Goal: Task Accomplishment & Management: Use online tool/utility

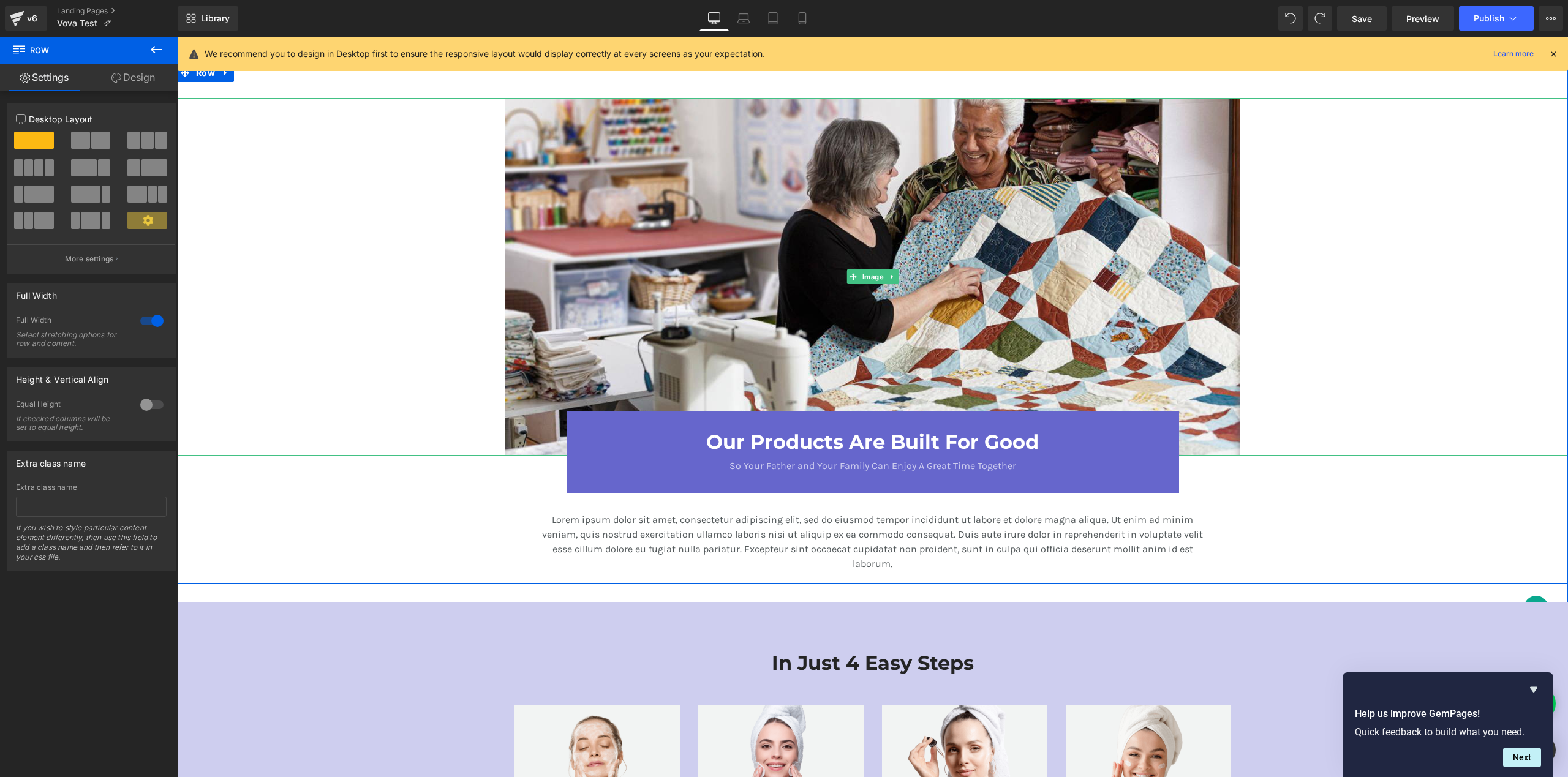
scroll to position [1403, 0]
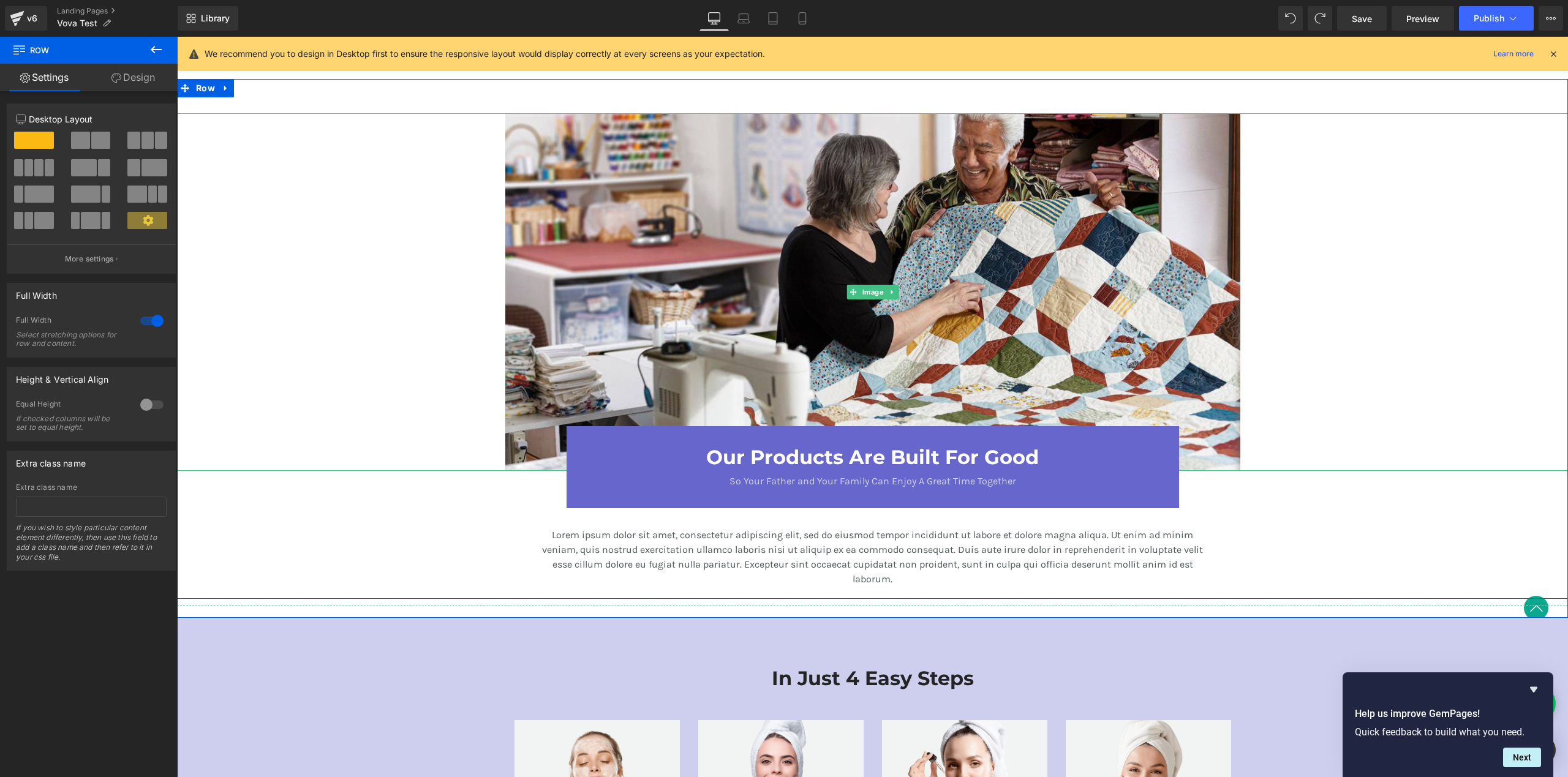
click at [471, 181] on div at bounding box center [872, 292] width 1391 height 357
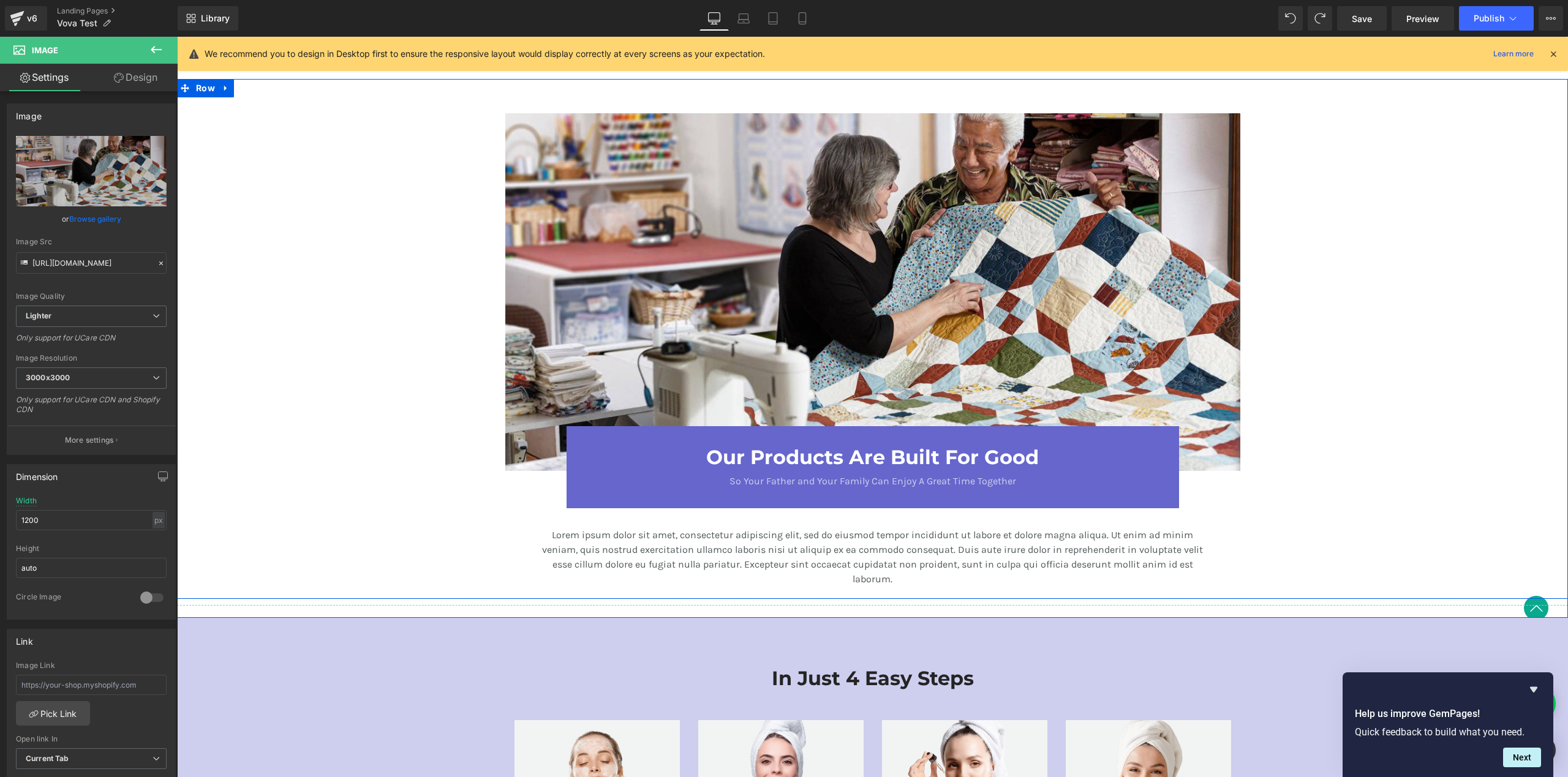
click at [358, 99] on div "Image Our Products Are Built For Good Heading So Your Father and Your Family Ca…" at bounding box center [872, 336] width 1391 height 513
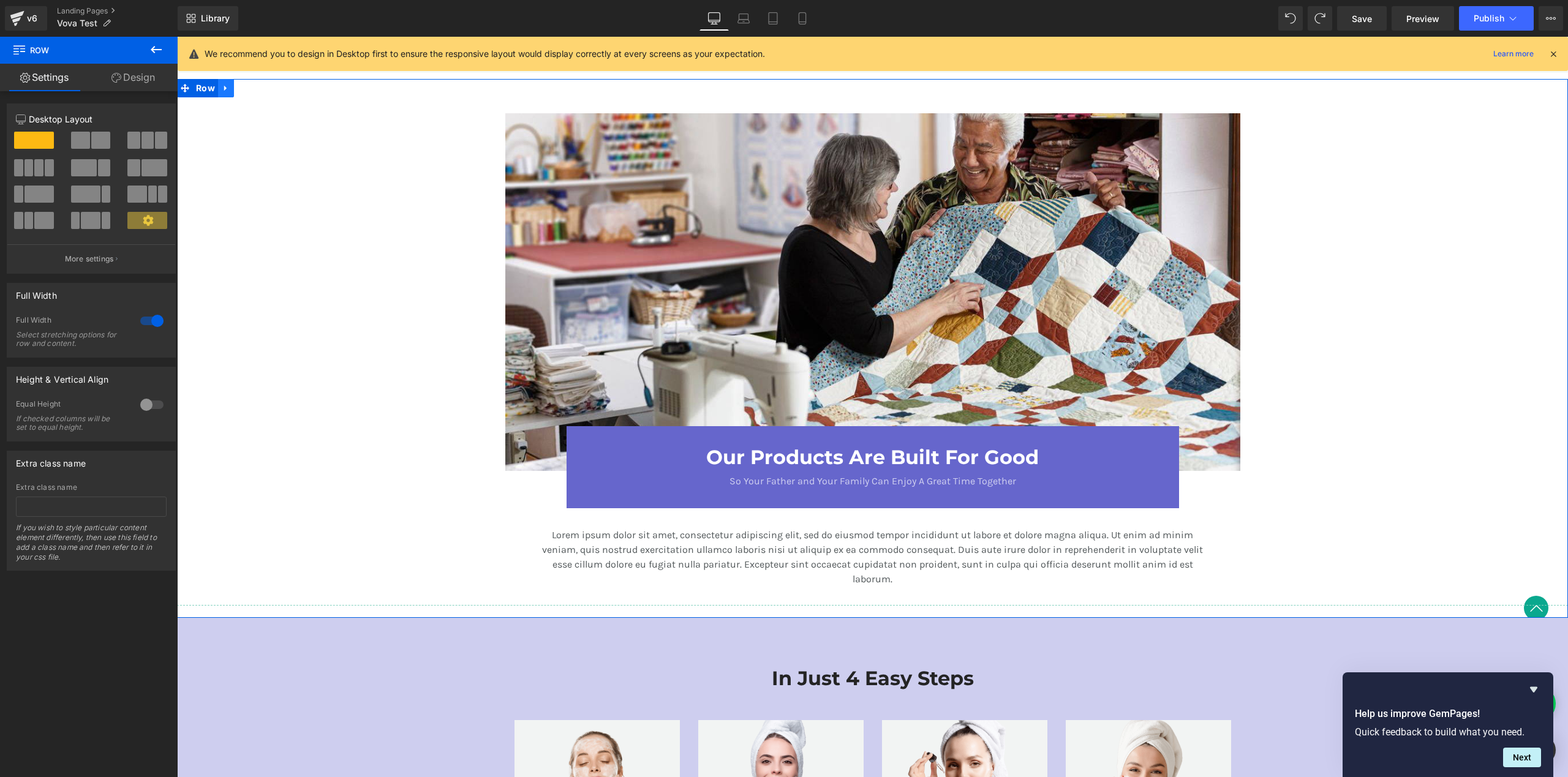
click at [222, 87] on icon at bounding box center [226, 88] width 8 height 9
click at [240, 89] on icon at bounding box center [242, 88] width 8 height 8
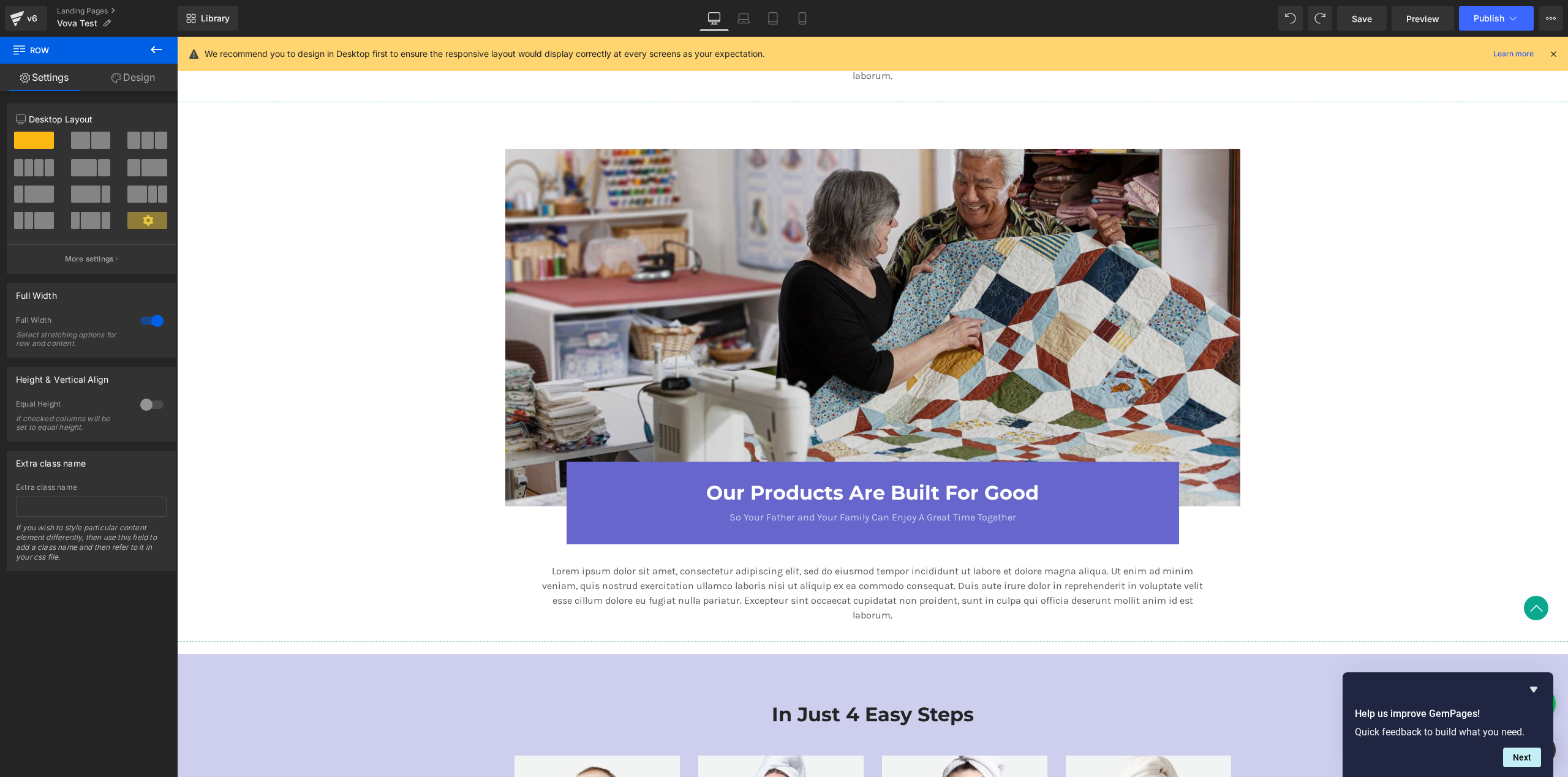
scroll to position [1909, 0]
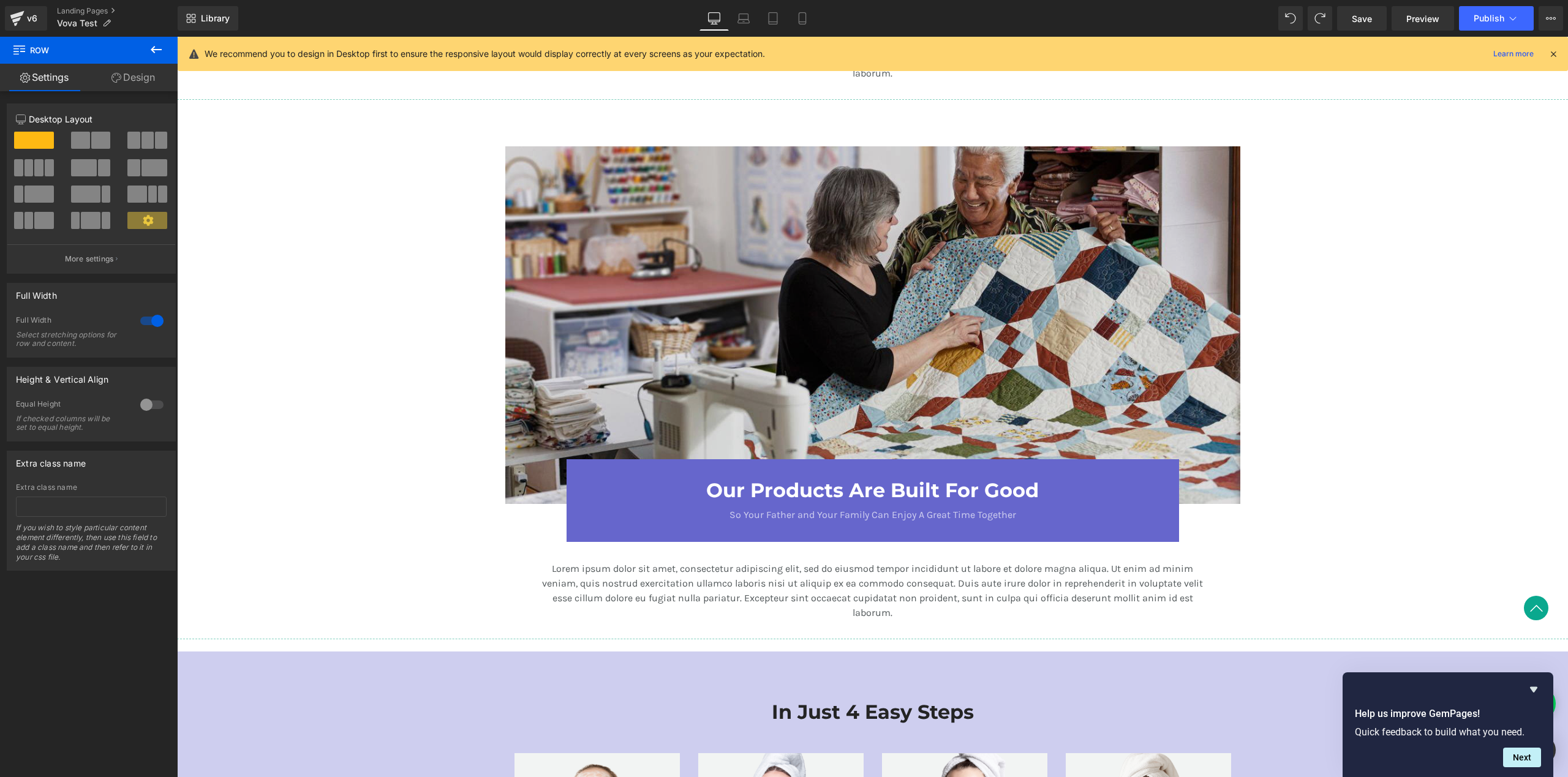
click at [603, 226] on img at bounding box center [872, 325] width 735 height 357
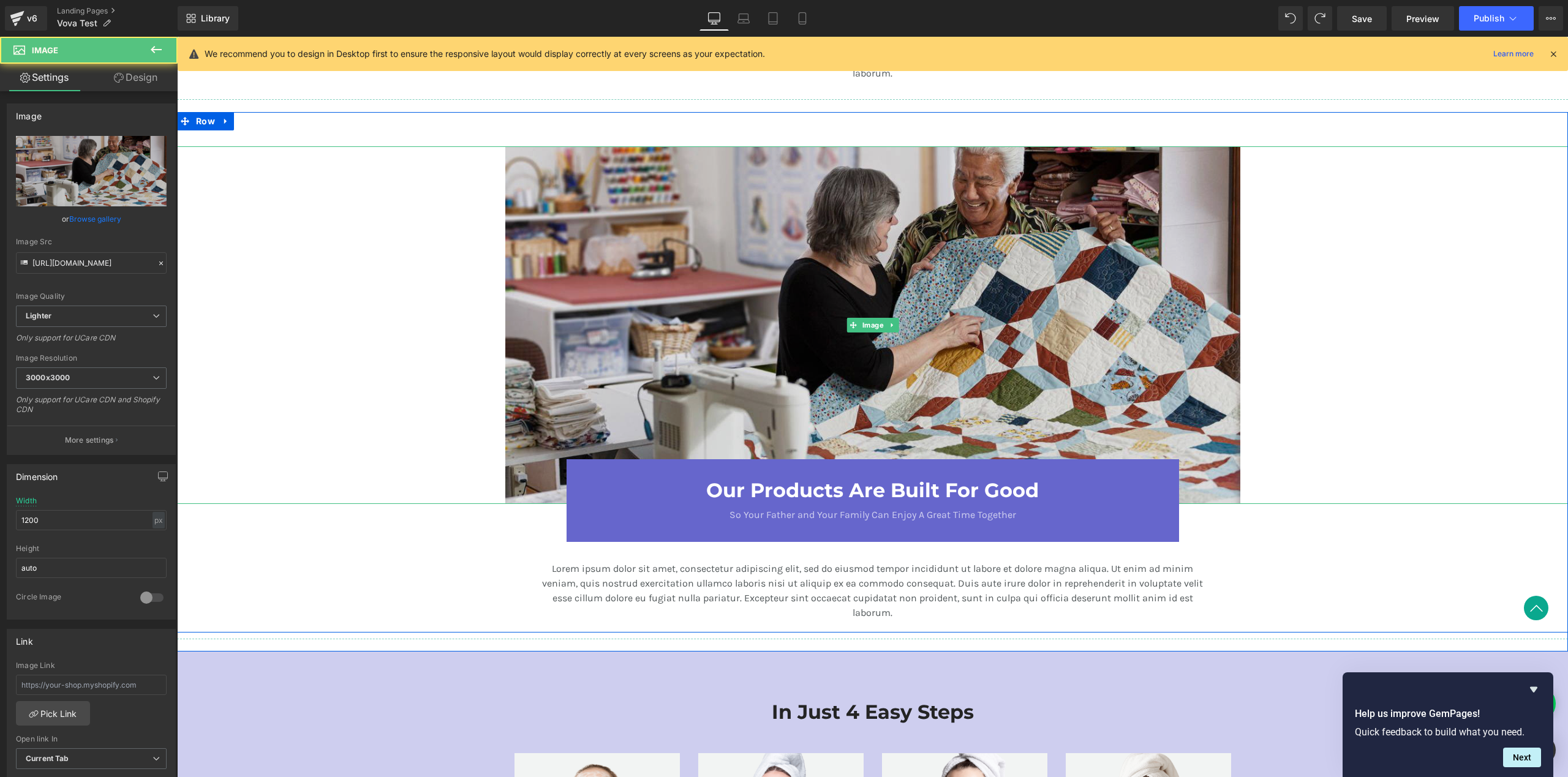
click at [566, 220] on img at bounding box center [872, 325] width 735 height 357
click at [527, 208] on img at bounding box center [872, 325] width 735 height 357
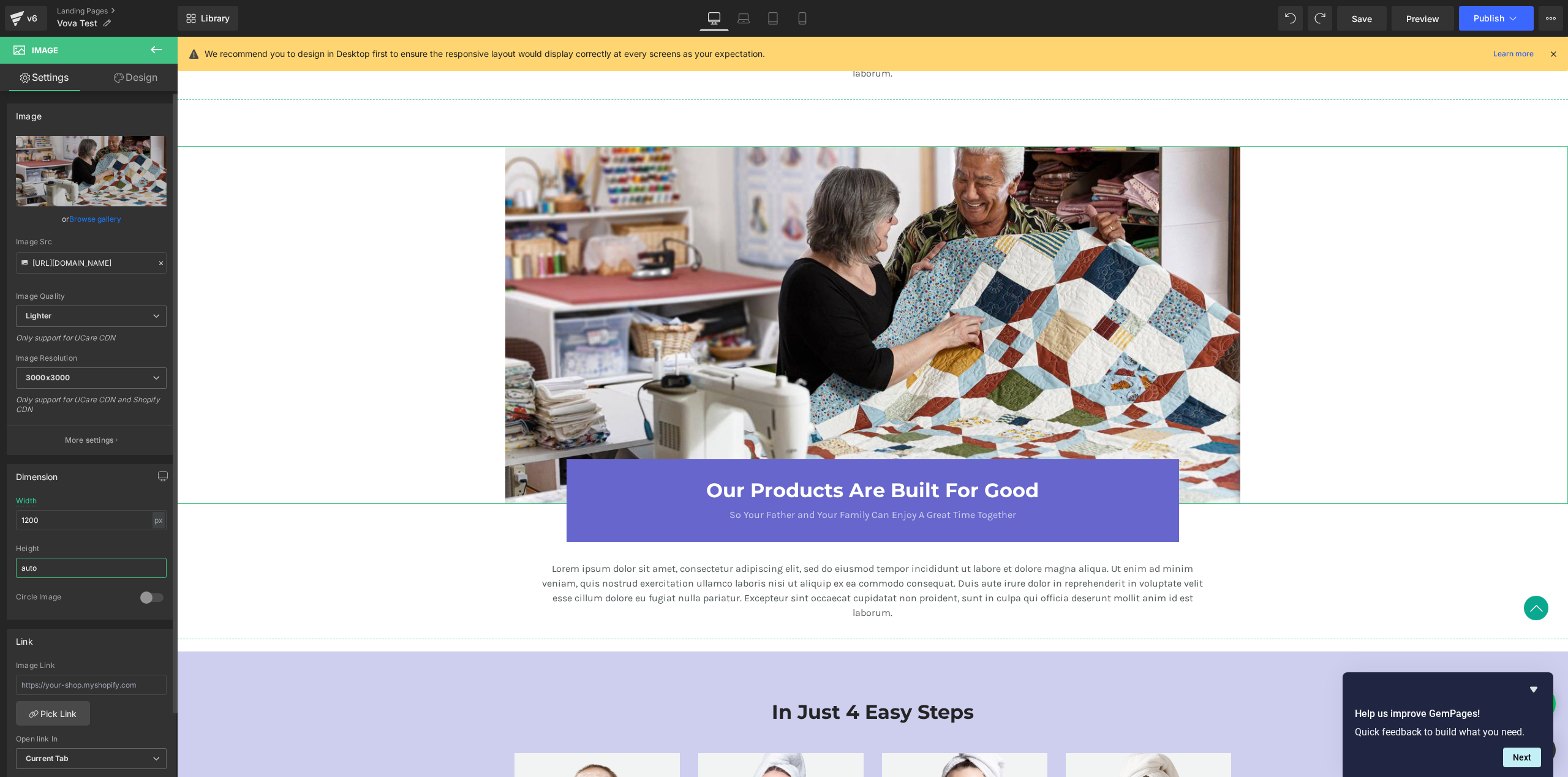
click at [64, 565] on input "auto" at bounding box center [91, 567] width 151 height 20
click at [101, 518] on input "1200" at bounding box center [91, 520] width 151 height 20
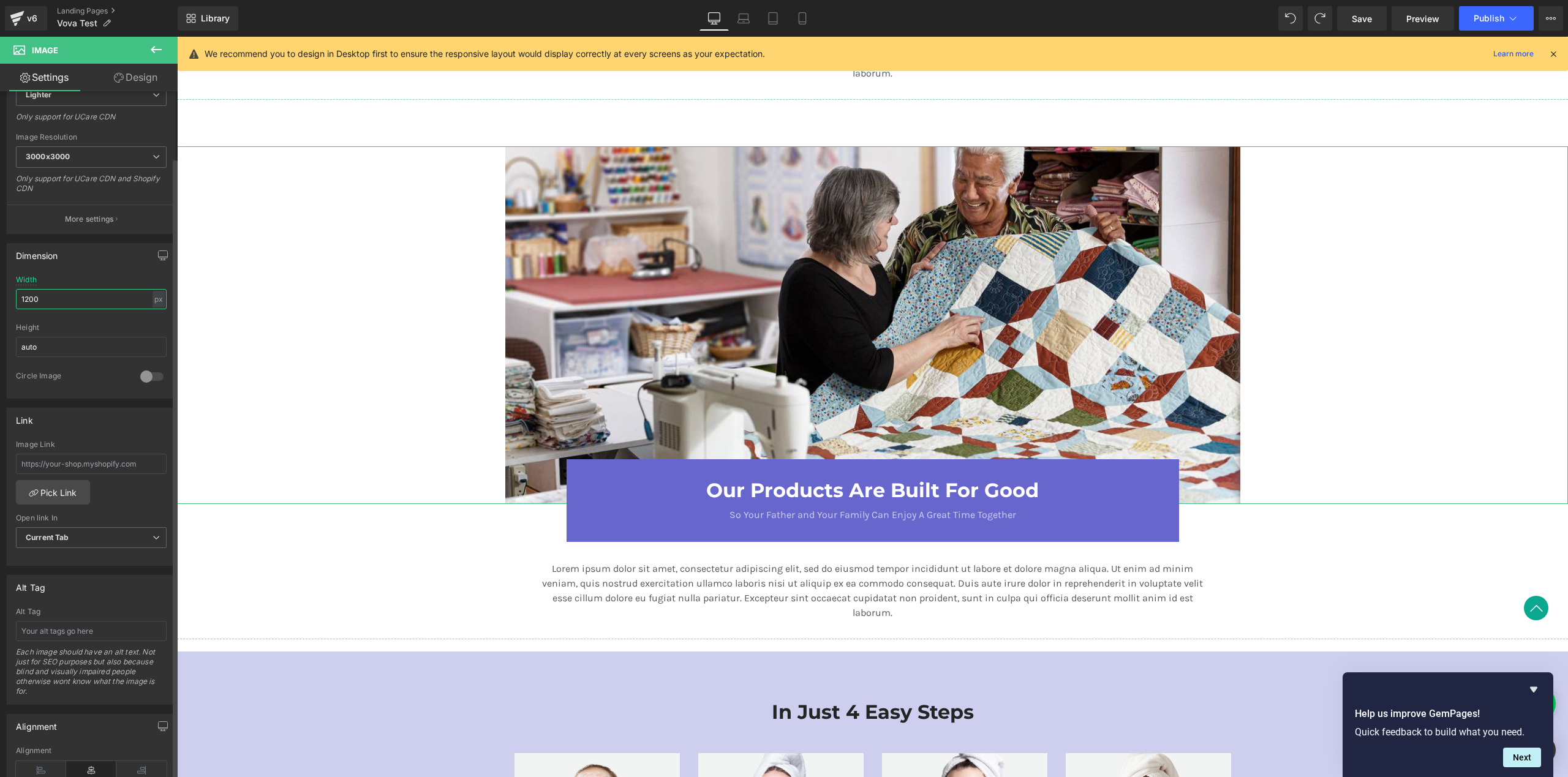
scroll to position [143, 0]
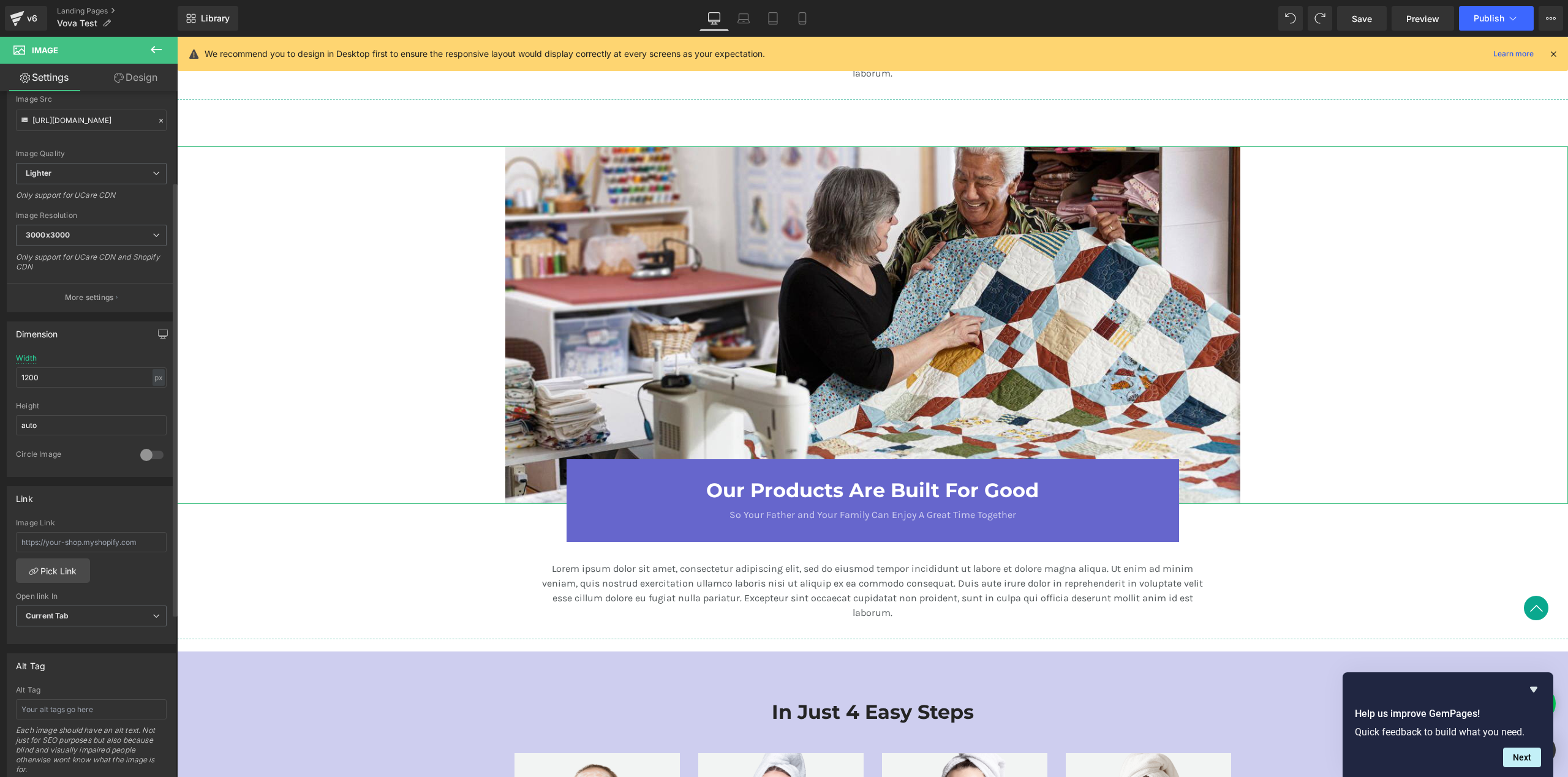
click at [99, 336] on div "Dimension" at bounding box center [91, 334] width 168 height 23
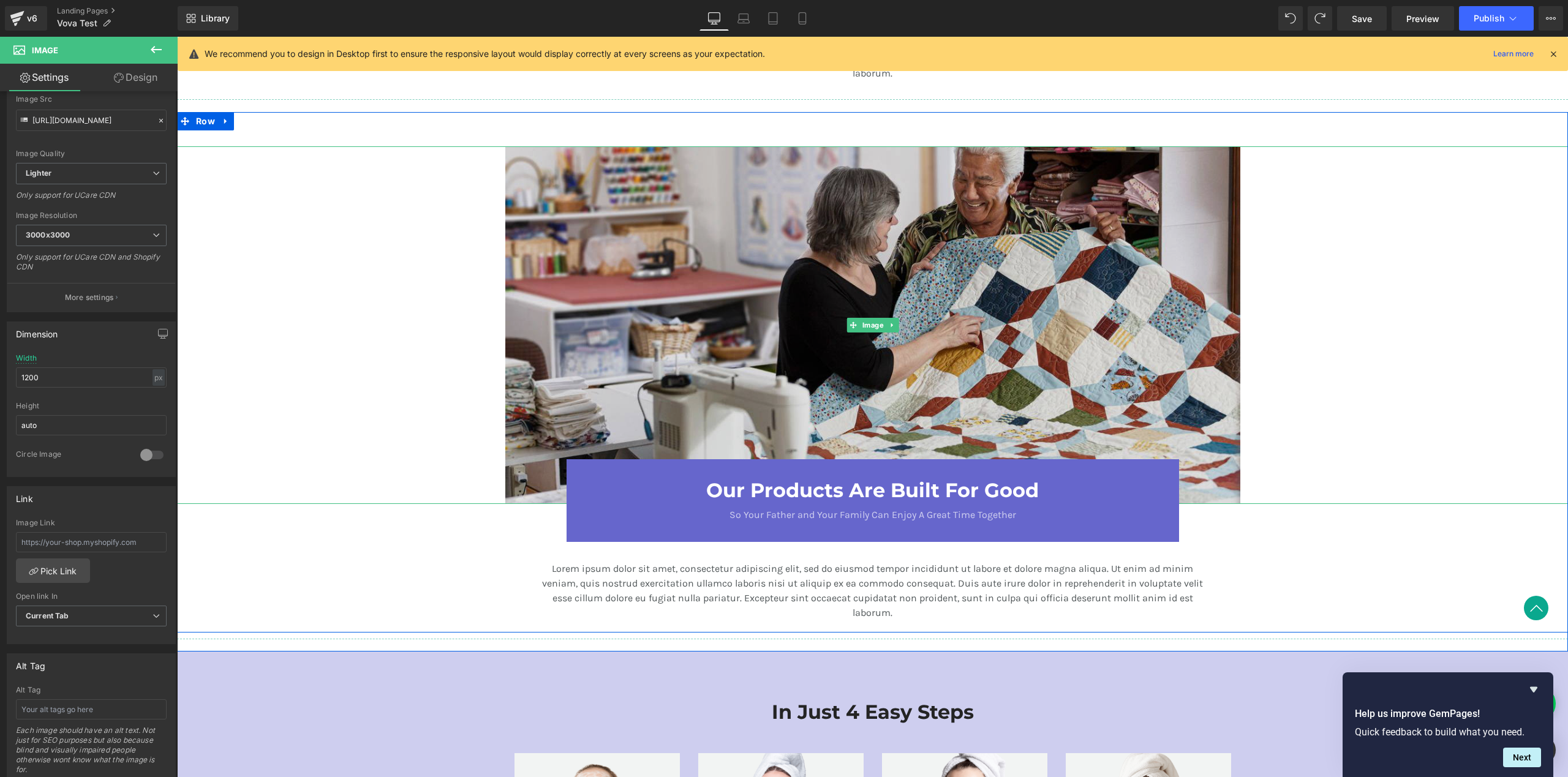
click at [537, 262] on img at bounding box center [872, 325] width 735 height 357
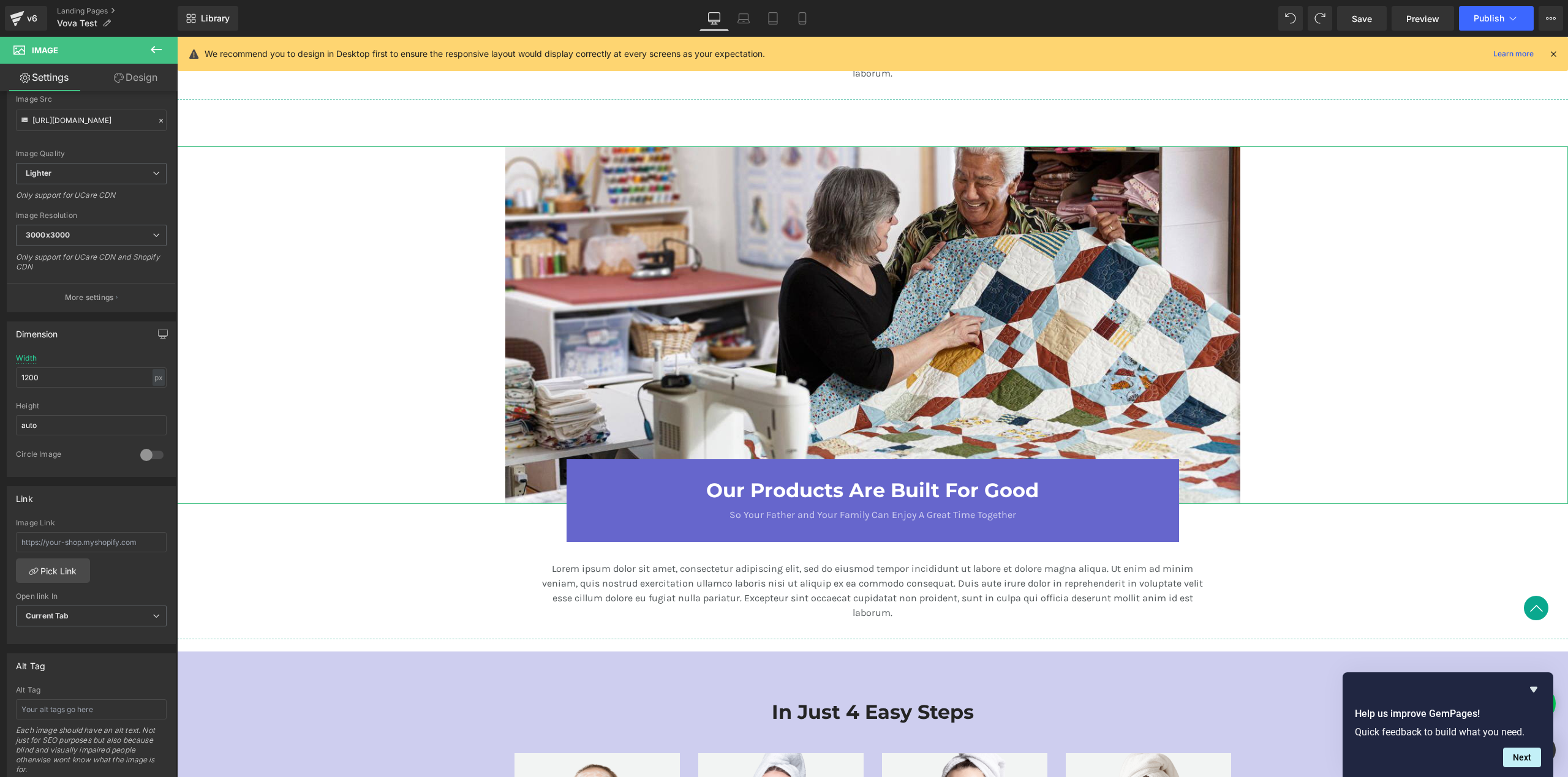
click at [49, 73] on link "Settings" at bounding box center [44, 77] width 89 height 27
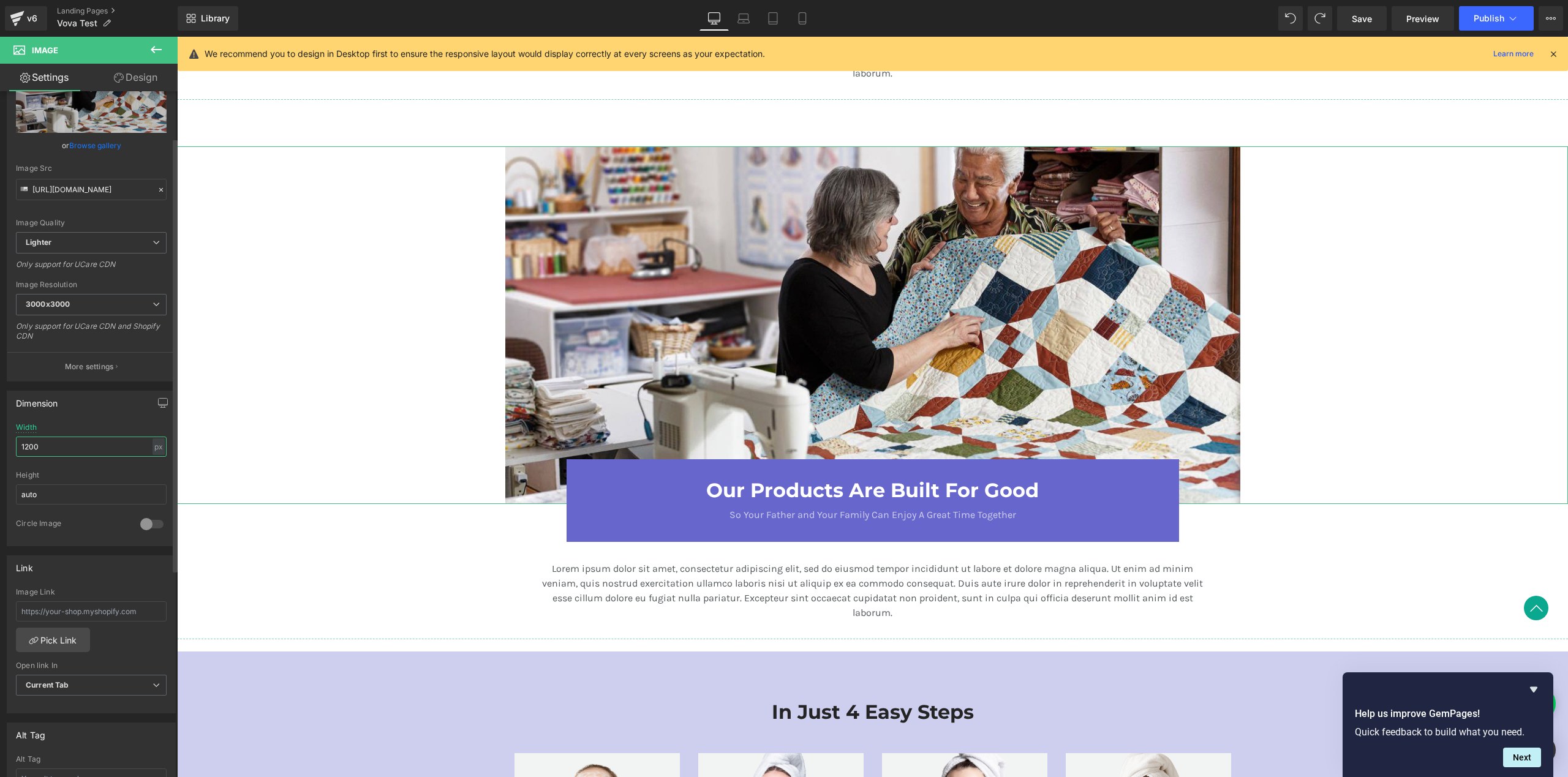
click at [100, 448] on input "1200" at bounding box center [91, 446] width 151 height 20
click at [101, 448] on input "1200" at bounding box center [91, 446] width 151 height 20
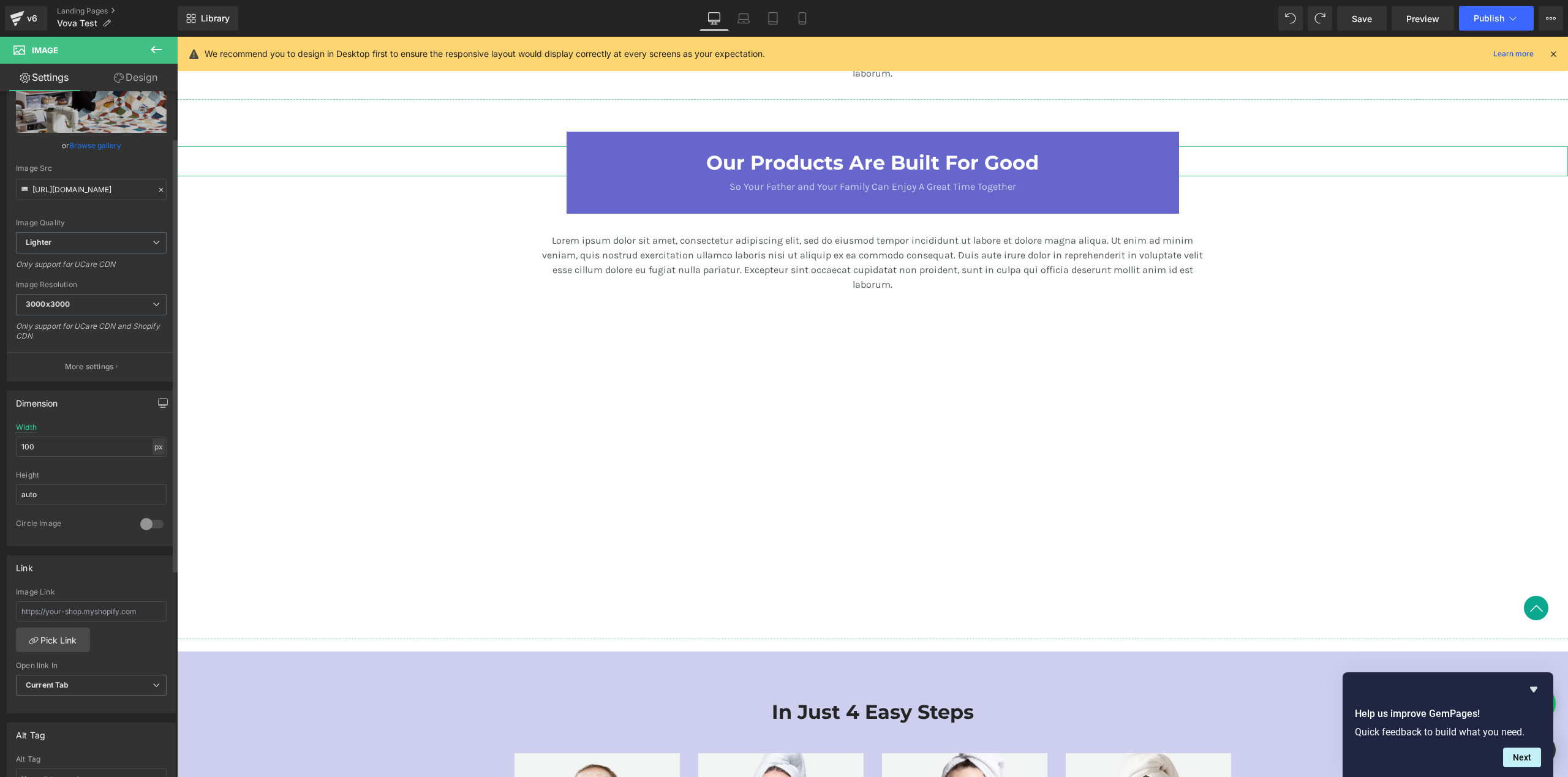
click at [158, 444] on div "px" at bounding box center [159, 446] width 12 height 16
click at [154, 462] on li "%" at bounding box center [159, 465] width 16 height 18
click at [83, 446] on input "4.4" at bounding box center [91, 446] width 151 height 20
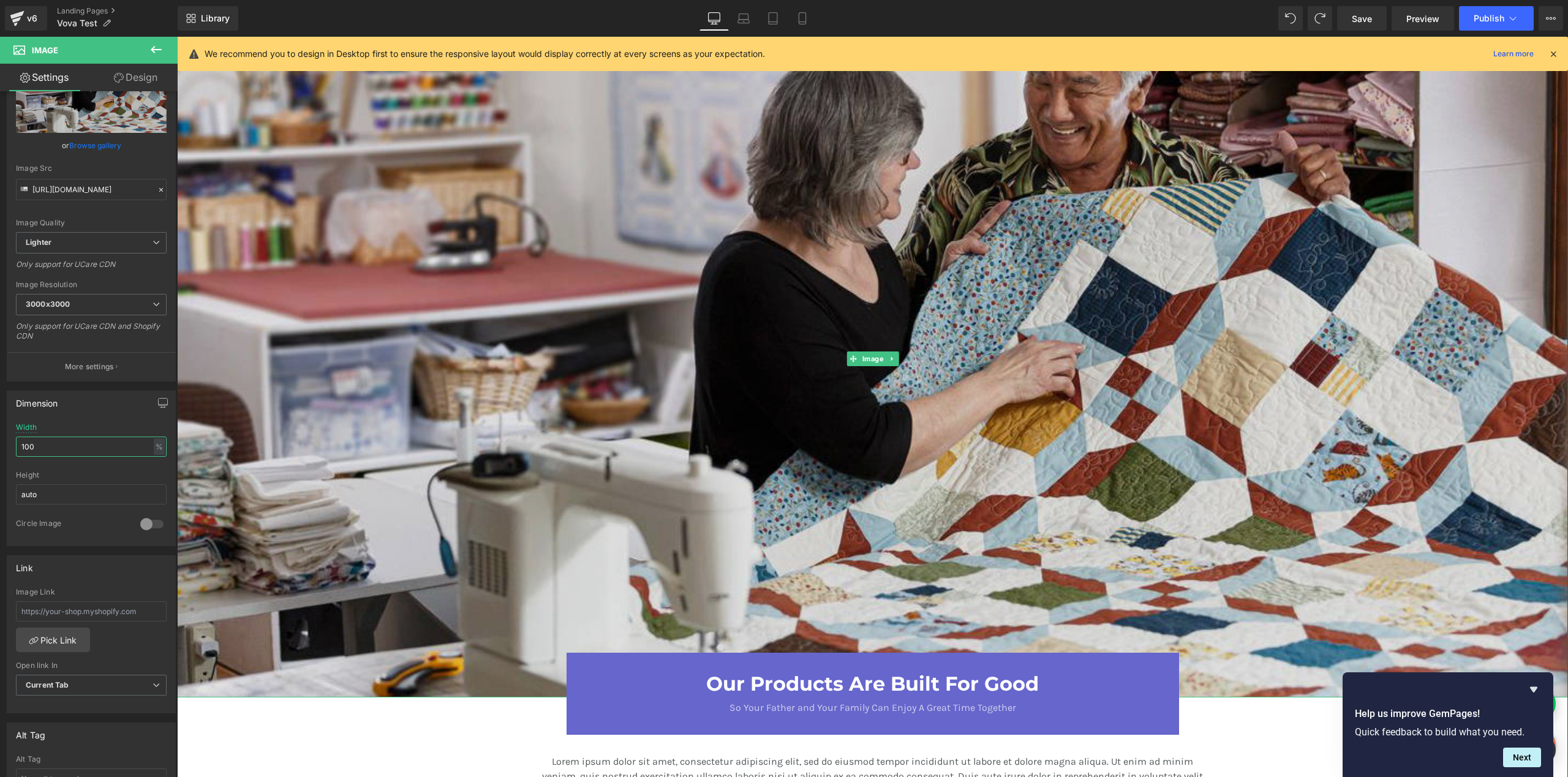
scroll to position [2224, 0]
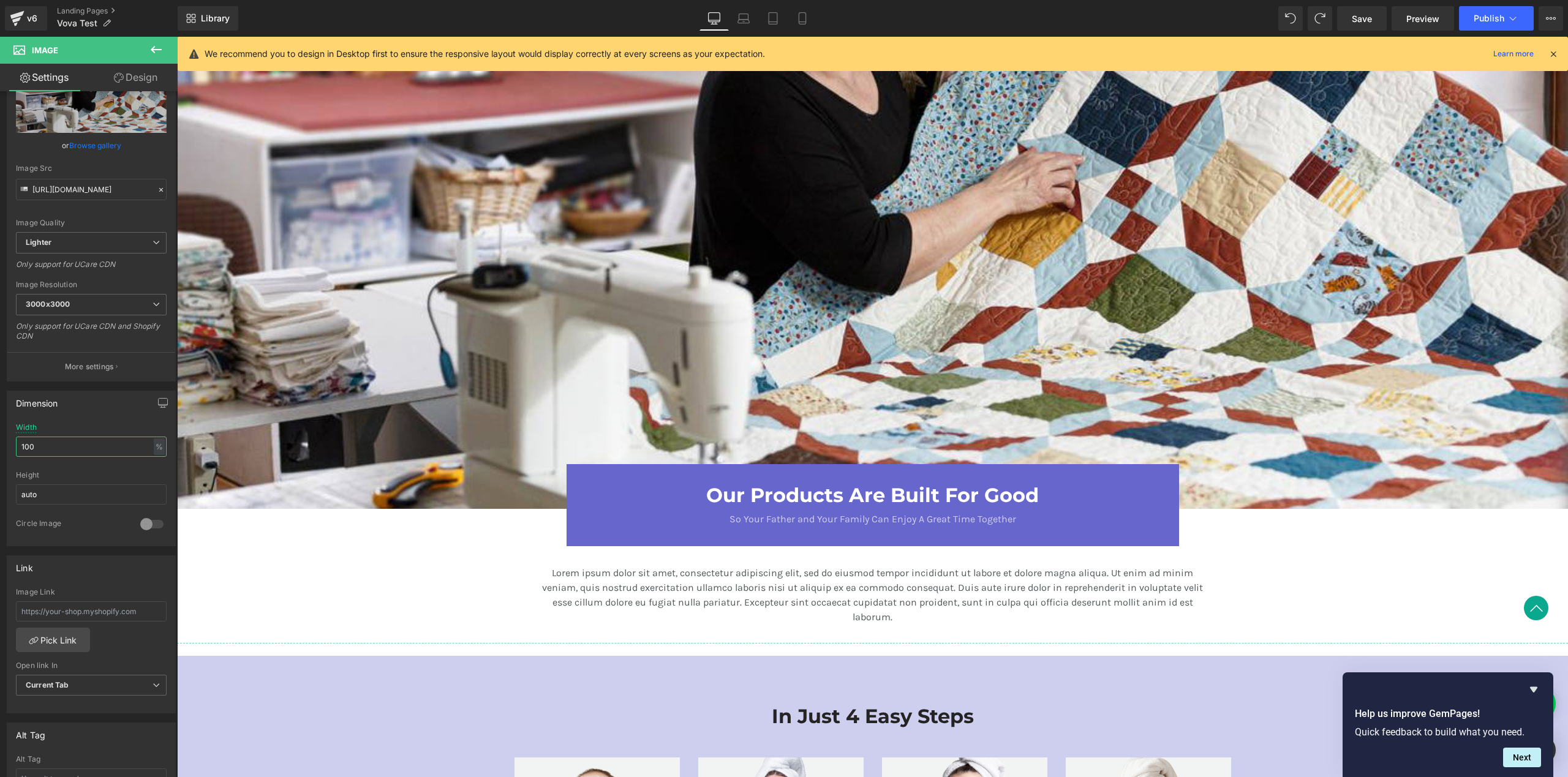
type input "100"
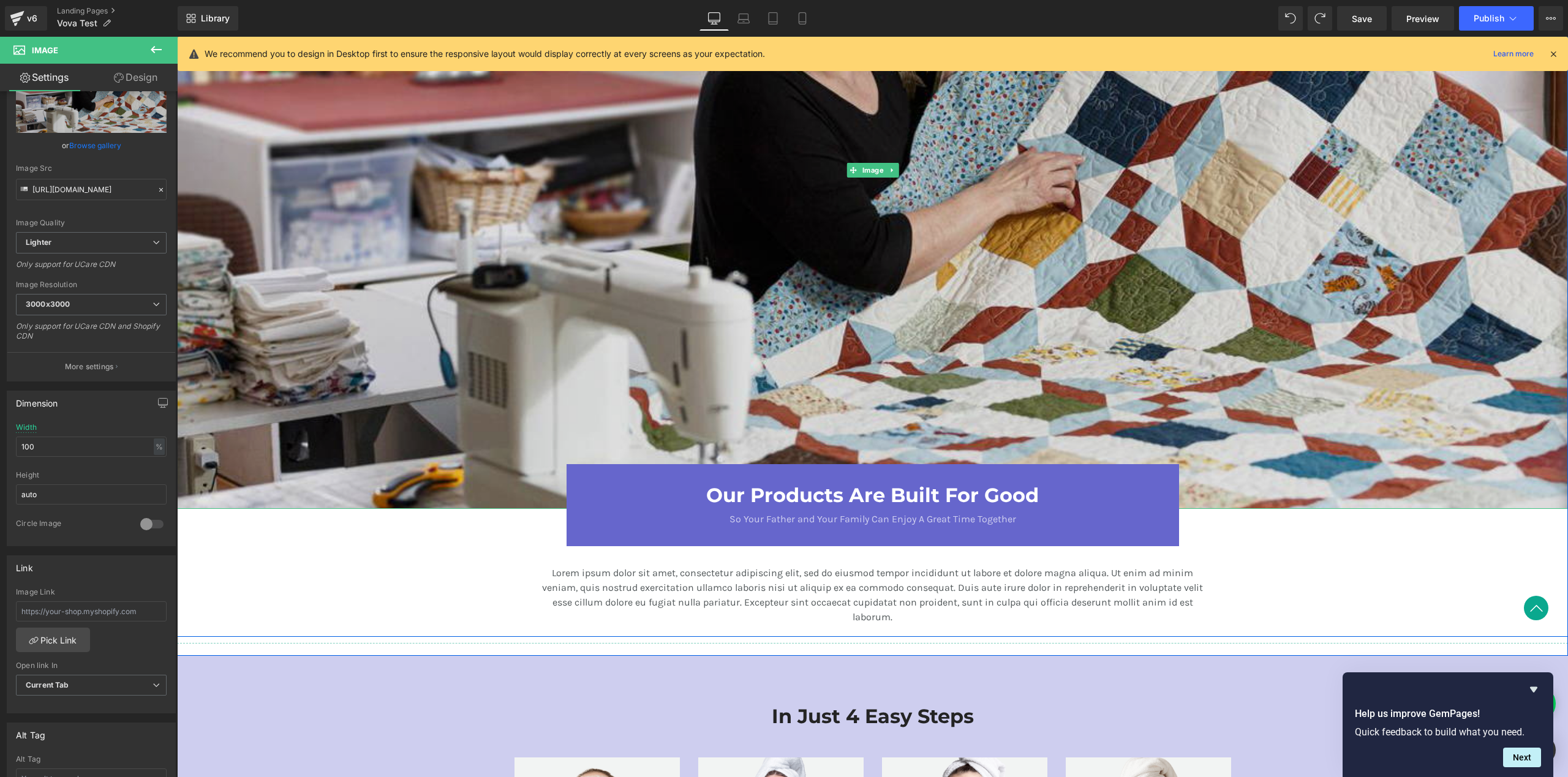
click at [431, 288] on img at bounding box center [872, 170] width 1391 height 676
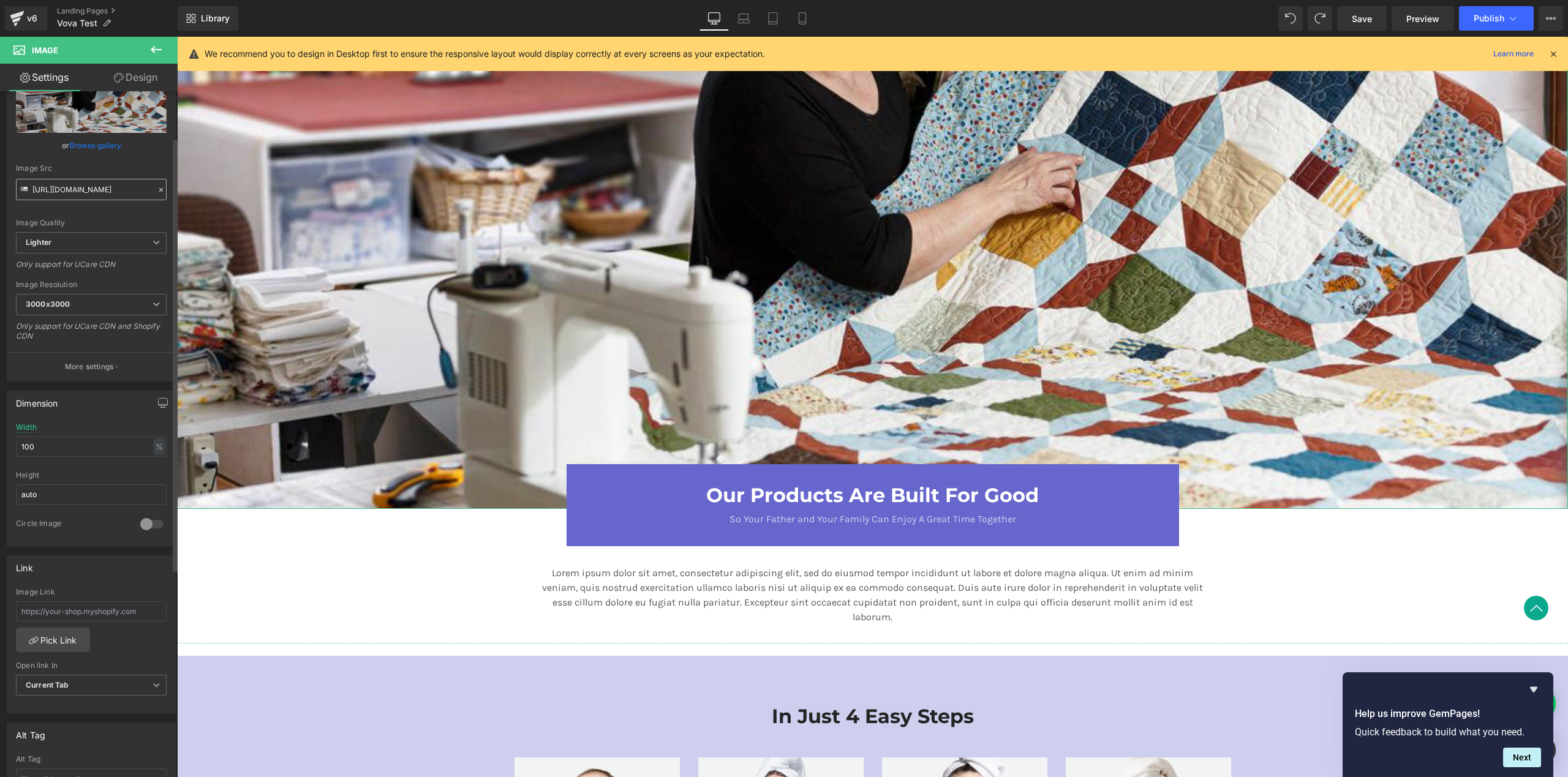
scroll to position [0, 0]
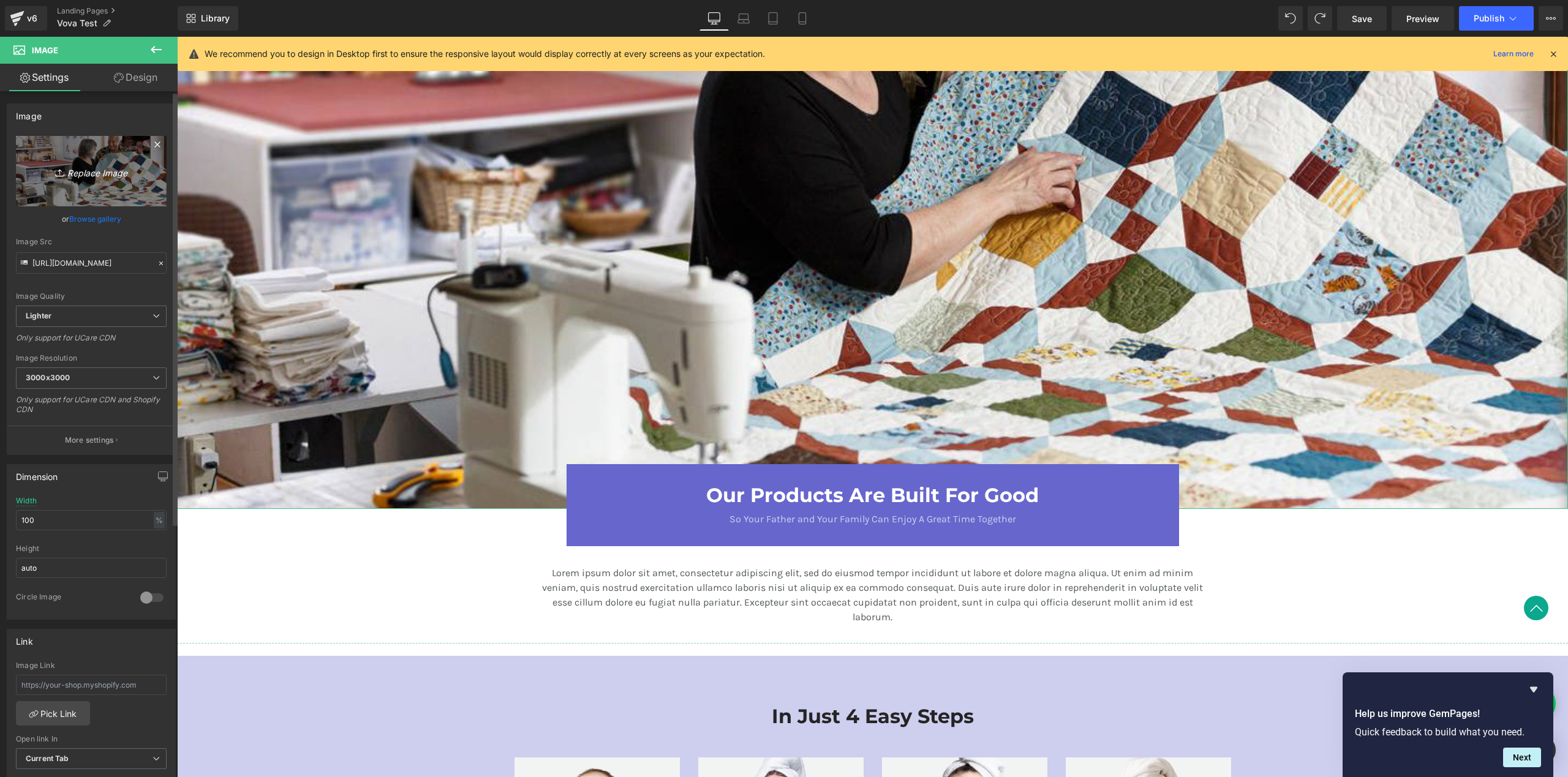
click at [77, 172] on icon "Replace Image" at bounding box center [91, 172] width 98 height 16
type input "C:\fakepath\1.png"
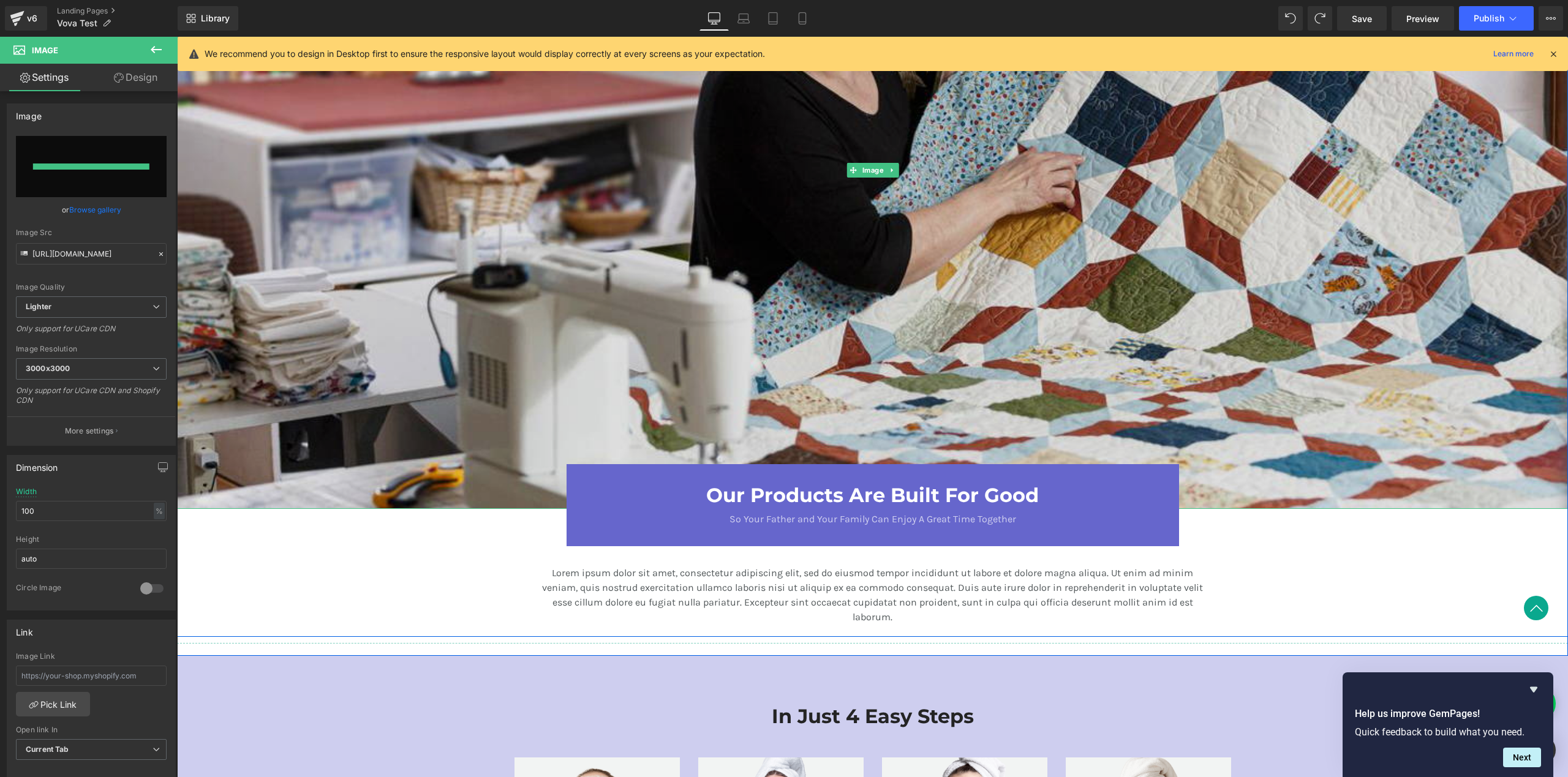
type input "[URL][DOMAIN_NAME]"
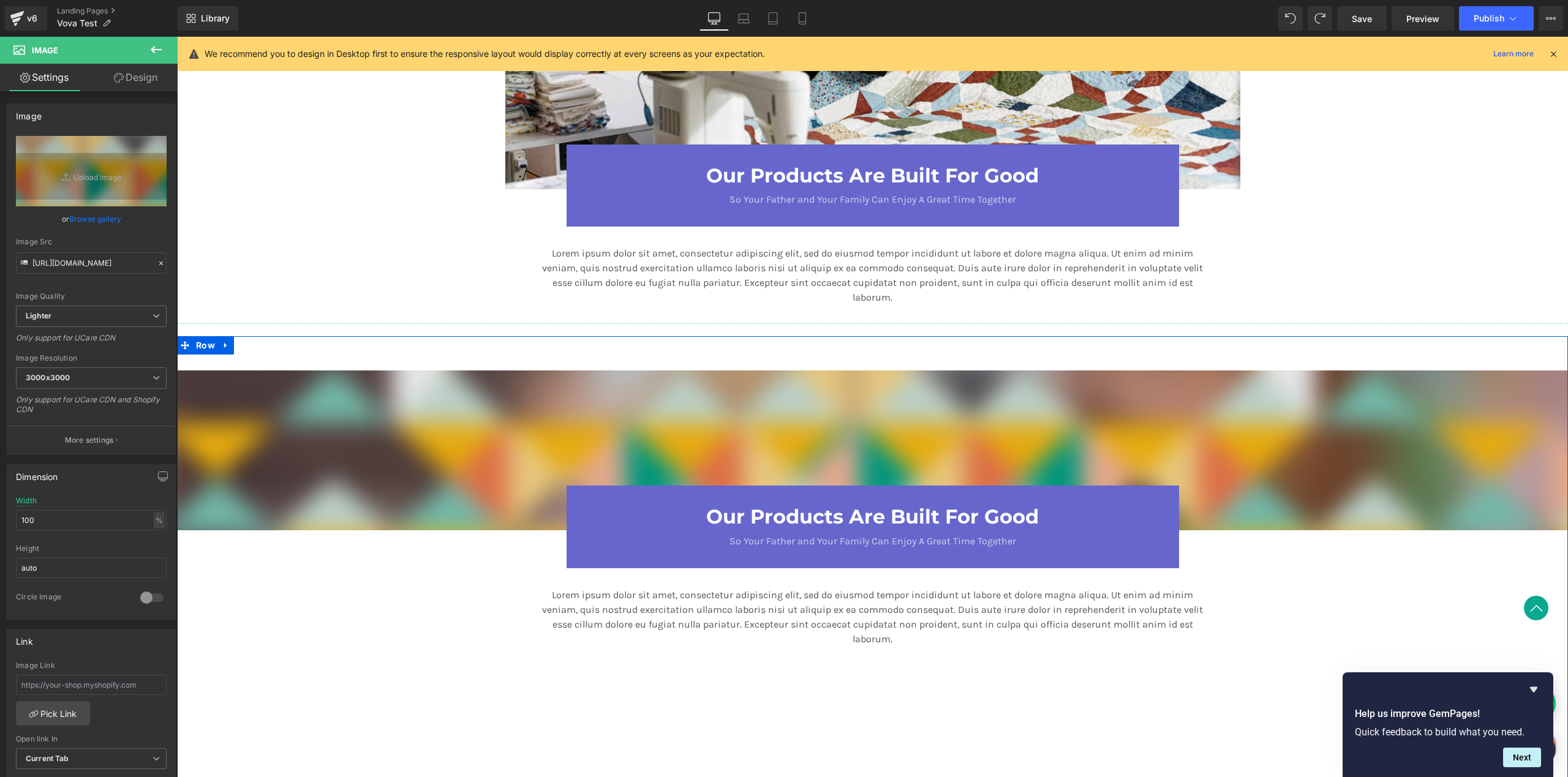
scroll to position [1764, 0]
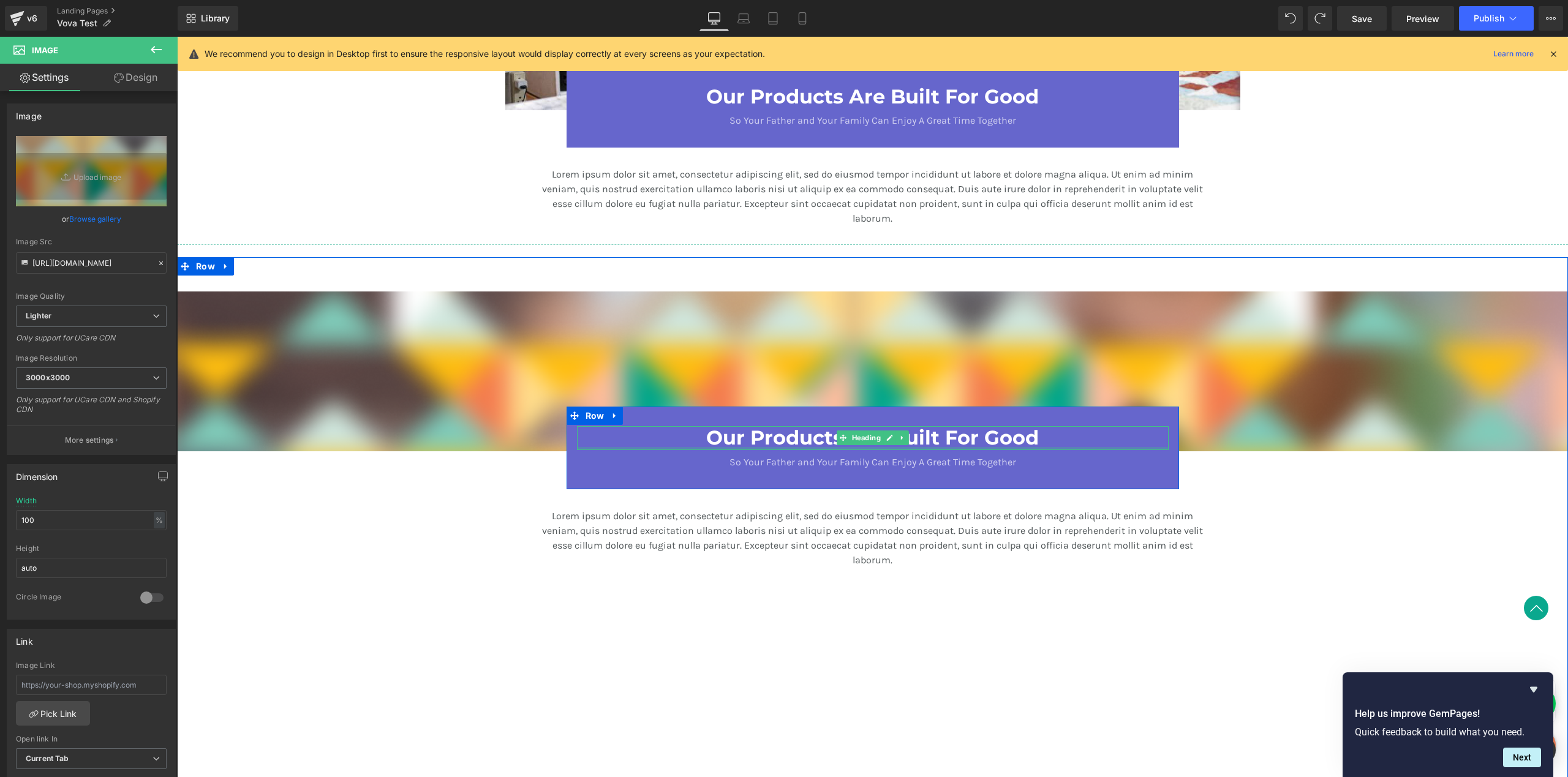
click at [769, 448] on div at bounding box center [873, 448] width 592 height 3
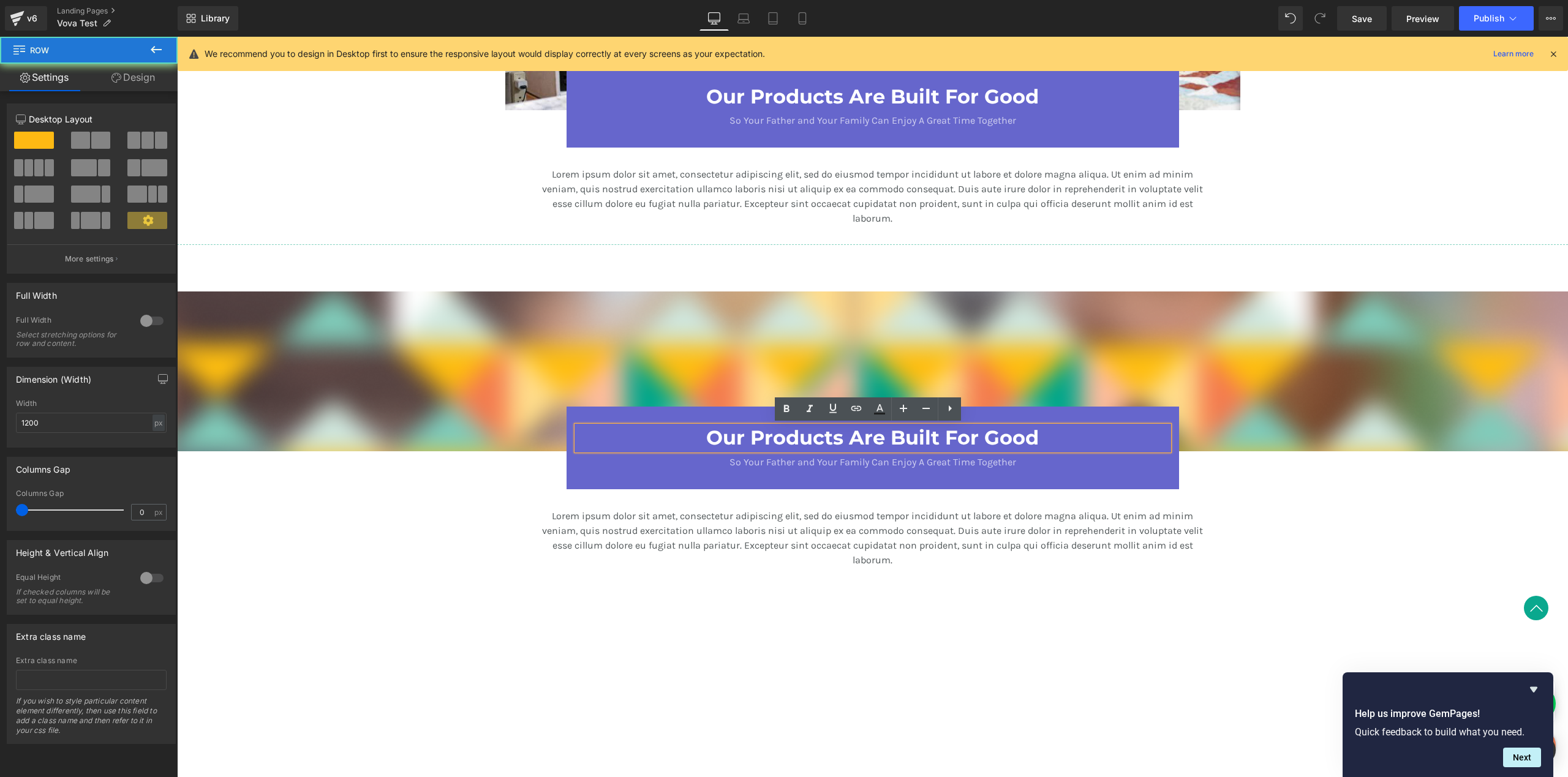
click at [707, 474] on div "Our Products Are Built For Good Heading So Your Father and Your Family Can Enjo…" at bounding box center [873, 448] width 612 height 82
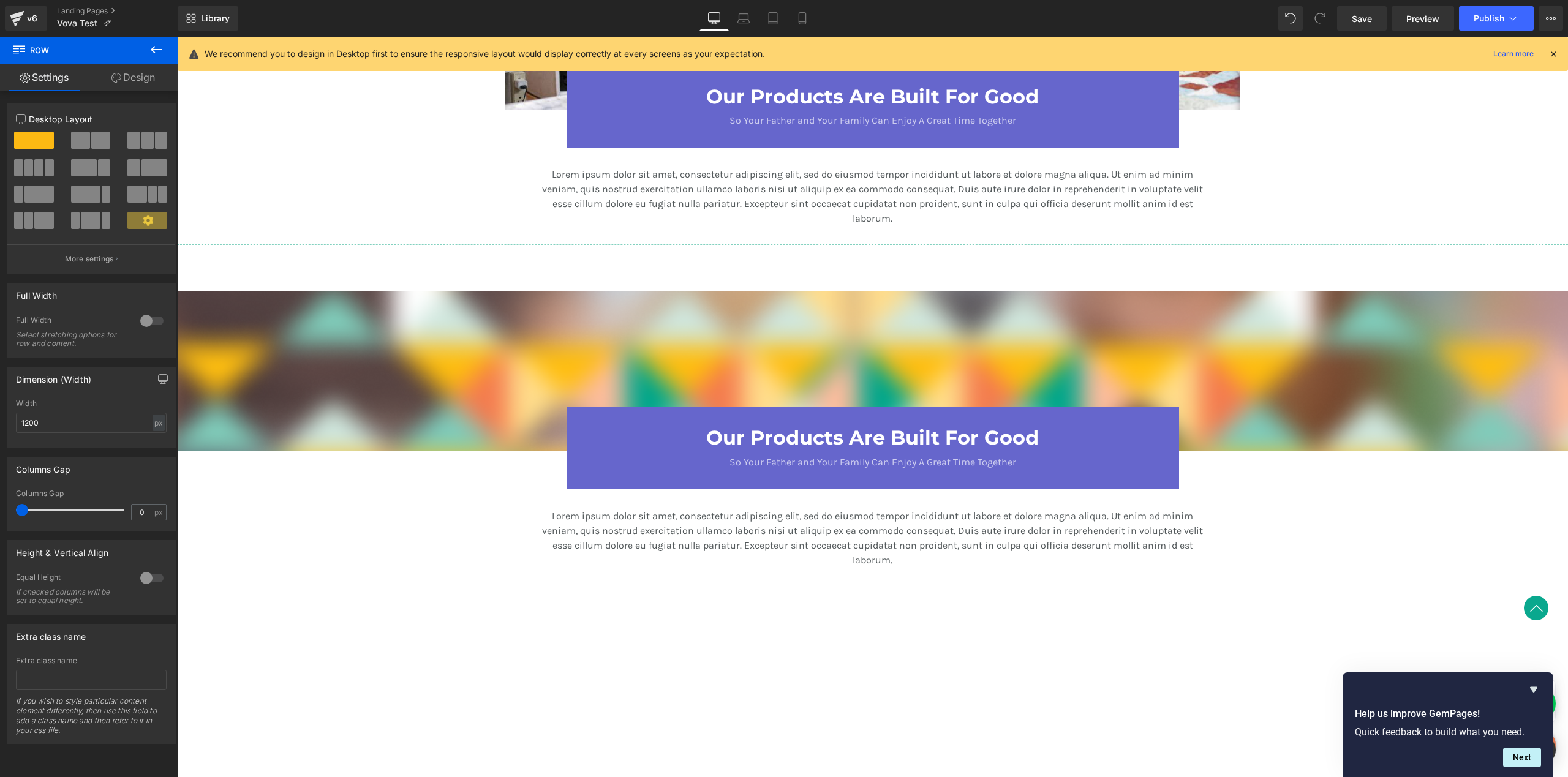
click at [622, 429] on h3 "Our Products Are Built For Good" at bounding box center [873, 438] width 553 height 23
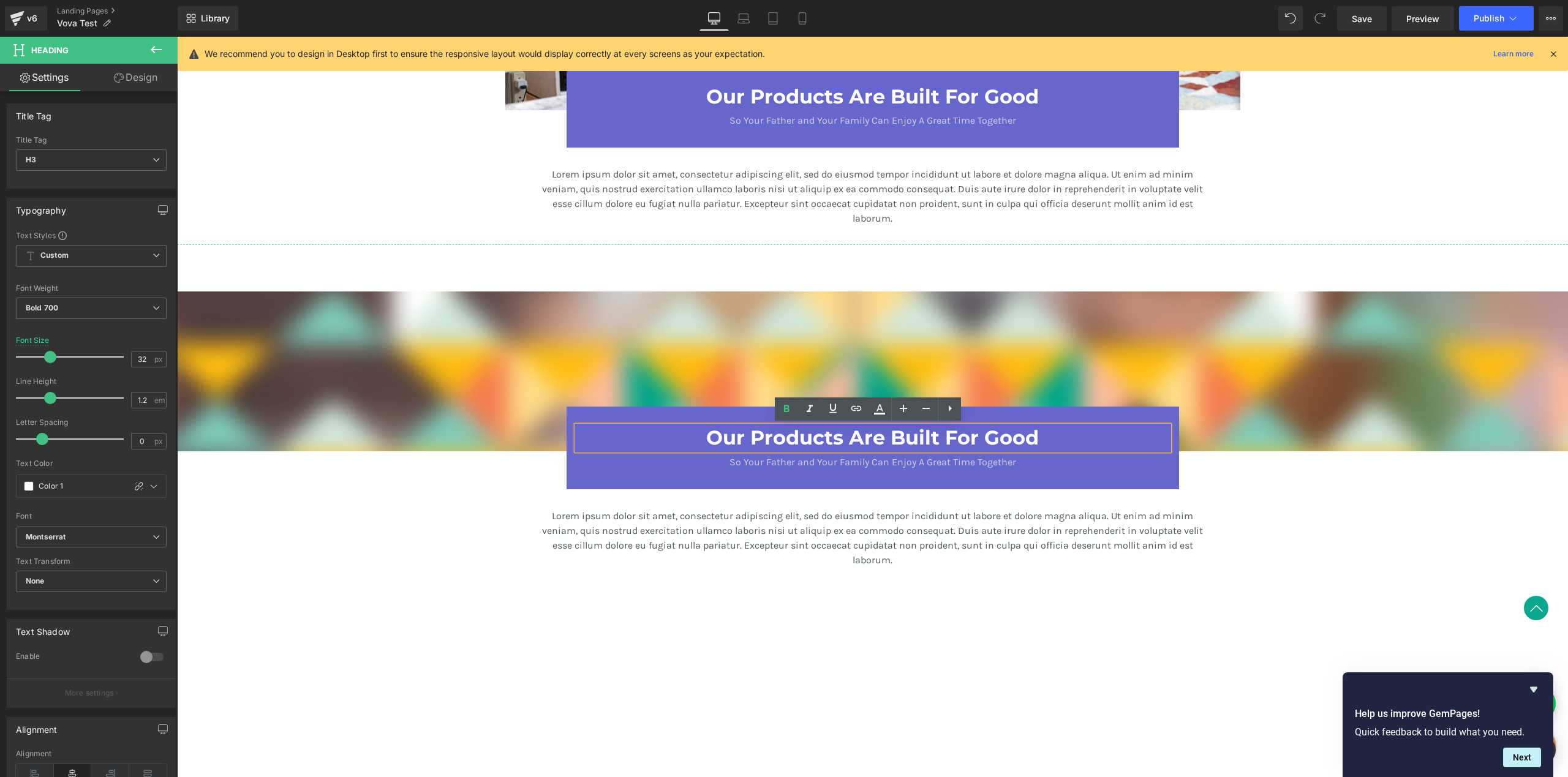
click at [613, 464] on p "So Your Father and Your Family Can Enjoy A Great Time Together" at bounding box center [873, 462] width 553 height 15
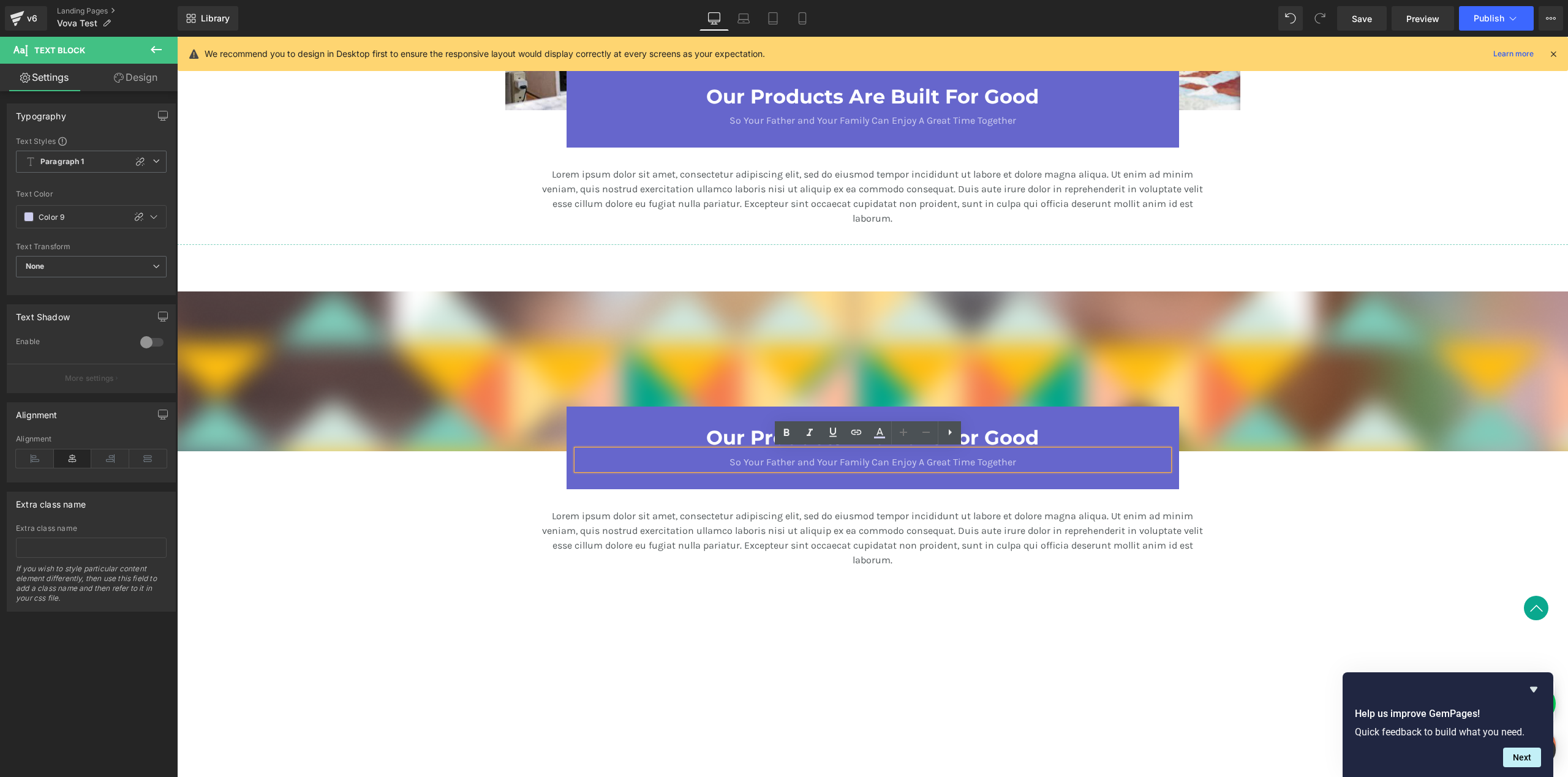
click at [614, 422] on div "Our Products Are Built For Good Heading So Your Father and Your Family Can Enjo…" at bounding box center [873, 448] width 612 height 82
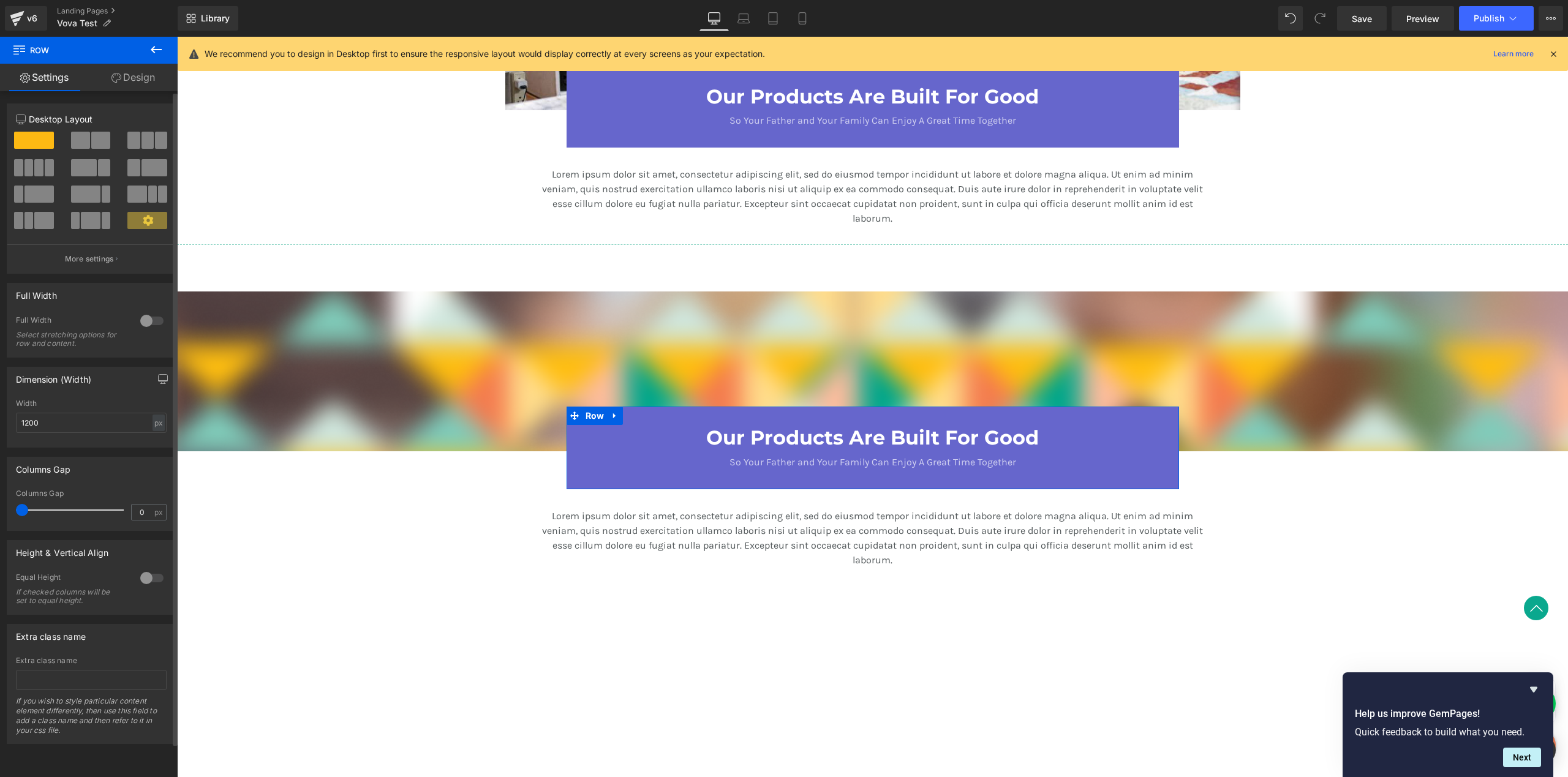
click at [142, 172] on span at bounding box center [155, 168] width 26 height 17
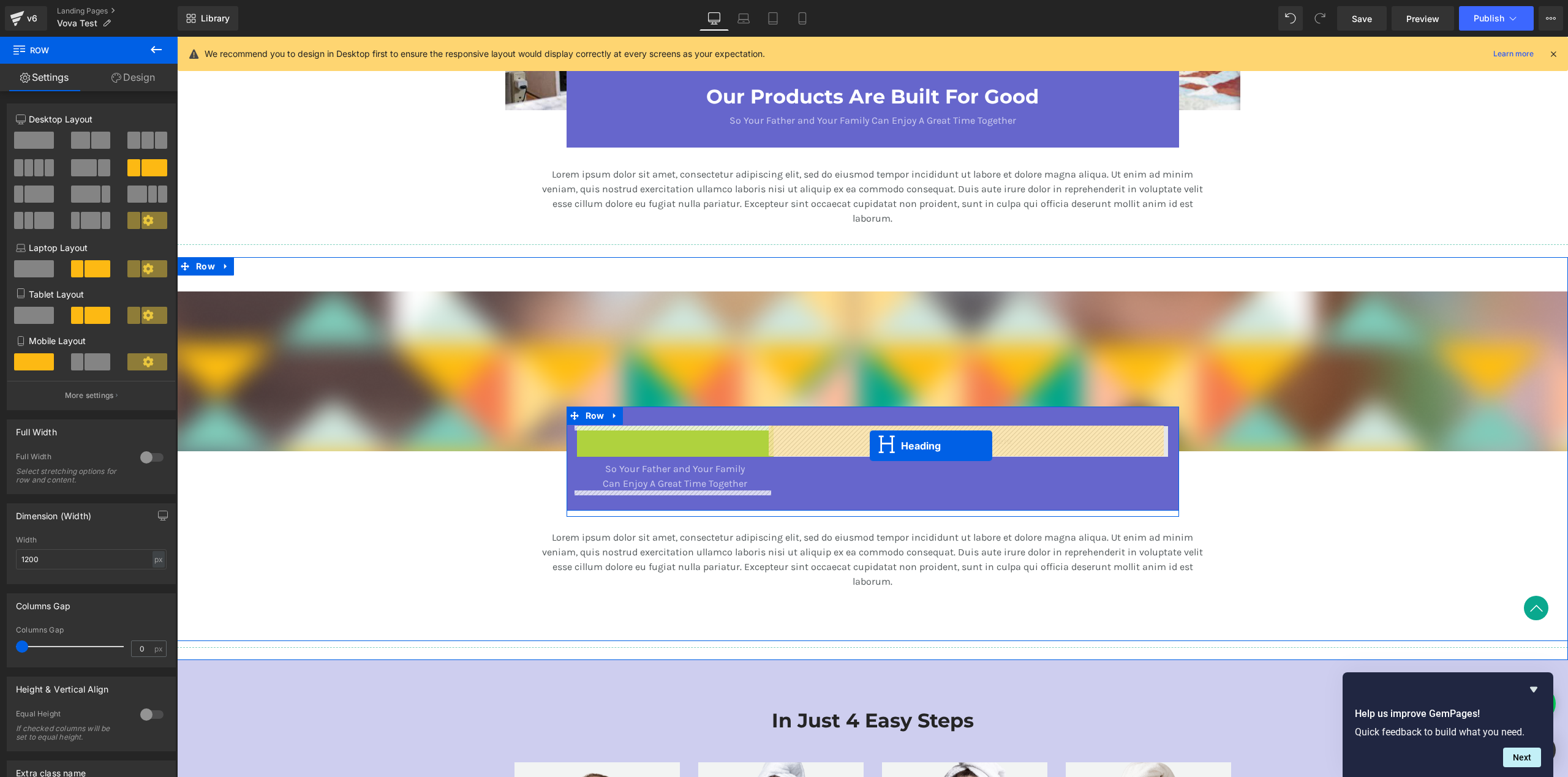
drag, startPoint x: 638, startPoint y: 461, endPoint x: 870, endPoint y: 445, distance: 232.6
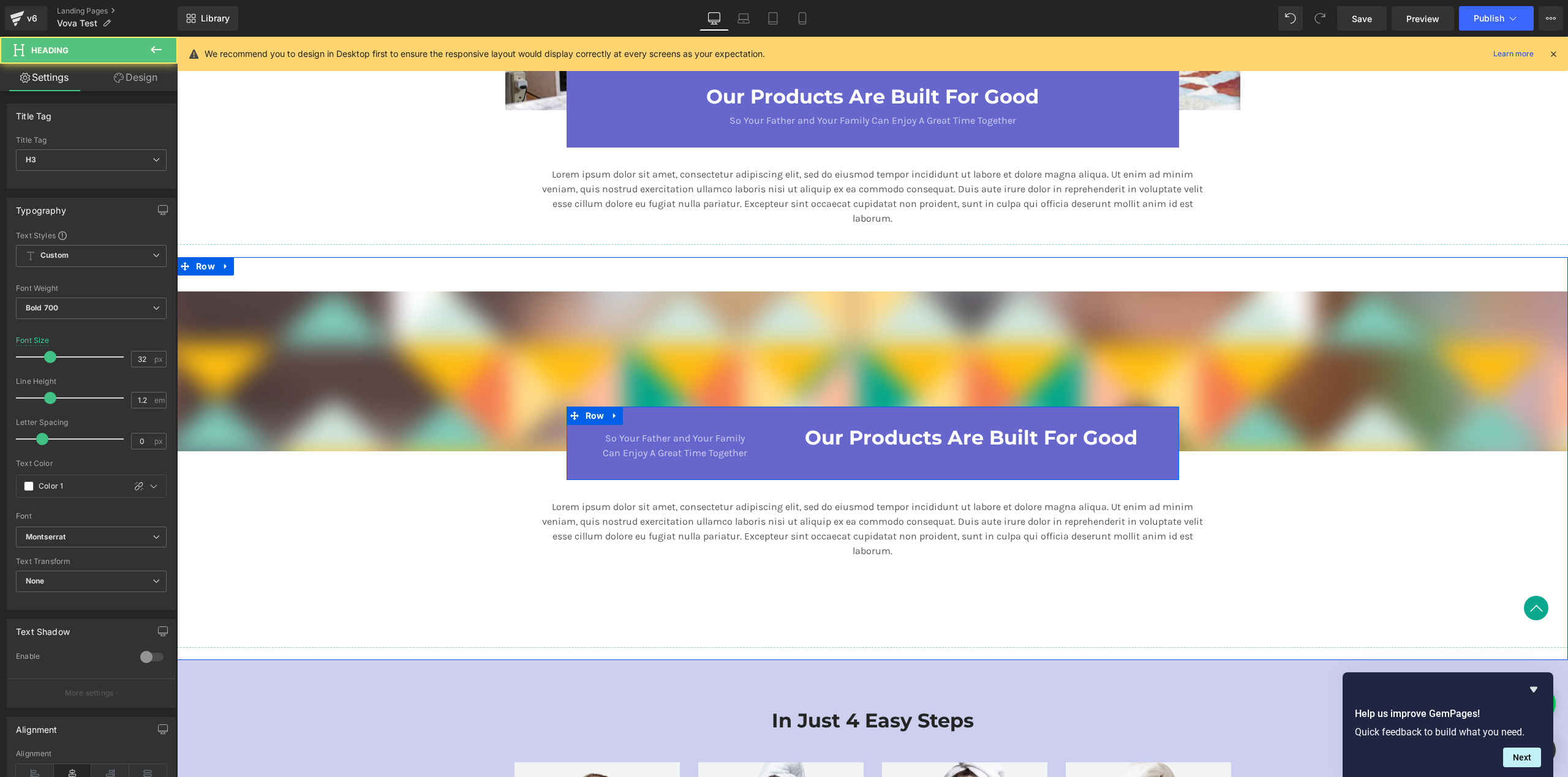
click at [846, 443] on span "Text Block" at bounding box center [866, 436] width 40 height 15
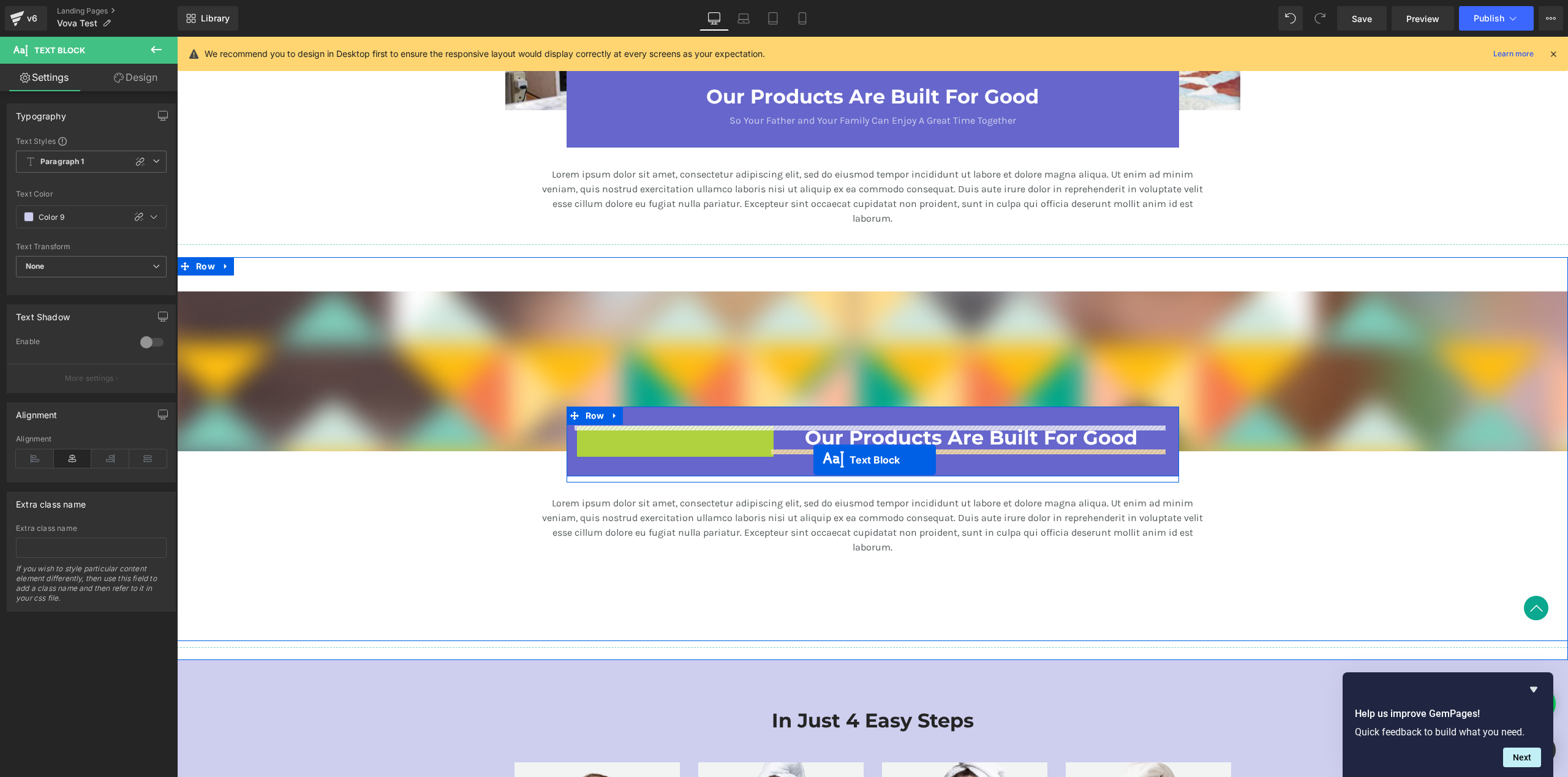
drag, startPoint x: 638, startPoint y: 441, endPoint x: 813, endPoint y: 459, distance: 175.9
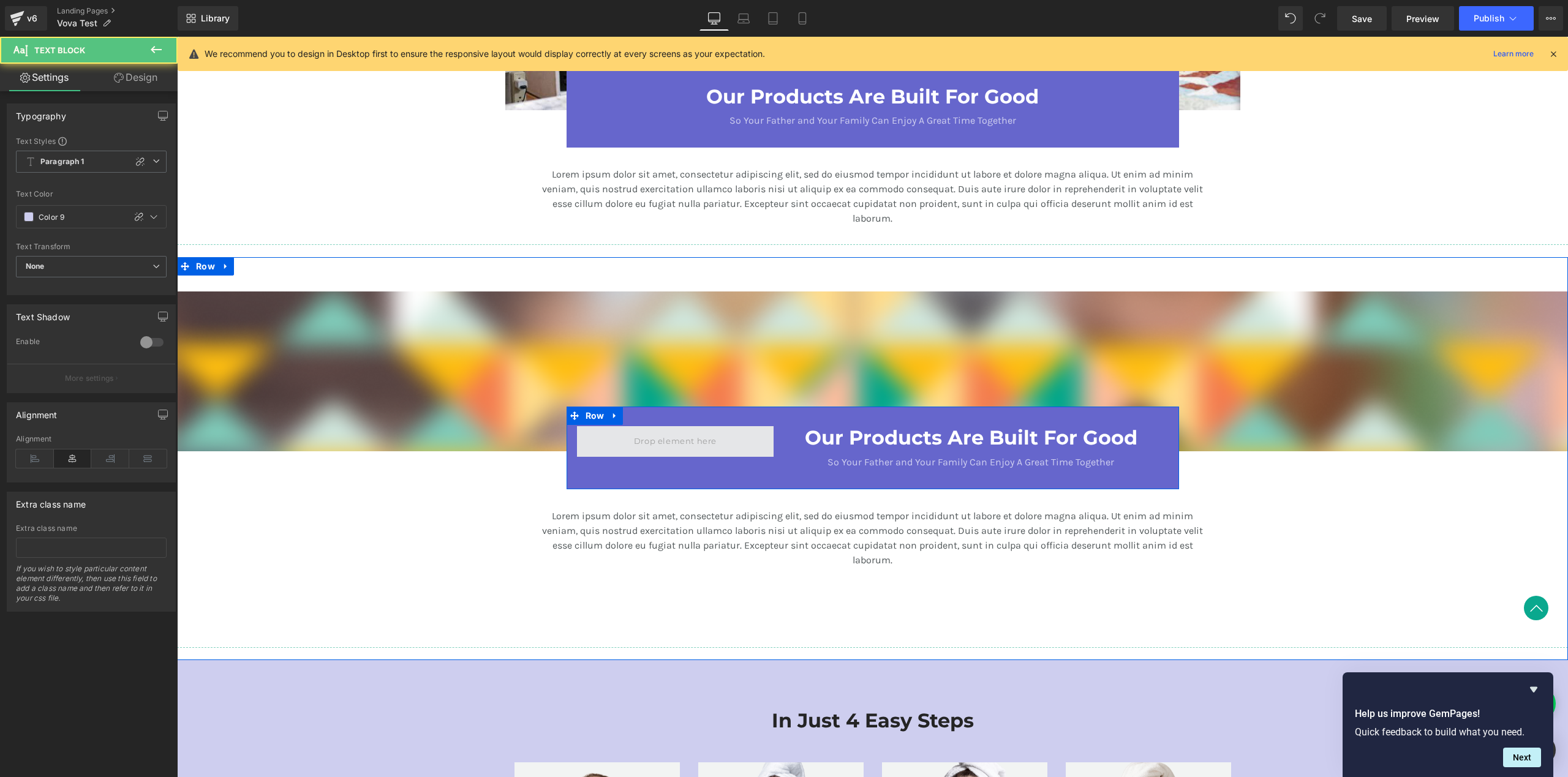
click at [692, 443] on span at bounding box center [675, 441] width 91 height 18
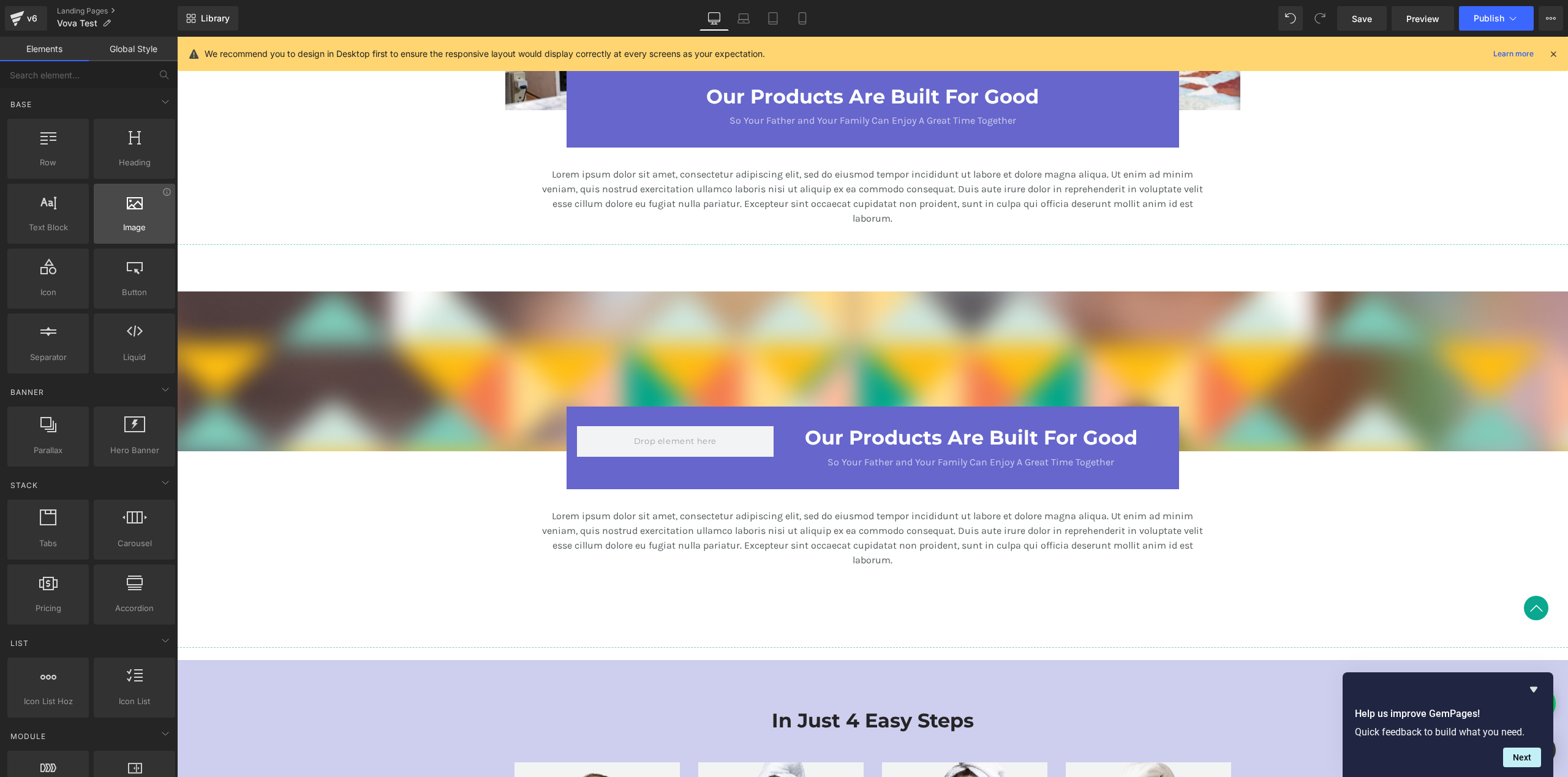
click at [137, 216] on div at bounding box center [135, 207] width 74 height 27
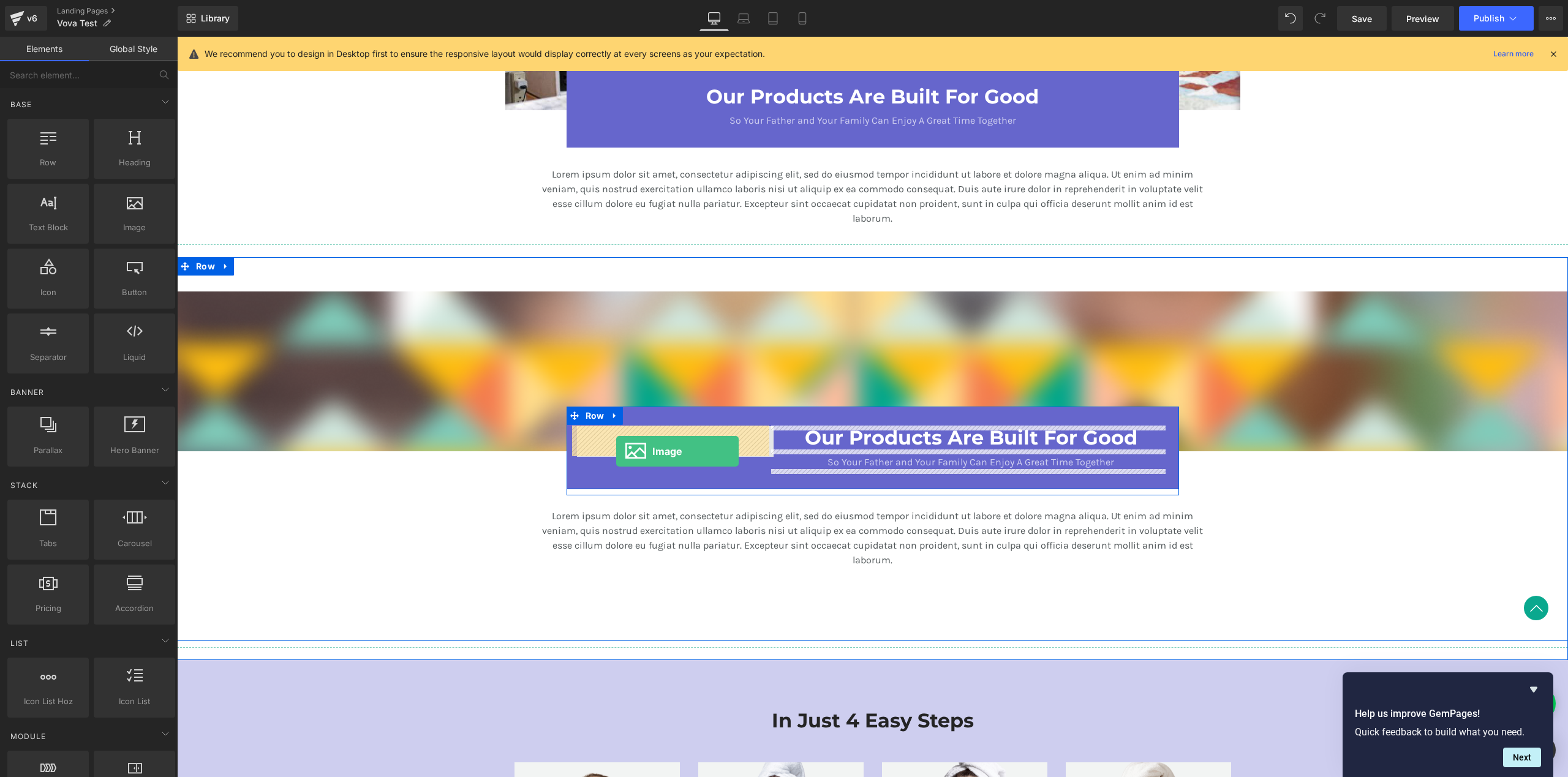
drag, startPoint x: 339, startPoint y: 259, endPoint x: 616, endPoint y: 450, distance: 336.5
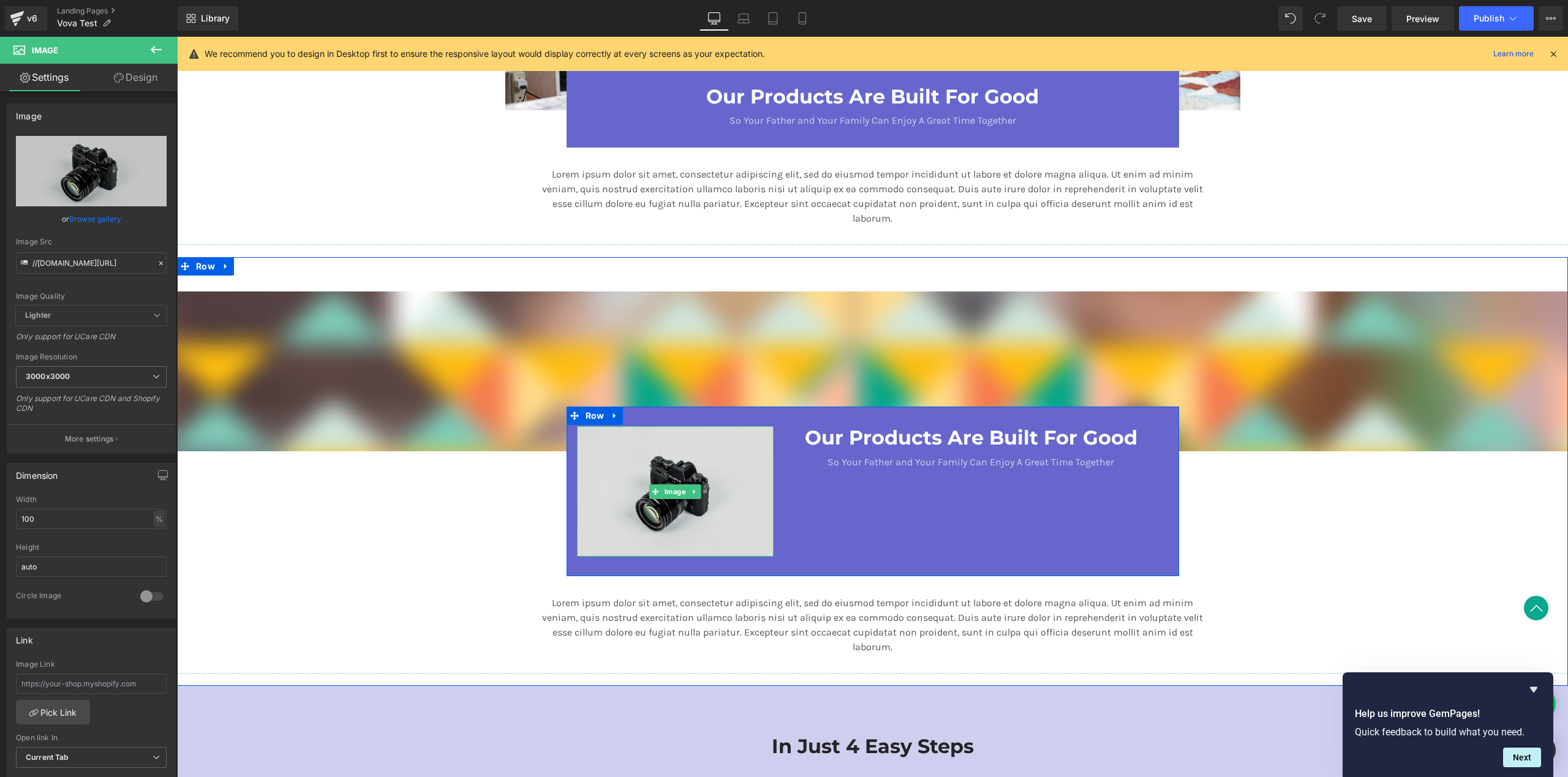
click at [692, 472] on img at bounding box center [675, 491] width 197 height 131
click at [720, 454] on img at bounding box center [675, 491] width 197 height 131
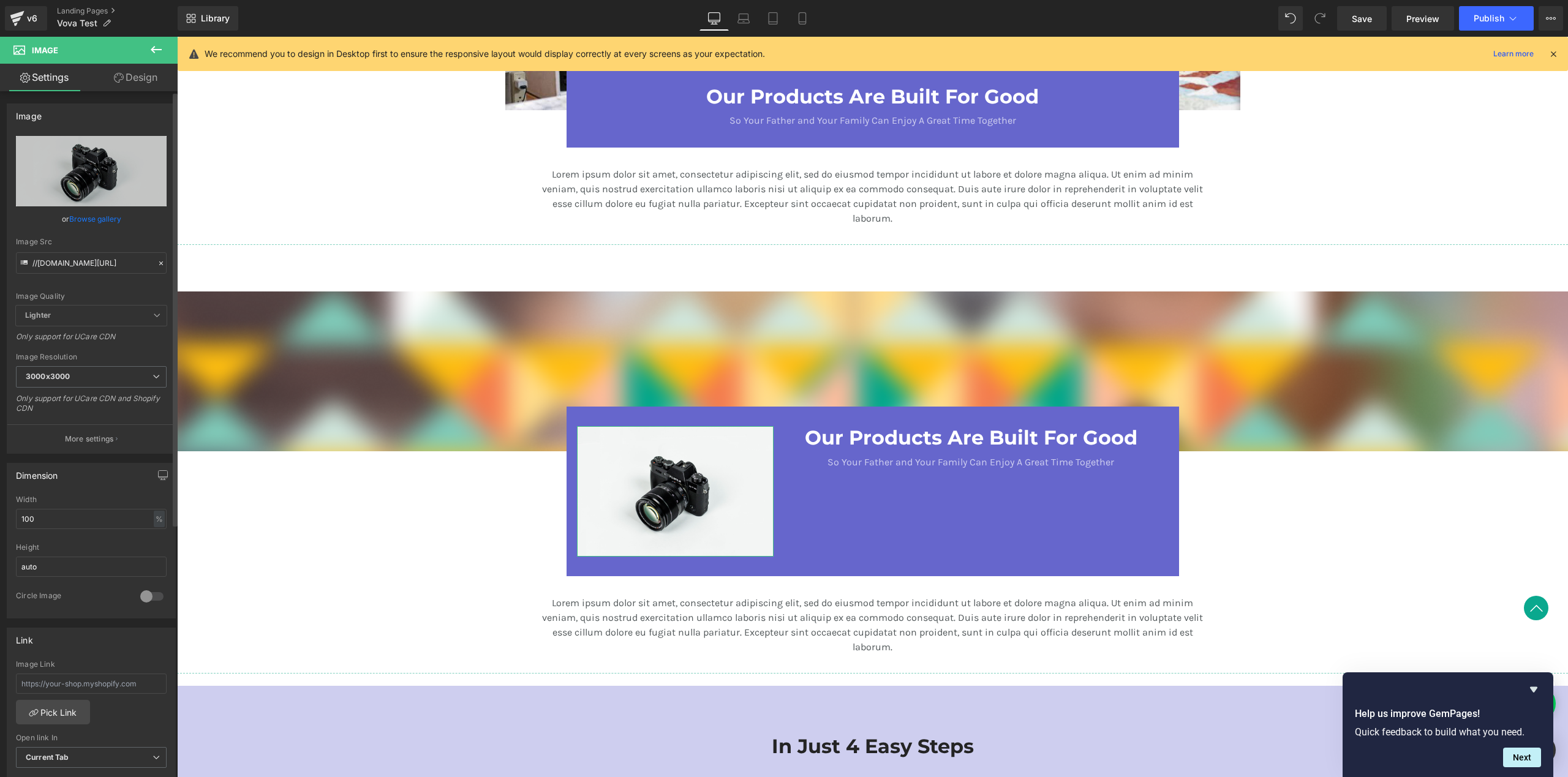
click at [91, 217] on link "Browse gallery" at bounding box center [95, 218] width 52 height 21
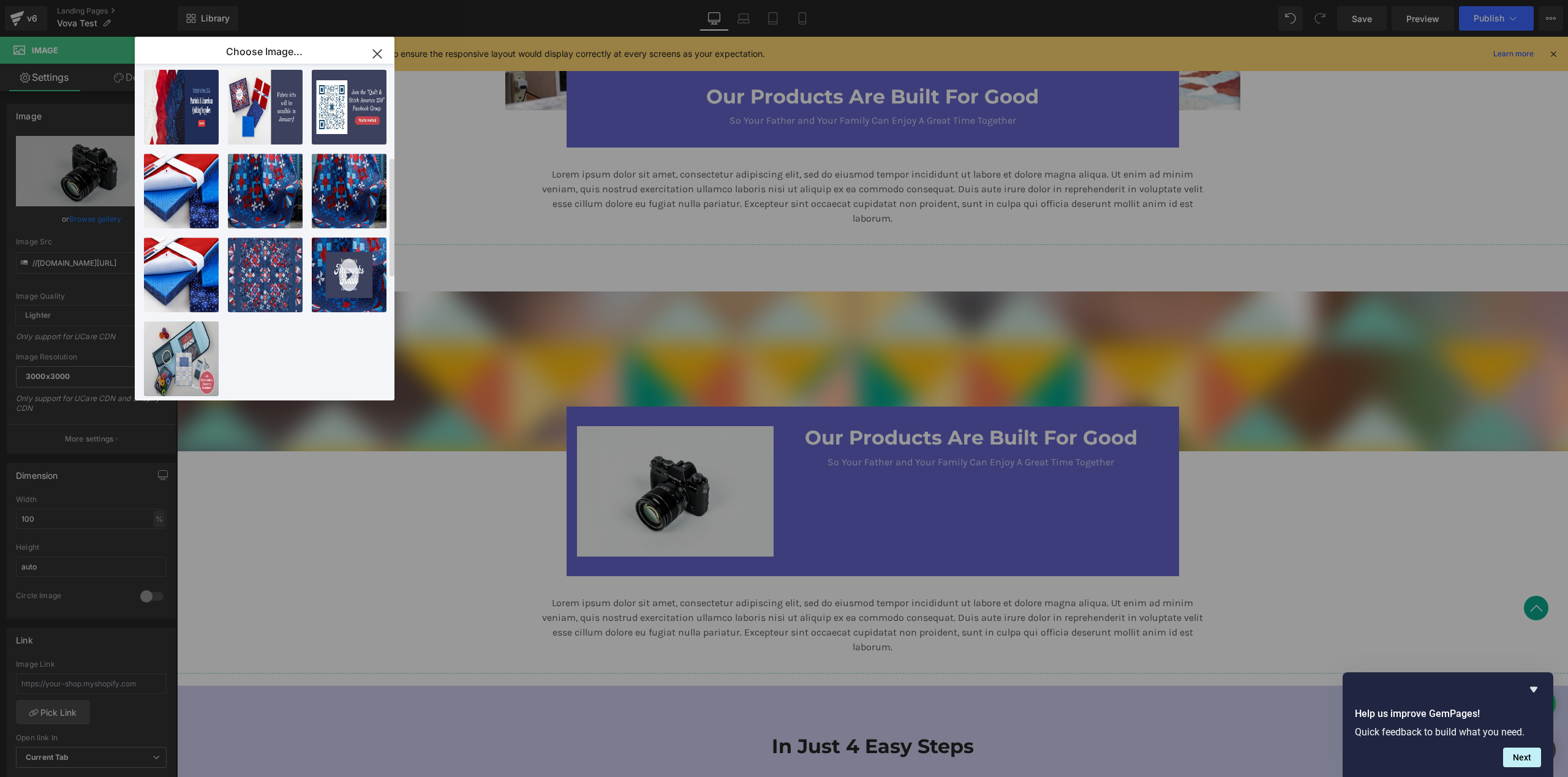
scroll to position [0, 0]
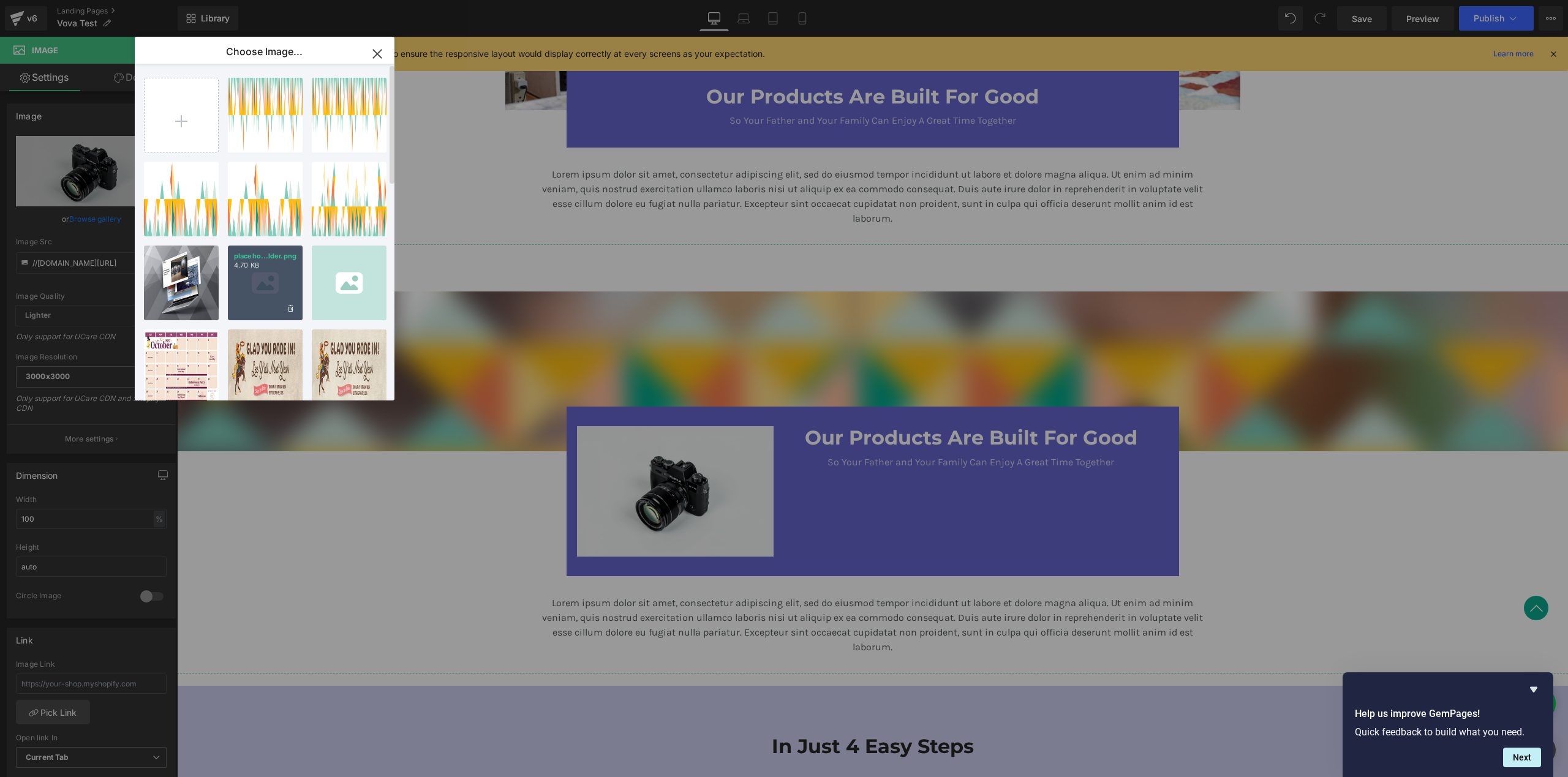
click at [262, 289] on div "placeho...lder.png 4.70 KB" at bounding box center [265, 283] width 75 height 75
type input "[URL][DOMAIN_NAME]"
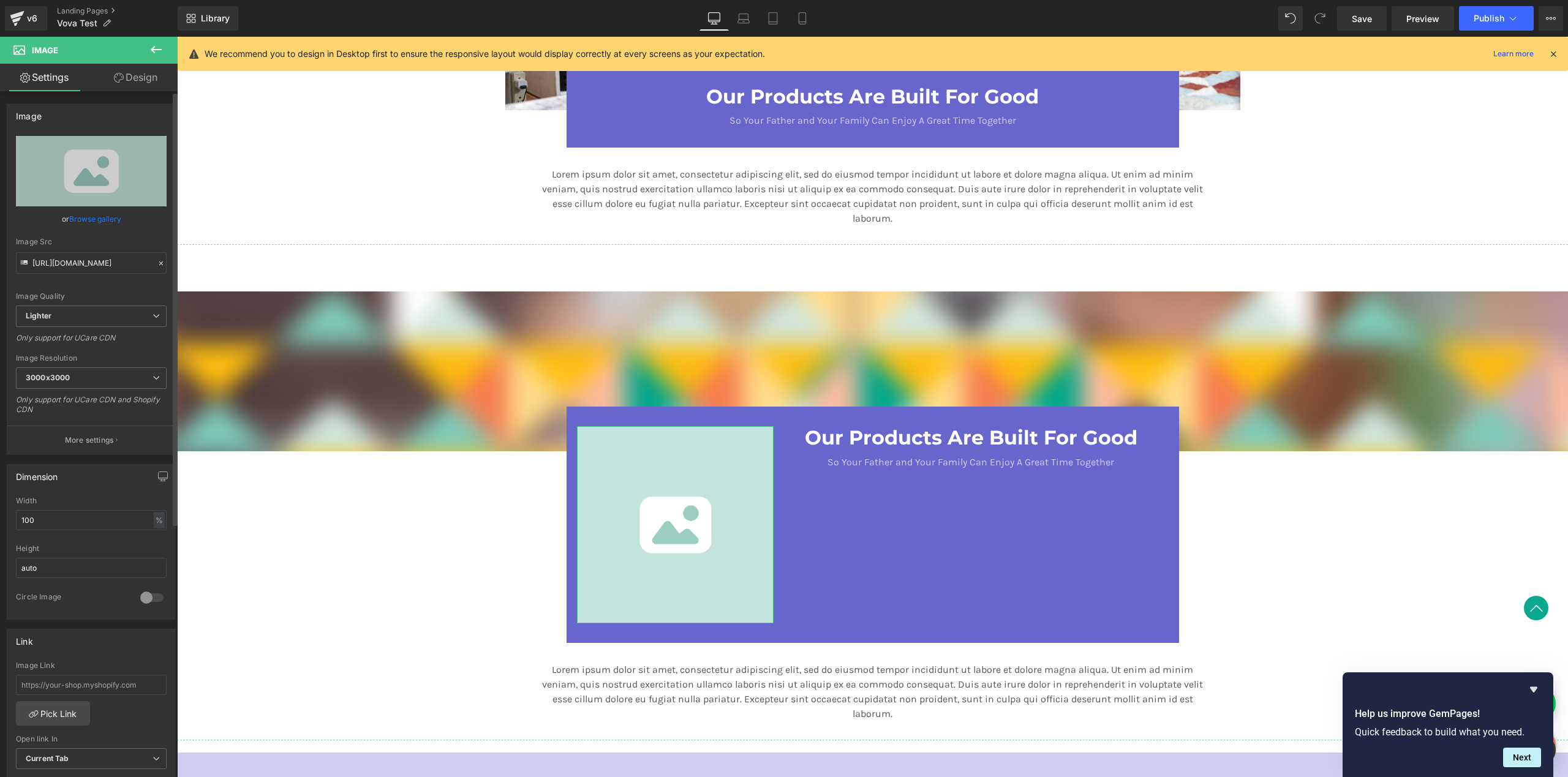
click at [146, 596] on div at bounding box center [151, 598] width 29 height 19
click at [85, 520] on input "100" at bounding box center [91, 520] width 151 height 20
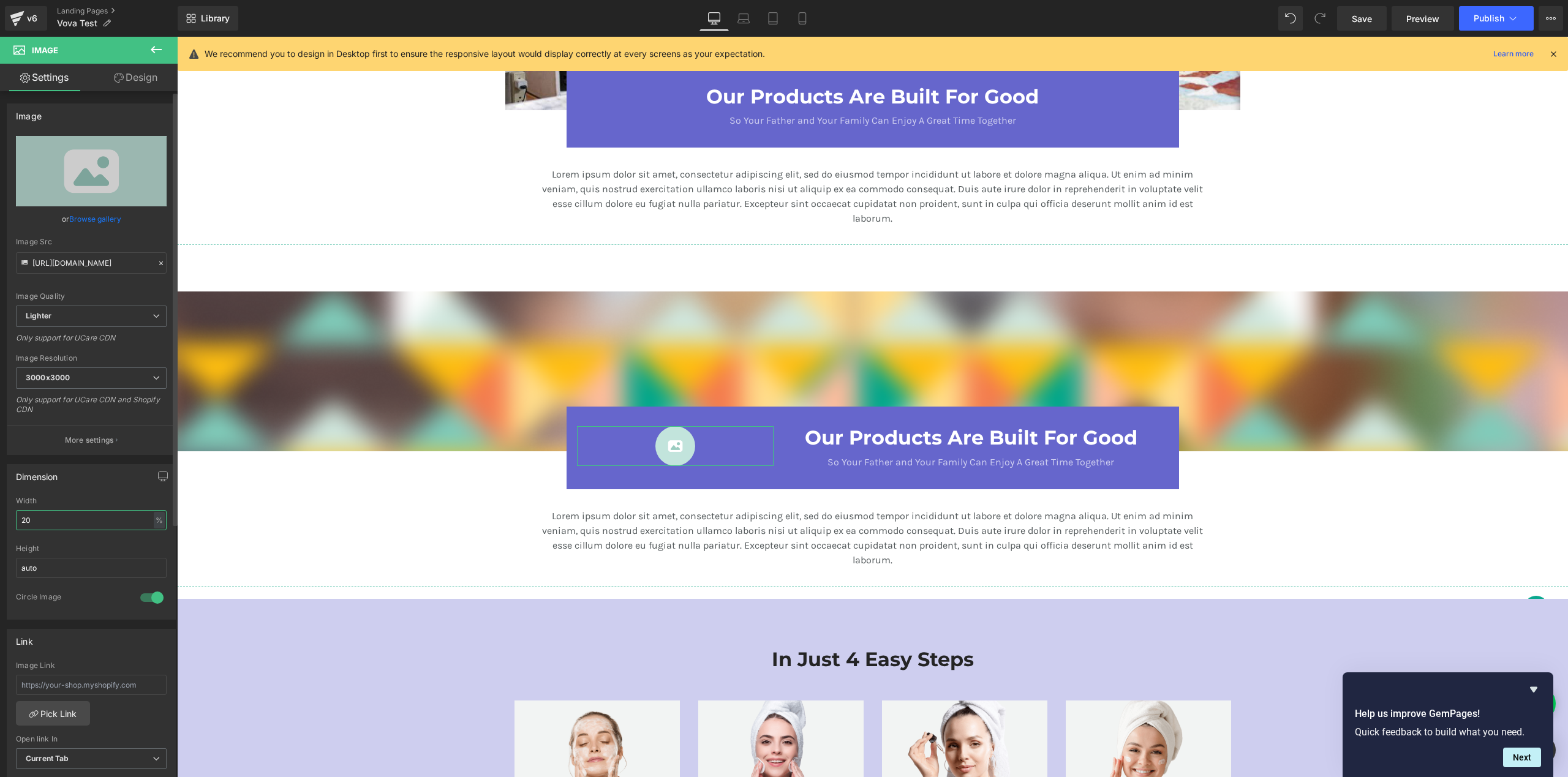
click at [70, 525] on input "20" at bounding box center [91, 520] width 151 height 20
type input "70"
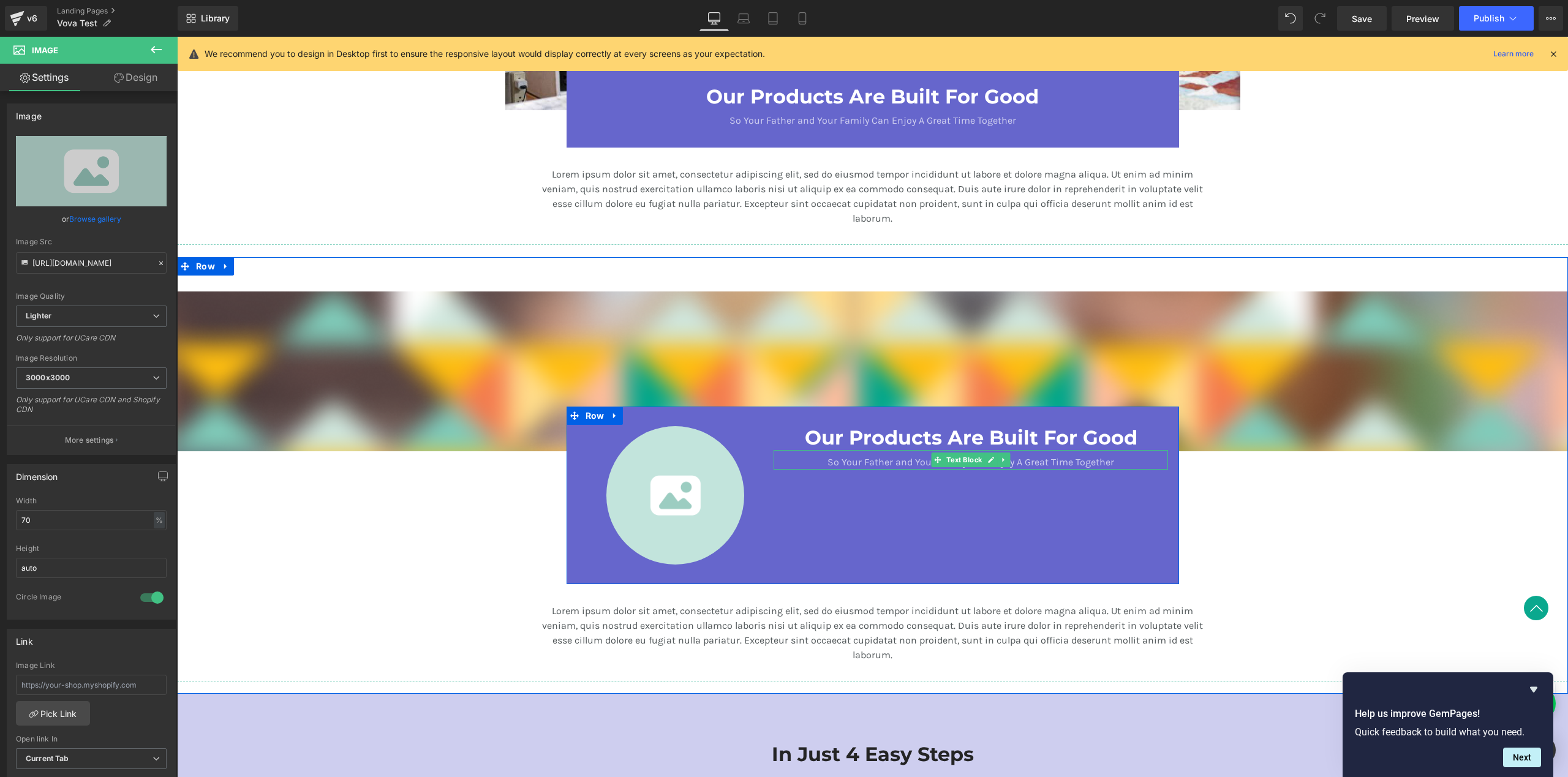
click at [902, 455] on p "So Your Father and Your Family Can Enjoy A Great Time Together" at bounding box center [971, 462] width 355 height 15
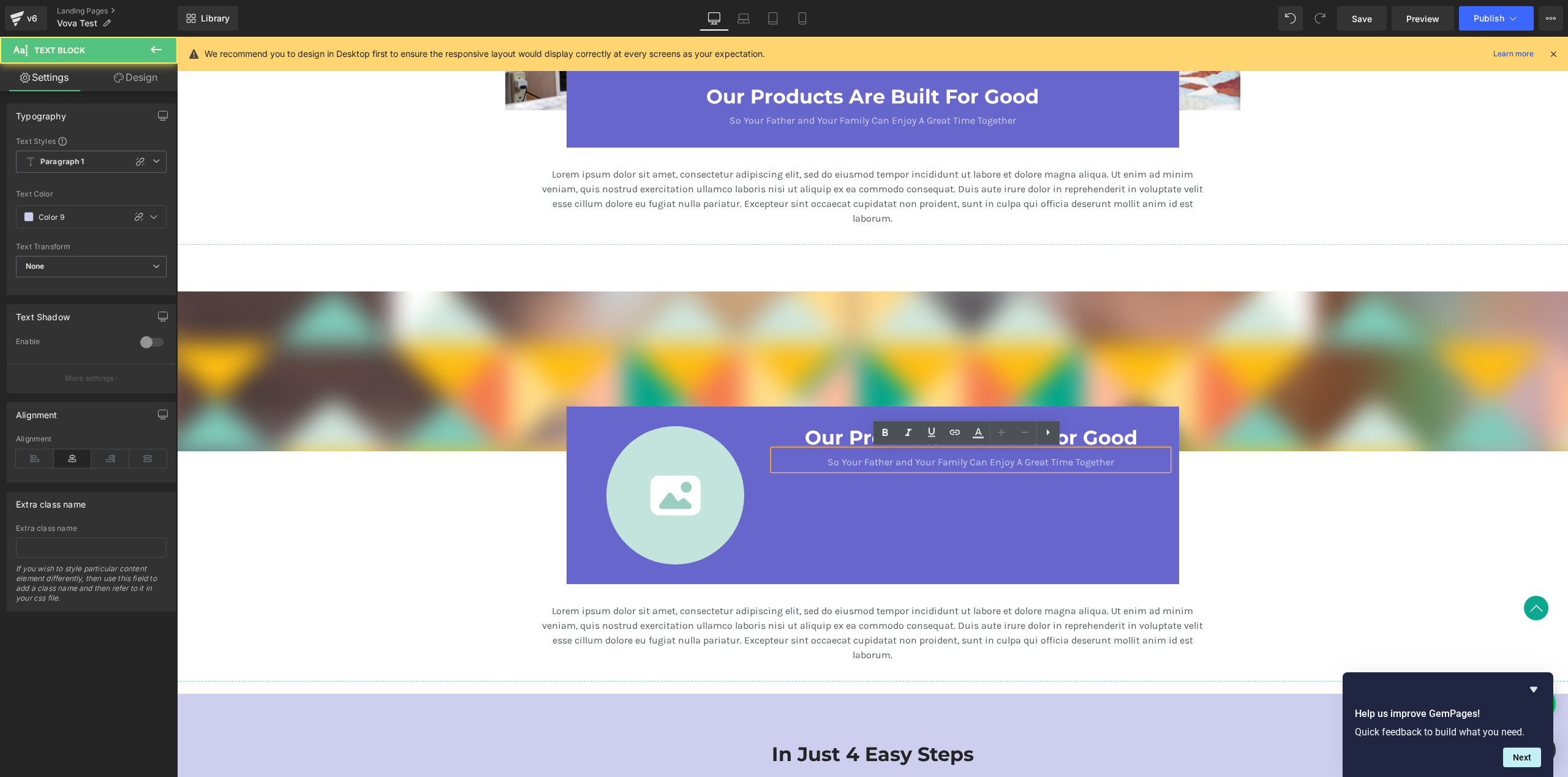
click at [825, 440] on h3 "Our Products Are Built For Good" at bounding box center [971, 438] width 355 height 23
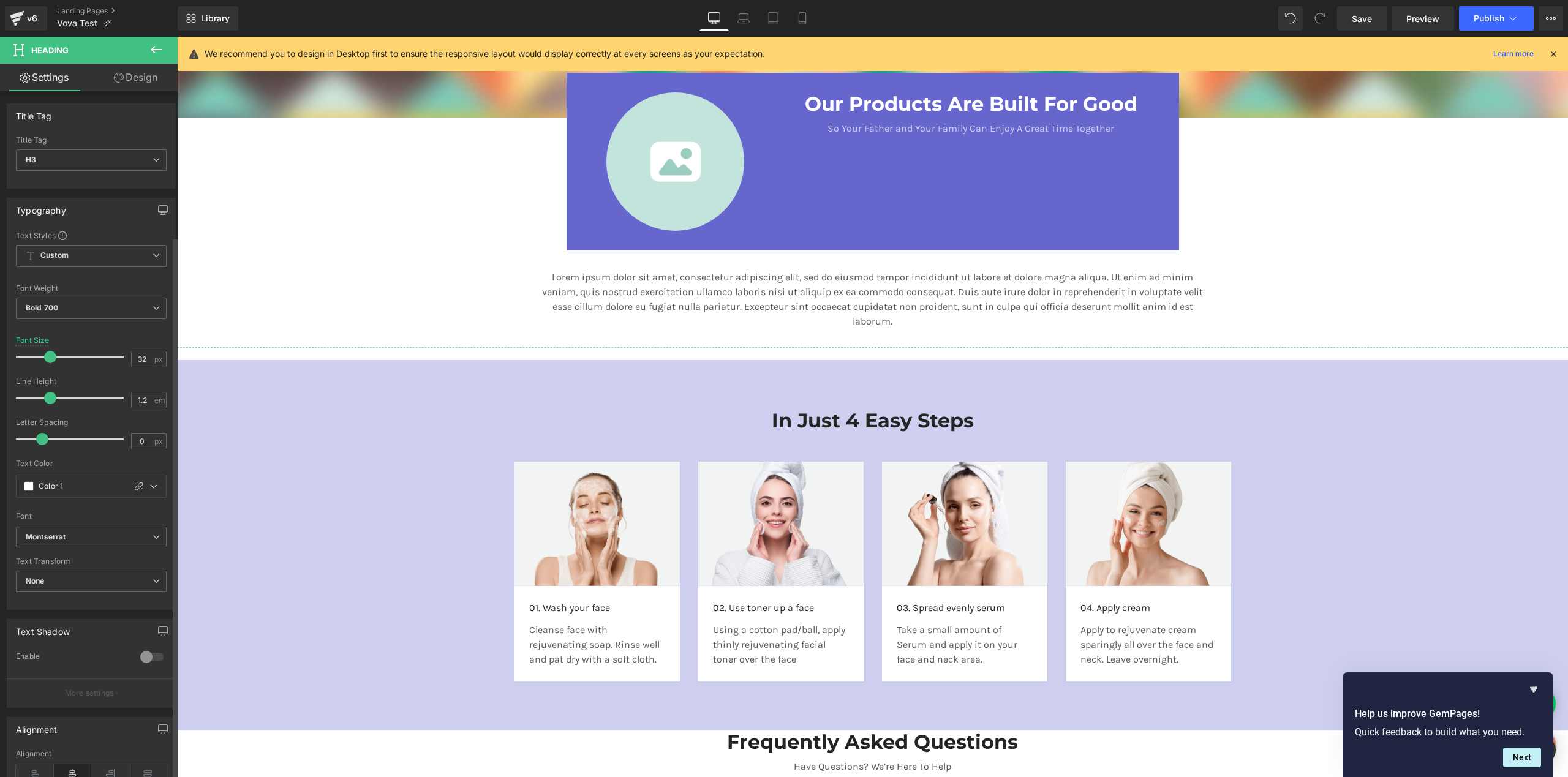
scroll to position [183, 0]
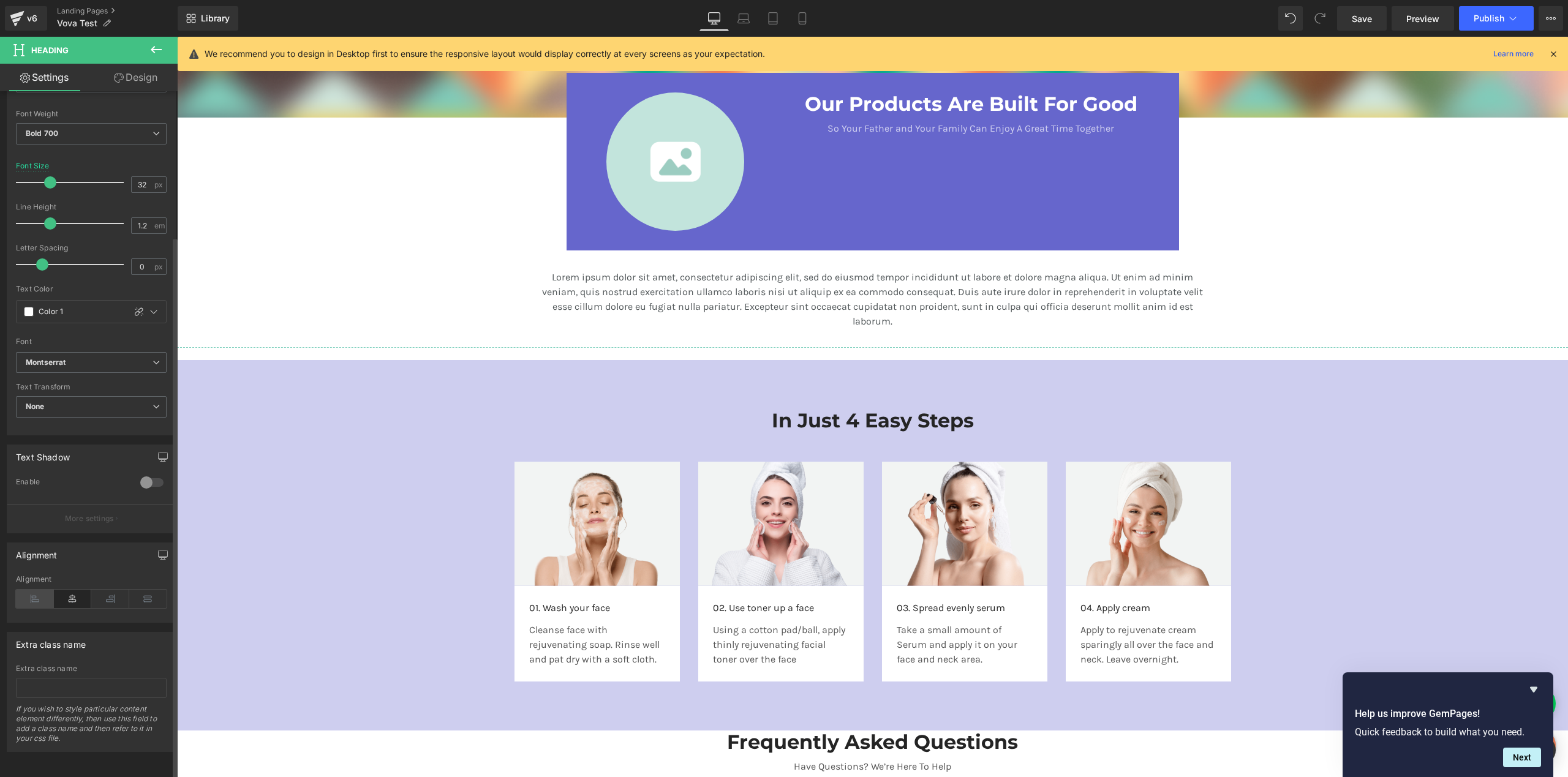
click at [31, 589] on icon at bounding box center [34, 598] width 38 height 18
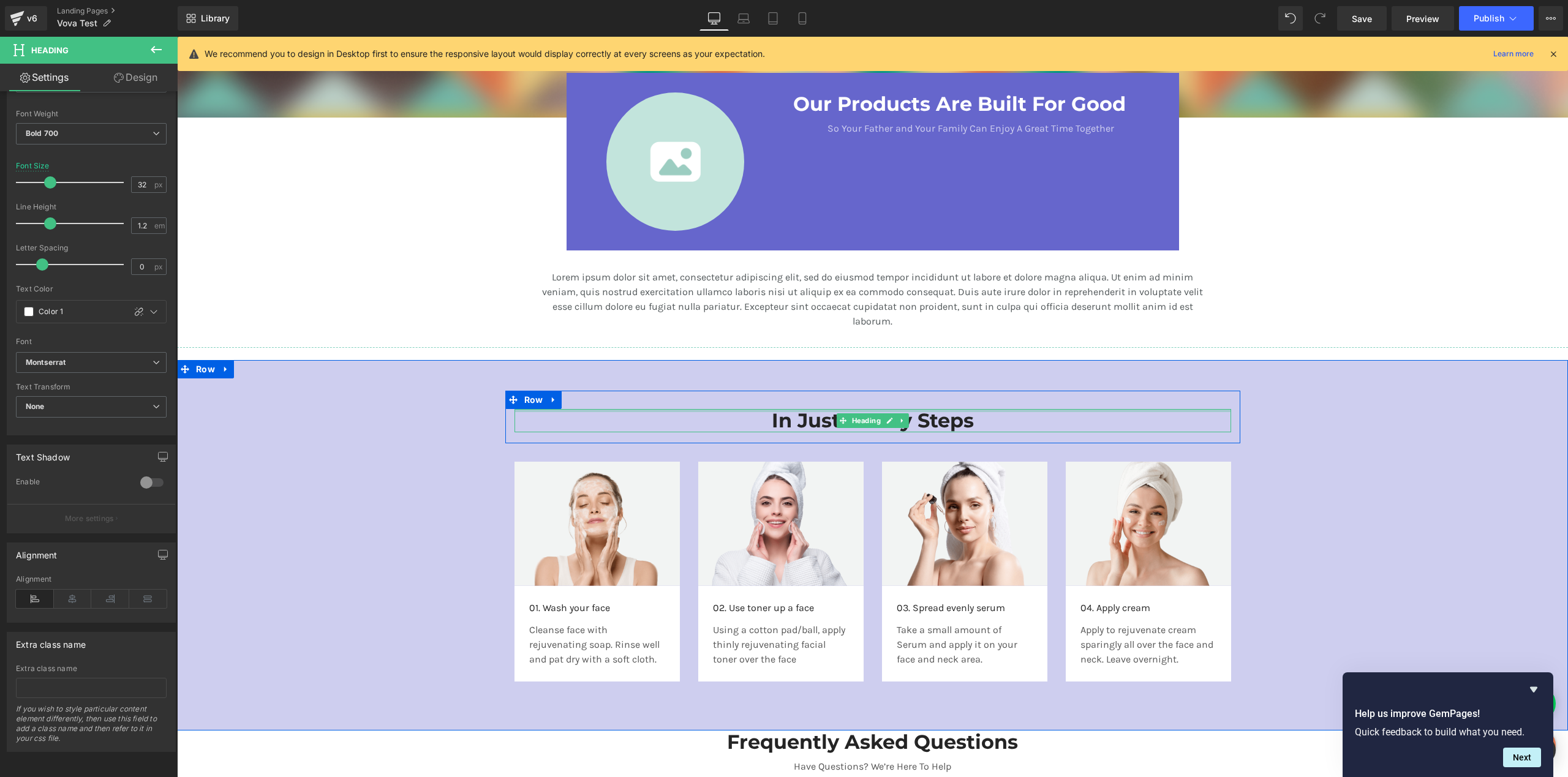
scroll to position [1766, 0]
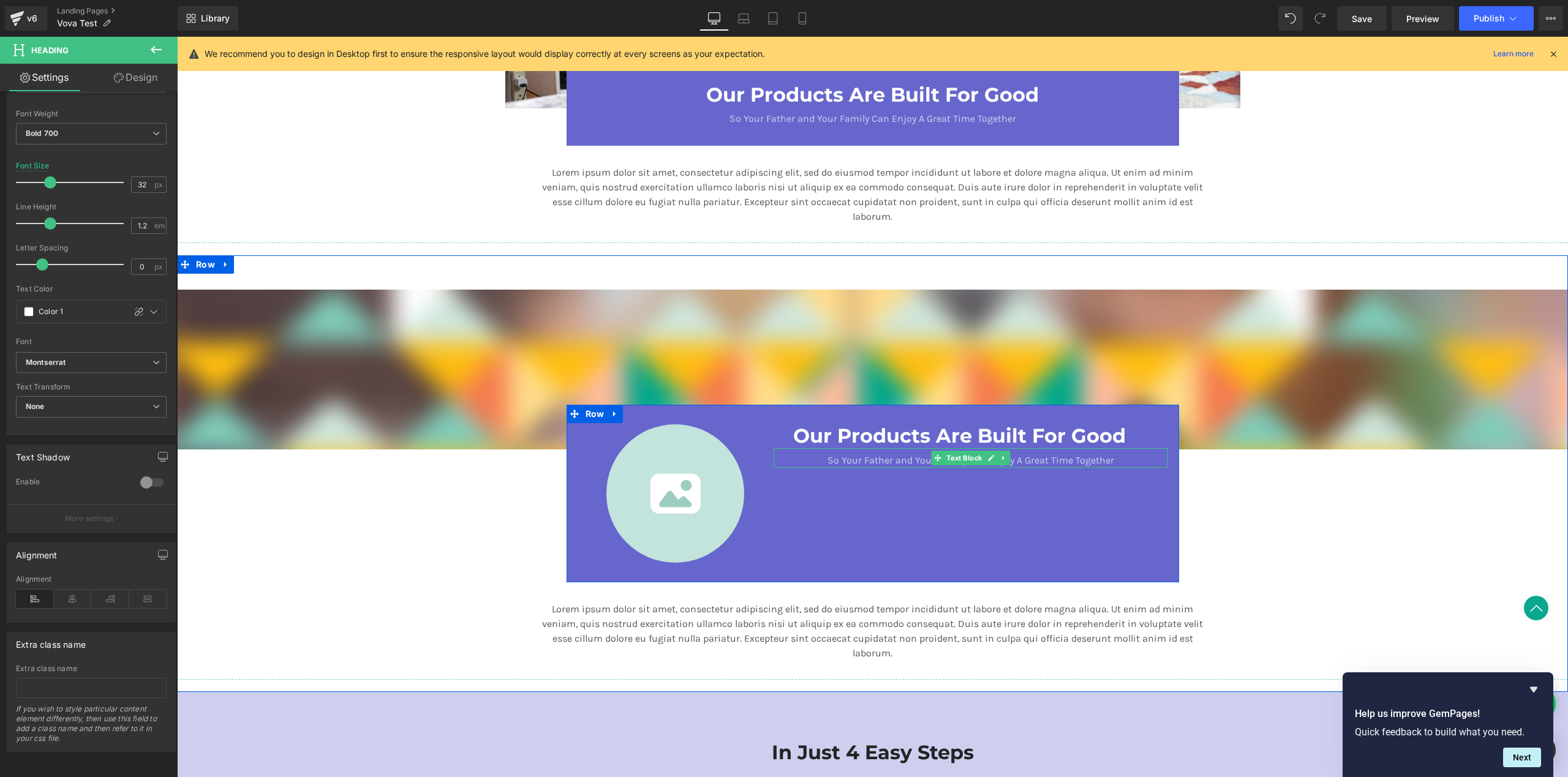
click at [909, 453] on p "So Your Father and Your Family Can Enjoy A Great Time Together" at bounding box center [971, 460] width 355 height 15
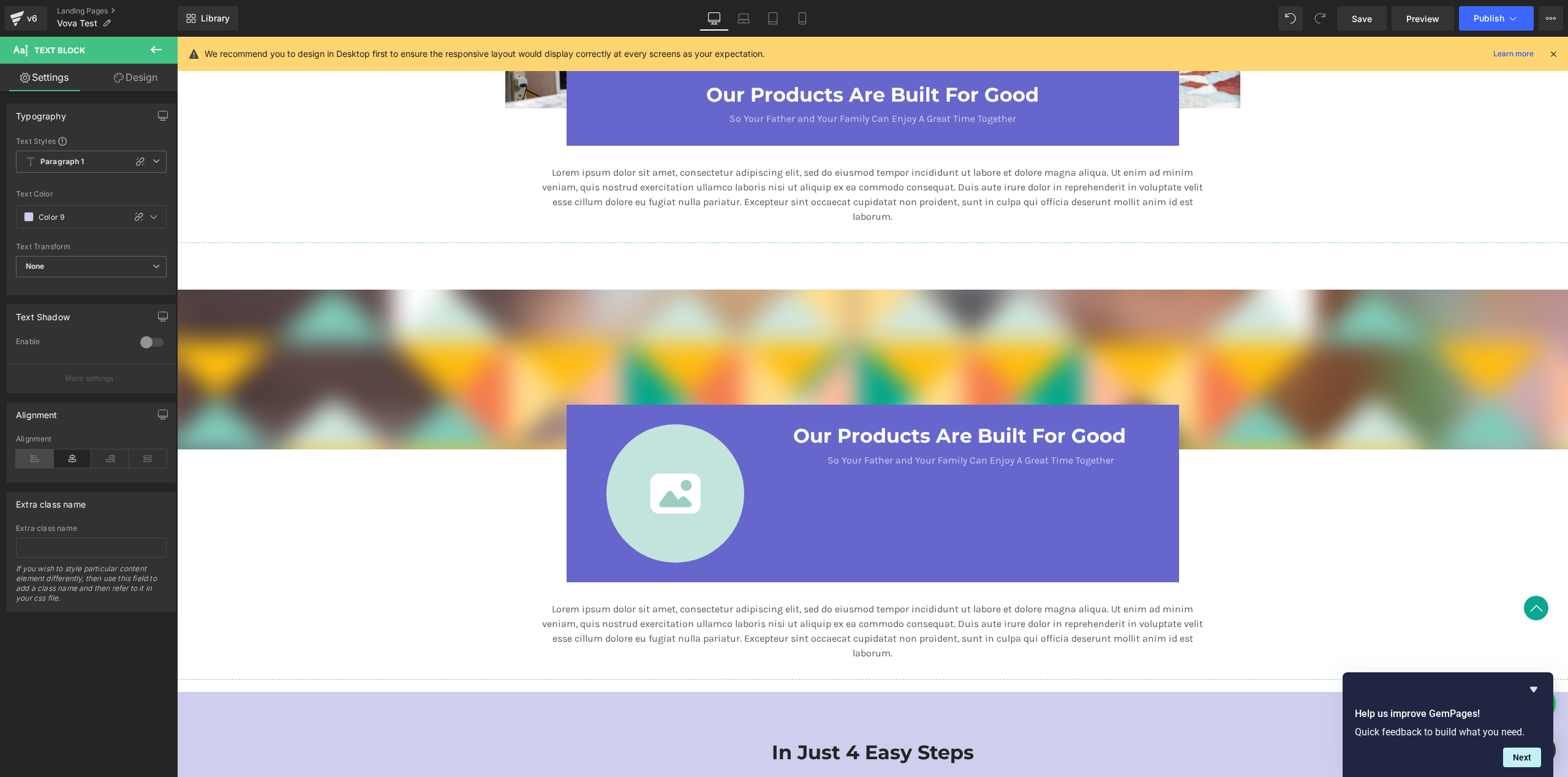
click at [30, 457] on icon at bounding box center [34, 459] width 38 height 18
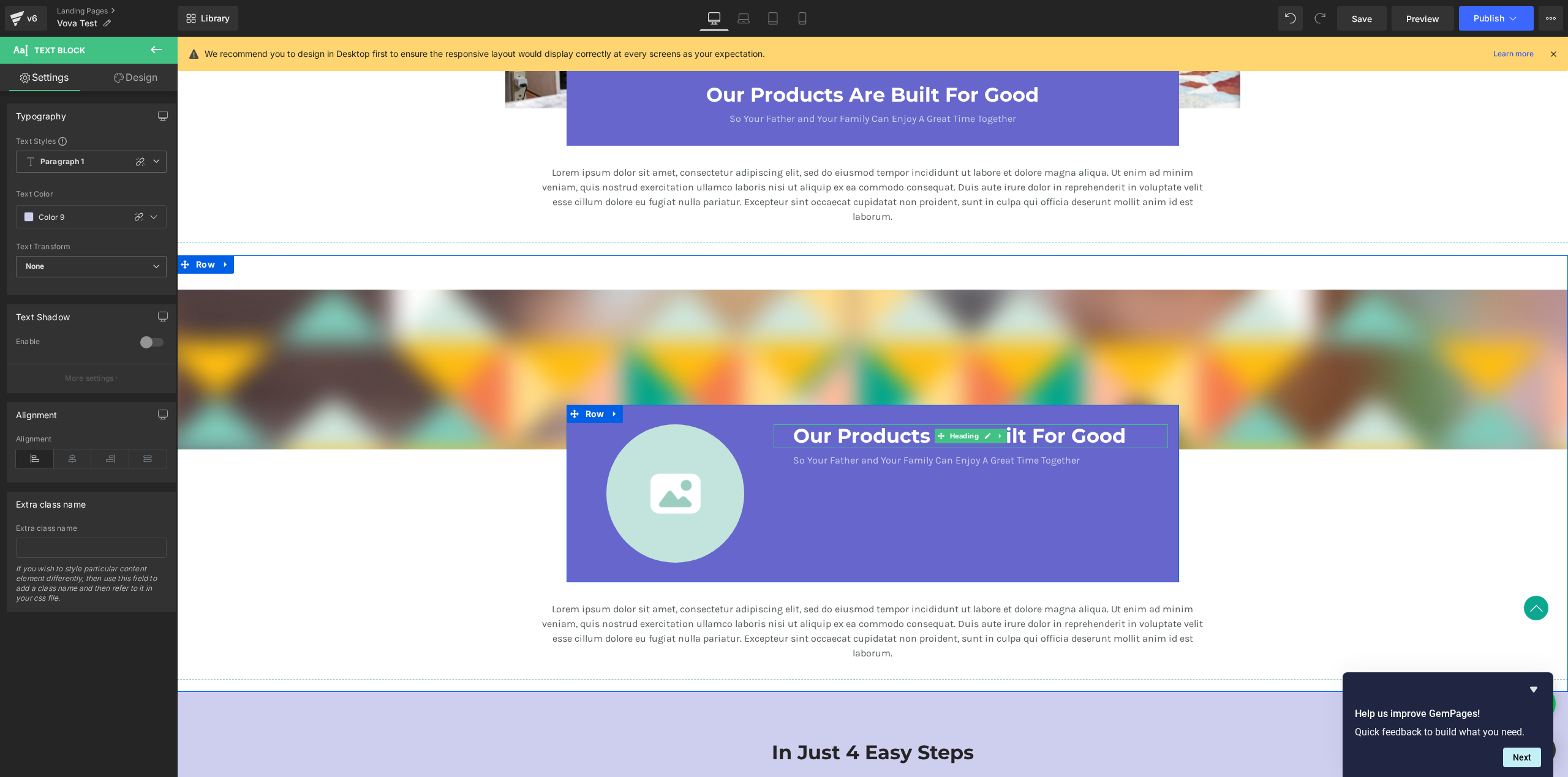
click at [865, 437] on h3 "Our Products Are Built For Good" at bounding box center [971, 436] width 355 height 23
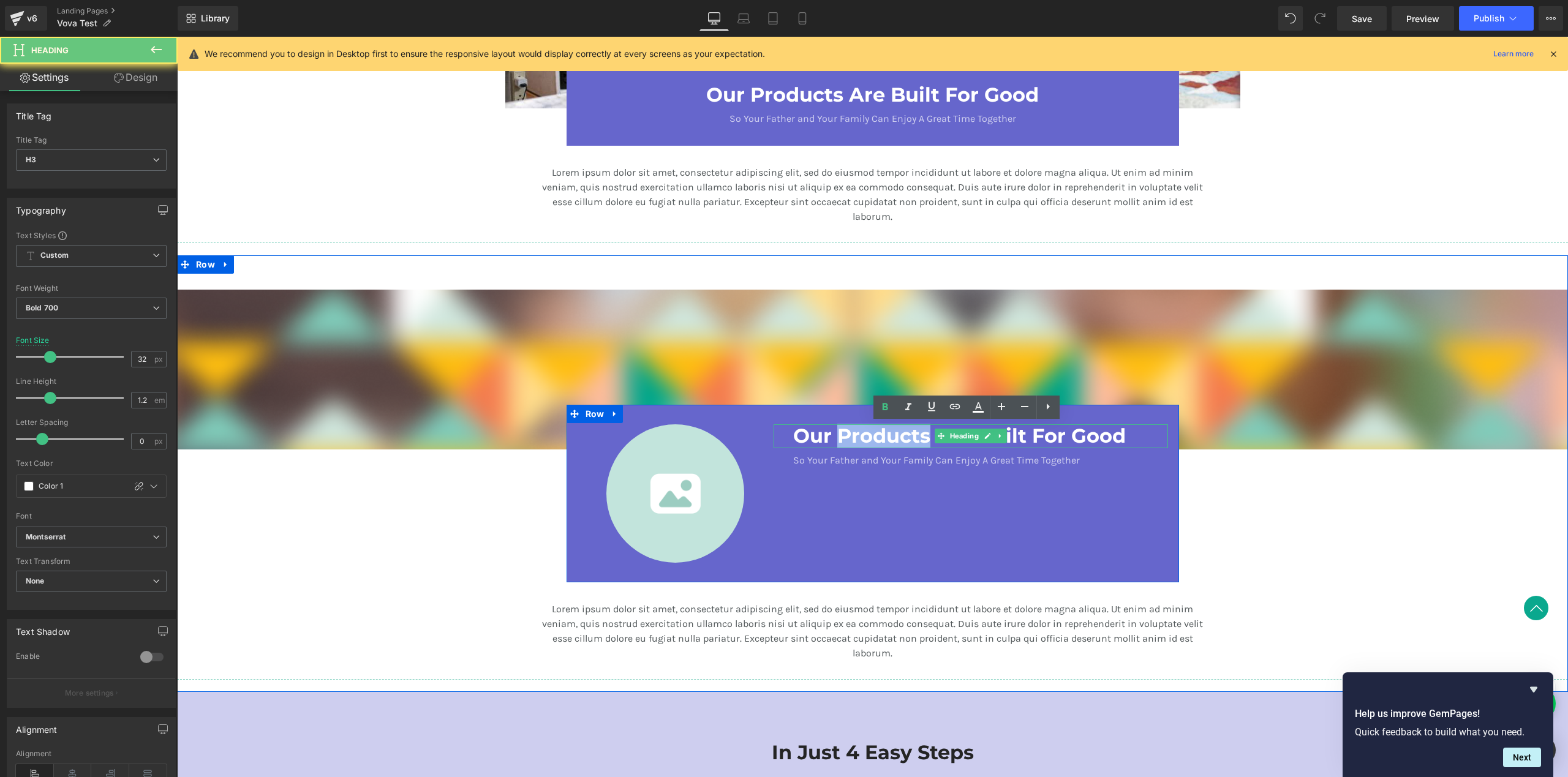
click at [865, 437] on h3 "Our Products Are Built For Good" at bounding box center [971, 436] width 355 height 23
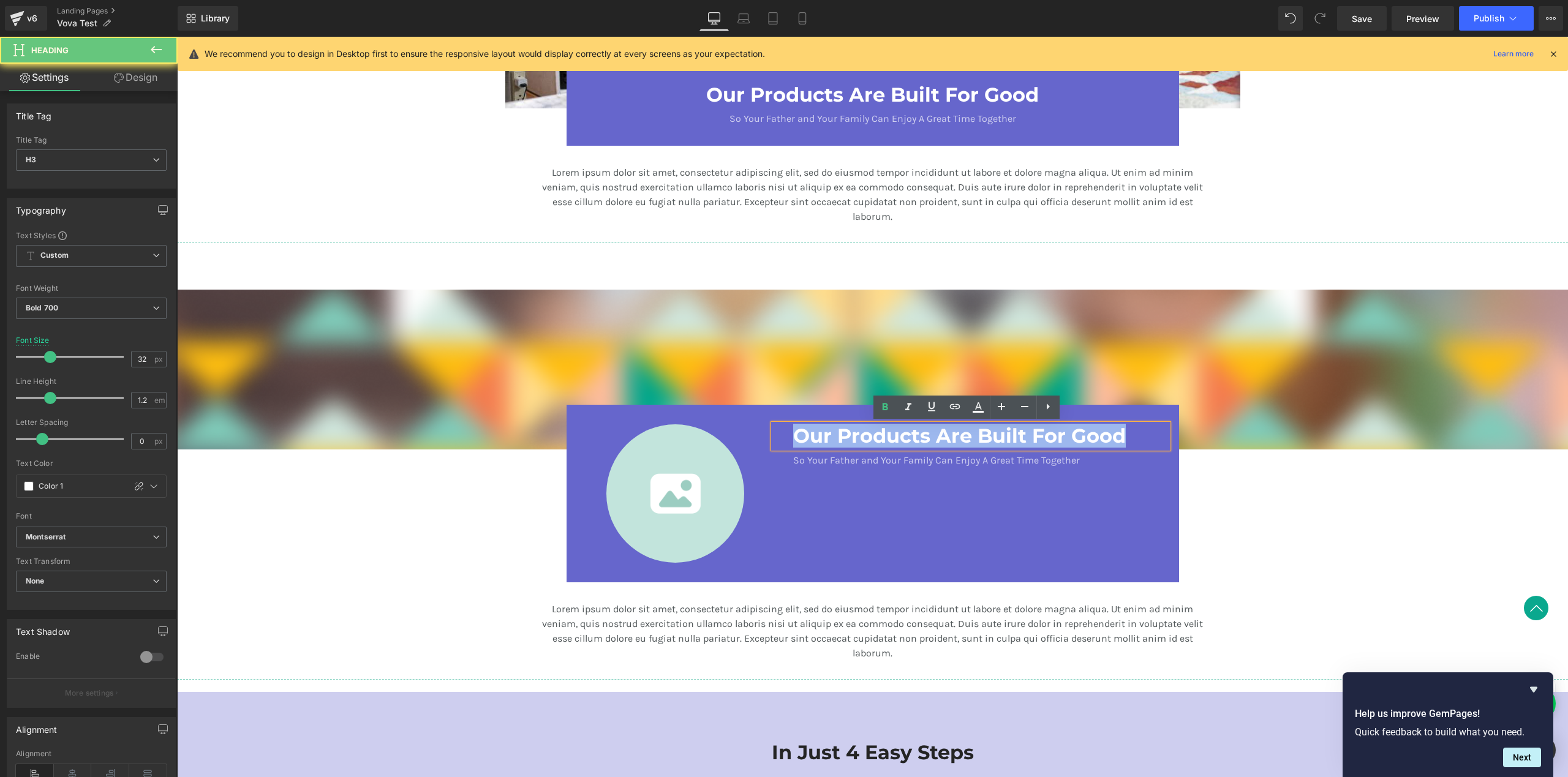
click at [865, 437] on h3 "Our Products Are Built For Good" at bounding box center [971, 436] width 355 height 23
paste div
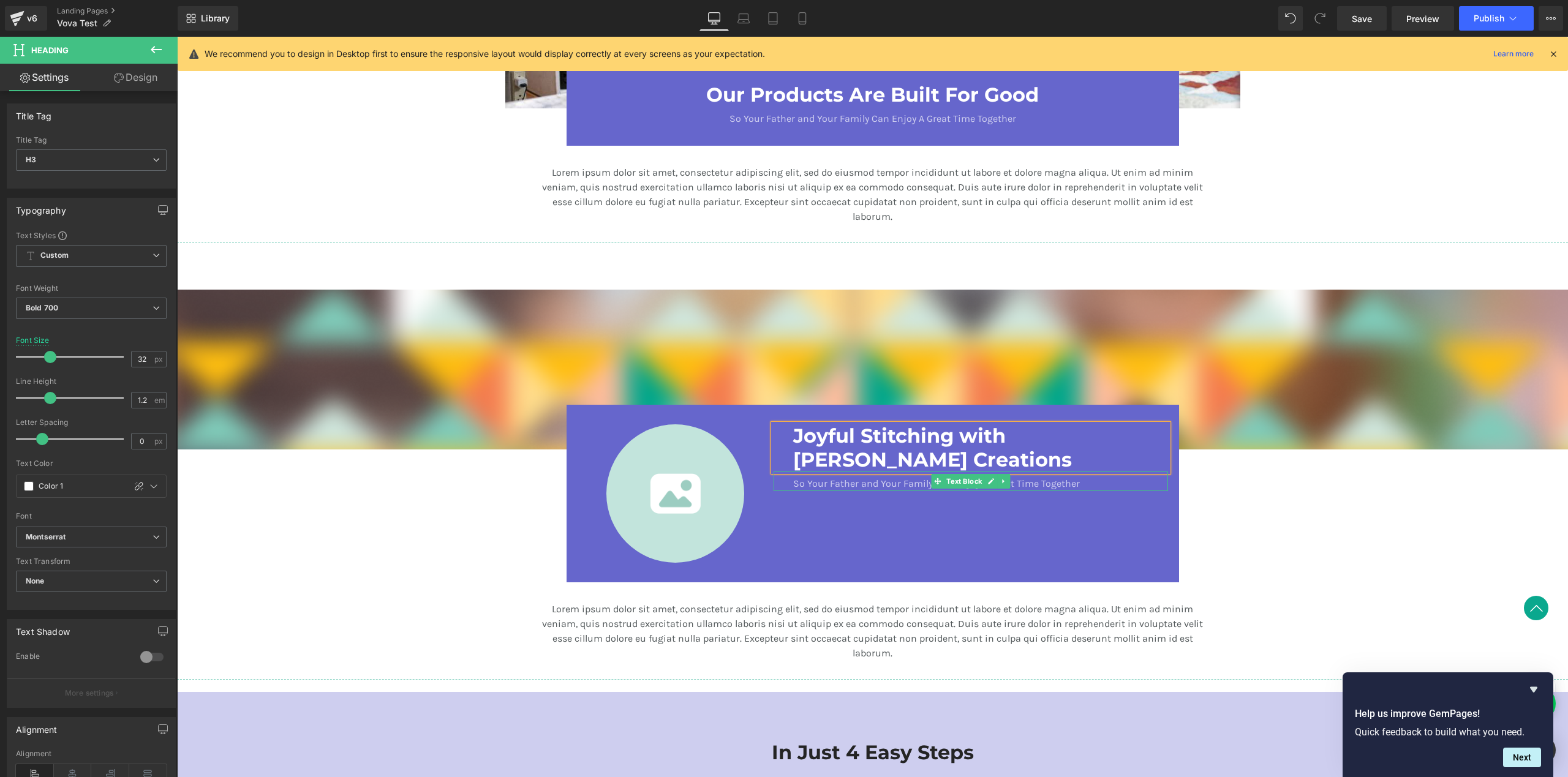
click at [924, 484] on p "So Your Father and Your Family Can Enjoy A Great Time Together" at bounding box center [971, 483] width 355 height 15
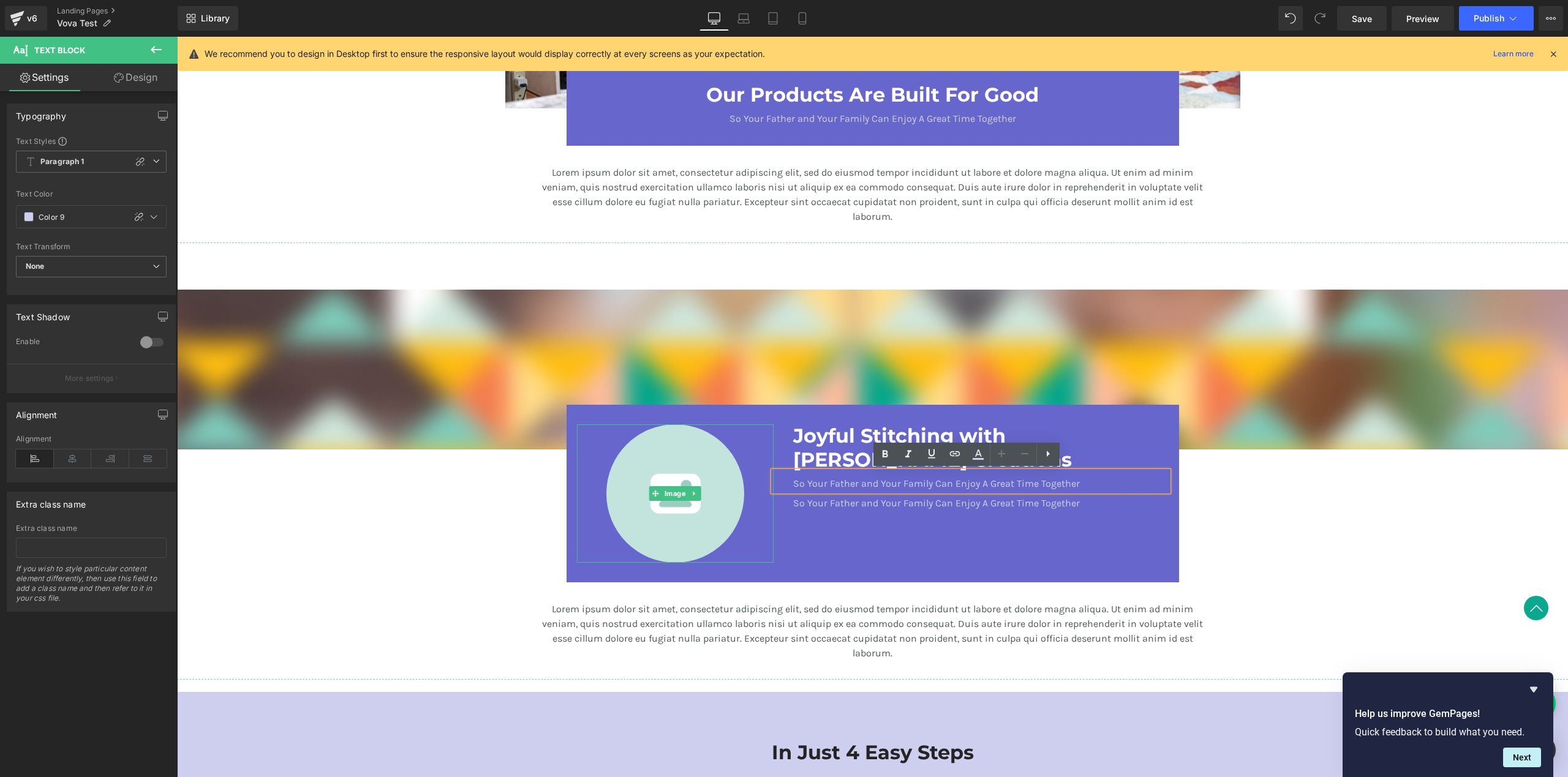
click at [757, 541] on div at bounding box center [675, 493] width 197 height 138
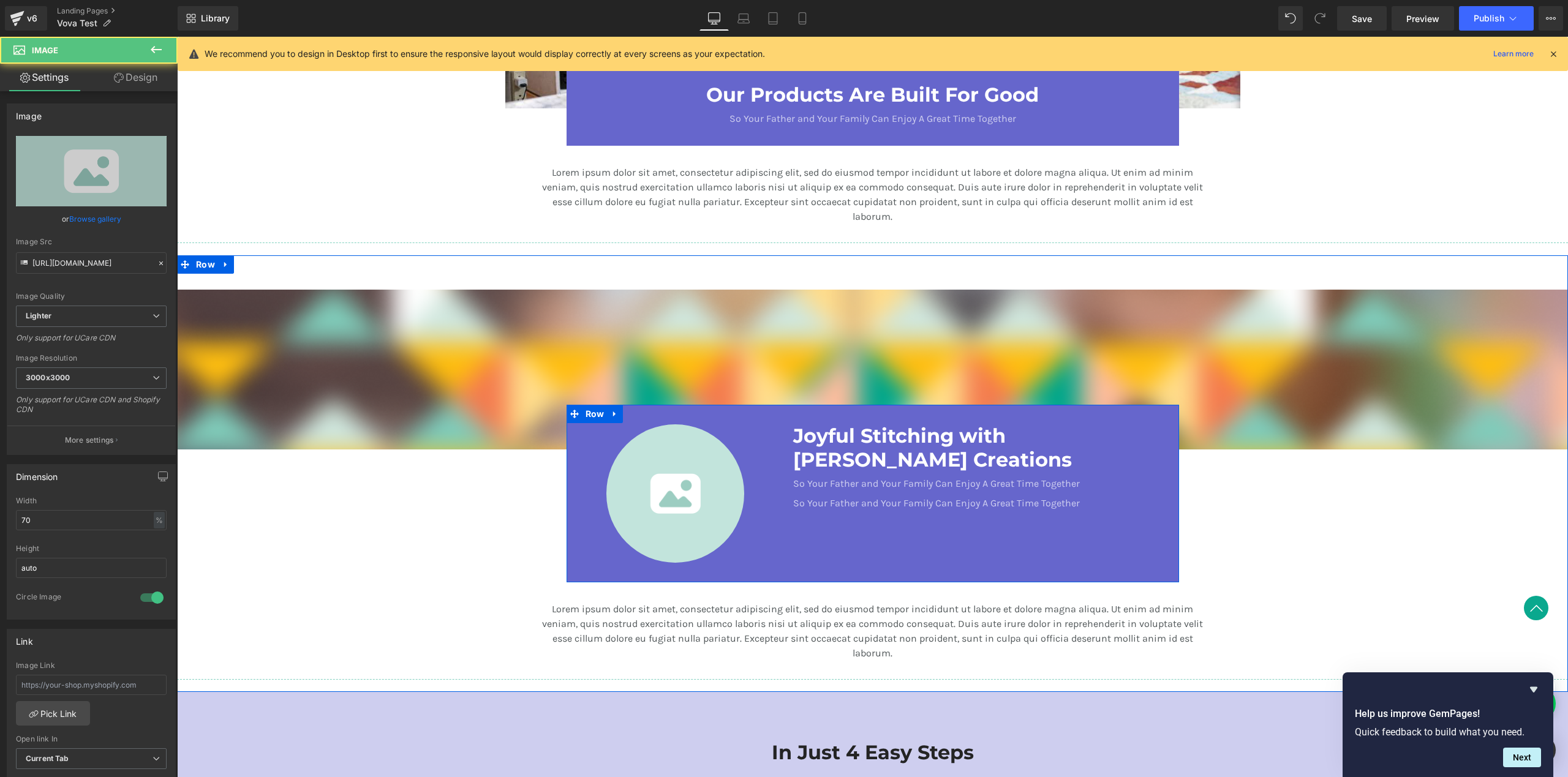
click at [777, 483] on div "So Your Father and Your Family Can Enjoy A Great Time Together" at bounding box center [971, 481] width 395 height 19
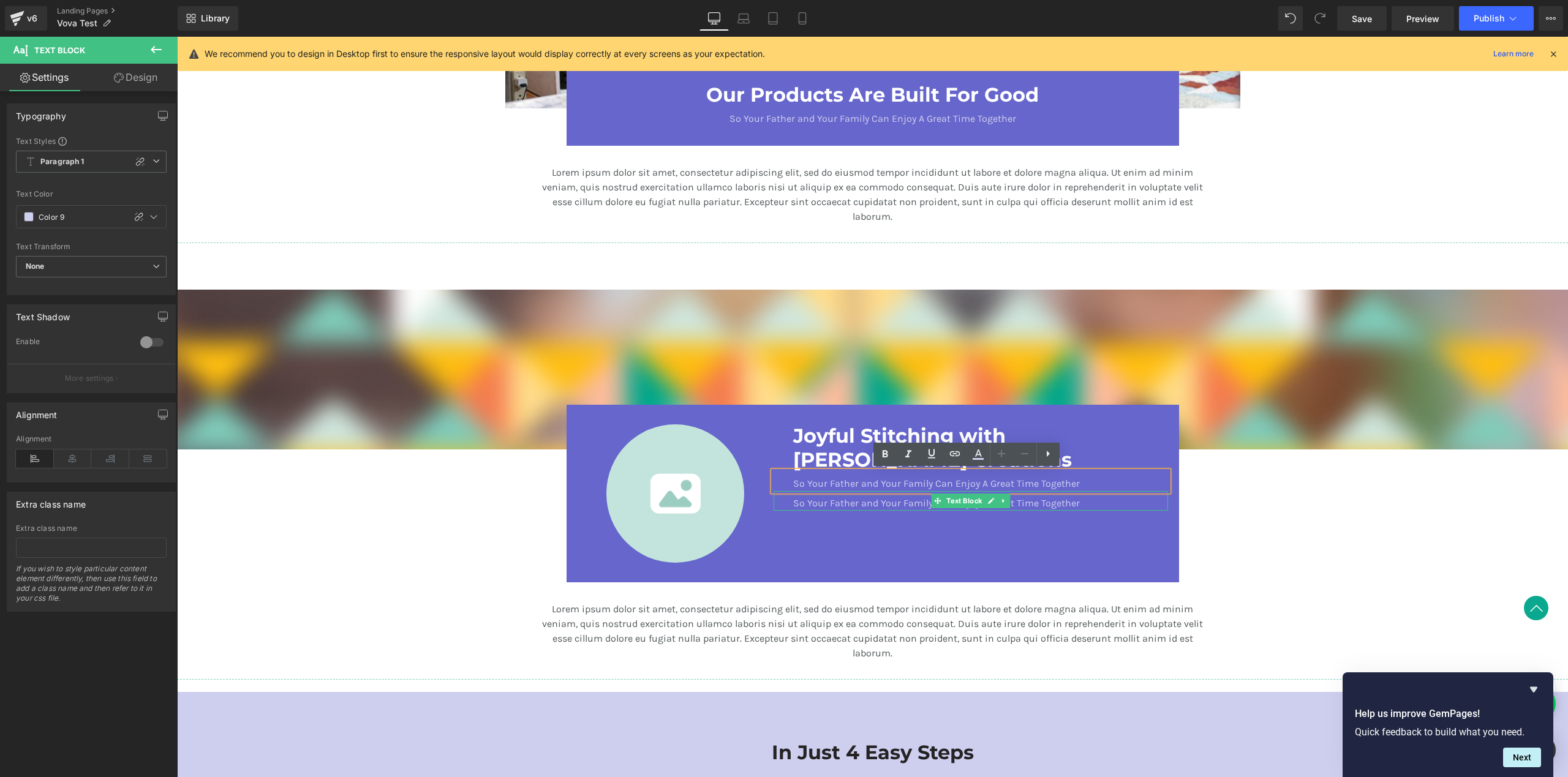
click at [830, 535] on div "Image Joyful Stitching with [PERSON_NAME] Creations Heading So Your Father and …" at bounding box center [873, 493] width 612 height 177
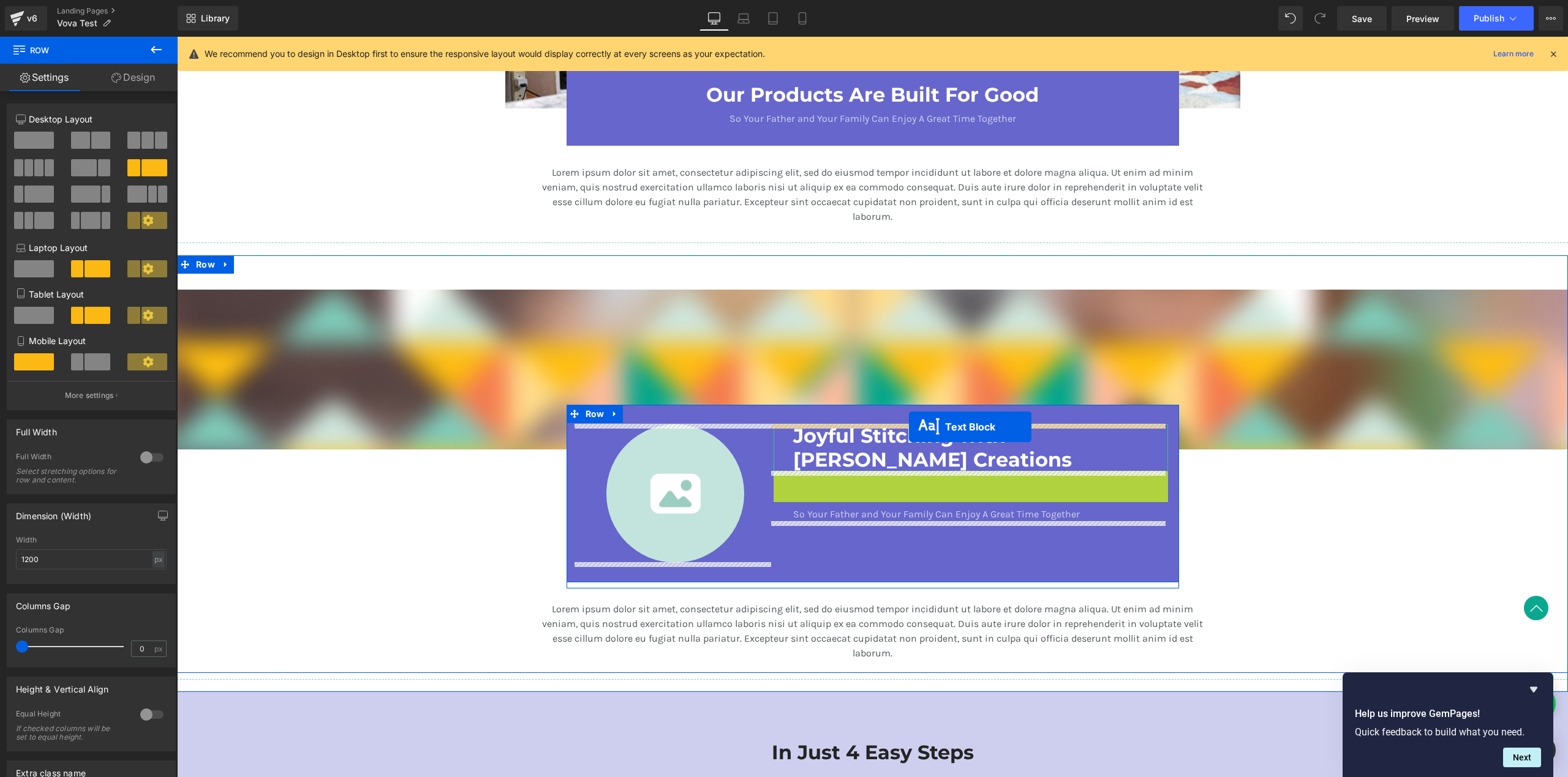
drag, startPoint x: 930, startPoint y: 482, endPoint x: 909, endPoint y: 426, distance: 59.8
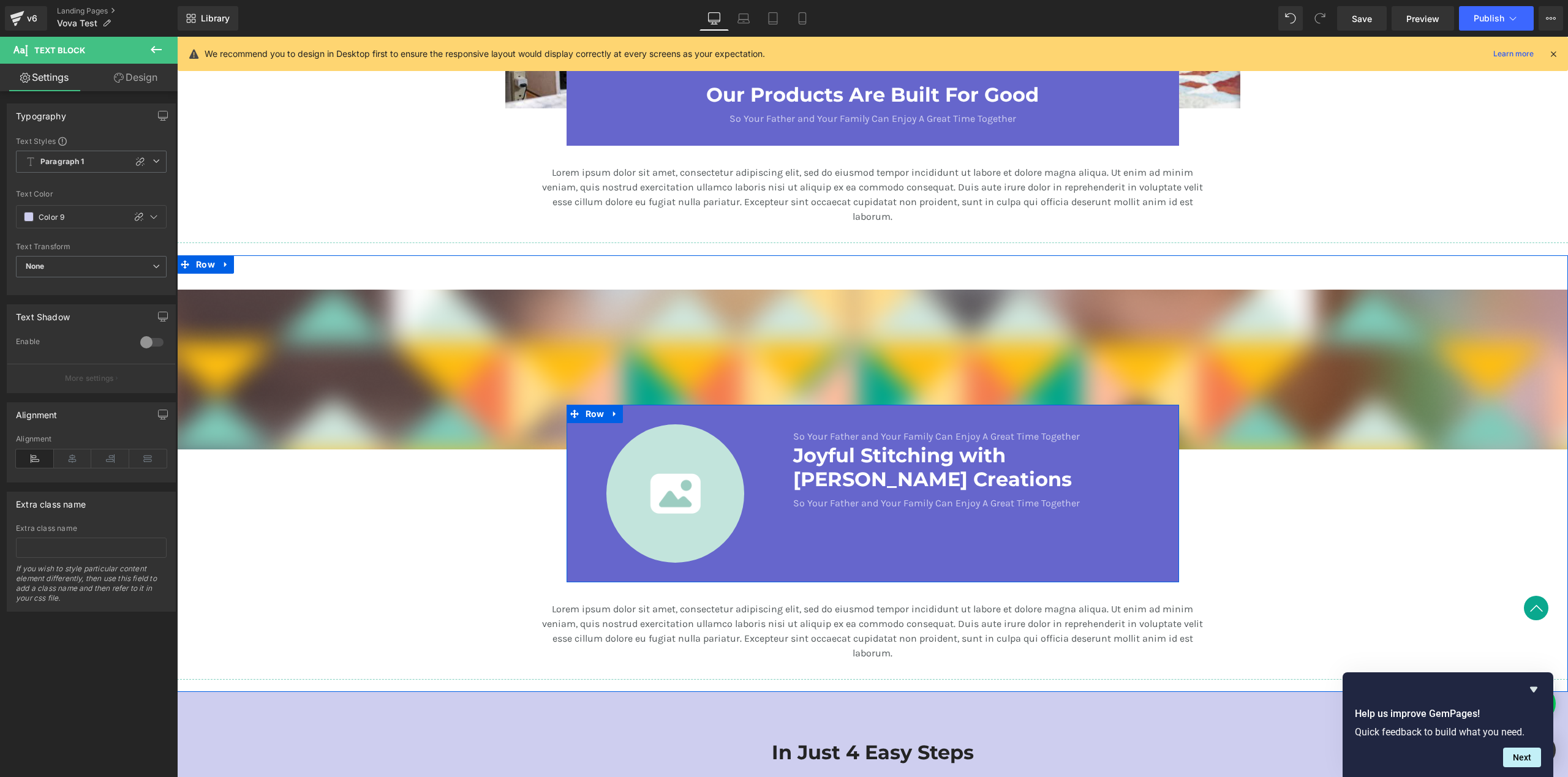
click at [741, 413] on div "Image So Your Father and Your Family Can Enjoy A Great Time Together Text Block…" at bounding box center [873, 493] width 612 height 177
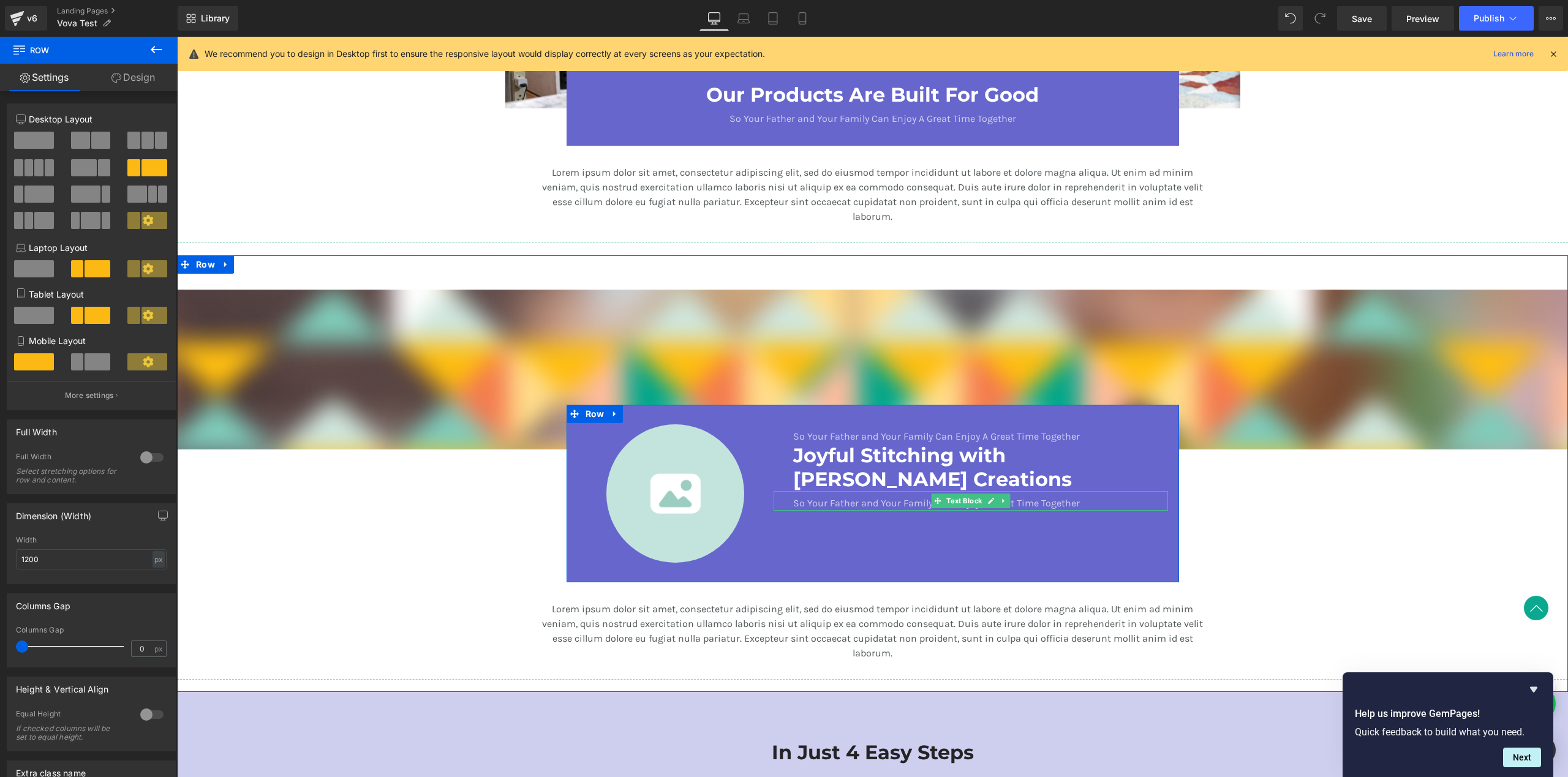
click at [853, 505] on p "So Your Father and Your Family Can Enjoy A Great Time Together" at bounding box center [971, 503] width 355 height 15
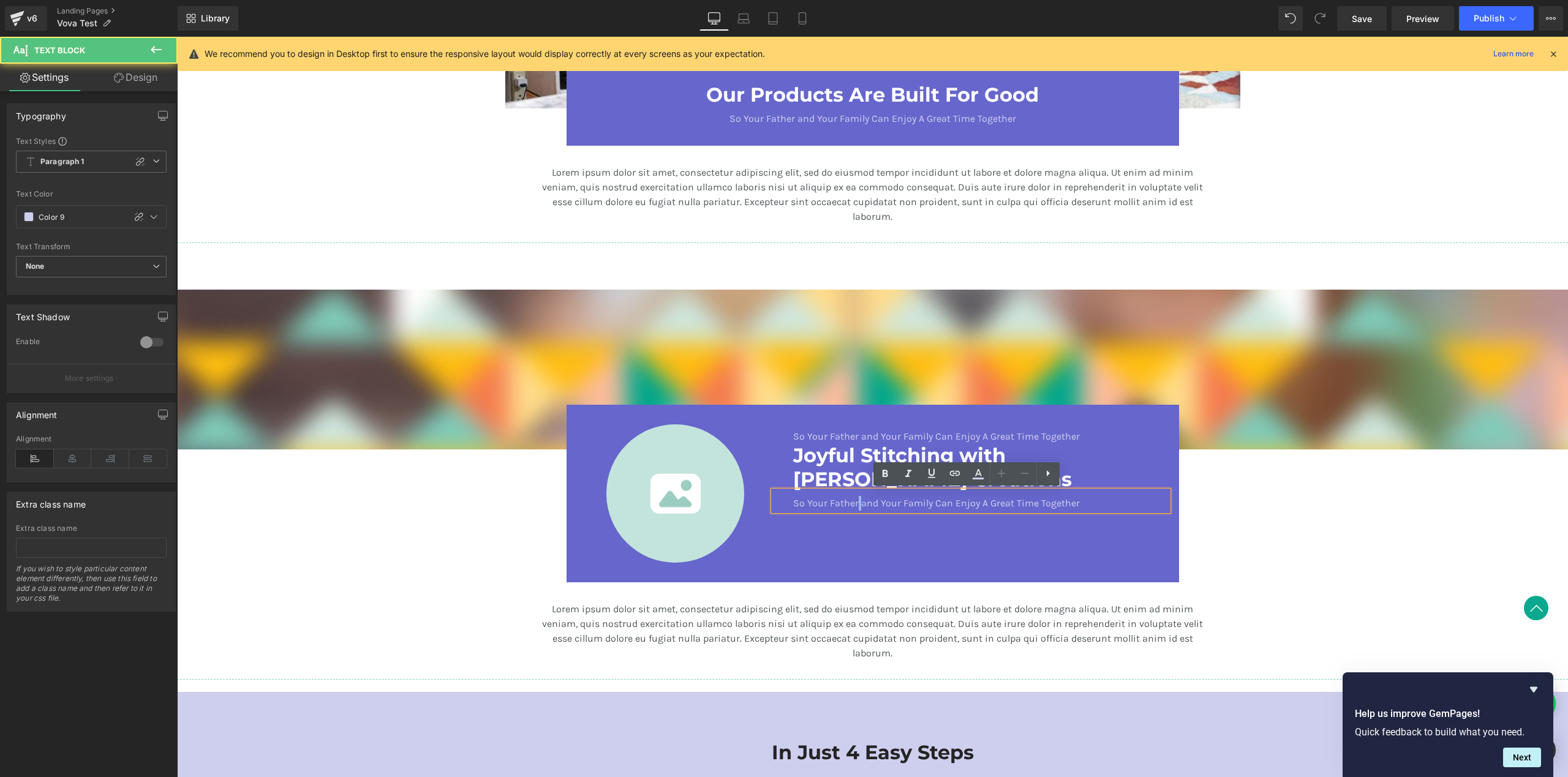
click at [853, 505] on p "So Your Father and Your Family Can Enjoy A Great Time Together" at bounding box center [971, 503] width 355 height 15
click at [847, 508] on p "So Your Father and Your Family Can Enjoy A Great Time Together" at bounding box center [971, 503] width 355 height 15
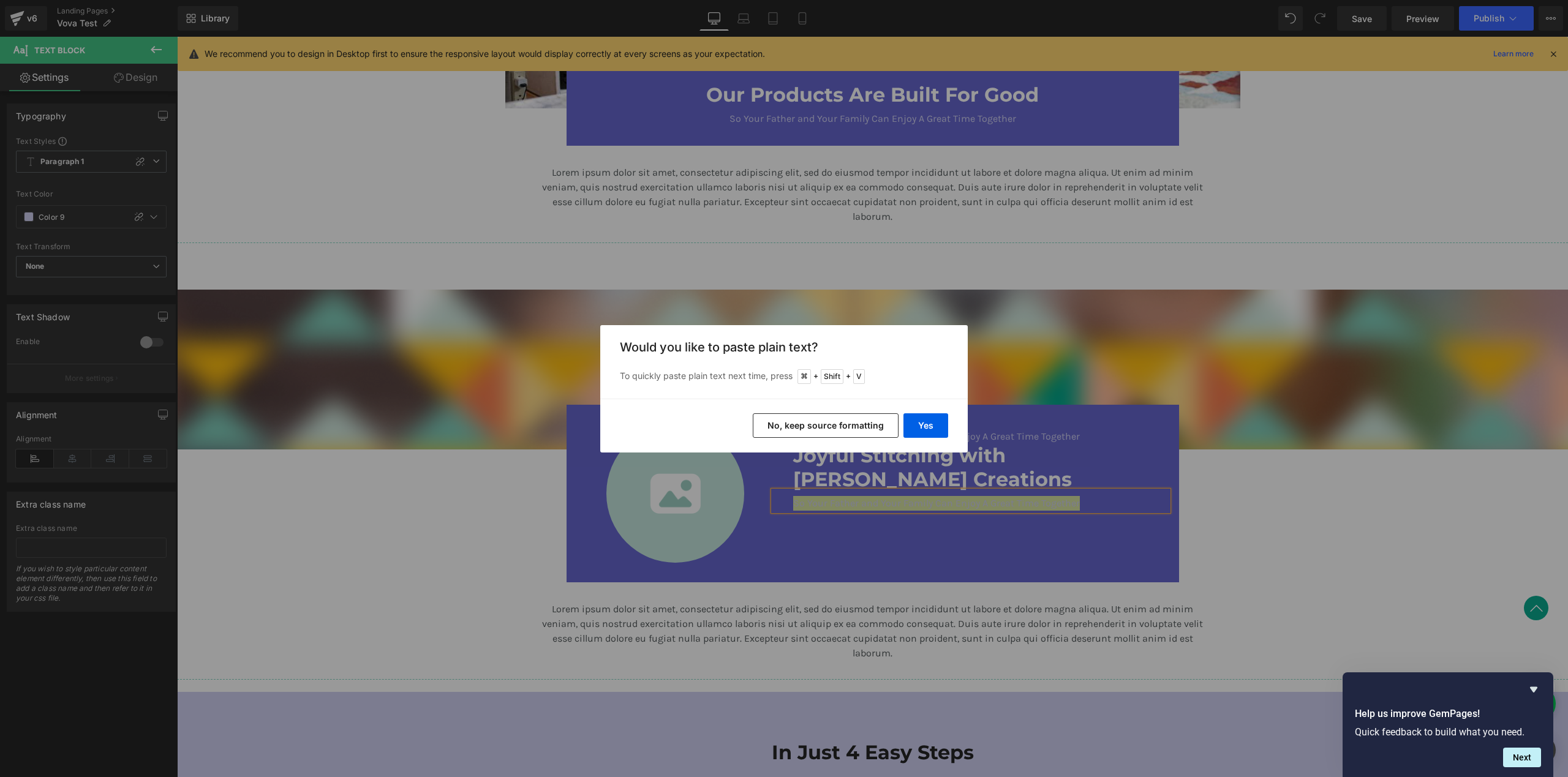
drag, startPoint x: 831, startPoint y: 424, endPoint x: 659, endPoint y: 387, distance: 175.9
click at [831, 424] on button "No, keep source formatting" at bounding box center [826, 426] width 146 height 25
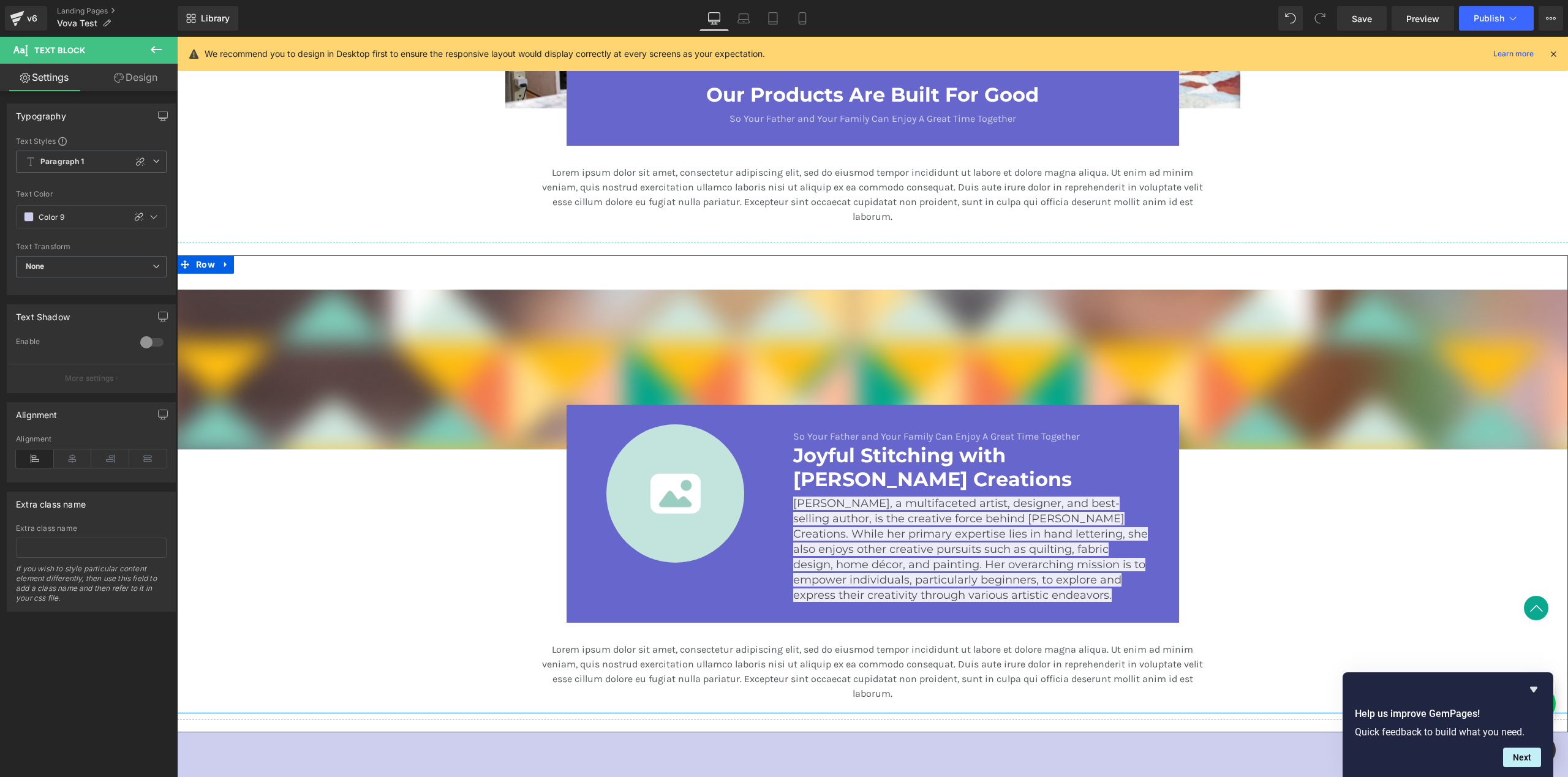
click at [1242, 505] on div "Image Image So Your Father and Your Family Can Enjoy A Great Time Together Text…" at bounding box center [872, 481] width 1391 height 452
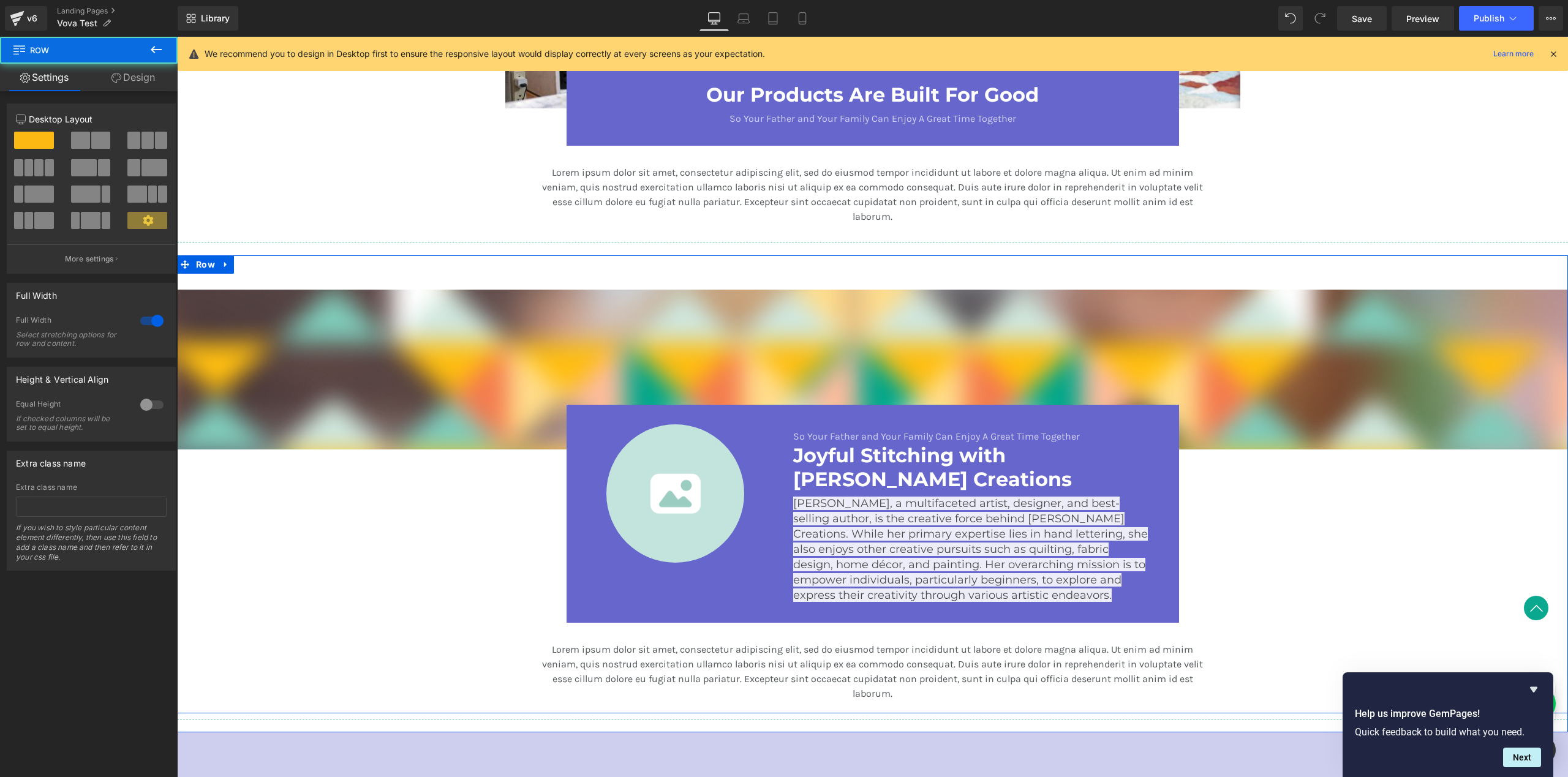
click at [952, 538] on span "[PERSON_NAME], a multifaceted artist, designer, and best-selling author, is the…" at bounding box center [971, 549] width 355 height 105
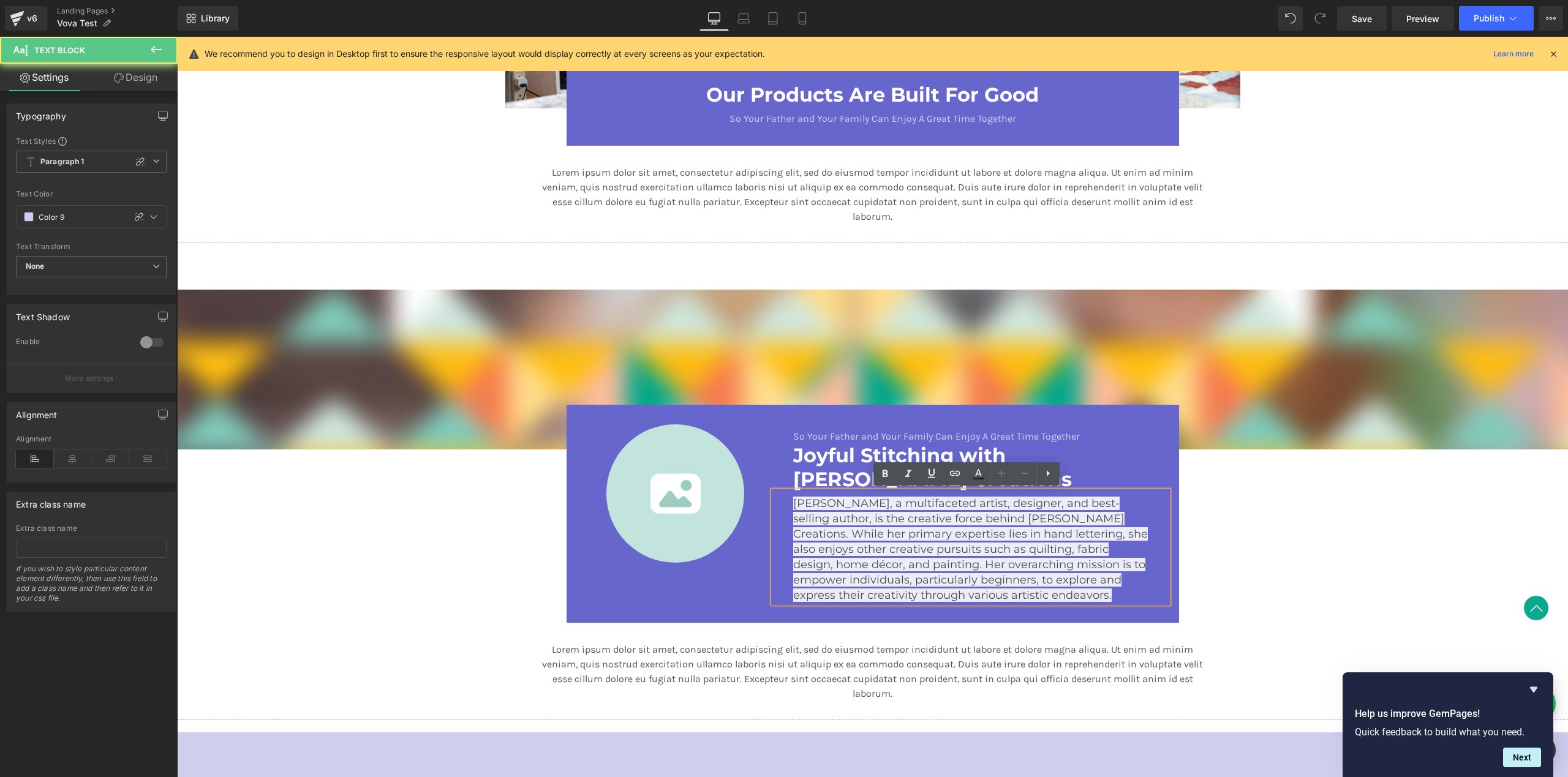
drag, startPoint x: 945, startPoint y: 552, endPoint x: 961, endPoint y: 562, distance: 18.9
click at [945, 552] on span "[PERSON_NAME], a multifaceted artist, designer, and best-selling author, is the…" at bounding box center [971, 549] width 355 height 105
click at [1231, 572] on div "Image Image So Your Father and Your Family Can Enjoy A Great Time Together Text…" at bounding box center [872, 481] width 1391 height 452
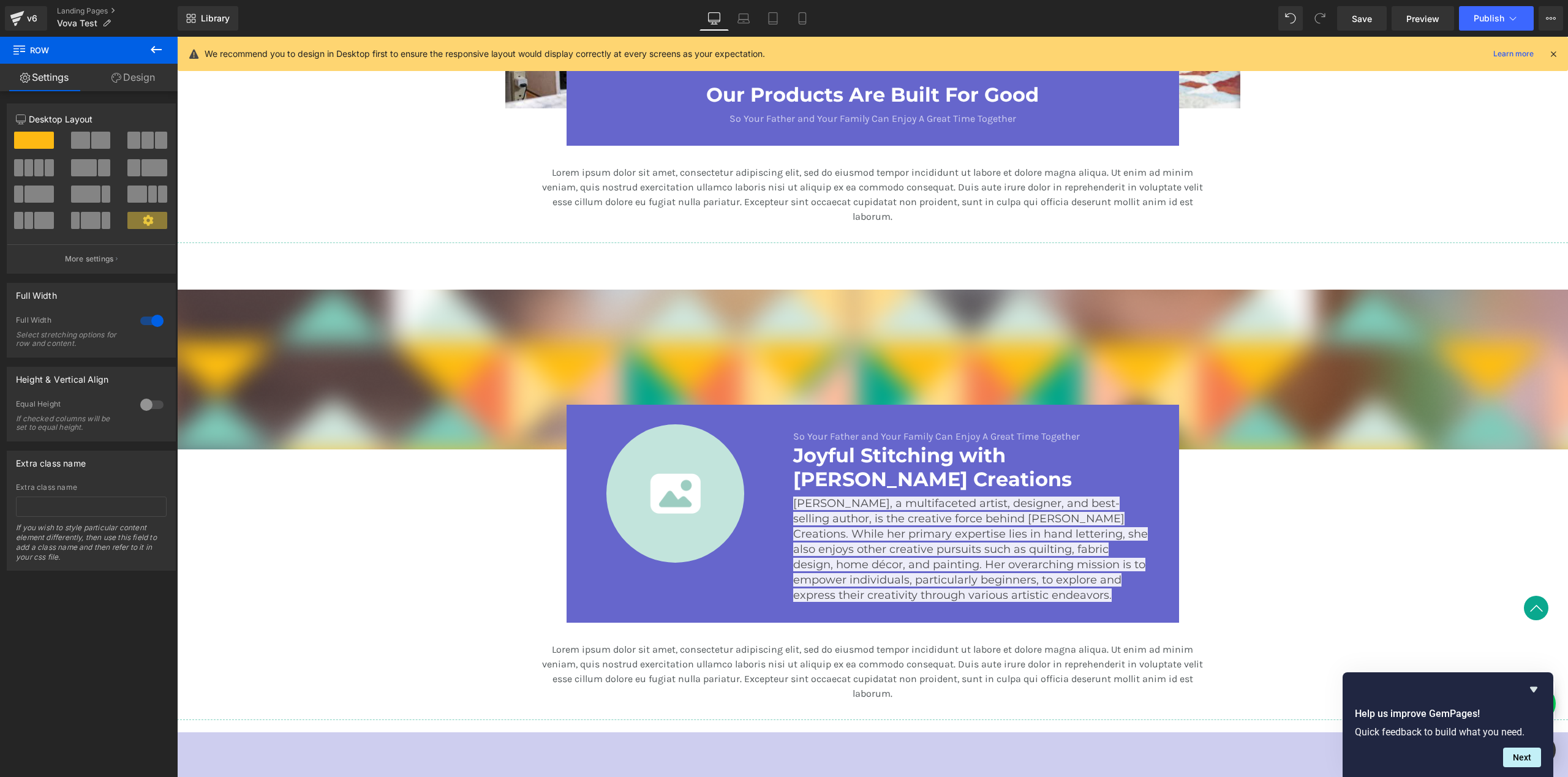
click at [971, 580] on span "[PERSON_NAME], a multifaceted artist, designer, and best-selling author, is the…" at bounding box center [971, 549] width 355 height 105
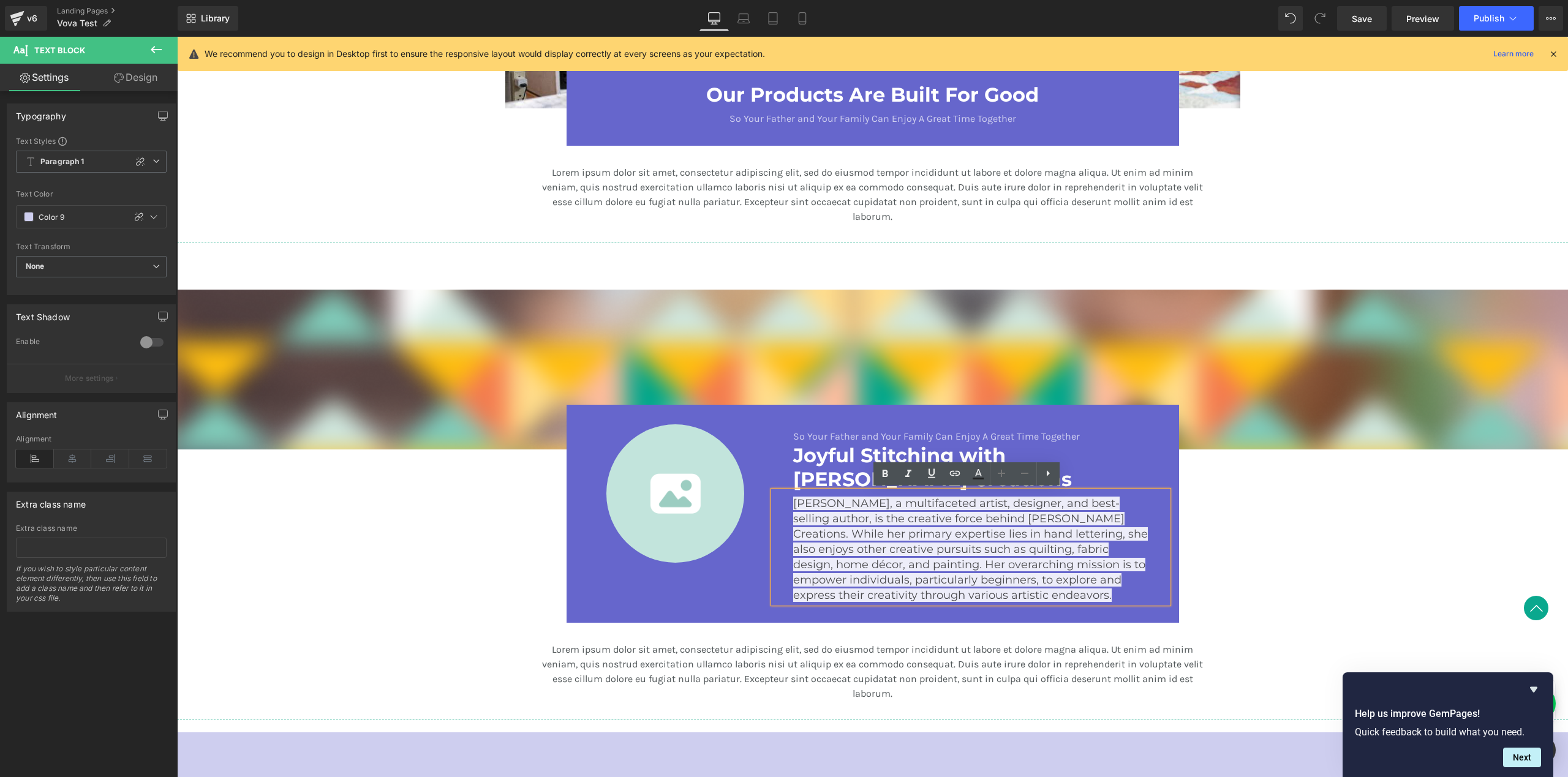
click at [999, 612] on div "Image So Your Father and Your Family Can Enjoy A Great Time Together Text Block…" at bounding box center [873, 513] width 612 height 218
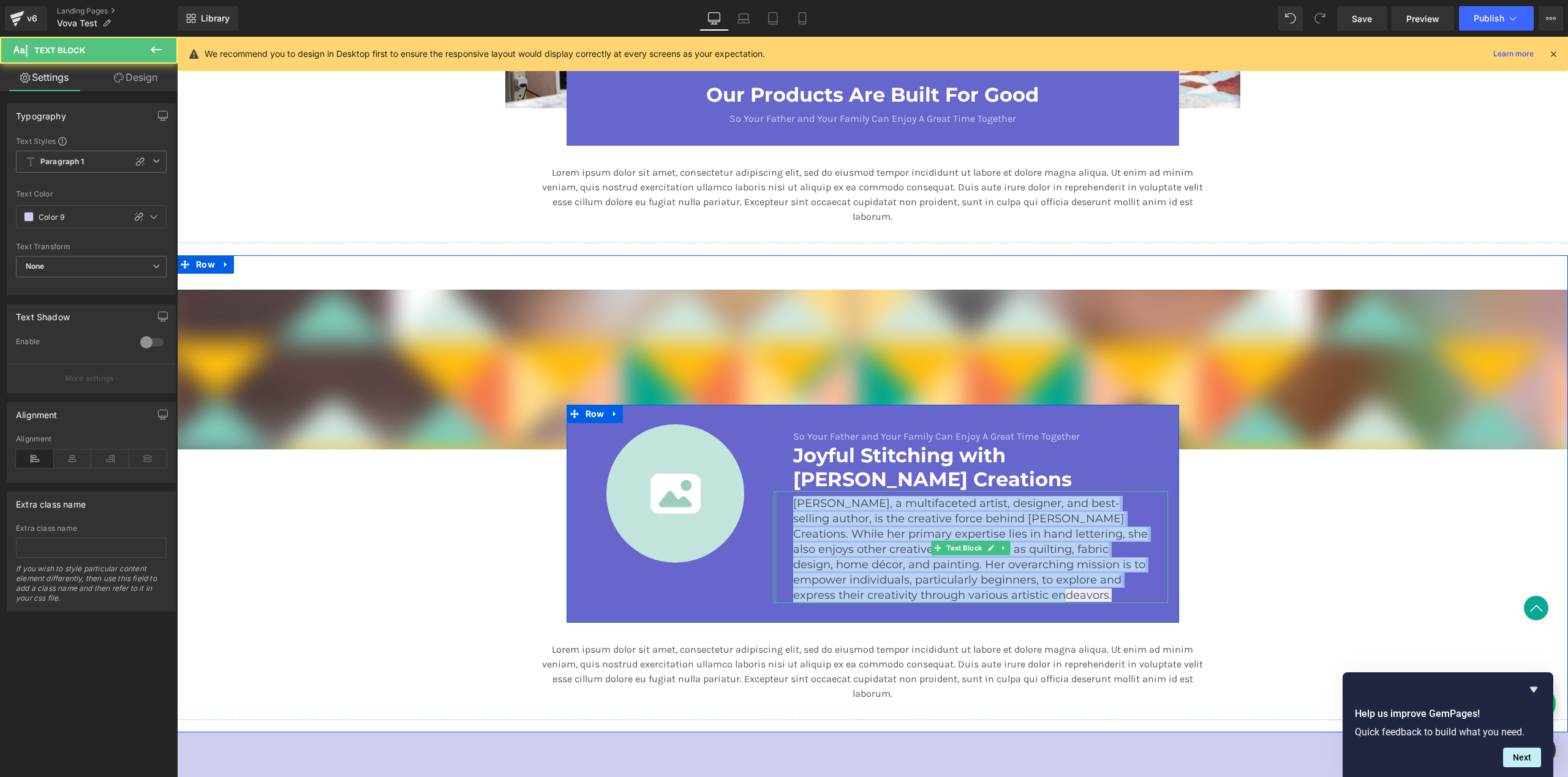
drag, startPoint x: 1002, startPoint y: 592, endPoint x: 768, endPoint y: 494, distance: 253.7
click at [774, 496] on div "[PERSON_NAME], a multifaceted artist, designer, and best-selling author, is the…" at bounding box center [971, 547] width 395 height 112
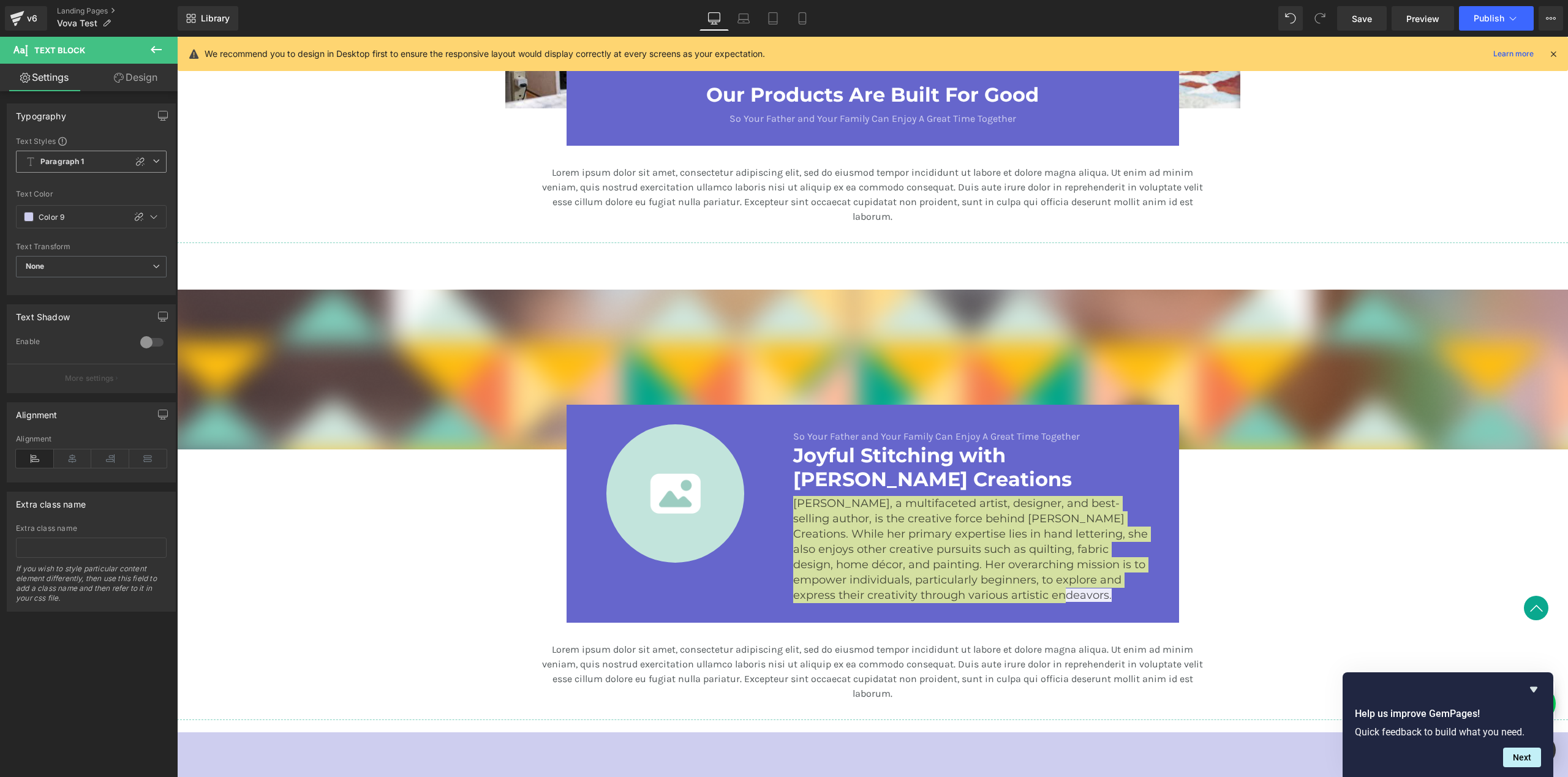
click at [106, 164] on span "Paragraph 1" at bounding box center [91, 162] width 151 height 22
click at [106, 164] on span "Paragraph 1" at bounding box center [88, 162] width 146 height 22
click at [137, 164] on icon at bounding box center [140, 161] width 10 height 10
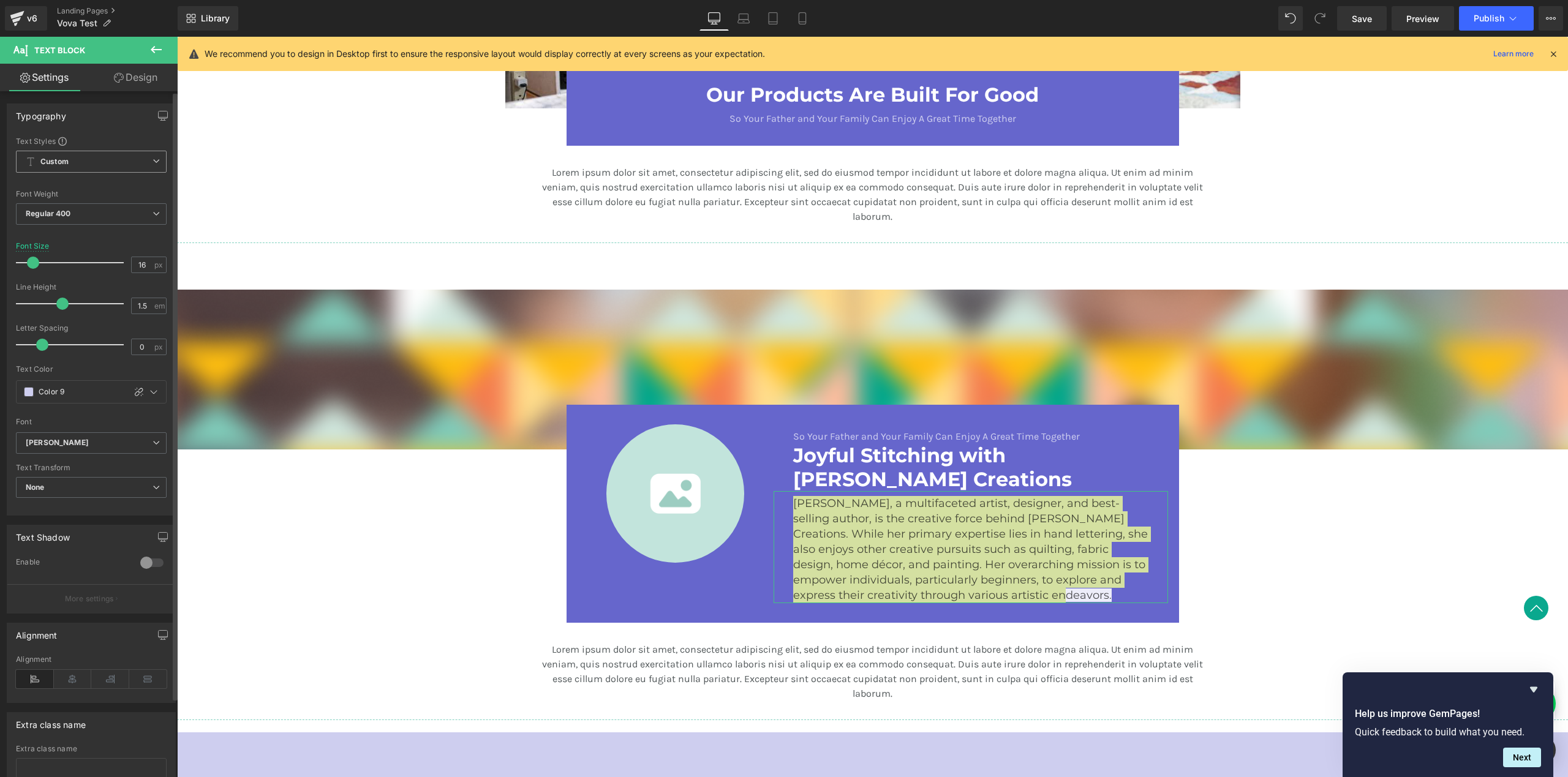
click at [133, 164] on span "Custom" at bounding box center [91, 162] width 151 height 22
click at [79, 229] on div "Paragraph 2" at bounding box center [60, 229] width 44 height 8
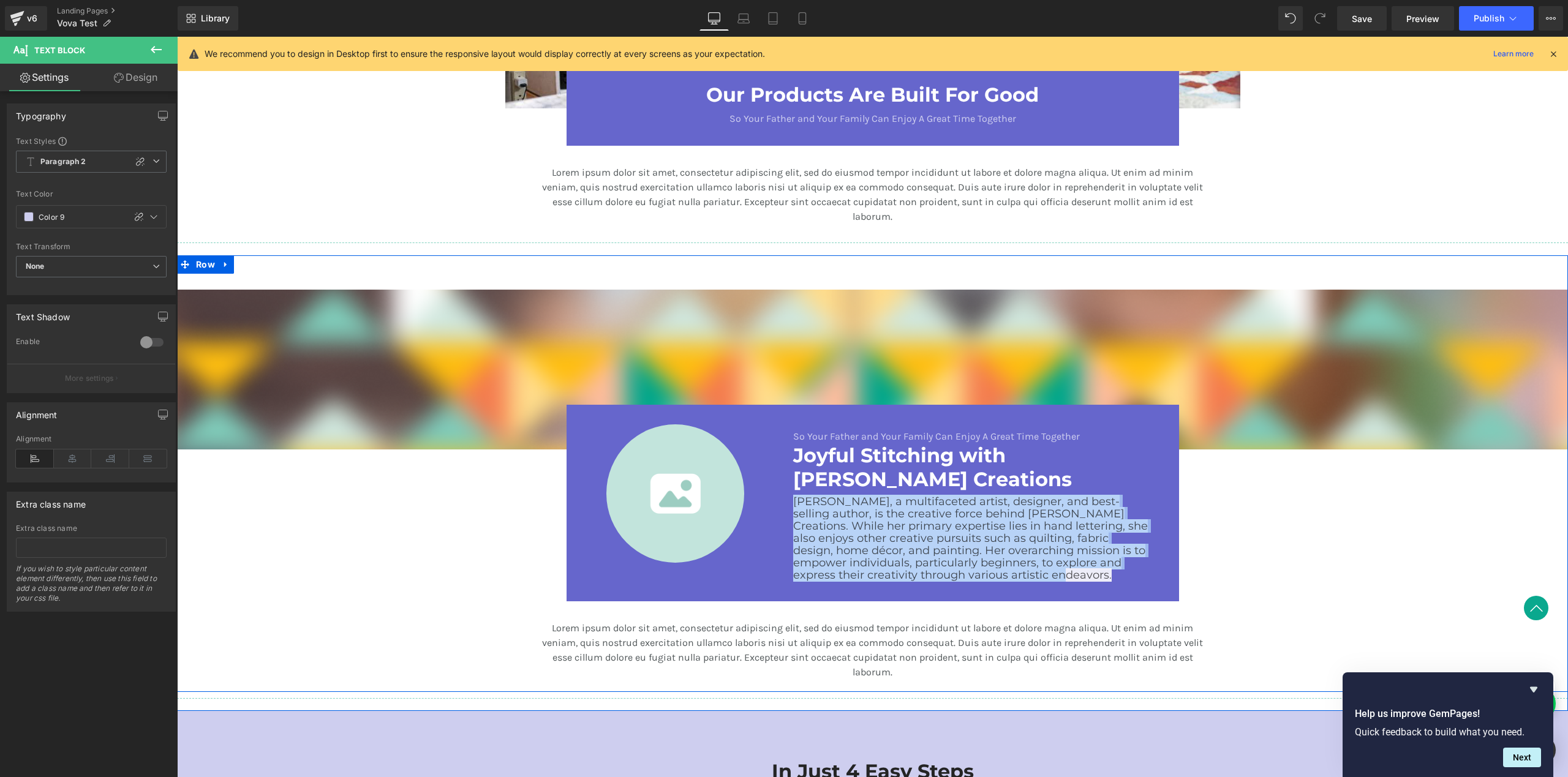
click at [1225, 571] on div "Image Image So Your Father and Your Family Can Enjoy A Great Time Together Text…" at bounding box center [872, 470] width 1391 height 430
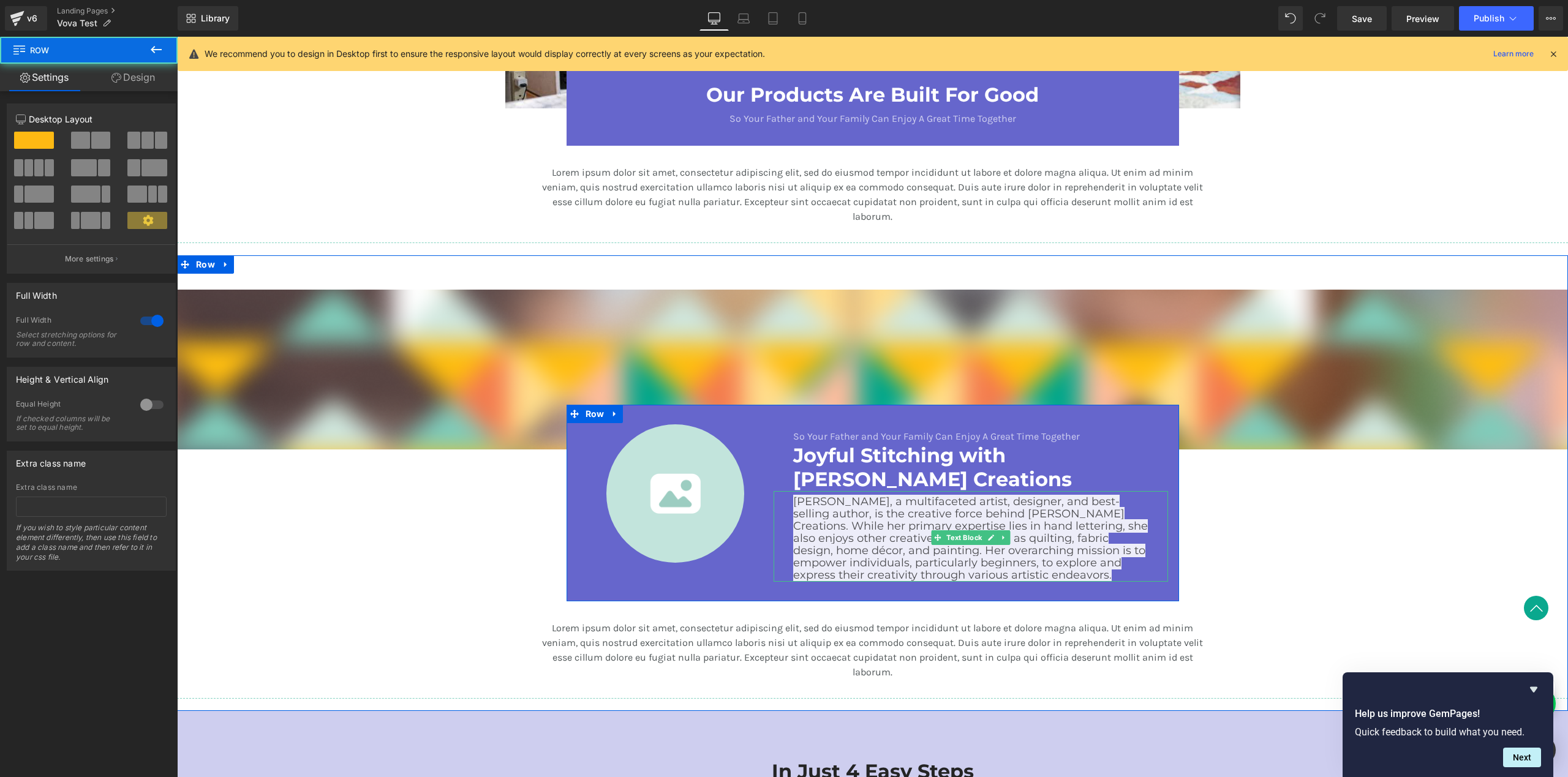
click at [1043, 555] on span "[PERSON_NAME], a multifaceted artist, designer, and best-selling author, is the…" at bounding box center [971, 538] width 355 height 87
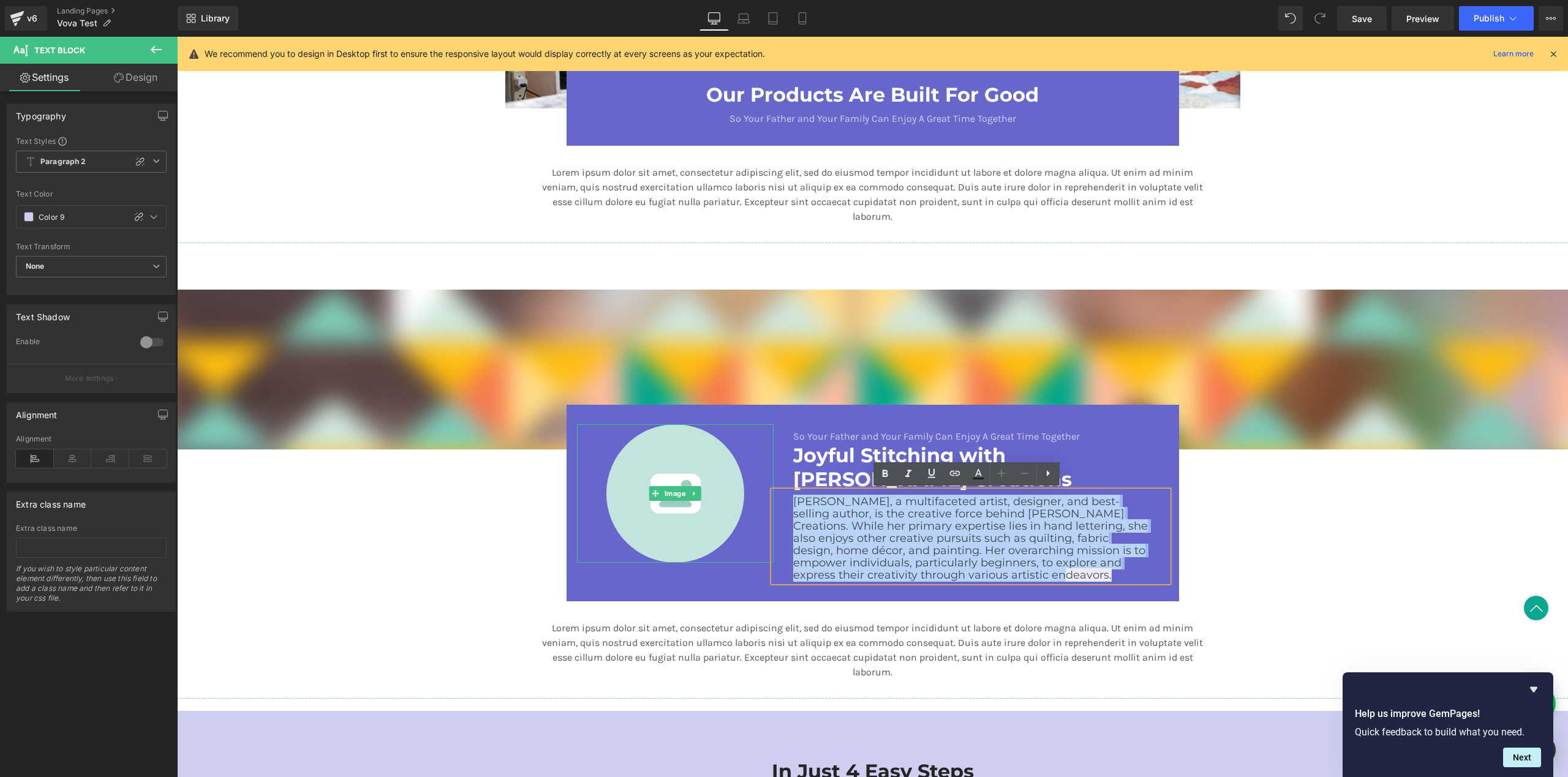
drag, startPoint x: 1029, startPoint y: 577, endPoint x: 754, endPoint y: 496, distance: 286.7
click at [755, 496] on div "Image So Your Father and Your Family Can Enjoy A Great Time Together Text Block…" at bounding box center [873, 503] width 612 height 196
click at [1152, 491] on div "[PERSON_NAME], a multifaceted artist, designer, and best-selling author, is the…" at bounding box center [971, 536] width 395 height 90
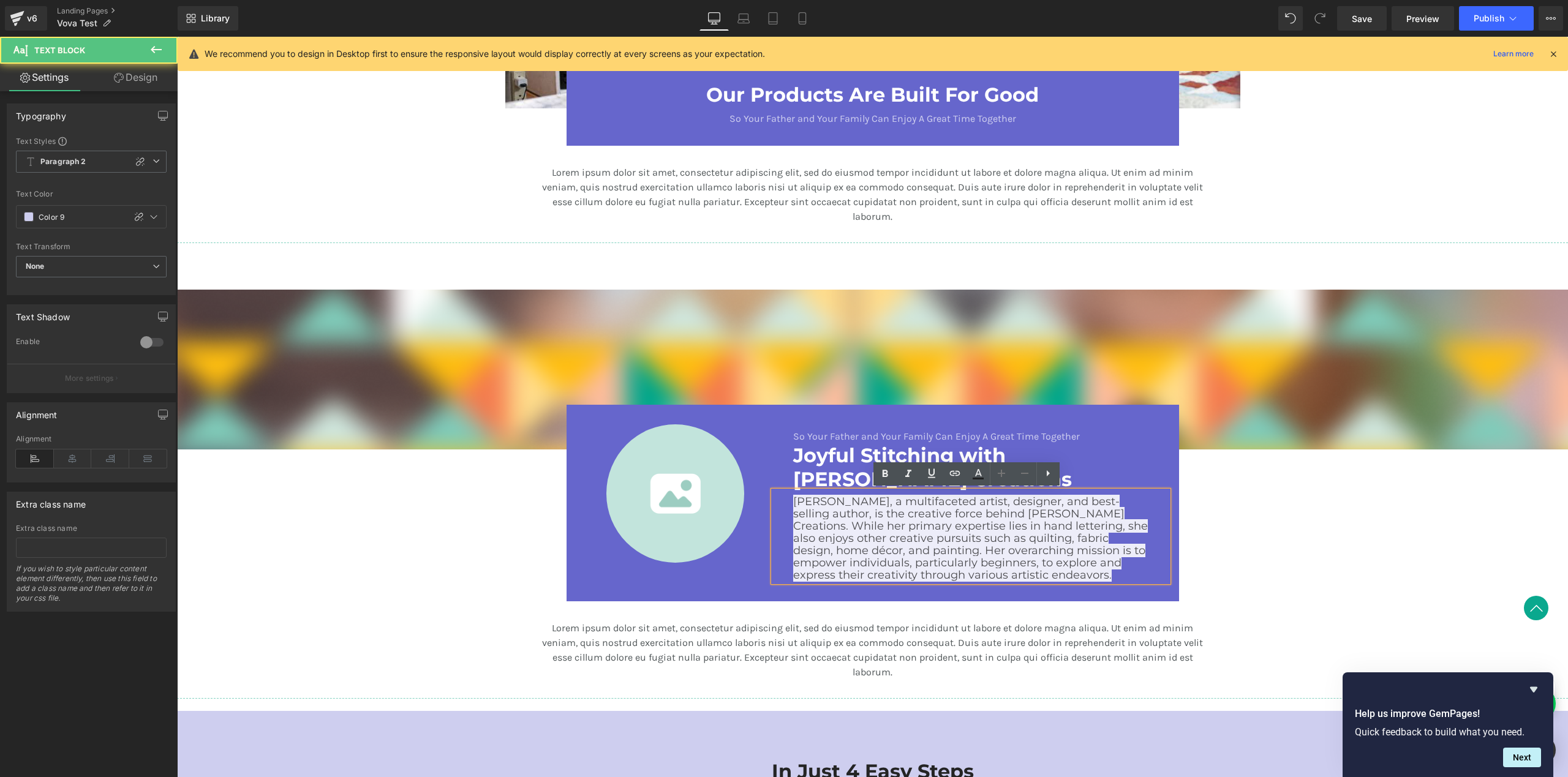
click at [1239, 481] on div "Image Image So Your Father and Your Family Can Enjoy A Great Time Together Text…" at bounding box center [872, 470] width 1391 height 430
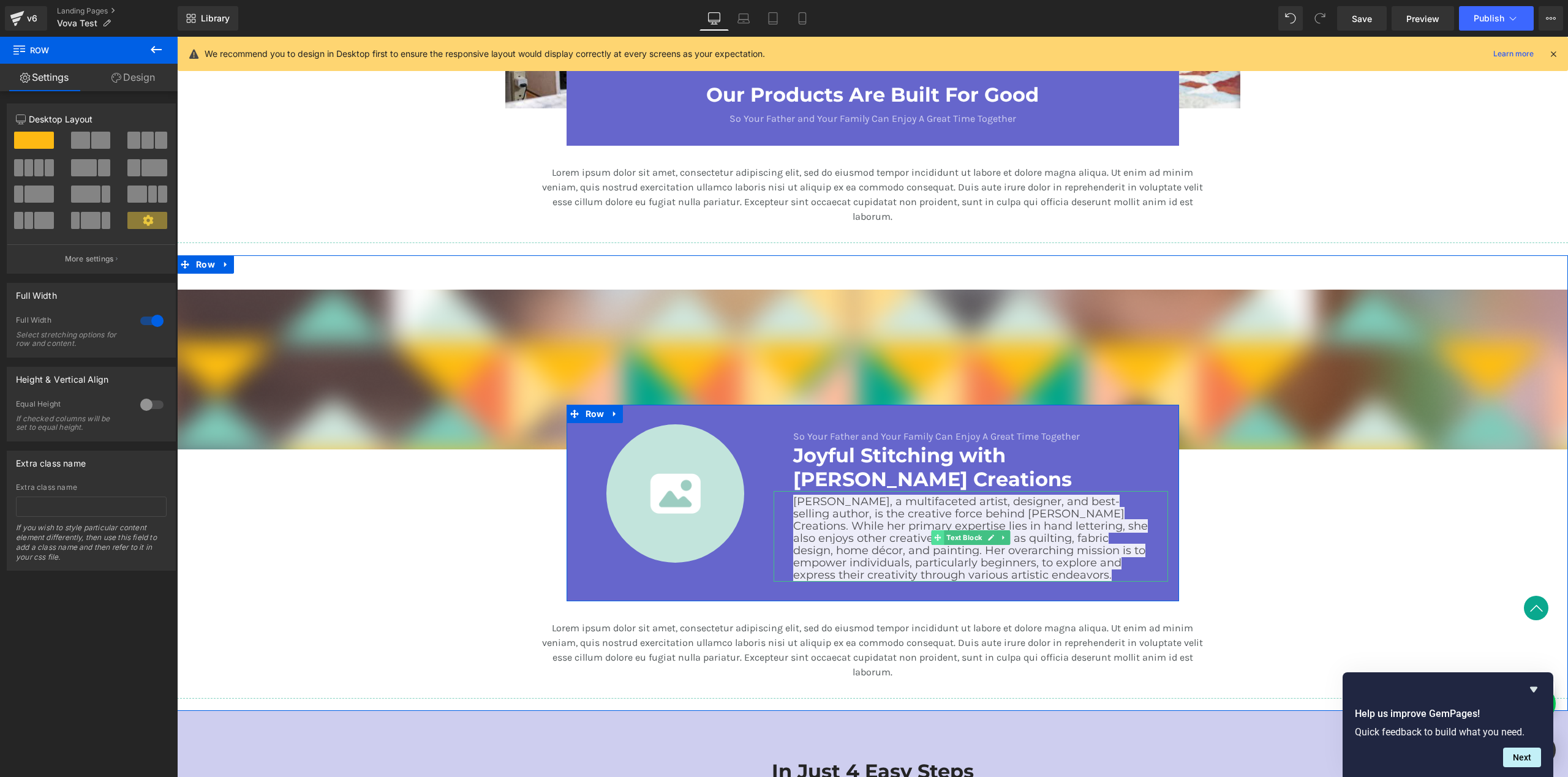
click at [935, 537] on icon at bounding box center [938, 537] width 7 height 7
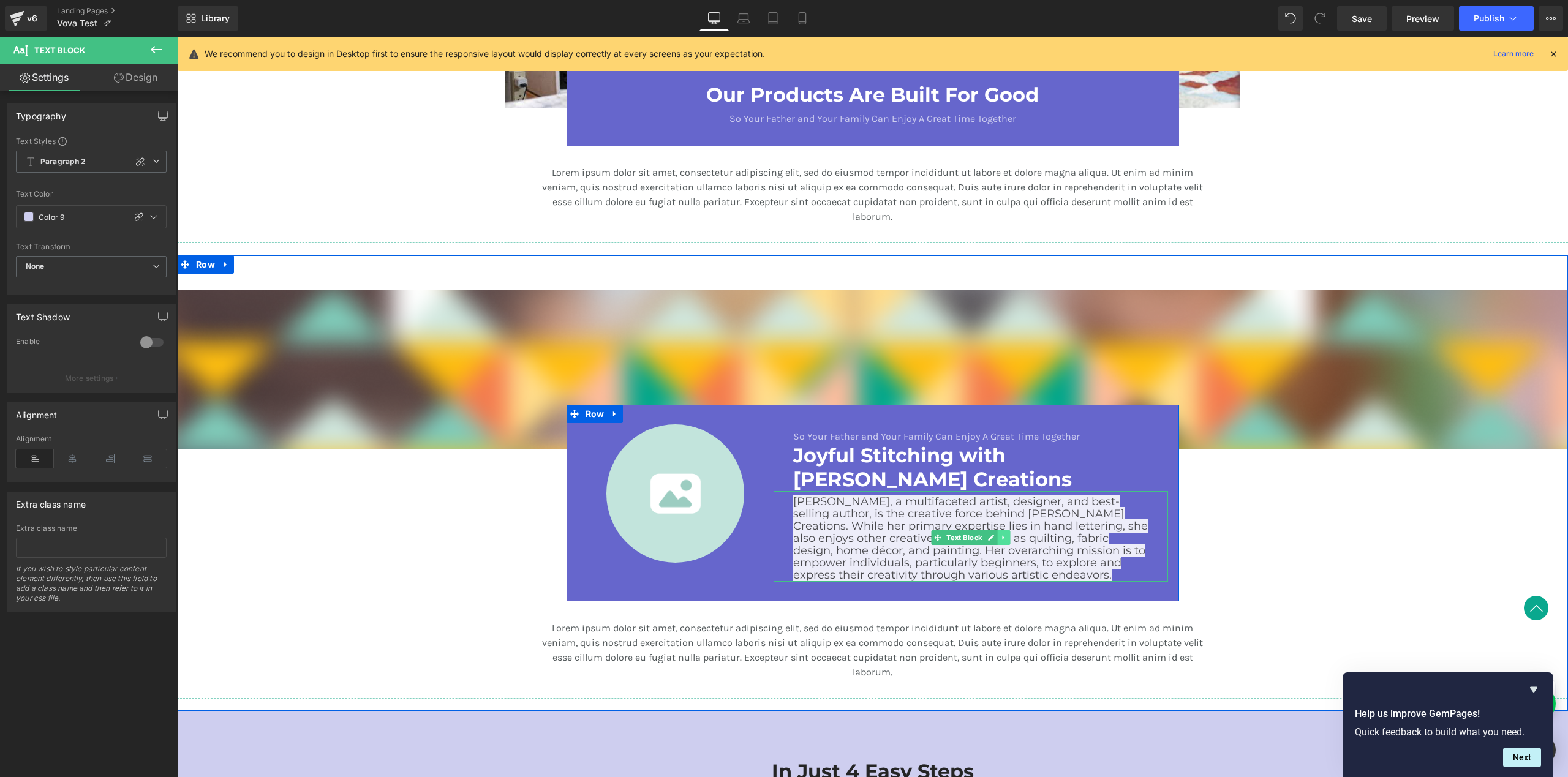
click at [1001, 538] on icon at bounding box center [1004, 537] width 7 height 7
click at [1007, 538] on icon at bounding box center [1010, 537] width 7 height 7
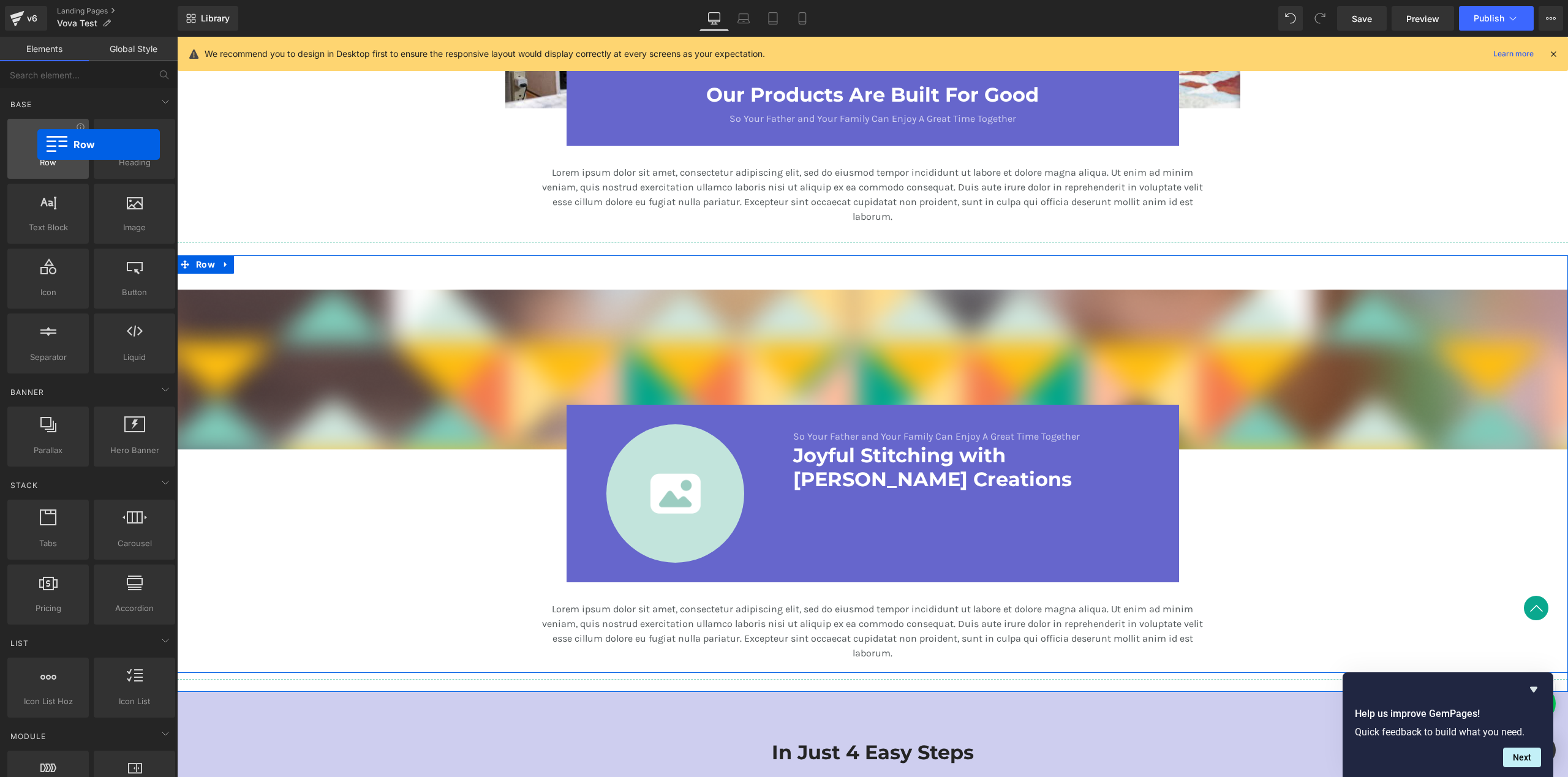
drag, startPoint x: 57, startPoint y: 155, endPoint x: 33, endPoint y: 144, distance: 26.4
click at [33, 144] on div "Row rows, columns, layouts, div" at bounding box center [47, 149] width 81 height 60
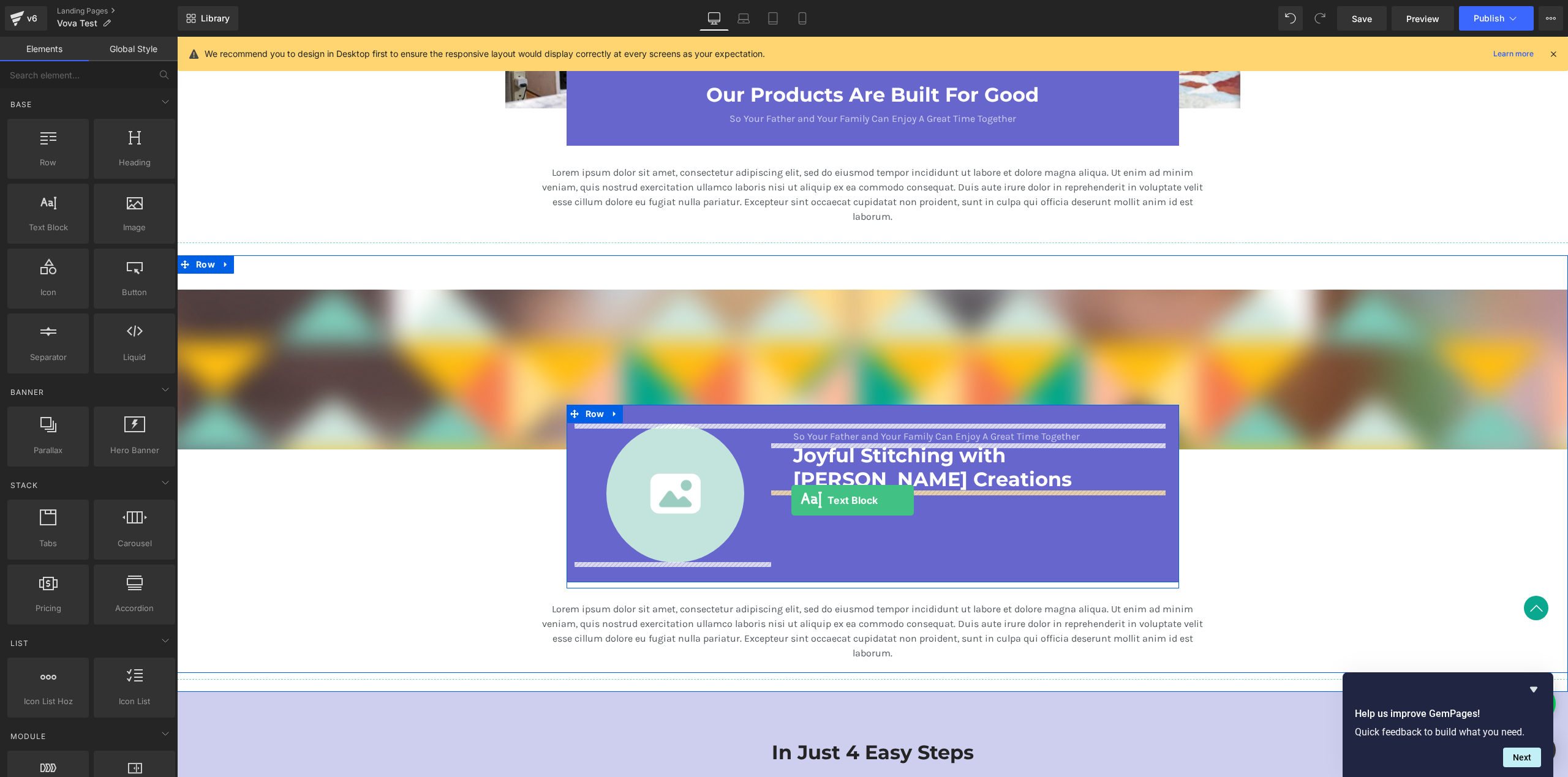
drag, startPoint x: 236, startPoint y: 249, endPoint x: 791, endPoint y: 500, distance: 609.1
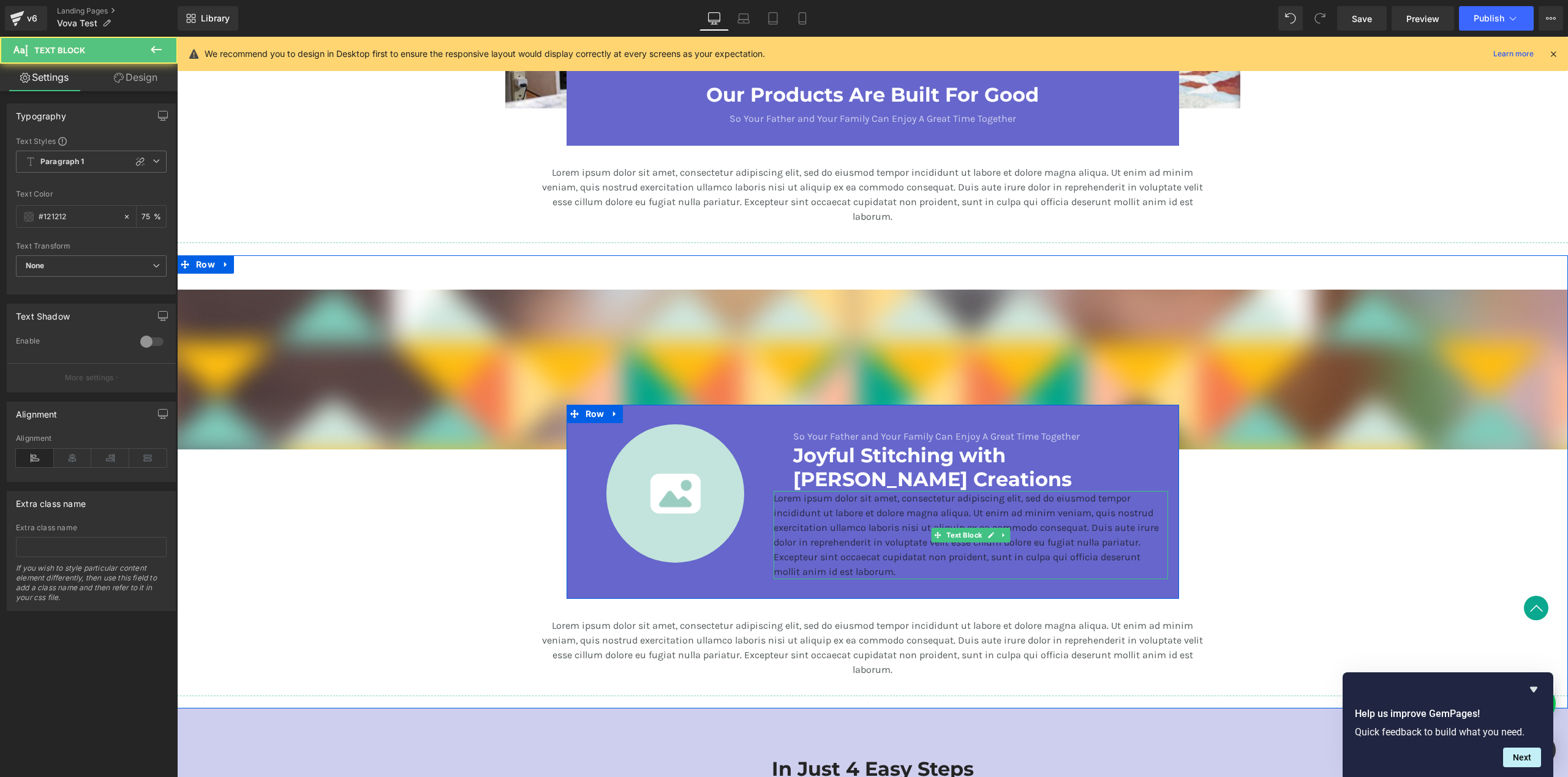
click at [826, 511] on p "Lorem ipsum dolor sit amet, consectetur adipiscing elit, sed do eiusmod tempor …" at bounding box center [971, 535] width 395 height 88
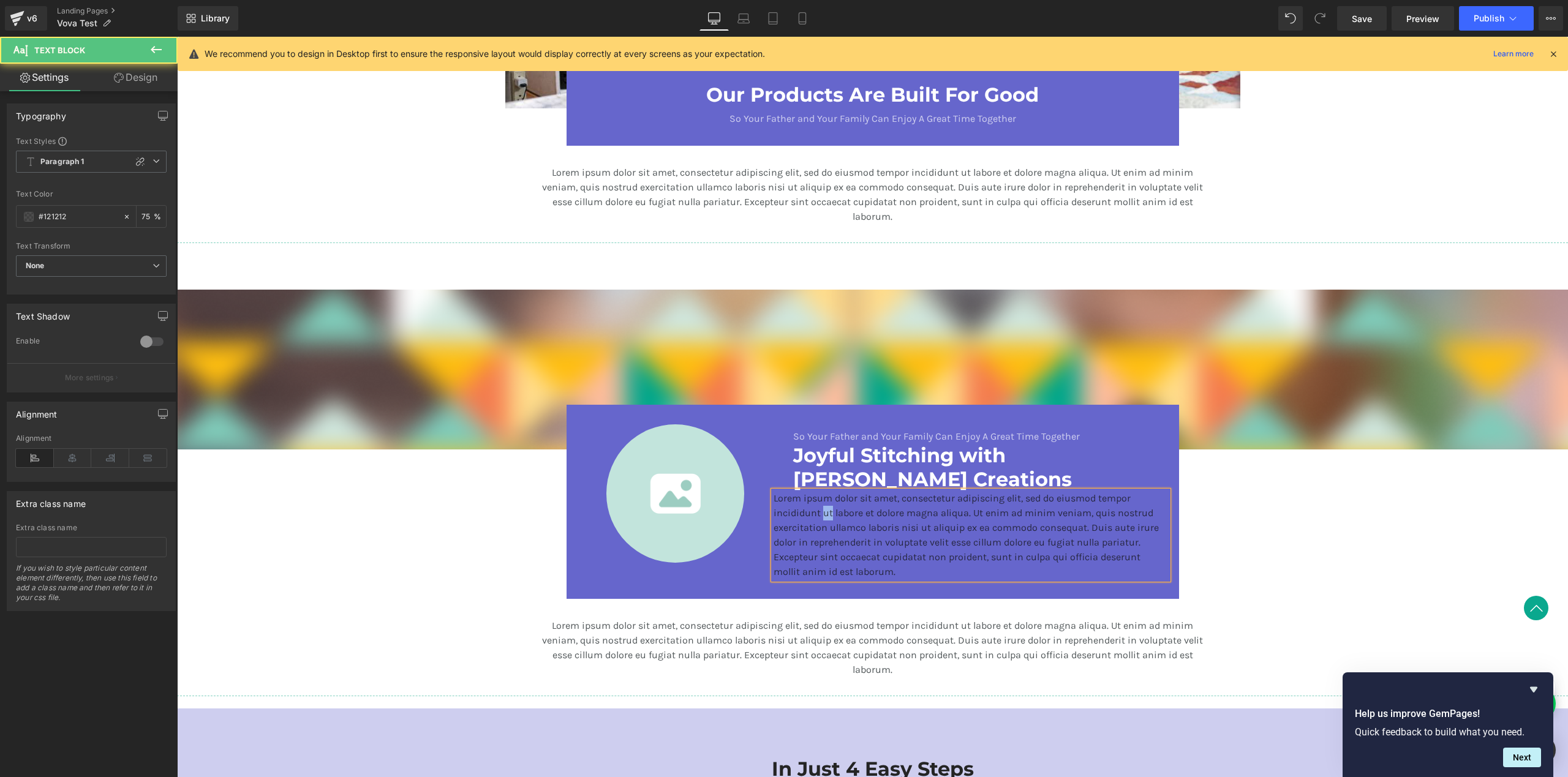
click at [826, 511] on p "Lorem ipsum dolor sit amet, consectetur adipiscing elit, sed do eiusmod tempor …" at bounding box center [971, 535] width 395 height 88
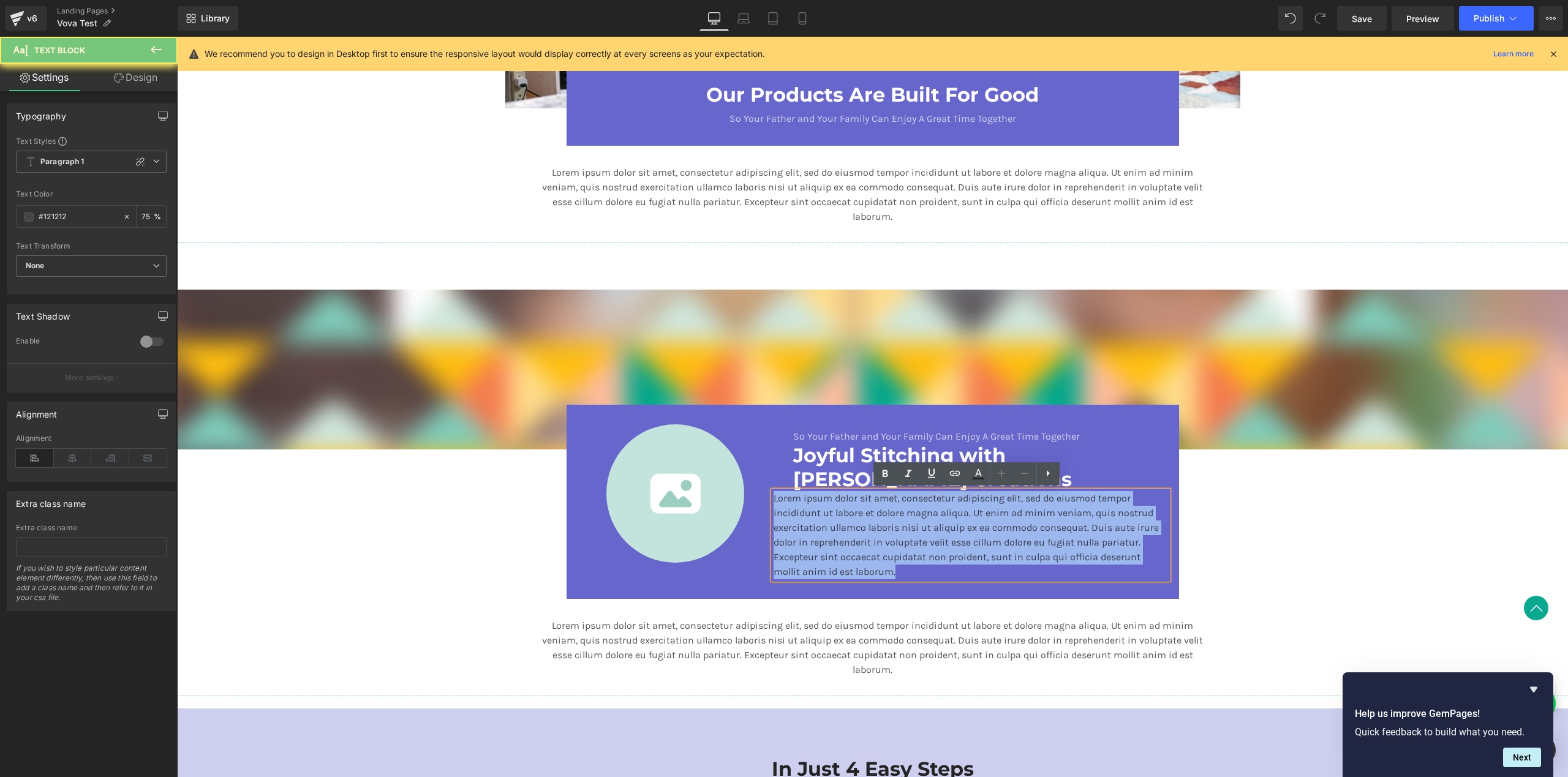
click at [826, 511] on p "Lorem ipsum dolor sit amet, consectetur adipiscing elit, sed do eiusmod tempor …" at bounding box center [971, 535] width 395 height 88
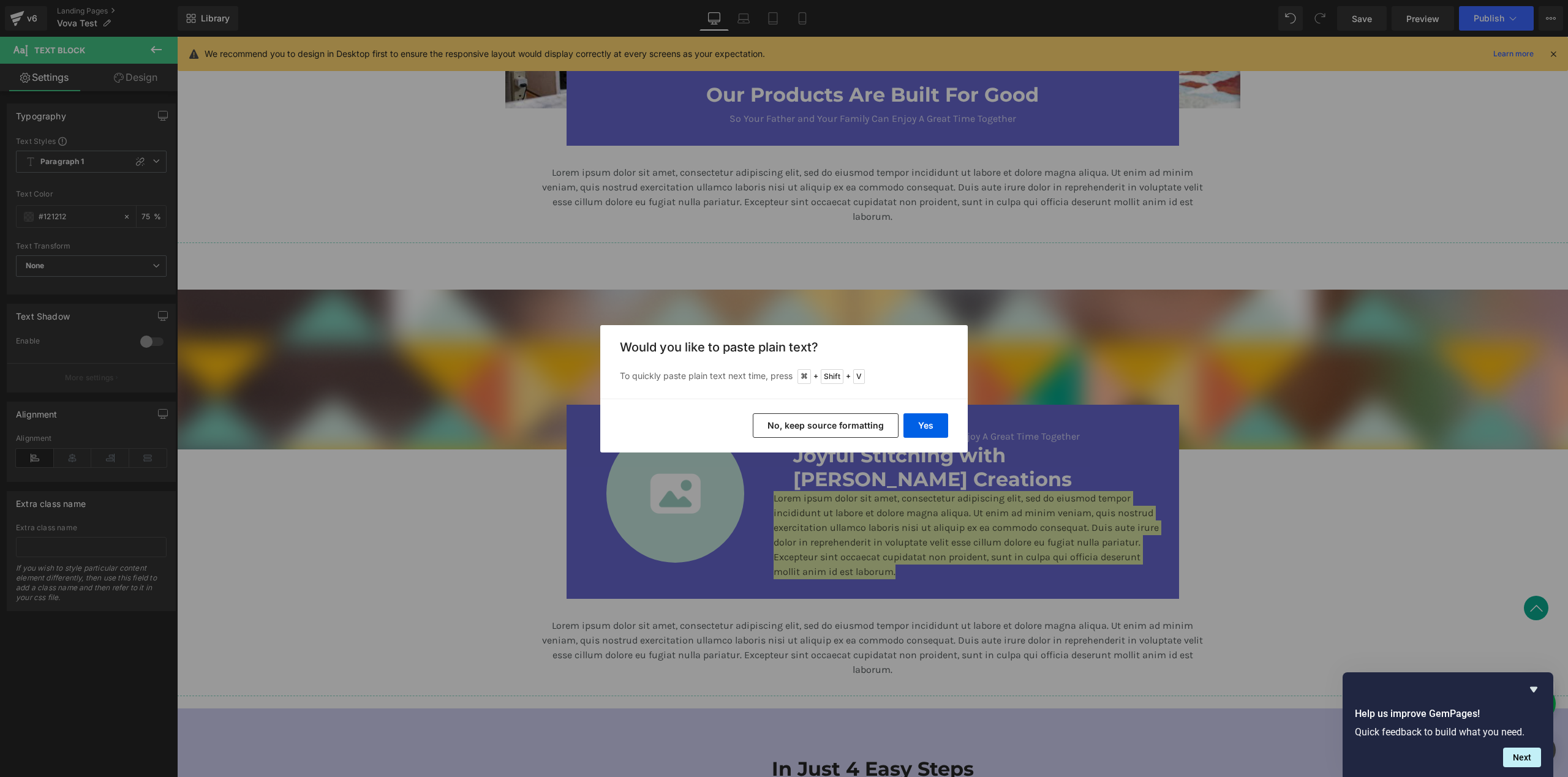
drag, startPoint x: 853, startPoint y: 427, endPoint x: 676, endPoint y: 388, distance: 181.2
click at [853, 427] on button "No, keep source formatting" at bounding box center [826, 426] width 146 height 25
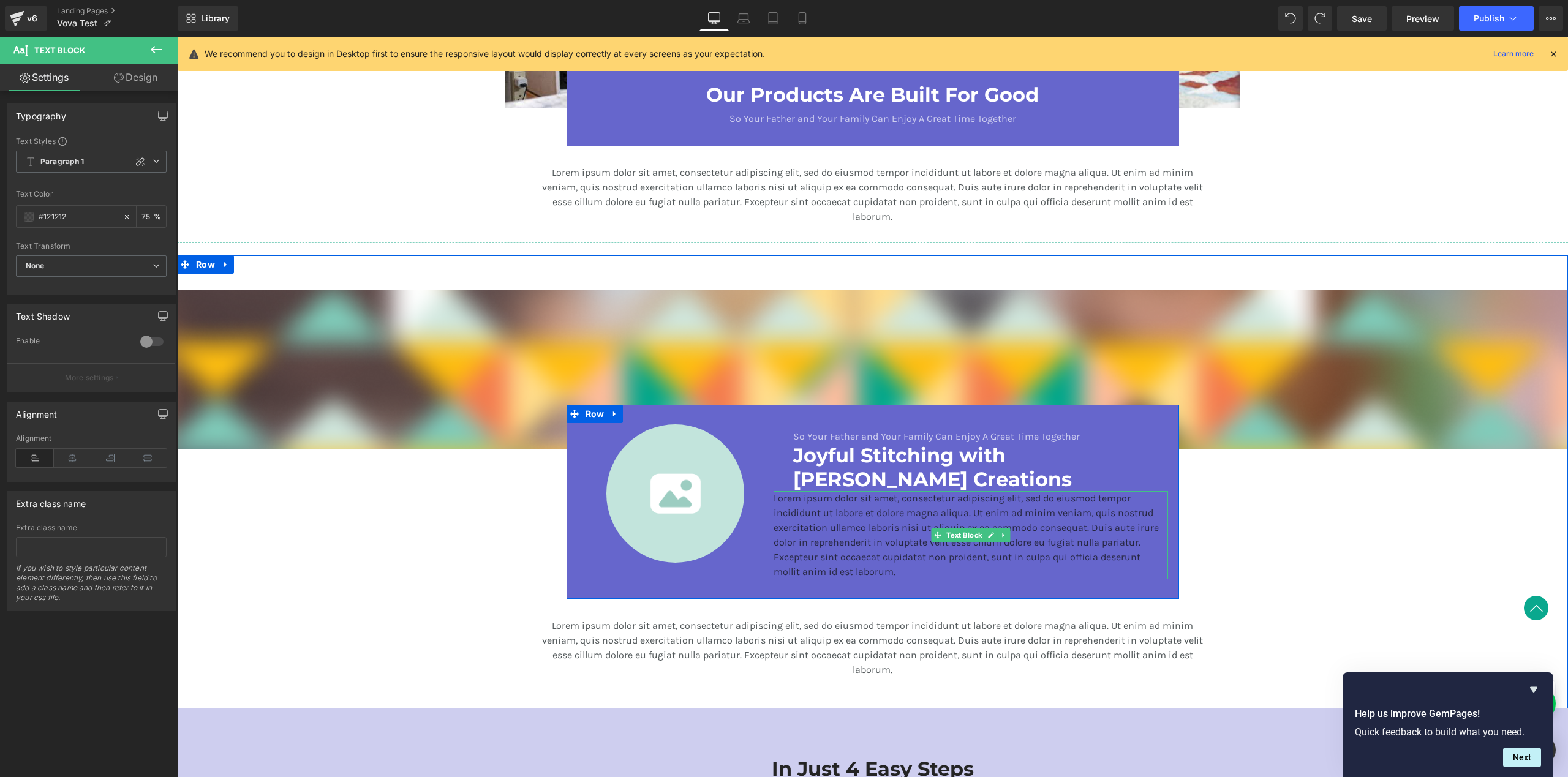
click at [873, 499] on p "Lorem ipsum dolor sit amet, consectetur adipiscing elit, sed do eiusmod tempor …" at bounding box center [971, 535] width 395 height 88
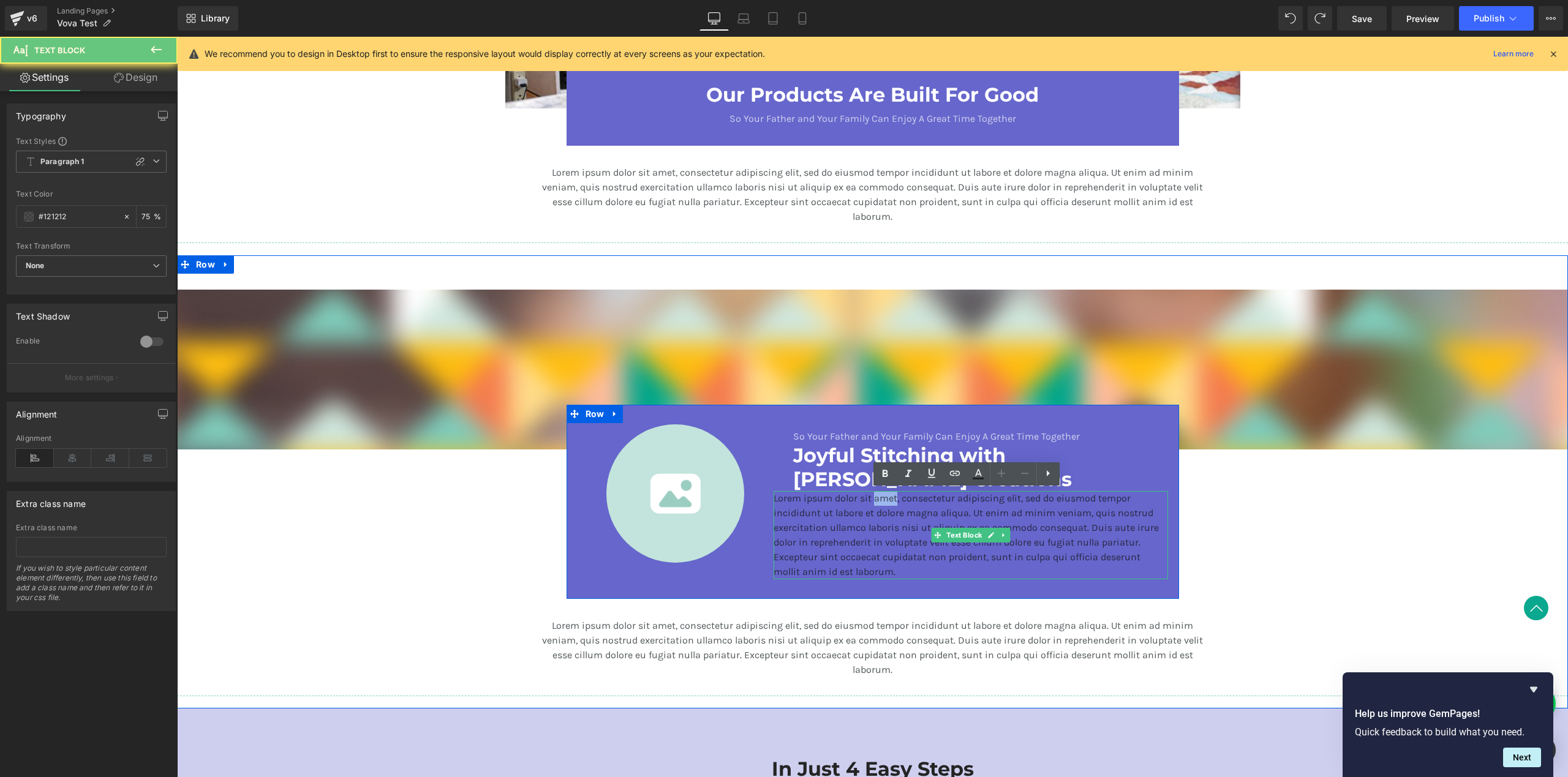
click at [873, 499] on p "Lorem ipsum dolor sit amet, consectetur adipiscing elit, sed do eiusmod tempor …" at bounding box center [971, 535] width 395 height 88
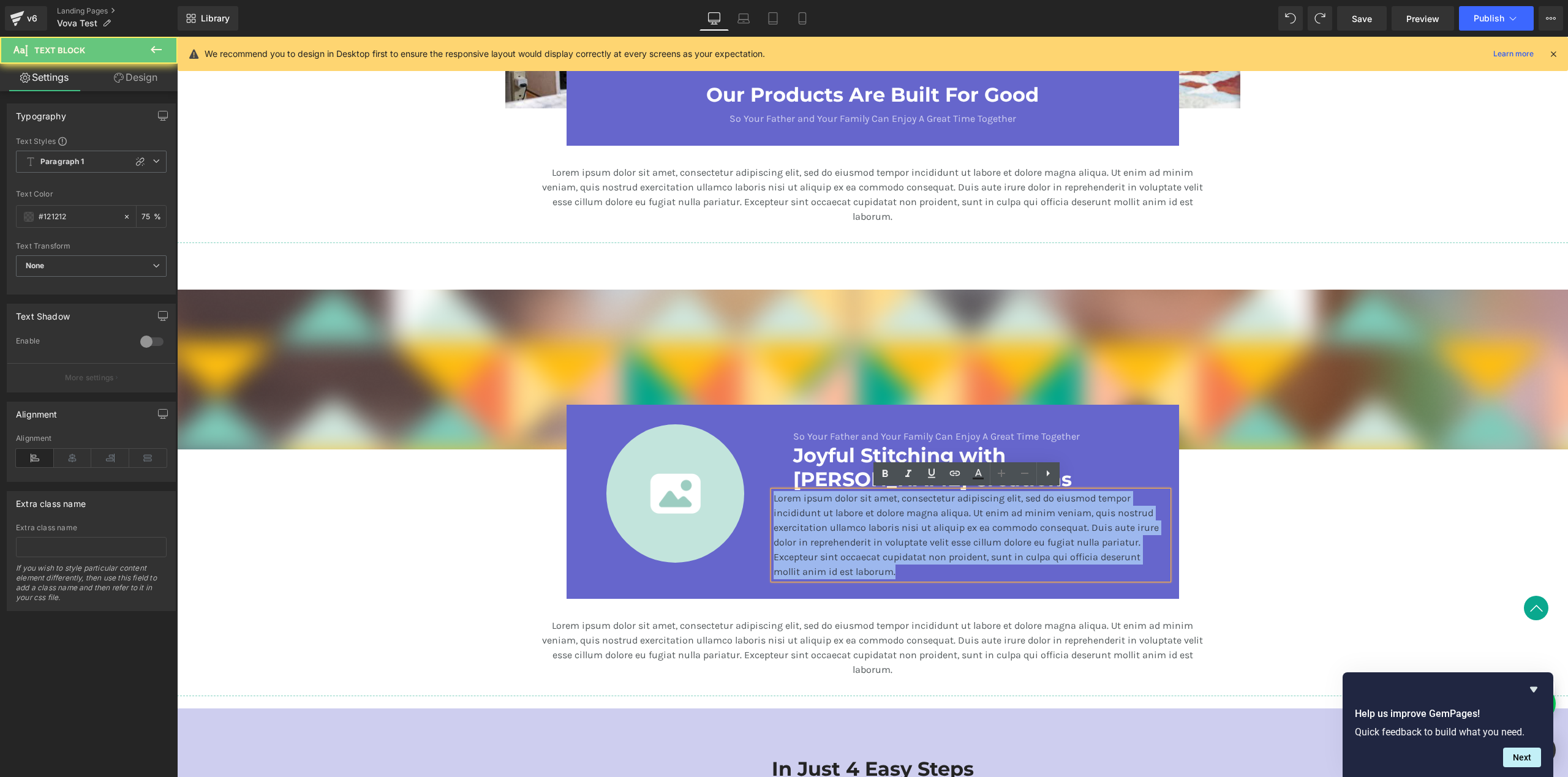
click at [873, 499] on p "Lorem ipsum dolor sit amet, consectetur adipiscing elit, sed do eiusmod tempor …" at bounding box center [971, 535] width 395 height 88
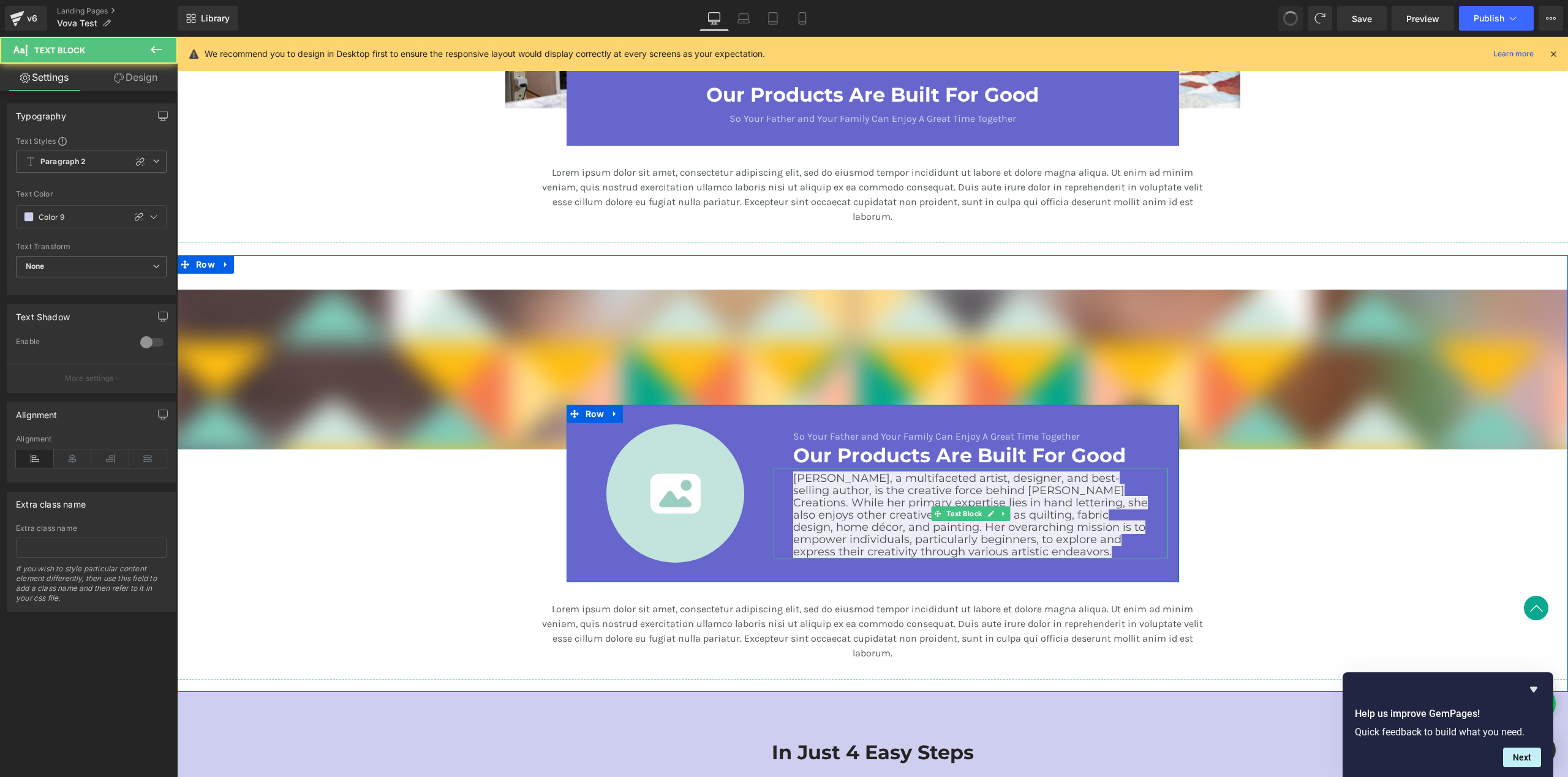
type input "16"
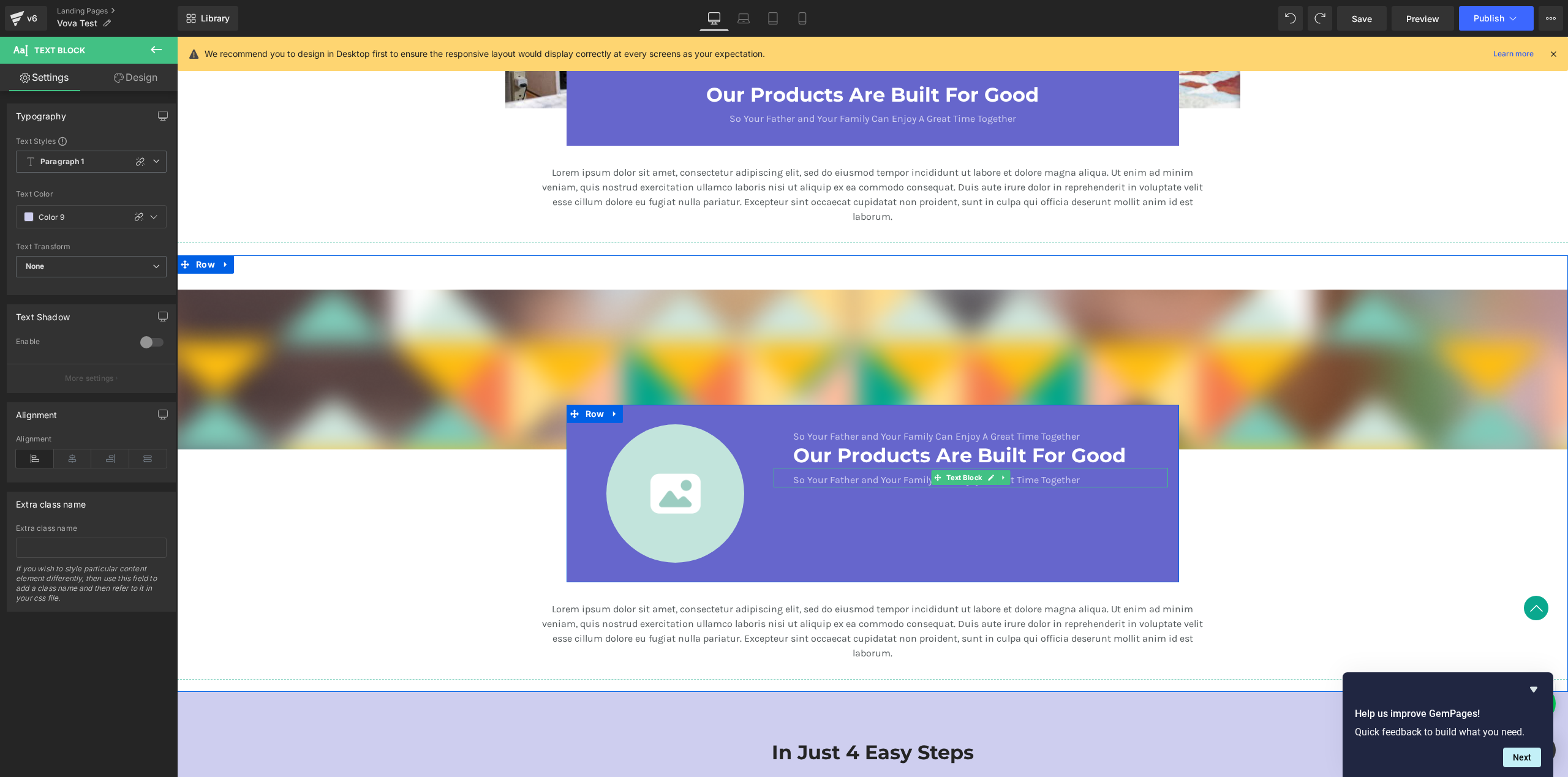
click at [906, 478] on p "So Your Father and Your Family Can Enjoy A Great Time Together" at bounding box center [971, 479] width 355 height 15
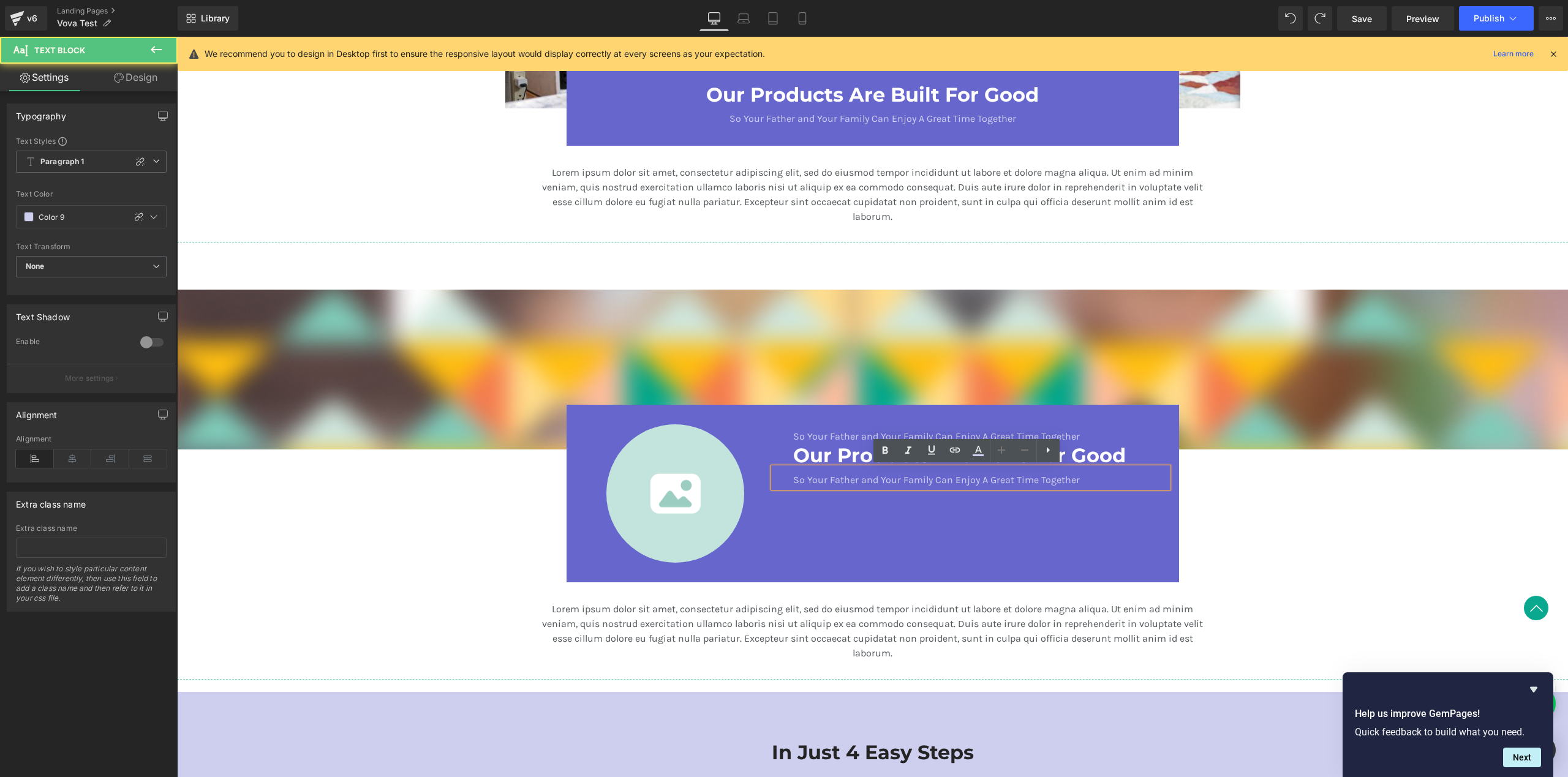
click at [906, 478] on p "So Your Father and Your Family Can Enjoy A Great Time Together" at bounding box center [971, 479] width 355 height 15
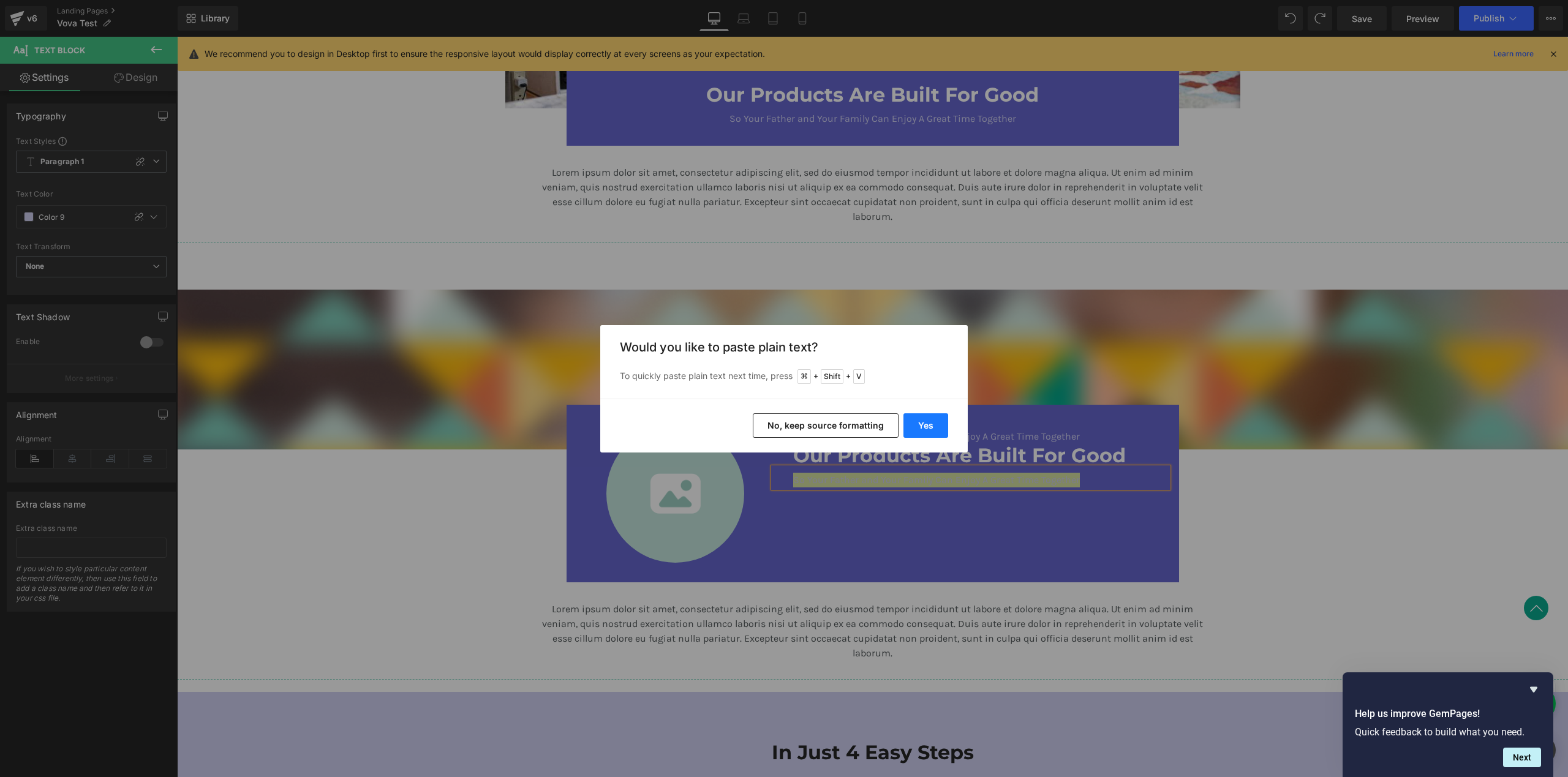
click at [931, 426] on button "Yes" at bounding box center [926, 426] width 45 height 25
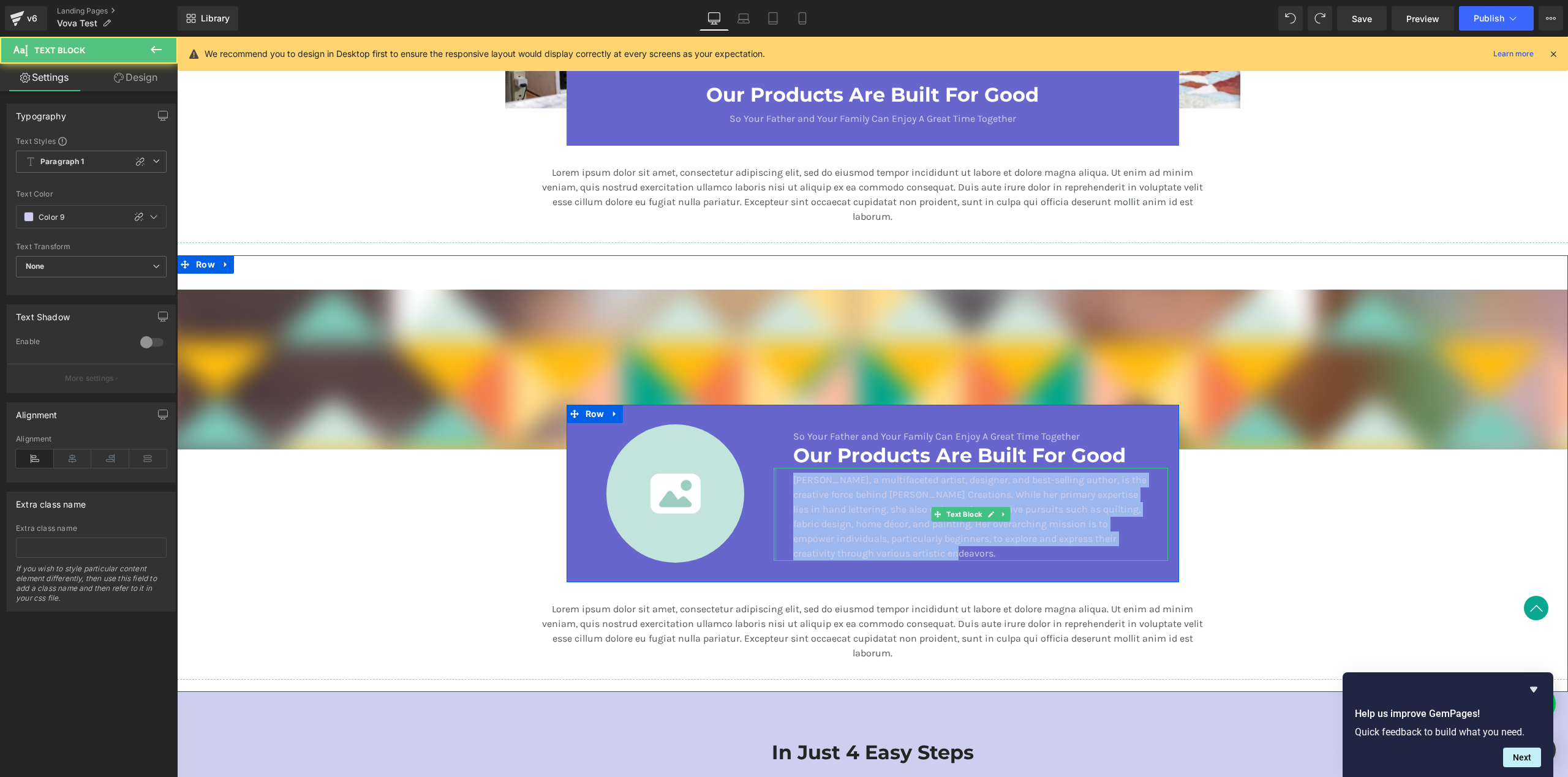
drag, startPoint x: 955, startPoint y: 551, endPoint x: 768, endPoint y: 467, distance: 205.0
click at [768, 467] on div "Image So Your Father and Your Family Can Enjoy A Great Time Together Text Block…" at bounding box center [873, 493] width 612 height 177
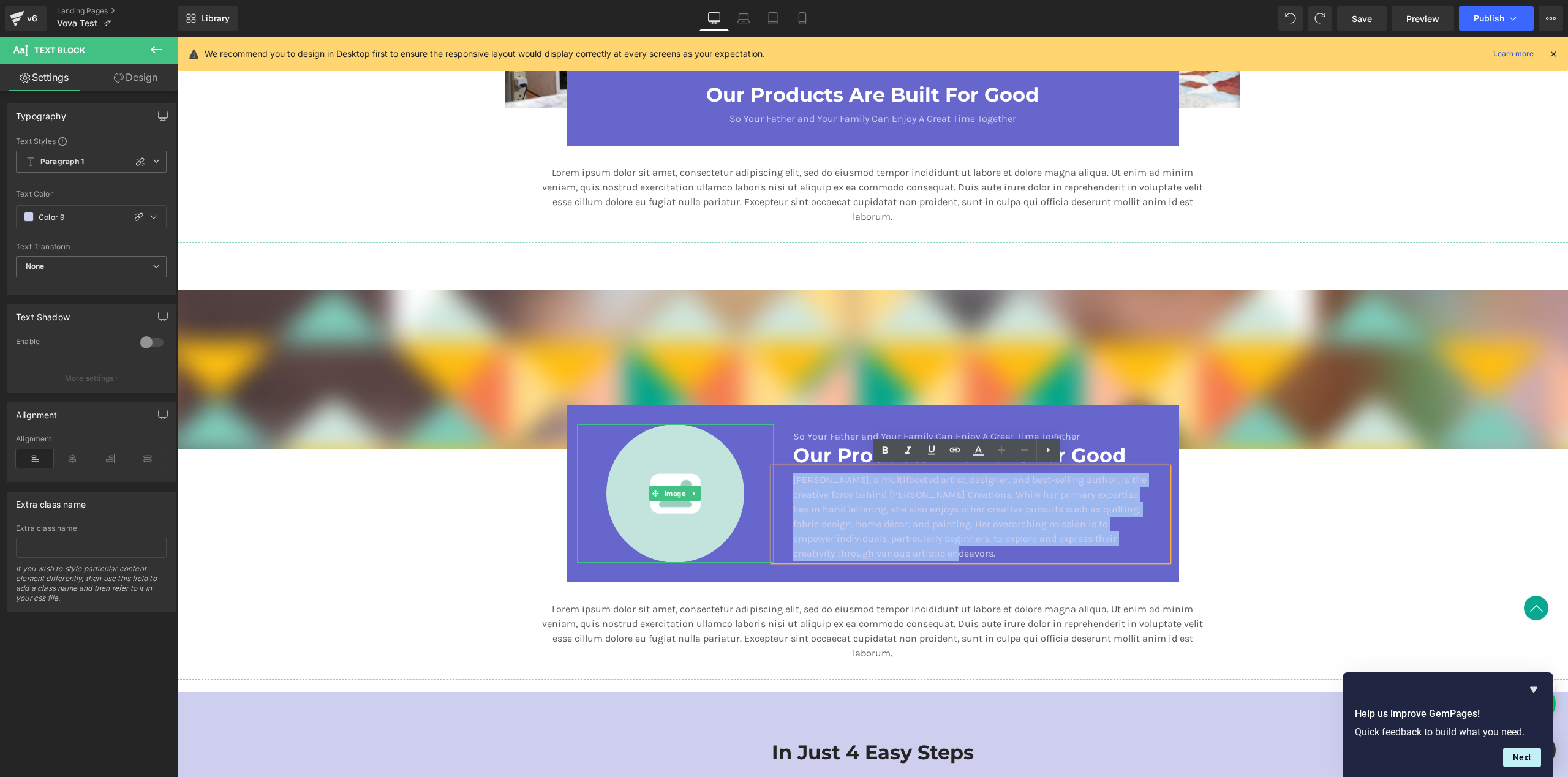
click at [606, 433] on div at bounding box center [675, 493] width 197 height 138
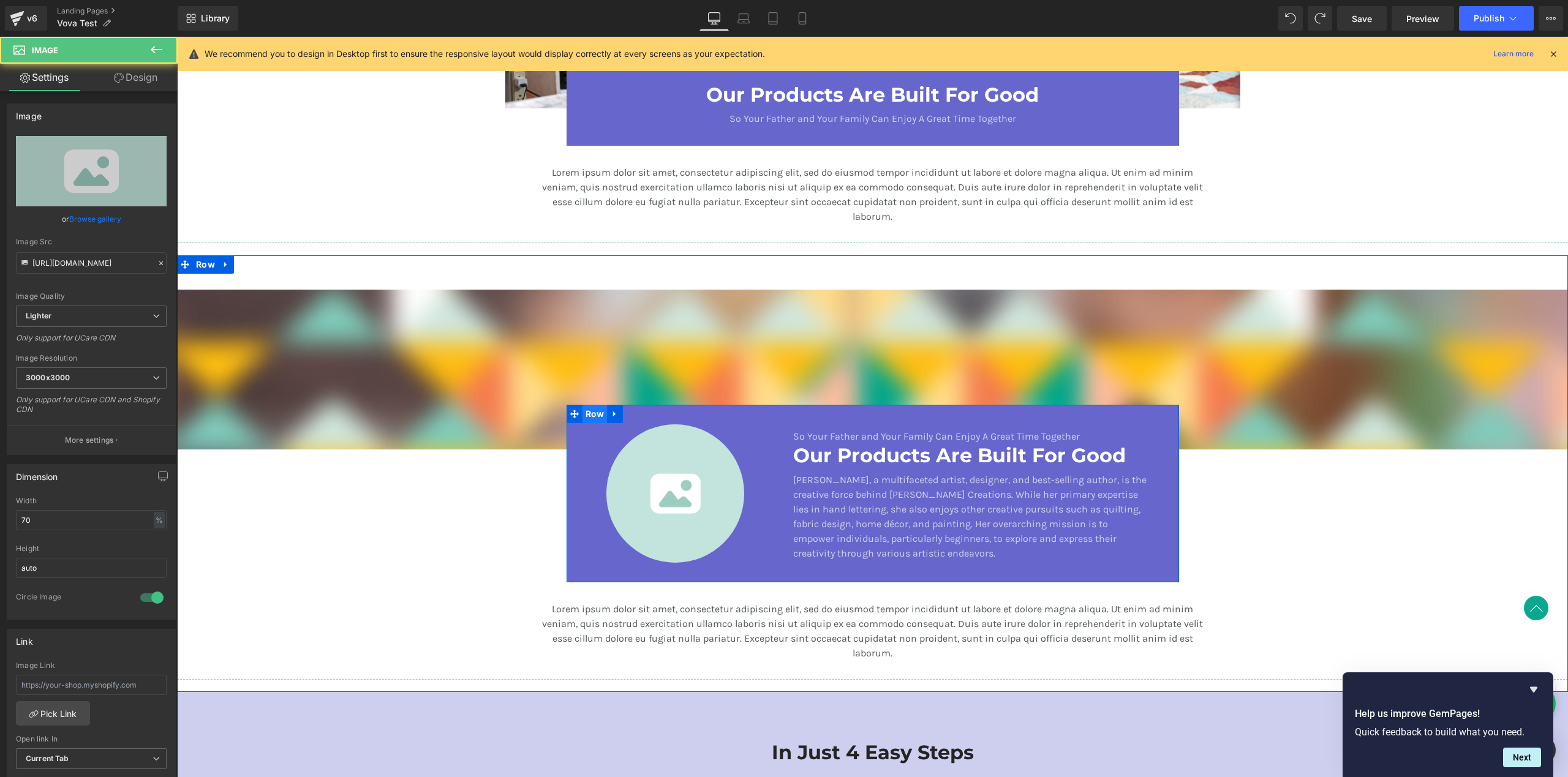
click at [585, 411] on span "Row" at bounding box center [595, 414] width 20 height 15
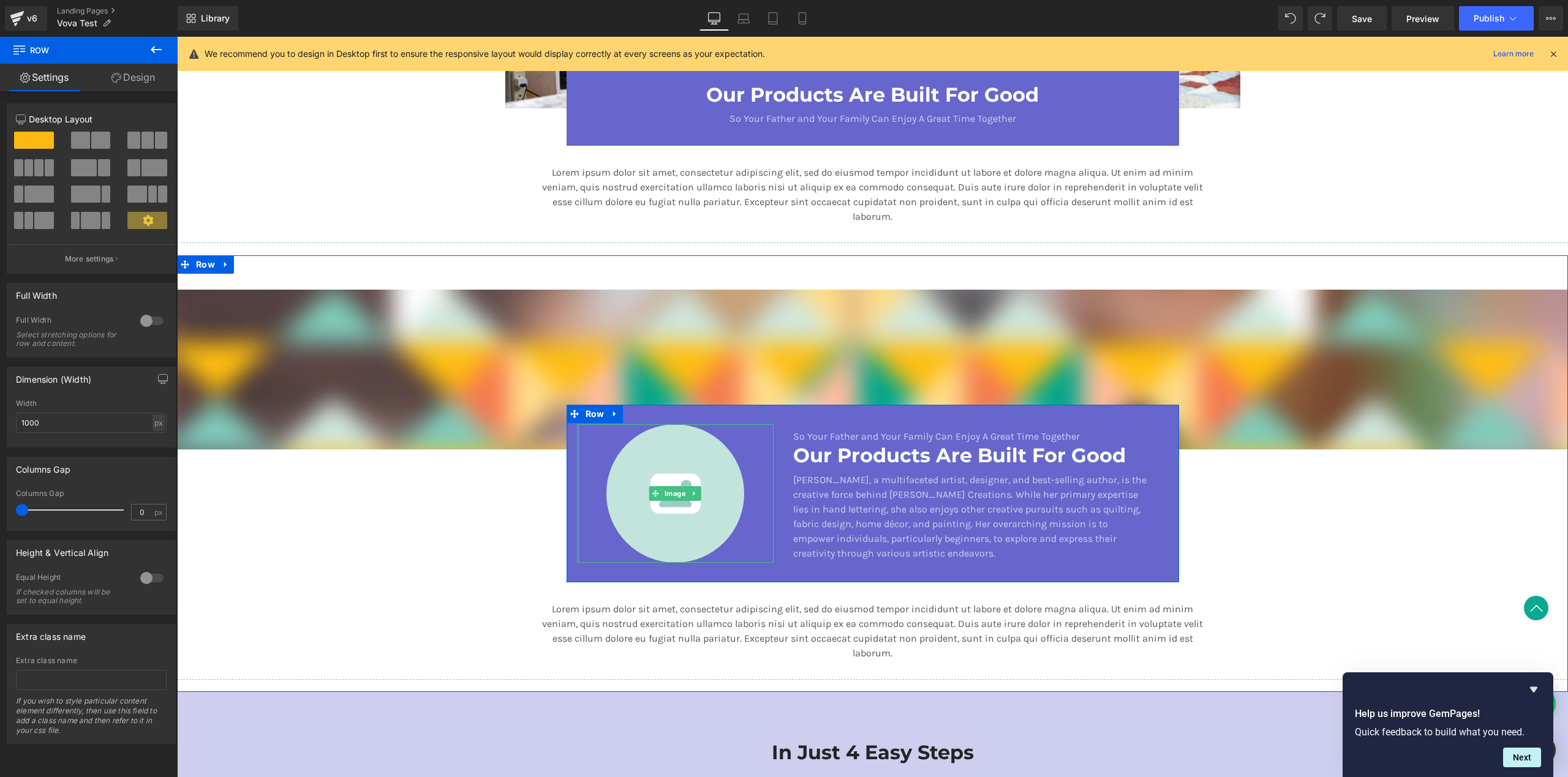
click at [577, 456] on div at bounding box center [579, 493] width 3 height 138
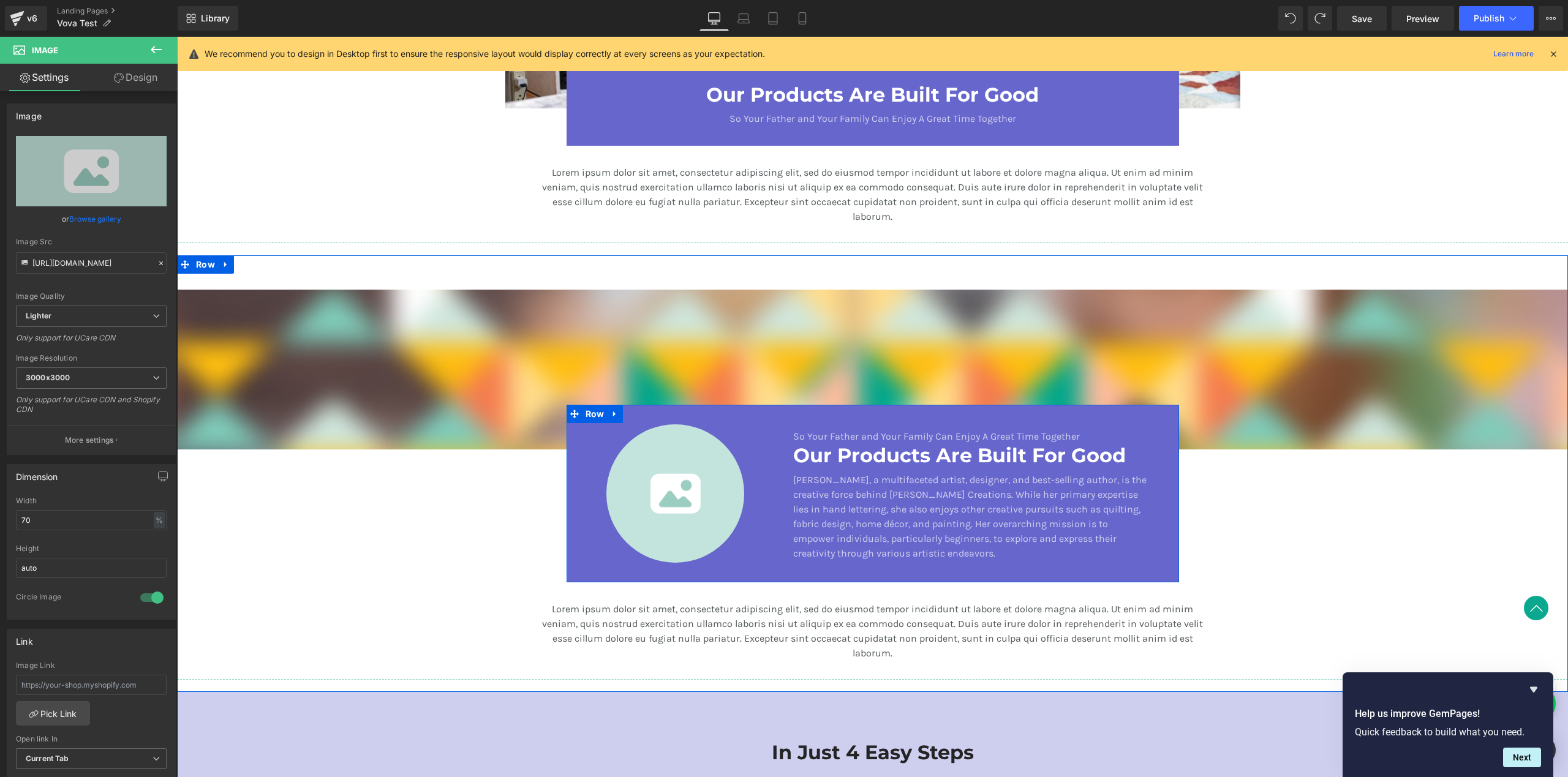
click at [818, 407] on div "Image So Your Father and Your Family Can Enjoy A Great Time Together Text Block…" at bounding box center [873, 493] width 612 height 177
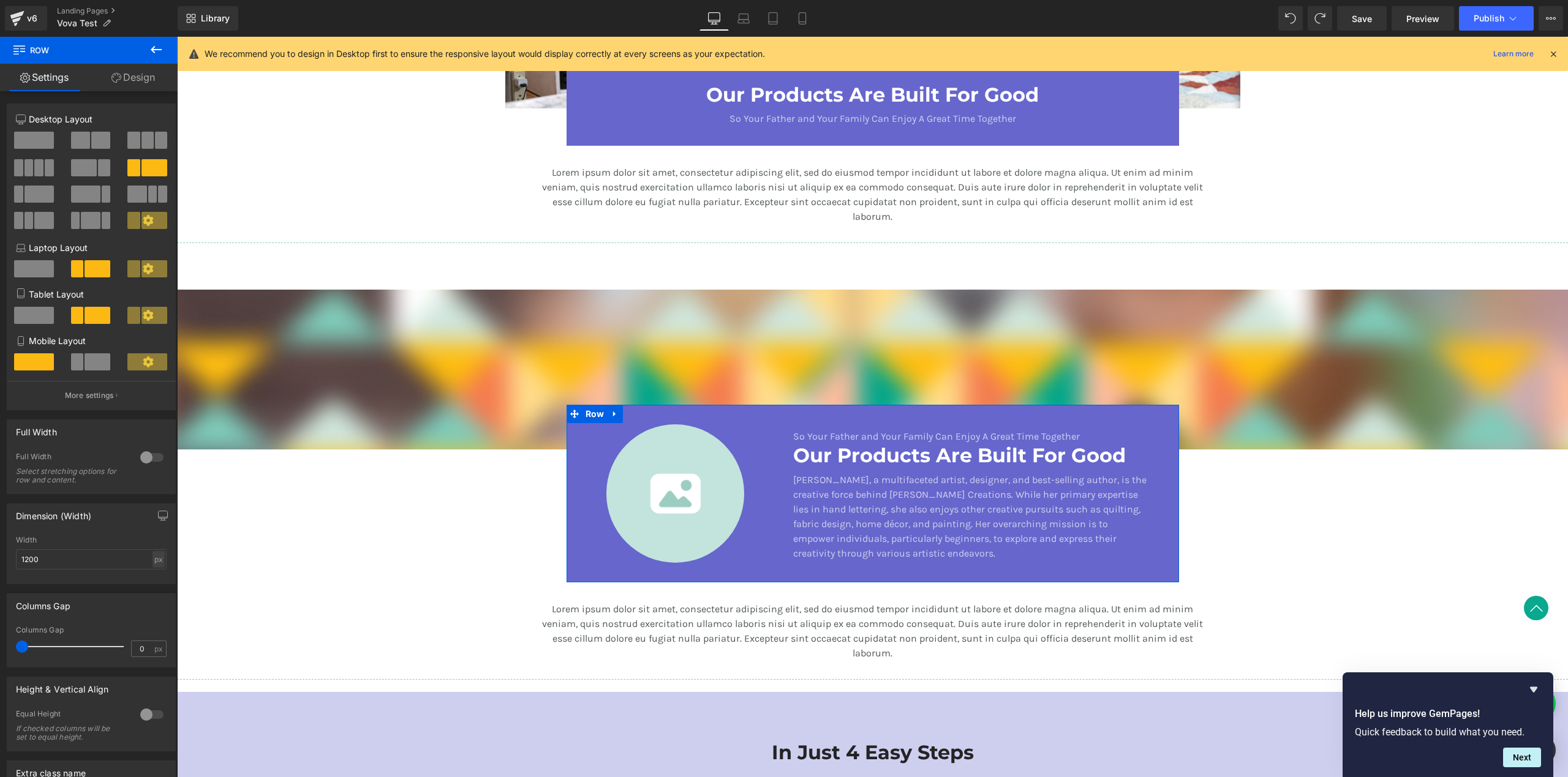
click at [138, 82] on link "Design" at bounding box center [133, 77] width 89 height 27
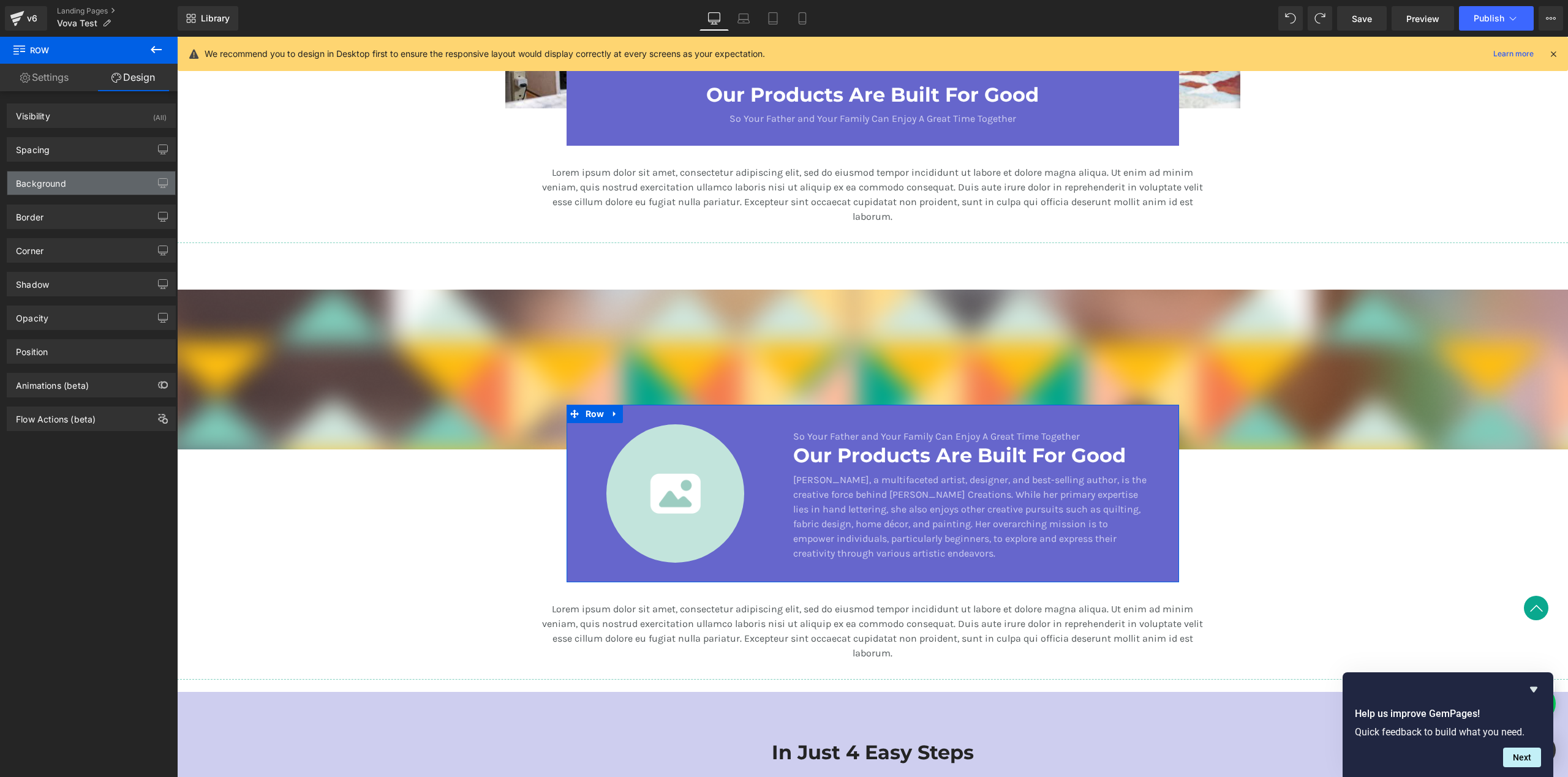
click at [70, 178] on div "Background" at bounding box center [91, 183] width 168 height 23
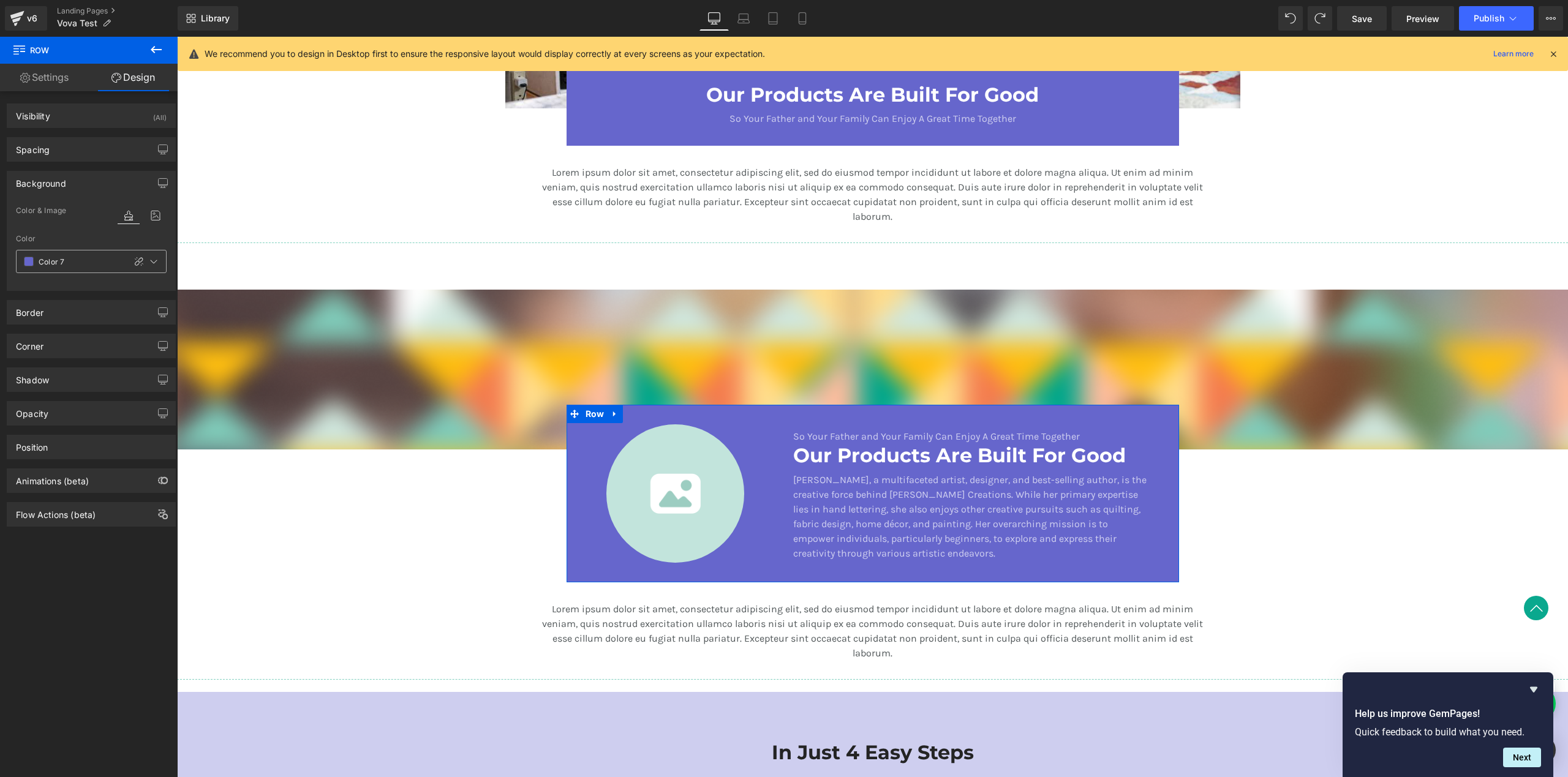
click at [30, 265] on span at bounding box center [29, 261] width 10 height 10
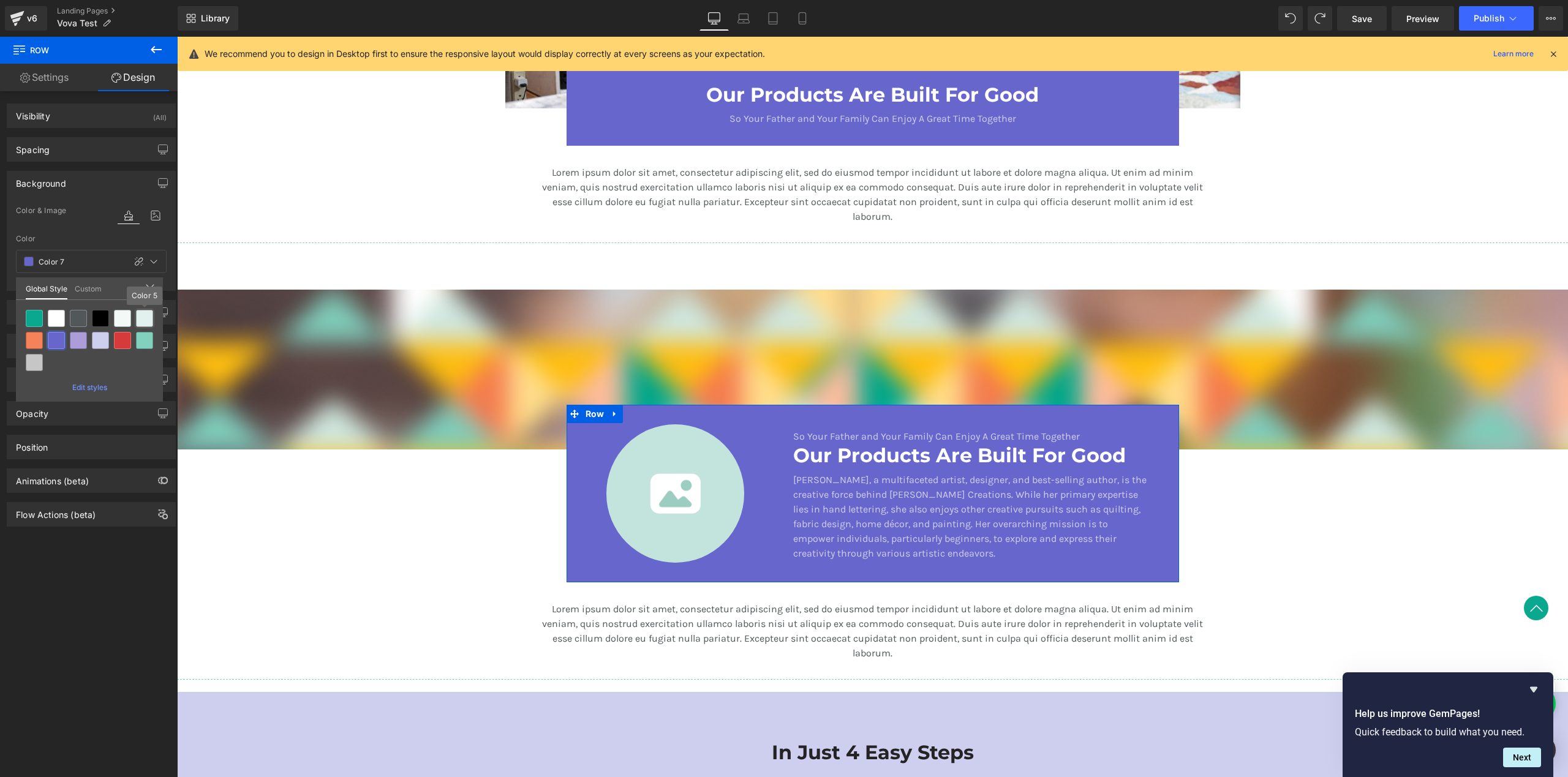
click at [146, 321] on div at bounding box center [144, 318] width 17 height 17
type input "Color 5"
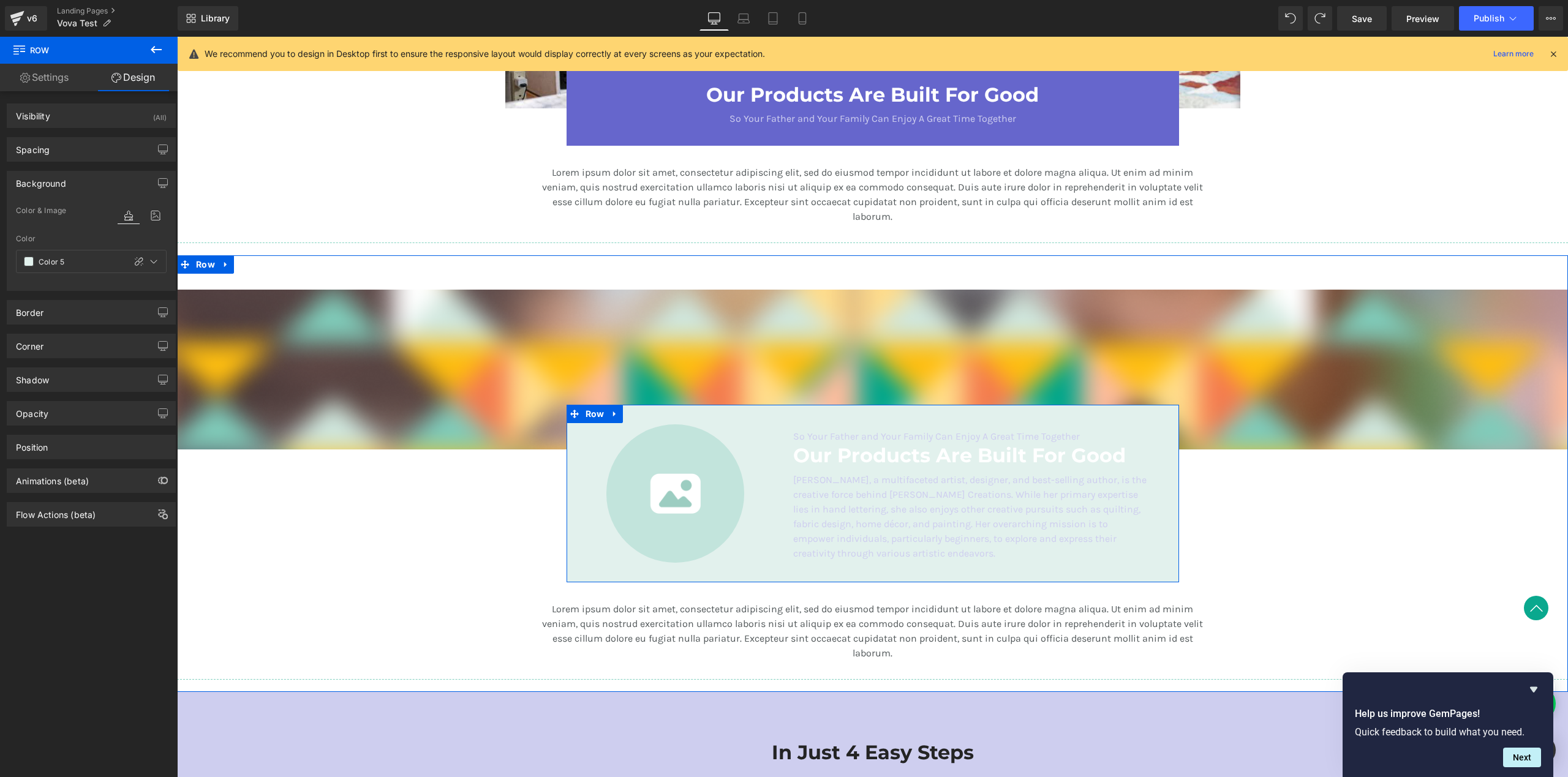
click at [843, 435] on p "So Your Father and Your Family Can Enjoy A Great Time Together" at bounding box center [971, 436] width 355 height 15
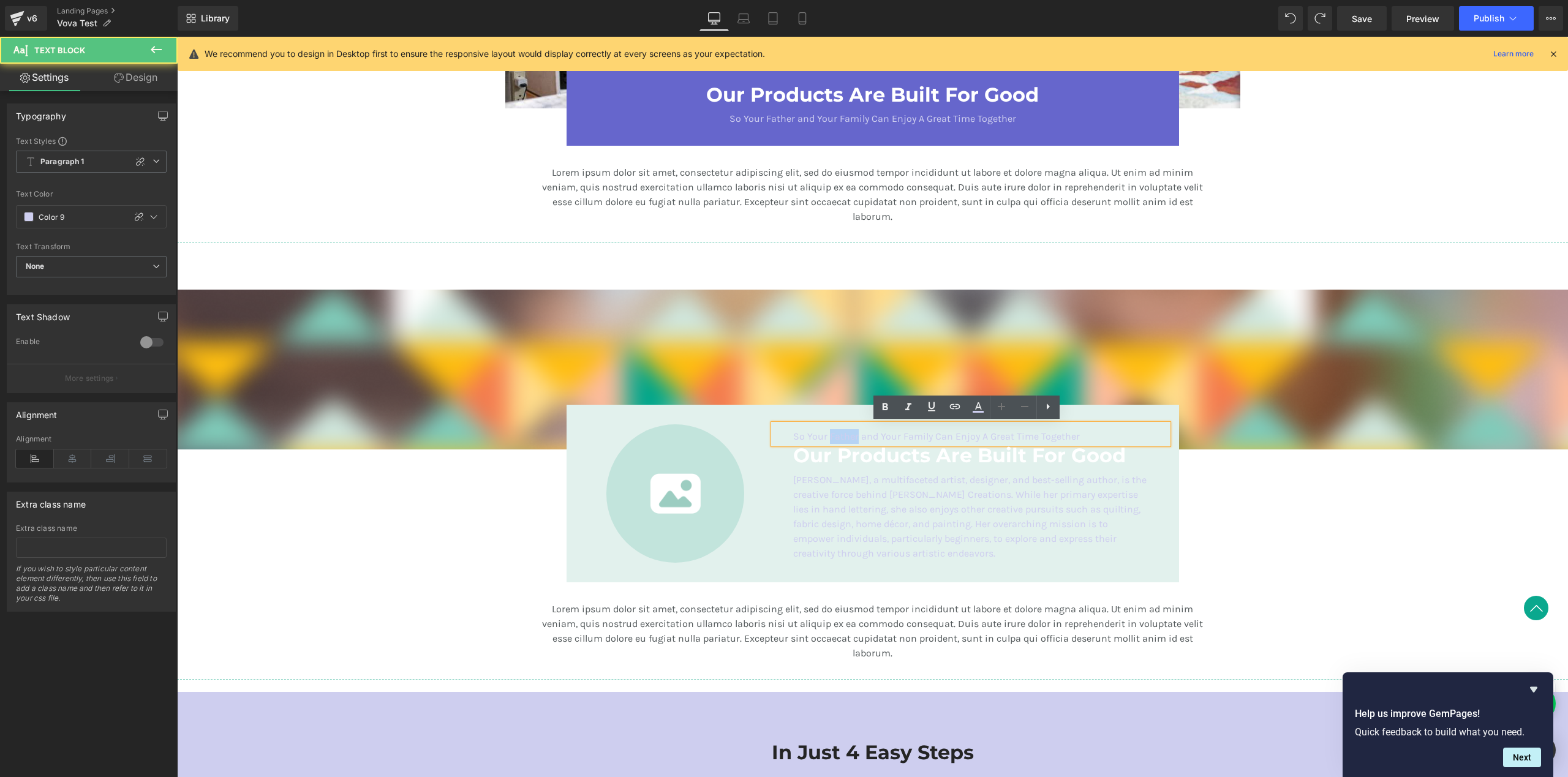
click at [843, 435] on p "So Your Father and Your Family Can Enjoy A Great Time Together" at bounding box center [971, 436] width 355 height 15
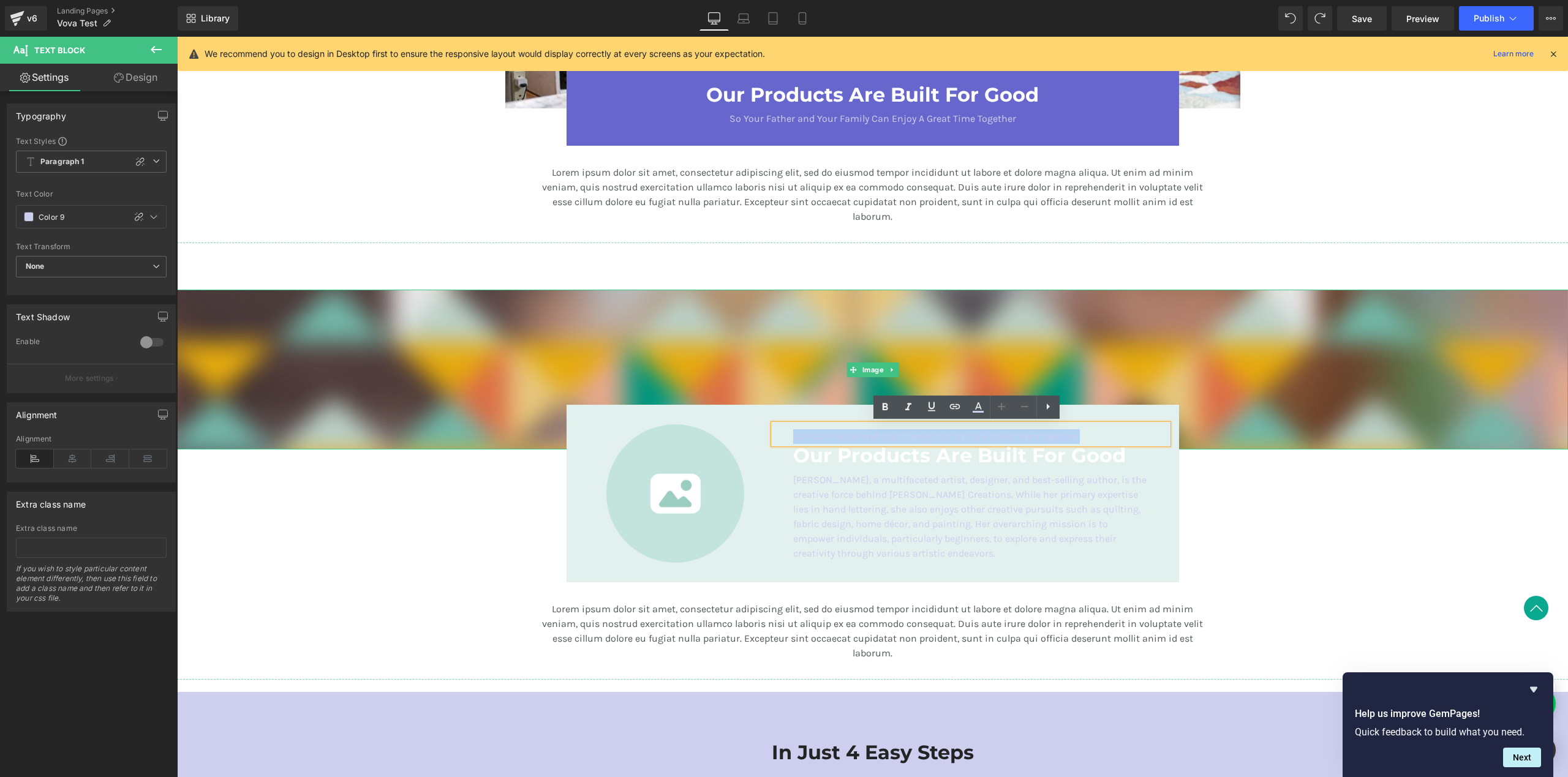
scroll to position [1969, 0]
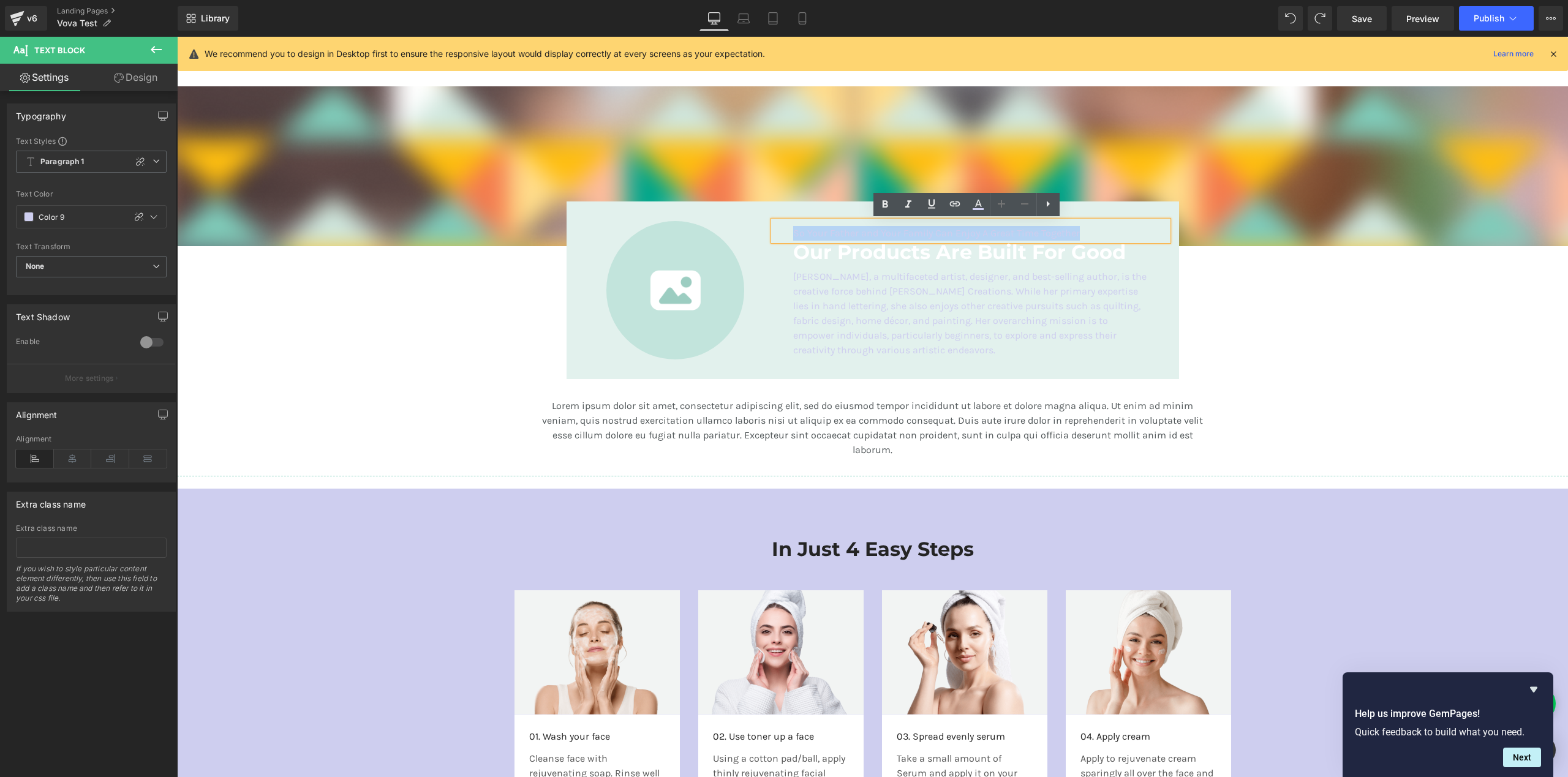
click at [451, 371] on div "Image Image So Your Father and Your Family Can Enjoy A Great Time Together Text…" at bounding box center [872, 257] width 1391 height 411
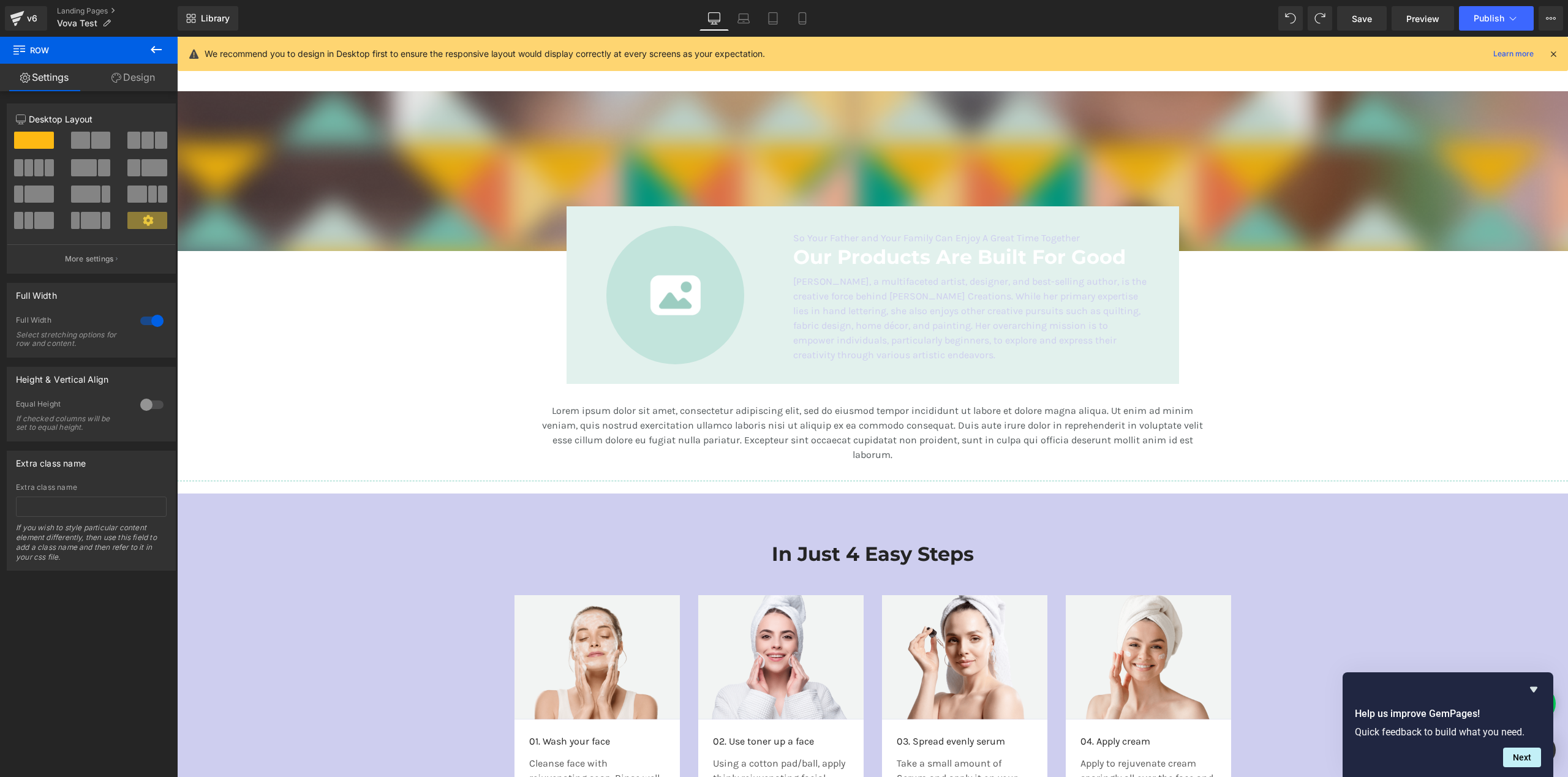
scroll to position [1776, 0]
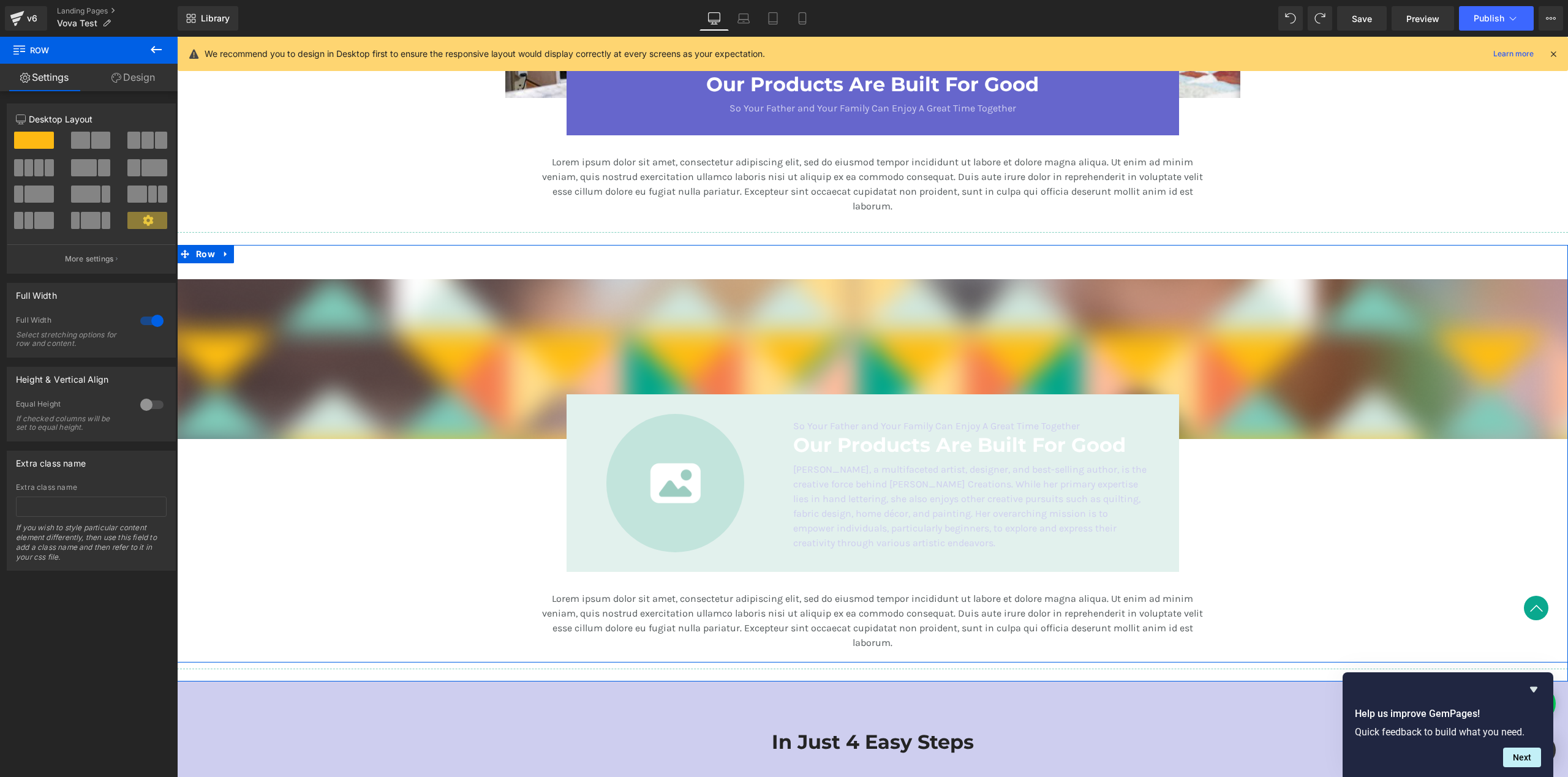
click at [294, 264] on div "Image Image So Your Father and Your Family Can Enjoy A Great Time Together Text…" at bounding box center [872, 450] width 1391 height 411
click at [134, 80] on link "Design" at bounding box center [133, 77] width 89 height 27
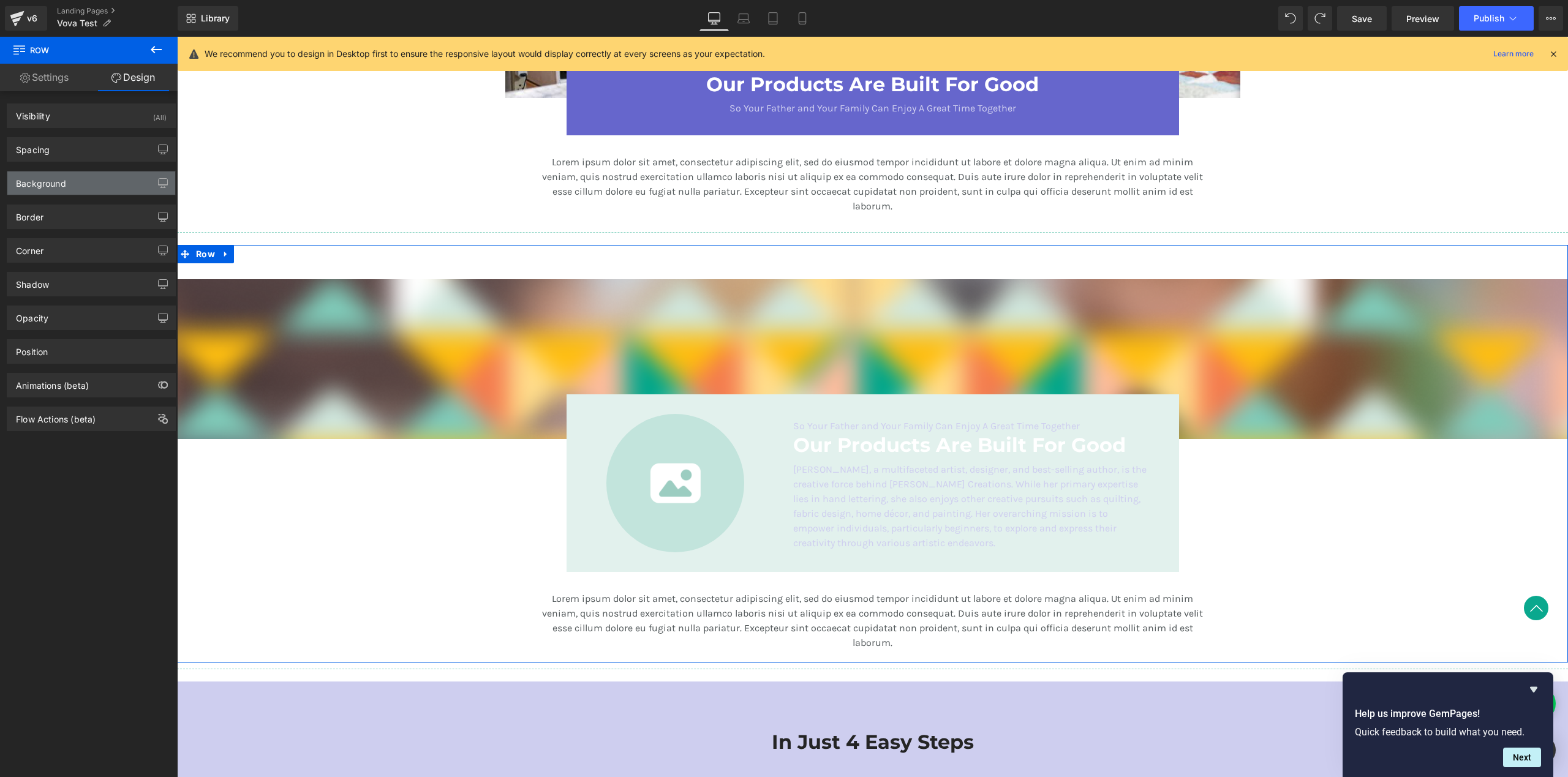
click at [66, 184] on div "Background" at bounding box center [91, 183] width 168 height 23
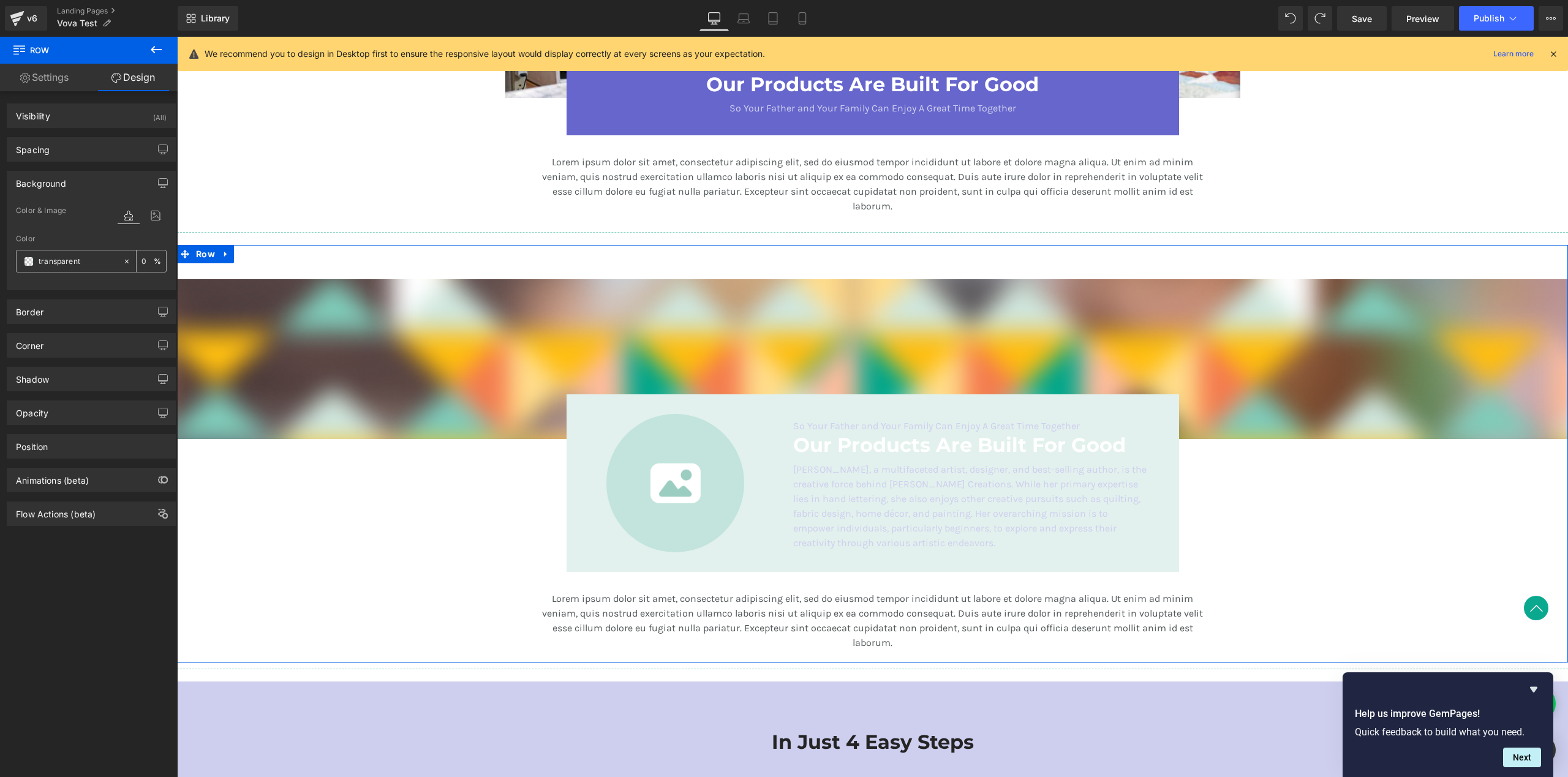
click at [27, 262] on span at bounding box center [29, 261] width 10 height 10
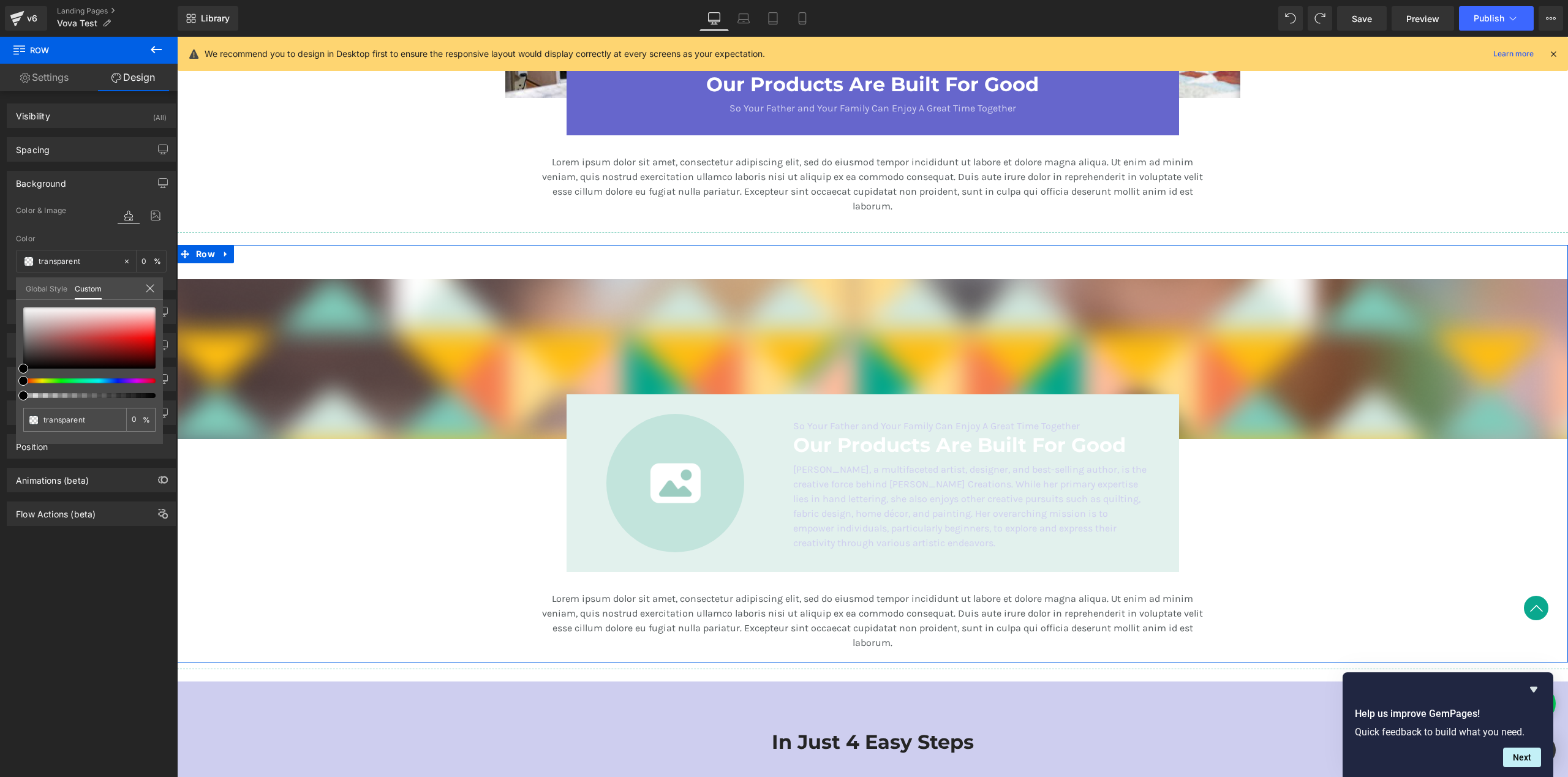
click at [44, 290] on link "Global Style" at bounding box center [47, 288] width 42 height 21
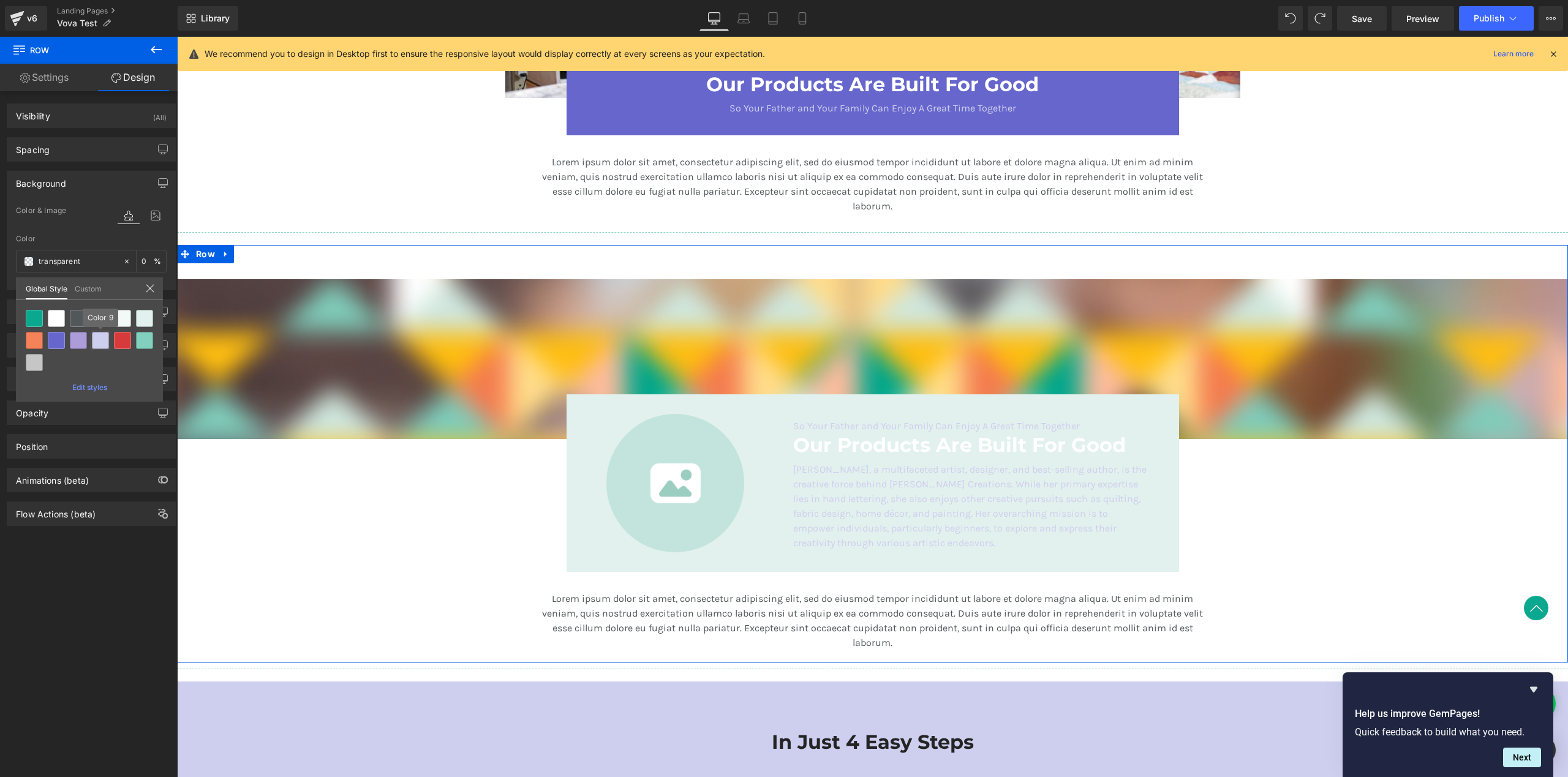
click at [98, 346] on div at bounding box center [100, 340] width 17 height 17
type input "Color 9"
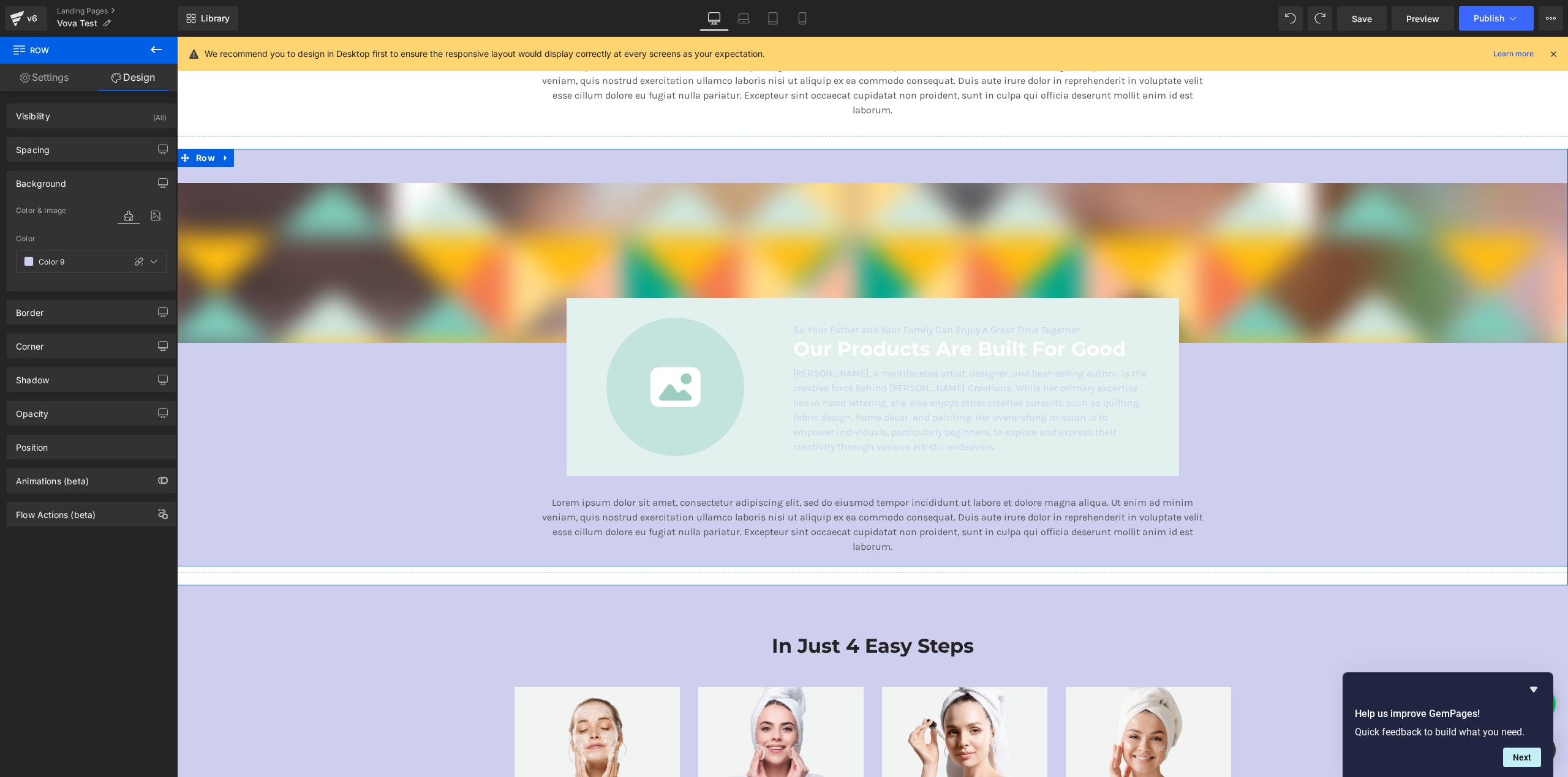
scroll to position [1879, 0]
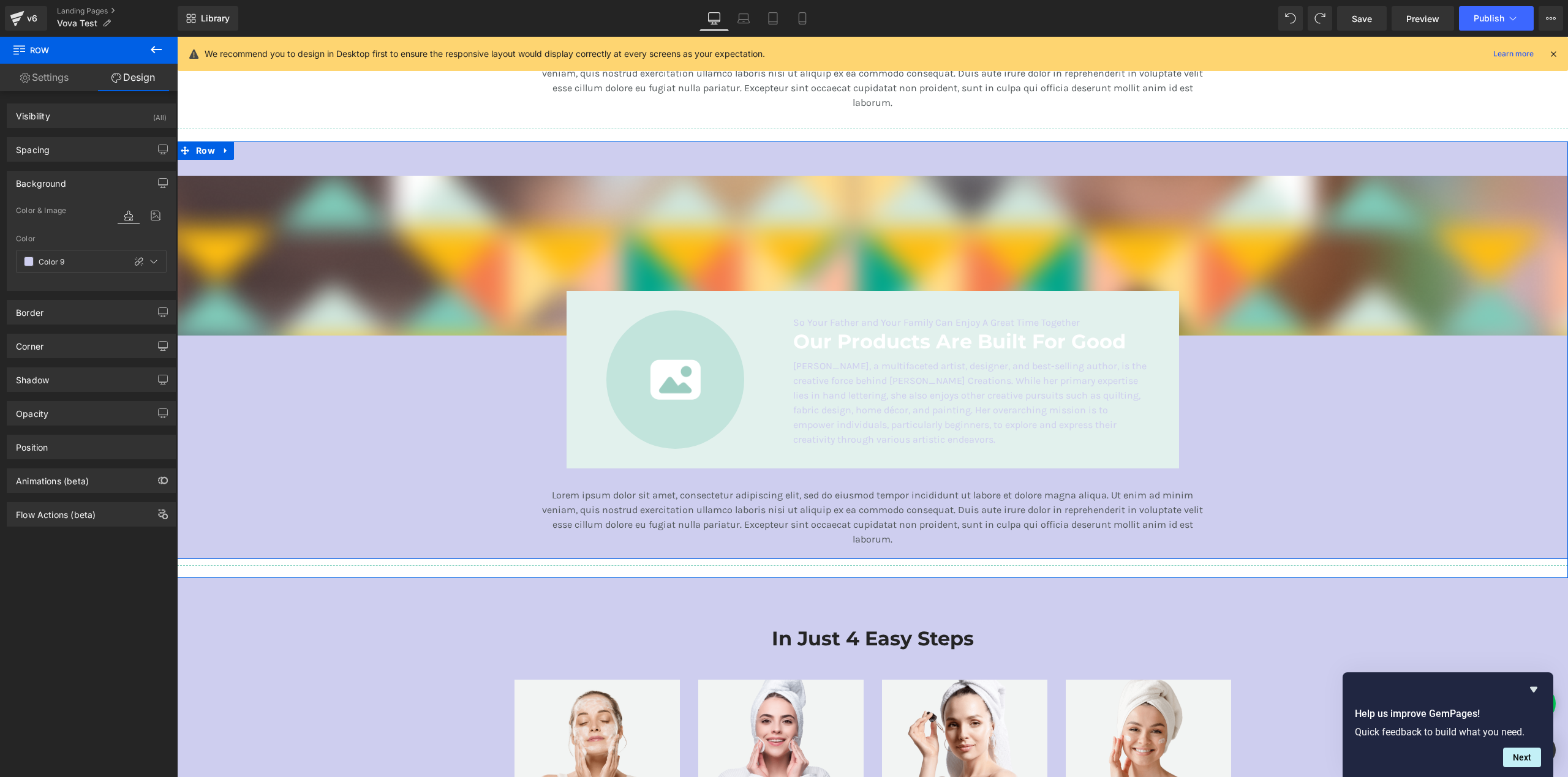
click at [568, 348] on div "Image So Your Father and Your Family Can Enjoy A Great Time Together Text Block…" at bounding box center [873, 379] width 612 height 177
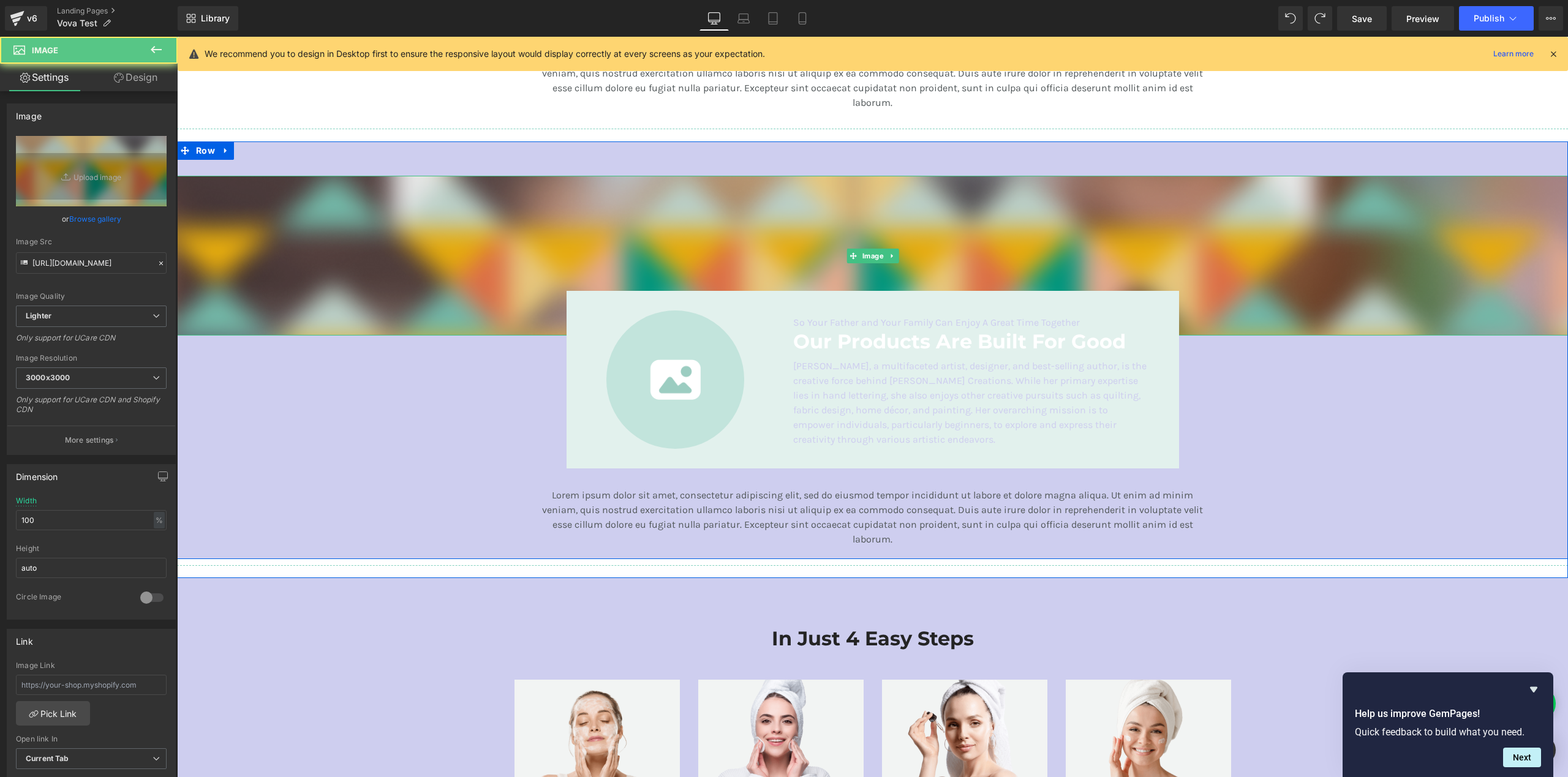
click at [467, 218] on img at bounding box center [872, 255] width 1391 height 160
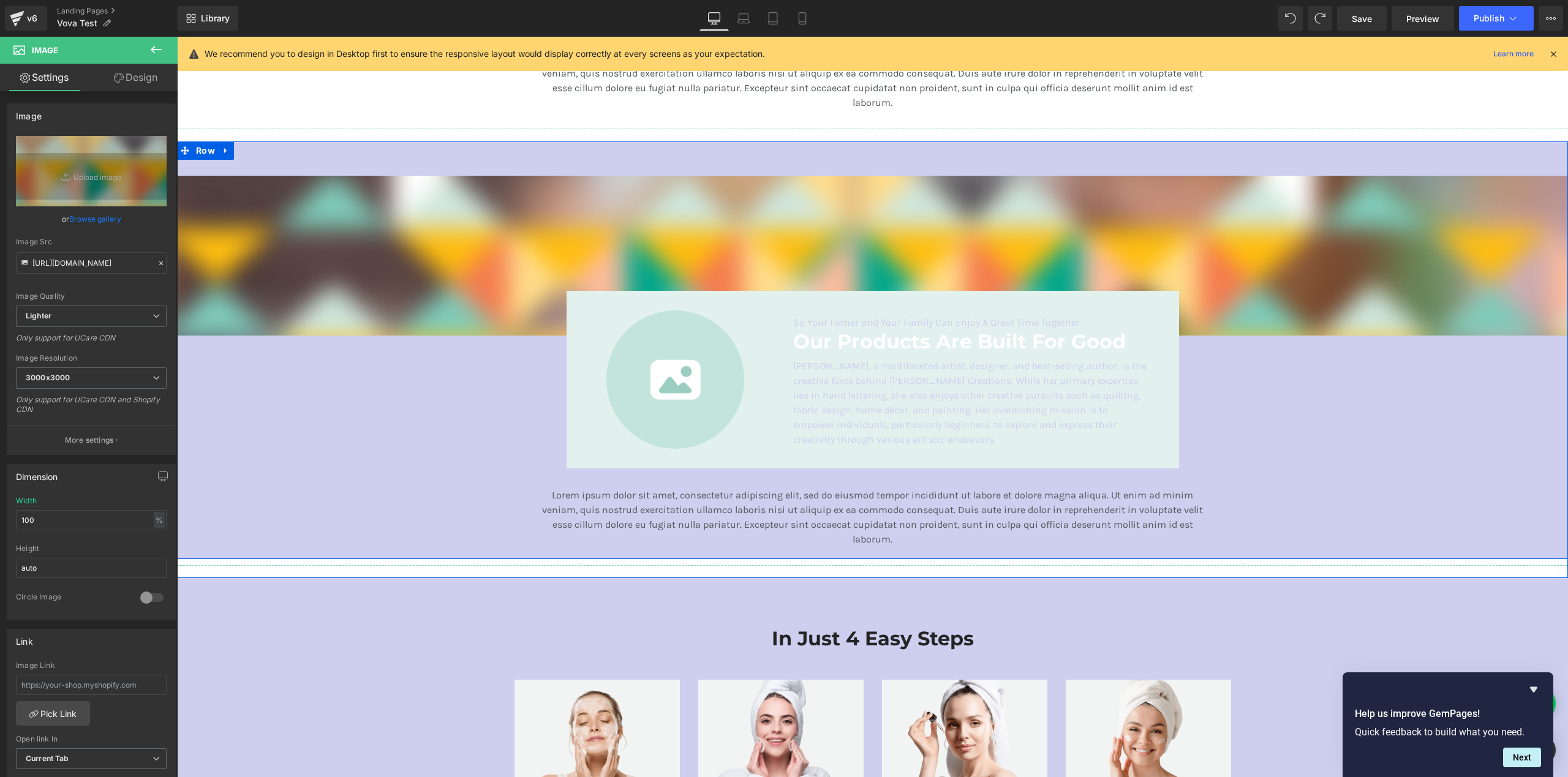
click at [416, 161] on div "Image Image So Your Father and Your Family Can Enjoy A Great Time Together Text…" at bounding box center [872, 347] width 1391 height 411
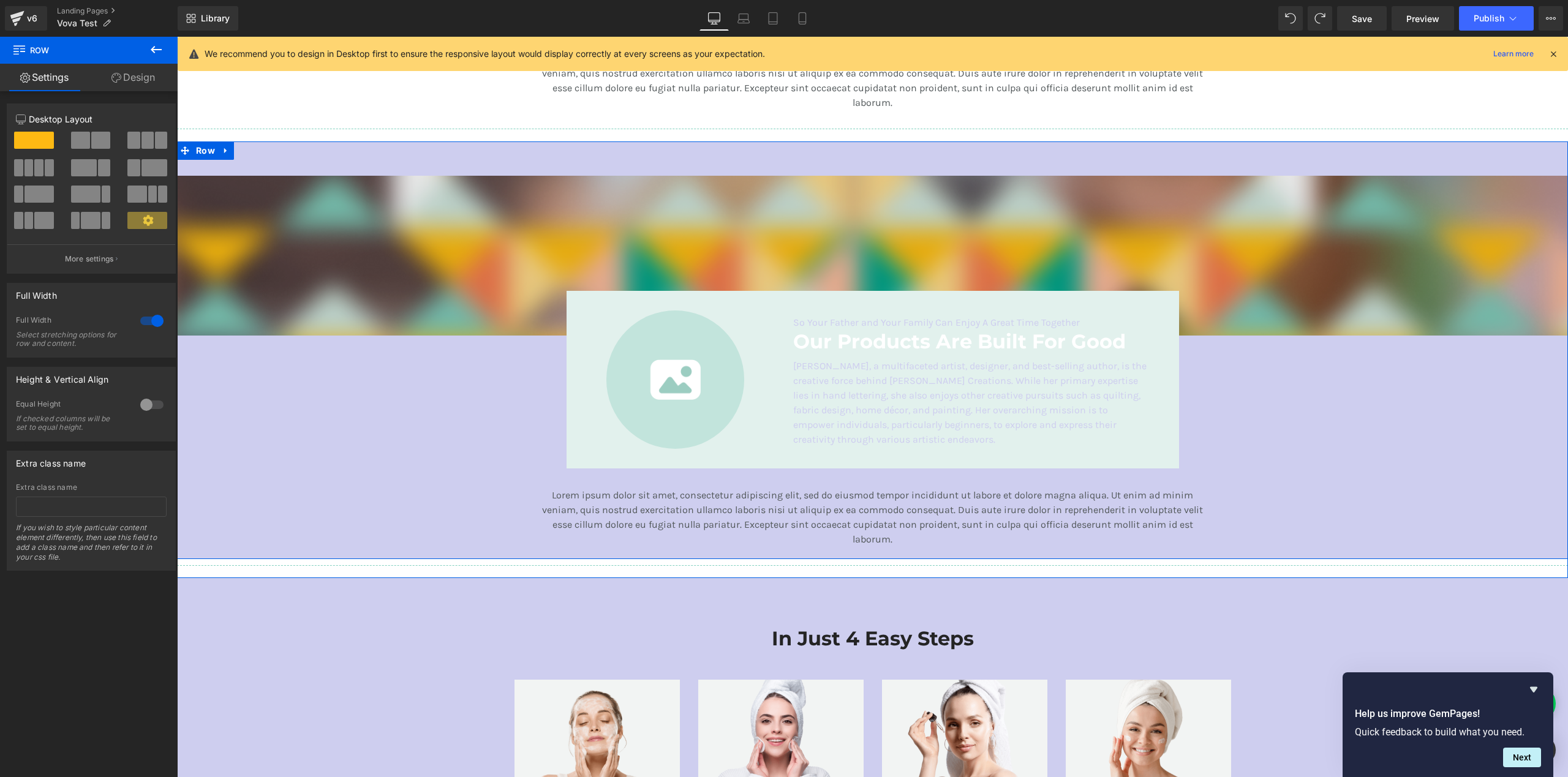
click at [416, 178] on img at bounding box center [872, 255] width 1391 height 160
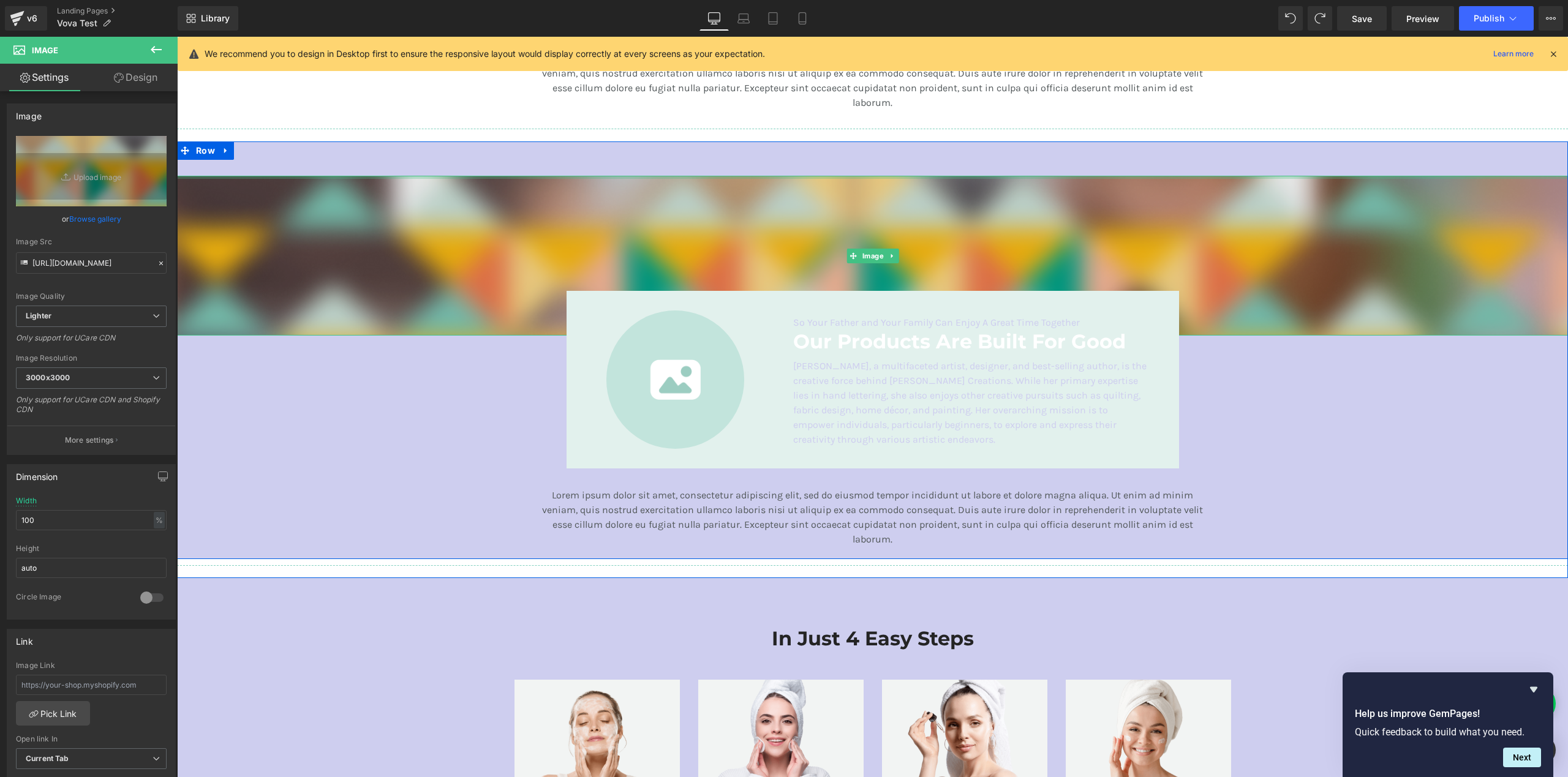
click at [815, 175] on div at bounding box center [872, 177] width 1391 height 3
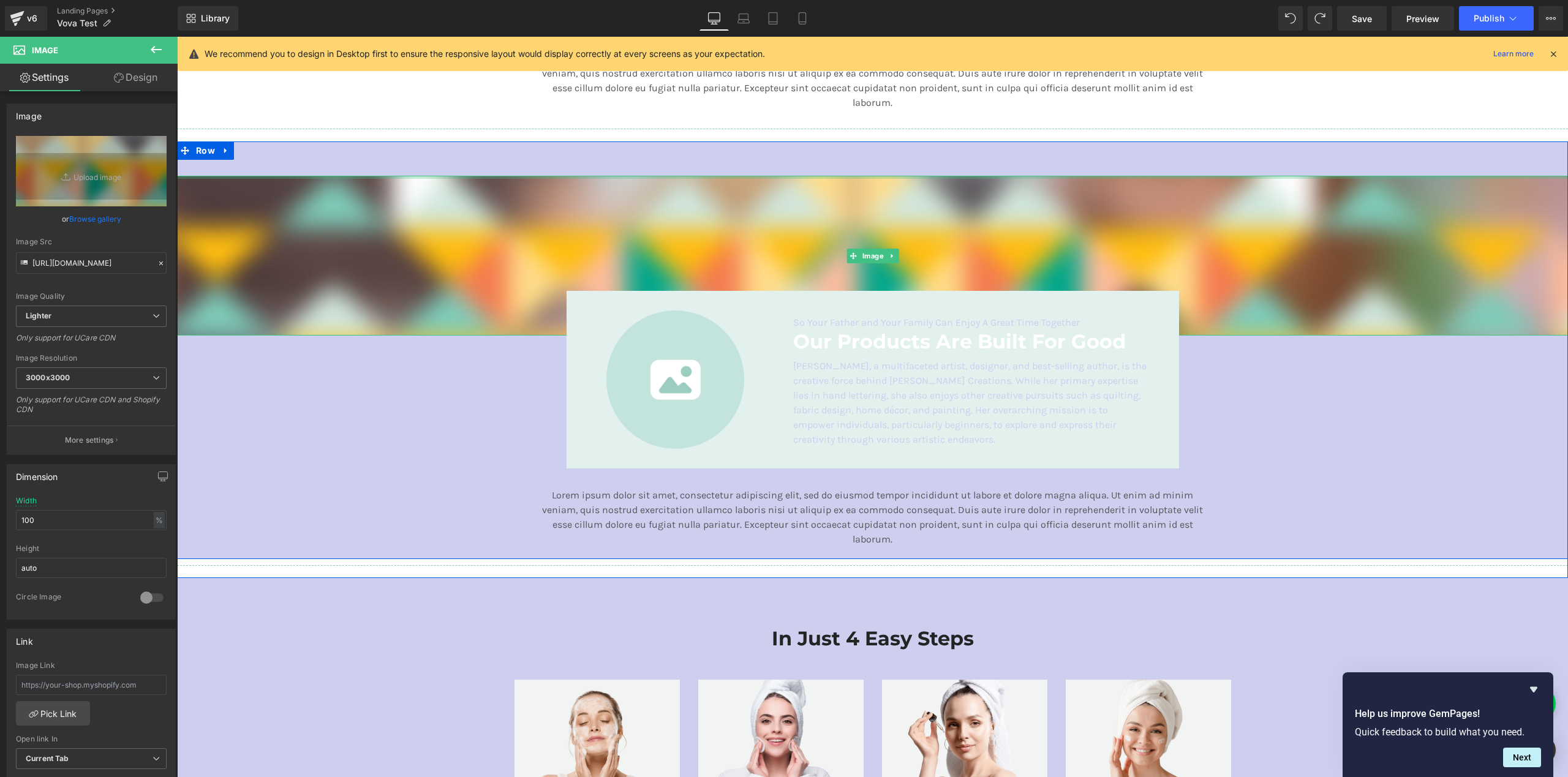
drag, startPoint x: 815, startPoint y: 175, endPoint x: 816, endPoint y: 154, distance: 21.0
click at [815, 155] on div "Image Image So Your Father and Your Family Can Enjoy A Great Time Together Text…" at bounding box center [872, 347] width 1391 height 411
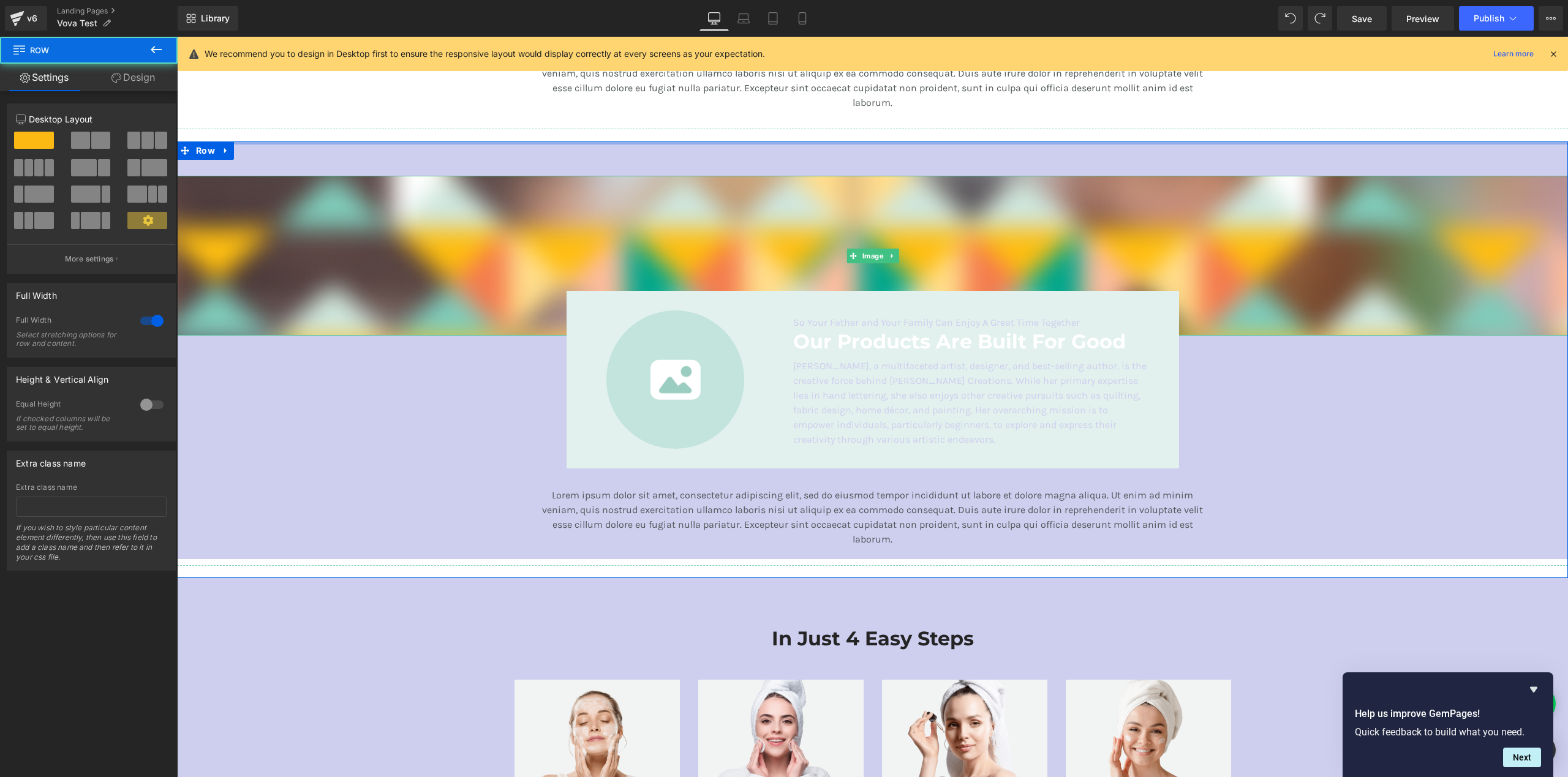
drag, startPoint x: 823, startPoint y: 141, endPoint x: 975, endPoint y: 102, distance: 156.9
click at [798, 66] on div "Your heading text goes here Heading Row 50px 50px Image SALE Text Block --- up …" at bounding box center [872, 45] width 1391 height 3583
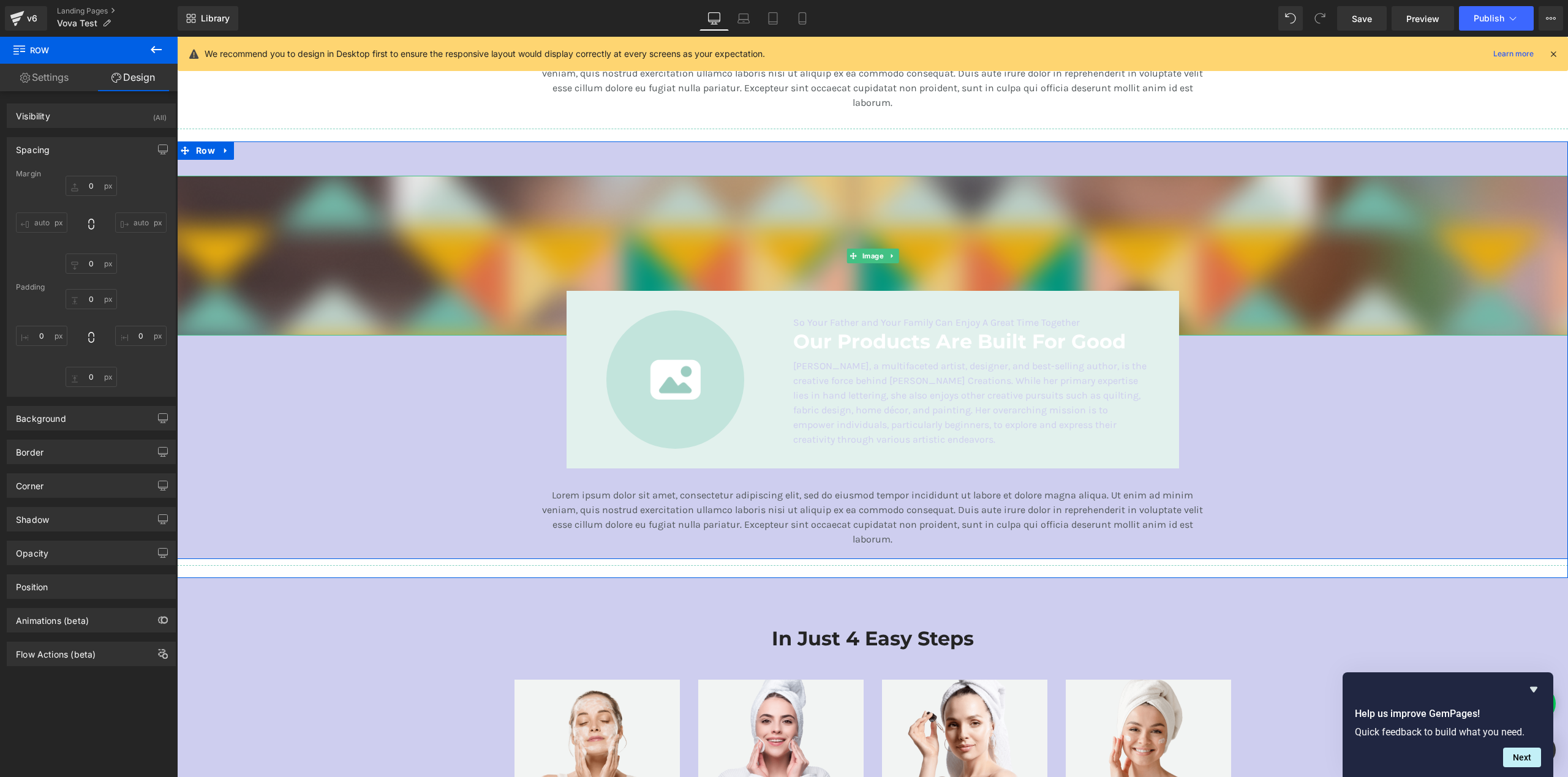
click at [807, 182] on img at bounding box center [872, 255] width 1391 height 160
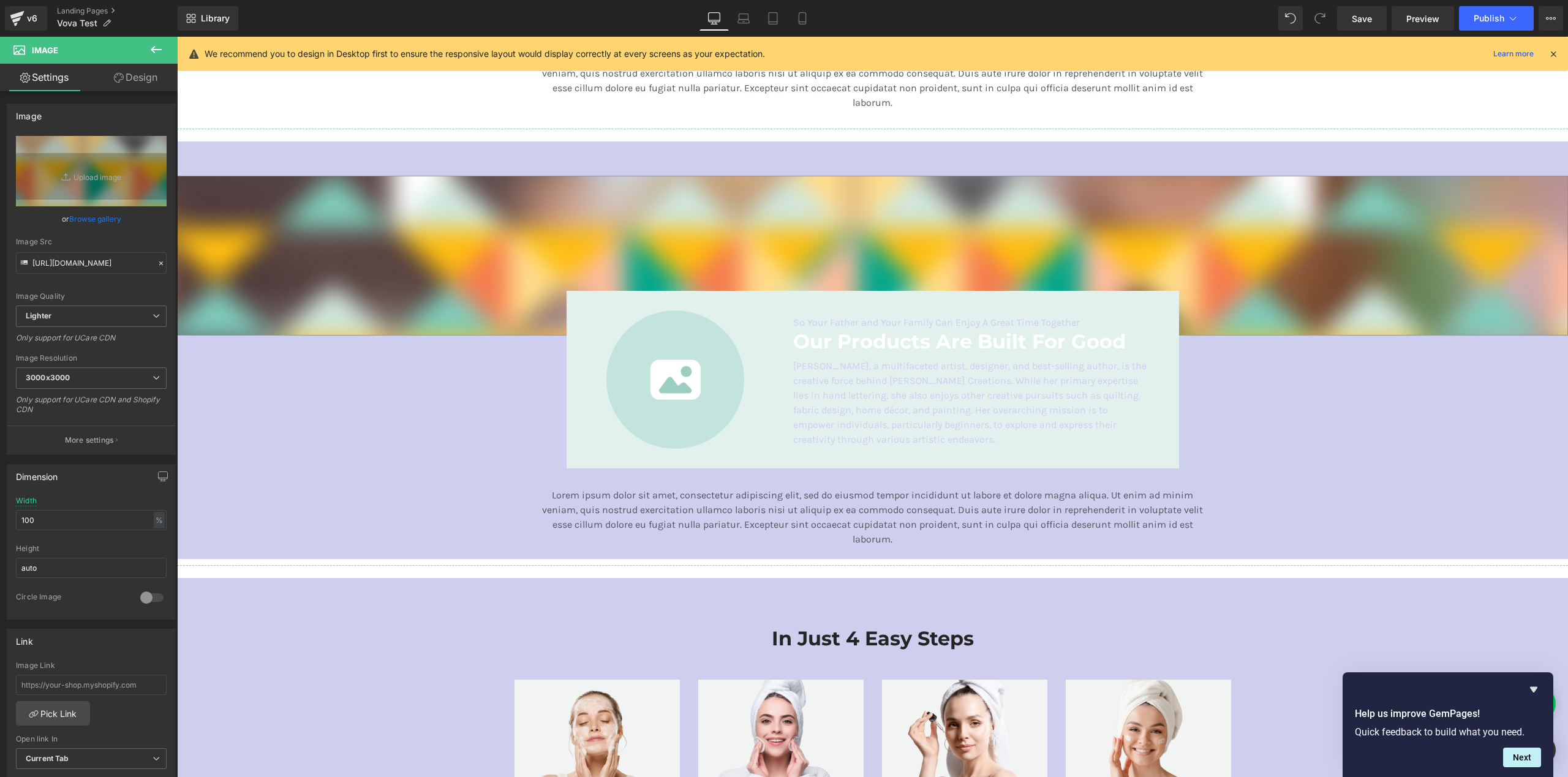
click at [151, 75] on link "Design" at bounding box center [135, 77] width 89 height 27
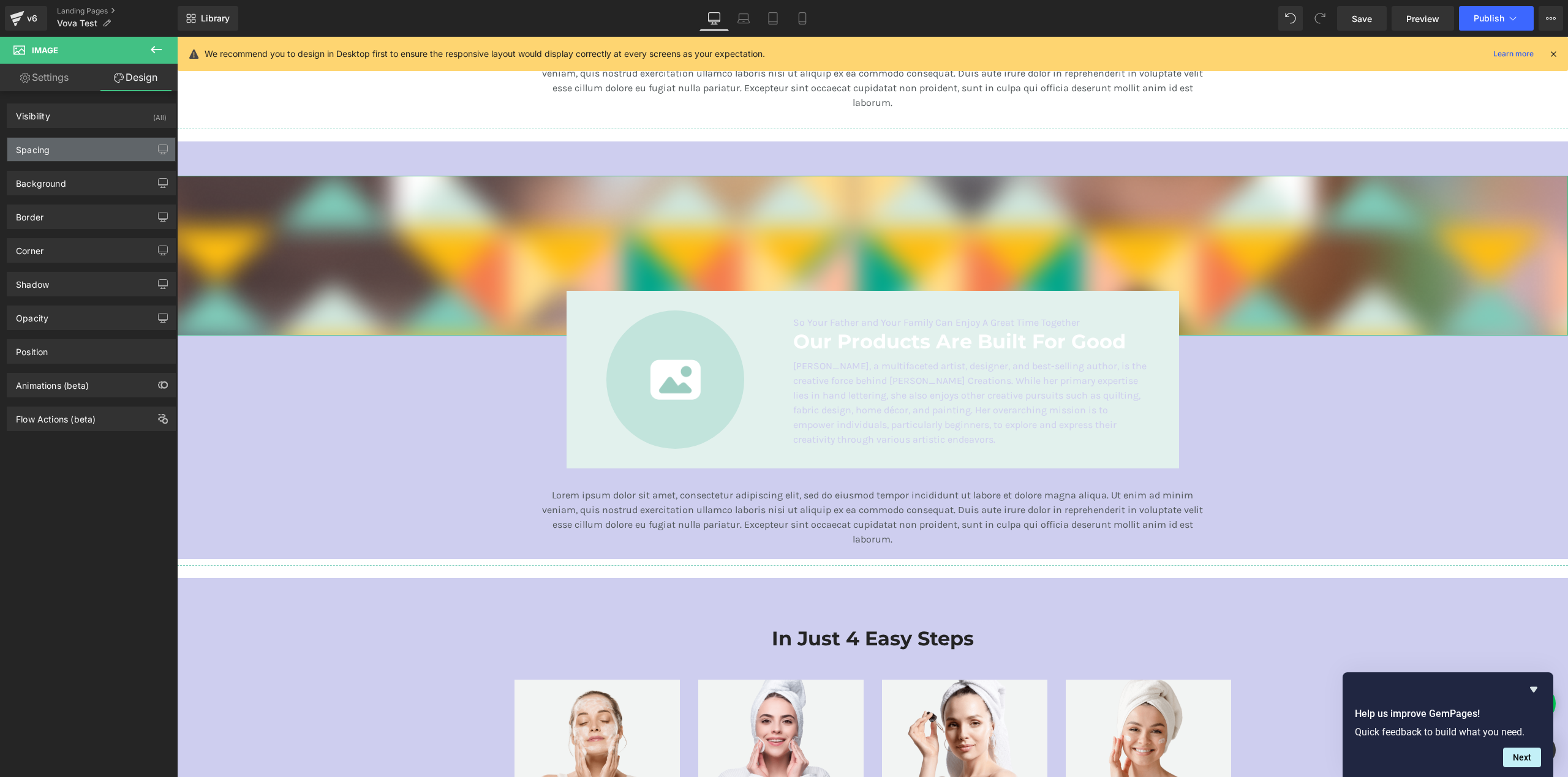
click at [91, 155] on div "Spacing" at bounding box center [91, 149] width 168 height 23
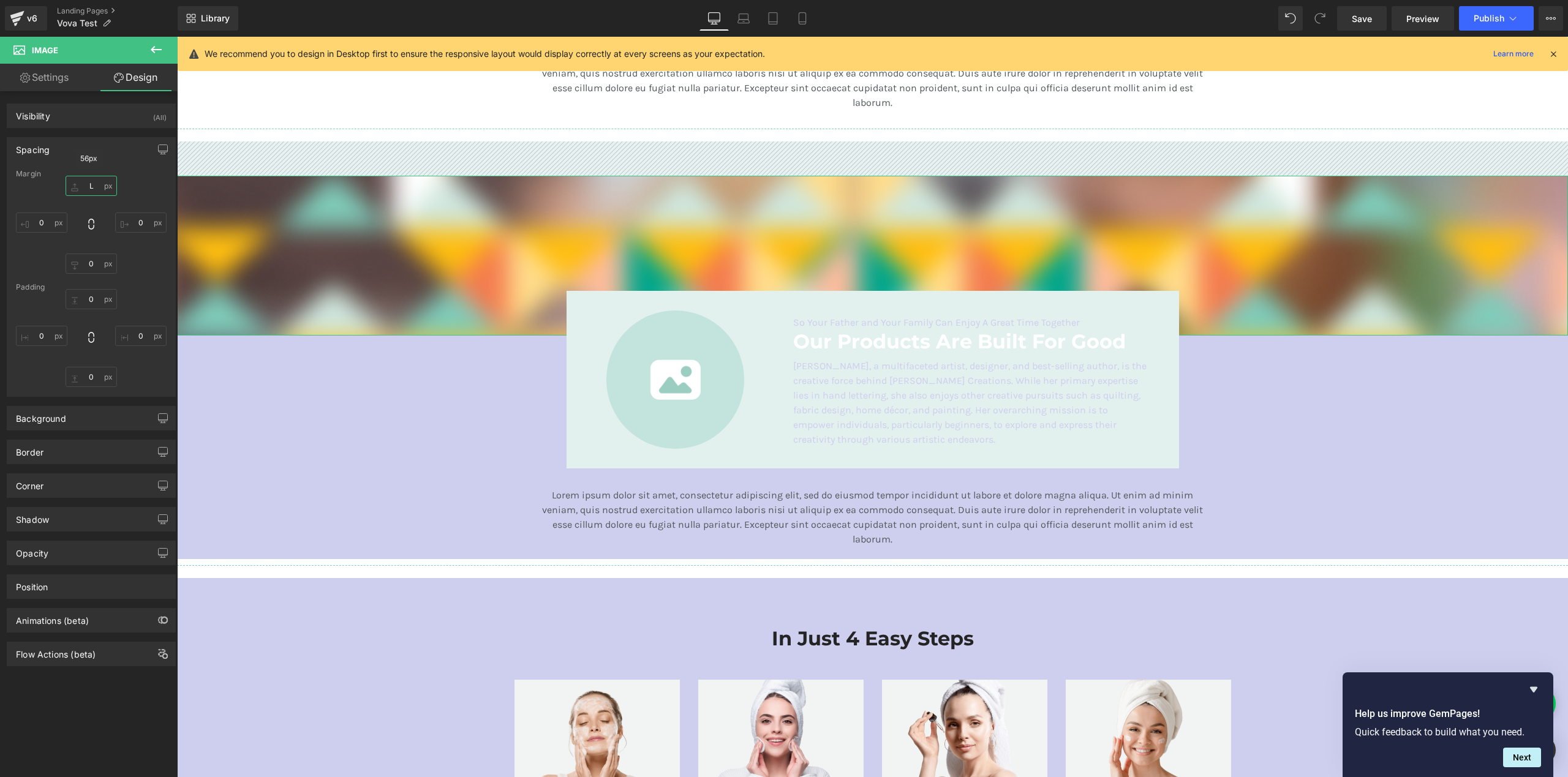
click at [97, 190] on input "L" at bounding box center [91, 185] width 51 height 20
click at [92, 185] on input "L" at bounding box center [91, 185] width 51 height 20
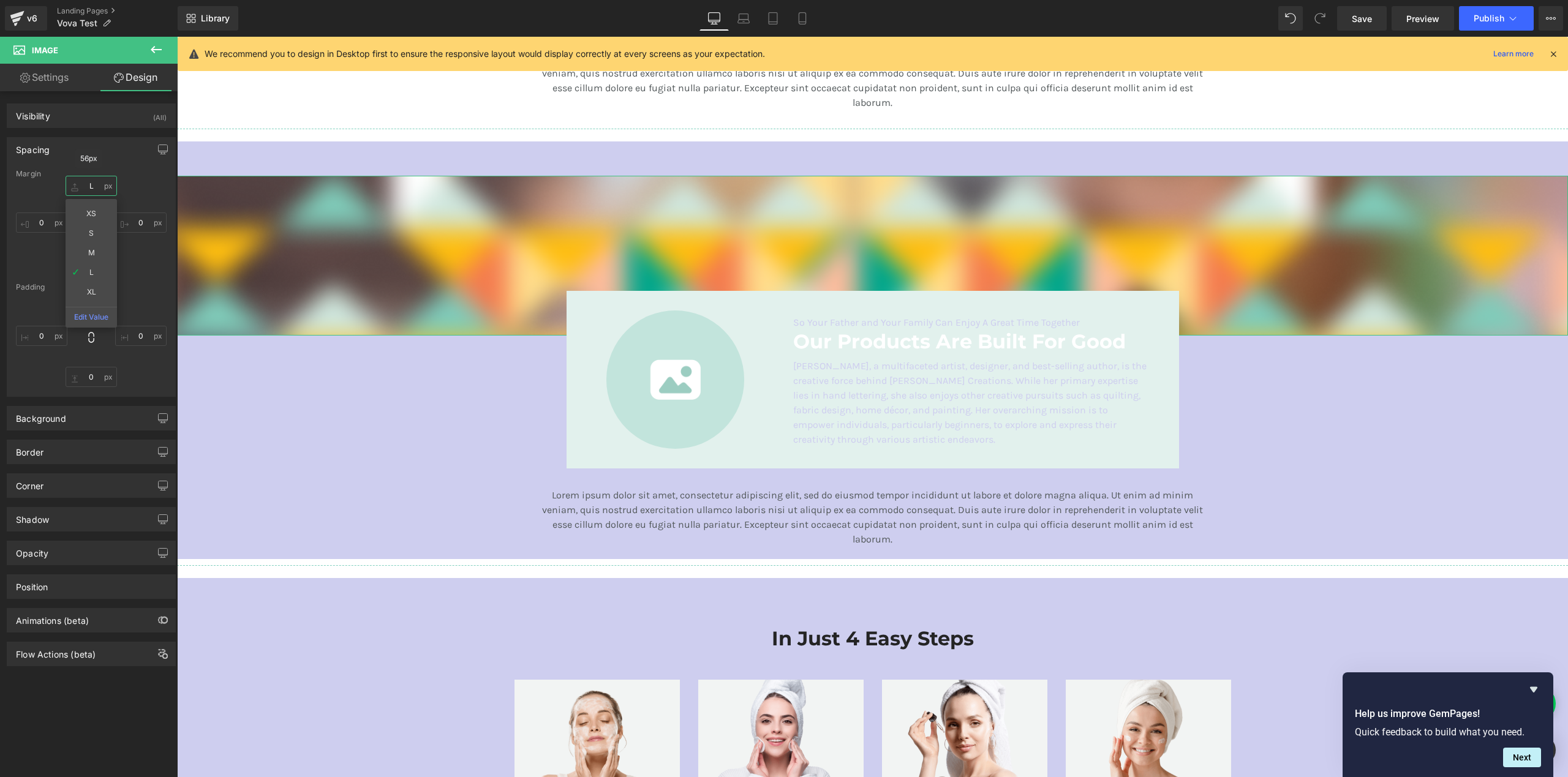
click at [92, 185] on input "L" at bounding box center [91, 185] width 51 height 20
type input "0"
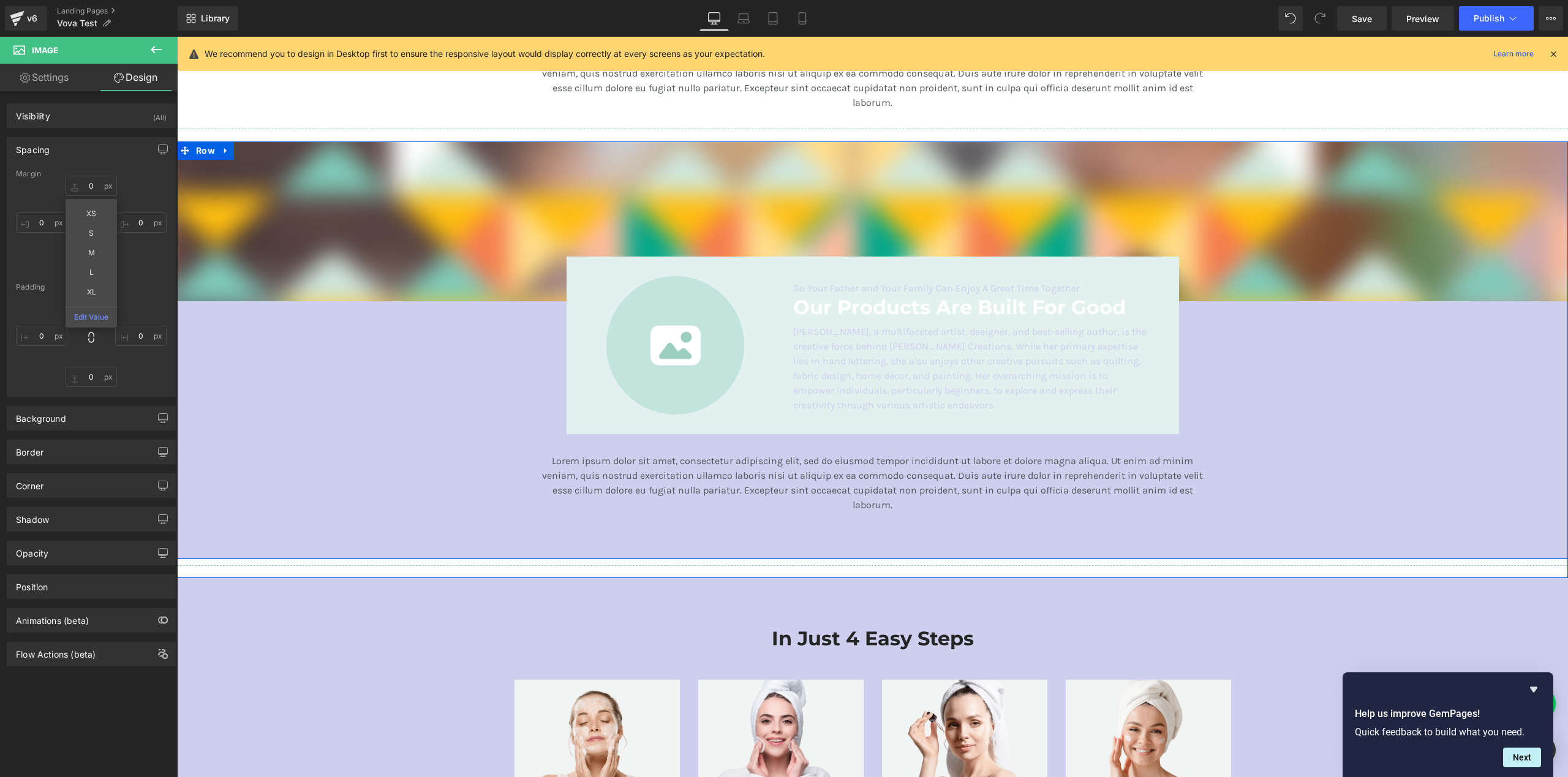
click at [361, 382] on div "Image Image So Your Father and Your Family Can Enjoy A Great Time Together Text…" at bounding box center [872, 329] width 1391 height 376
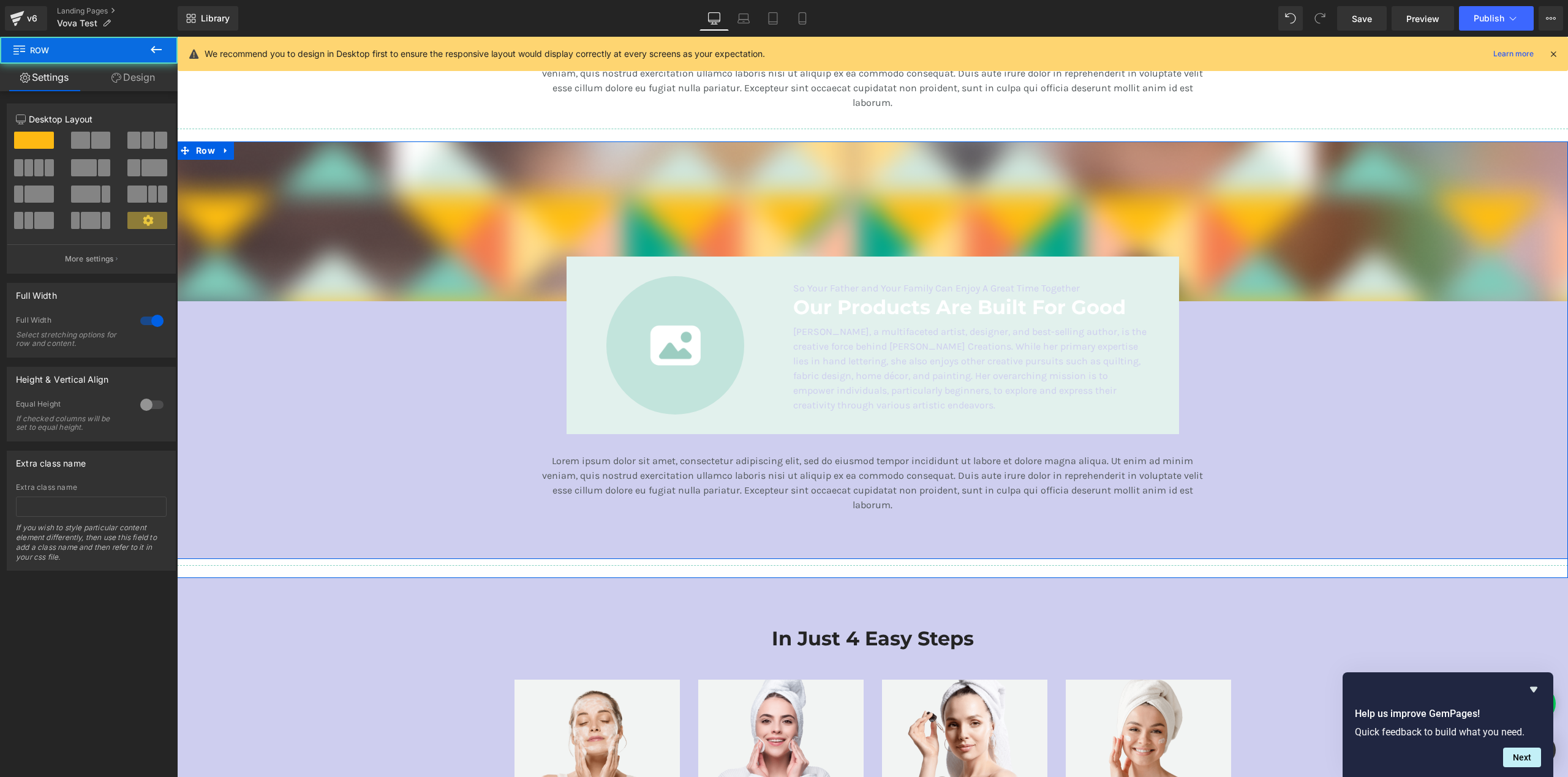
click at [582, 362] on div at bounding box center [675, 345] width 197 height 138
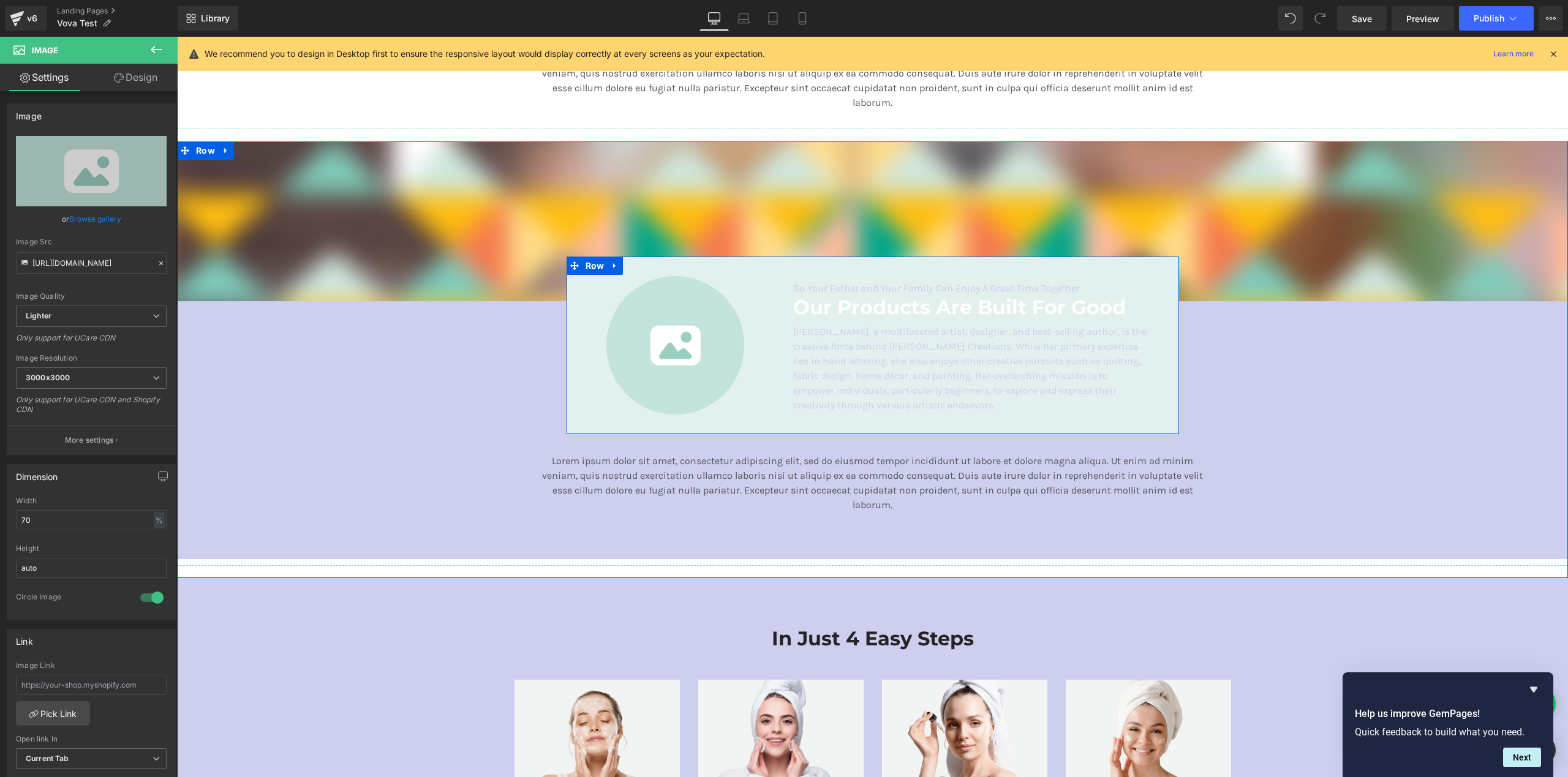
click at [569, 418] on div "Image So Your Father and Your Family Can Enjoy A Great Time Together Text Block…" at bounding box center [873, 345] width 612 height 177
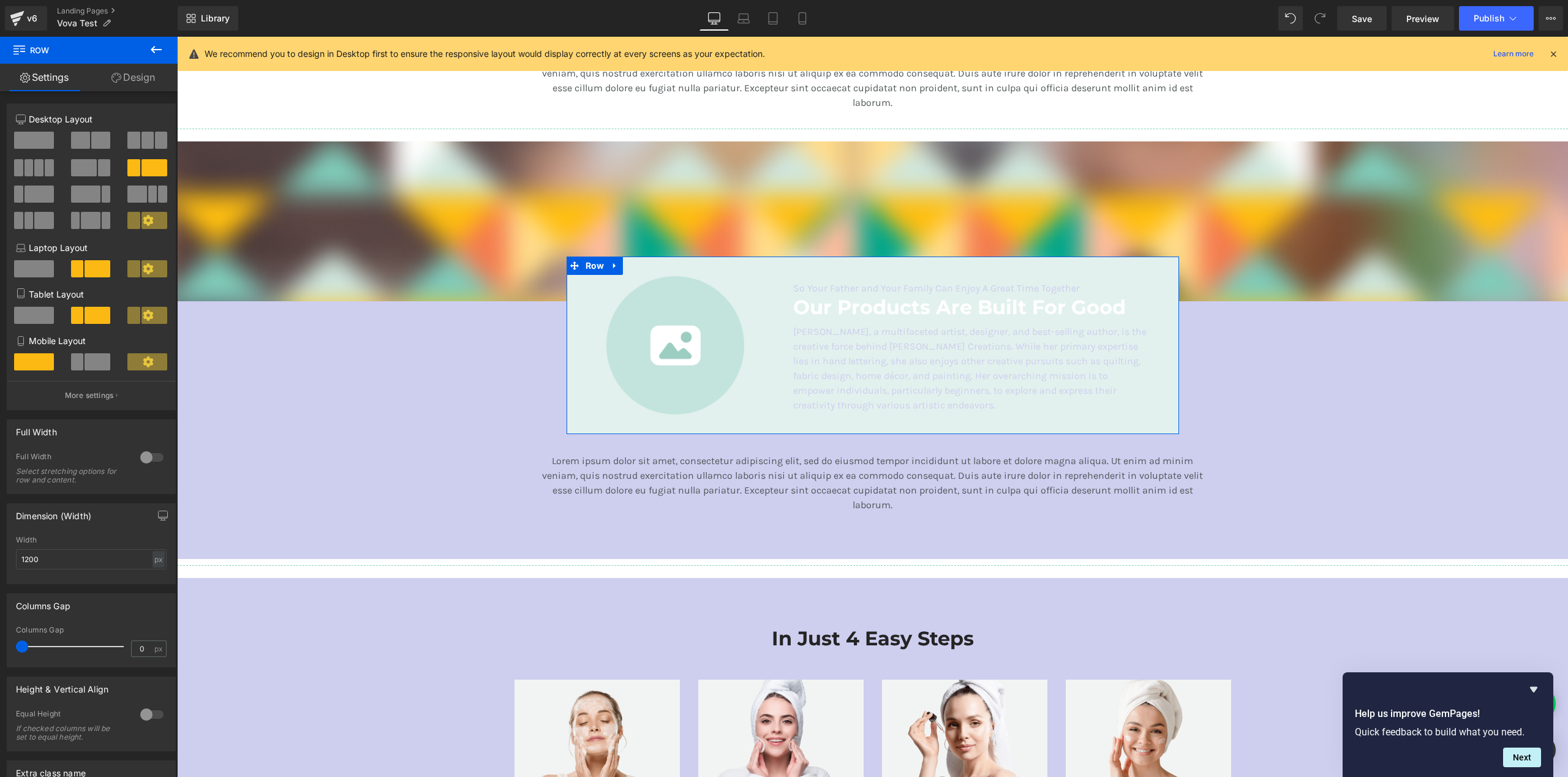
click at [126, 71] on link "Design" at bounding box center [133, 77] width 89 height 27
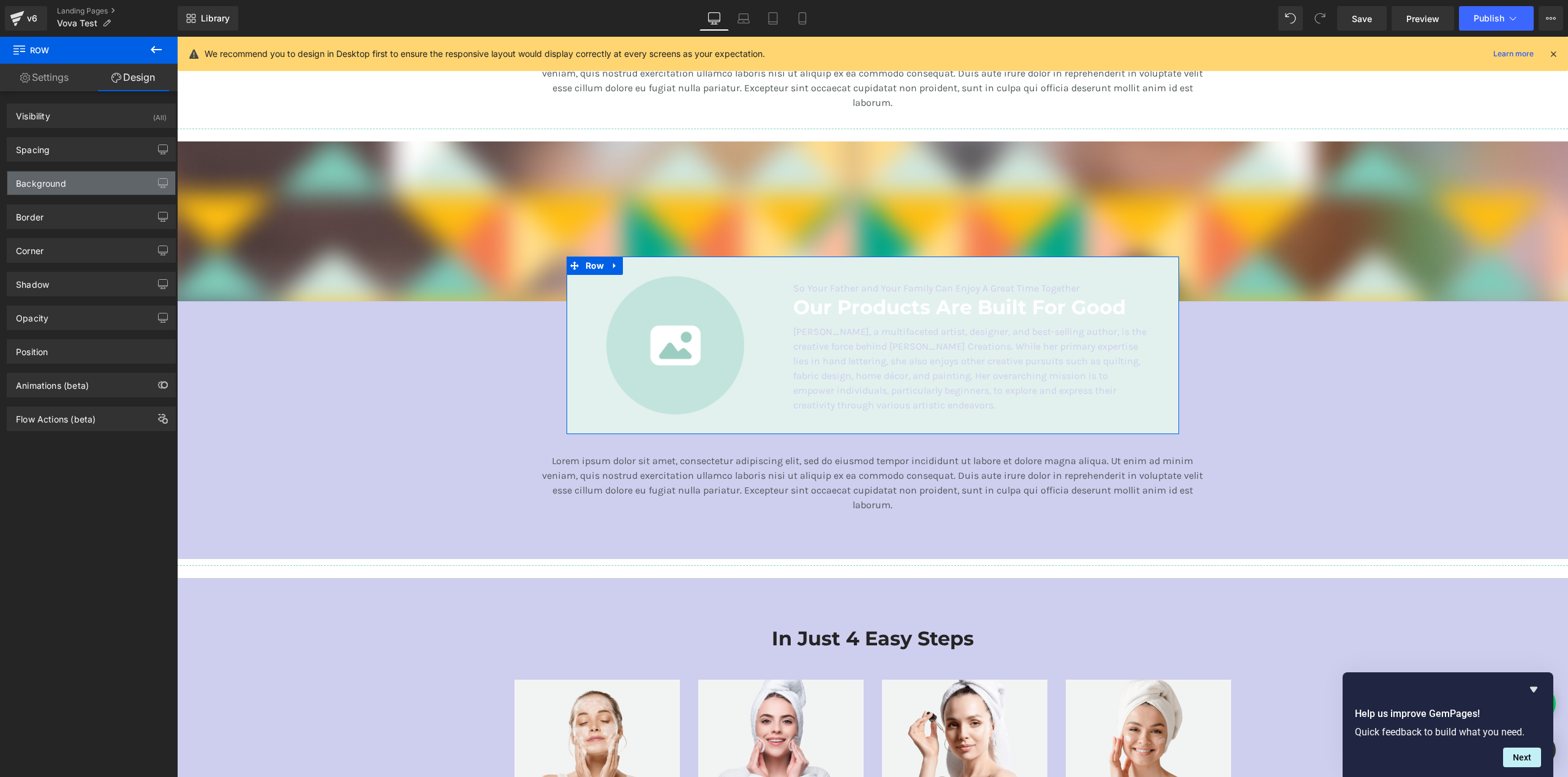
click at [62, 183] on div "Background" at bounding box center [40, 180] width 50 height 17
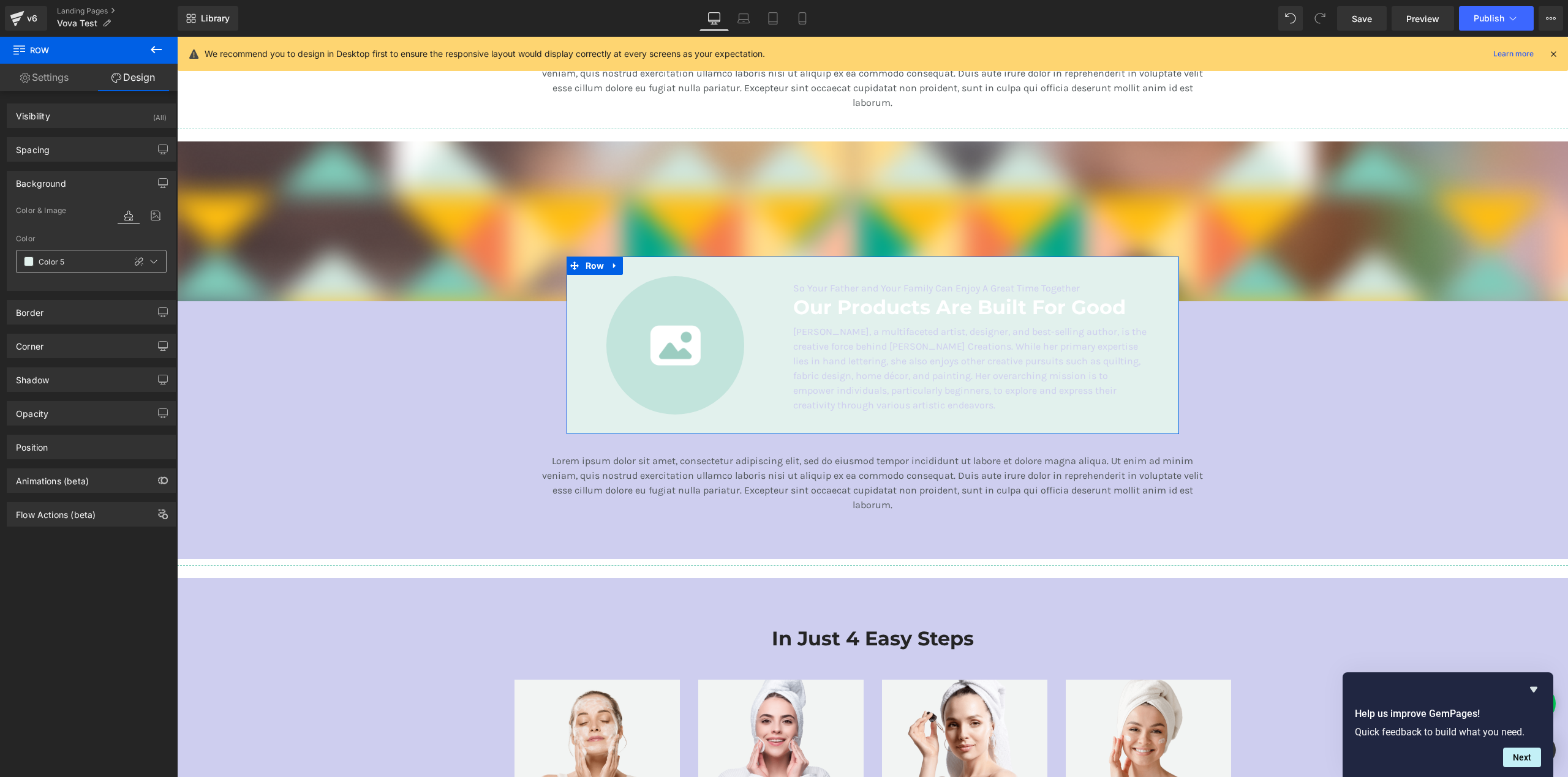
click at [27, 261] on span at bounding box center [29, 261] width 10 height 10
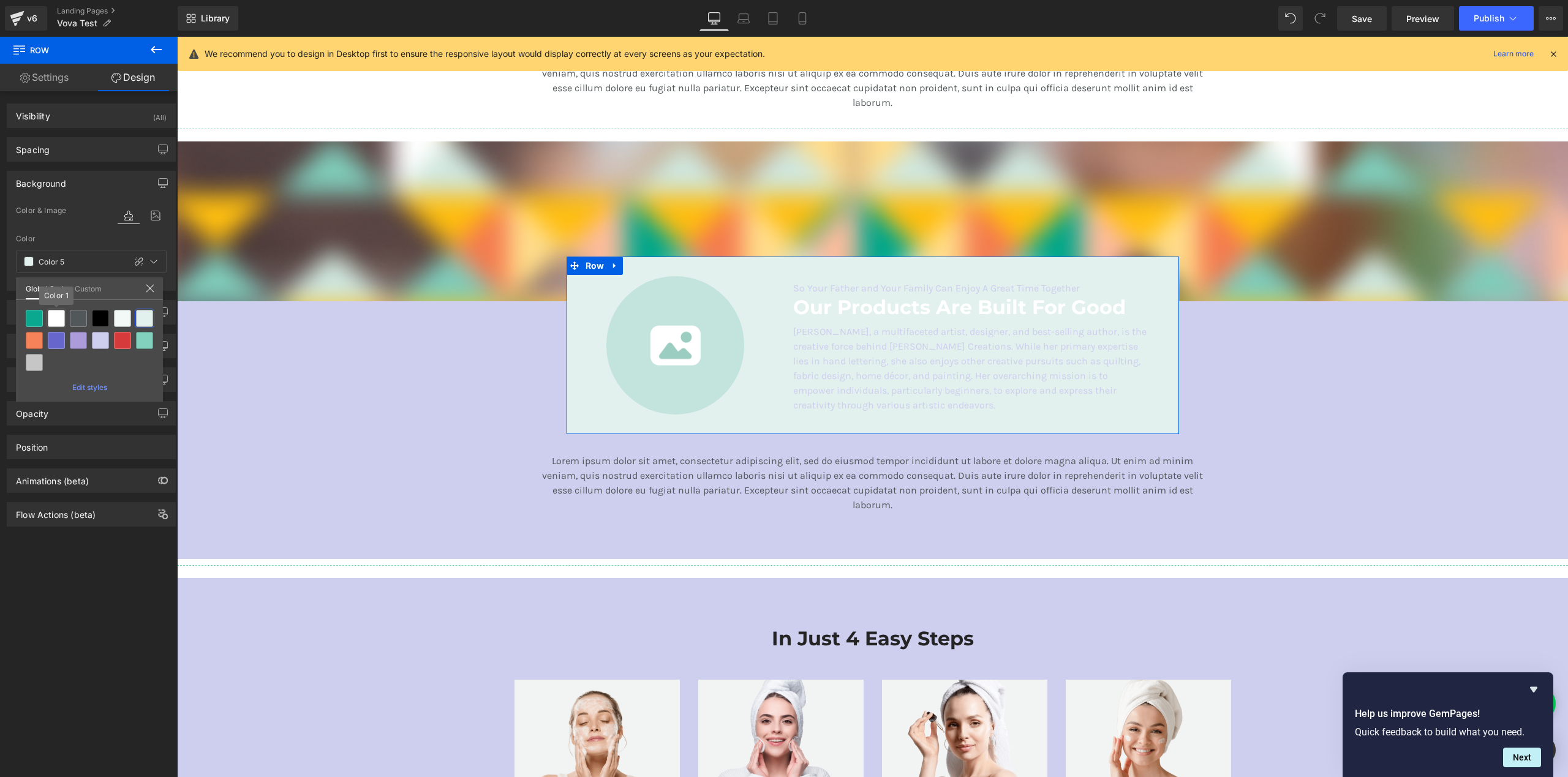
click at [57, 316] on div at bounding box center [56, 318] width 17 height 17
type input "Color 1"
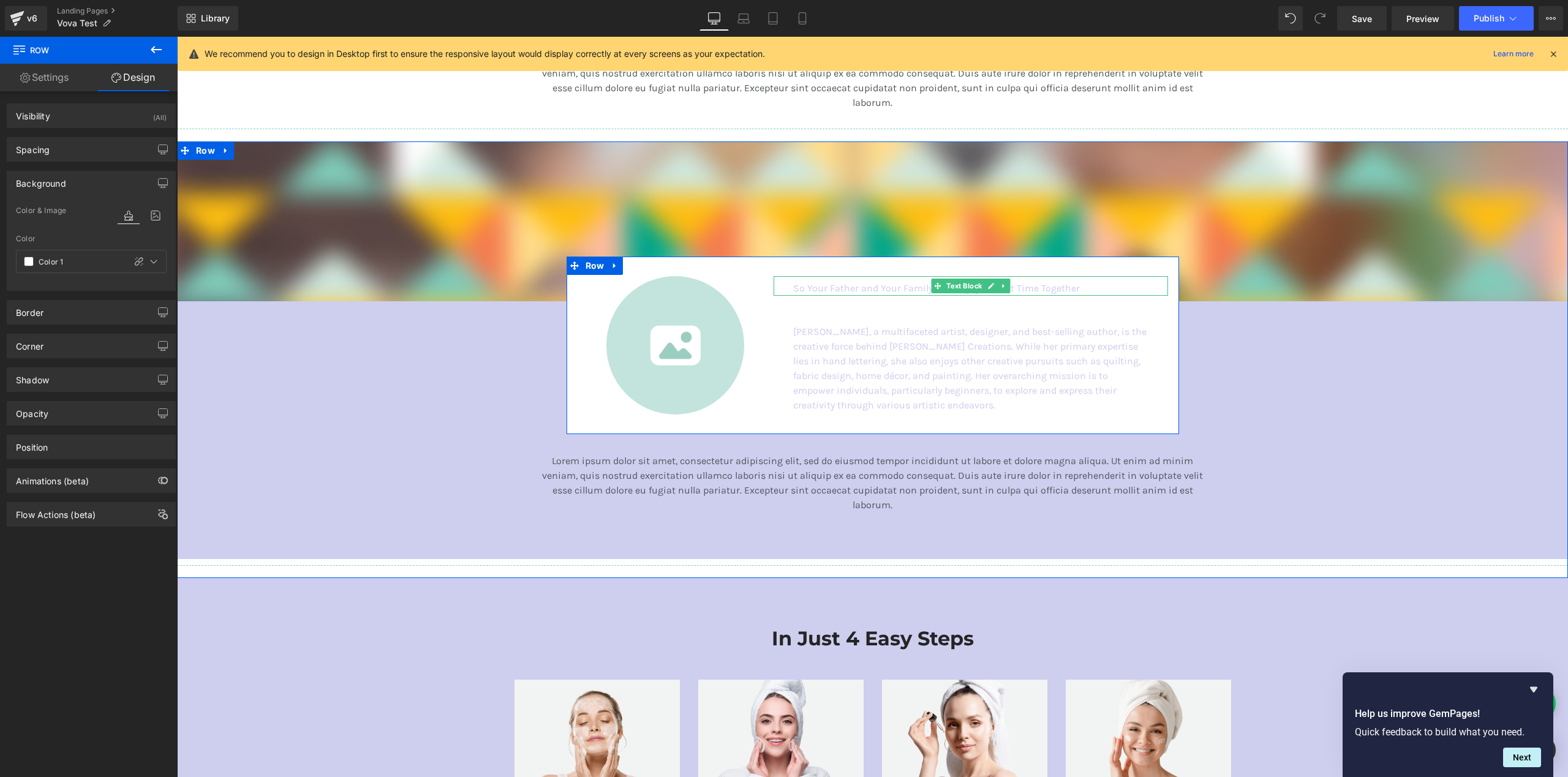
click at [907, 288] on p "So Your Father and Your Family Can Enjoy A Great Time Together" at bounding box center [971, 288] width 355 height 15
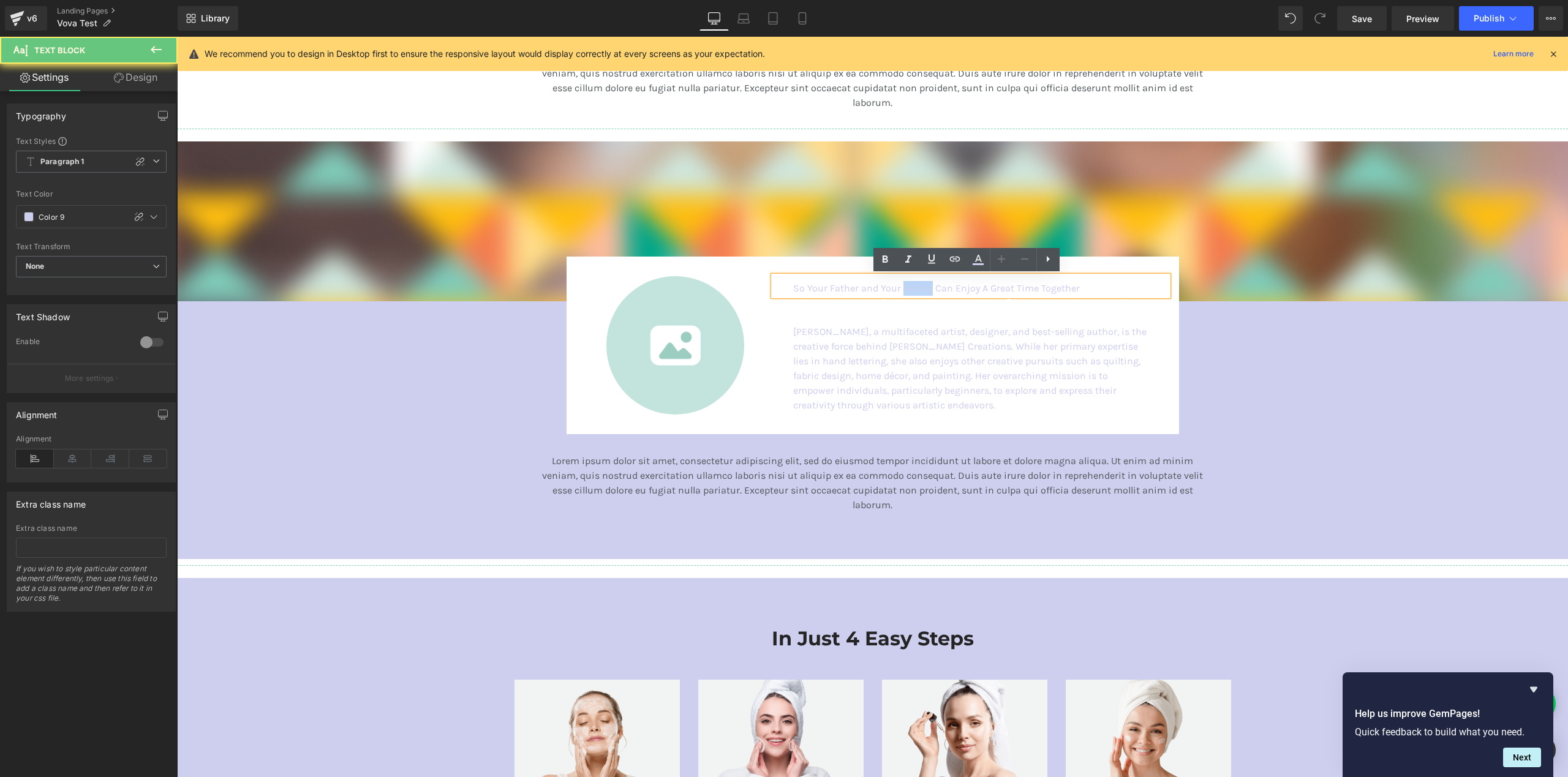
click at [907, 288] on p "So Your Father and Your Family Can Enjoy A Great Time Together" at bounding box center [971, 288] width 355 height 15
click at [908, 288] on p "So Your Father and Your Family Can Enjoy A Great Time Together" at bounding box center [971, 288] width 355 height 15
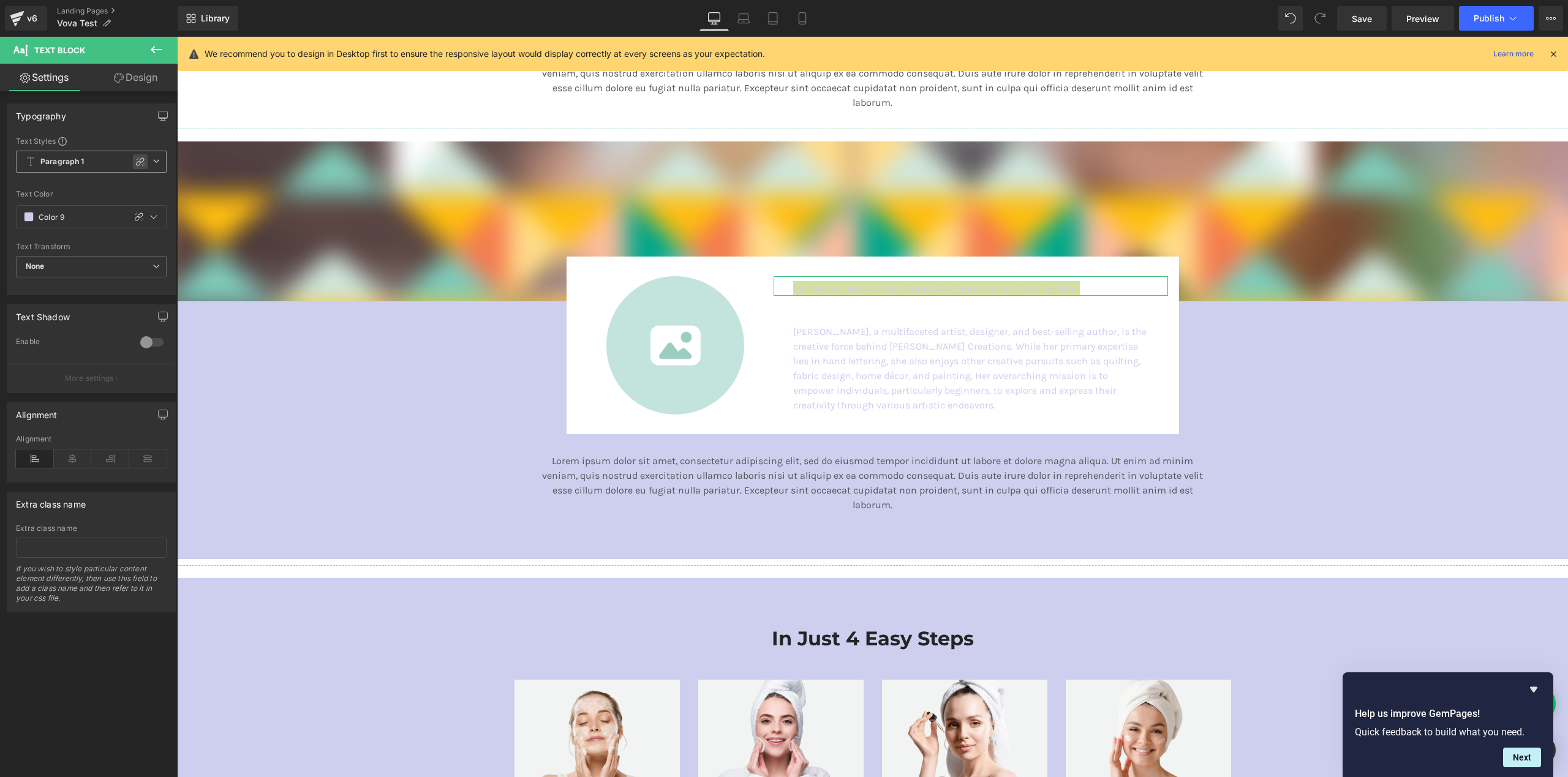
click at [135, 164] on icon at bounding box center [140, 161] width 10 height 10
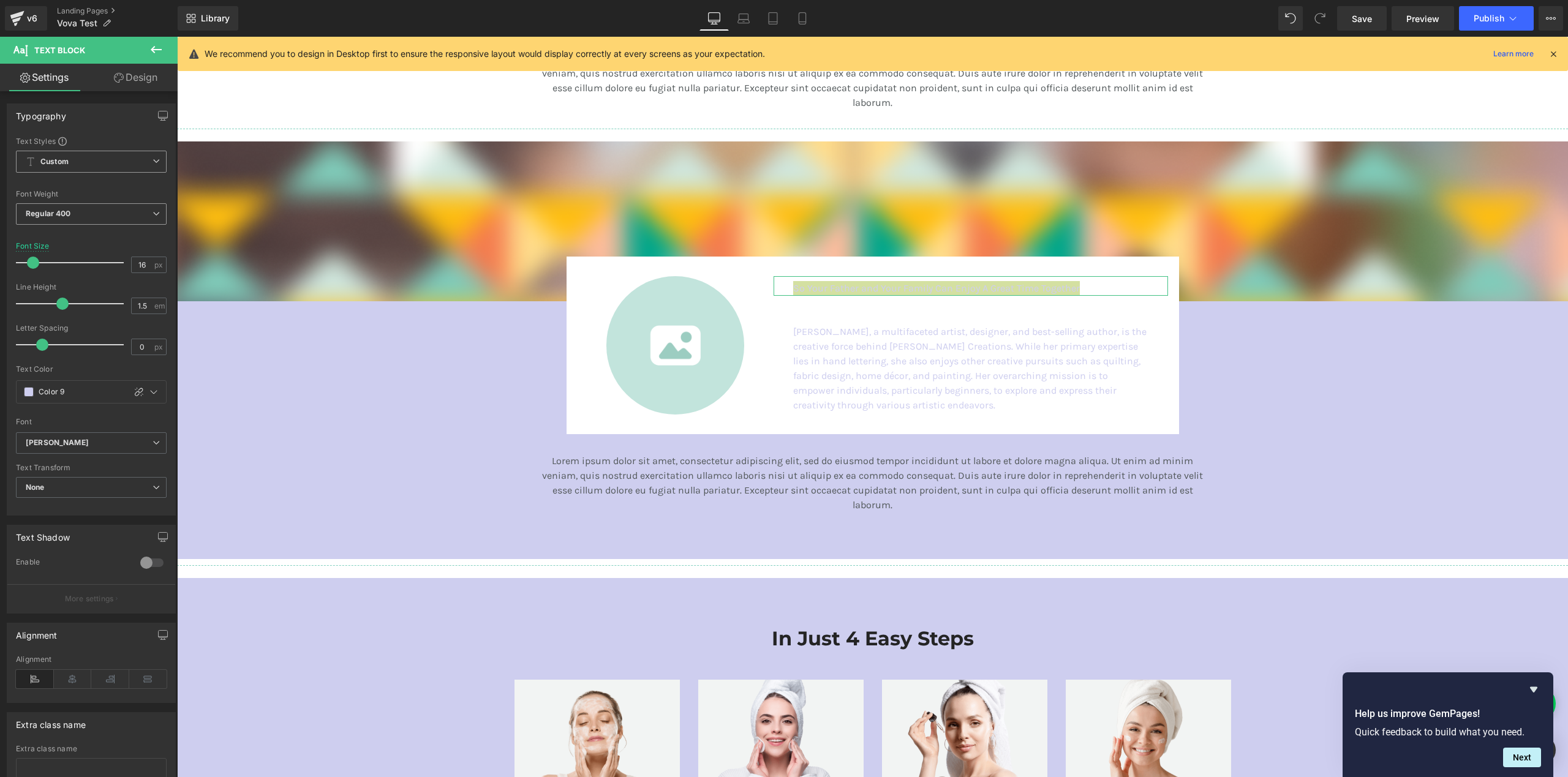
click at [98, 223] on span "Regular 400" at bounding box center [91, 214] width 151 height 21
click at [92, 217] on span "Regular 400" at bounding box center [88, 214] width 146 height 21
click at [85, 220] on span "Regular 400" at bounding box center [91, 214] width 151 height 21
click at [66, 293] on li "Bold 700" at bounding box center [91, 296] width 151 height 18
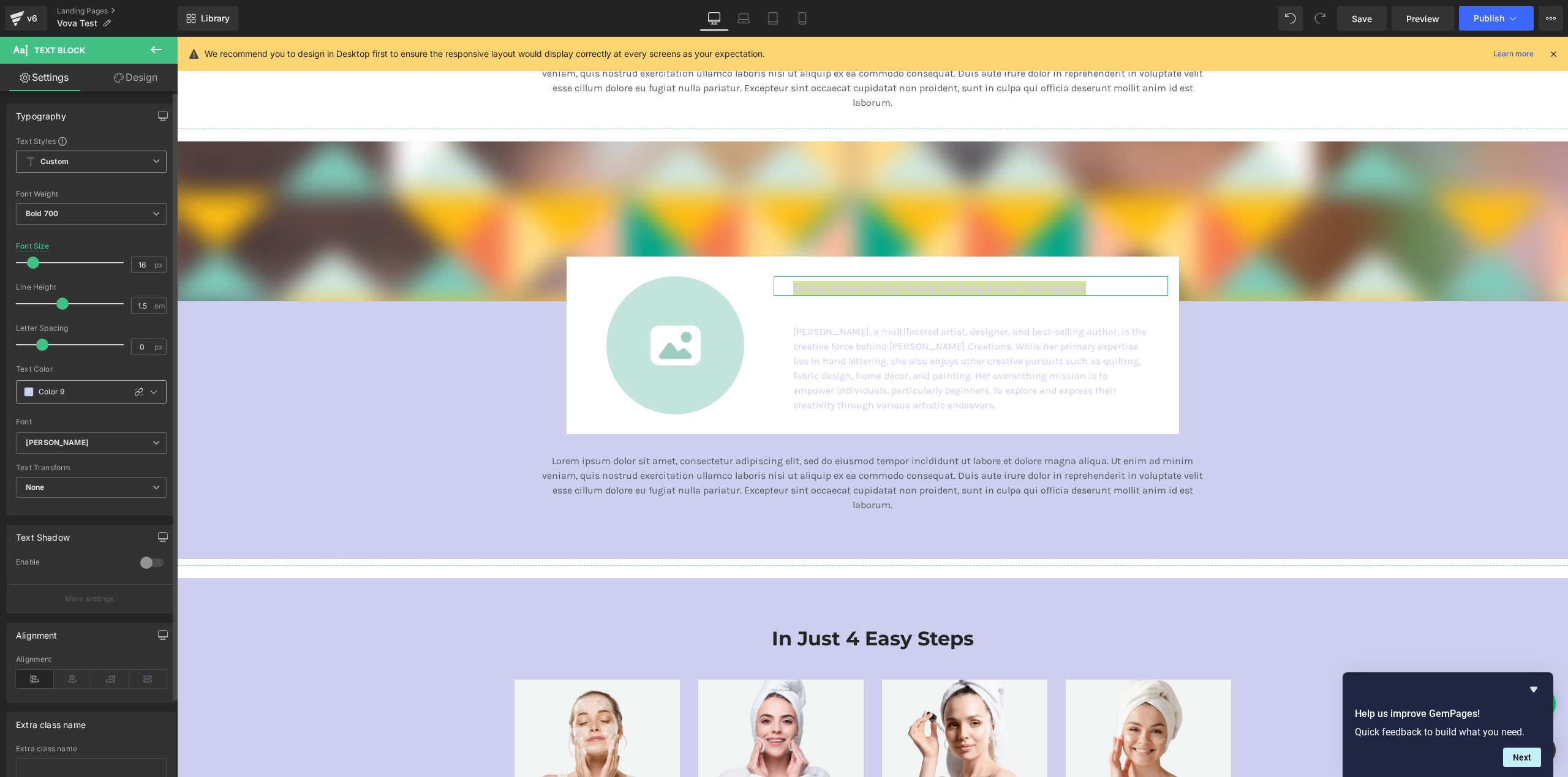
click at [27, 394] on span at bounding box center [29, 391] width 10 height 10
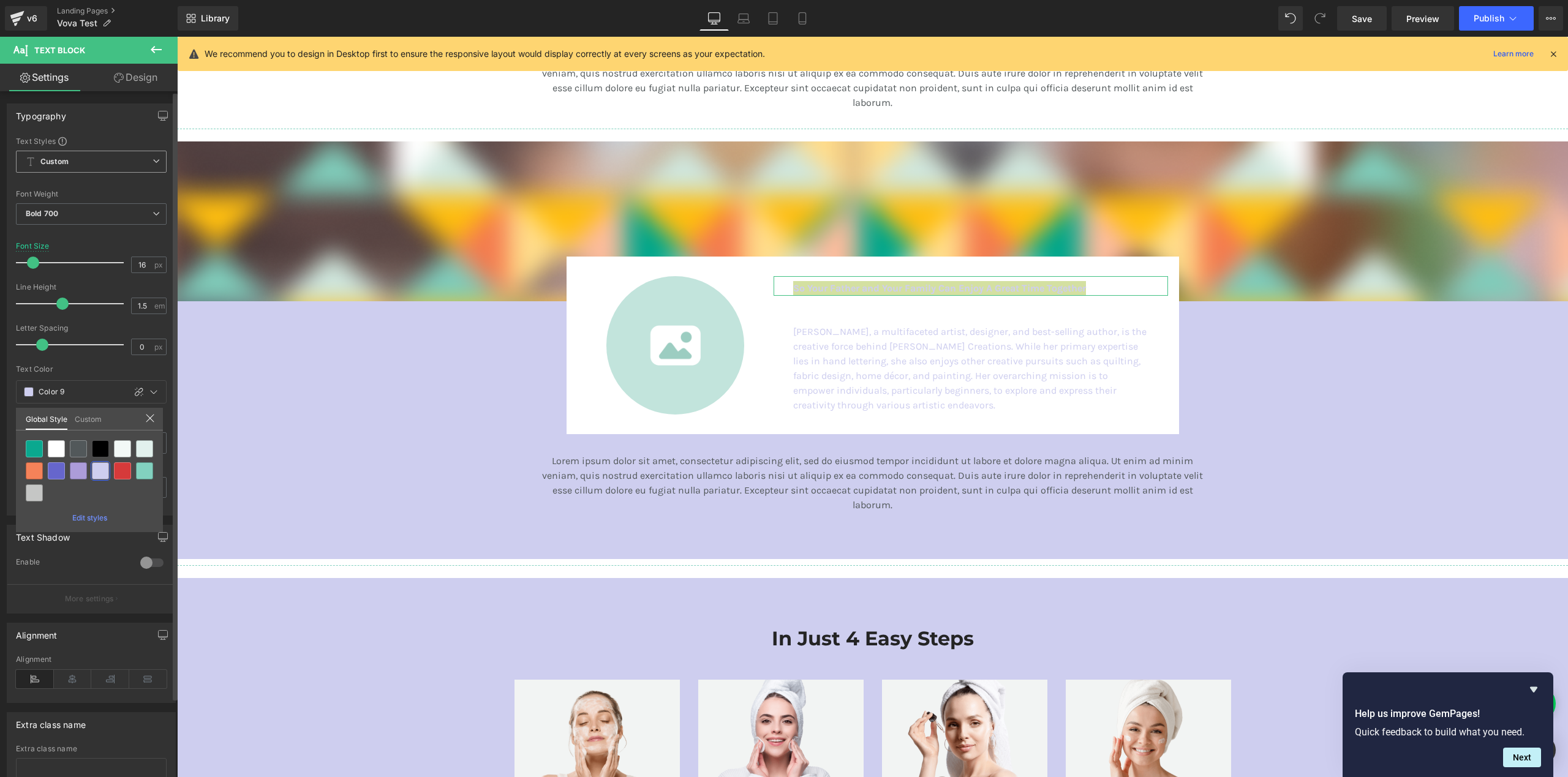
click at [56, 471] on div at bounding box center [56, 470] width 17 height 17
type input "Color 7"
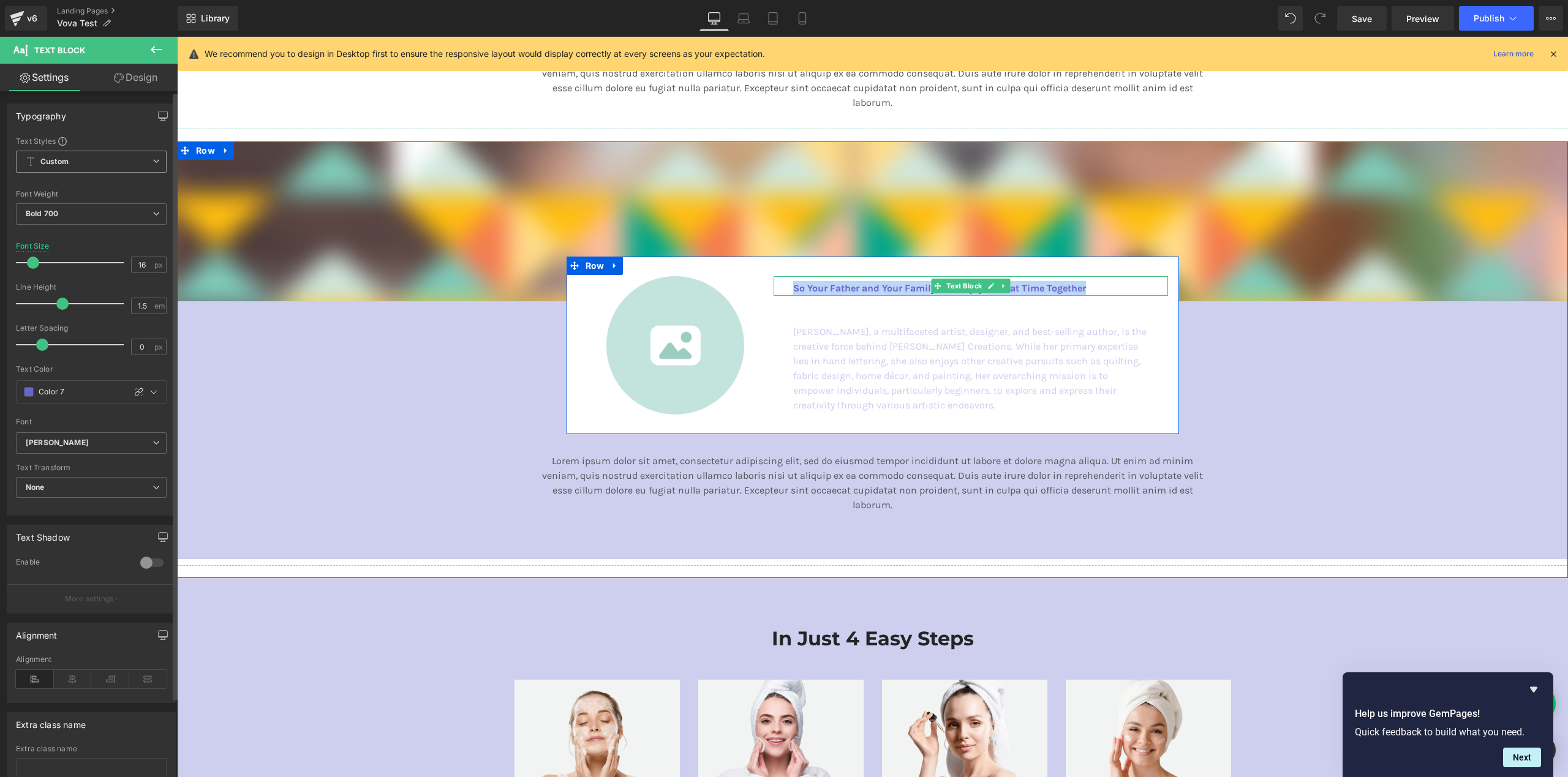
click at [826, 284] on p "So Your Father and Your Family Can Enjoy A Great Time Together" at bounding box center [971, 288] width 355 height 15
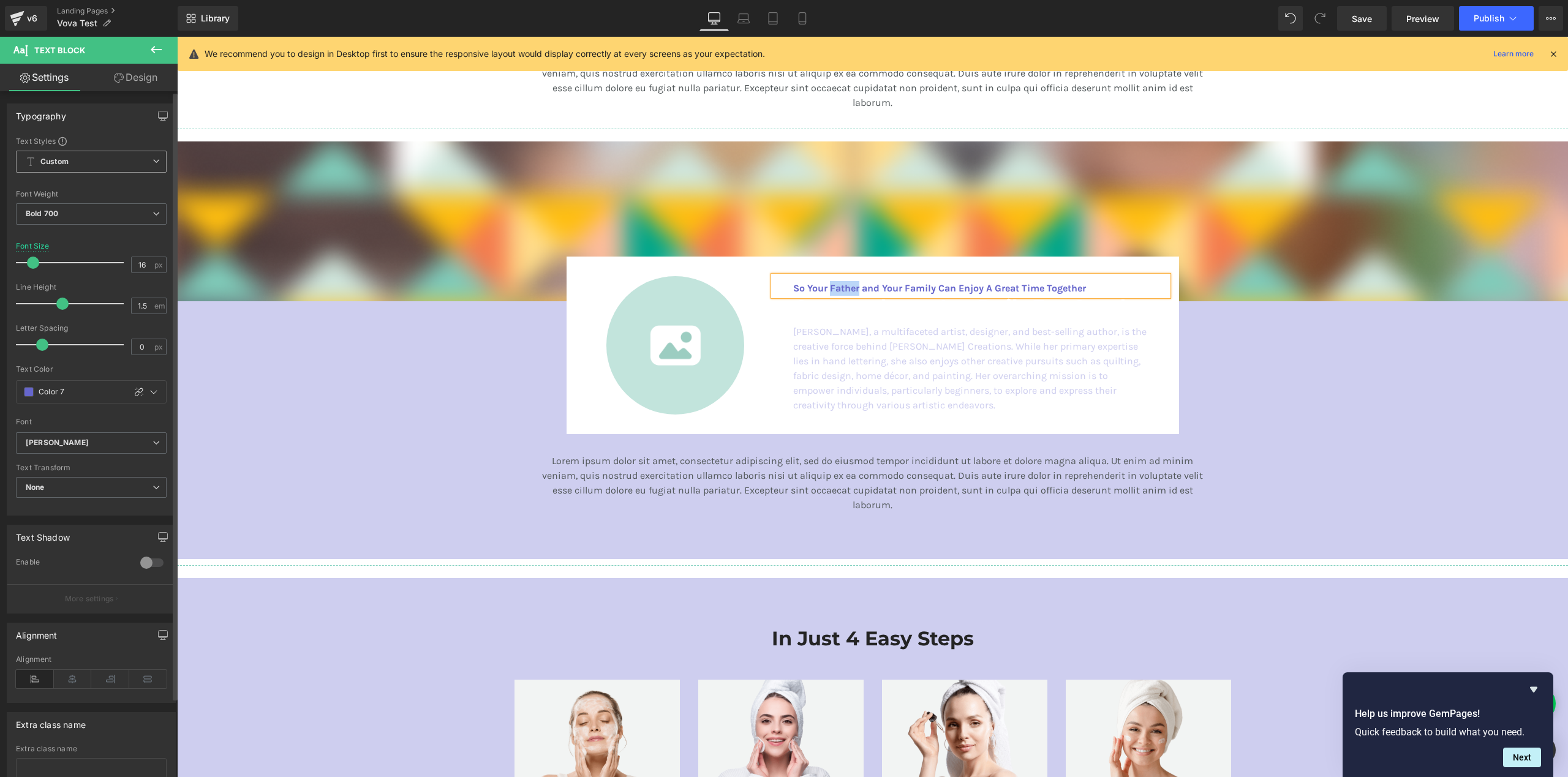
click at [826, 284] on p "So Your Father and Your Family Can Enjoy A Great Time Together" at bounding box center [971, 288] width 355 height 15
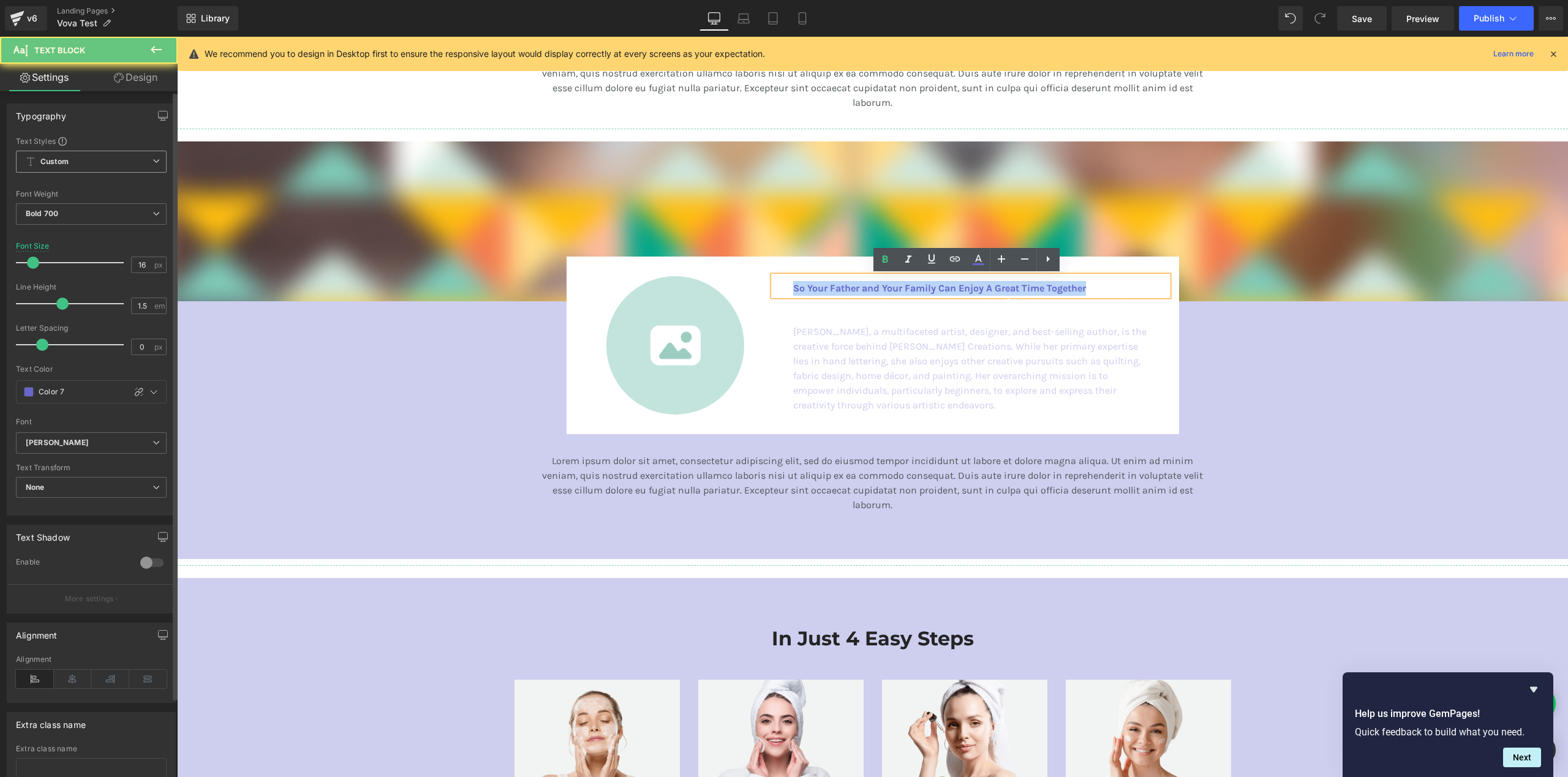
click at [826, 284] on p "So Your Father and Your Family Can Enjoy A Great Time Together" at bounding box center [971, 288] width 355 height 15
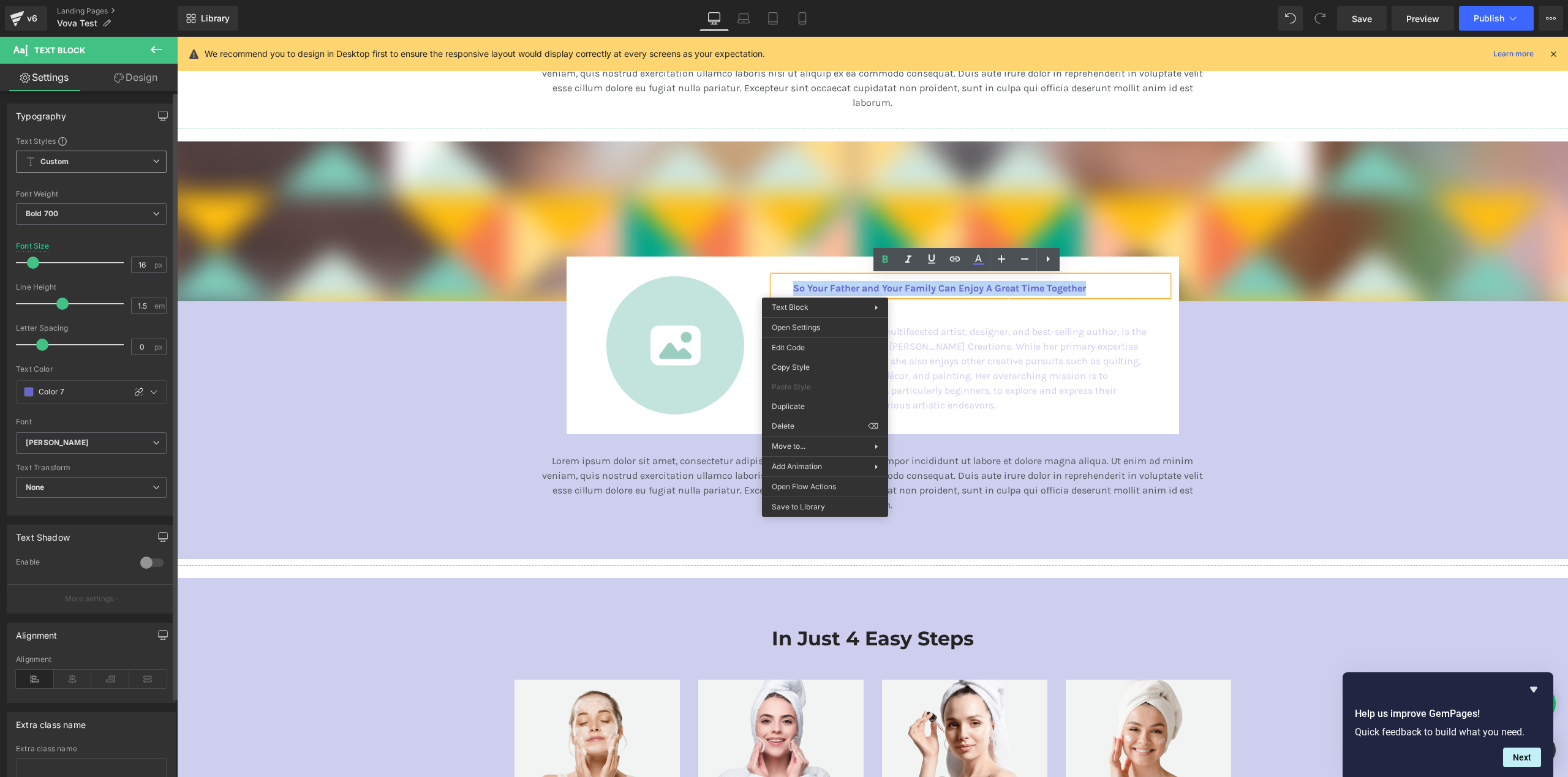
click at [994, 293] on p "So Your Father and Your Family Can Enjoy A Great Time Together" at bounding box center [971, 288] width 355 height 15
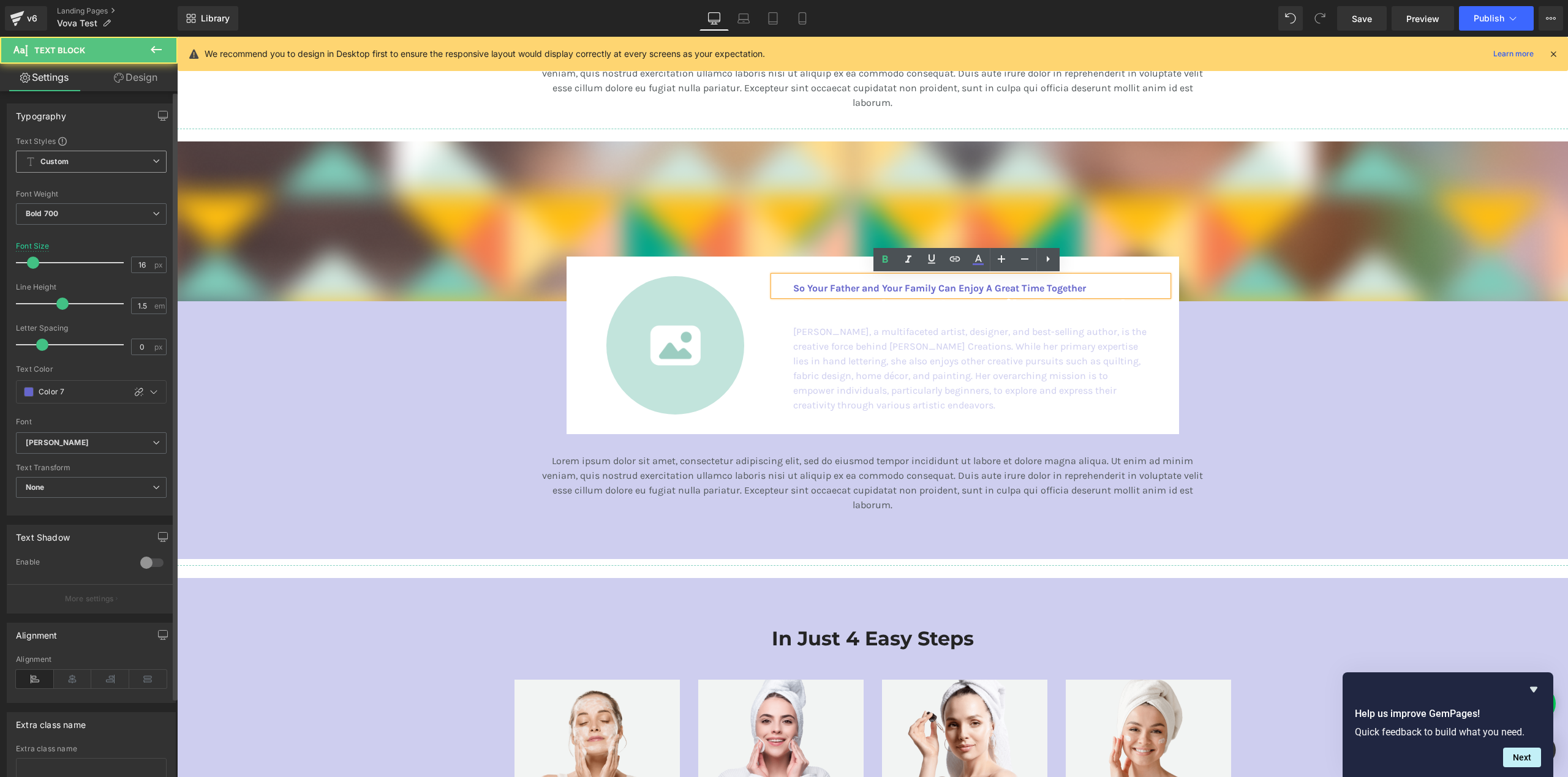
click at [995, 288] on p "So Your Father and Your Family Can Enjoy A Great Time Together" at bounding box center [971, 288] width 355 height 15
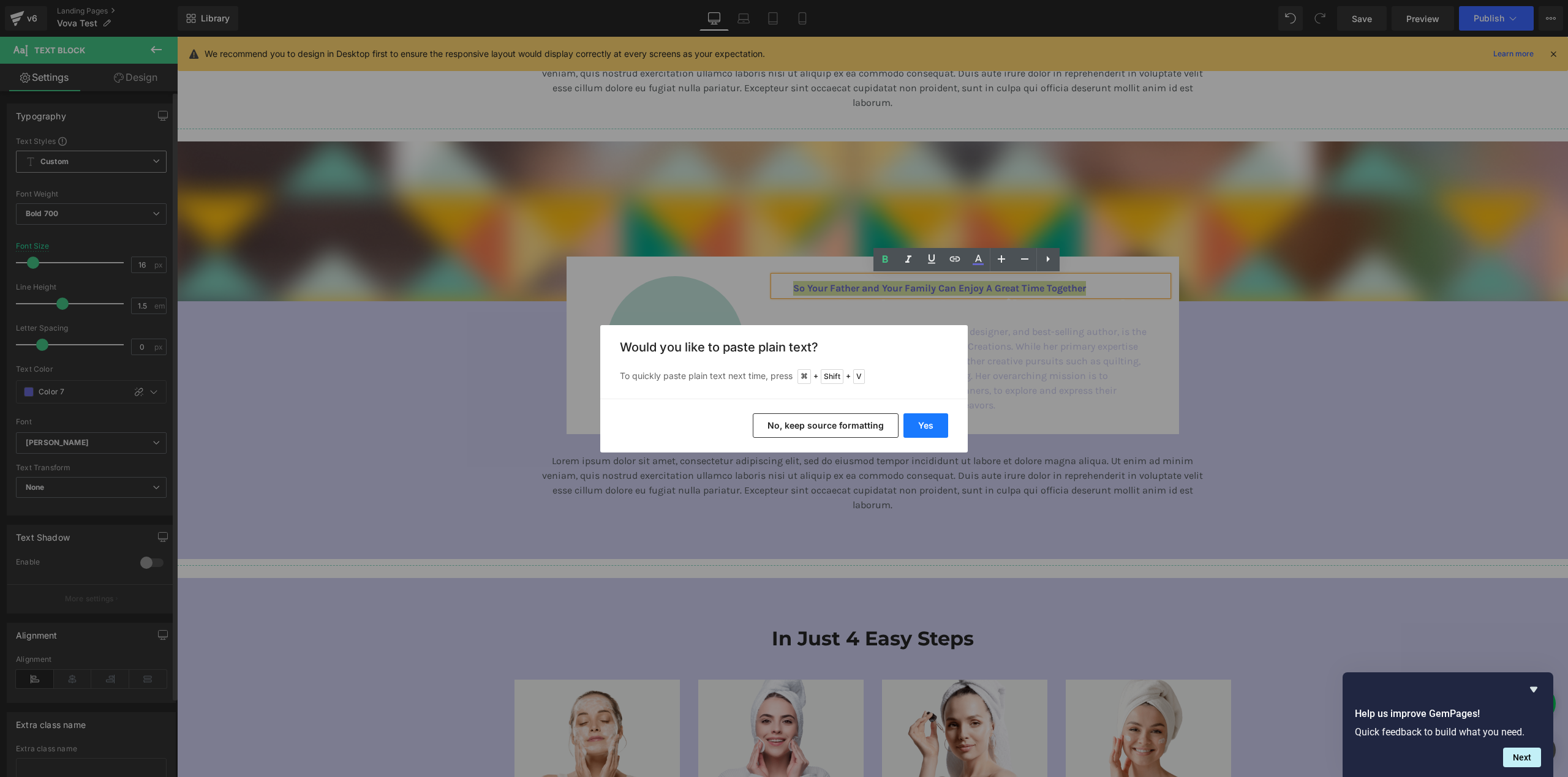
click at [935, 426] on button "Yes" at bounding box center [926, 426] width 45 height 25
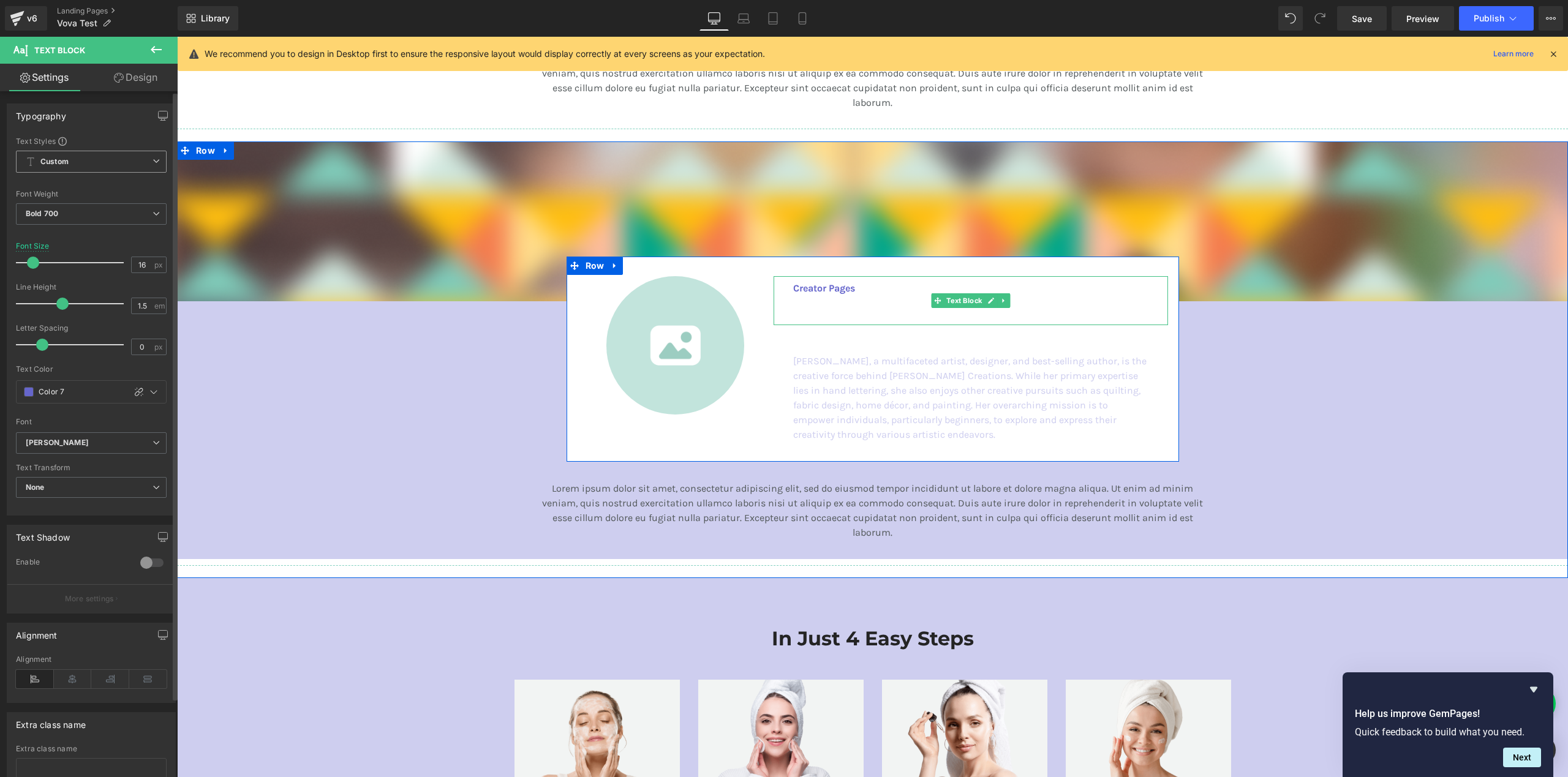
click at [830, 316] on p at bounding box center [971, 318] width 355 height 15
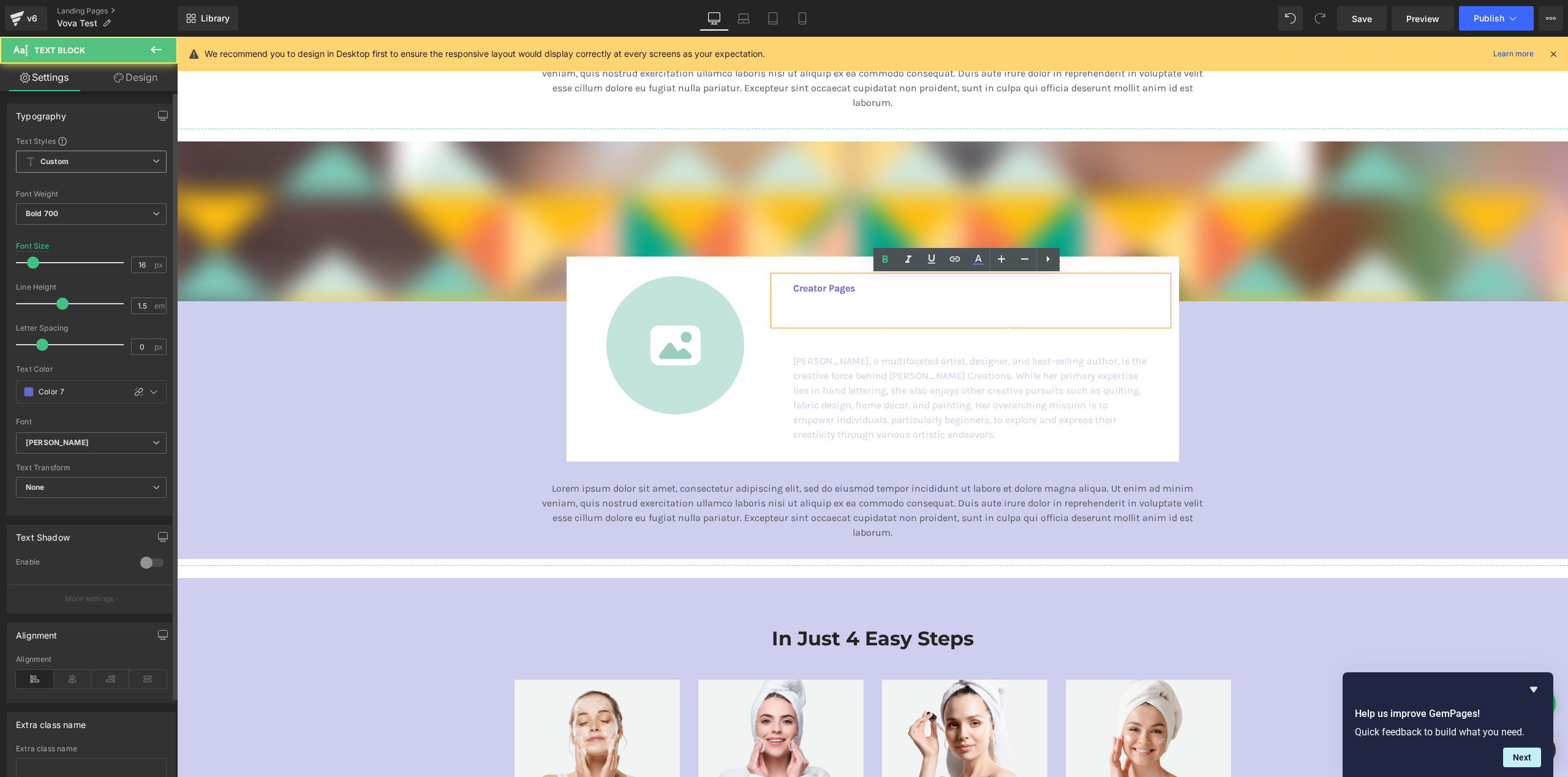
click at [831, 314] on p at bounding box center [971, 318] width 355 height 15
click at [853, 342] on h3 "Our Products Are Built For Good" at bounding box center [971, 337] width 355 height 23
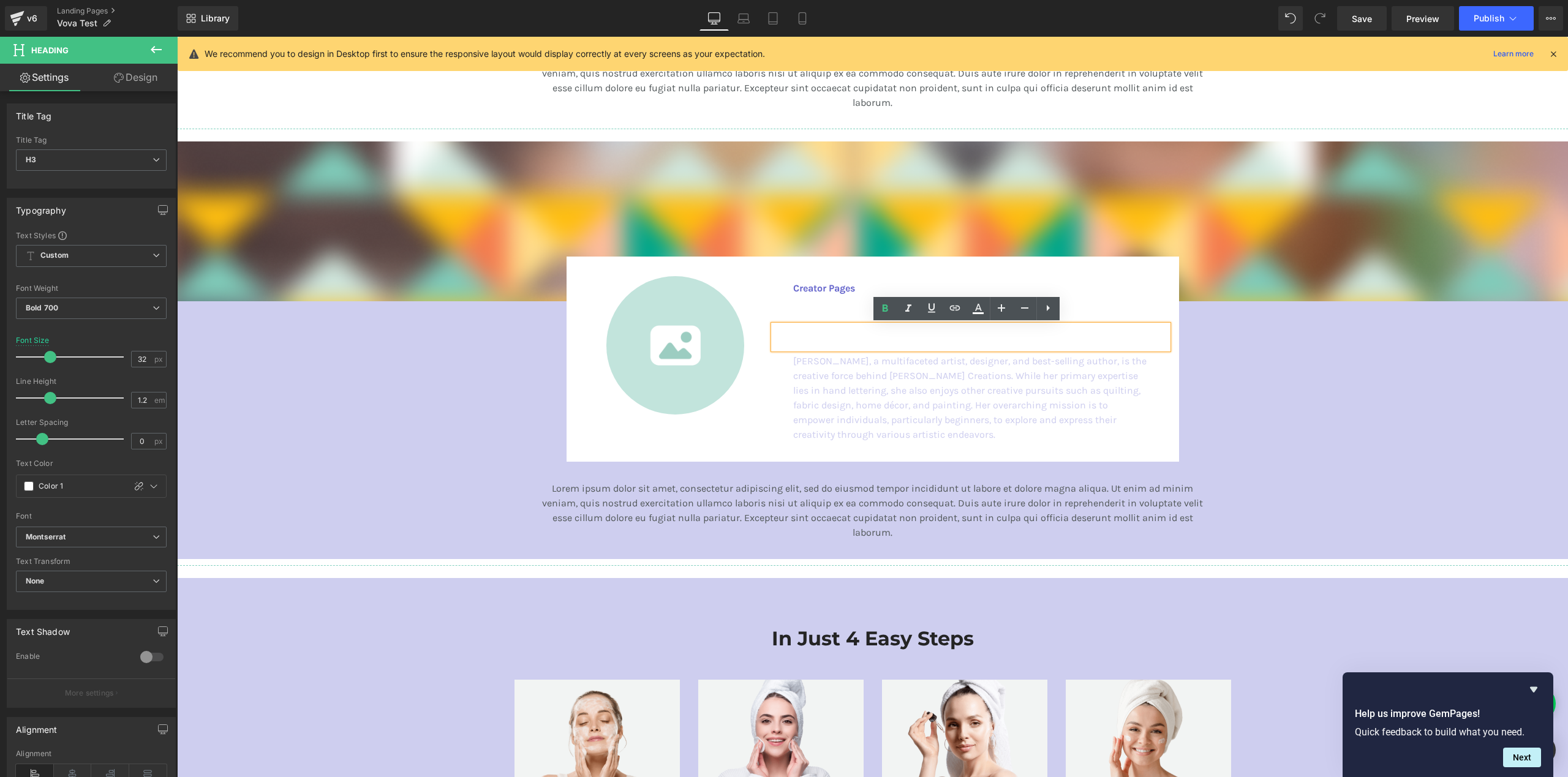
click at [1060, 333] on h3 "Our Products Are Built For Good" at bounding box center [971, 337] width 355 height 23
click at [1059, 333] on h3 "Our Products Are Built For Good" at bounding box center [971, 337] width 355 height 23
click at [824, 325] on div "Our Products Are Built For Good" at bounding box center [971, 337] width 395 height 23
click at [818, 311] on p at bounding box center [971, 318] width 355 height 15
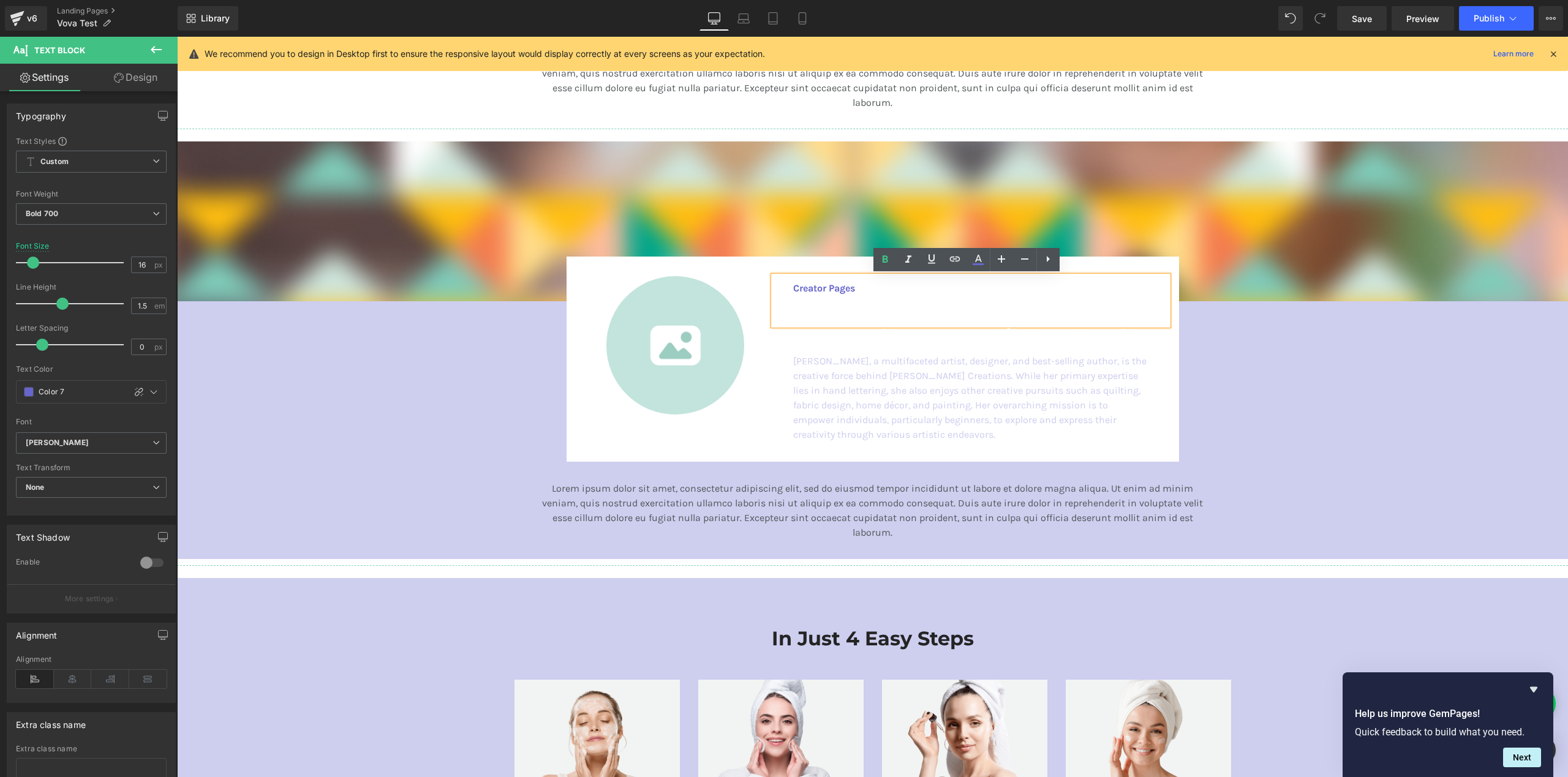
click at [818, 311] on p at bounding box center [971, 318] width 355 height 15
drag, startPoint x: 796, startPoint y: 310, endPoint x: 1164, endPoint y: 323, distance: 368.2
click at [1229, 334] on div "Image Image Creator Pages Text Block Our Products Are Built For Good Heading [P…" at bounding box center [872, 344] width 1391 height 404
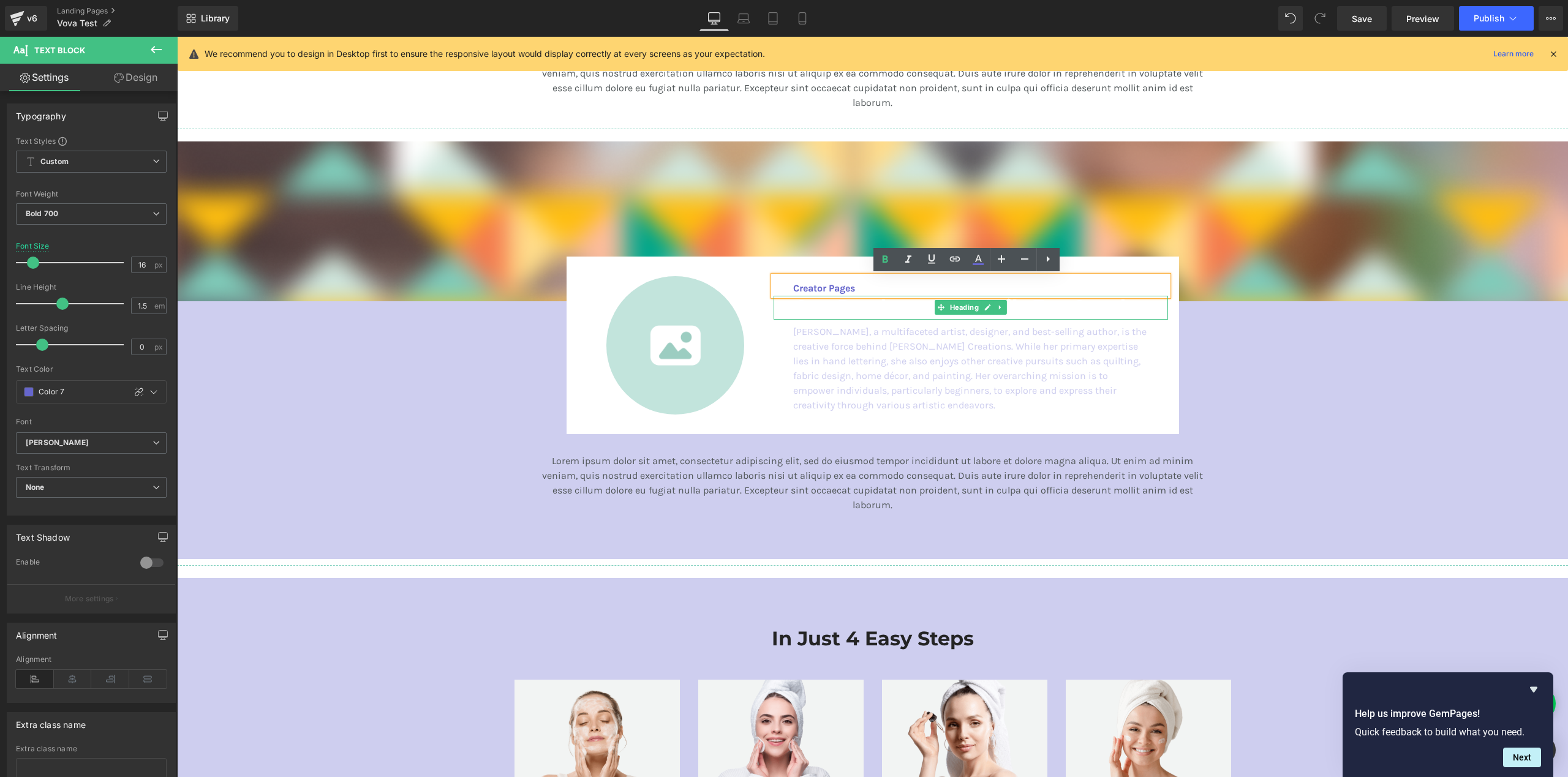
click at [177, 37] on div at bounding box center [177, 37] width 0 height 0
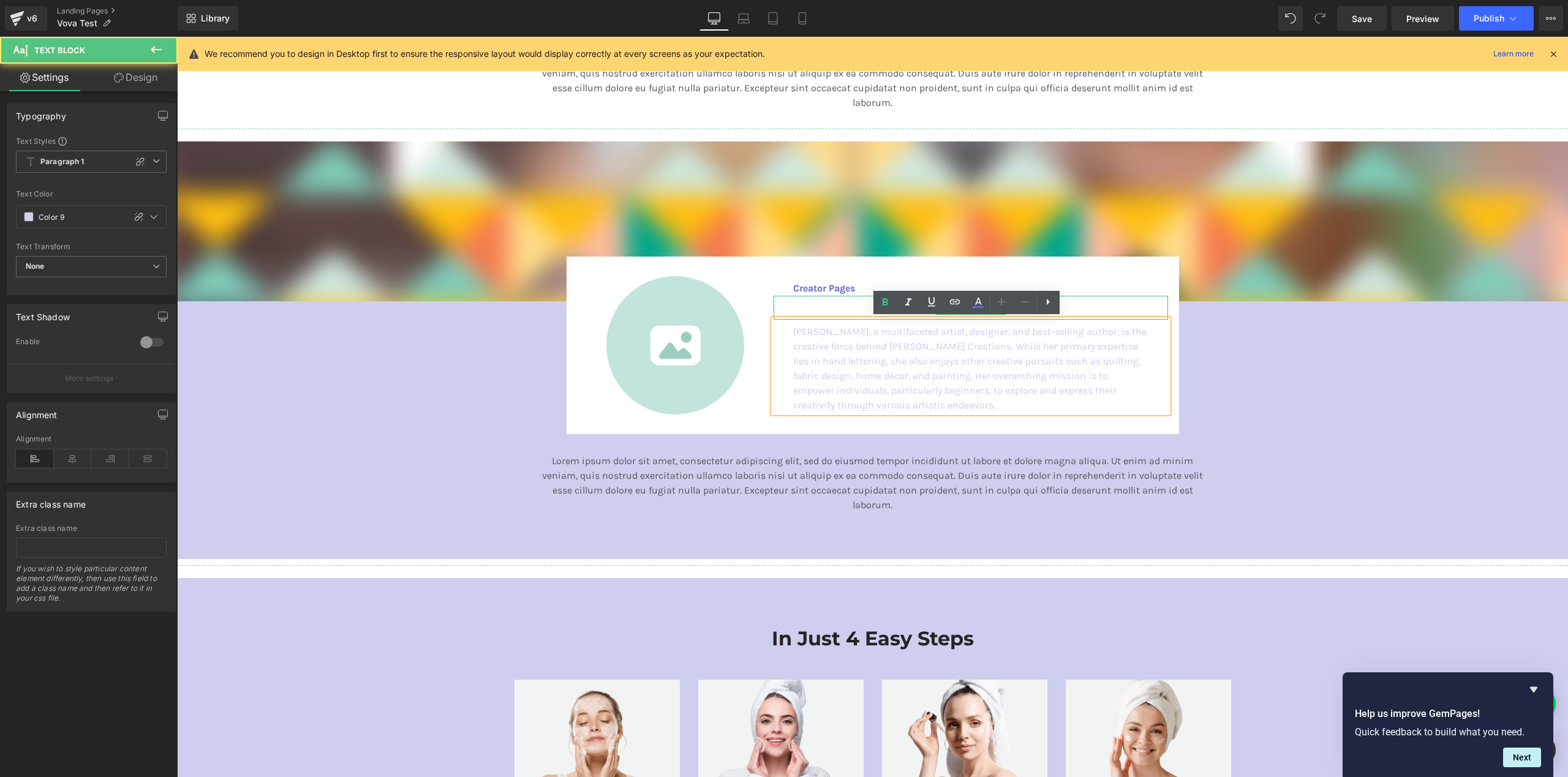
click at [805, 312] on h3 "Our Products Are Built For Good" at bounding box center [971, 307] width 355 height 23
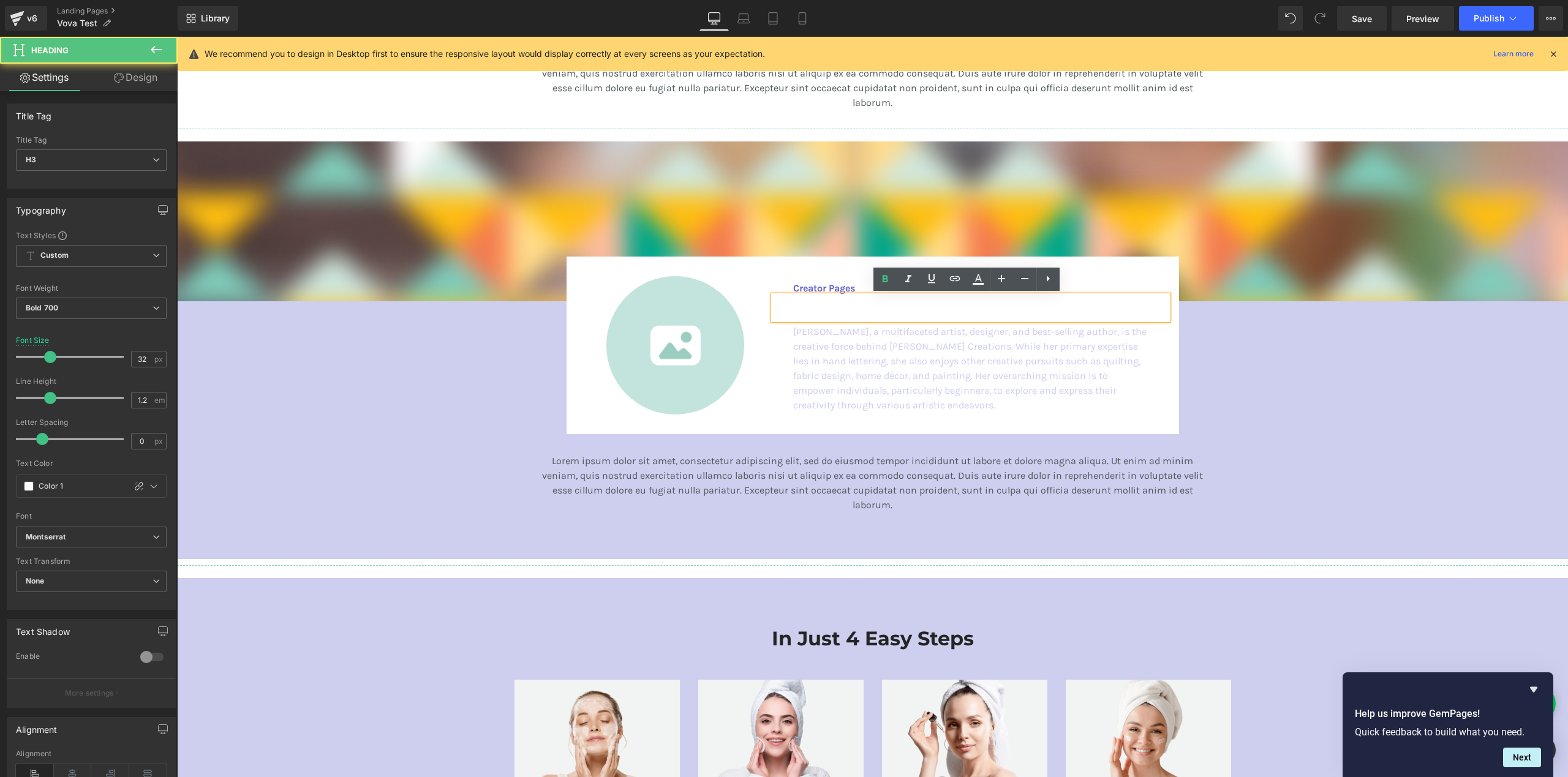
click at [808, 309] on h3 "Our Products Are Built For Good" at bounding box center [971, 307] width 355 height 23
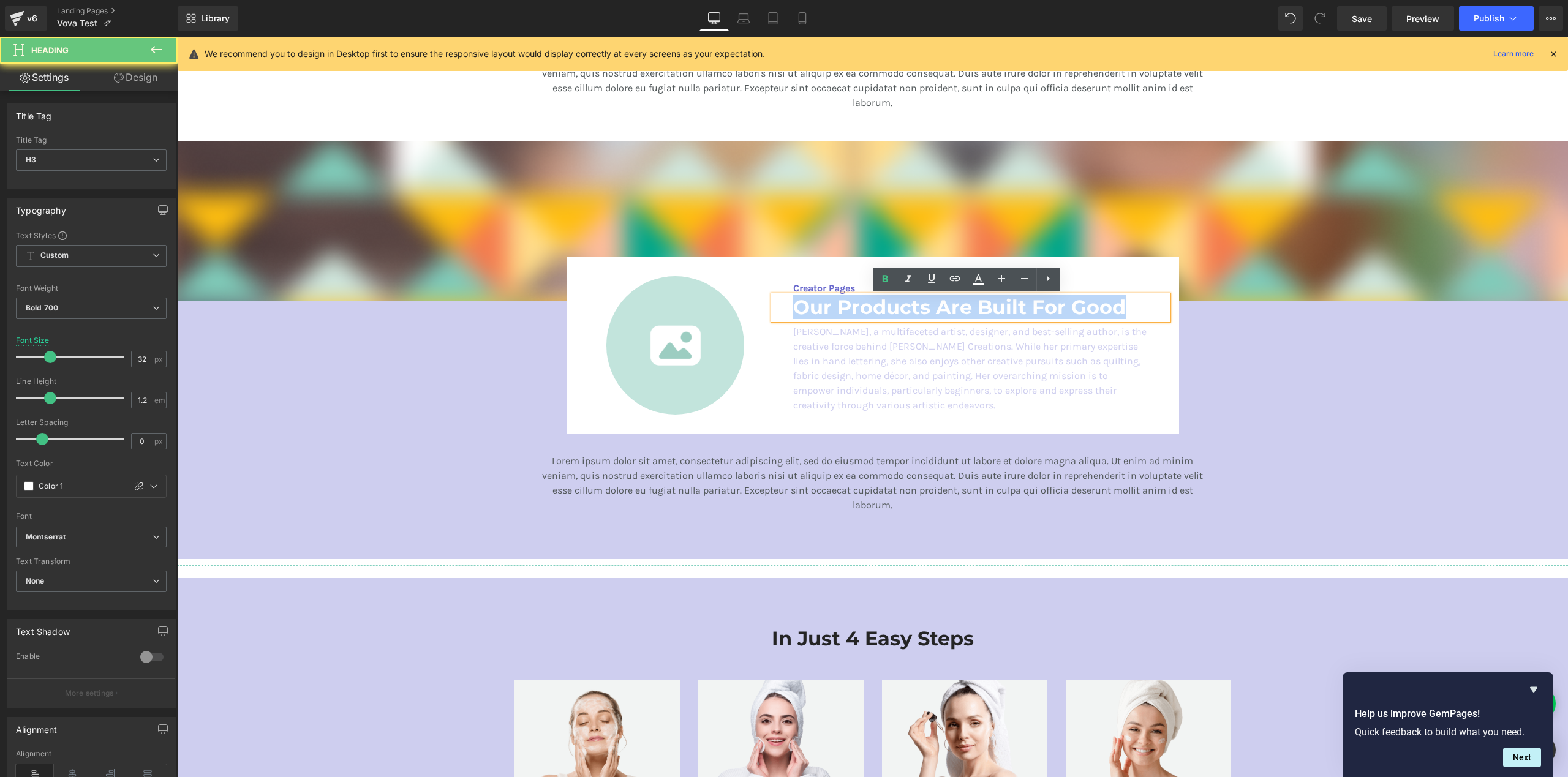
click at [808, 309] on h3 "Our Products Are Built For Good" at bounding box center [971, 307] width 355 height 23
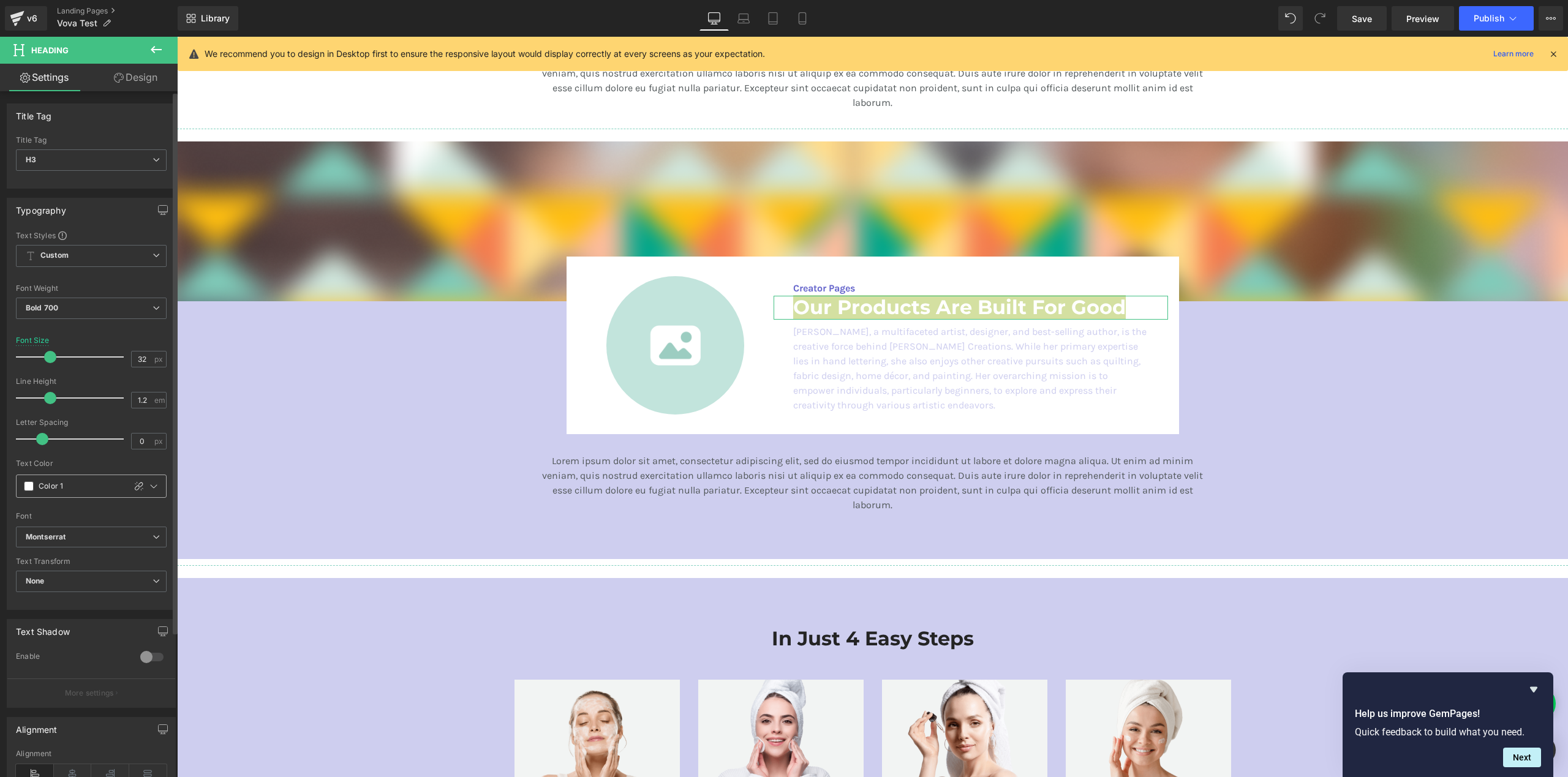
click at [25, 490] on span at bounding box center [29, 486] width 10 height 10
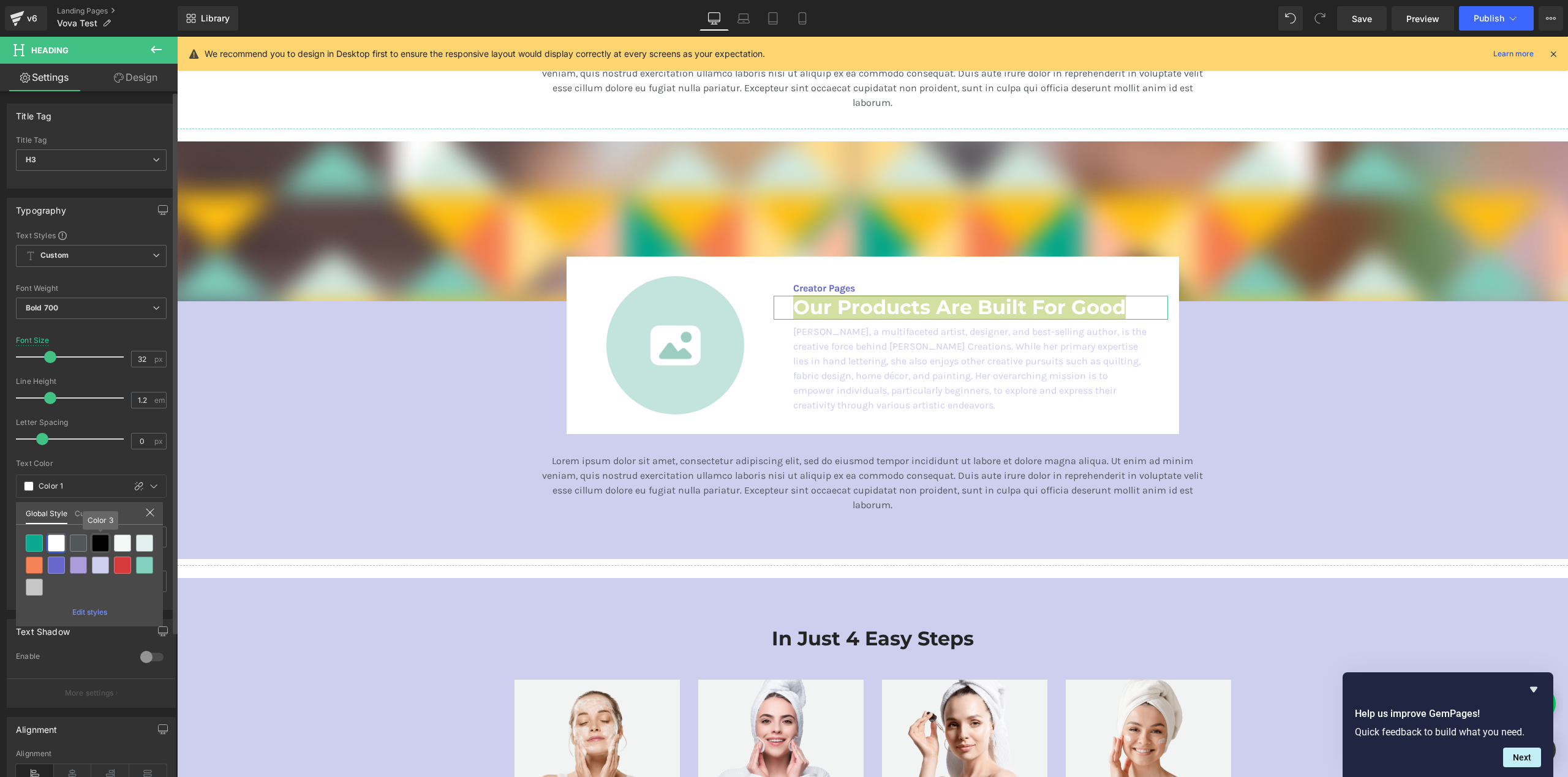
click at [101, 544] on div at bounding box center [100, 543] width 17 height 17
type input "Color 3"
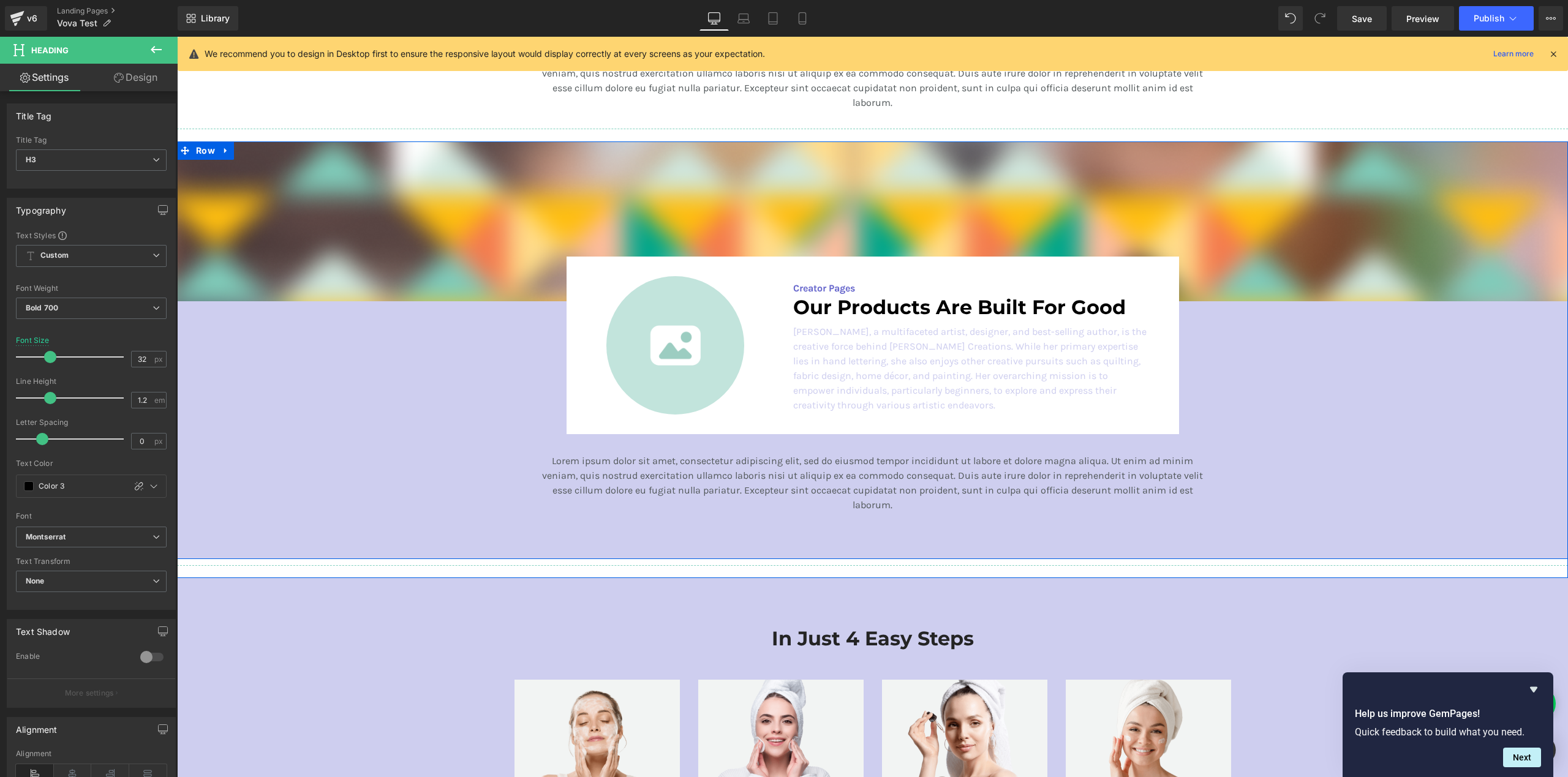
click at [476, 485] on div "Image Image Creator Pages Text Block Our Products Are Built For Good Heading [P…" at bounding box center [872, 329] width 1391 height 376
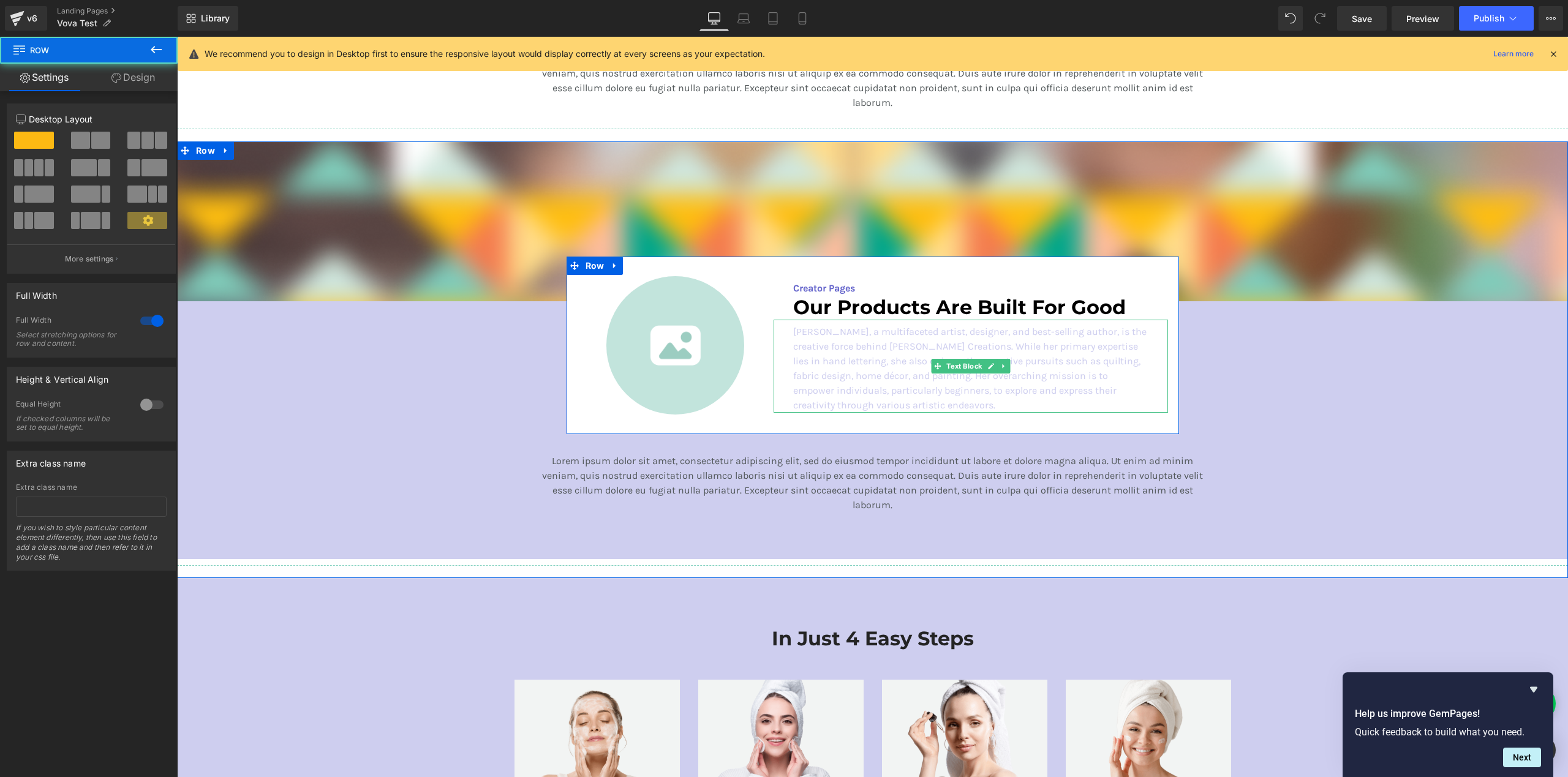
click at [875, 342] on p "[PERSON_NAME], a multifaceted artist, designer, and best-selling author, is the…" at bounding box center [971, 368] width 355 height 88
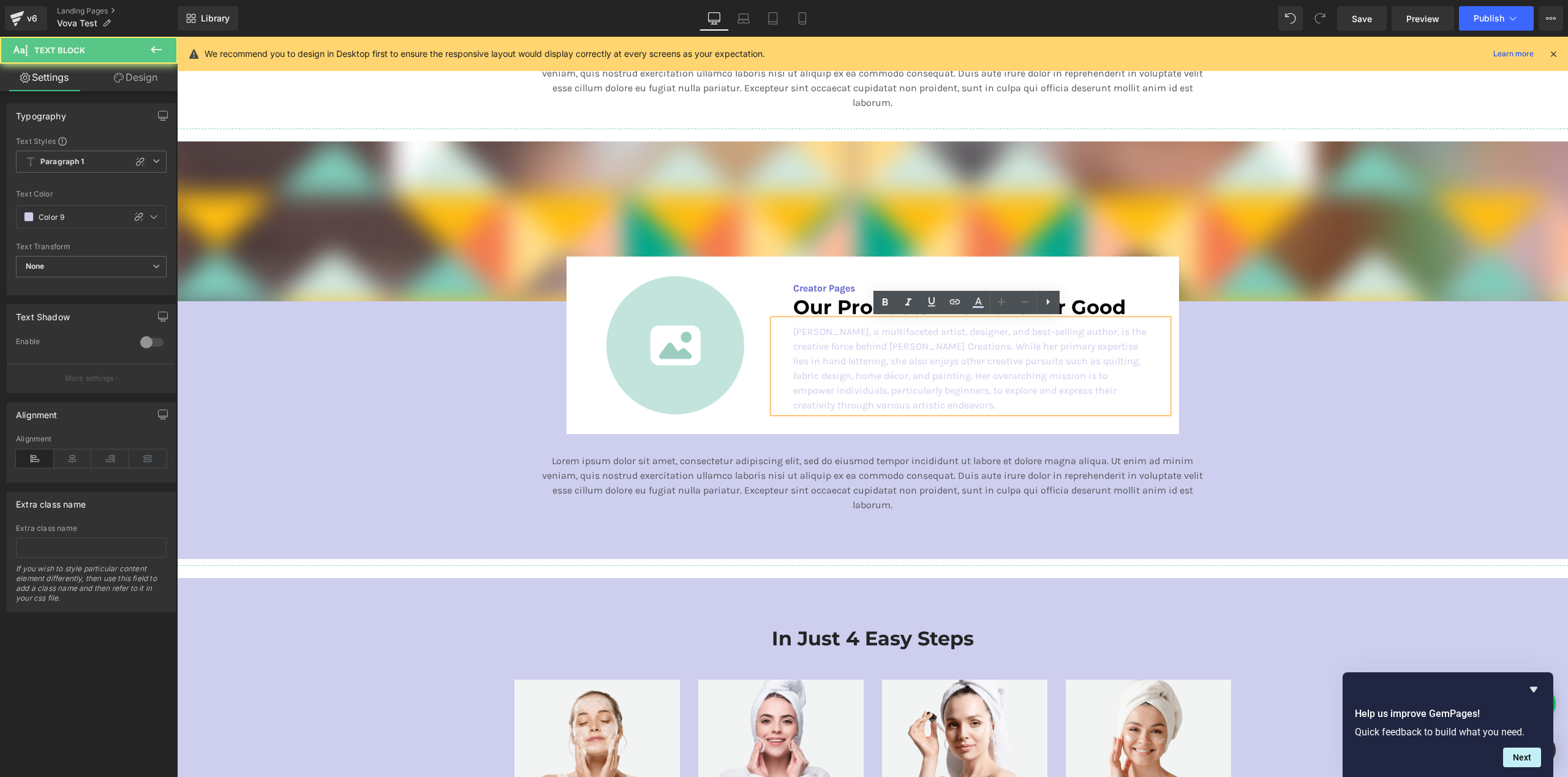
click at [875, 342] on p "[PERSON_NAME], a multifaceted artist, designer, and best-selling author, is the…" at bounding box center [971, 368] width 355 height 88
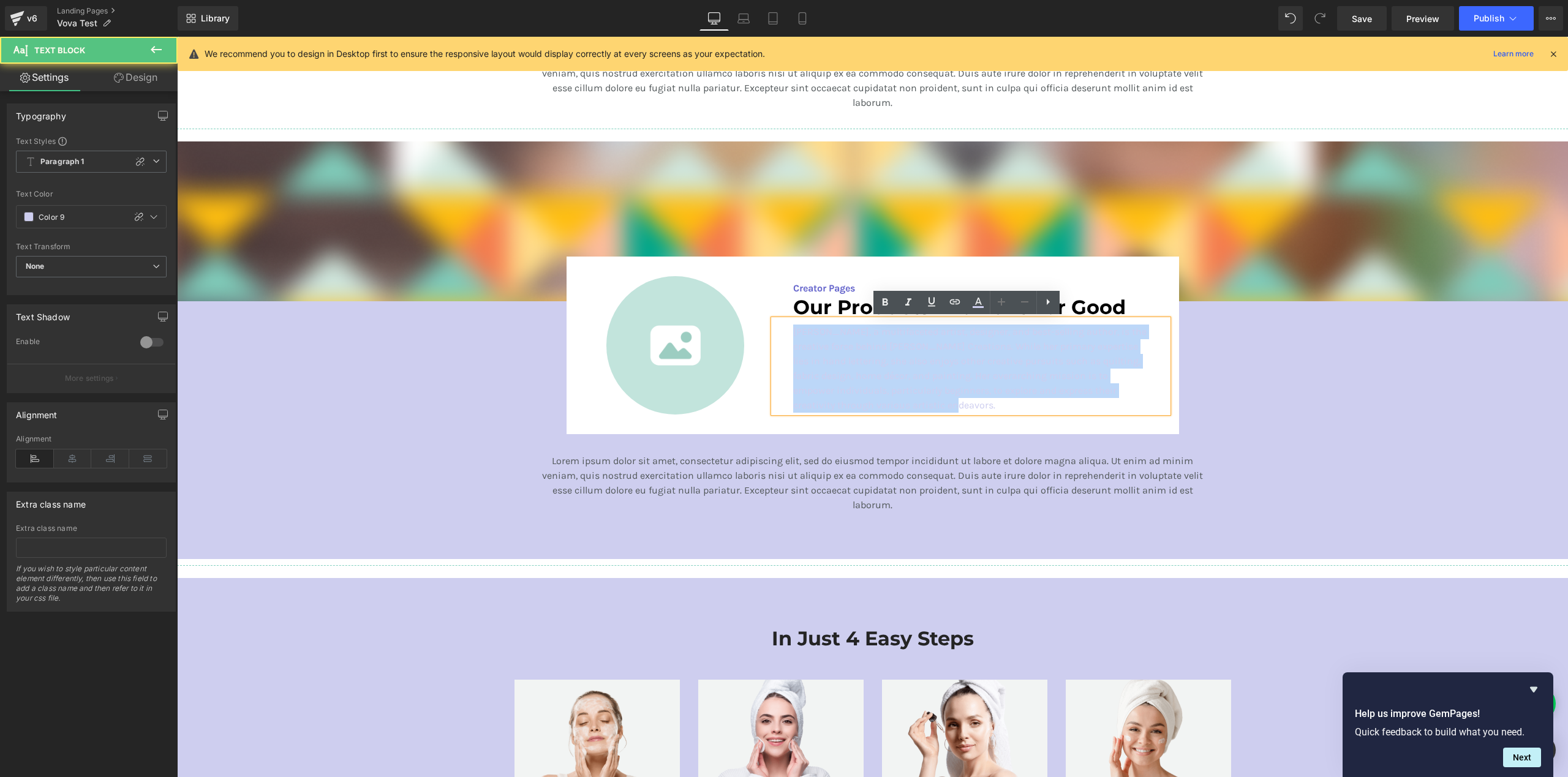
click at [875, 342] on p "[PERSON_NAME], a multifaceted artist, designer, and best-selling author, is the…" at bounding box center [971, 368] width 355 height 88
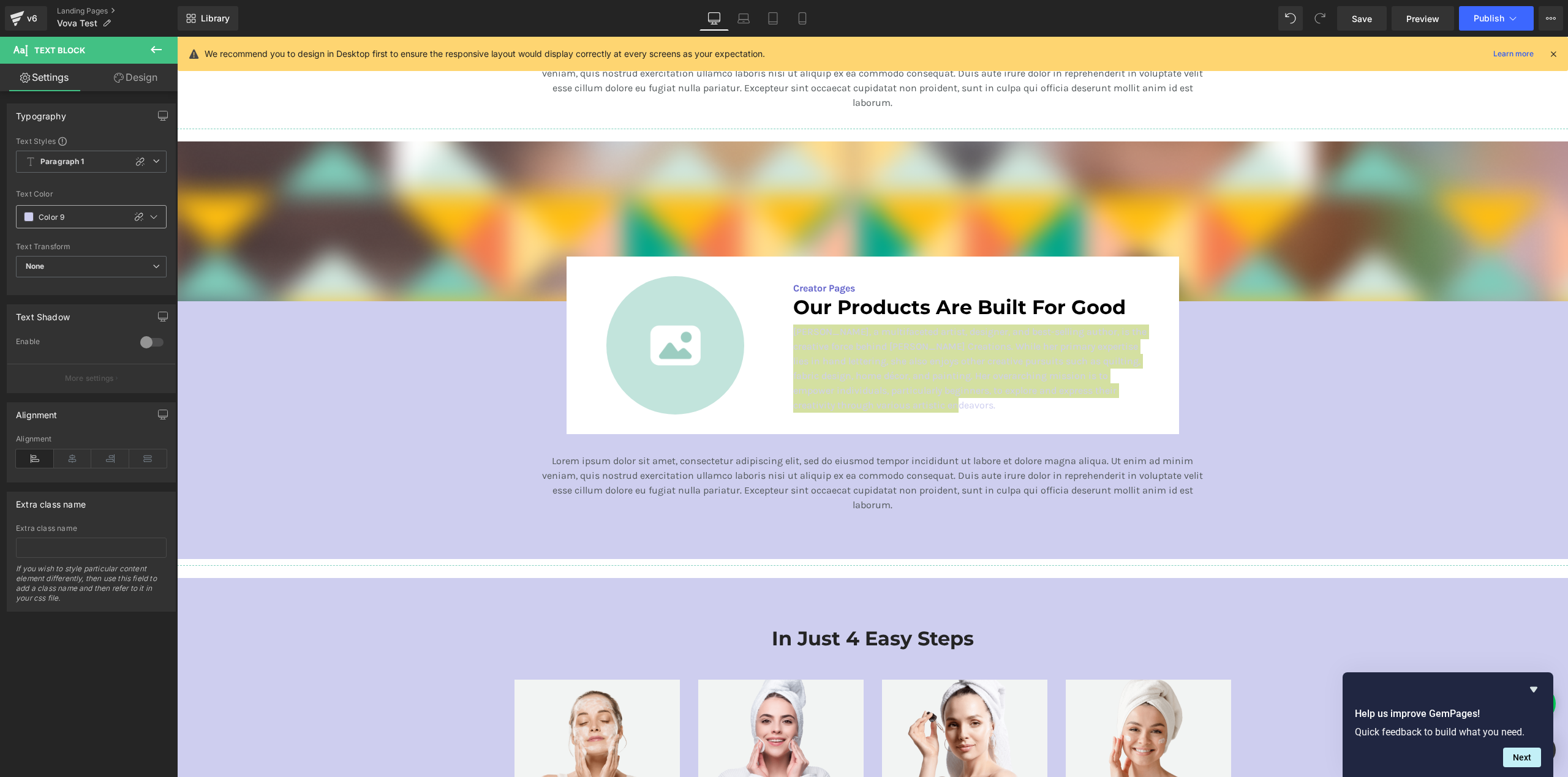
click at [28, 217] on span at bounding box center [29, 216] width 10 height 10
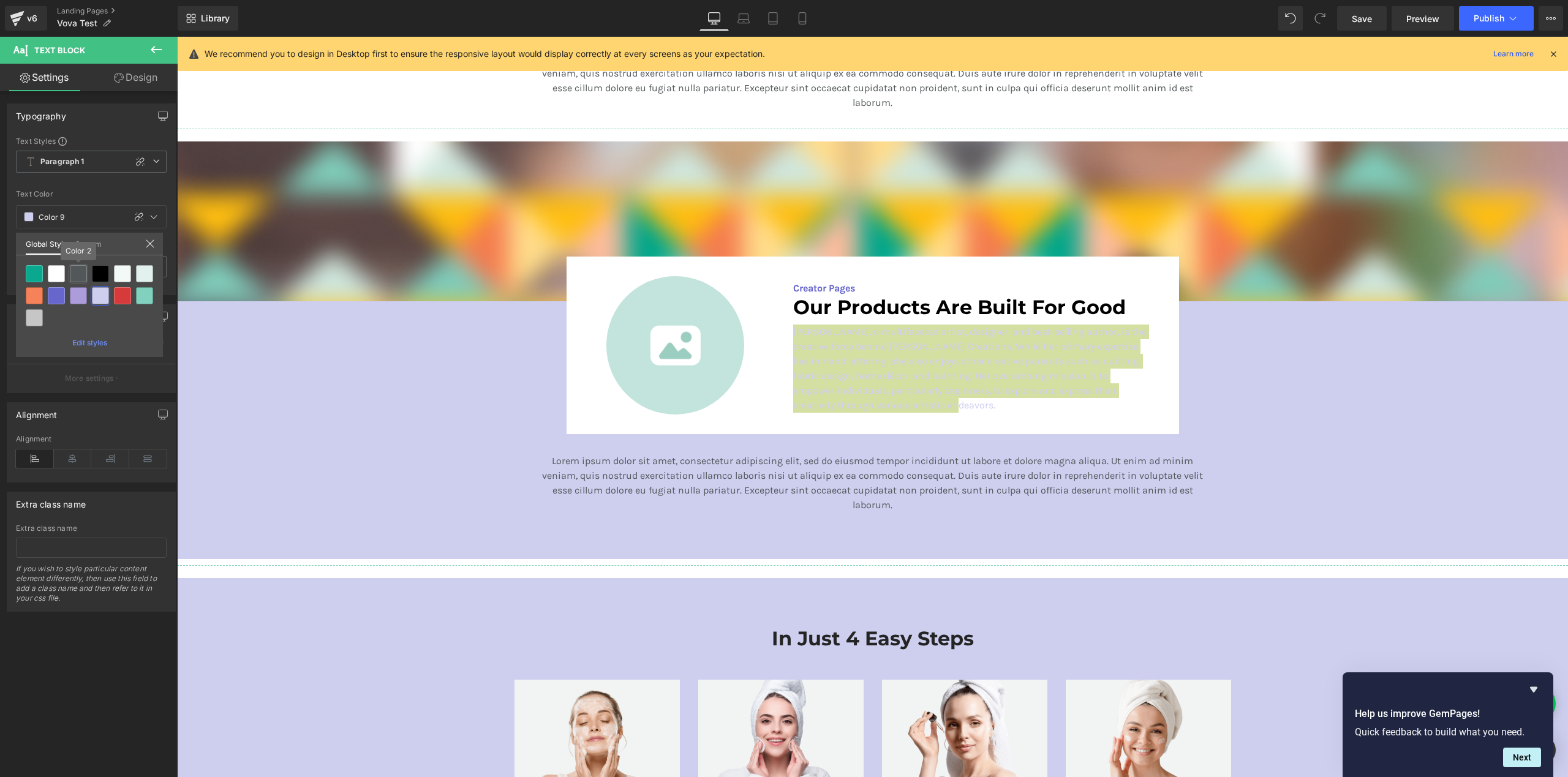
click at [81, 276] on div at bounding box center [78, 274] width 17 height 17
type input "Color 2"
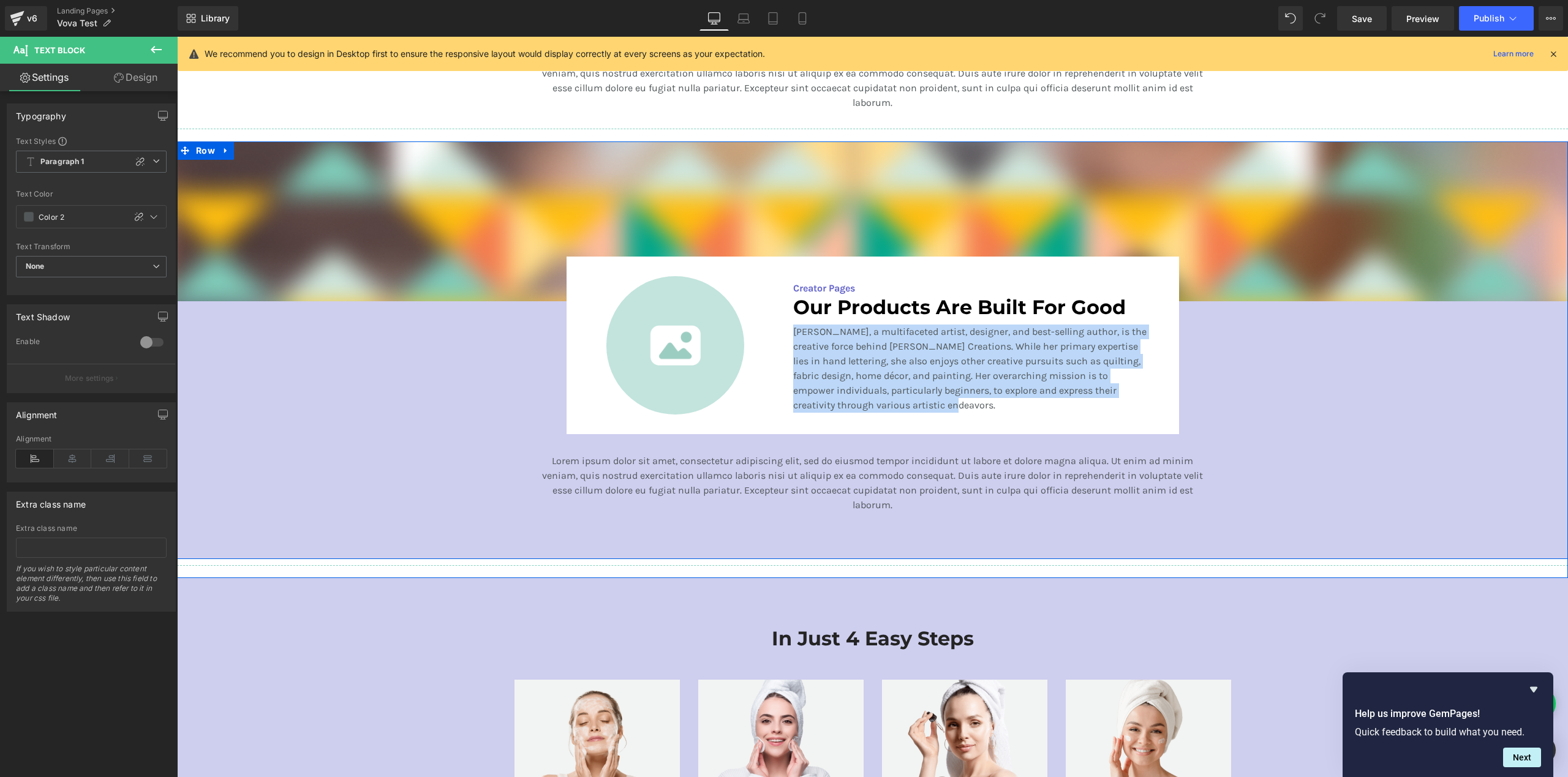
click at [416, 448] on div "Image Image Creator Pages Text Block Our Products Are Built For Good Heading [P…" at bounding box center [872, 329] width 1391 height 376
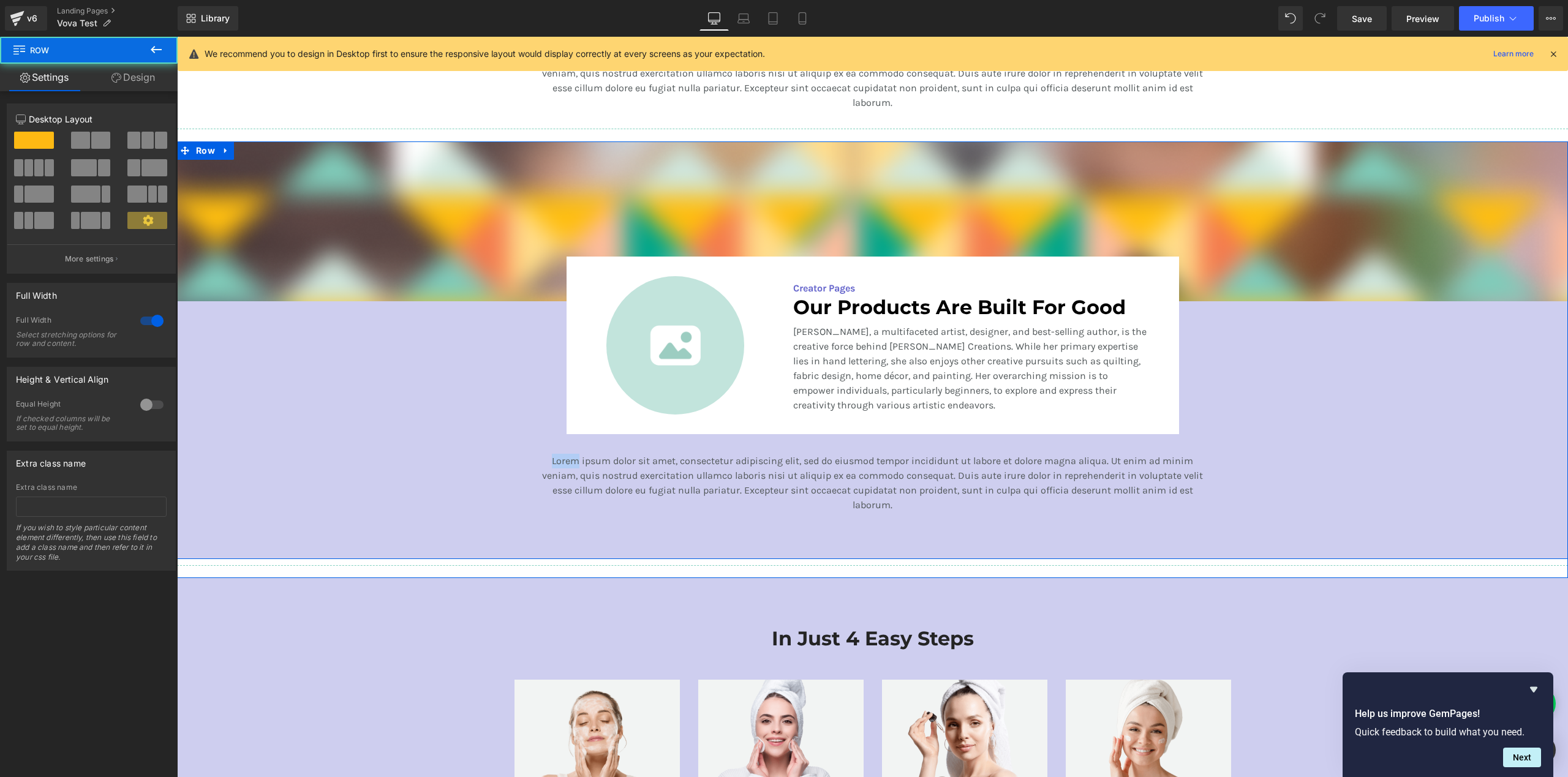
click at [416, 448] on div "Image Image Creator Pages Text Block Our Products Are Built For Good Heading [P…" at bounding box center [872, 329] width 1391 height 376
click at [822, 487] on span "Lorem ipsum dolor sit amet, consectetur adipiscing elit, sed do eiusmod tempor …" at bounding box center [872, 483] width 661 height 56
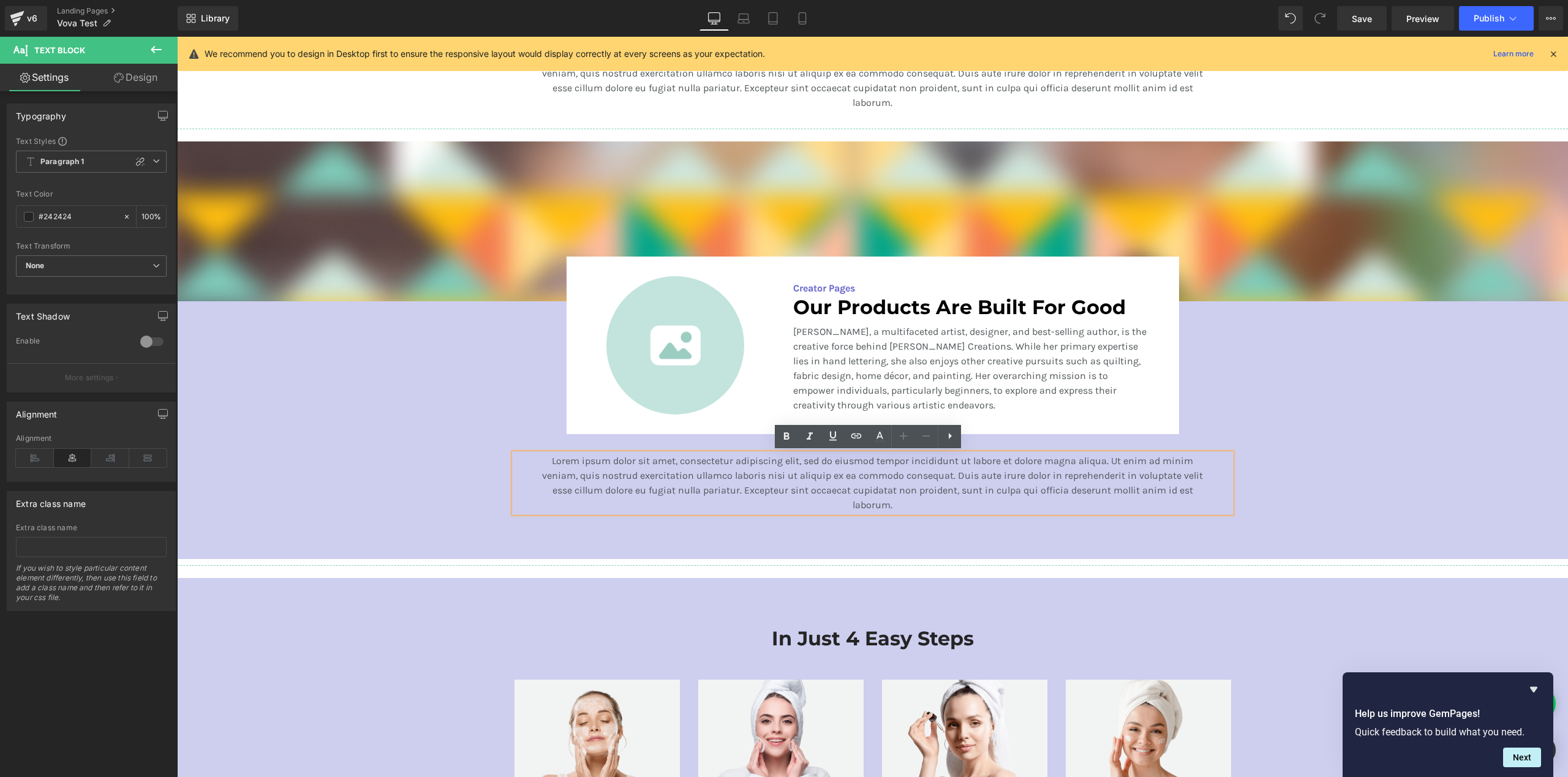
click at [1152, 471] on span "Lorem ipsum dolor sit amet, consectetur adipiscing elit, sed do eiusmod tempor …" at bounding box center [872, 483] width 661 height 56
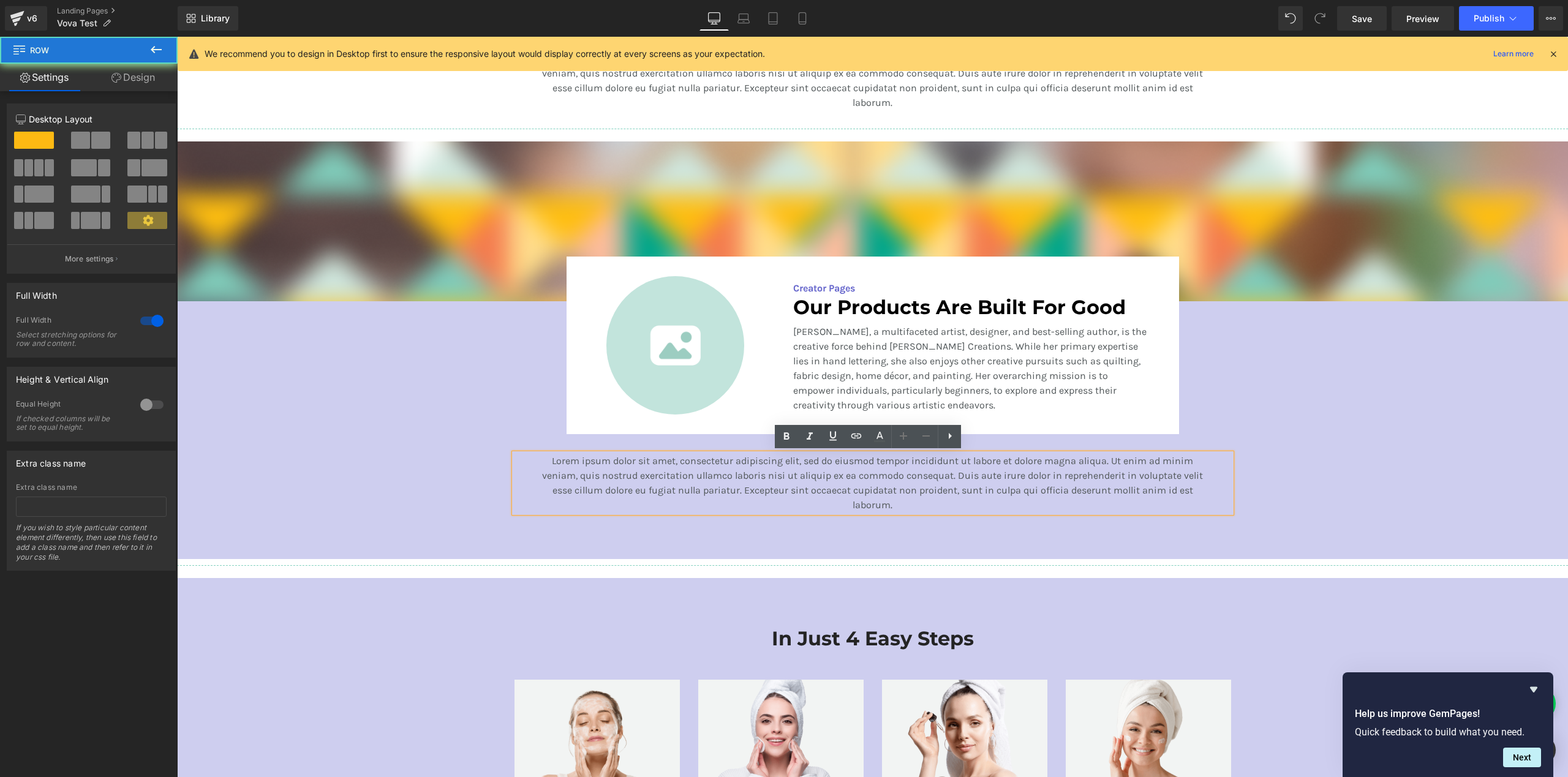
click at [1287, 485] on div "Image Image Creator Pages Text Block Our Products Are Built For Good Heading [P…" at bounding box center [872, 329] width 1391 height 376
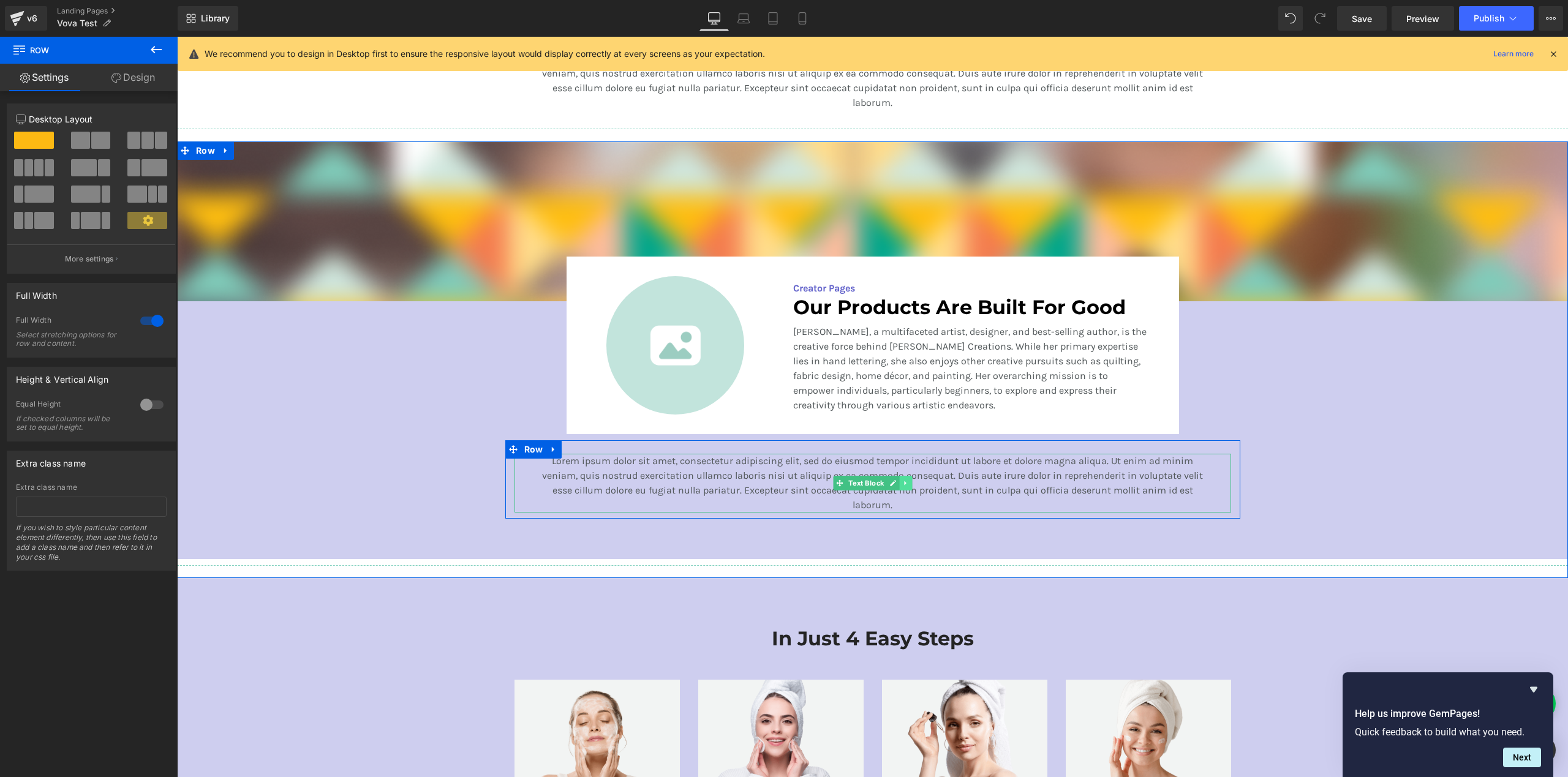
click at [902, 484] on icon at bounding box center [906, 483] width 7 height 7
click at [908, 483] on icon at bounding box center [911, 483] width 7 height 6
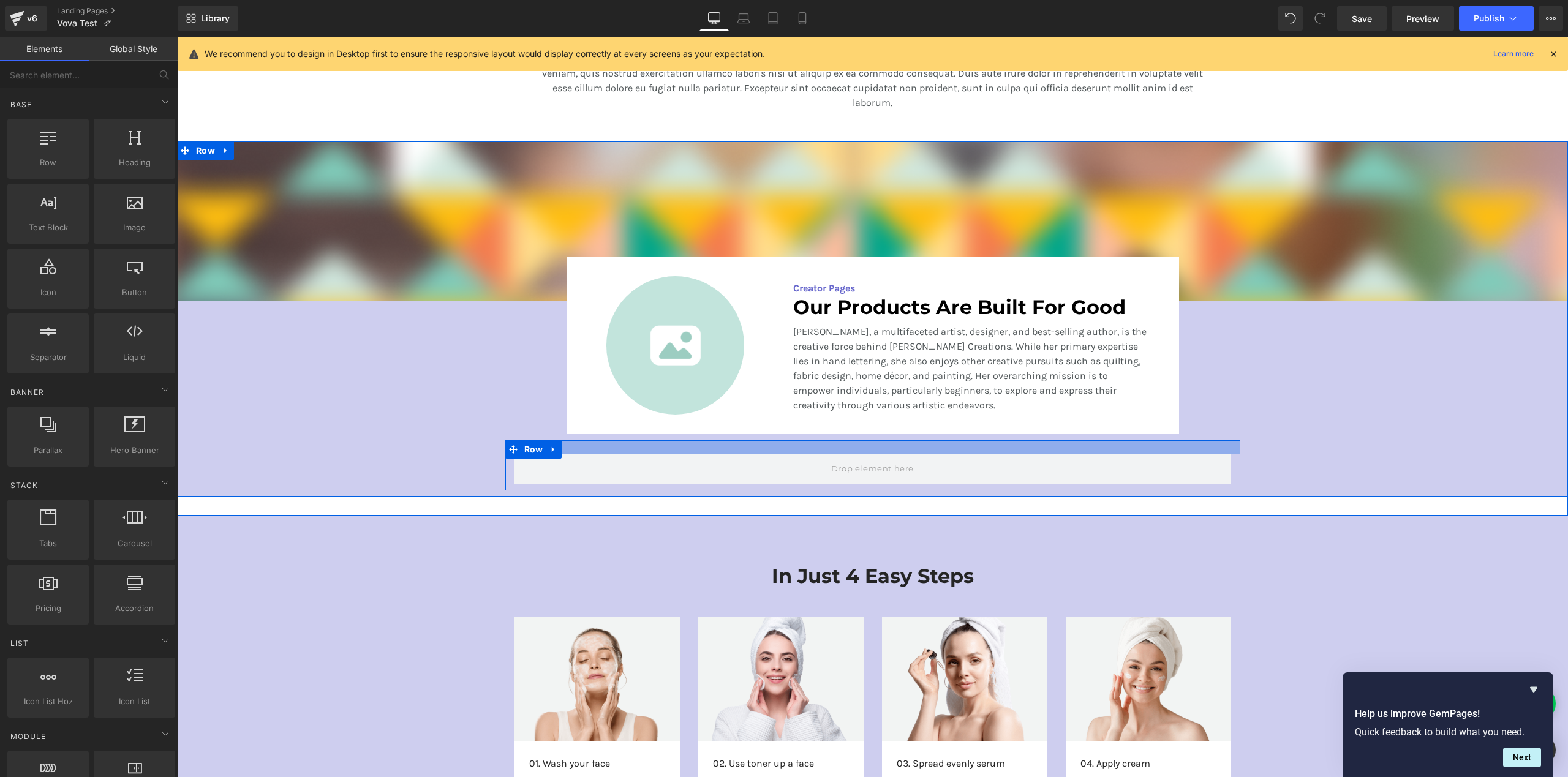
click at [1218, 451] on div at bounding box center [872, 446] width 735 height 14
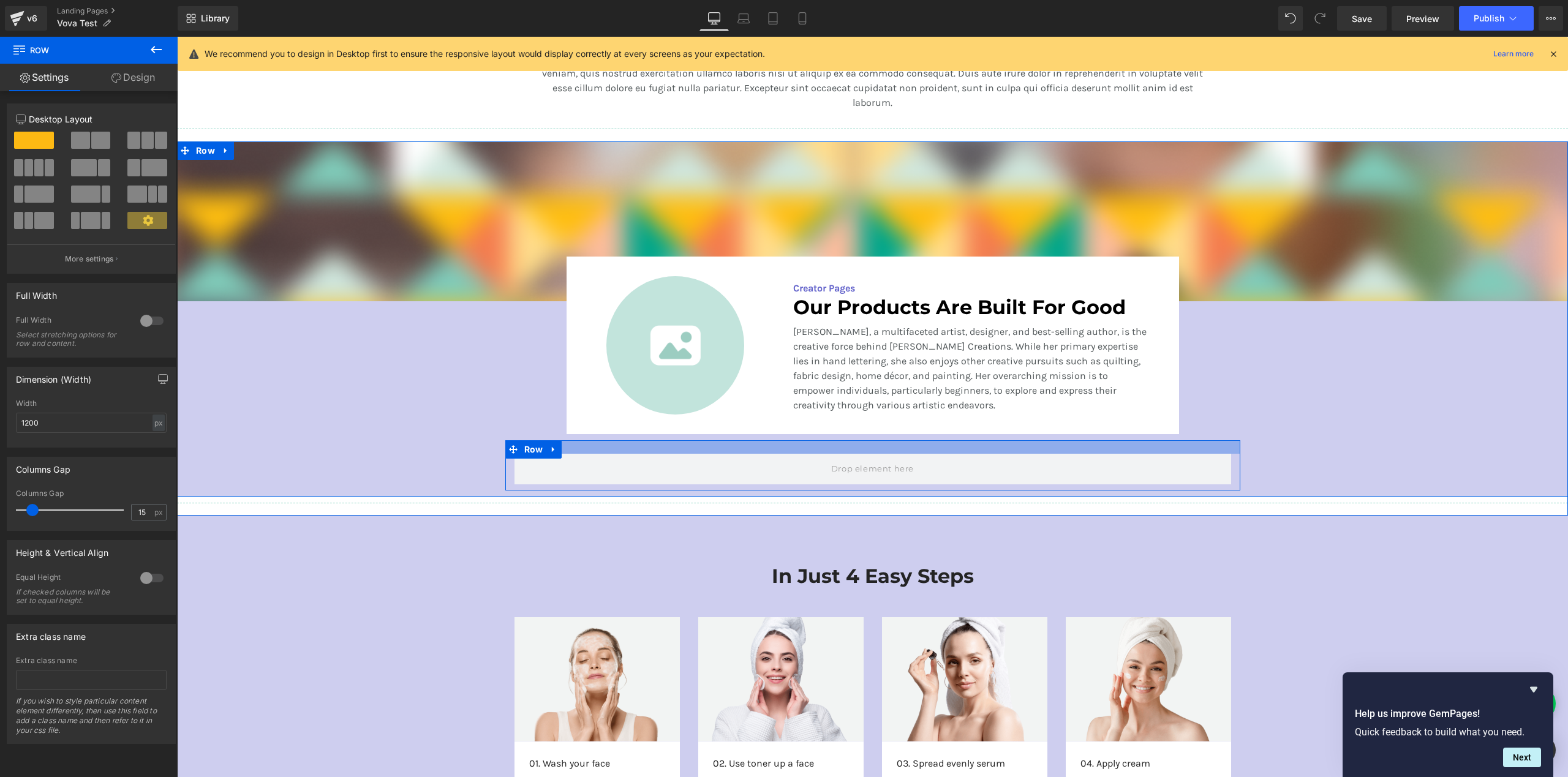
click at [1201, 443] on div at bounding box center [872, 446] width 735 height 14
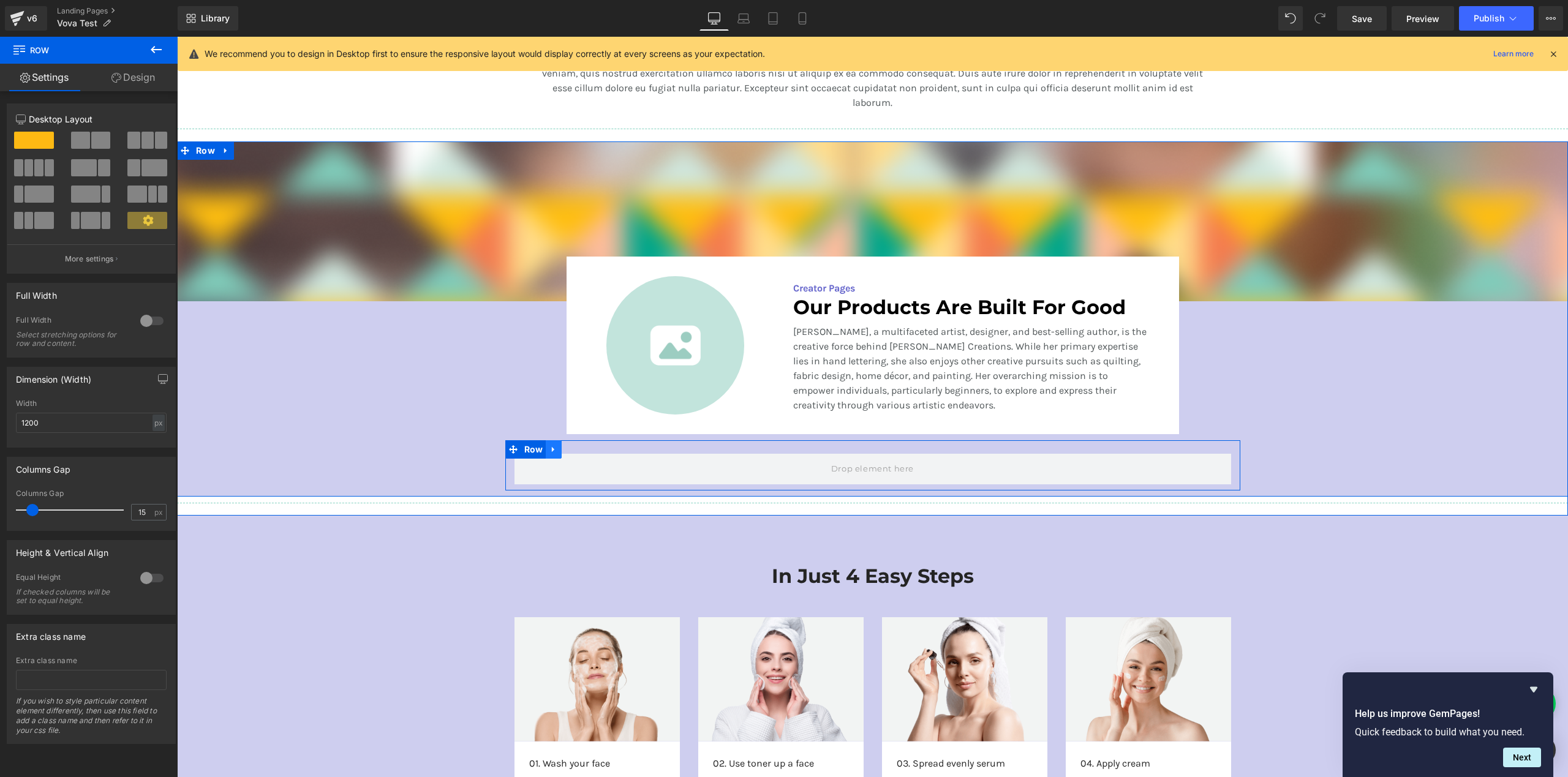
click at [552, 448] on icon at bounding box center [553, 449] width 3 height 5
click at [581, 449] on icon at bounding box center [585, 449] width 8 height 8
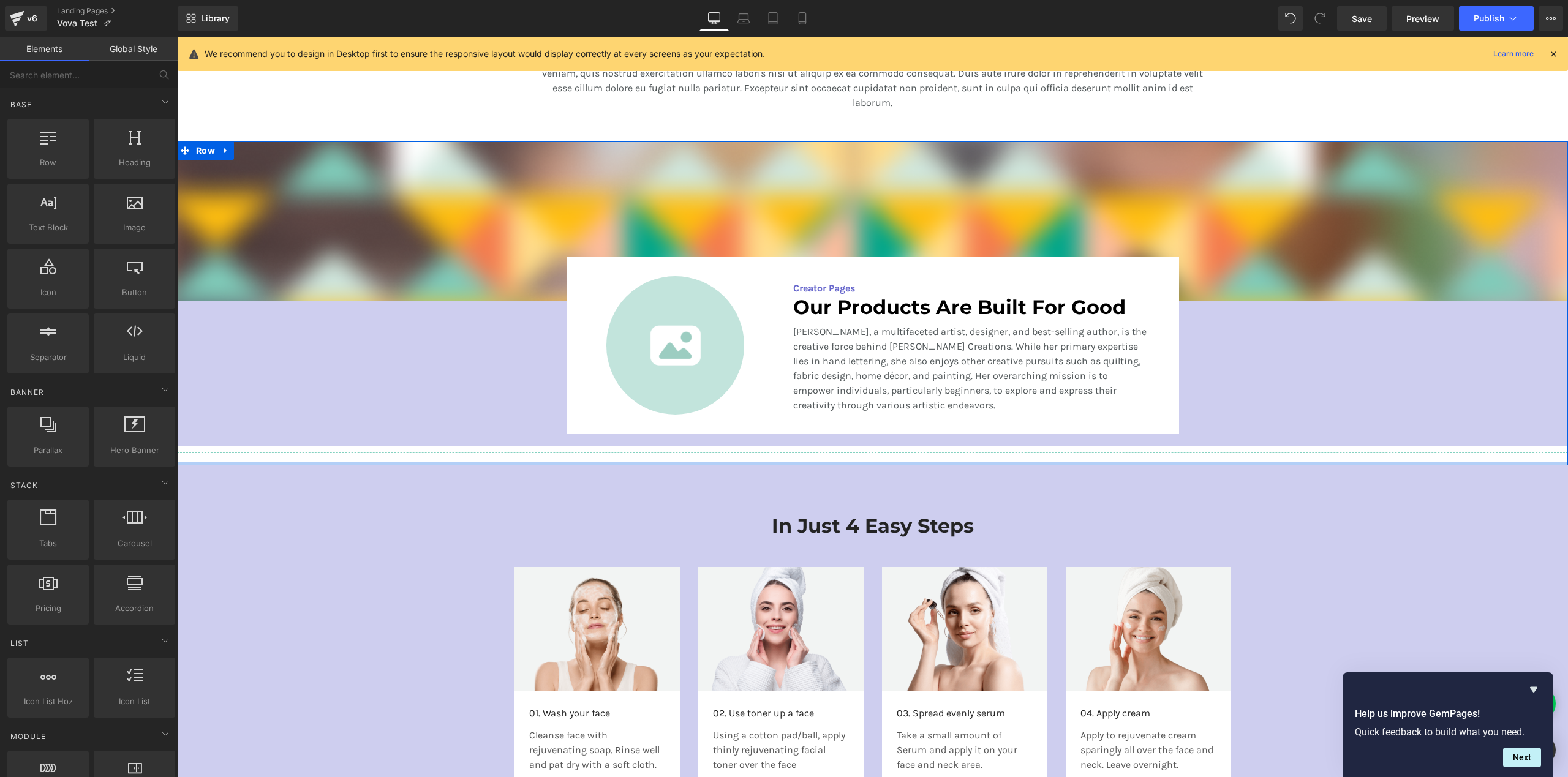
click at [177, 37] on div "50px" at bounding box center [177, 37] width 0 height 0
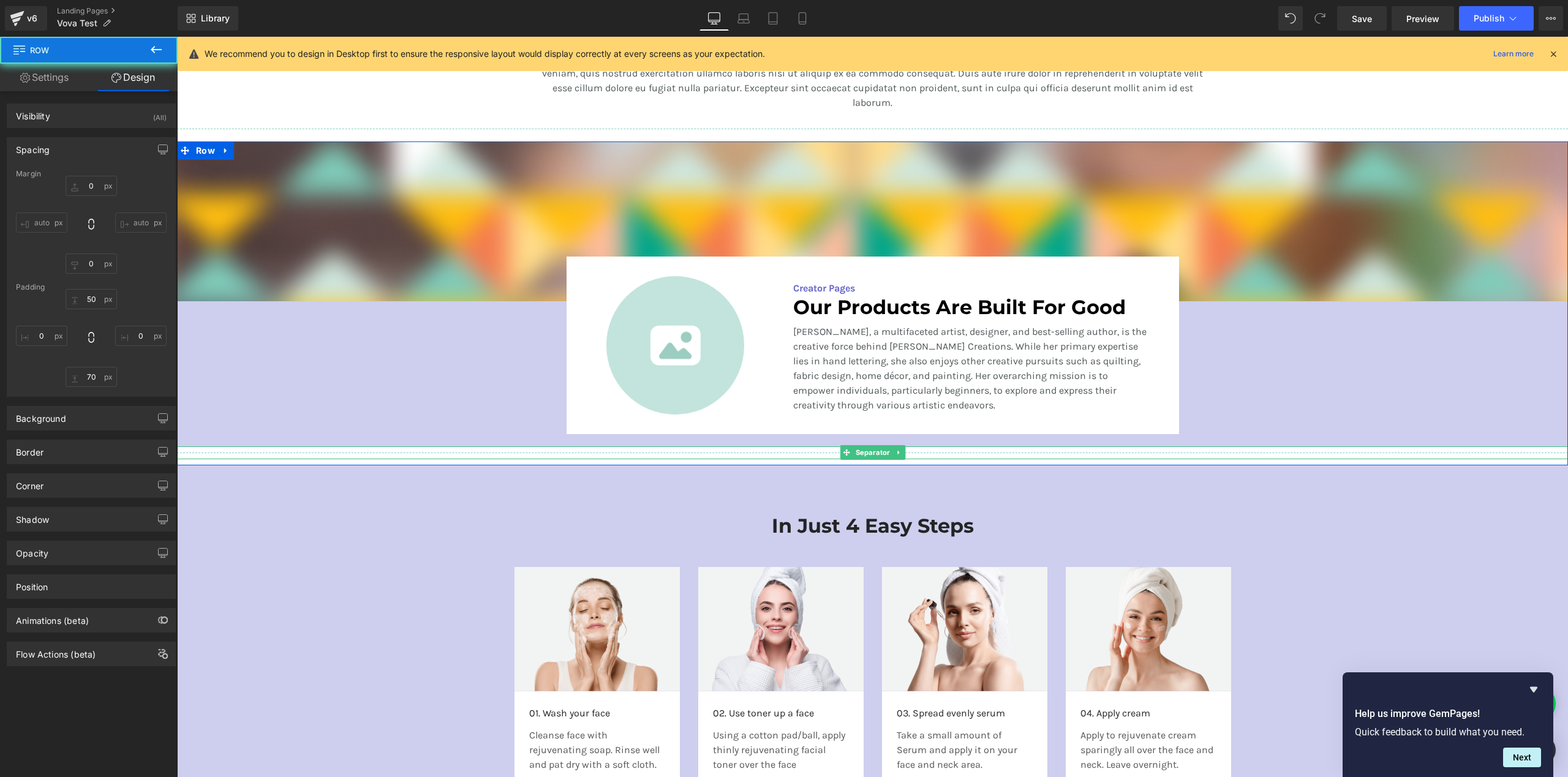
click at [1240, 450] on div at bounding box center [872, 453] width 1391 height 13
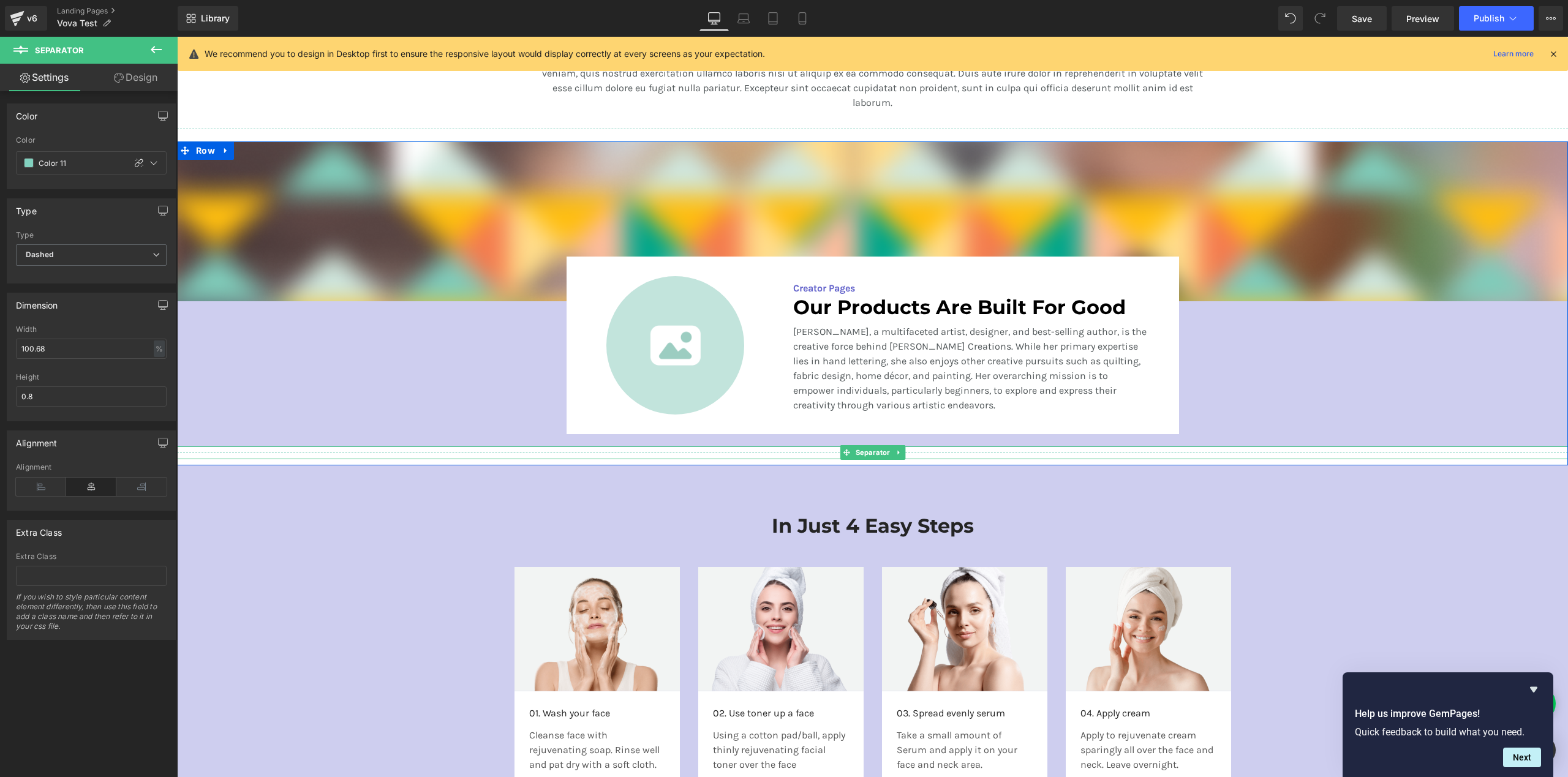
click at [435, 451] on div at bounding box center [872, 453] width 1391 height 13
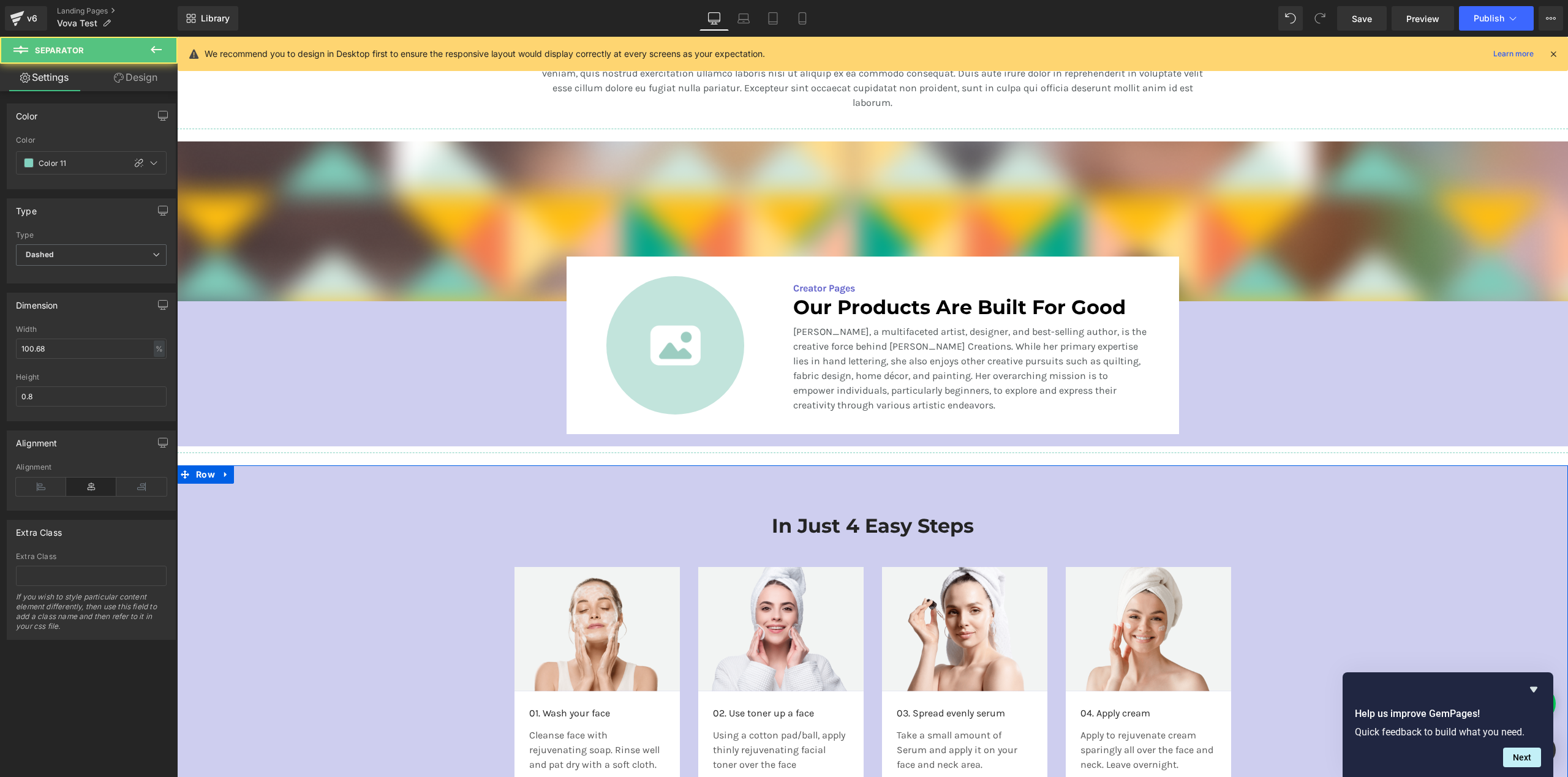
click at [363, 535] on div "In Just 4 Easy Steps Heading Row Image 01. Wash your face Text Block Cleanse fa…" at bounding box center [872, 644] width 1391 height 298
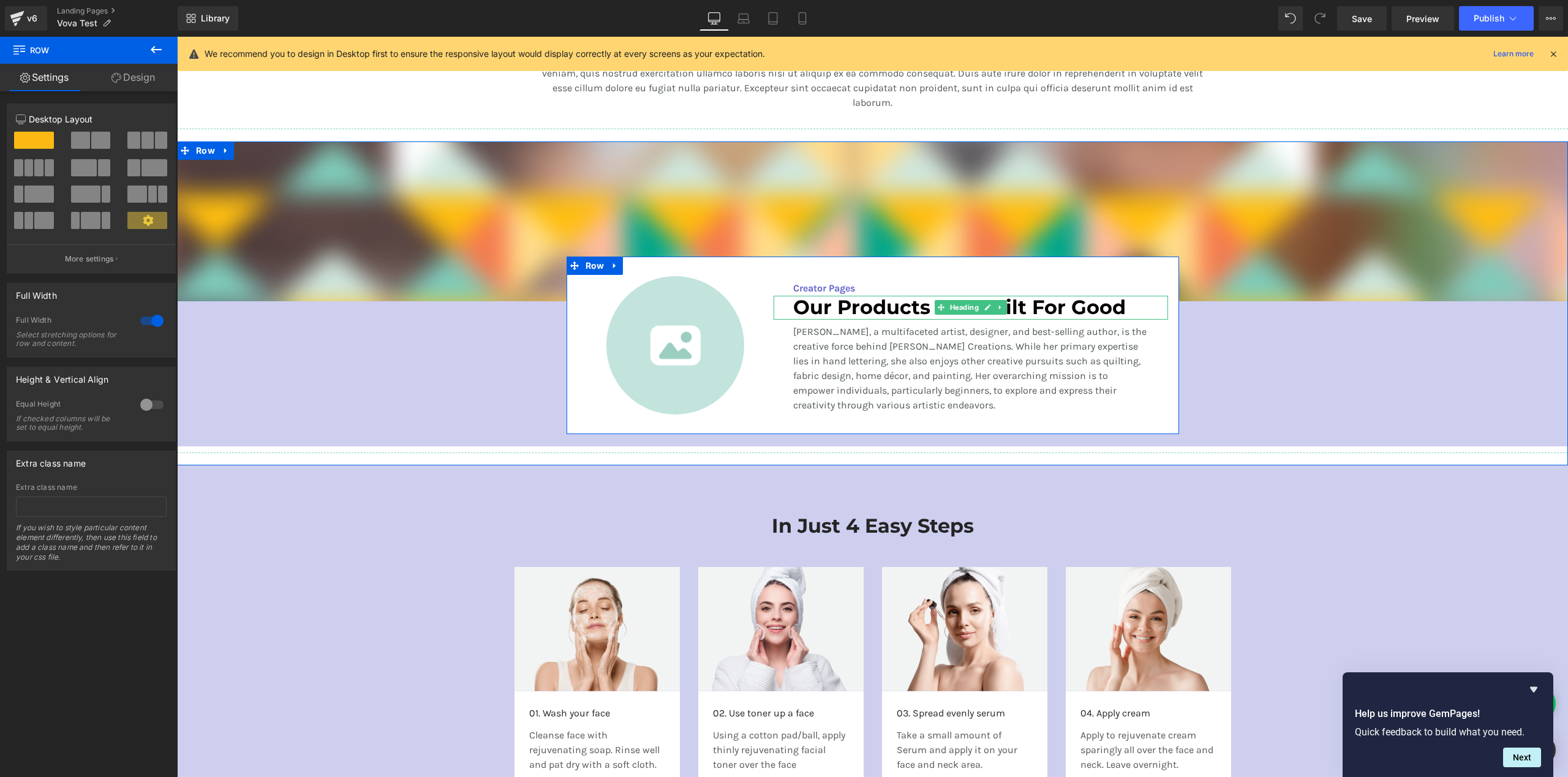
click at [872, 310] on h3 "Our Products Are Built For Good" at bounding box center [971, 307] width 355 height 23
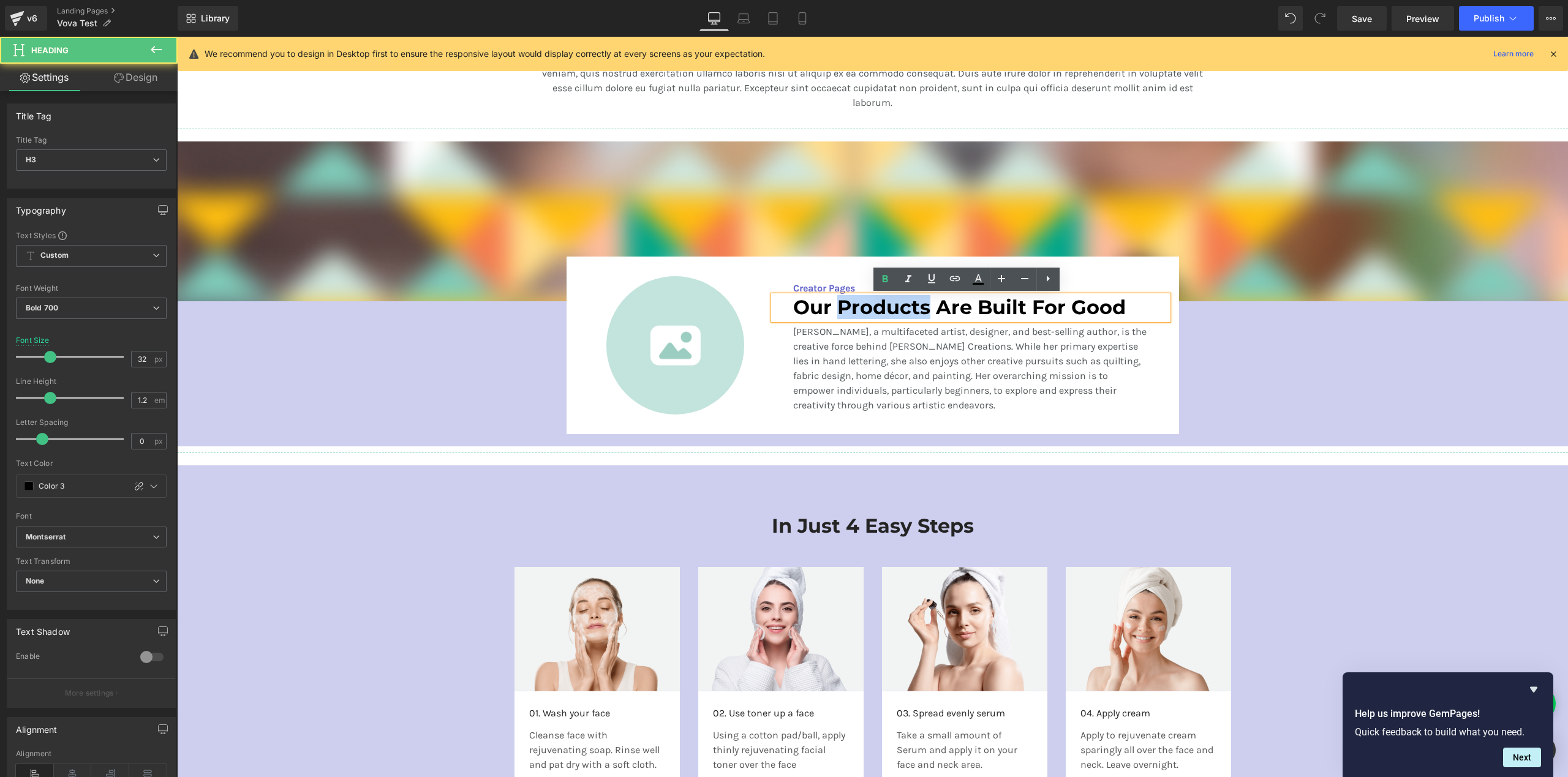
click at [872, 310] on h3 "Our Products Are Built For Good" at bounding box center [971, 307] width 355 height 23
click at [954, 303] on h3 "Our Products Are Built For Good" at bounding box center [971, 307] width 355 height 23
click at [956, 304] on h3 "Our Products Are Built For Good" at bounding box center [971, 307] width 355 height 23
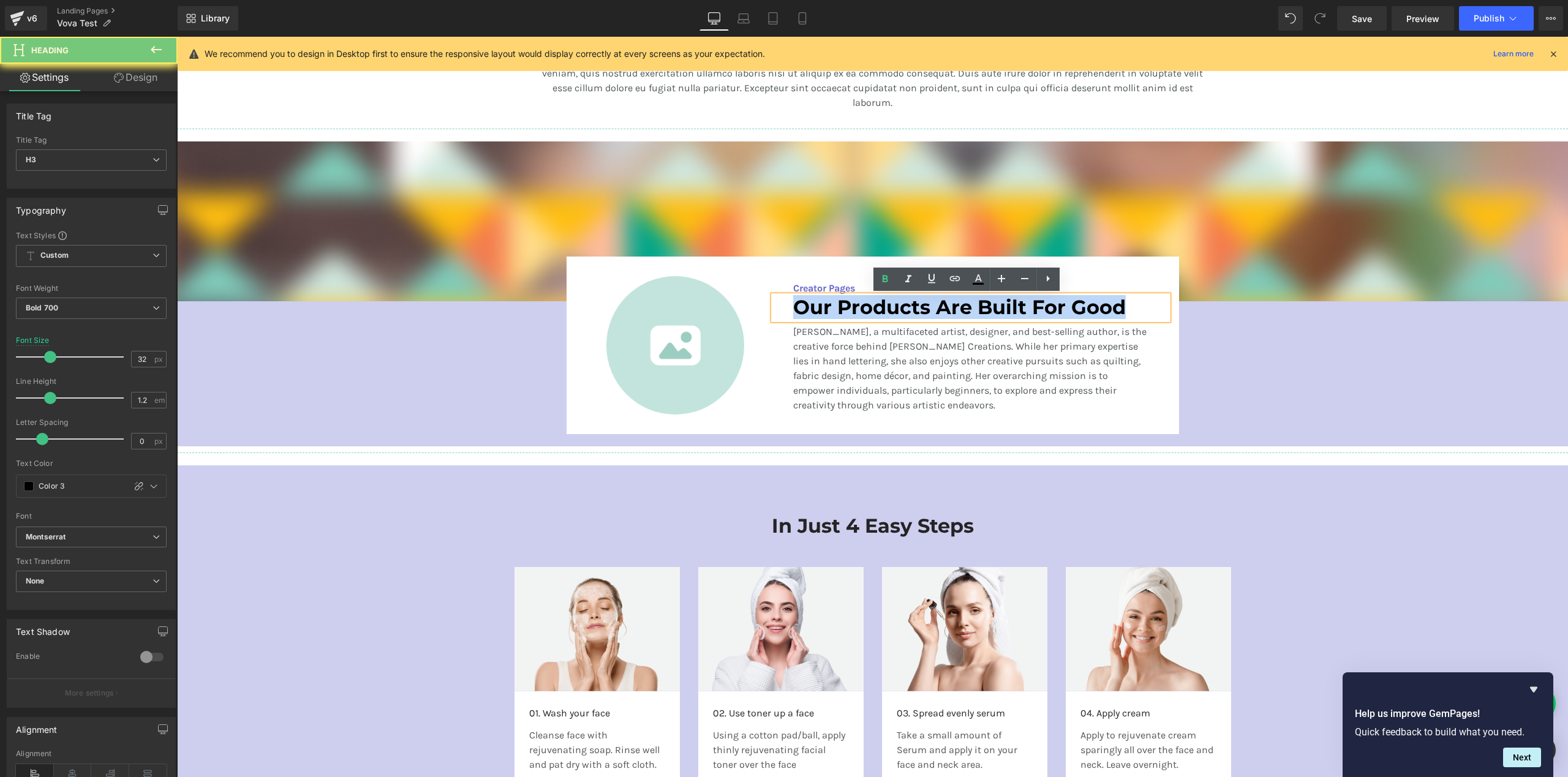
click at [956, 304] on h3 "Our Products Are Built For Good" at bounding box center [971, 307] width 355 height 23
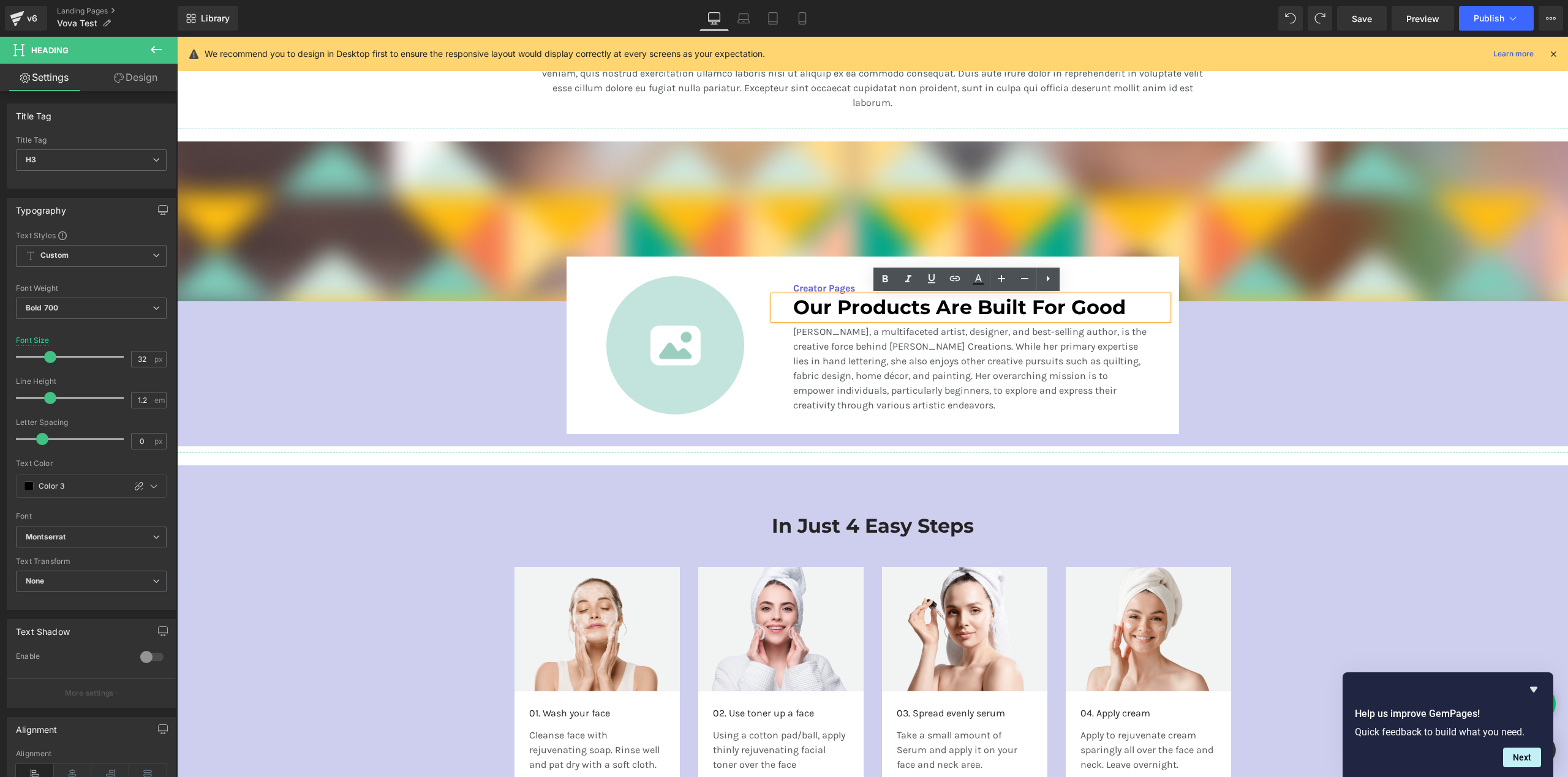
click at [969, 309] on h3 "Our Products Are Built For Good" at bounding box center [971, 307] width 355 height 23
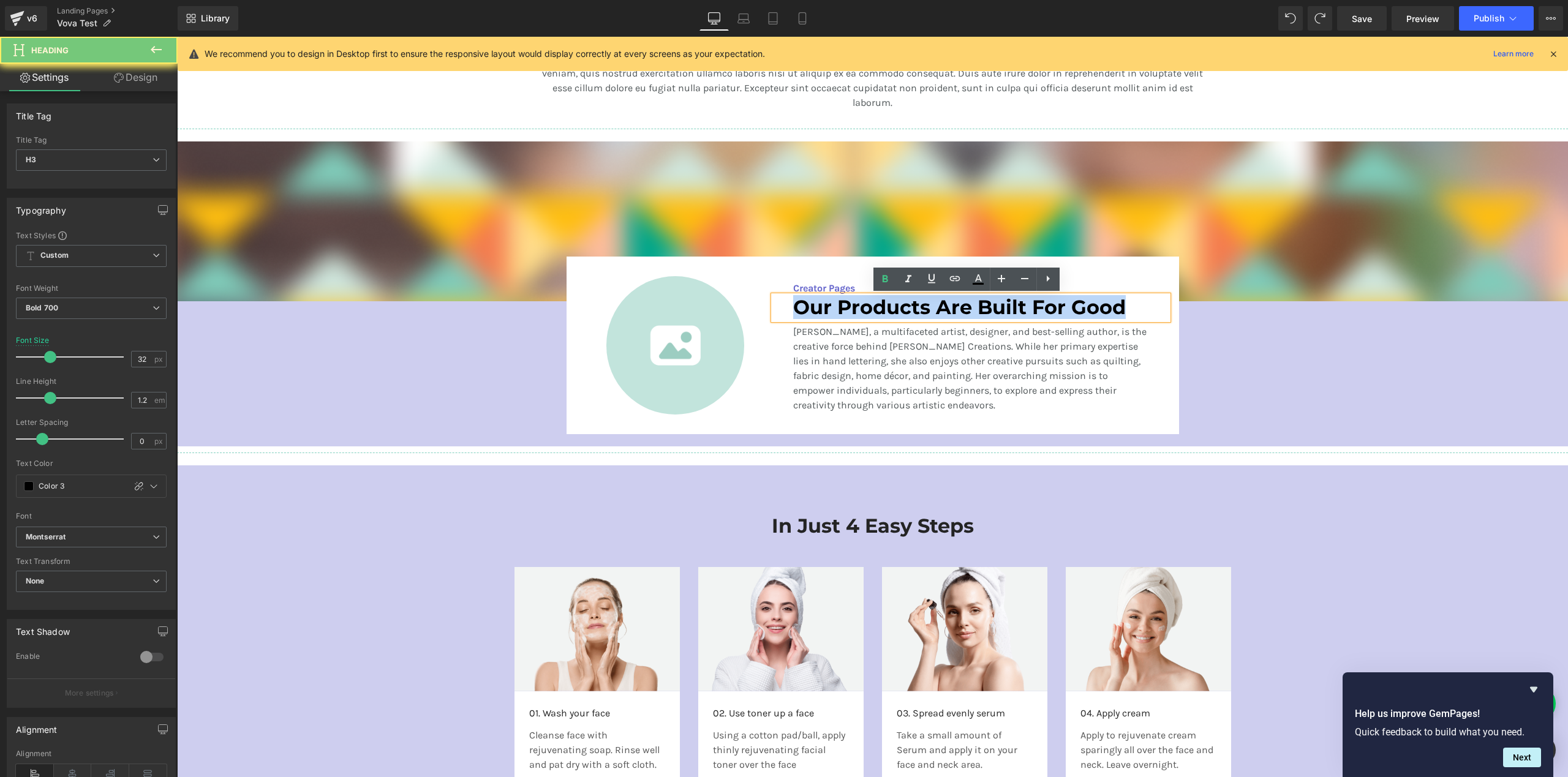
click at [969, 309] on h3 "Our Products Are Built For Good" at bounding box center [971, 307] width 355 height 23
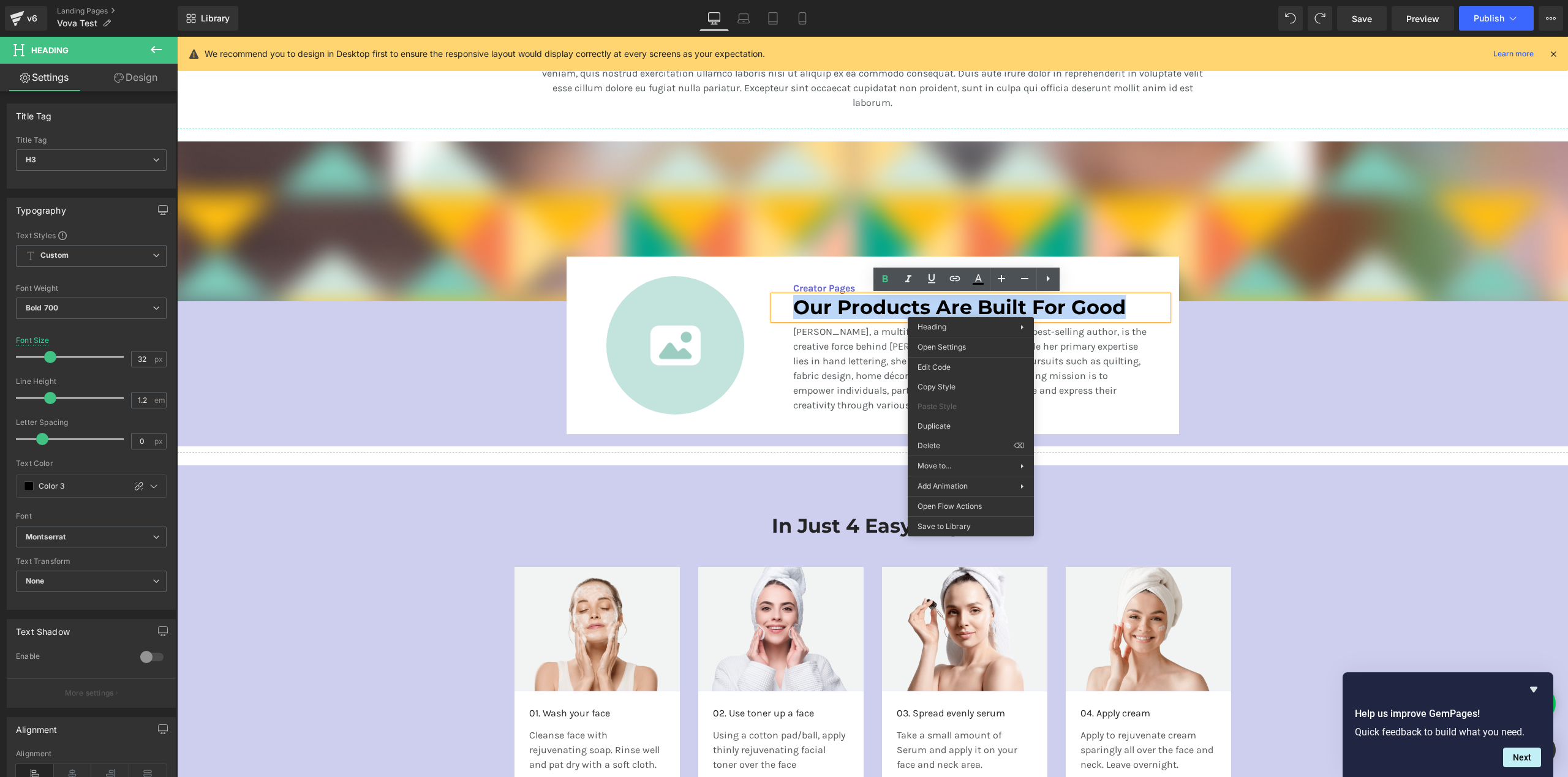
click at [851, 317] on h3 "Our Products Are Built For Good" at bounding box center [971, 307] width 355 height 23
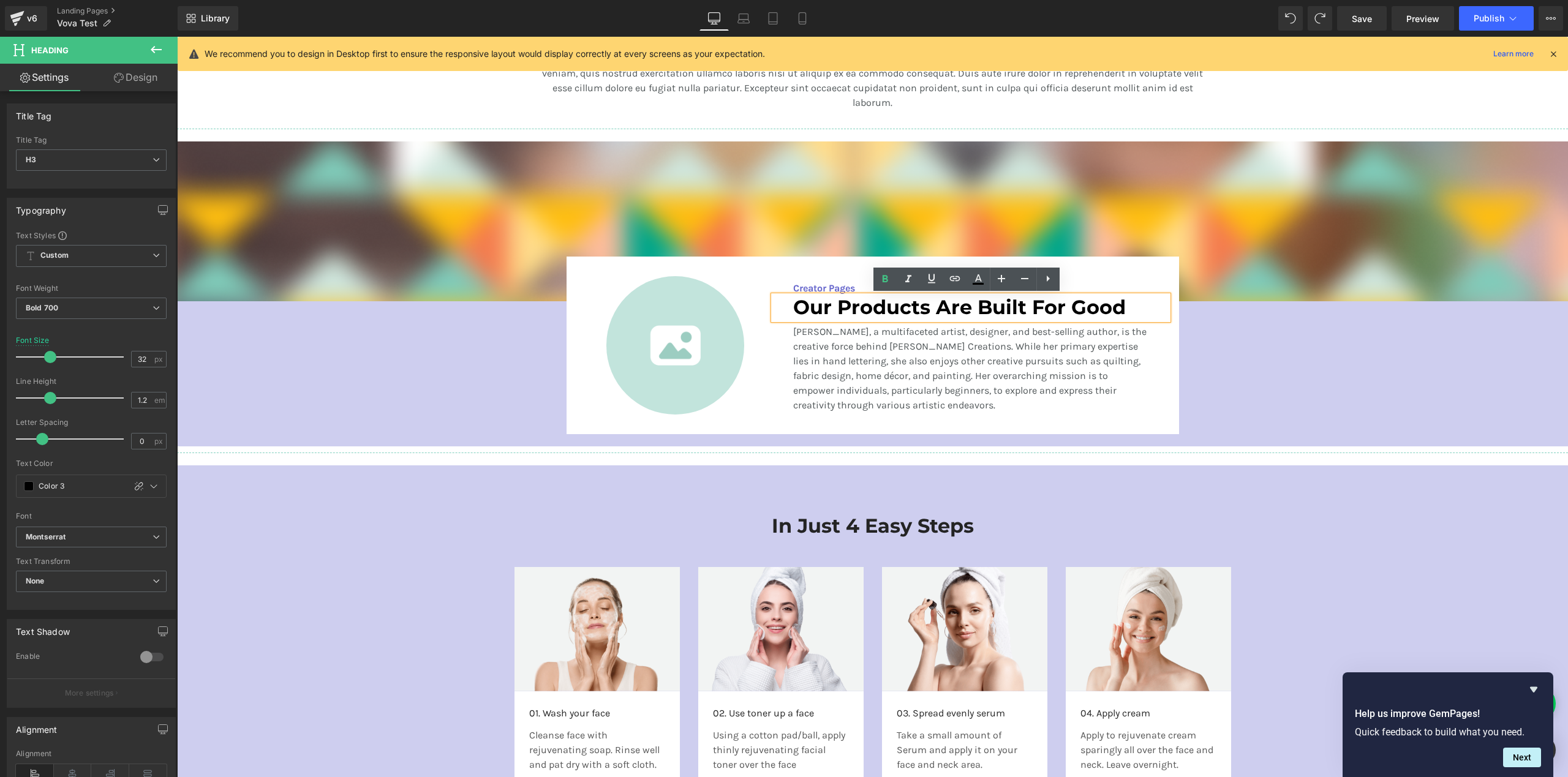
click at [883, 305] on h3 "Our Products Are Built For Good" at bounding box center [971, 307] width 355 height 23
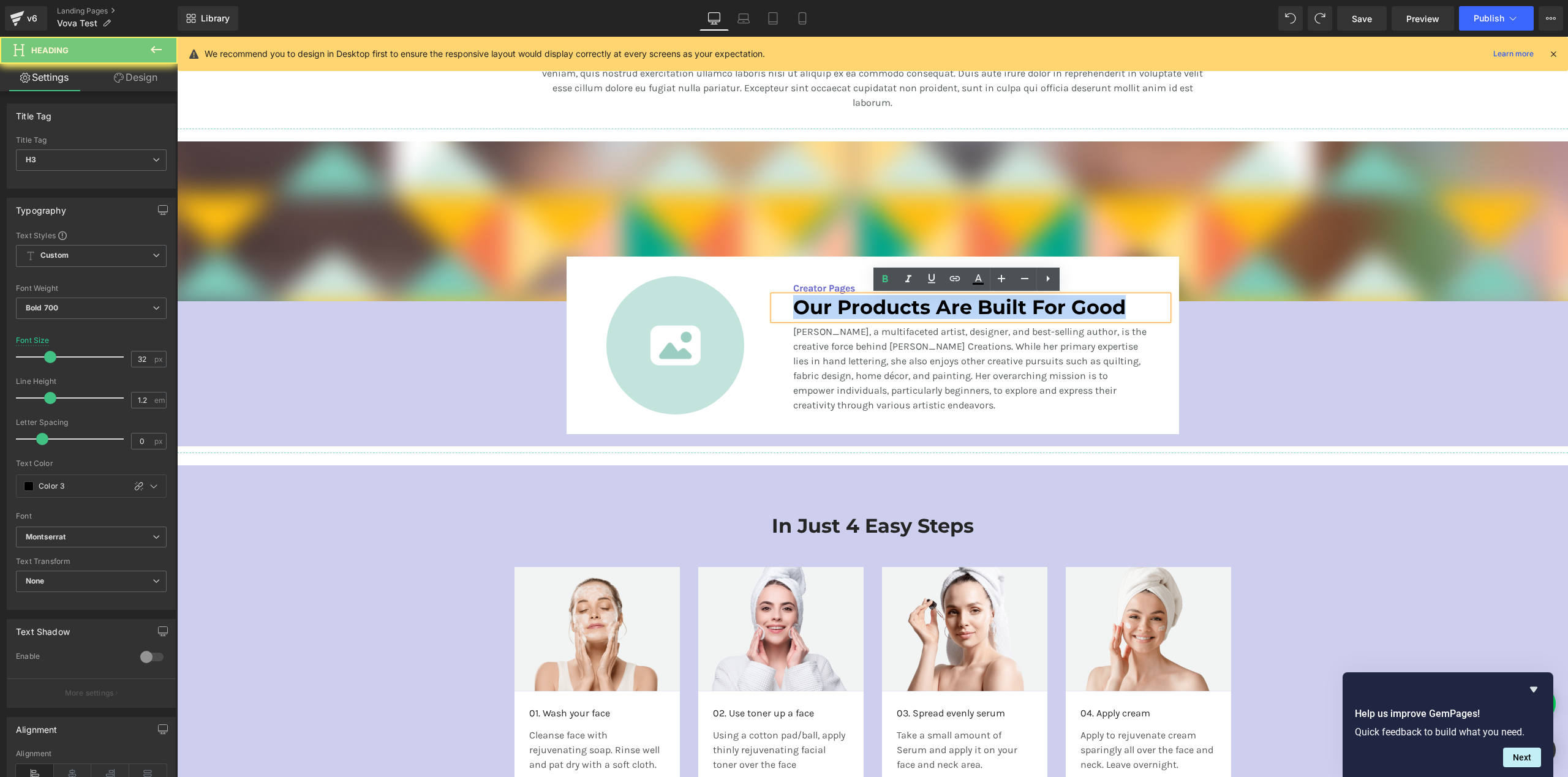
click at [883, 305] on h3 "Our Products Are Built For Good" at bounding box center [971, 307] width 355 height 23
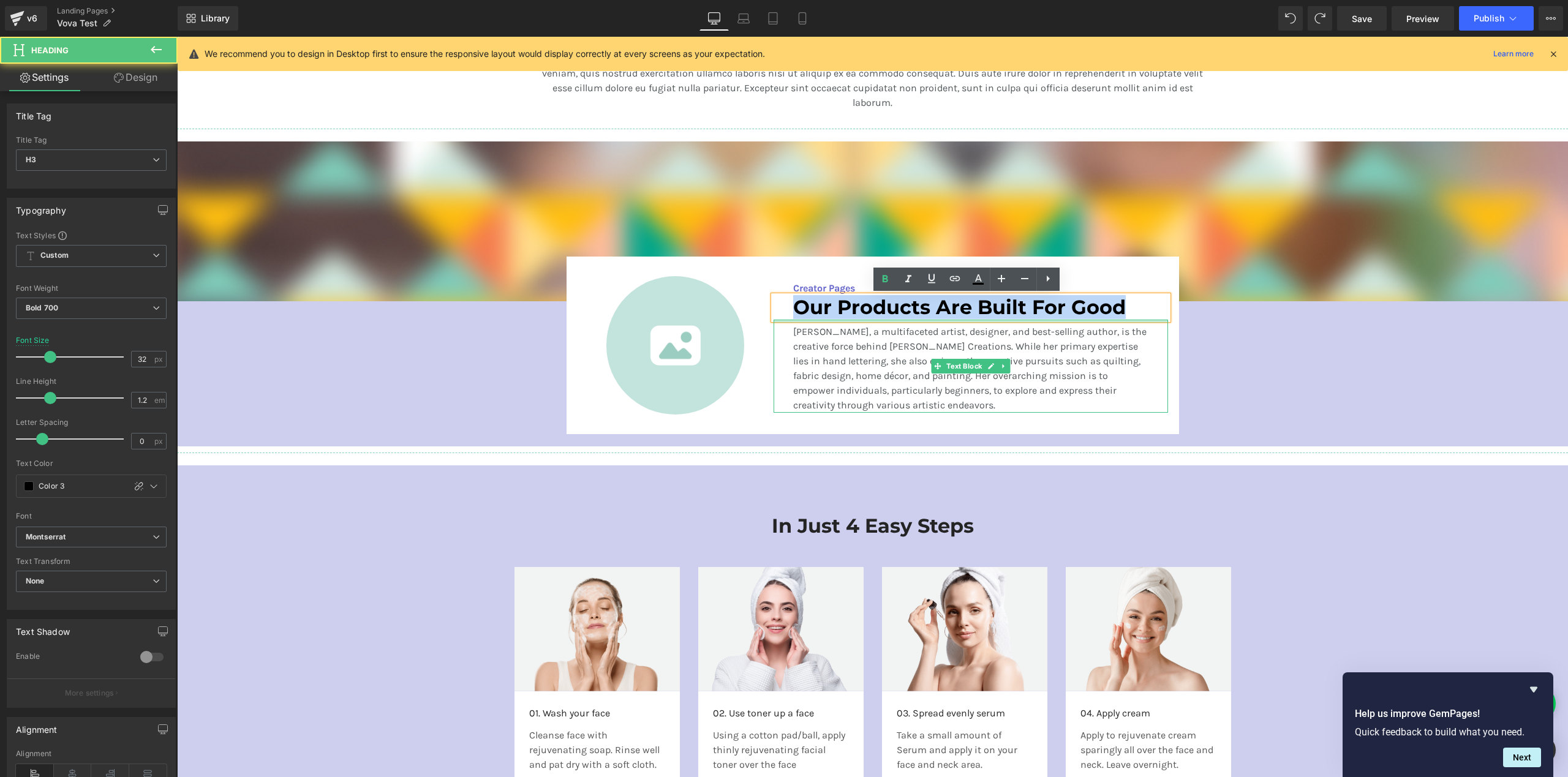
click at [815, 312] on h3 "Our Products Are Built For Good" at bounding box center [971, 307] width 355 height 23
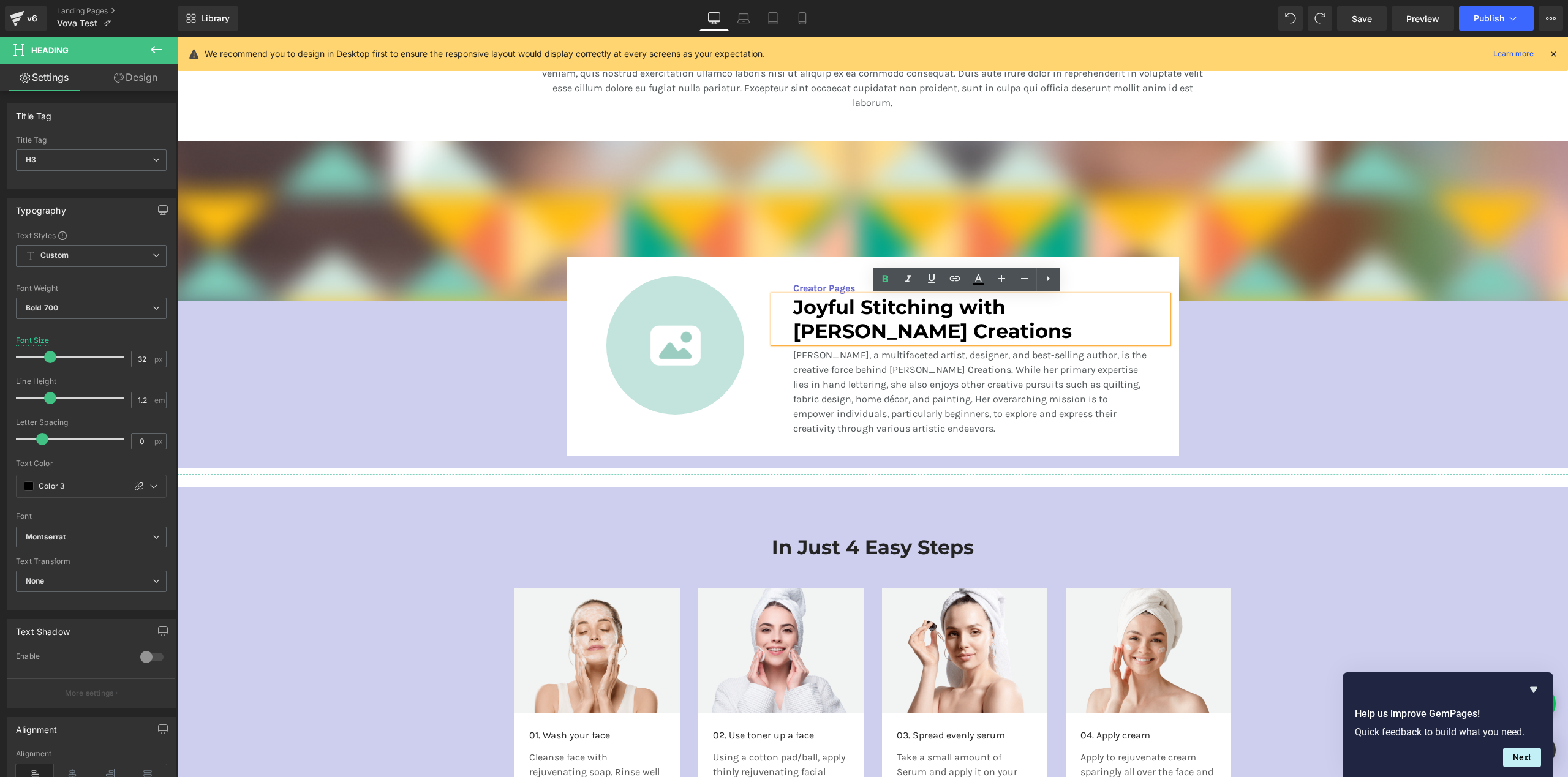
click at [1233, 348] on div "Image Image Creator Pages Text Block Joyful Stitching with [PERSON_NAME] Creati…" at bounding box center [872, 301] width 1391 height 320
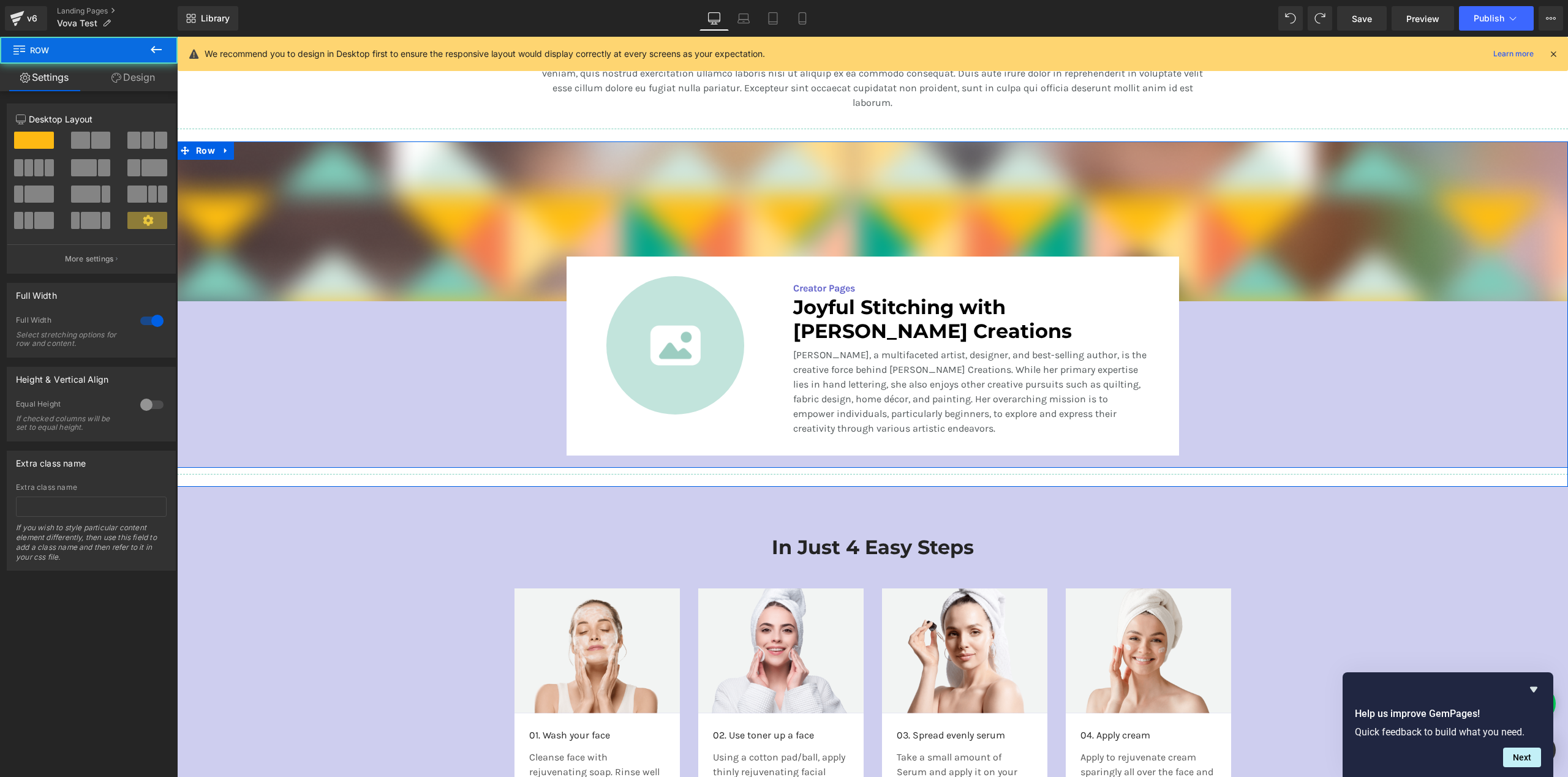
click at [1233, 348] on div "Image Image Creator Pages Text Block Joyful Stitching with [PERSON_NAME] Creati…" at bounding box center [872, 301] width 1391 height 320
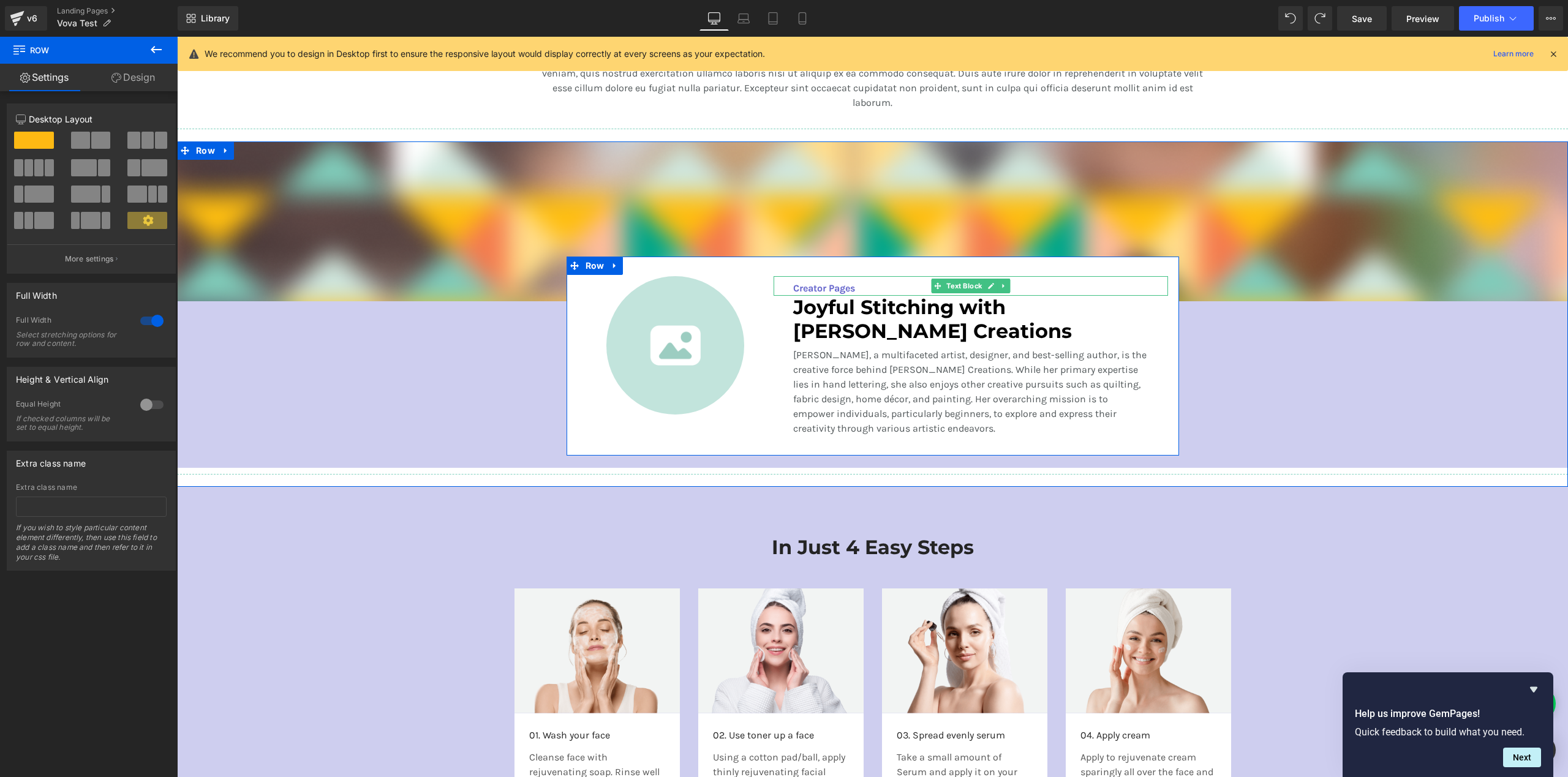
click at [835, 287] on p "Creator Pages" at bounding box center [971, 288] width 355 height 15
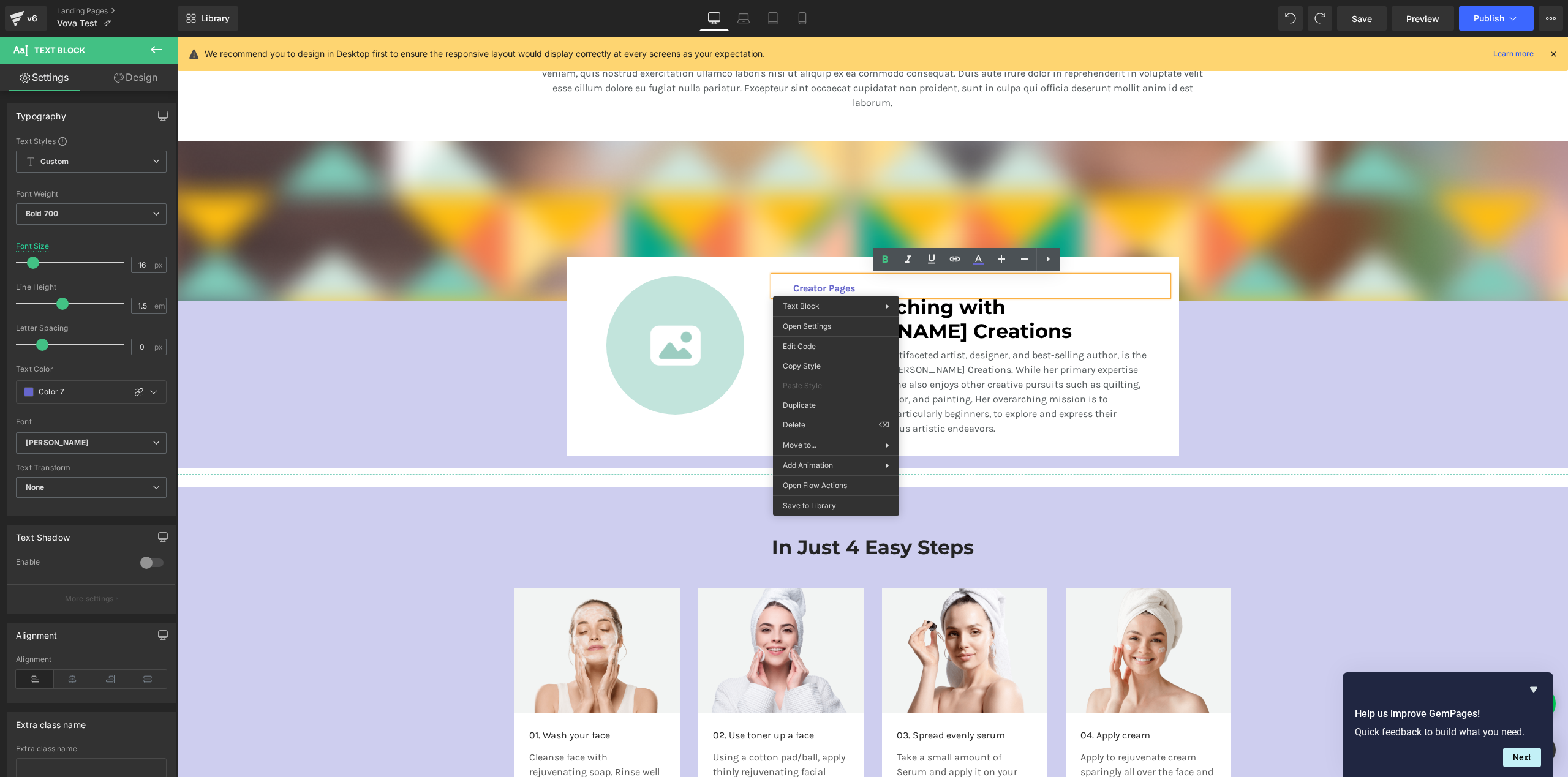
click at [1044, 383] on p "[PERSON_NAME], a multifaceted artist, designer, and best-selling author, is the…" at bounding box center [971, 392] width 355 height 88
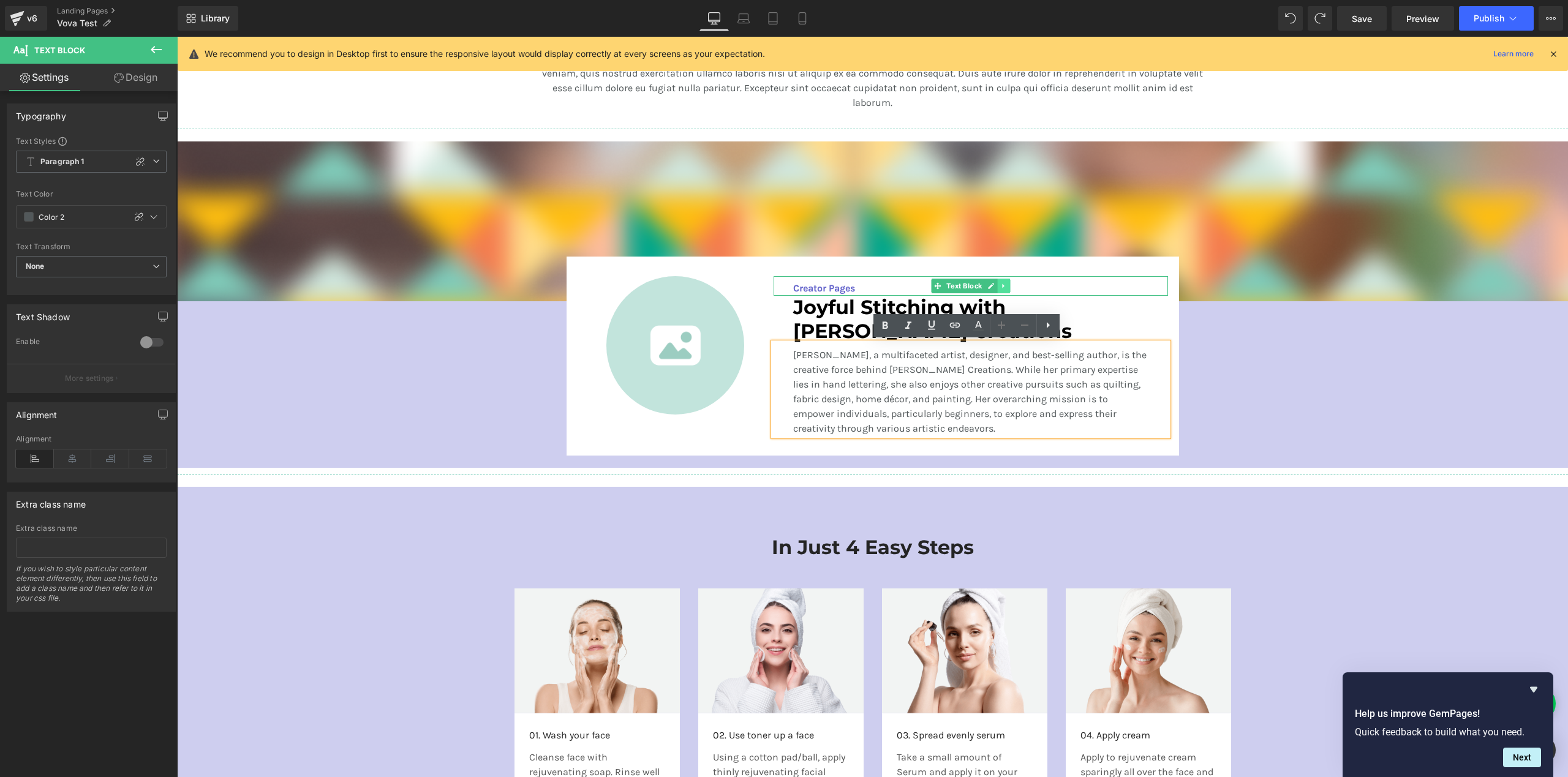
click at [1001, 288] on icon at bounding box center [1004, 285] width 7 height 7
click at [995, 288] on icon at bounding box center [997, 286] width 7 height 6
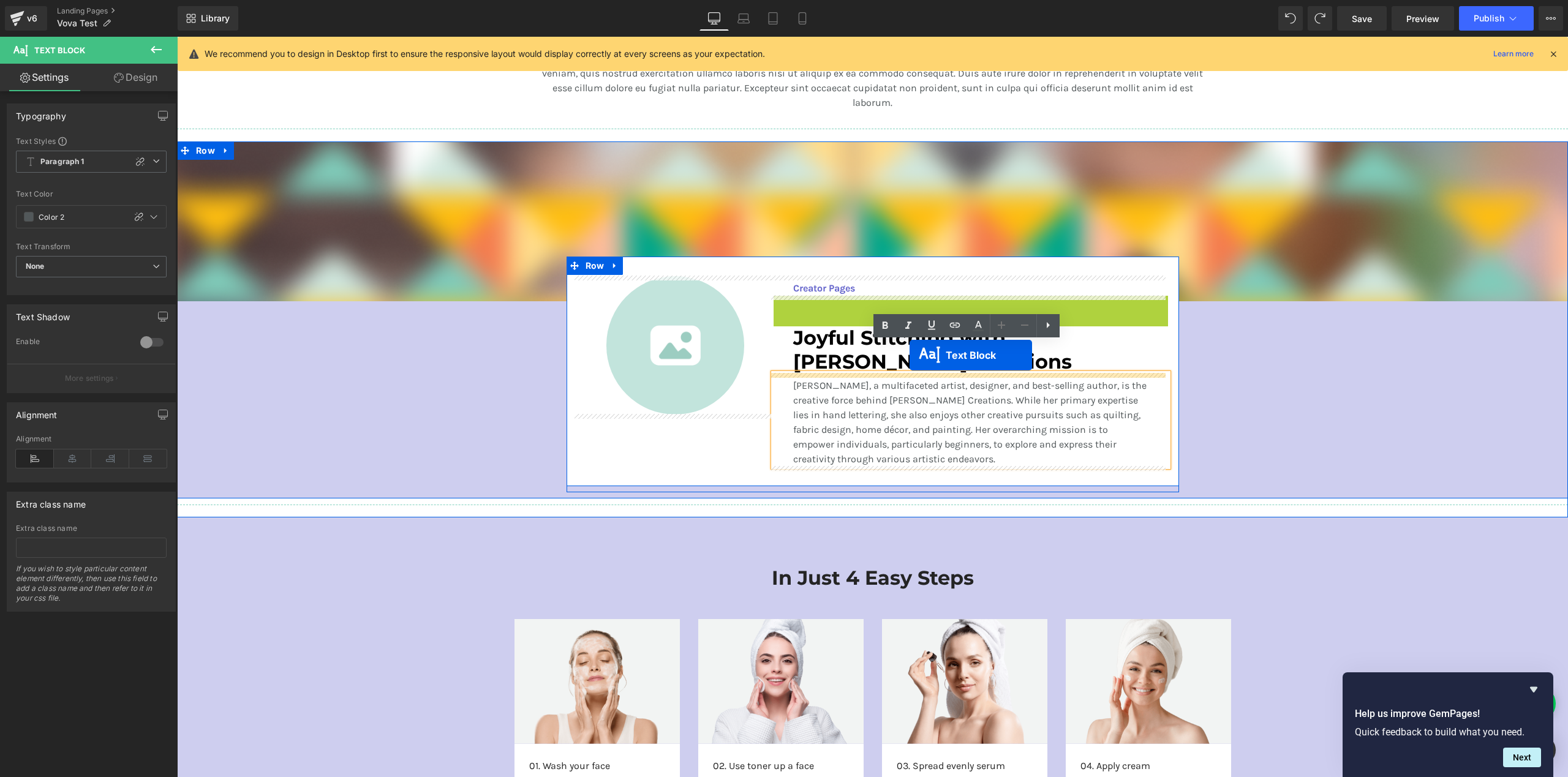
drag, startPoint x: 934, startPoint y: 305, endPoint x: 909, endPoint y: 355, distance: 55.9
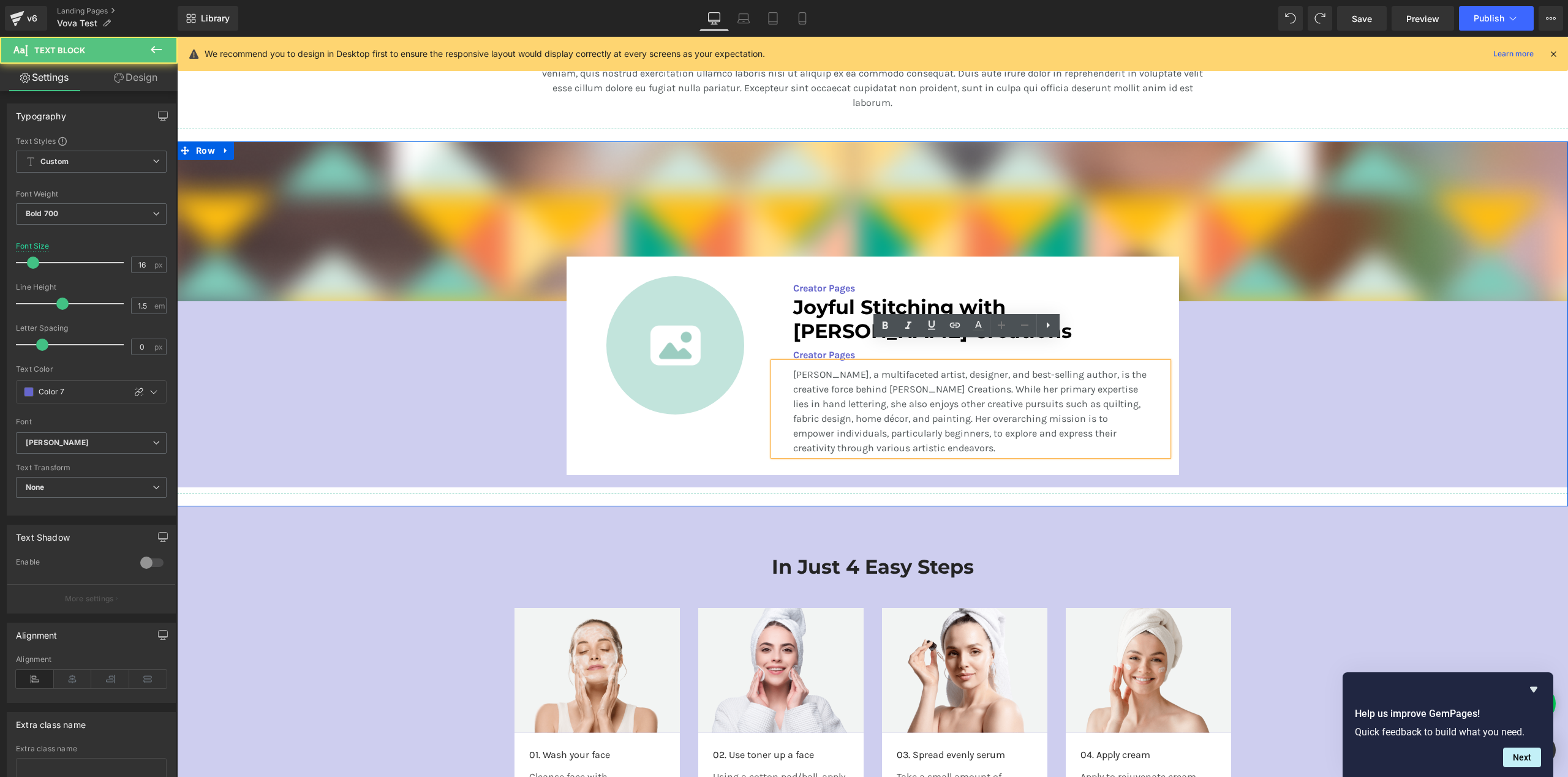
click at [1297, 364] on div "Image Image Creator Pages Text Block Joyful Stitching with [PERSON_NAME] Creati…" at bounding box center [872, 311] width 1391 height 340
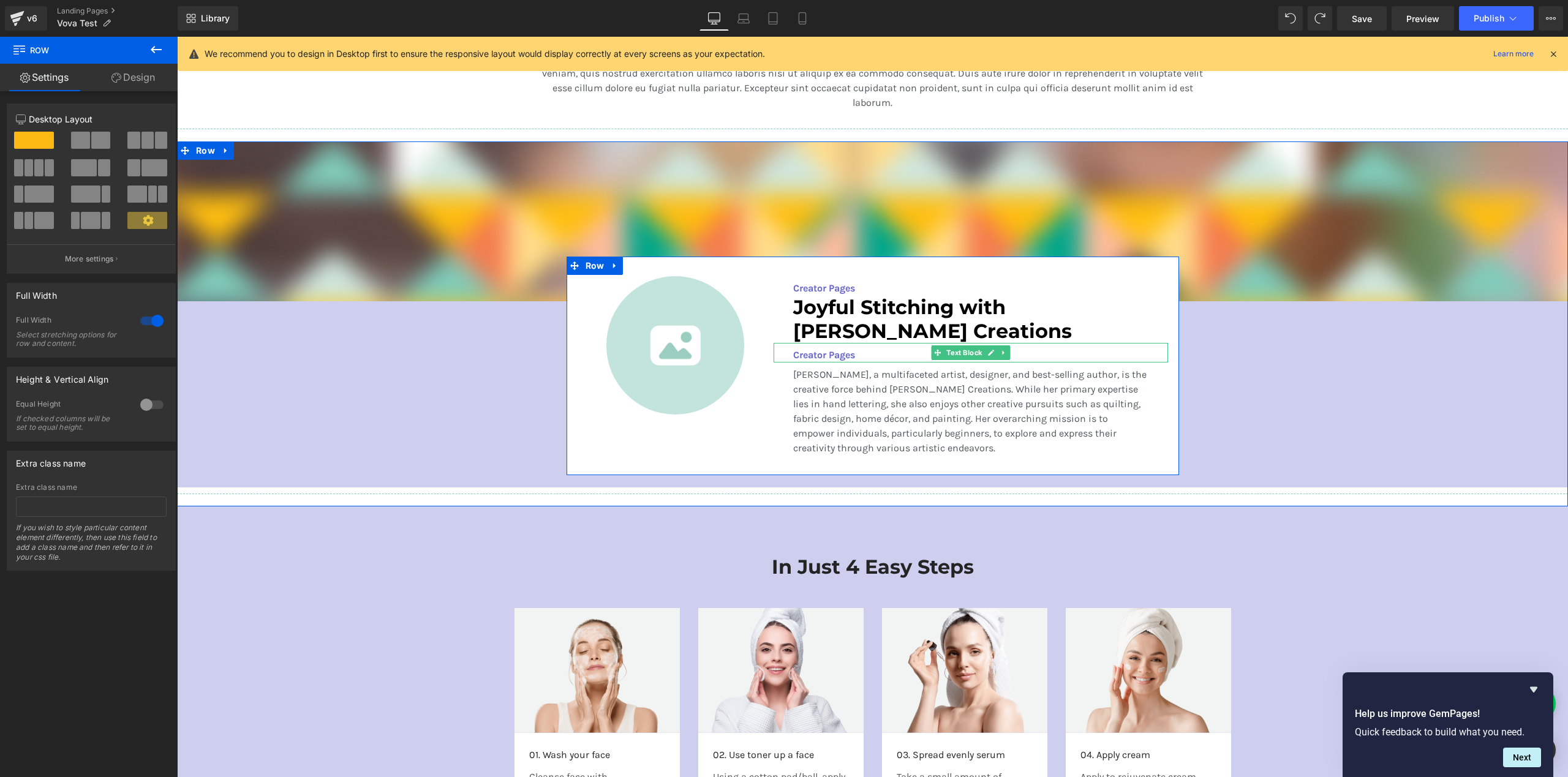
click at [841, 353] on p "Creator Pages" at bounding box center [971, 355] width 355 height 15
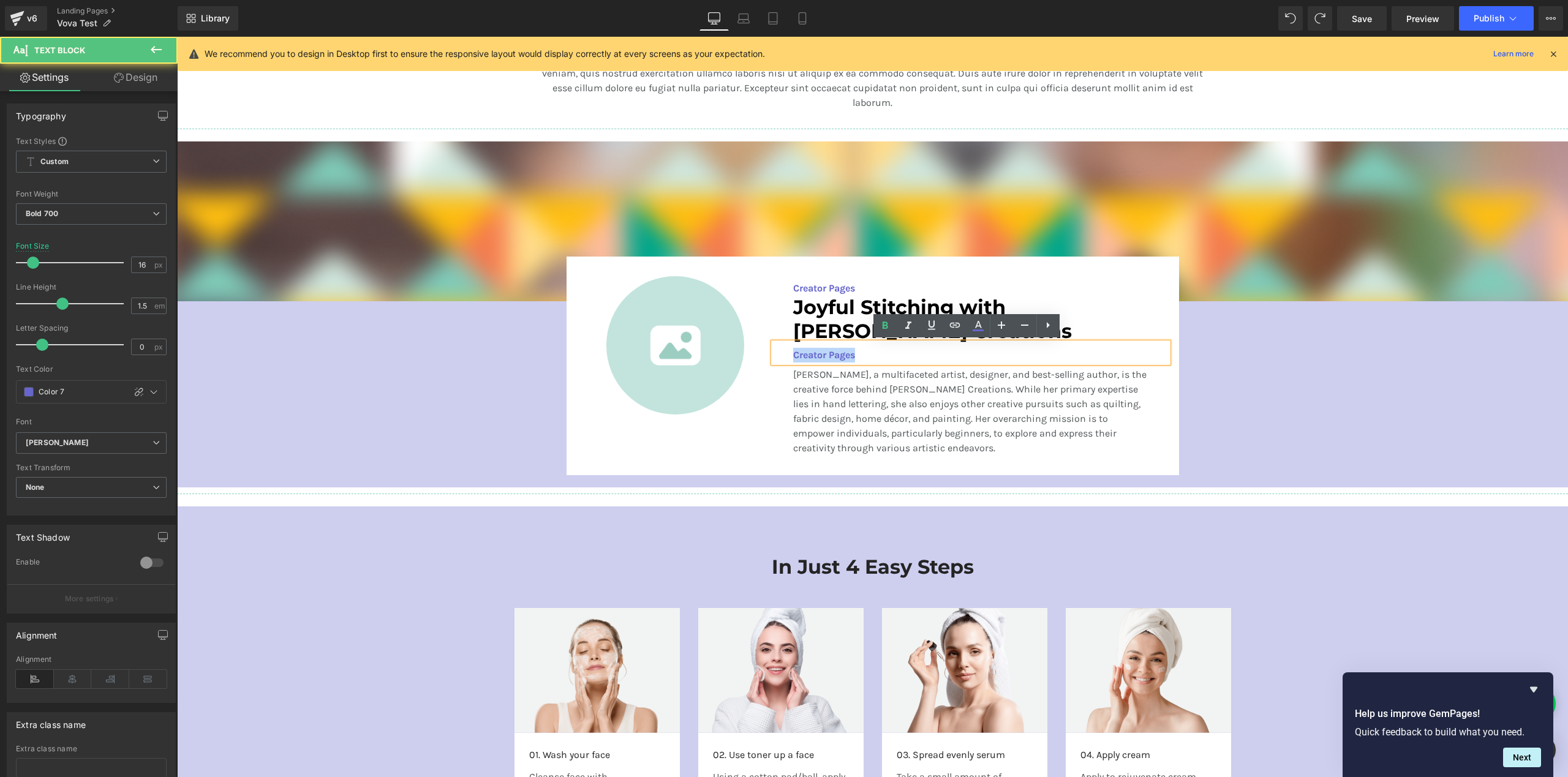
click at [841, 353] on p "Creator Pages" at bounding box center [971, 355] width 355 height 15
click at [815, 353] on p "Creator Pages" at bounding box center [971, 355] width 355 height 15
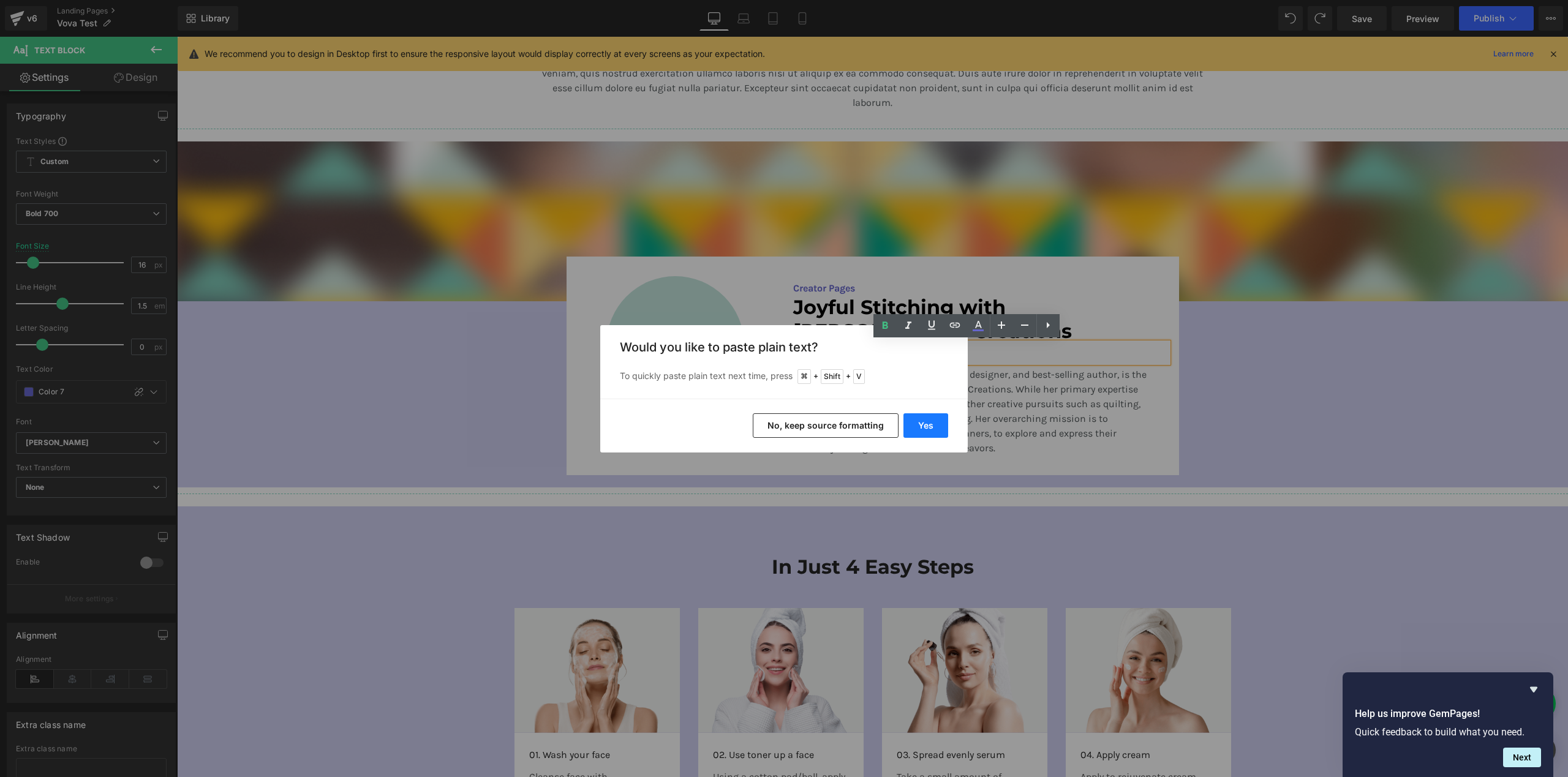
click at [934, 426] on button "Yes" at bounding box center [926, 426] width 45 height 25
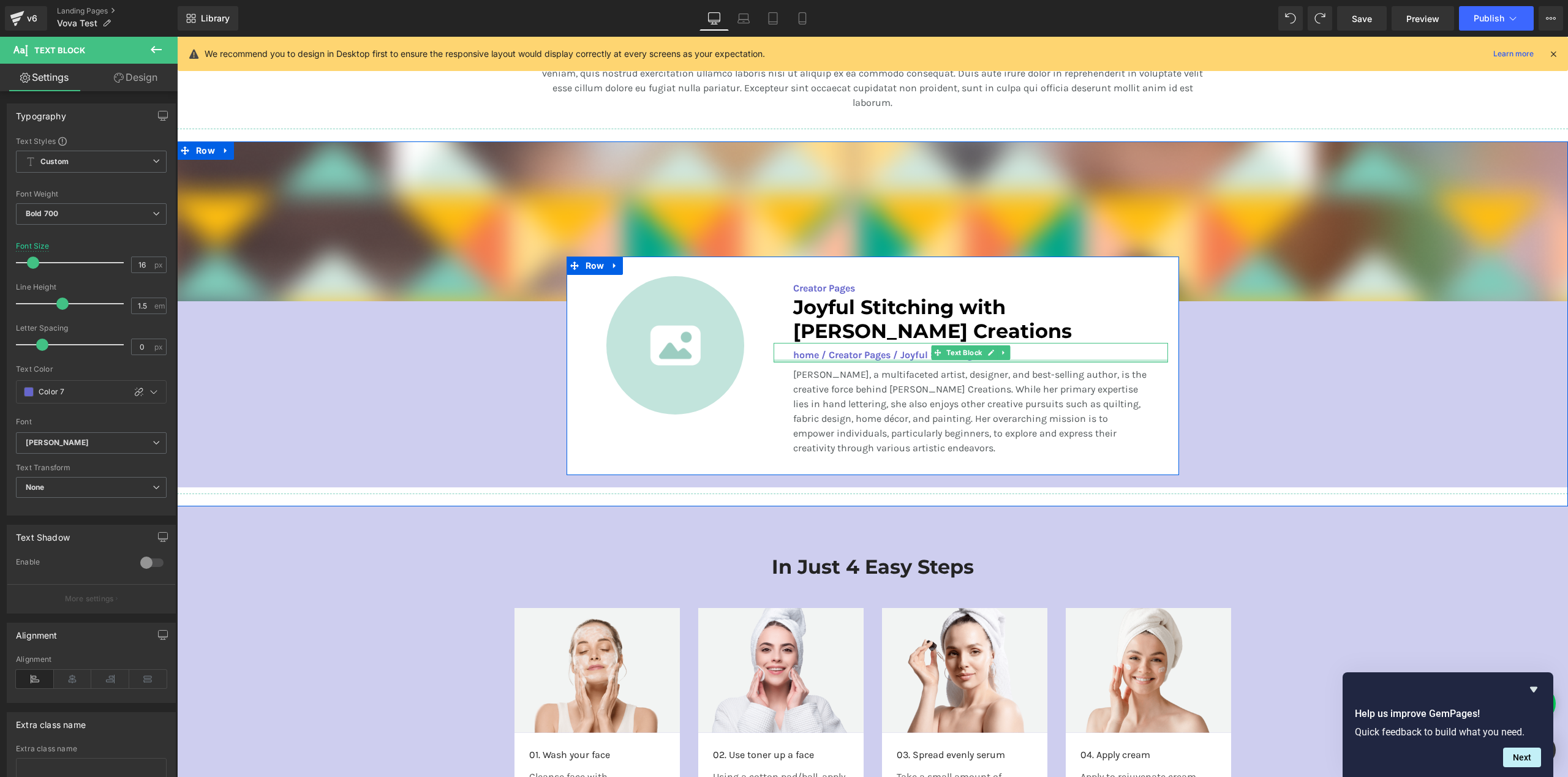
drag, startPoint x: 984, startPoint y: 358, endPoint x: 781, endPoint y: 356, distance: 203.0
click at [776, 358] on div "home / Creator Pages / Joyful Stitching Text Block" at bounding box center [971, 353] width 395 height 19
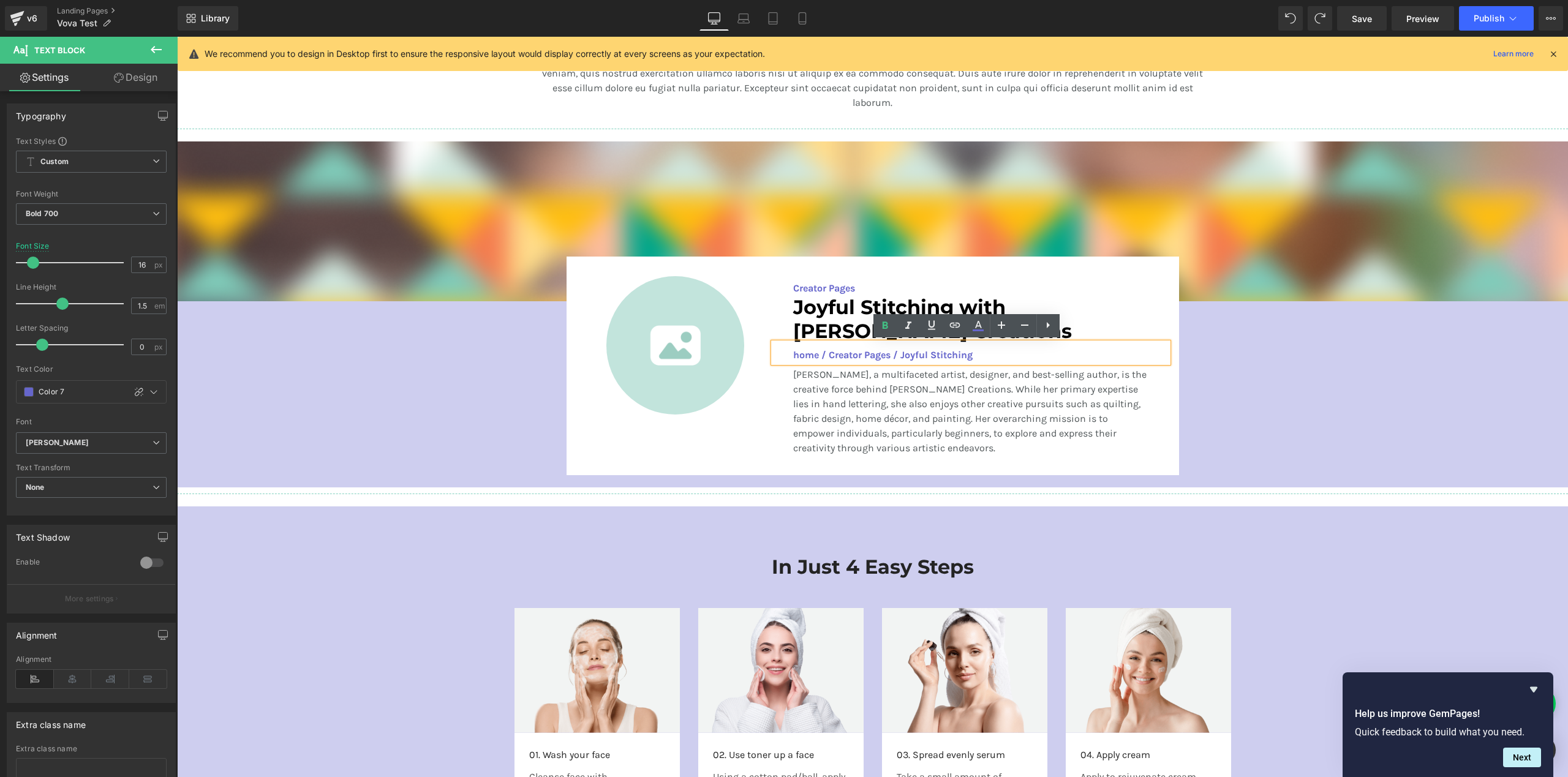
click at [806, 352] on p "home / Creator Pages / Joyful Stitching" at bounding box center [971, 355] width 355 height 15
click at [31, 396] on span at bounding box center [29, 391] width 10 height 10
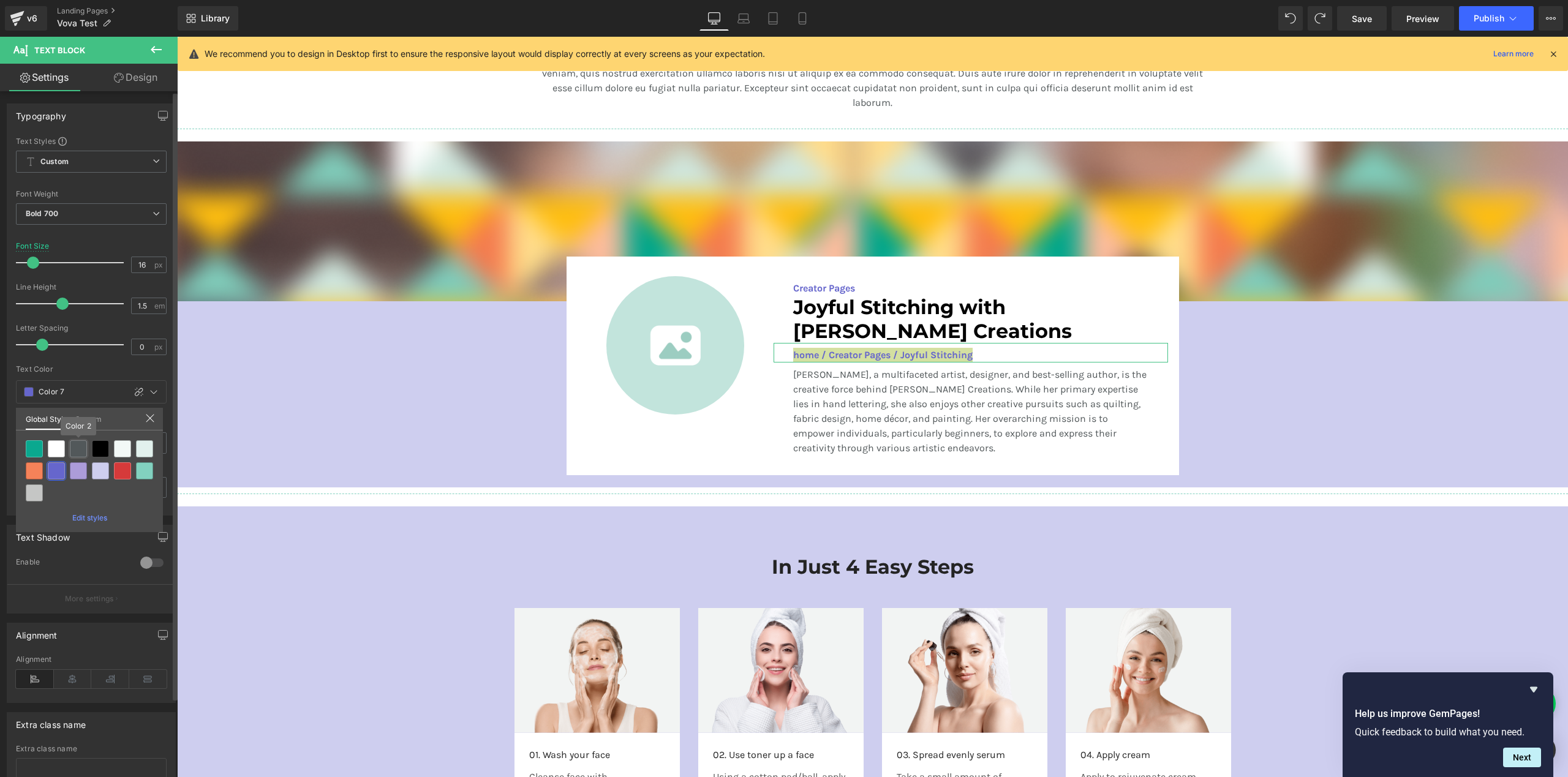
click at [79, 450] on div at bounding box center [78, 448] width 17 height 17
type input "Color 2"
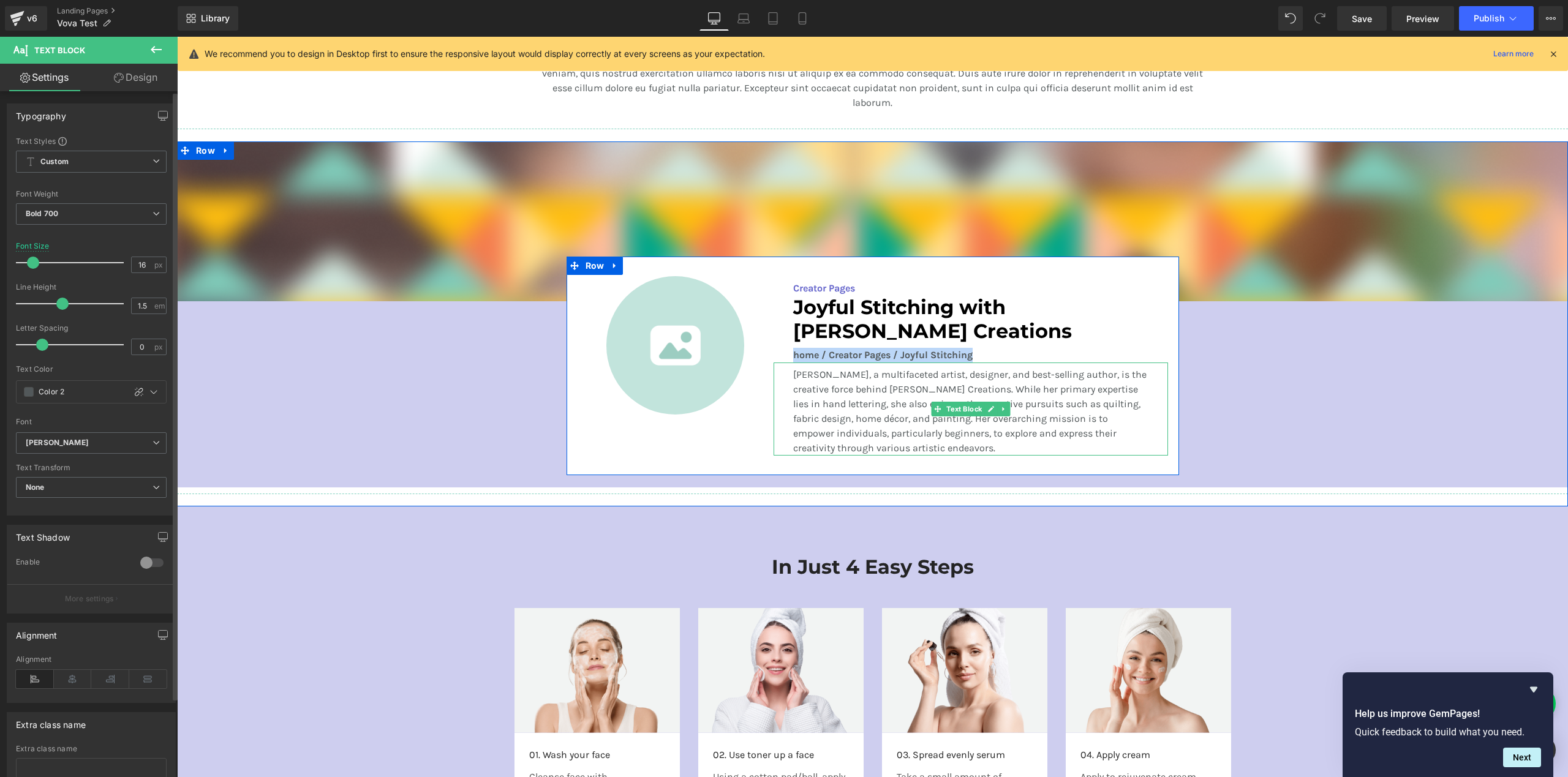
click at [908, 420] on p "[PERSON_NAME], a multifaceted artist, designer, and best-selling author, is the…" at bounding box center [971, 411] width 355 height 88
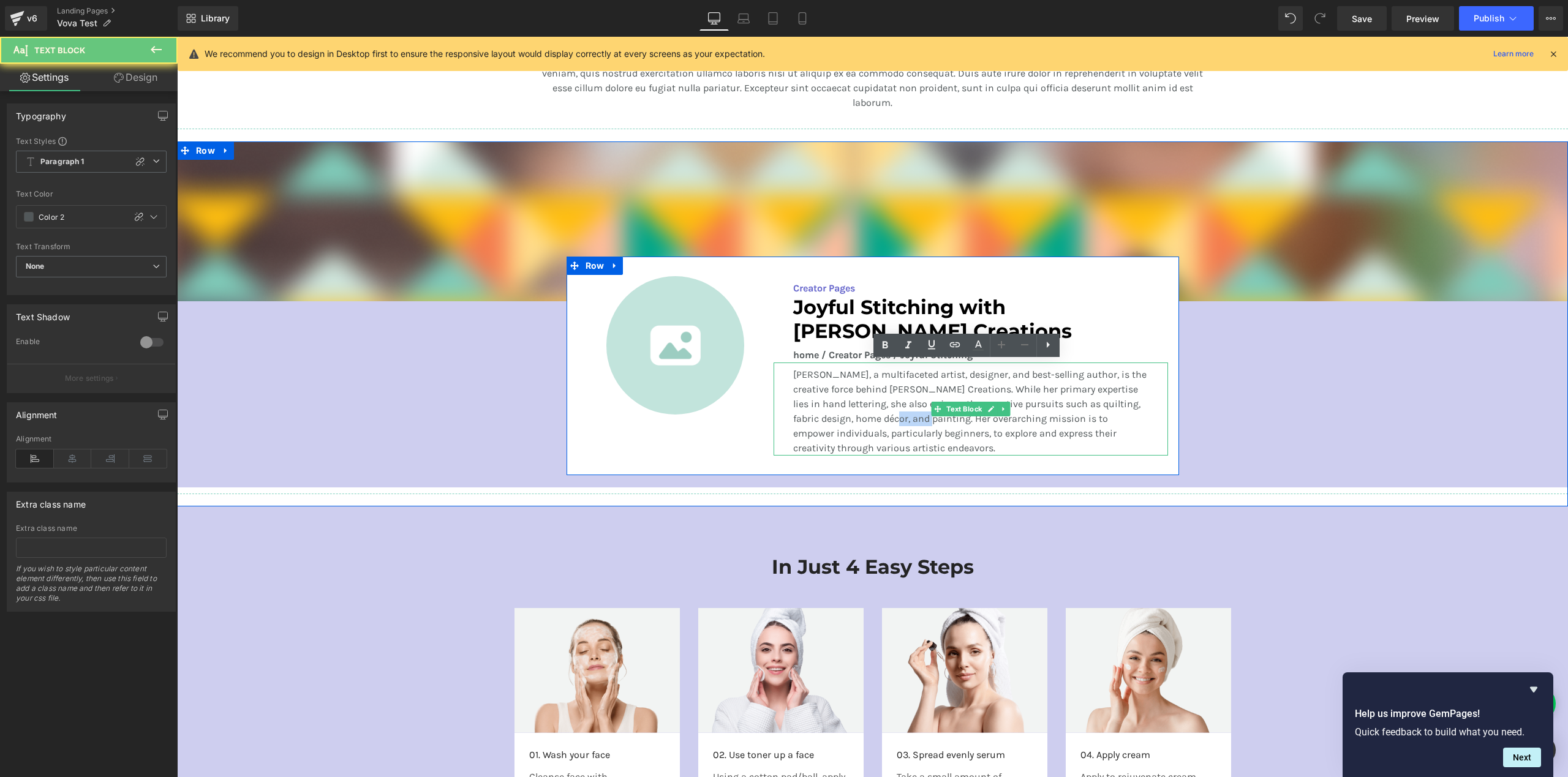
click at [908, 420] on p "[PERSON_NAME], a multifaceted artist, designer, and best-selling author, is the…" at bounding box center [971, 411] width 355 height 88
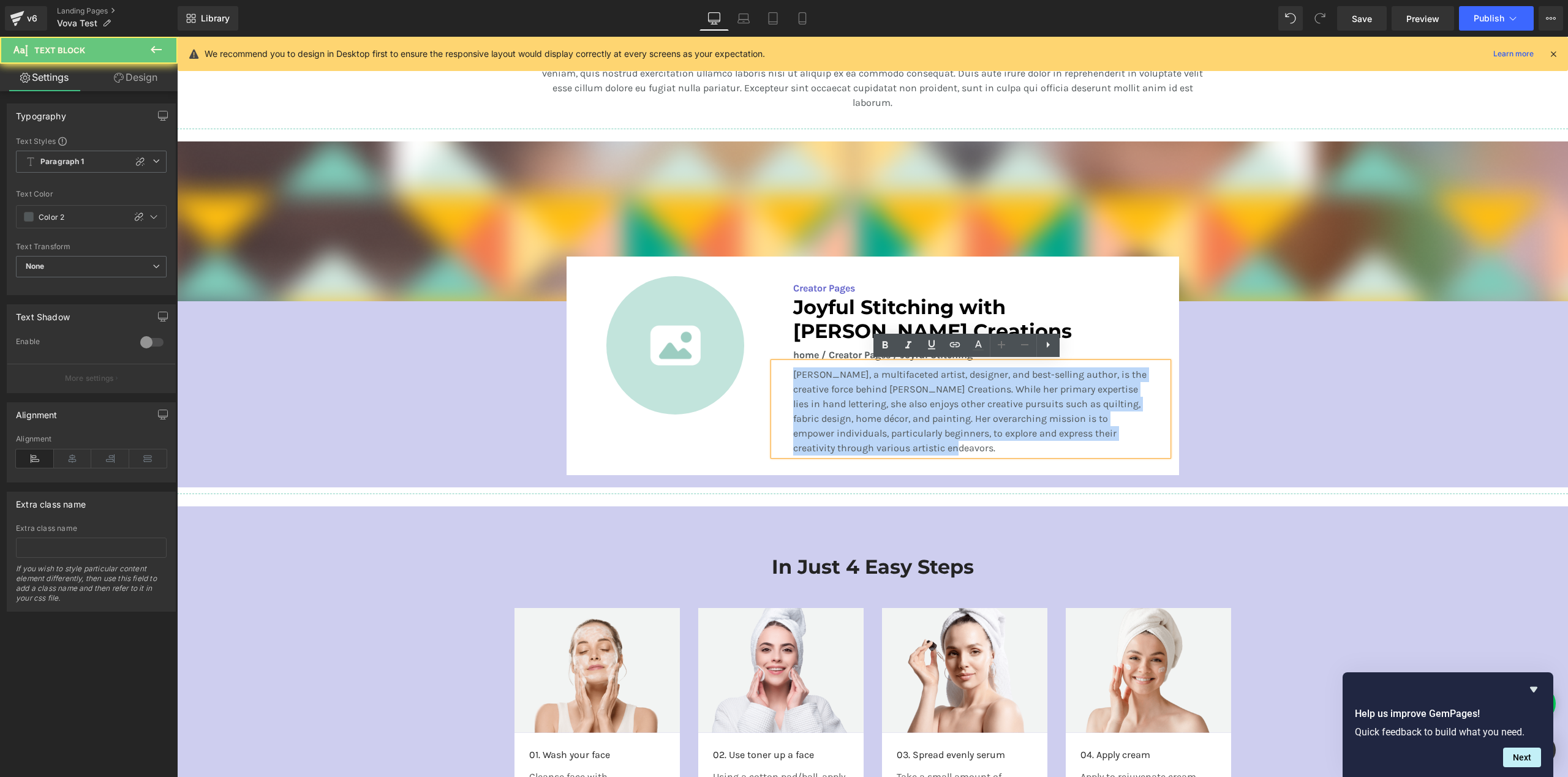
click at [908, 420] on p "[PERSON_NAME], a multifaceted artist, designer, and best-selling author, is the…" at bounding box center [971, 411] width 355 height 88
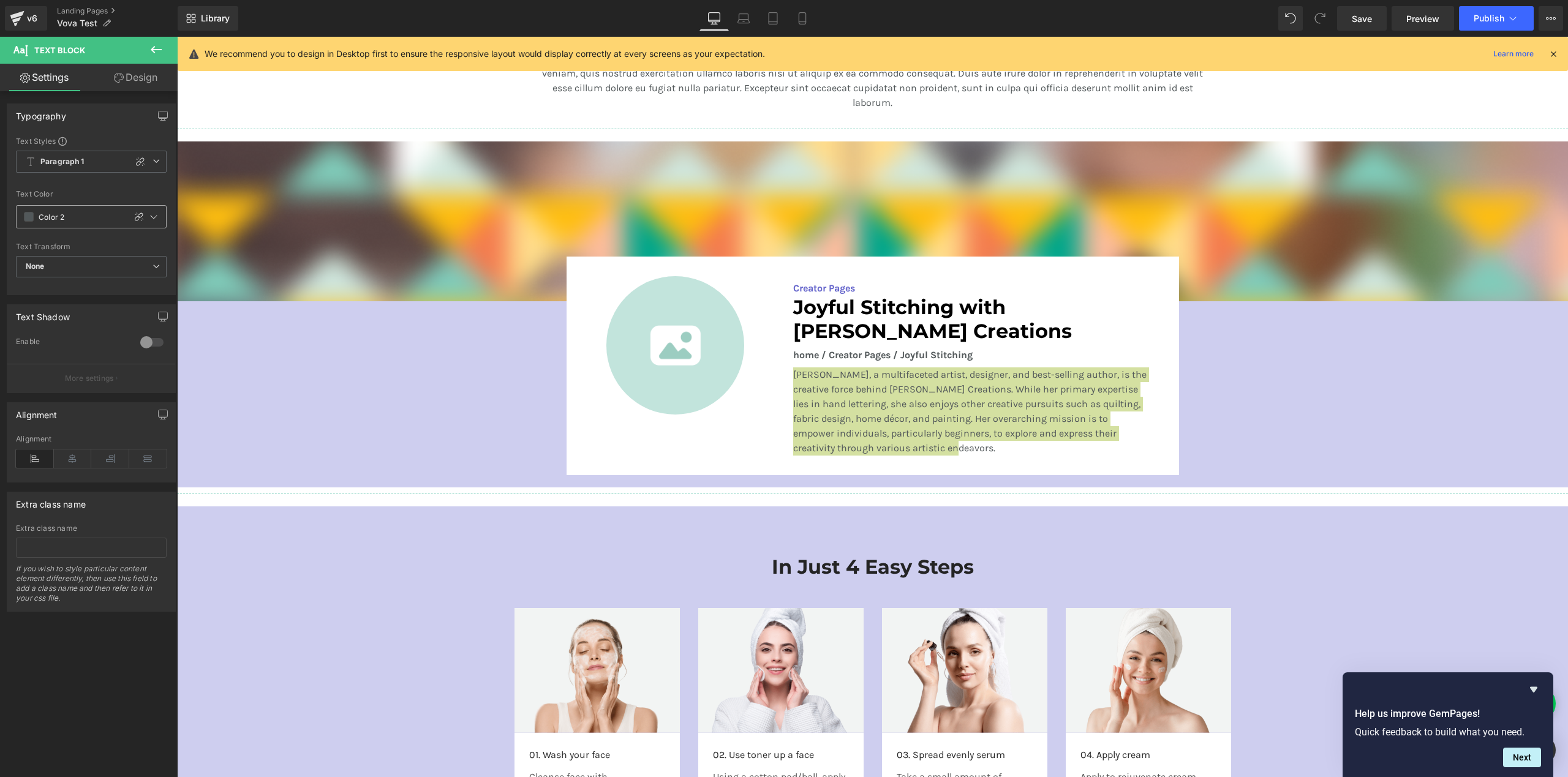
click at [33, 216] on span at bounding box center [29, 216] width 10 height 10
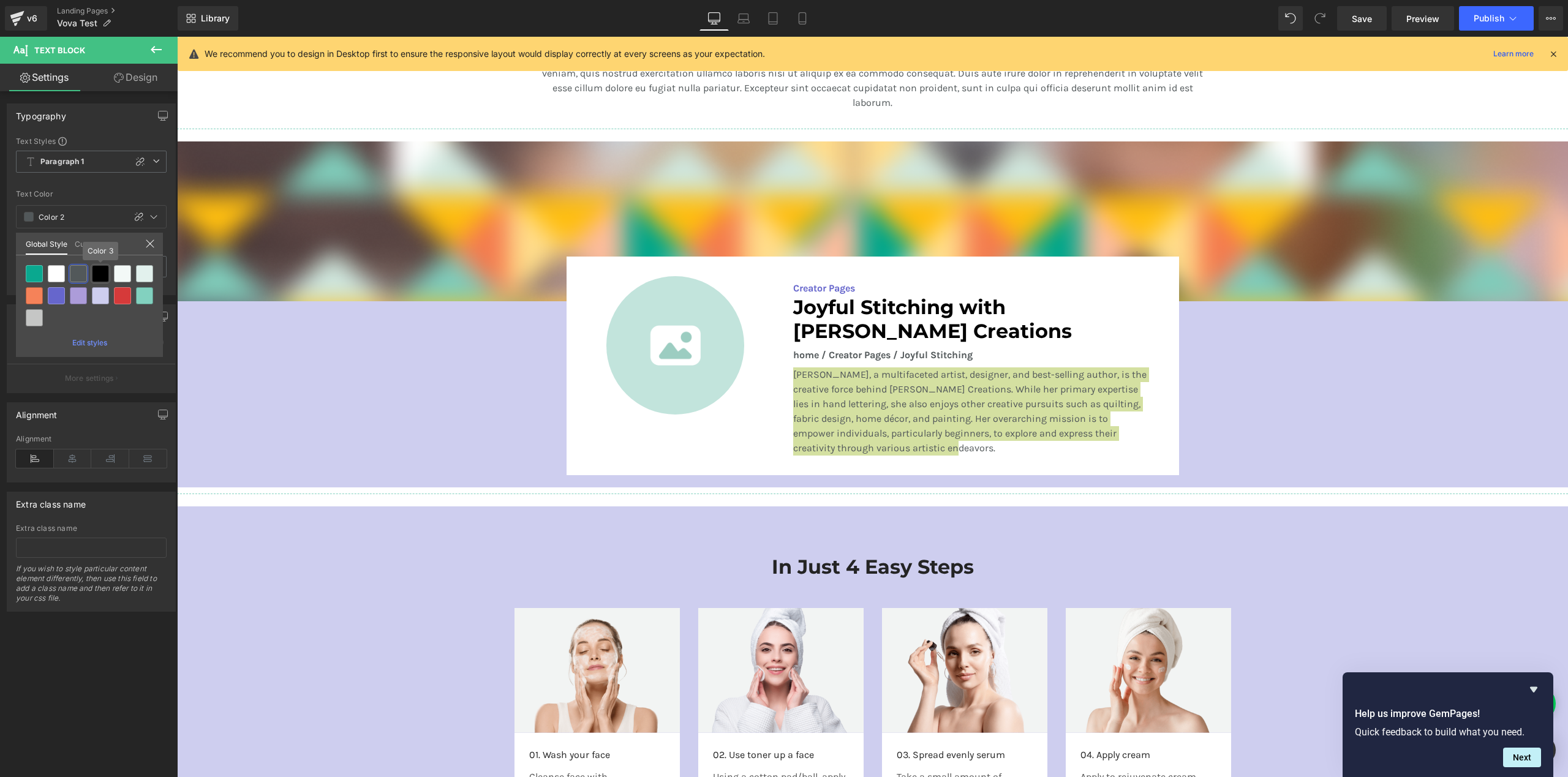
click at [99, 278] on div at bounding box center [100, 274] width 17 height 17
type input "Color 3"
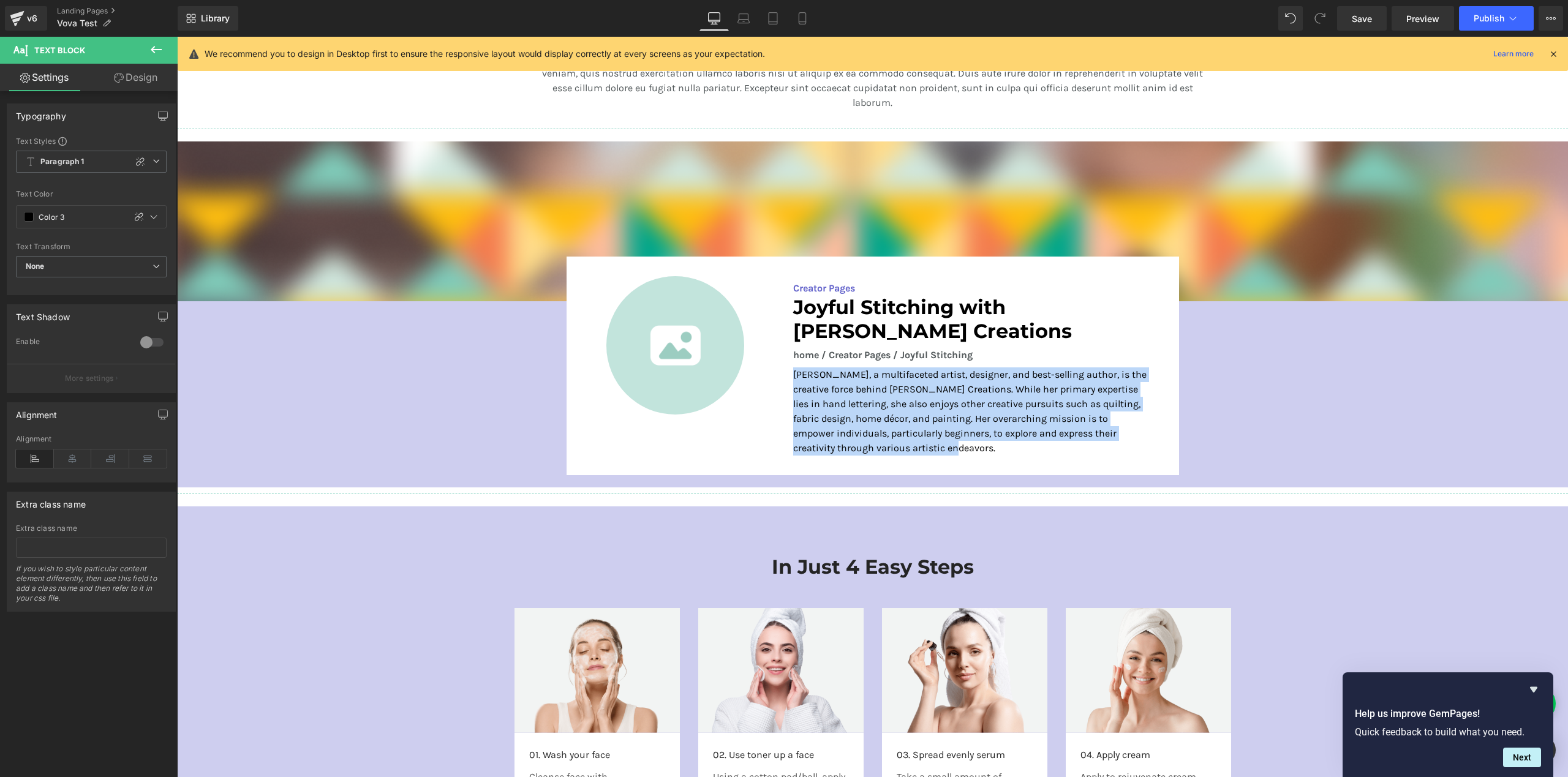
click at [408, 363] on div "Image Image Creator Pages Text Block Joyful Stitching with [PERSON_NAME] Creati…" at bounding box center [872, 311] width 1391 height 340
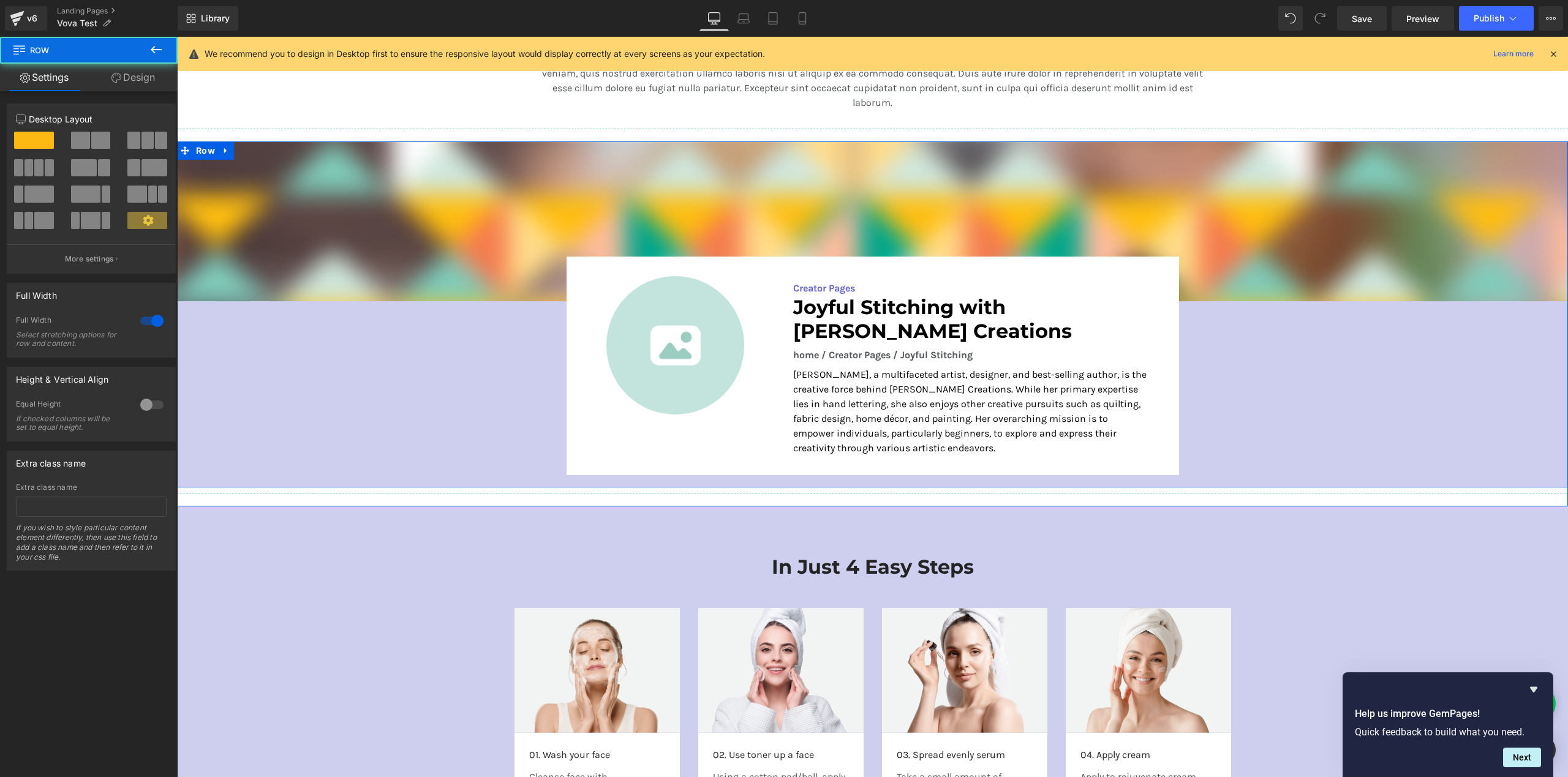
click at [1353, 392] on div "Image Image Creator Pages Text Block Joyful Stitching with [PERSON_NAME] Creati…" at bounding box center [872, 311] width 1391 height 340
click at [945, 353] on span "Text Block" at bounding box center [965, 352] width 40 height 15
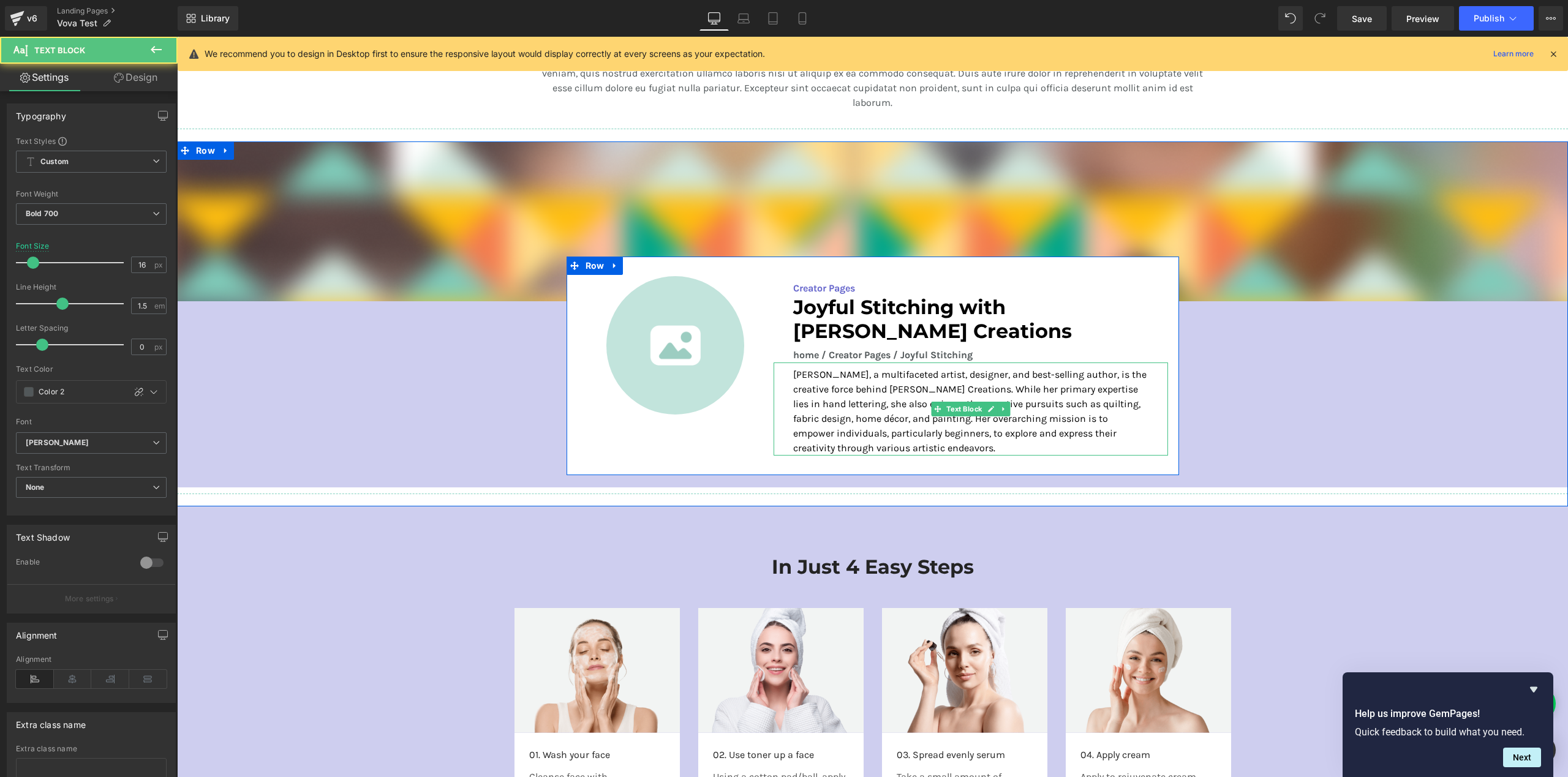
click at [774, 366] on div "[PERSON_NAME], a multifaceted artist, designer, and best-selling author, is the…" at bounding box center [971, 409] width 395 height 93
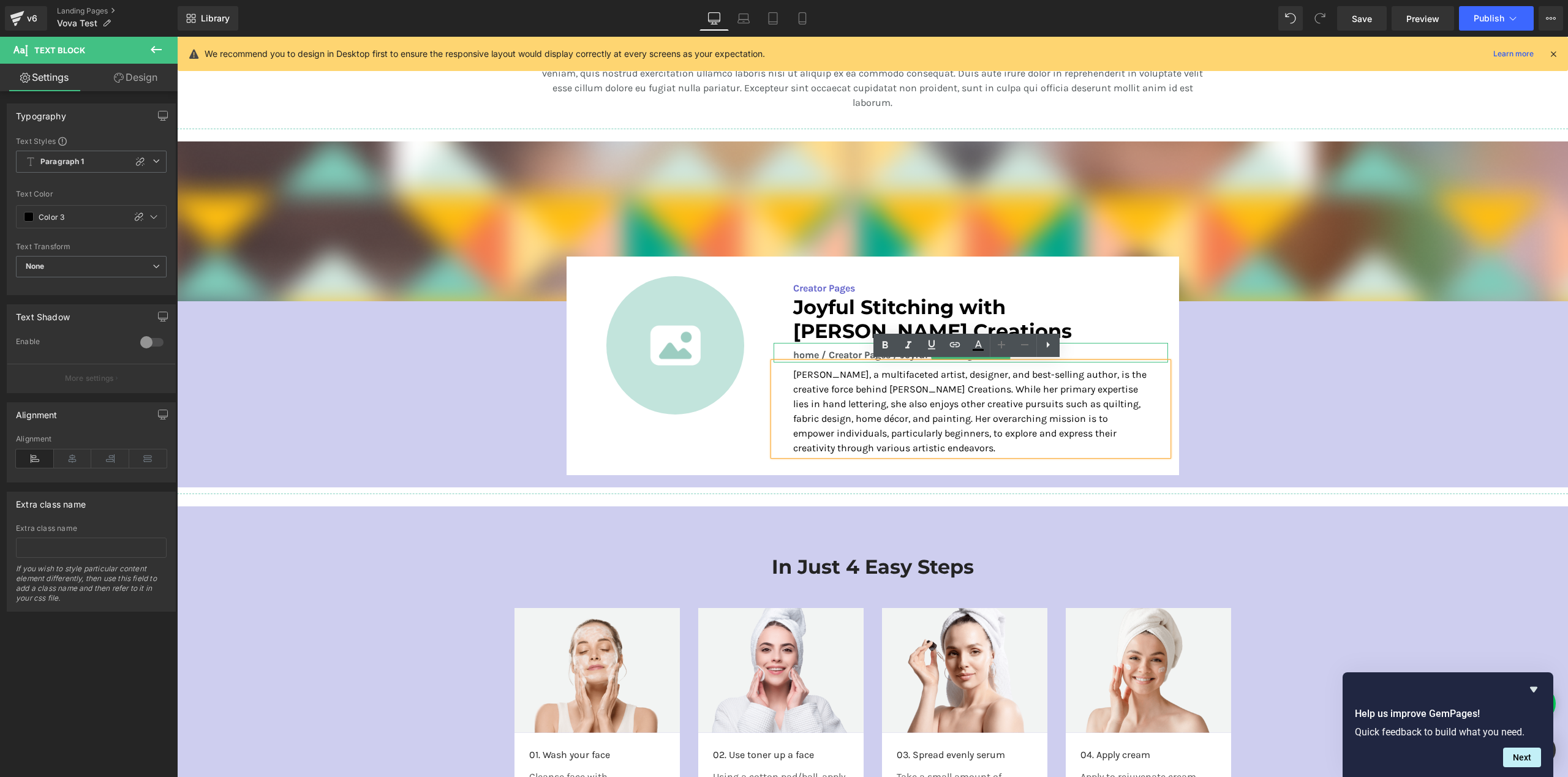
click at [838, 351] on p "home / Creator Pages / Joyful Stitching" at bounding box center [971, 355] width 355 height 15
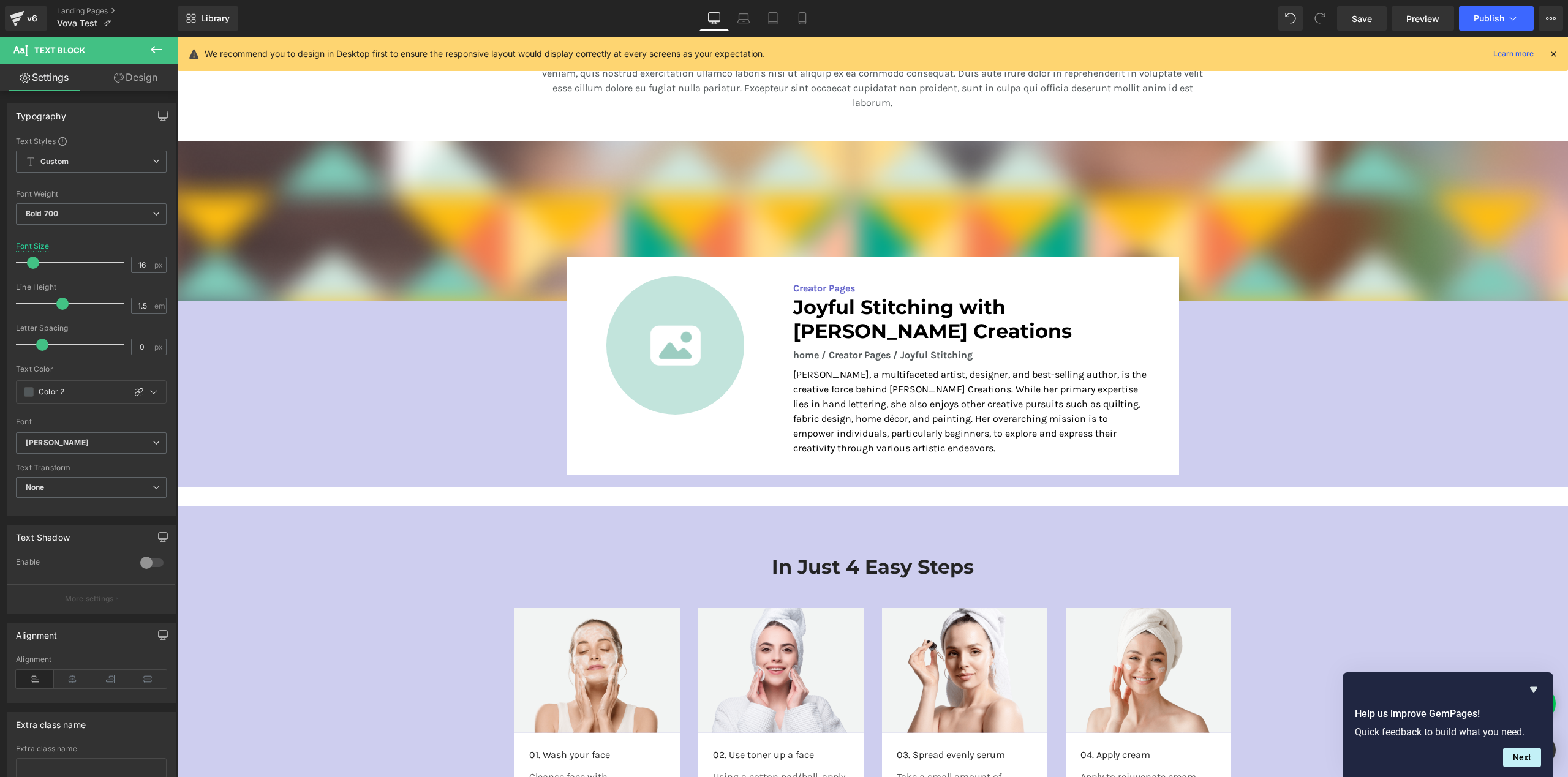
click at [137, 77] on link "Design" at bounding box center [135, 77] width 89 height 27
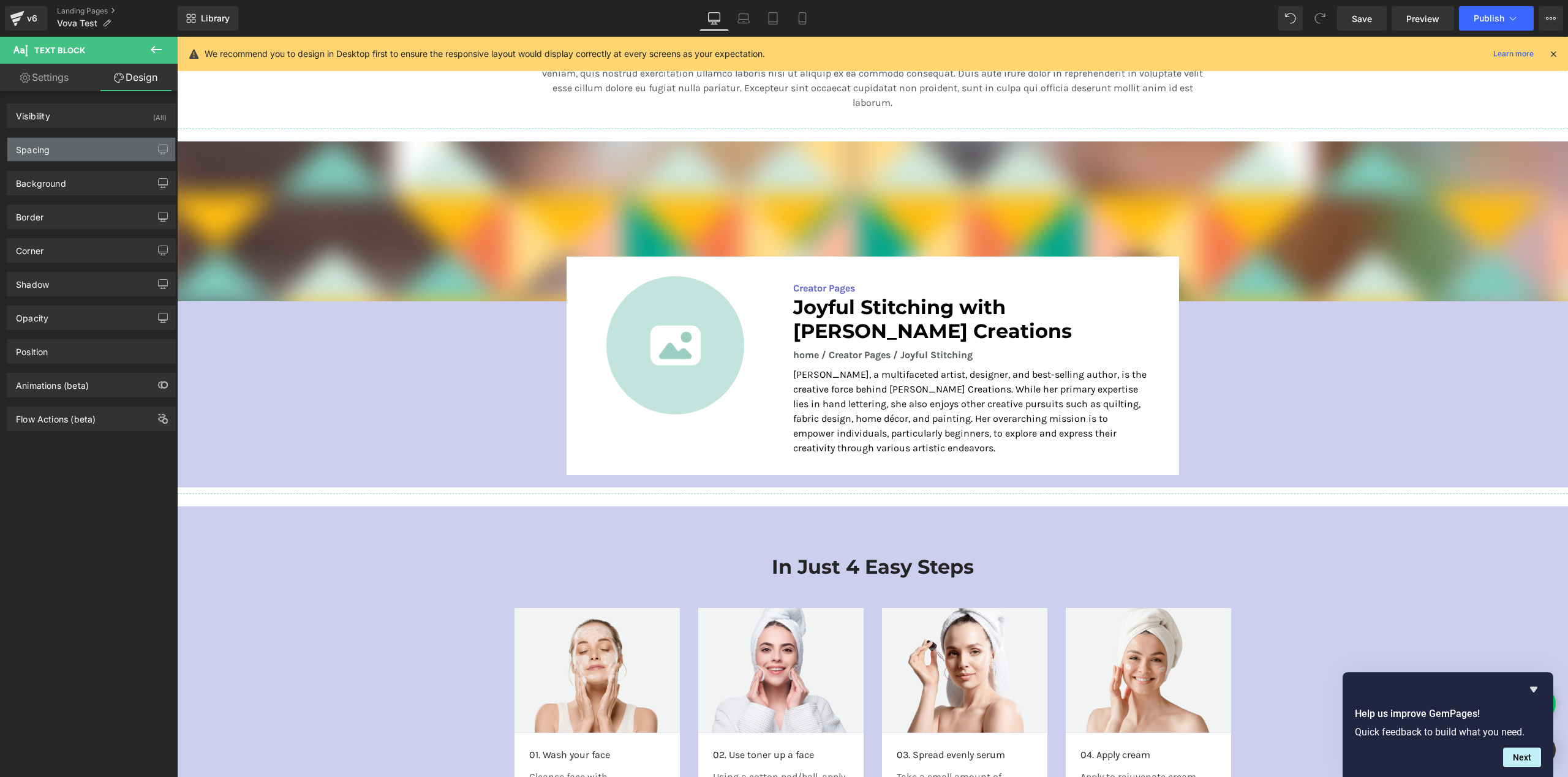
click at [89, 149] on div "Spacing" at bounding box center [91, 149] width 168 height 23
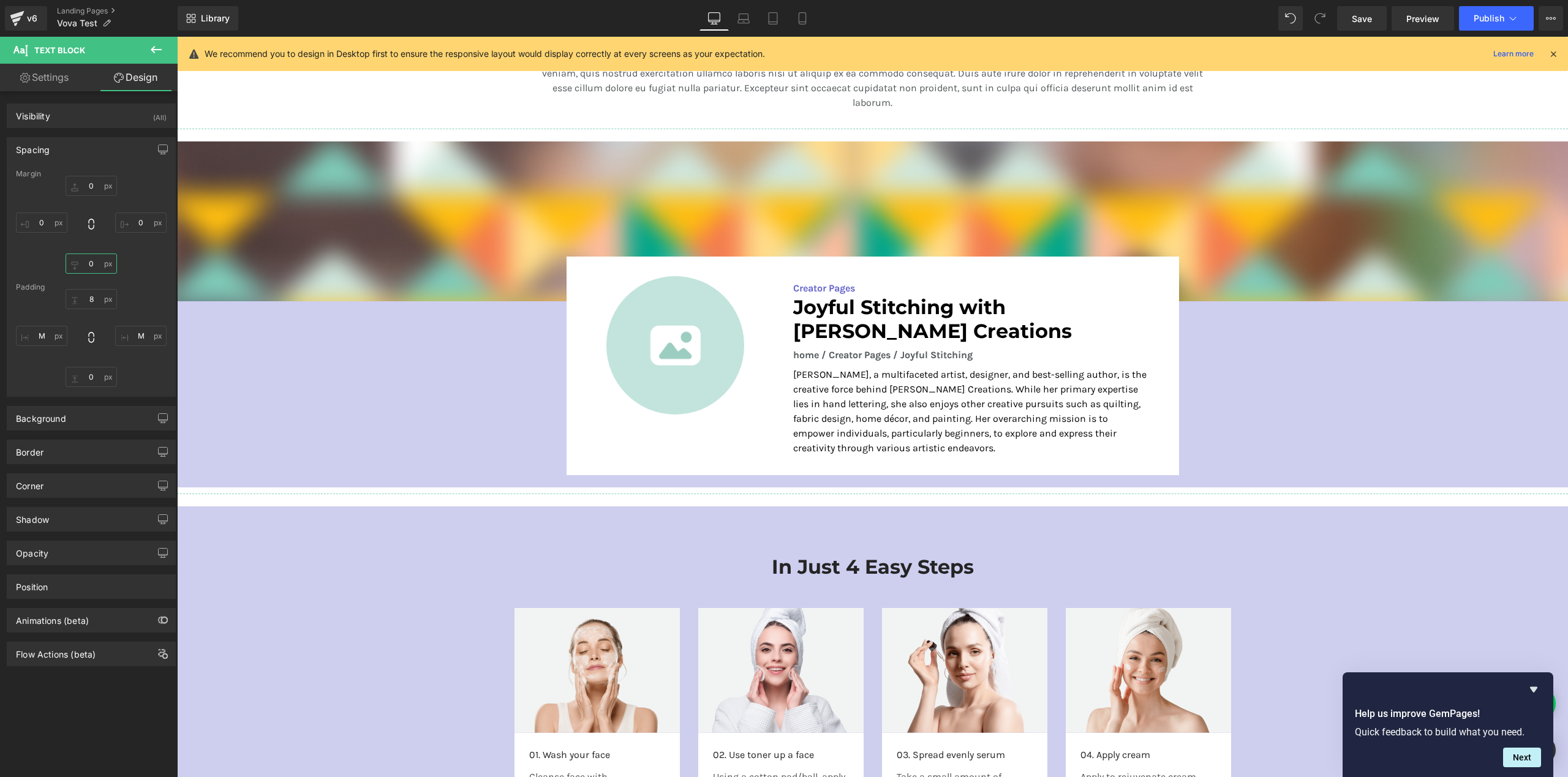
click at [92, 268] on input "0" at bounding box center [91, 263] width 51 height 20
type input "S"
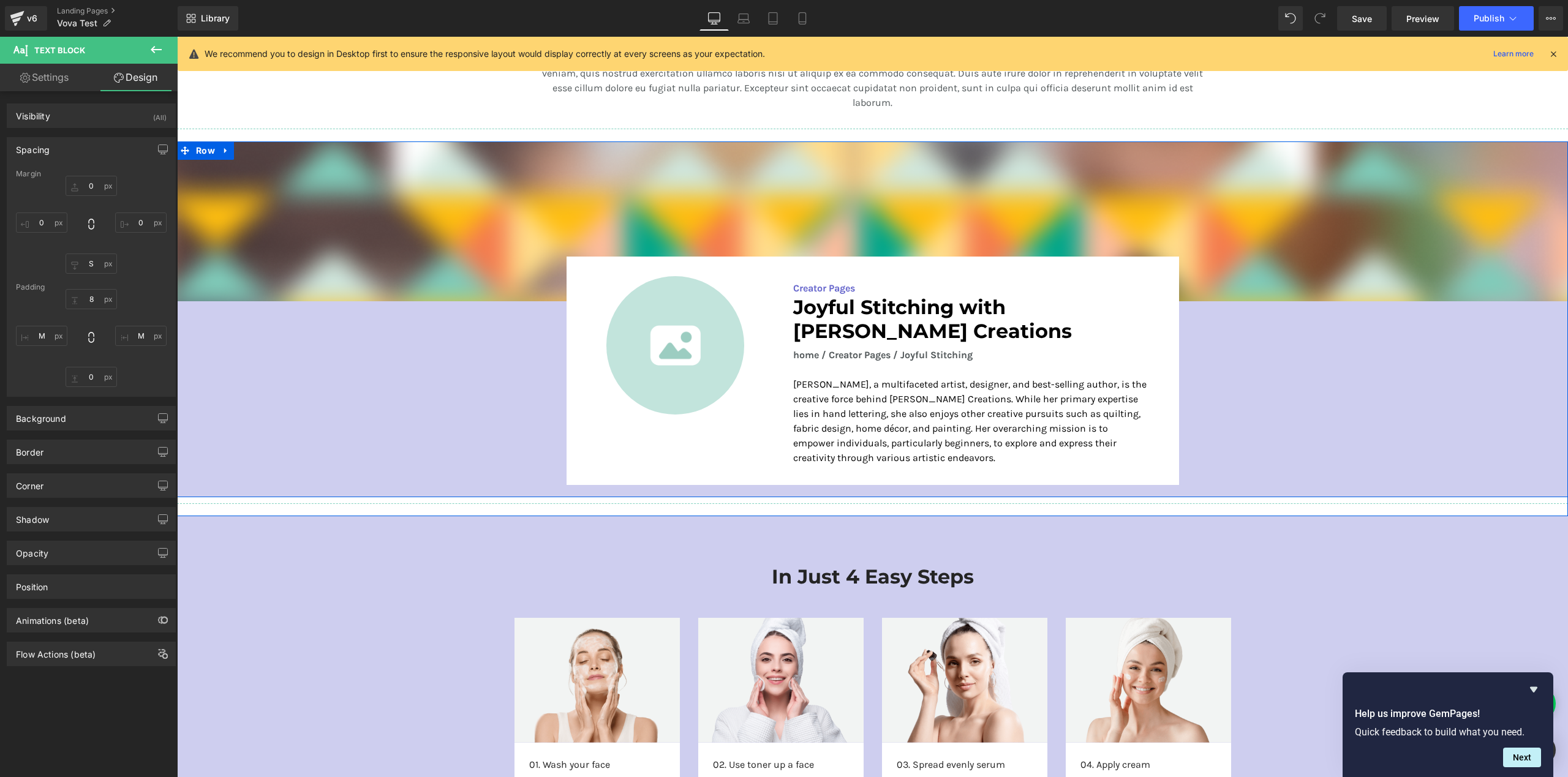
click at [1236, 401] on div "Image Image Creator Pages Text Block Joyful Stitching with [PERSON_NAME] Creati…" at bounding box center [872, 316] width 1391 height 350
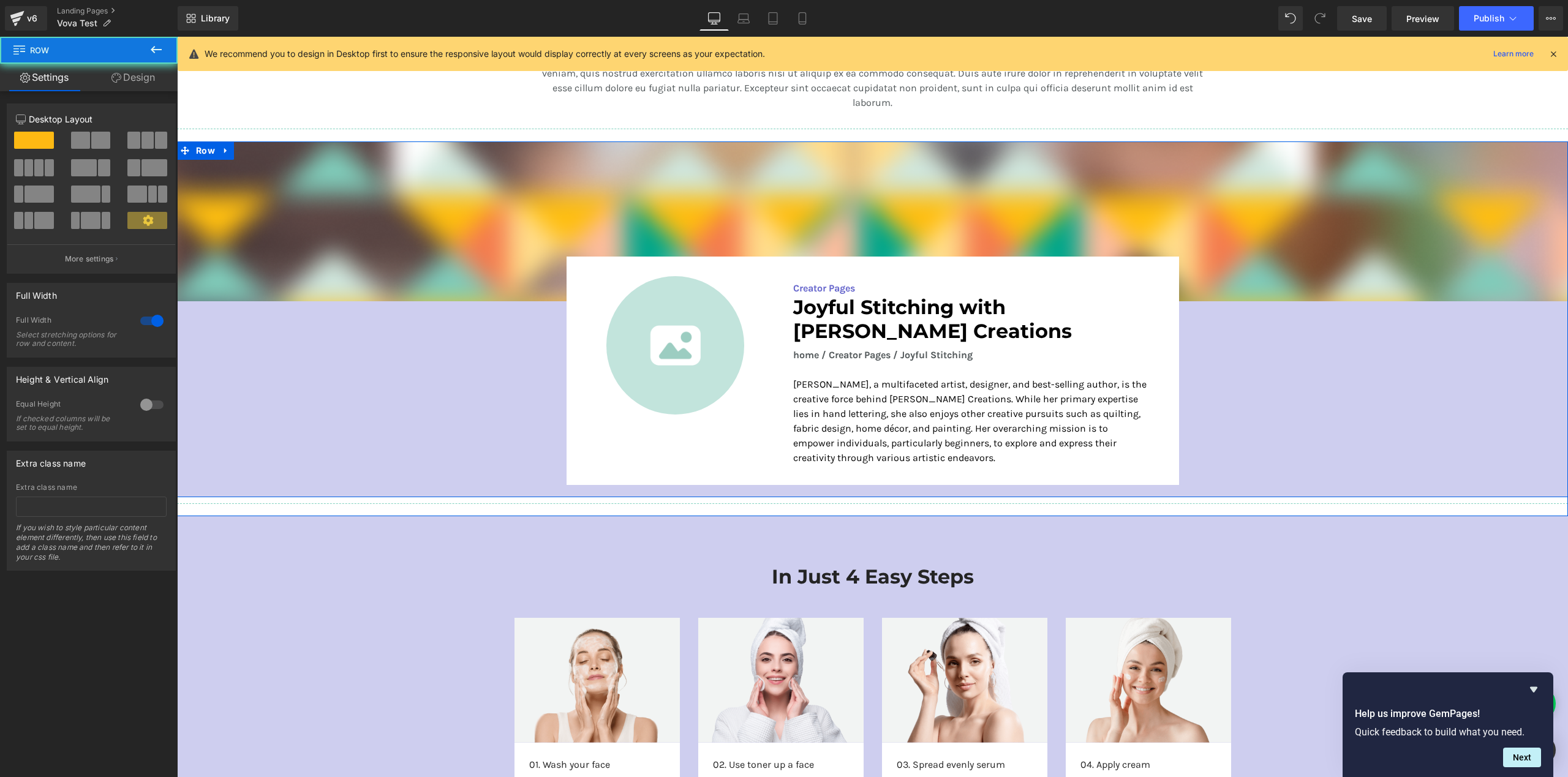
click at [1256, 397] on div "Image Image Creator Pages Text Block Joyful Stitching with [PERSON_NAME] Creati…" at bounding box center [872, 316] width 1391 height 350
click at [1319, 387] on div "Image Image Creator Pages Text Block Joyful Stitching with [PERSON_NAME] Creati…" at bounding box center [872, 316] width 1391 height 350
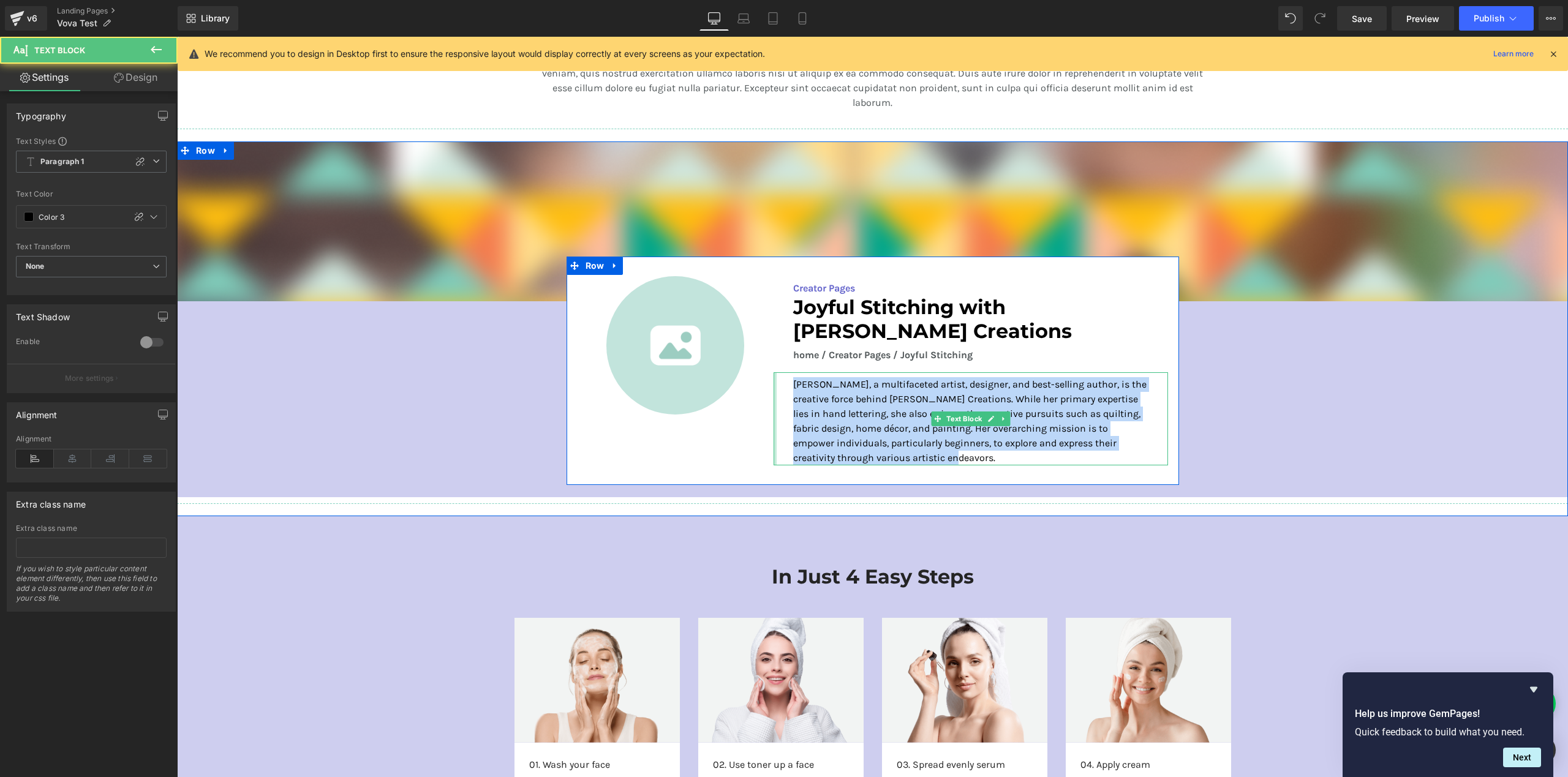
drag, startPoint x: 948, startPoint y: 455, endPoint x: 769, endPoint y: 381, distance: 193.7
click at [774, 381] on div "[PERSON_NAME], a multifaceted artist, designer, and best-selling author, is the…" at bounding box center [971, 418] width 395 height 93
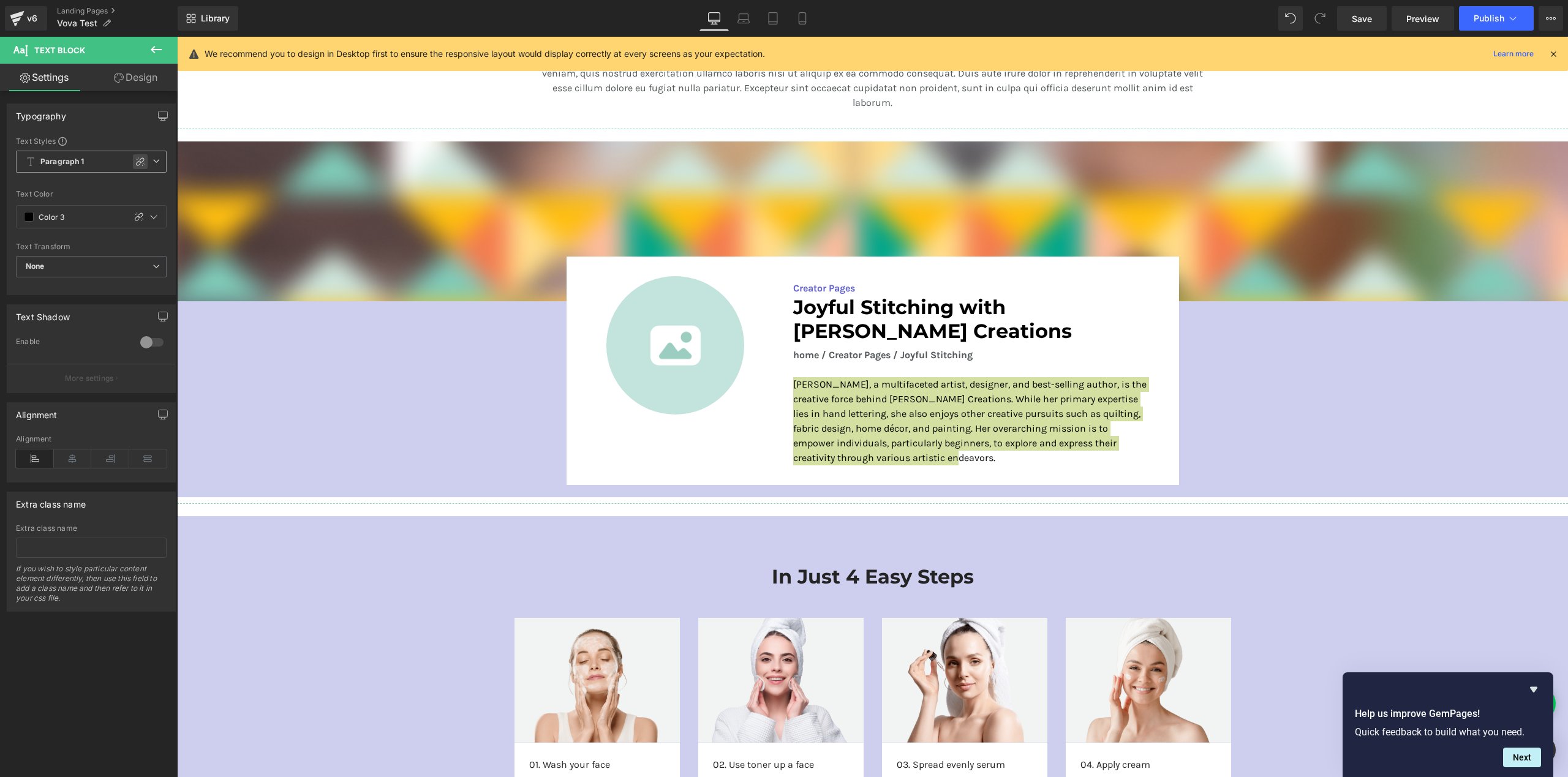
click at [136, 162] on icon at bounding box center [140, 161] width 8 height 8
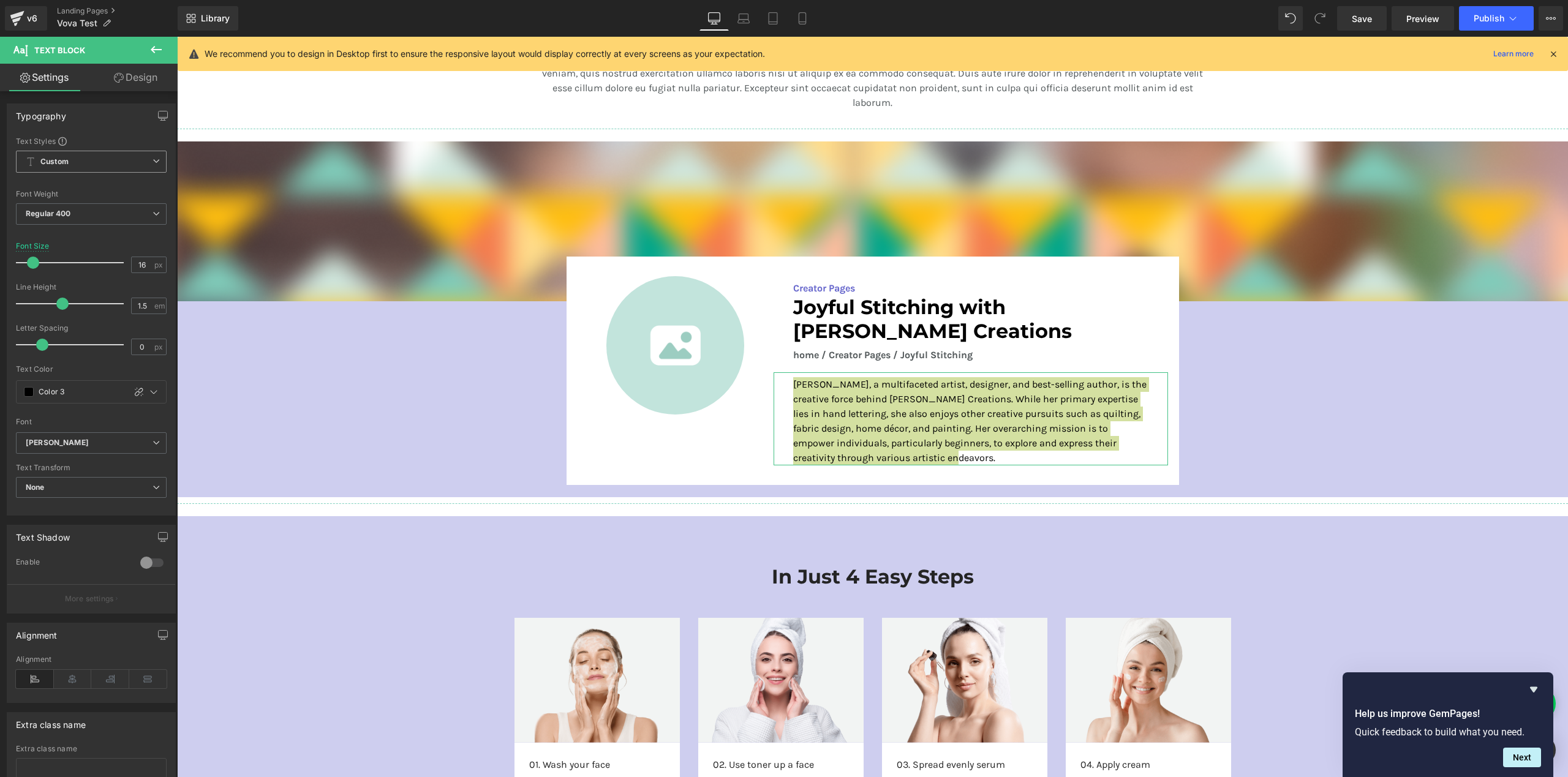
click at [42, 344] on span at bounding box center [42, 344] width 12 height 12
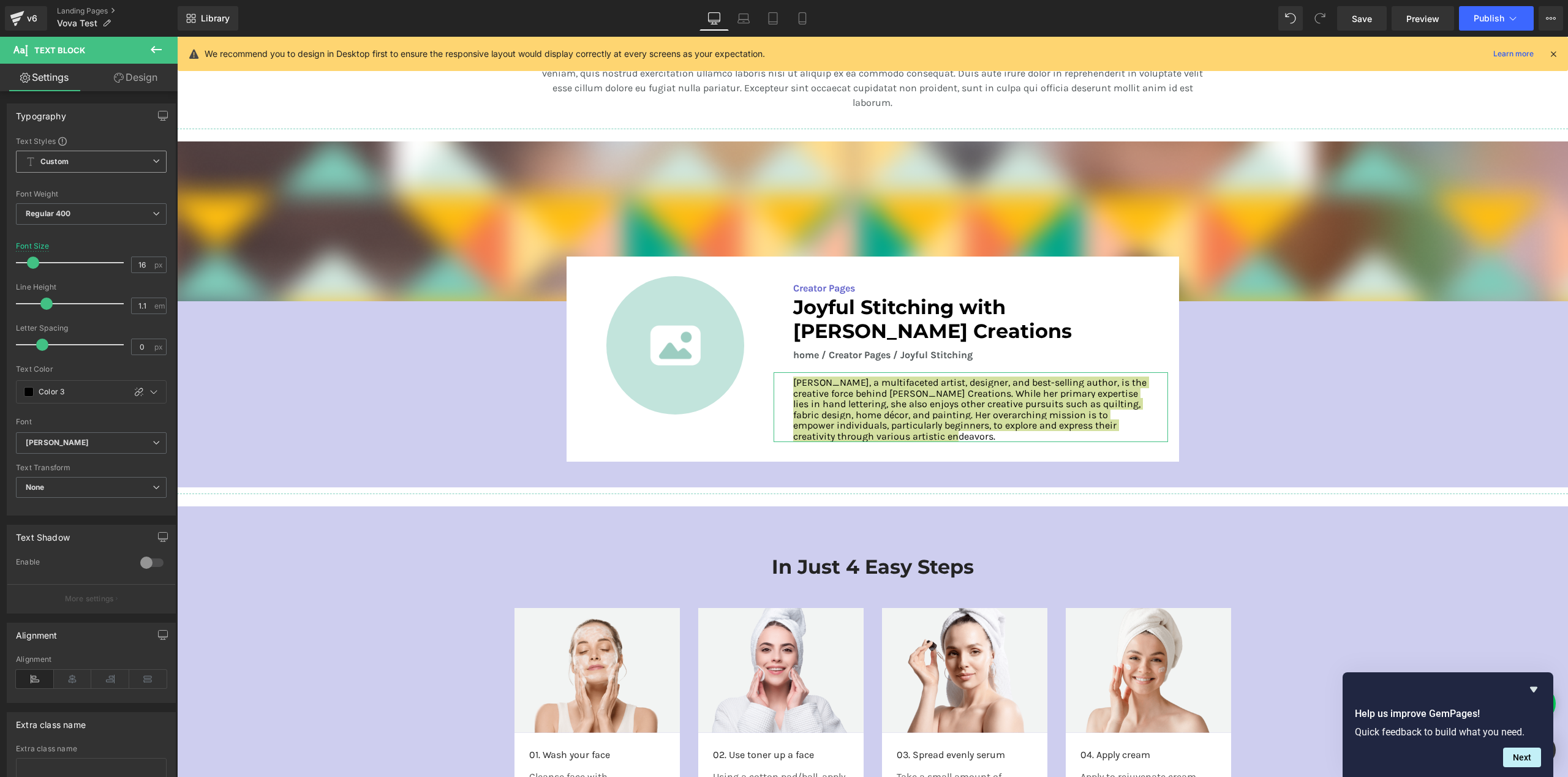
type input "1.2"
drag, startPoint x: 61, startPoint y: 309, endPoint x: 49, endPoint y: 311, distance: 12.2
click at [49, 311] on div at bounding box center [73, 303] width 101 height 25
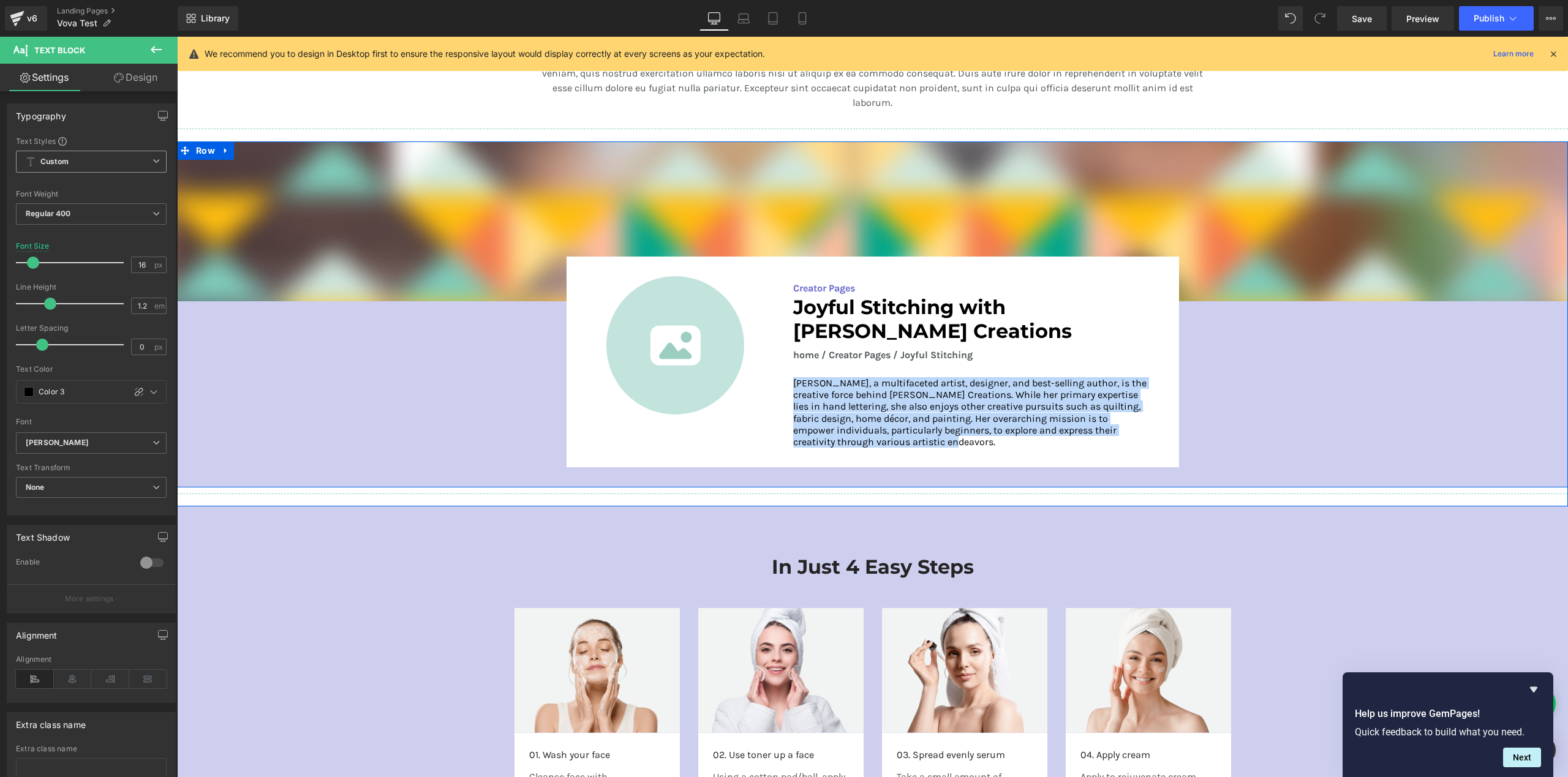
click at [1282, 408] on div "Image Image Creator Pages Text Block Joyful Stitching with [PERSON_NAME] Creati…" at bounding box center [872, 307] width 1391 height 332
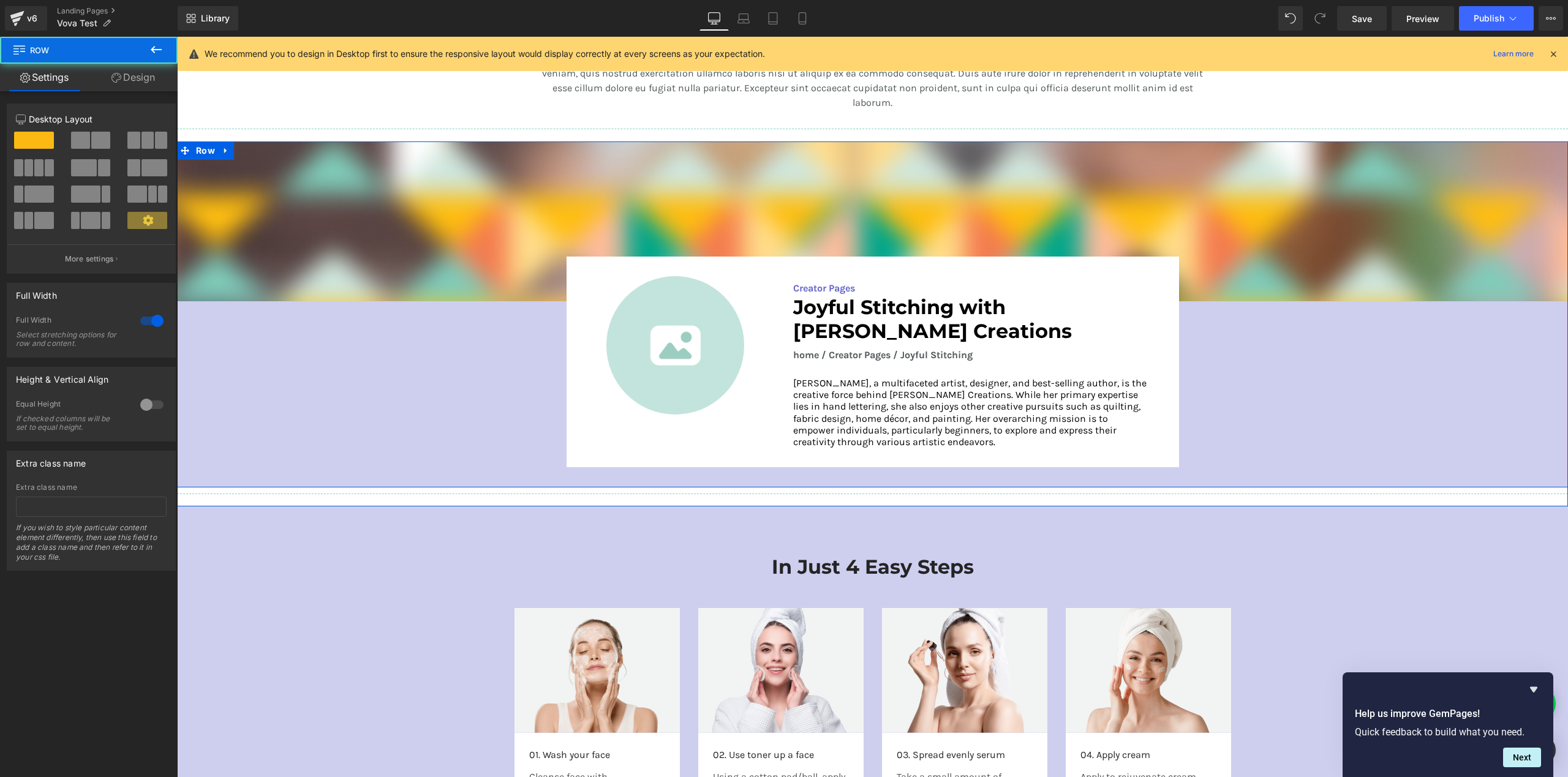
click at [1282, 408] on div "Image Image Creator Pages Text Block Joyful Stitching with [PERSON_NAME] Creati…" at bounding box center [872, 307] width 1391 height 332
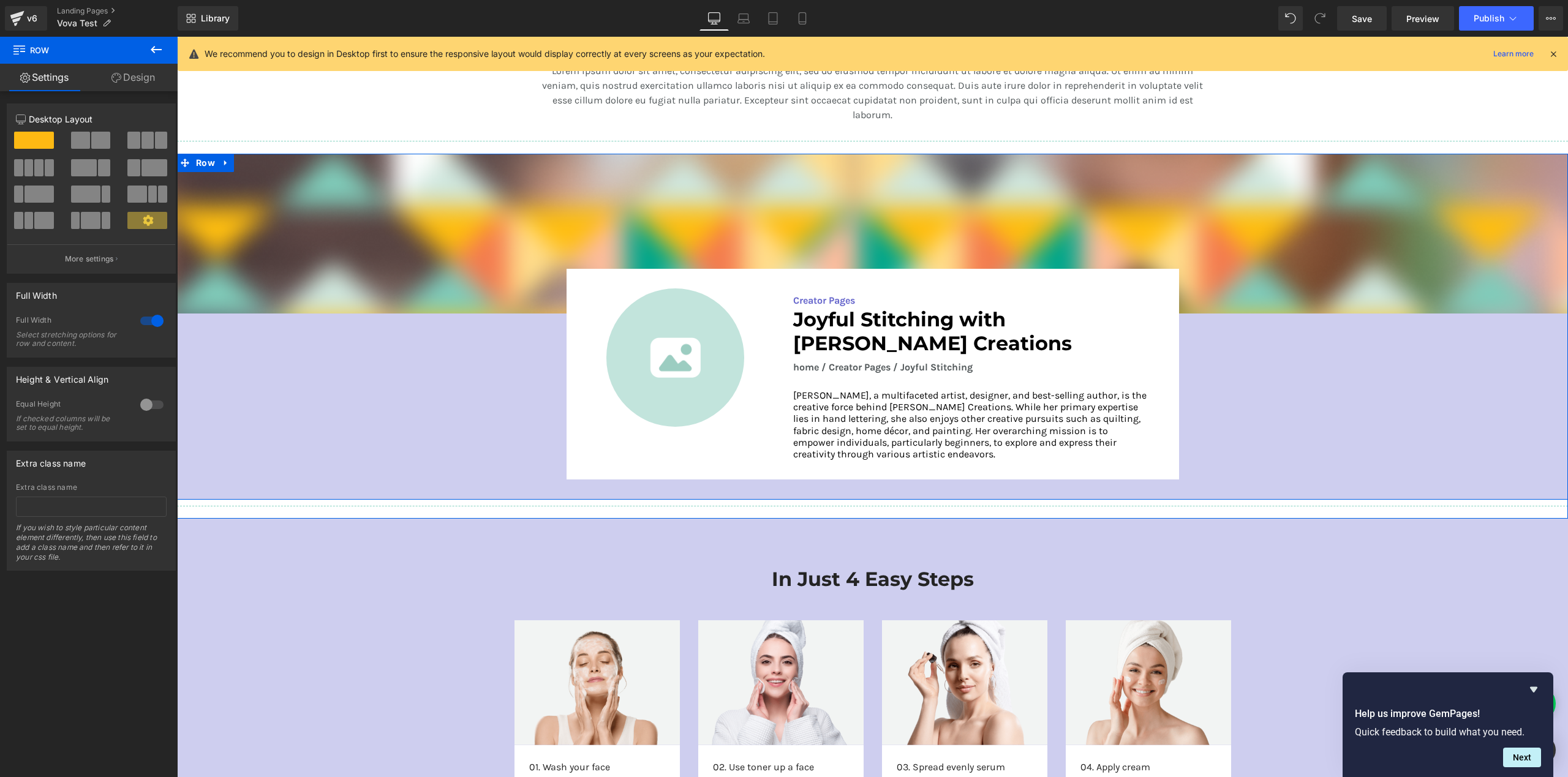
scroll to position [1861, 0]
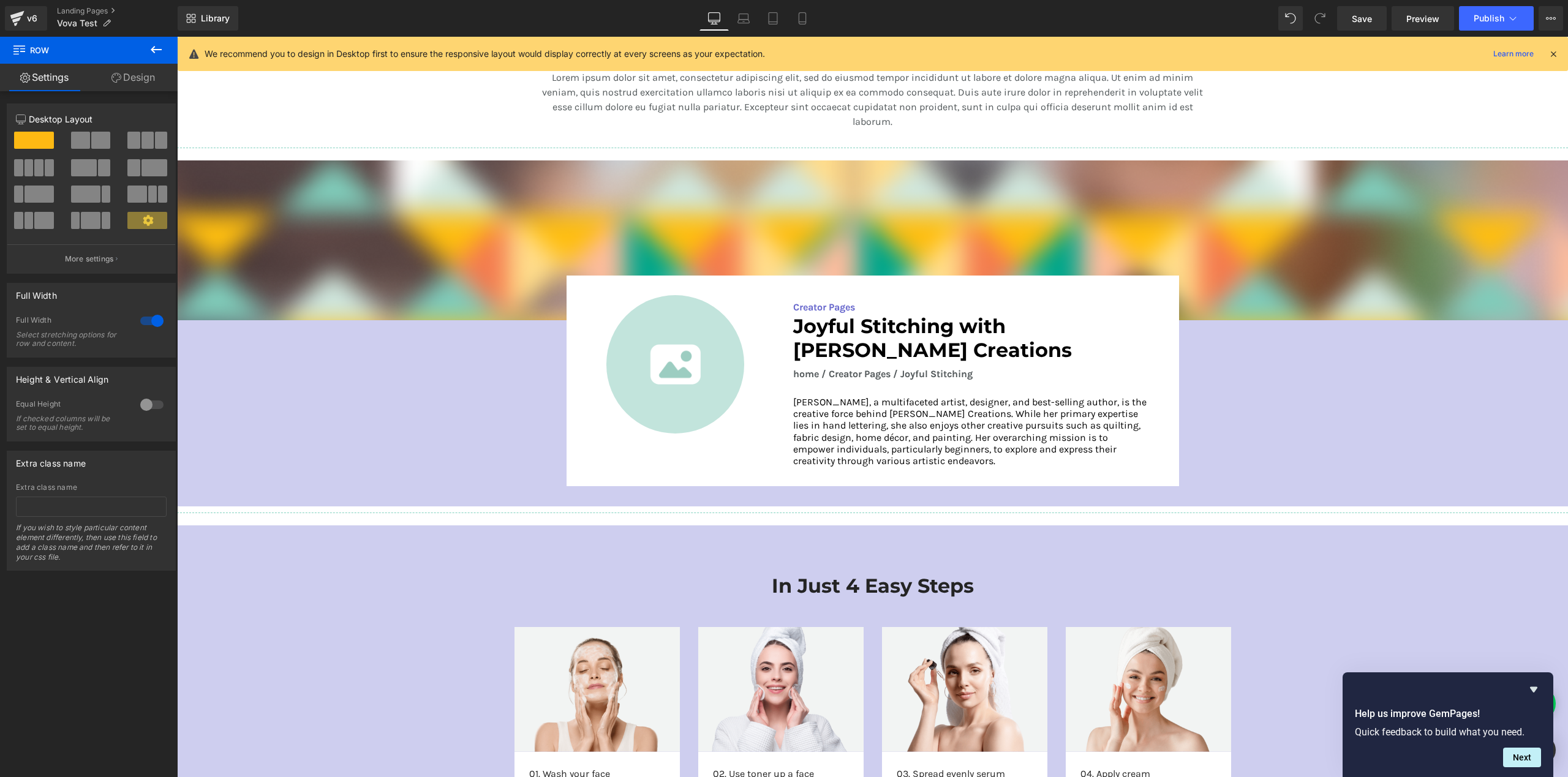
click at [1368, 3] on div "Library Desktop Desktop Laptop Tablet Mobile Save Preview Publish Scheduled Vie…" at bounding box center [872, 18] width 1391 height 37
click at [1368, 18] on span "Save" at bounding box center [1361, 19] width 20 height 13
click at [734, 10] on link "Laptop" at bounding box center [729, 18] width 29 height 25
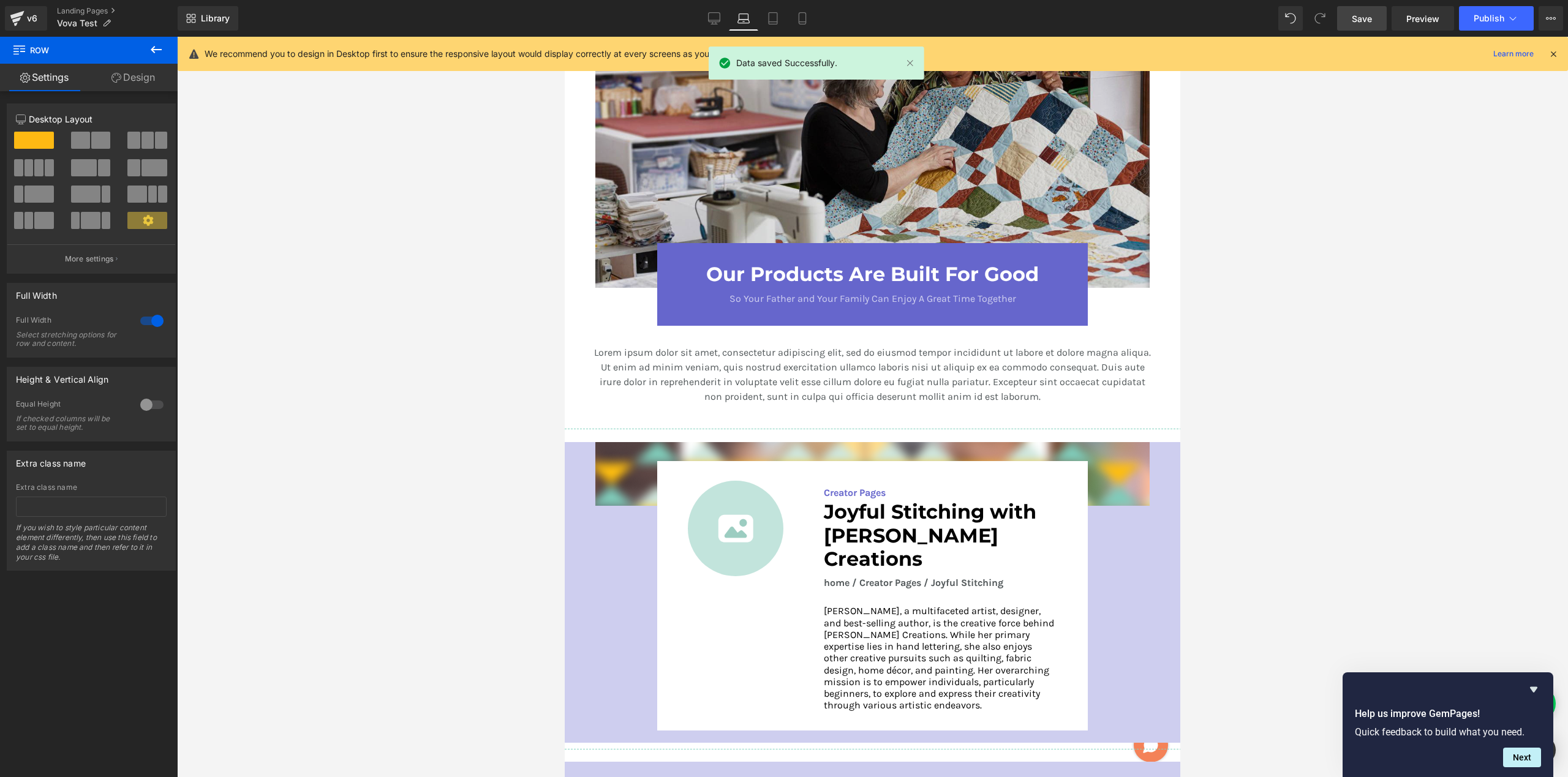
scroll to position [1344, 0]
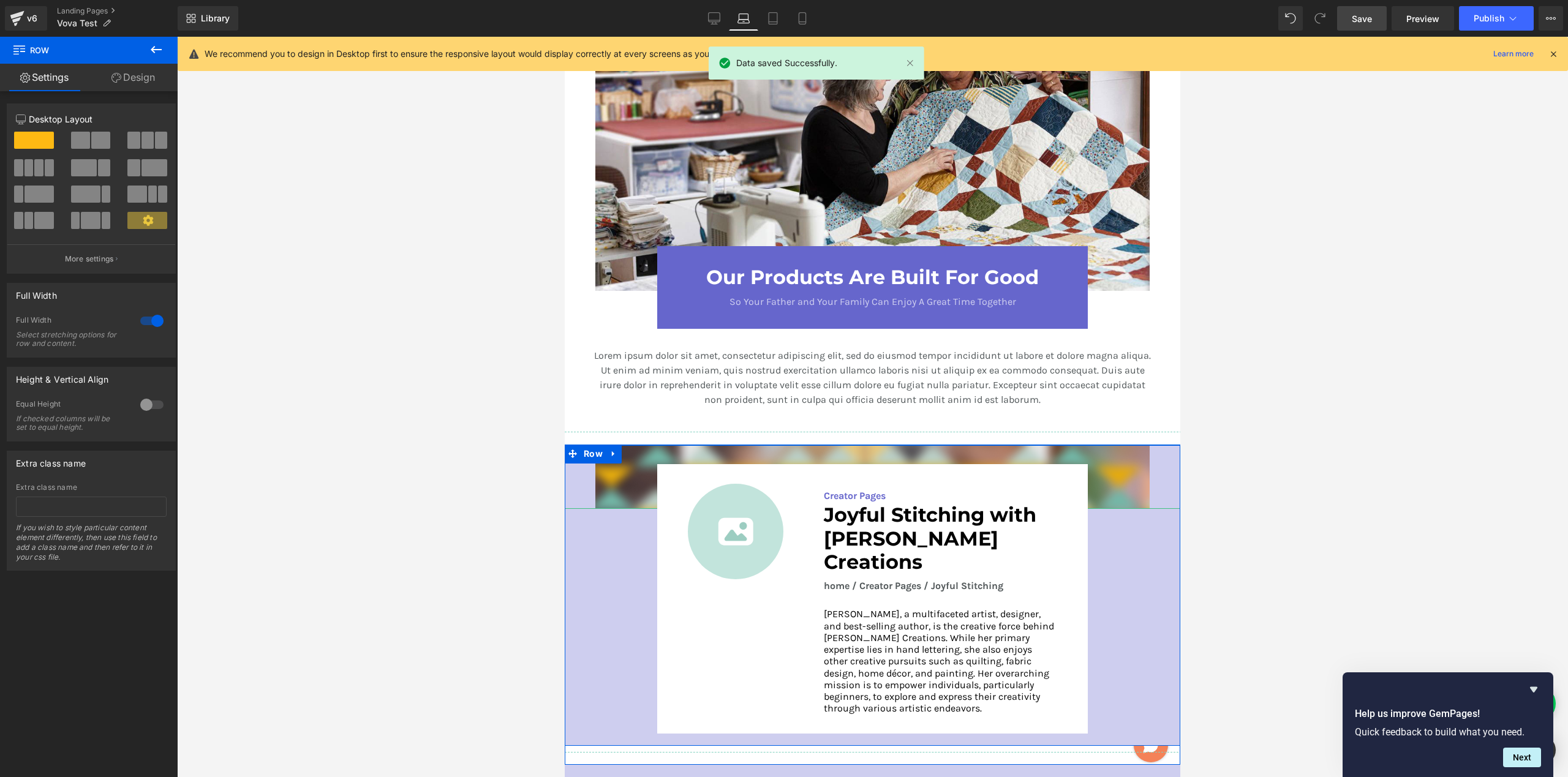
click at [612, 465] on img at bounding box center [872, 477] width 555 height 64
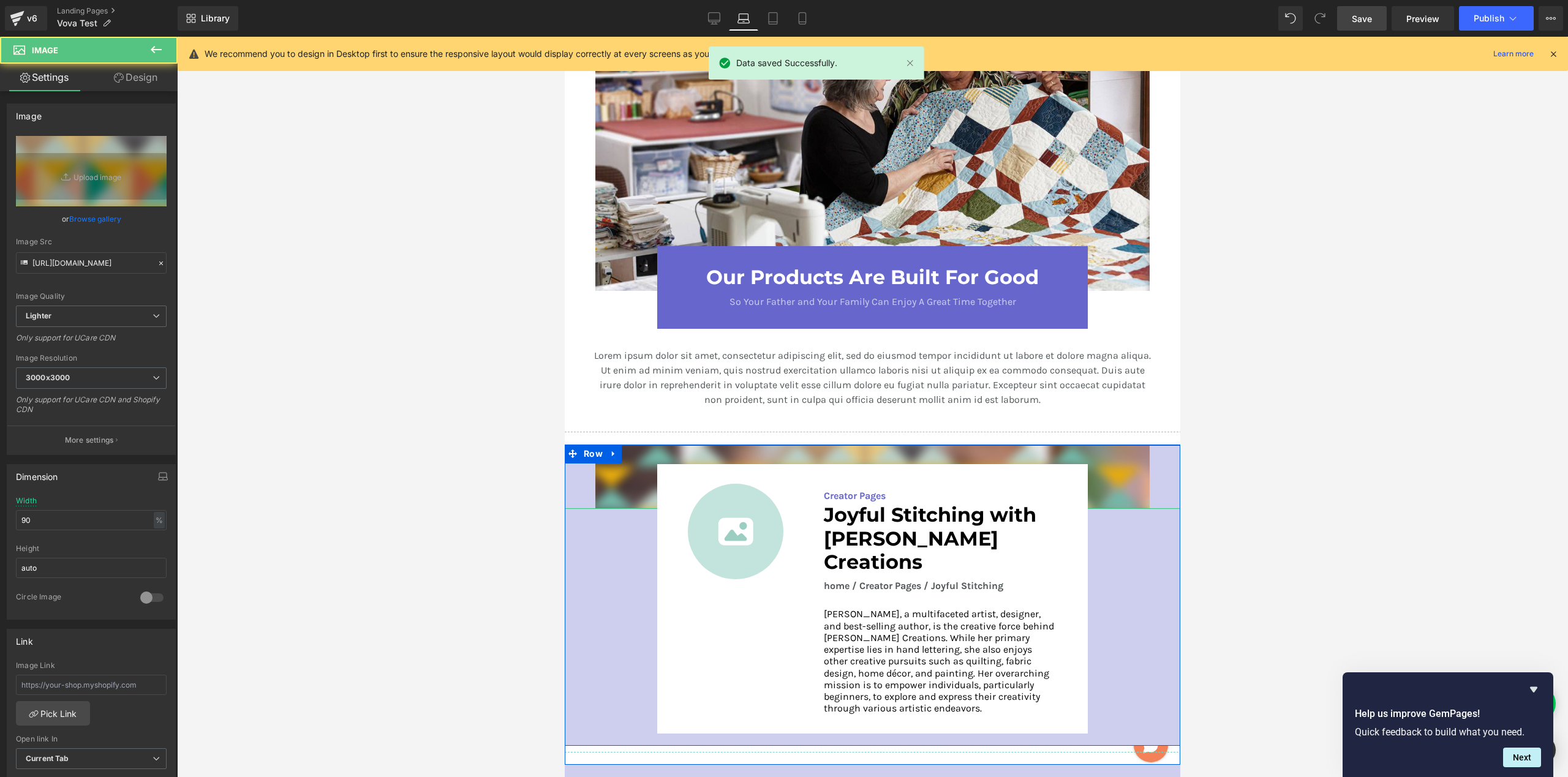
click at [613, 476] on img at bounding box center [872, 477] width 555 height 64
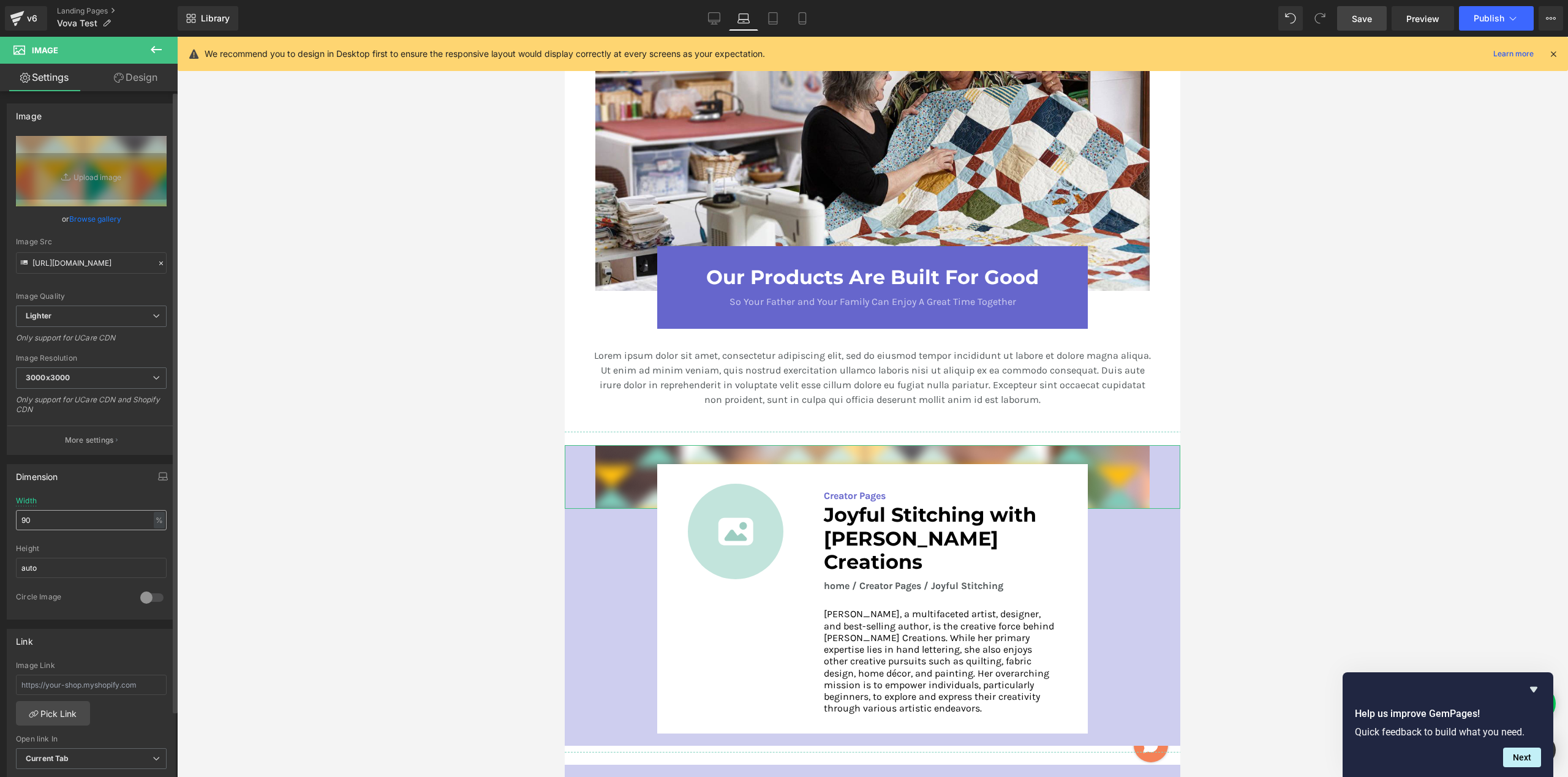
click at [46, 516] on input "90" at bounding box center [91, 520] width 151 height 20
click at [46, 516] on input "90" at bounding box center [91, 520] width 151 height 20
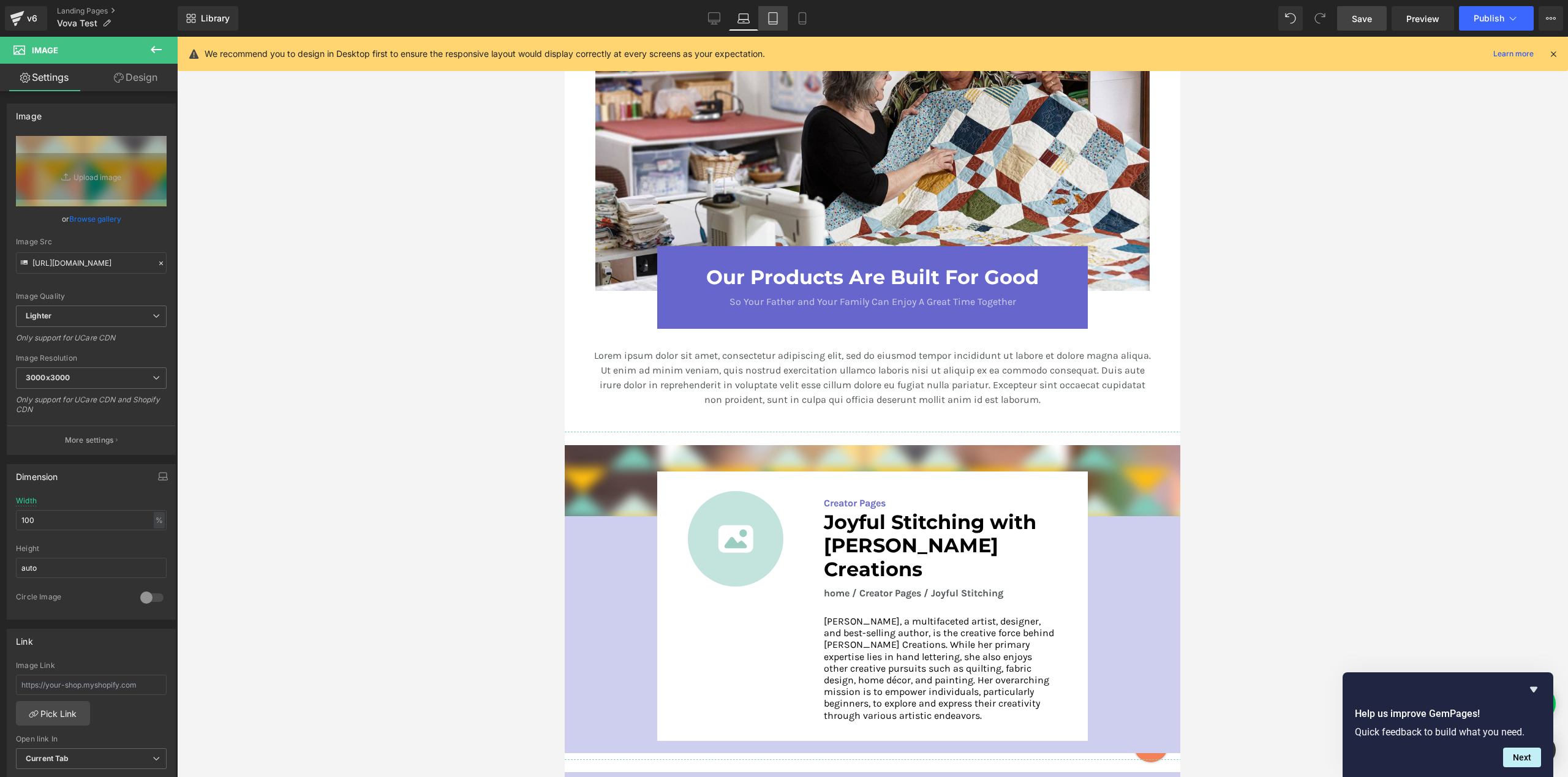
click at [774, 13] on icon at bounding box center [773, 18] width 12 height 12
type input "700"
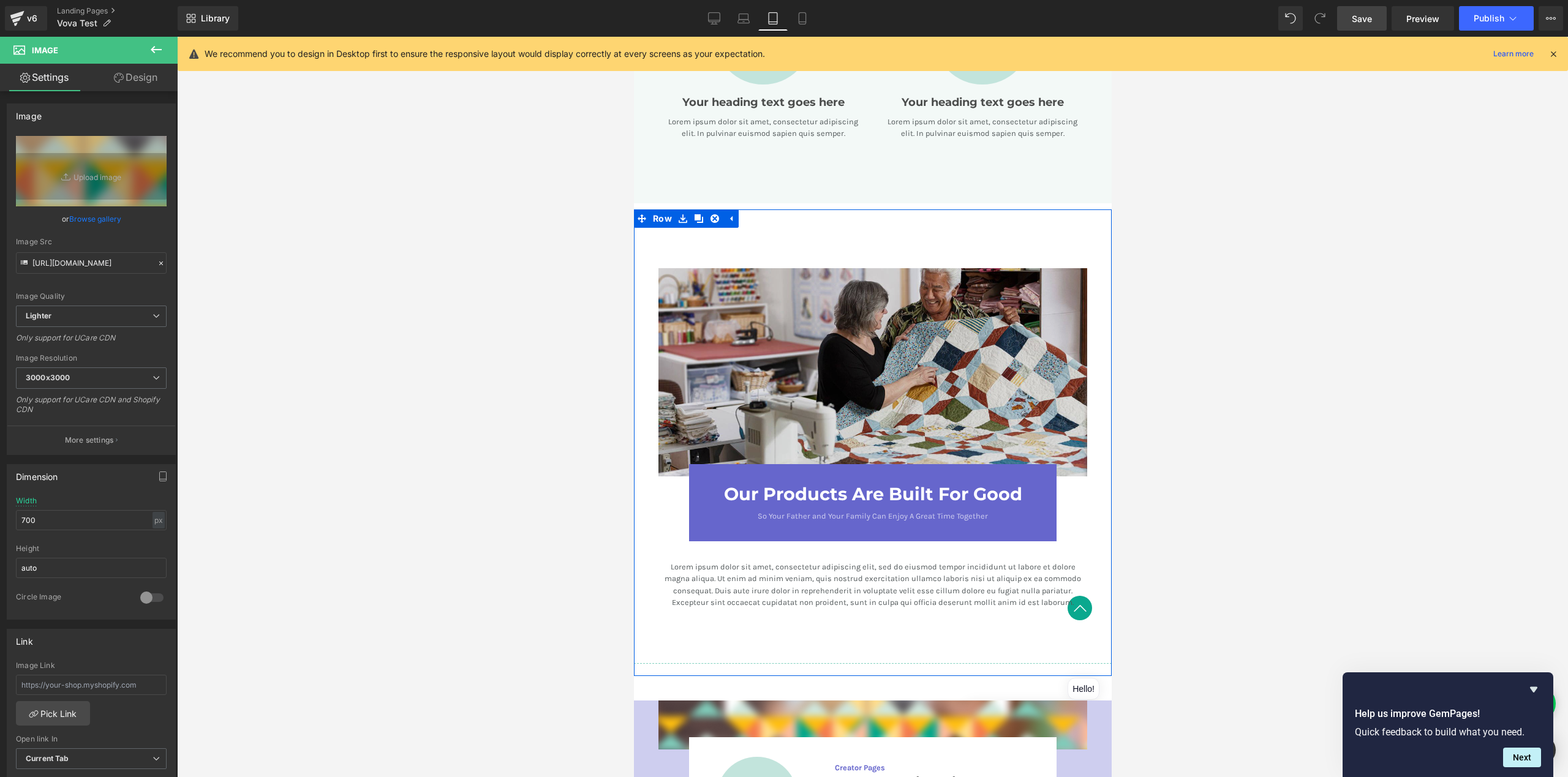
scroll to position [1907, 0]
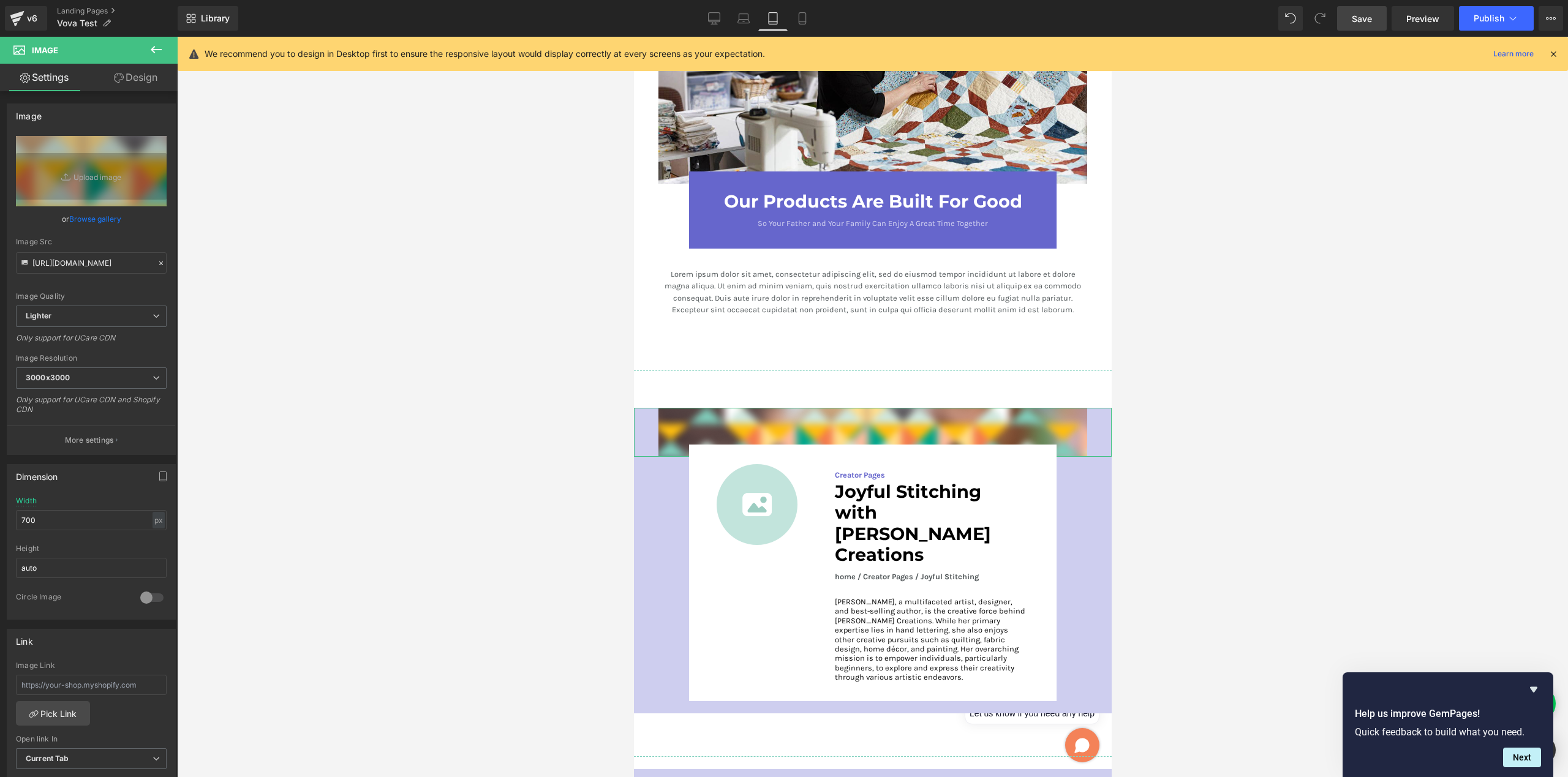
click at [149, 86] on link "Design" at bounding box center [135, 77] width 89 height 27
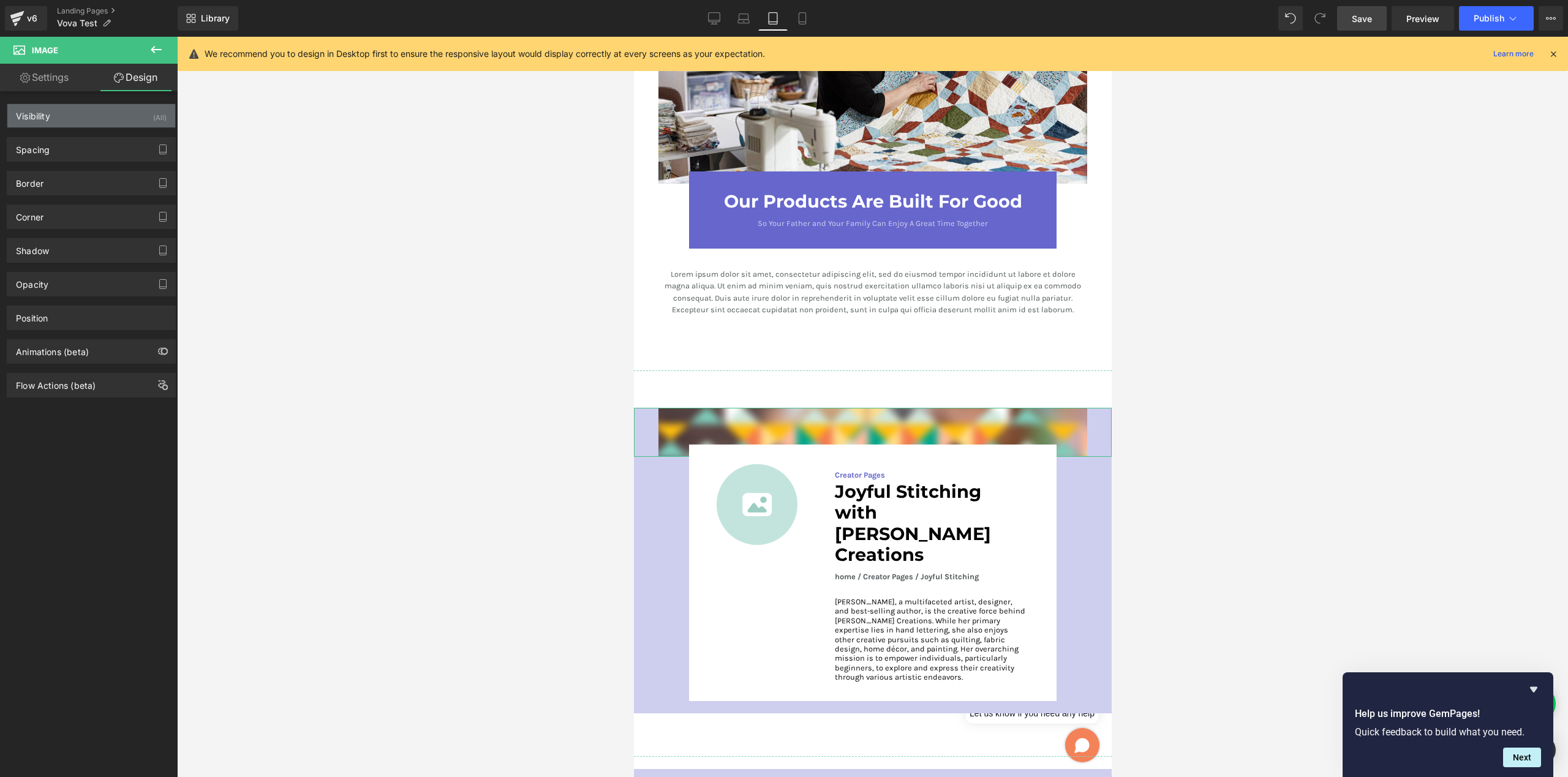
click at [111, 110] on div "Visibility (All)" at bounding box center [91, 116] width 168 height 23
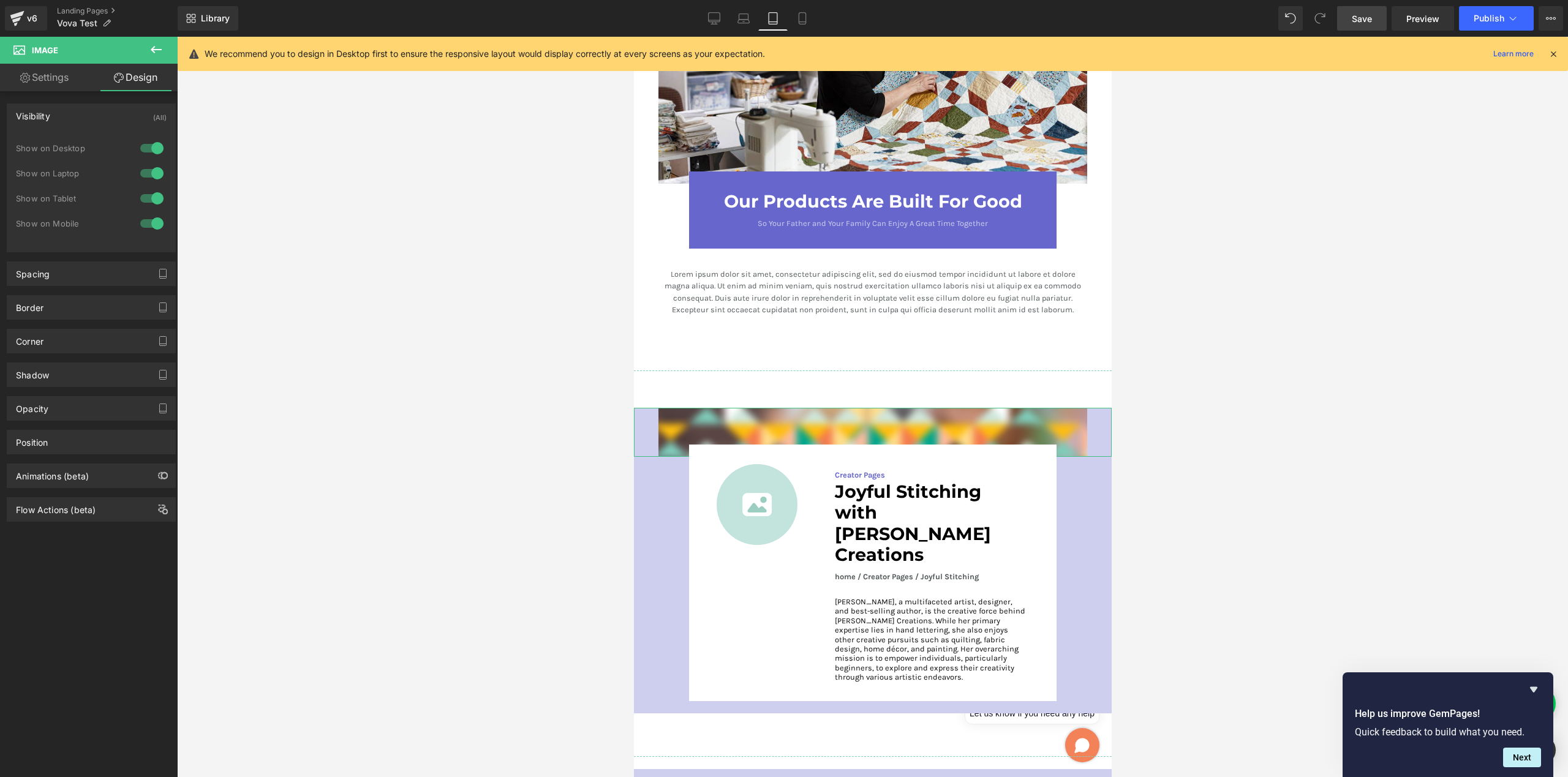
click at [153, 147] on div at bounding box center [151, 148] width 29 height 19
click at [153, 146] on div at bounding box center [151, 148] width 29 height 19
click at [678, 407] on div "Image Image Creator Pages Text Block Joyful Stitching with [PERSON_NAME] Creati…" at bounding box center [872, 578] width 478 height 342
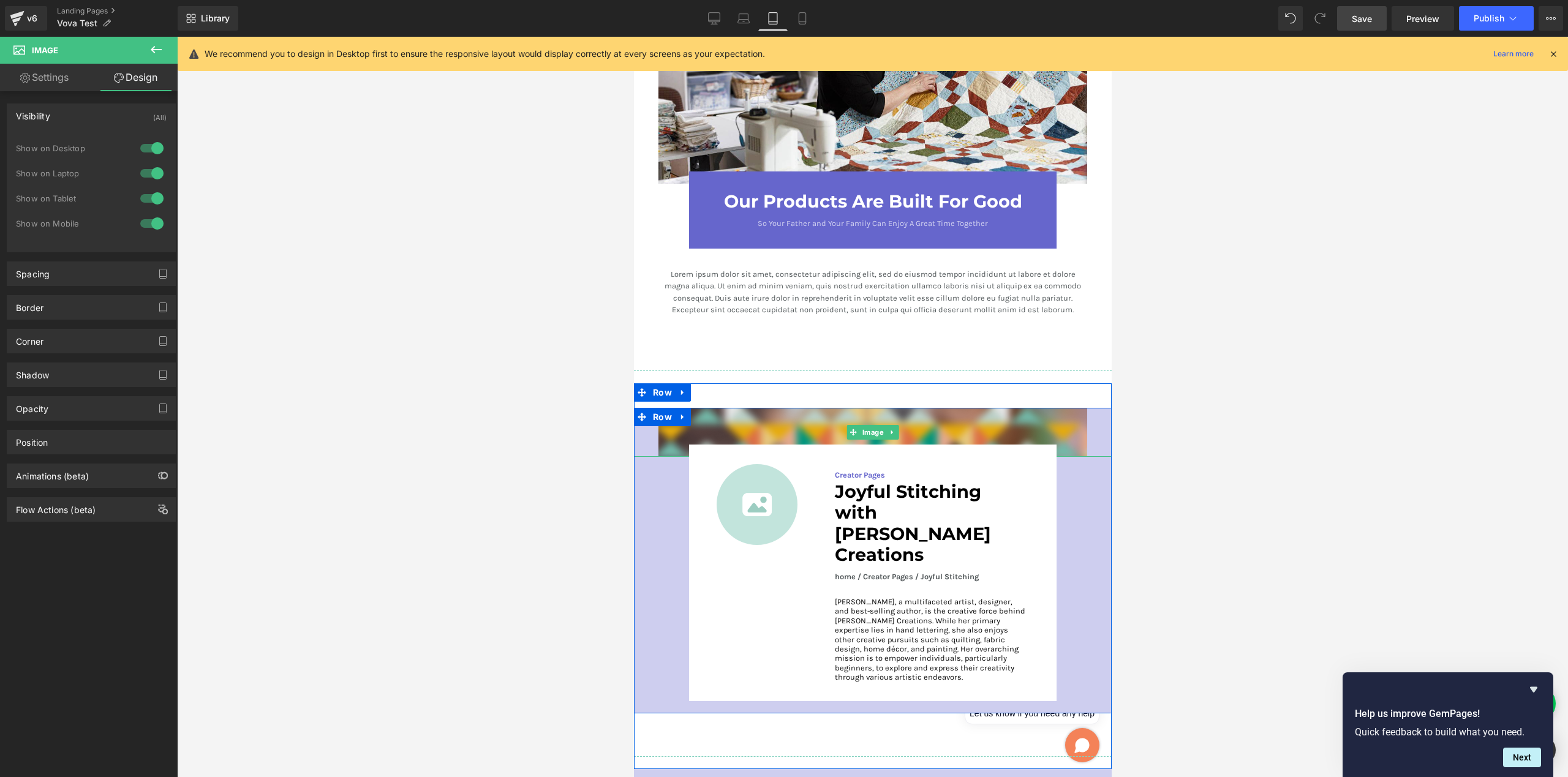
click at [728, 407] on img at bounding box center [872, 431] width 429 height 49
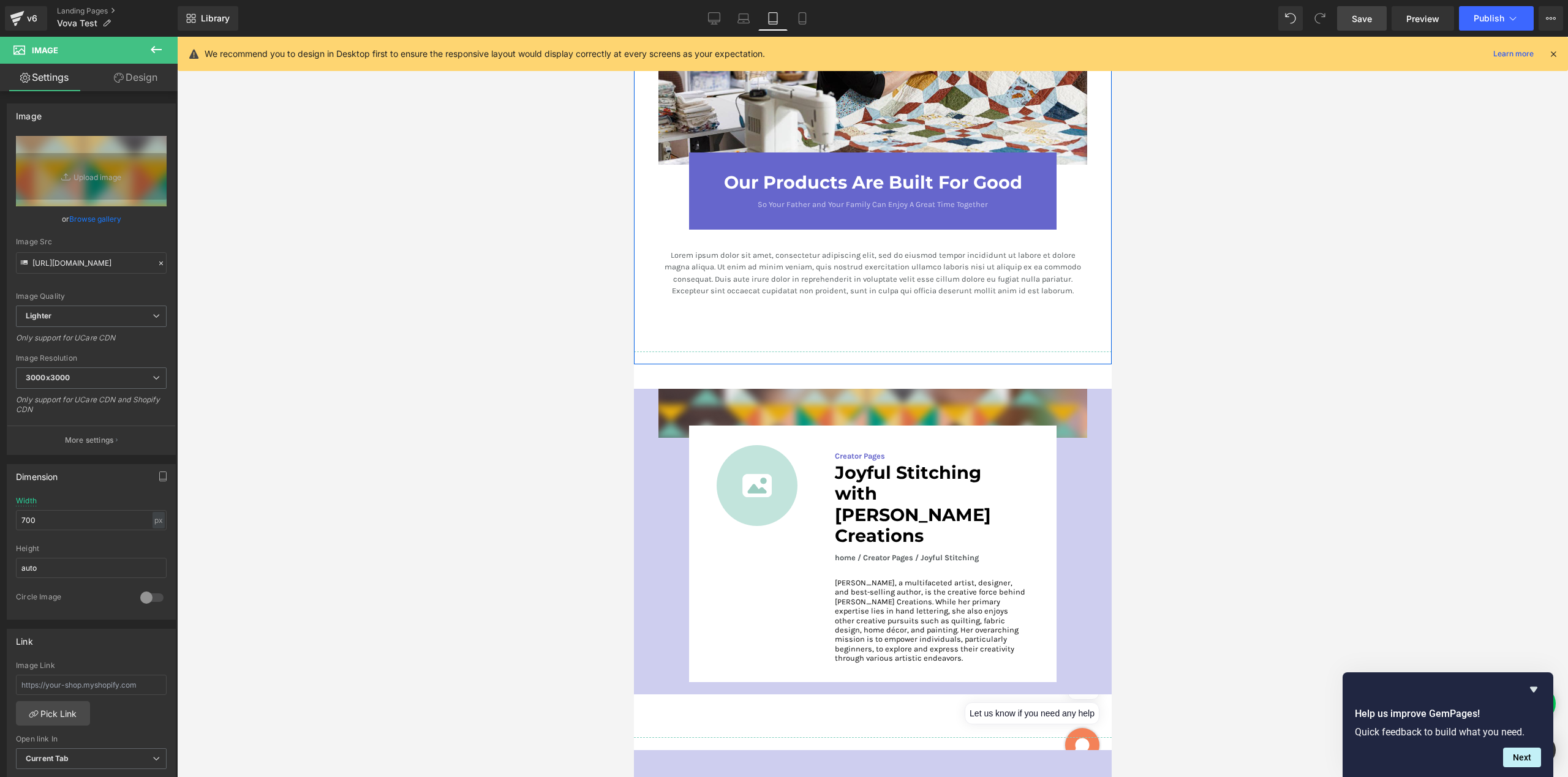
scroll to position [1930, 0]
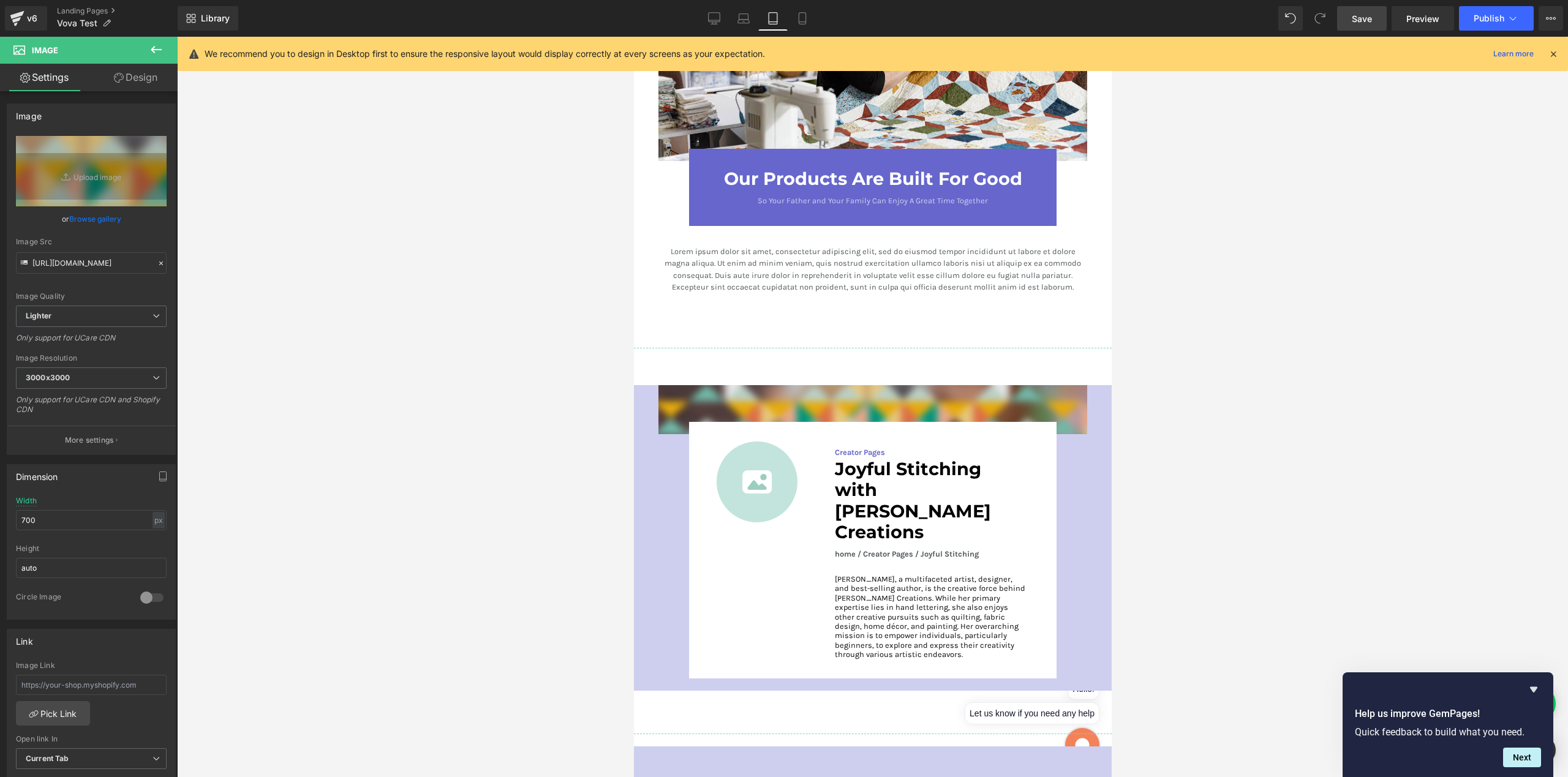
click at [677, 392] on img at bounding box center [872, 409] width 429 height 49
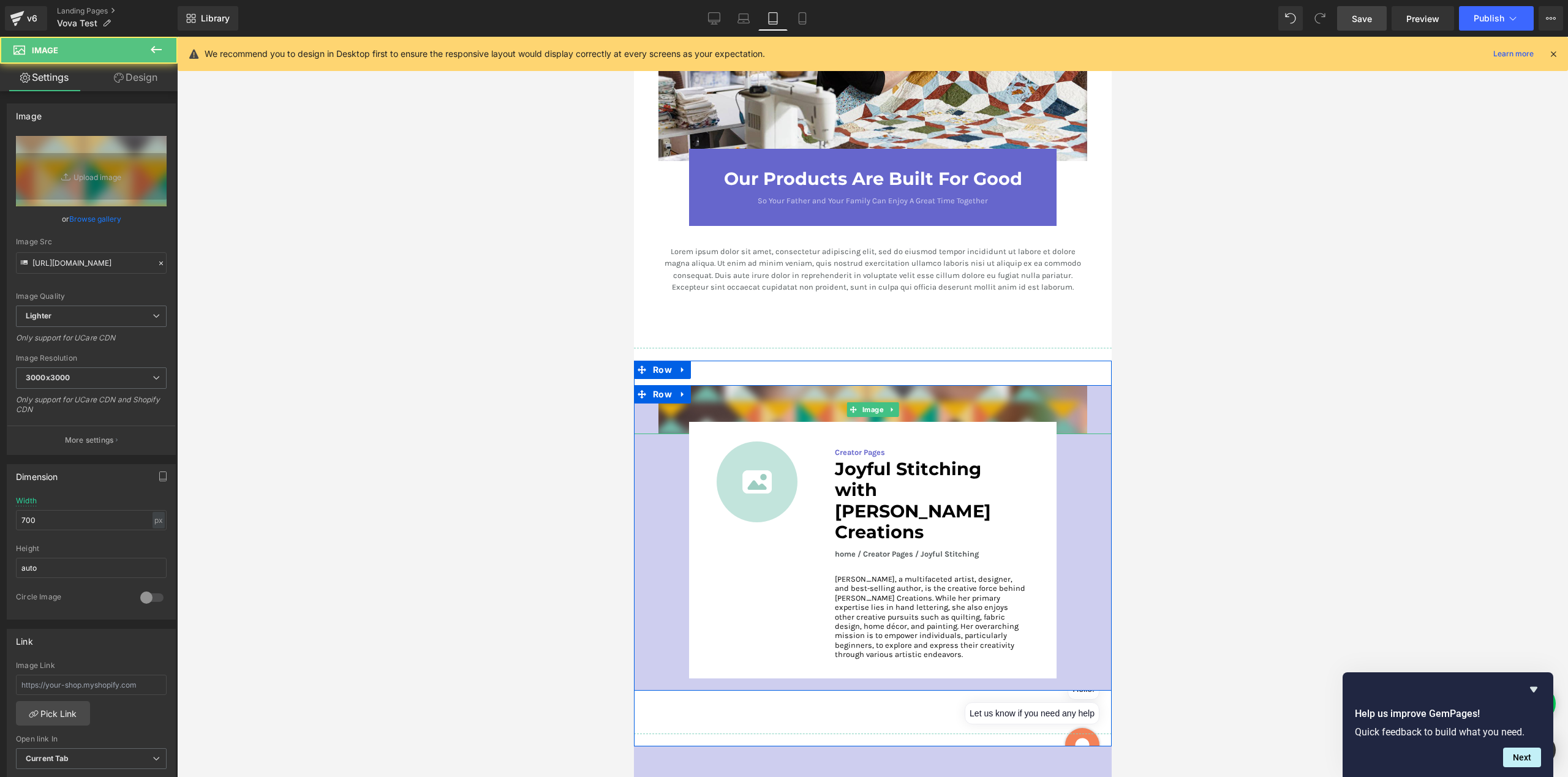
click at [701, 388] on img at bounding box center [872, 409] width 429 height 49
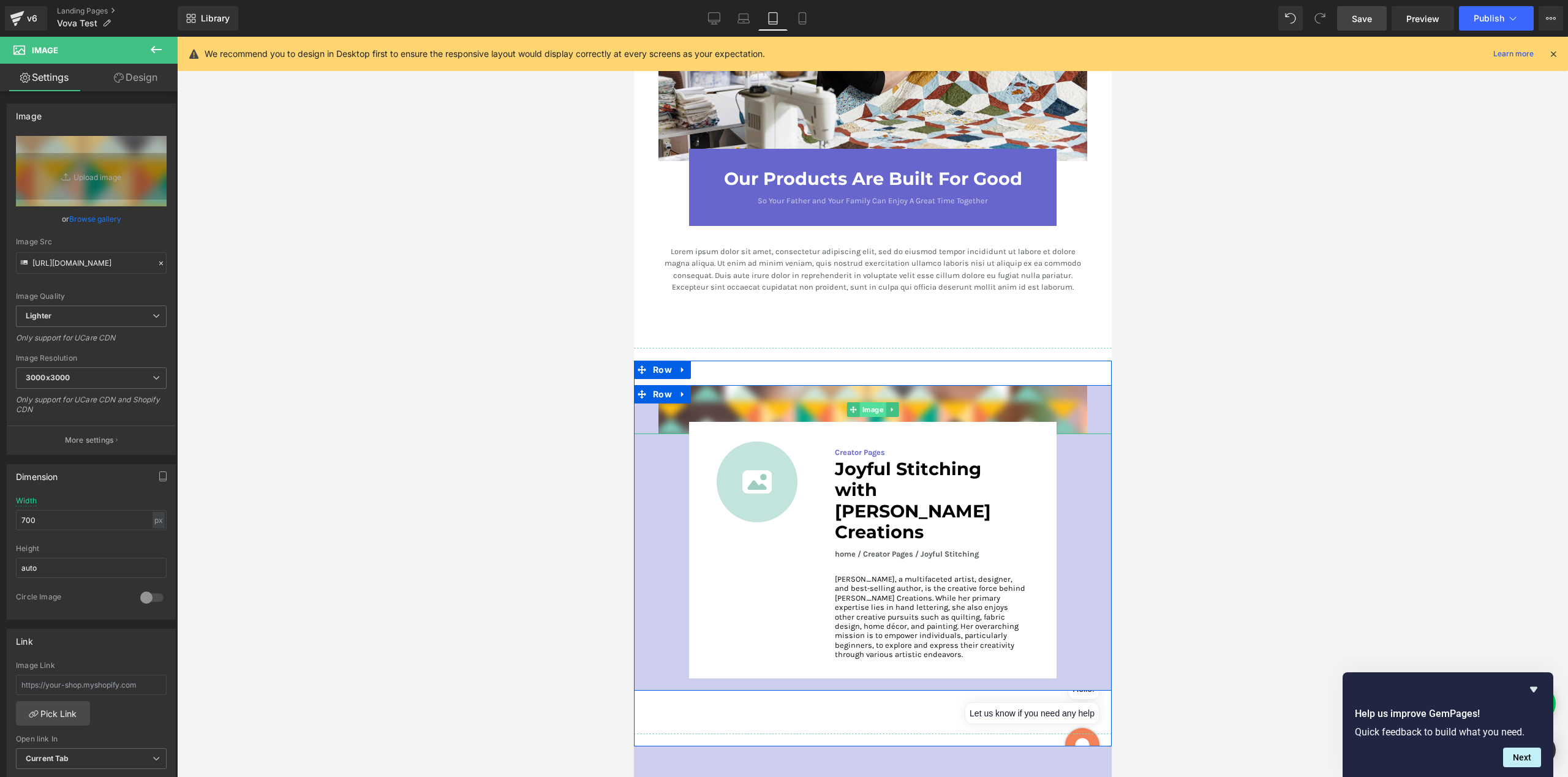
click at [867, 402] on span "Image" at bounding box center [872, 409] width 27 height 15
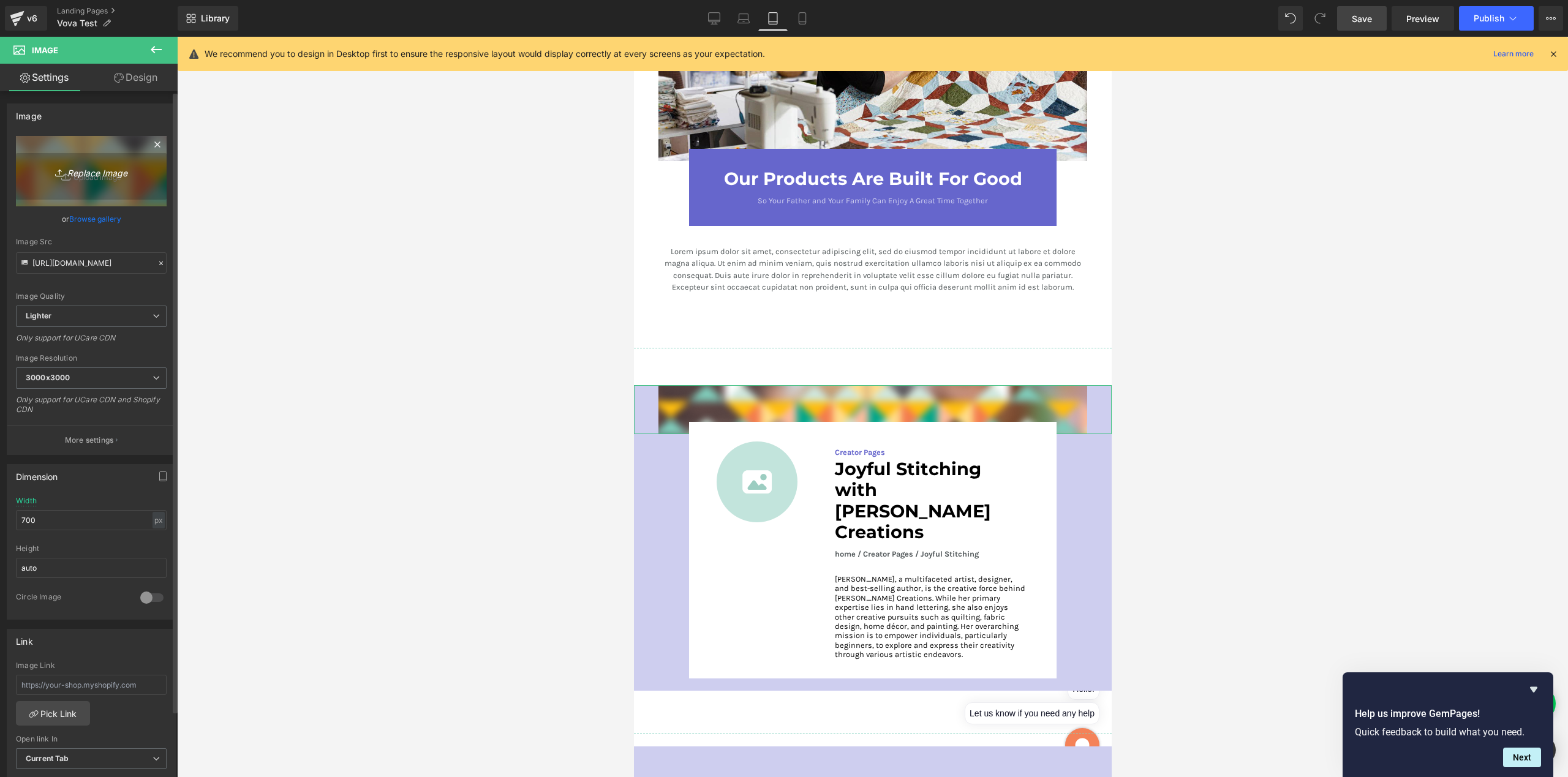
click at [108, 179] on icon "Replace Image" at bounding box center [91, 172] width 98 height 16
type input "C:\fakepath\2.png"
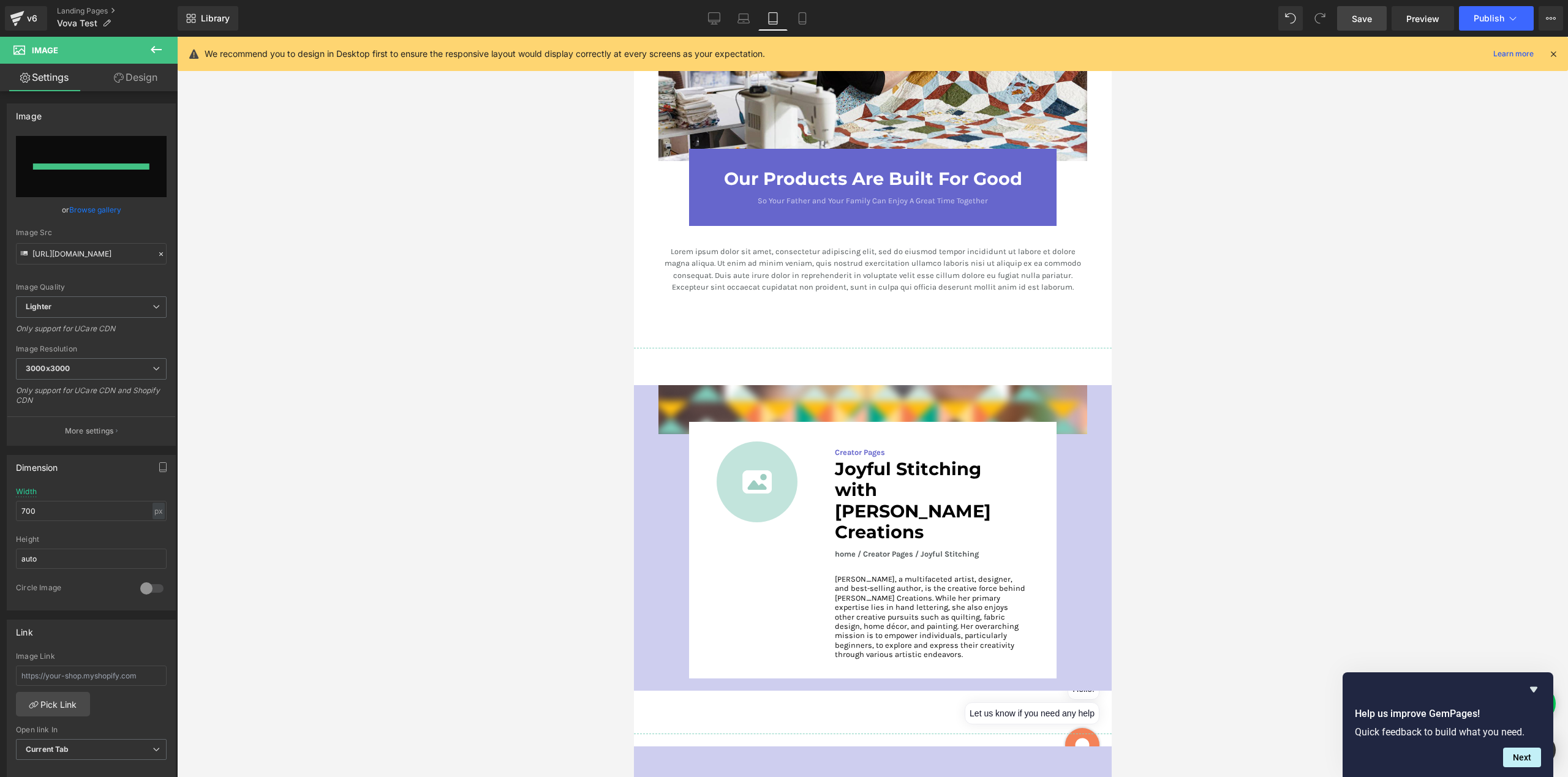
type input "[URL][DOMAIN_NAME]"
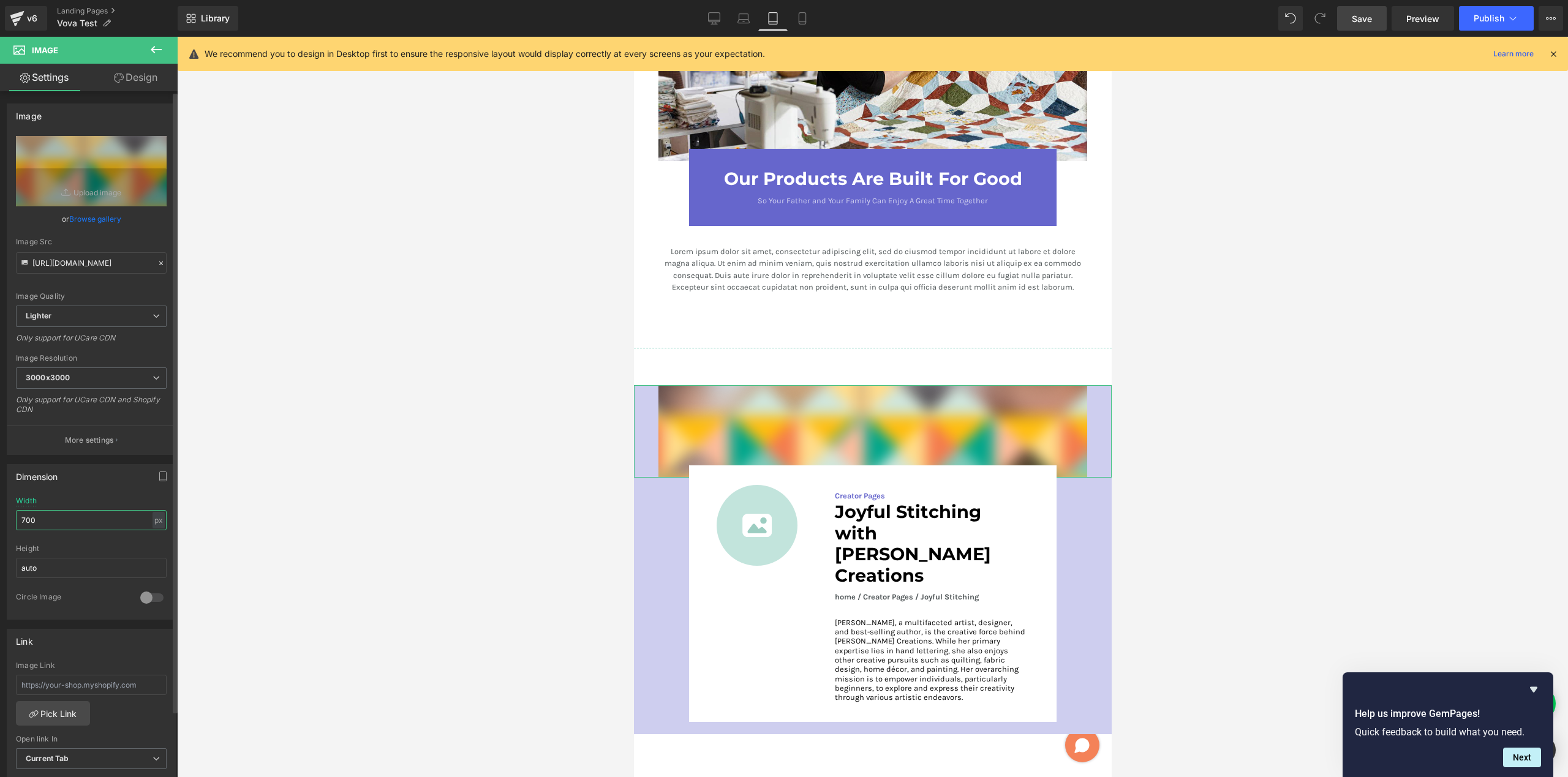
click at [69, 526] on input "700" at bounding box center [91, 520] width 151 height 20
click at [153, 524] on div "px" at bounding box center [159, 520] width 12 height 16
click at [153, 537] on li "%" at bounding box center [159, 539] width 16 height 18
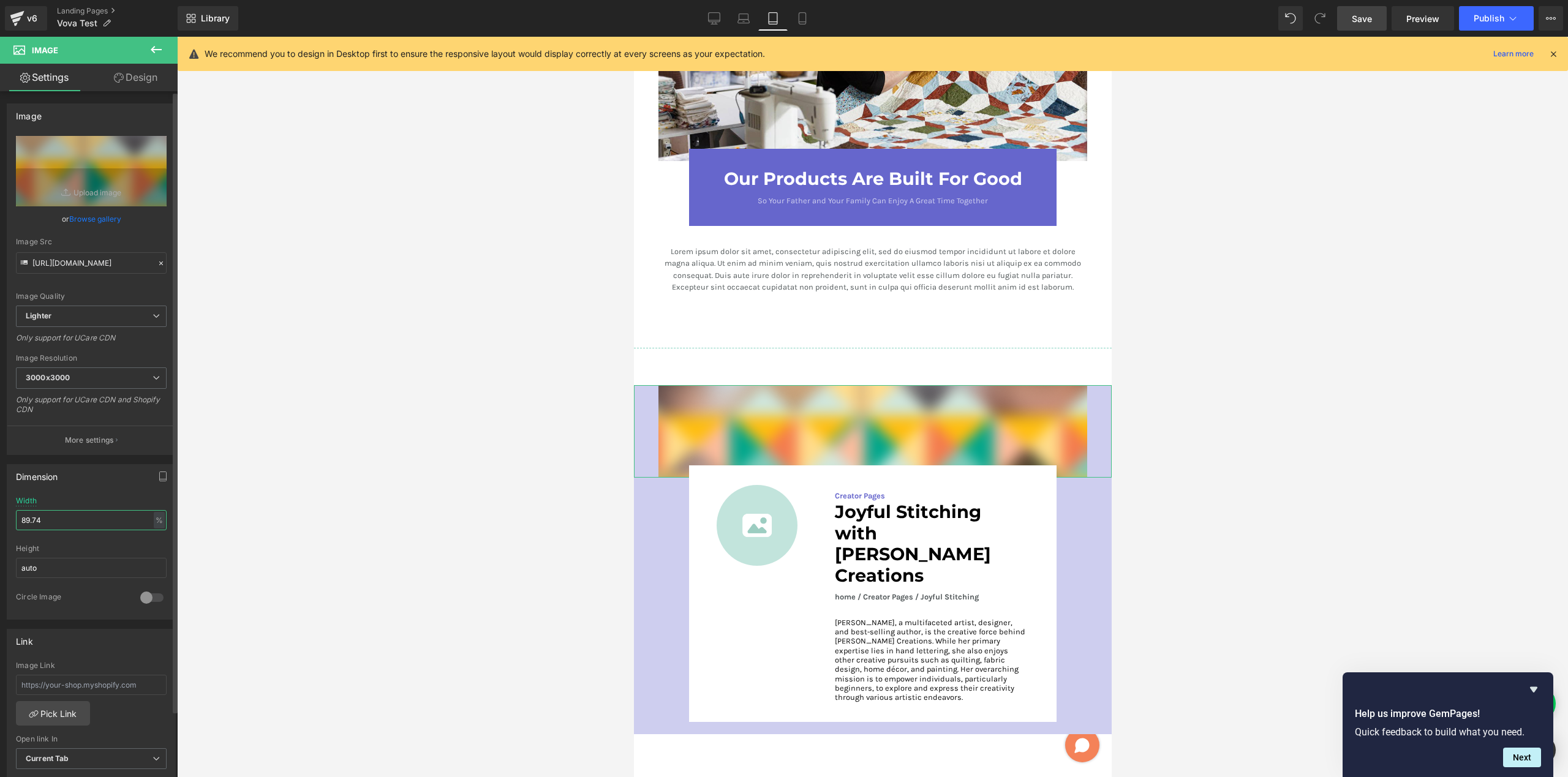
click at [72, 524] on input "89.74" at bounding box center [91, 520] width 151 height 20
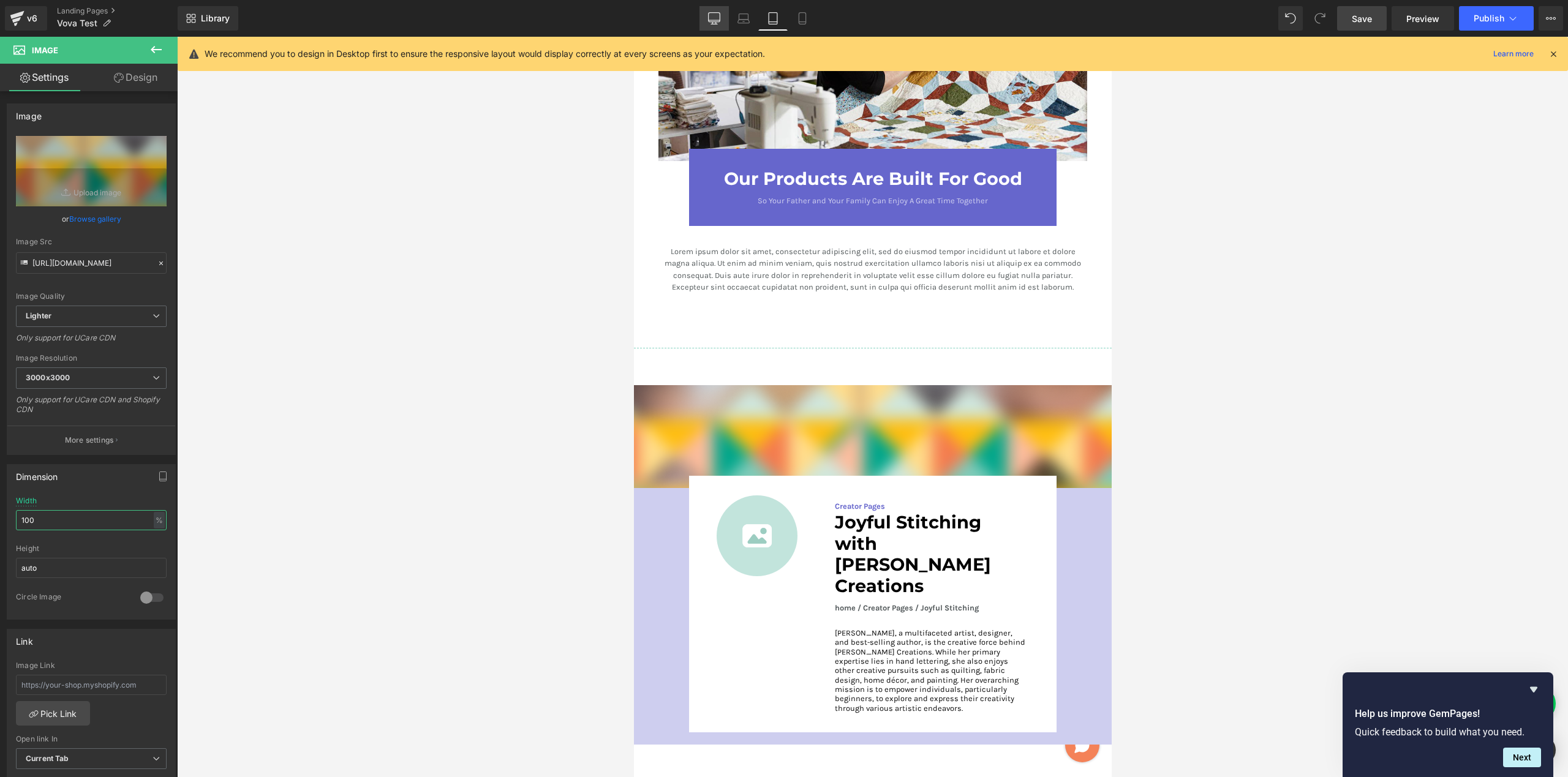
type input "100"
click at [718, 16] on icon at bounding box center [714, 18] width 12 height 12
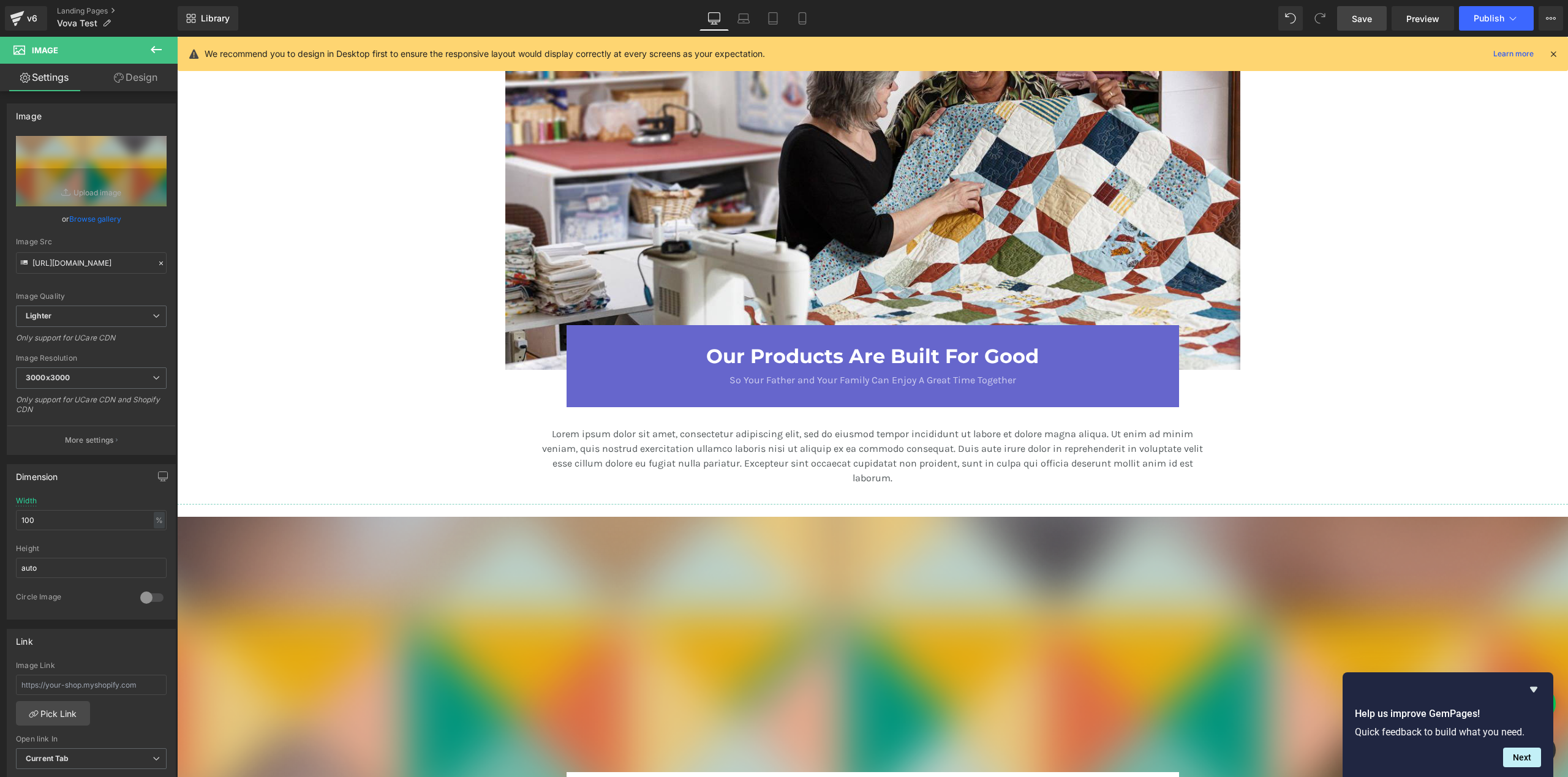
scroll to position [1833, 0]
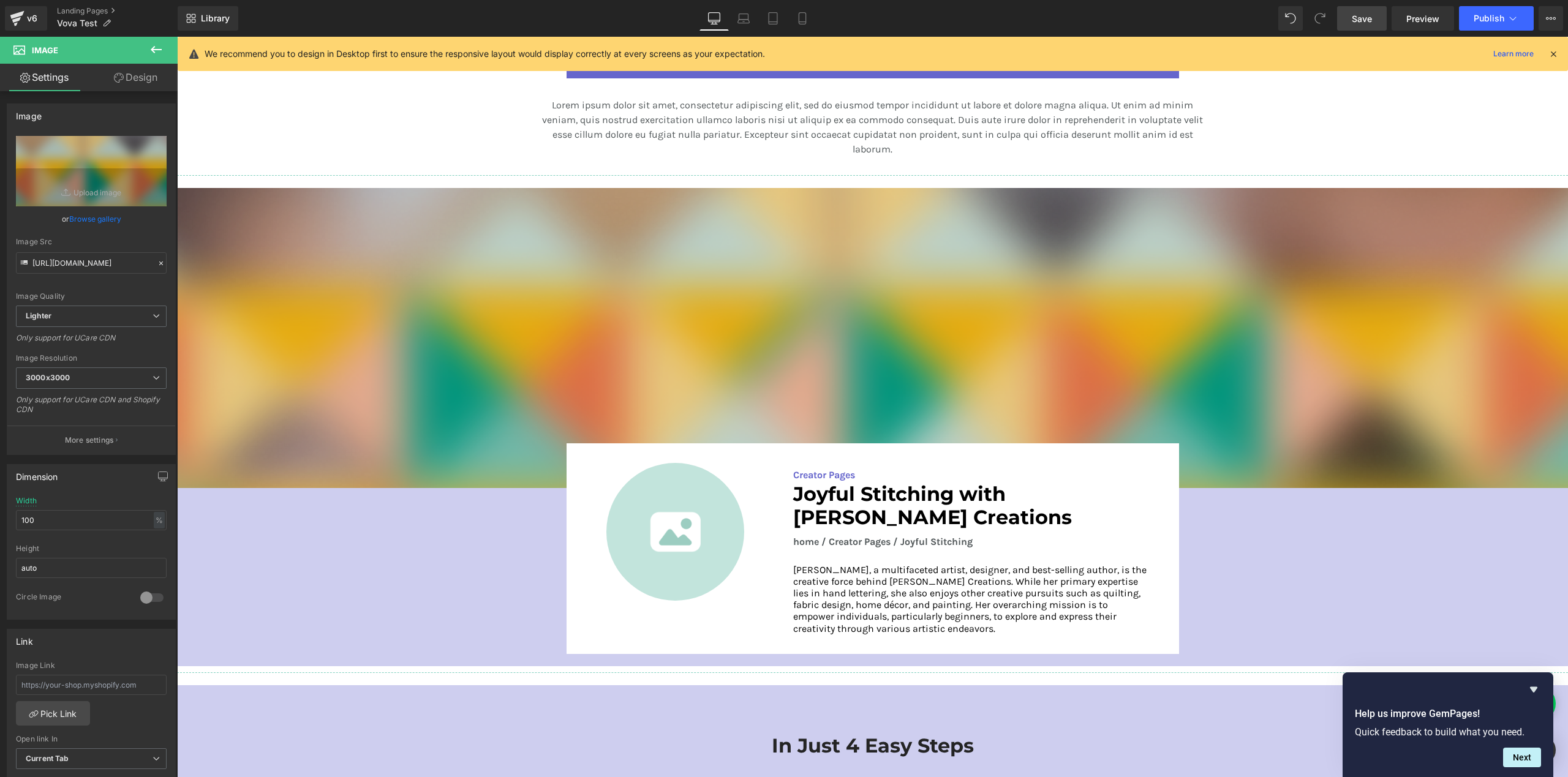
click at [588, 298] on img at bounding box center [872, 337] width 1391 height 299
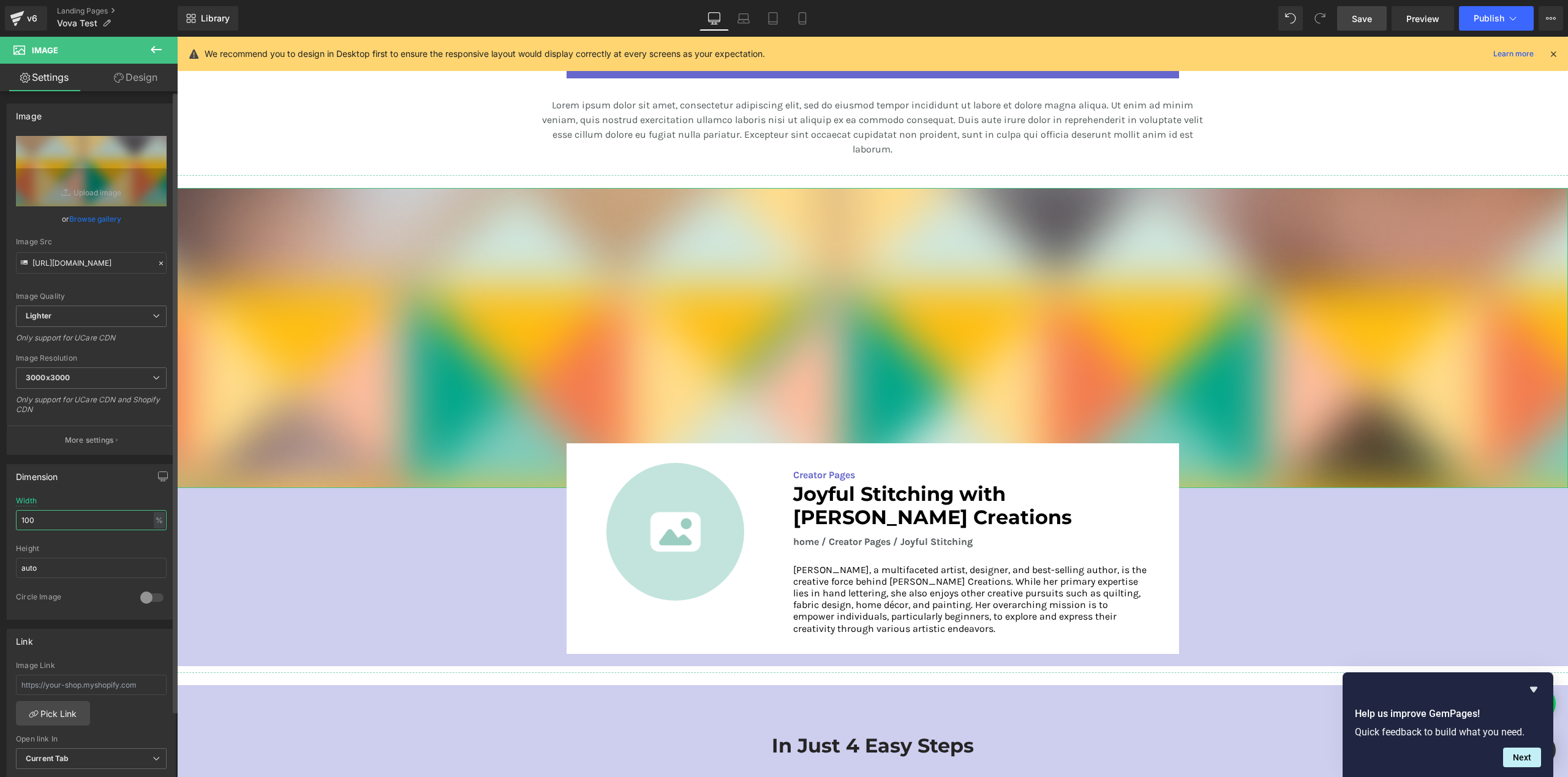
click at [63, 524] on input "100" at bounding box center [91, 520] width 151 height 20
click at [64, 569] on input "auto" at bounding box center [91, 567] width 151 height 20
click at [64, 568] on input "auto" at bounding box center [91, 567] width 151 height 20
click at [64, 568] on input "auto" at bounding box center [91, 567] width 151 height 20
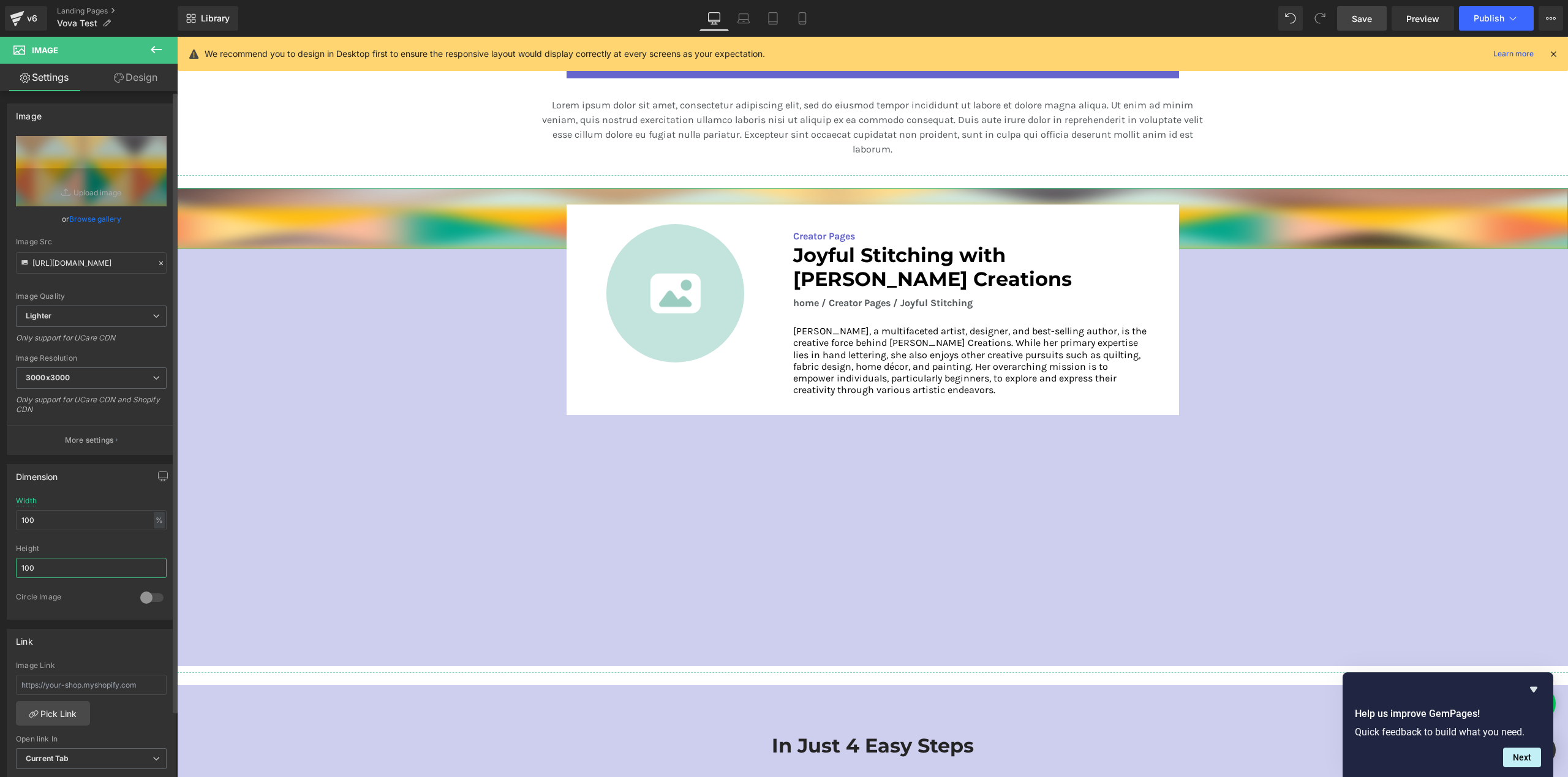
click at [62, 576] on input "100" at bounding box center [91, 567] width 151 height 20
click at [62, 574] on input "100" at bounding box center [91, 567] width 151 height 20
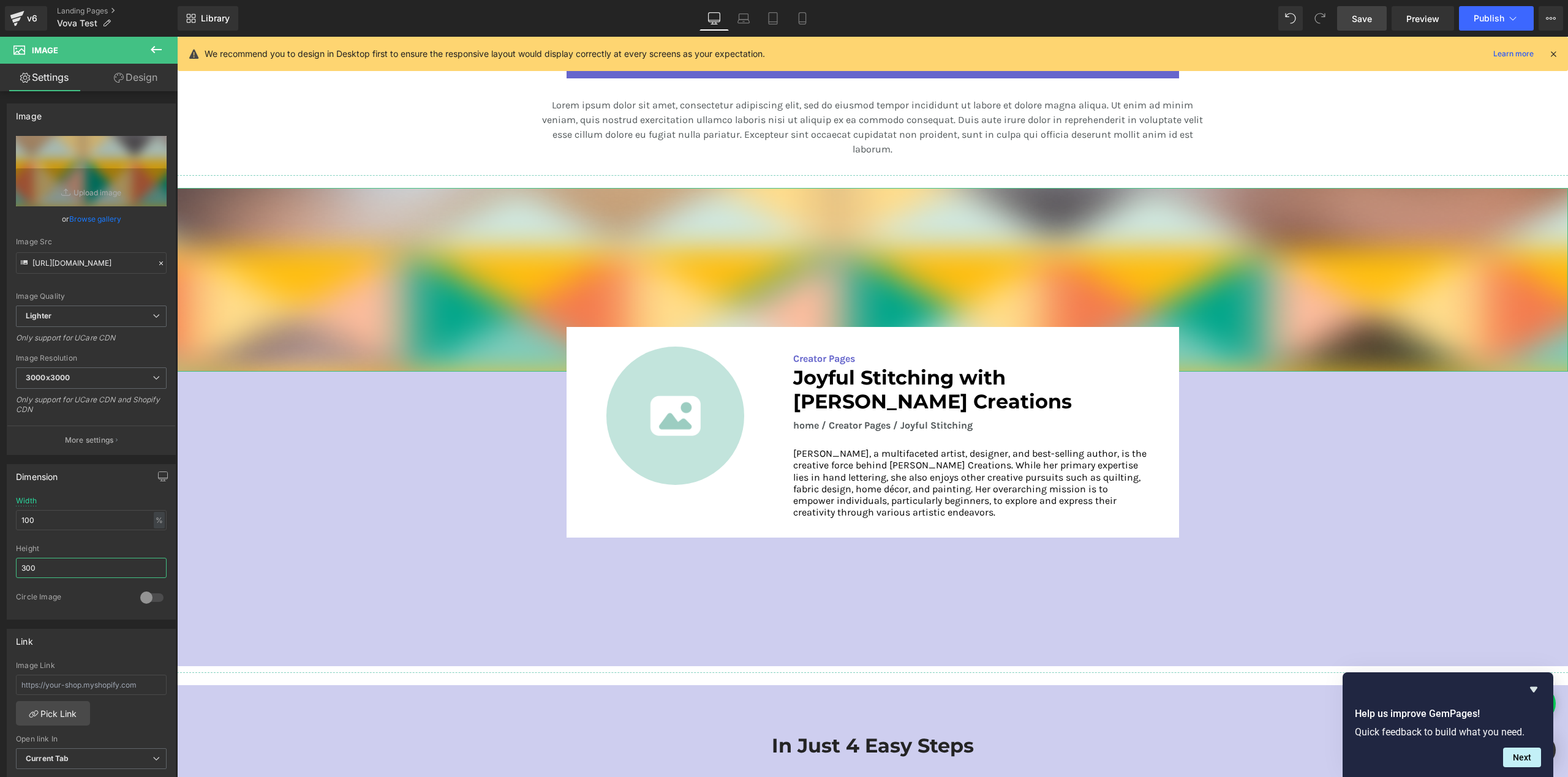
drag, startPoint x: 71, startPoint y: 568, endPoint x: -3, endPoint y: 565, distance: 74.1
click at [0, 565] on html "Image You are previewing how the will restyle your page. You can not edit Eleme…" at bounding box center [784, 388] width 1568 height 777
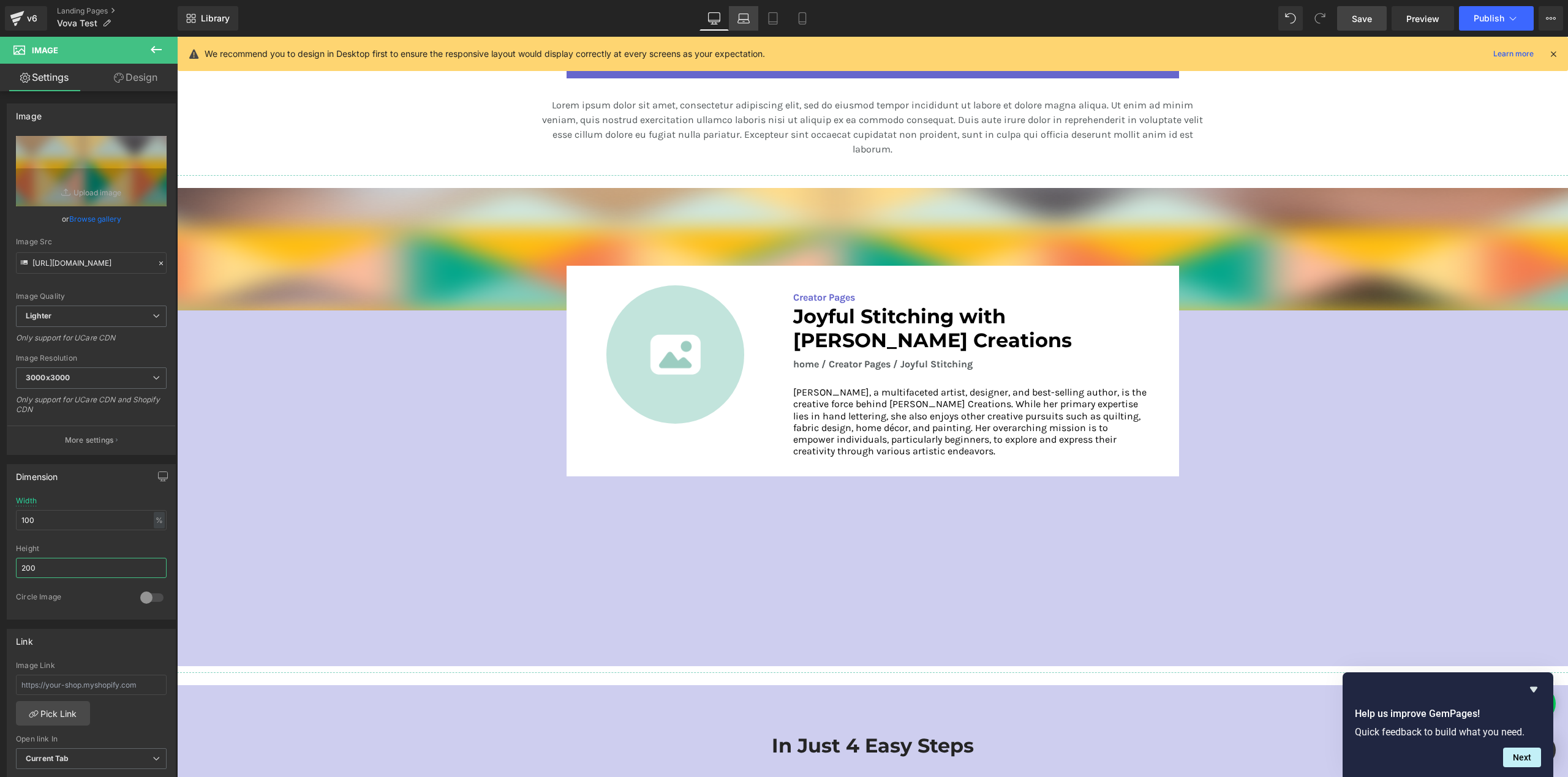
type input "200"
click at [744, 17] on icon at bounding box center [743, 18] width 12 height 12
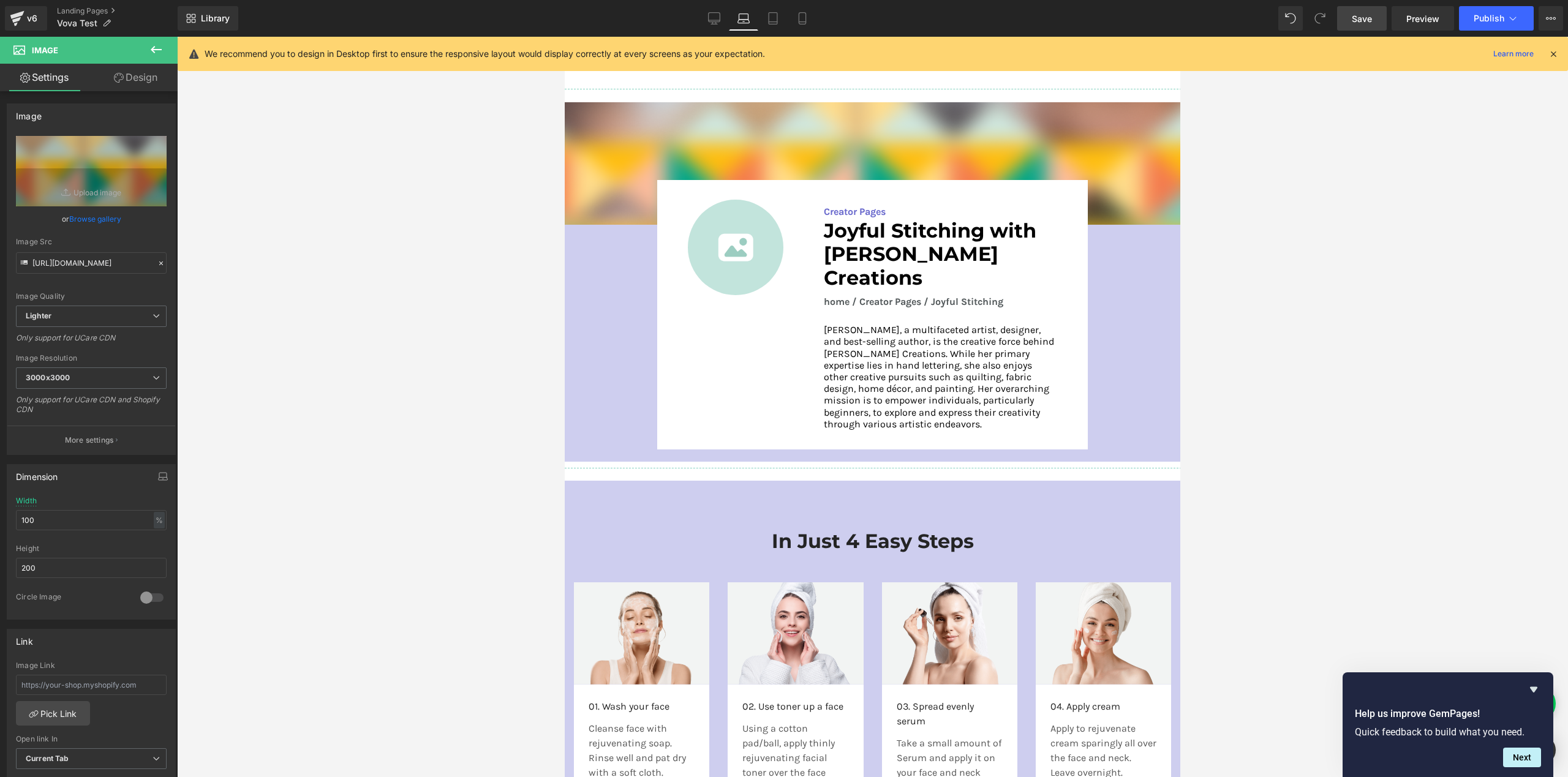
scroll to position [1672, 0]
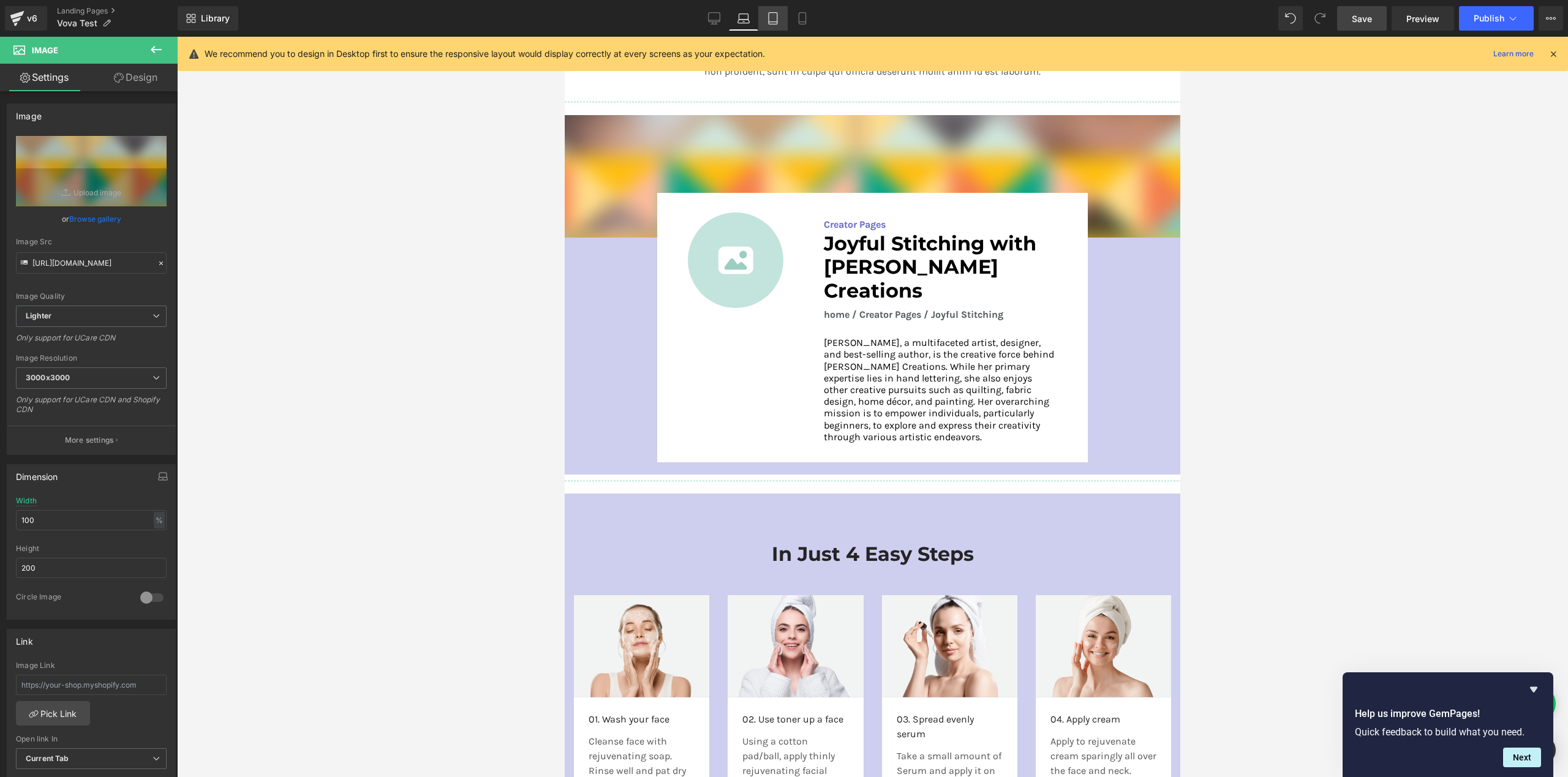
click at [771, 16] on icon at bounding box center [773, 18] width 12 height 12
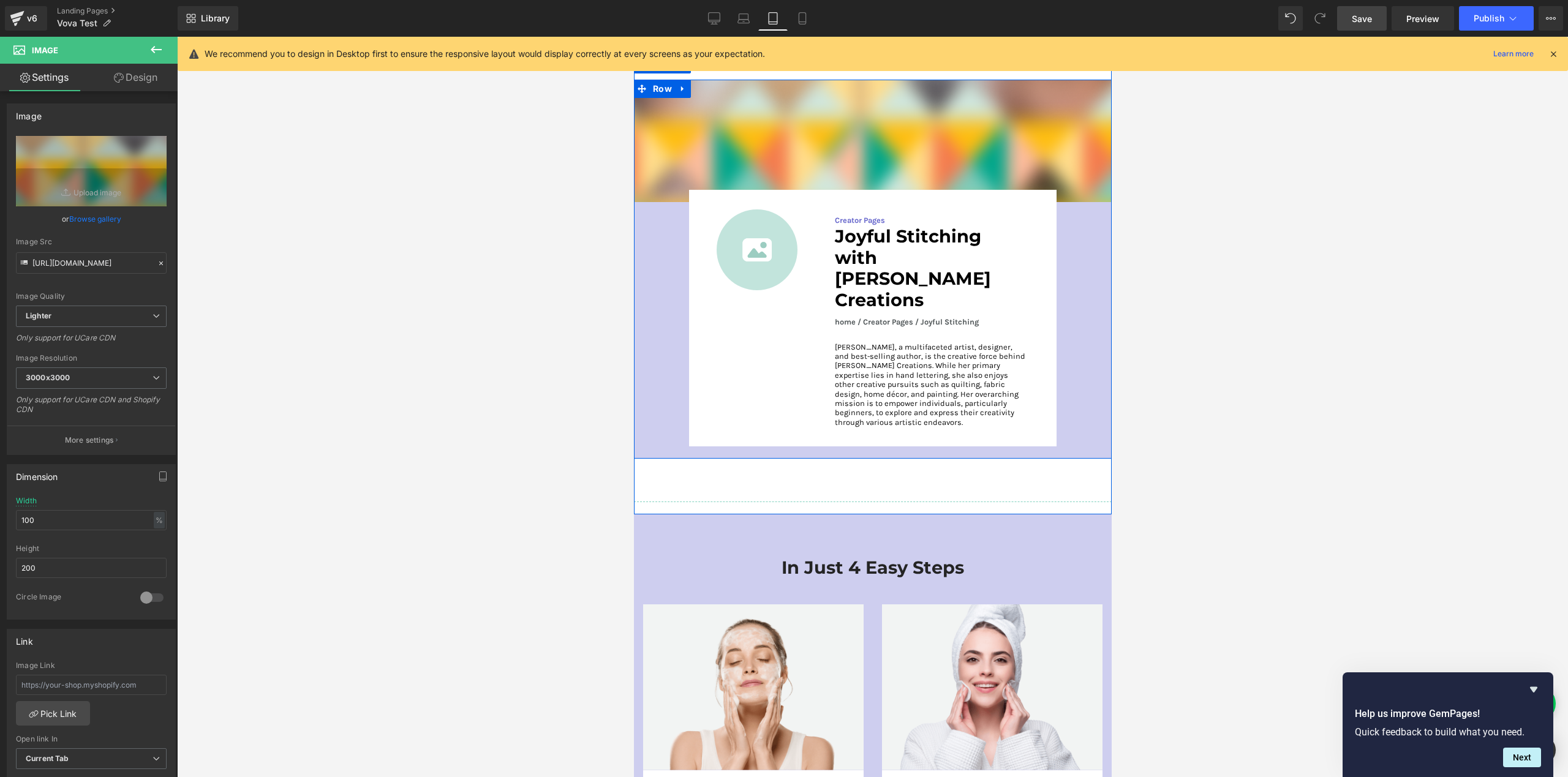
scroll to position [2061, 0]
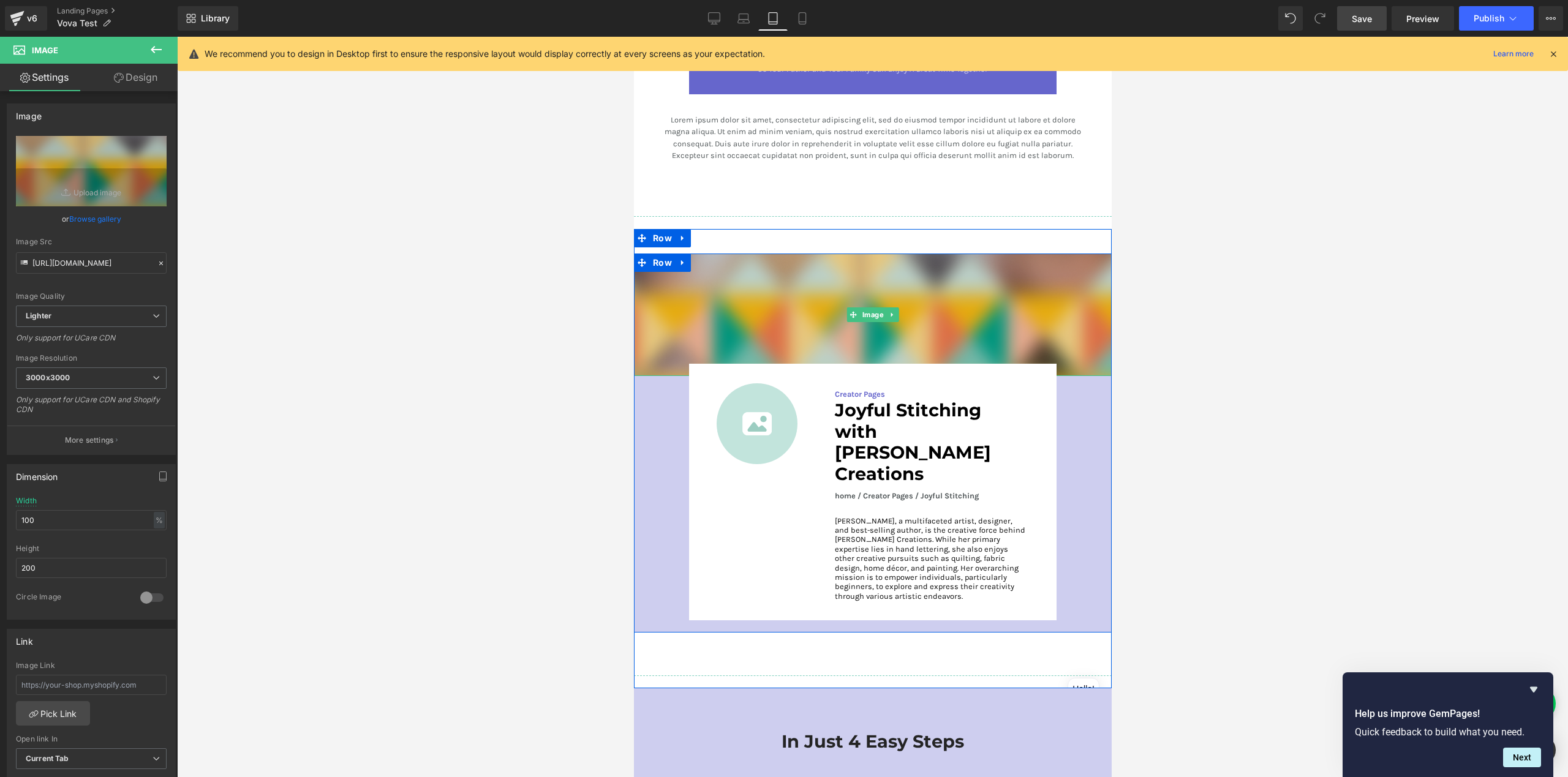
click at [754, 281] on img at bounding box center [872, 314] width 478 height 122
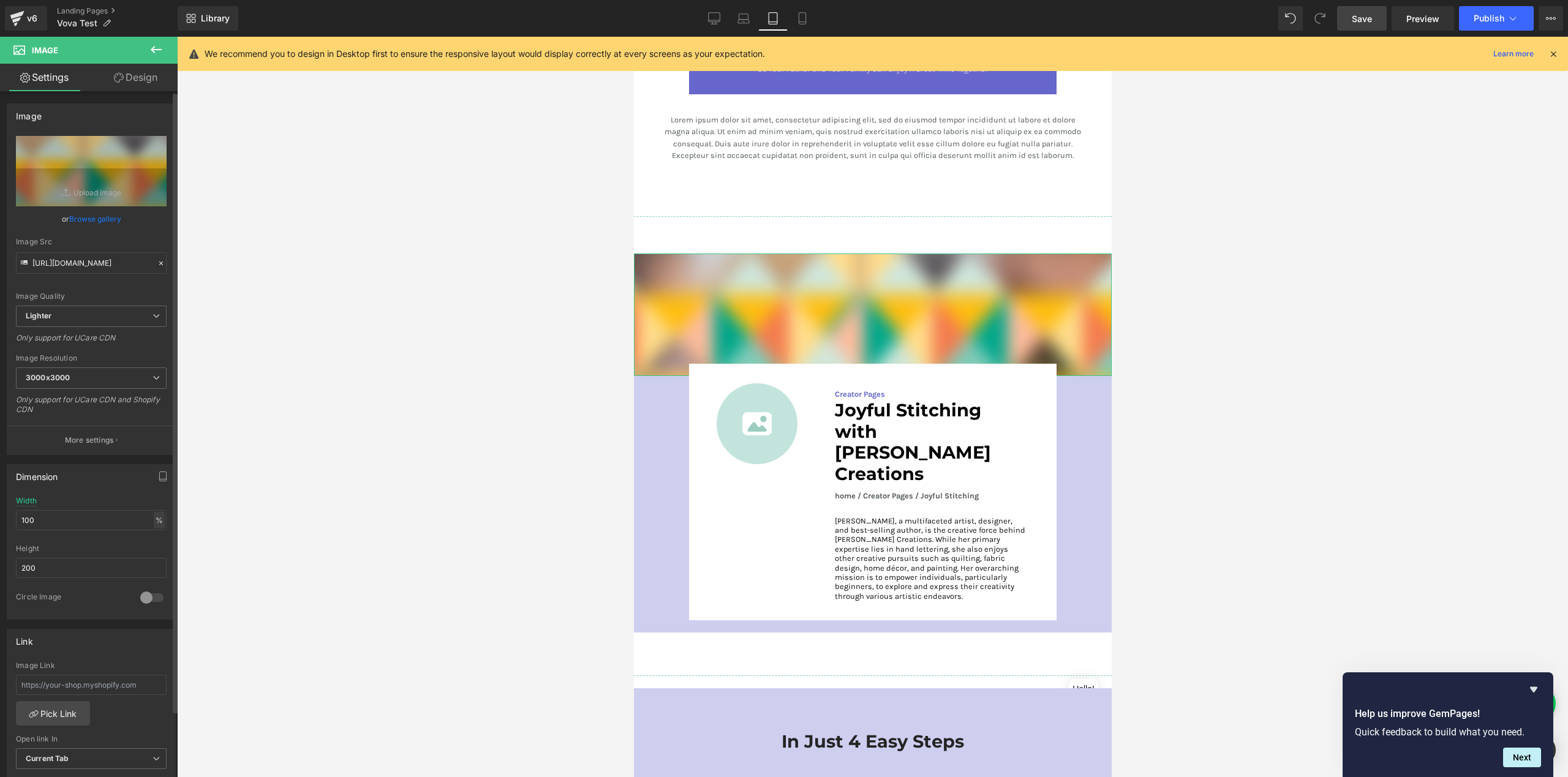
click at [155, 523] on div "%" at bounding box center [159, 520] width 11 height 16
click at [154, 559] on li "px" at bounding box center [159, 556] width 16 height 18
click at [153, 524] on div "px" at bounding box center [159, 520] width 12 height 16
click at [153, 544] on li "%" at bounding box center [159, 539] width 16 height 18
type input "100"
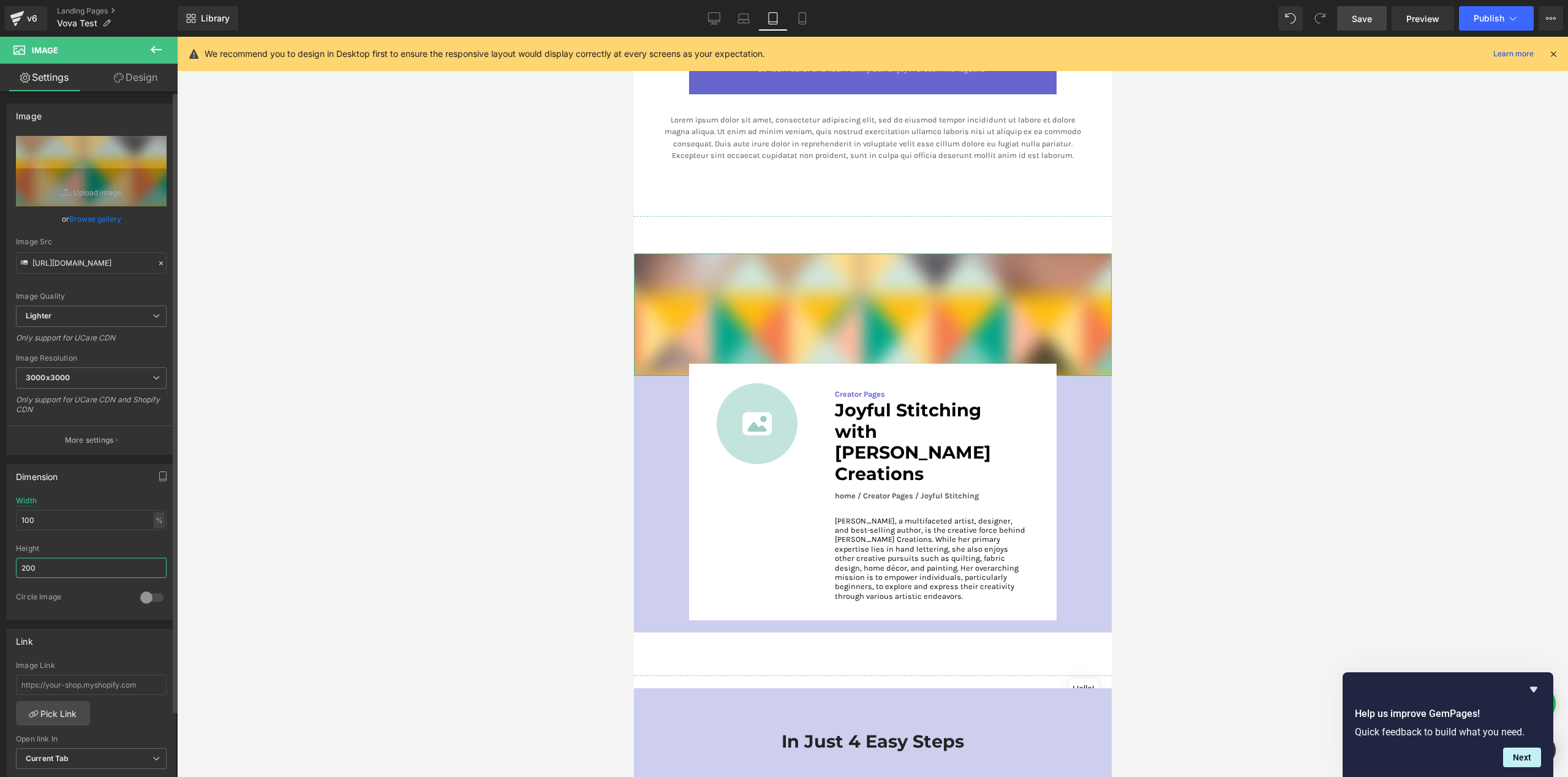
click at [68, 572] on input "200" at bounding box center [91, 567] width 151 height 20
click at [69, 572] on input "200" at bounding box center [91, 567] width 151 height 20
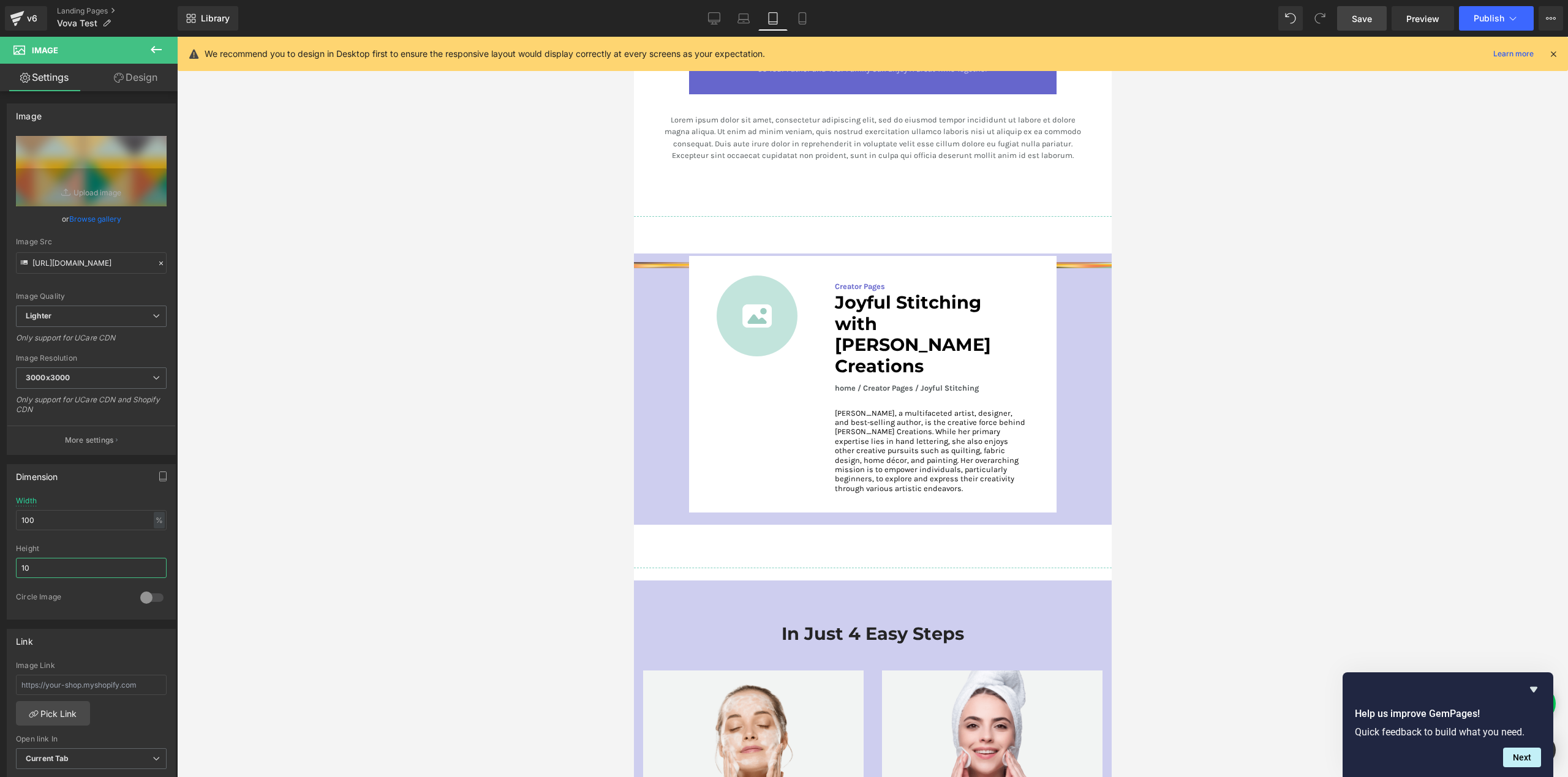
type input "100"
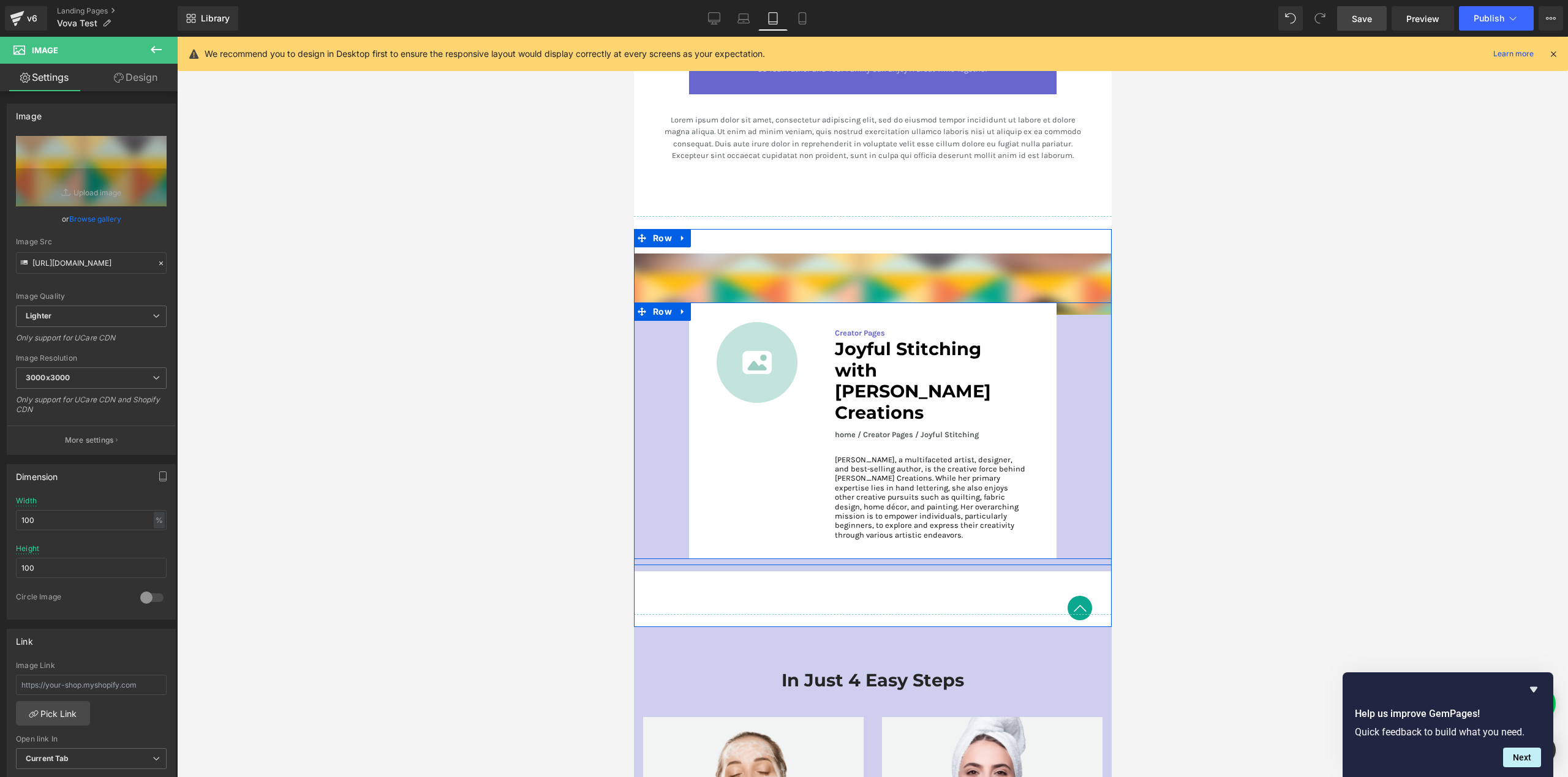
click at [1072, 302] on div "Image Creator Pages Text Block Joyful Stitching with [PERSON_NAME] Creations He…" at bounding box center [872, 430] width 461 height 257
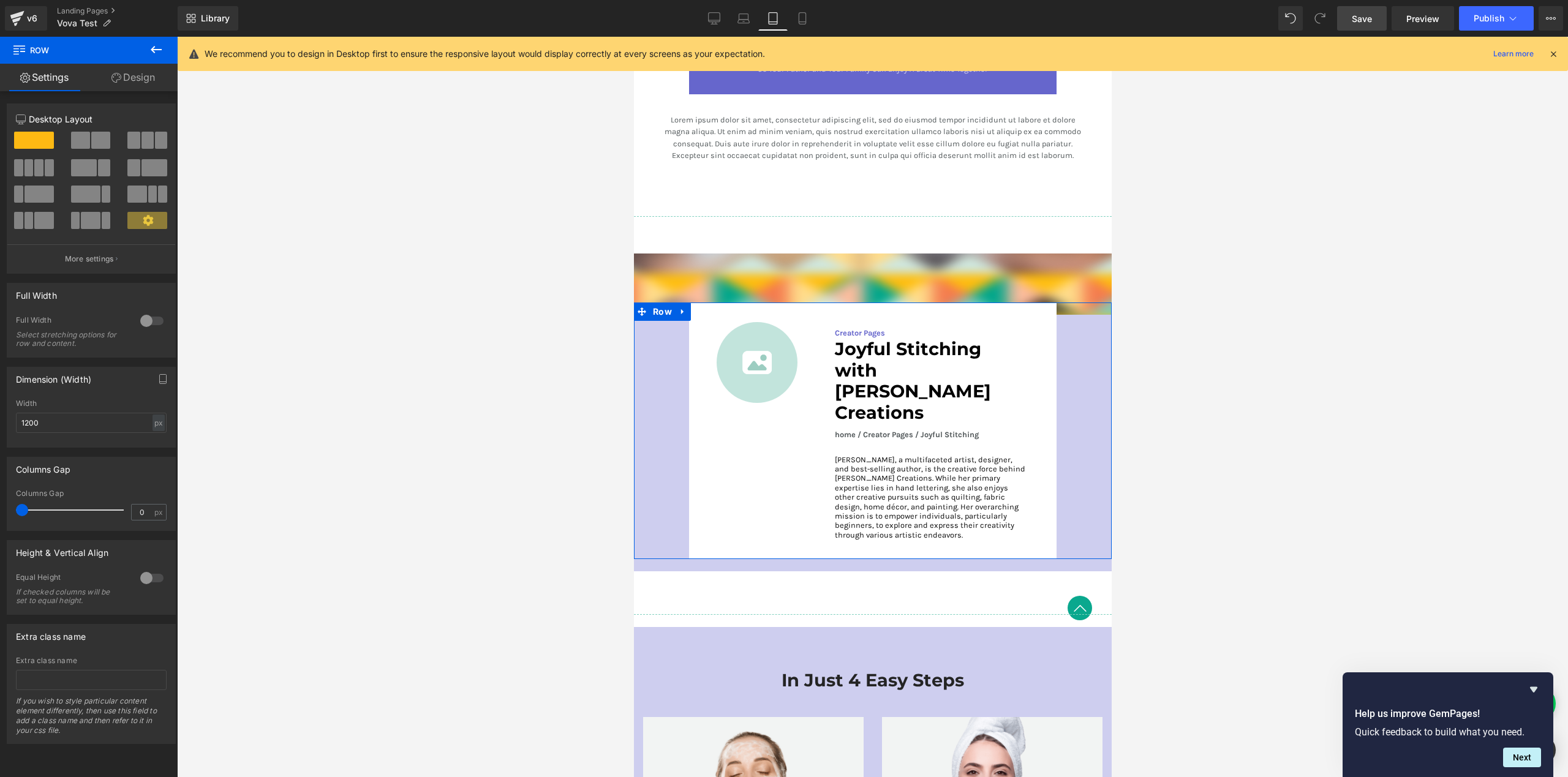
click at [151, 78] on link "Design" at bounding box center [133, 77] width 89 height 27
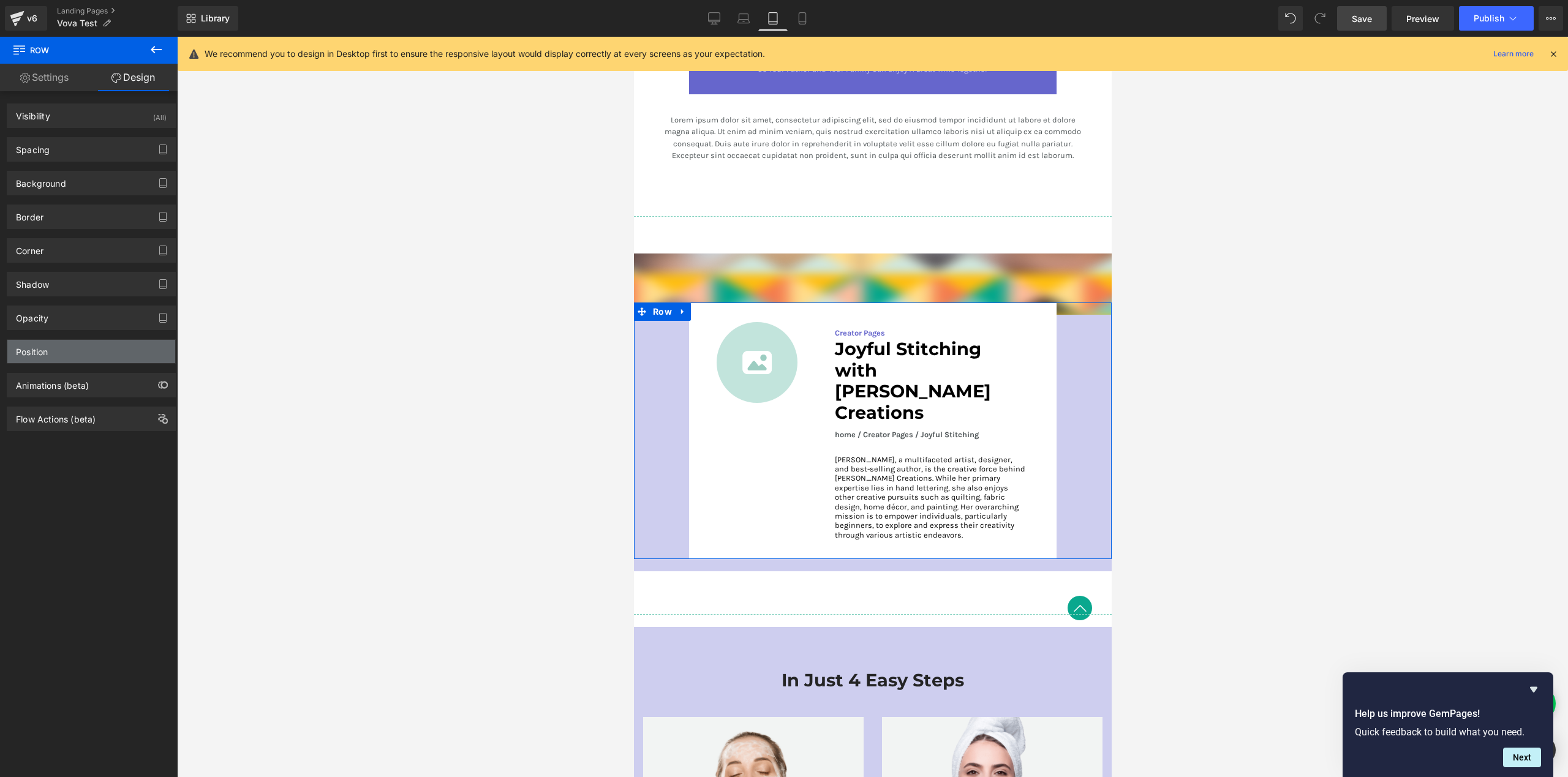
click at [70, 355] on div "Position" at bounding box center [91, 351] width 168 height 23
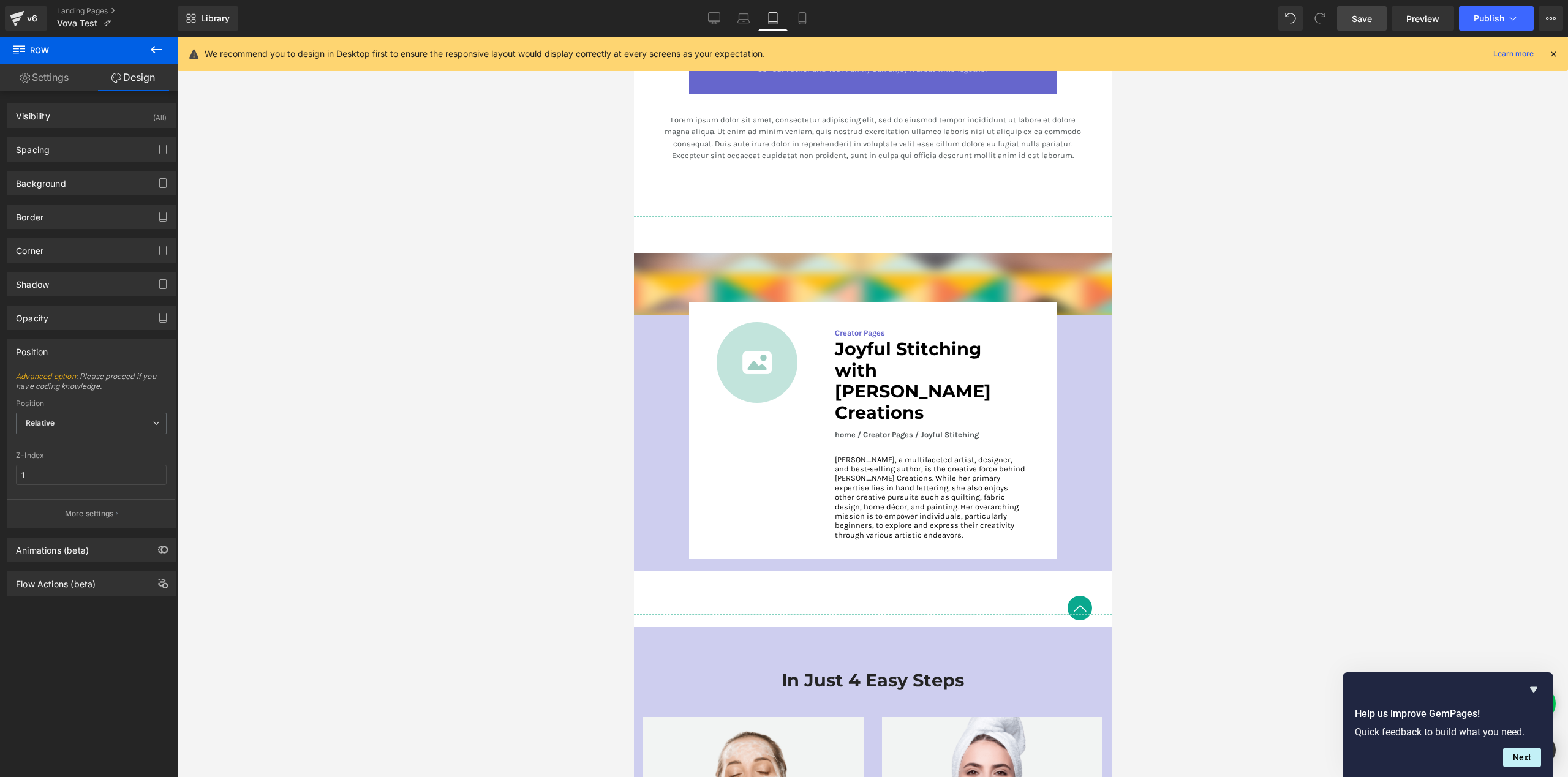
click at [389, 439] on div at bounding box center [872, 407] width 1391 height 740
click at [798, 15] on icon at bounding box center [802, 18] width 12 height 12
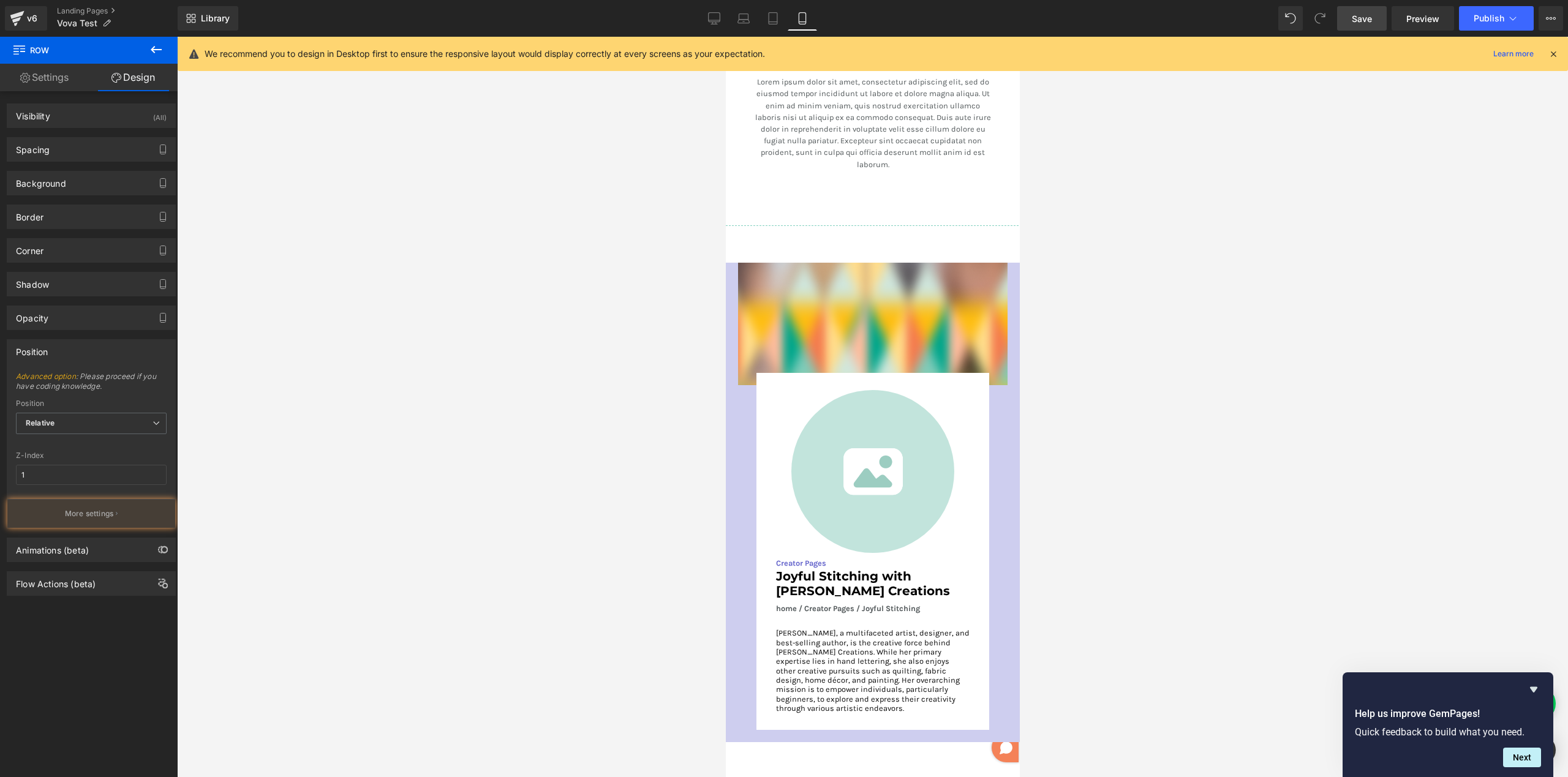
scroll to position [2760, 0]
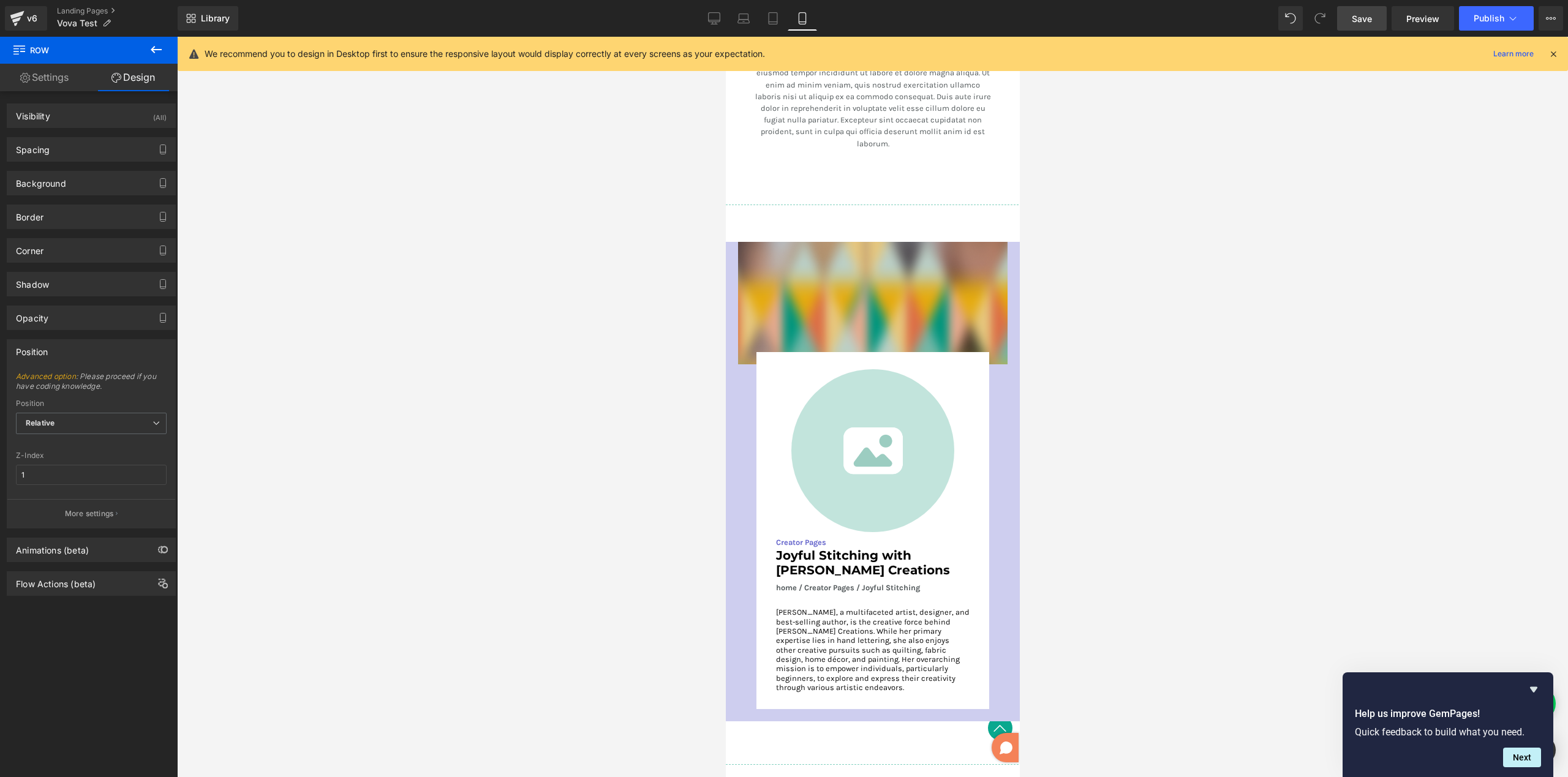
click at [828, 285] on img at bounding box center [872, 303] width 270 height 122
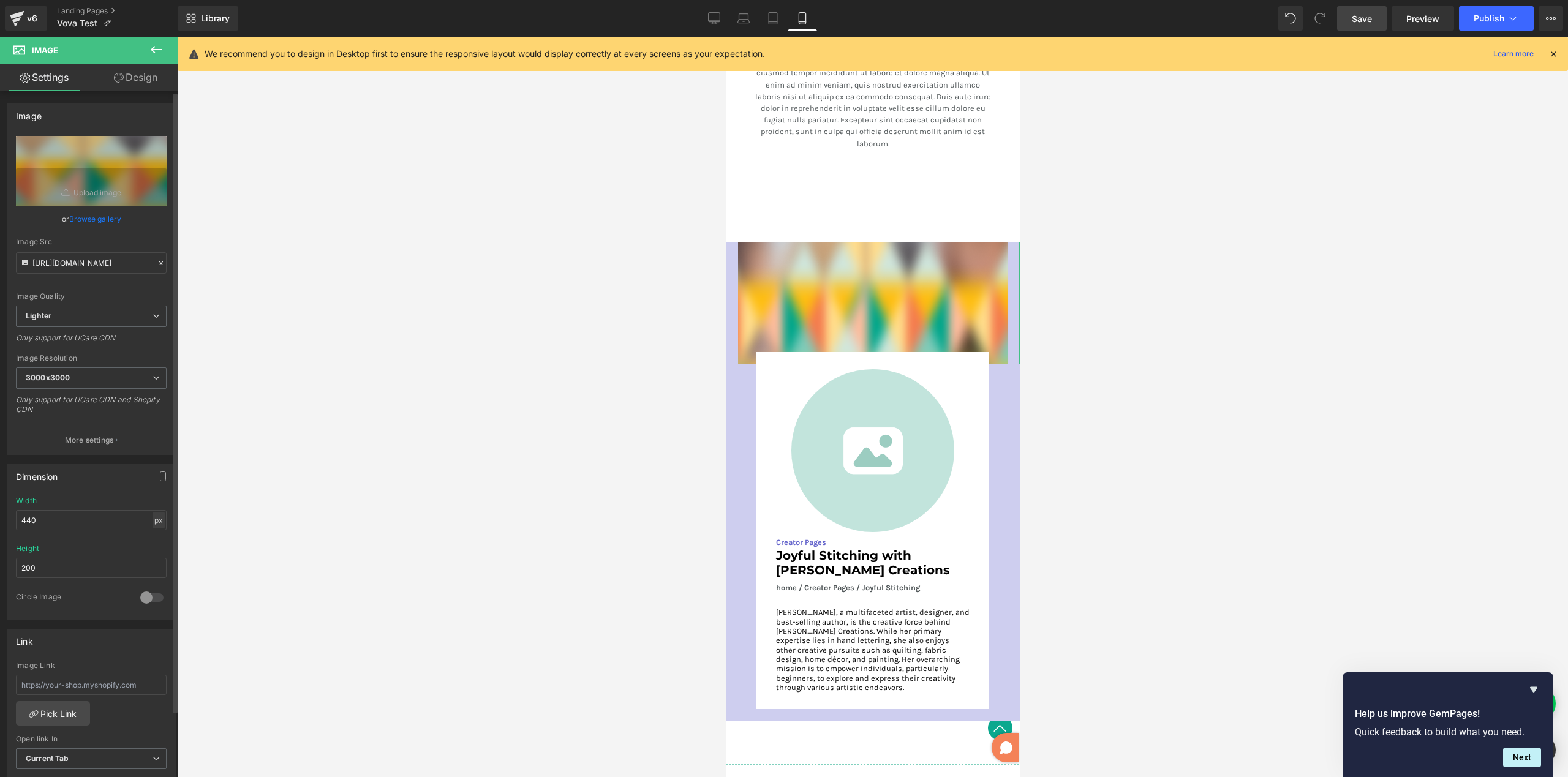
click at [153, 520] on div "px" at bounding box center [159, 520] width 12 height 16
click at [155, 537] on li "%" at bounding box center [159, 539] width 16 height 18
click at [64, 520] on input "91.67" at bounding box center [91, 520] width 151 height 20
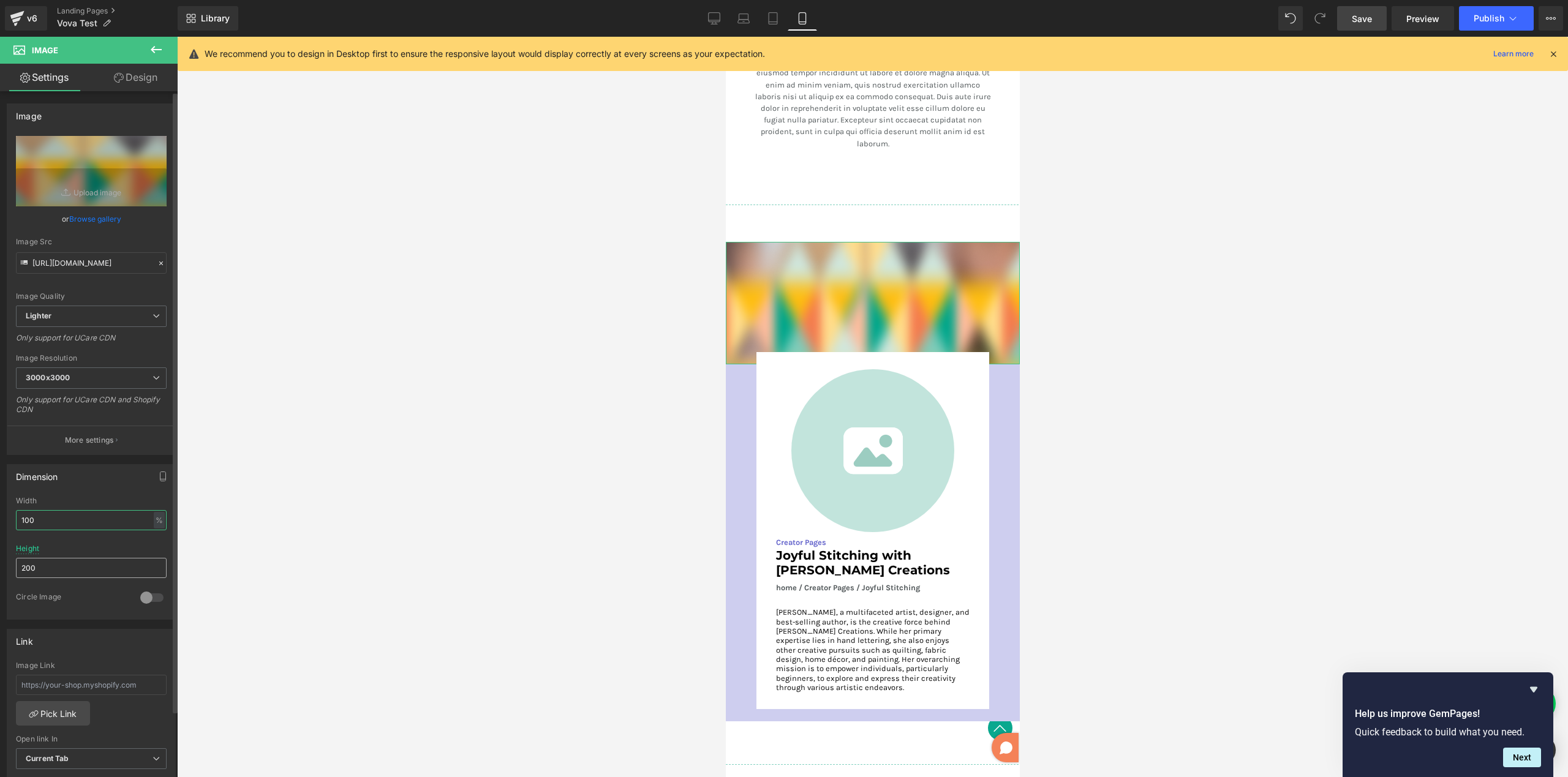
type input "100"
click at [47, 557] on input "200" at bounding box center [91, 567] width 151 height 20
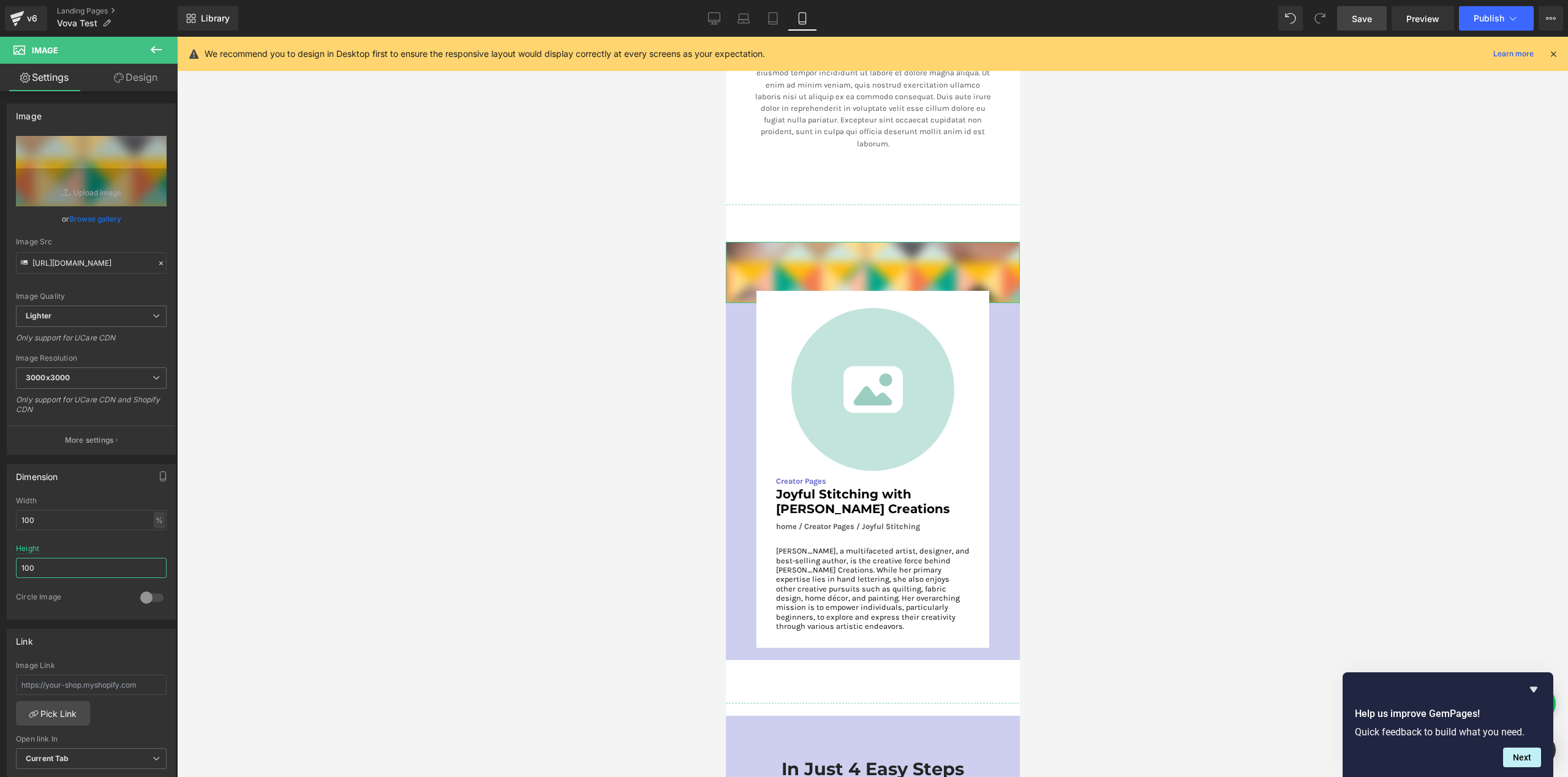
type input "100"
click at [148, 78] on link "Design" at bounding box center [135, 77] width 89 height 27
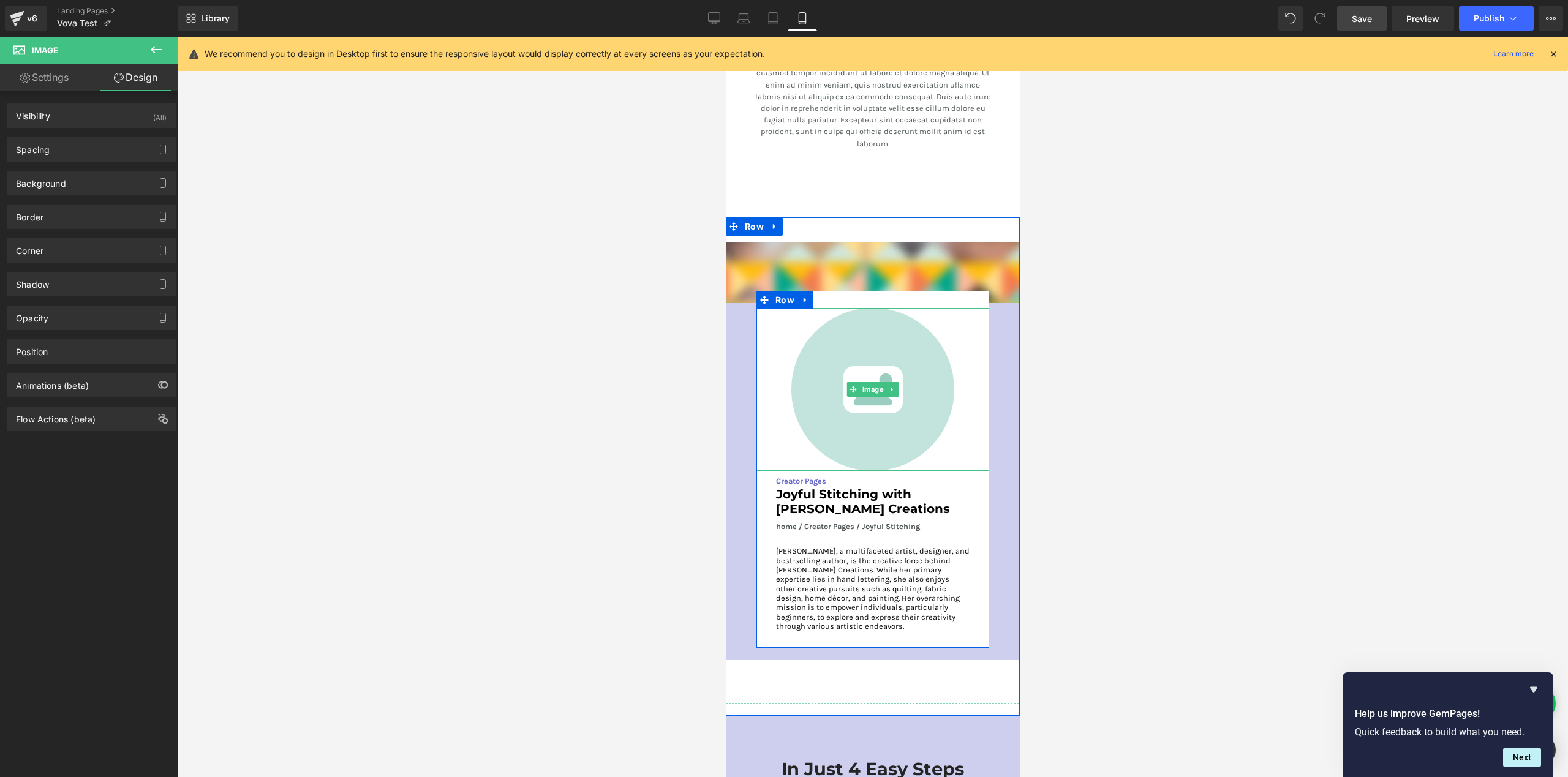
click at [779, 308] on div at bounding box center [872, 389] width 233 height 163
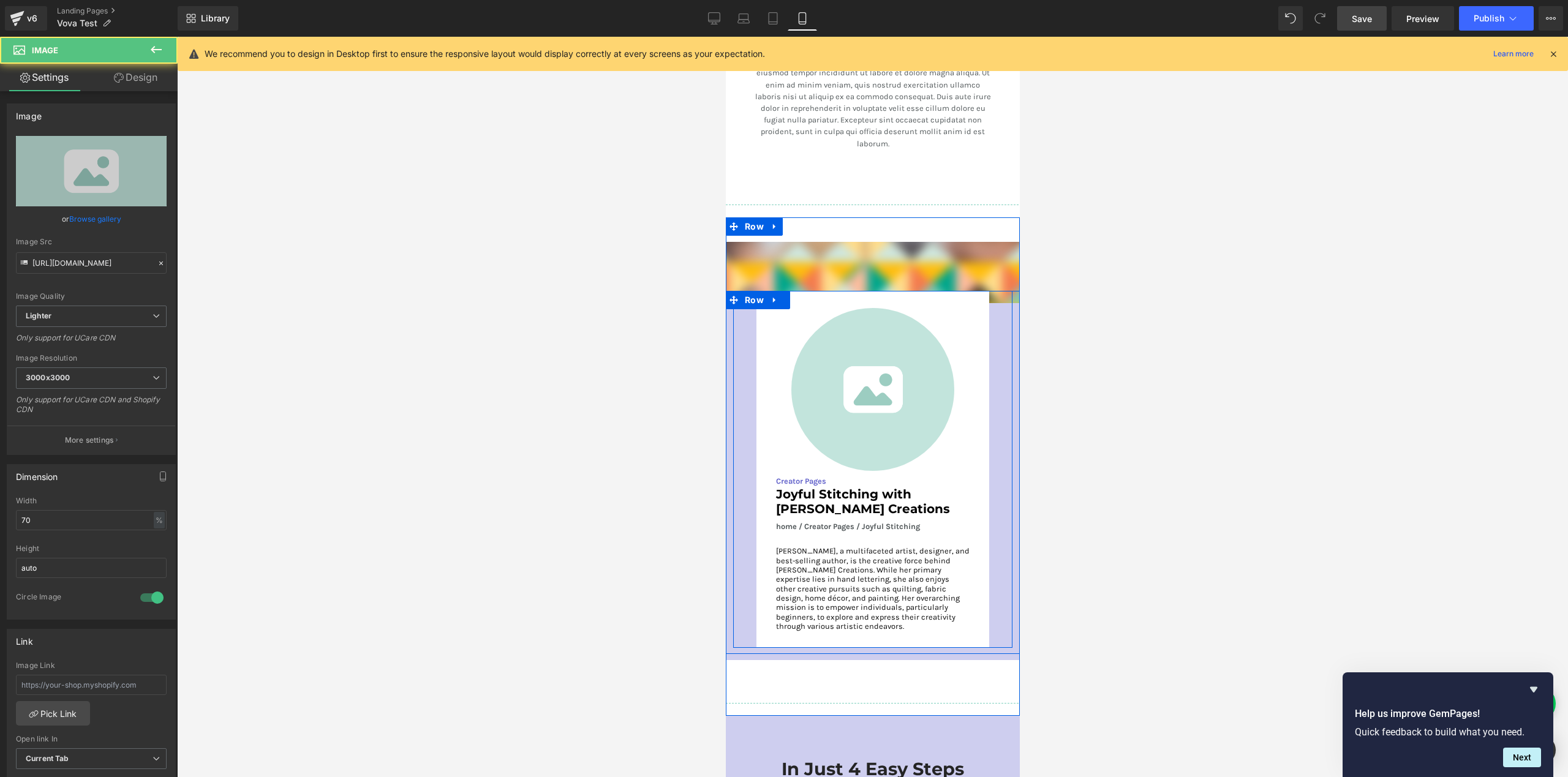
click at [742, 337] on div "Image Creator Pages Text Block Joyful Stitching with [PERSON_NAME] Creations He…" at bounding box center [872, 470] width 262 height 357
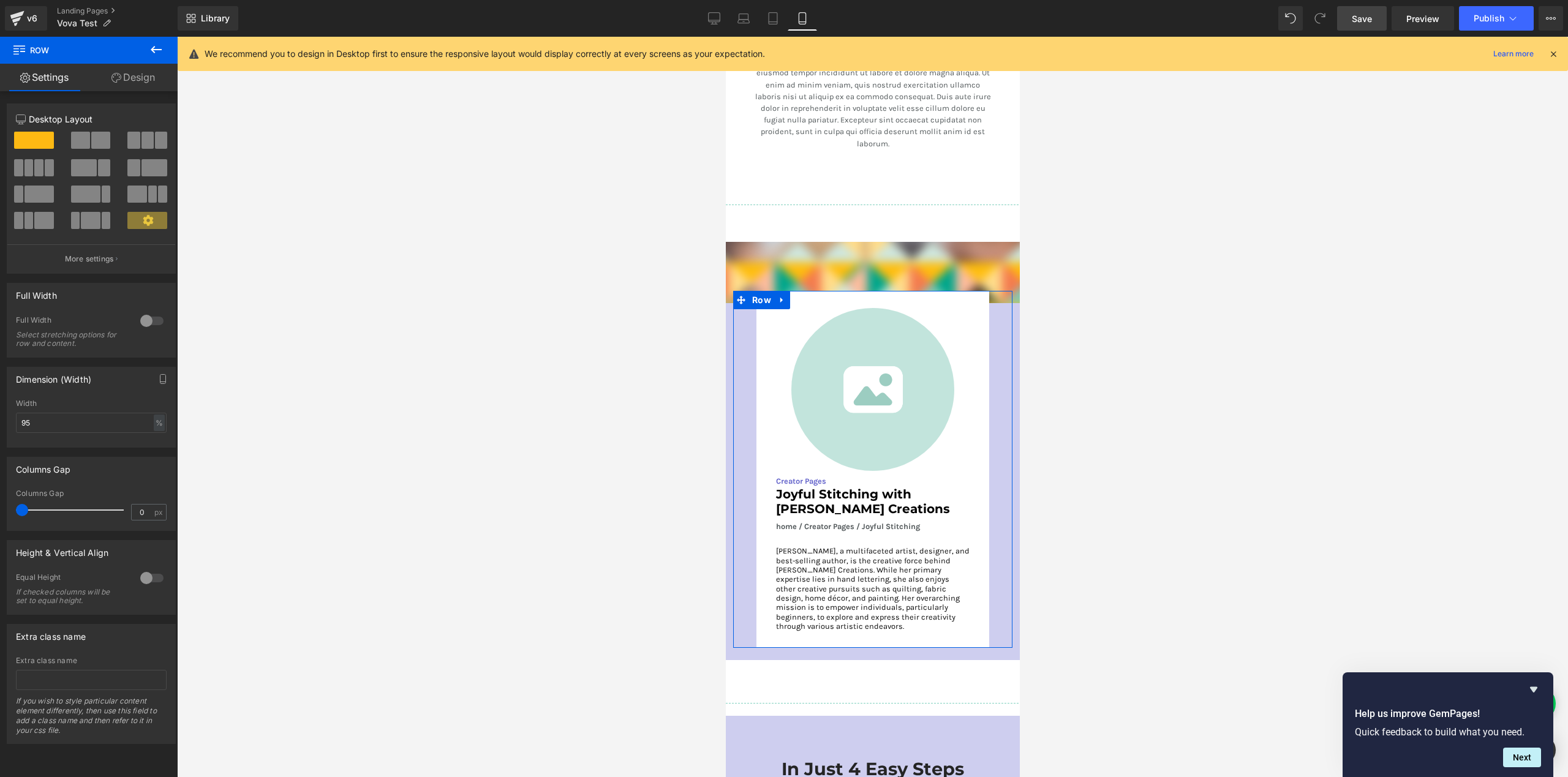
click at [135, 80] on link "Design" at bounding box center [133, 77] width 89 height 27
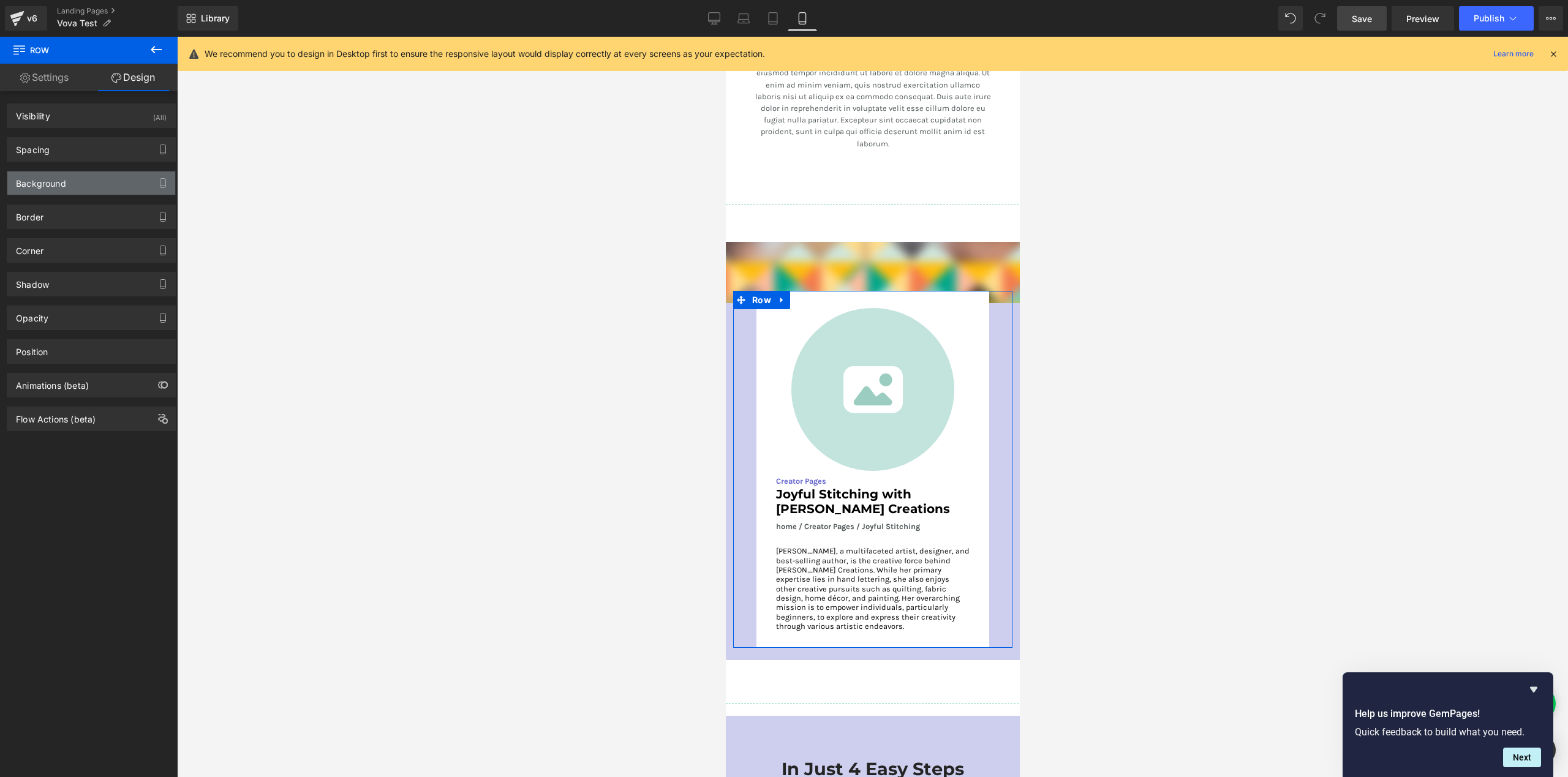
click at [72, 177] on div "Background" at bounding box center [91, 183] width 168 height 23
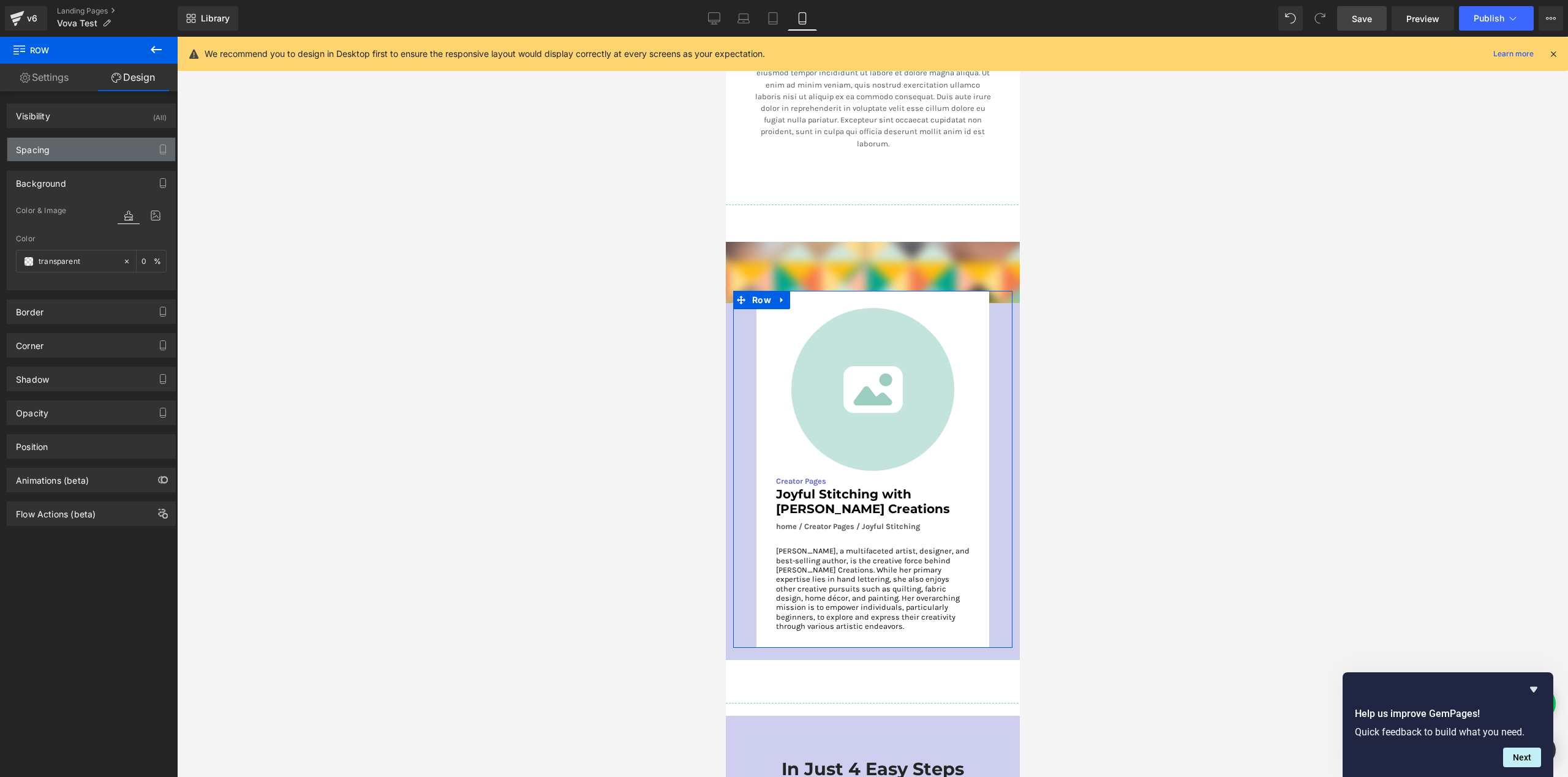
click at [79, 159] on div "Spacing" at bounding box center [91, 149] width 168 height 23
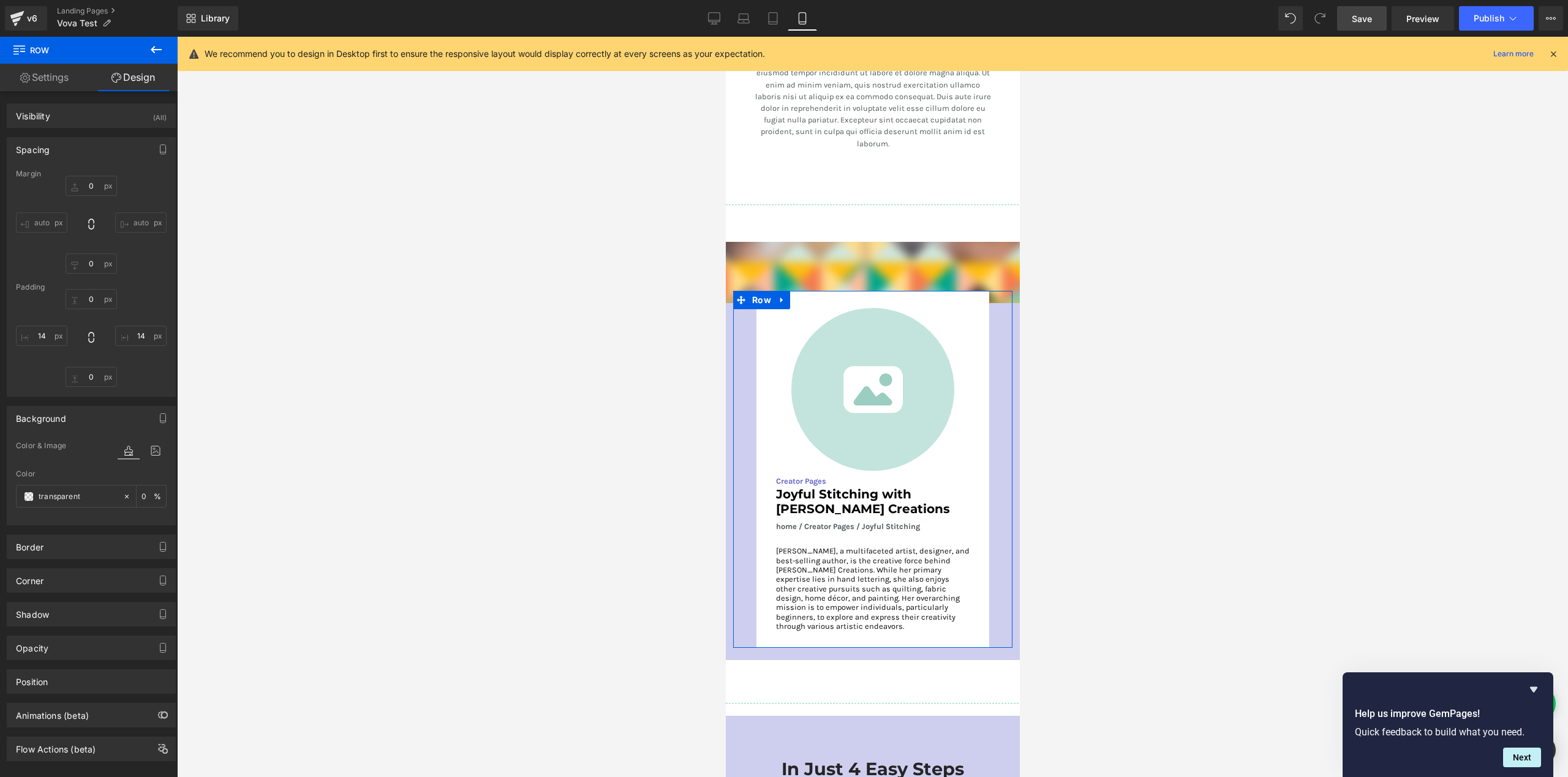
click at [59, 83] on link "Settings" at bounding box center [44, 77] width 89 height 27
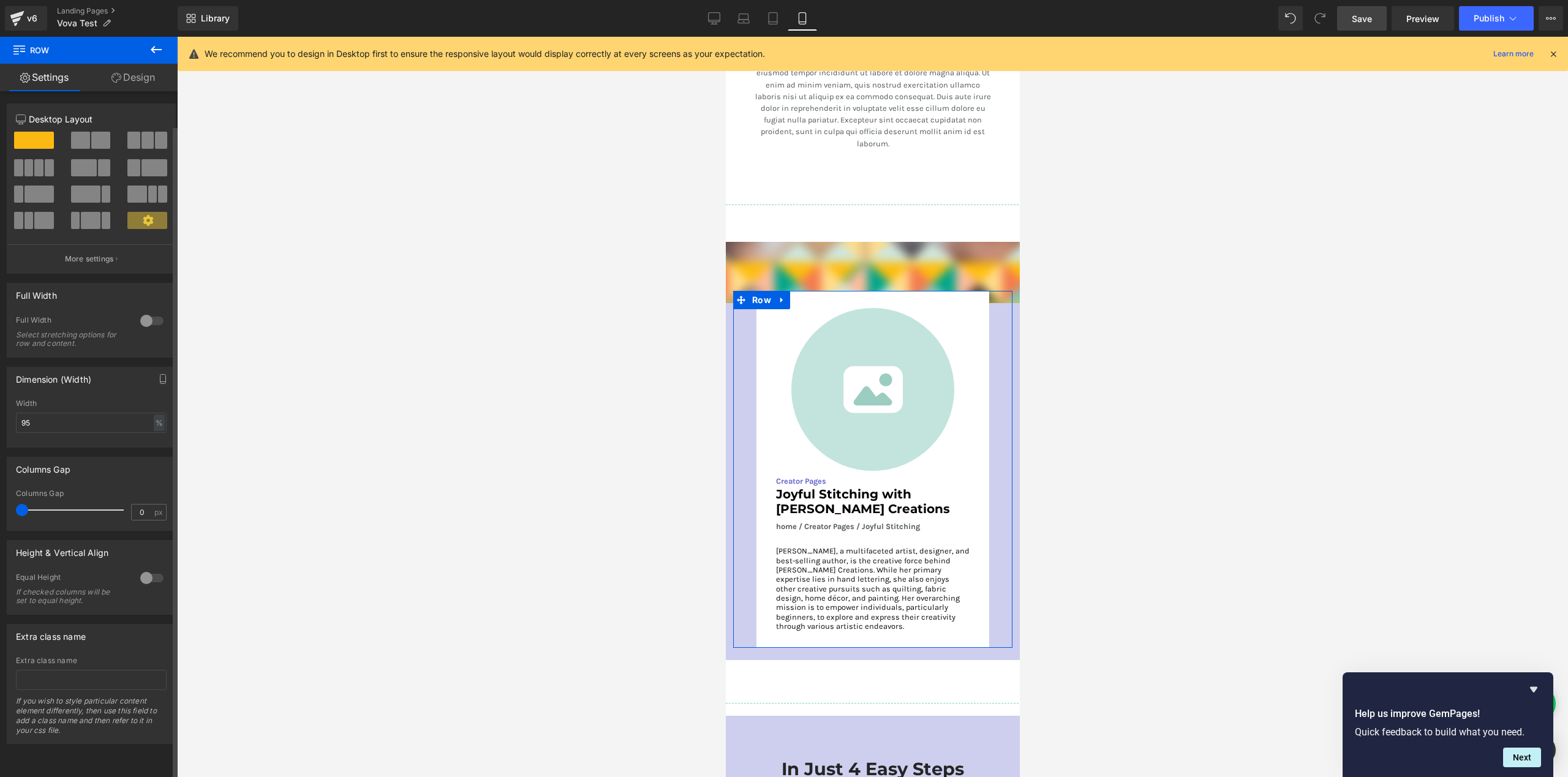
scroll to position [1, 0]
click at [785, 291] on span "Row" at bounding box center [784, 300] width 25 height 18
click at [1002, 303] on div "Image Creator Pages Text Block Joyful Stitching with [PERSON_NAME] Creations He…" at bounding box center [872, 470] width 280 height 357
click at [133, 81] on link "Design" at bounding box center [133, 77] width 89 height 27
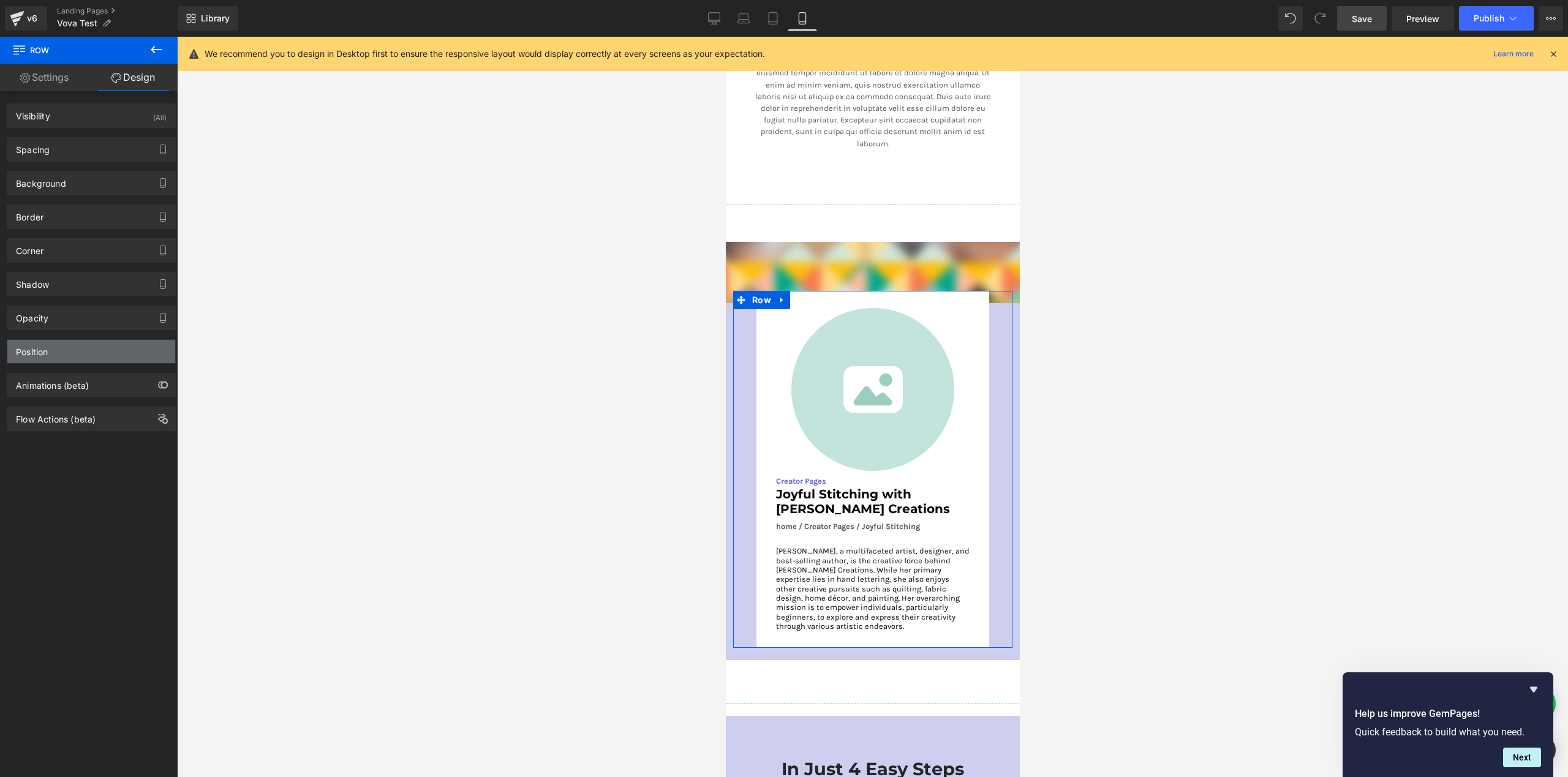
click at [70, 351] on div "Position" at bounding box center [91, 351] width 168 height 23
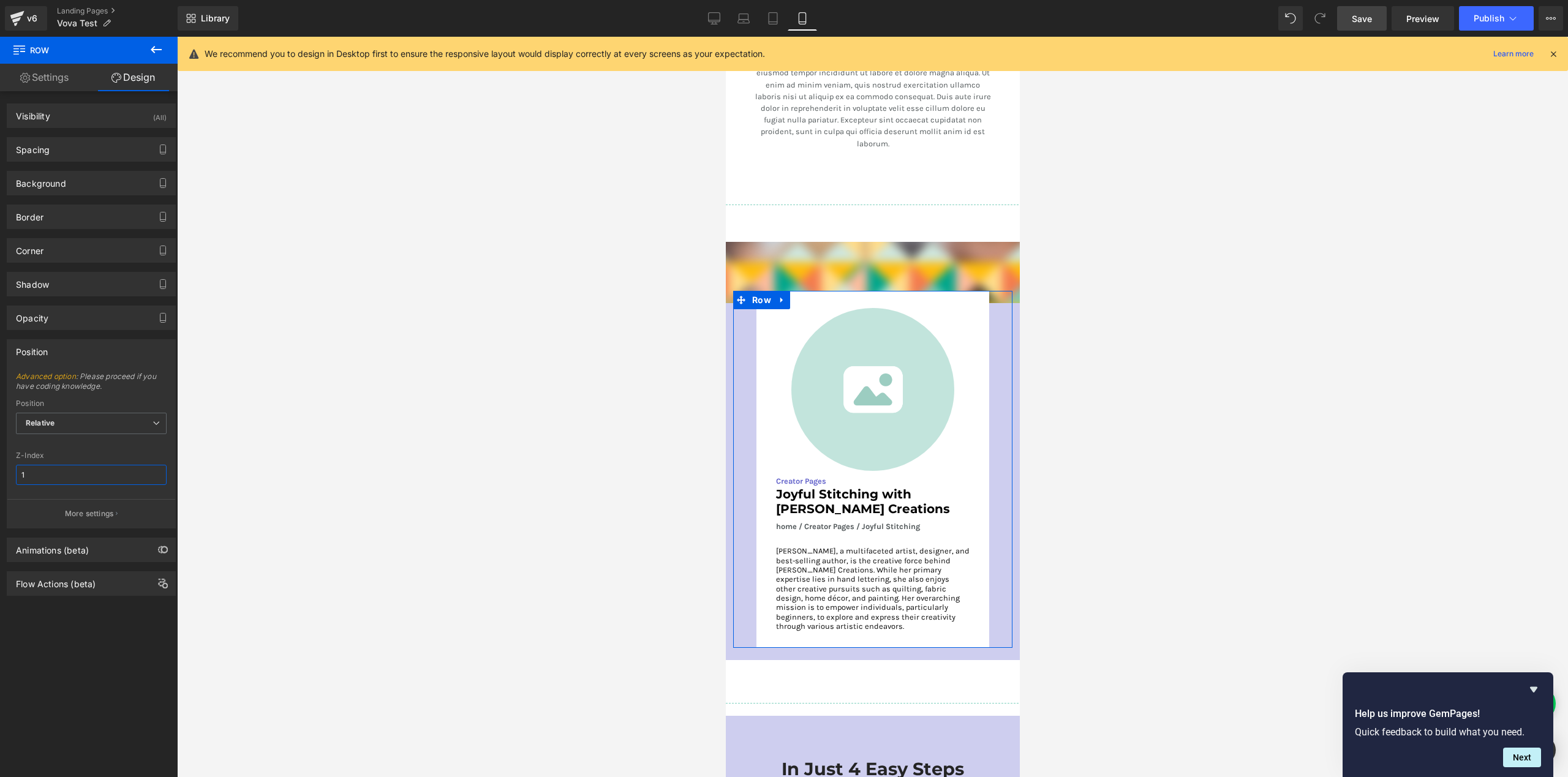
click at [43, 475] on input "1" at bounding box center [91, 474] width 151 height 20
click at [109, 444] on div at bounding box center [91, 444] width 151 height 8
click at [90, 476] on input "0" at bounding box center [91, 474] width 151 height 20
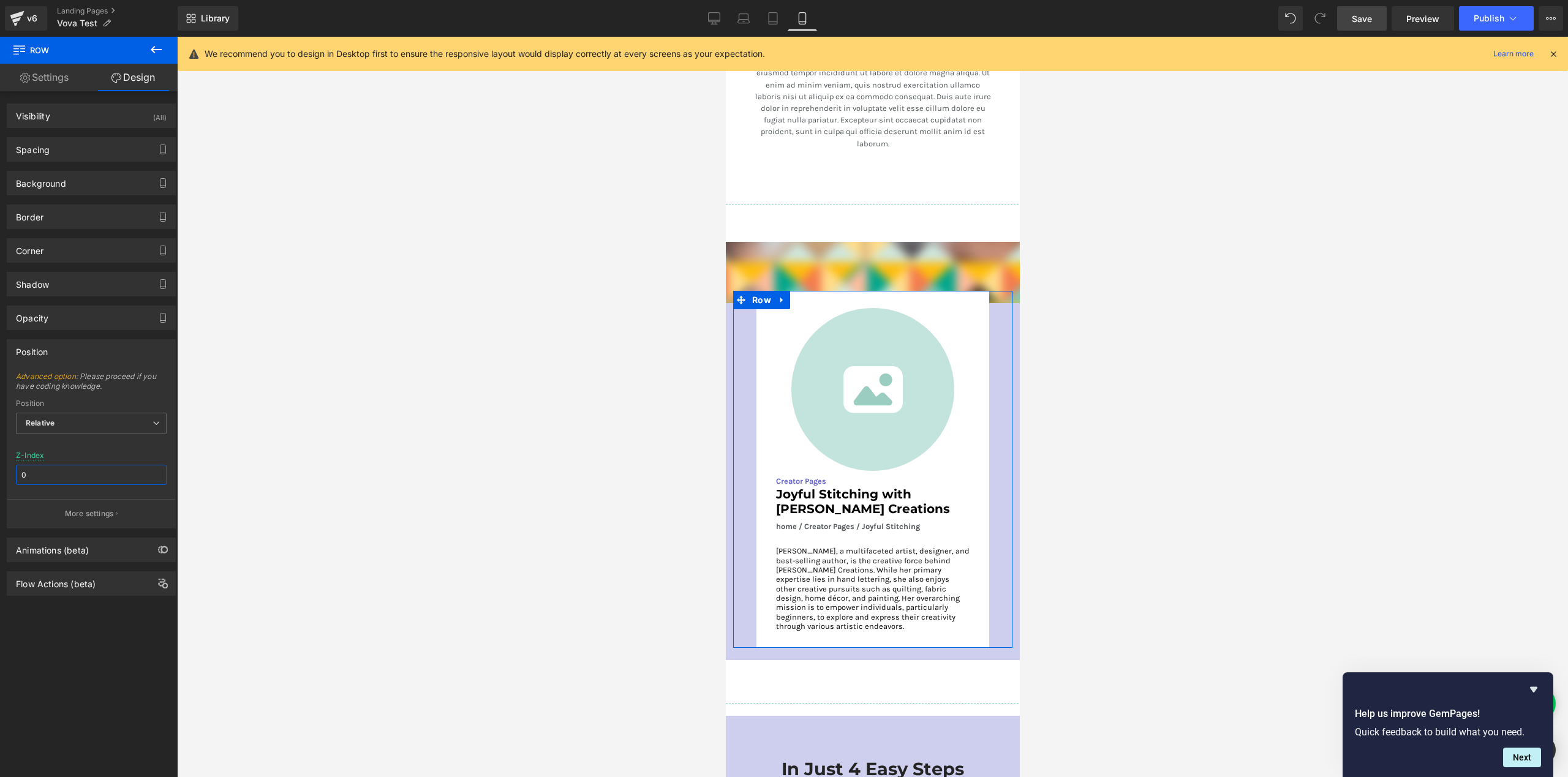
click at [90, 476] on input "0" at bounding box center [91, 474] width 151 height 20
type input "1"
click at [83, 513] on p "More settings" at bounding box center [89, 513] width 49 height 11
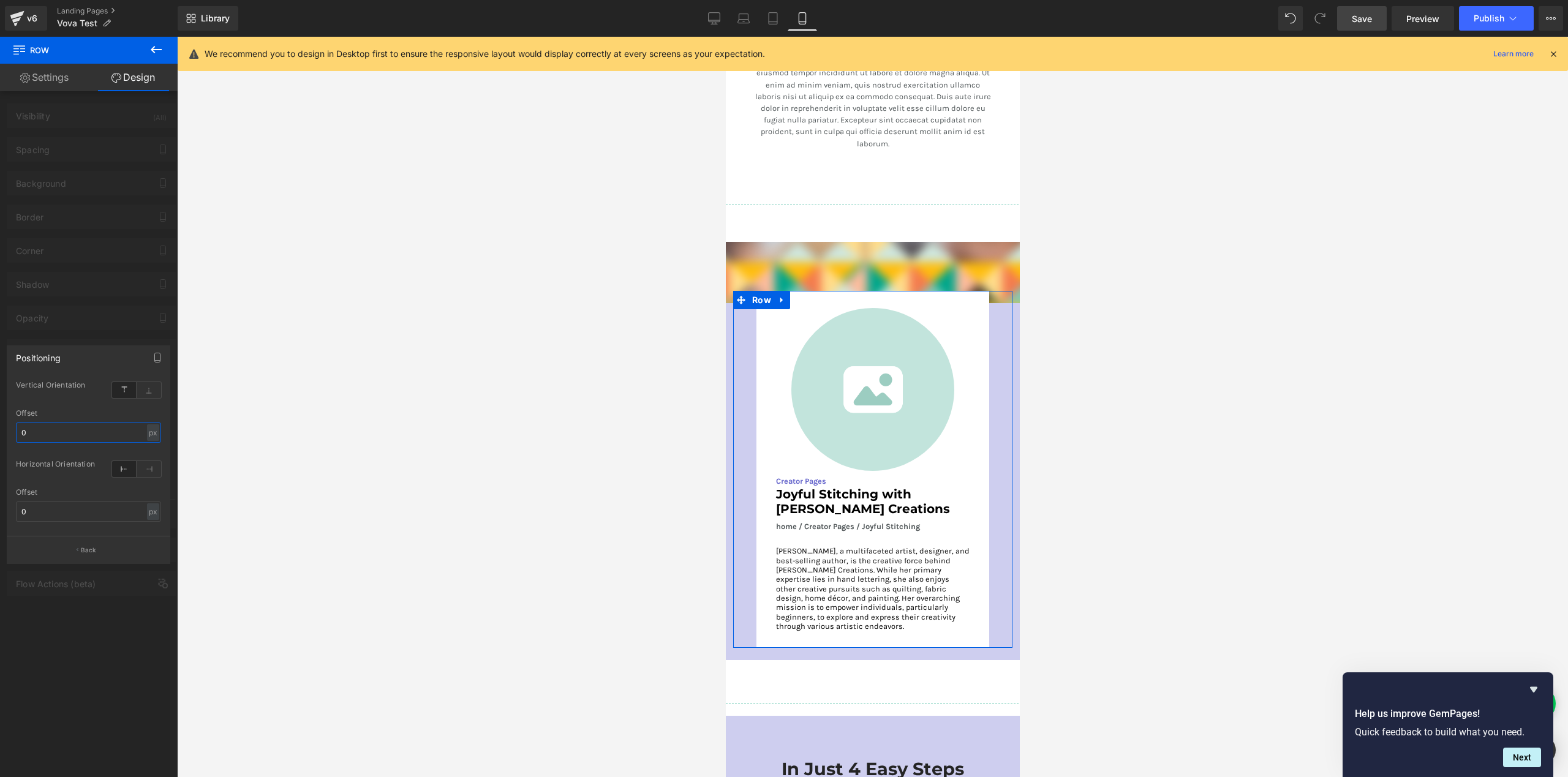
click at [69, 435] on input "0" at bounding box center [88, 432] width 145 height 20
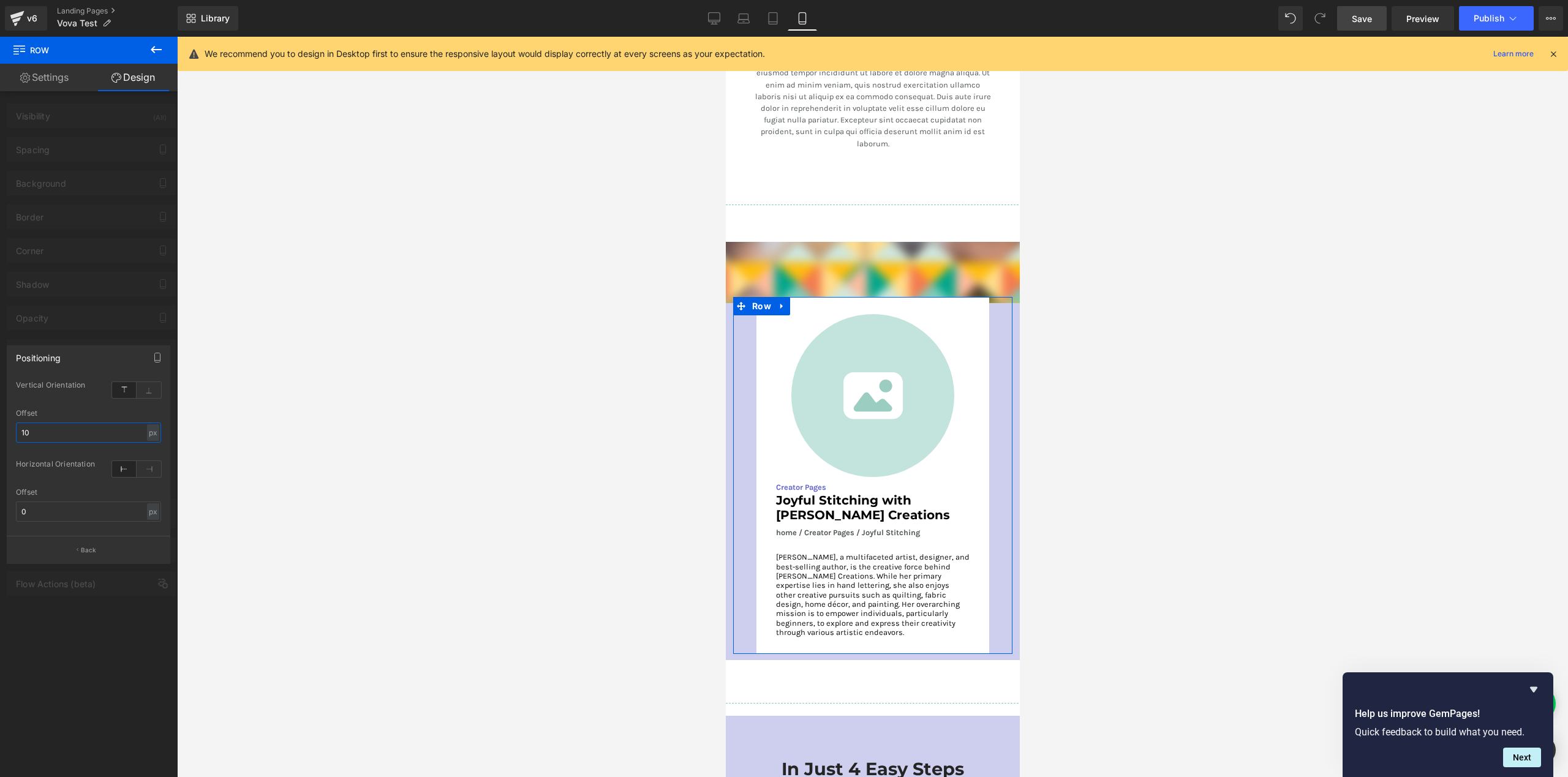
click at [90, 433] on input "10" at bounding box center [88, 432] width 145 height 20
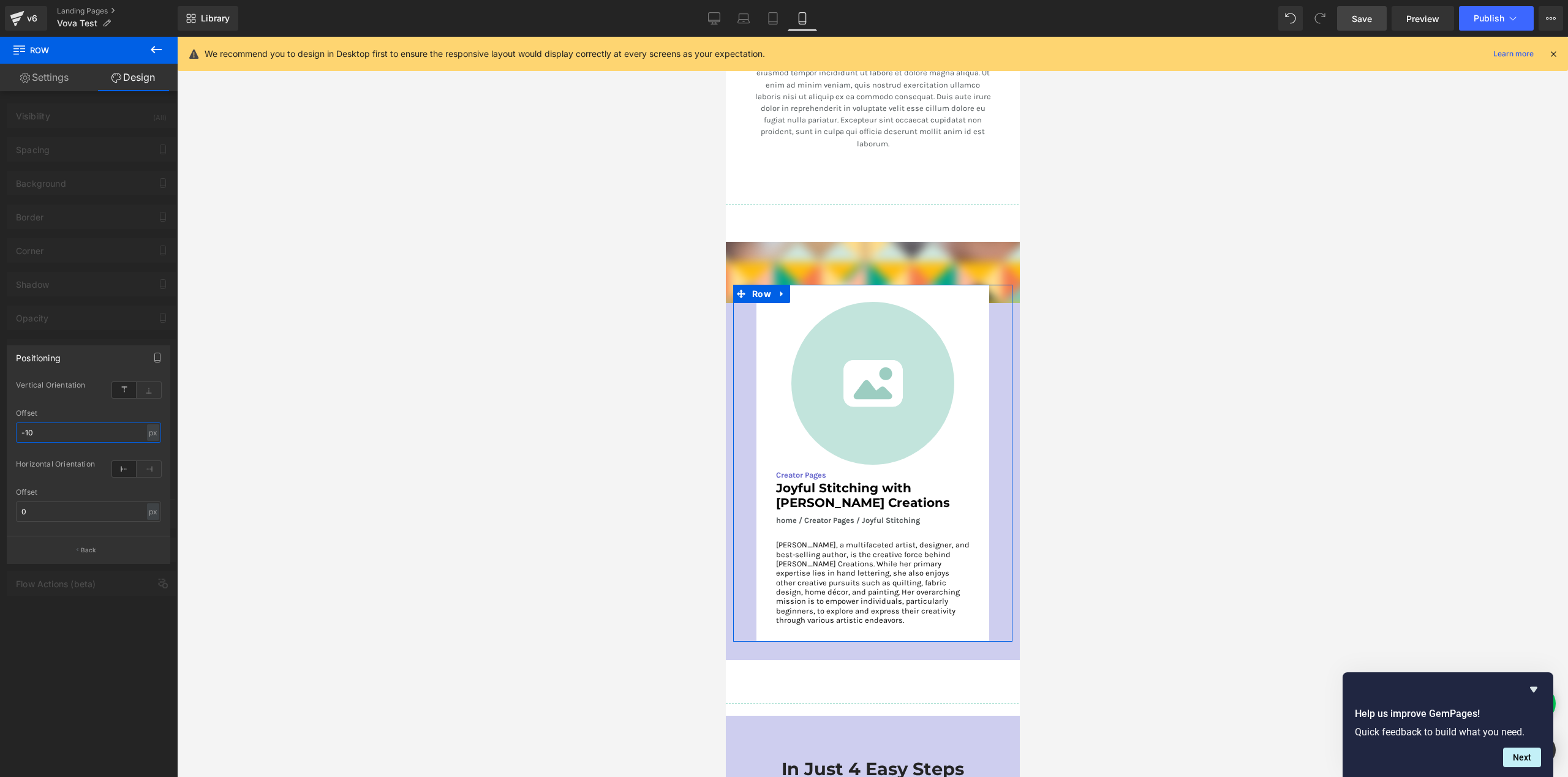
type input "-10"
click at [51, 446] on div "Offset -10 px % px" at bounding box center [88, 432] width 145 height 47
click at [47, 433] on input "-10" at bounding box center [88, 432] width 145 height 20
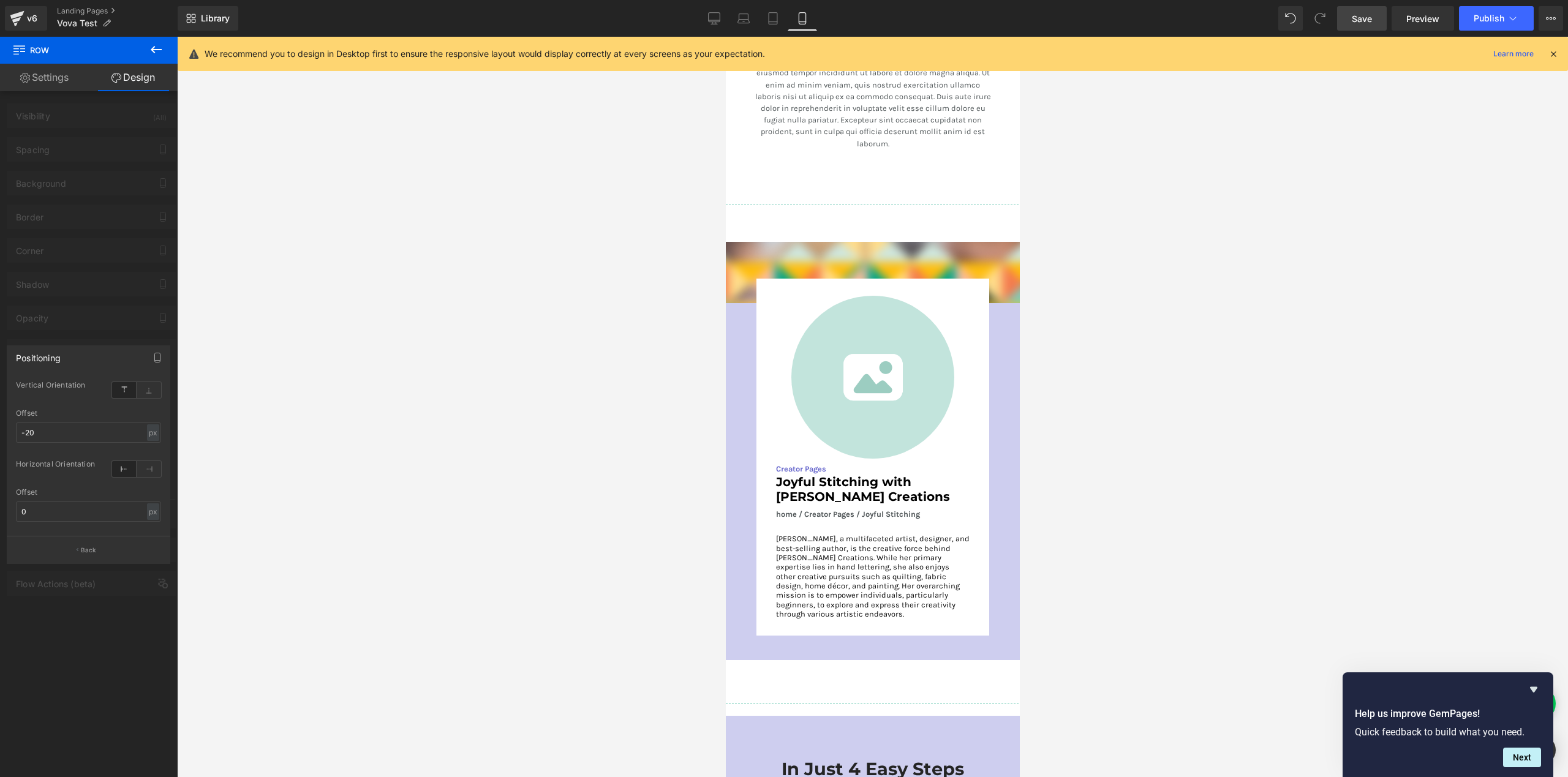
click at [1097, 331] on div at bounding box center [872, 407] width 1391 height 740
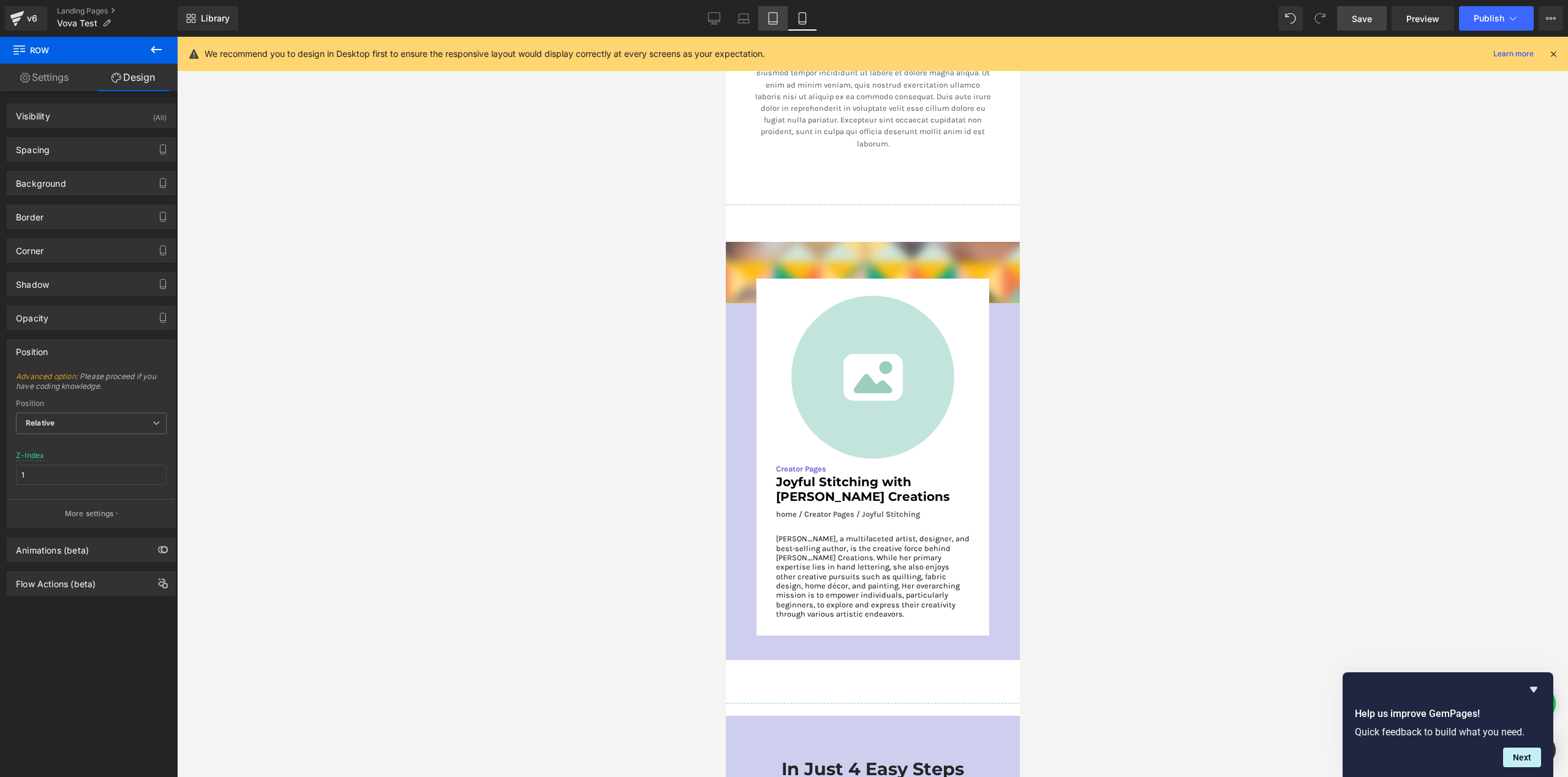
click at [770, 18] on icon at bounding box center [773, 18] width 12 height 12
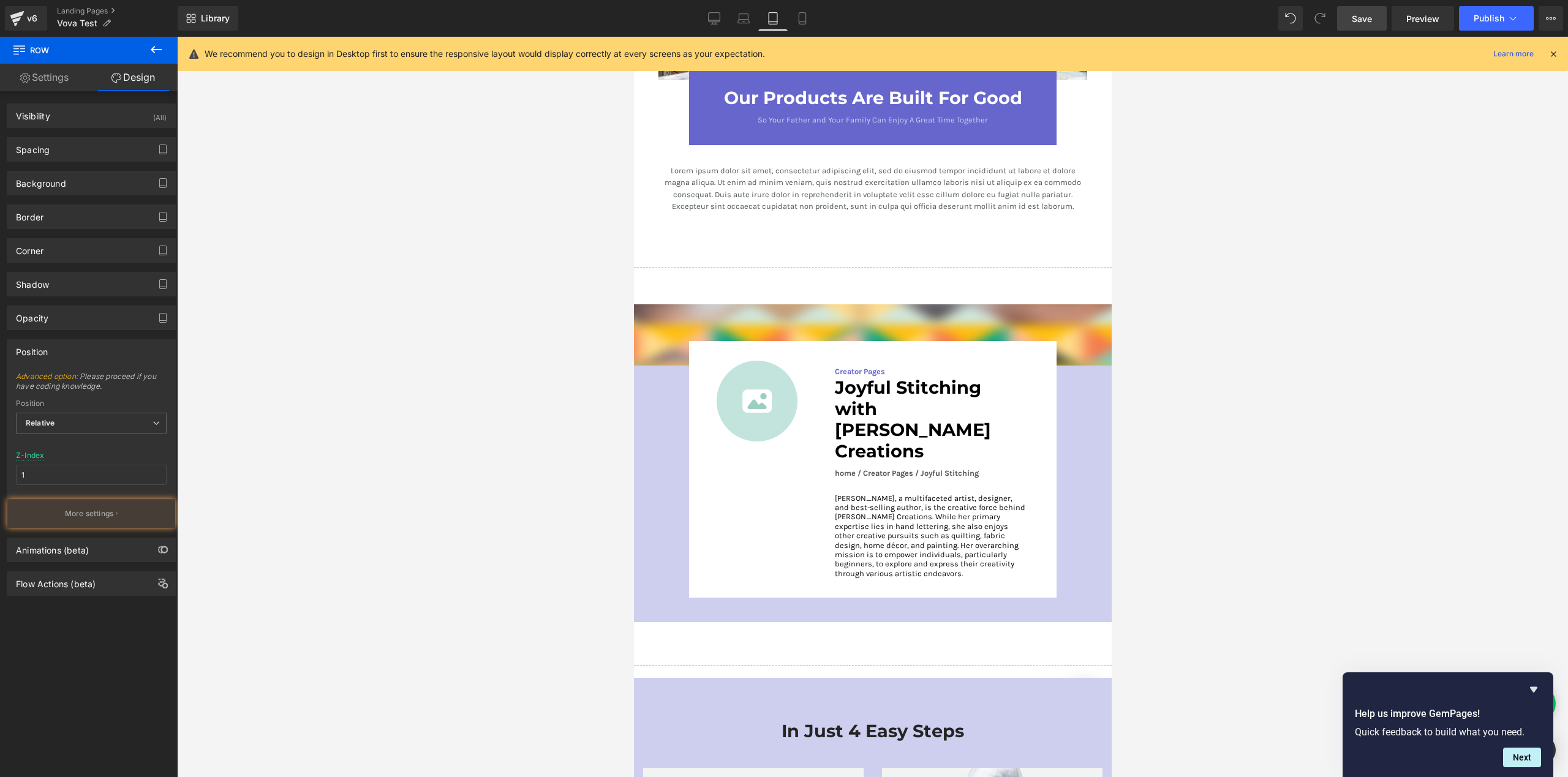
scroll to position [1996, 0]
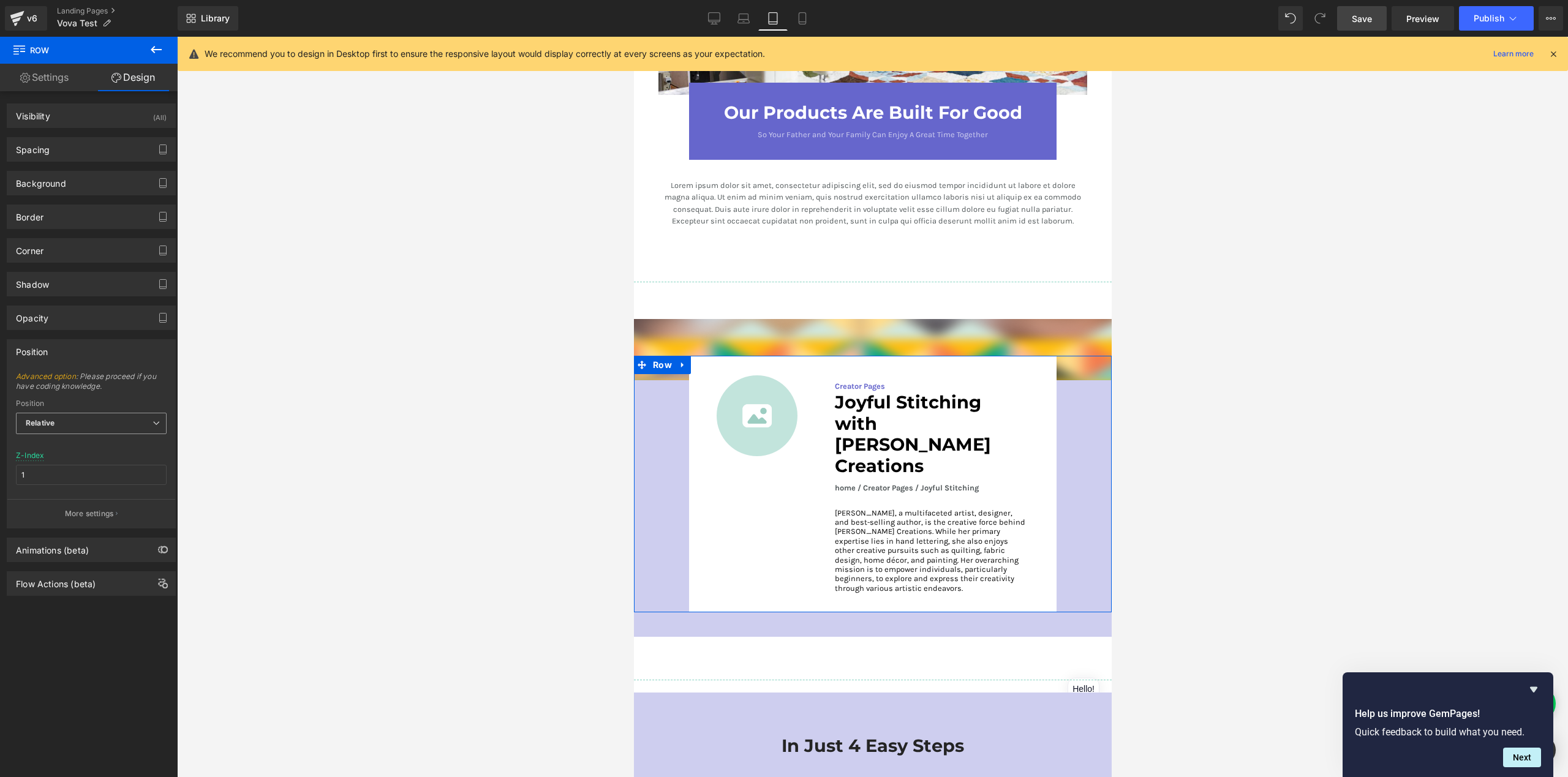
click at [67, 426] on span "Relative" at bounding box center [91, 423] width 151 height 21
click at [73, 505] on button "More settings" at bounding box center [91, 513] width 168 height 29
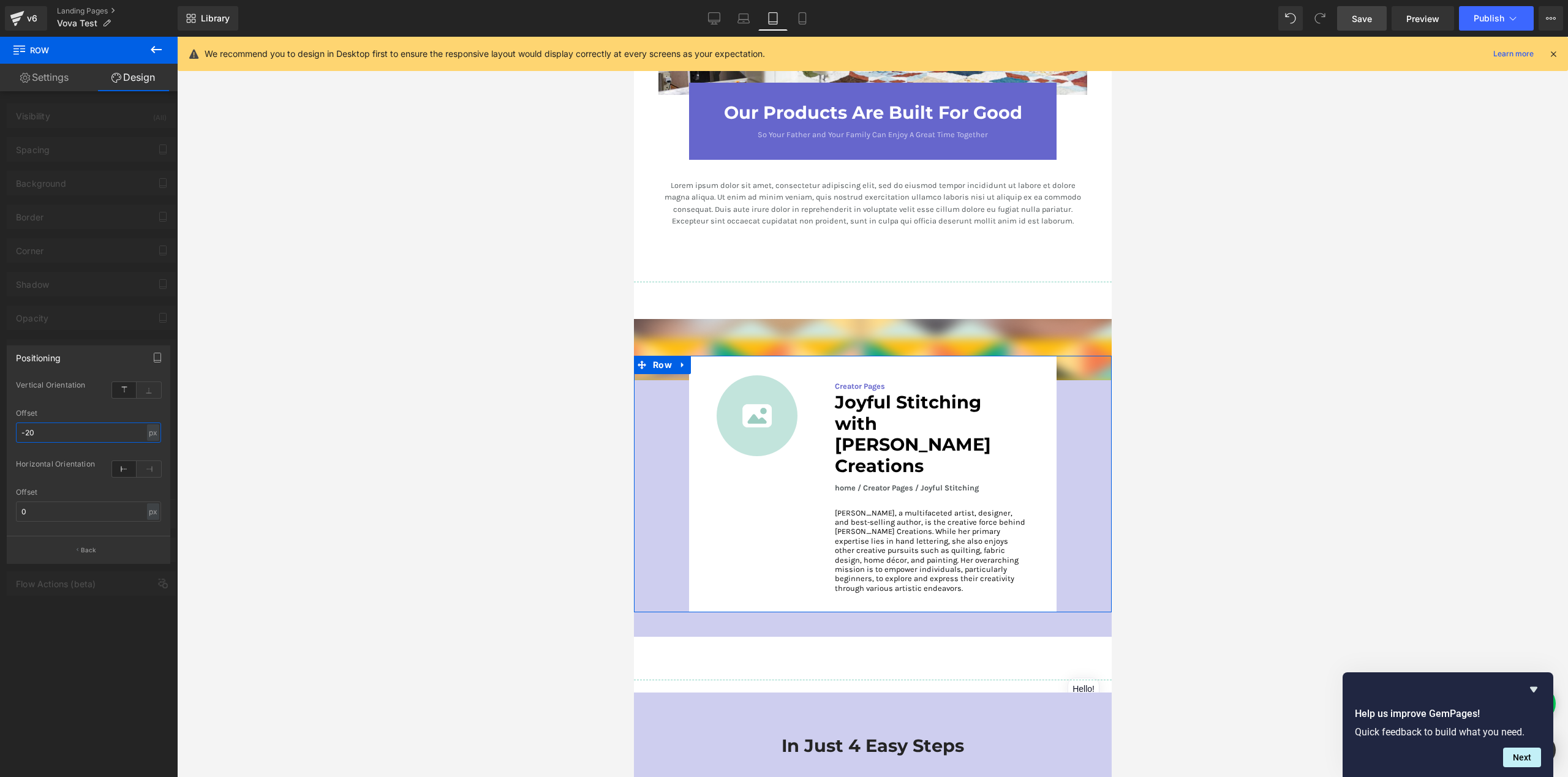
click at [60, 436] on input "-20" at bounding box center [88, 432] width 145 height 20
click at [61, 435] on input "-20" at bounding box center [88, 432] width 145 height 20
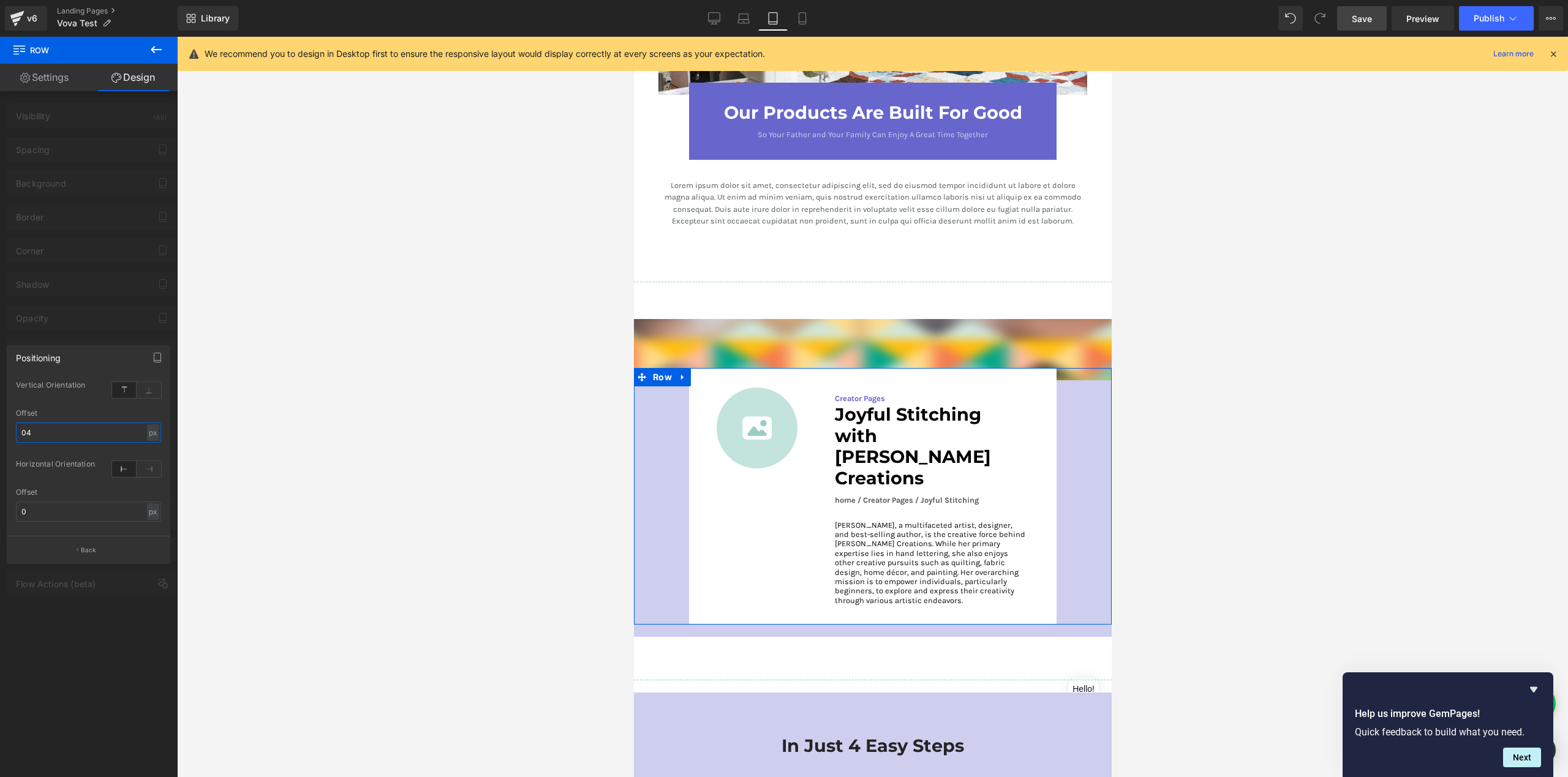
type input "4"
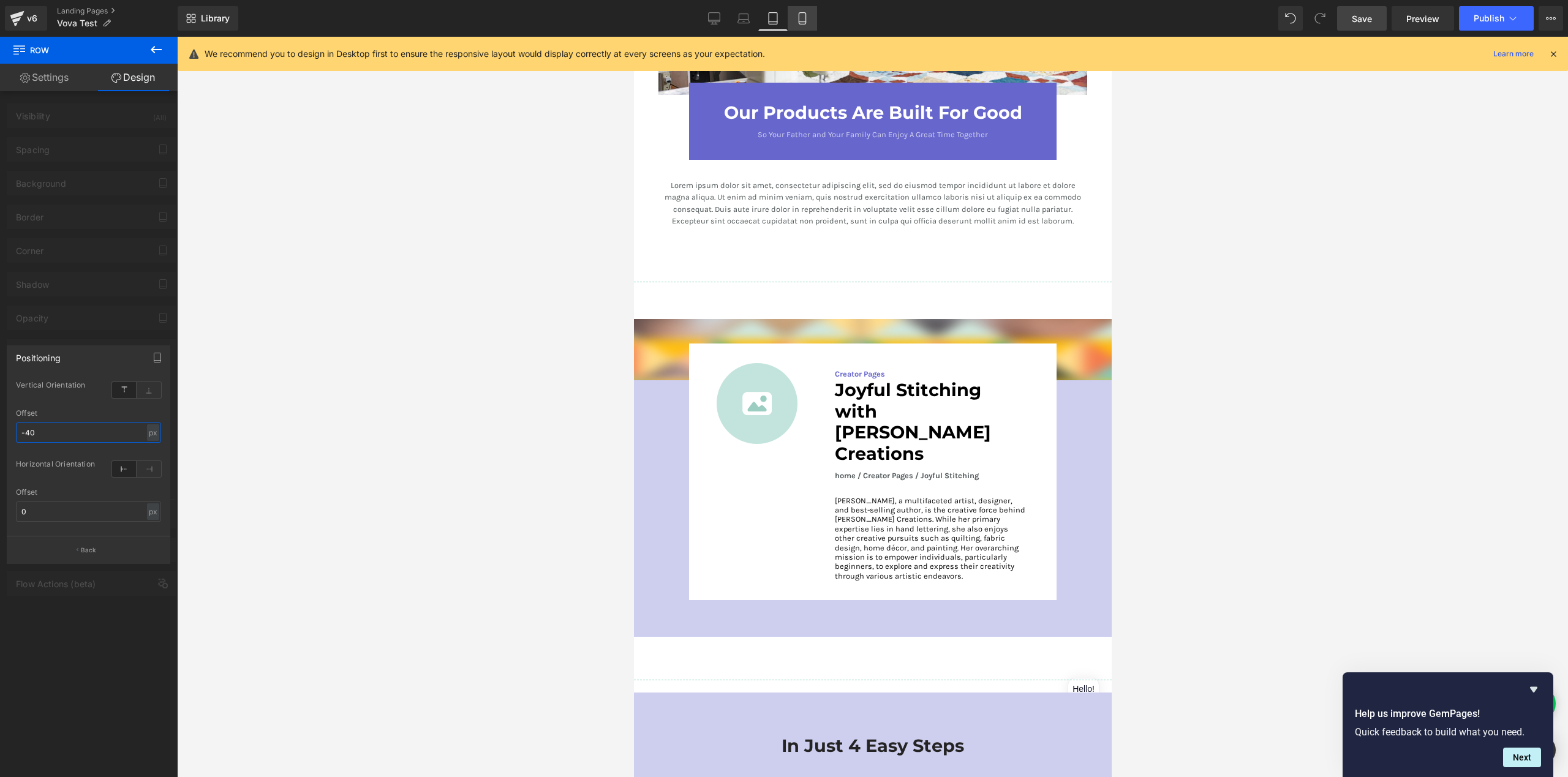
type input "-40"
click at [810, 15] on link "Mobile" at bounding box center [802, 18] width 29 height 25
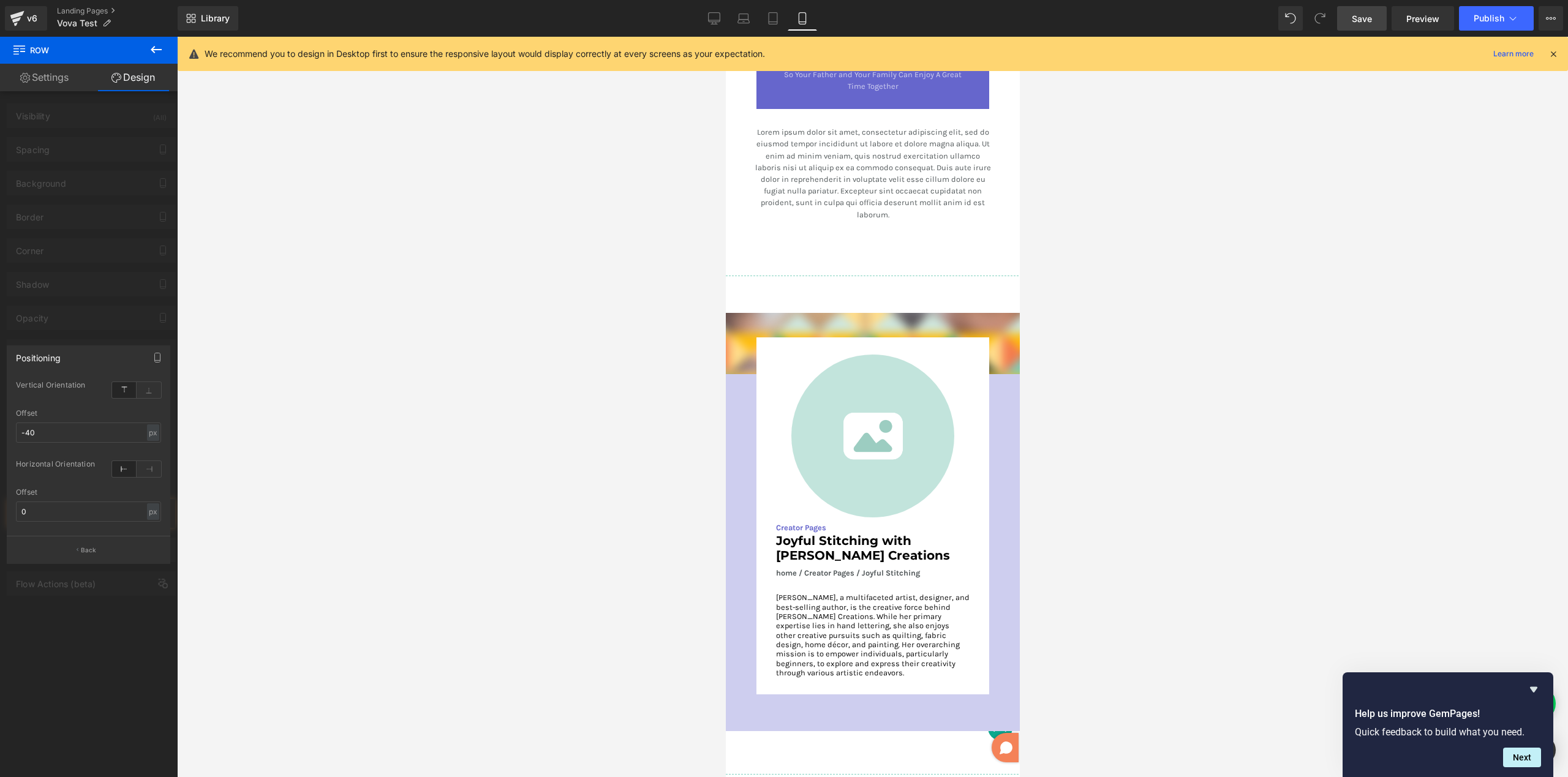
scroll to position [2695, 0]
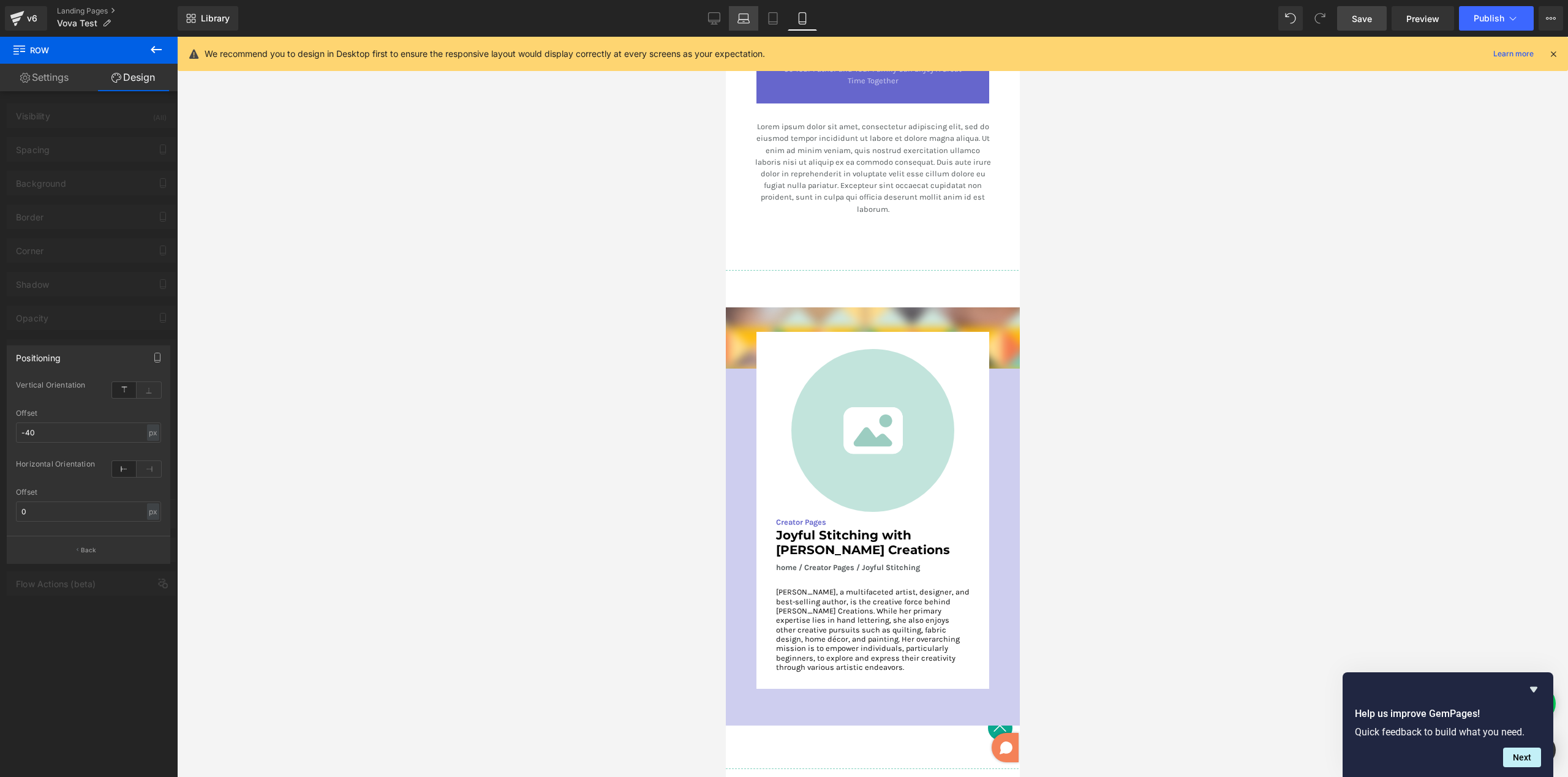
click at [746, 20] on icon at bounding box center [743, 18] width 12 height 12
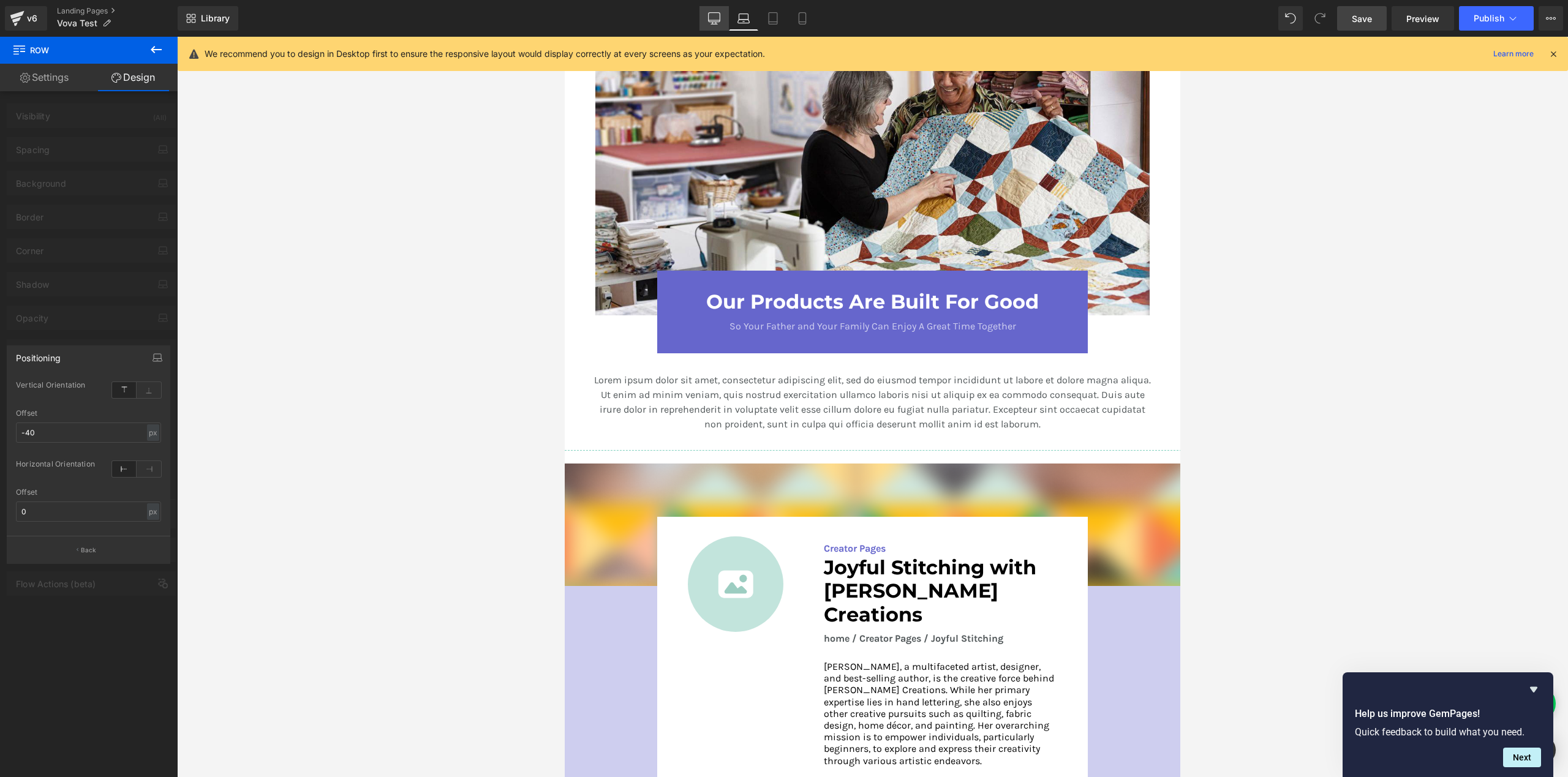
click at [715, 24] on icon at bounding box center [714, 24] width 6 height 0
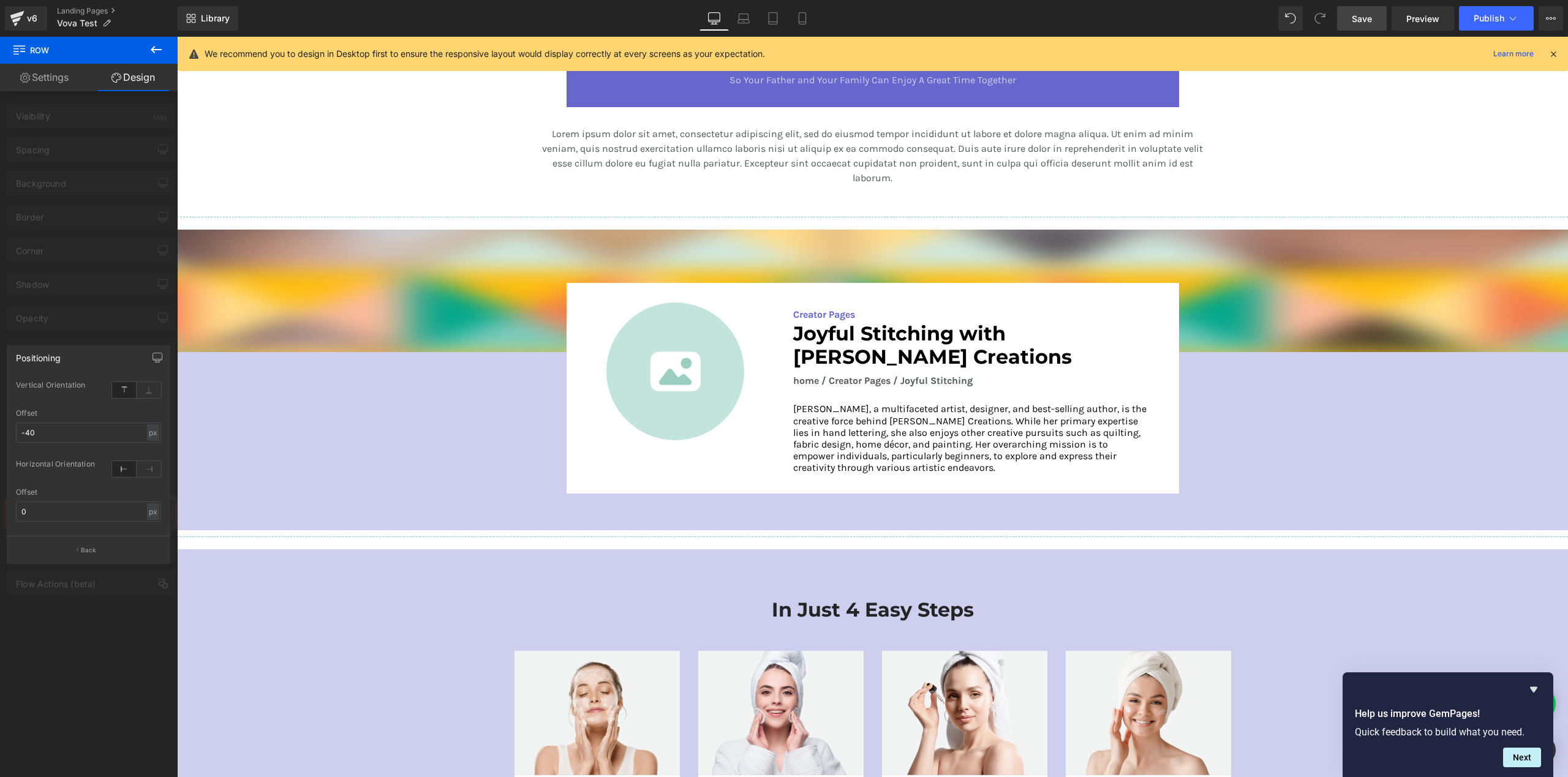
scroll to position [1813, 0]
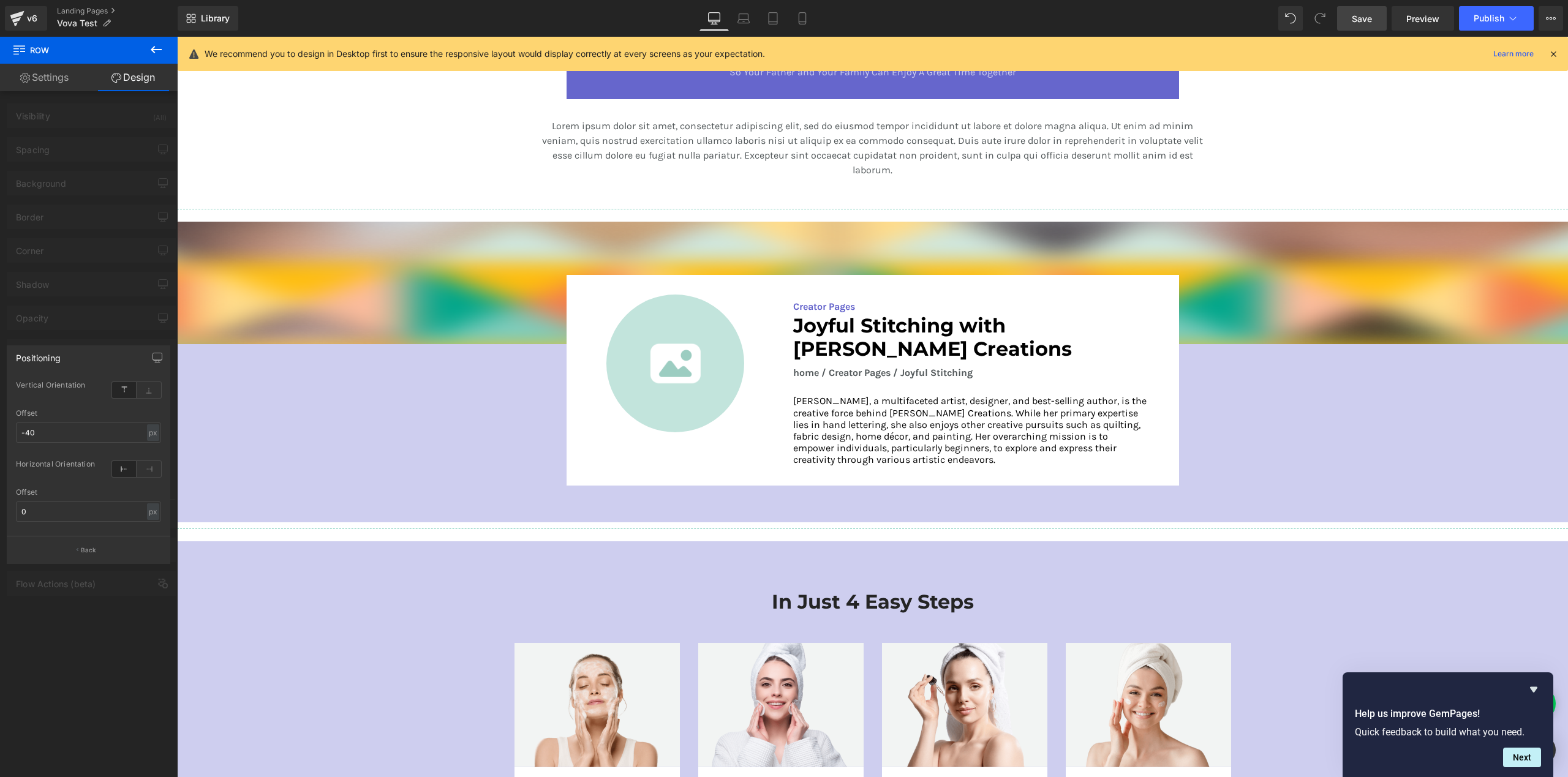
click at [1377, 14] on link "Save" at bounding box center [1362, 18] width 49 height 25
click at [744, 17] on icon at bounding box center [743, 18] width 12 height 12
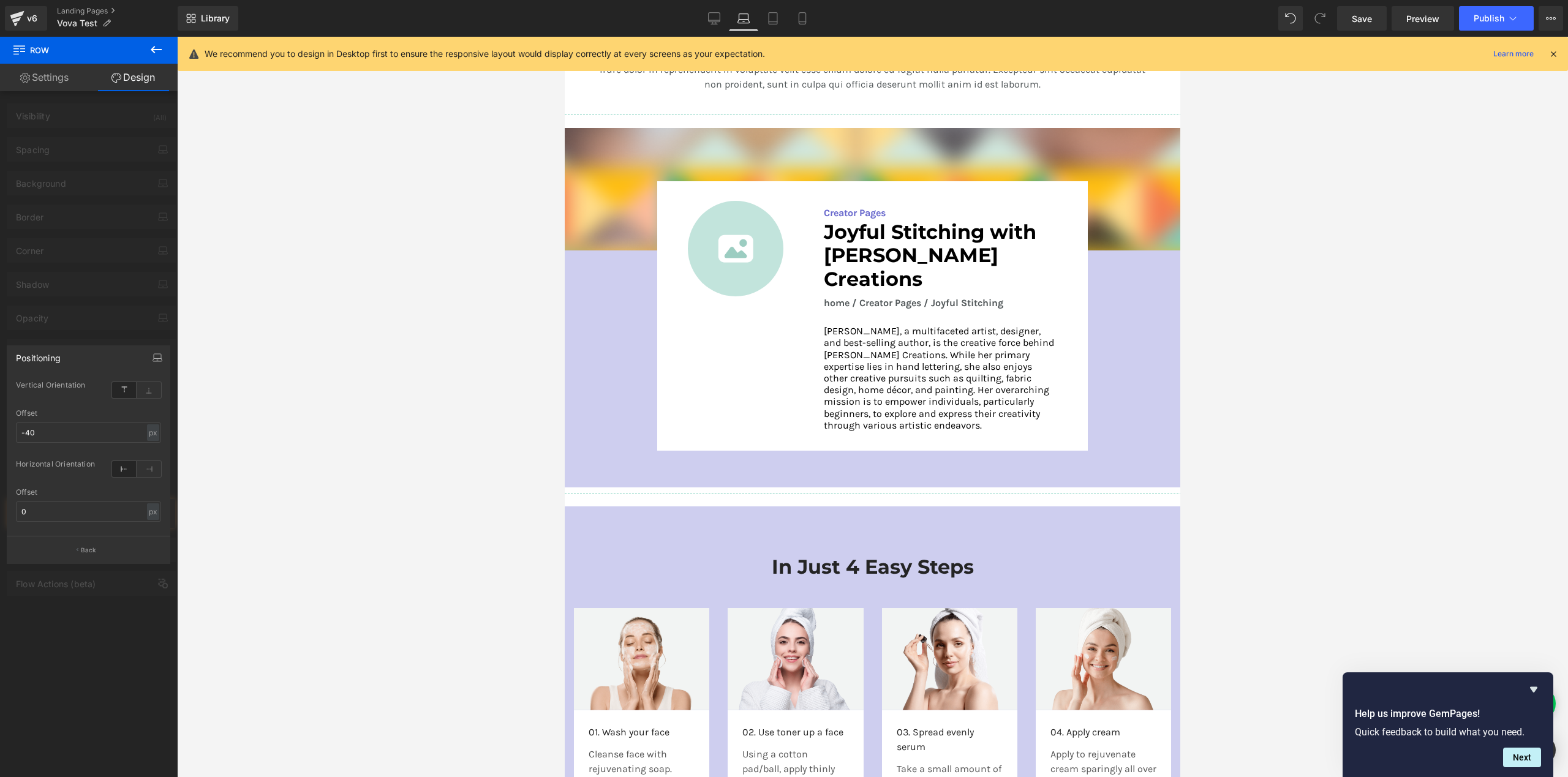
scroll to position [1659, 0]
click at [768, 17] on icon at bounding box center [773, 18] width 12 height 12
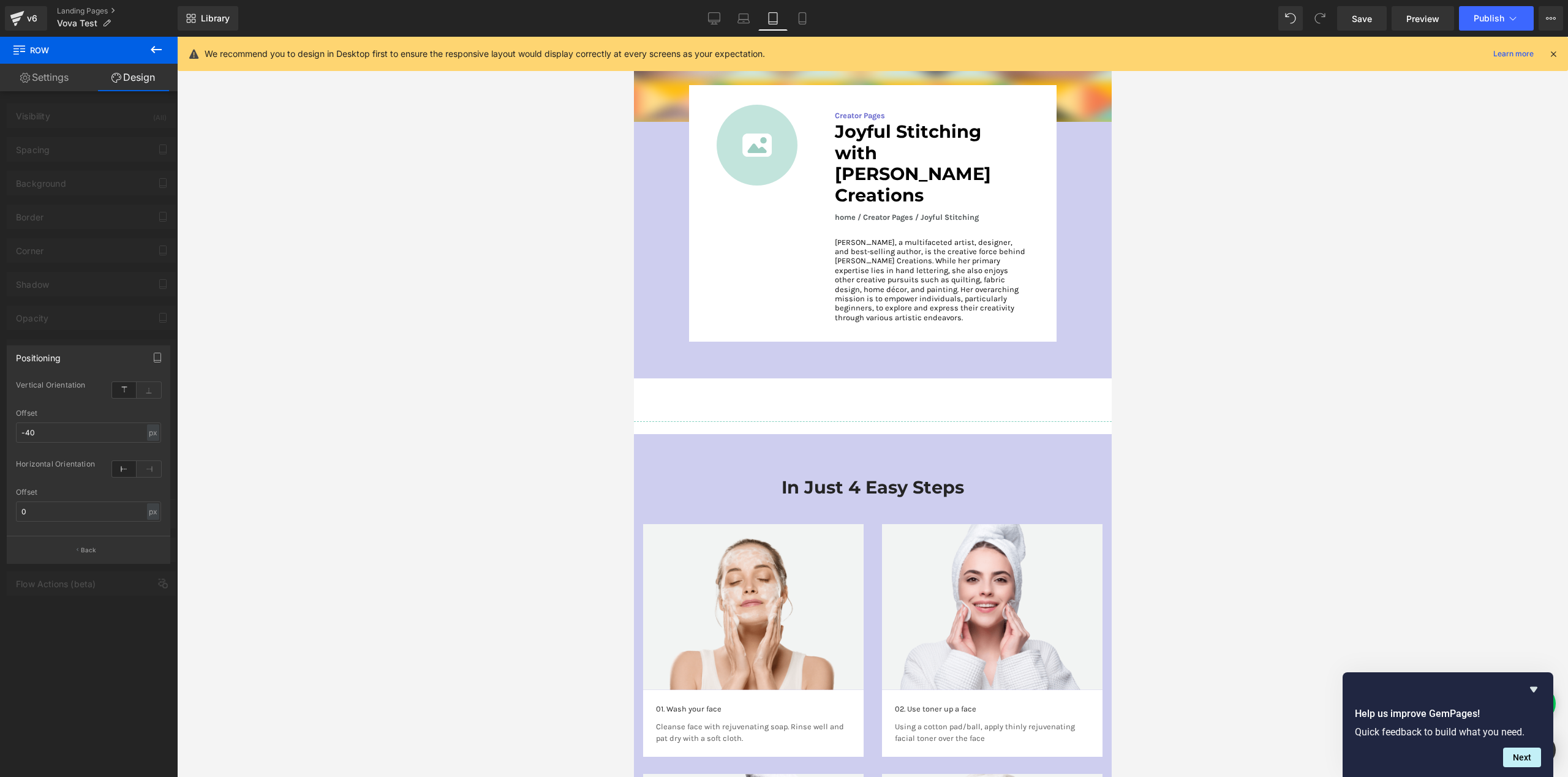
scroll to position [2095, 0]
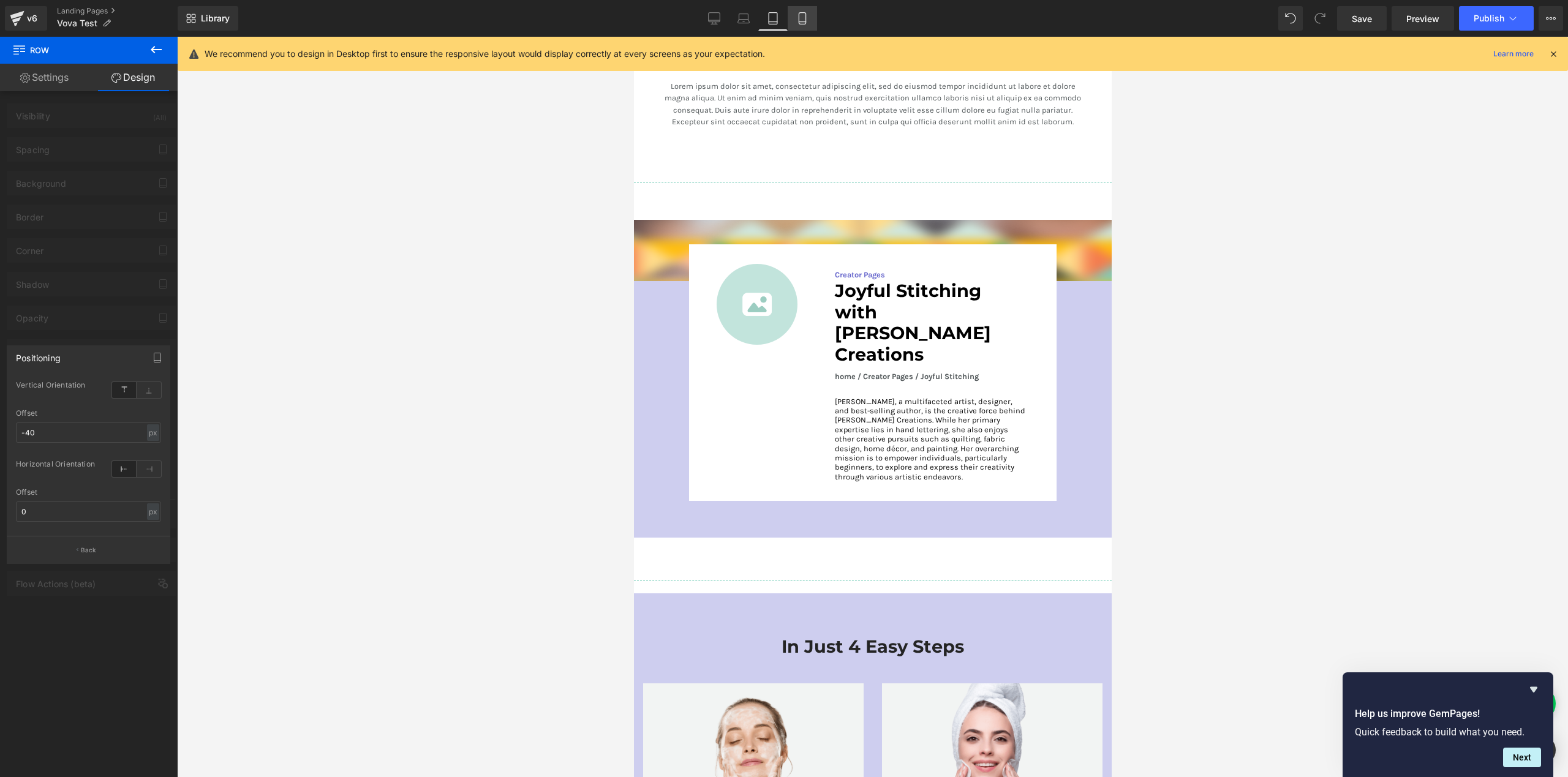
click at [802, 18] on icon at bounding box center [802, 18] width 12 height 12
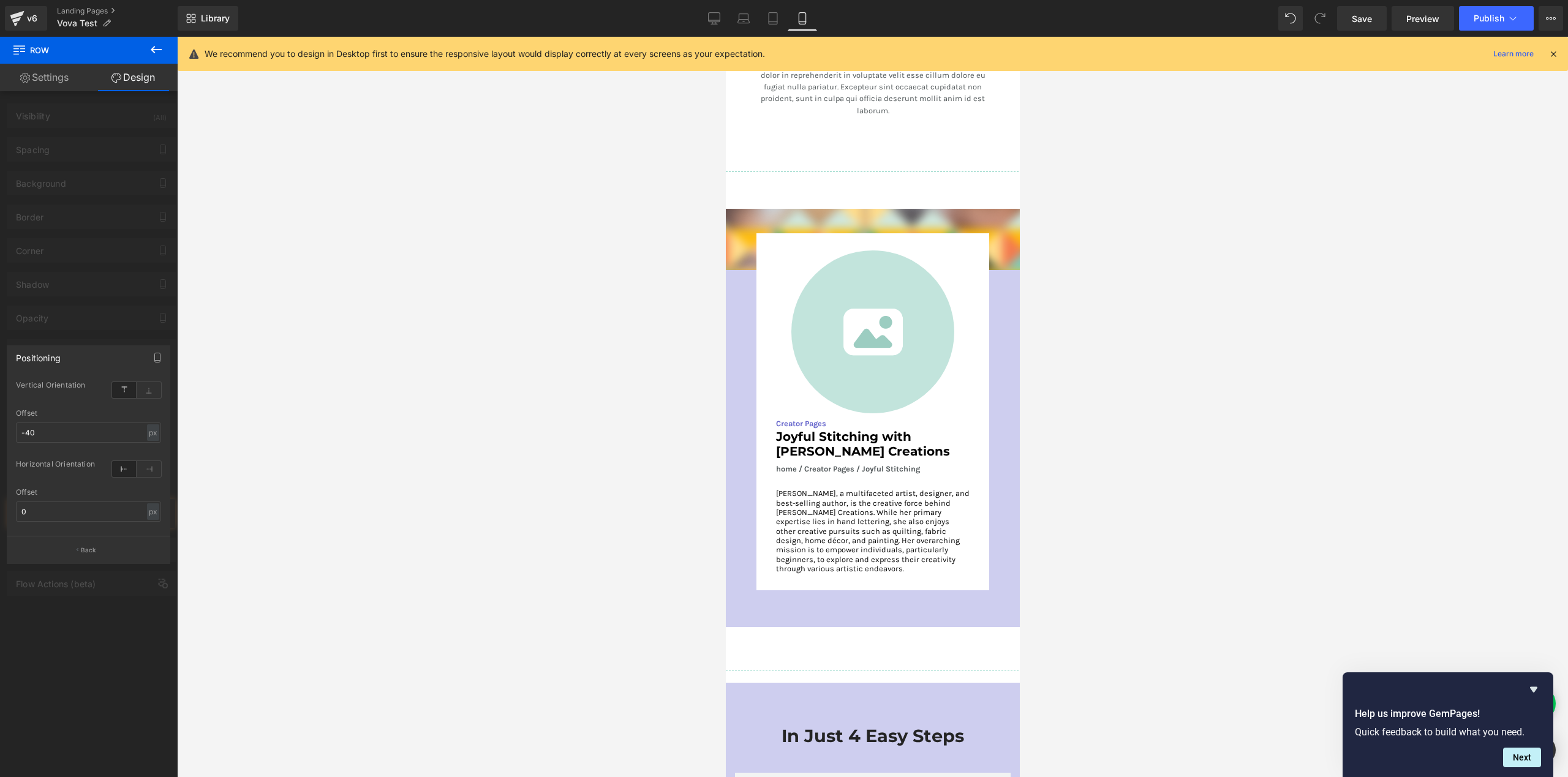
scroll to position [2794, 0]
click at [797, 399] on body "Subtotal: You will earn Quilter's Cash Points View Cart Skip to content Daily D…" at bounding box center [872, 390] width 294 height 6297
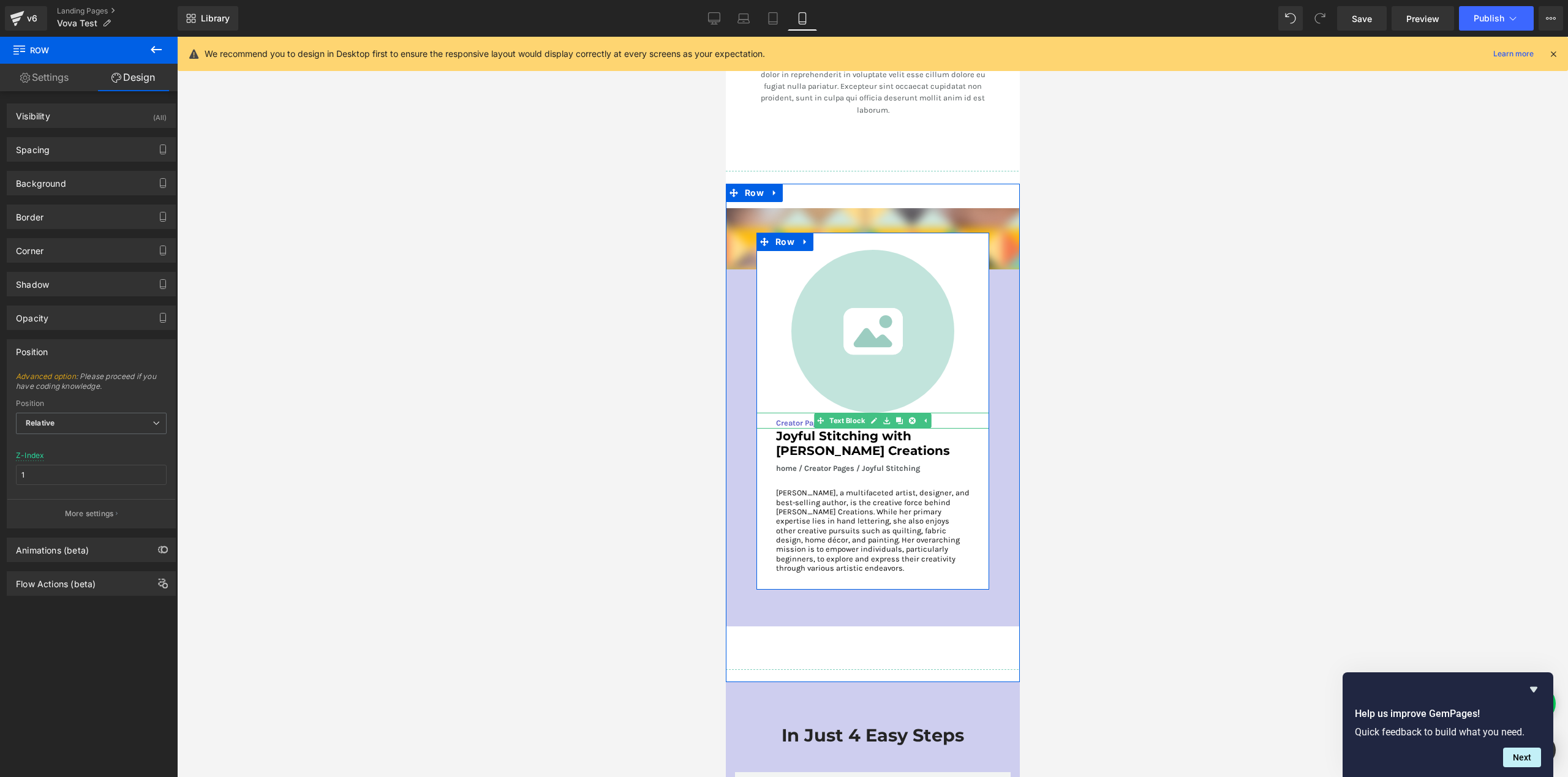
click at [798, 417] on p "Creator Pages" at bounding box center [872, 423] width 194 height 12
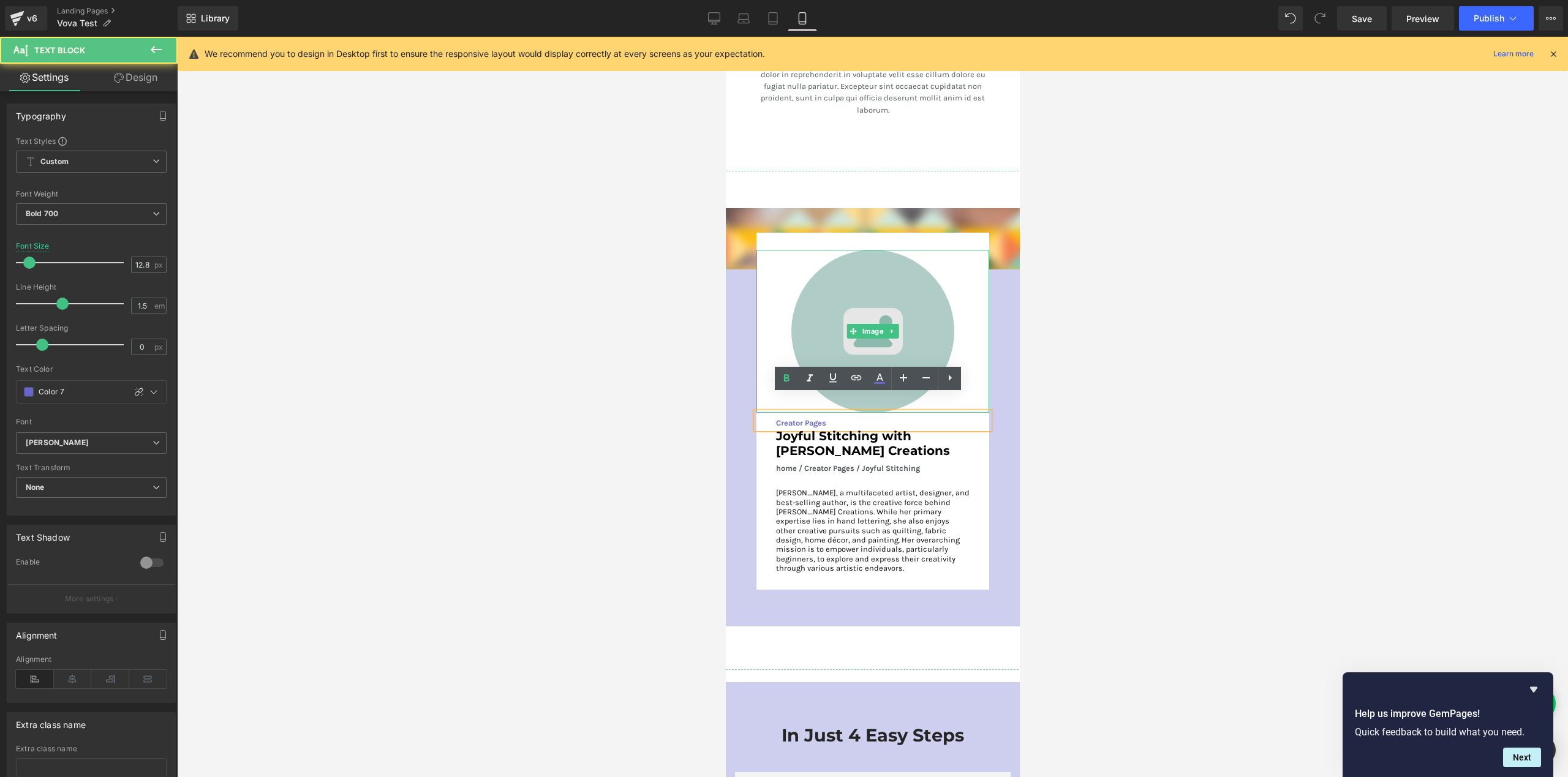
click at [941, 318] on img at bounding box center [872, 331] width 163 height 163
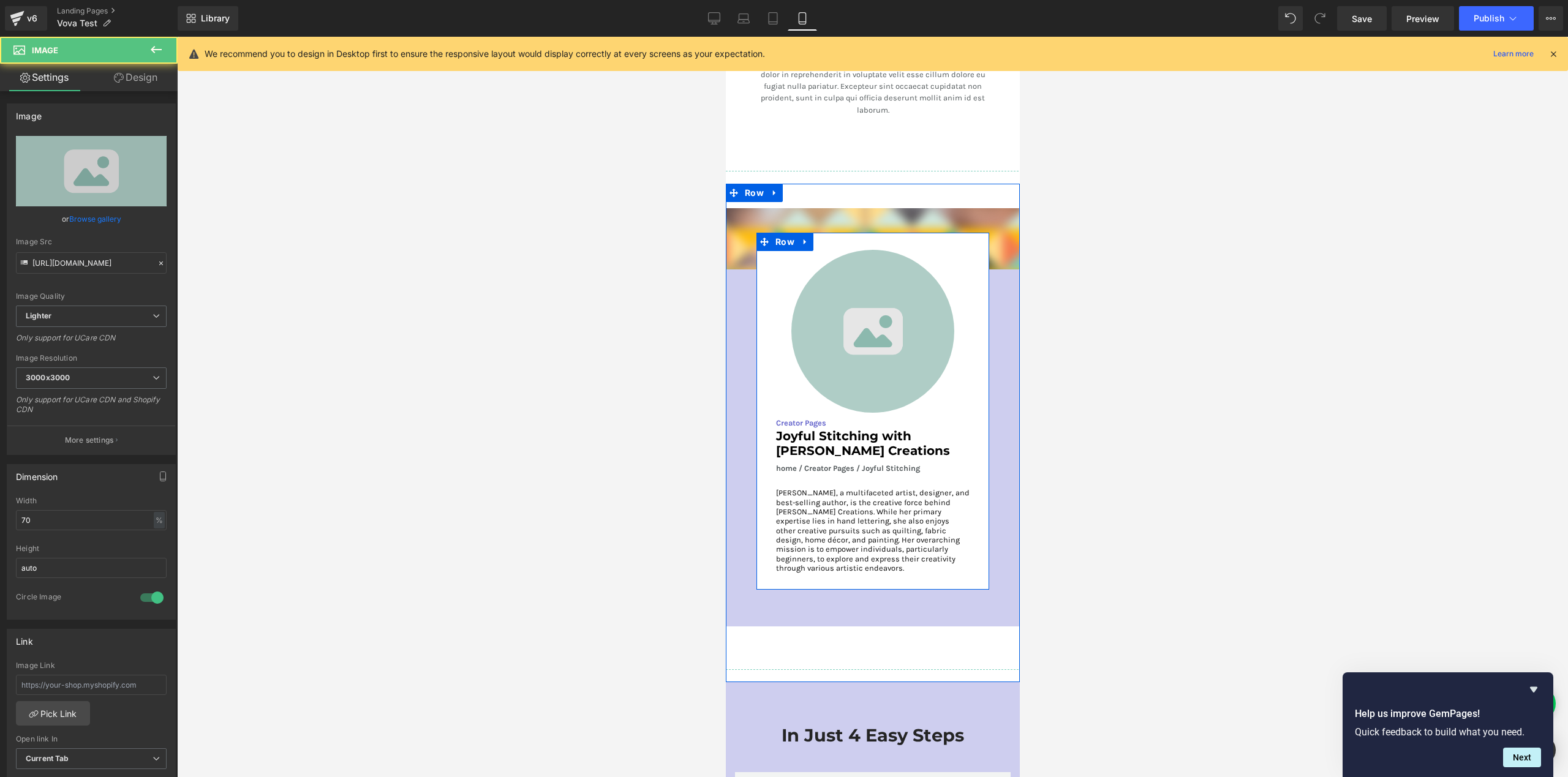
click at [828, 359] on img at bounding box center [872, 331] width 163 height 163
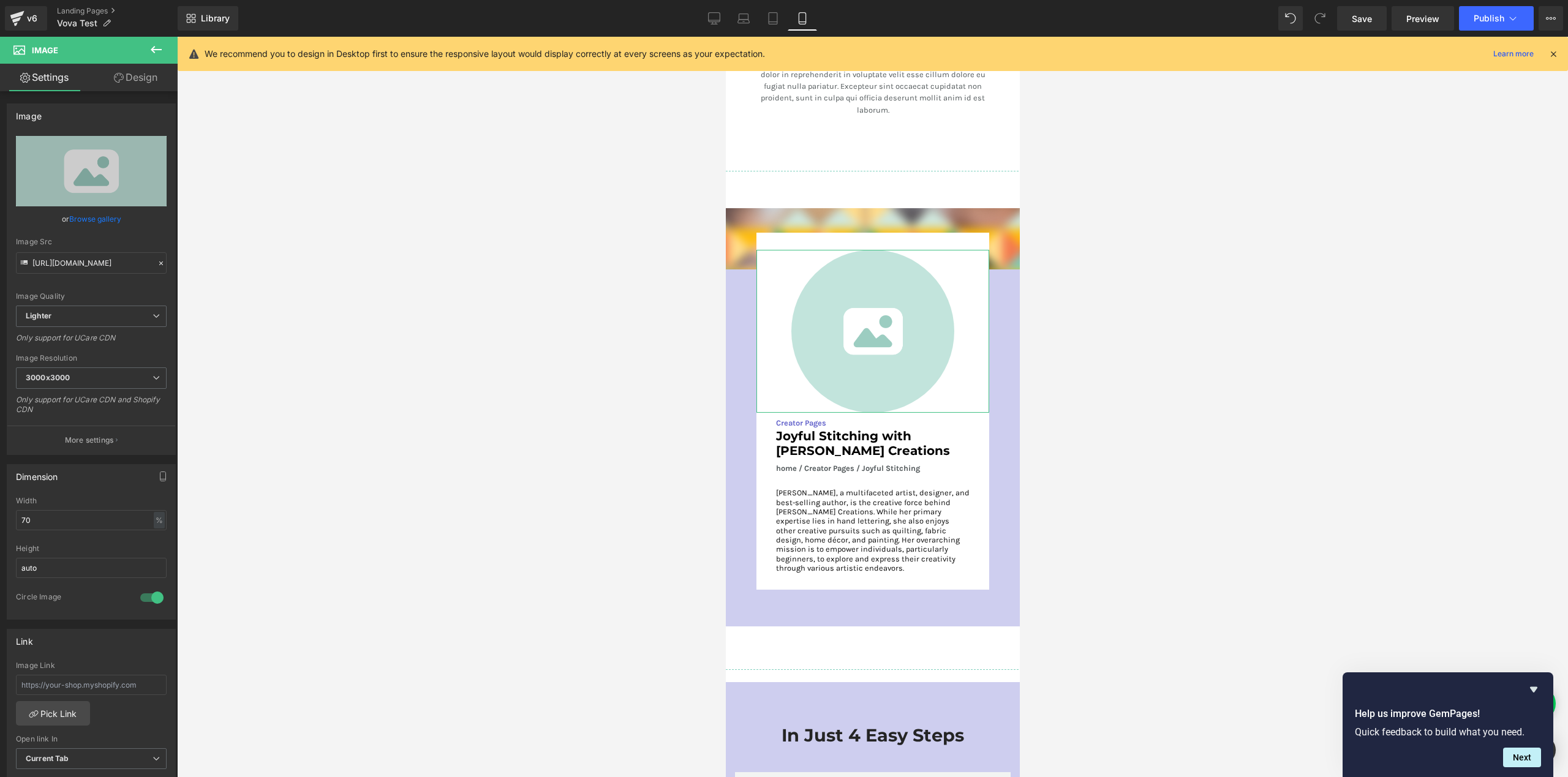
click at [130, 81] on link "Design" at bounding box center [135, 77] width 89 height 27
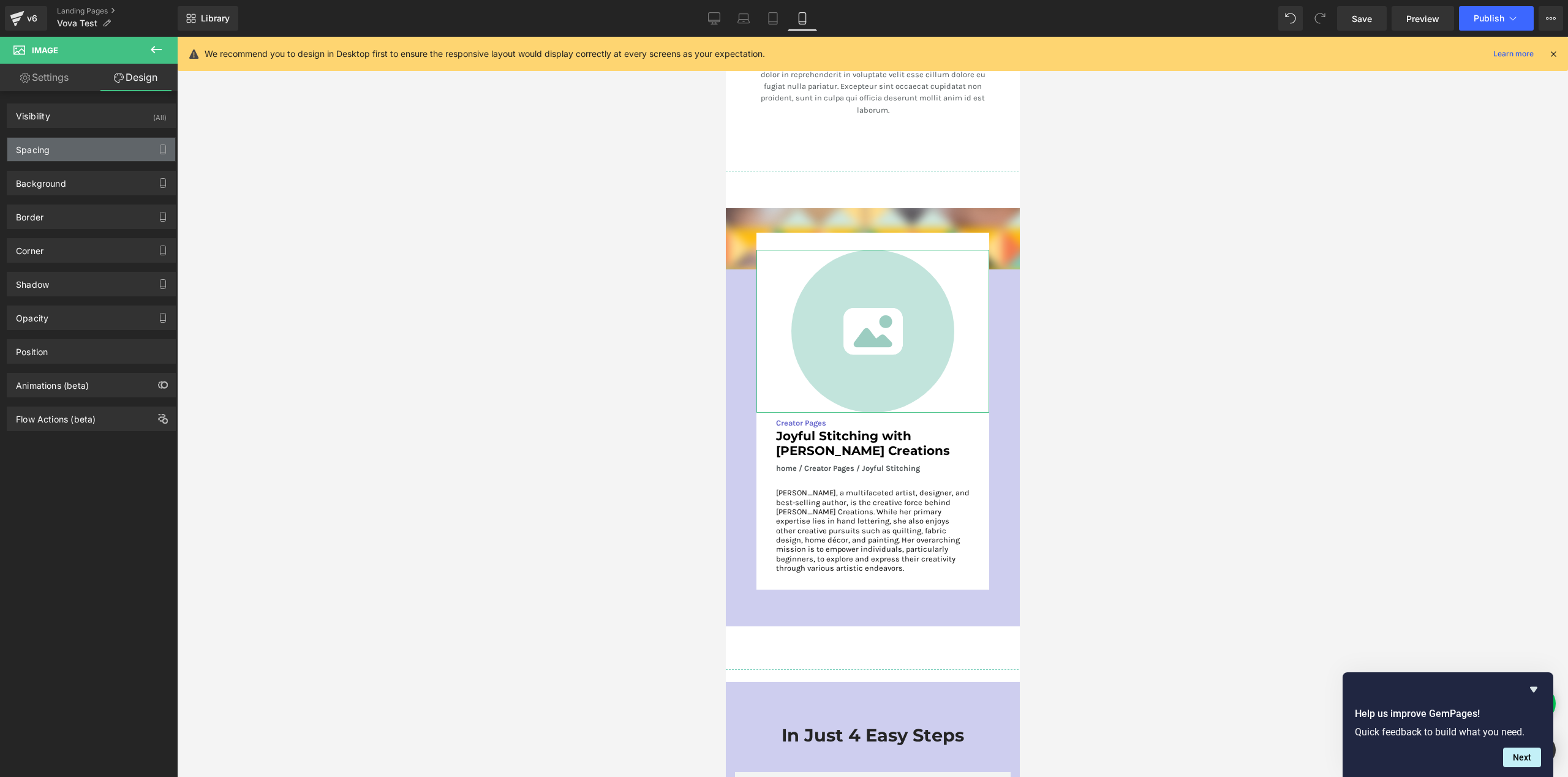
click at [73, 143] on div "Spacing" at bounding box center [91, 149] width 168 height 23
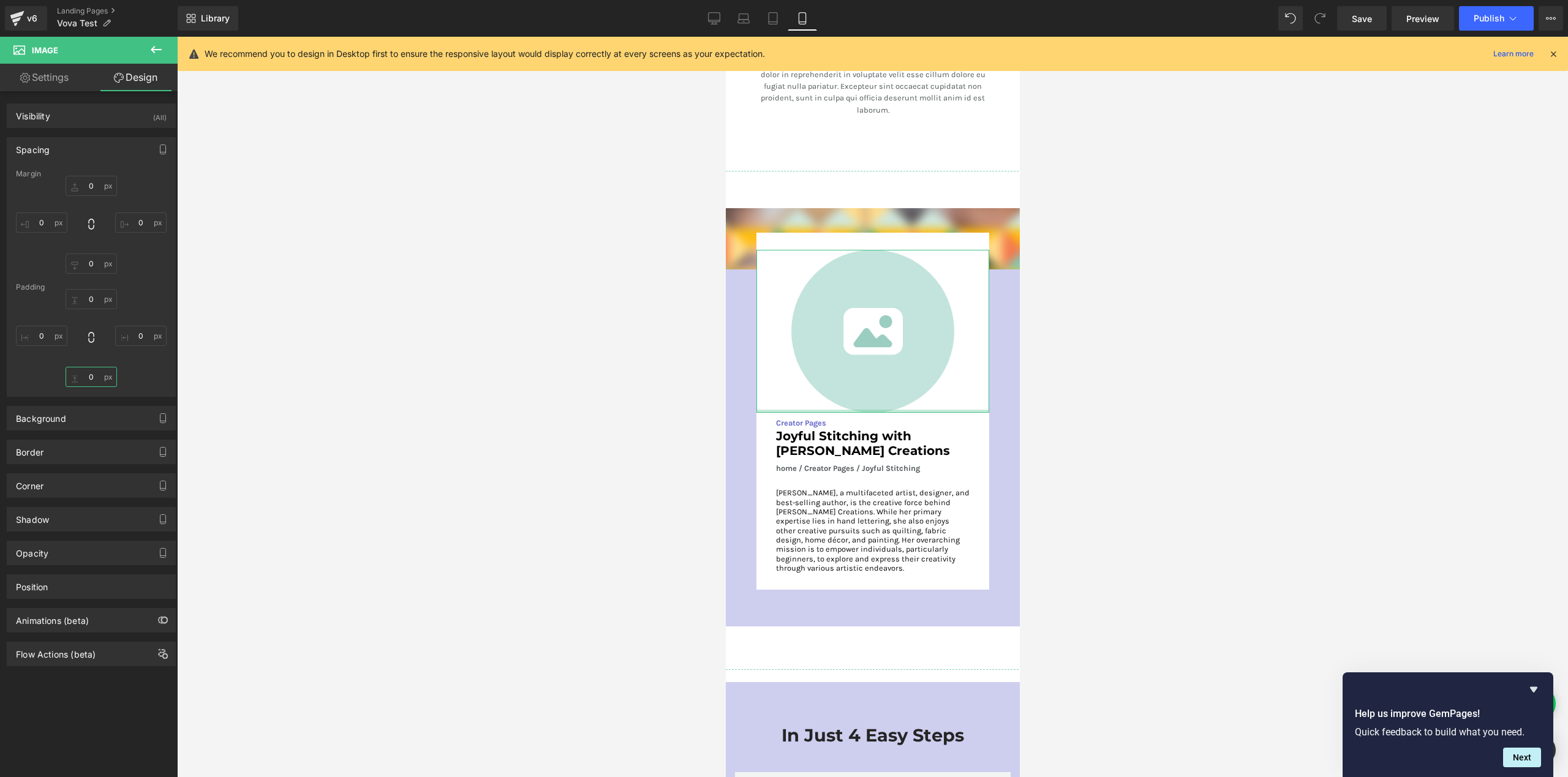
click at [91, 374] on input "0" at bounding box center [91, 376] width 51 height 20
type input "M"
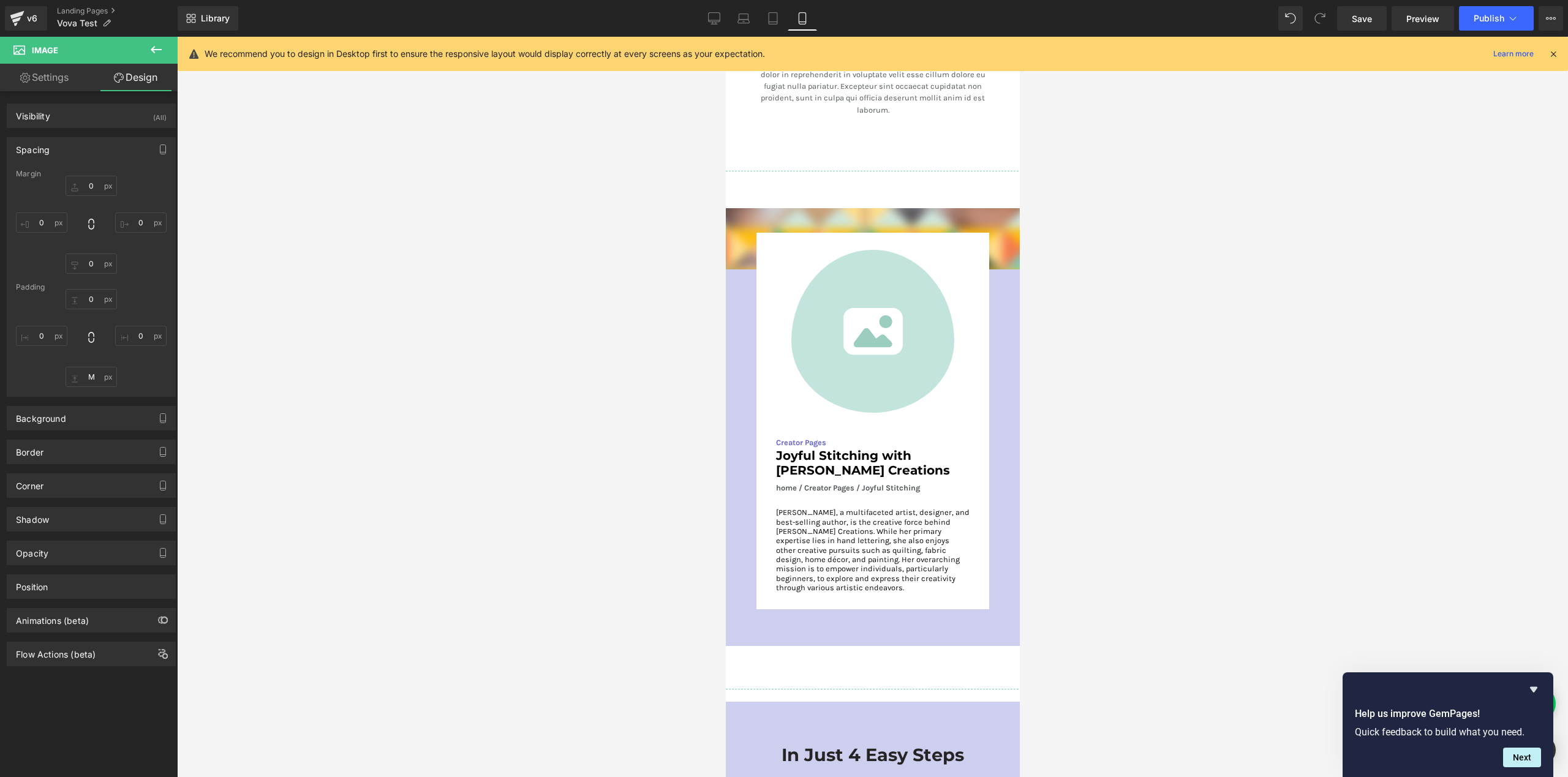
type input "0"
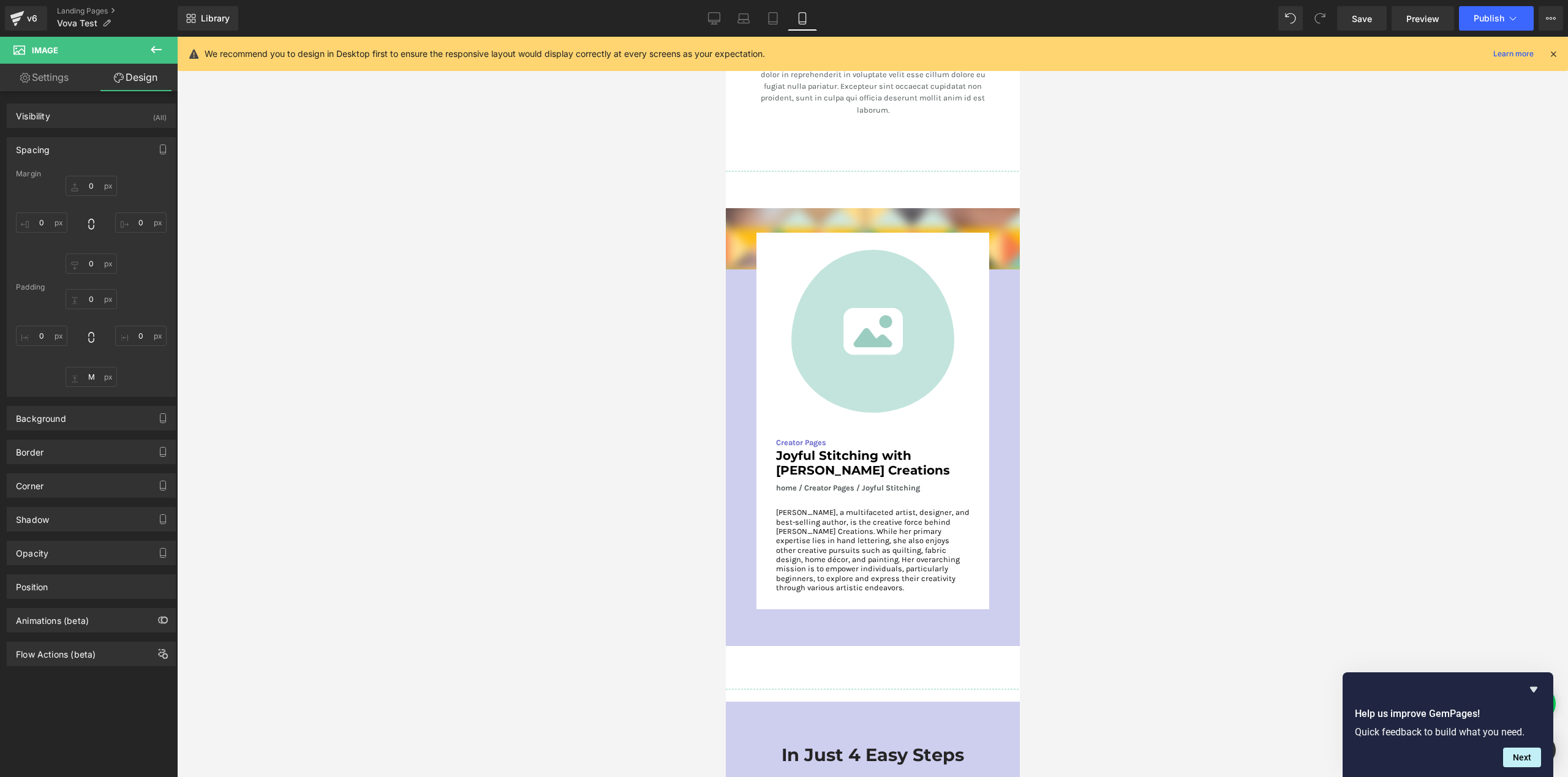
type input "0"
type input "20.9027"
type input "0"
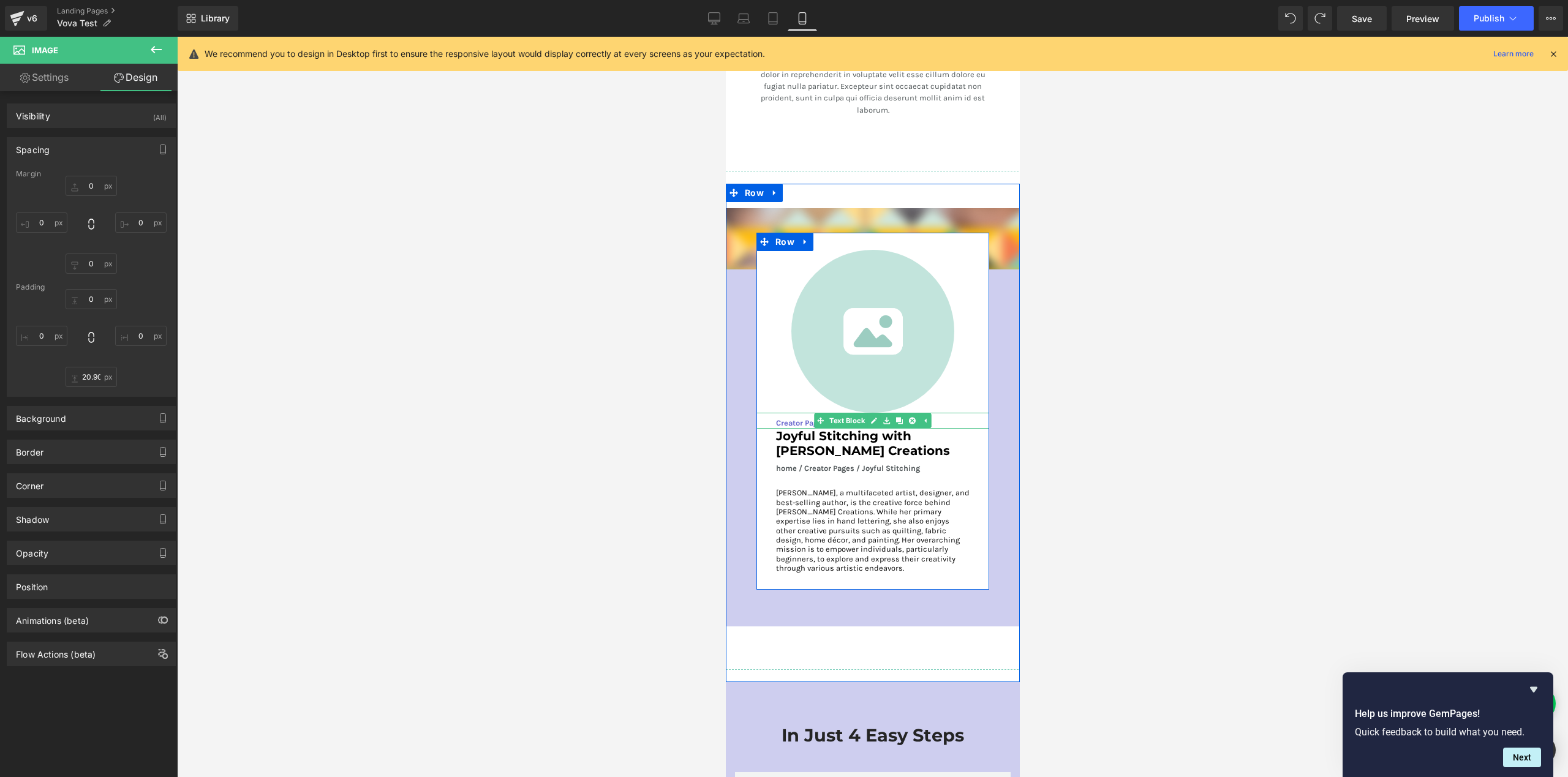
click at [791, 417] on p "Creator Pages" at bounding box center [872, 423] width 194 height 12
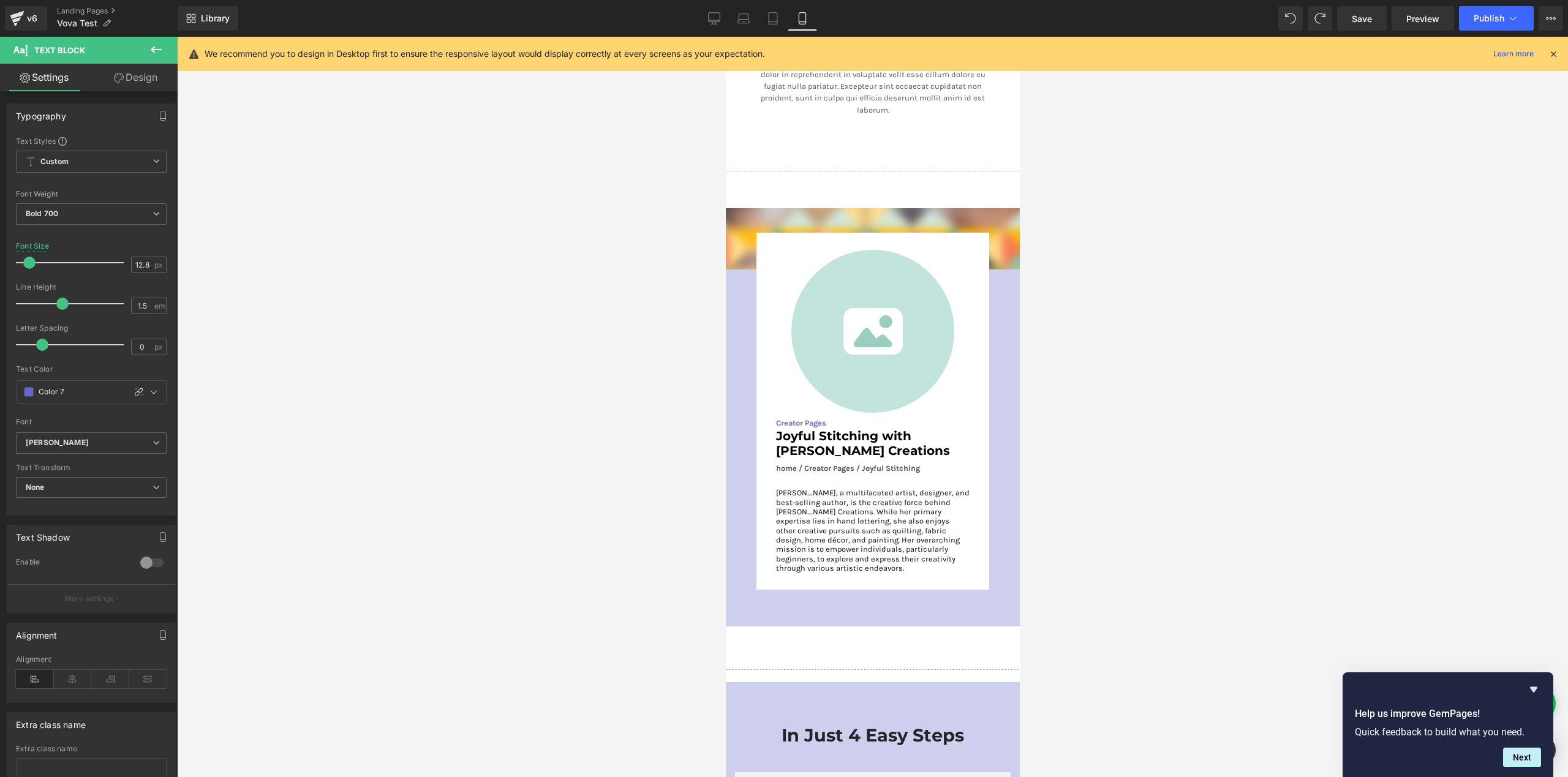
click at [129, 84] on link "Design" at bounding box center [135, 77] width 89 height 27
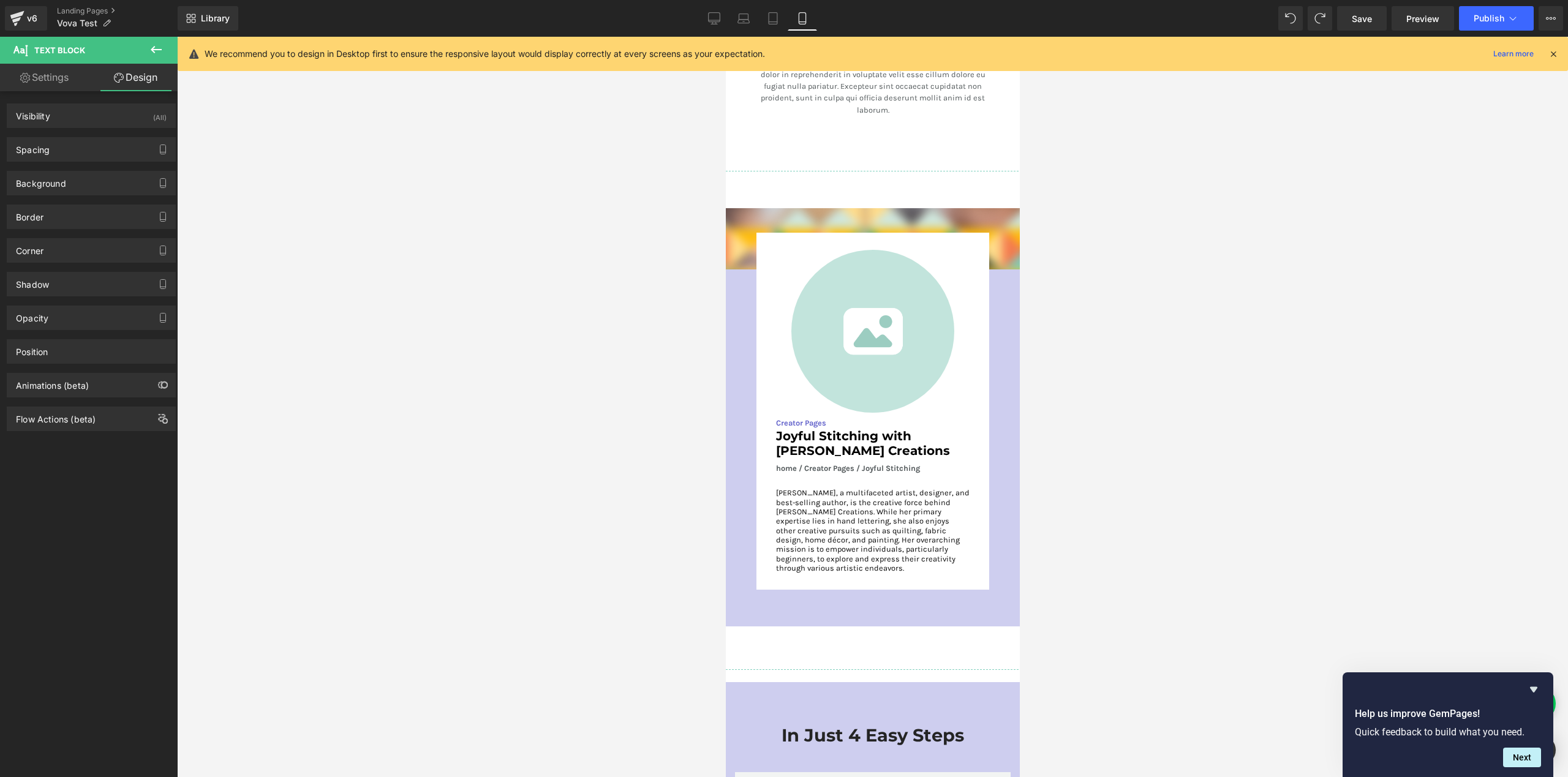
type input "0"
type input "7"
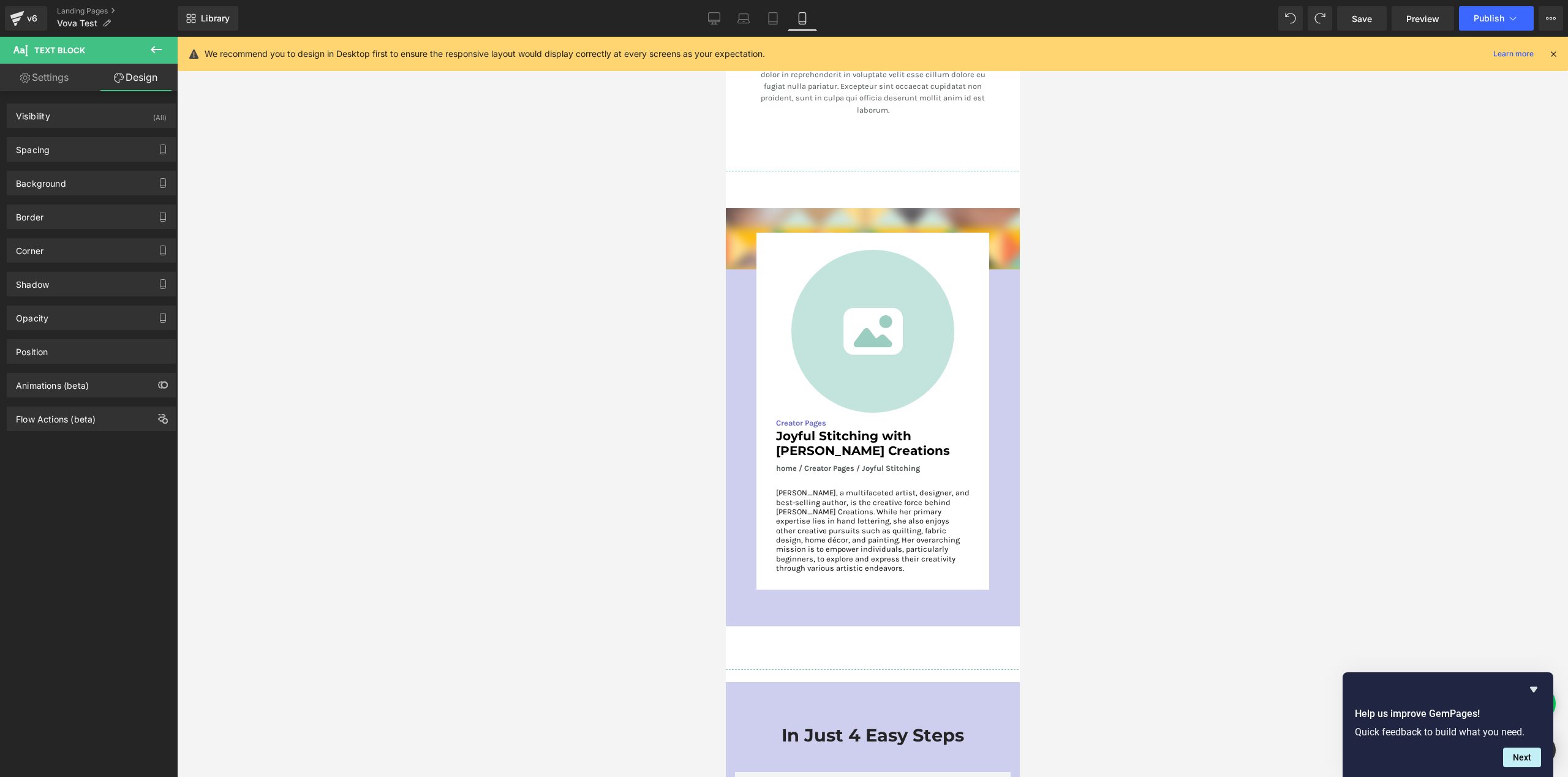
type input "M"
type input "0"
type input "M"
click at [79, 147] on div "Spacing" at bounding box center [91, 149] width 168 height 23
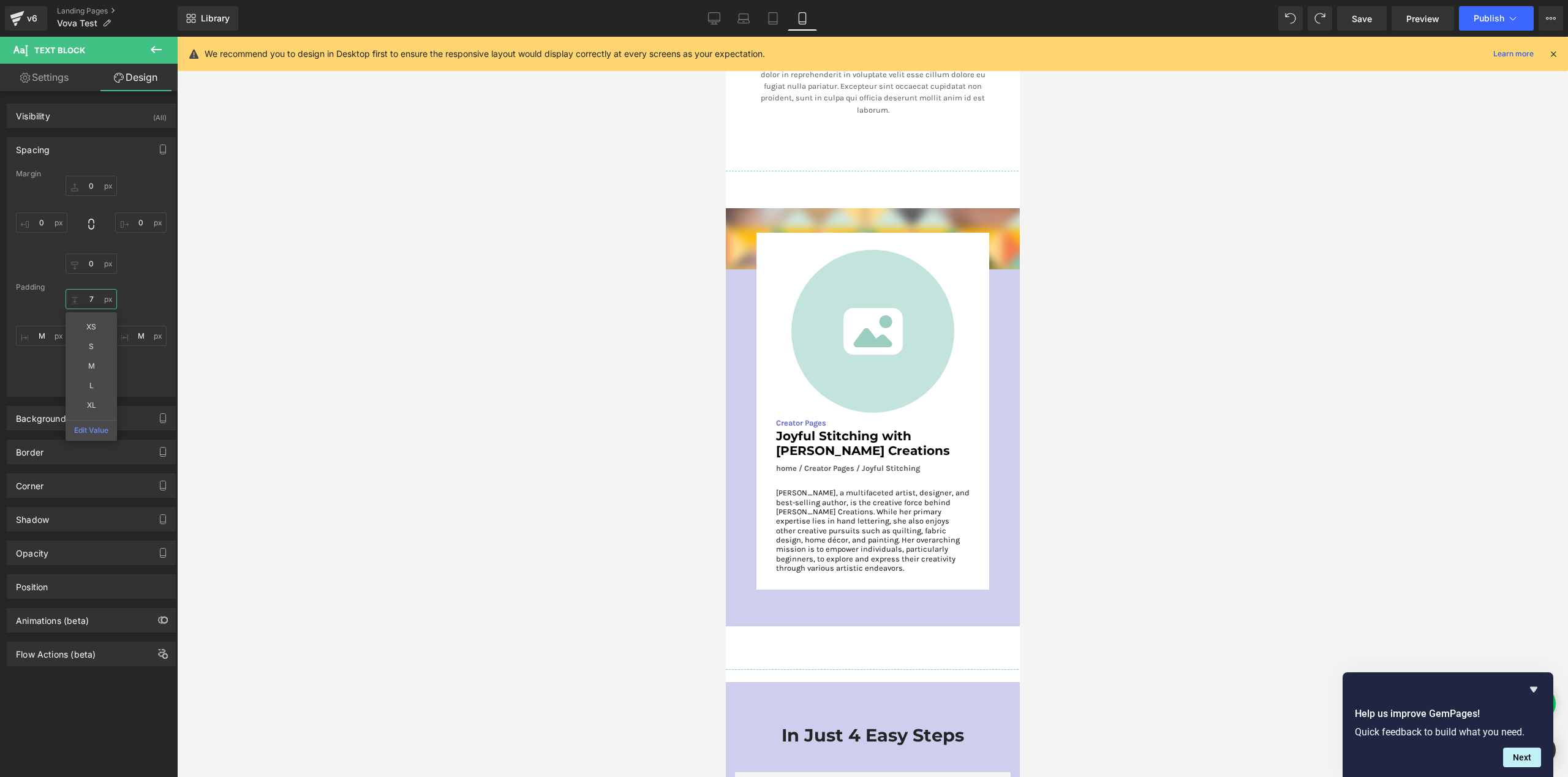
click at [90, 298] on input "7" at bounding box center [91, 299] width 51 height 20
type input "M"
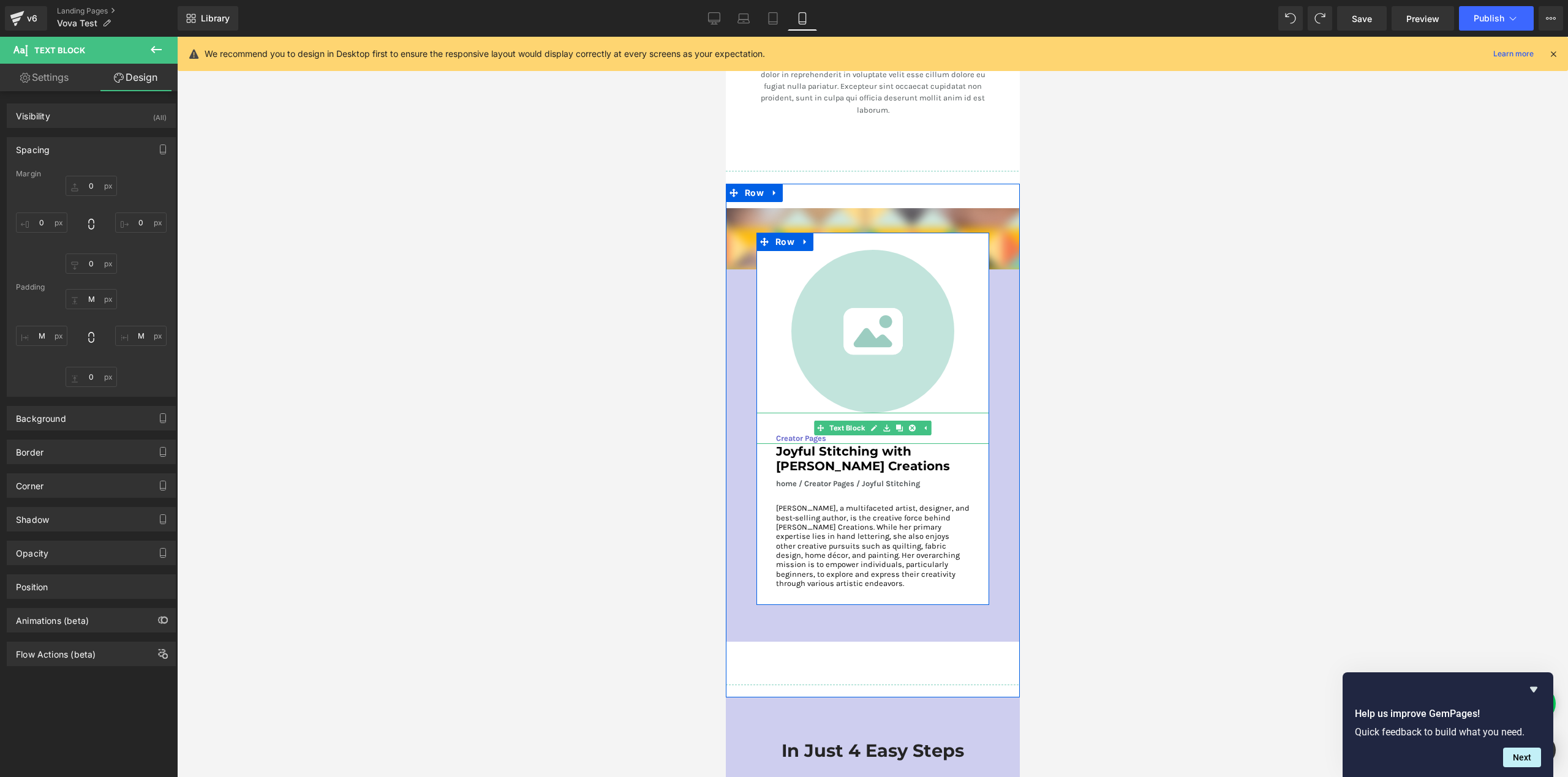
click at [803, 432] on p "Creator Pages" at bounding box center [872, 438] width 194 height 12
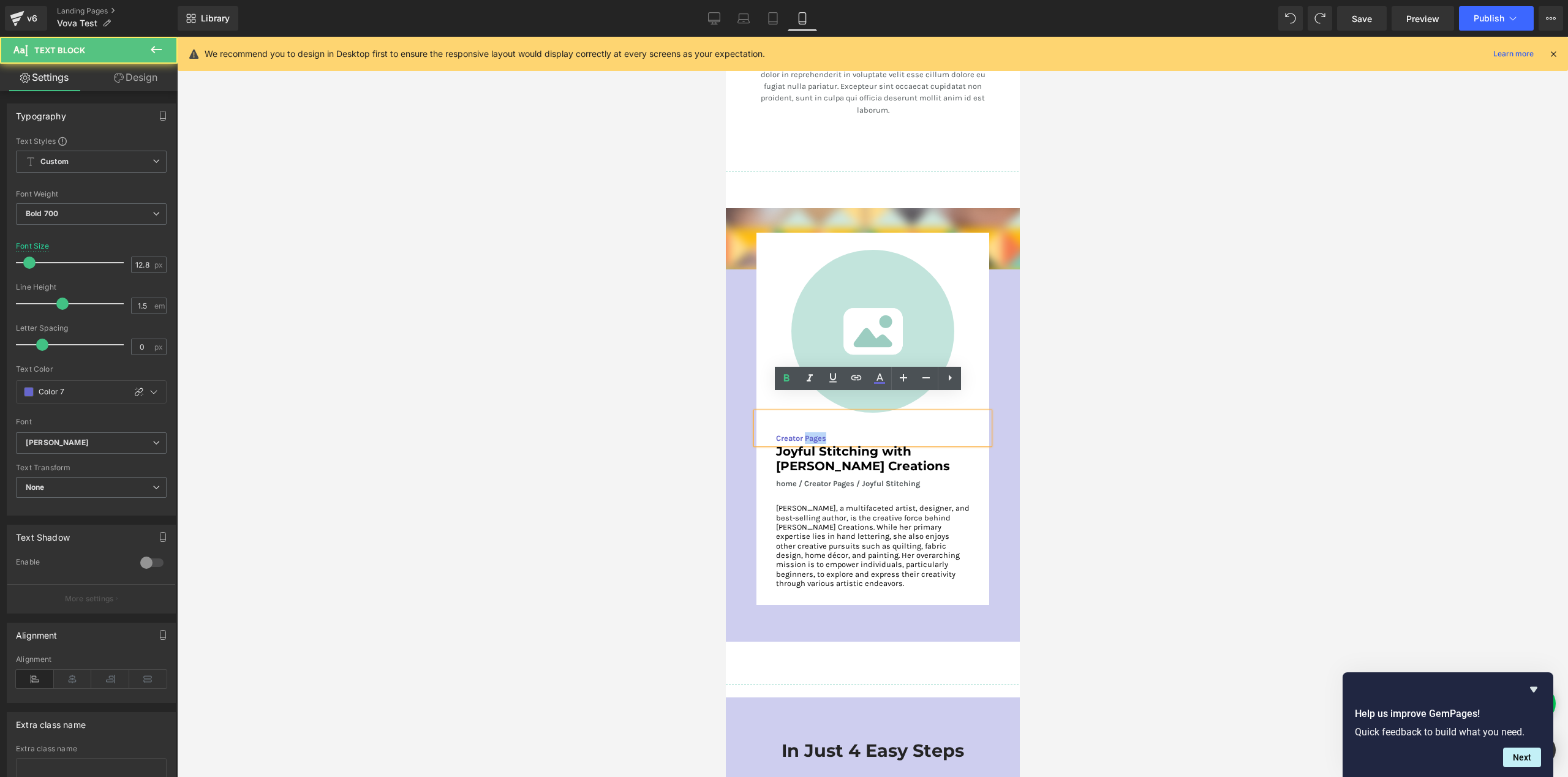
click at [803, 432] on p "Creator Pages" at bounding box center [872, 438] width 194 height 12
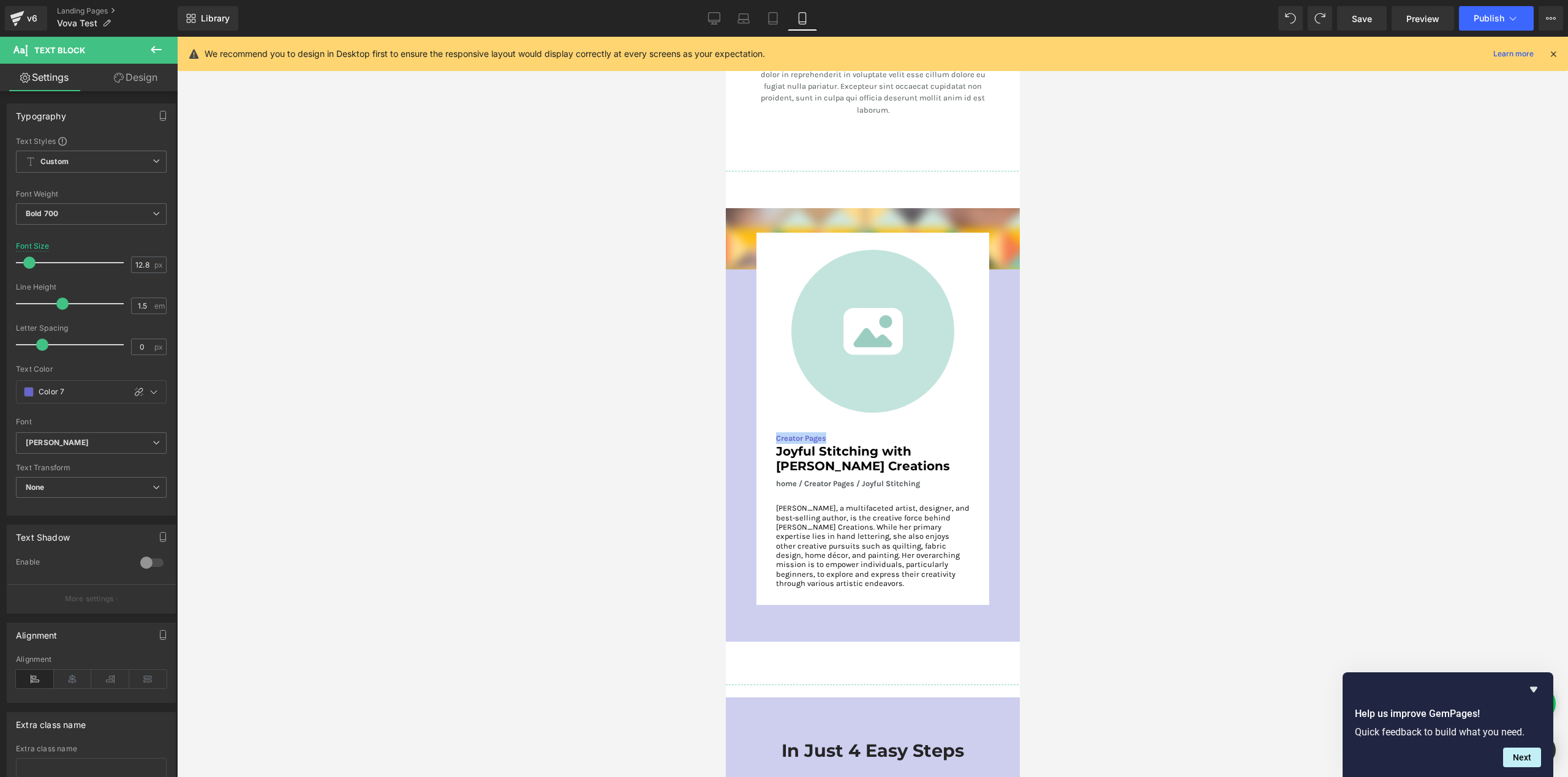
scroll to position [90, 0]
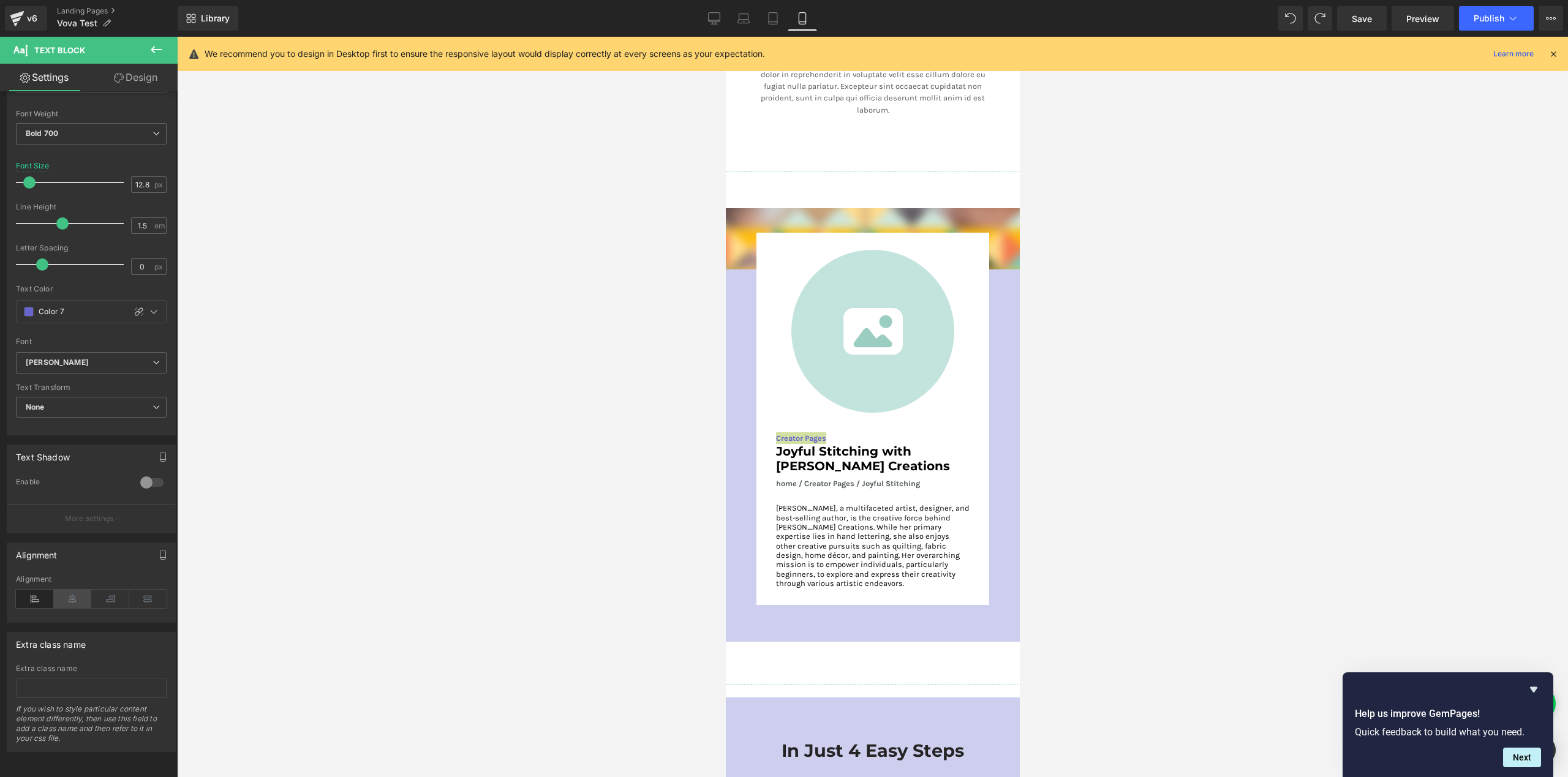
click at [72, 594] on icon at bounding box center [73, 598] width 38 height 18
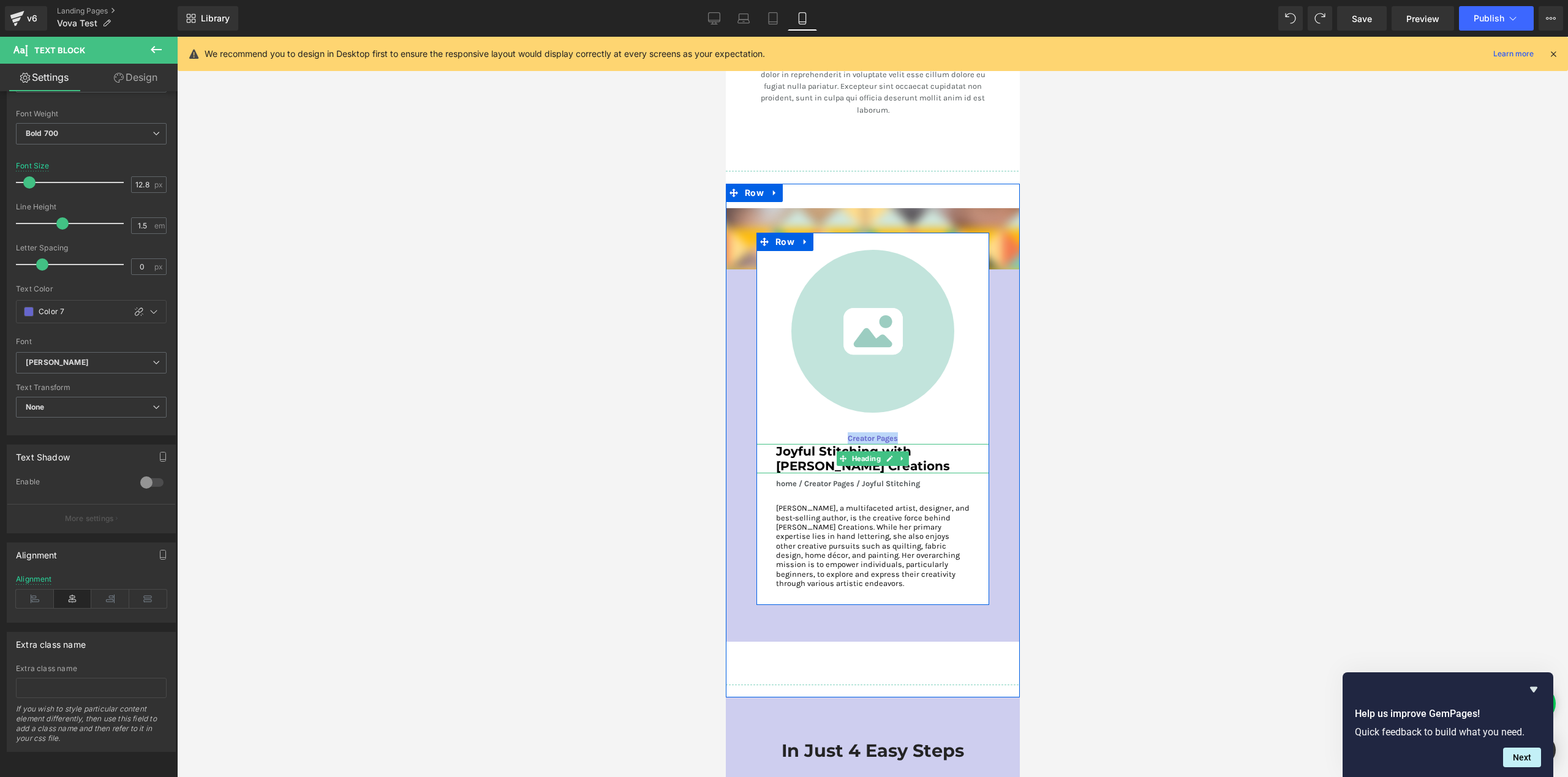
click at [800, 446] on h3 "Joyful Stitching with [PERSON_NAME] Creations" at bounding box center [872, 458] width 194 height 29
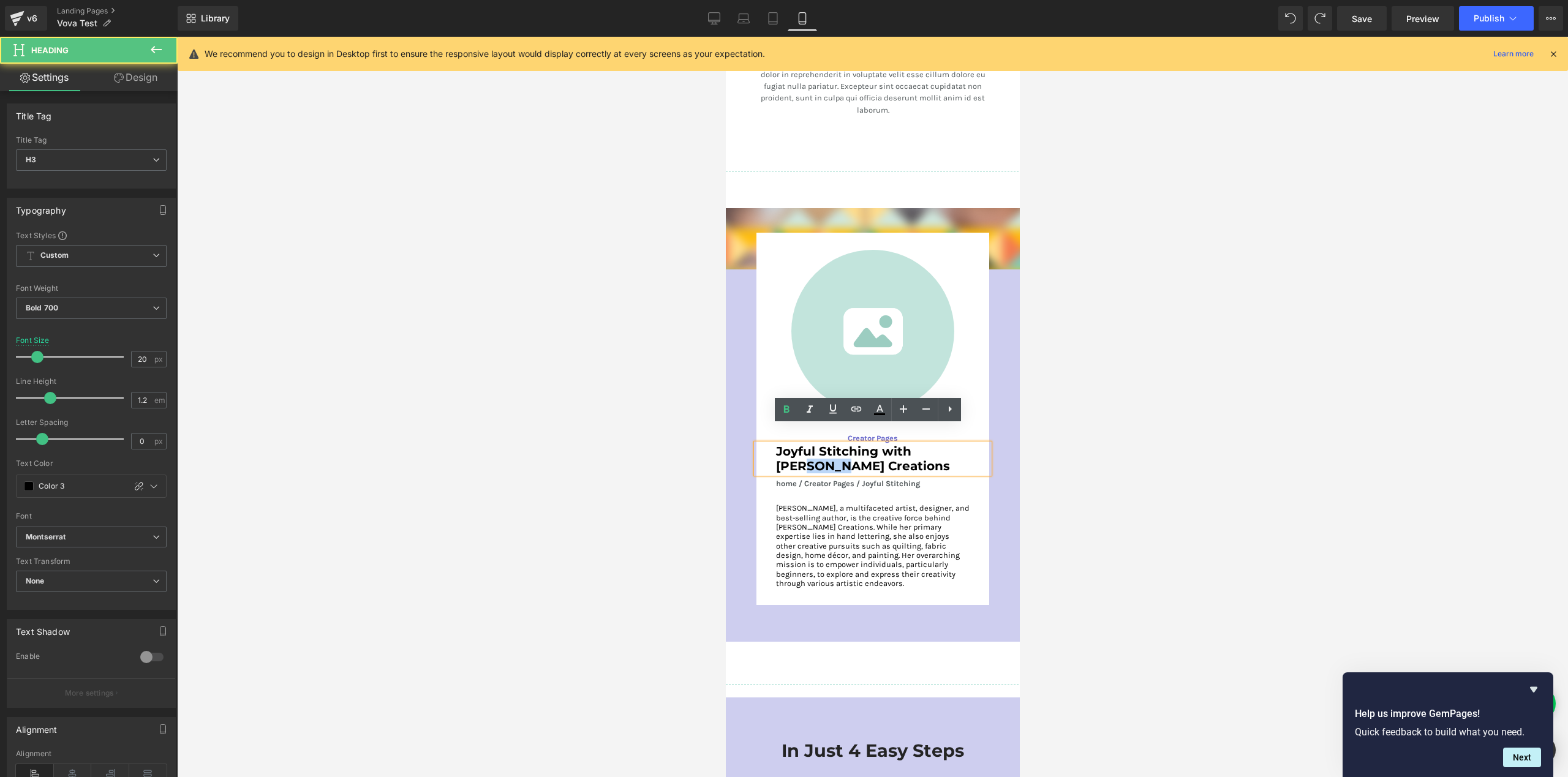
click at [800, 446] on h3 "Joyful Stitching with [PERSON_NAME] Creations" at bounding box center [872, 458] width 194 height 29
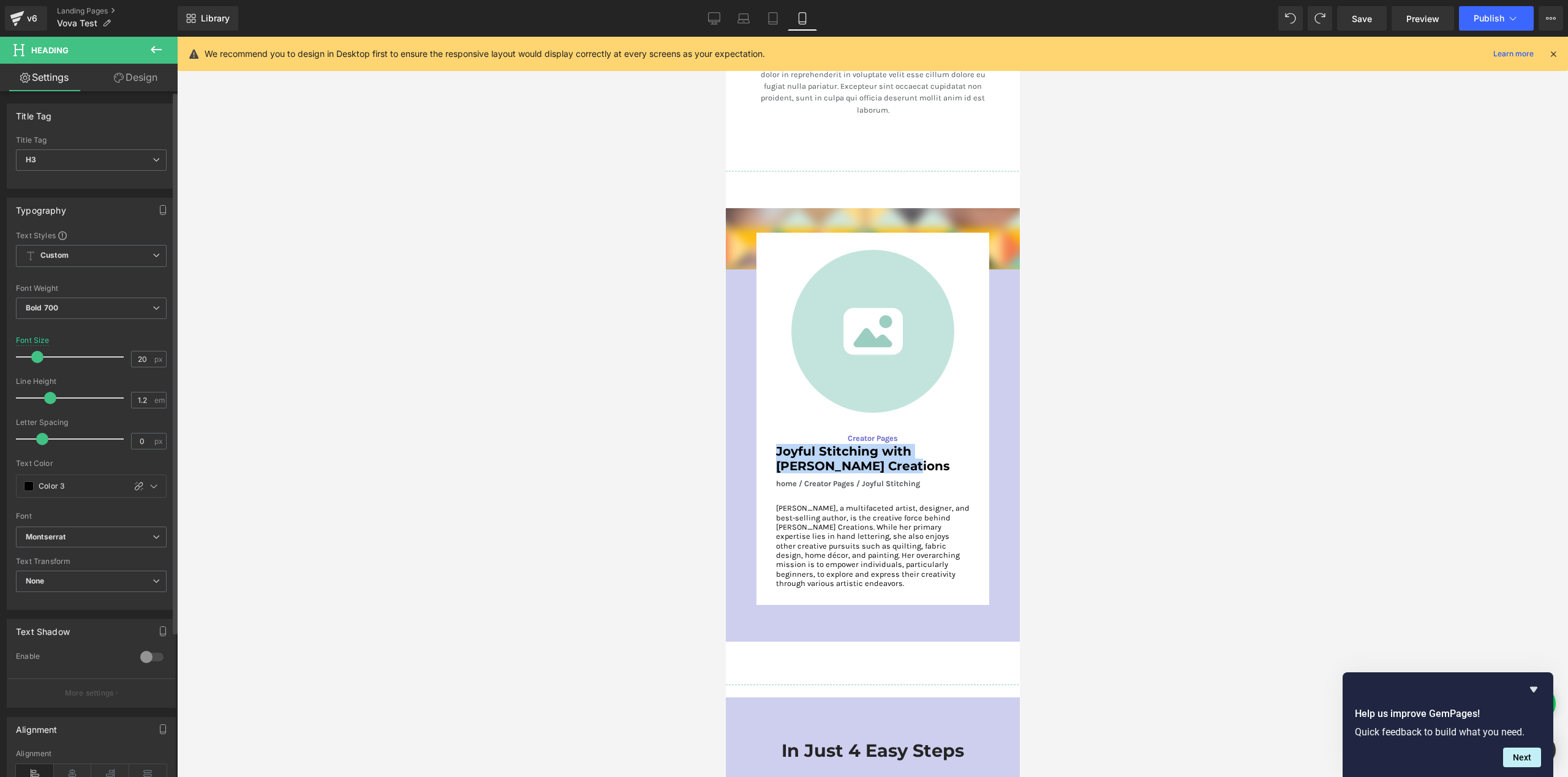
scroll to position [70, 0]
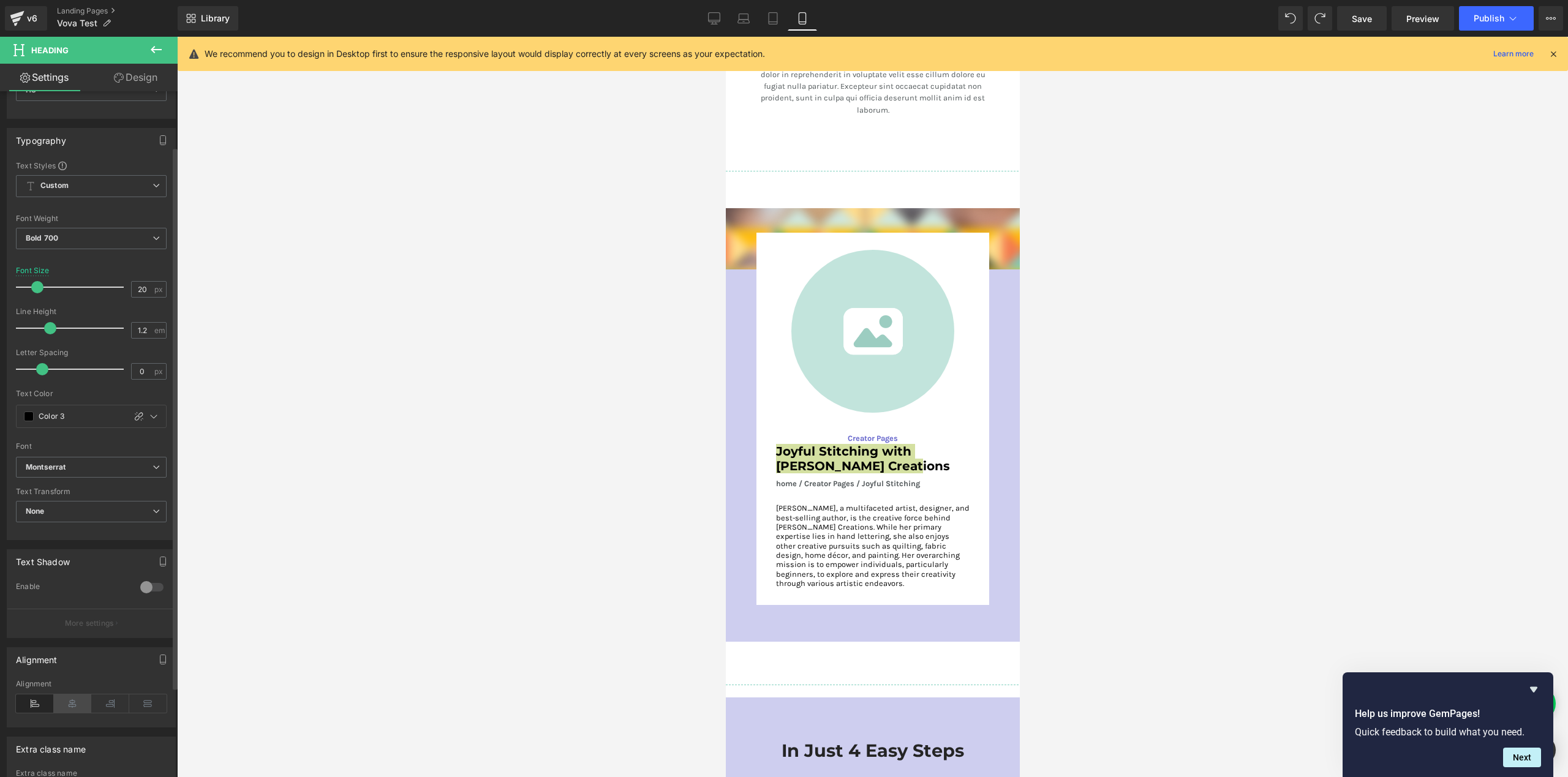
click at [66, 702] on icon at bounding box center [73, 703] width 38 height 18
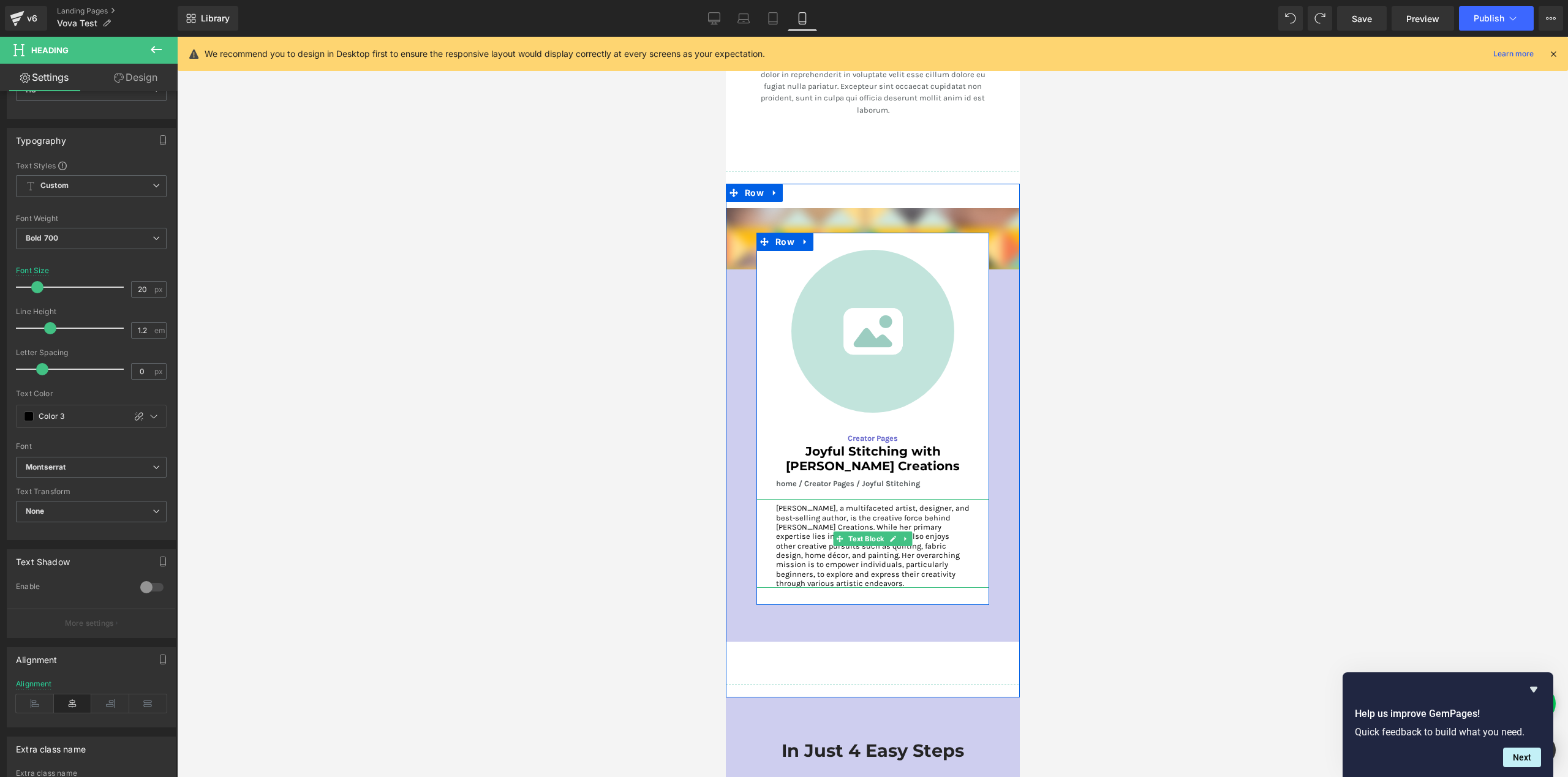
click at [827, 509] on p "[PERSON_NAME], a multifaceted artist, designer, and best-selling author, is the…" at bounding box center [872, 545] width 194 height 84
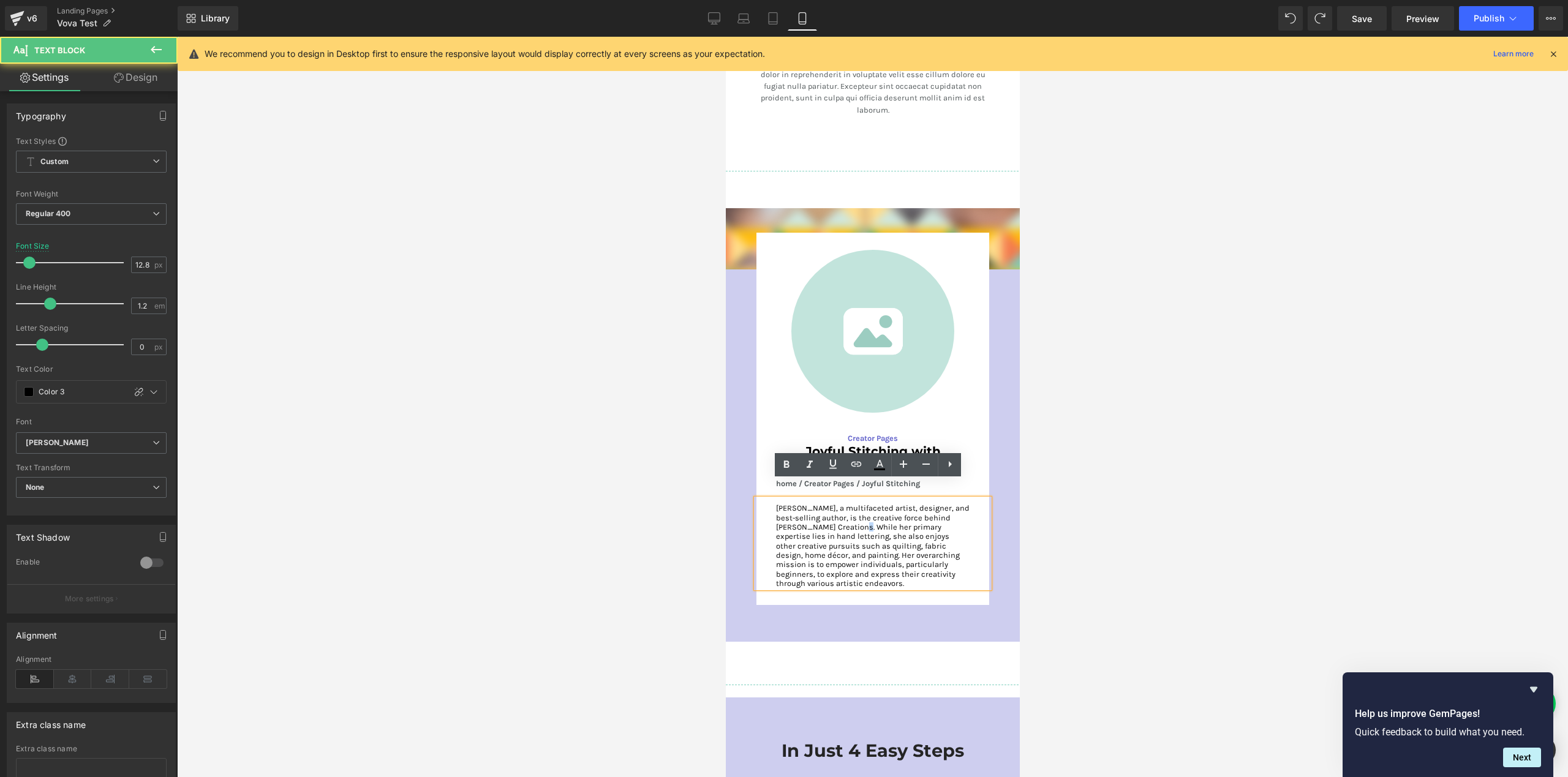
click at [827, 509] on p "[PERSON_NAME], a multifaceted artist, designer, and best-selling author, is the…" at bounding box center [872, 545] width 194 height 84
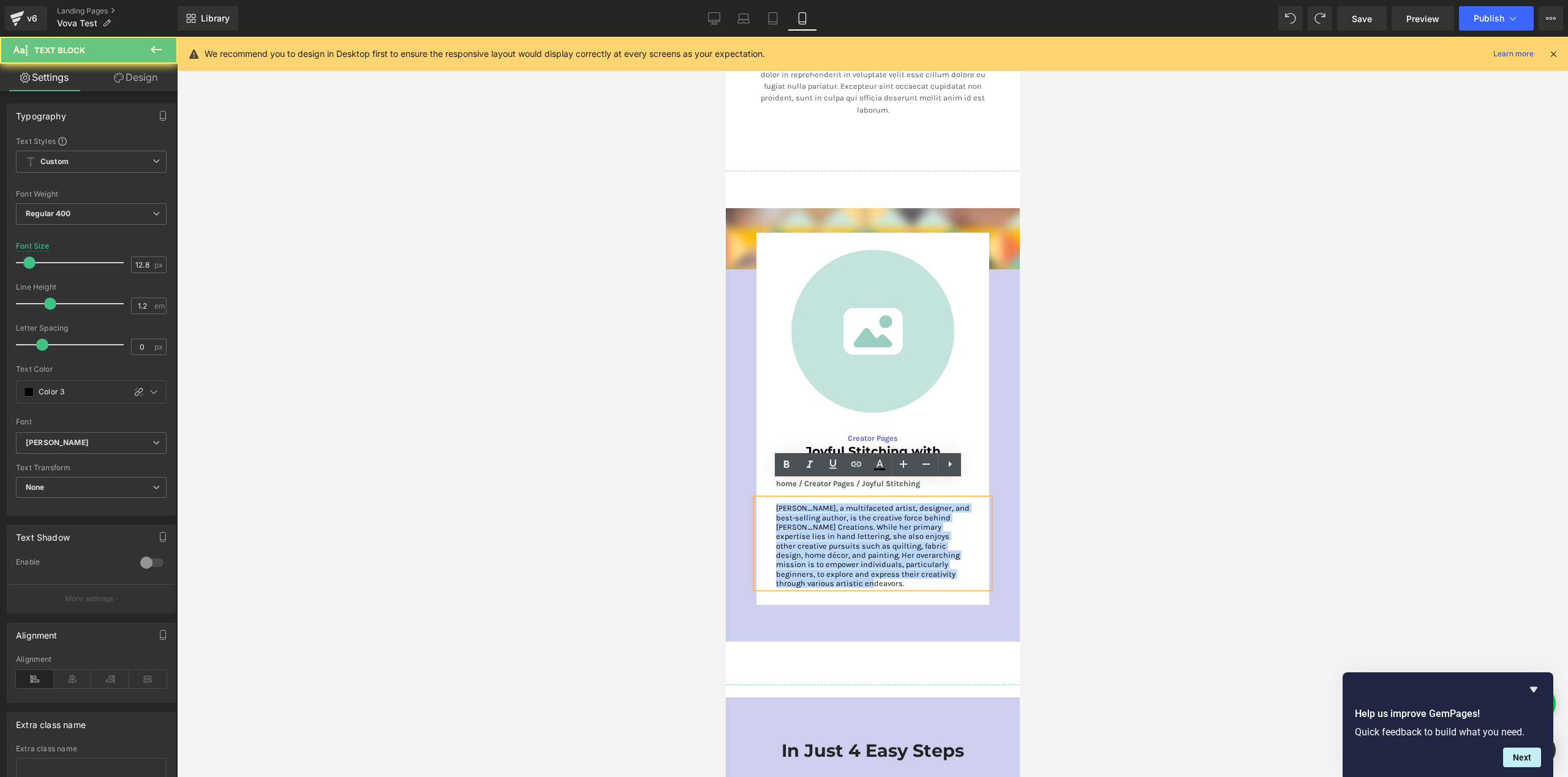
click at [827, 509] on p "[PERSON_NAME], a multifaceted artist, designer, and best-selling author, is the…" at bounding box center [872, 545] width 194 height 84
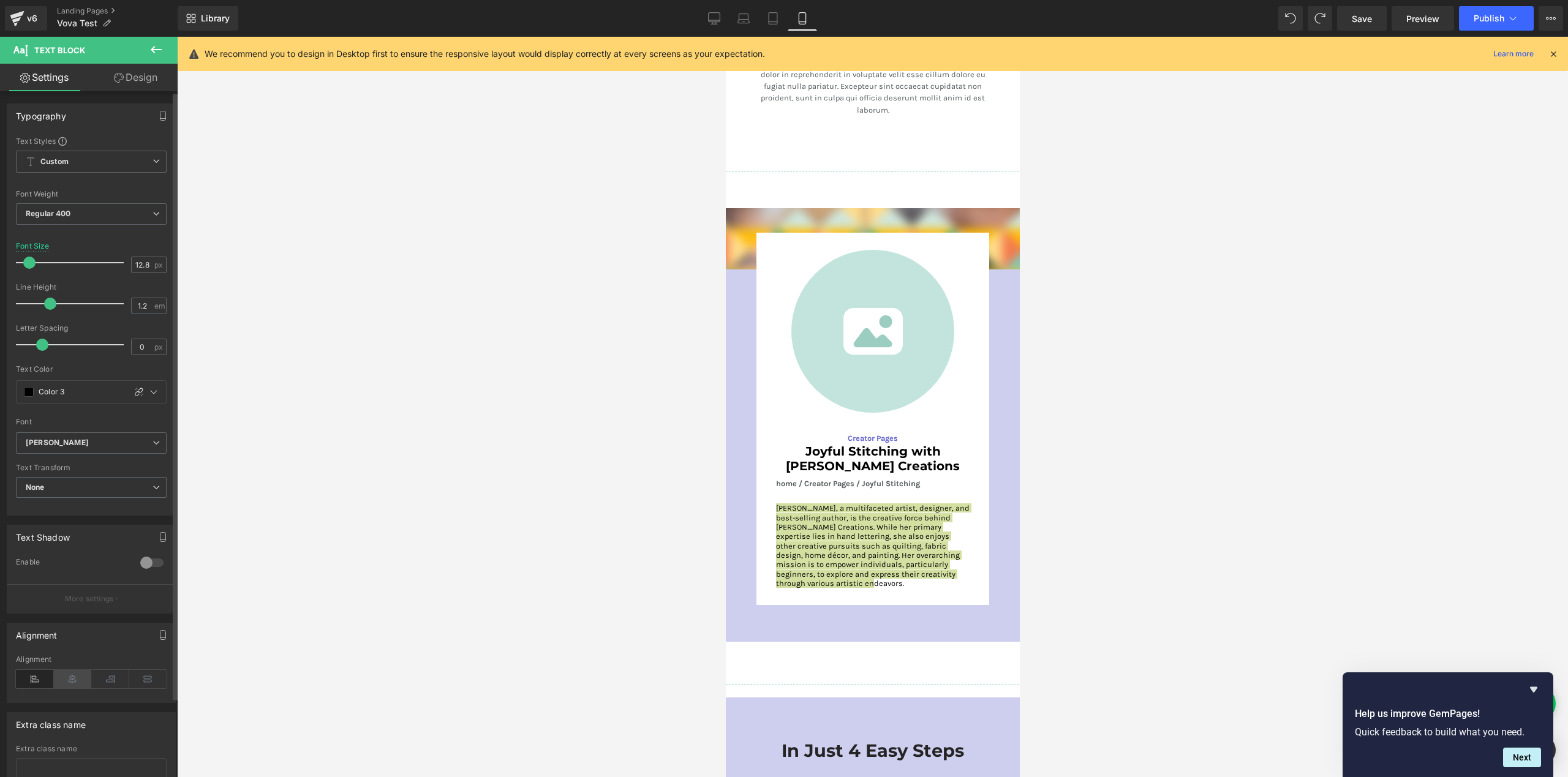
click at [76, 678] on icon at bounding box center [73, 679] width 38 height 18
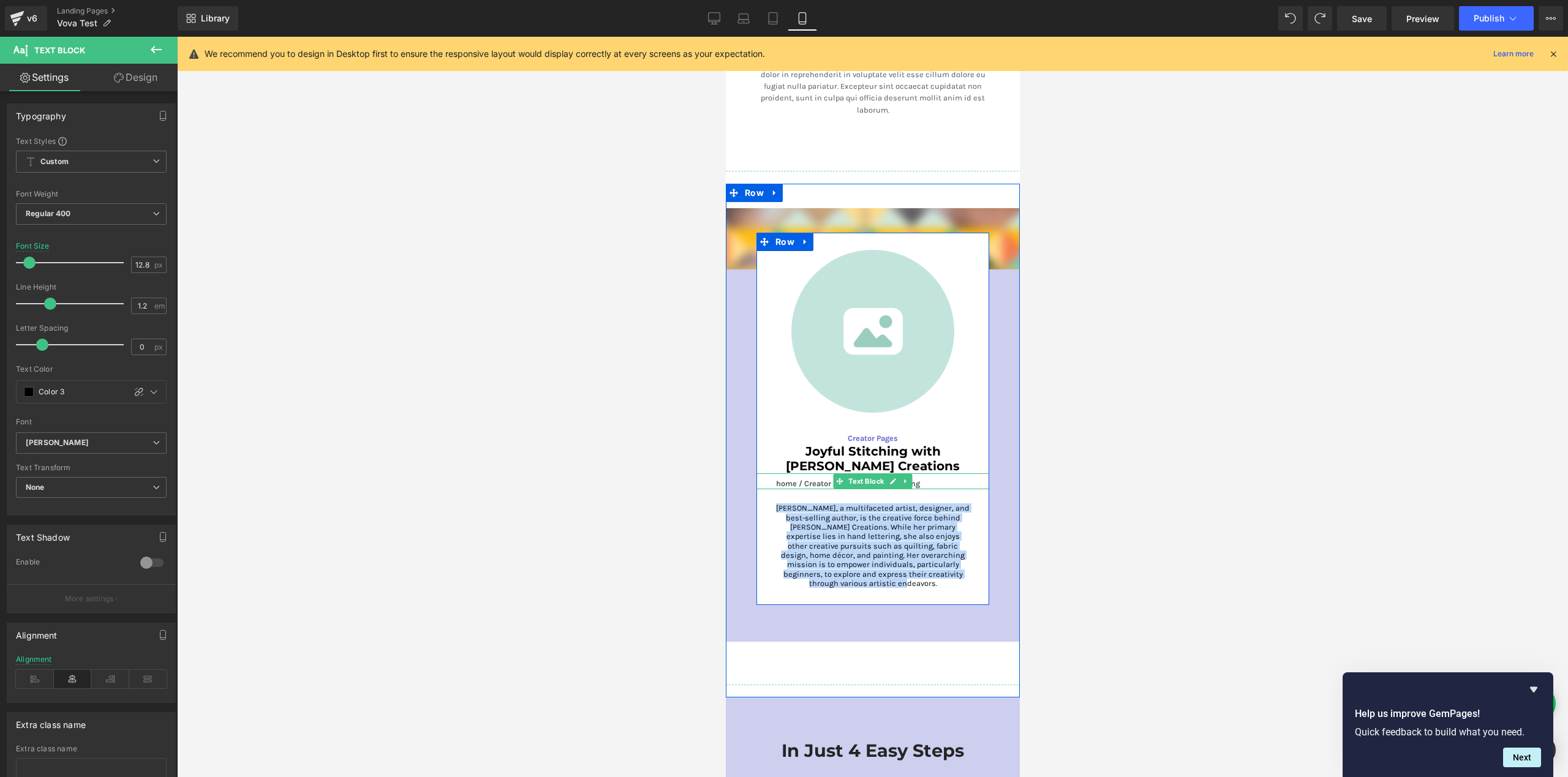
click at [819, 478] on p "home / Creator Pages / Joyful Stitching" at bounding box center [872, 483] width 194 height 12
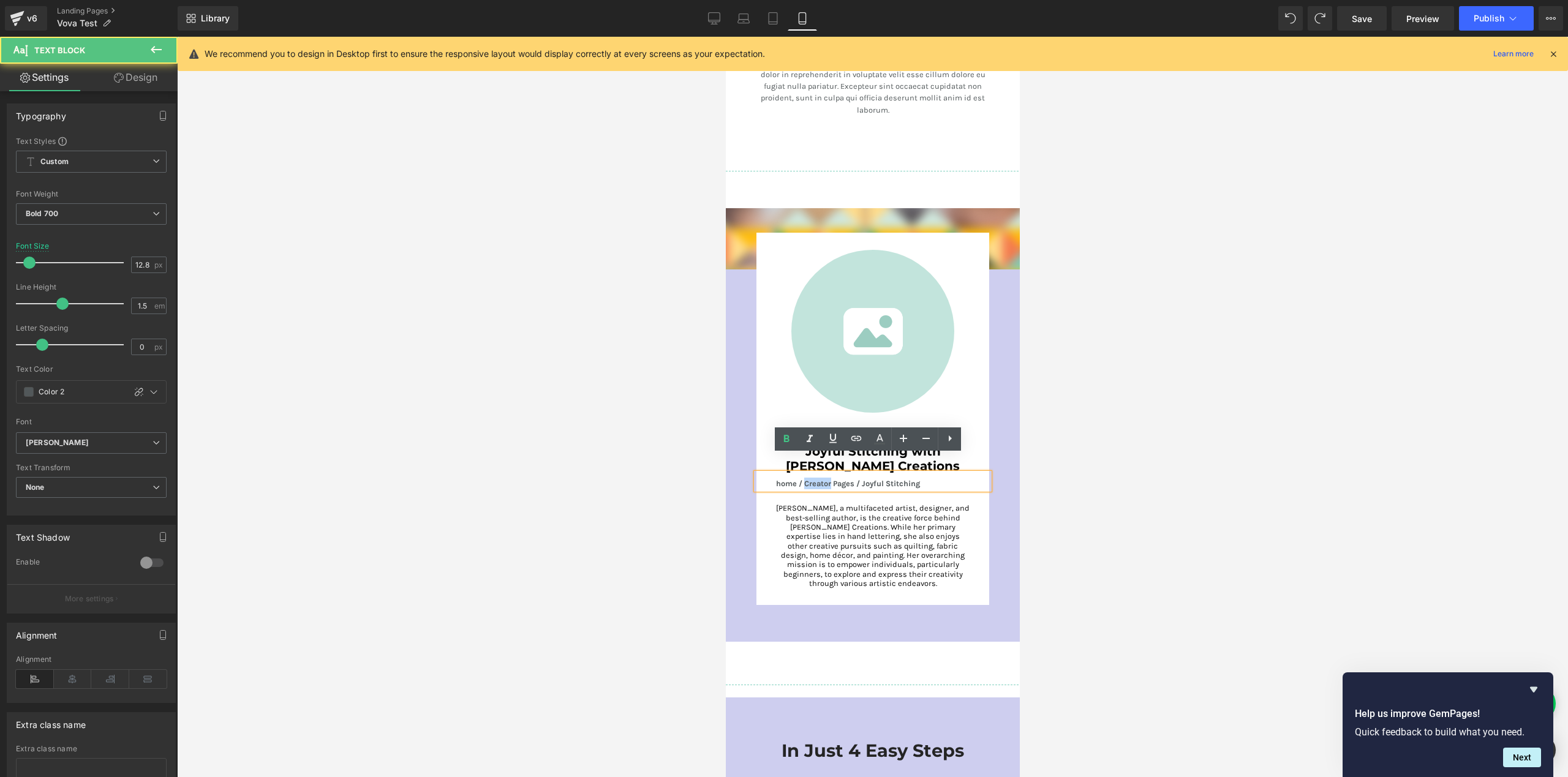
click at [819, 478] on p "home / Creator Pages / Joyful Stitching" at bounding box center [872, 483] width 194 height 12
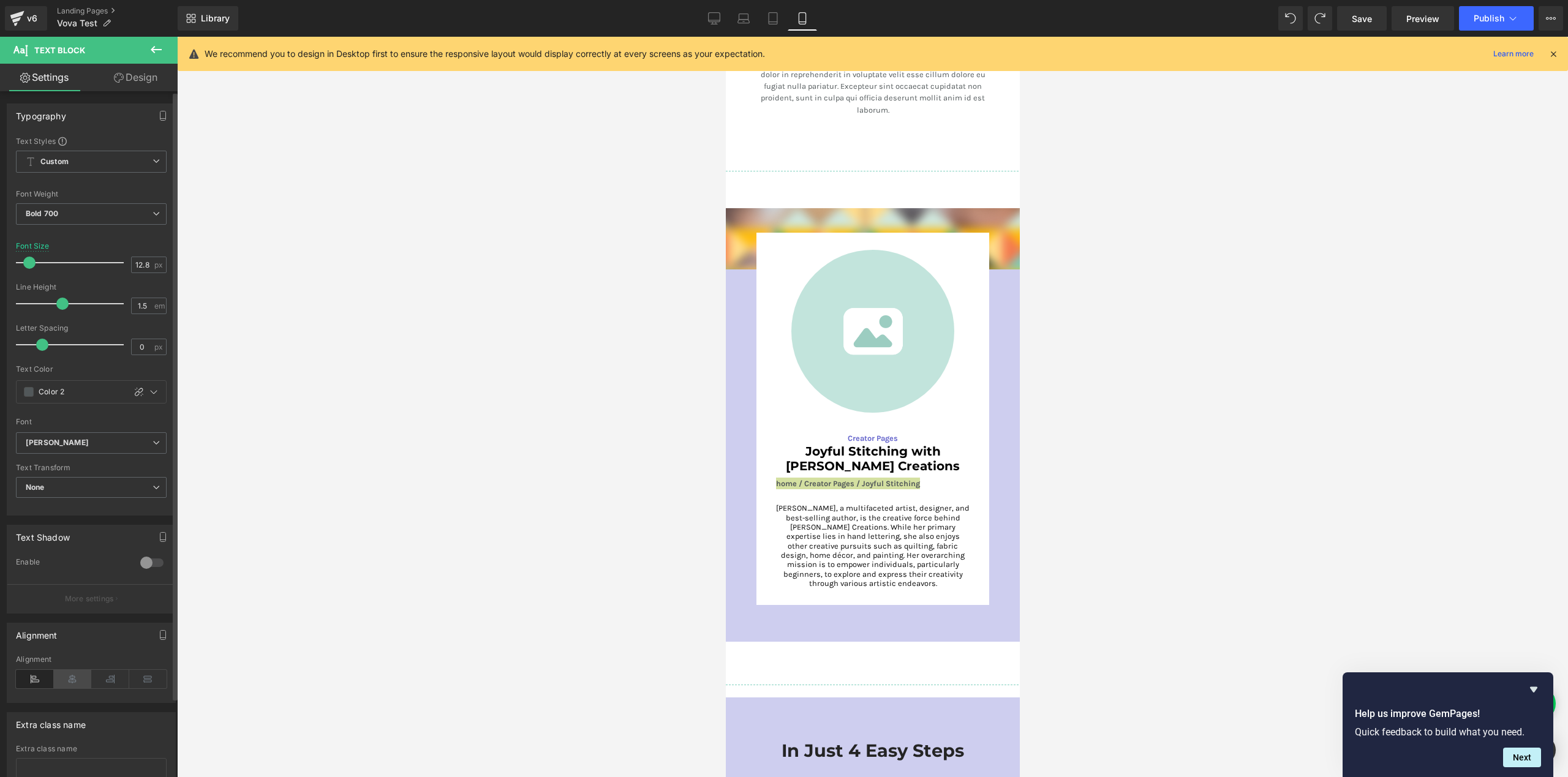
click at [77, 676] on icon at bounding box center [73, 679] width 38 height 18
click at [774, 20] on icon at bounding box center [773, 18] width 12 height 12
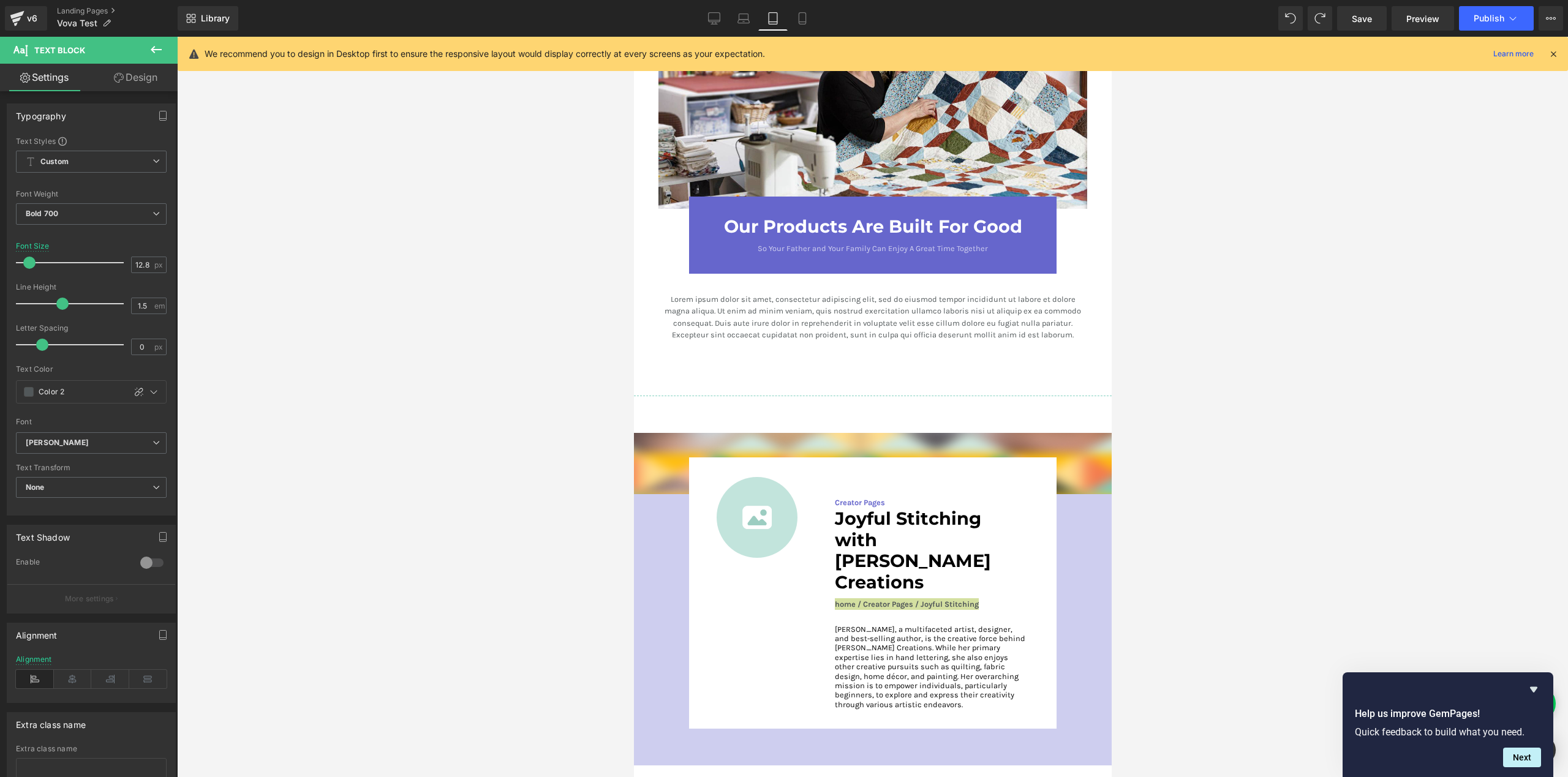
scroll to position [1882, 0]
click at [770, 510] on link at bounding box center [776, 517] width 13 height 15
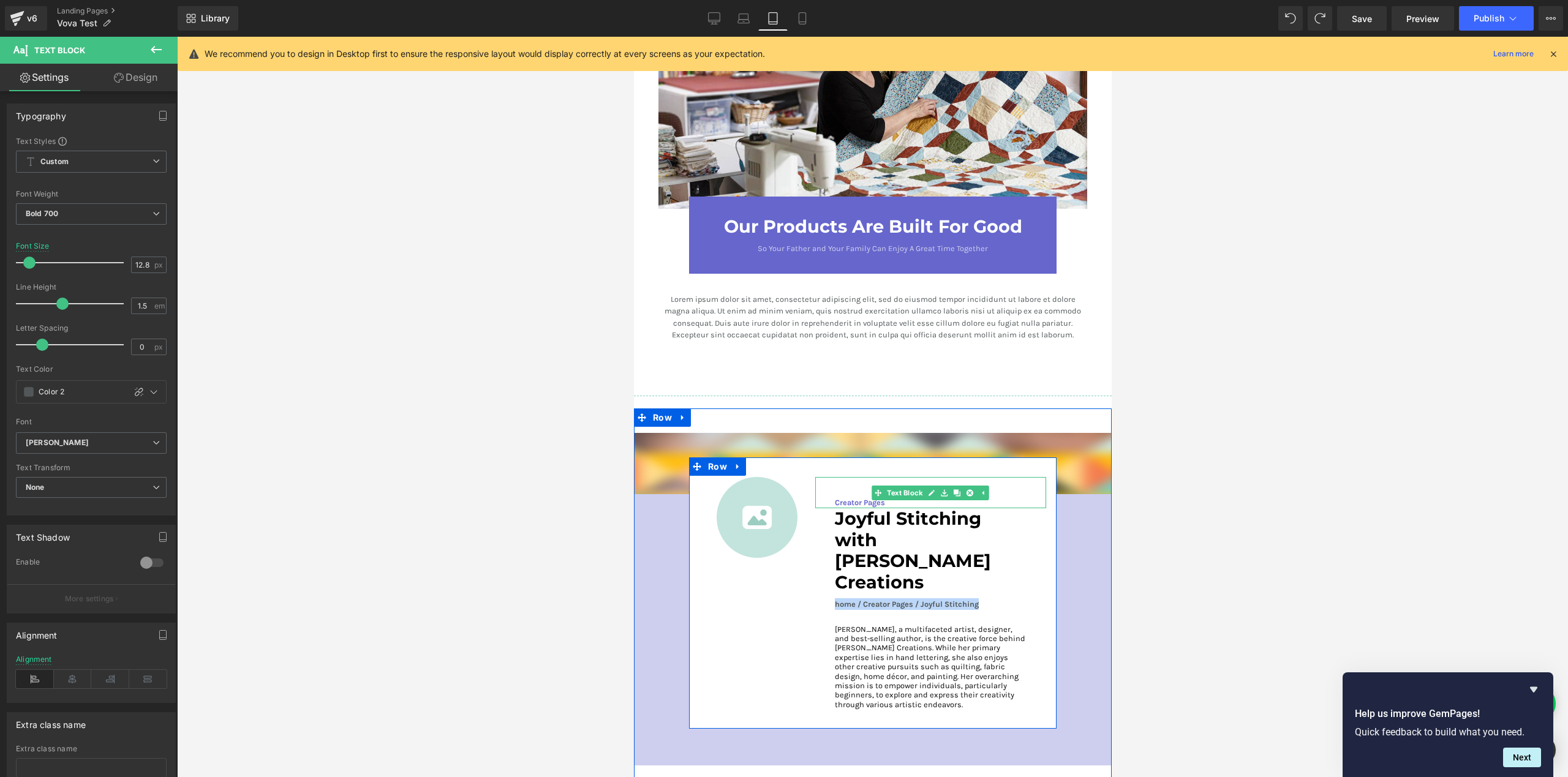
click at [852, 477] on div "Creator Pages" at bounding box center [930, 492] width 231 height 31
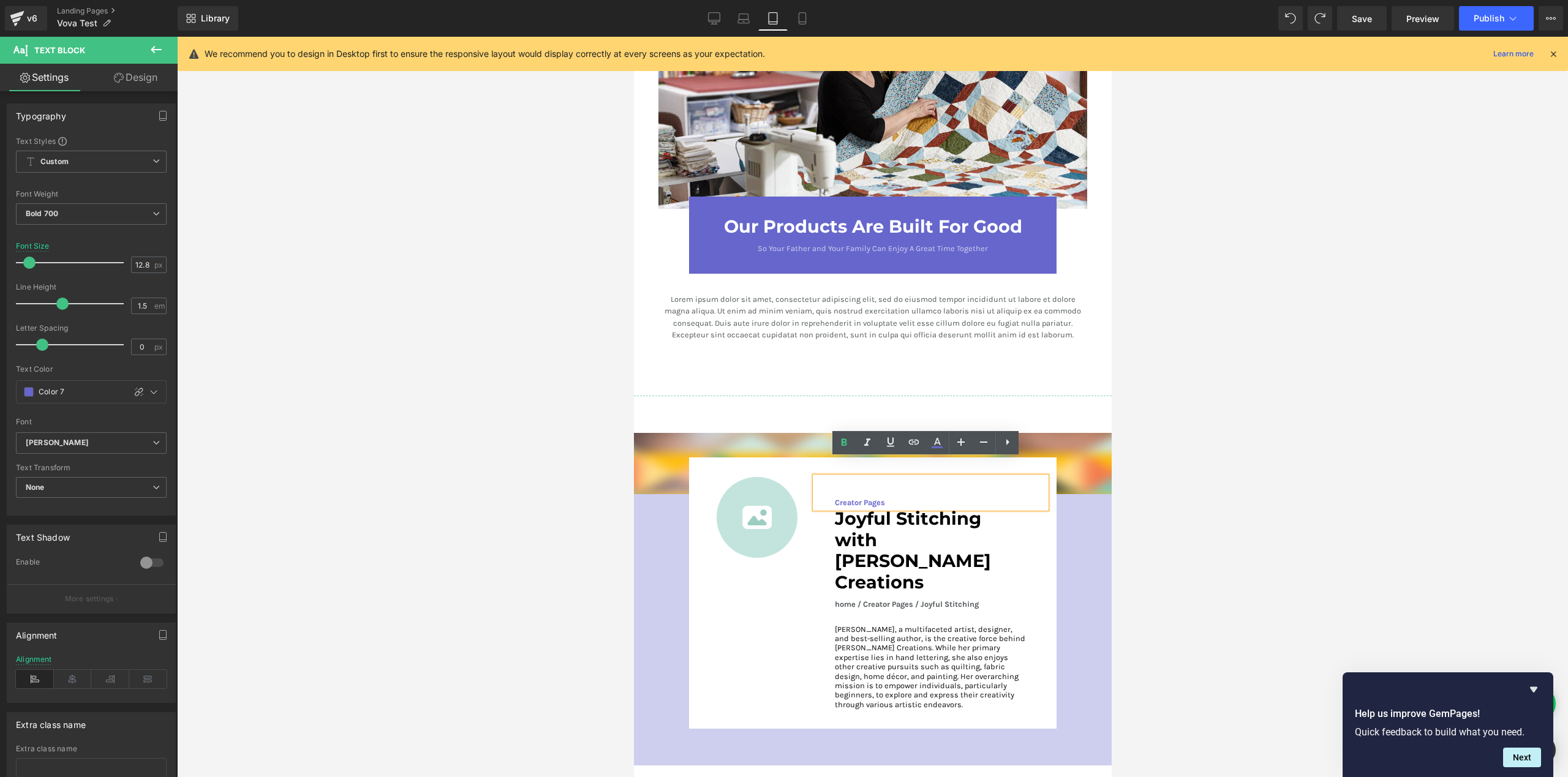
click at [445, 440] on div at bounding box center [872, 407] width 1391 height 740
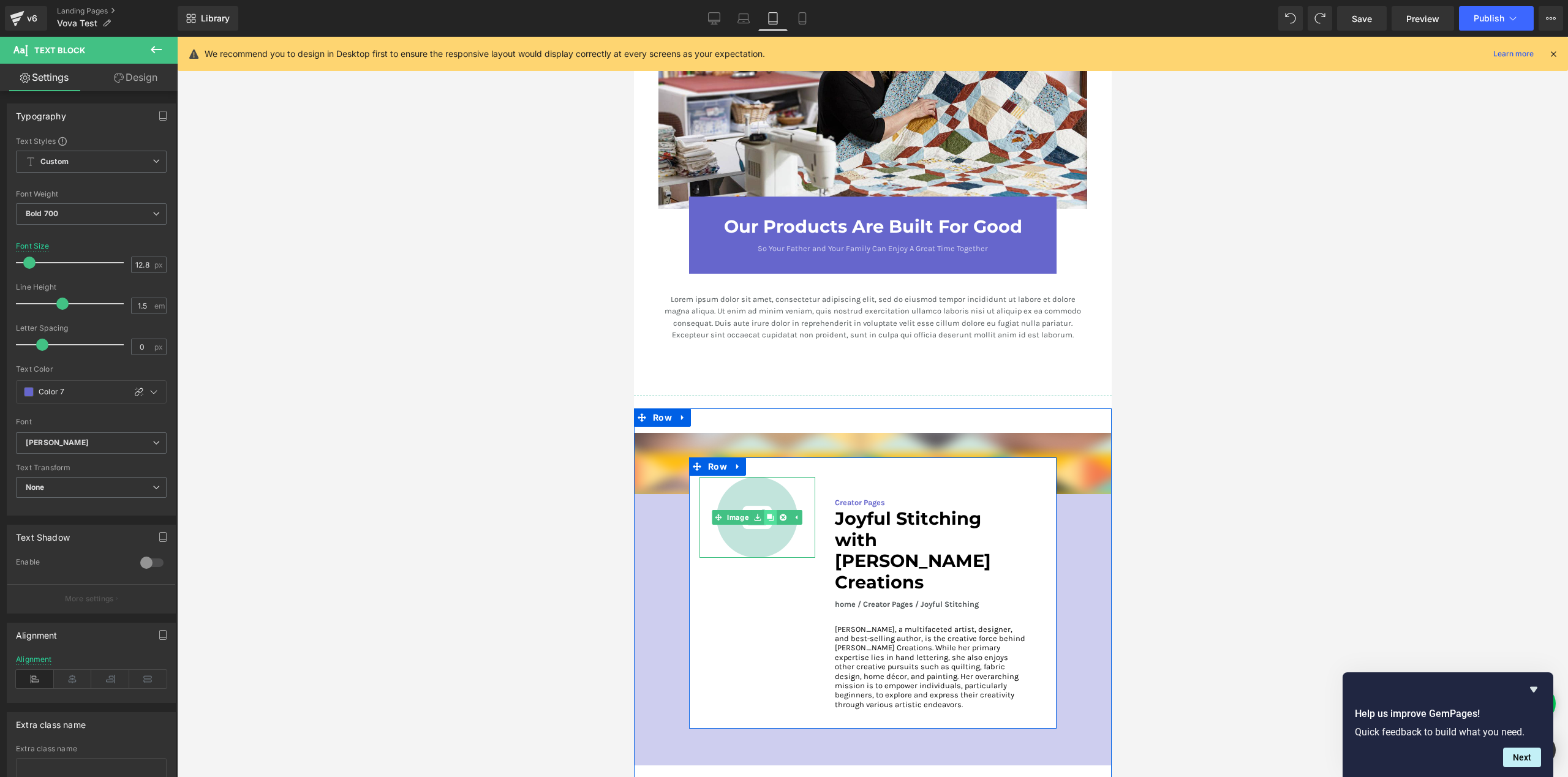
click at [766, 510] on link at bounding box center [770, 517] width 13 height 15
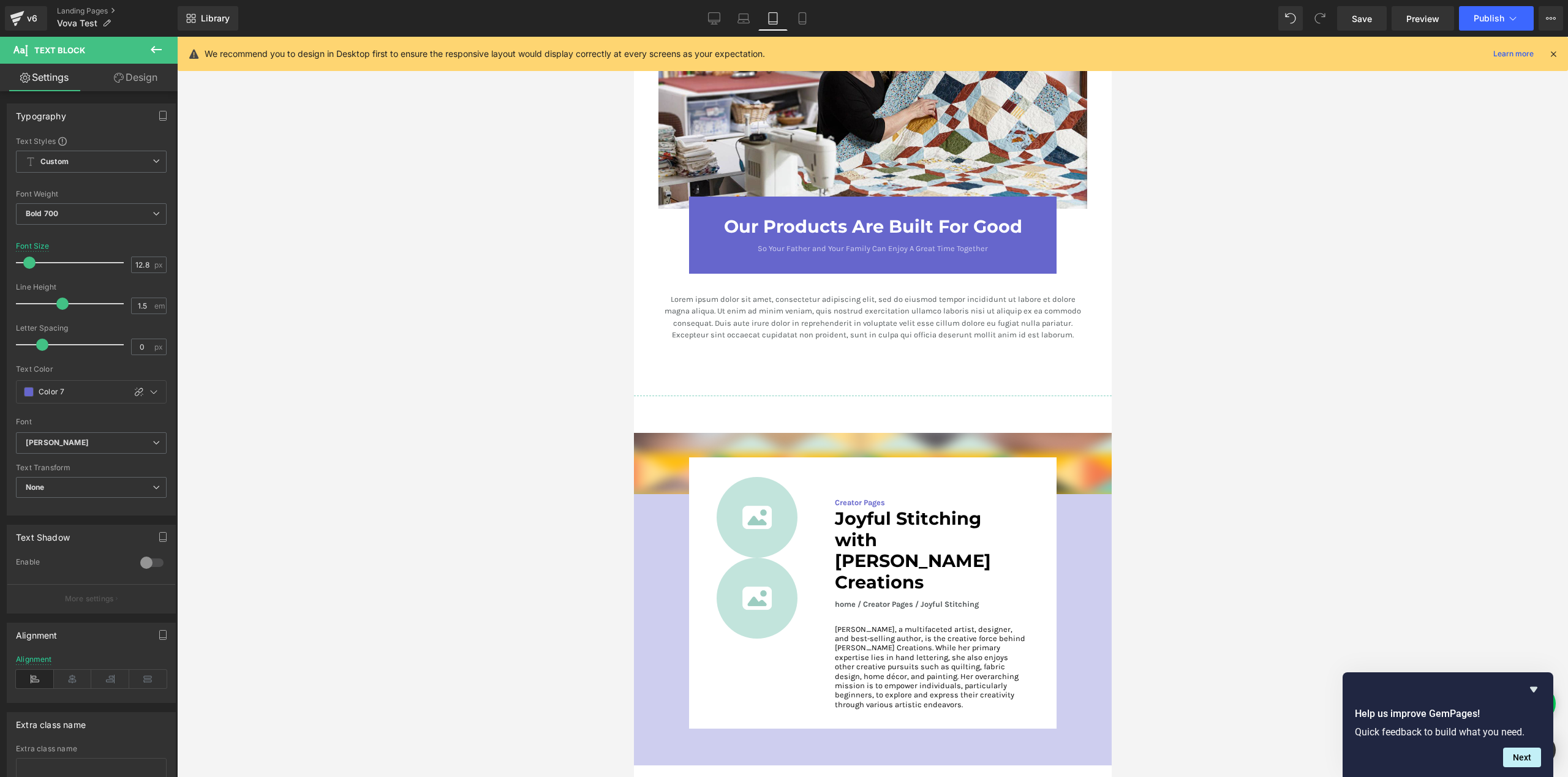
click at [562, 607] on div at bounding box center [872, 407] width 1391 height 740
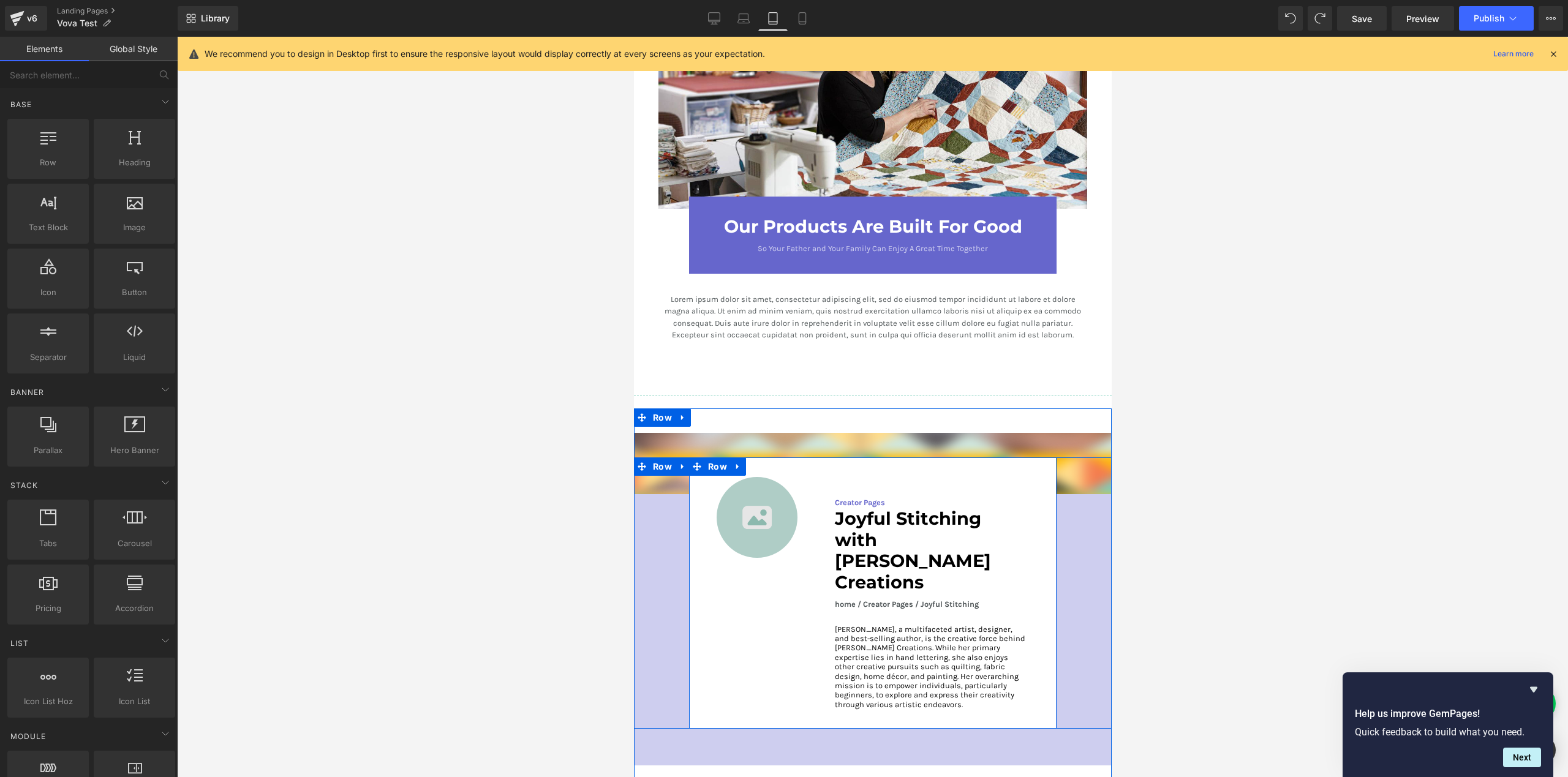
click at [756, 532] on img at bounding box center [756, 517] width 81 height 81
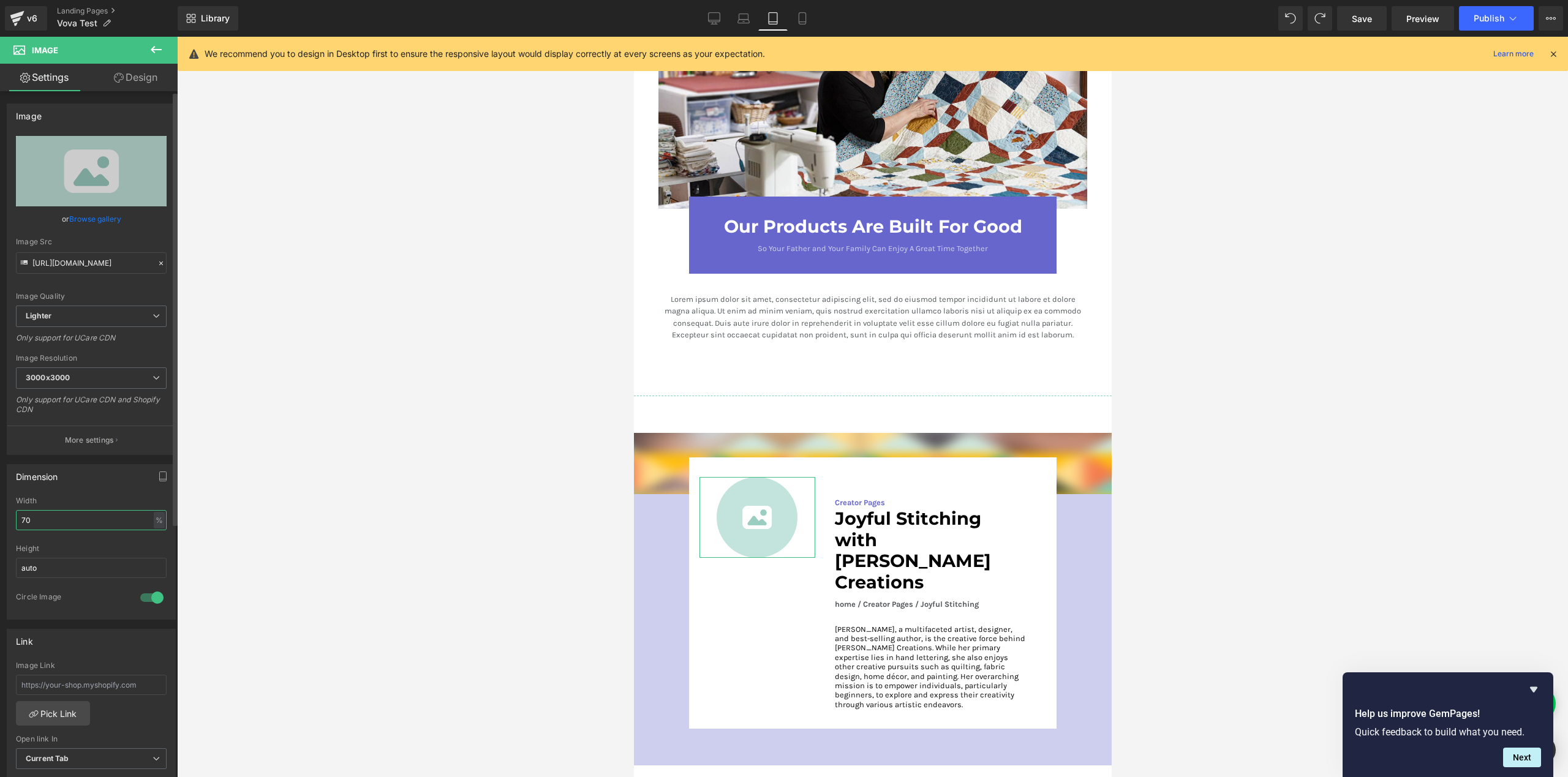
click at [69, 524] on input "70" at bounding box center [91, 520] width 151 height 20
click at [711, 19] on icon at bounding box center [714, 18] width 12 height 12
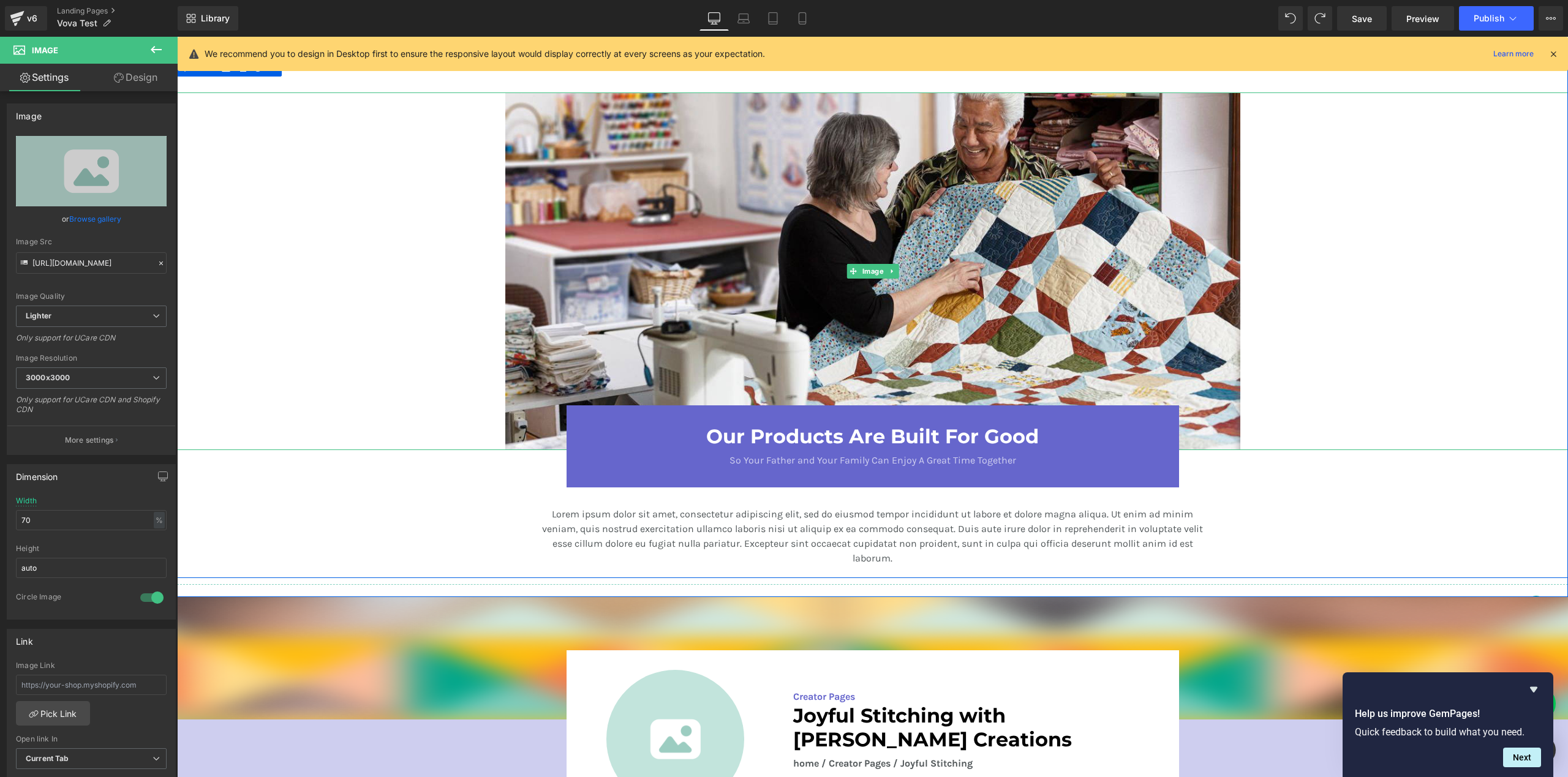
scroll to position [1633, 0]
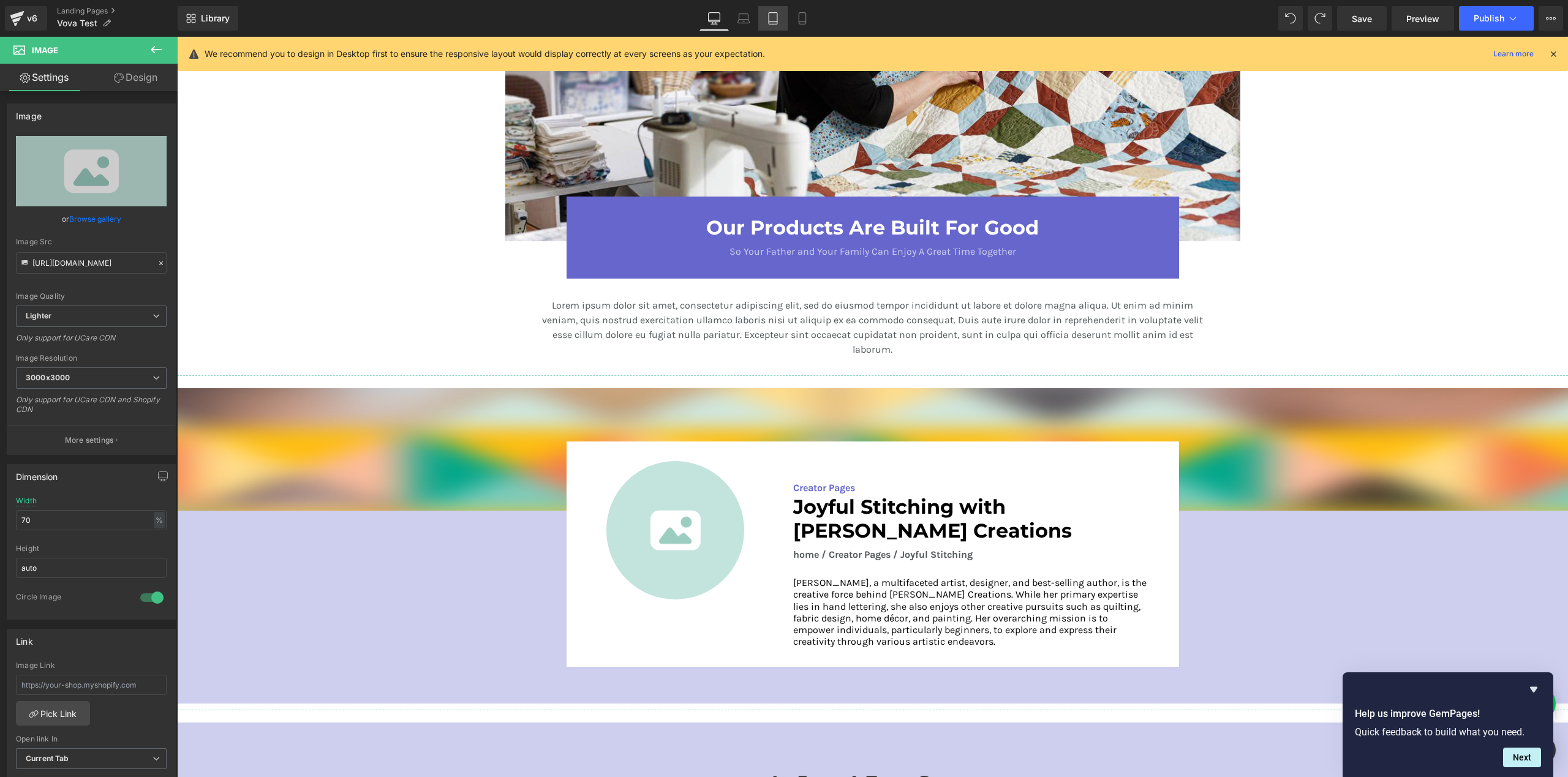
click at [768, 18] on icon at bounding box center [773, 18] width 12 height 12
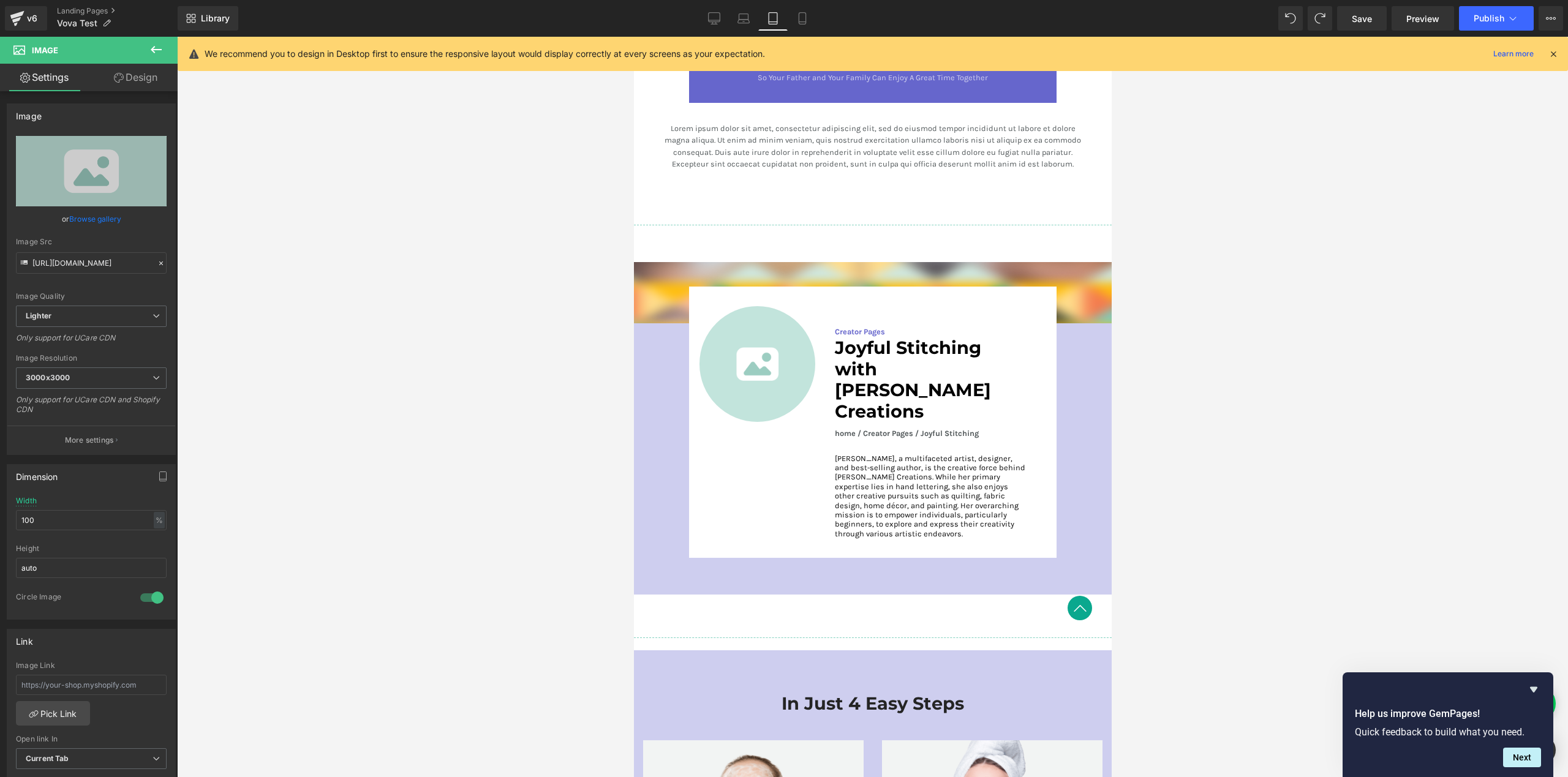
scroll to position [2068, 0]
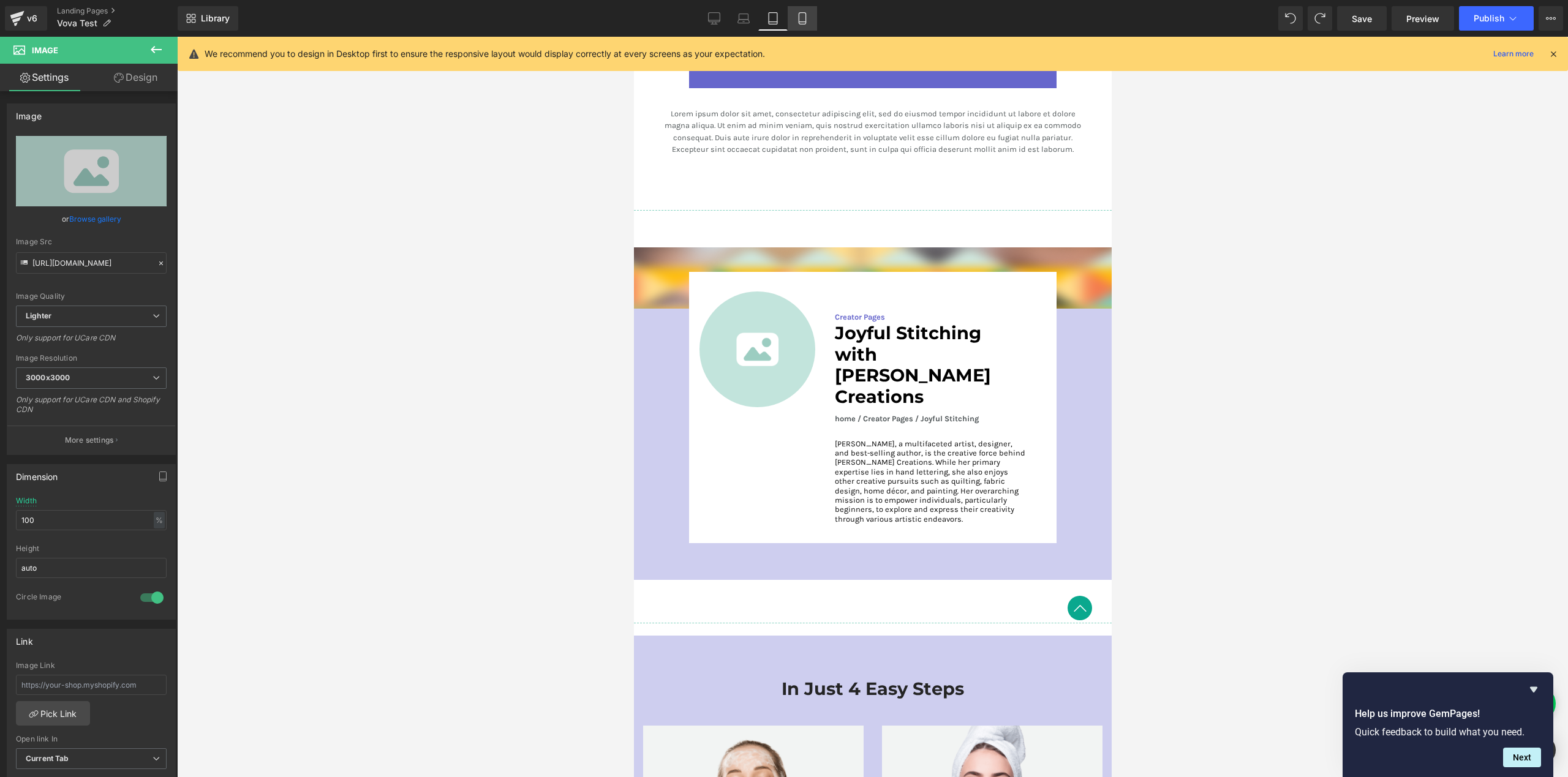
click at [801, 16] on icon at bounding box center [802, 18] width 12 height 12
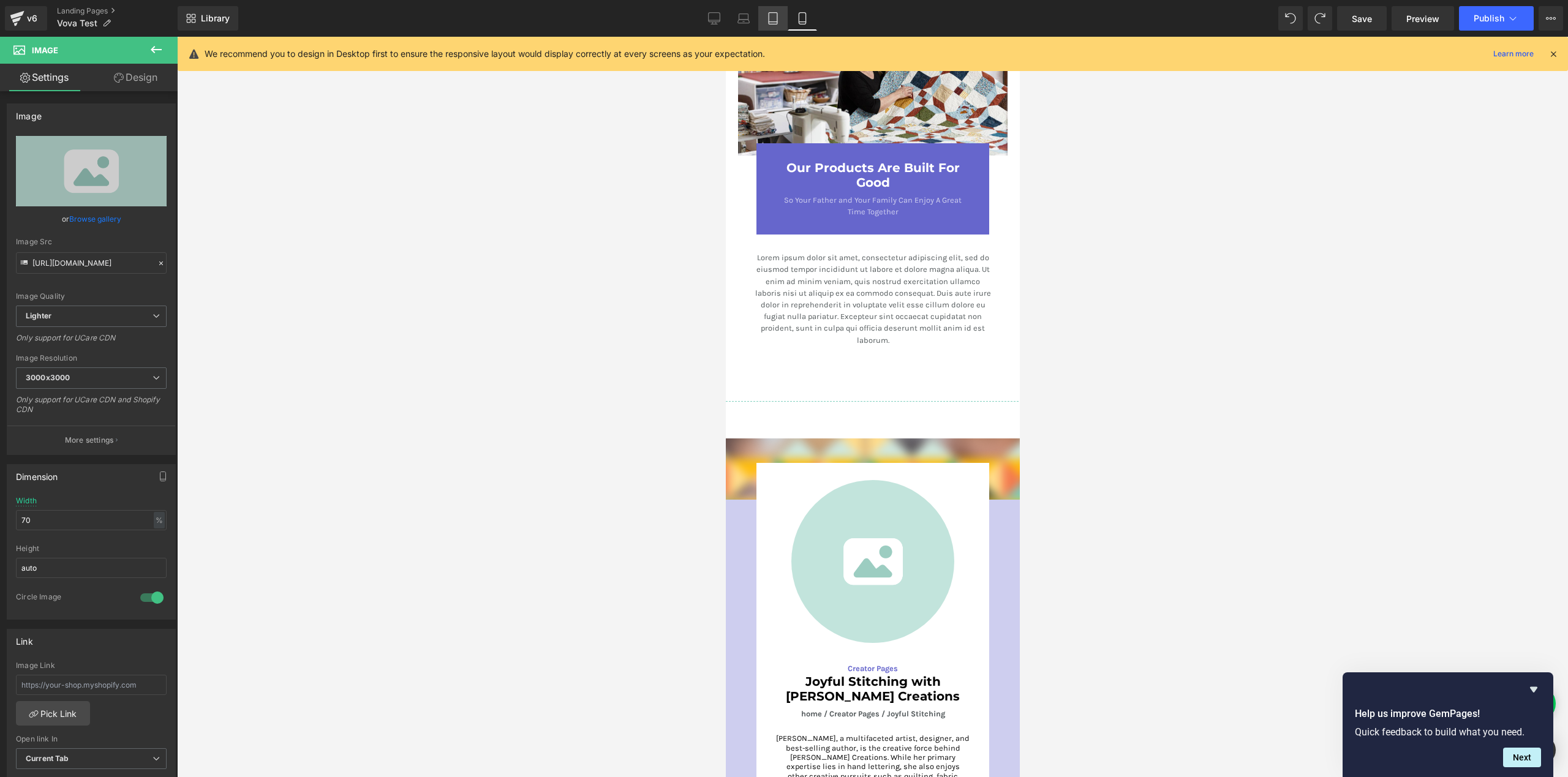
click at [779, 16] on icon at bounding box center [773, 18] width 12 height 12
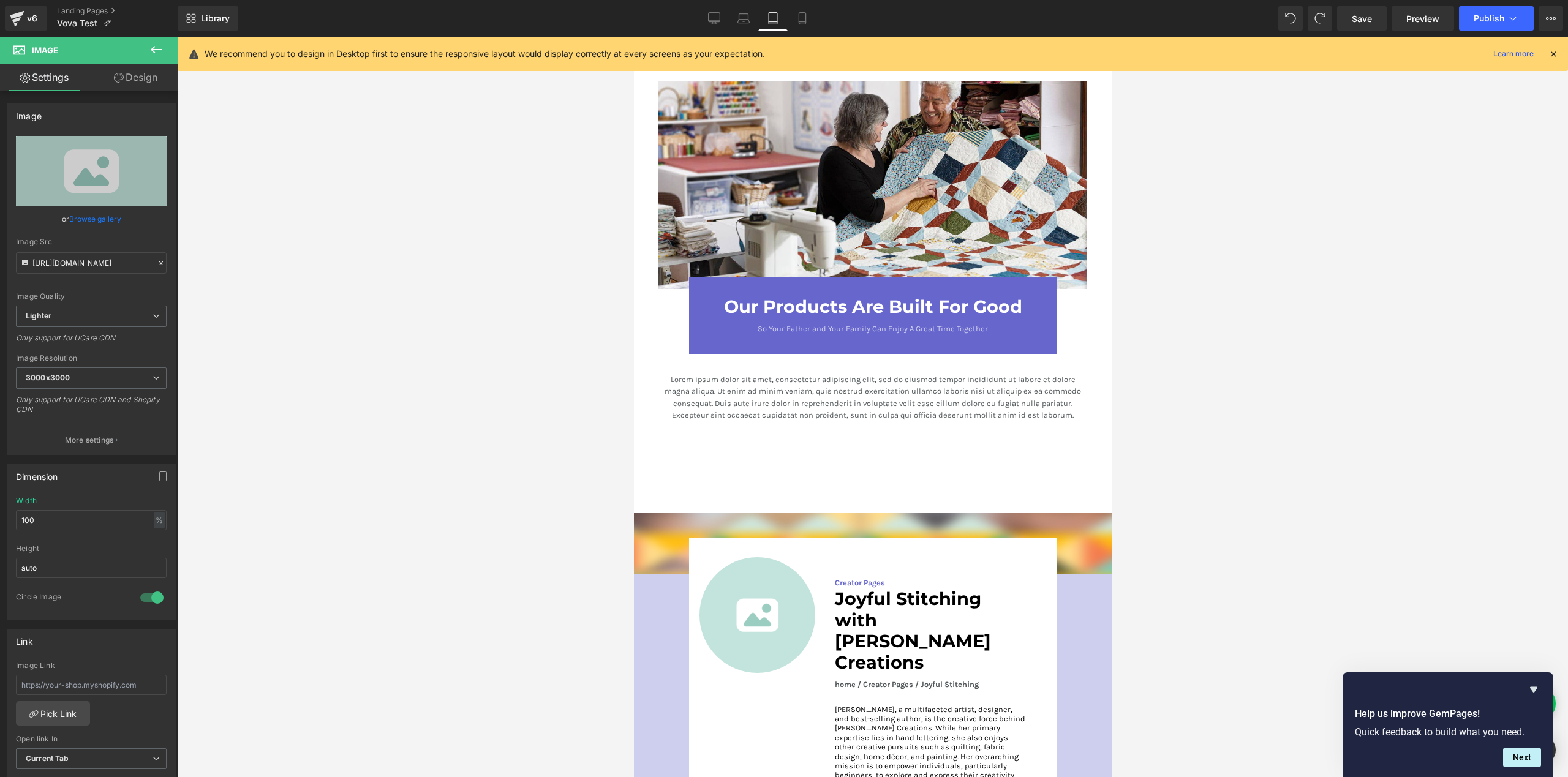
scroll to position [1802, 0]
click at [744, 16] on icon at bounding box center [743, 18] width 12 height 12
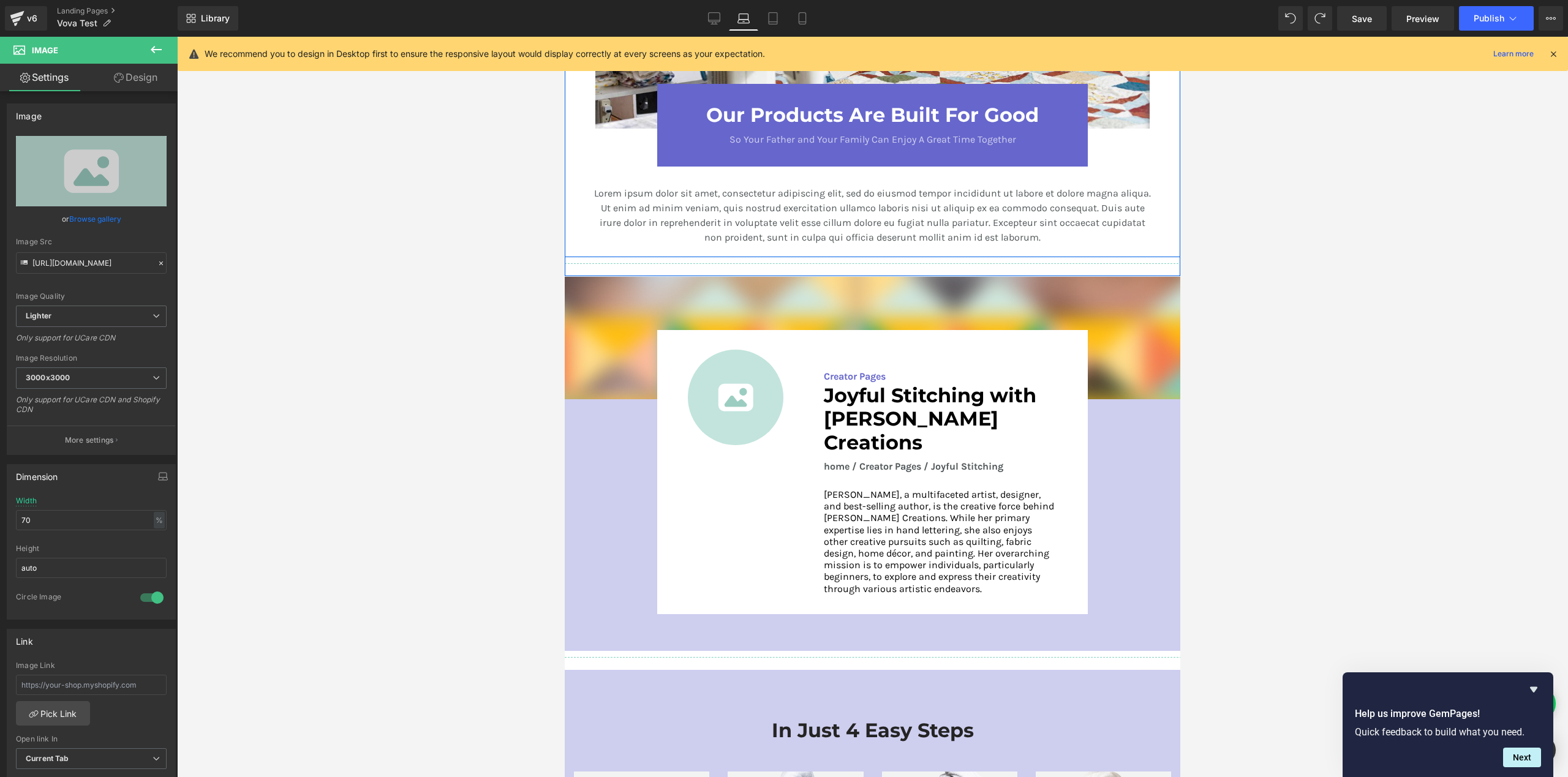
scroll to position [1551, 0]
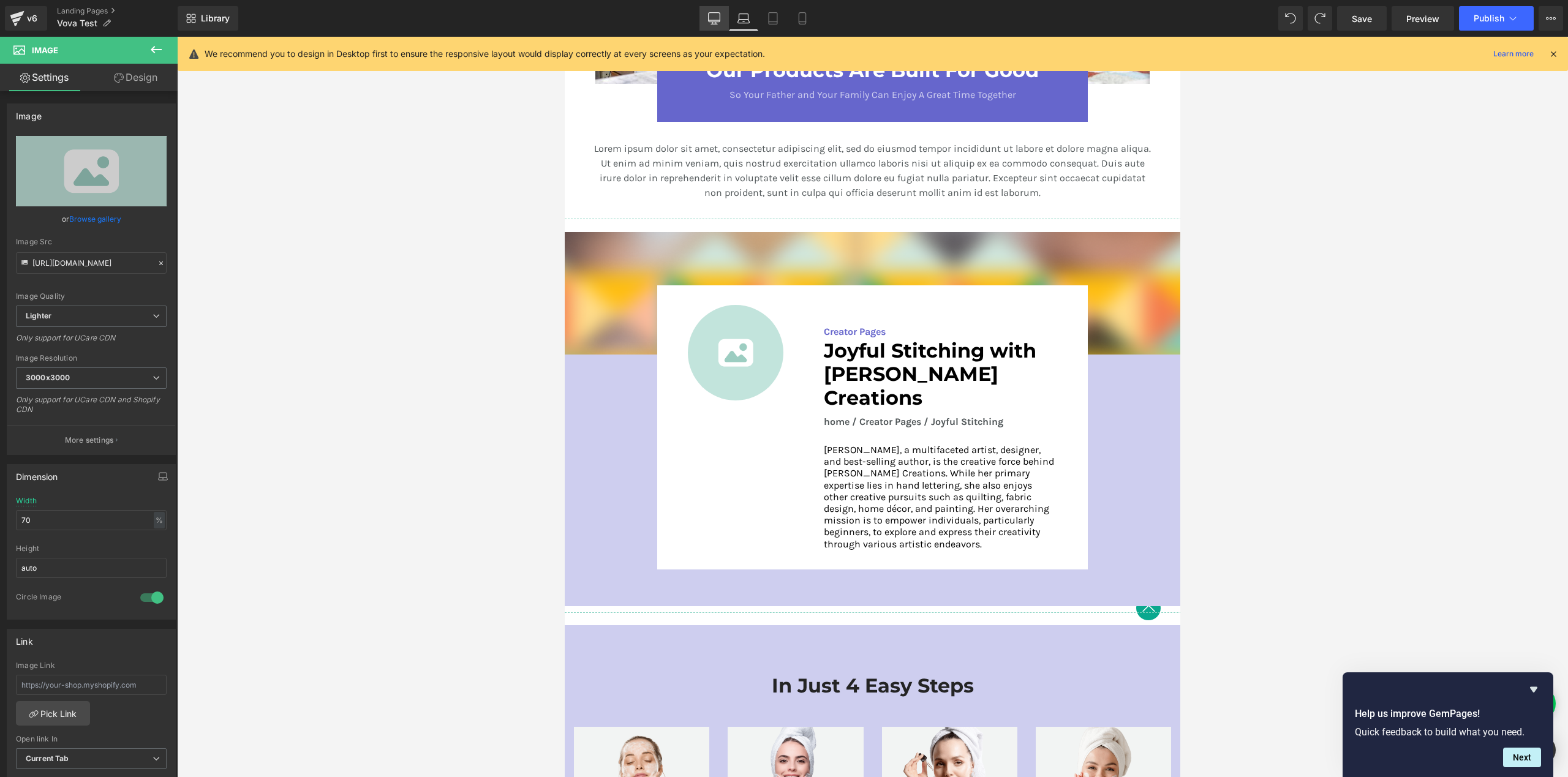
click at [717, 20] on icon at bounding box center [714, 20] width 12 height 0
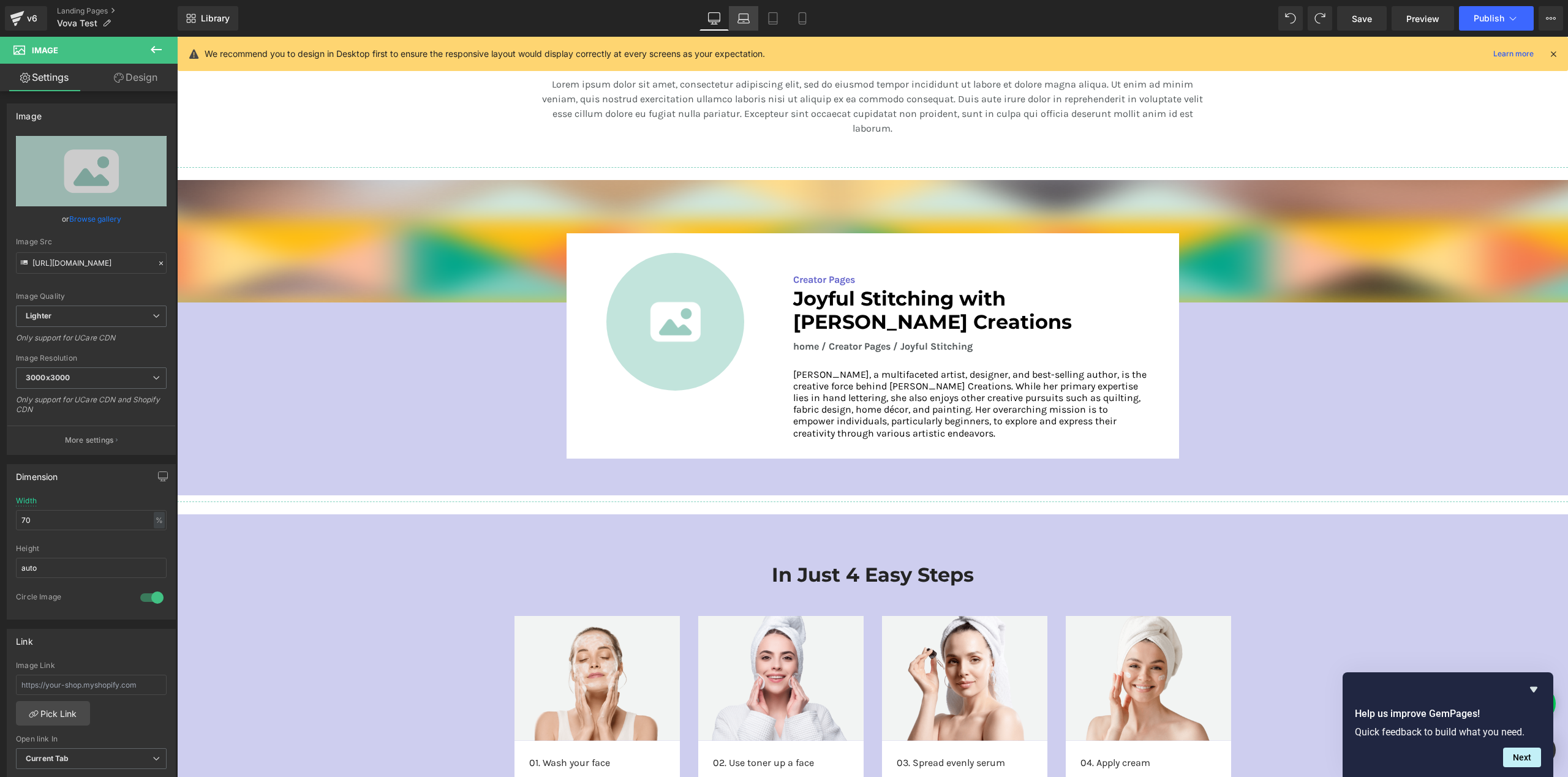
click at [740, 10] on link "Laptop" at bounding box center [743, 18] width 29 height 25
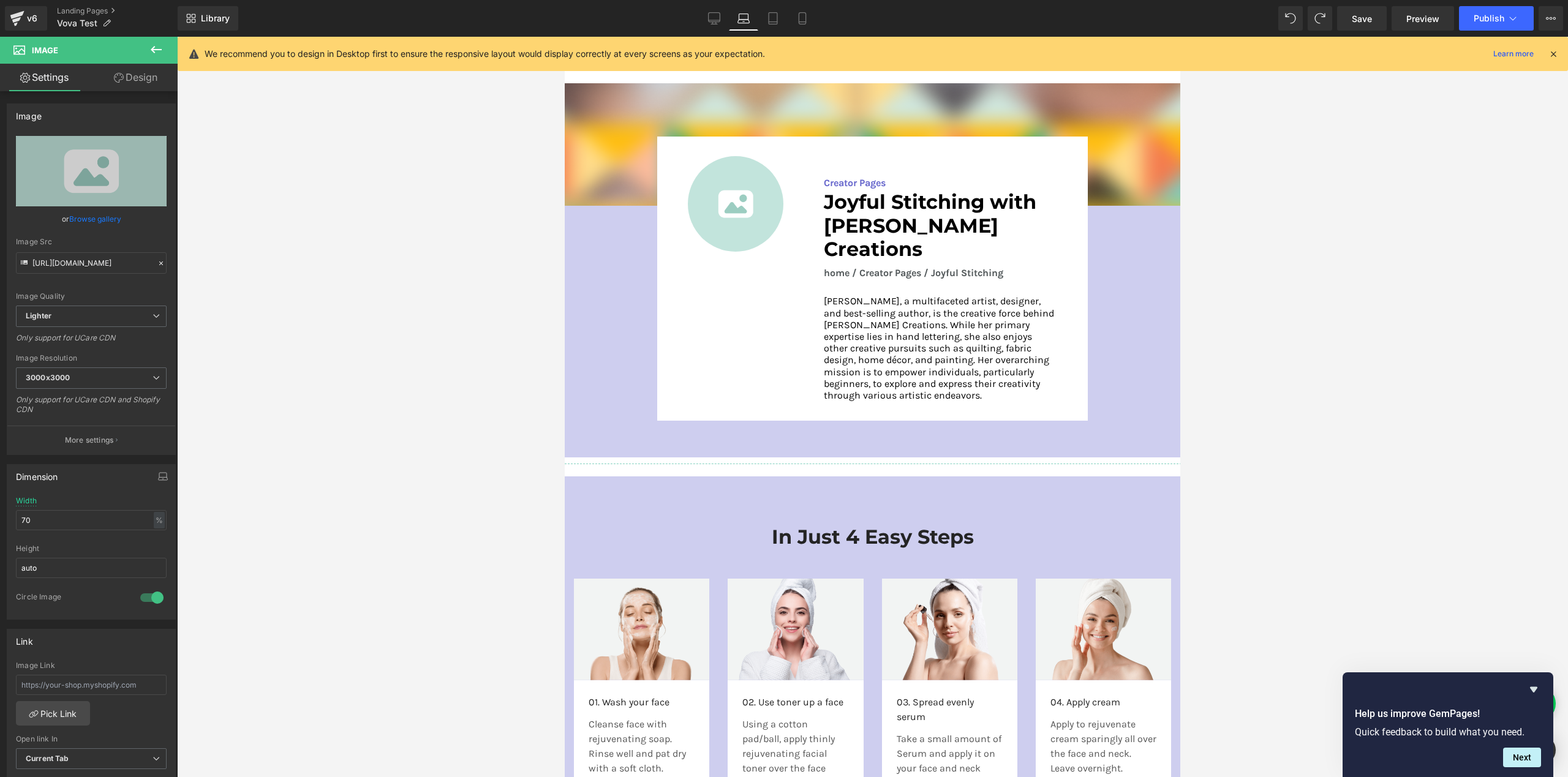
scroll to position [1700, 0]
click at [721, 227] on img at bounding box center [735, 204] width 96 height 96
click at [59, 517] on input "70" at bounding box center [91, 520] width 151 height 20
type input "100"
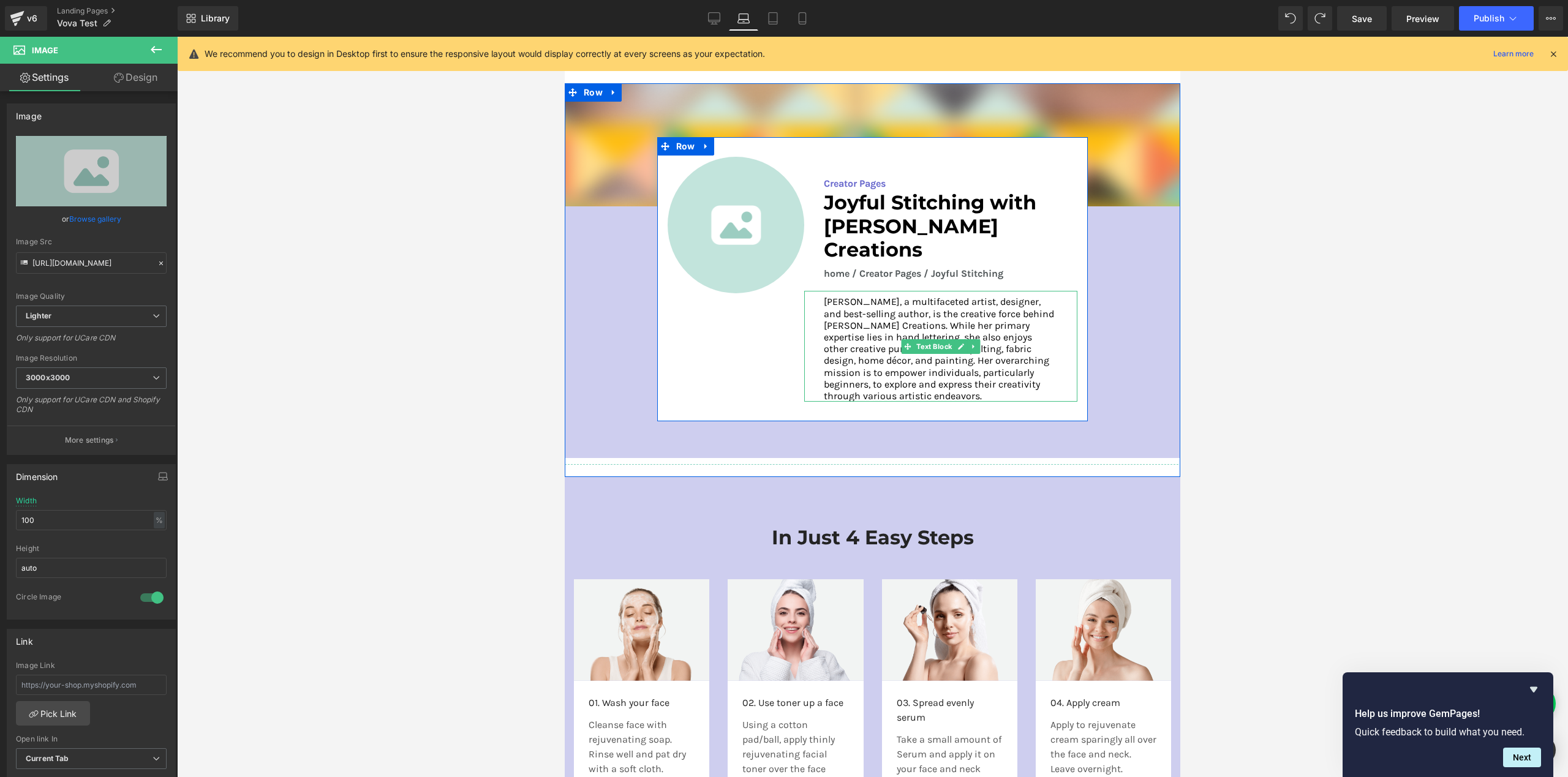
click at [1003, 314] on p "[PERSON_NAME], a multifaceted artist, designer, and best-selling author, is the…" at bounding box center [941, 348] width 234 height 106
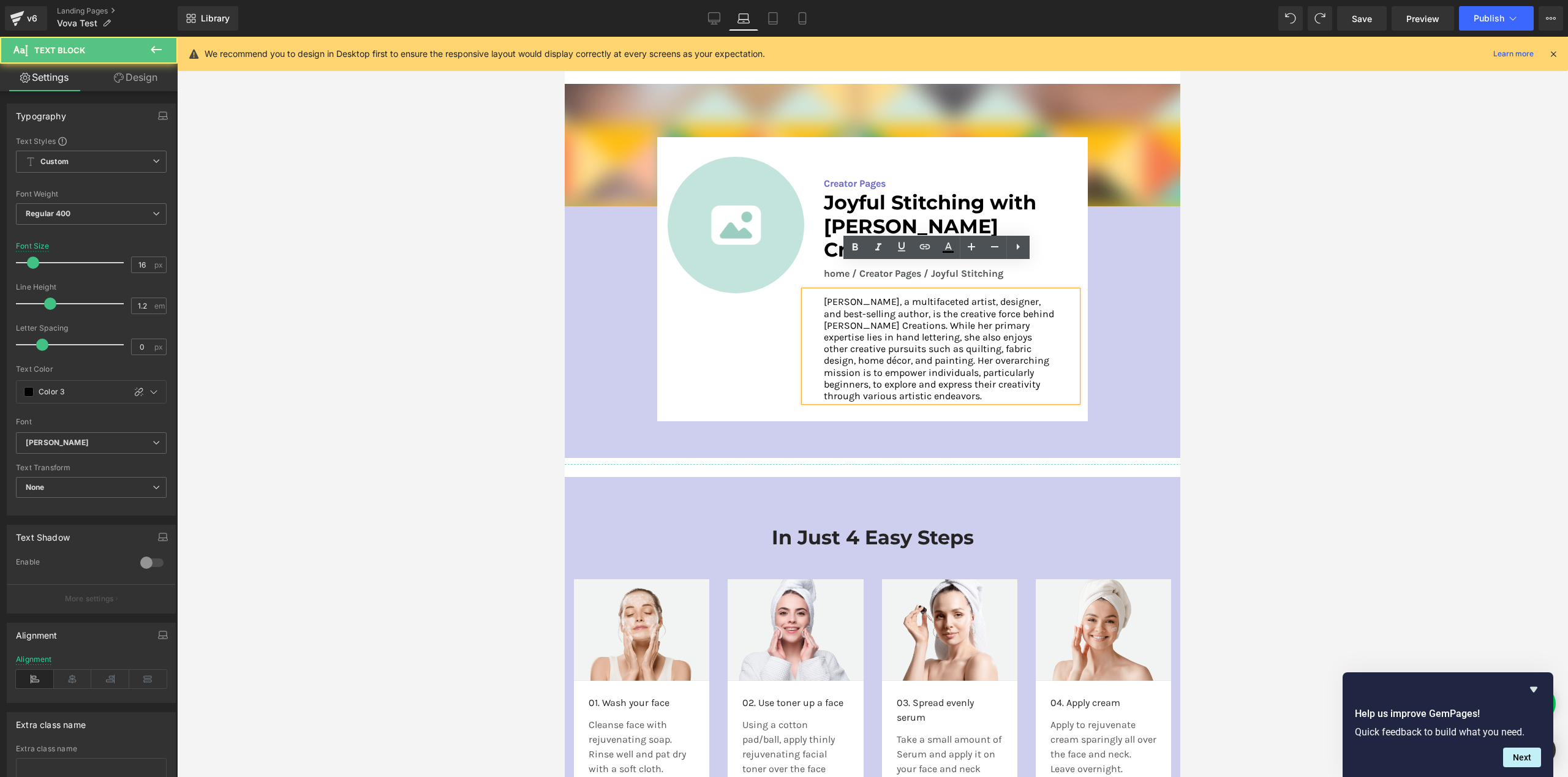
click at [1117, 343] on div "Image Image Creator Pages Text Block Joyful Stitching with [PERSON_NAME] Creati…" at bounding box center [872, 268] width 616 height 368
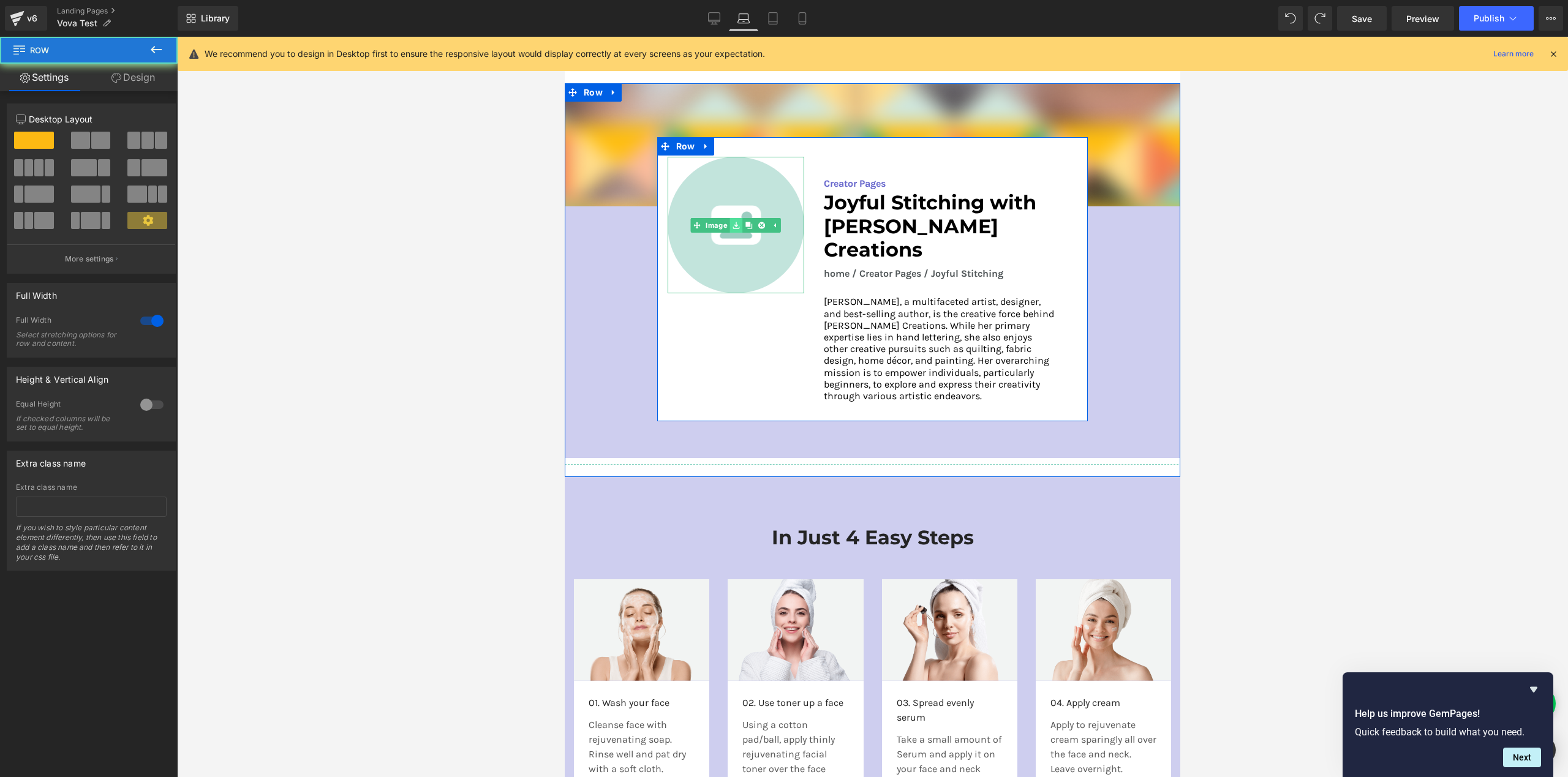
click at [733, 224] on icon at bounding box center [736, 225] width 7 height 6
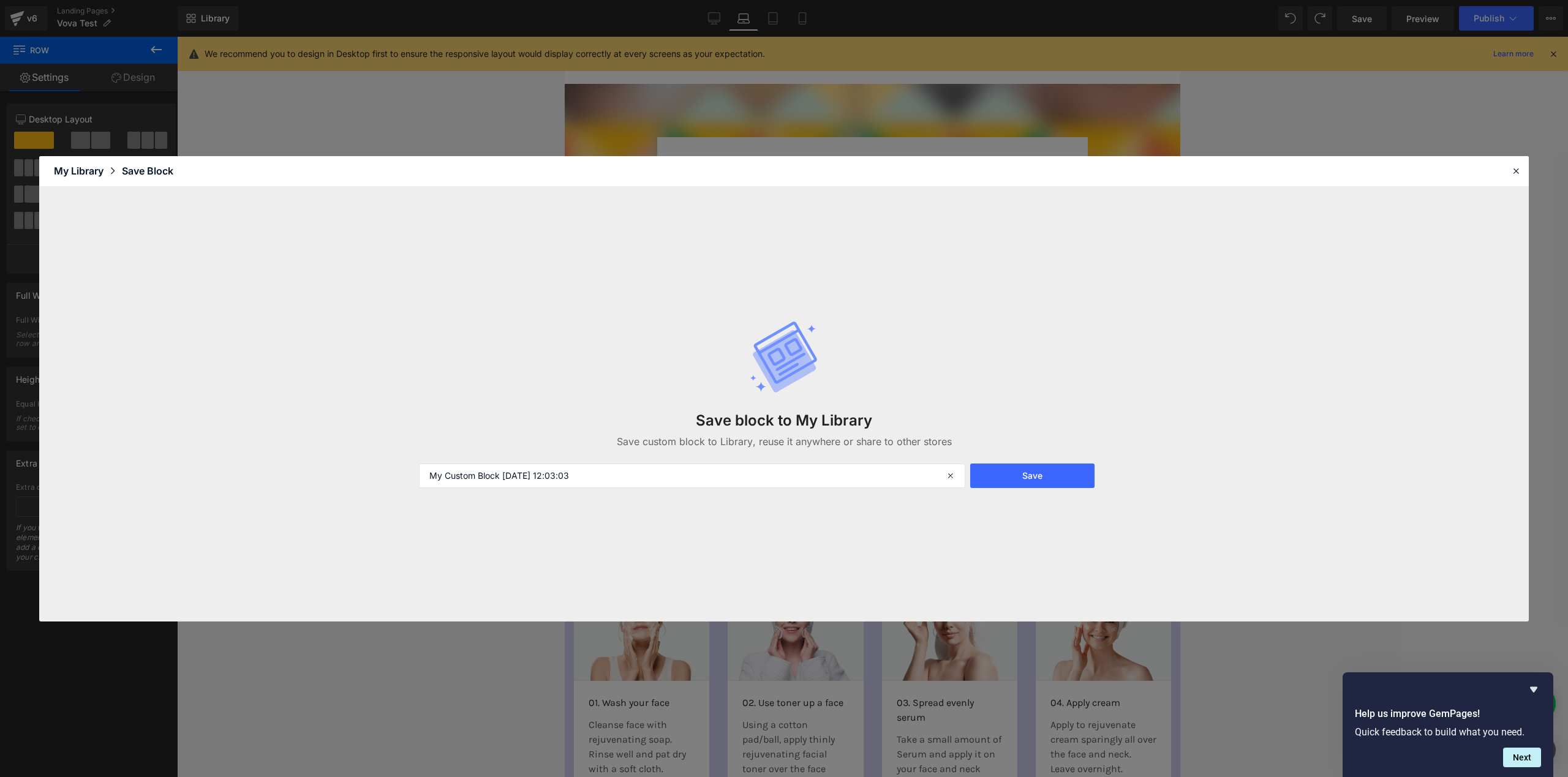
drag, startPoint x: 1606, startPoint y: 186, endPoint x: 1042, endPoint y: 147, distance: 565.3
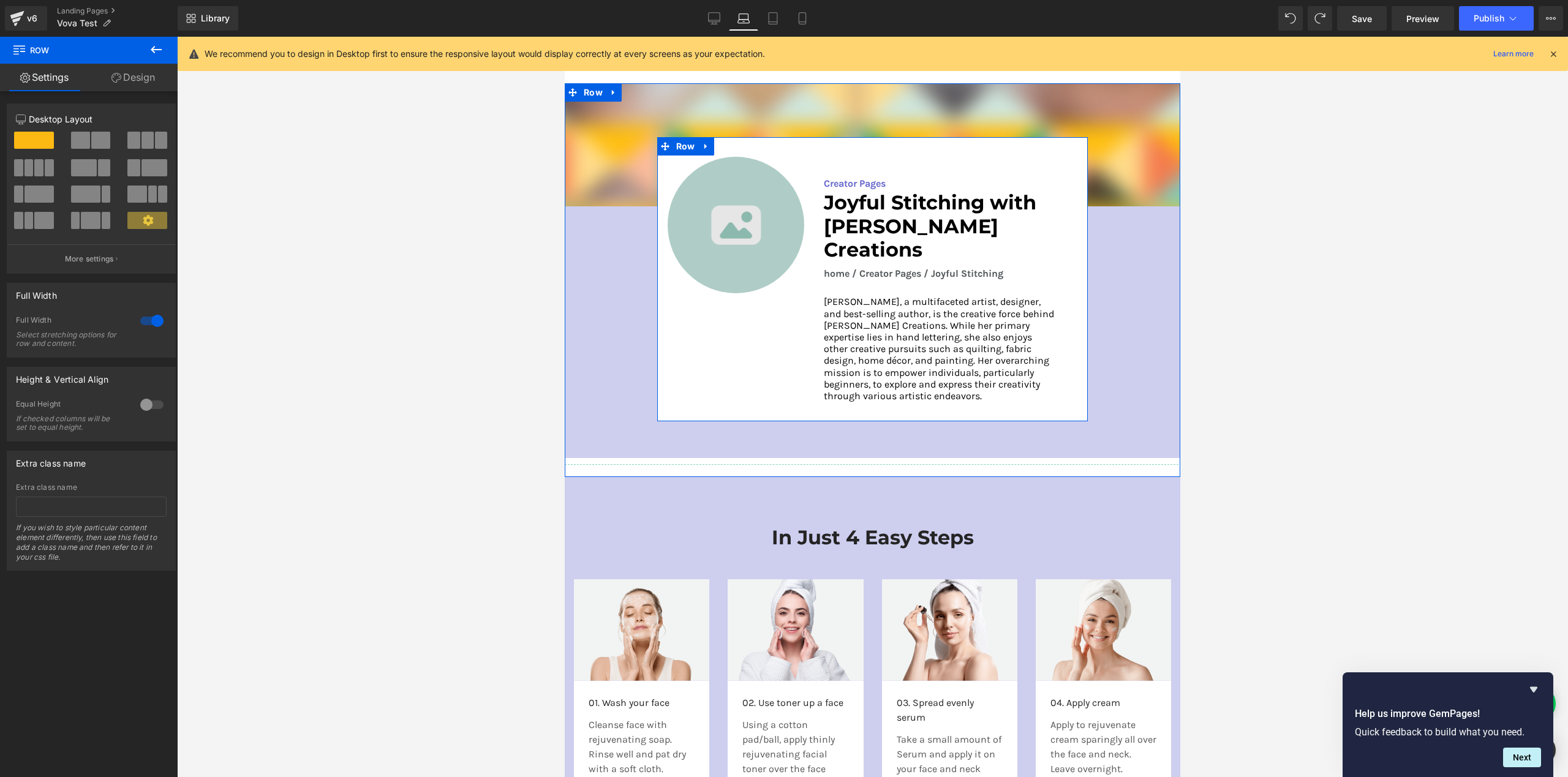
click at [747, 282] on img at bounding box center [736, 225] width 137 height 136
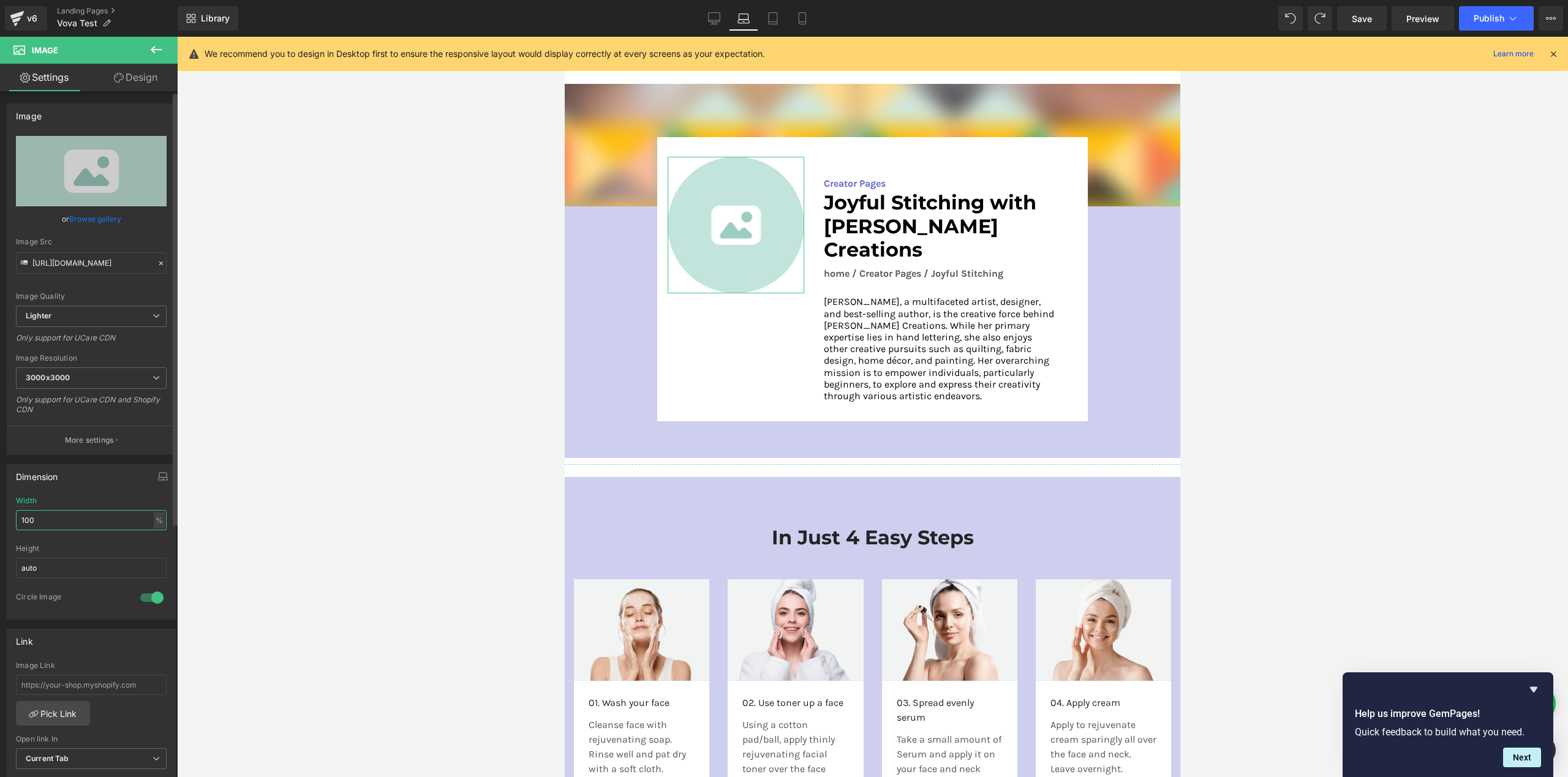
click at [57, 520] on input "100" at bounding box center [91, 520] width 151 height 20
click at [57, 520] on input "100" at bounding box center [91, 520] width 151 height 20
type input "80"
click at [384, 485] on div at bounding box center [872, 407] width 1391 height 740
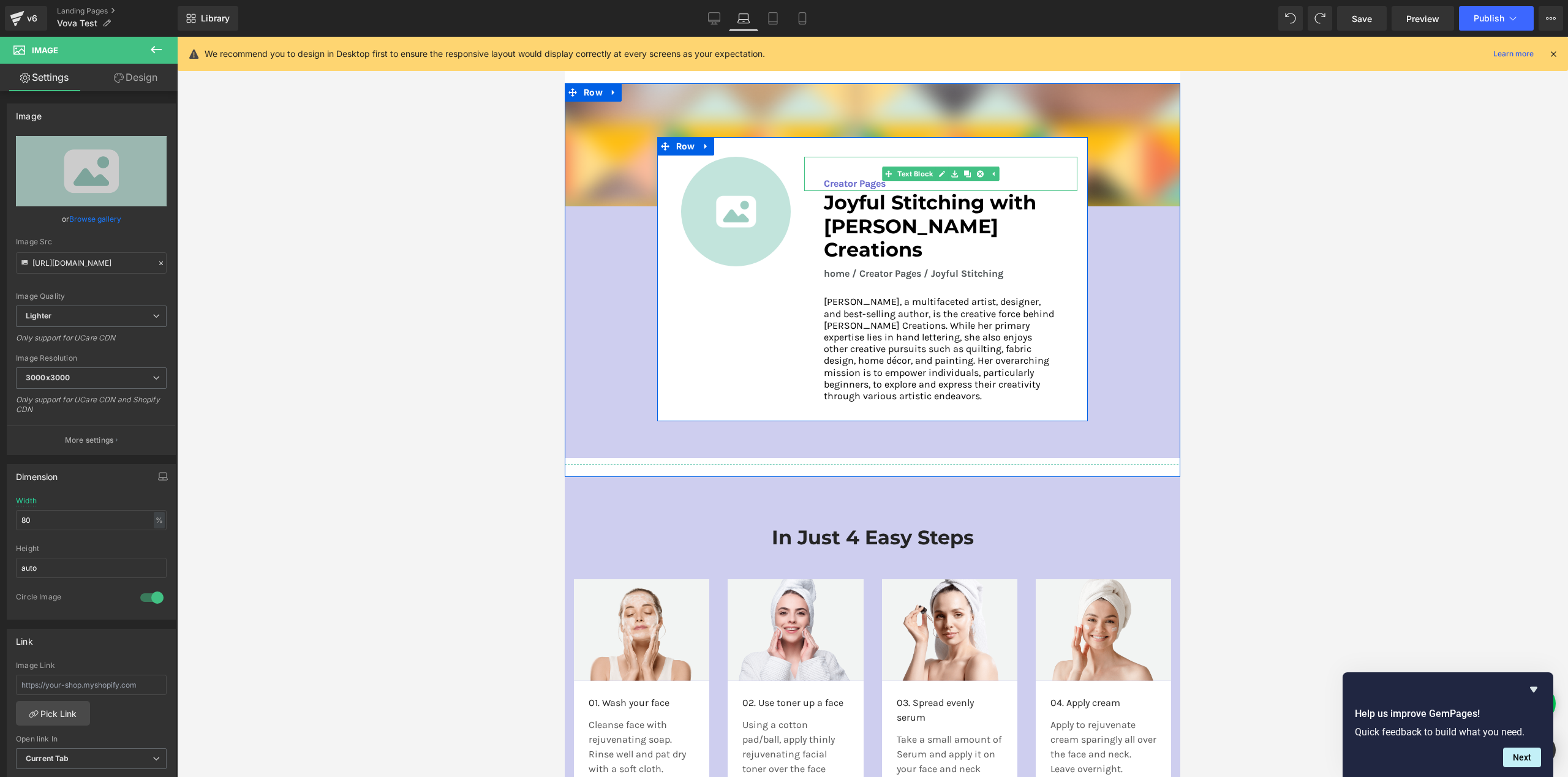
click at [853, 177] on p "Creator Pages" at bounding box center [941, 183] width 234 height 15
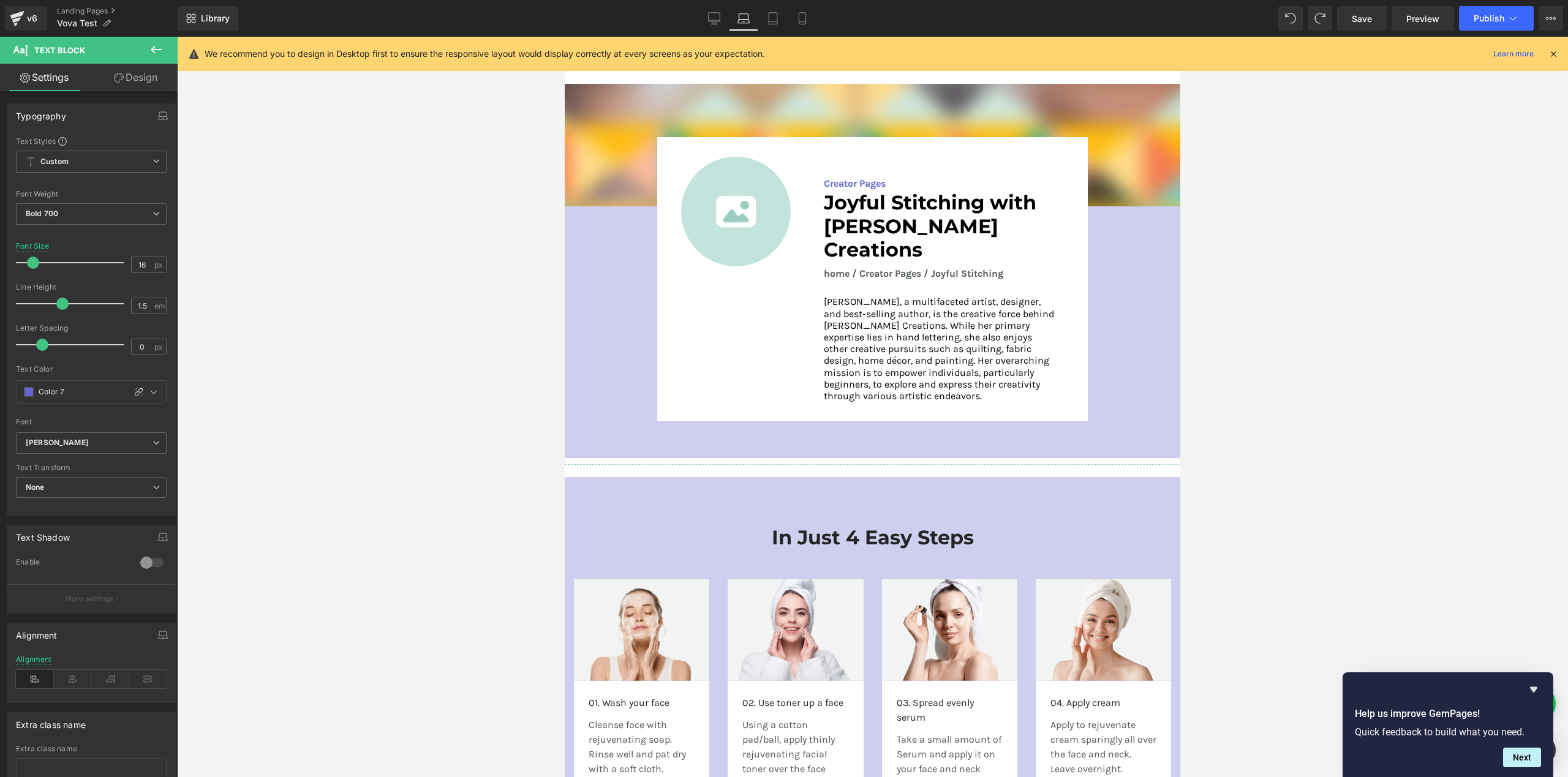
click at [377, 199] on div at bounding box center [872, 407] width 1391 height 740
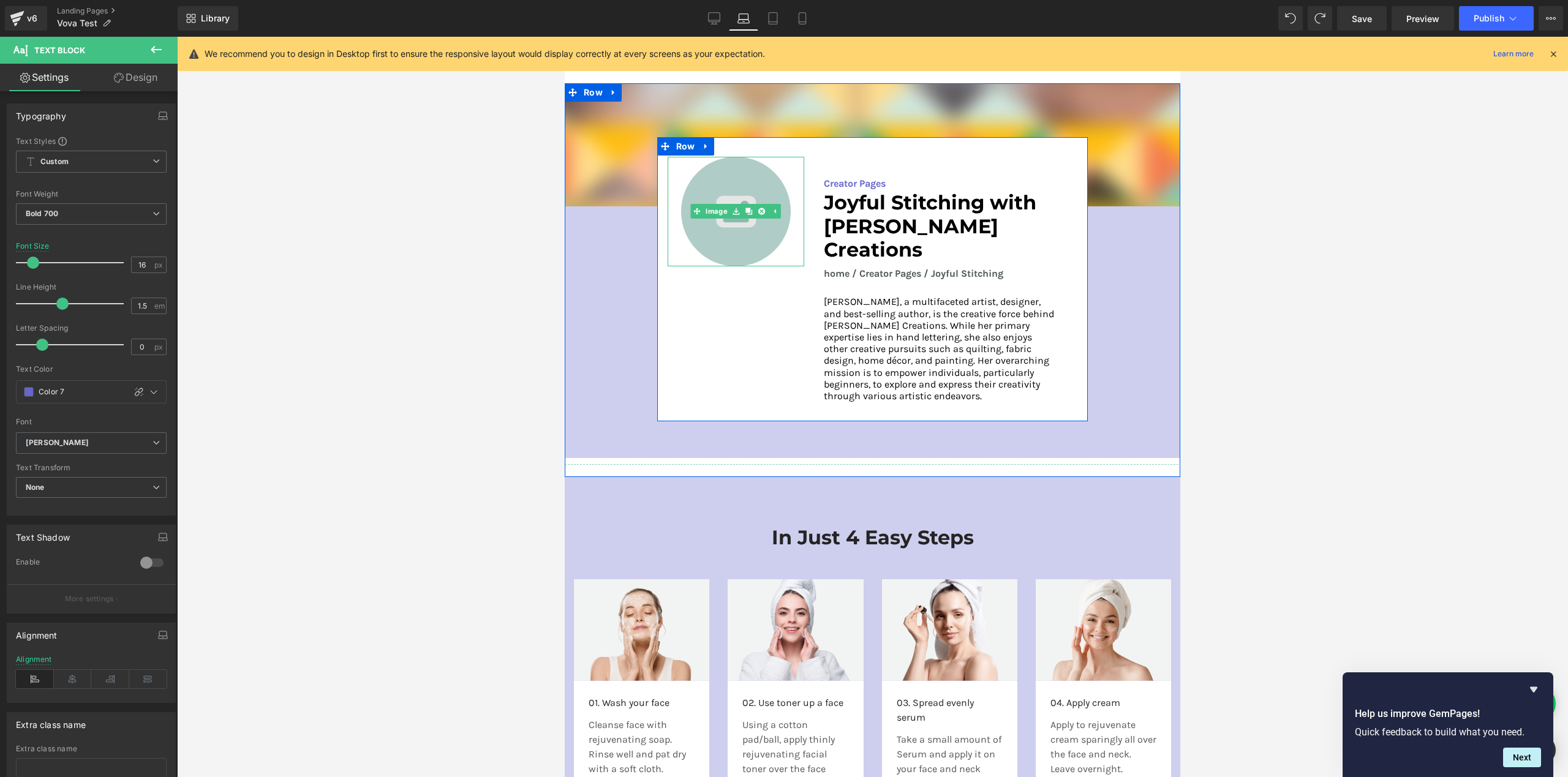
click at [722, 231] on img at bounding box center [736, 211] width 110 height 110
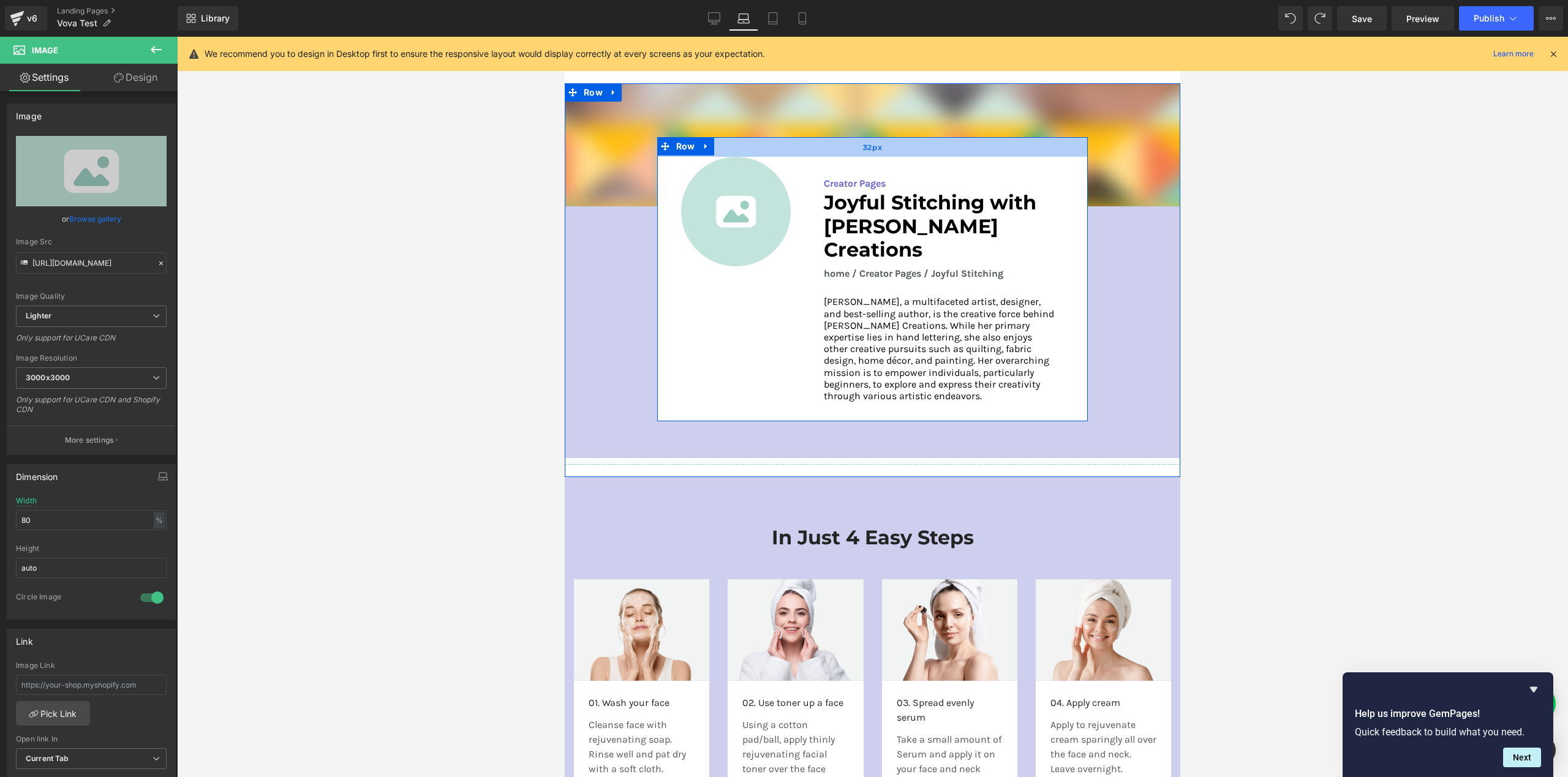
click at [722, 148] on div "32px" at bounding box center [872, 147] width 431 height 19
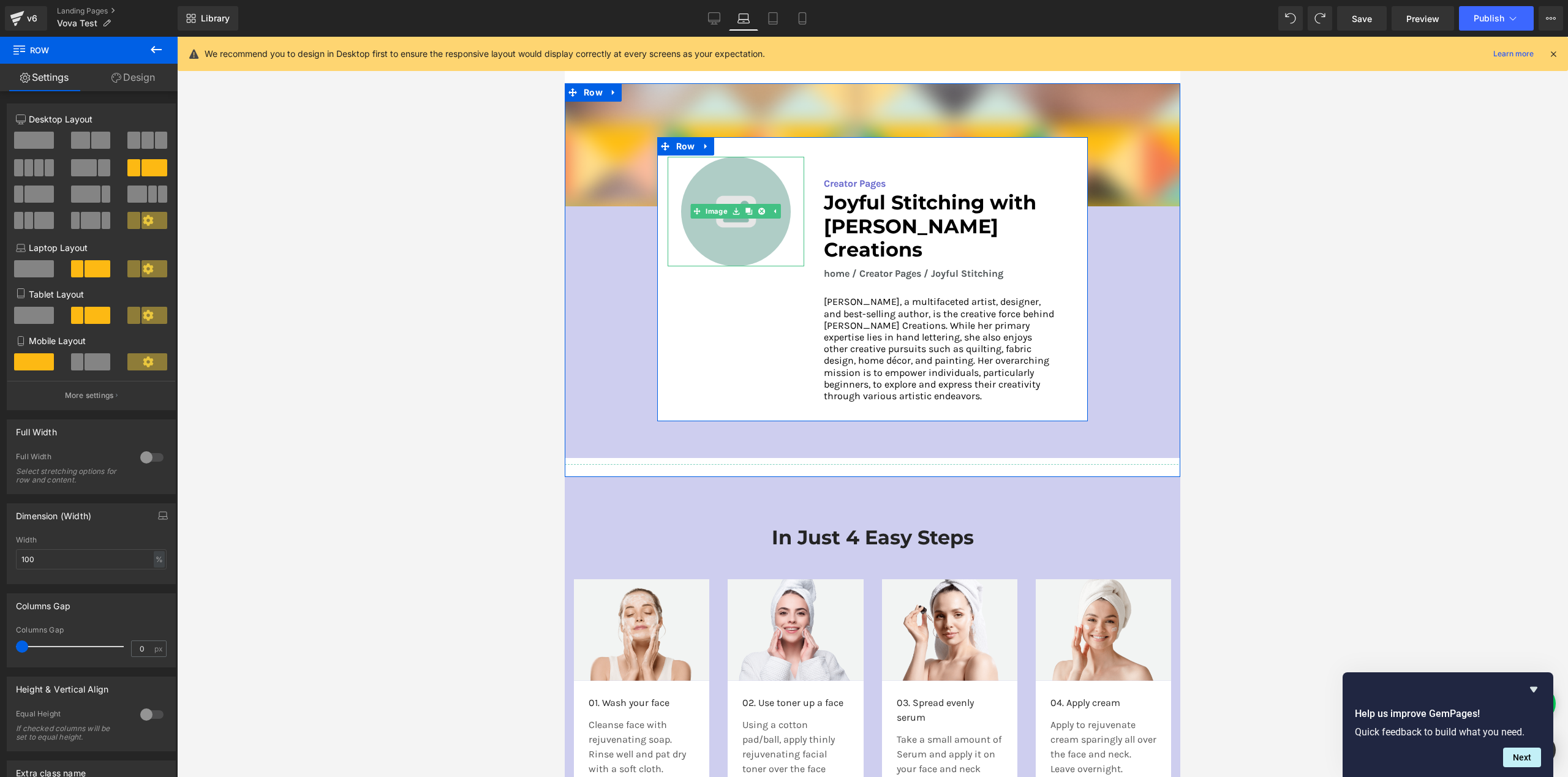
click at [748, 163] on img at bounding box center [736, 211] width 110 height 110
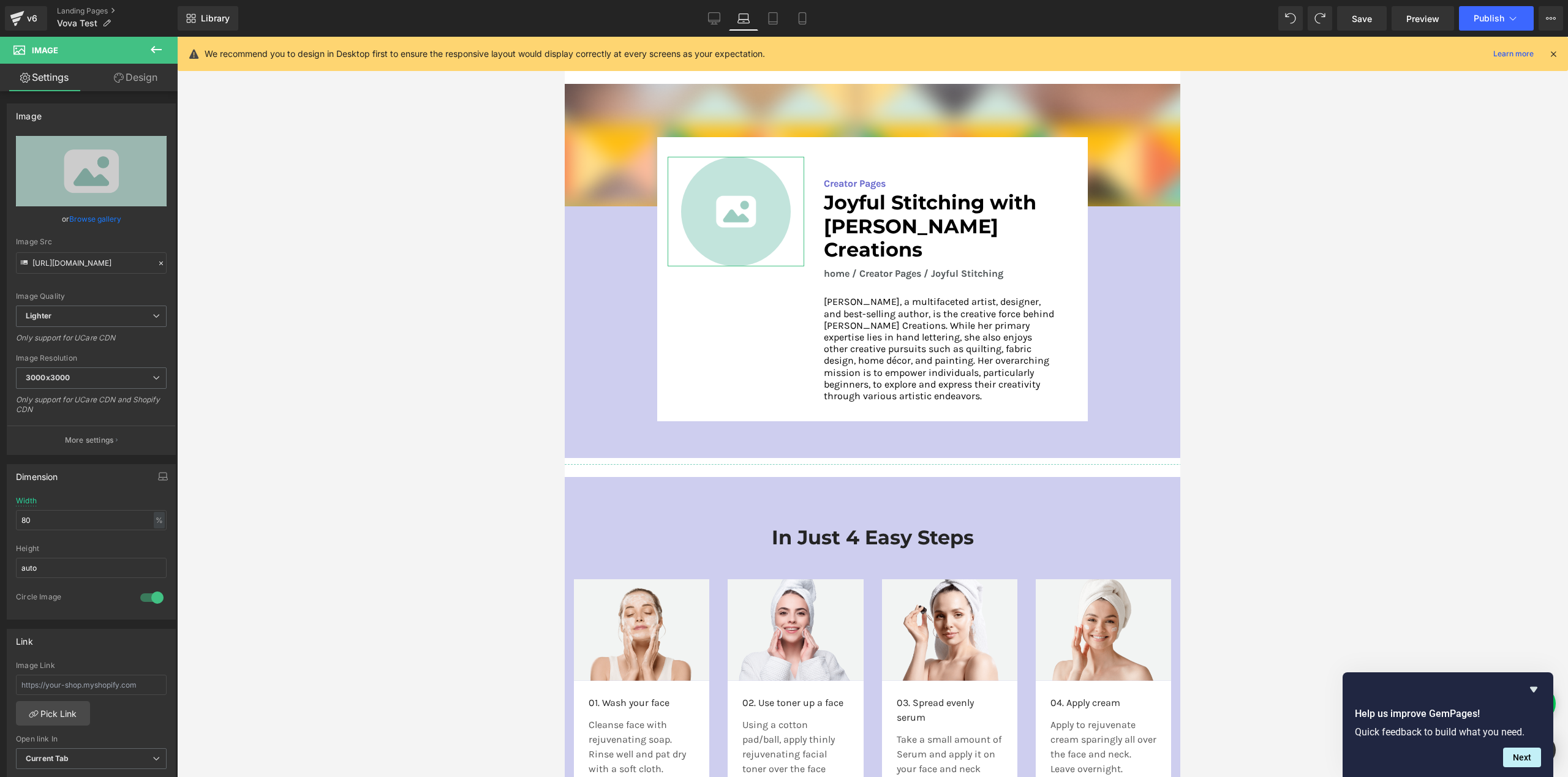
click at [144, 79] on link "Design" at bounding box center [135, 77] width 89 height 27
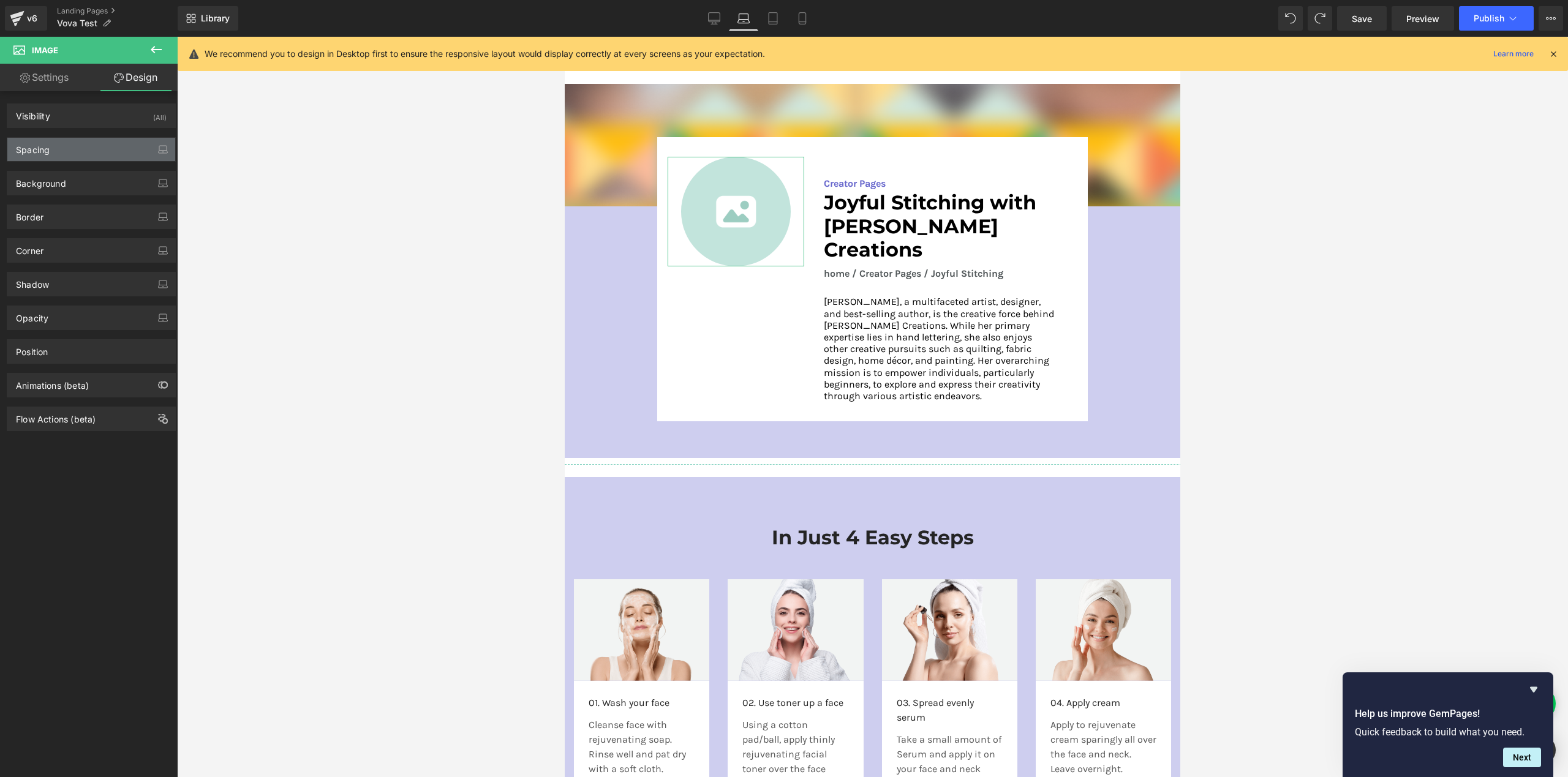
click at [84, 146] on div "Spacing" at bounding box center [91, 149] width 168 height 23
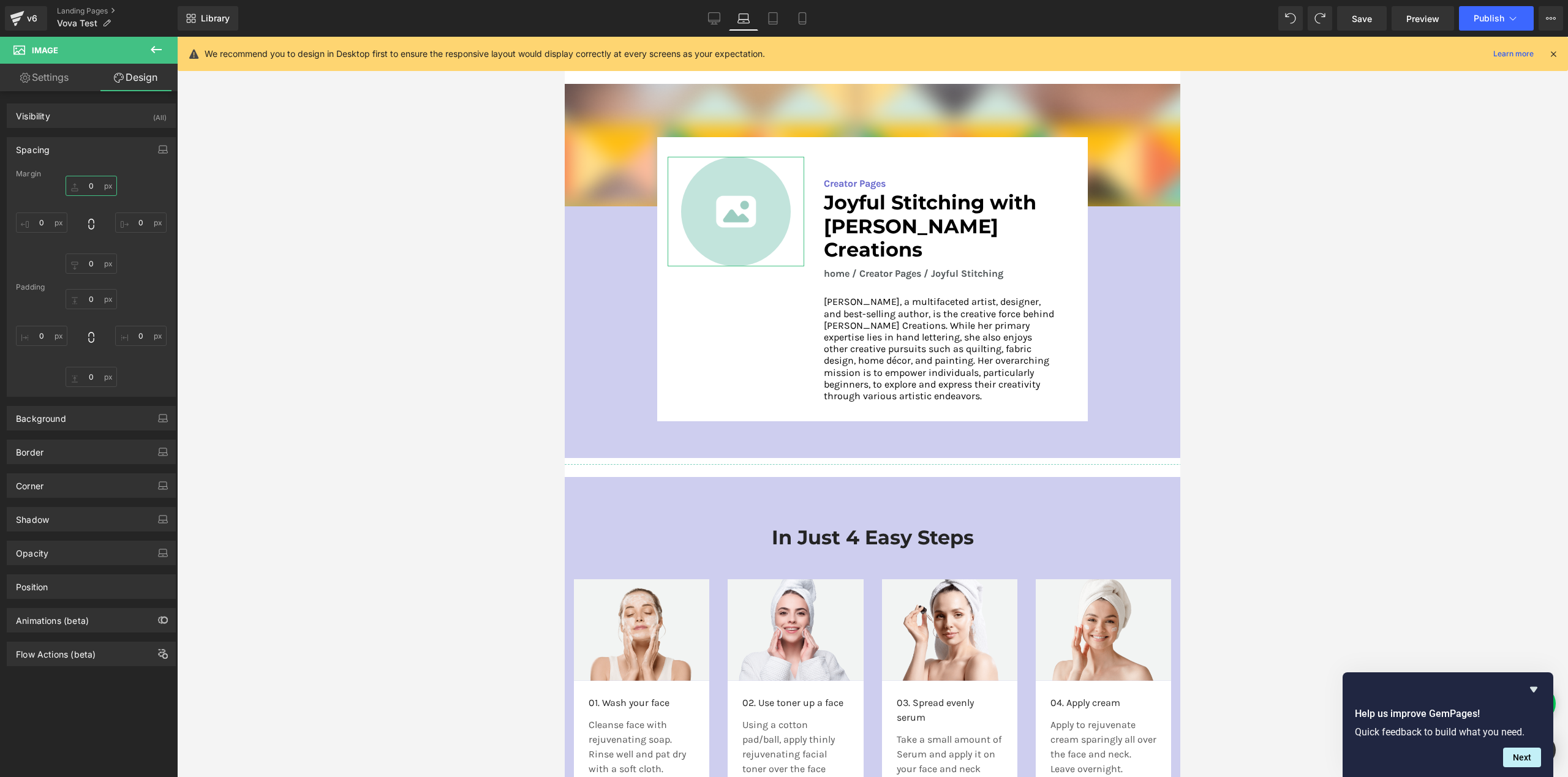
click at [96, 185] on input "0" at bounding box center [91, 185] width 51 height 20
click at [153, 195] on div "0px 0 XS S M L XL Edit Value 0px 0 0px 0 0px 0" at bounding box center [91, 224] width 151 height 98
click at [98, 265] on input "0" at bounding box center [91, 263] width 51 height 20
drag, startPoint x: 137, startPoint y: 292, endPoint x: 88, endPoint y: 304, distance: 50.4
click at [137, 292] on div "0px 0 0px 0 0px 0 0px 0" at bounding box center [91, 338] width 151 height 98
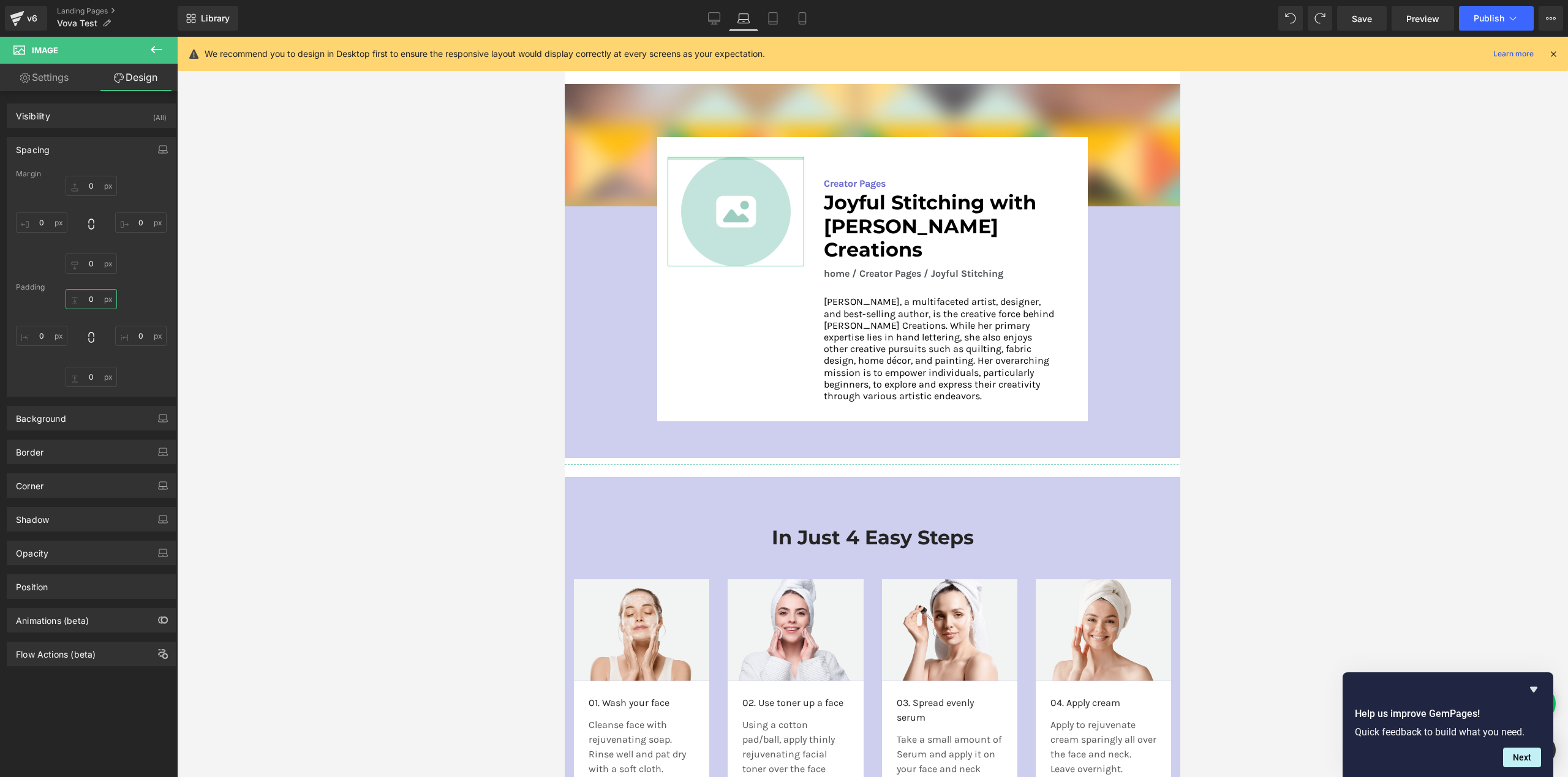
click at [87, 301] on input "0" at bounding box center [91, 299] width 51 height 20
click at [96, 308] on input "XS" at bounding box center [91, 299] width 51 height 20
type input "XS"
type input "0"
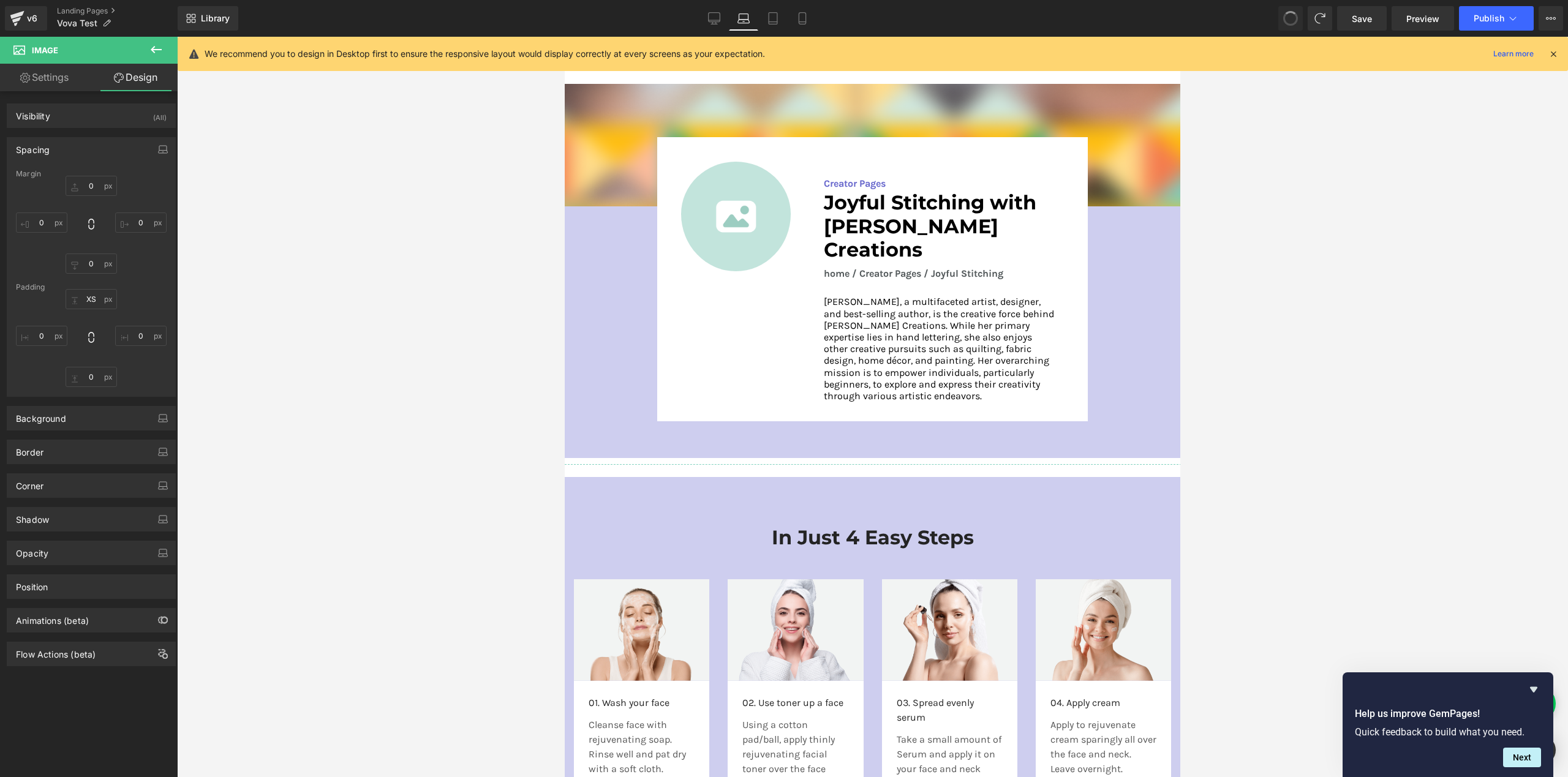
type input "0"
type input "4.25042"
type input "0"
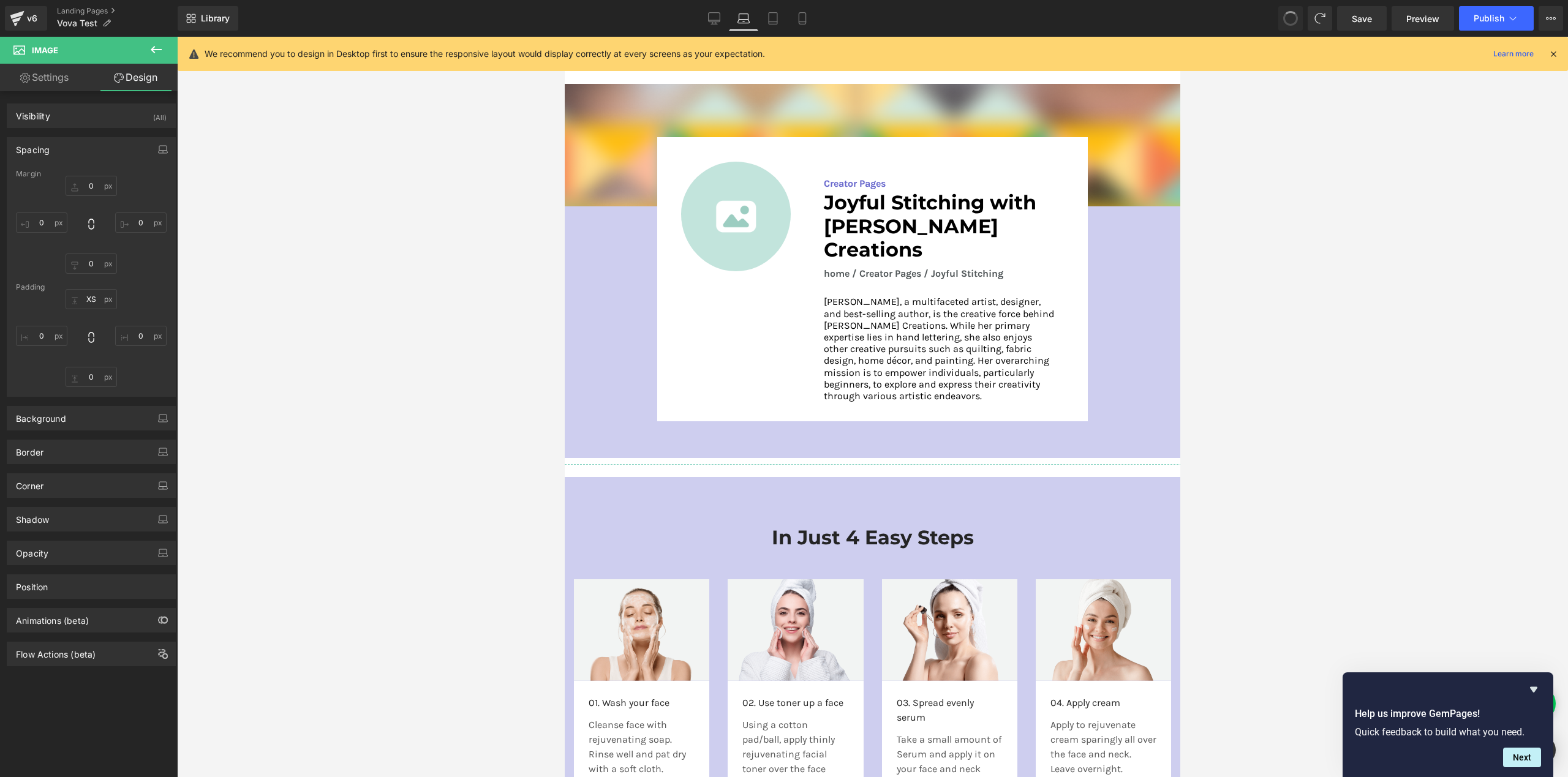
type input "0"
click at [502, 291] on div at bounding box center [872, 407] width 1391 height 740
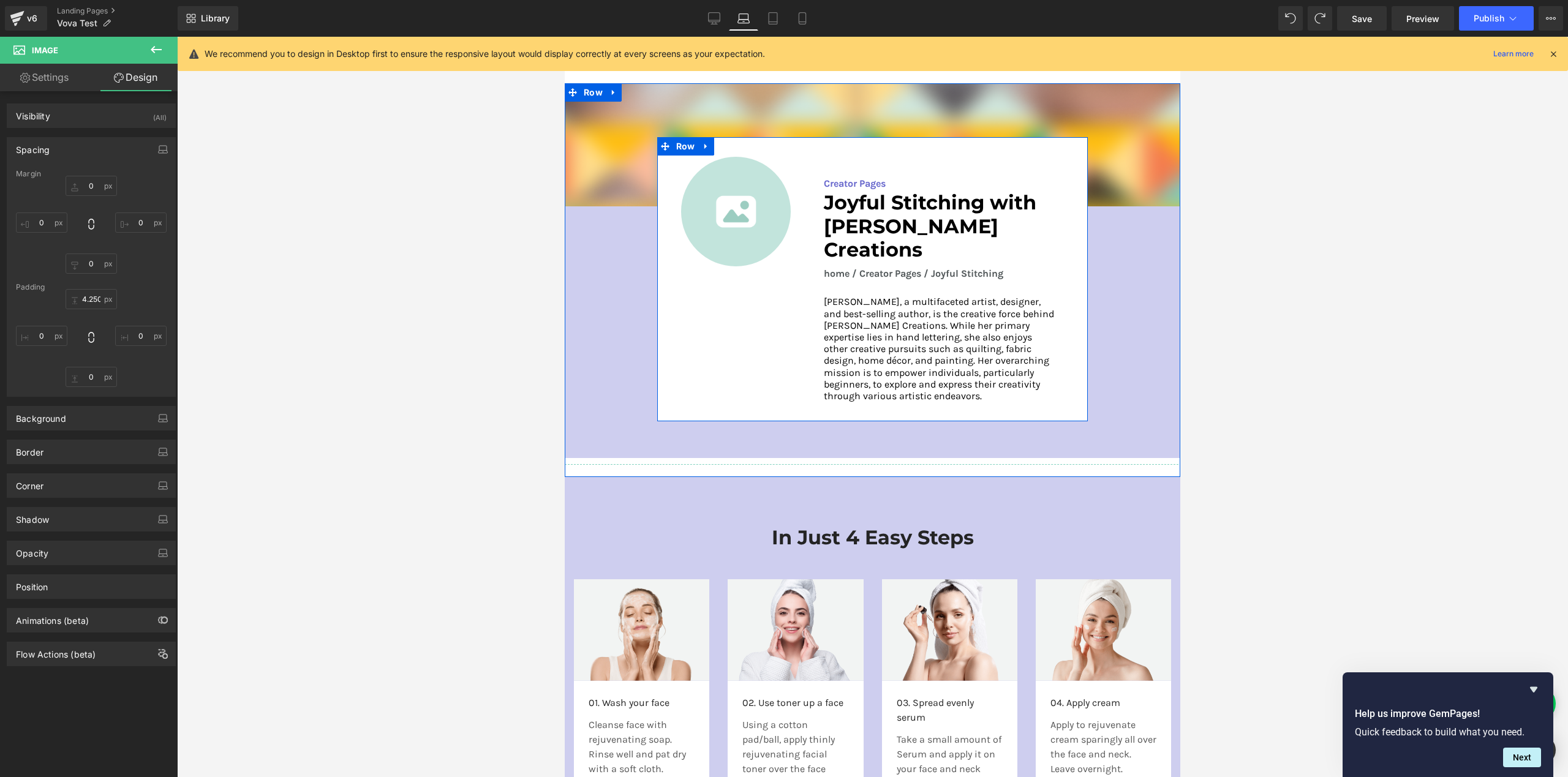
scroll to position [1553, 0]
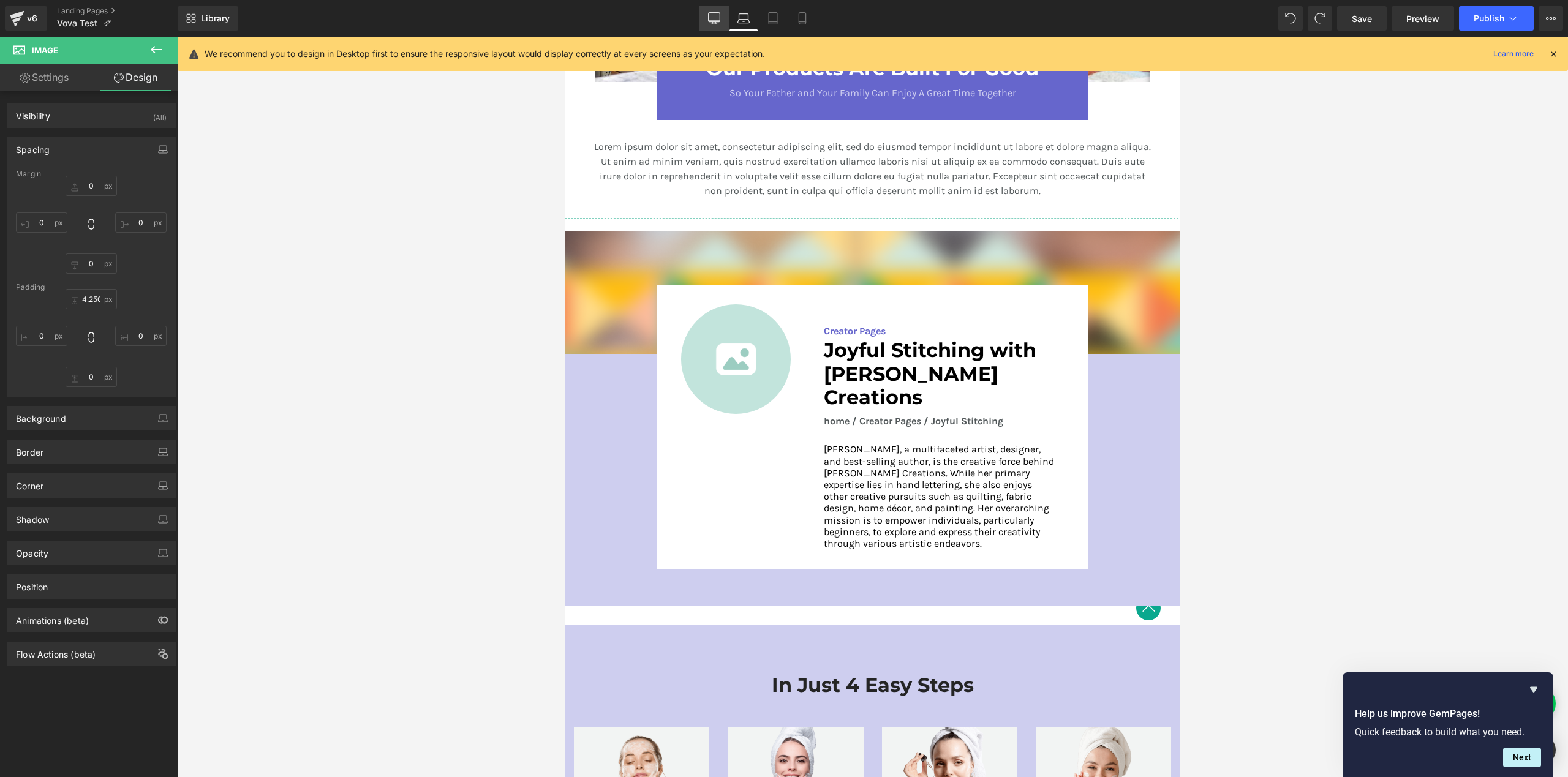
click at [715, 19] on icon at bounding box center [714, 18] width 12 height 12
type input "0"
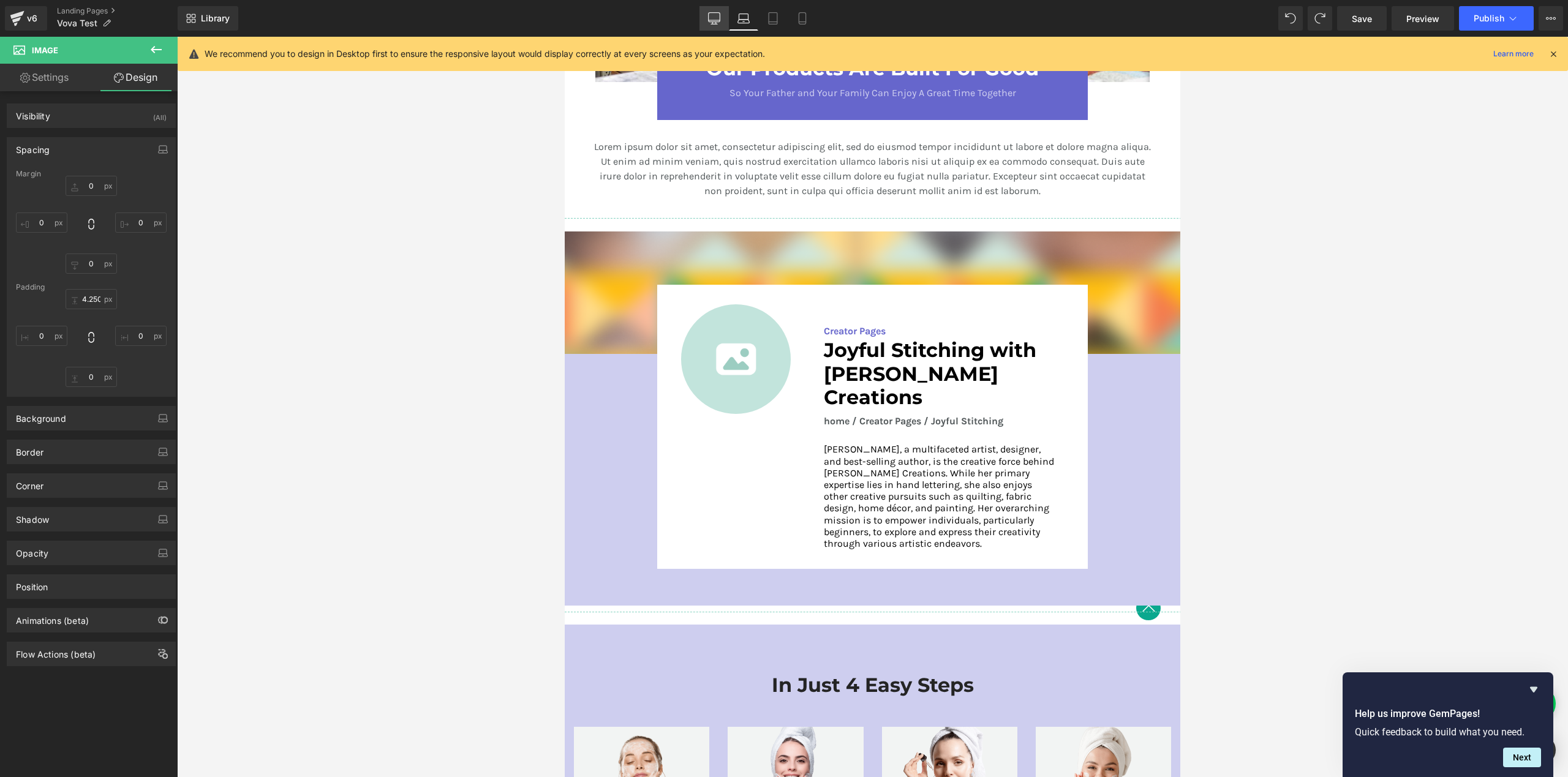
type input "0"
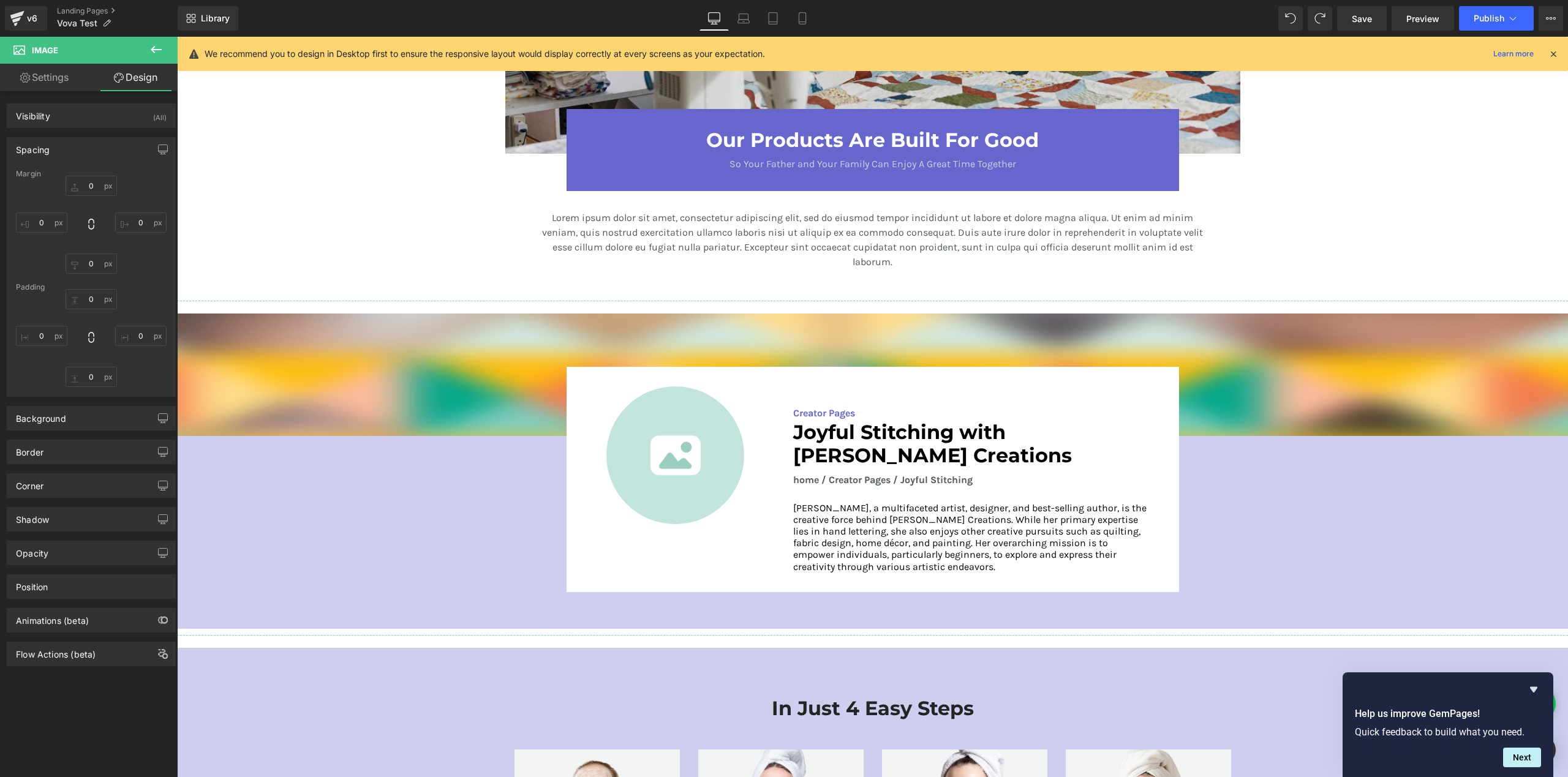
scroll to position [1634, 0]
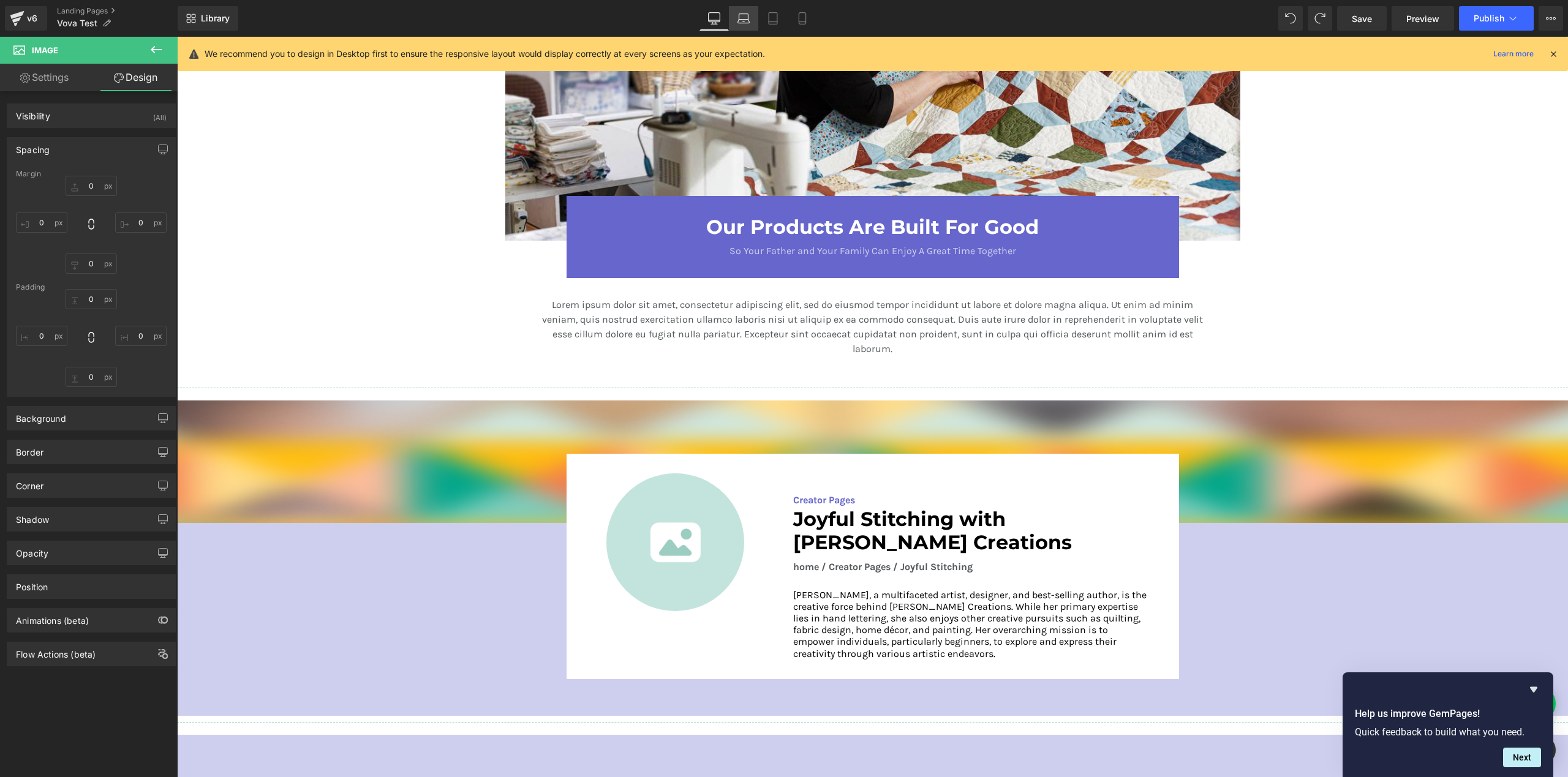
click at [738, 16] on icon at bounding box center [743, 18] width 12 height 12
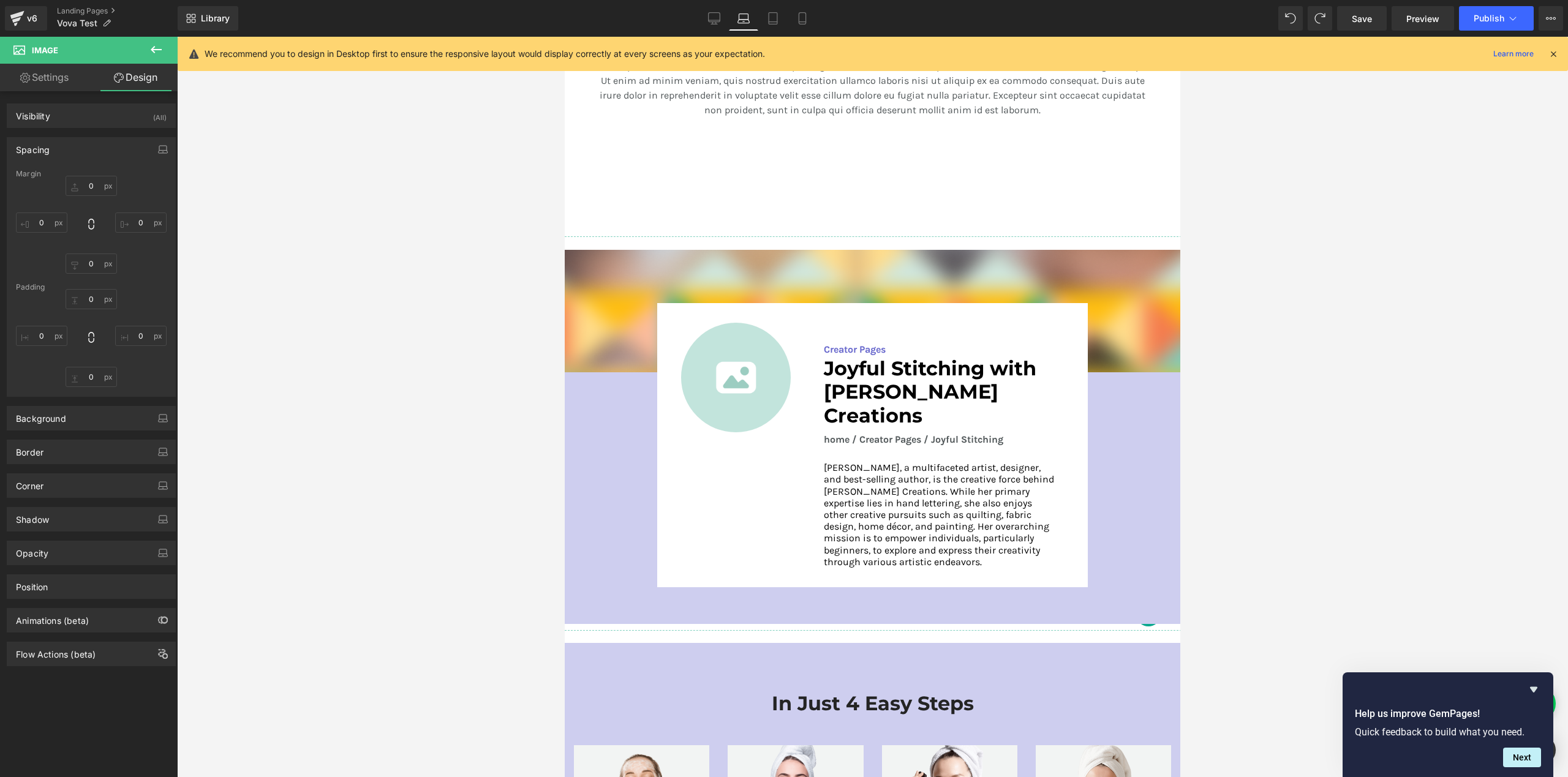
type input "0"
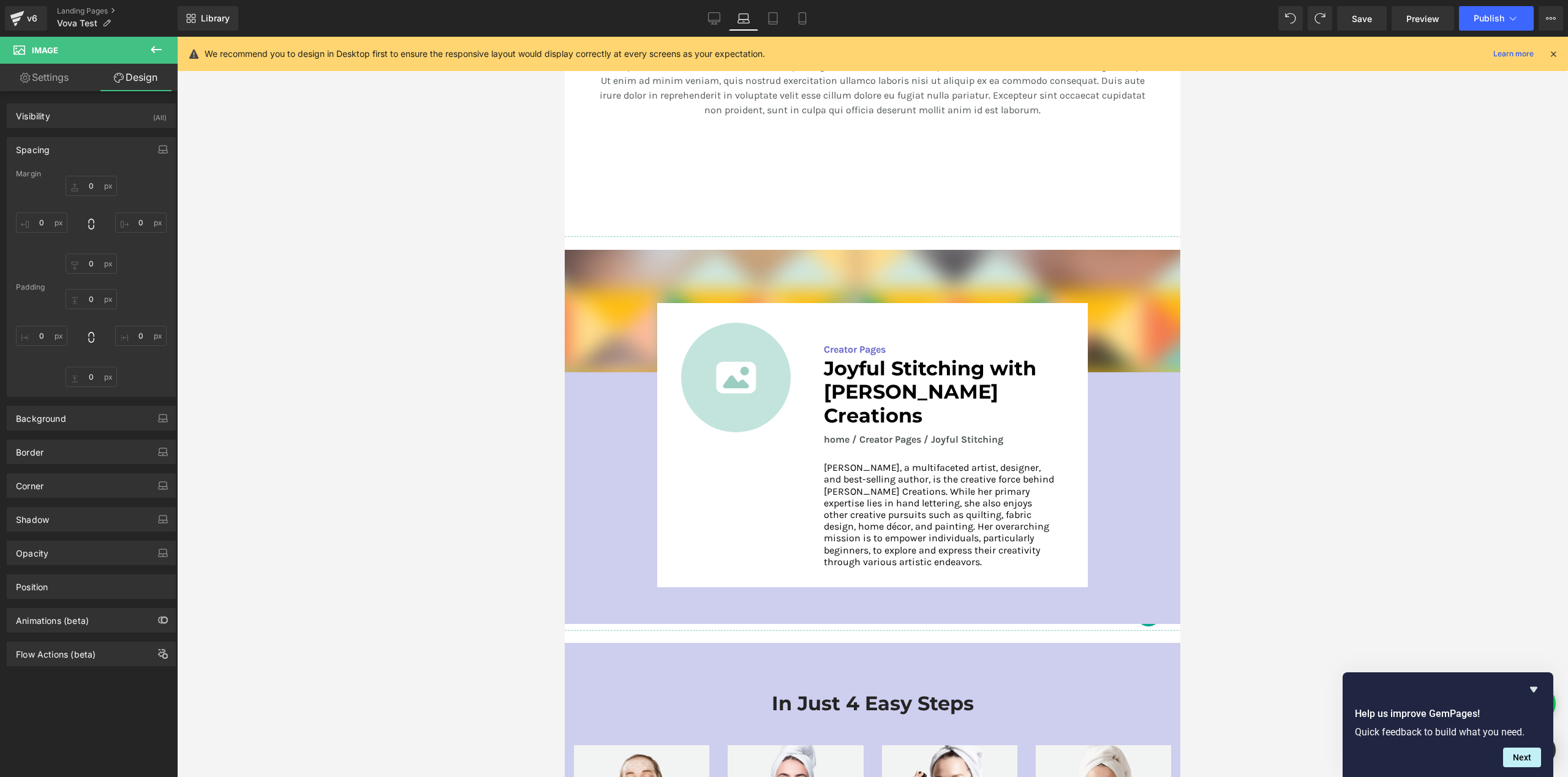
type input "0"
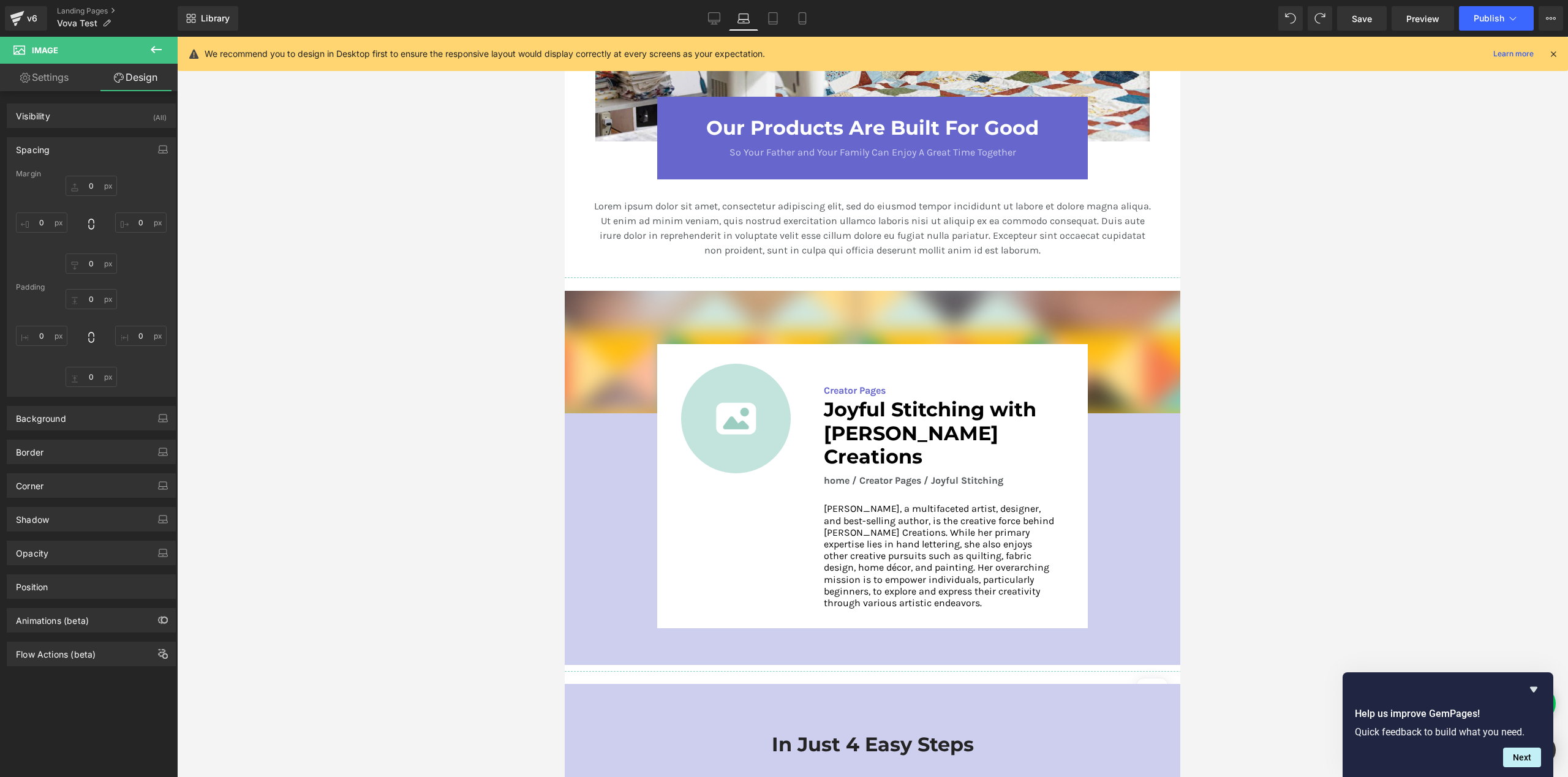
scroll to position [1480, 0]
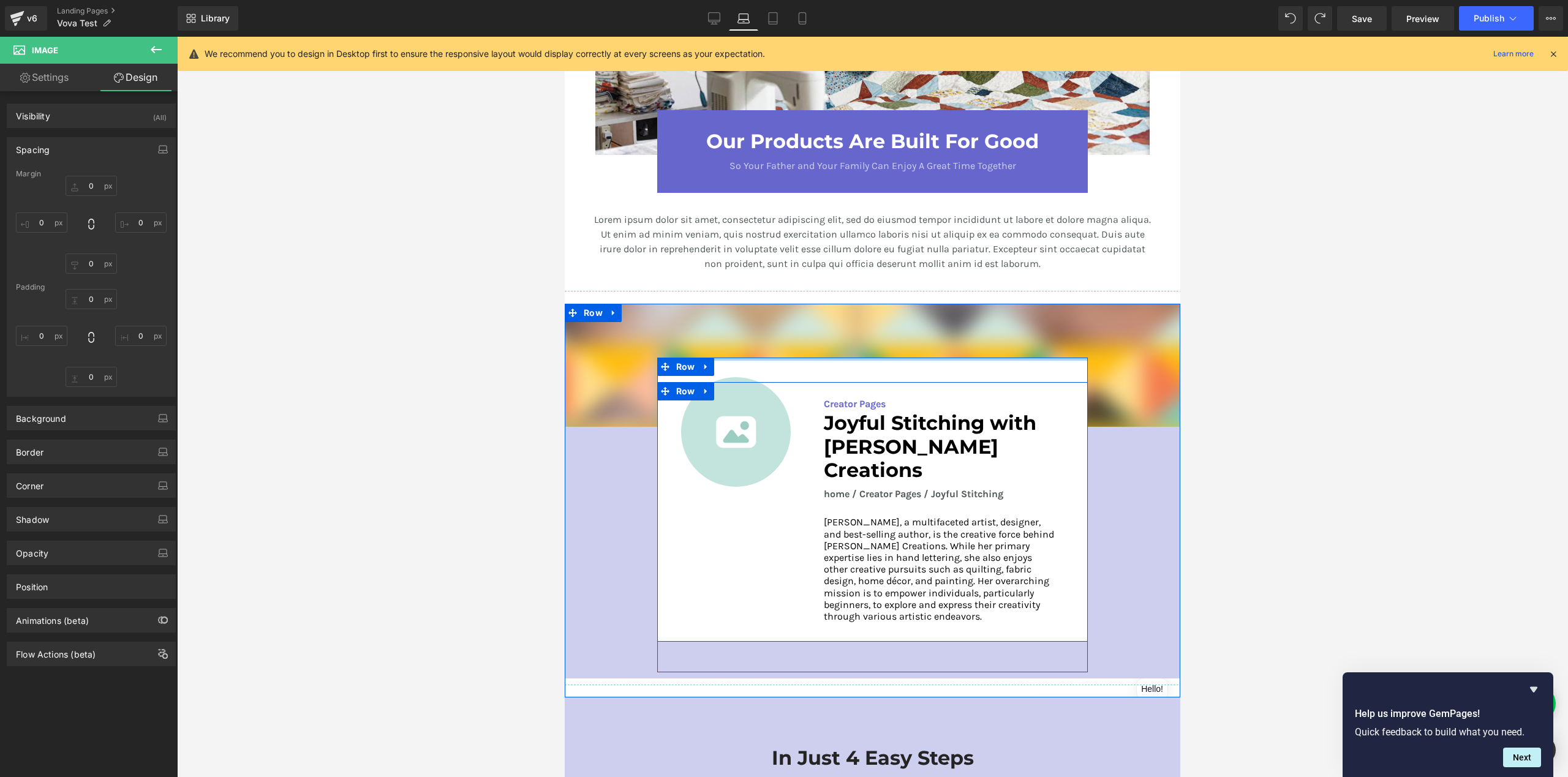
click at [763, 357] on div at bounding box center [872, 359] width 431 height 3
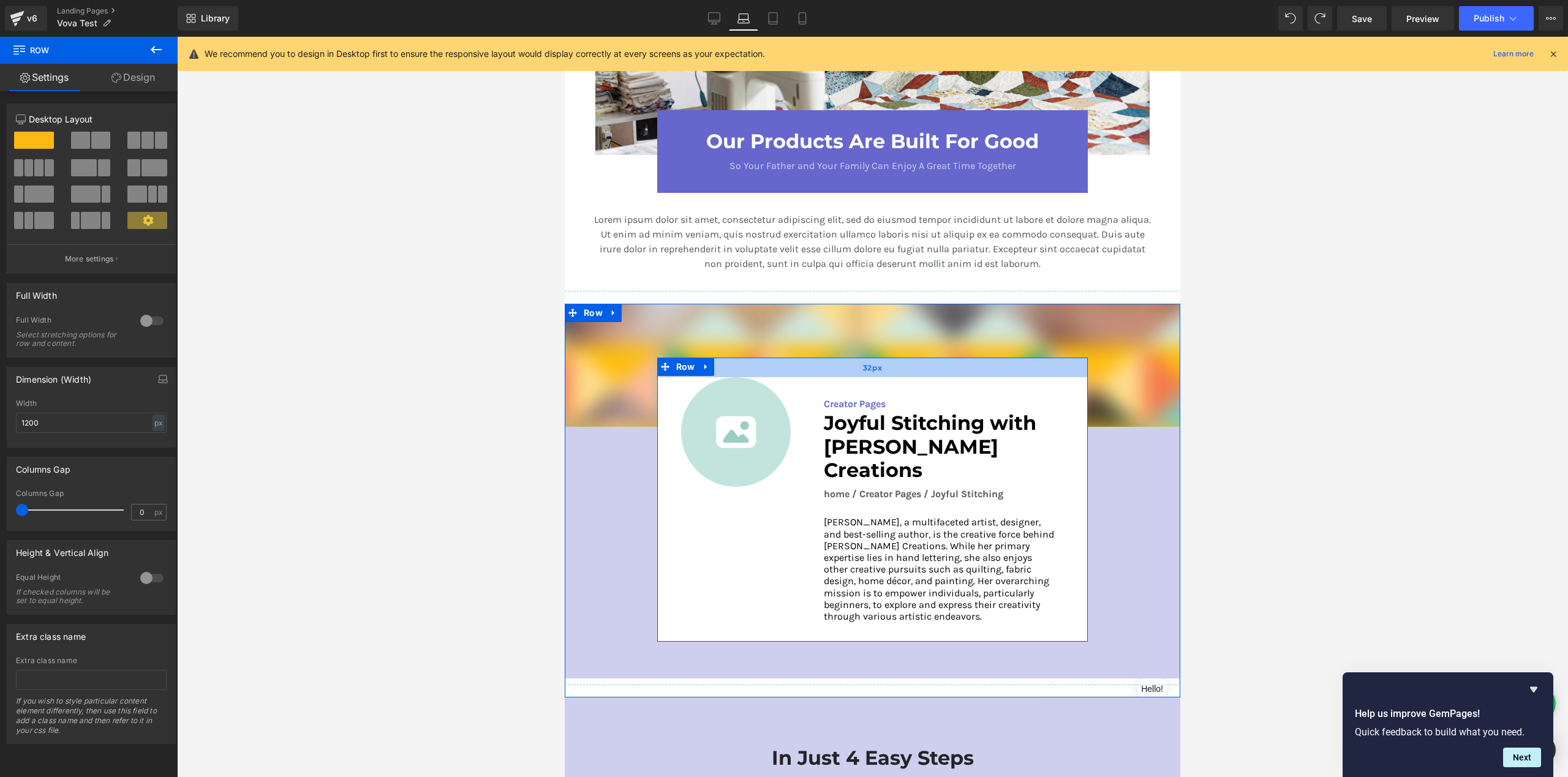
click at [726, 361] on div "32px" at bounding box center [872, 367] width 431 height 19
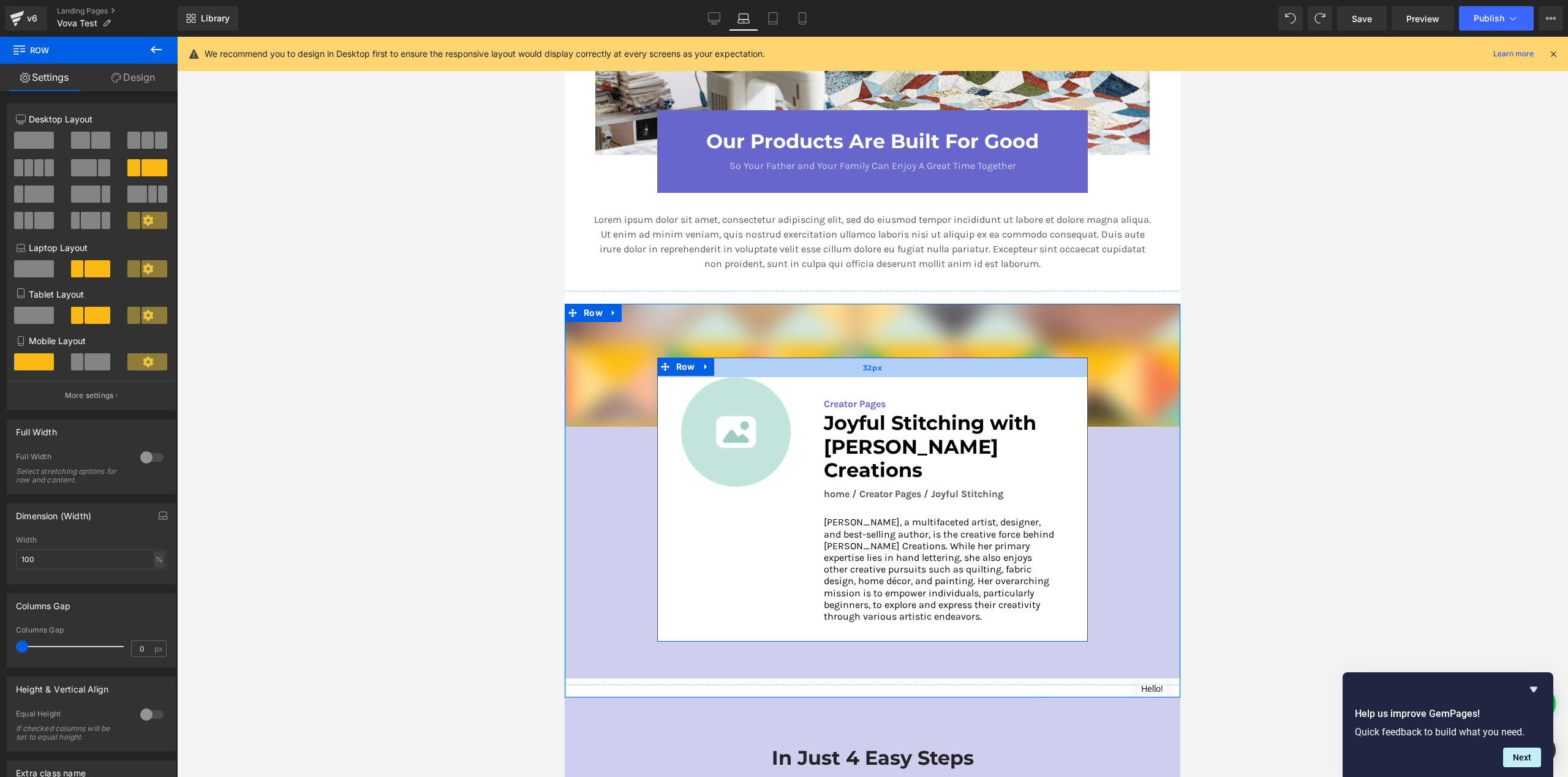
click at [746, 360] on div "32px" at bounding box center [872, 367] width 431 height 19
click at [666, 529] on div "Image Creator Pages Text Block Joyful Stitching with [PERSON_NAME] Creations He…" at bounding box center [872, 499] width 431 height 284
click at [144, 461] on div at bounding box center [151, 457] width 29 height 19
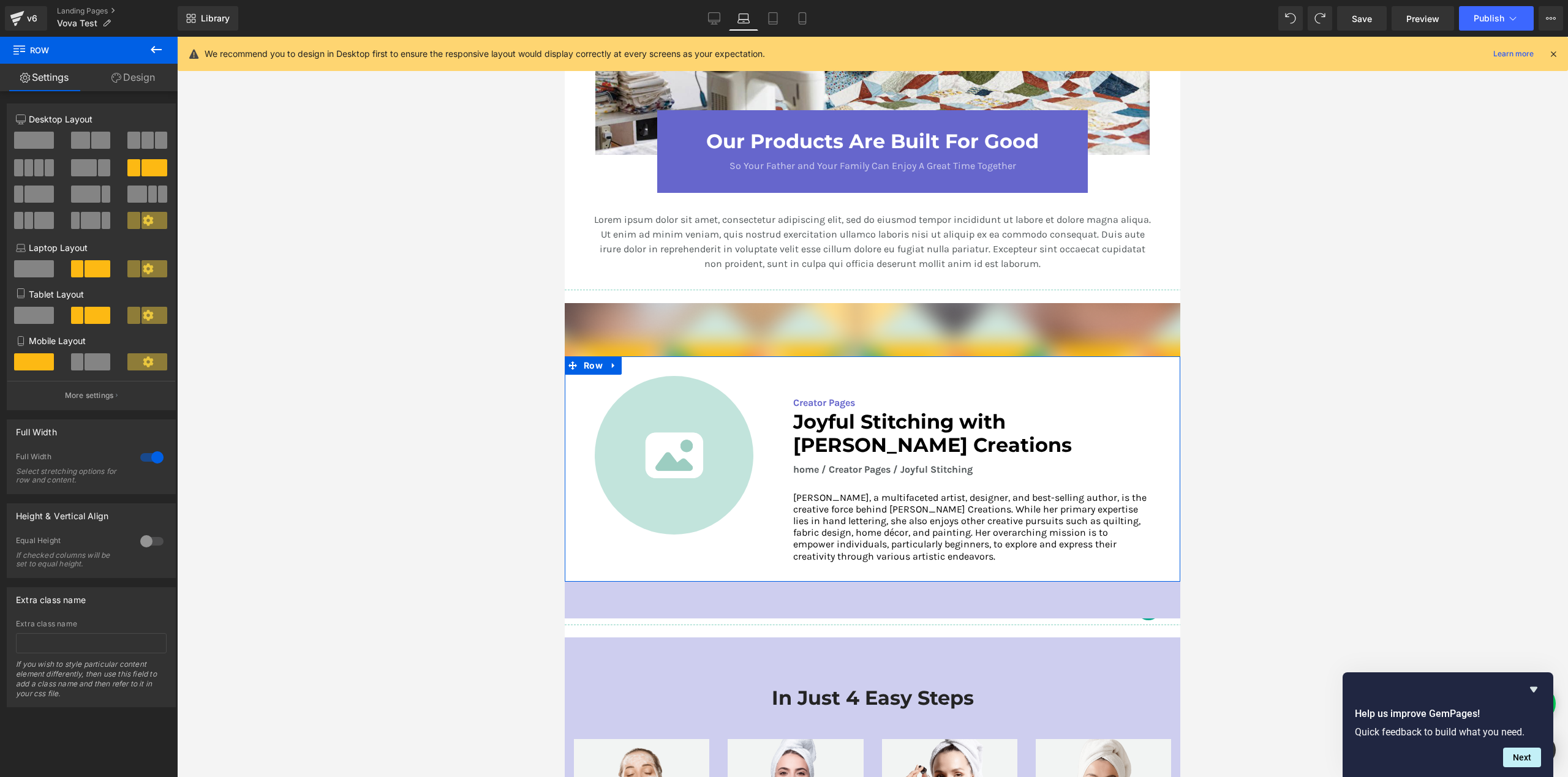
click at [146, 460] on div at bounding box center [151, 457] width 29 height 19
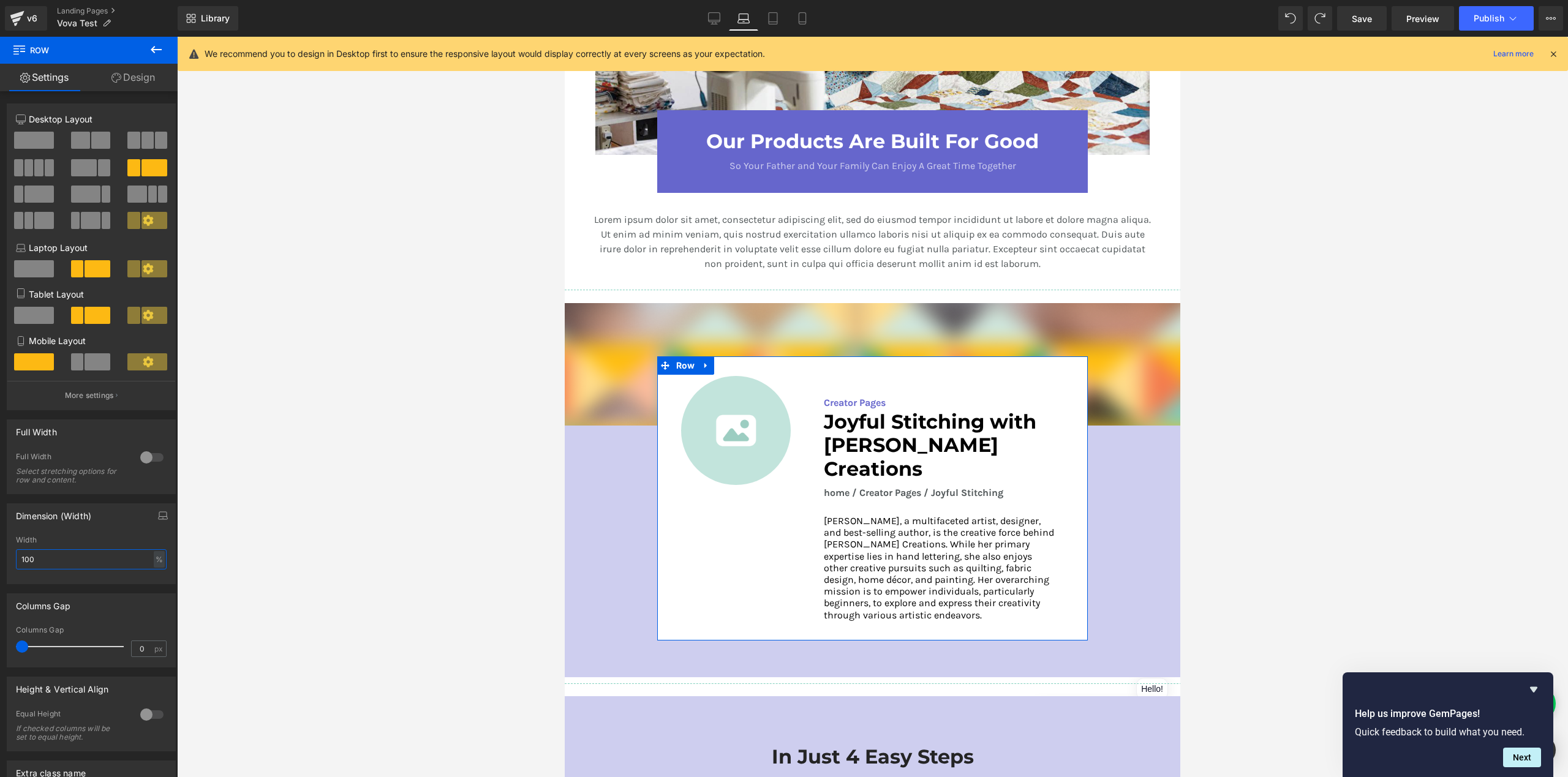
click at [79, 565] on input "100" at bounding box center [91, 559] width 151 height 20
click at [146, 79] on link "Design" at bounding box center [133, 77] width 89 height 27
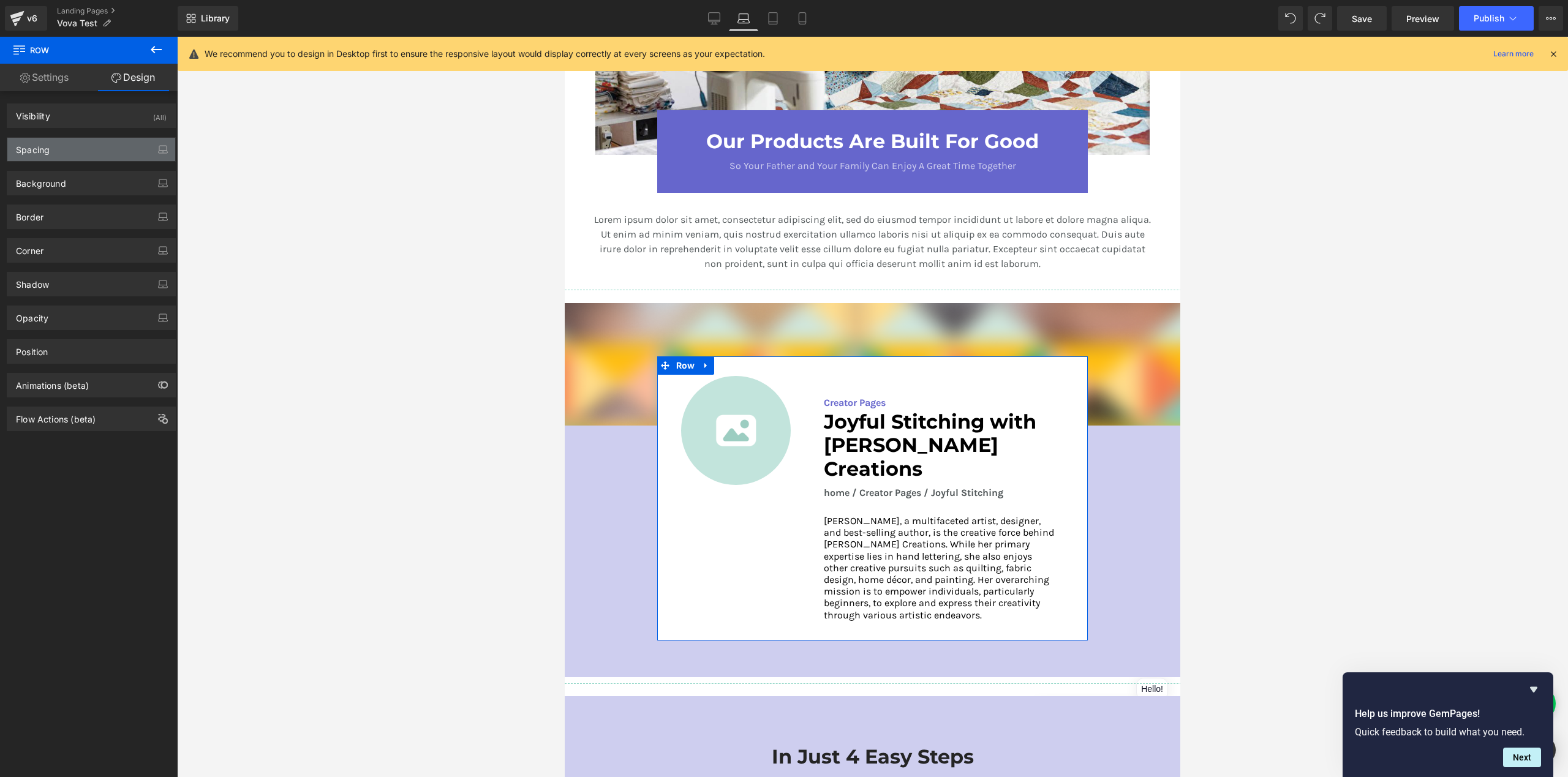
click at [75, 157] on div "Spacing" at bounding box center [91, 149] width 168 height 23
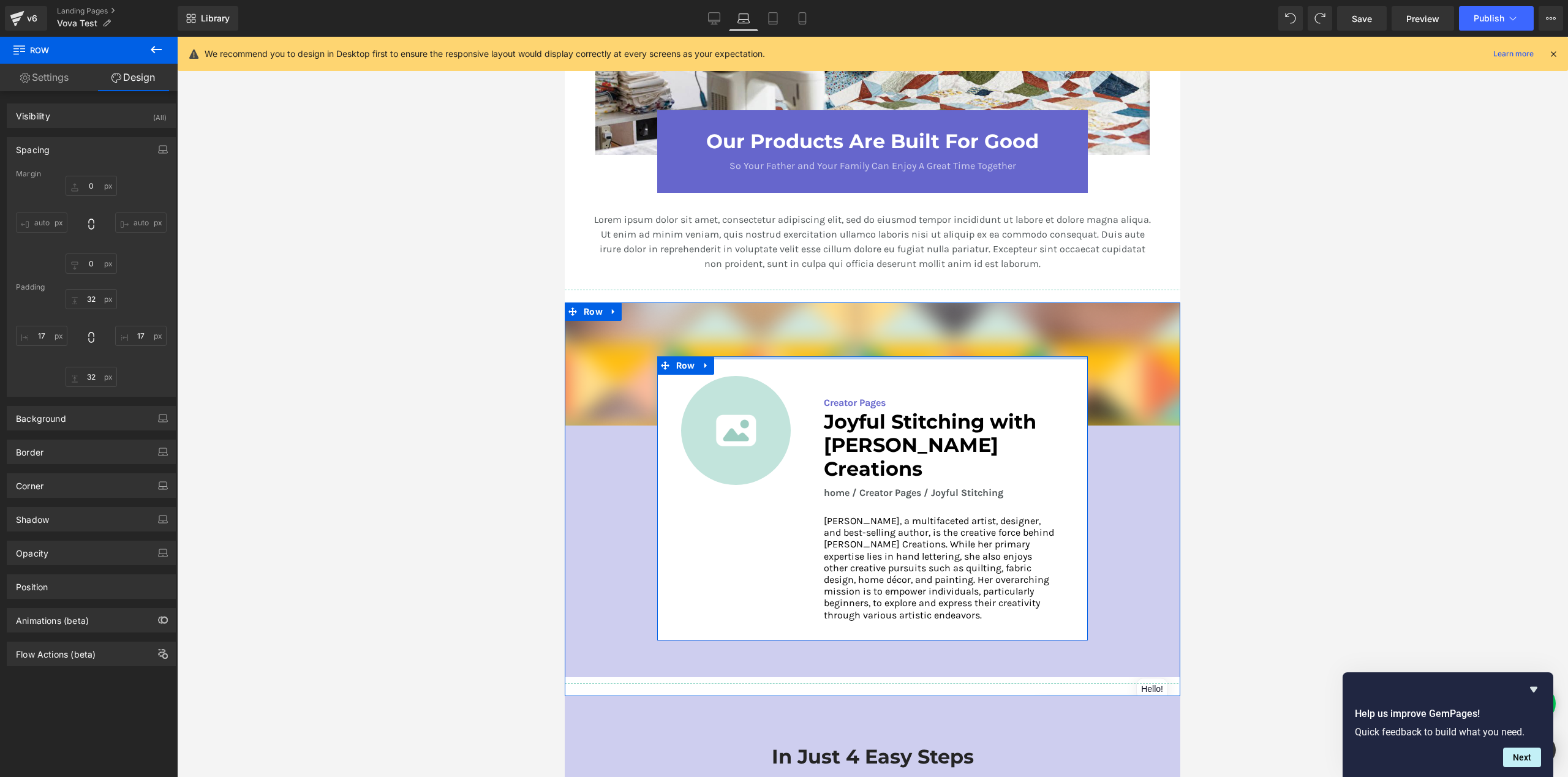
click at [747, 356] on div at bounding box center [872, 357] width 431 height 3
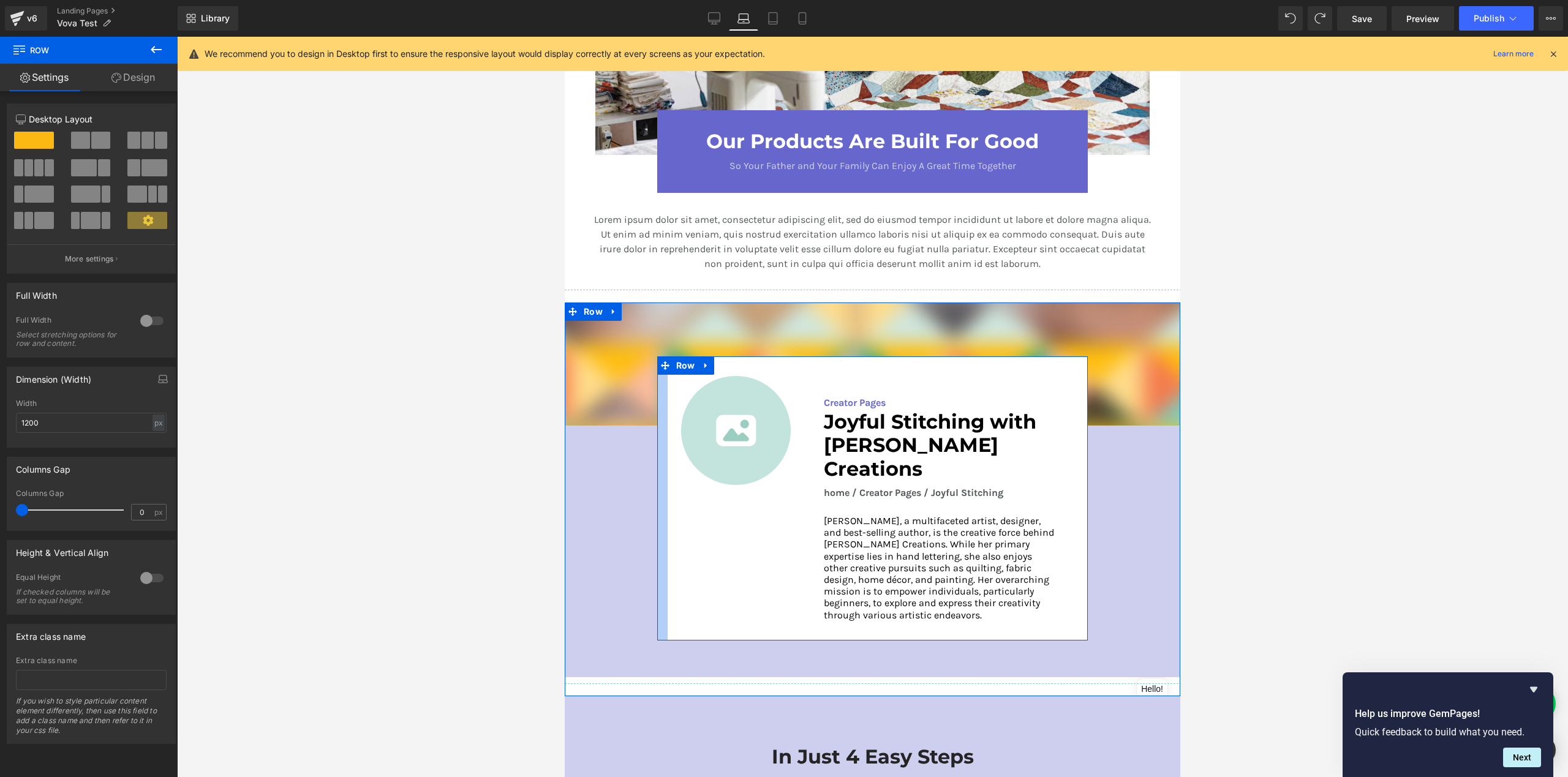
click at [660, 379] on div at bounding box center [662, 498] width 10 height 284
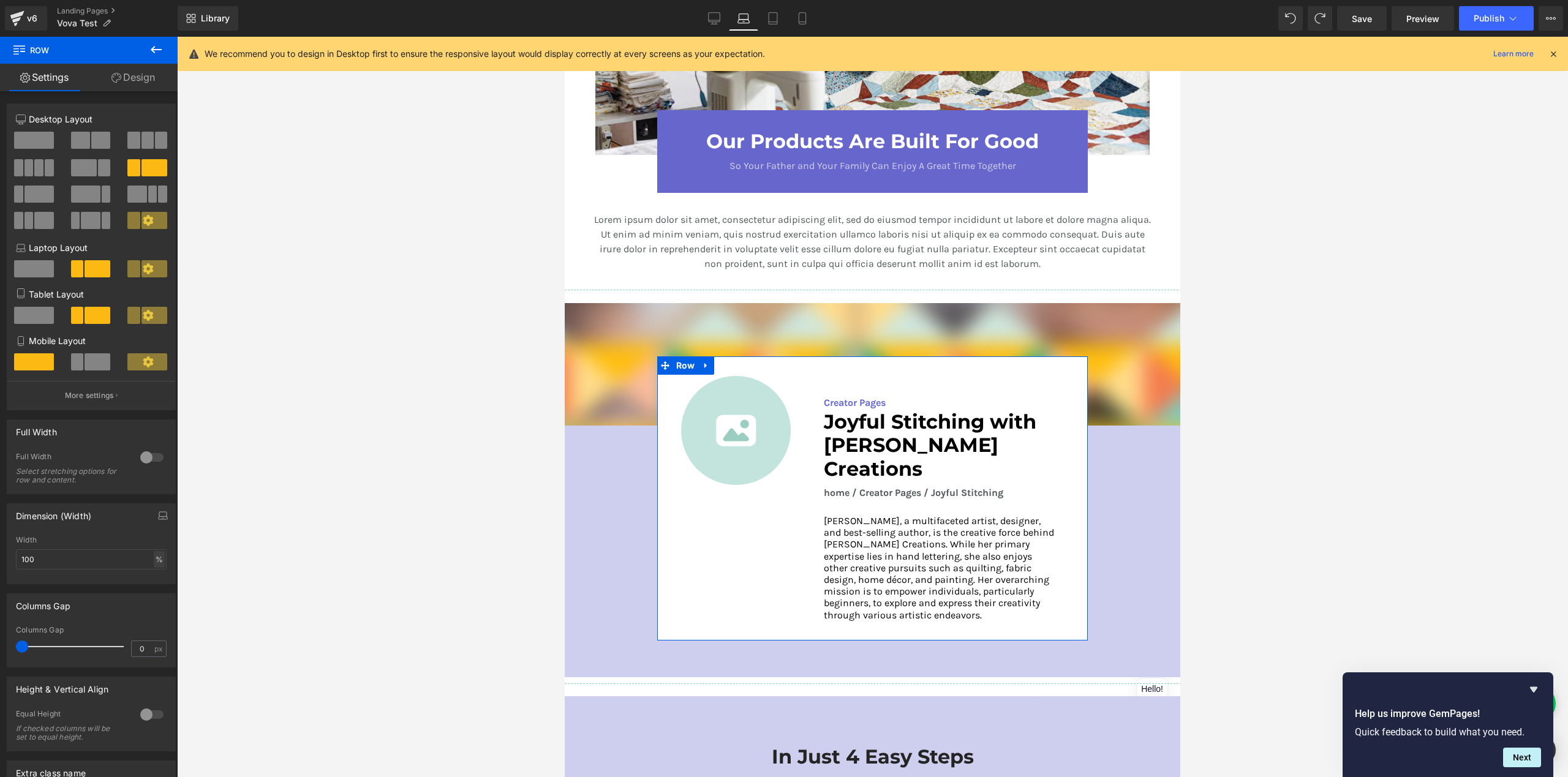
click at [155, 563] on div "%" at bounding box center [159, 559] width 11 height 16
click at [157, 597] on li "px" at bounding box center [159, 596] width 16 height 18
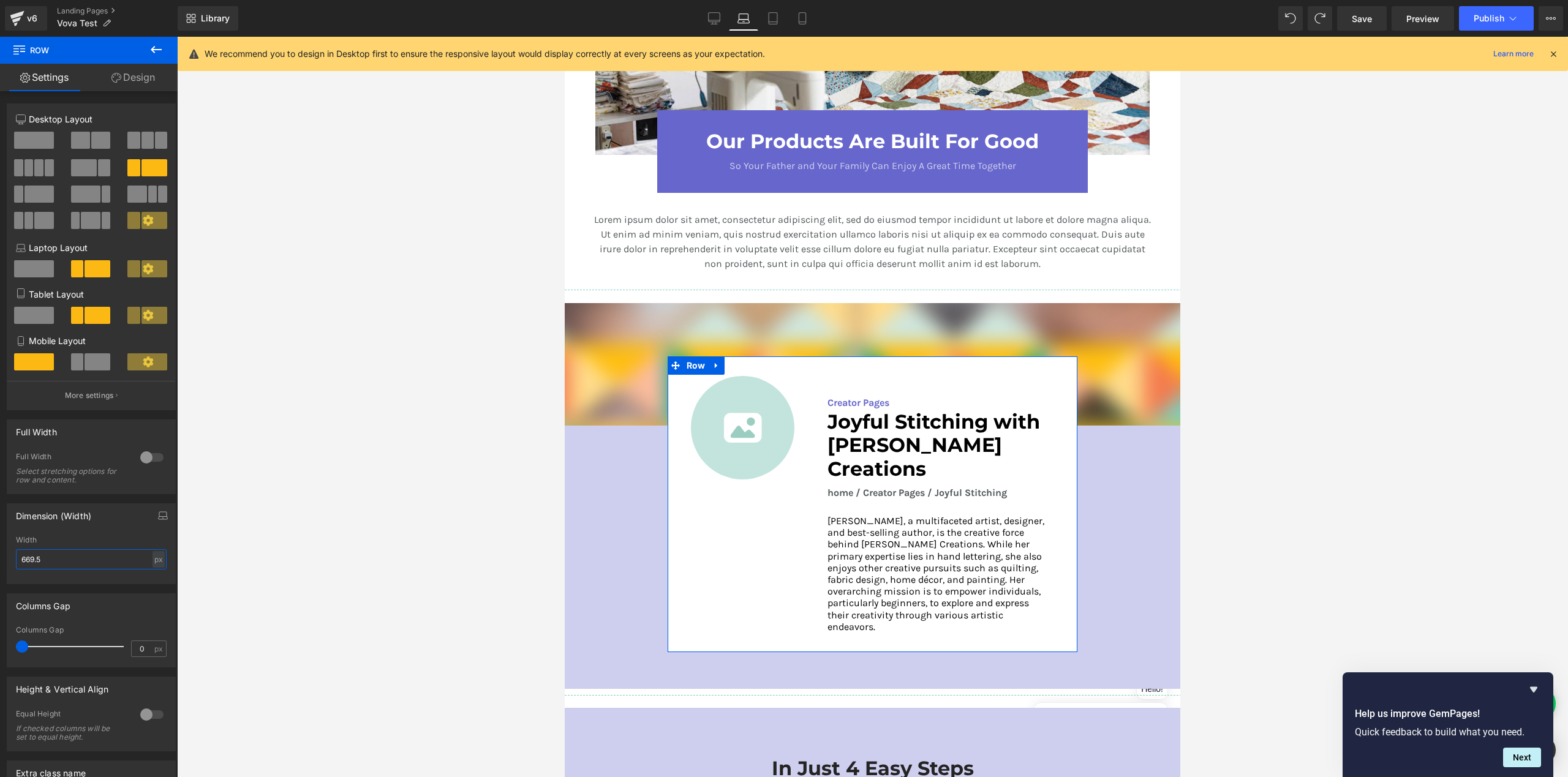
click at [59, 556] on input "669.5" at bounding box center [91, 559] width 151 height 20
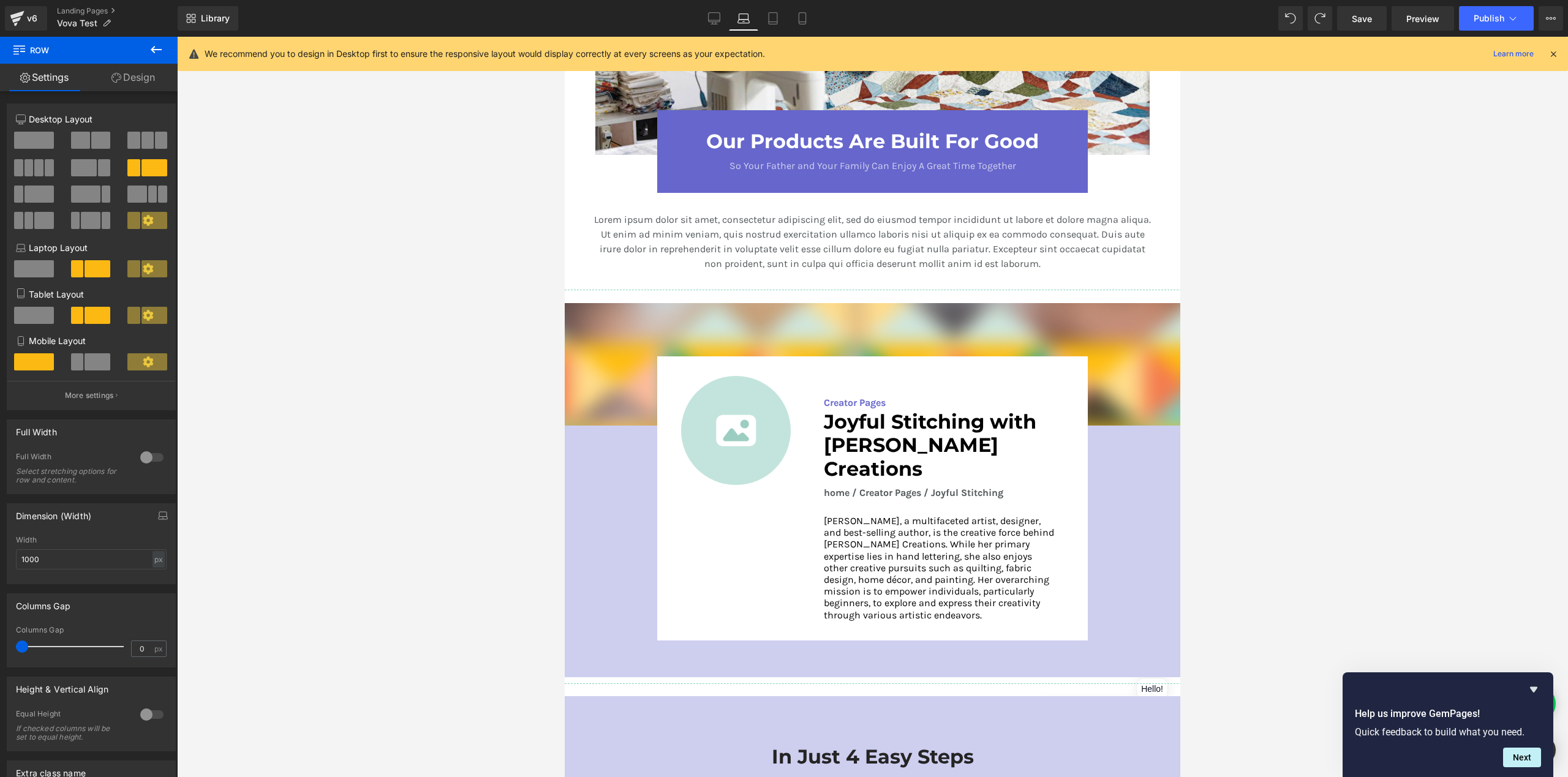
click at [348, 541] on div at bounding box center [872, 407] width 1391 height 740
click at [59, 559] on input "1000" at bounding box center [91, 559] width 151 height 20
click at [56, 562] on input "1400" at bounding box center [91, 559] width 151 height 20
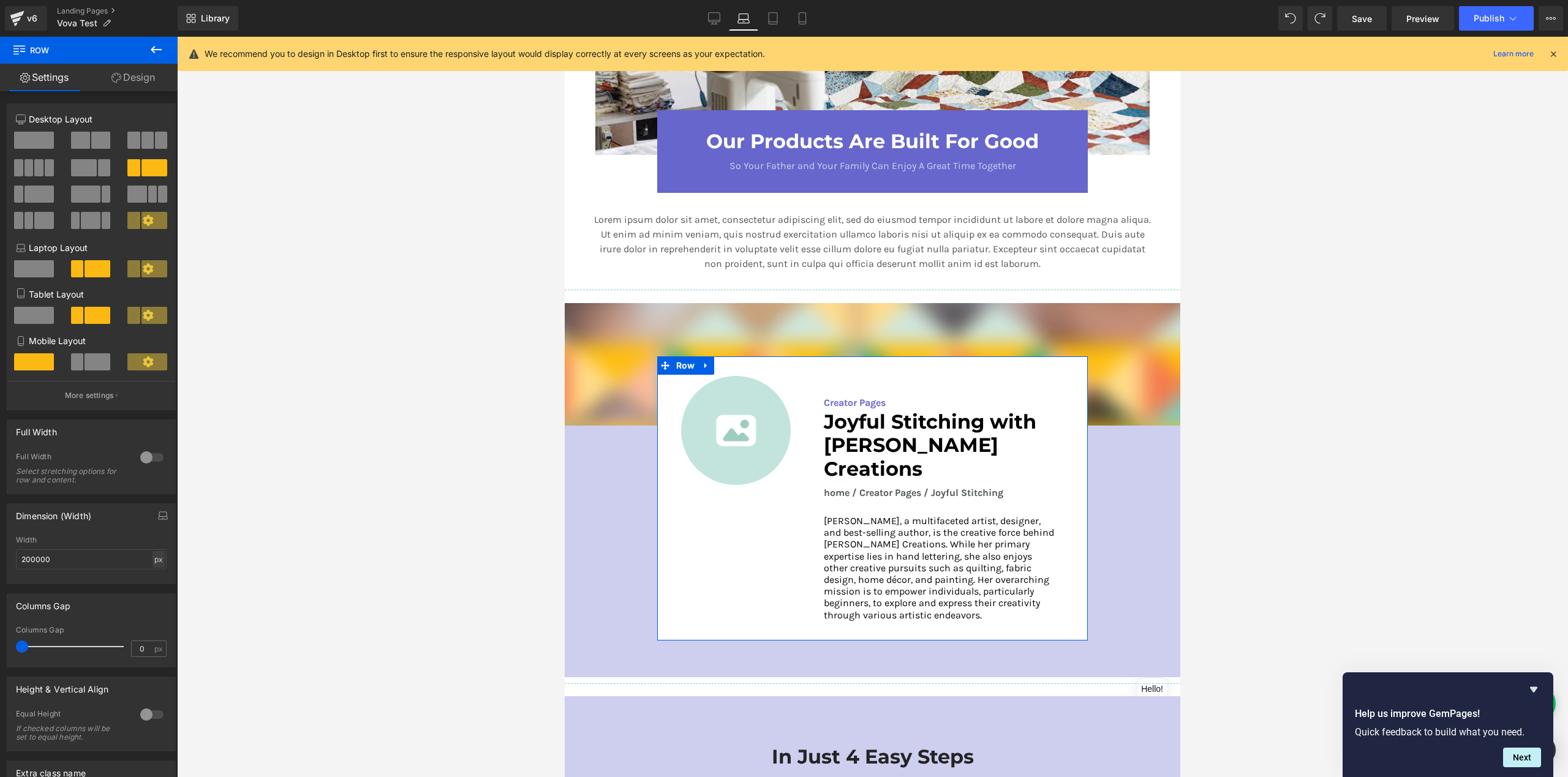
click at [154, 563] on div "px" at bounding box center [159, 559] width 12 height 16
click at [154, 581] on li "%" at bounding box center [159, 578] width 16 height 18
type input "100"
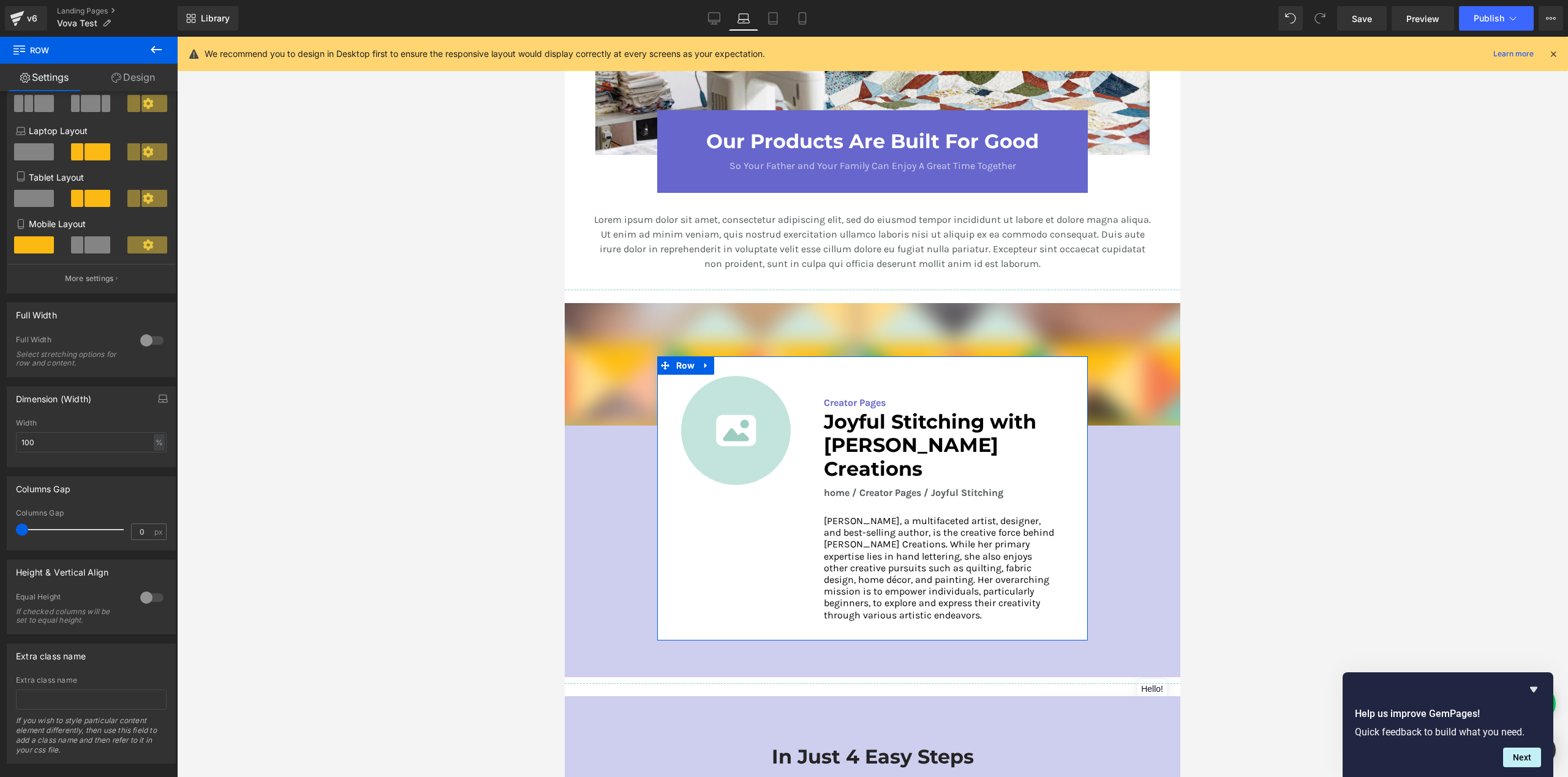
scroll to position [0, 0]
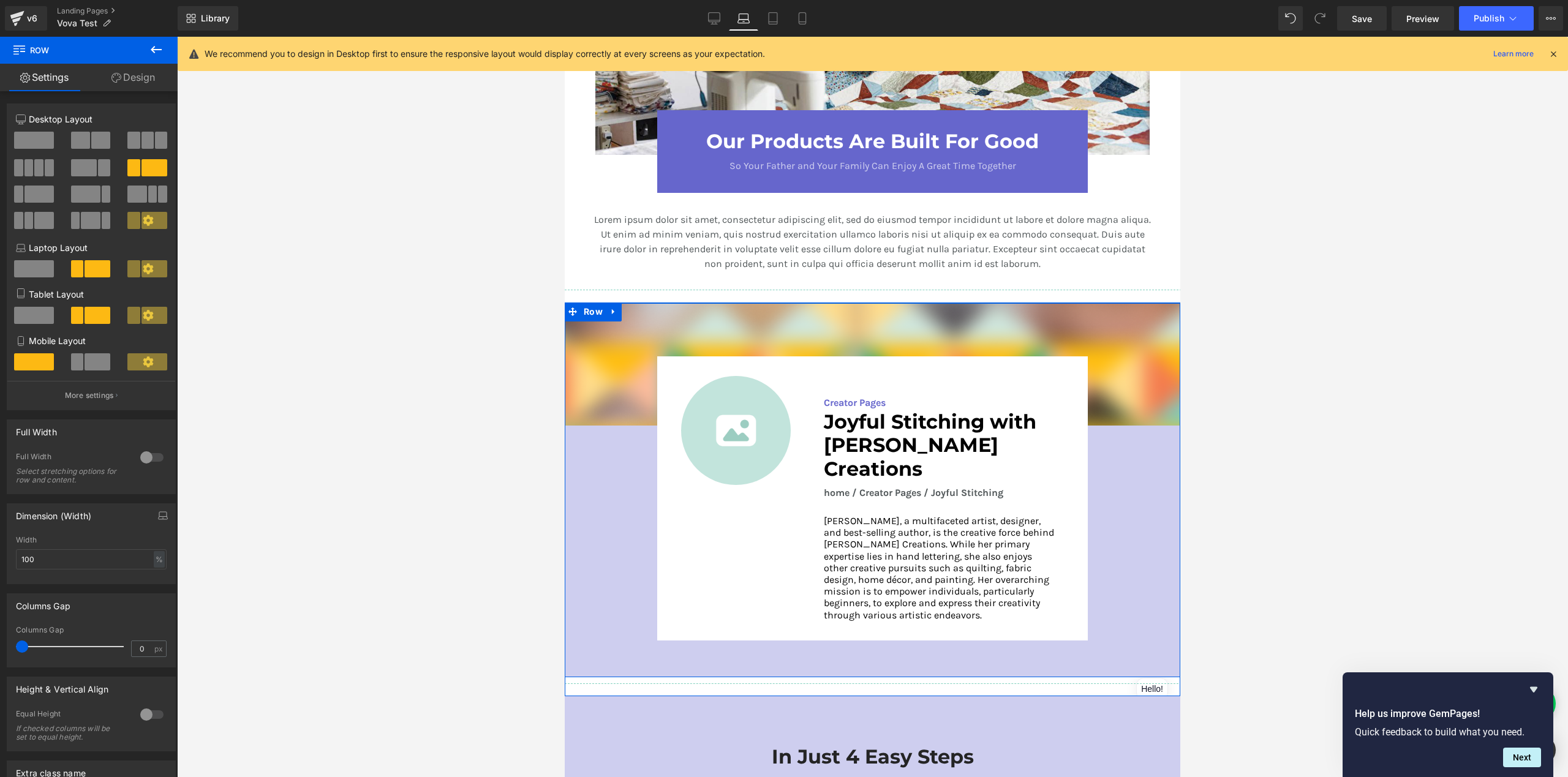
click at [565, 37] on div at bounding box center [565, 37] width 0 height 0
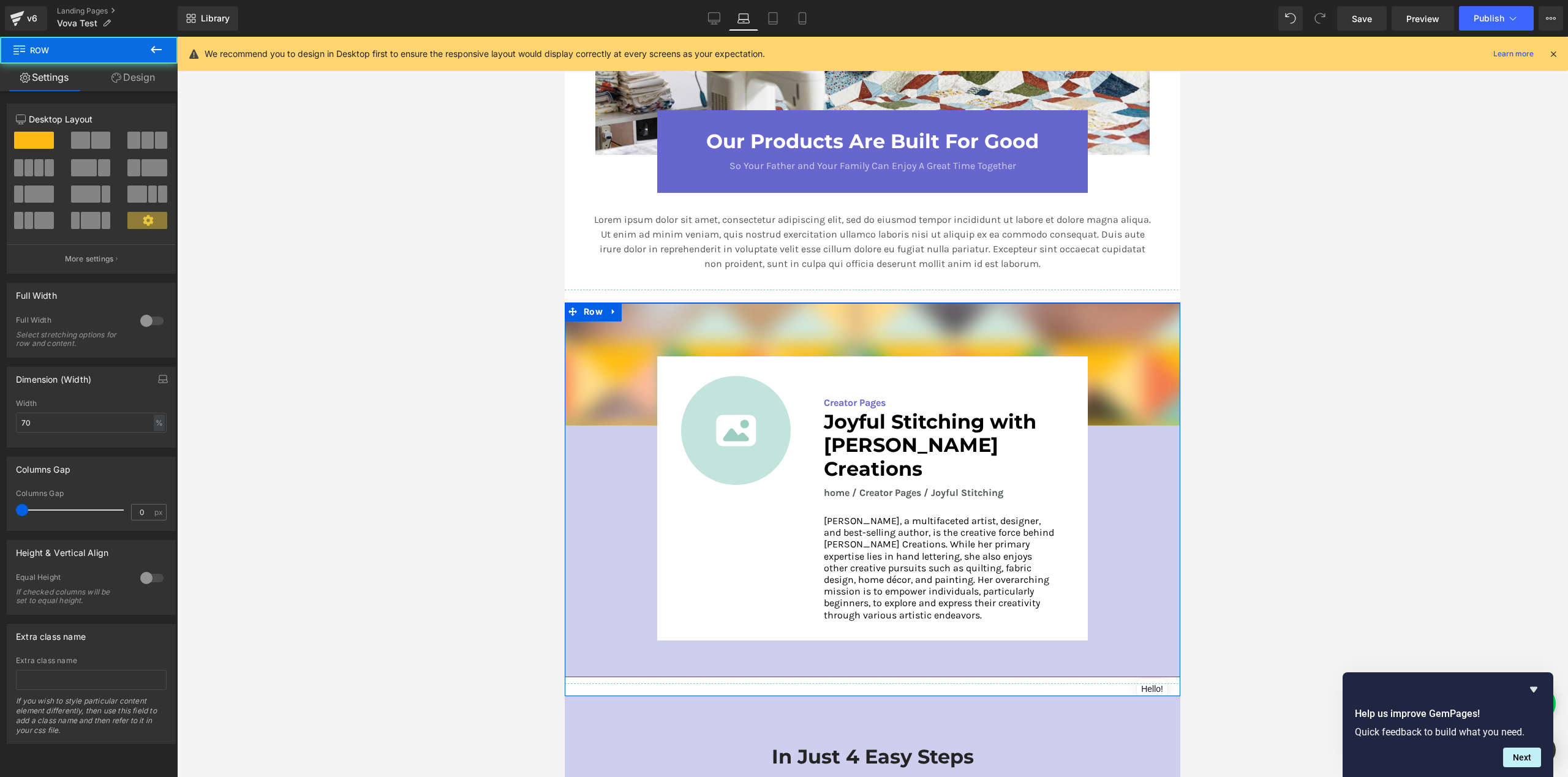
click at [631, 429] on div "Image Image Creator Pages Text Block Joyful Stitching with [PERSON_NAME] Creati…" at bounding box center [872, 487] width 616 height 368
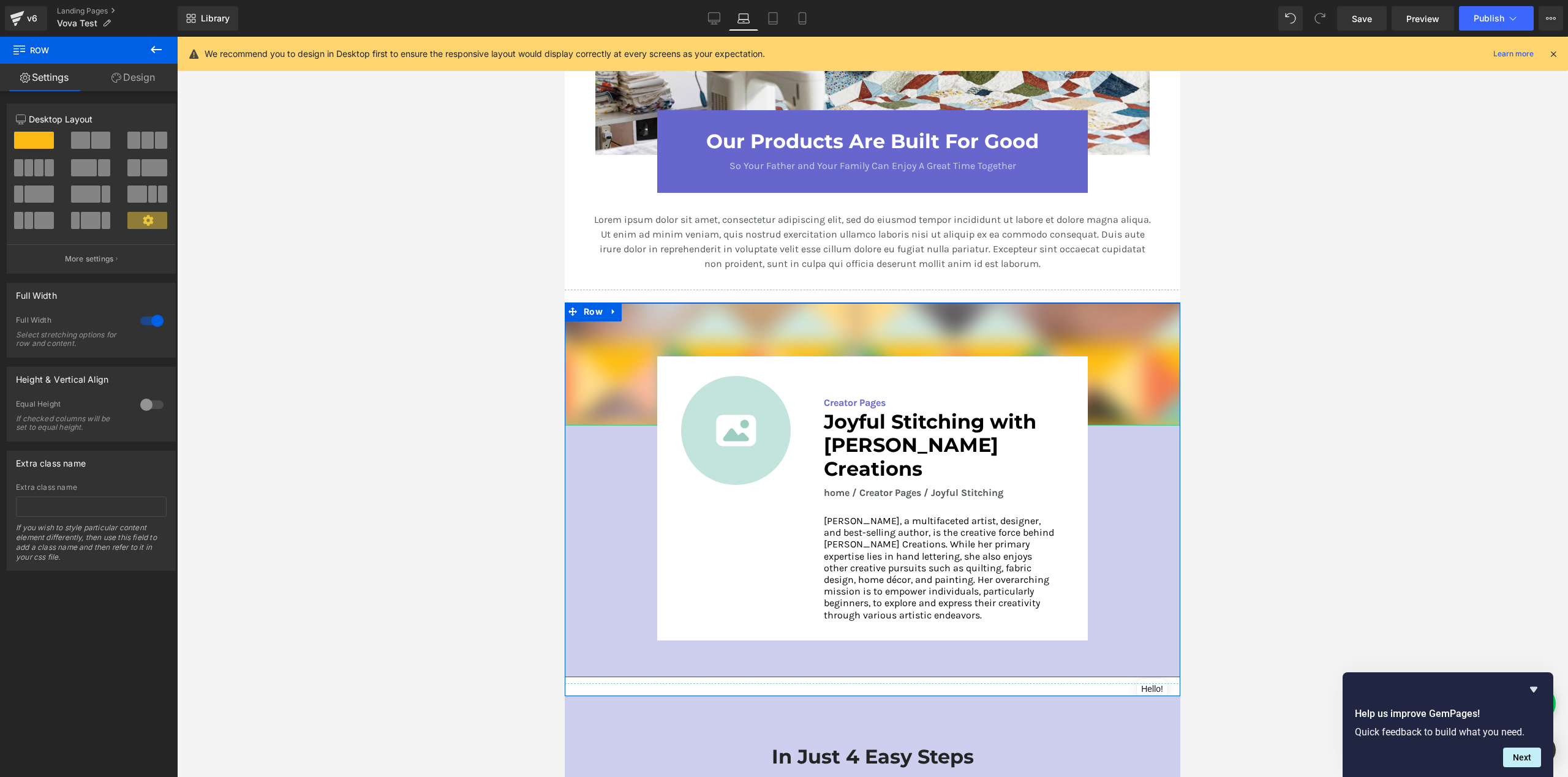
click at [662, 358] on span at bounding box center [669, 365] width 13 height 15
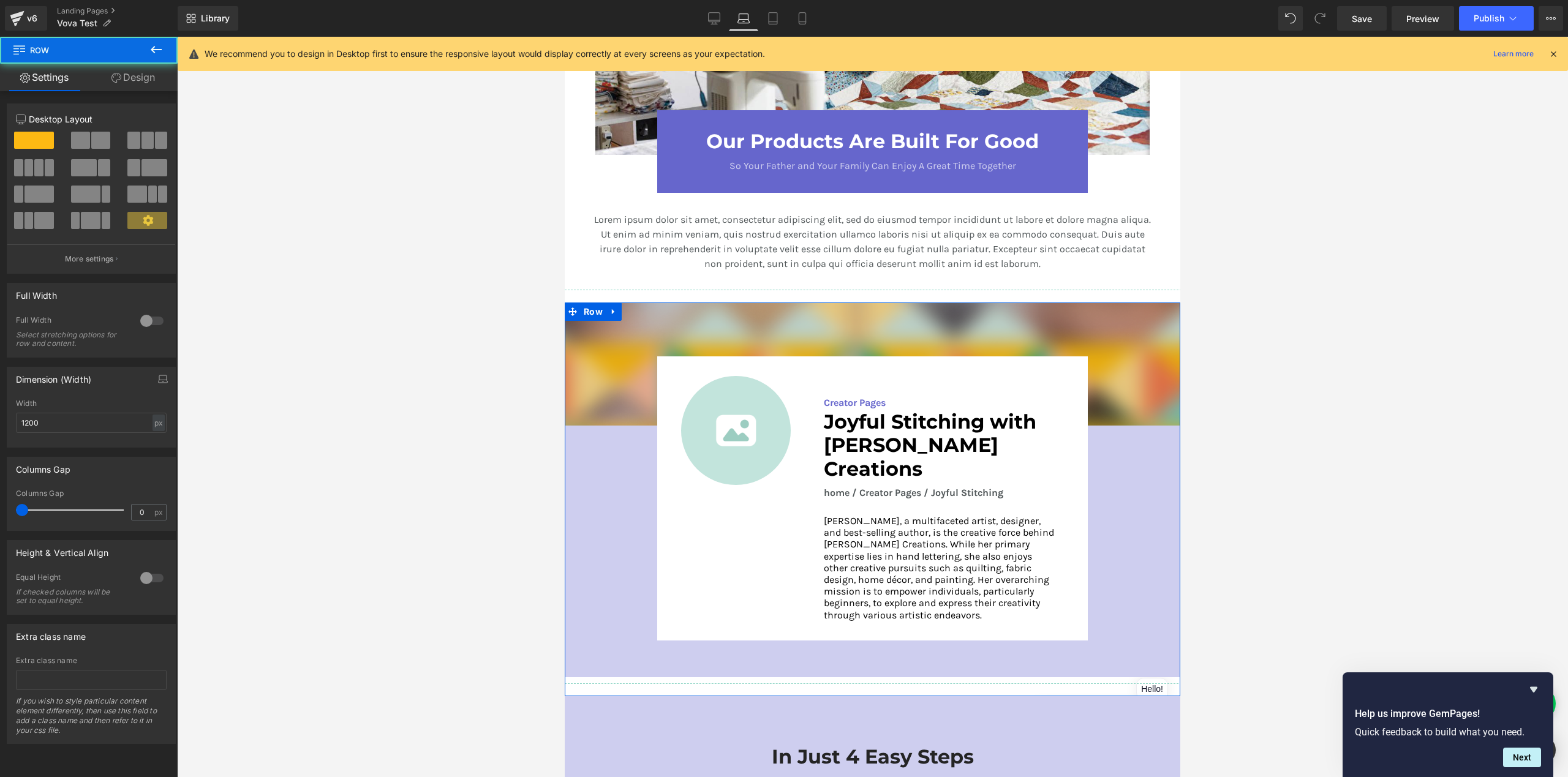
click at [595, 338] on img at bounding box center [872, 364] width 616 height 122
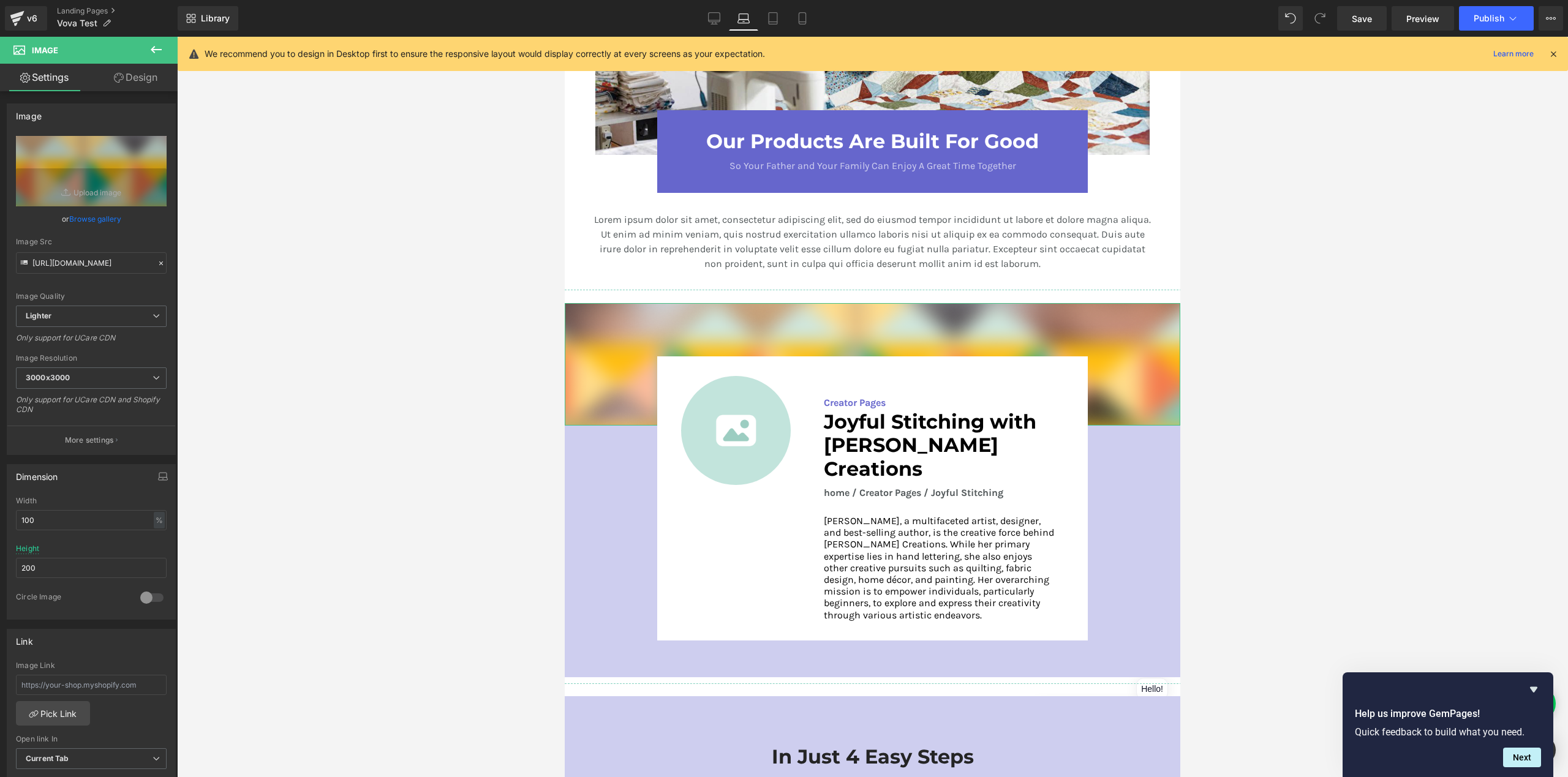
click at [154, 79] on link "Design" at bounding box center [135, 77] width 89 height 27
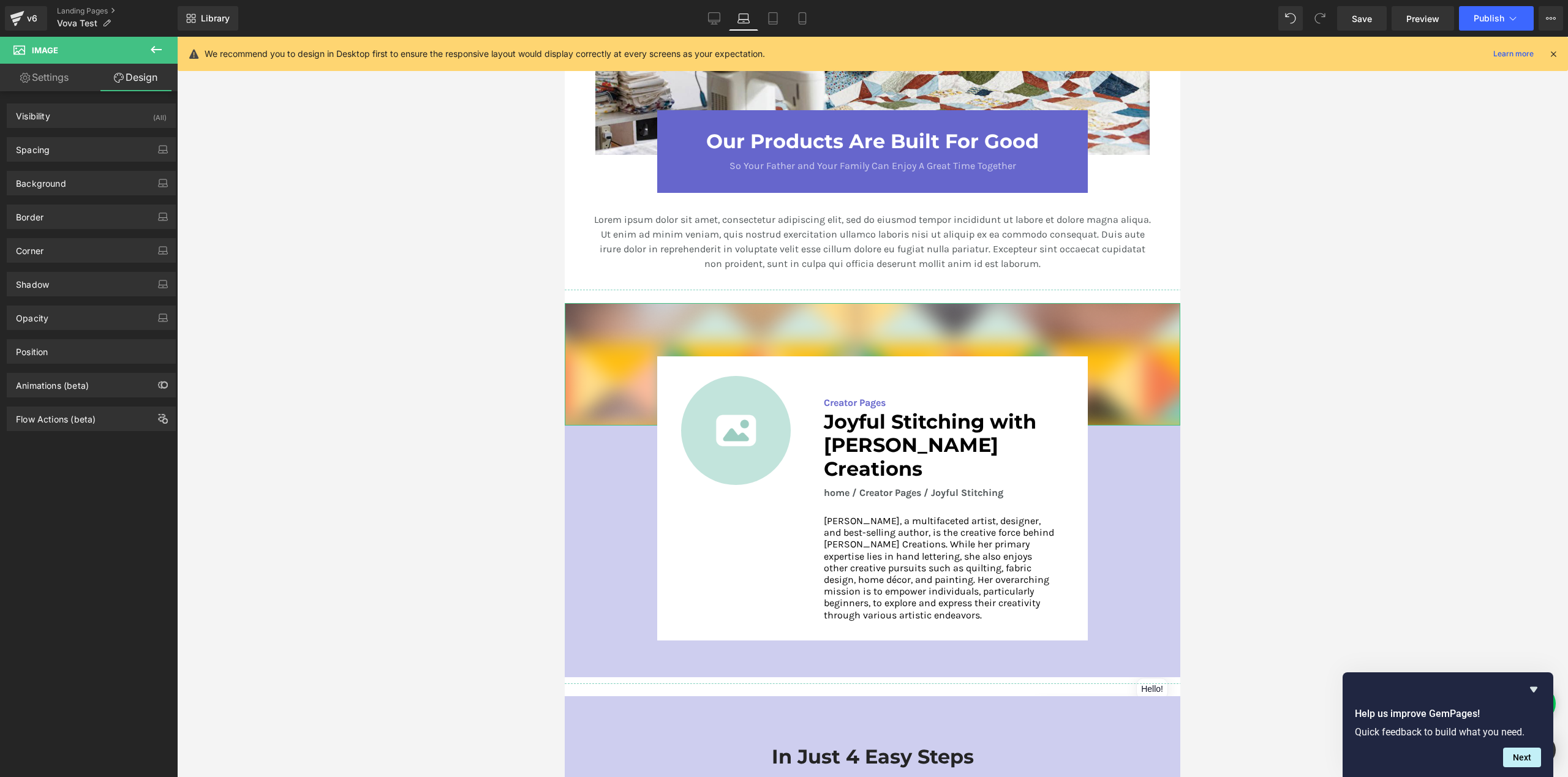
type input "0"
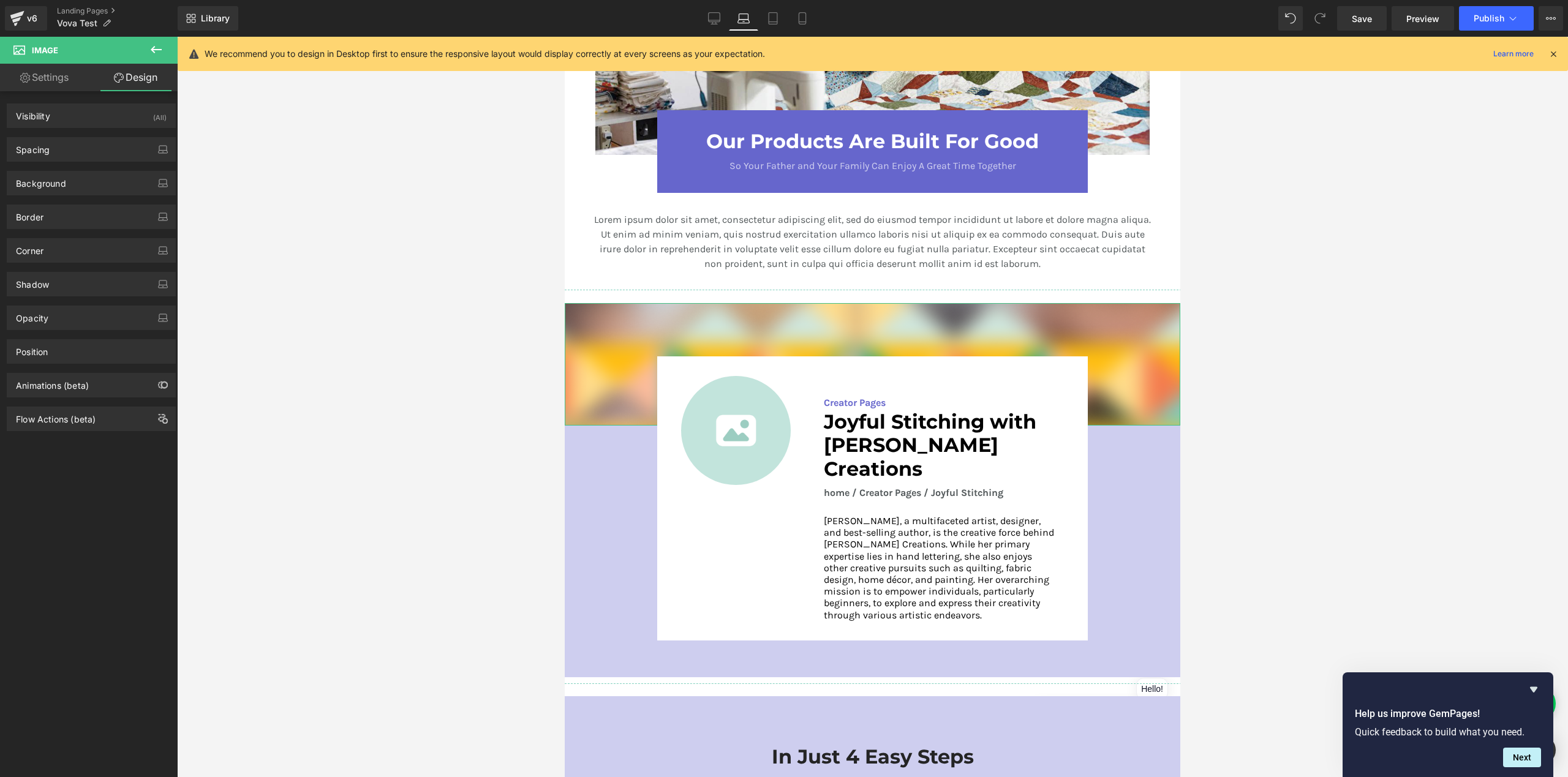
type input "0"
click at [74, 155] on div "Spacing" at bounding box center [91, 149] width 168 height 23
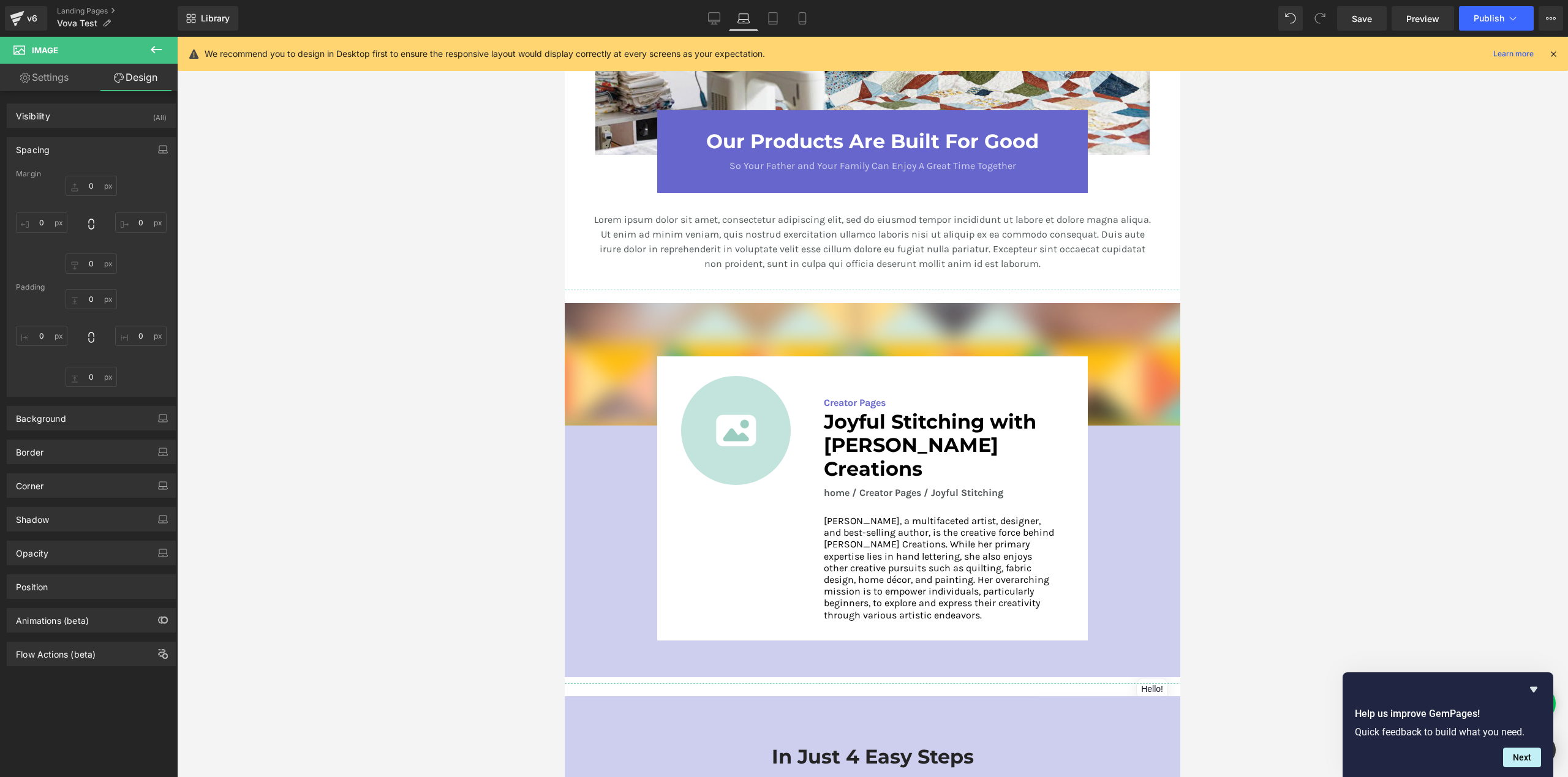
click at [365, 329] on div at bounding box center [872, 407] width 1391 height 740
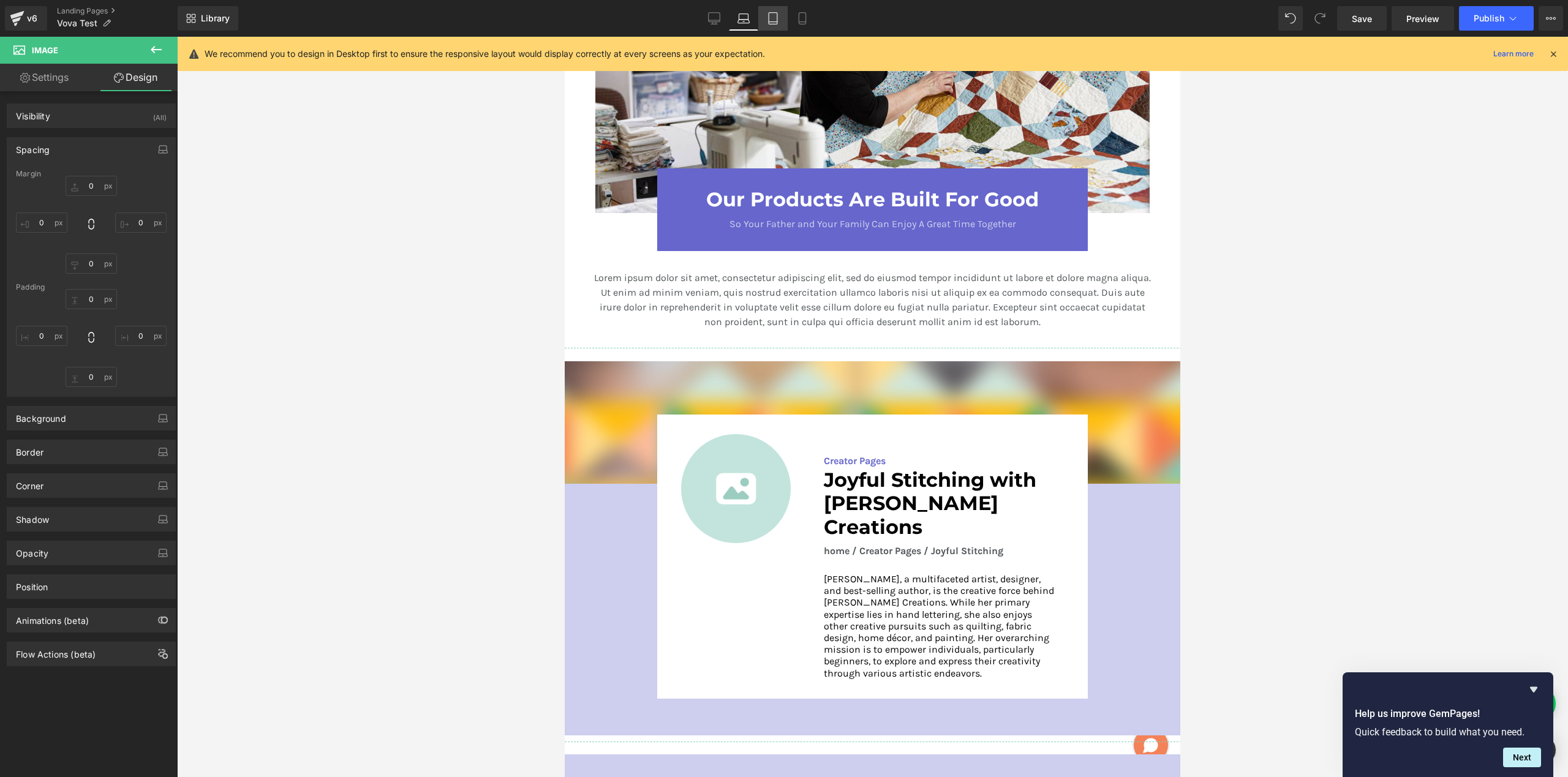
click at [775, 17] on icon at bounding box center [773, 18] width 12 height 12
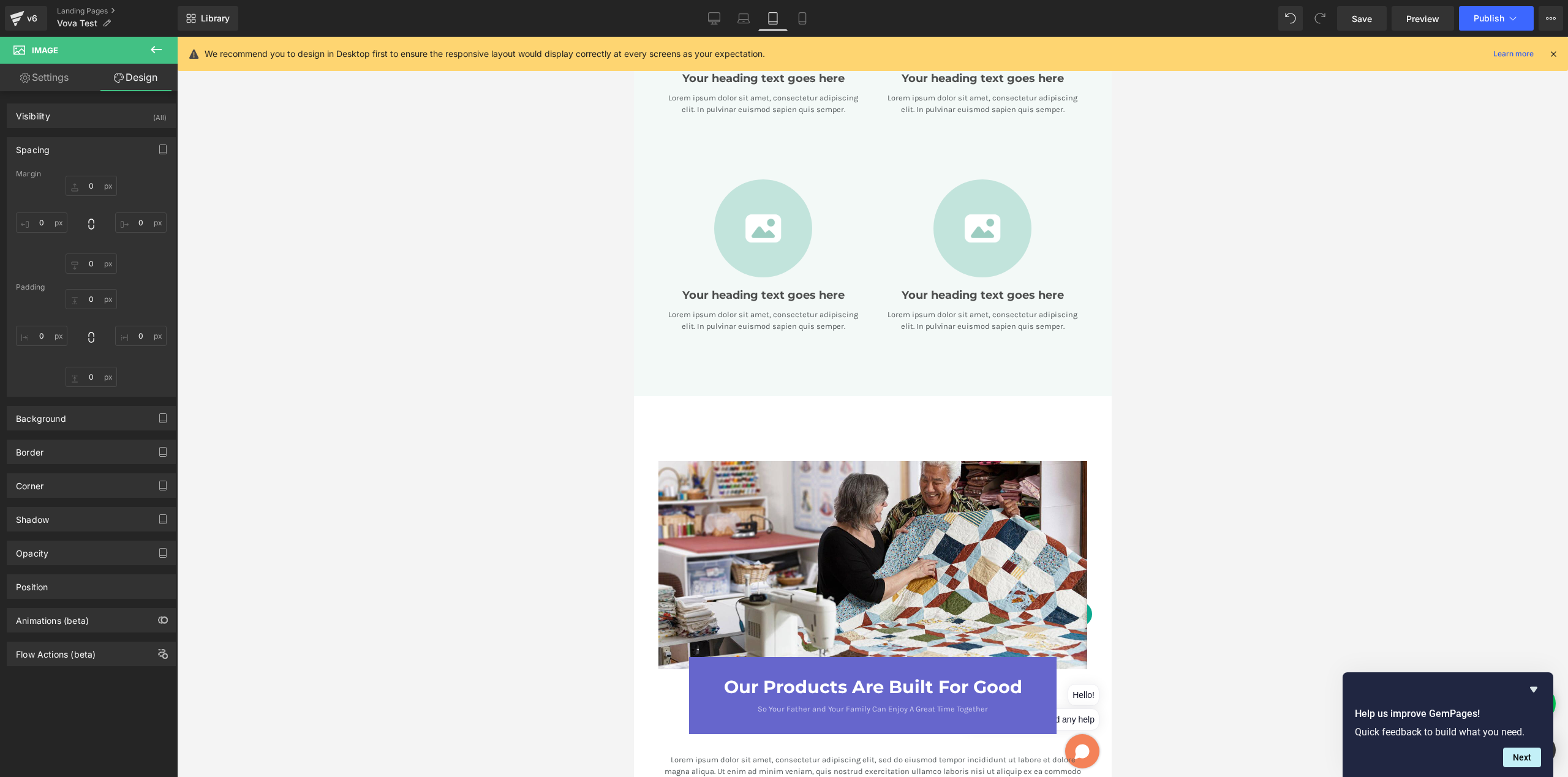
type input "0"
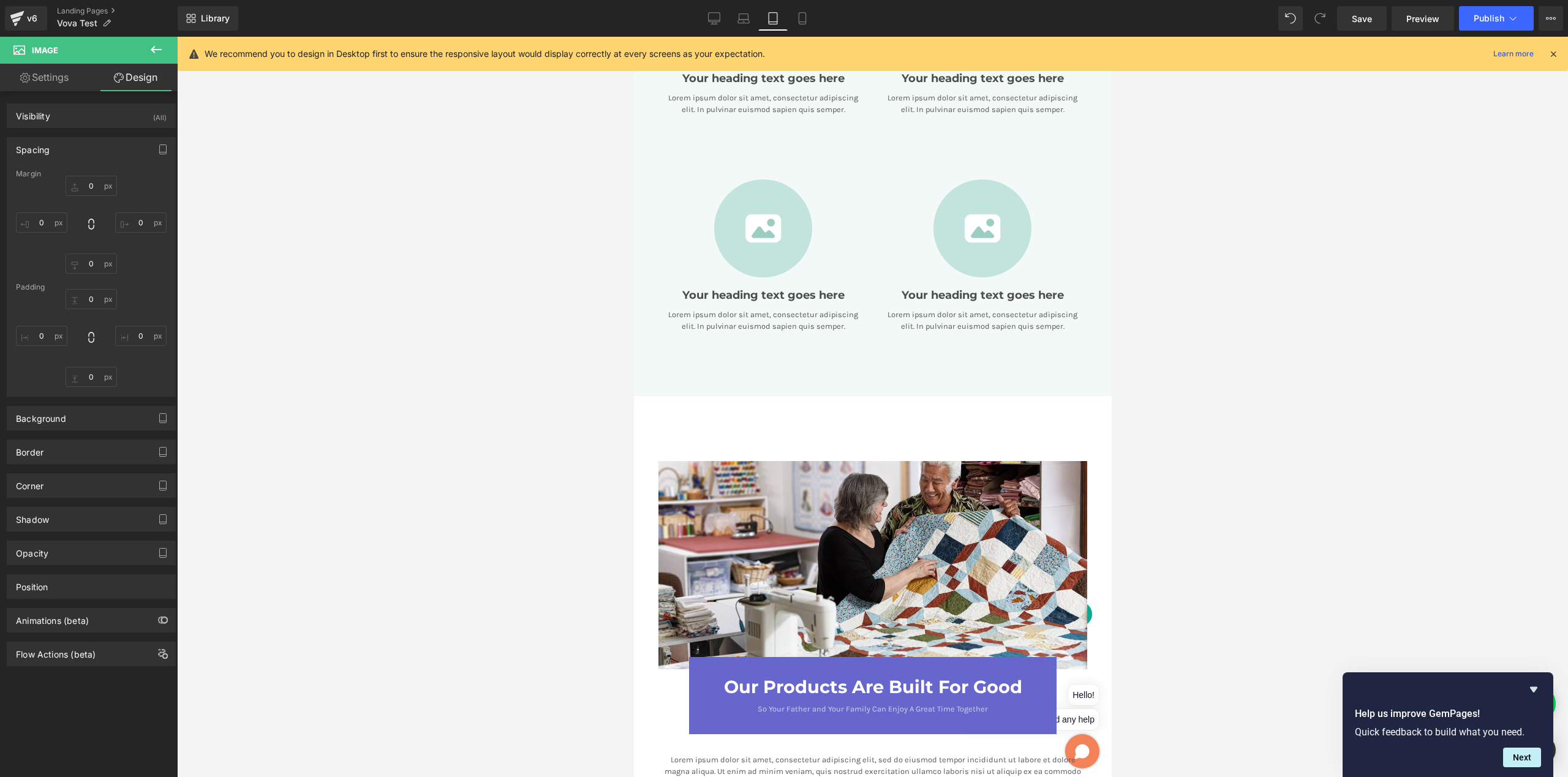
type input "0"
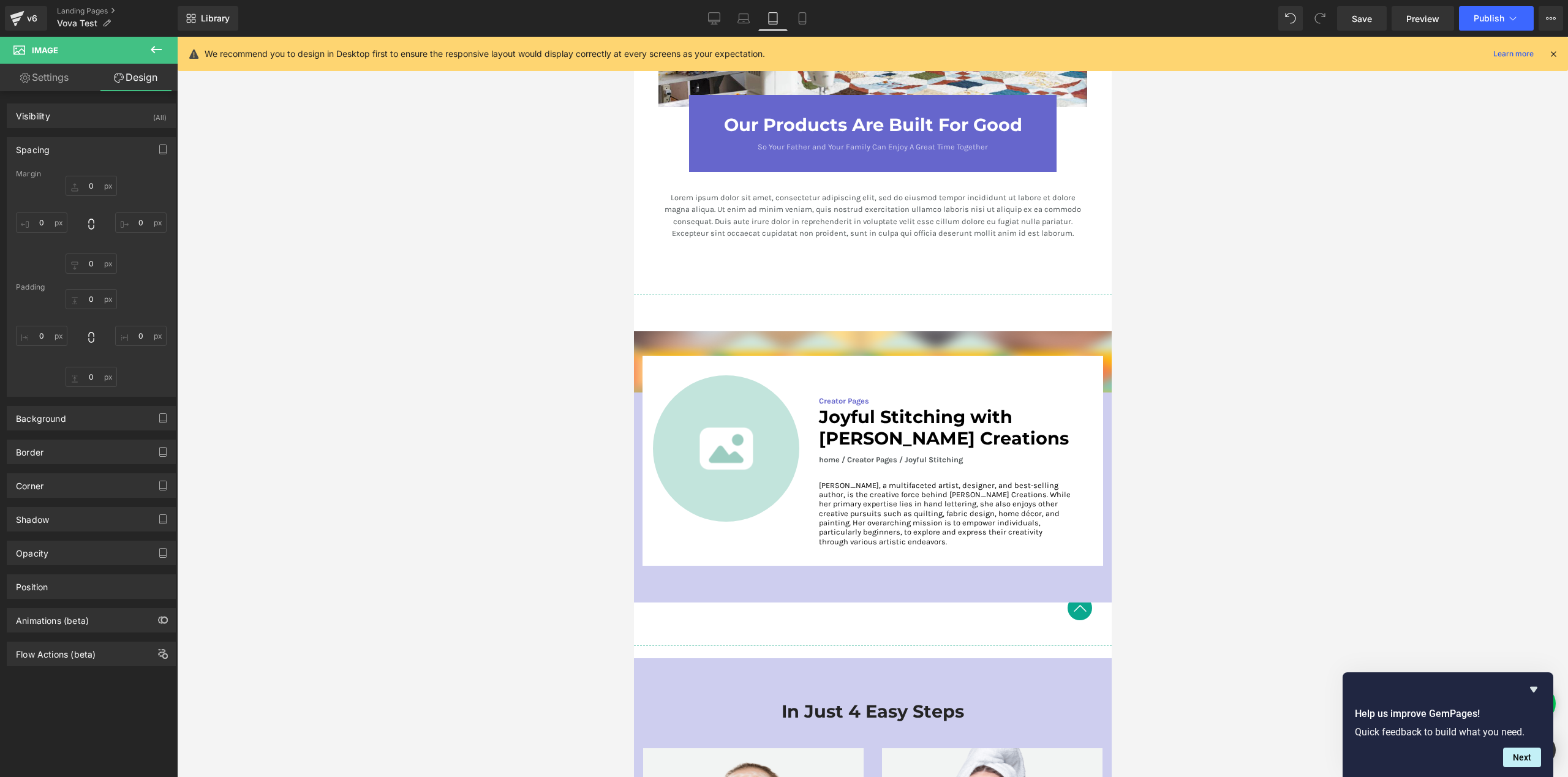
scroll to position [1985, 0]
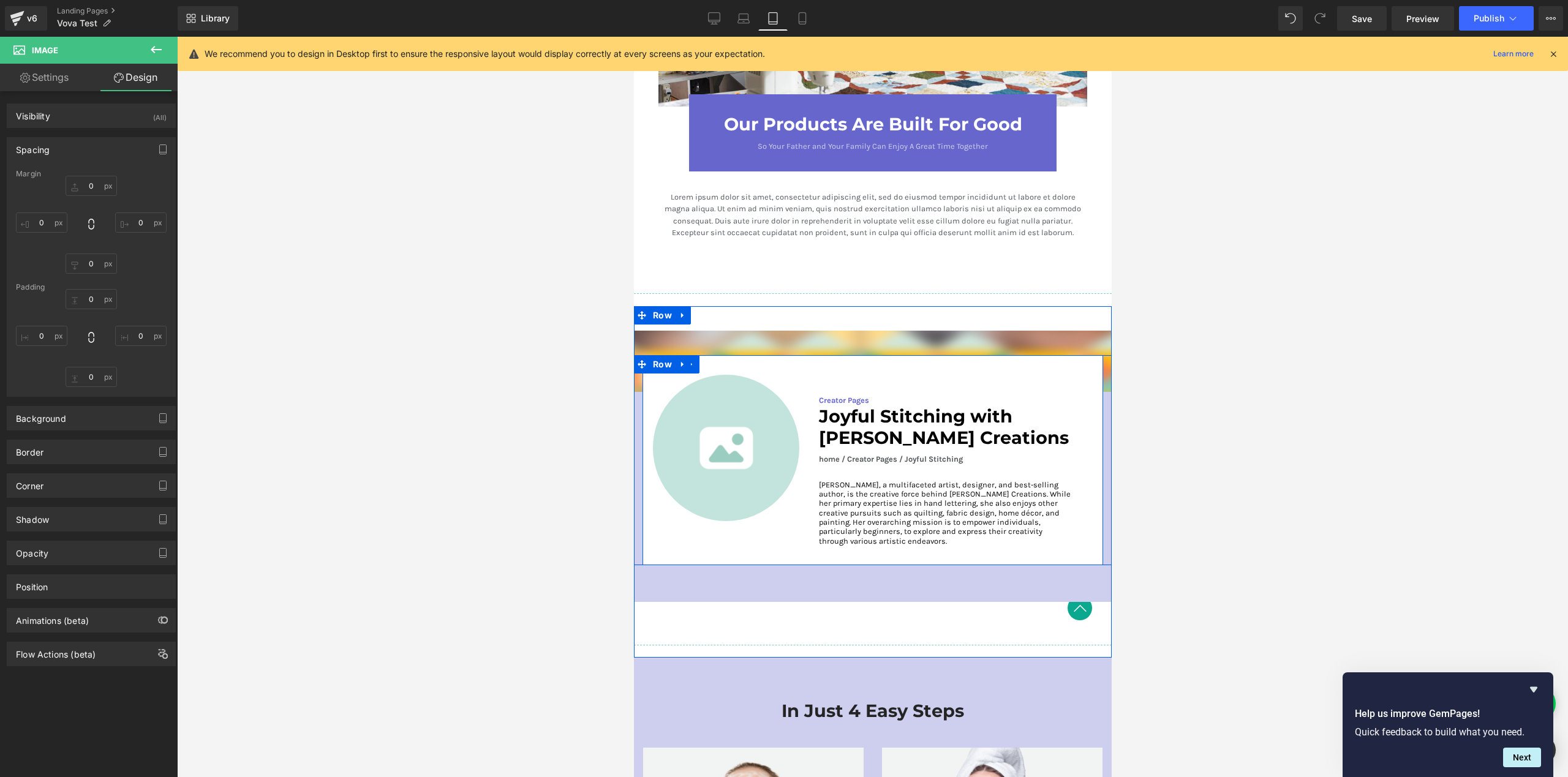
click at [659, 516] on div "Image Creator Pages Text Block Joyful Stitching with [PERSON_NAME] Creations He…" at bounding box center [872, 459] width 461 height 210
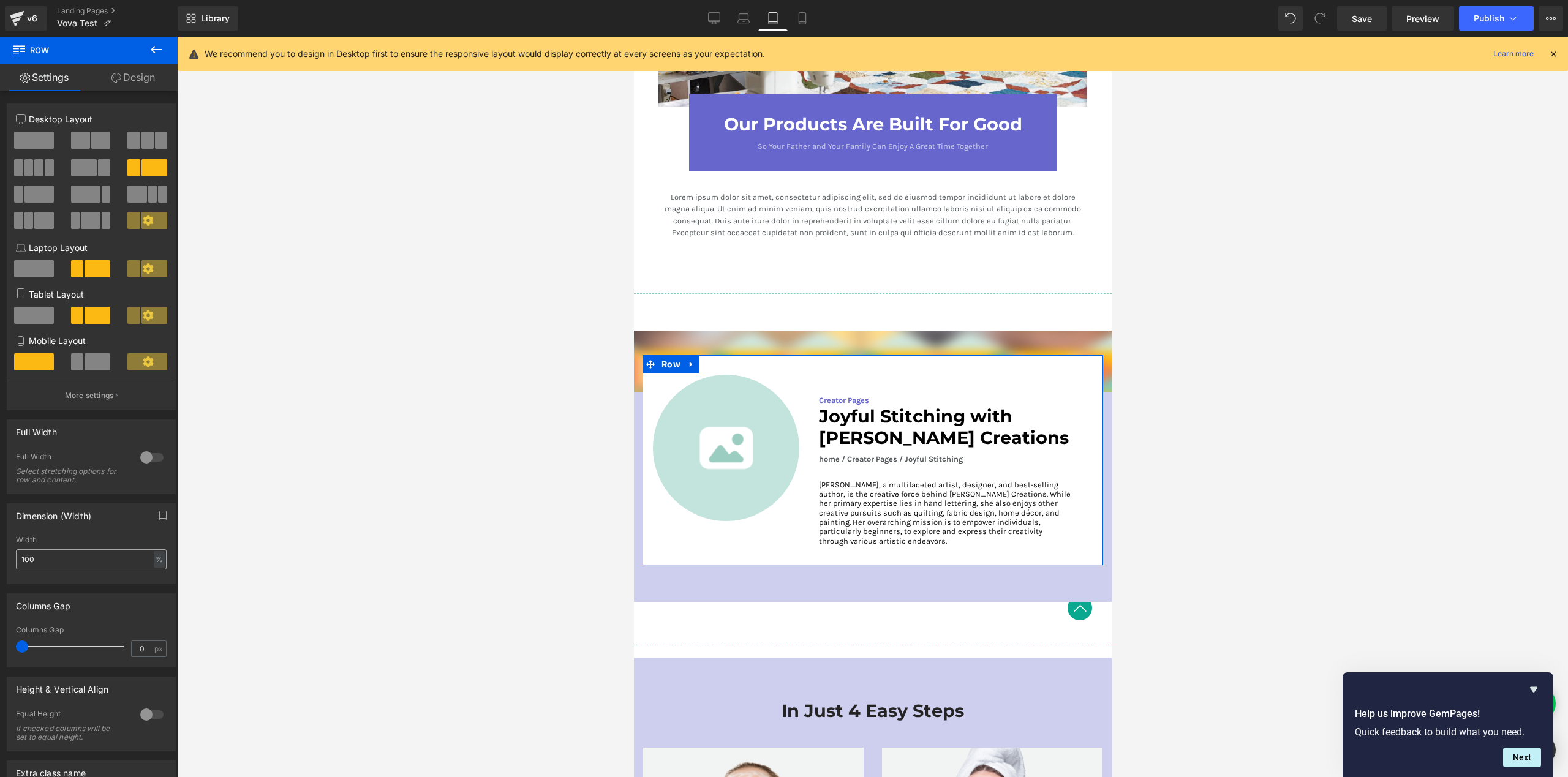
click at [80, 567] on input "100" at bounding box center [91, 559] width 151 height 20
type input "90"
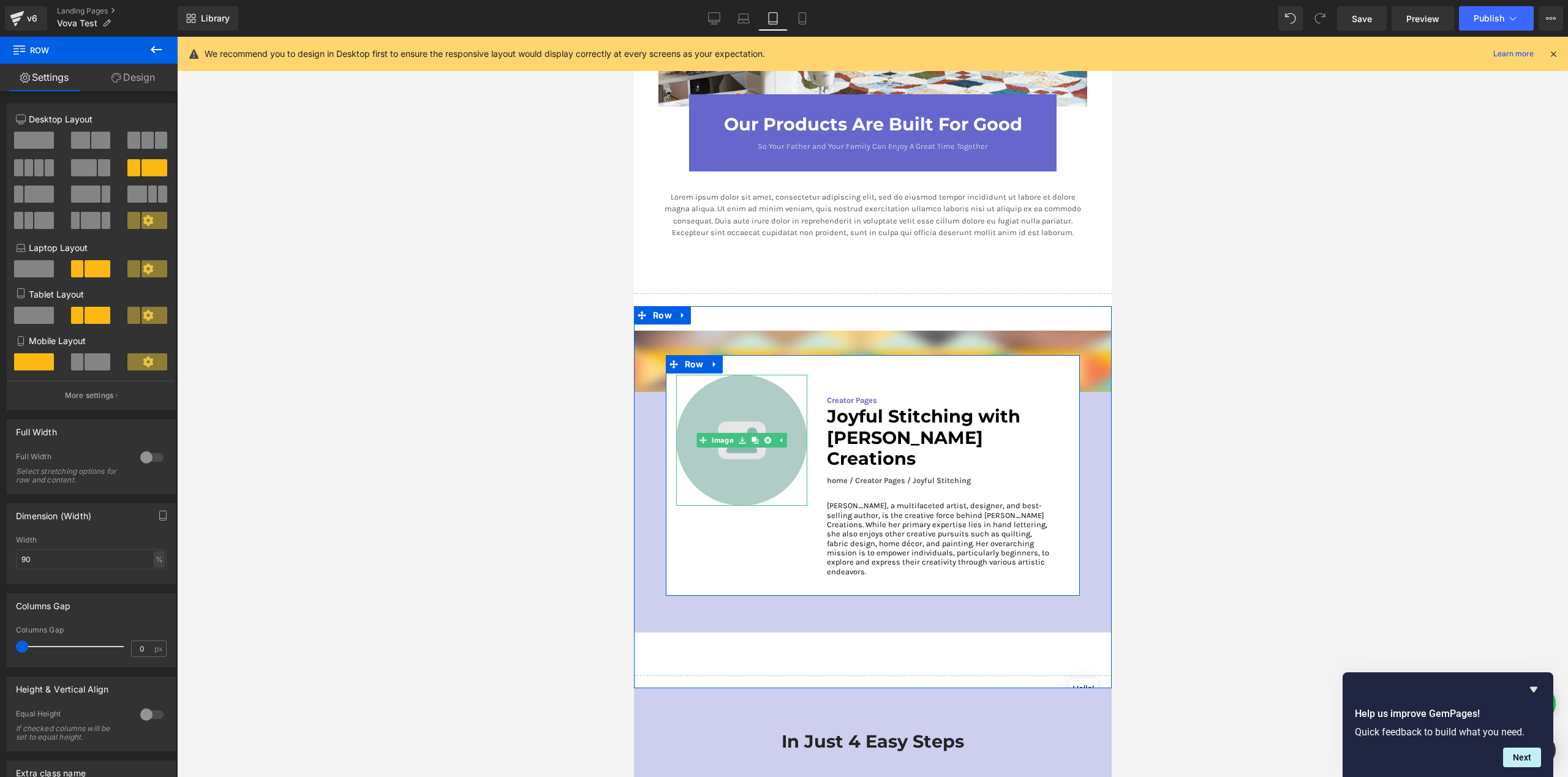
click at [722, 448] on img at bounding box center [741, 440] width 131 height 131
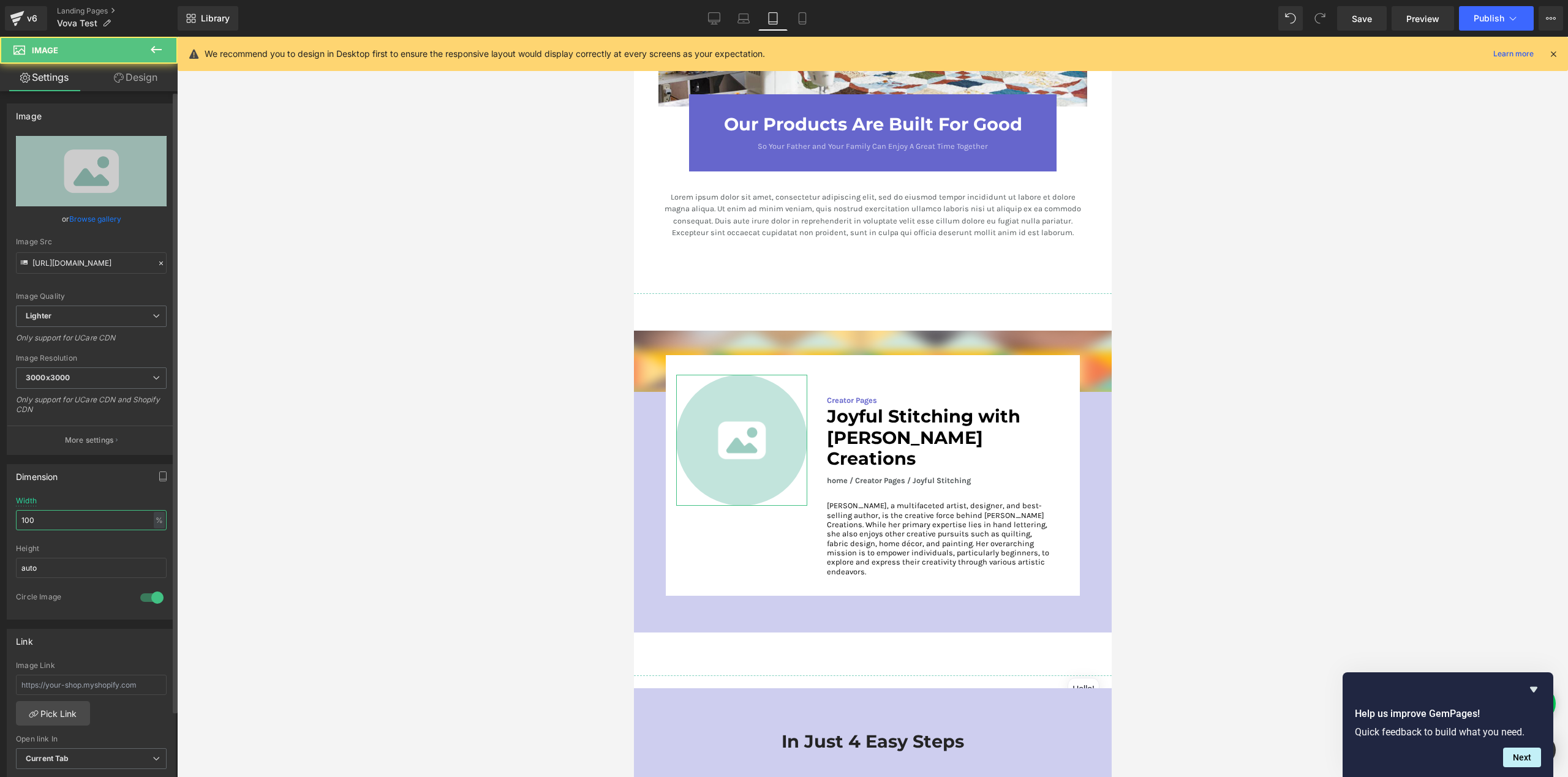
click at [68, 529] on input "100" at bounding box center [91, 520] width 151 height 20
click at [68, 528] on input "100" at bounding box center [91, 520] width 151 height 20
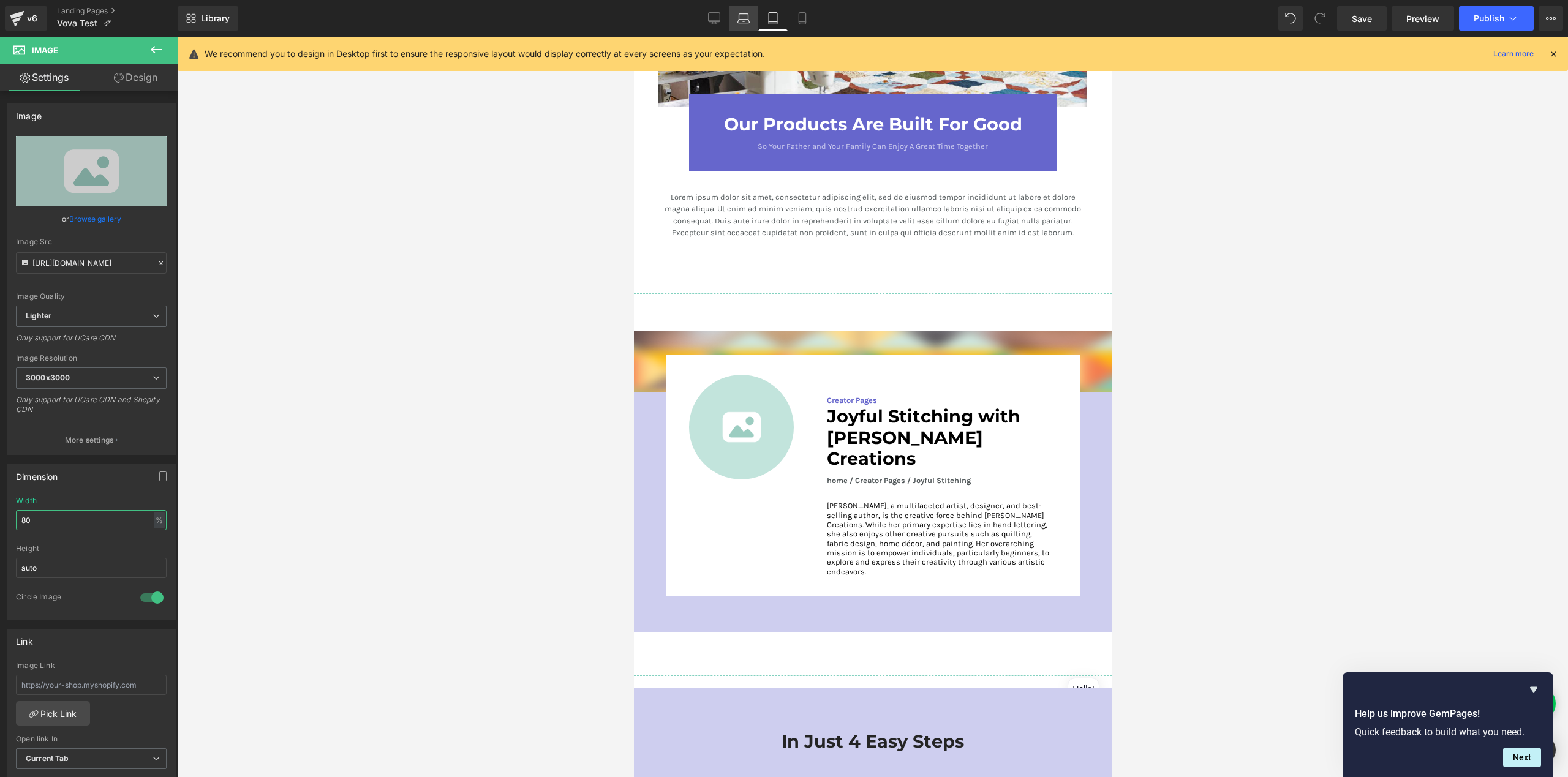
type input "80"
click at [746, 18] on icon at bounding box center [743, 18] width 12 height 12
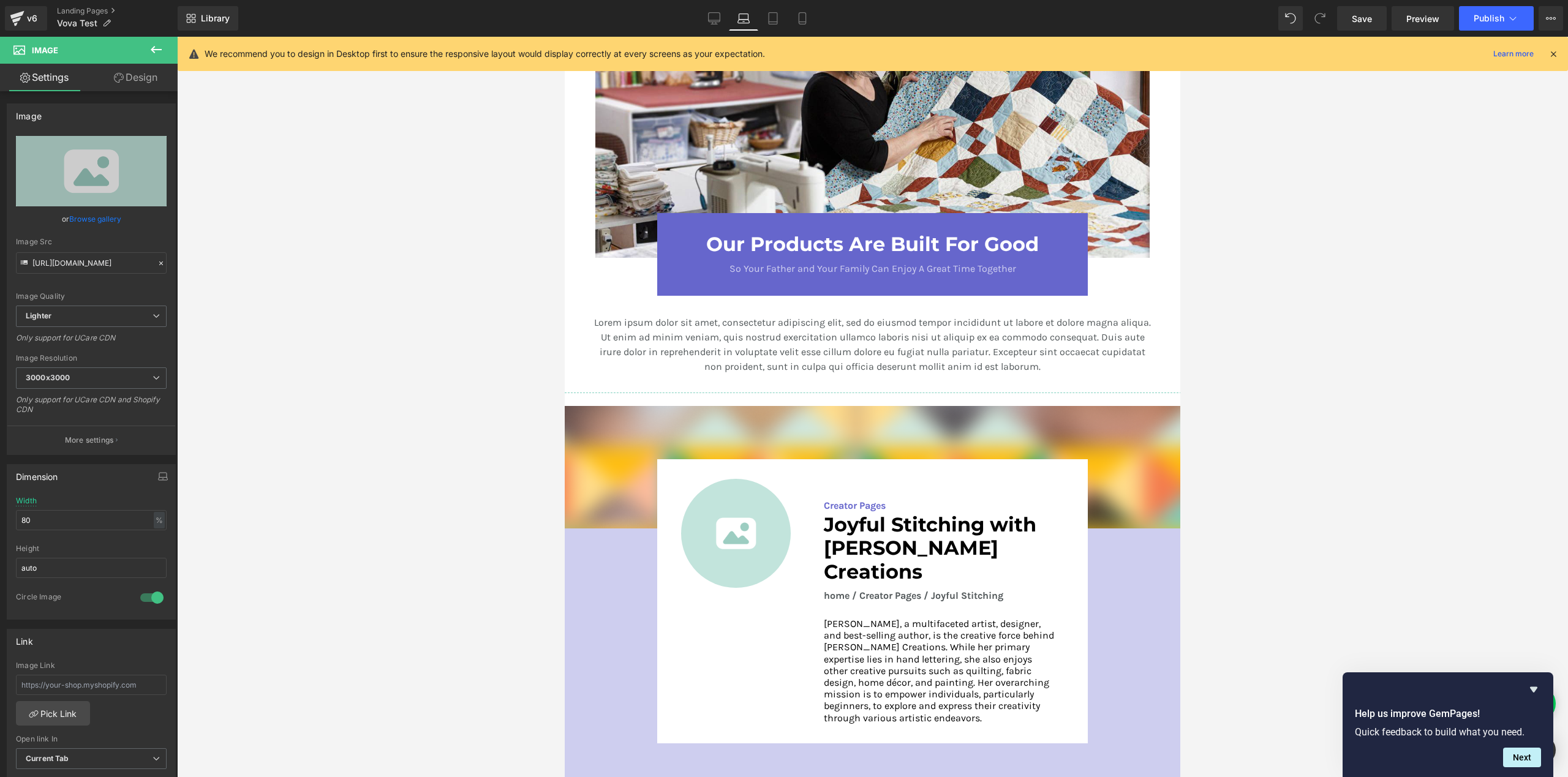
scroll to position [1373, 0]
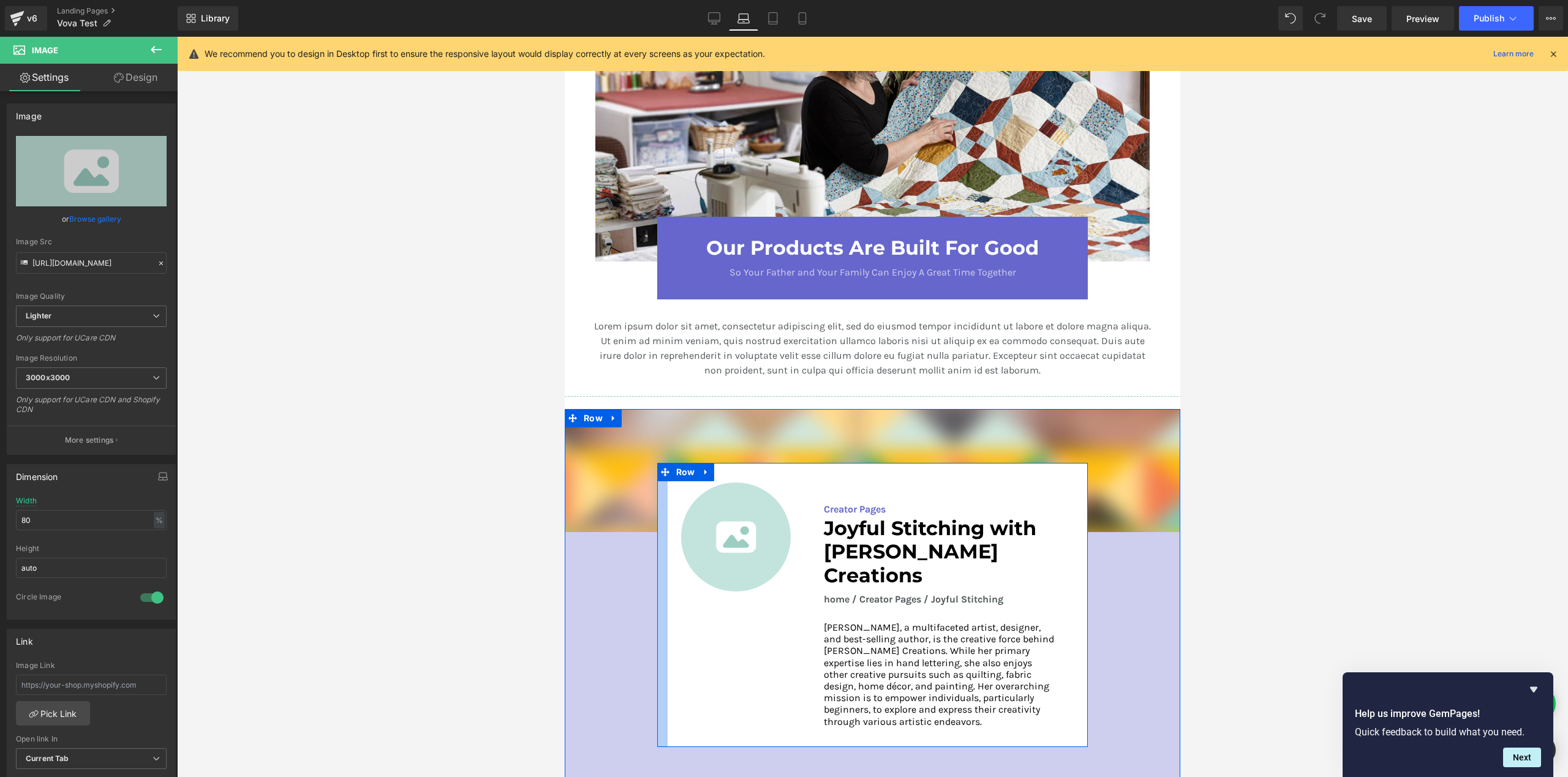
click at [660, 485] on div at bounding box center [662, 604] width 10 height 284
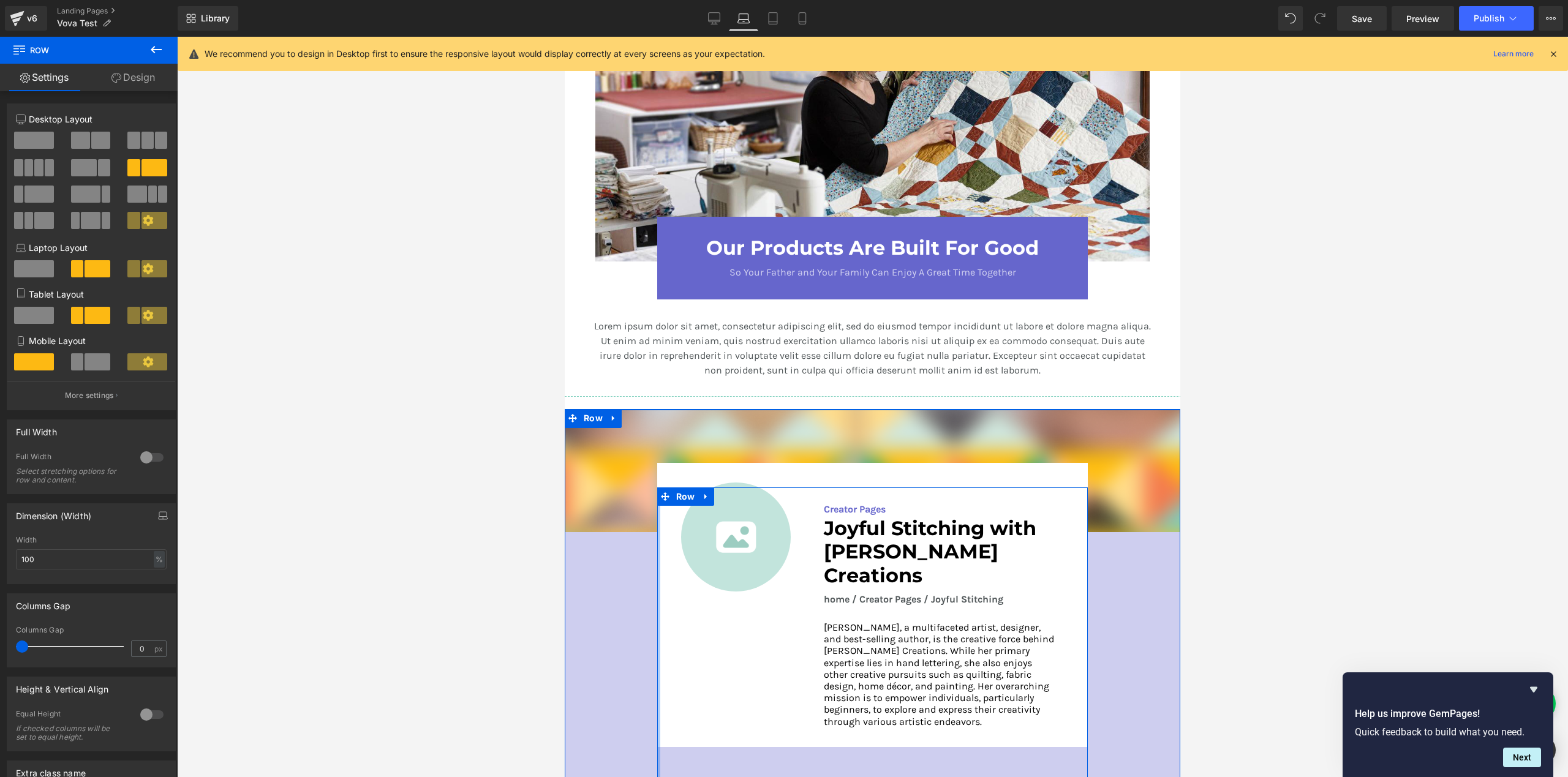
click at [657, 514] on div at bounding box center [659, 632] width 3 height 290
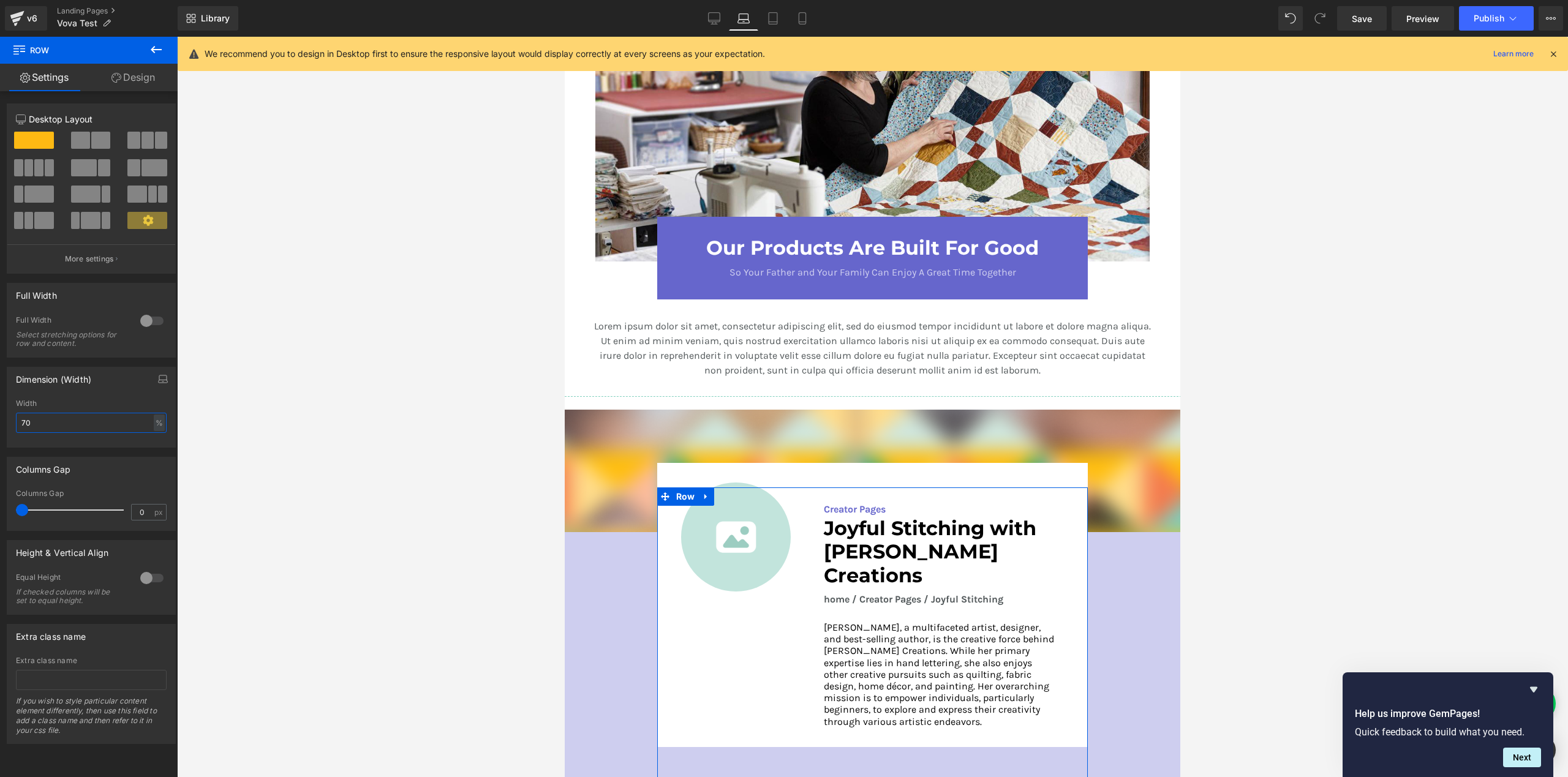
click at [52, 417] on input "70" at bounding box center [91, 422] width 151 height 20
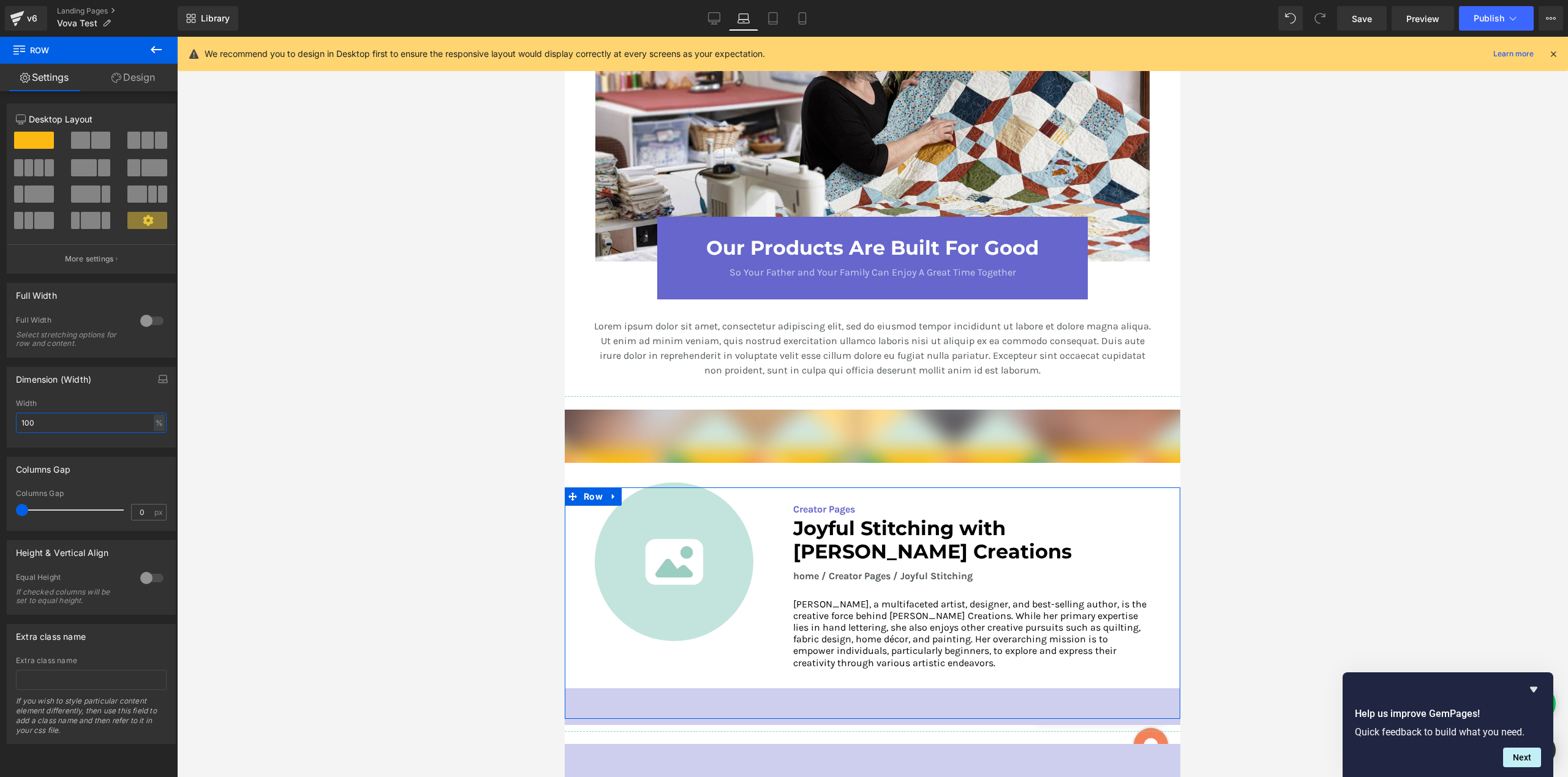
click at [46, 418] on input "100" at bounding box center [91, 422] width 151 height 20
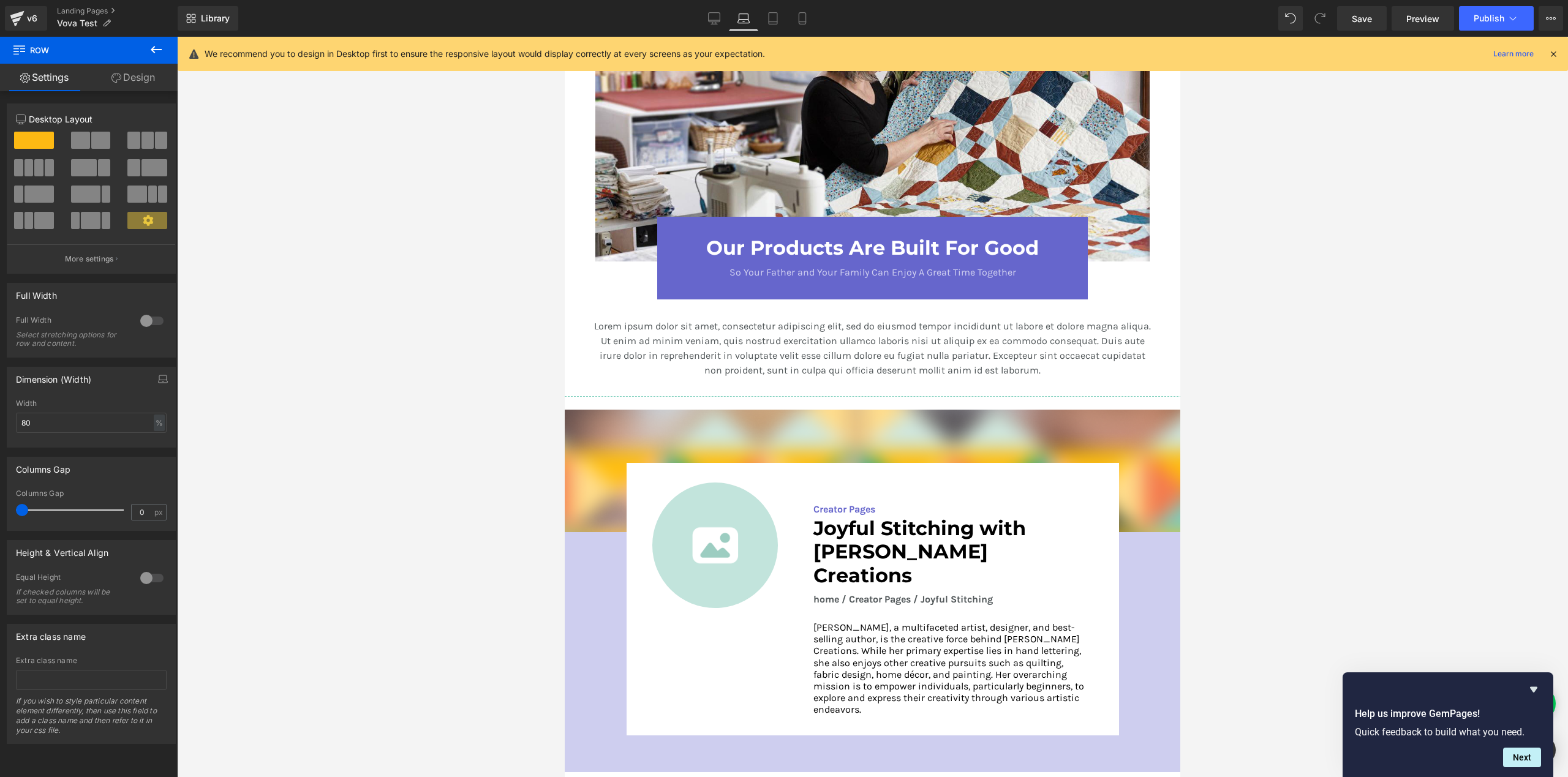
click at [1236, 494] on div at bounding box center [872, 407] width 1391 height 740
click at [720, 14] on icon at bounding box center [714, 18] width 12 height 12
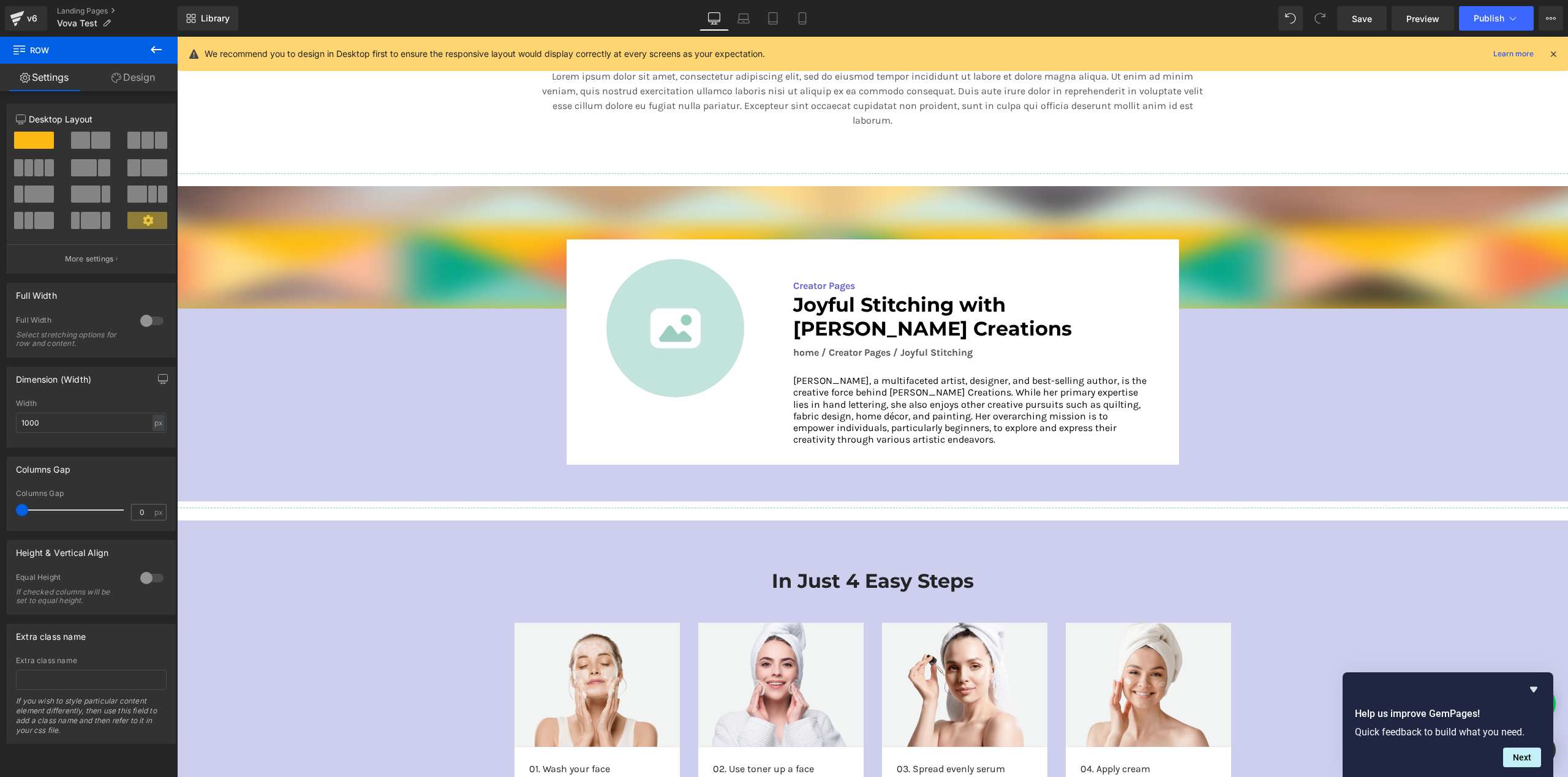
scroll to position [1866, 0]
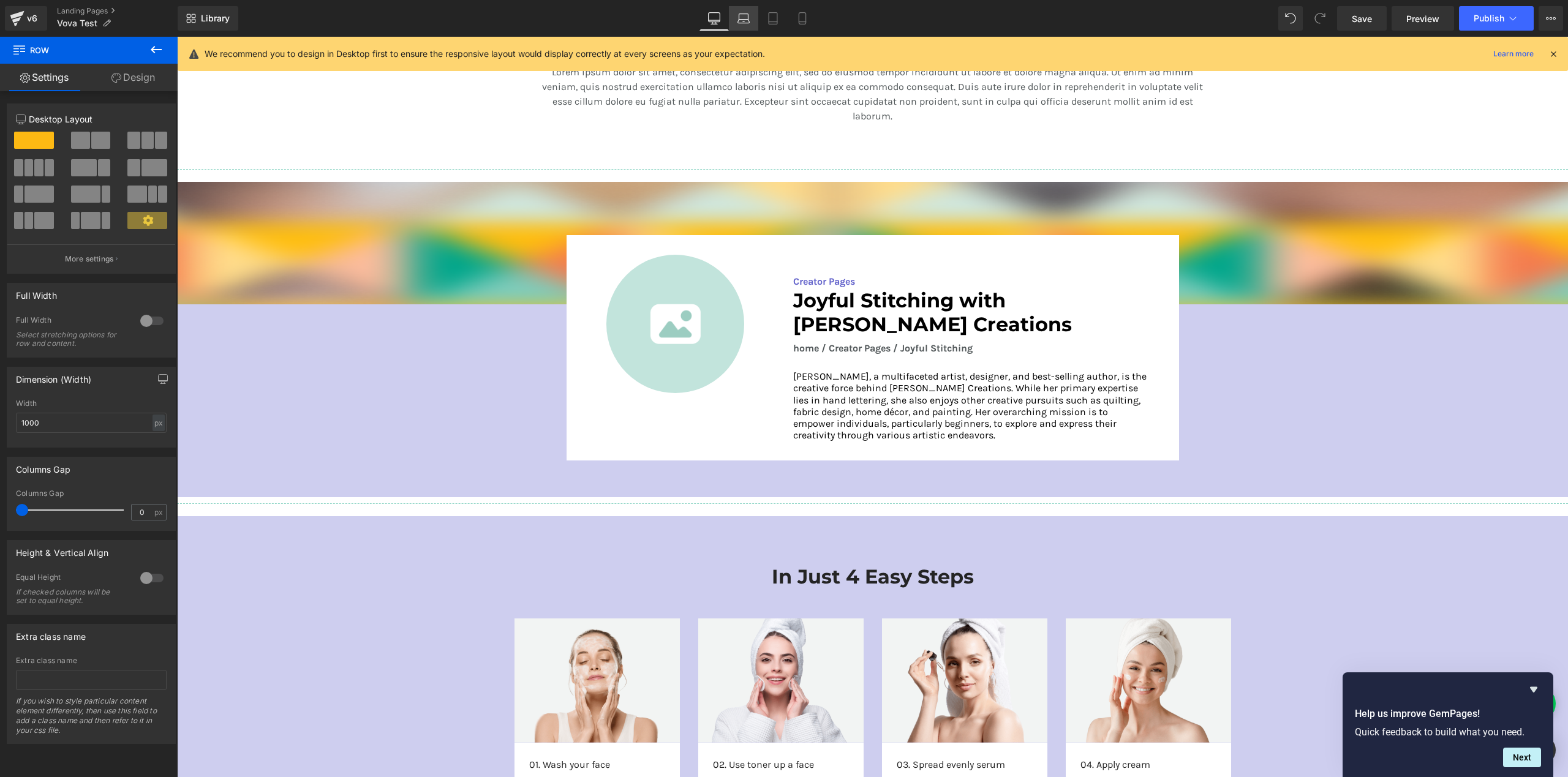
click at [743, 18] on icon at bounding box center [743, 18] width 12 height 12
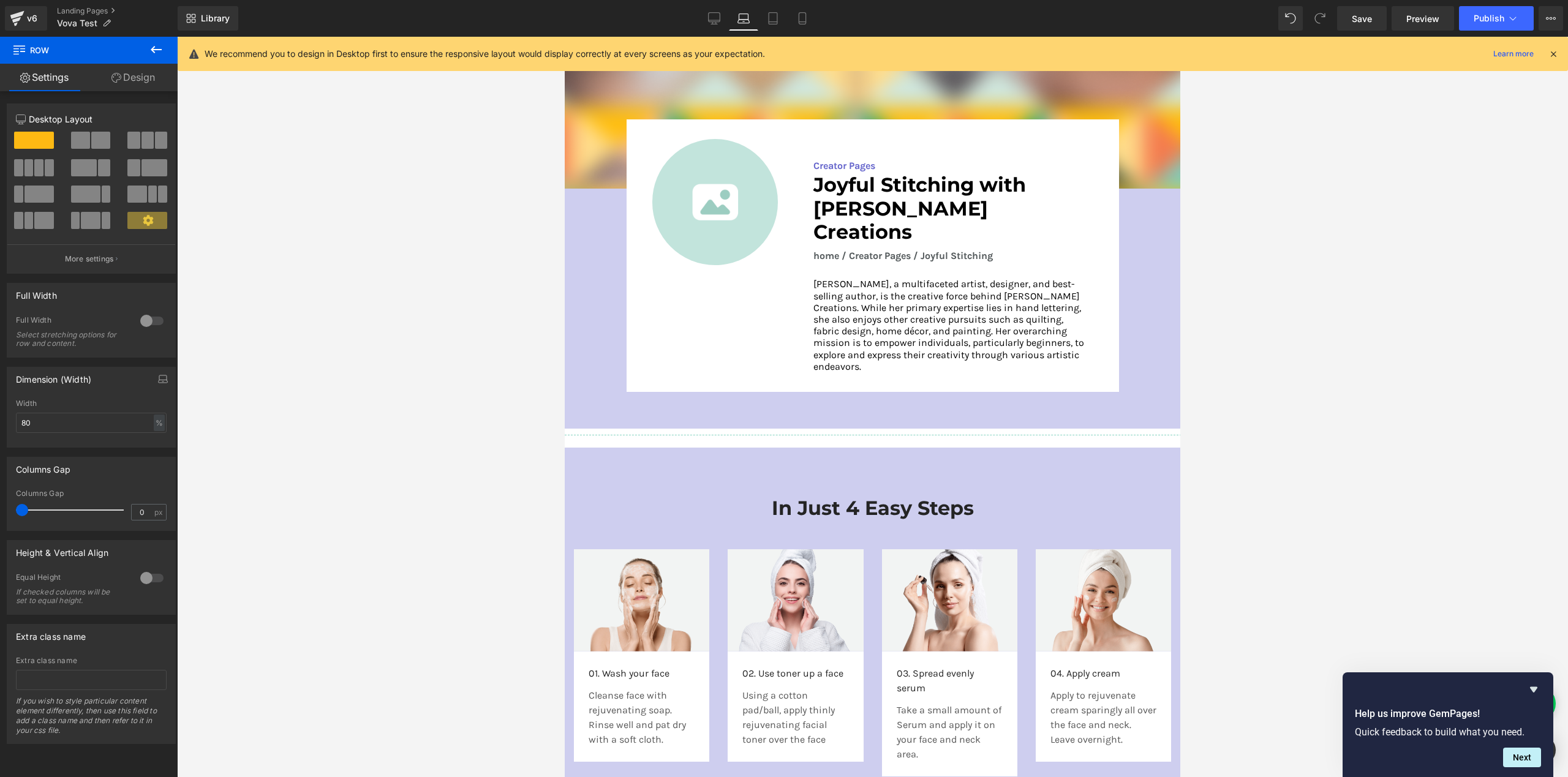
scroll to position [1713, 0]
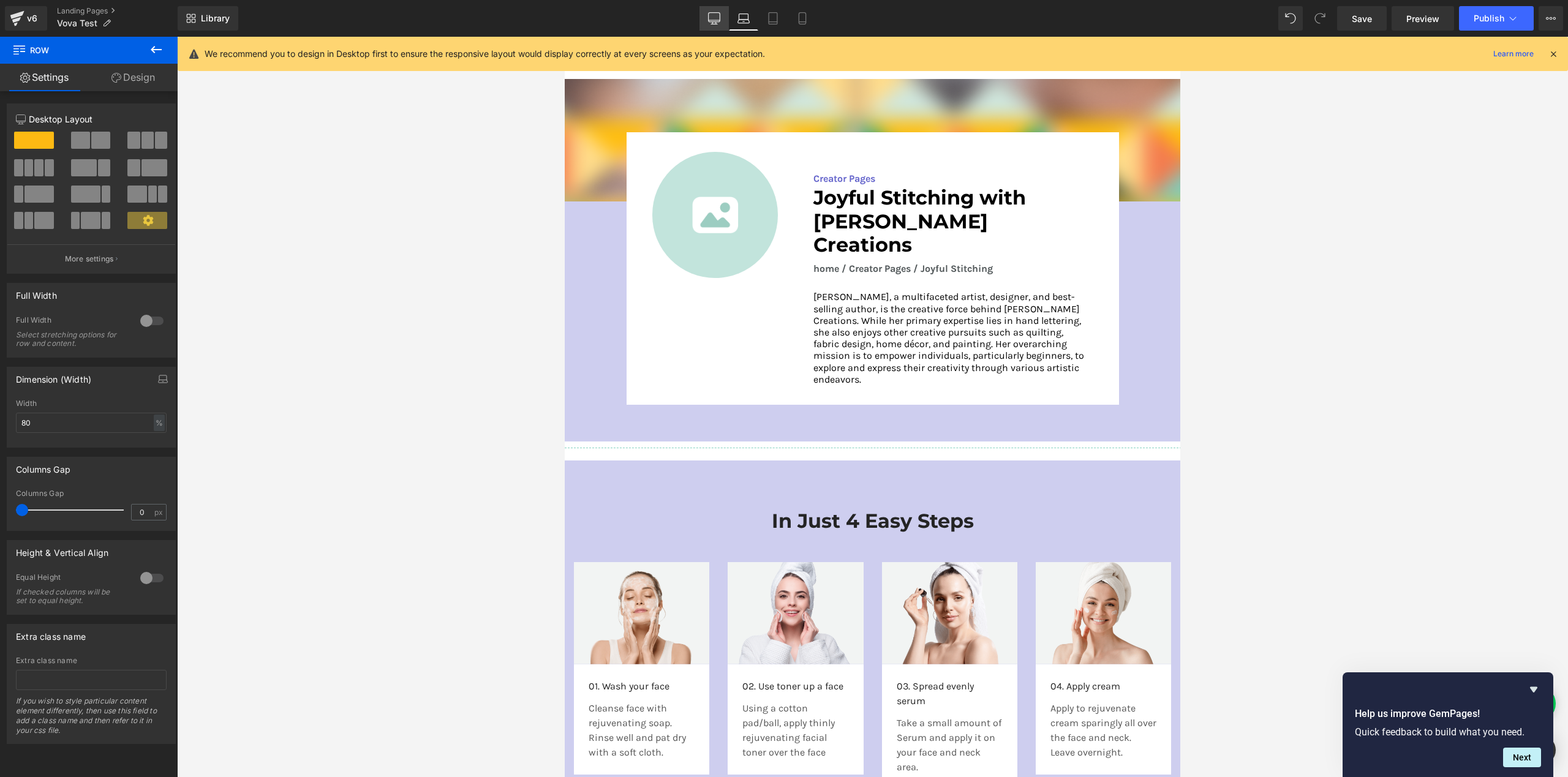
click at [715, 15] on icon at bounding box center [714, 18] width 12 height 12
type input "1000"
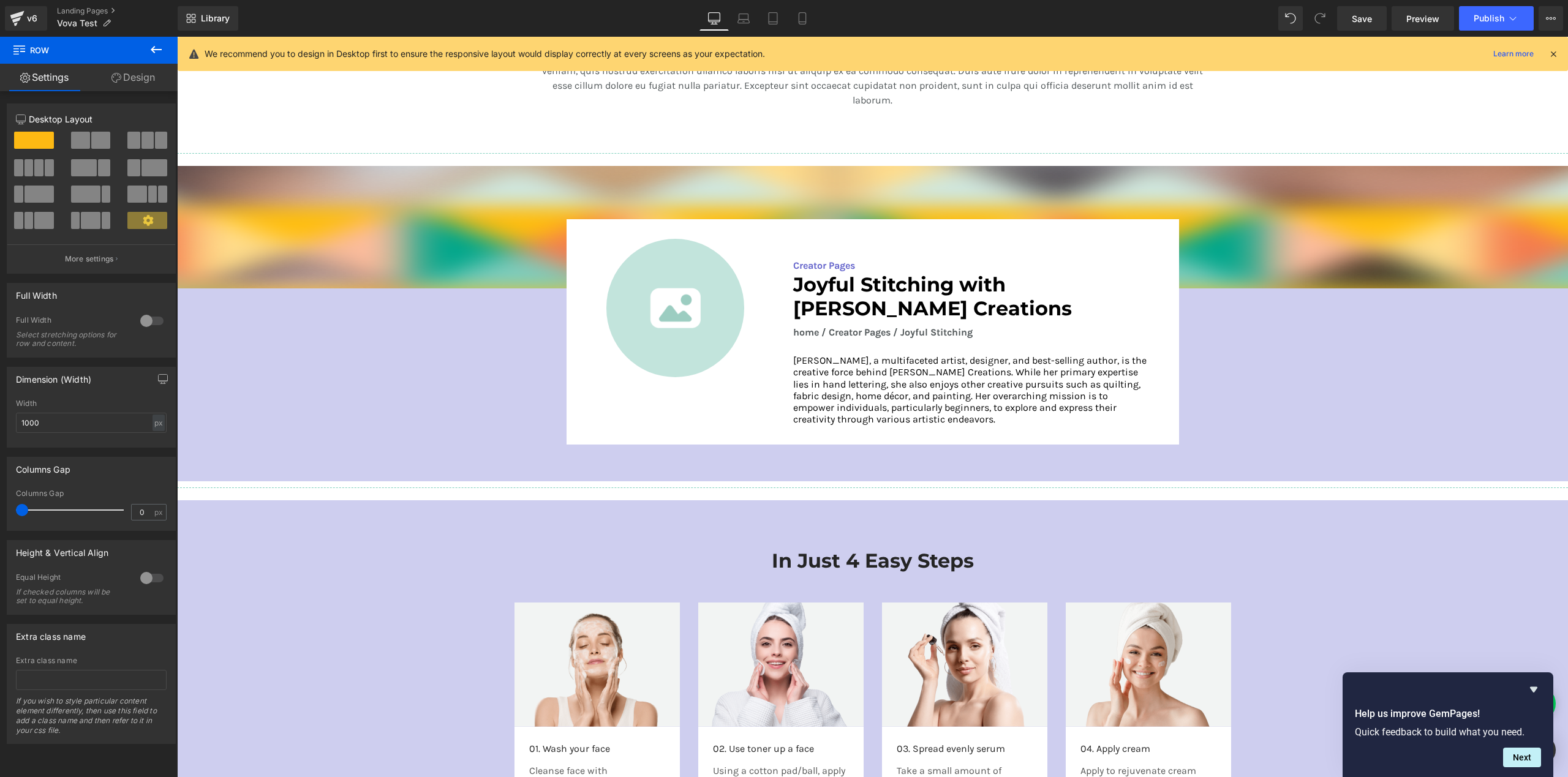
scroll to position [1886, 0]
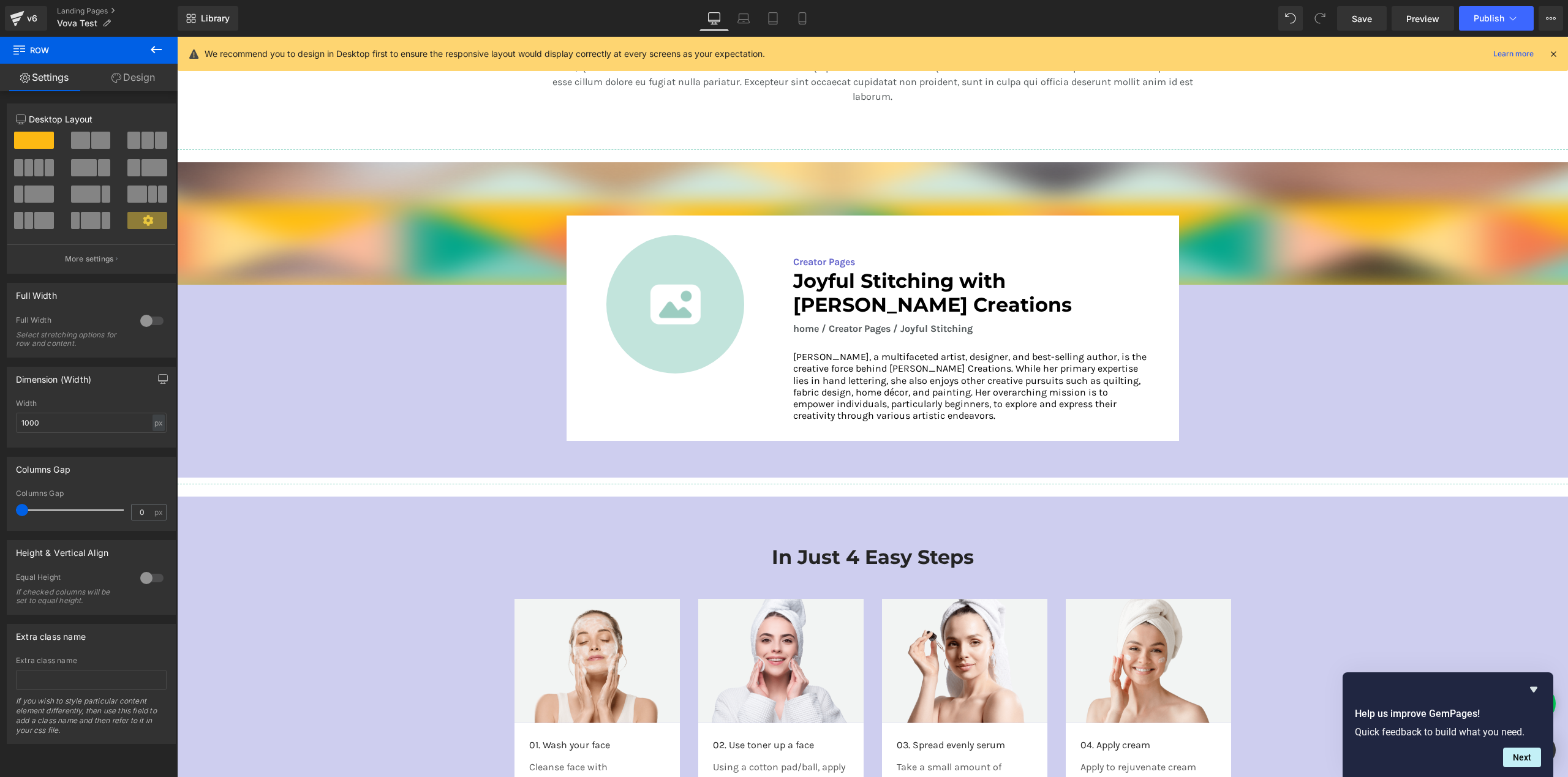
click at [577, 329] on div at bounding box center [675, 304] width 197 height 138
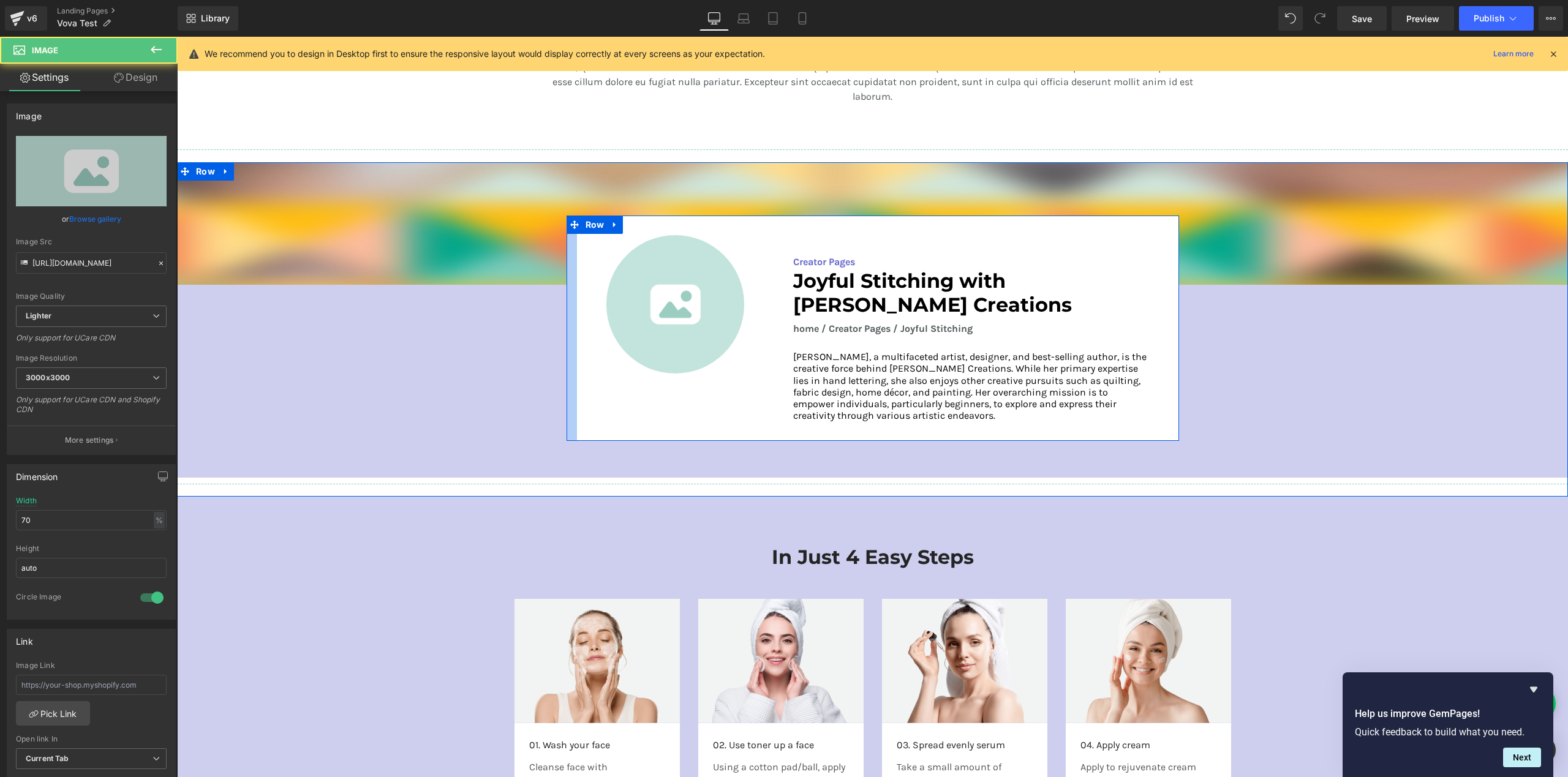
click at [568, 331] on div at bounding box center [572, 328] width 10 height 225
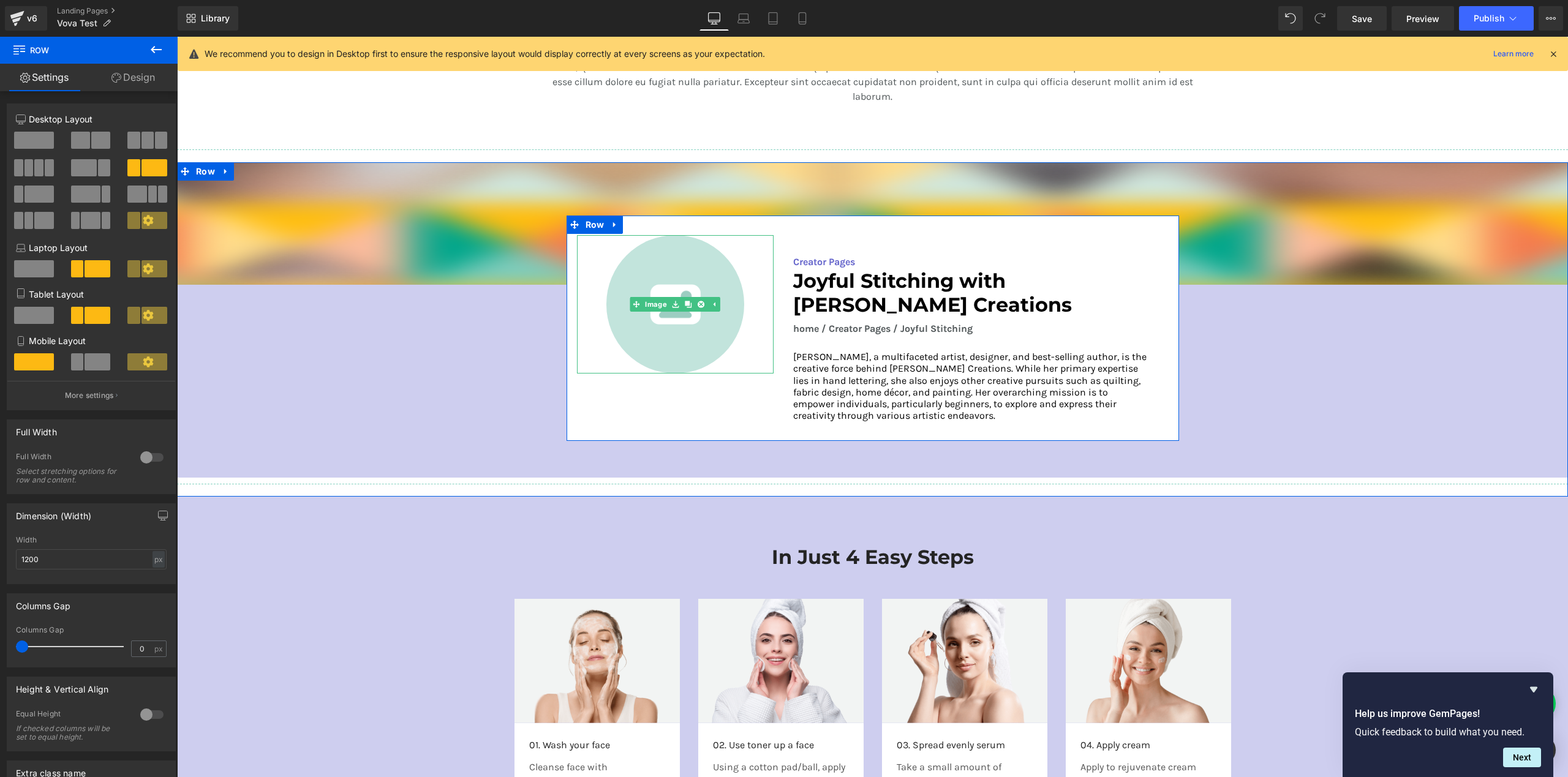
click at [594, 353] on div at bounding box center [675, 304] width 197 height 138
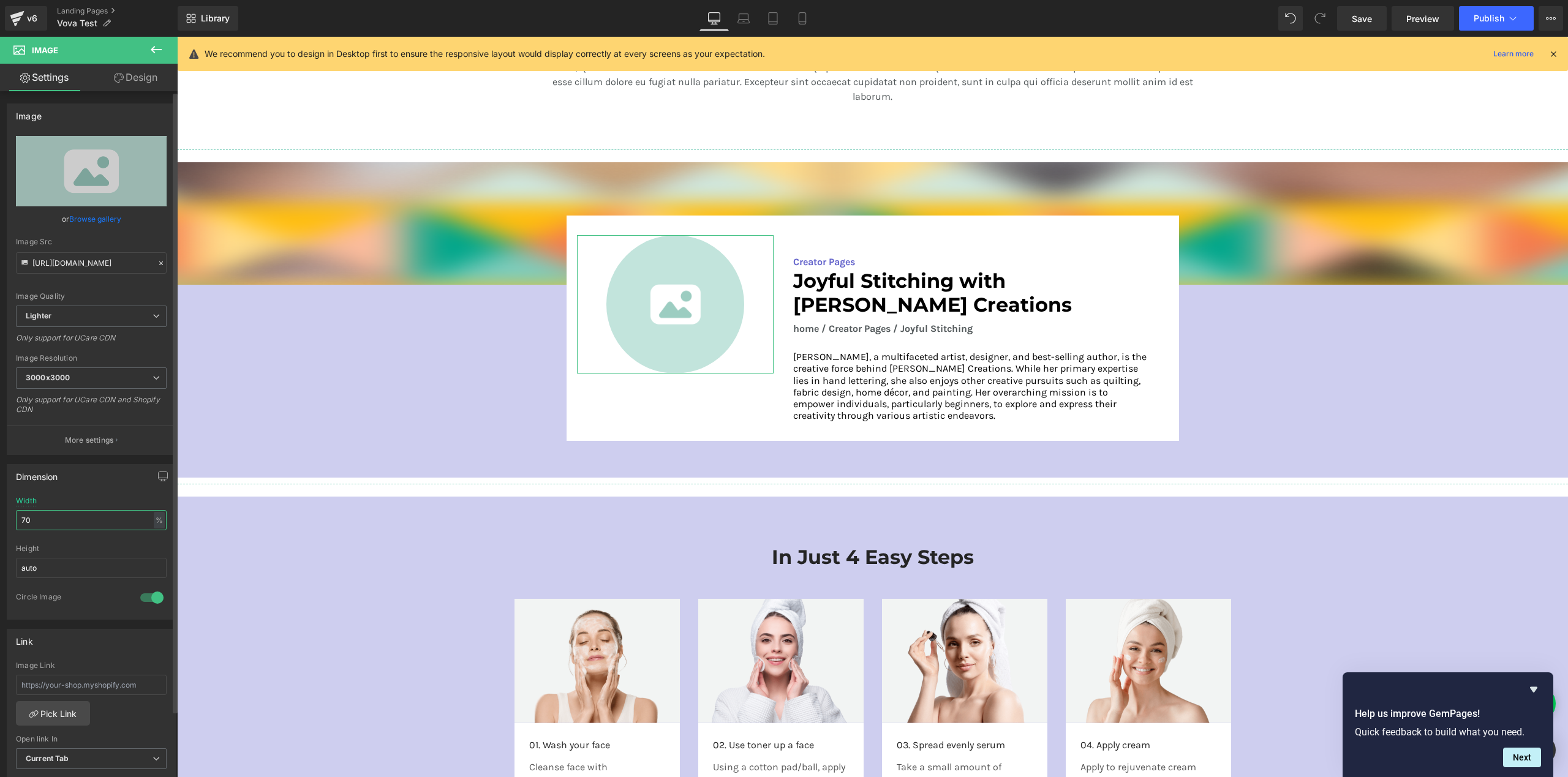
click at [52, 523] on input "70" at bounding box center [91, 520] width 151 height 20
click at [52, 522] on input "70" at bounding box center [91, 520] width 151 height 20
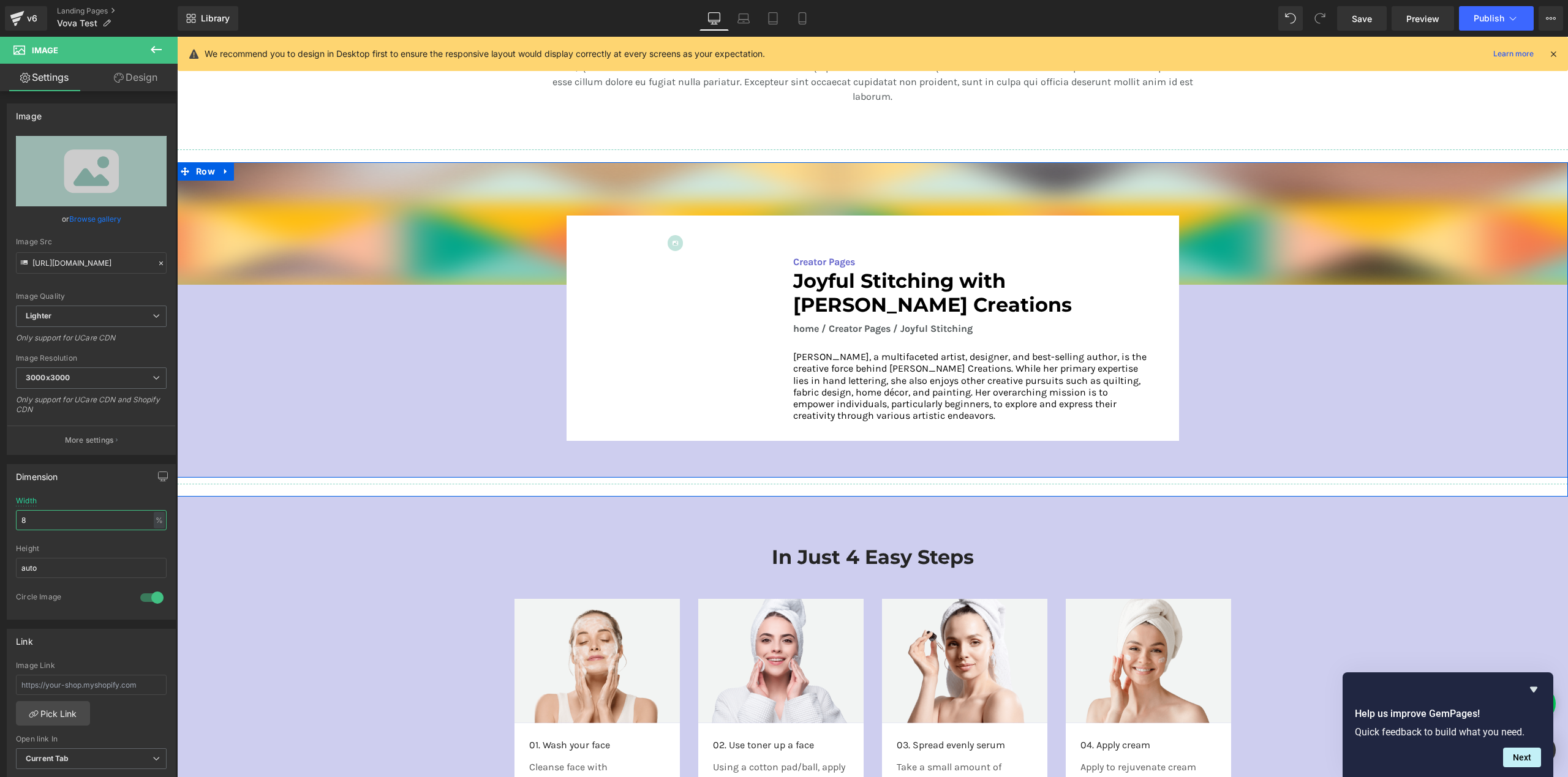
type input "80"
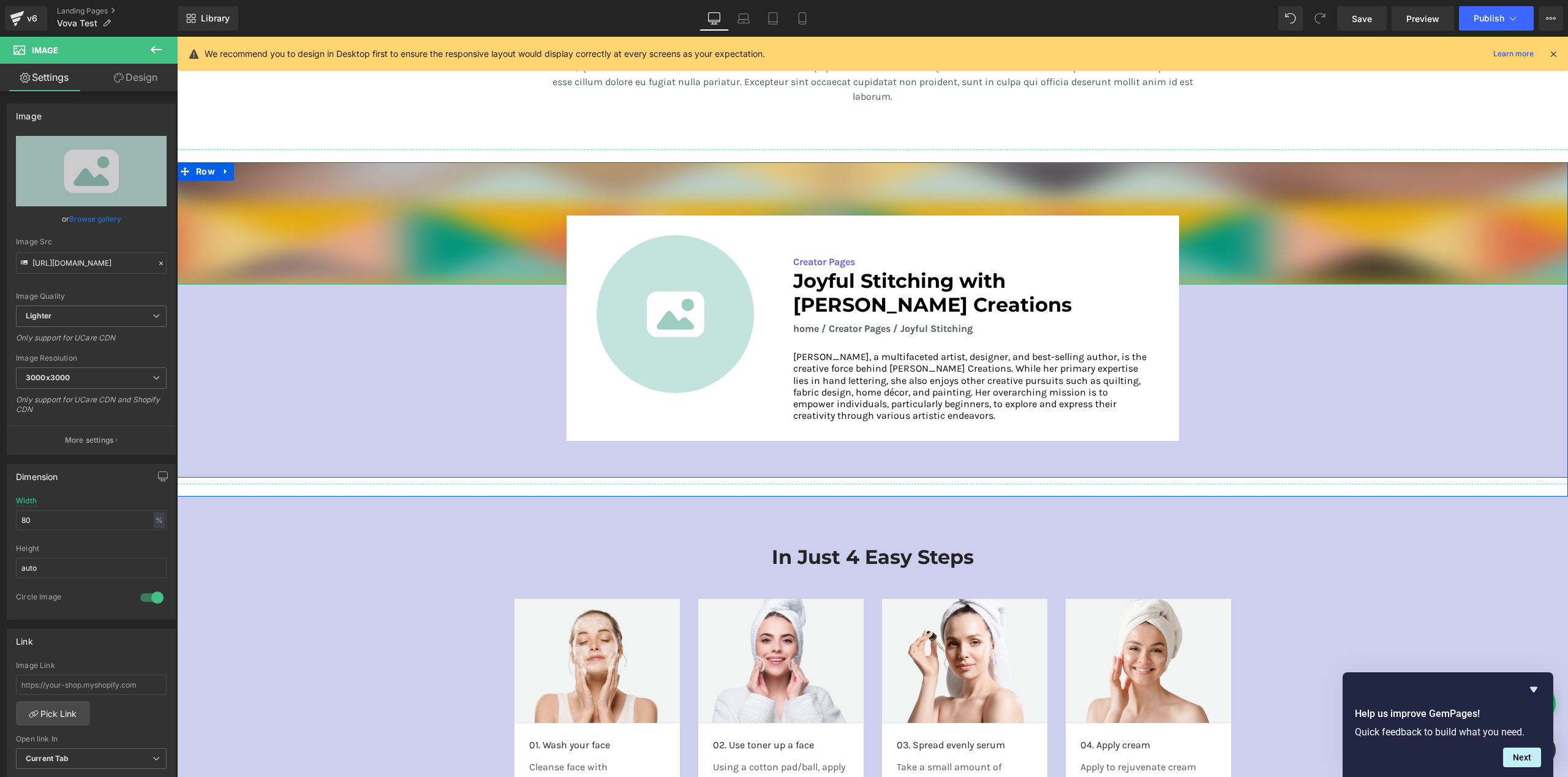
click at [696, 213] on img at bounding box center [872, 223] width 1391 height 122
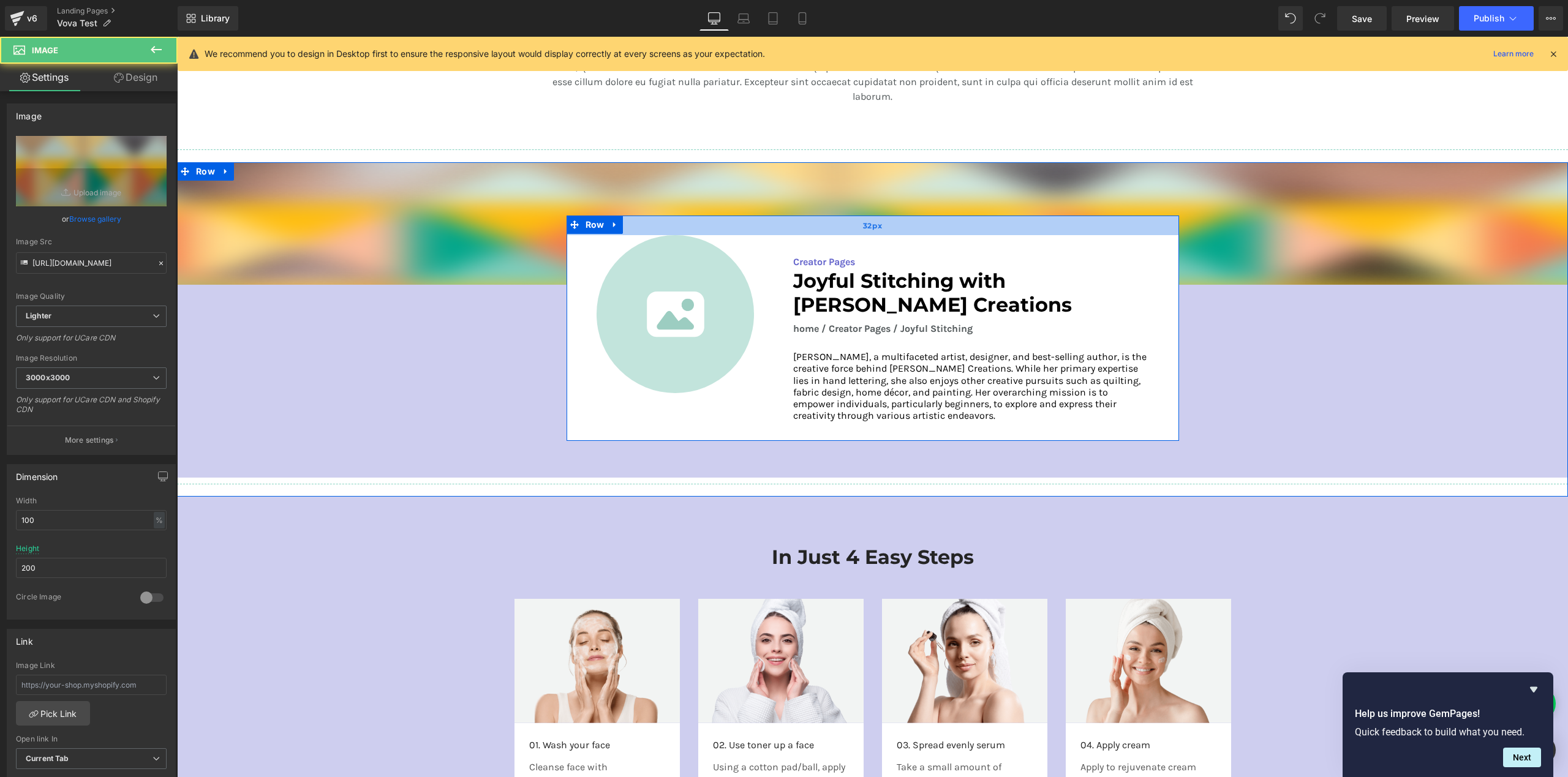
click at [693, 222] on div "32px" at bounding box center [873, 225] width 612 height 19
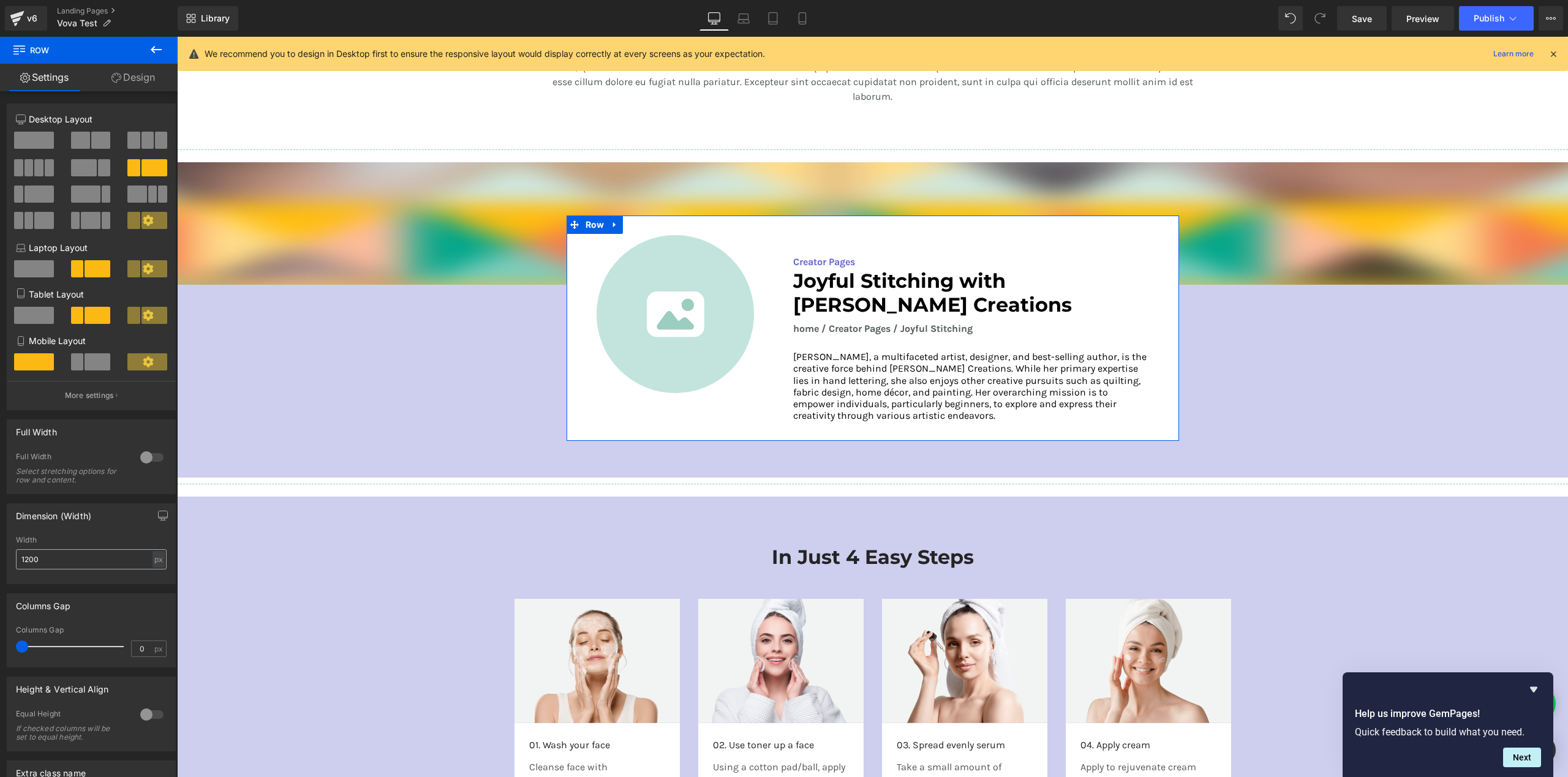
click at [49, 564] on input "1200" at bounding box center [91, 559] width 151 height 20
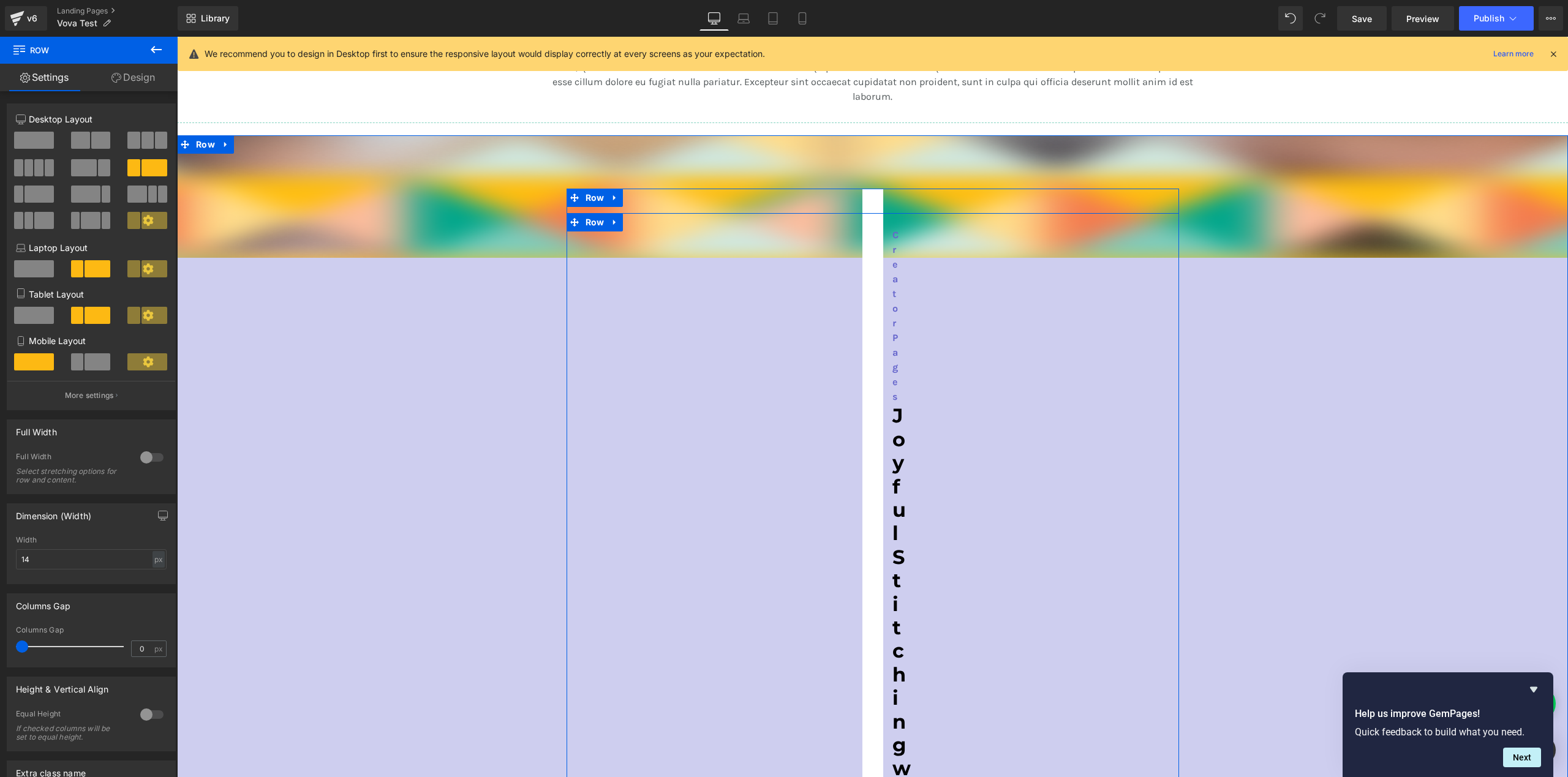
type input "1"
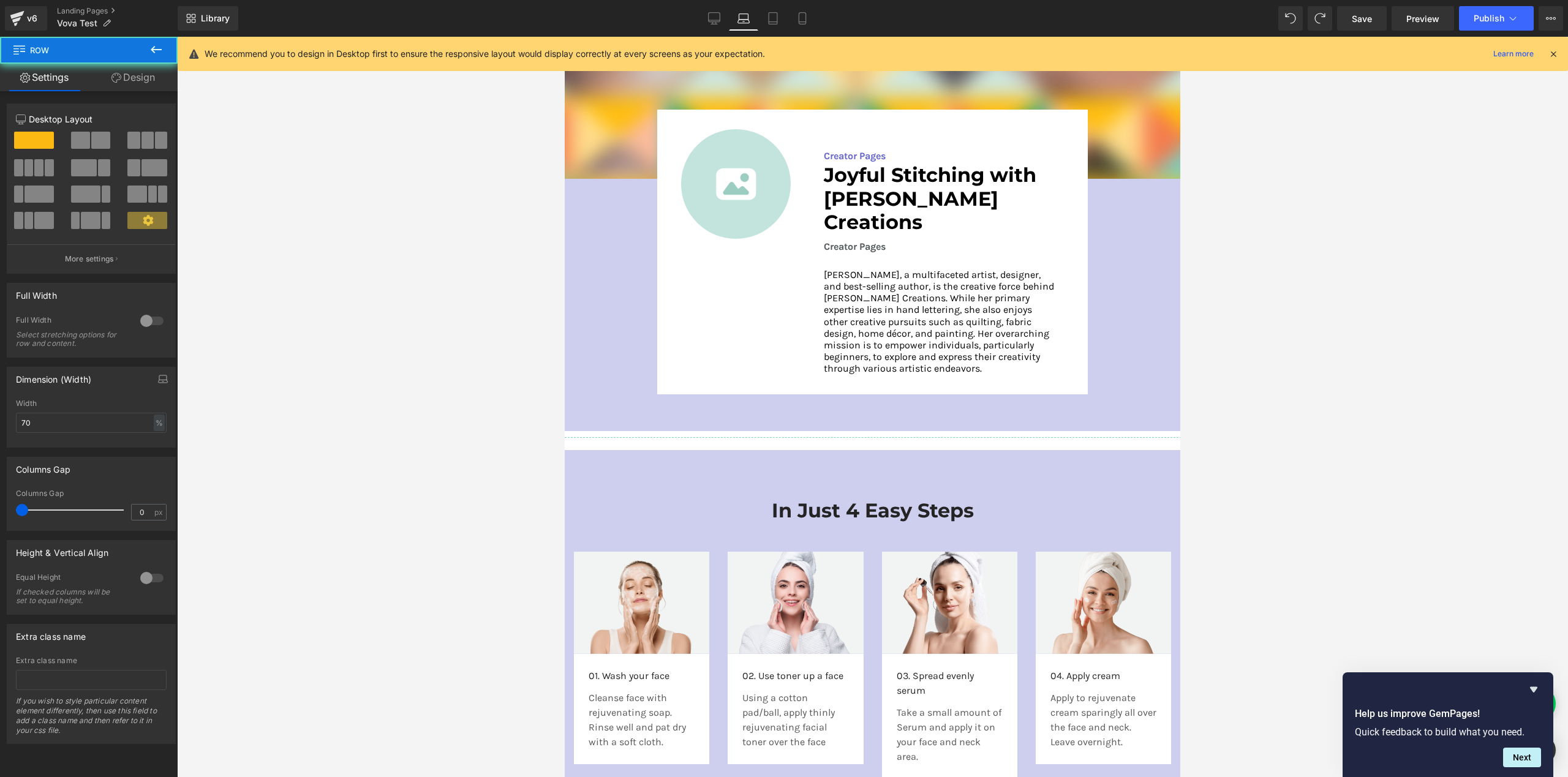
scroll to position [1733, 0]
click at [725, 17] on link "Desktop" at bounding box center [714, 18] width 29 height 25
type input "1000"
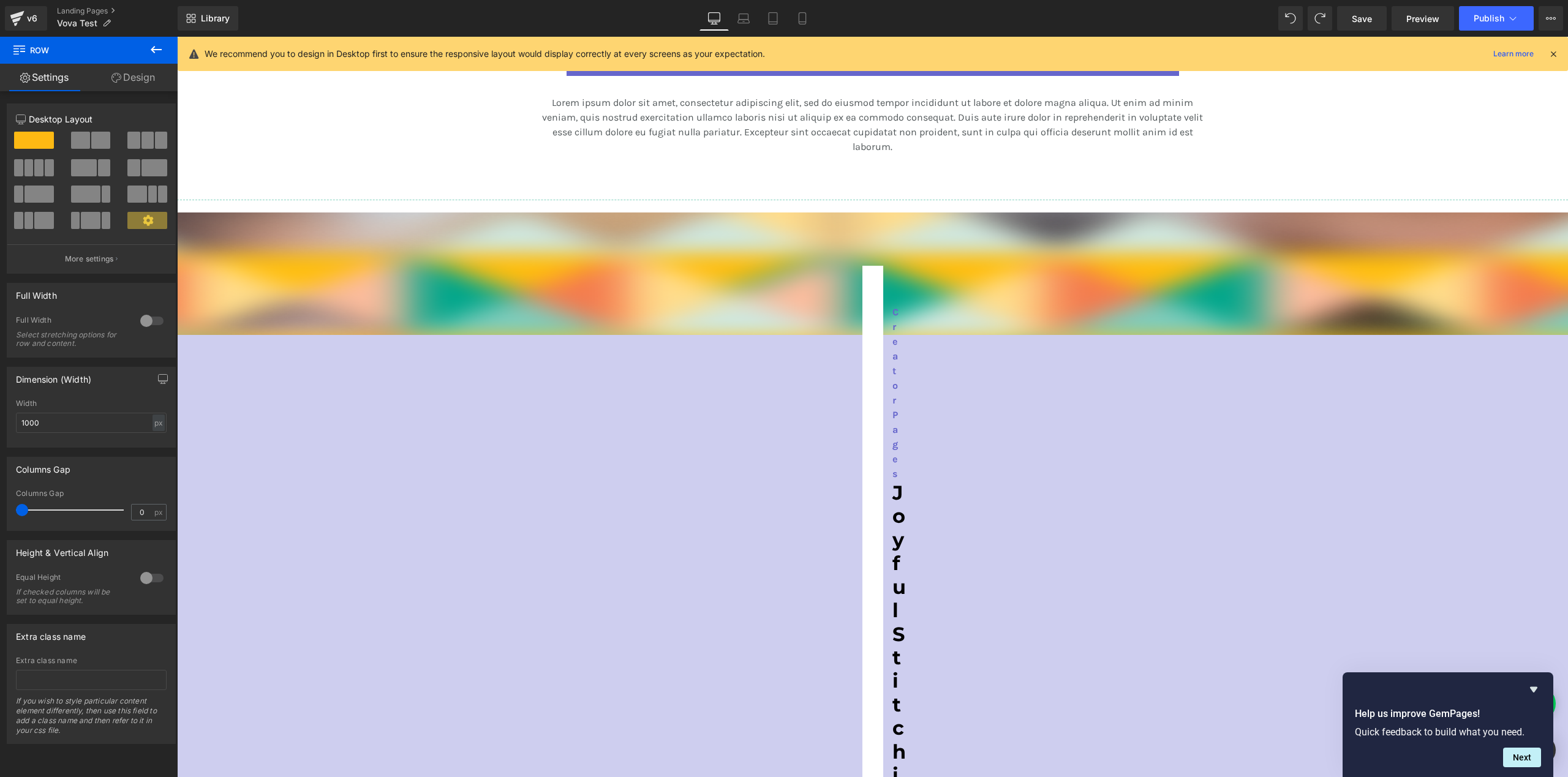
scroll to position [1835, 0]
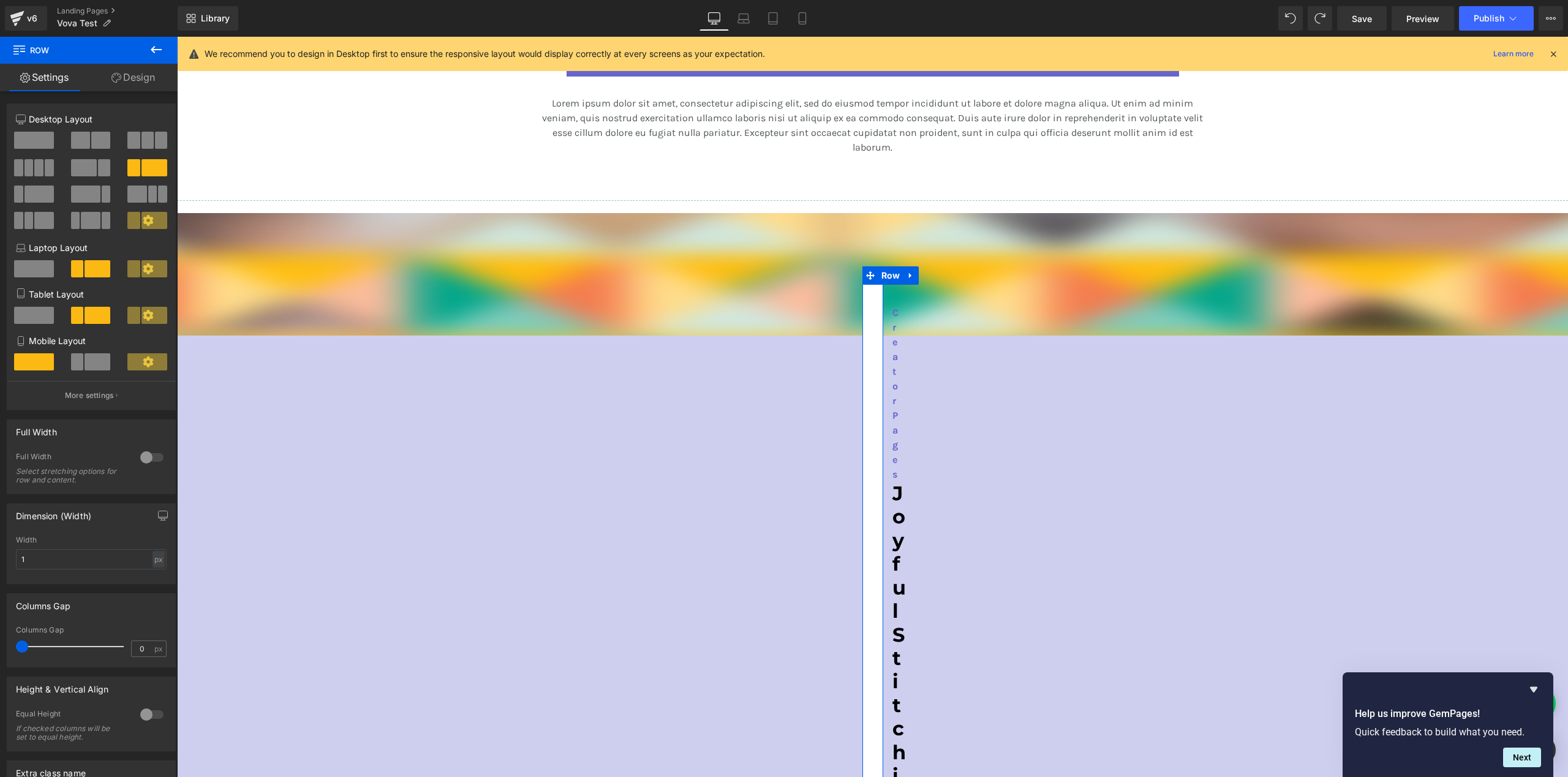
click at [79, 550] on div "Width 1 px % px" at bounding box center [91, 559] width 151 height 47
click at [73, 561] on input "1" at bounding box center [91, 559] width 151 height 20
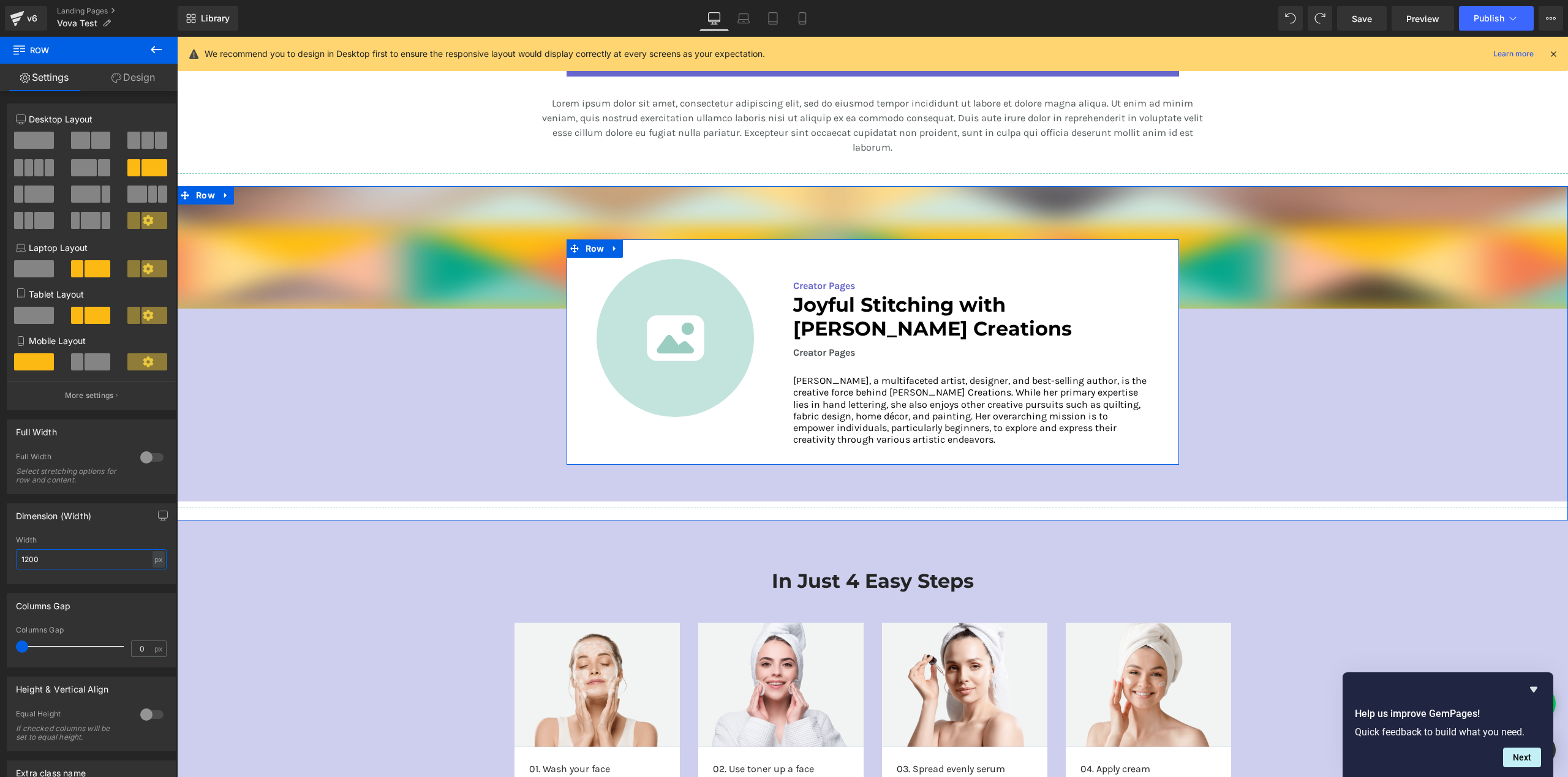
type input "1200"
click at [611, 435] on div "Image Creator Pages Text Block Joyful Stitching with [PERSON_NAME] Creations He…" at bounding box center [873, 351] width 612 height 225
click at [592, 307] on div at bounding box center [675, 338] width 197 height 158
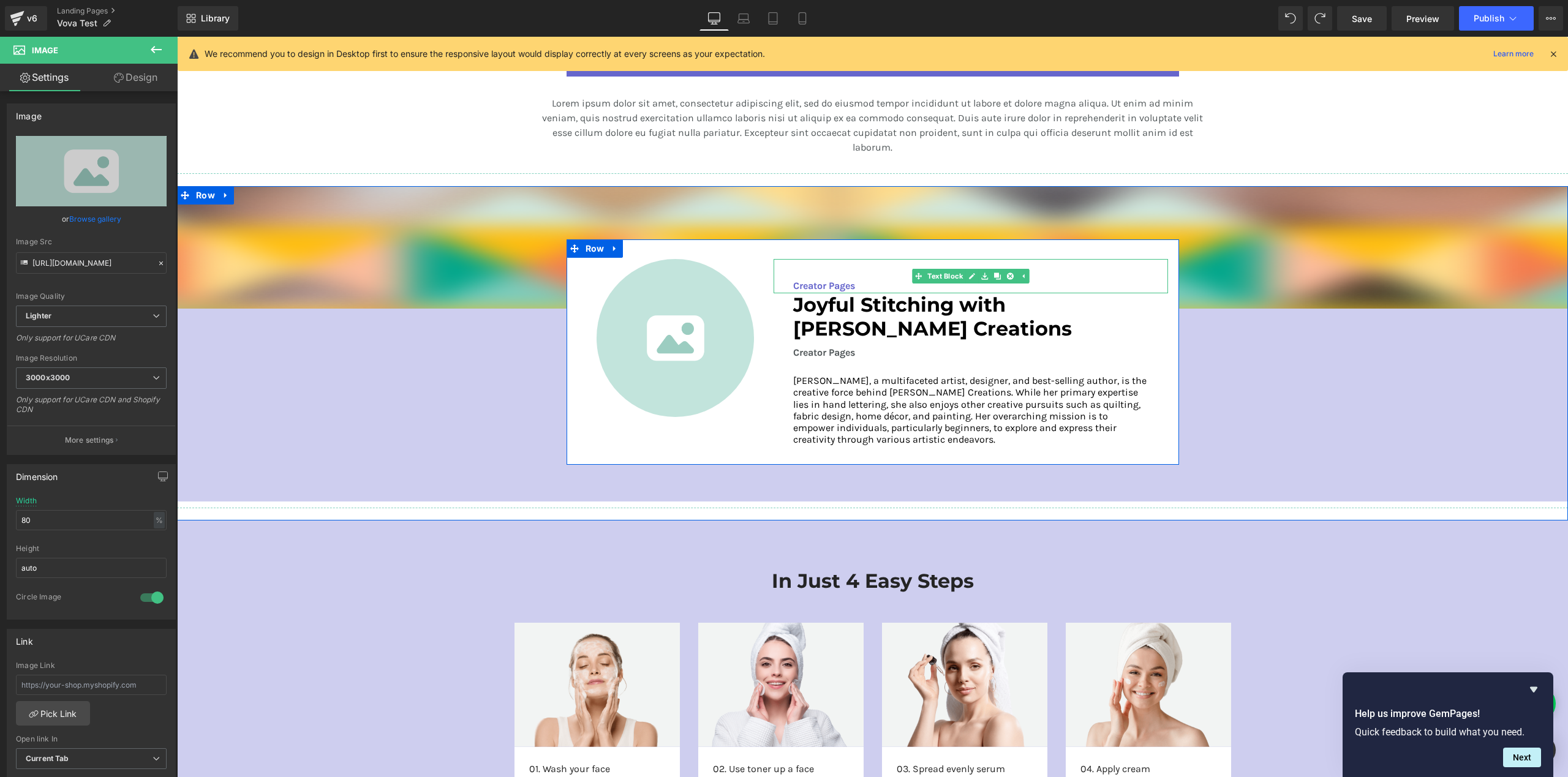
click at [852, 266] on div "Creator Pages" at bounding box center [971, 276] width 395 height 34
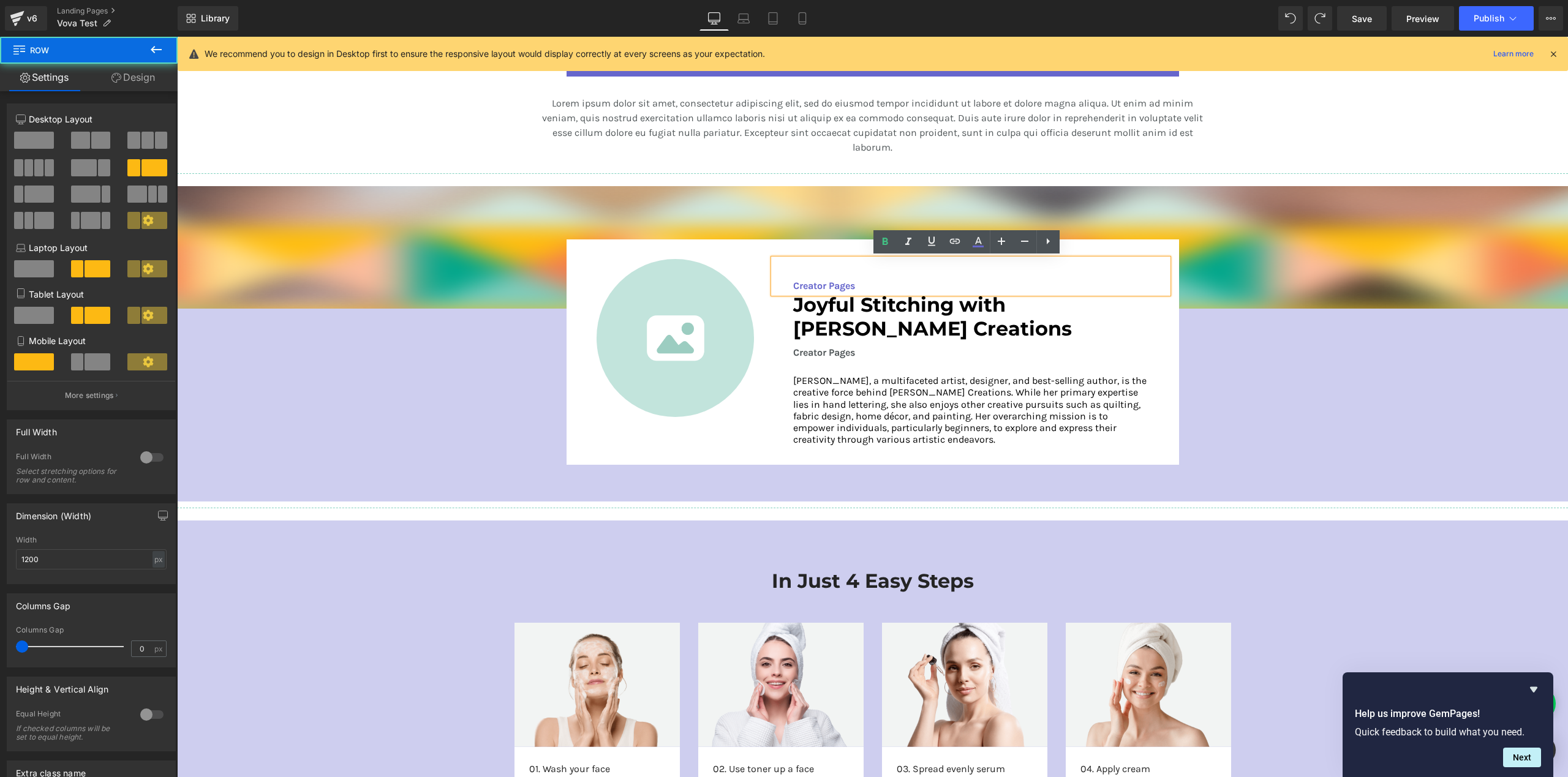
click at [852, 249] on div "Image Creator Pages Text Block Joyful Stitching with [PERSON_NAME] Creations He…" at bounding box center [873, 351] width 612 height 225
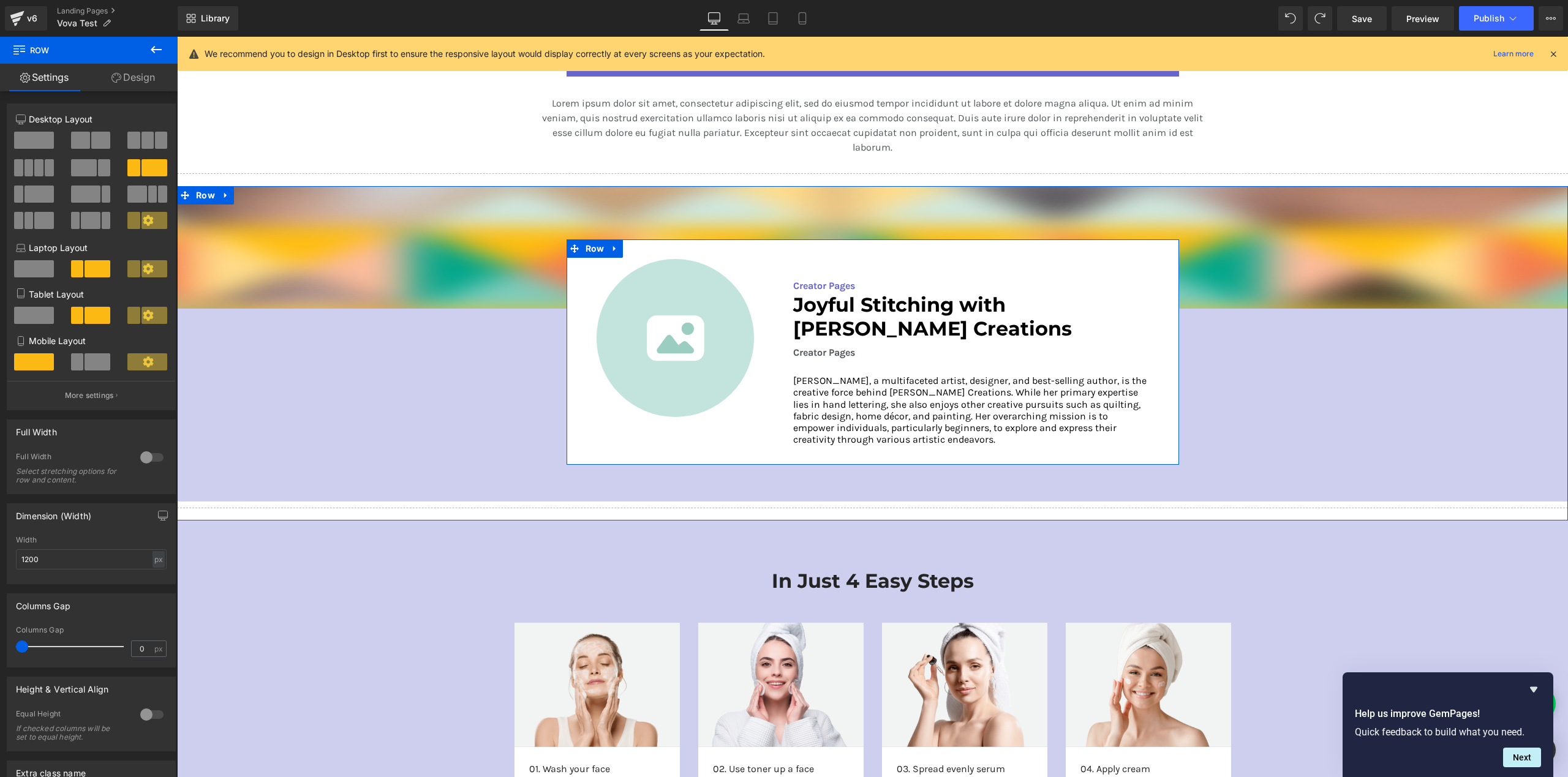
click at [721, 441] on div "Image Creator Pages Text Block Joyful Stitching with [PERSON_NAME] Creations He…" at bounding box center [873, 351] width 612 height 225
click at [144, 460] on div at bounding box center [151, 457] width 29 height 19
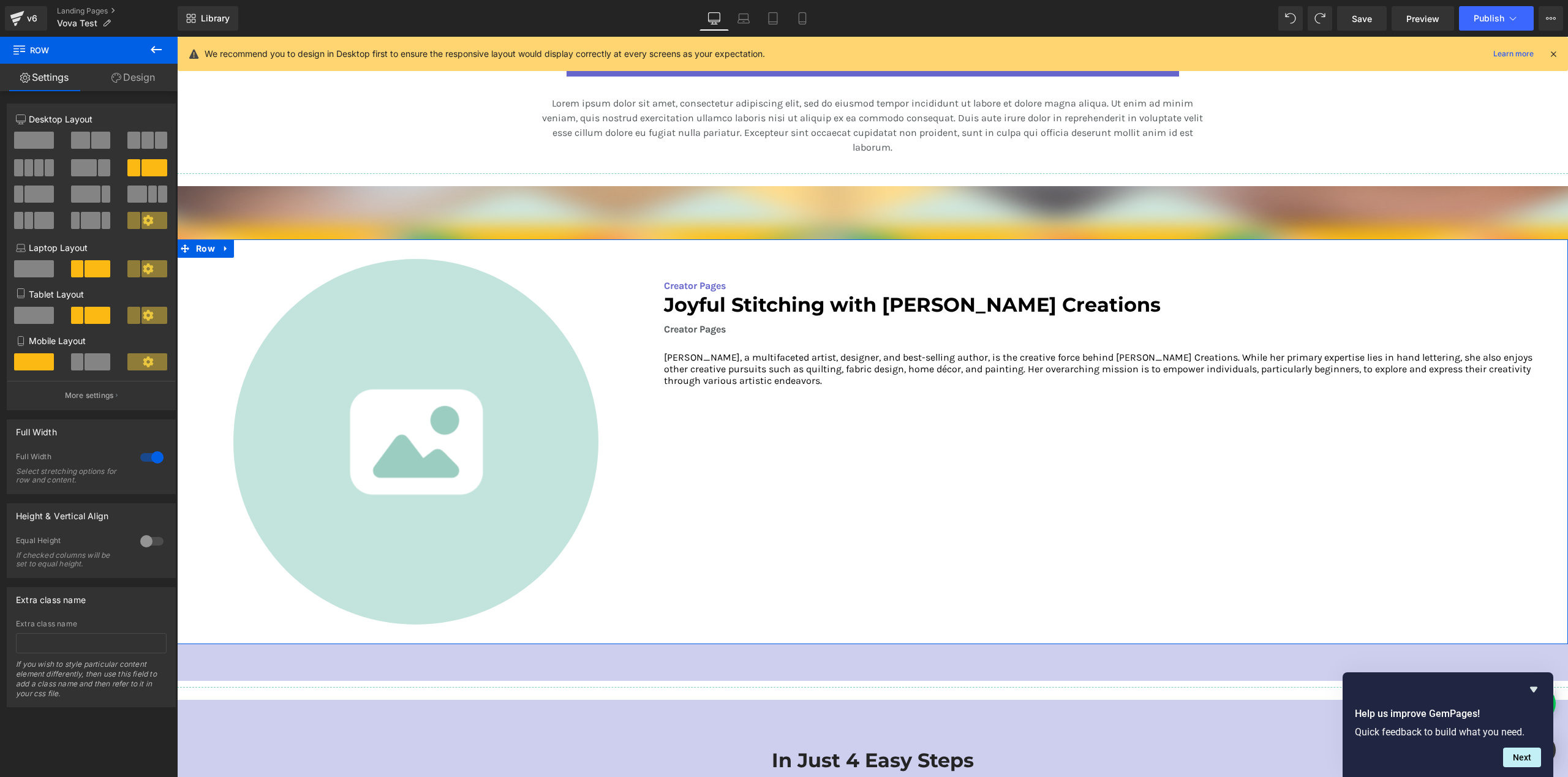
click at [151, 461] on div at bounding box center [151, 457] width 29 height 19
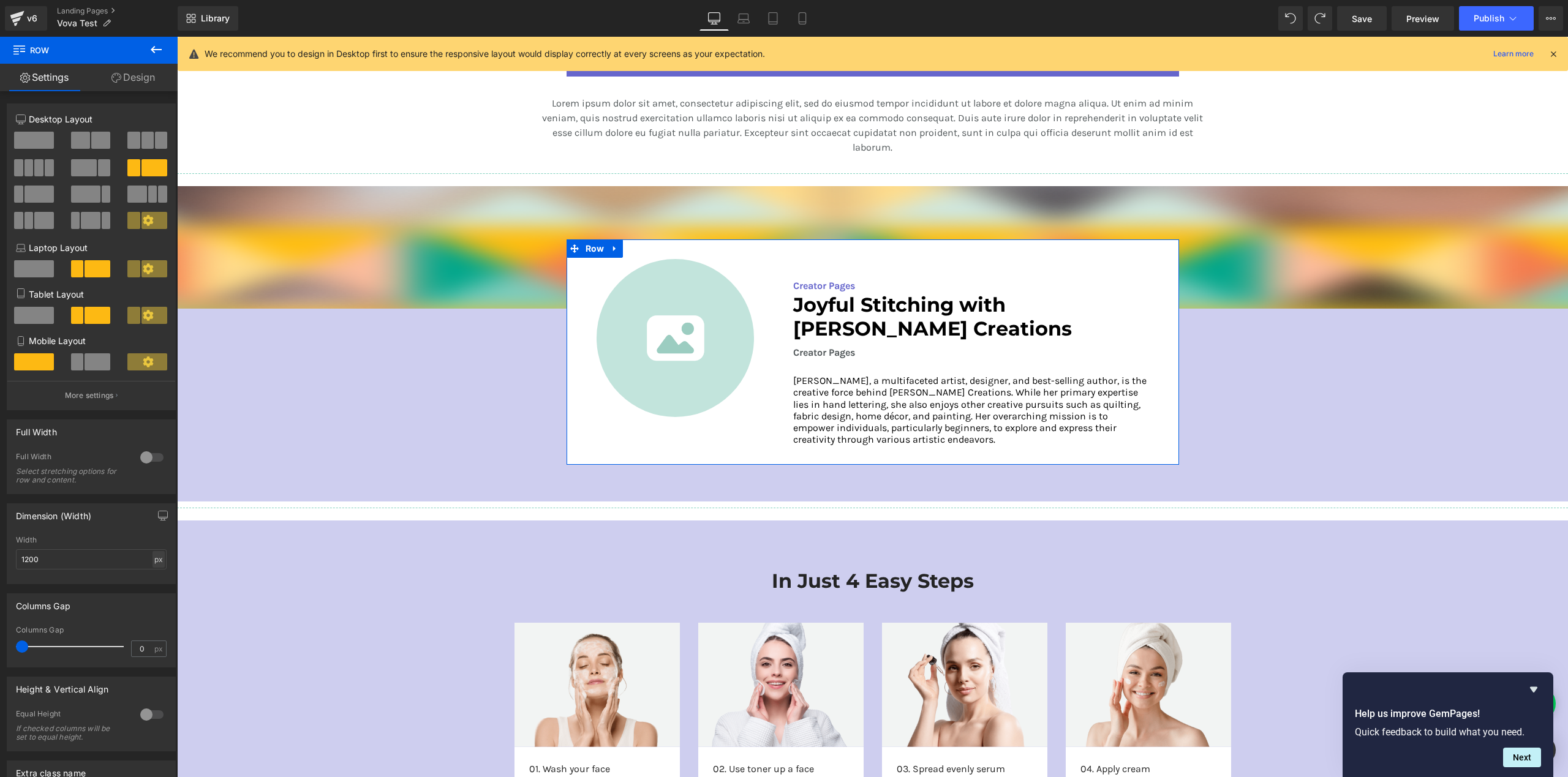
click at [159, 561] on div "px" at bounding box center [159, 559] width 12 height 16
click at [155, 582] on li "%" at bounding box center [159, 578] width 16 height 18
type input "100"
click at [73, 563] on input "100" at bounding box center [91, 559] width 151 height 20
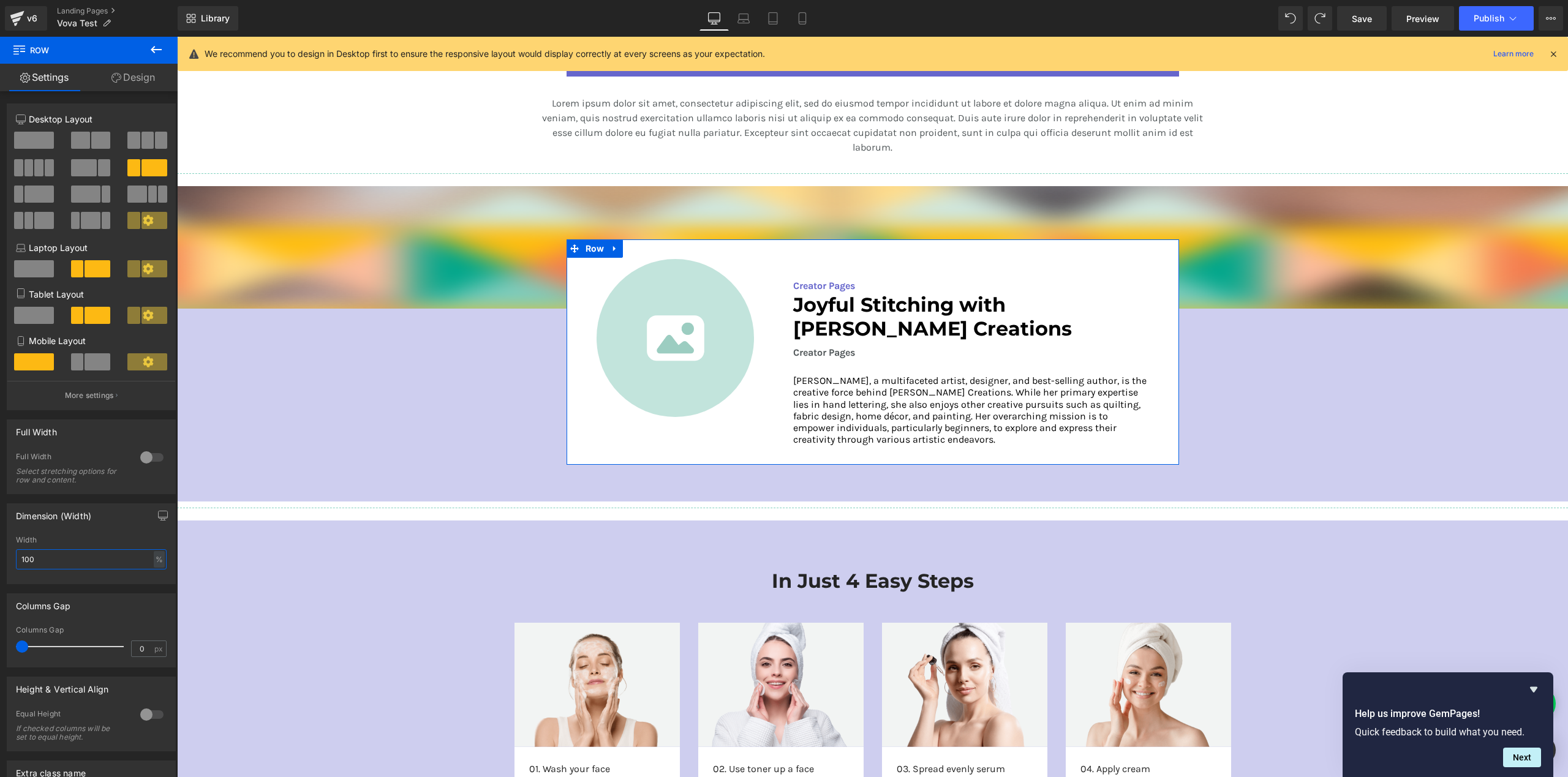
click at [73, 563] on input "100" at bounding box center [91, 559] width 151 height 20
click at [616, 420] on div "Image Creator Pages Text Block Joyful Stitching with [PERSON_NAME] Creations He…" at bounding box center [873, 351] width 612 height 225
click at [610, 435] on div "Image Creator Pages Text Block Joyful Stitching with [PERSON_NAME] Creations He…" at bounding box center [873, 351] width 612 height 225
click at [793, 307] on h3 "Joyful Stitching with [PERSON_NAME] Creations" at bounding box center [971, 316] width 355 height 47
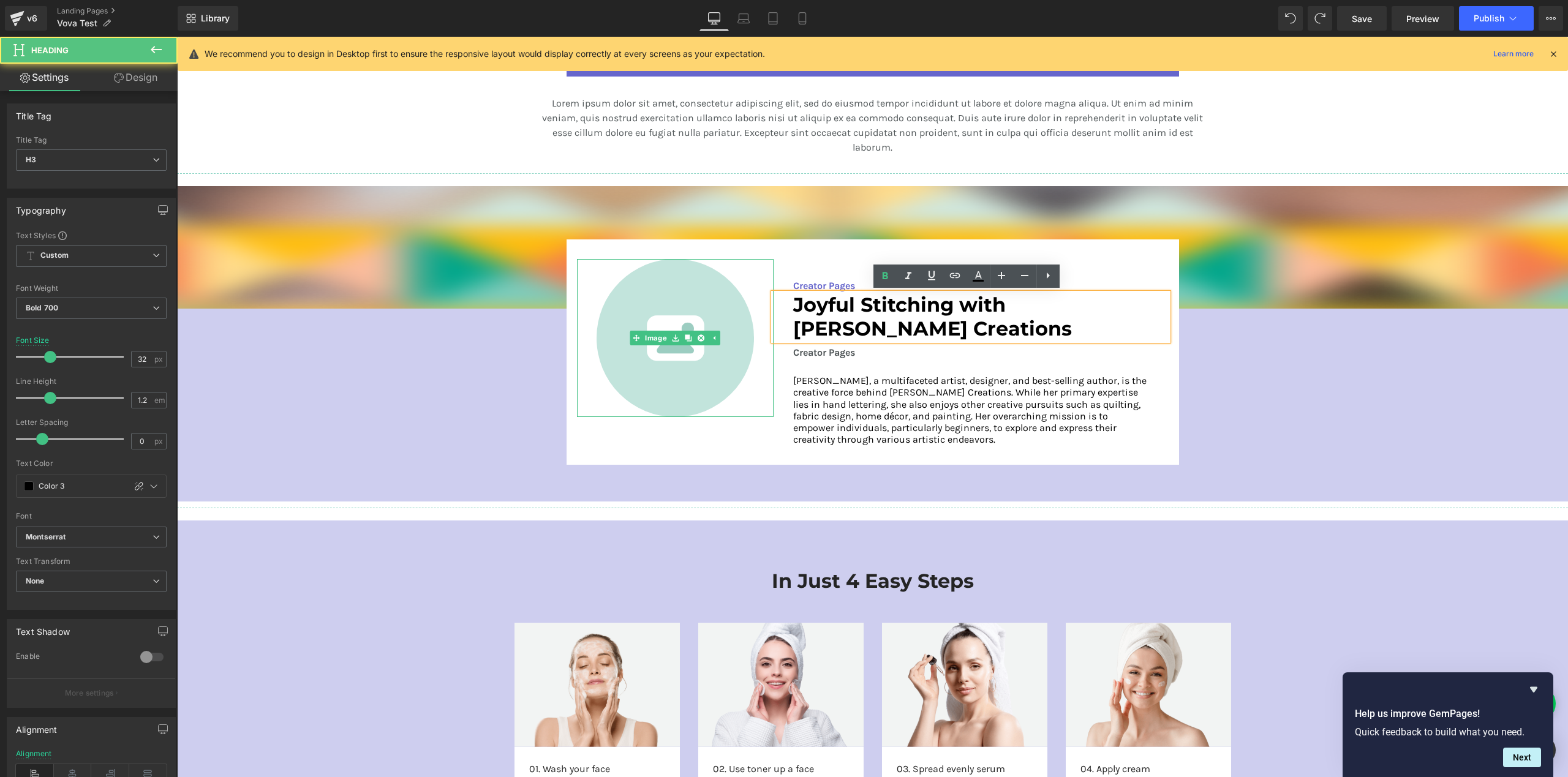
click at [749, 301] on div at bounding box center [675, 338] width 197 height 158
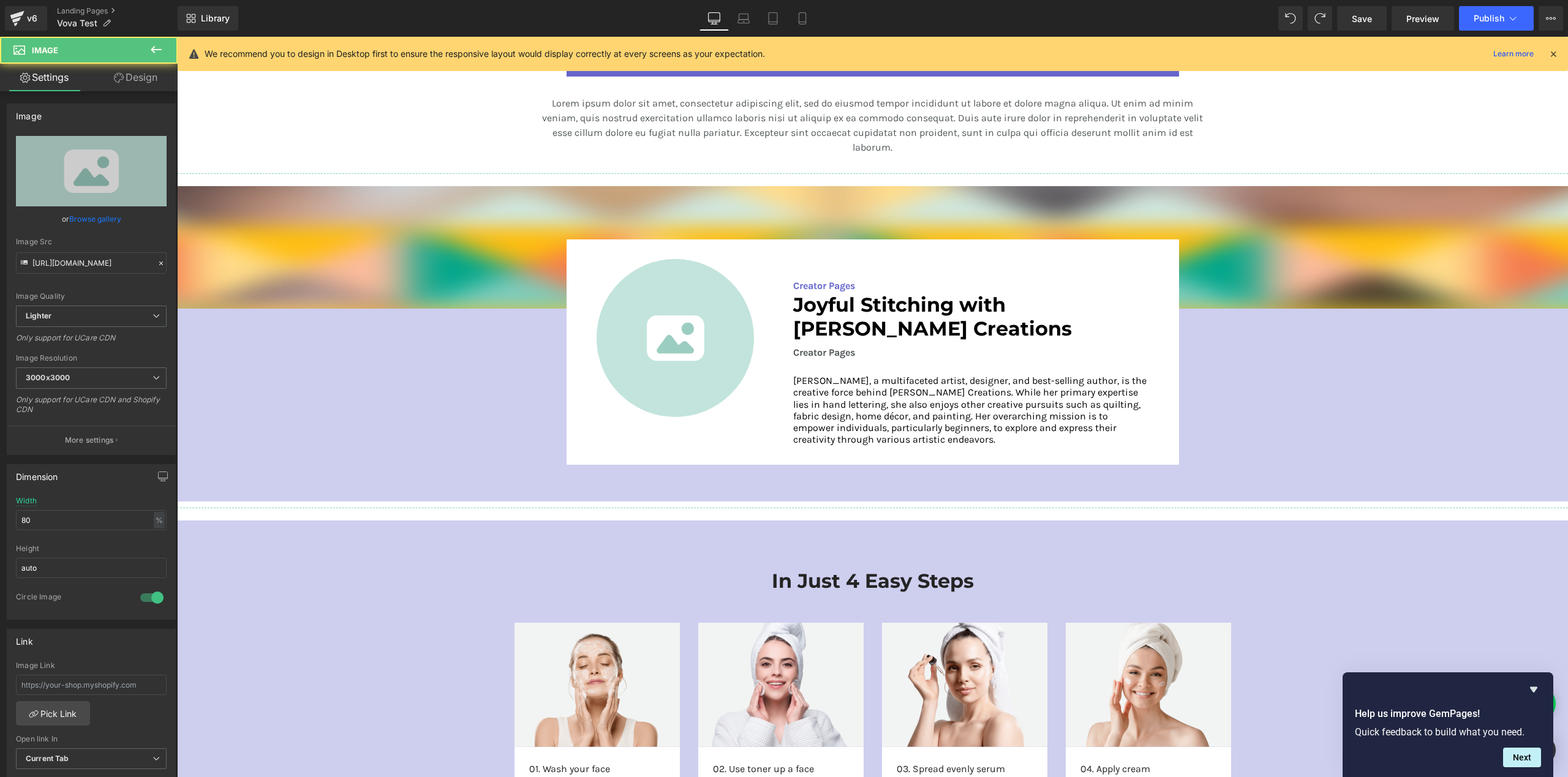
click at [177, 37] on div "32px" at bounding box center [177, 37] width 0 height 0
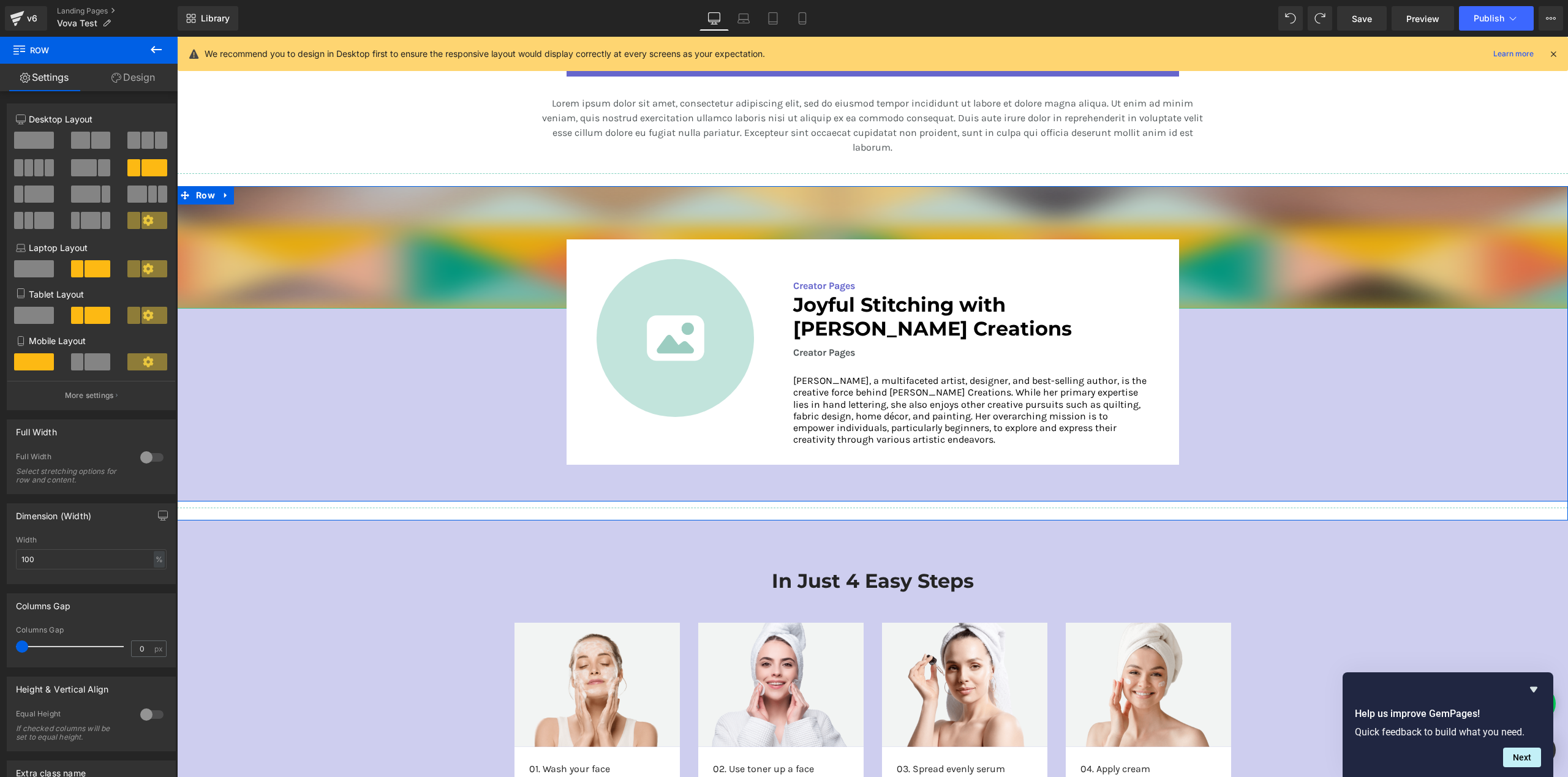
click at [545, 270] on img at bounding box center [872, 247] width 1391 height 122
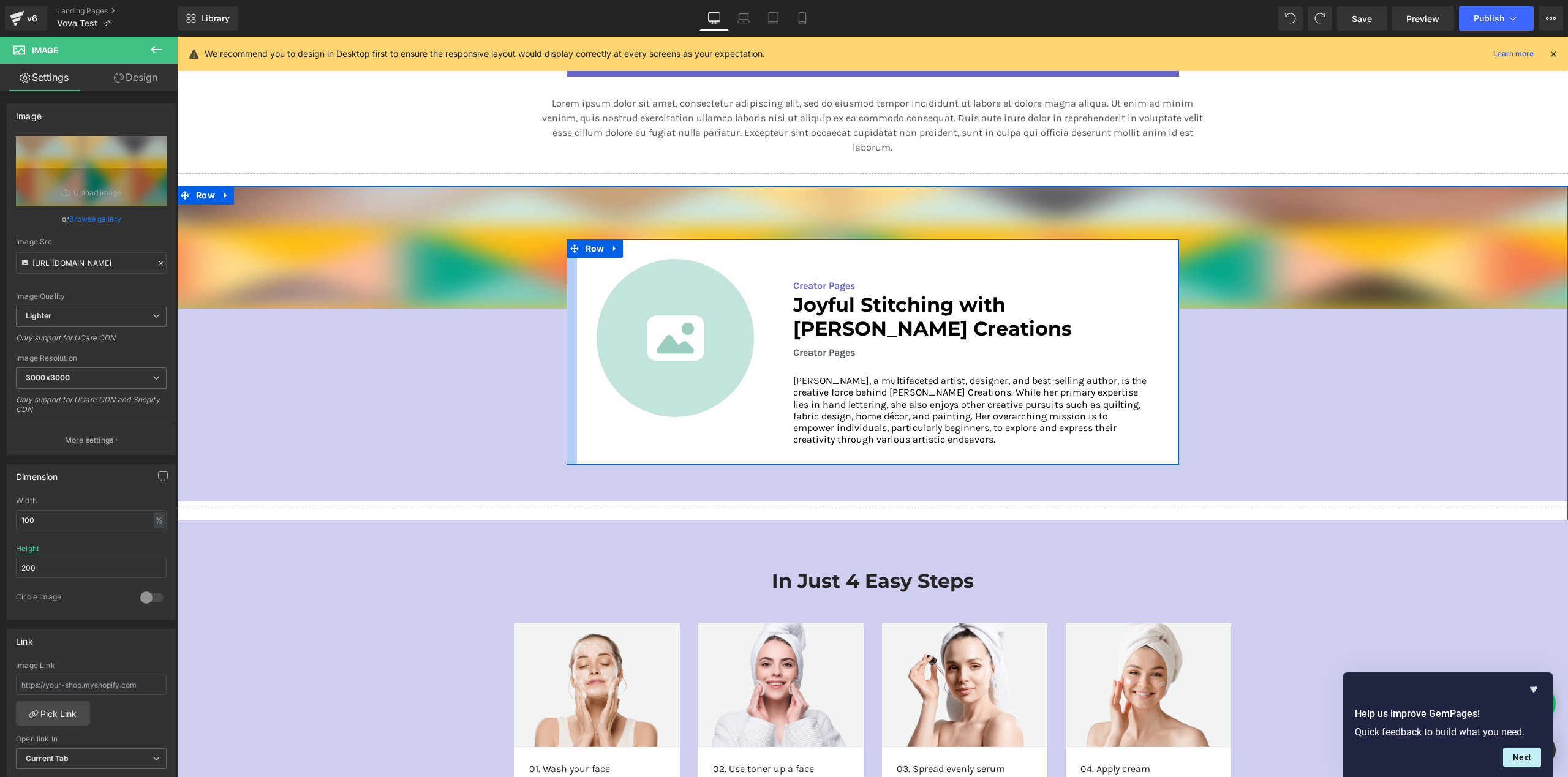
click at [567, 266] on div at bounding box center [572, 351] width 10 height 225
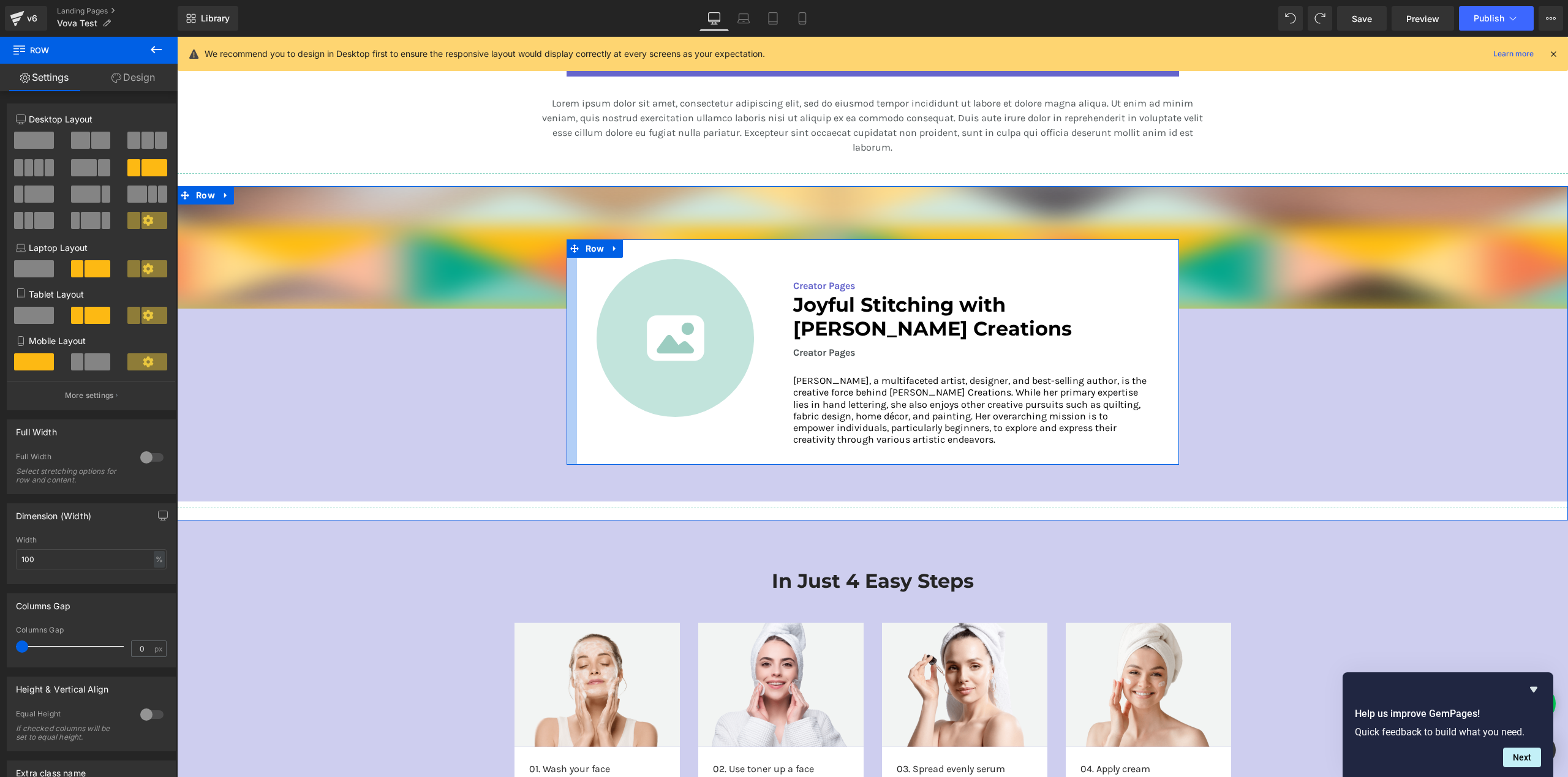
click at [568, 273] on div at bounding box center [572, 351] width 10 height 225
click at [71, 569] on input "100" at bounding box center [91, 559] width 151 height 20
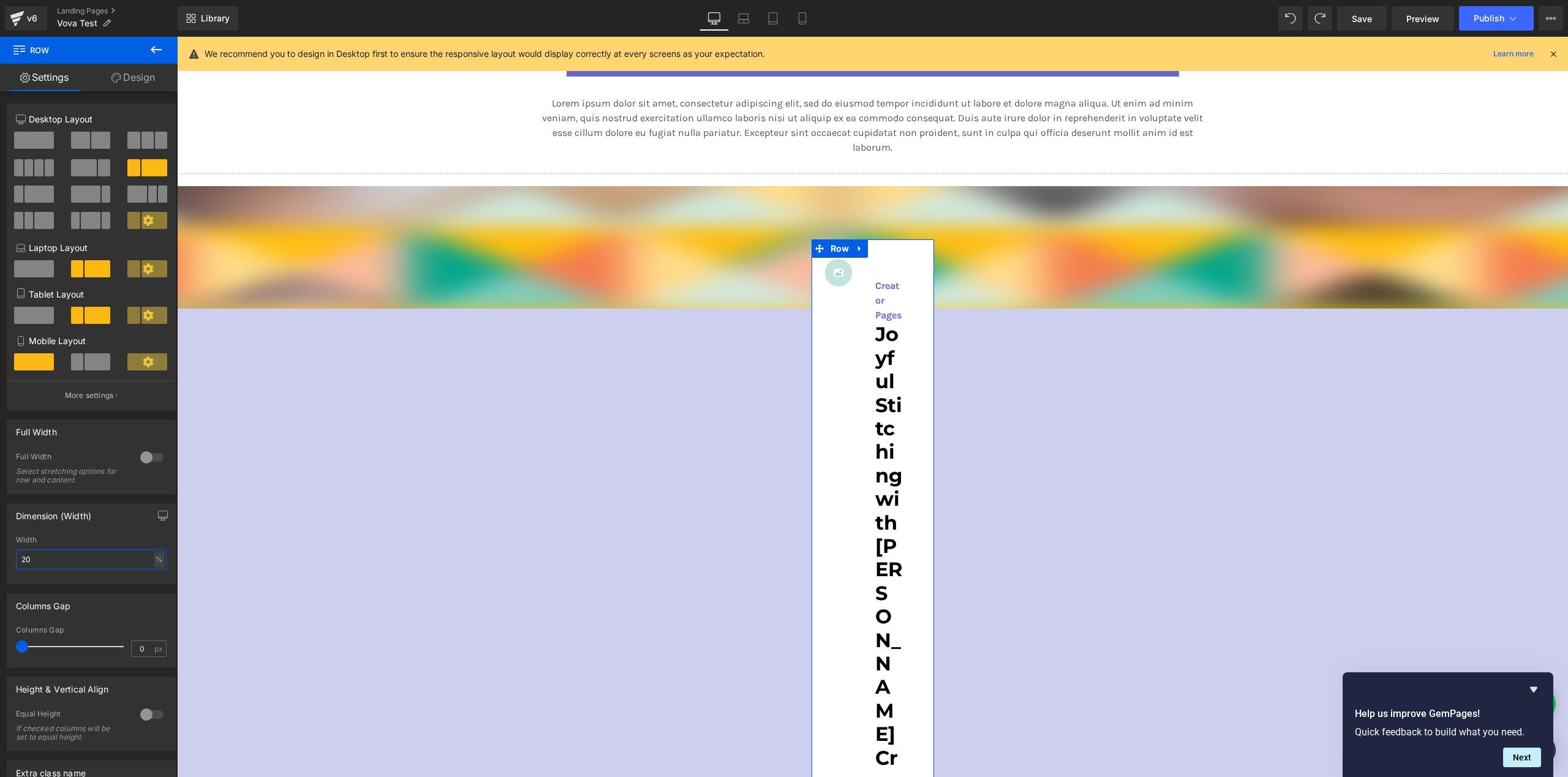
type input "2"
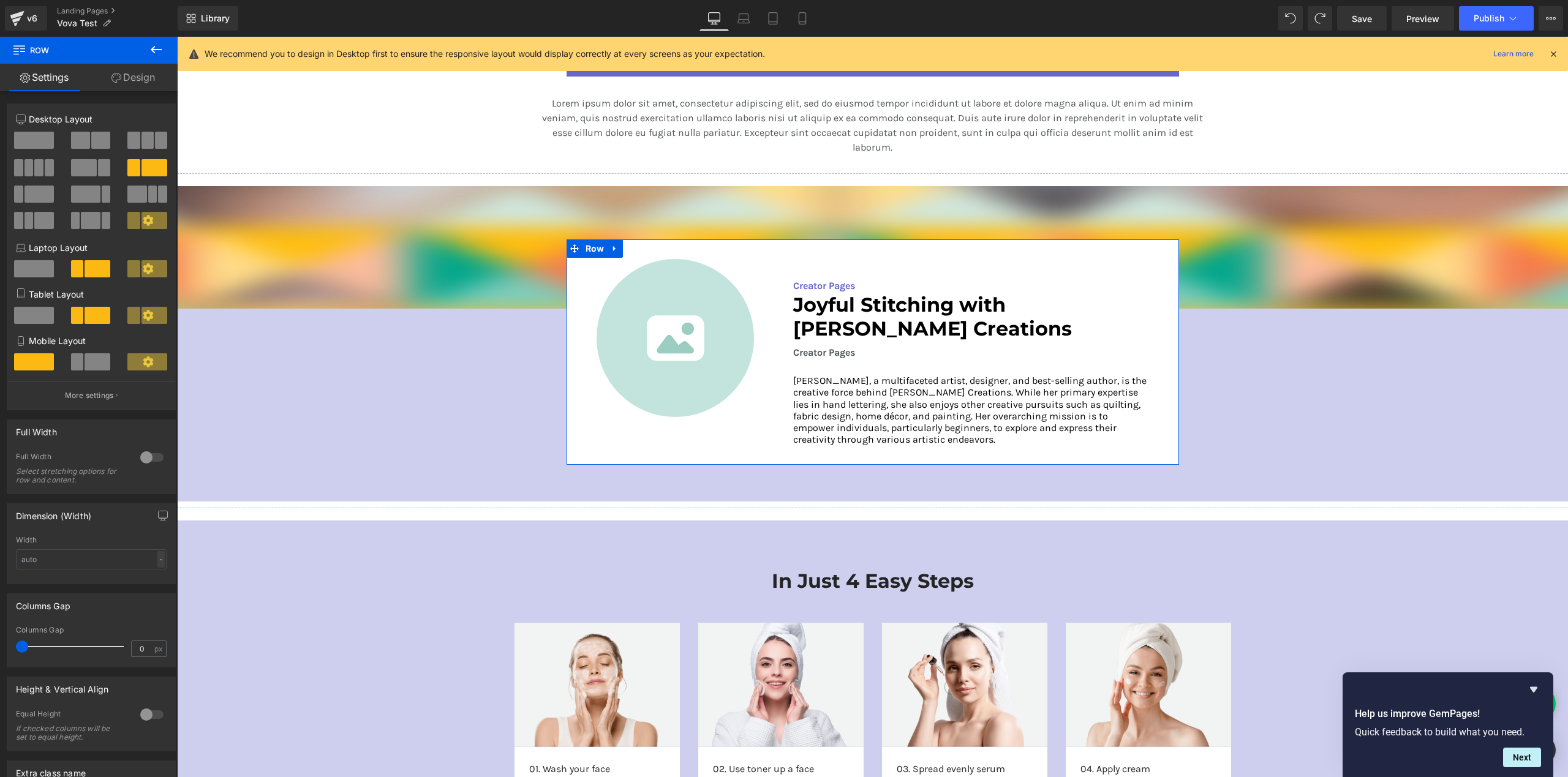
click at [157, 566] on div "-" at bounding box center [161, 559] width 7 height 16
click at [155, 583] on li "%" at bounding box center [159, 578] width 16 height 18
click at [99, 567] on input "text" at bounding box center [91, 559] width 151 height 20
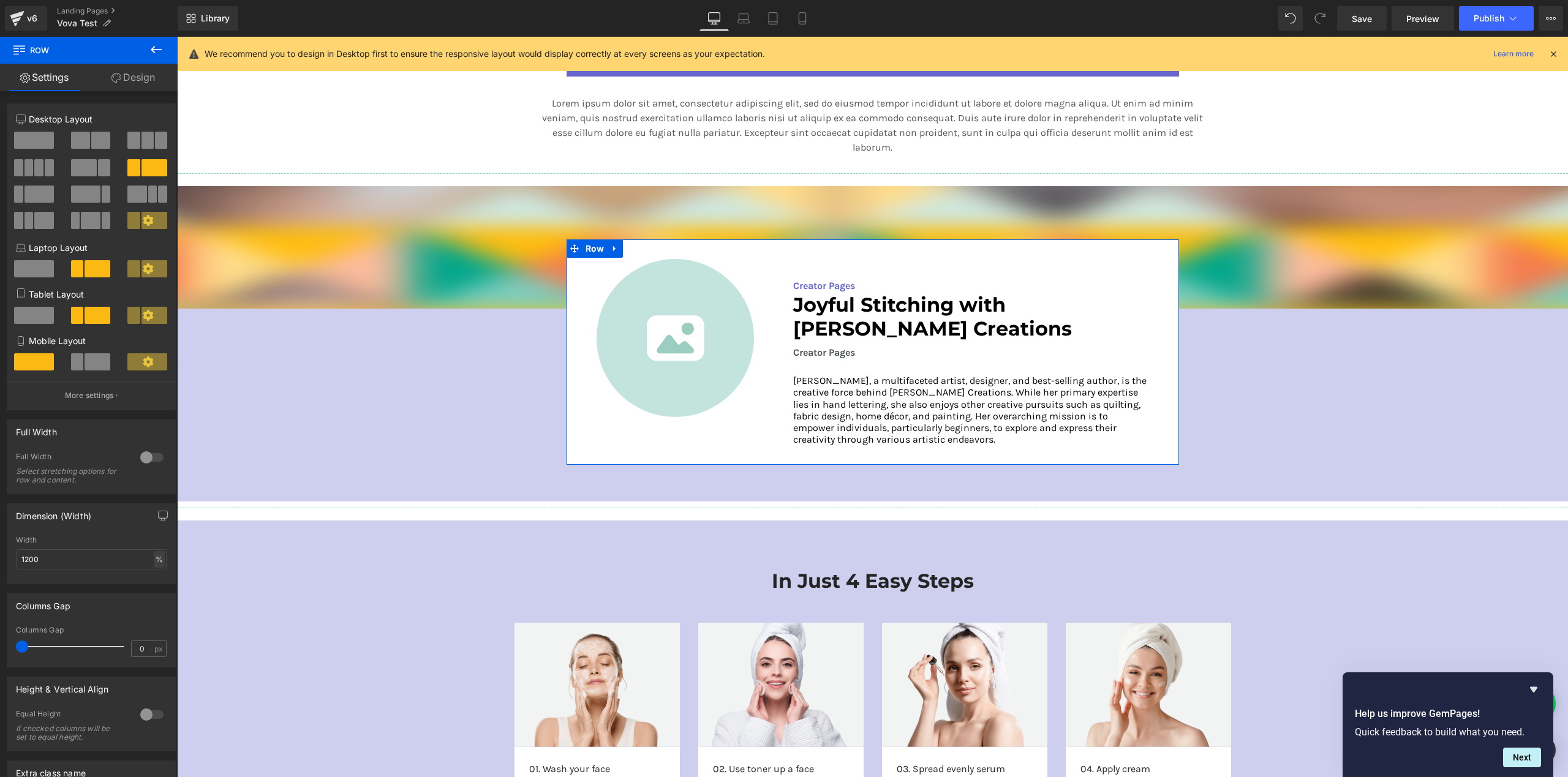
click at [159, 561] on div "%" at bounding box center [159, 559] width 11 height 16
click at [157, 578] on li "%" at bounding box center [159, 578] width 16 height 18
click at [90, 563] on input "1200" at bounding box center [91, 559] width 151 height 20
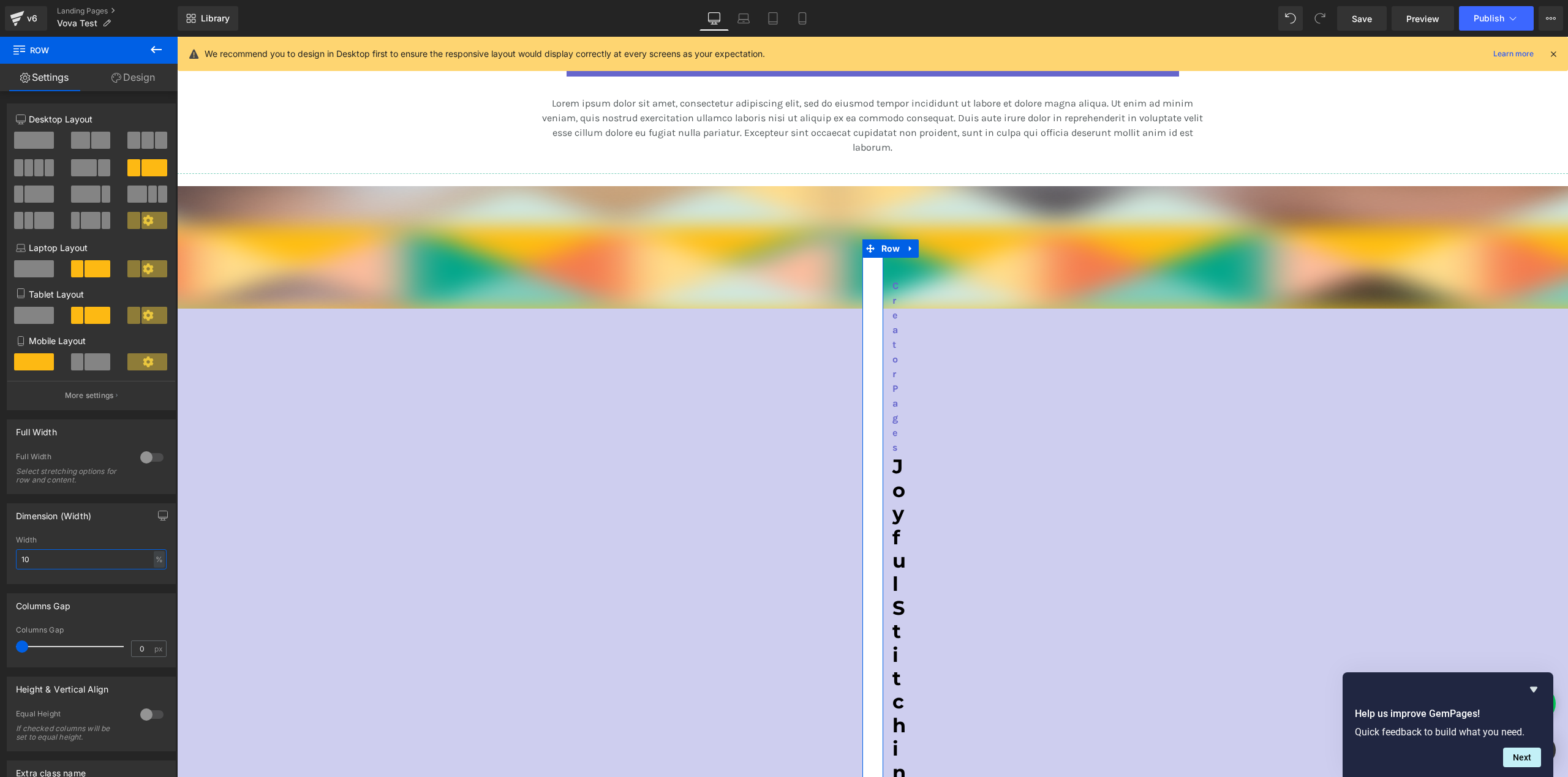
type input "100"
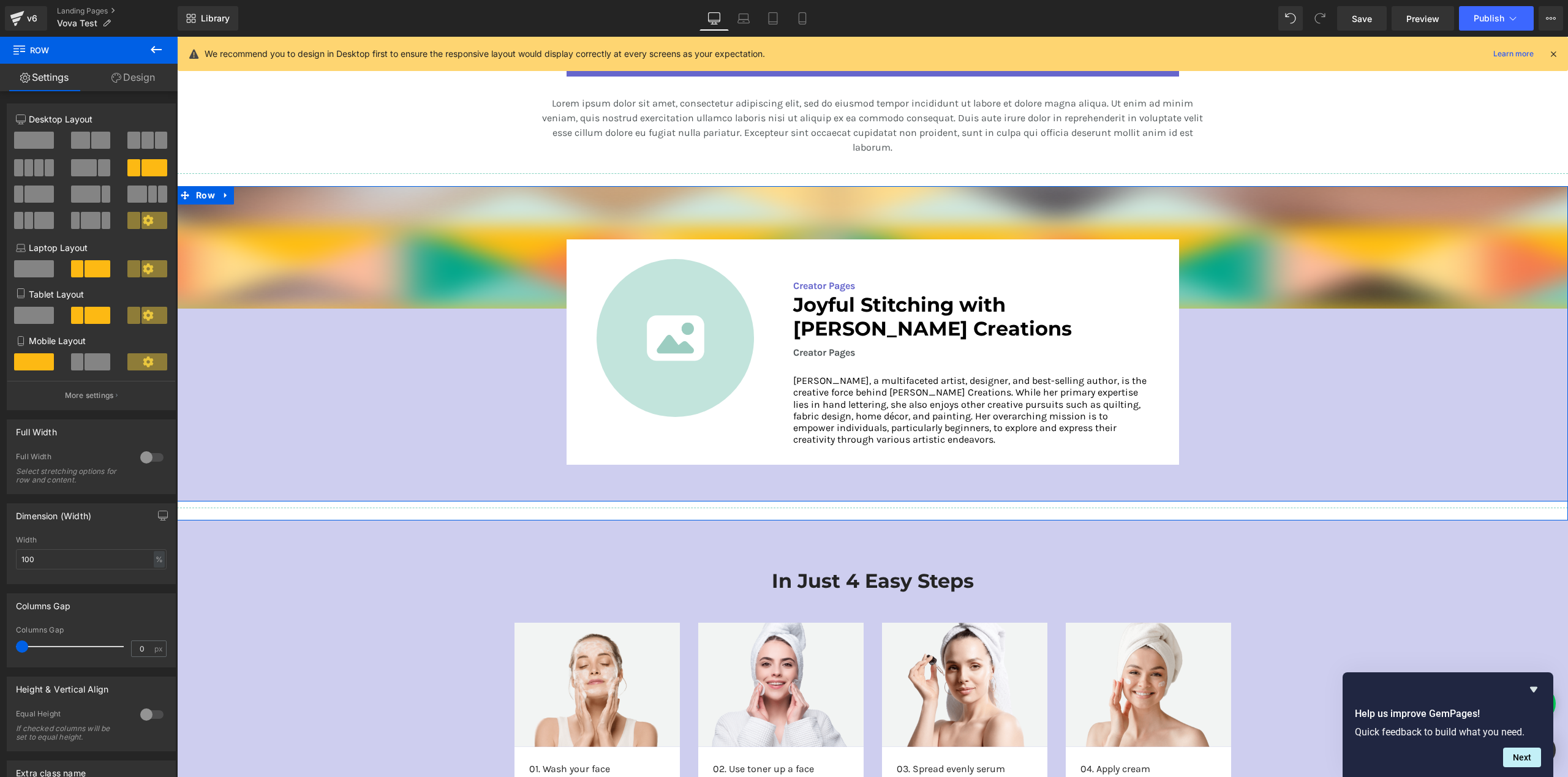
click at [389, 421] on div "Image Image Creator Pages Text Block Joyful Stitching with [PERSON_NAME] Creati…" at bounding box center [872, 340] width 1391 height 309
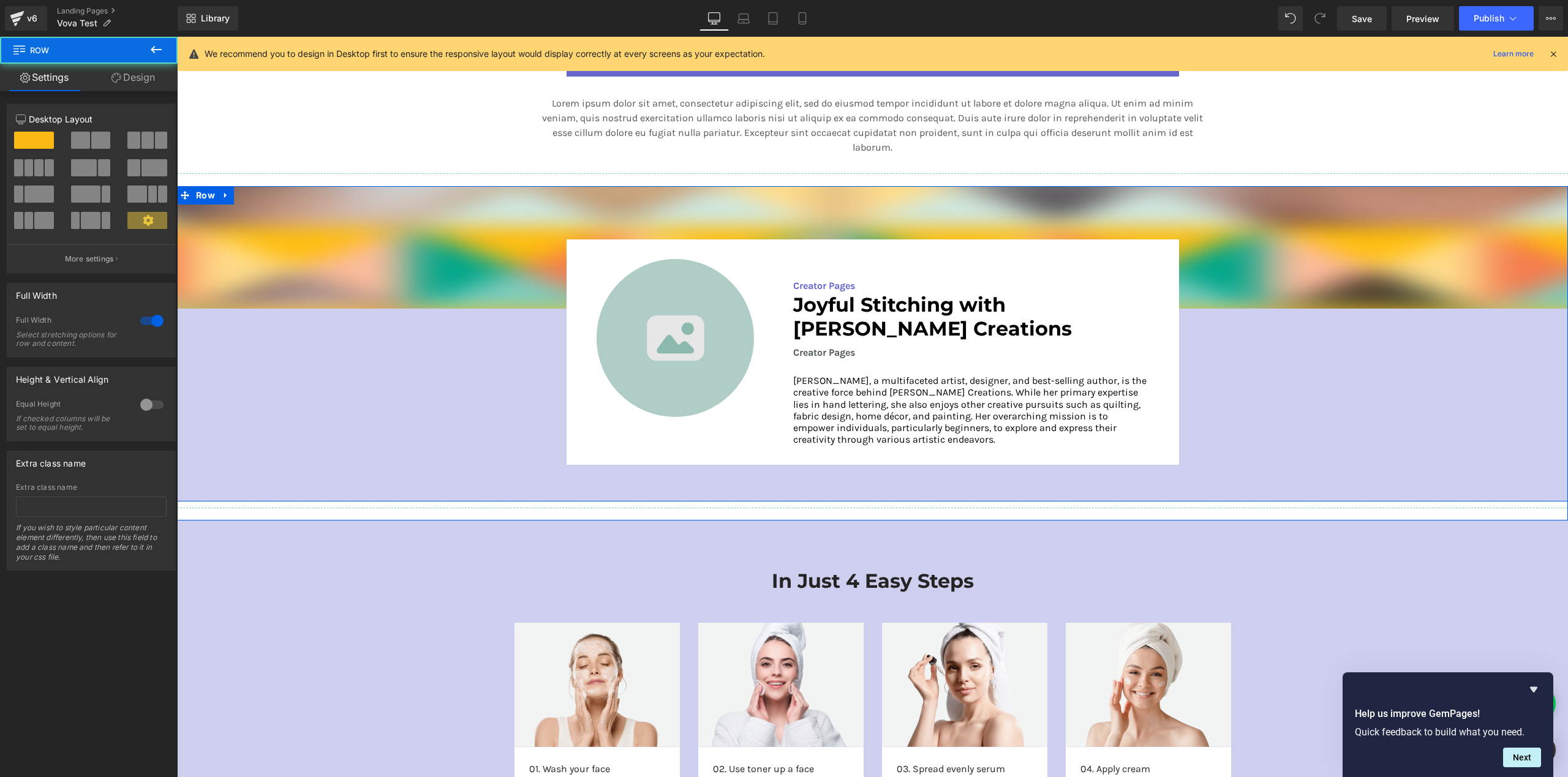
scroll to position [1514, 0]
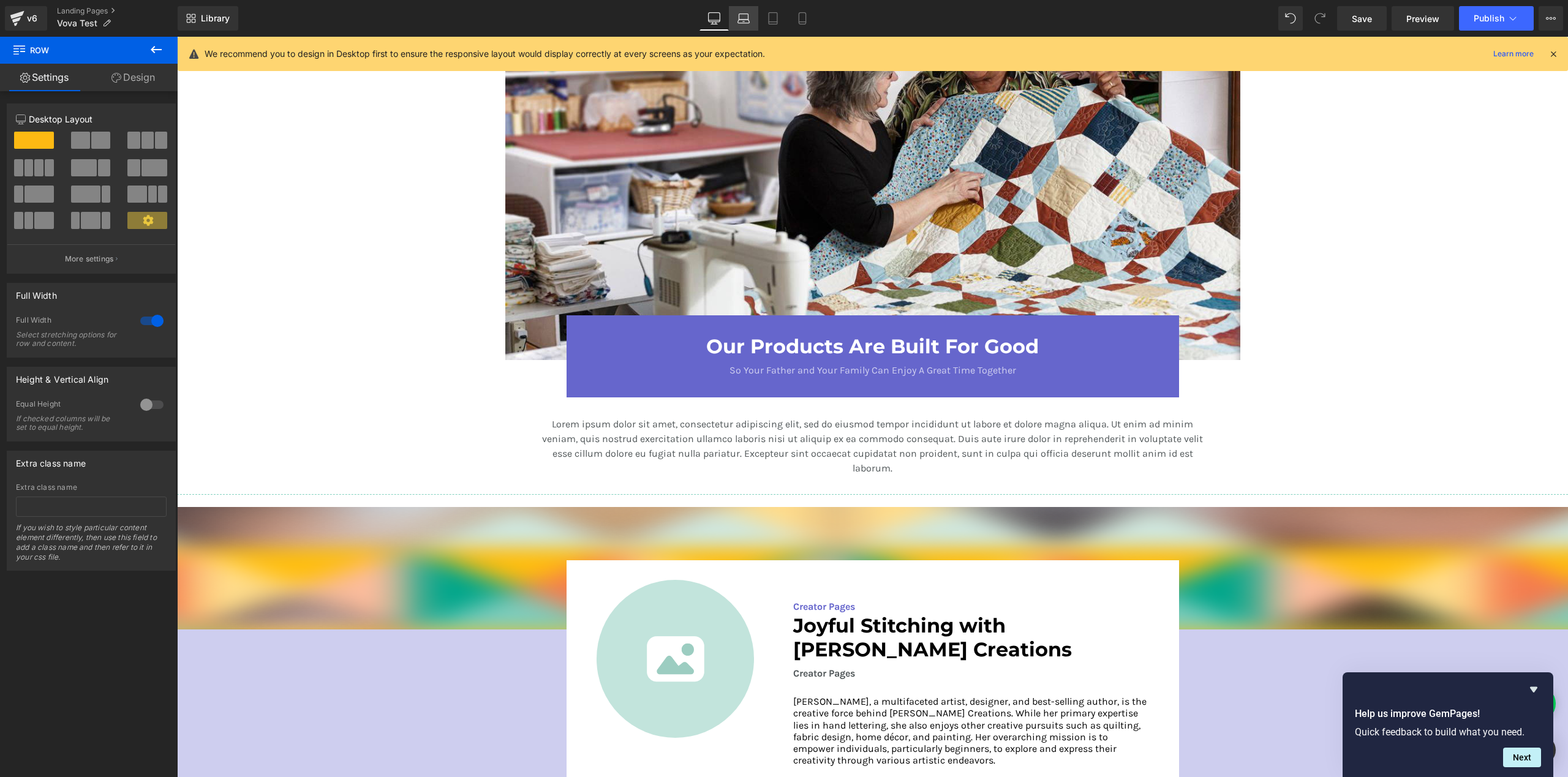
click at [743, 12] on link "Laptop" at bounding box center [743, 18] width 29 height 25
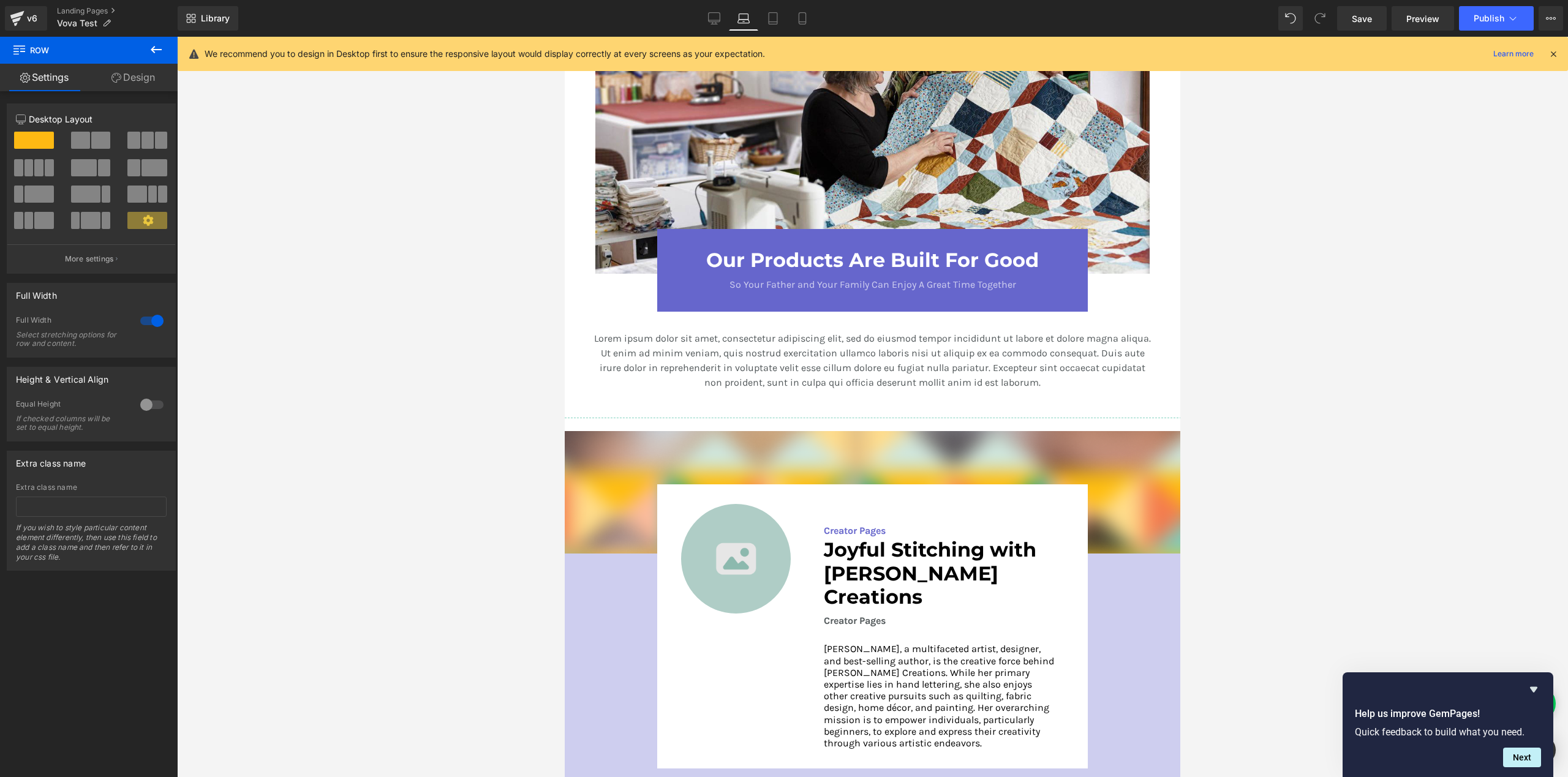
scroll to position [1538, 0]
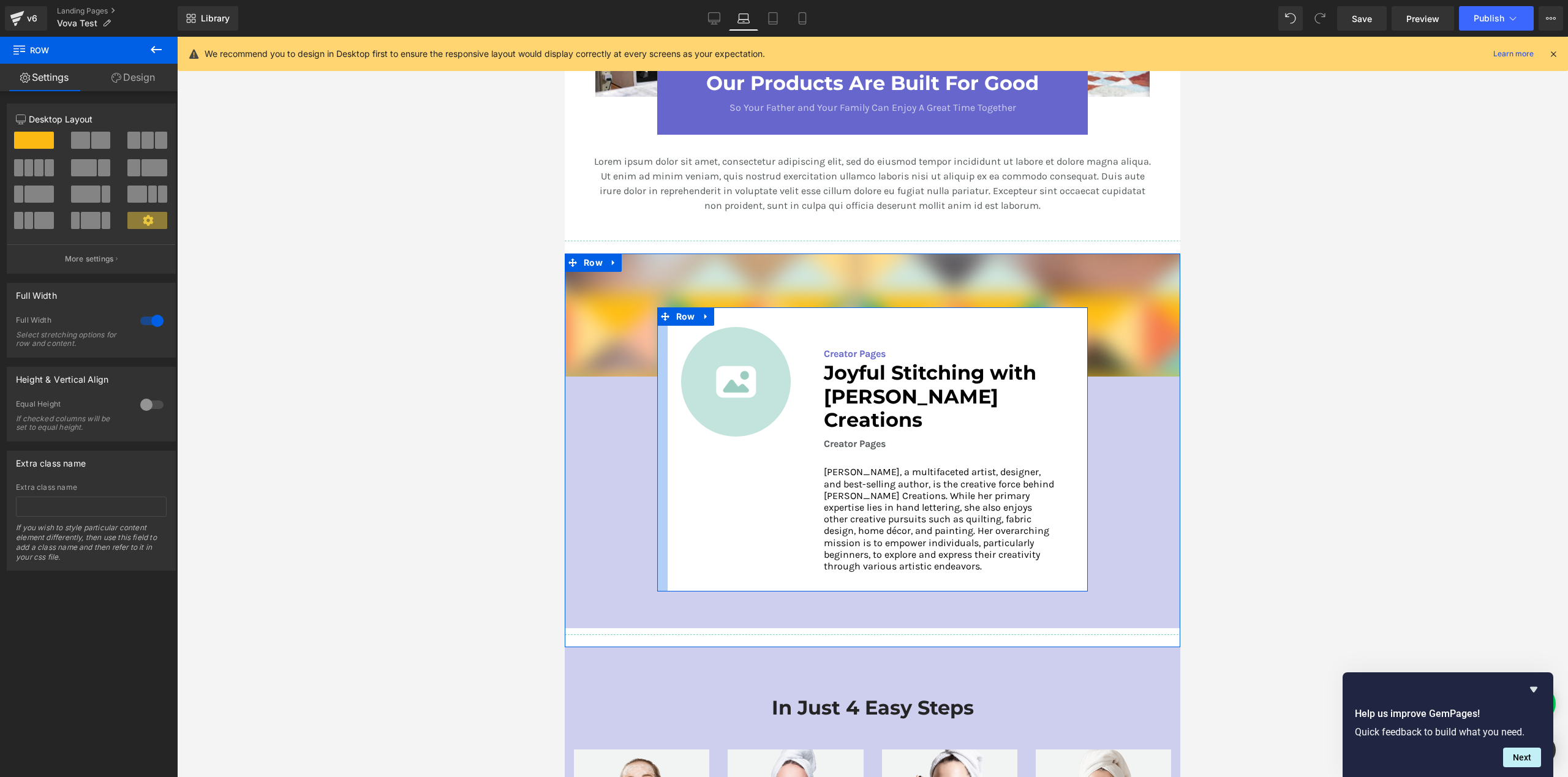
click at [659, 363] on div at bounding box center [662, 449] width 10 height 284
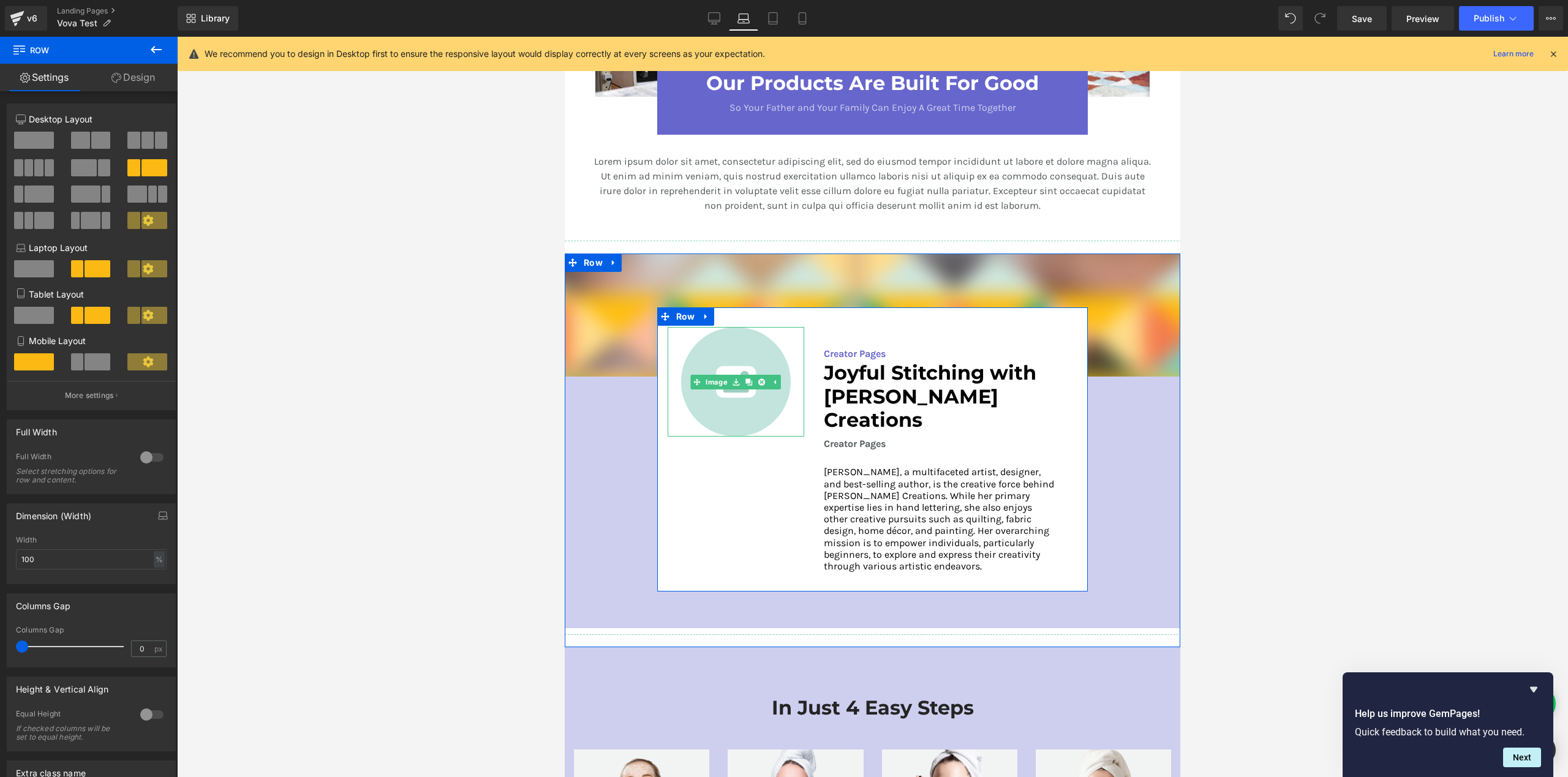
click at [679, 416] on div at bounding box center [736, 381] width 137 height 110
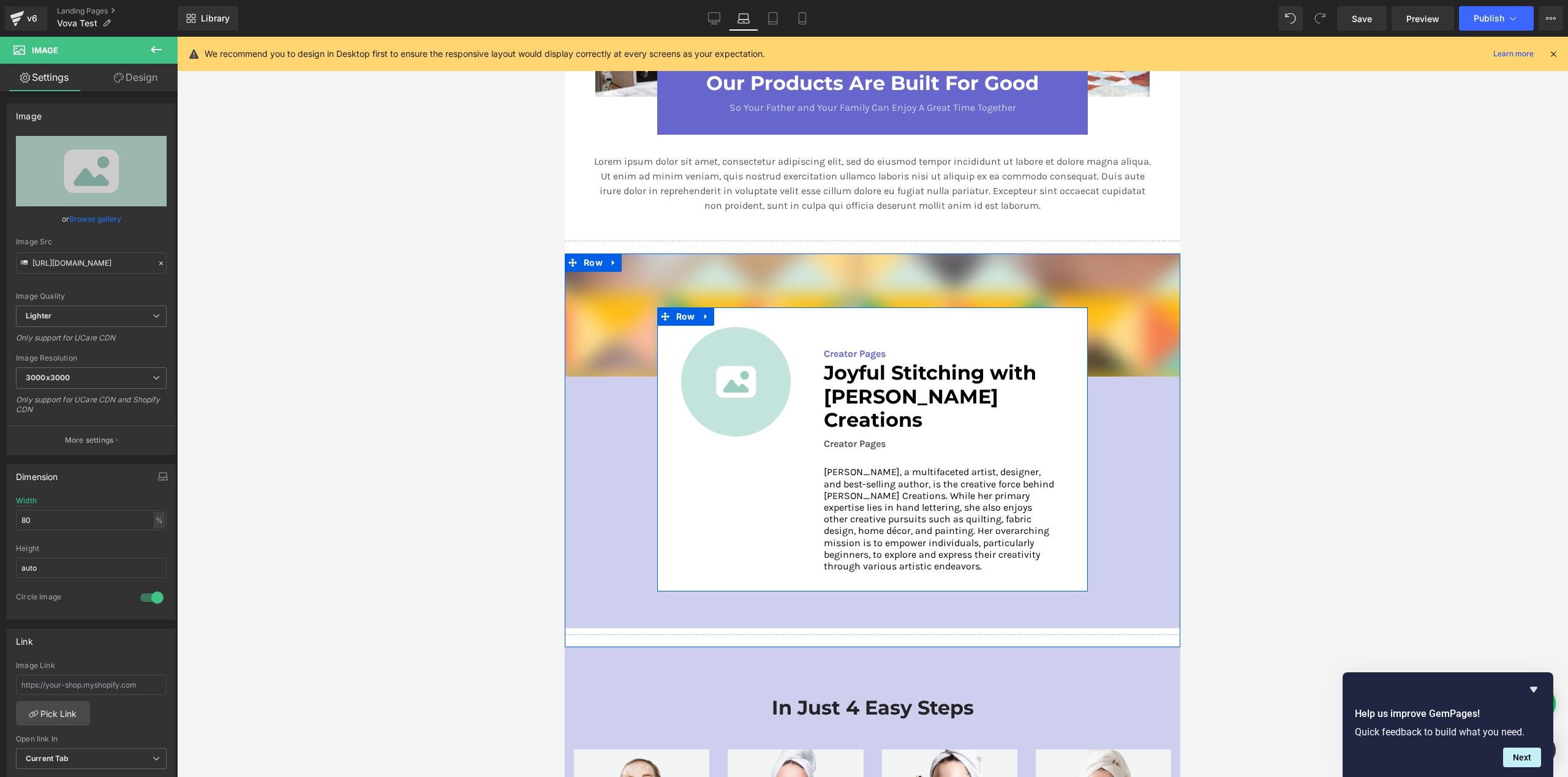
click at [677, 459] on div "Image Creator Pages Text Block Joyful Stitching with [PERSON_NAME] Creations He…" at bounding box center [872, 449] width 431 height 284
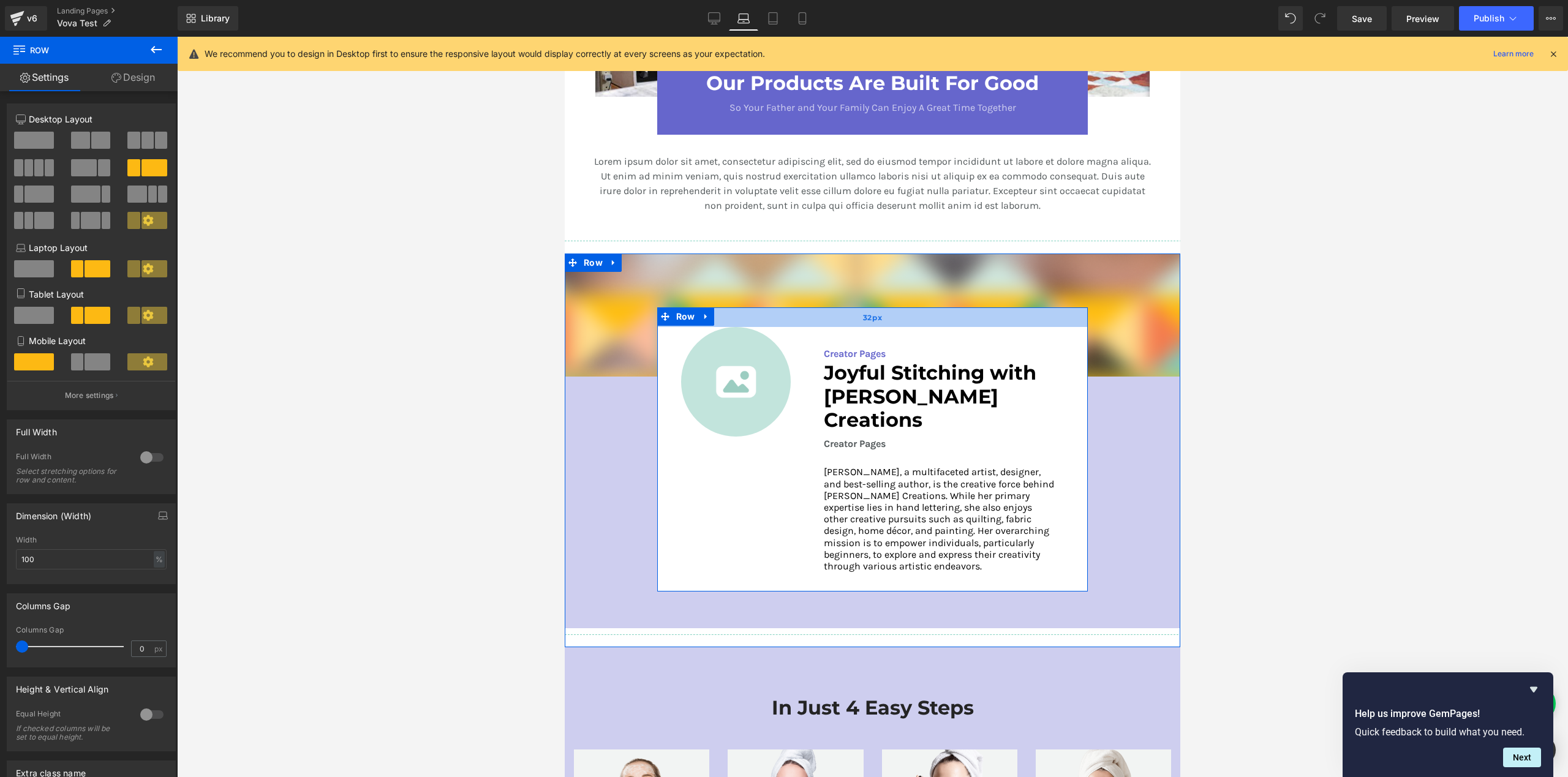
click at [768, 321] on div "32px" at bounding box center [872, 317] width 431 height 19
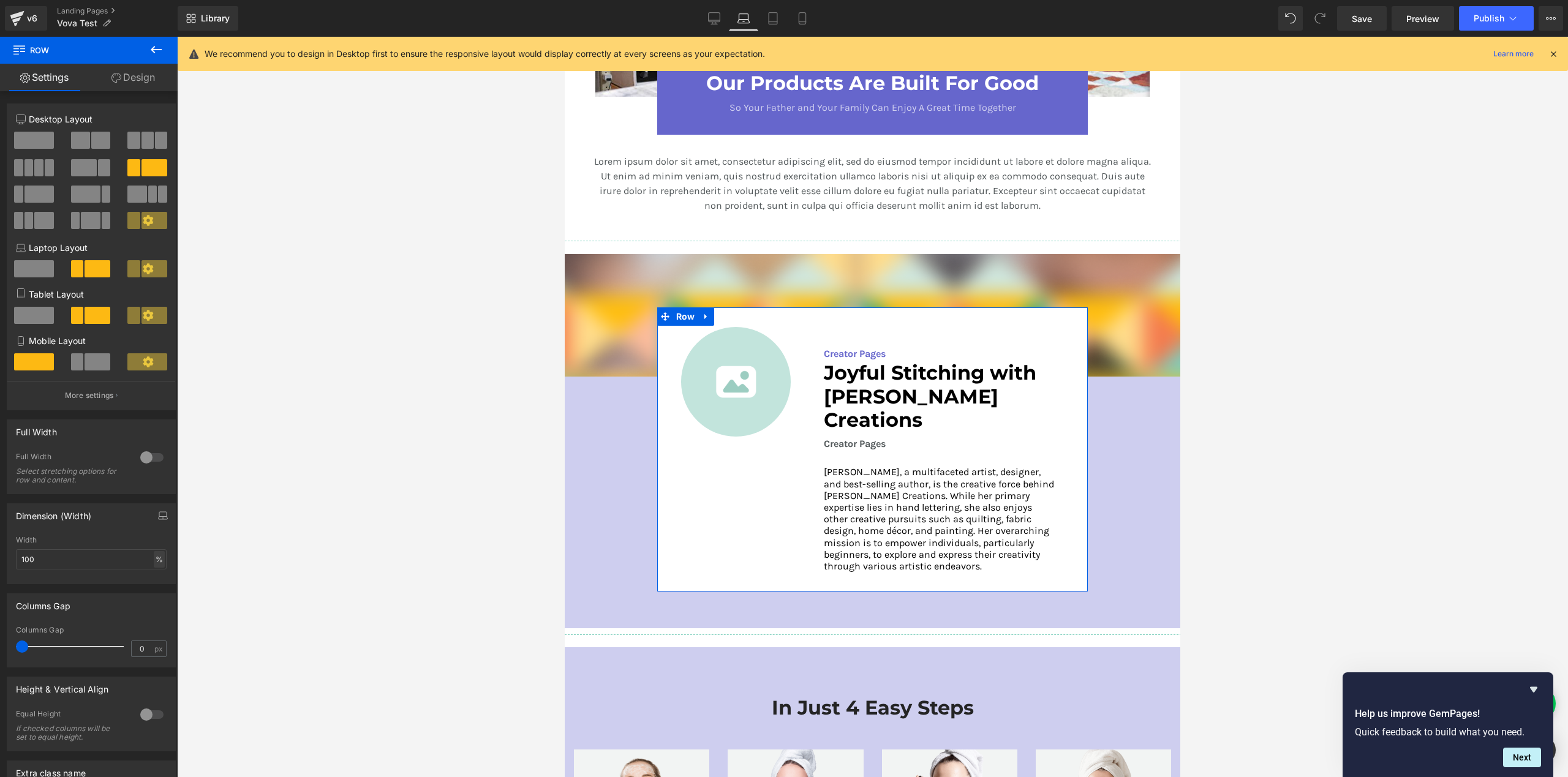
click at [159, 567] on div "%" at bounding box center [159, 559] width 11 height 16
click at [692, 485] on div "Image Creator Pages Text Block Joyful Stitching with [PERSON_NAME] Creations He…" at bounding box center [872, 449] width 431 height 284
click at [773, 20] on icon at bounding box center [773, 18] width 12 height 12
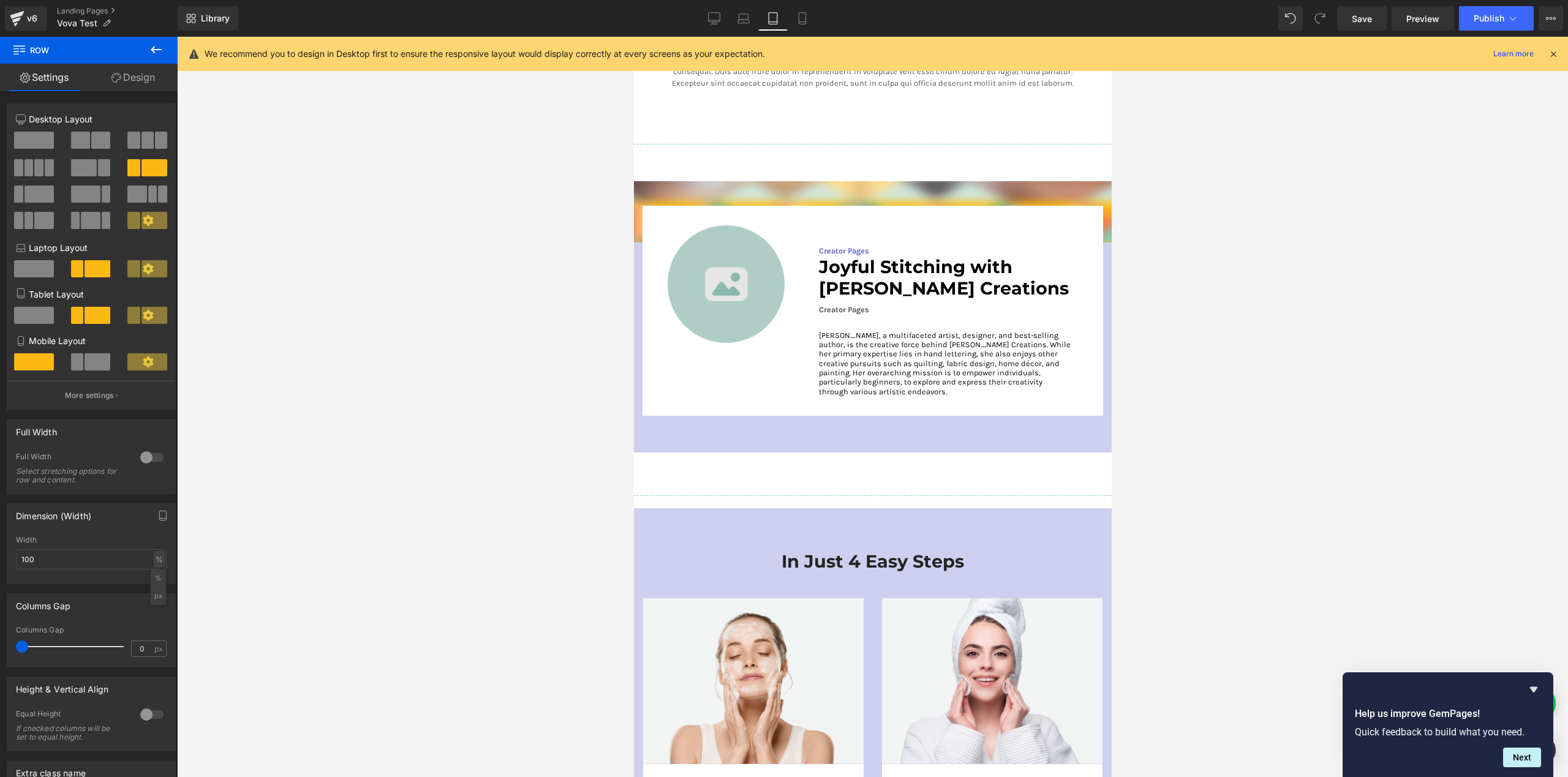
scroll to position [2132, 0]
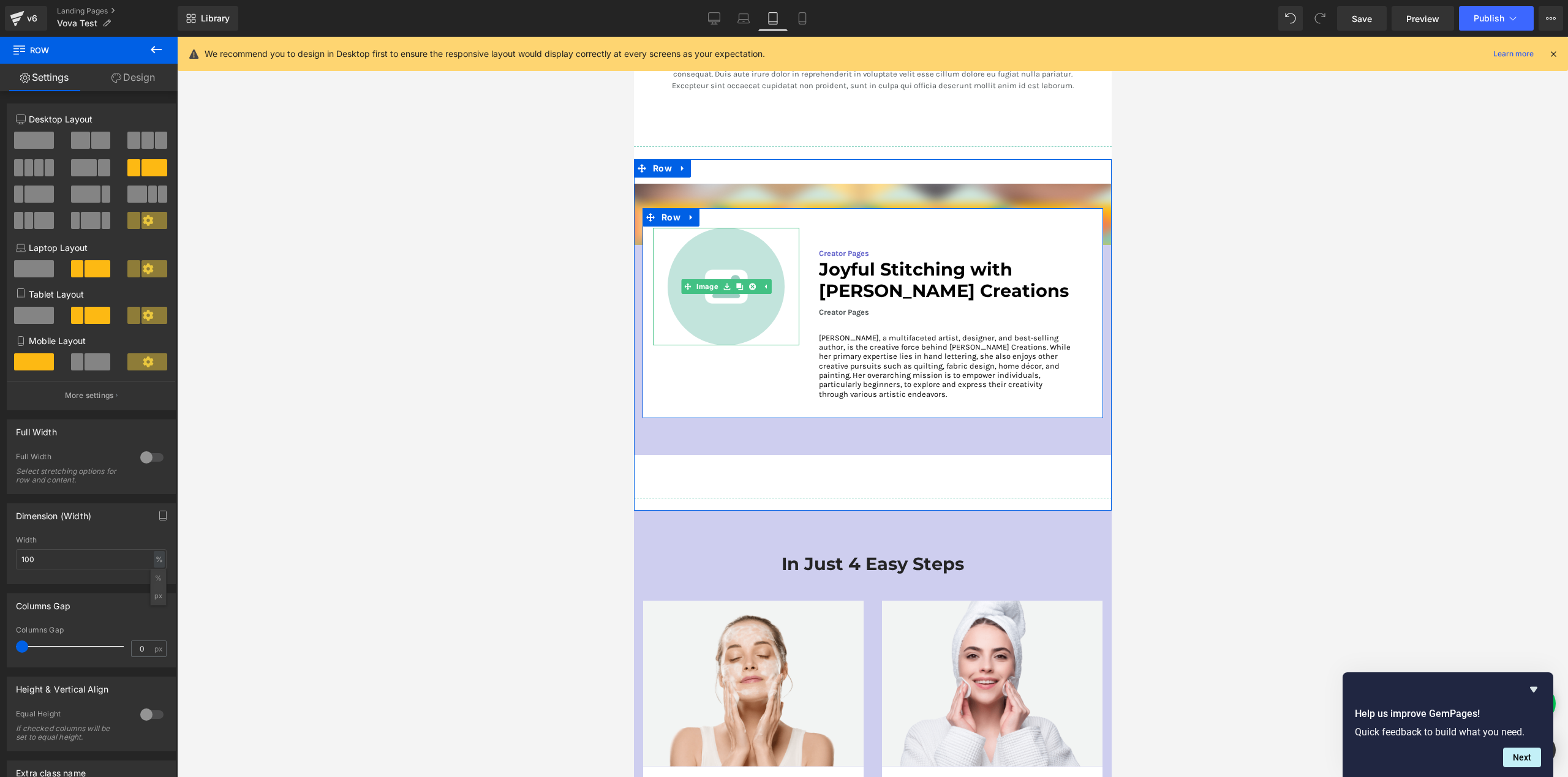
click at [660, 227] on div at bounding box center [725, 229] width 146 height 3
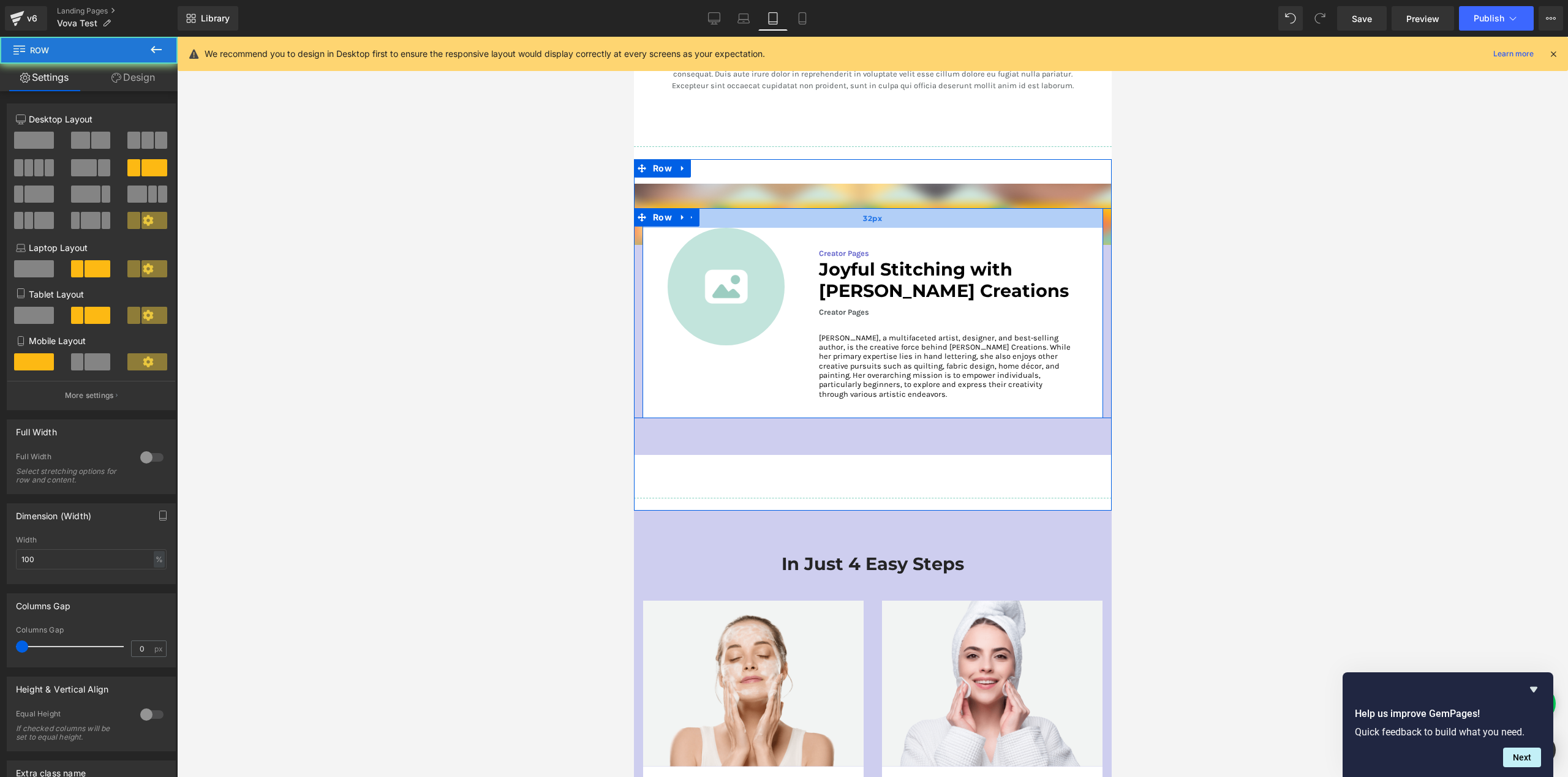
click at [791, 208] on div "32px" at bounding box center [872, 218] width 461 height 19
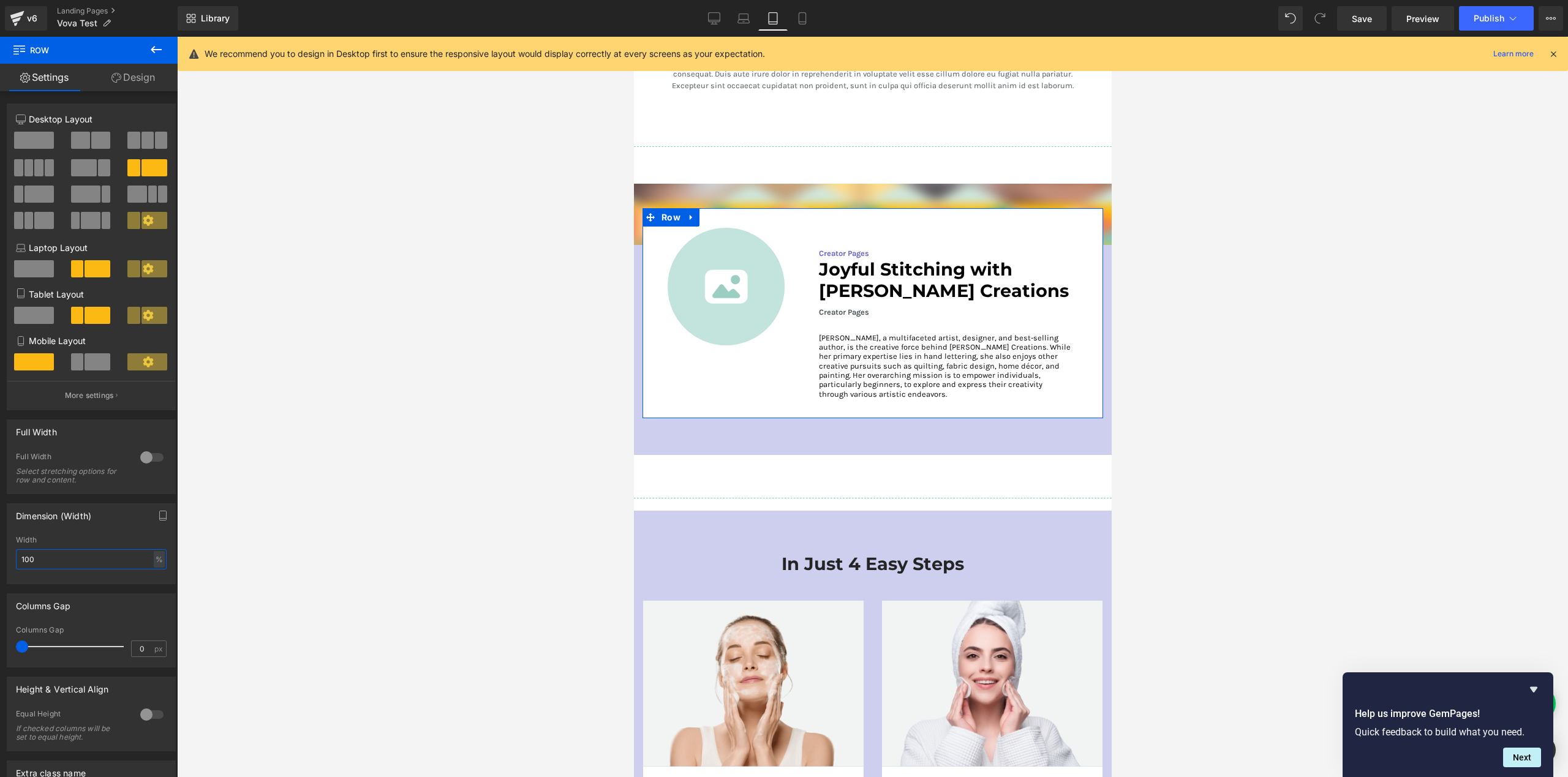
click at [69, 566] on input "100" at bounding box center [91, 559] width 151 height 20
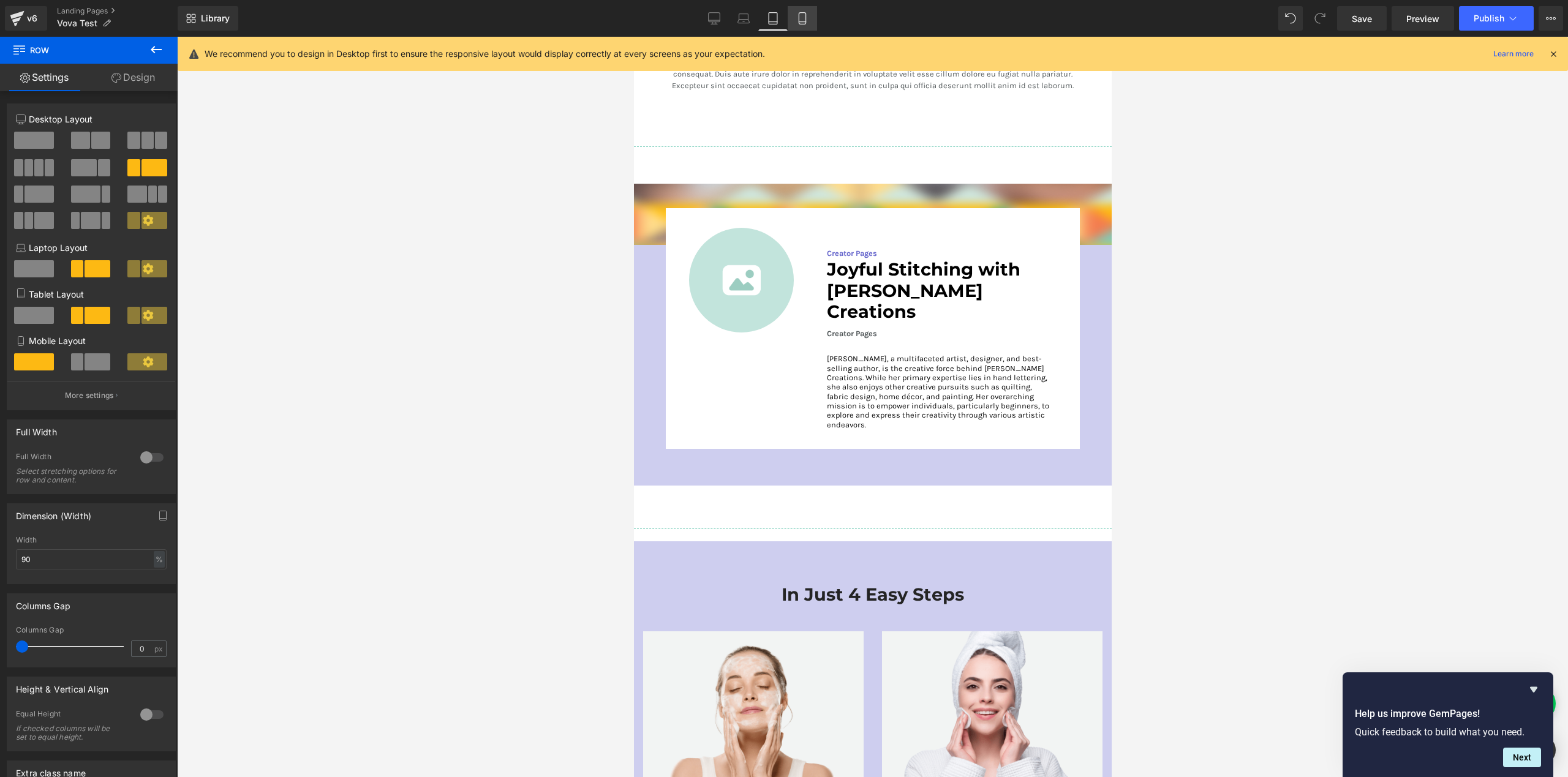
click at [800, 23] on icon at bounding box center [802, 18] width 12 height 12
type input "100"
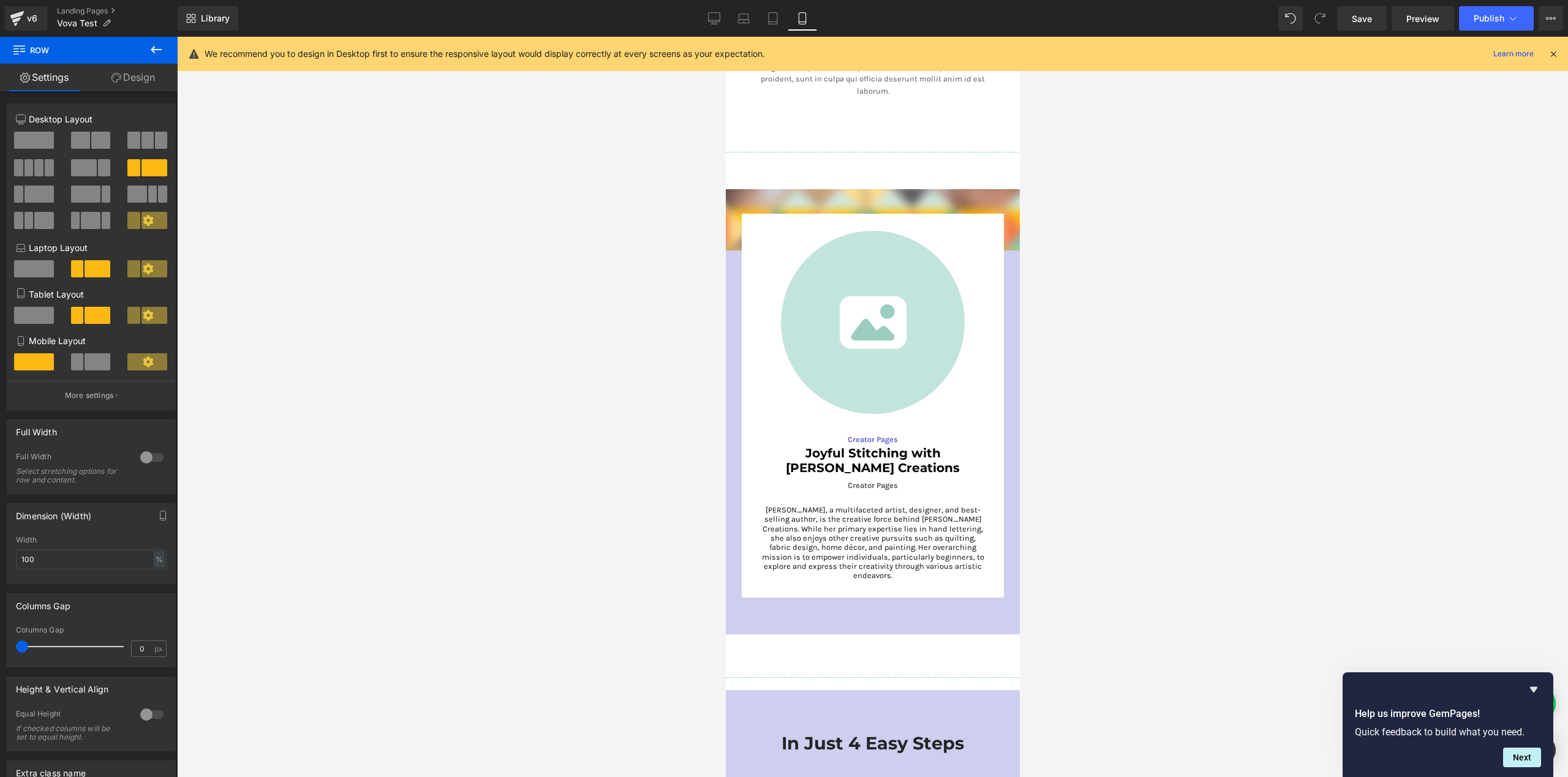
scroll to position [2811, 0]
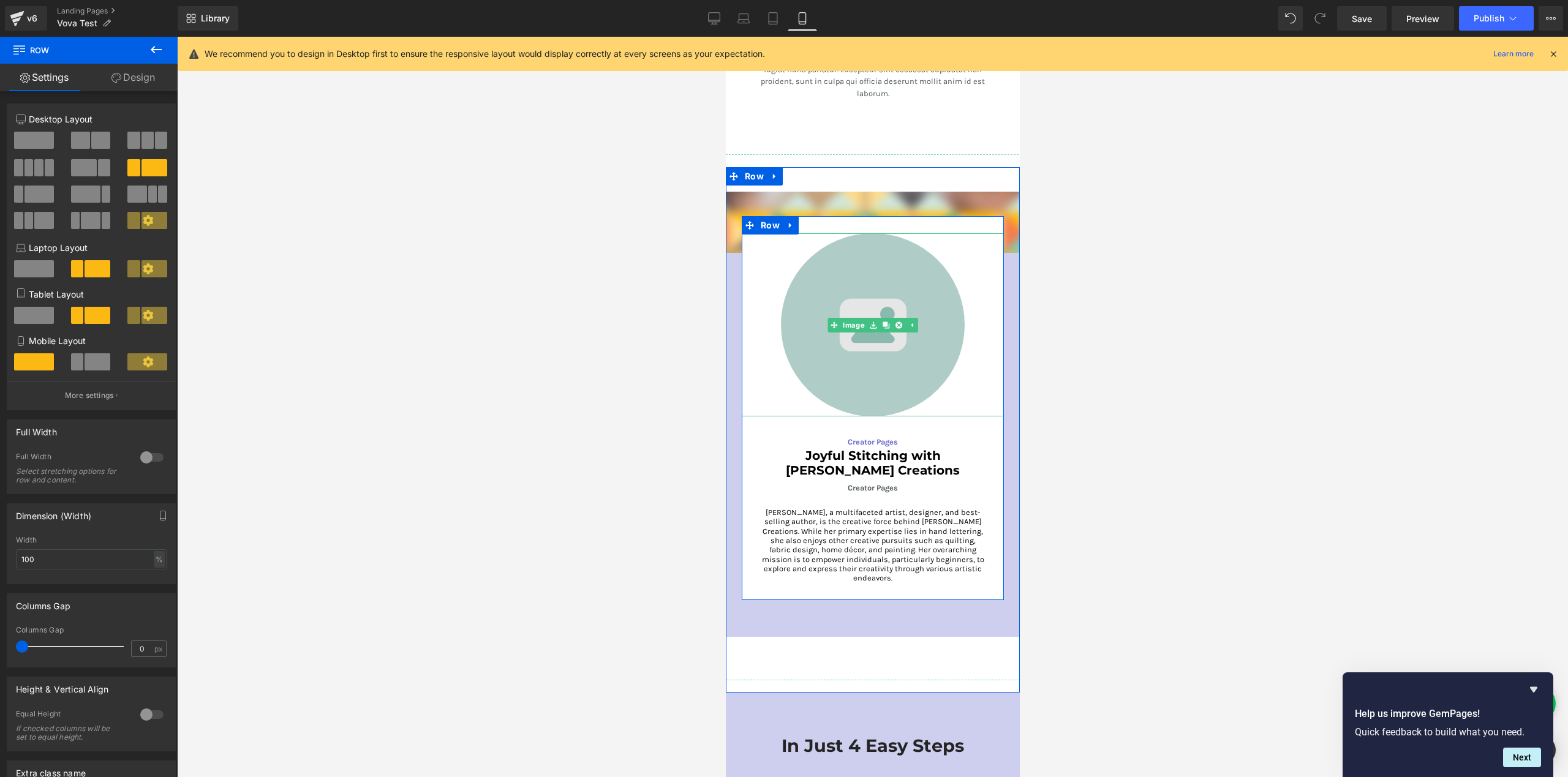
click at [857, 322] on img at bounding box center [872, 325] width 184 height 184
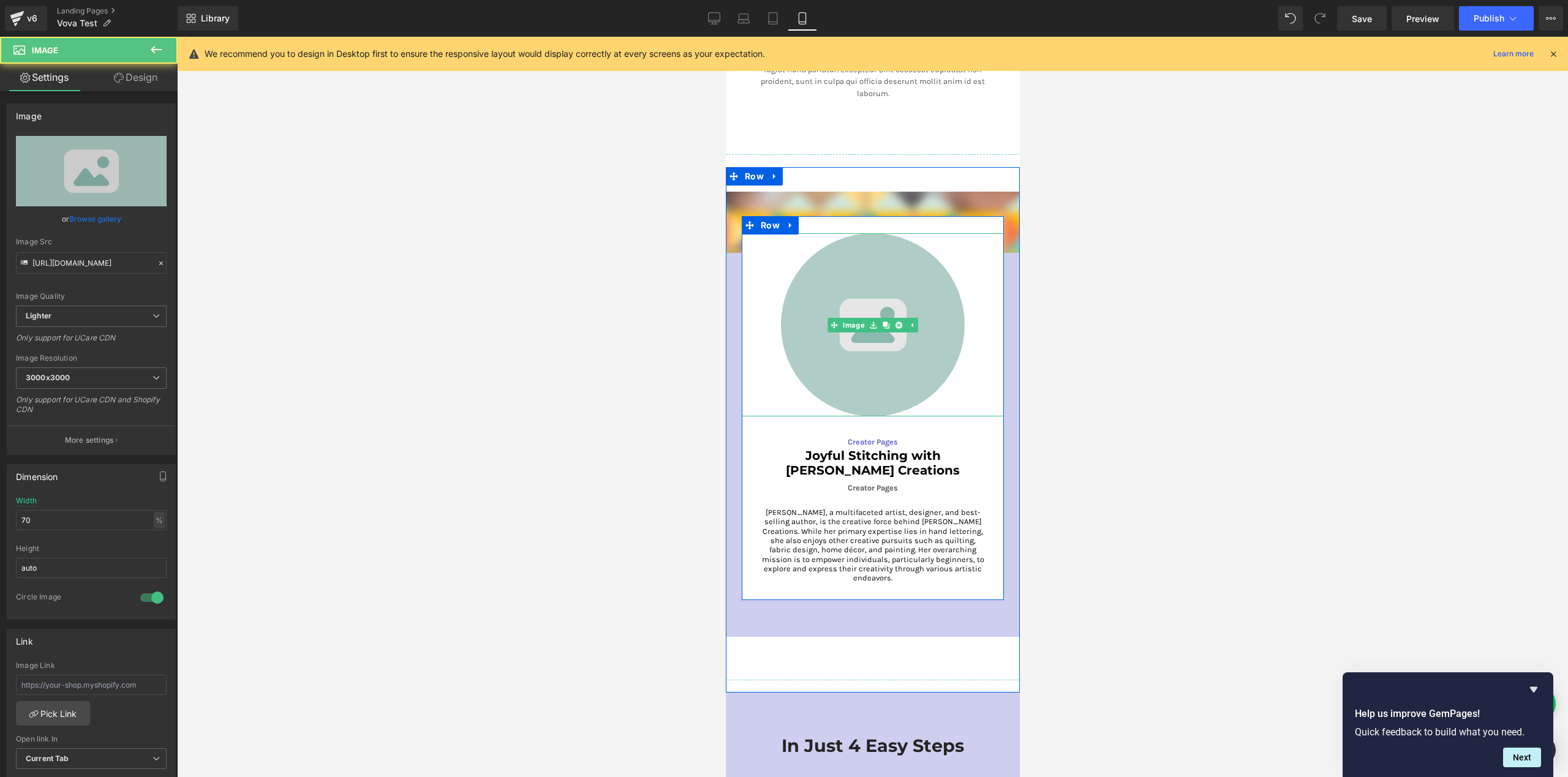
click at [839, 348] on img at bounding box center [872, 325] width 184 height 184
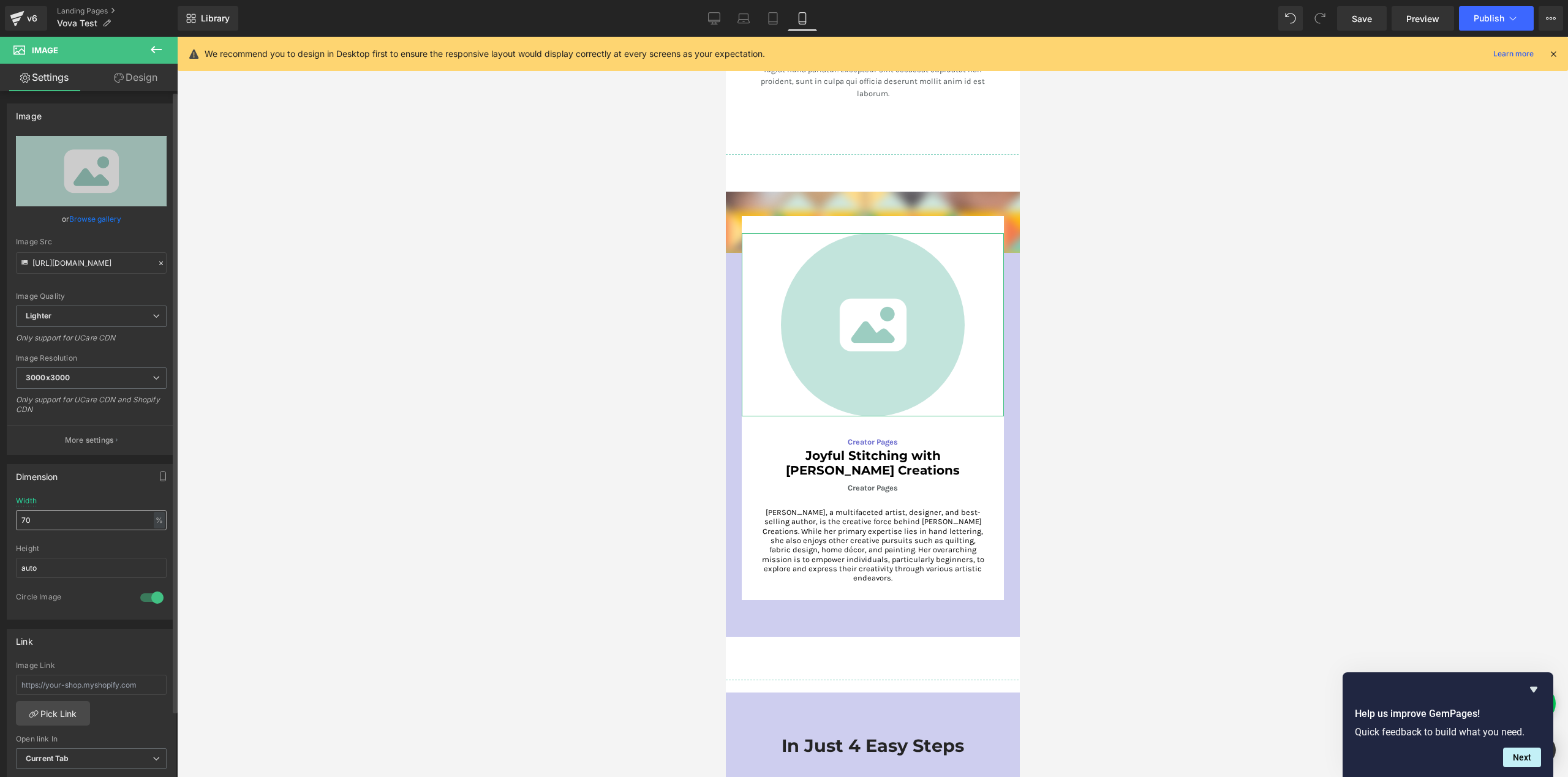
click at [72, 518] on input "70" at bounding box center [91, 520] width 151 height 20
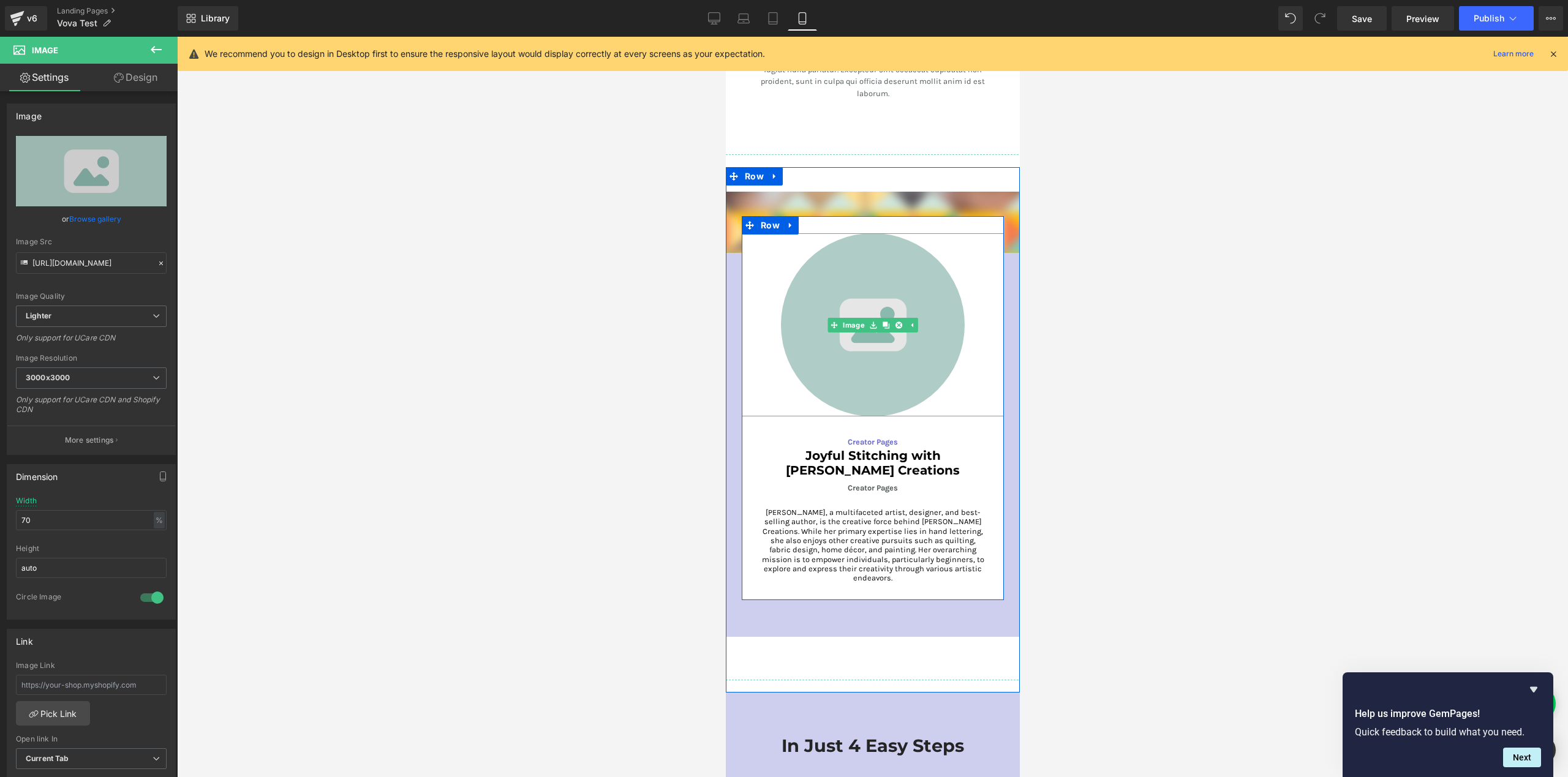
click at [819, 363] on img at bounding box center [872, 325] width 184 height 184
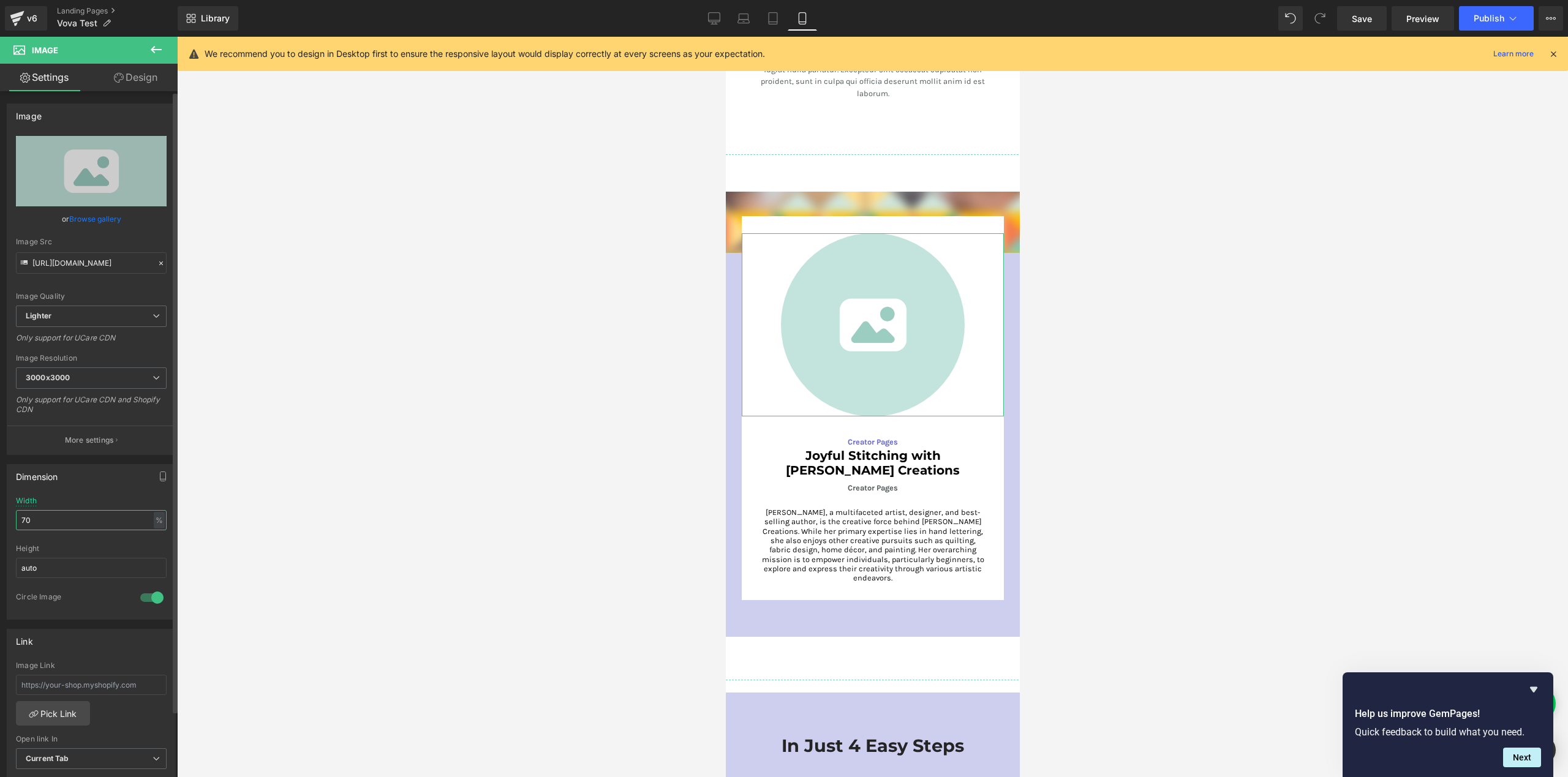
click at [45, 518] on input "70" at bounding box center [91, 520] width 151 height 20
click at [45, 518] on input "70" at bounding box center [91, 520] width 151 height 20
type input "50"
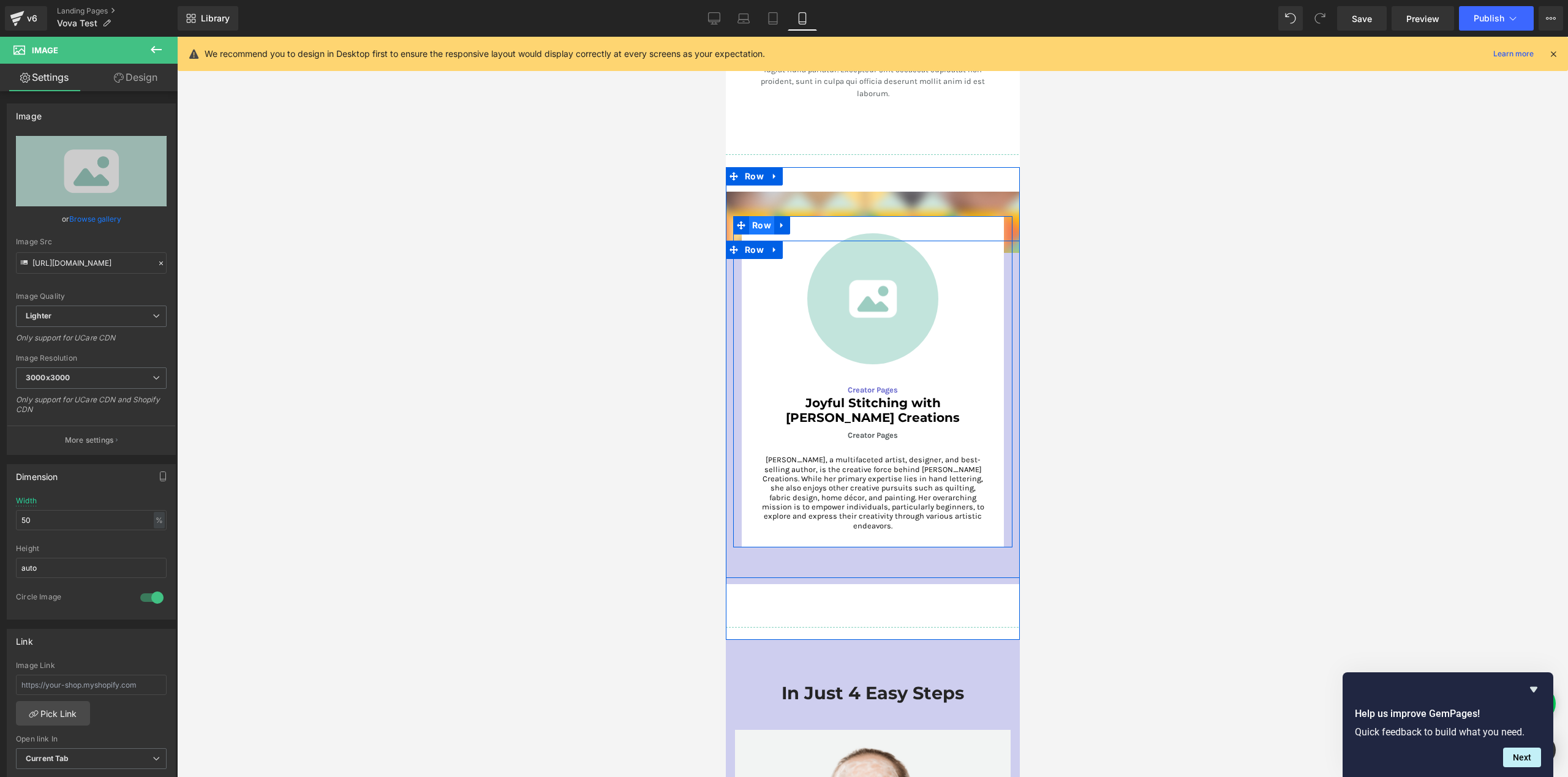
click at [750, 216] on span "Row" at bounding box center [761, 225] width 25 height 18
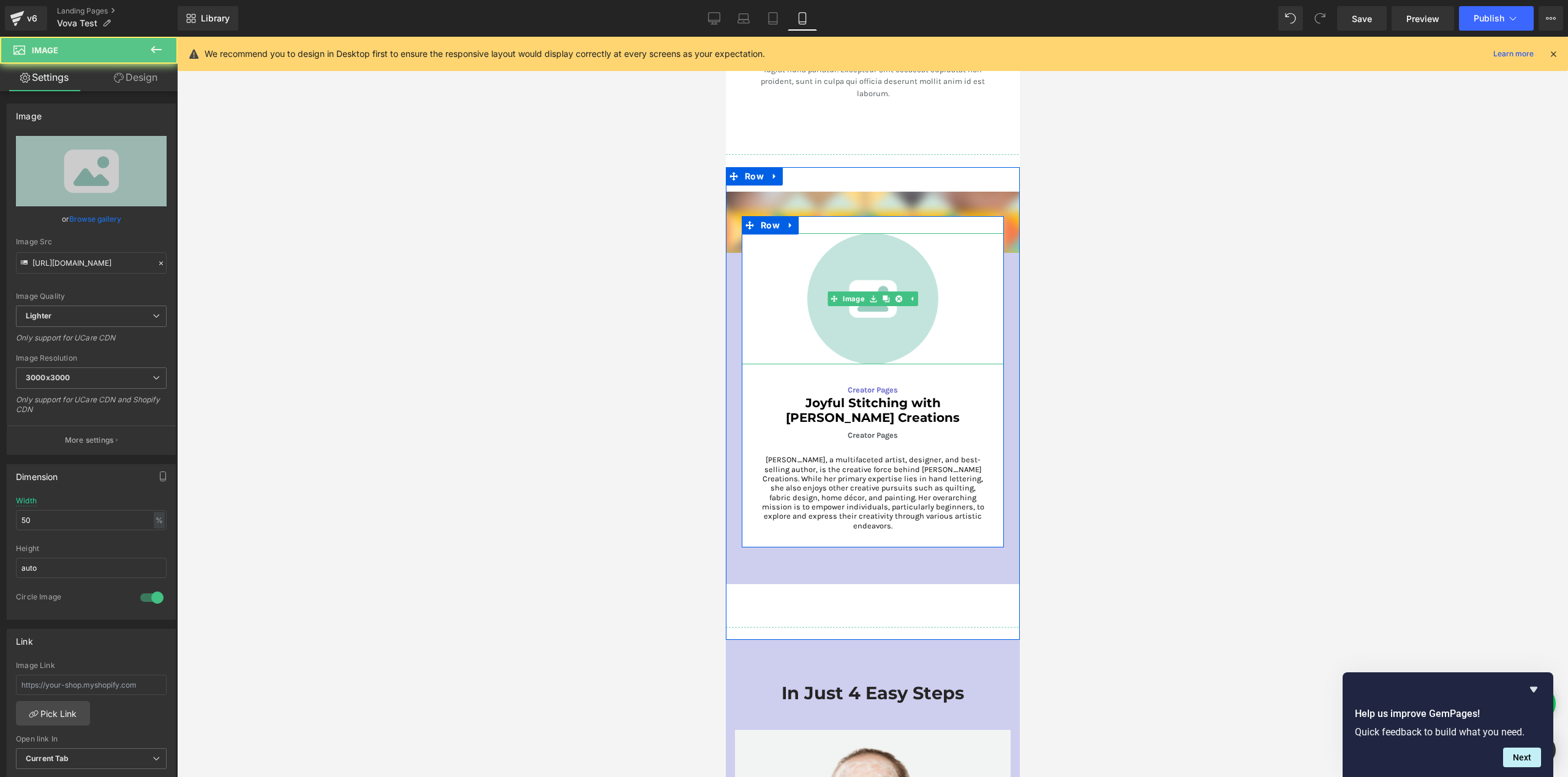
click at [756, 273] on div at bounding box center [872, 299] width 262 height 131
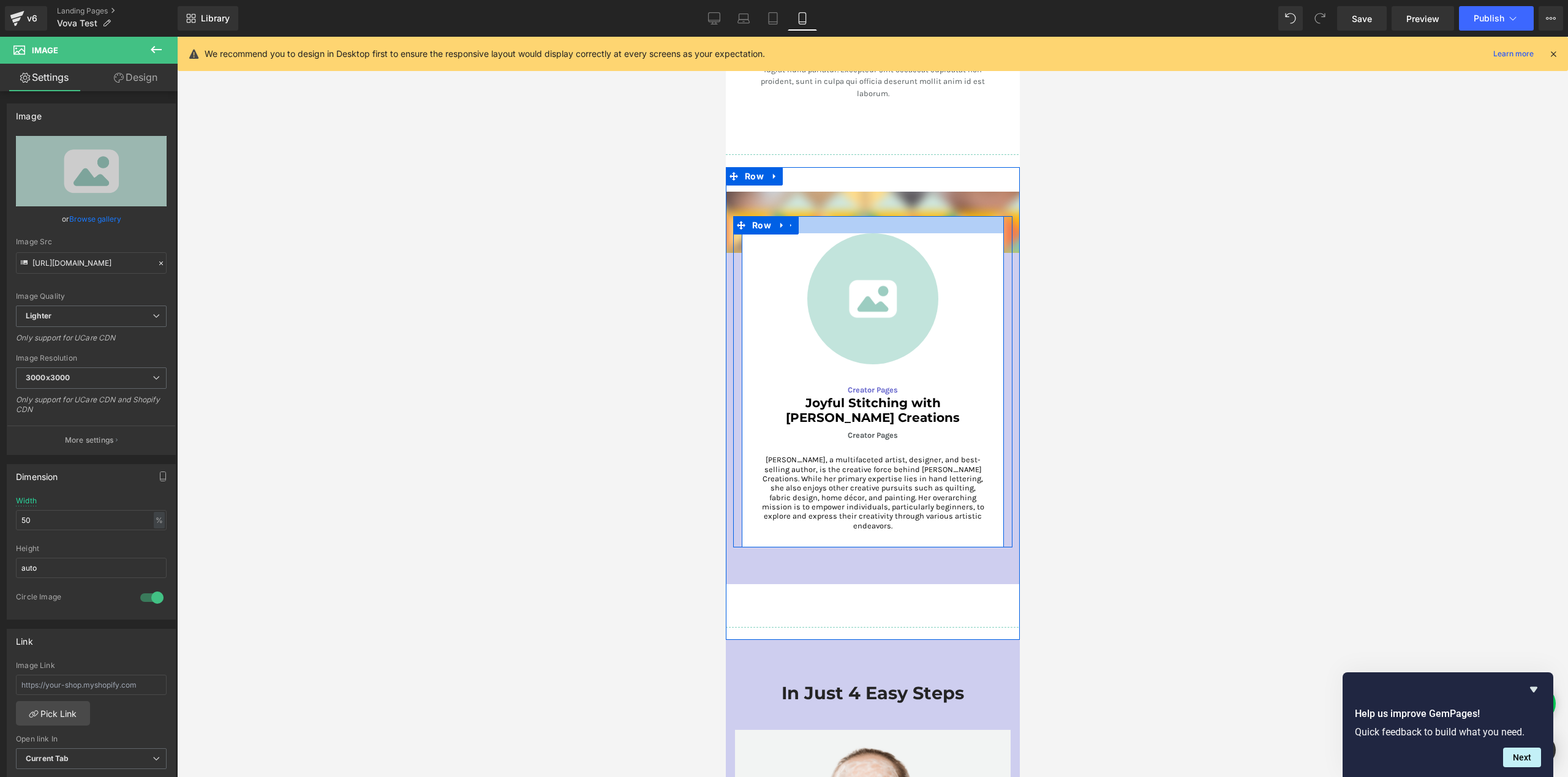
click at [821, 216] on div at bounding box center [872, 225] width 262 height 17
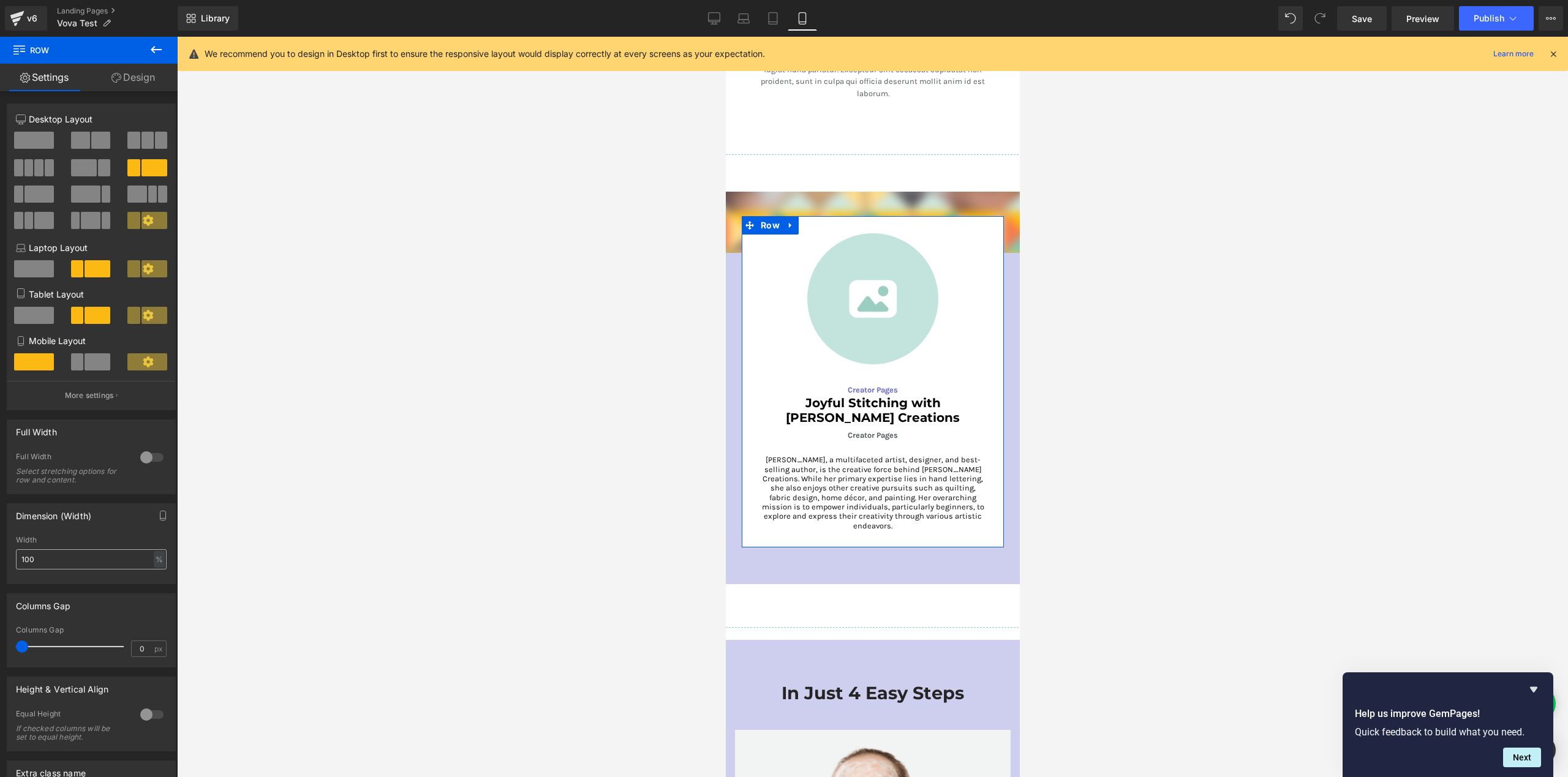
click at [60, 557] on input "100" at bounding box center [91, 559] width 151 height 20
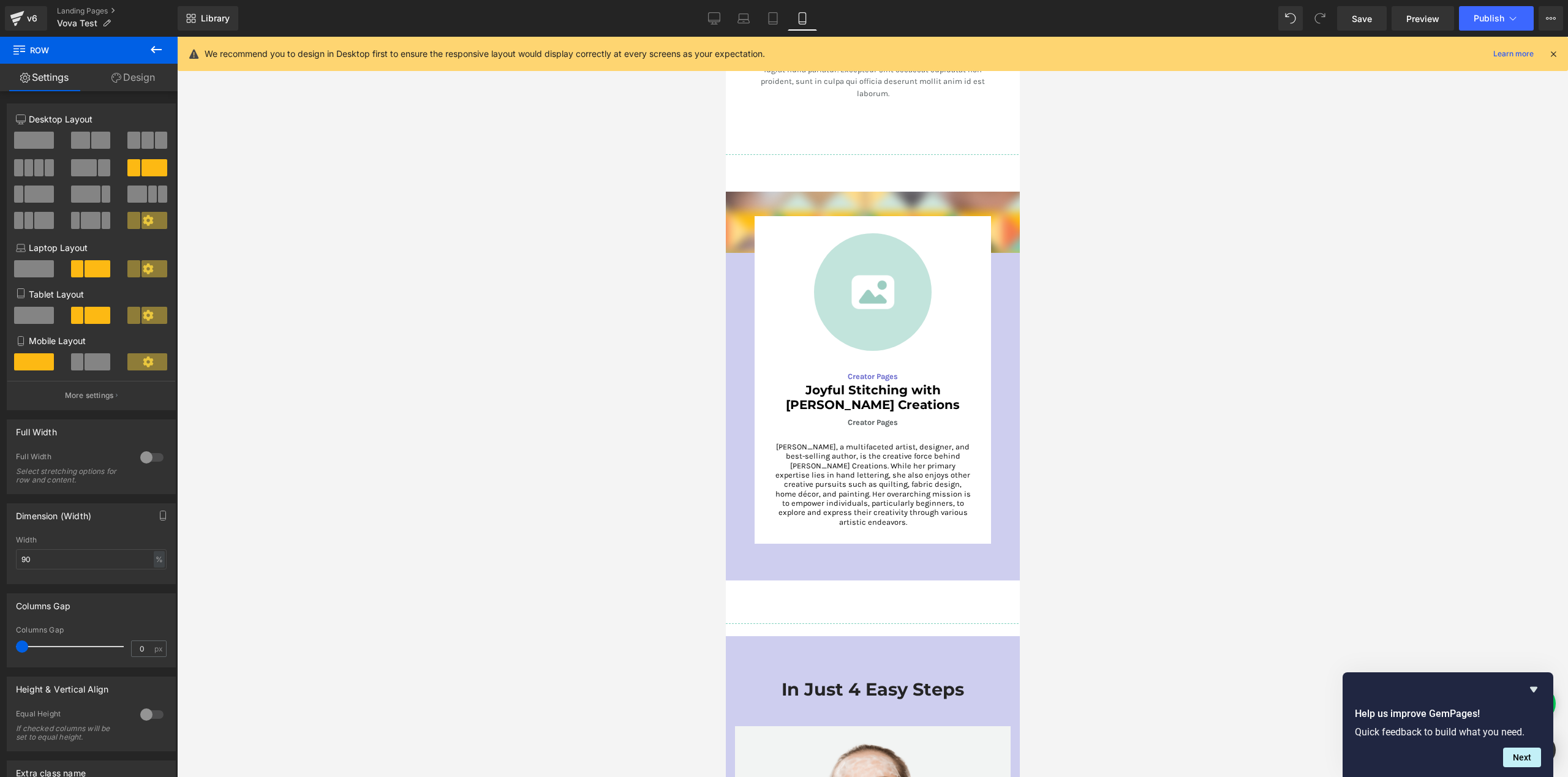
type input "90"
click at [1090, 275] on div at bounding box center [872, 407] width 1391 height 740
click at [746, 192] on span "Row" at bounding box center [753, 201] width 25 height 18
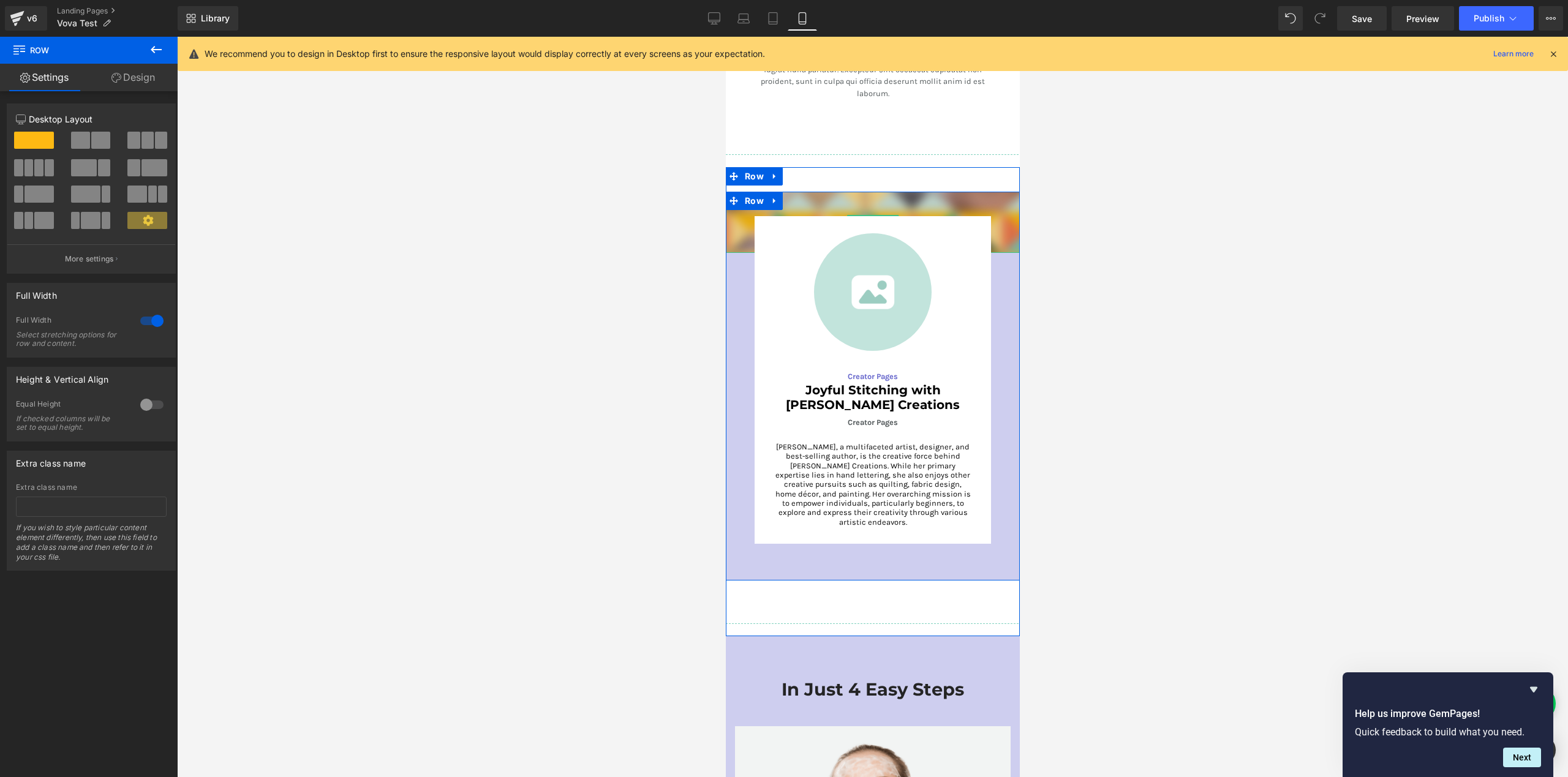
click at [731, 197] on img at bounding box center [872, 222] width 294 height 61
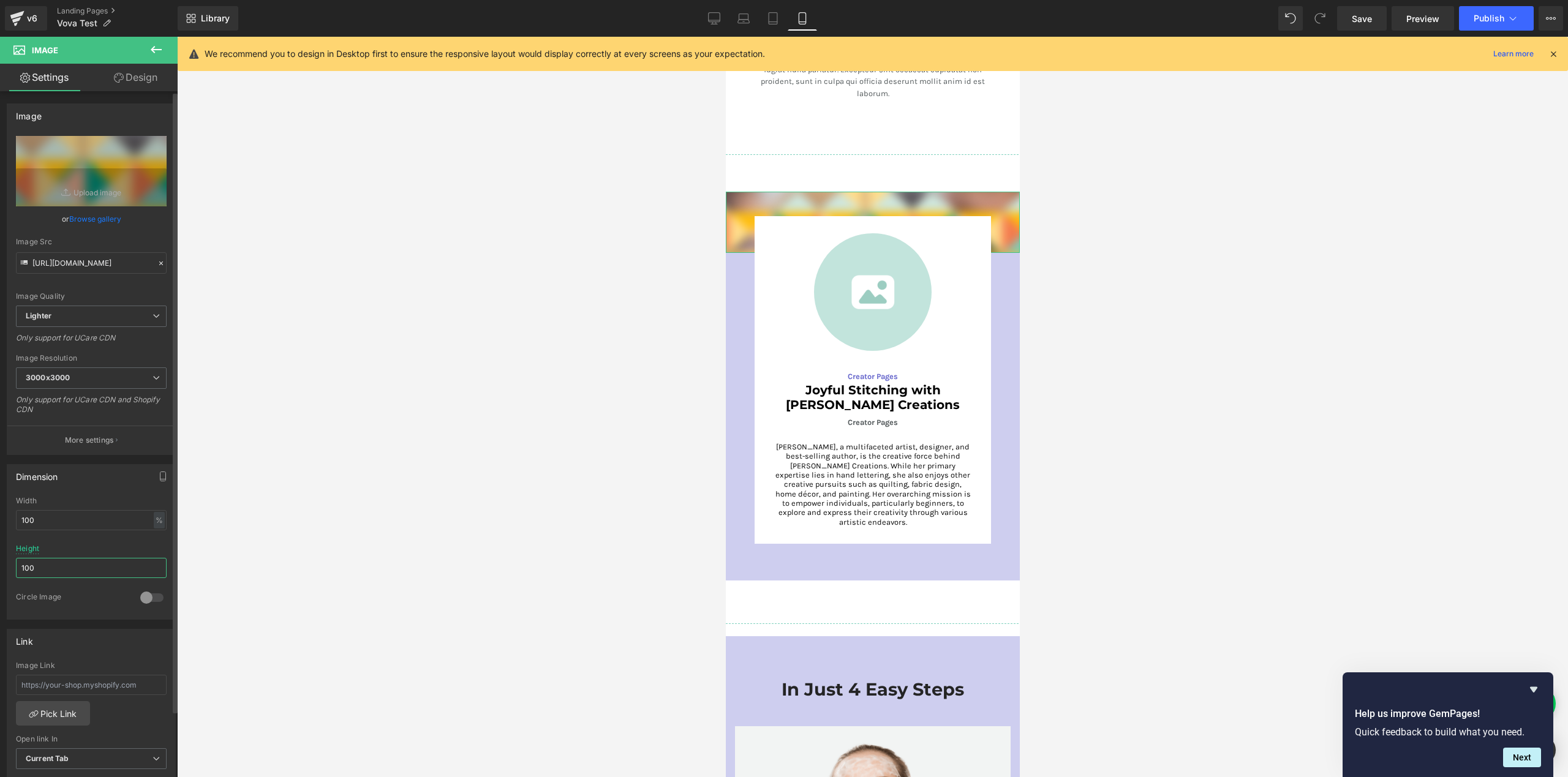
click at [62, 565] on input "100" at bounding box center [91, 567] width 151 height 20
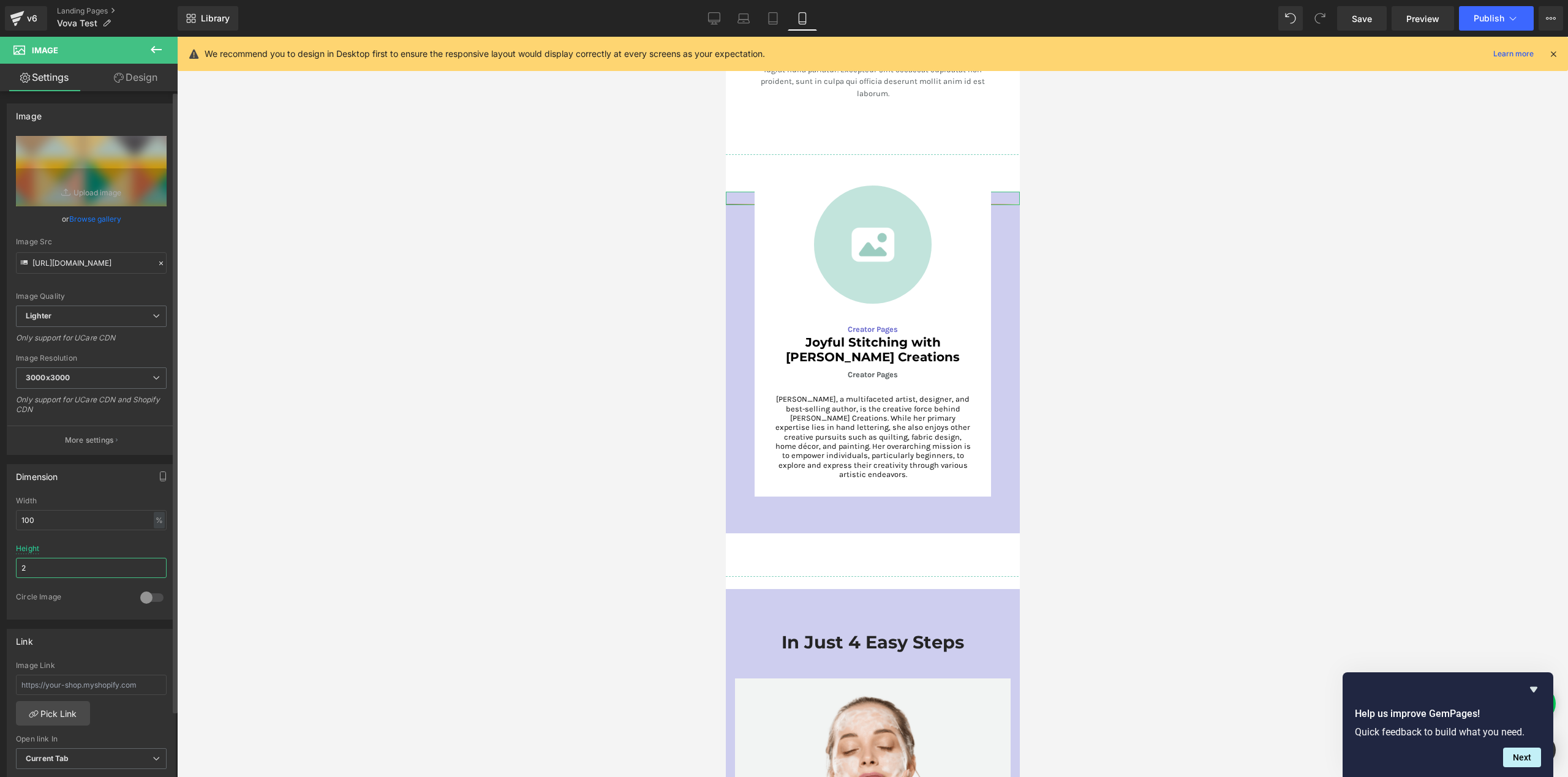
click at [40, 567] on input "2" at bounding box center [91, 567] width 151 height 20
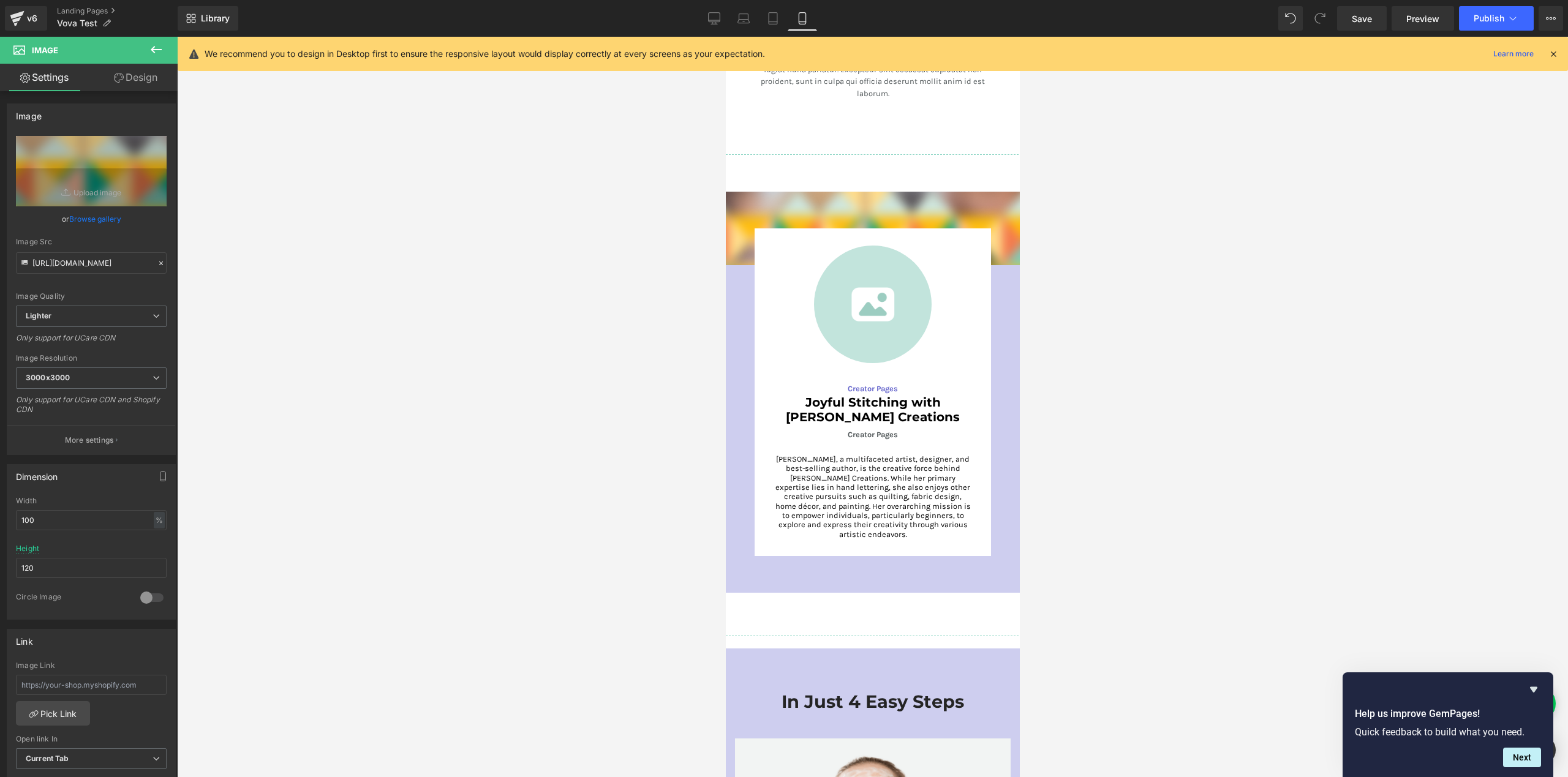
click at [1154, 453] on div at bounding box center [872, 407] width 1391 height 740
click at [779, 19] on icon at bounding box center [773, 18] width 12 height 12
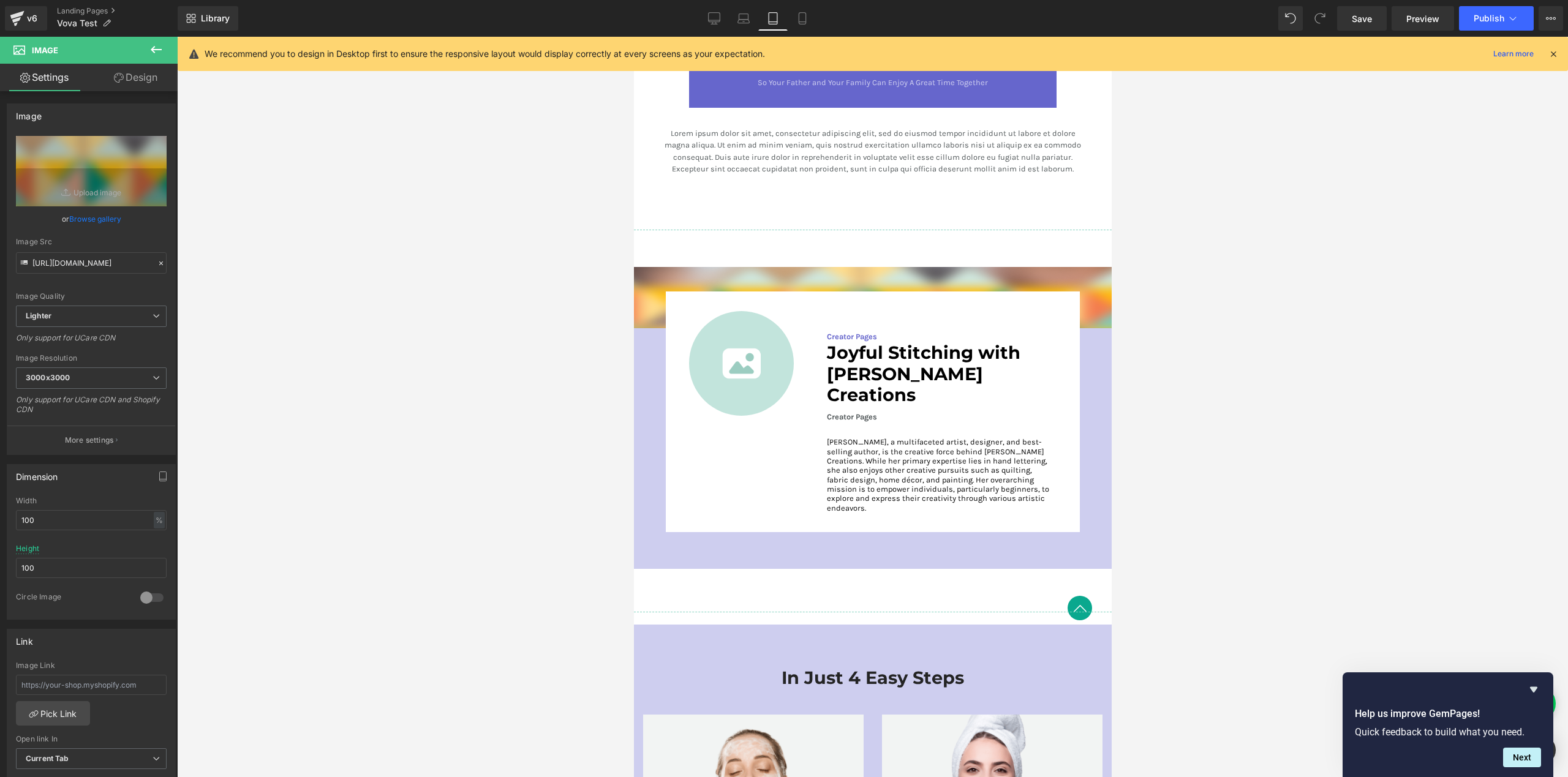
scroll to position [2046, 0]
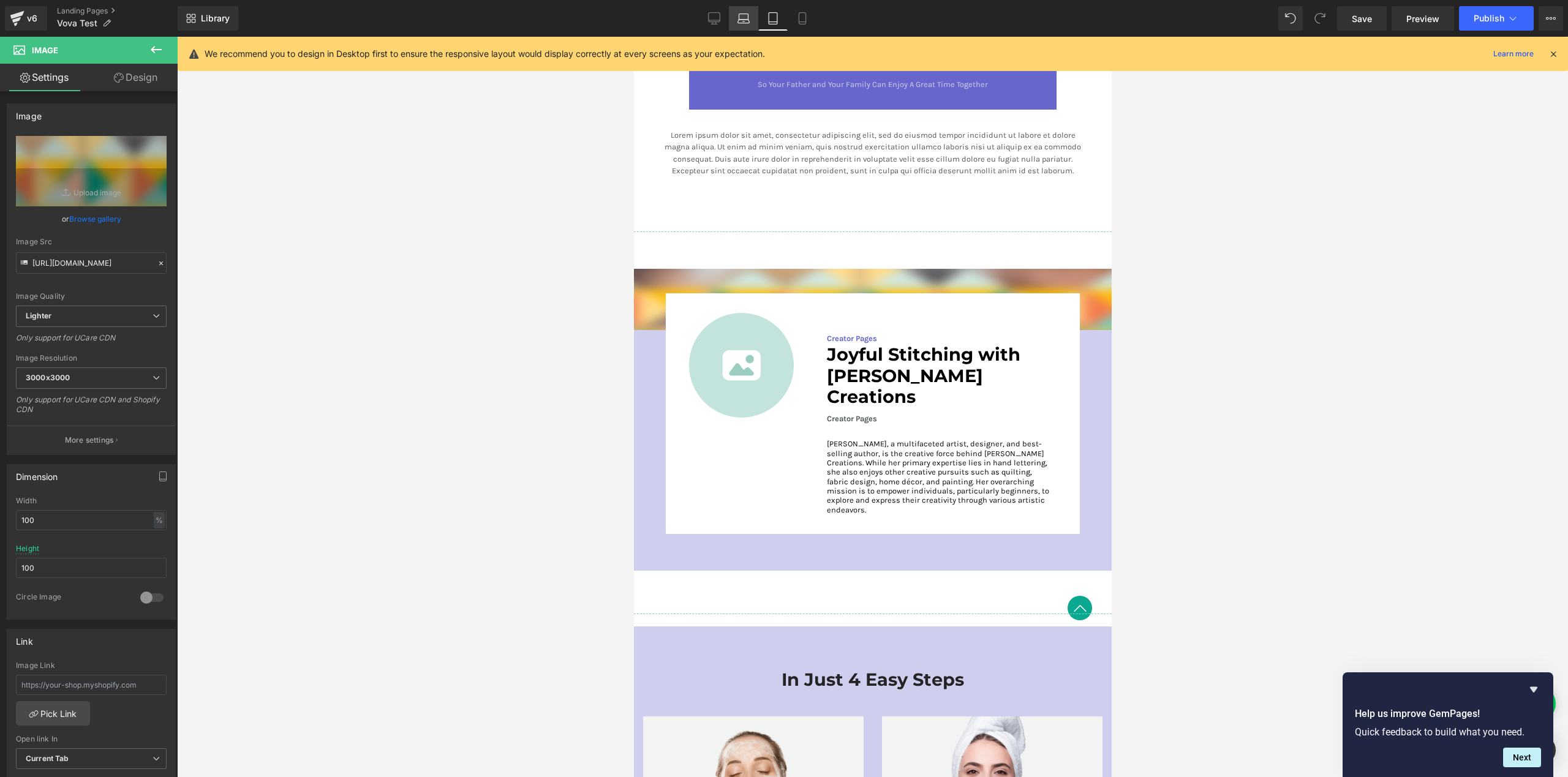
click at [747, 24] on icon at bounding box center [743, 18] width 12 height 12
type input "200"
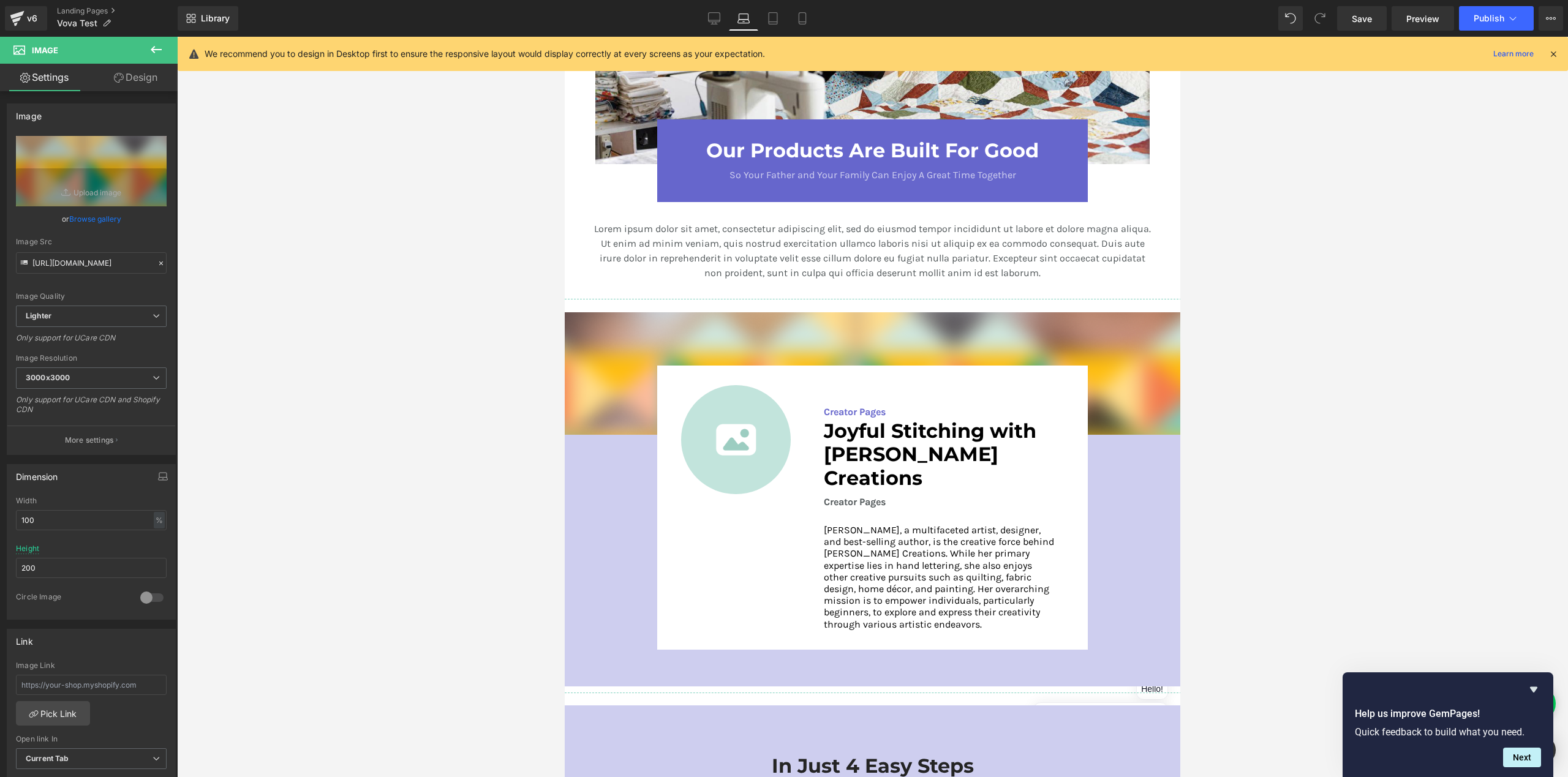
scroll to position [1468, 0]
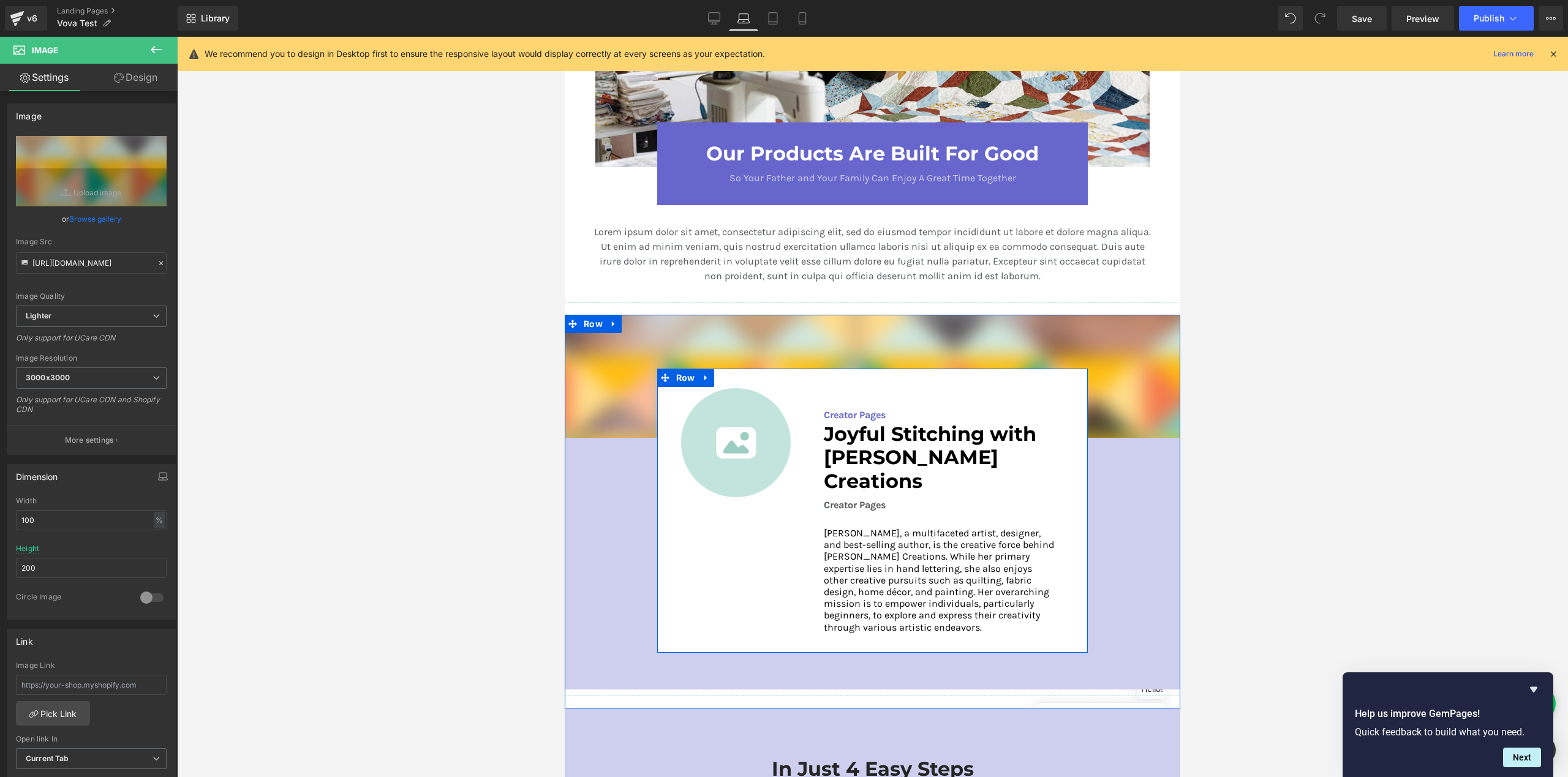
click at [674, 509] on div "Image Creator Pages Text Block Joyful Stitching with Amy Latta Creations Headin…" at bounding box center [872, 510] width 431 height 284
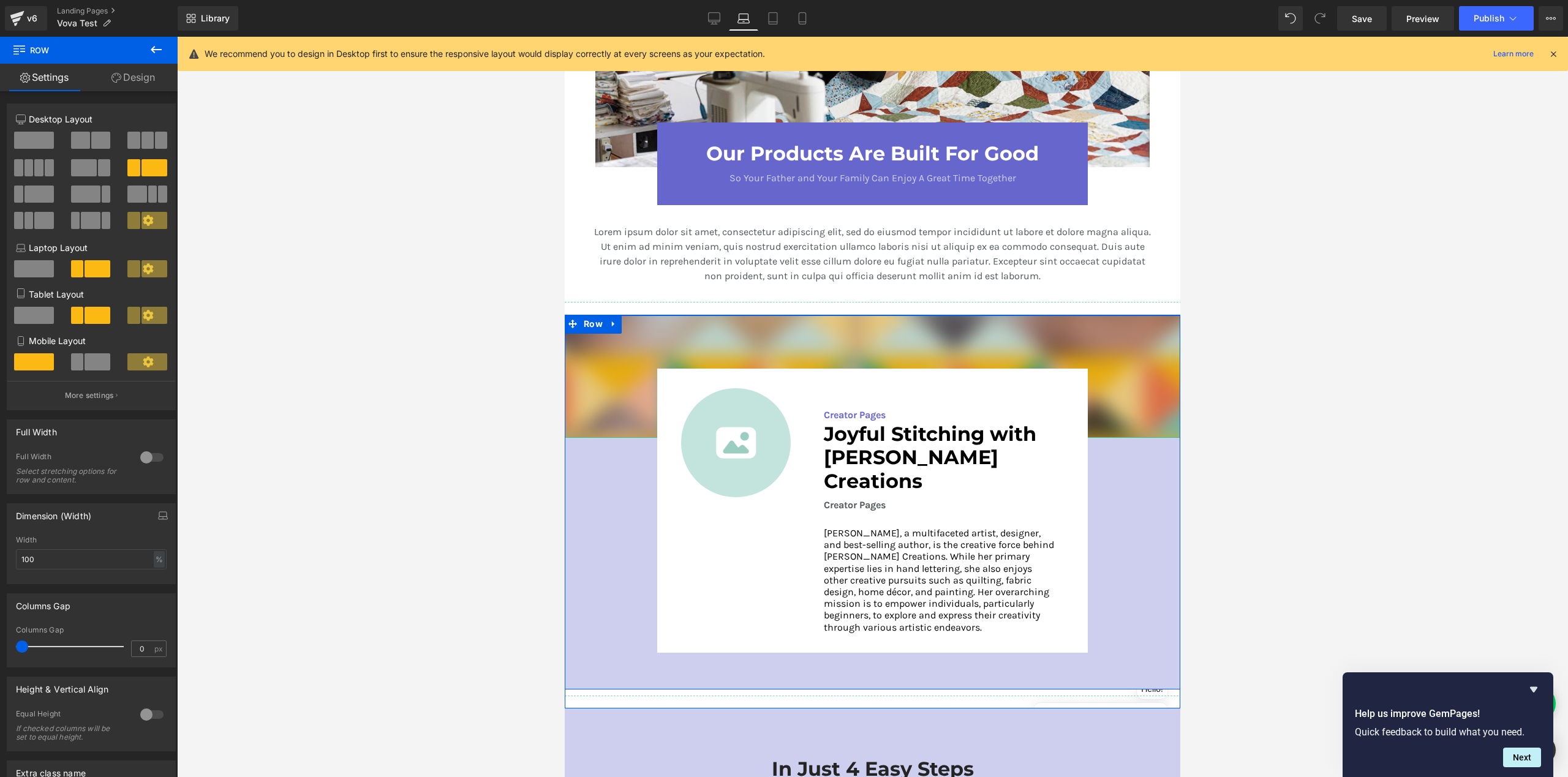
click at [582, 359] on img at bounding box center [872, 376] width 616 height 122
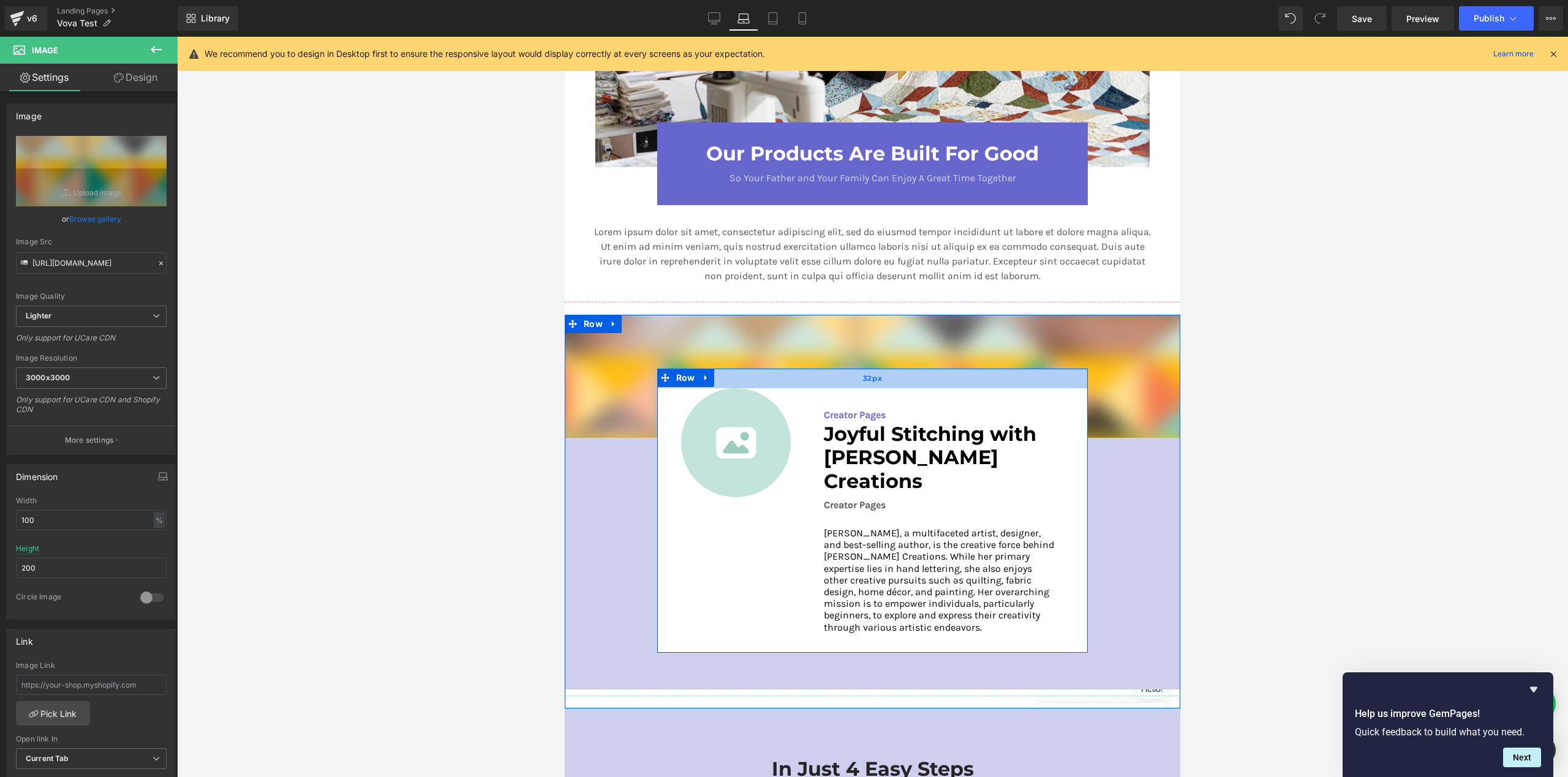
click at [822, 373] on div "32px" at bounding box center [872, 378] width 431 height 19
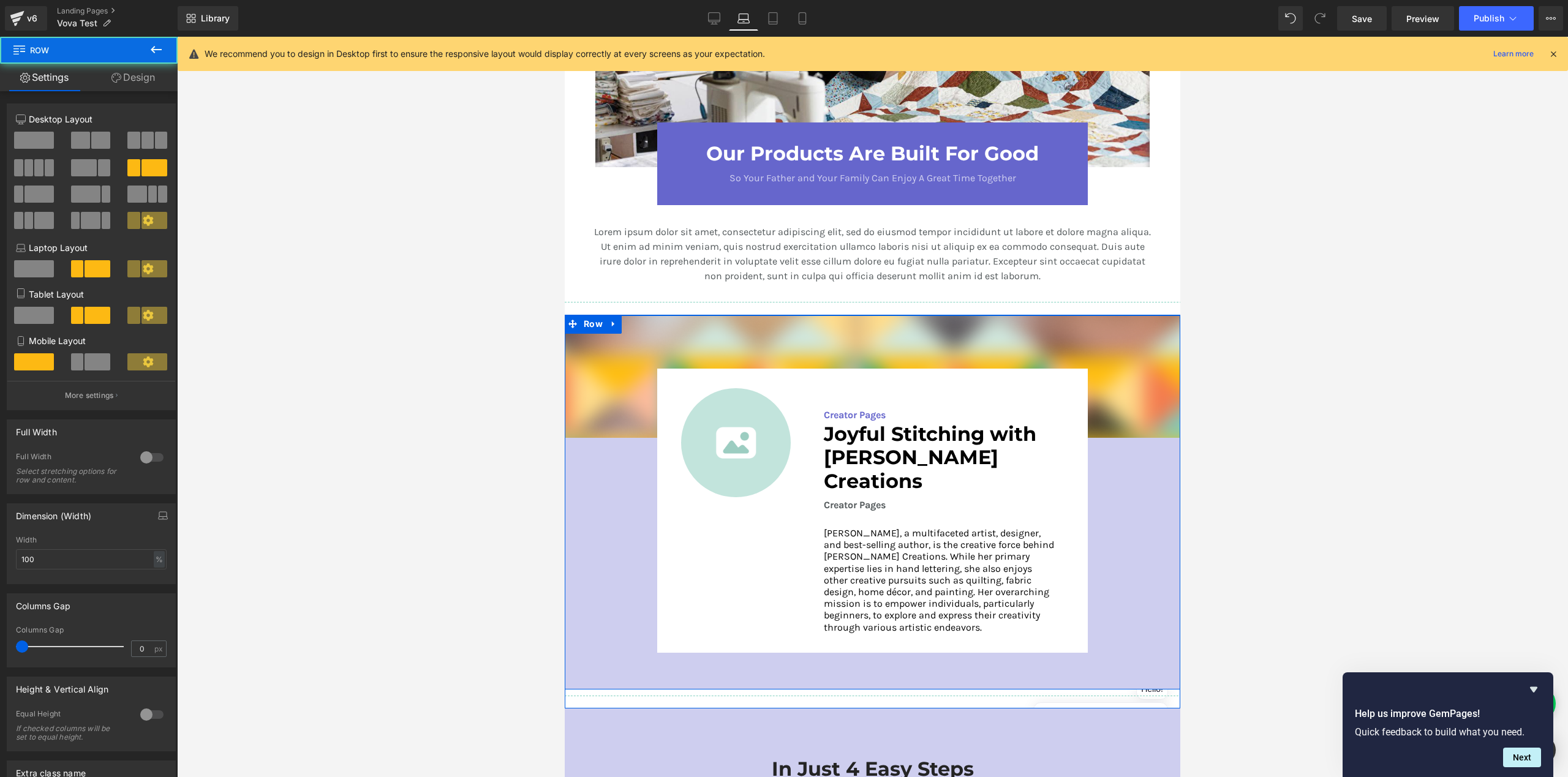
click at [1116, 457] on div "Image Image Creator Pages Text Block Joyful Stitching with [PERSON_NAME] Creati…" at bounding box center [872, 499] width 616 height 368
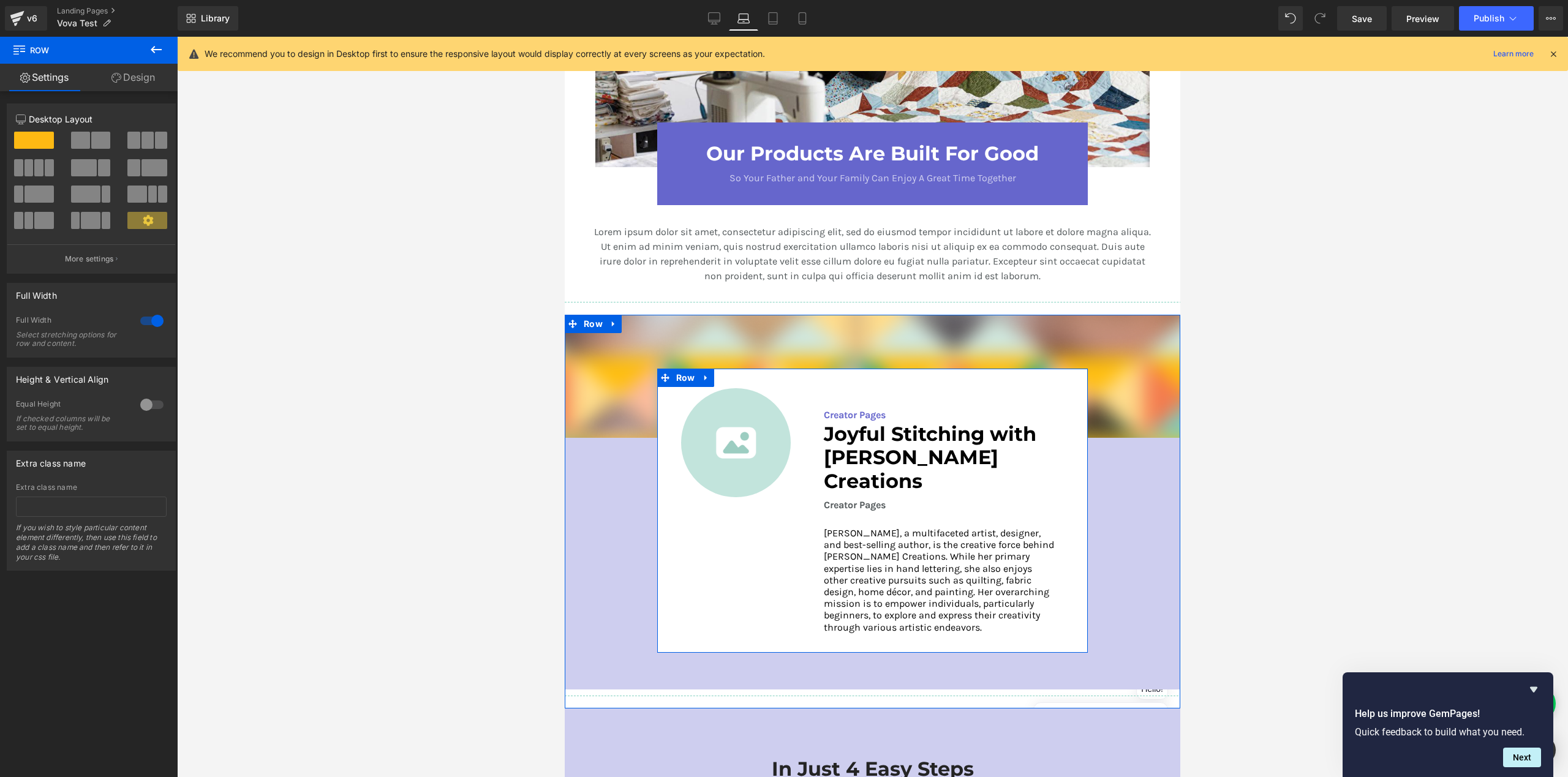
click at [1076, 577] on div "Image Creator Pages Text Block Joyful Stitching with [PERSON_NAME] Creations He…" at bounding box center [872, 510] width 431 height 284
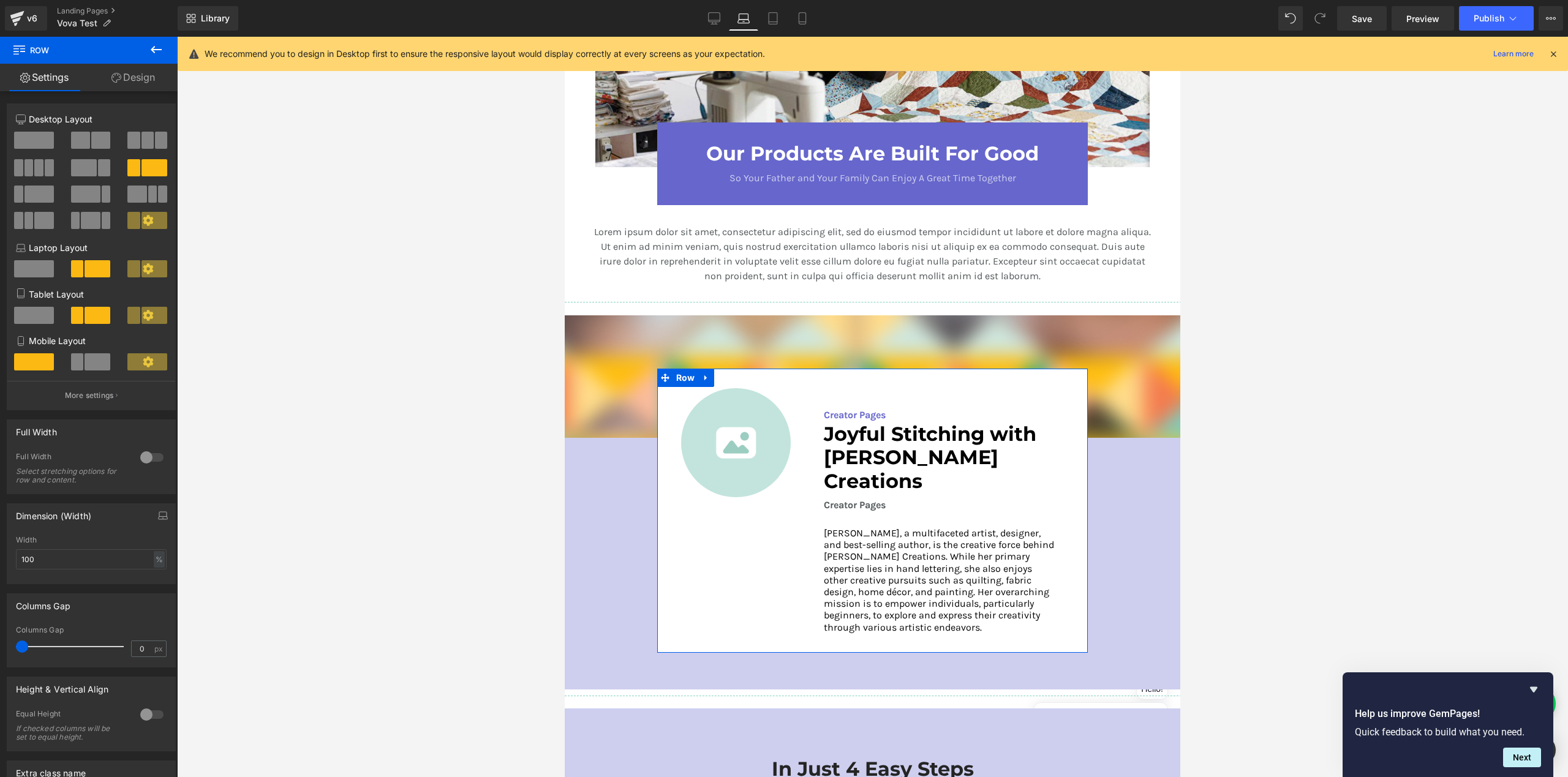
click at [153, 458] on div at bounding box center [151, 457] width 29 height 19
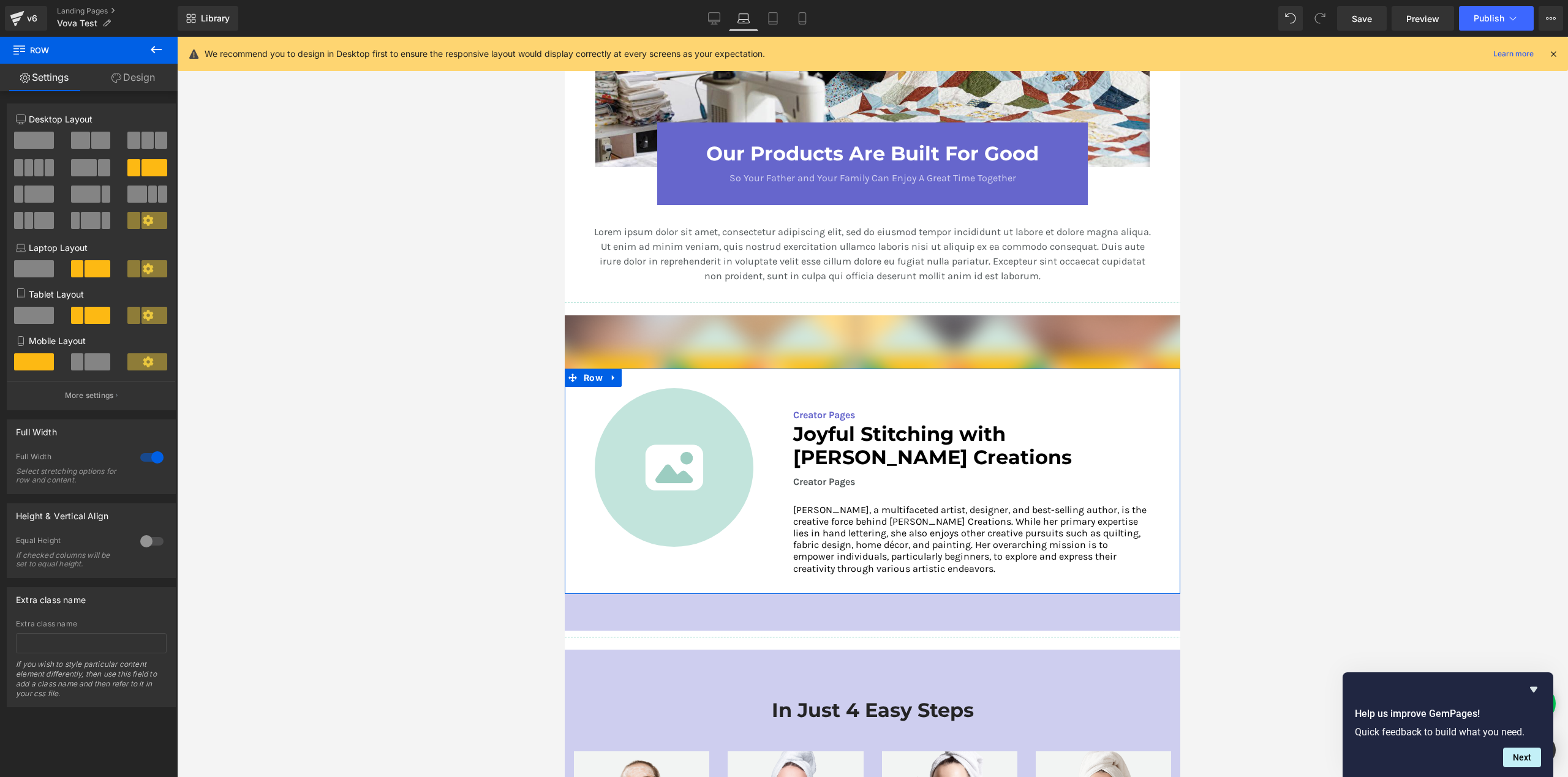
click at [155, 459] on div at bounding box center [151, 457] width 29 height 19
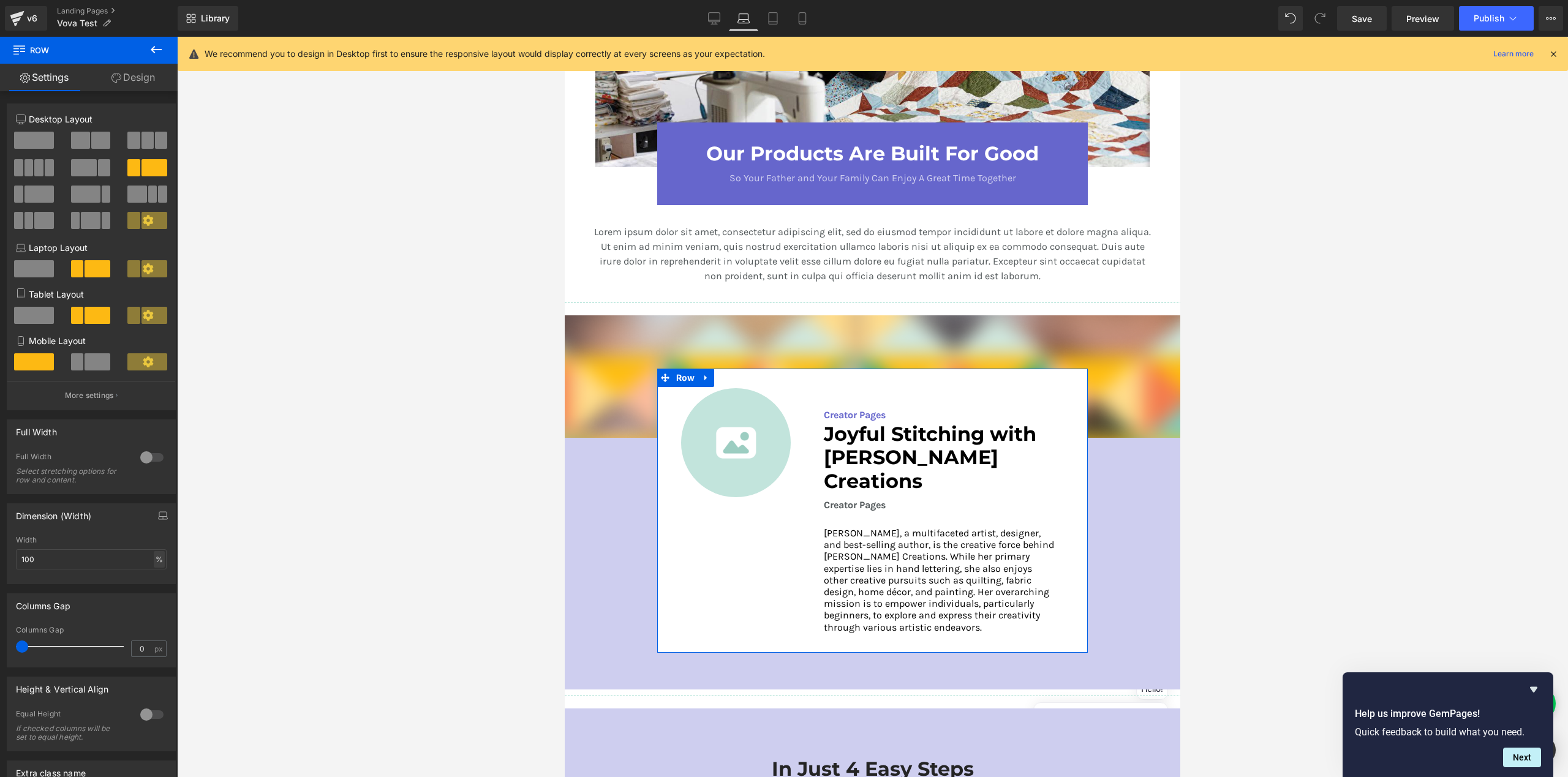
click at [154, 561] on div "%" at bounding box center [159, 559] width 11 height 16
click at [151, 601] on li "px" at bounding box center [159, 596] width 16 height 18
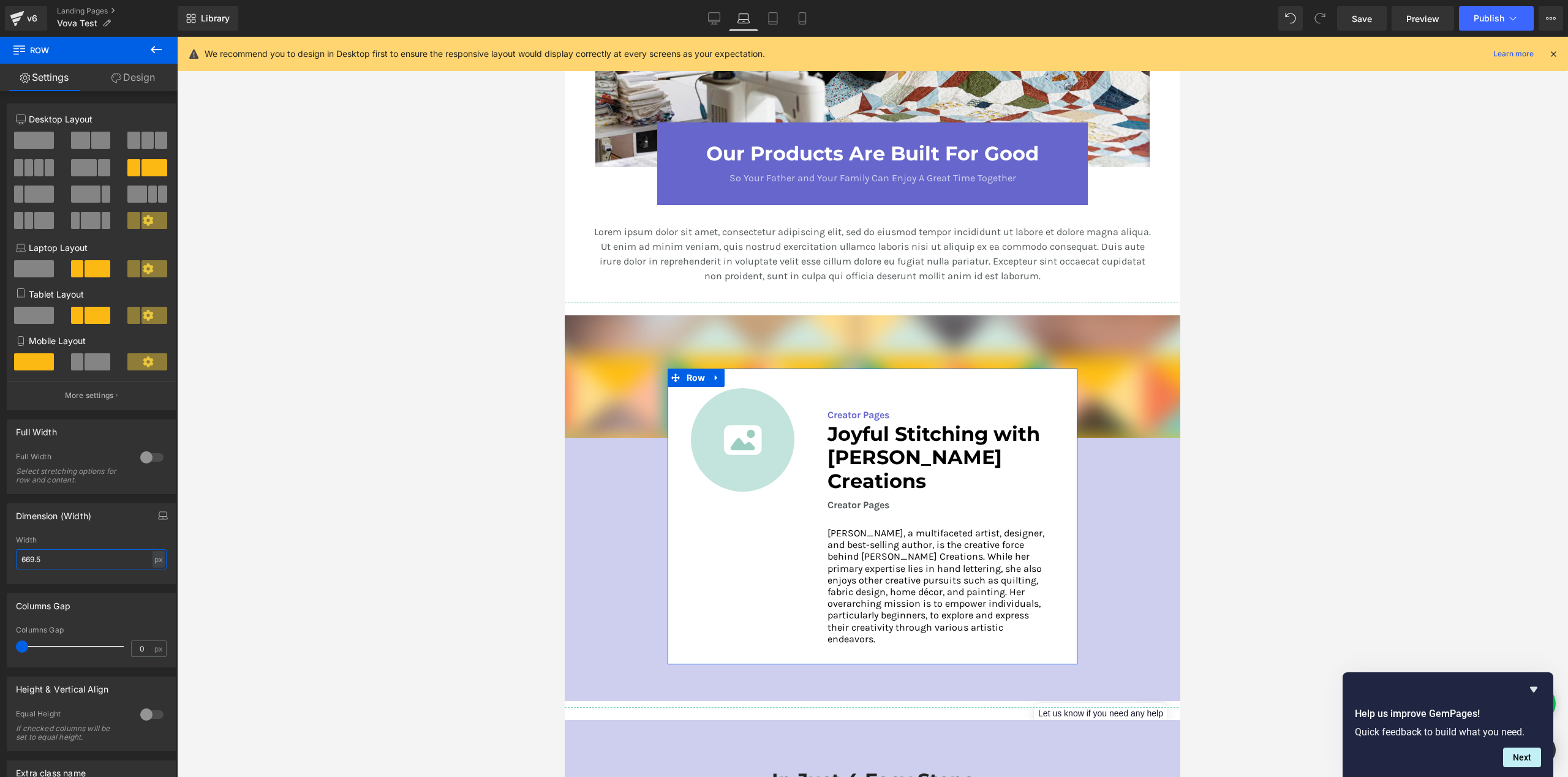
click at [84, 559] on input "669.5" at bounding box center [91, 559] width 151 height 20
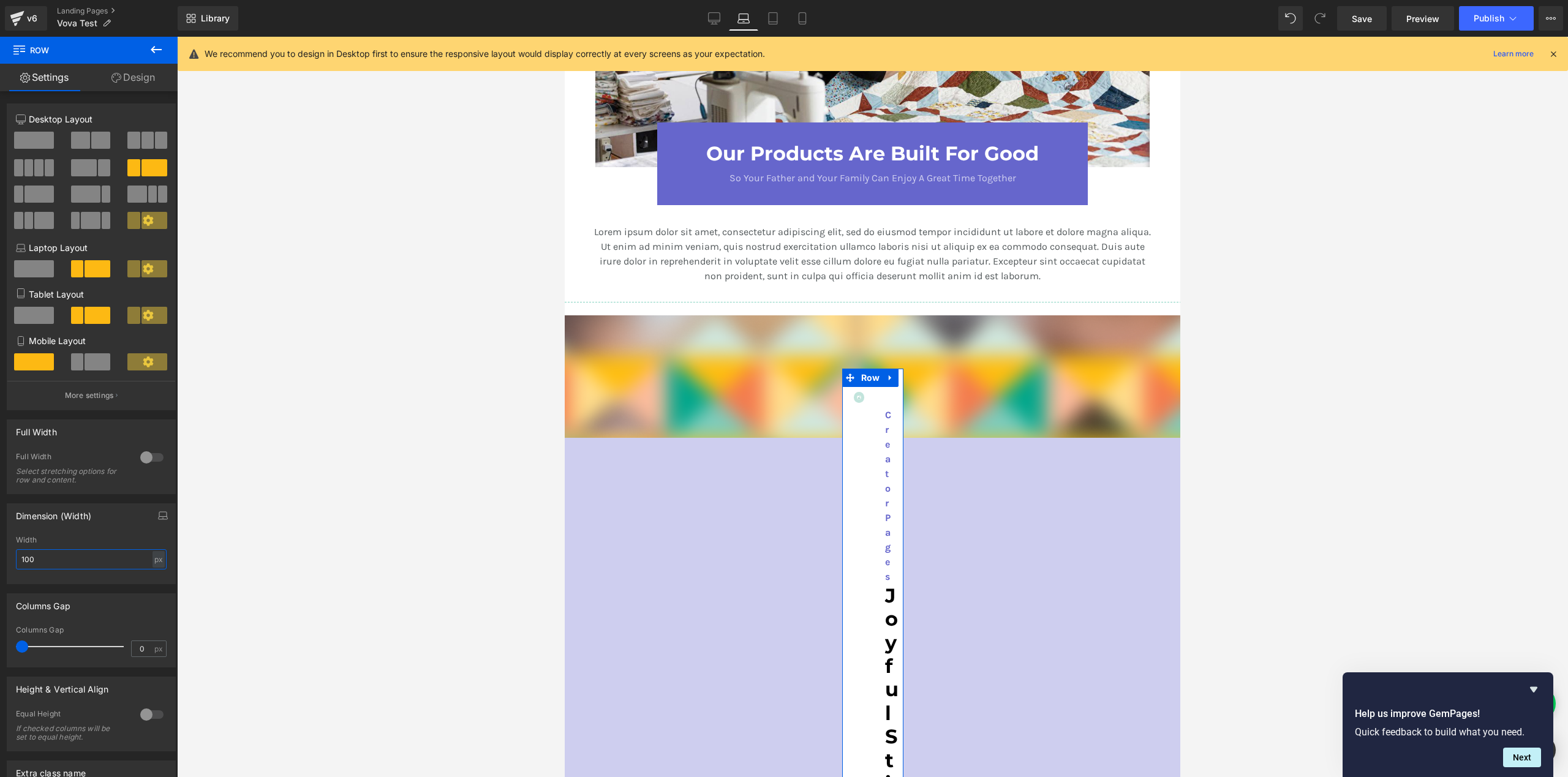
type input "1000"
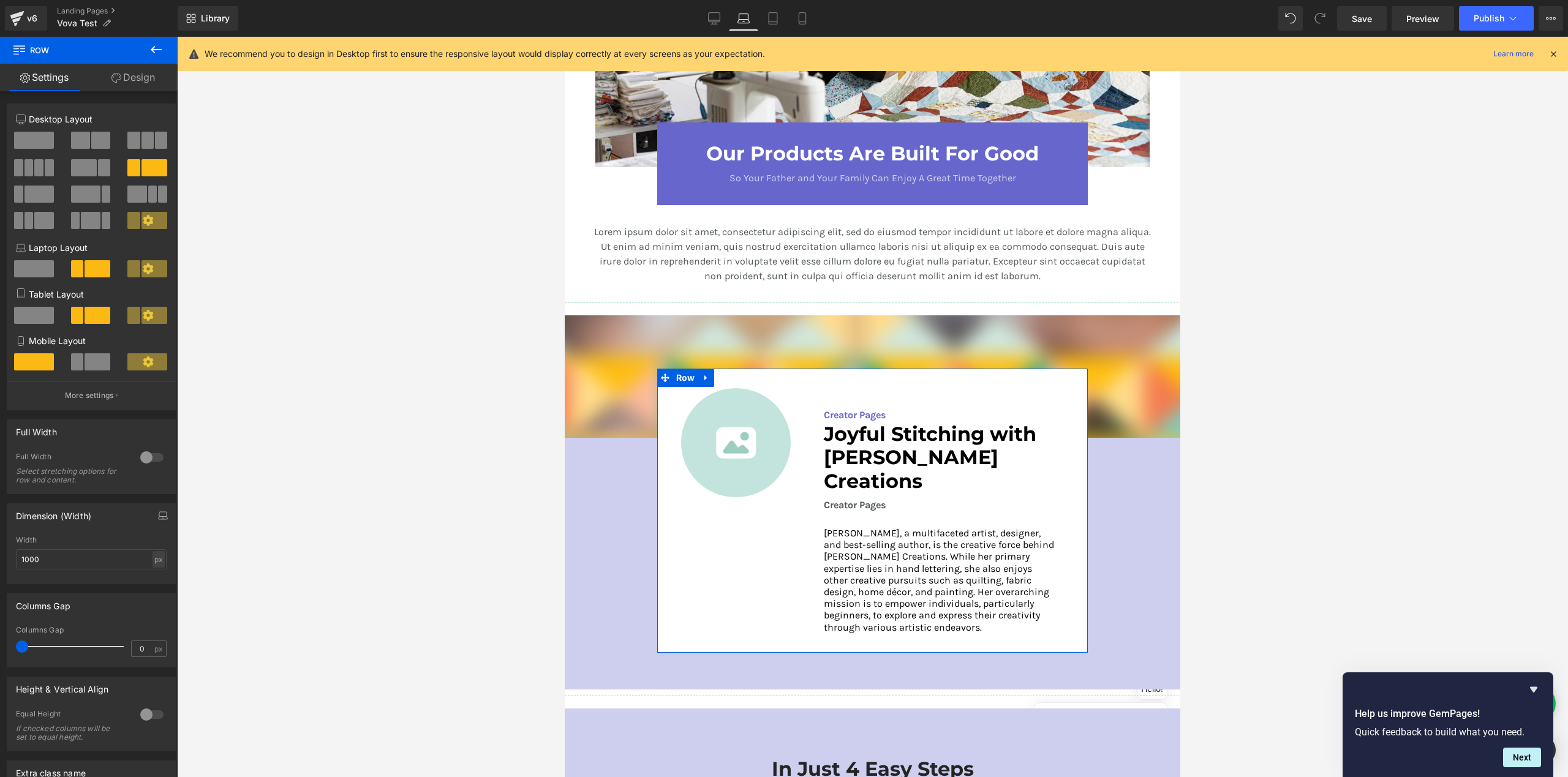
click at [146, 76] on link "Design" at bounding box center [133, 77] width 89 height 27
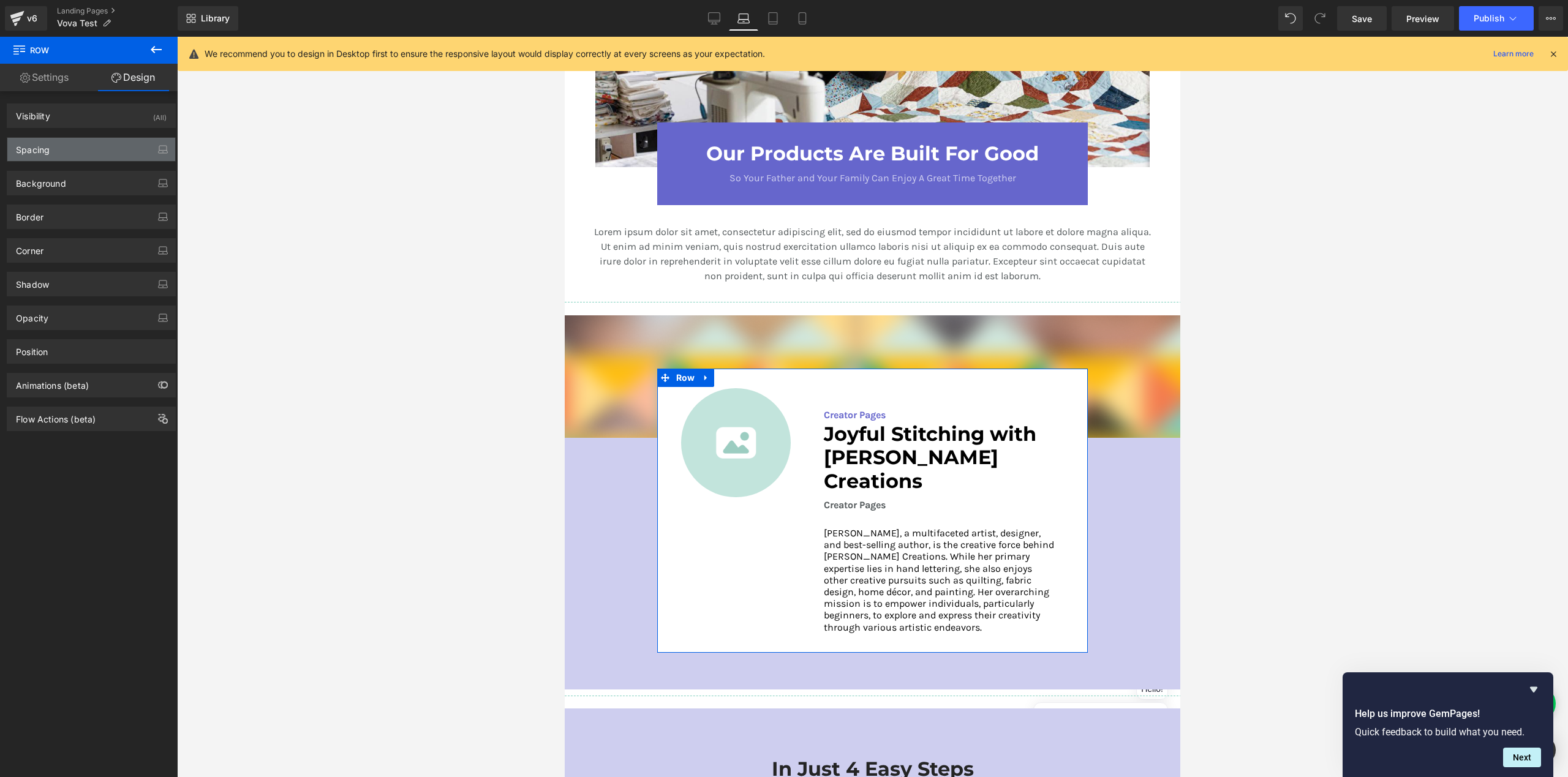
click at [81, 155] on div "Spacing" at bounding box center [91, 149] width 168 height 23
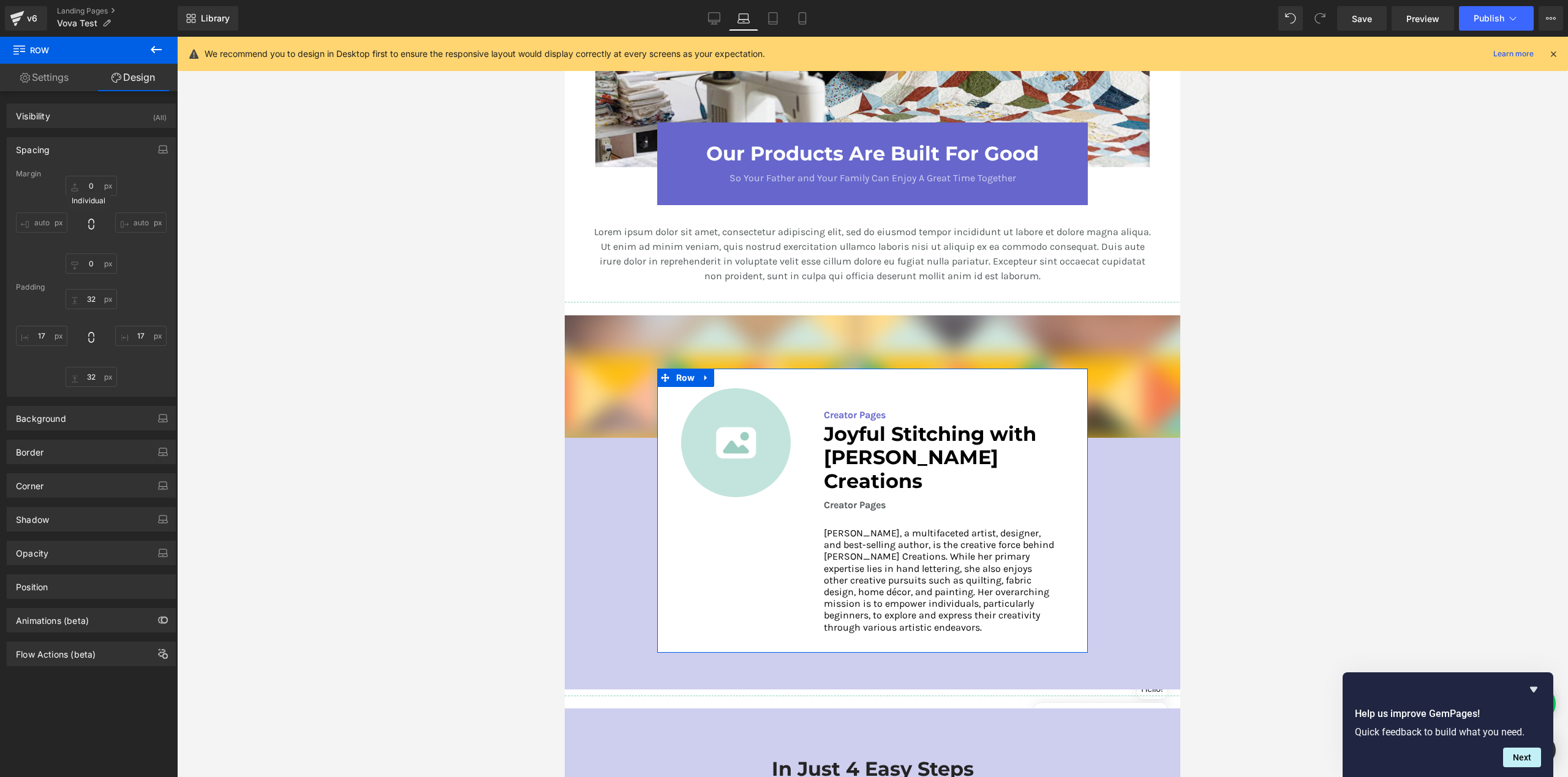
click at [87, 226] on icon at bounding box center [91, 223] width 12 height 12
type input "0"
click at [88, 225] on icon at bounding box center [91, 223] width 12 height 12
click at [57, 77] on link "Settings" at bounding box center [44, 77] width 89 height 27
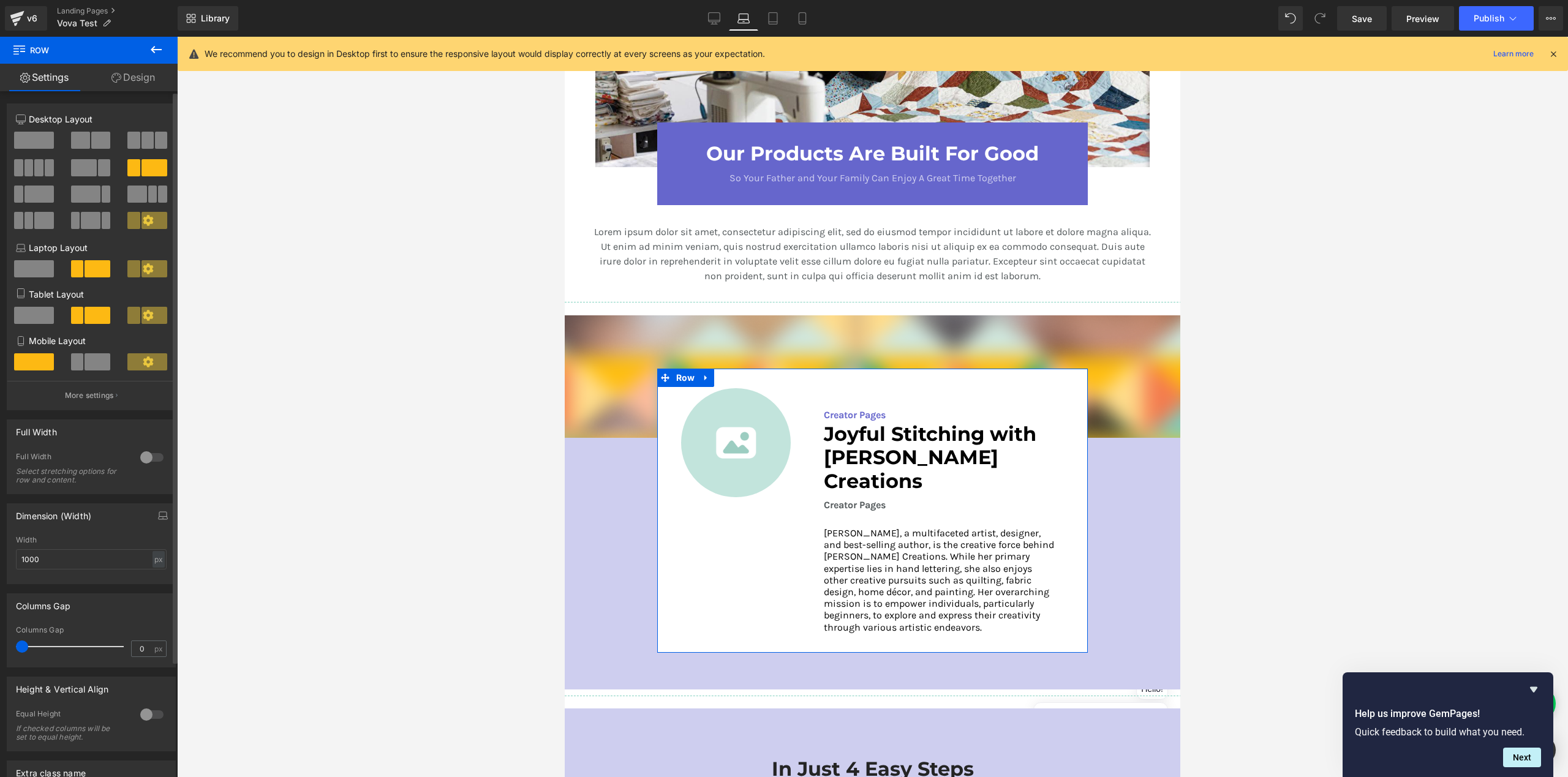
click at [146, 459] on div at bounding box center [151, 457] width 29 height 19
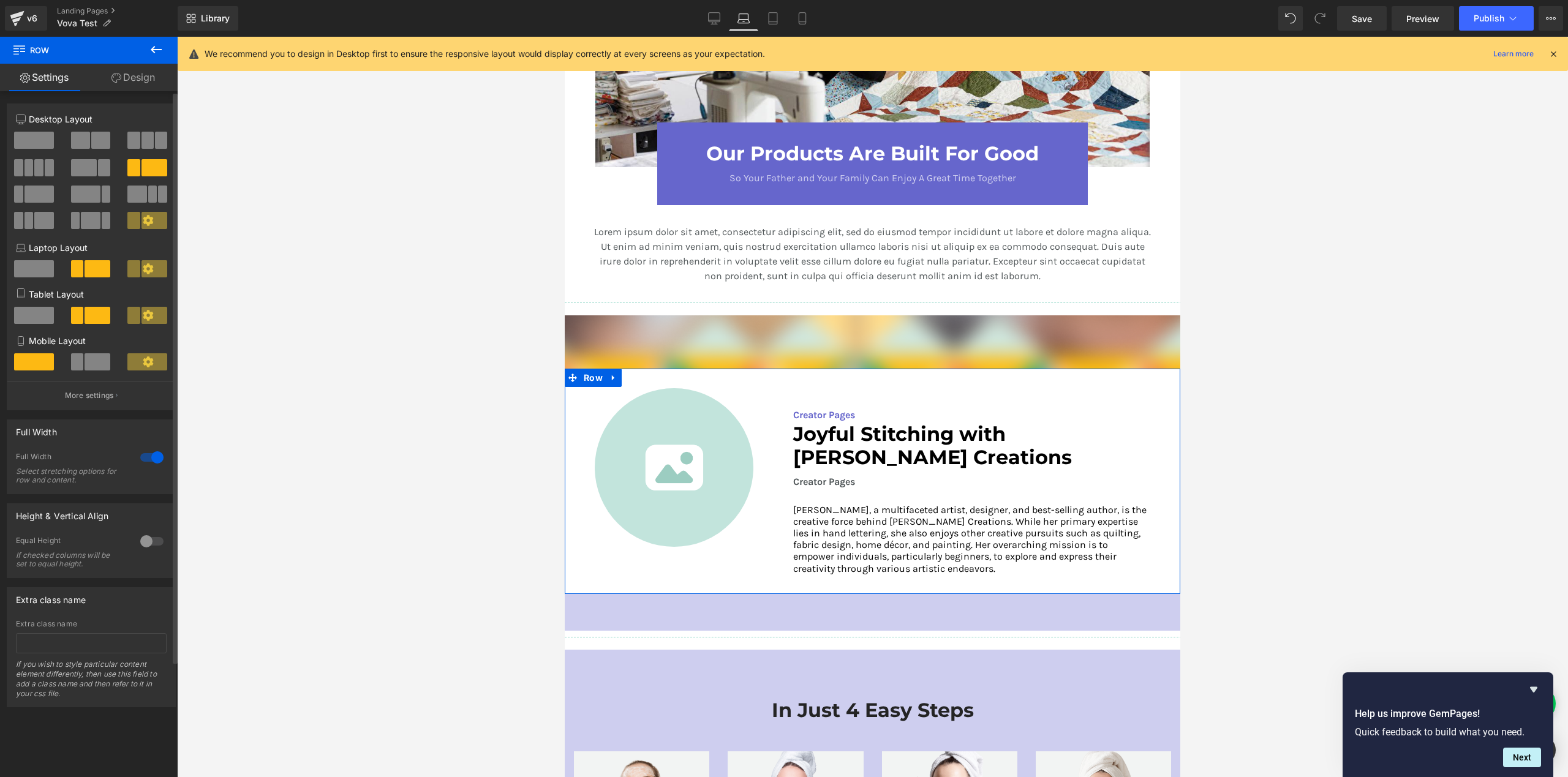
click at [153, 457] on div at bounding box center [151, 457] width 29 height 19
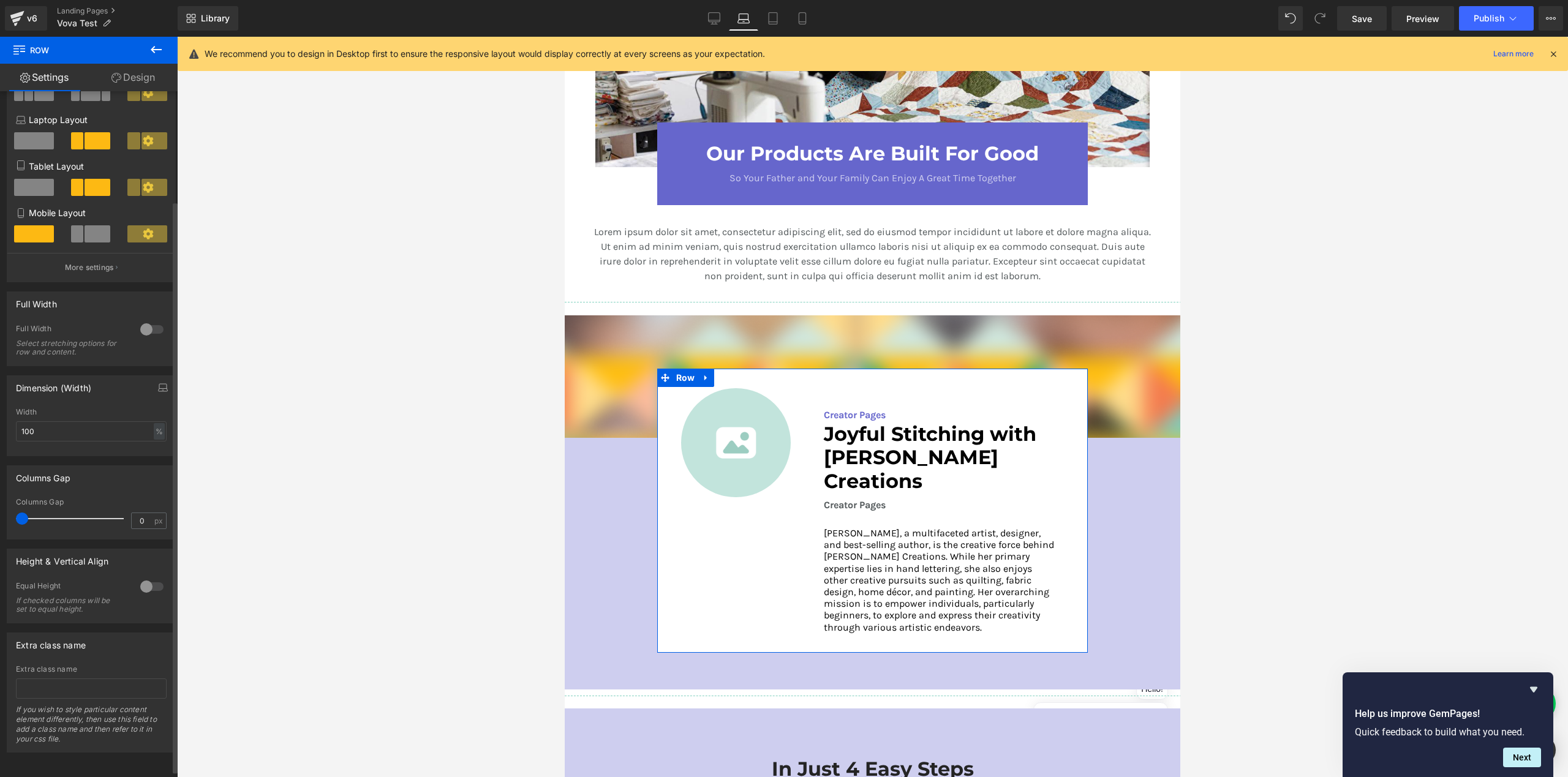
scroll to position [131, 0]
click at [146, 586] on div at bounding box center [151, 586] width 29 height 19
click at [148, 588] on div at bounding box center [151, 583] width 29 height 19
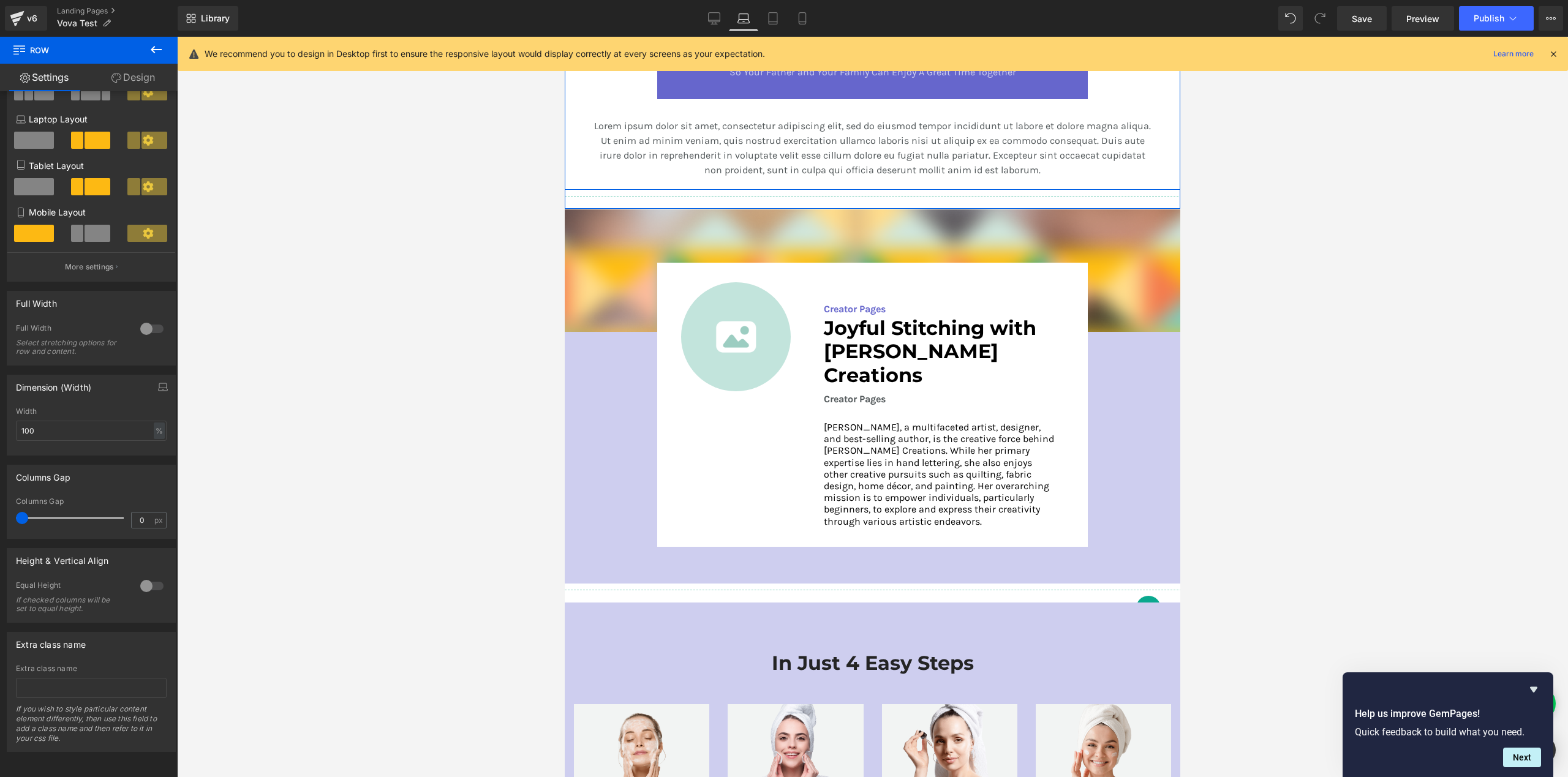
scroll to position [1579, 0]
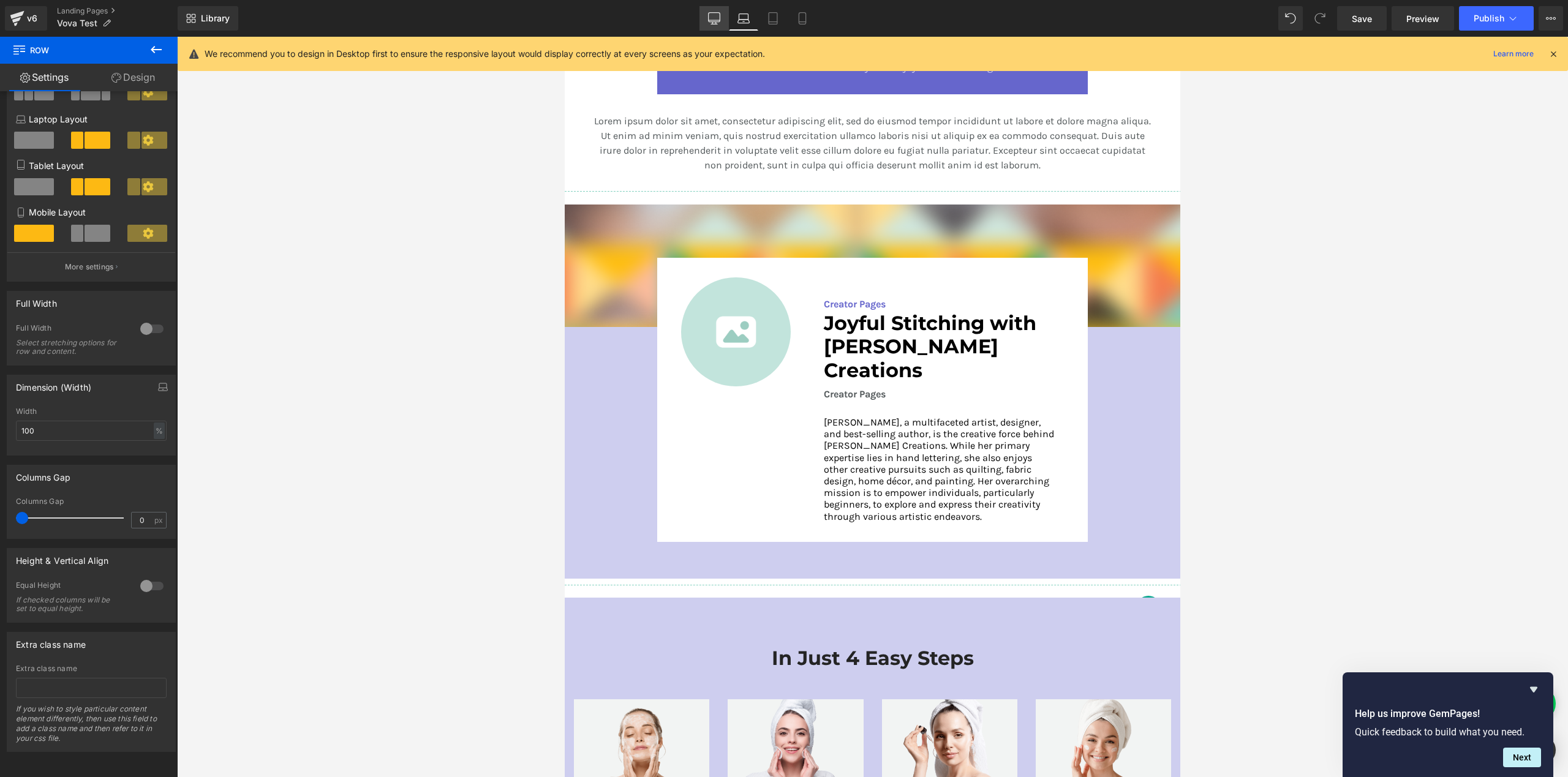
click at [718, 18] on icon at bounding box center [714, 18] width 12 height 12
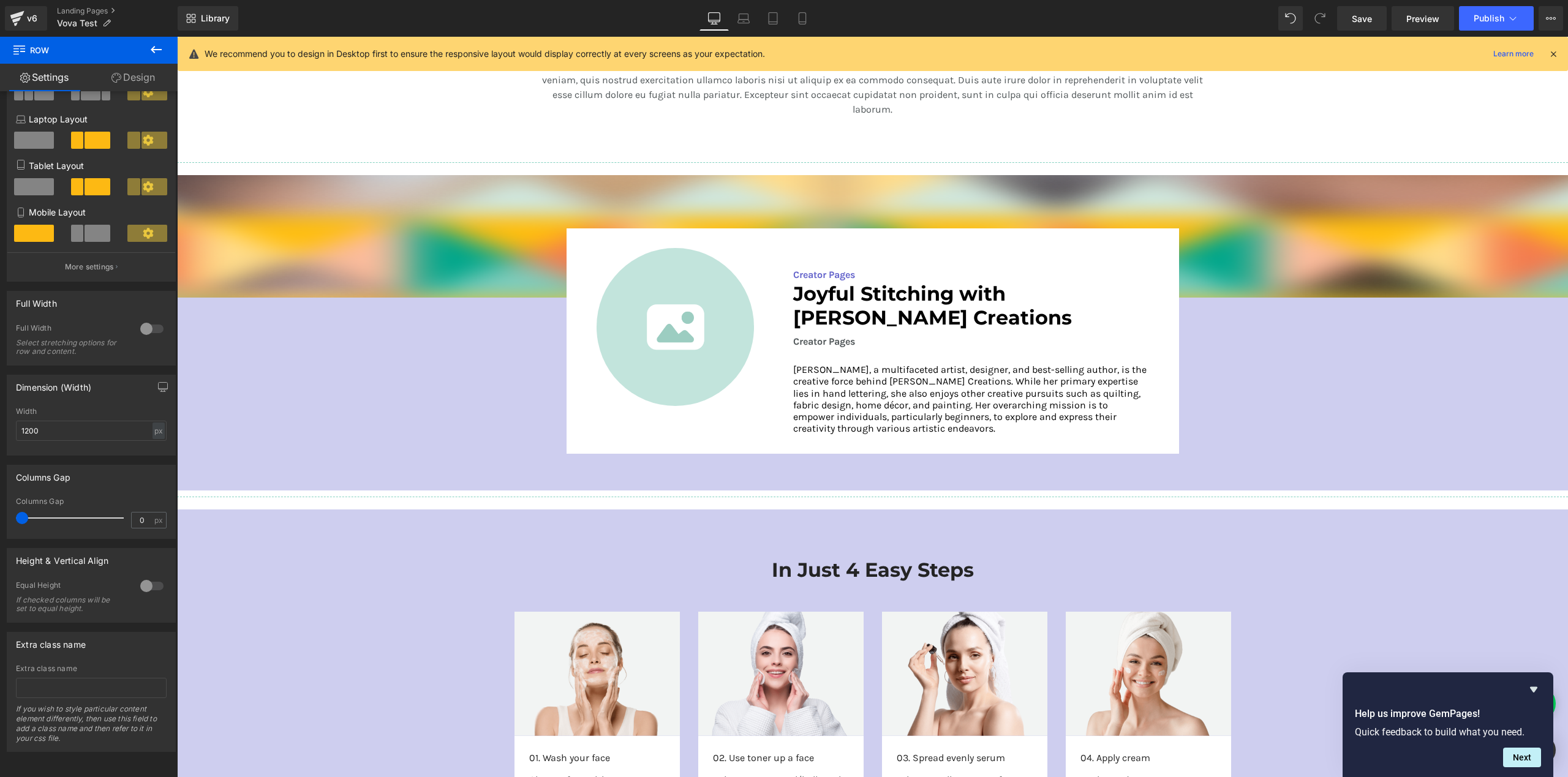
scroll to position [1870, 0]
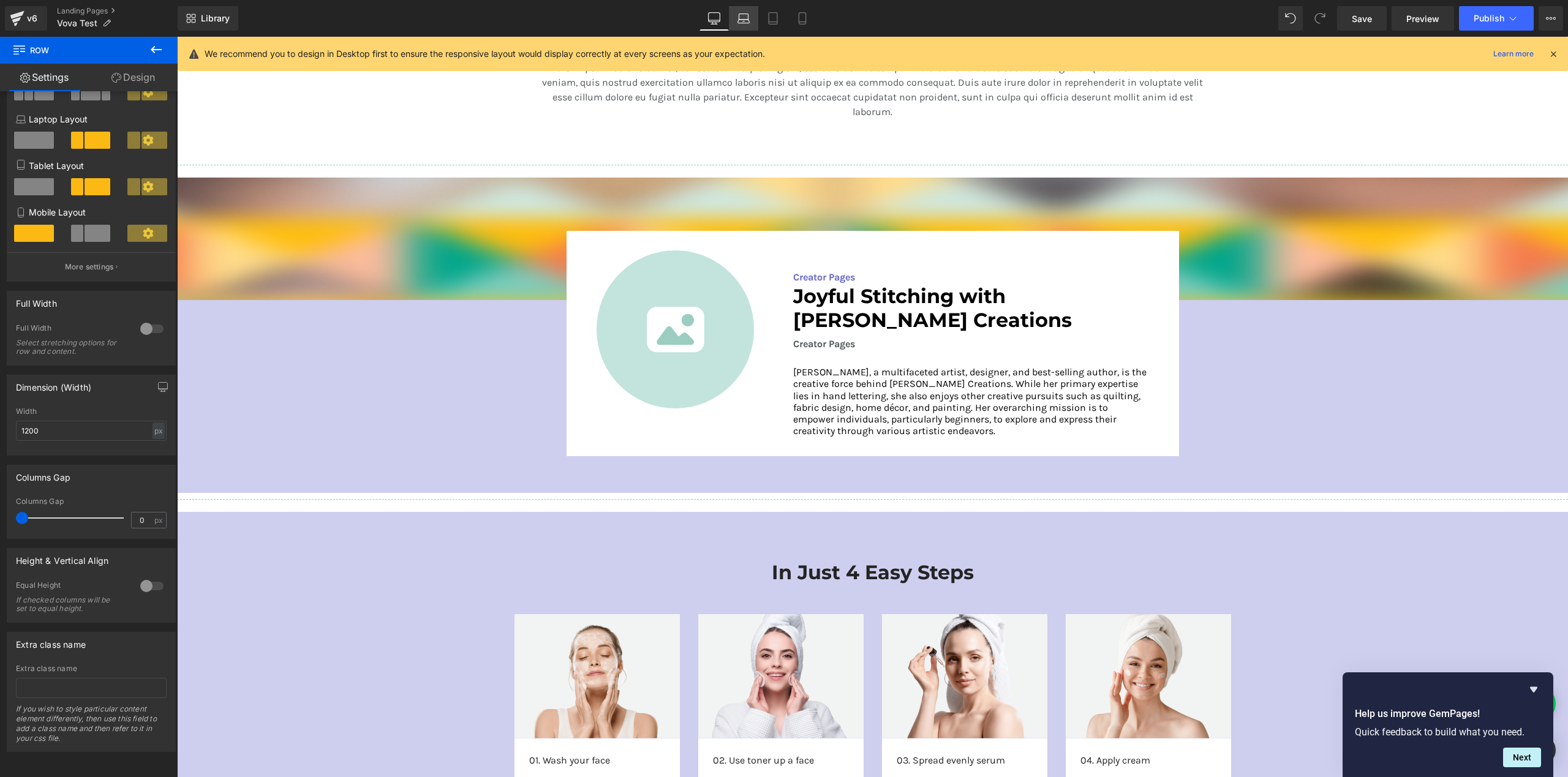
click at [748, 17] on icon at bounding box center [743, 18] width 12 height 12
type input "100"
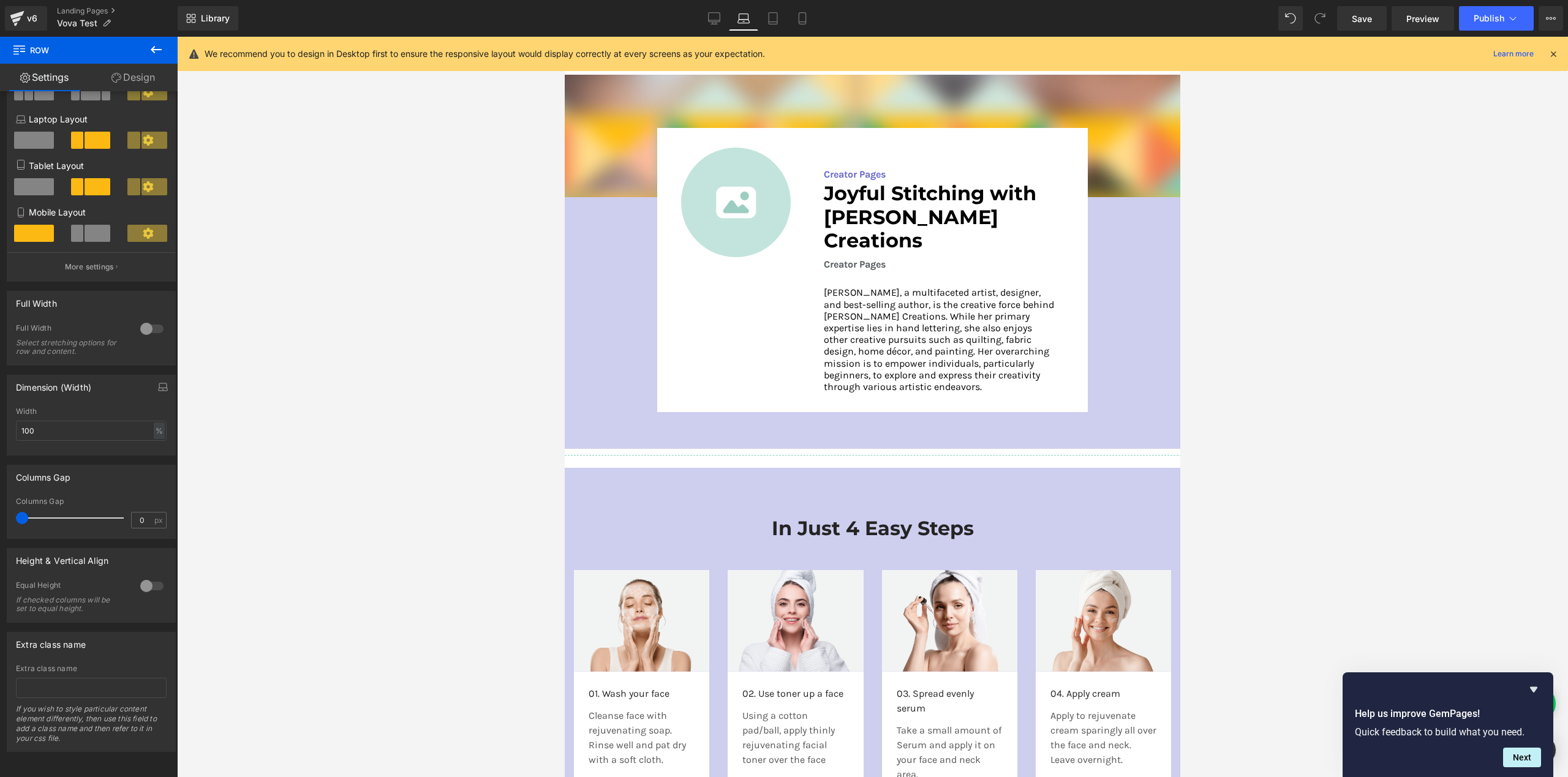
scroll to position [1717, 0]
click at [1067, 168] on div "Creator Pages" at bounding box center [941, 165] width 273 height 34
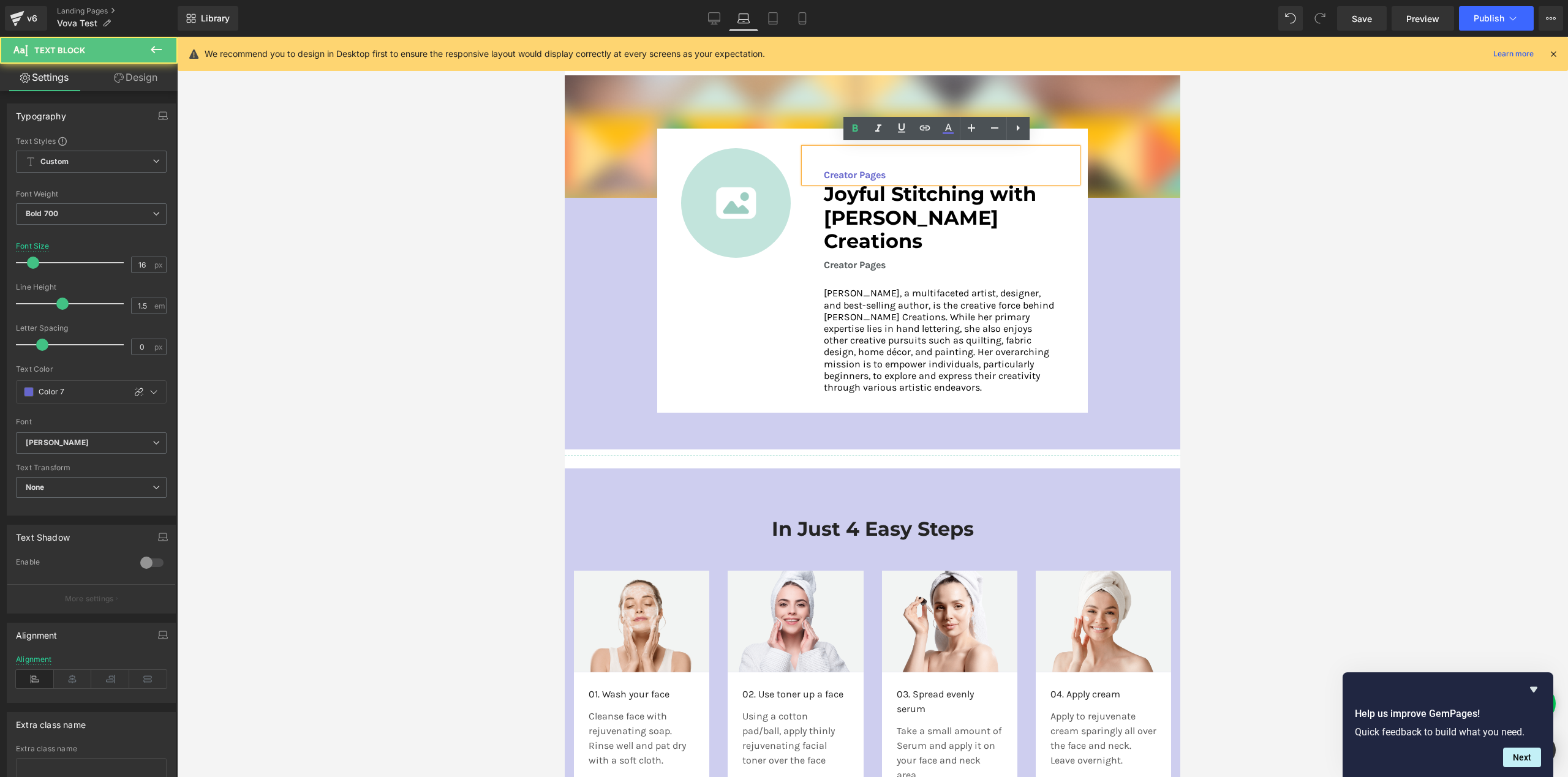
click at [1074, 215] on div "Image Creator Pages Text Block Joyful Stitching with [PERSON_NAME] Creations He…" at bounding box center [872, 270] width 431 height 284
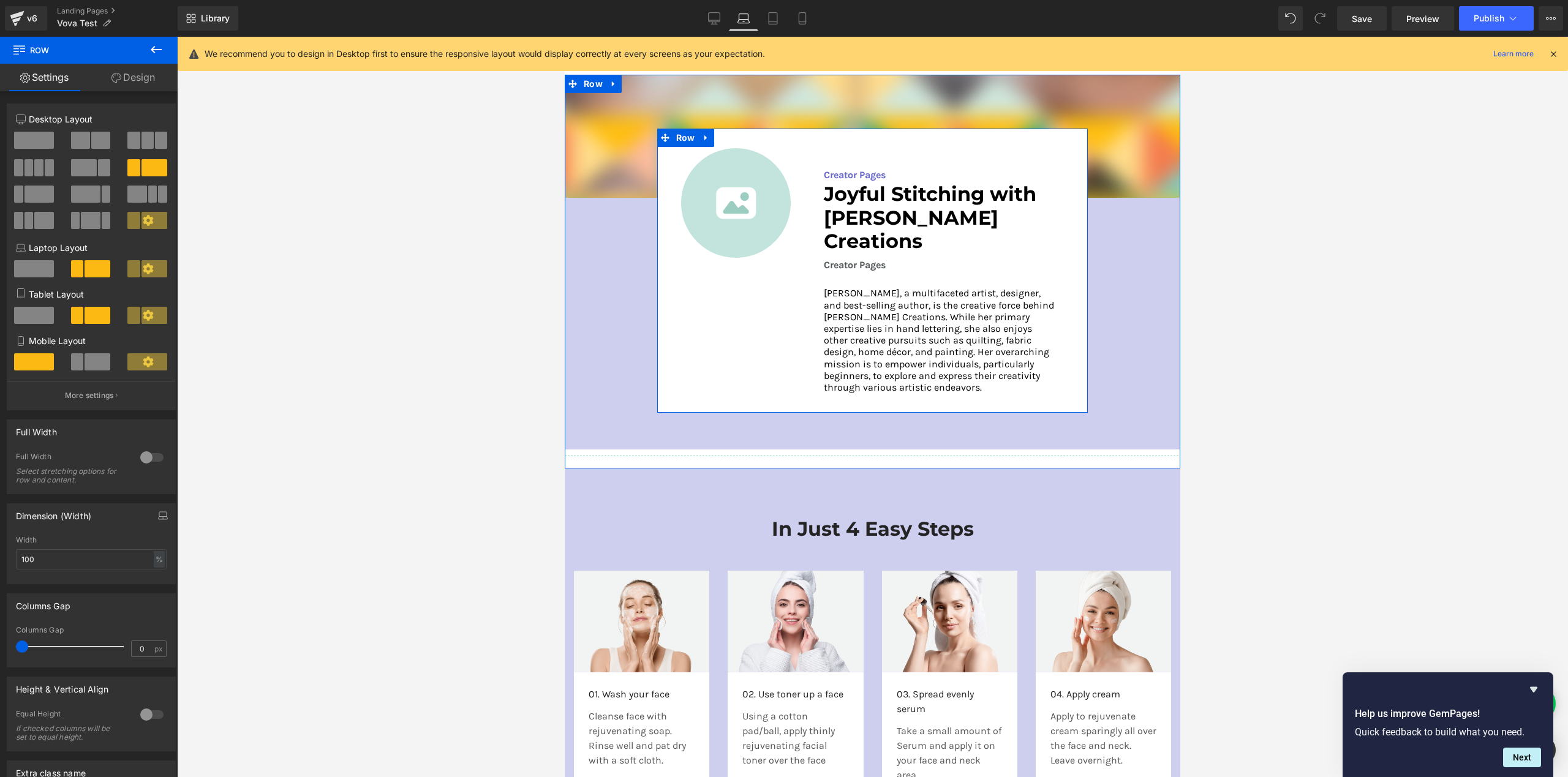
click at [699, 312] on div "Image Creator Pages Text Block Joyful Stitching with [PERSON_NAME] Creations He…" at bounding box center [872, 270] width 431 height 284
click at [40, 272] on span at bounding box center [34, 268] width 40 height 17
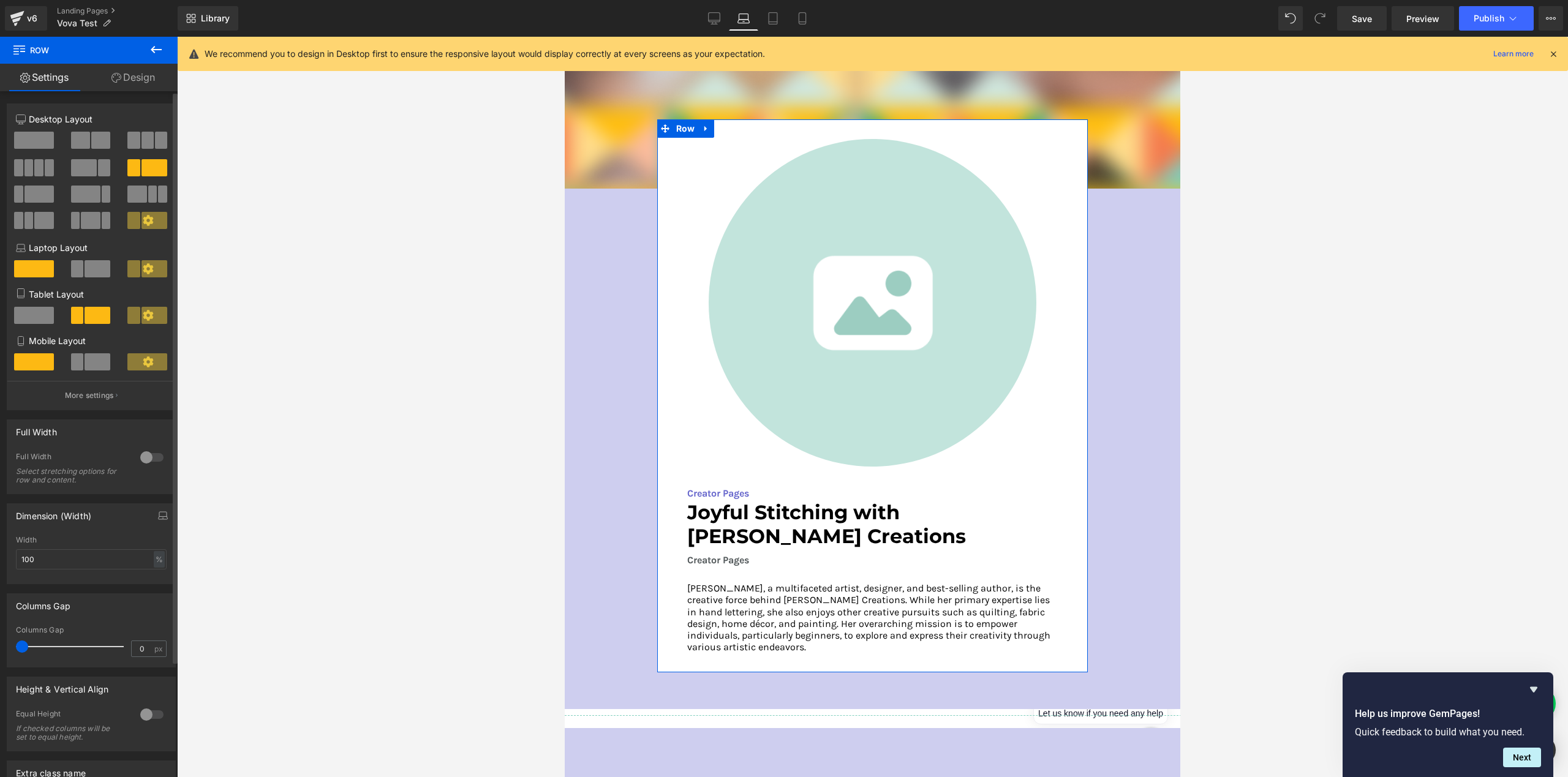
click at [80, 273] on span at bounding box center [77, 268] width 12 height 17
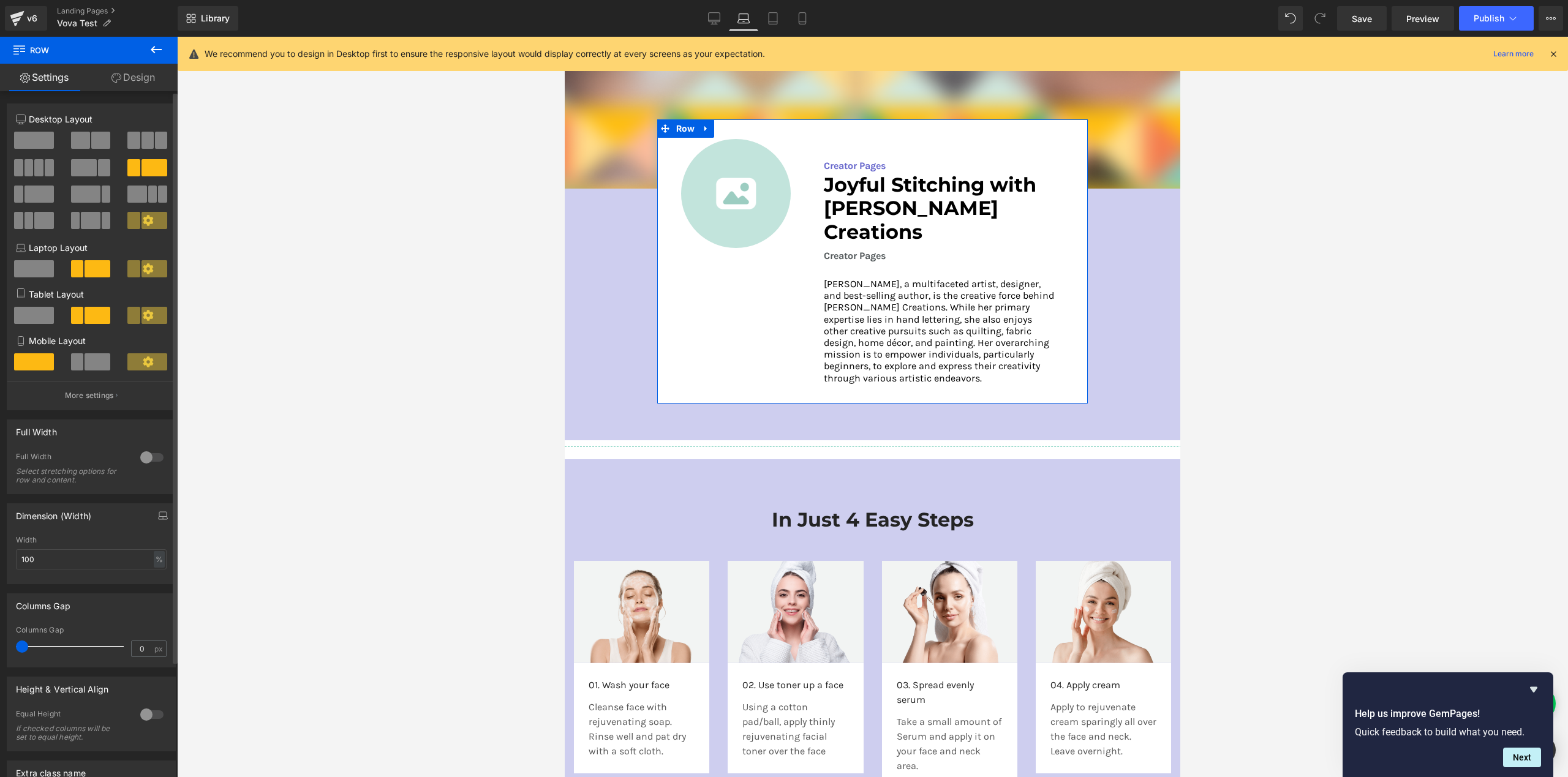
click at [83, 398] on p "More settings" at bounding box center [89, 395] width 49 height 11
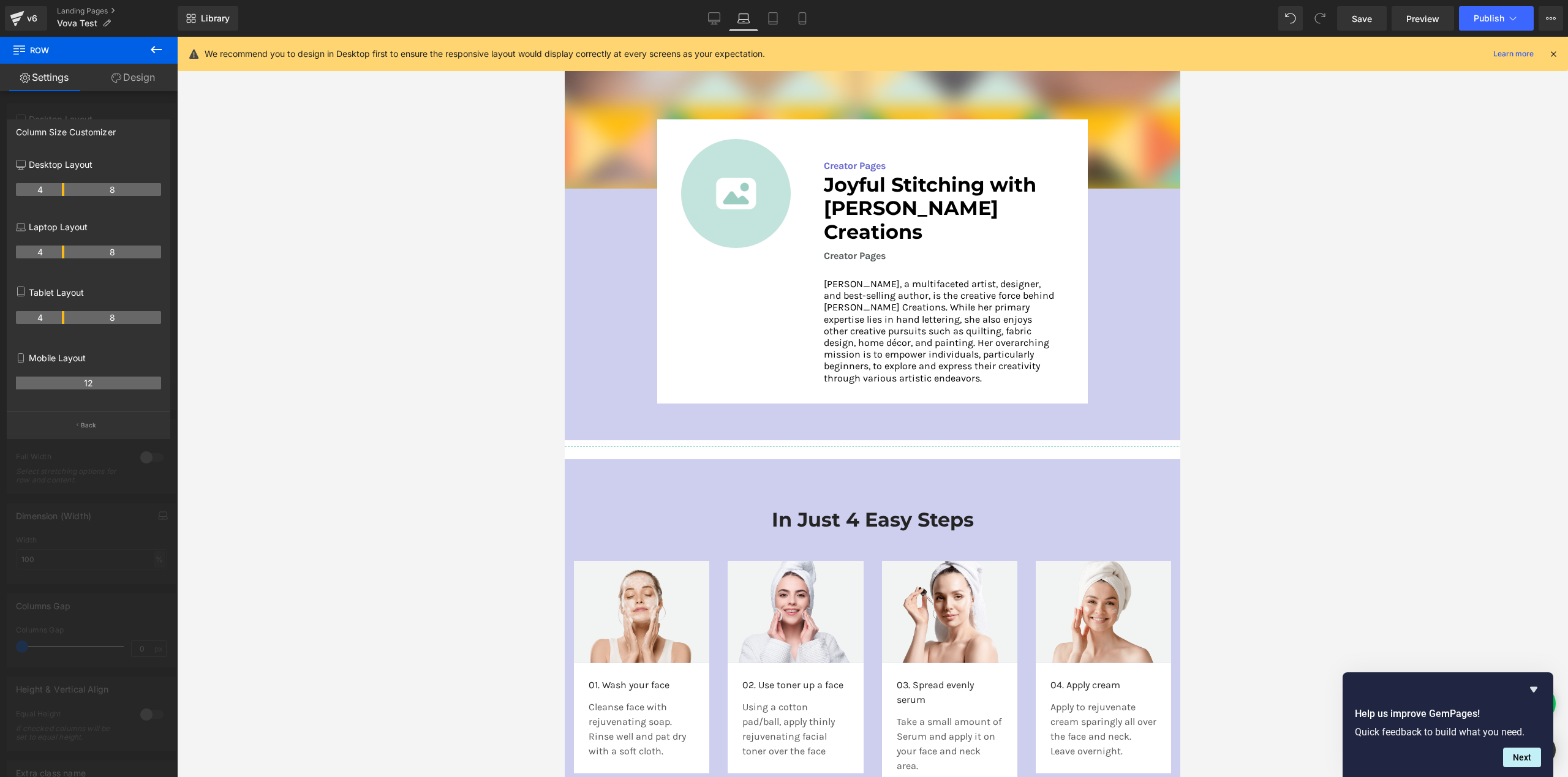
click at [668, 131] on body "Subtotal: You will earn Quilter's Cash Points View Cart Skip to content Daily D…" at bounding box center [872, 279] width 616 height 3917
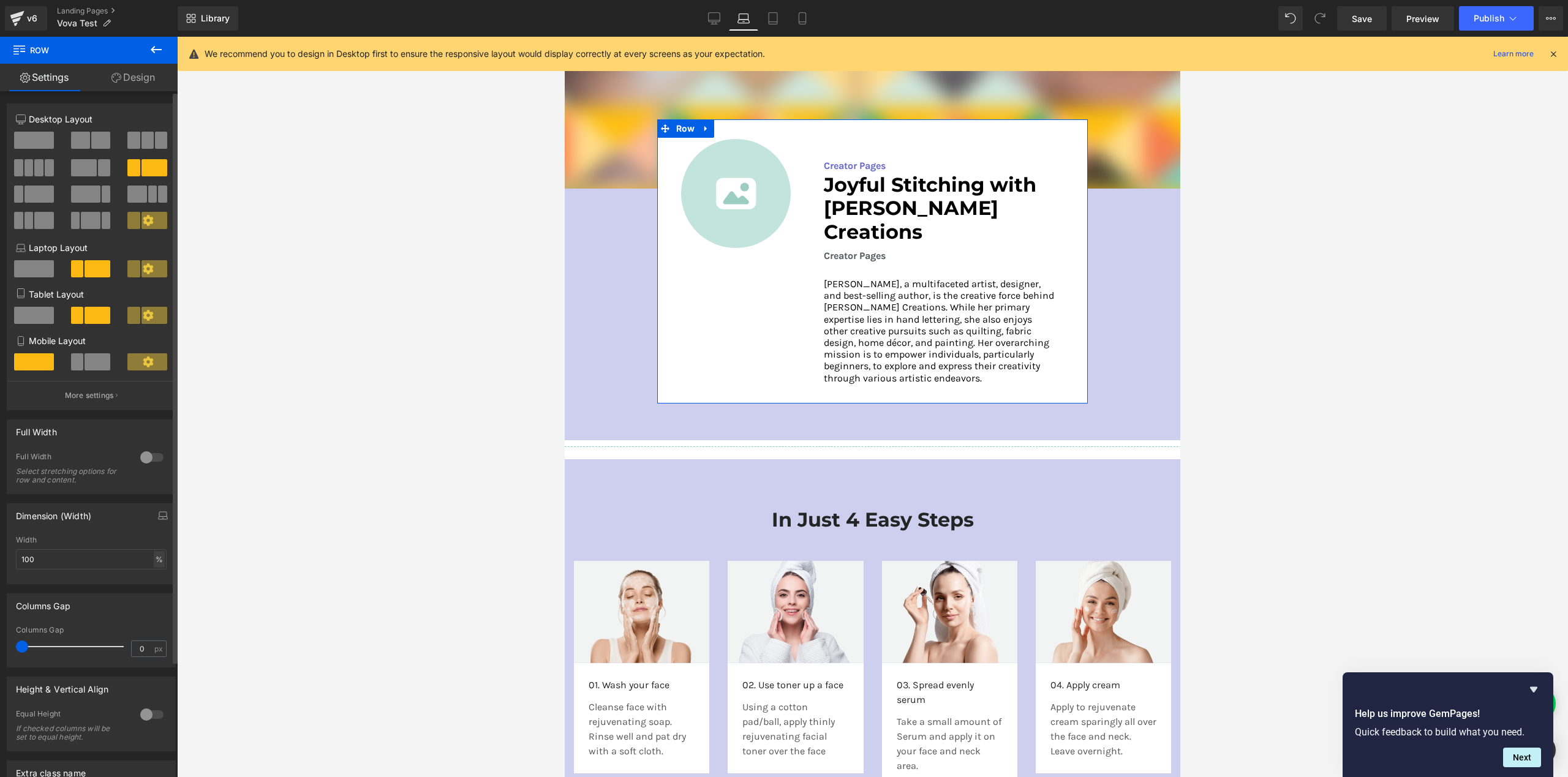
click at [157, 565] on div "%" at bounding box center [159, 559] width 11 height 16
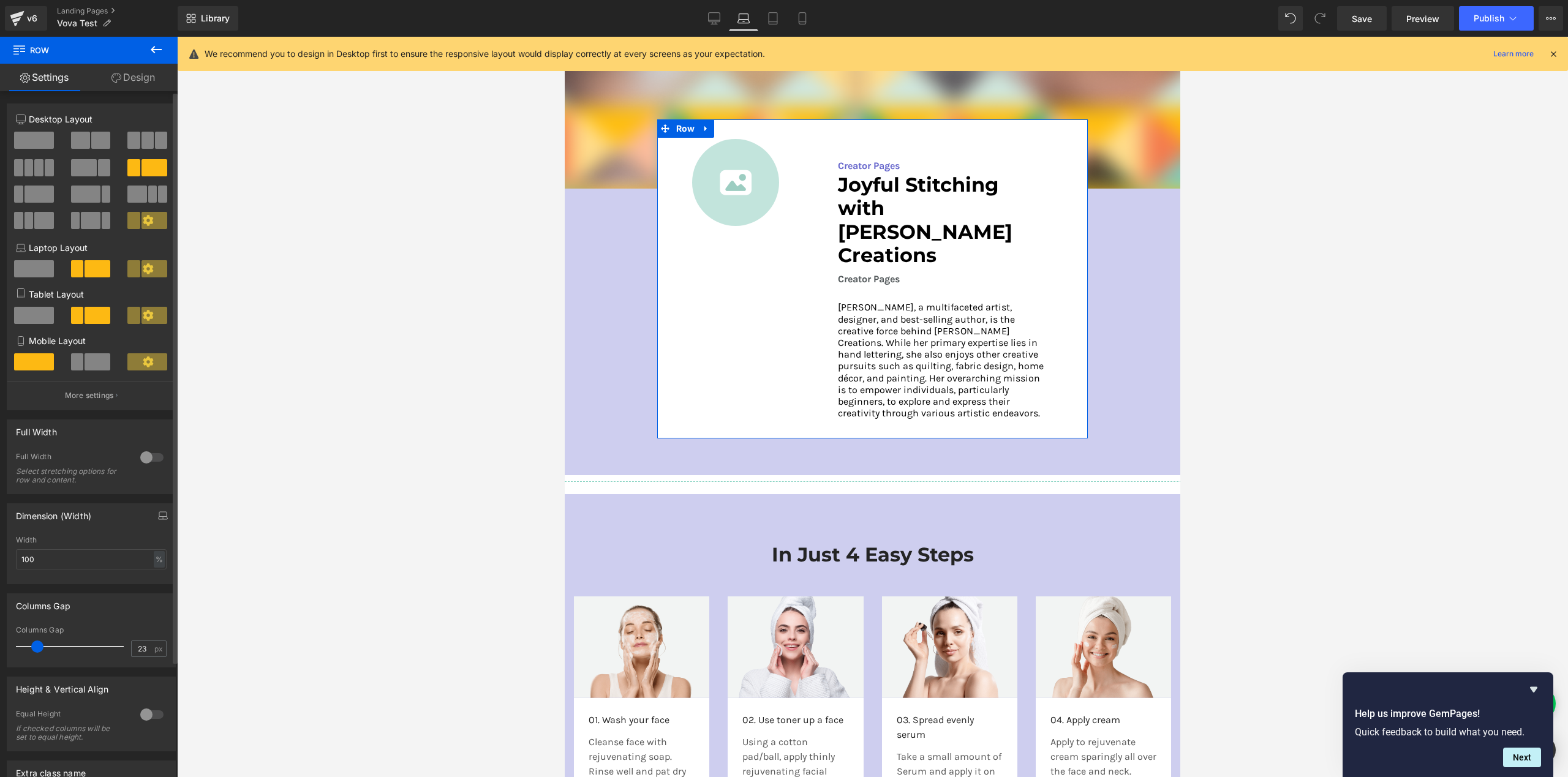
drag, startPoint x: 25, startPoint y: 650, endPoint x: 40, endPoint y: 642, distance: 17.0
click at [40, 643] on span at bounding box center [37, 646] width 12 height 12
type input "0"
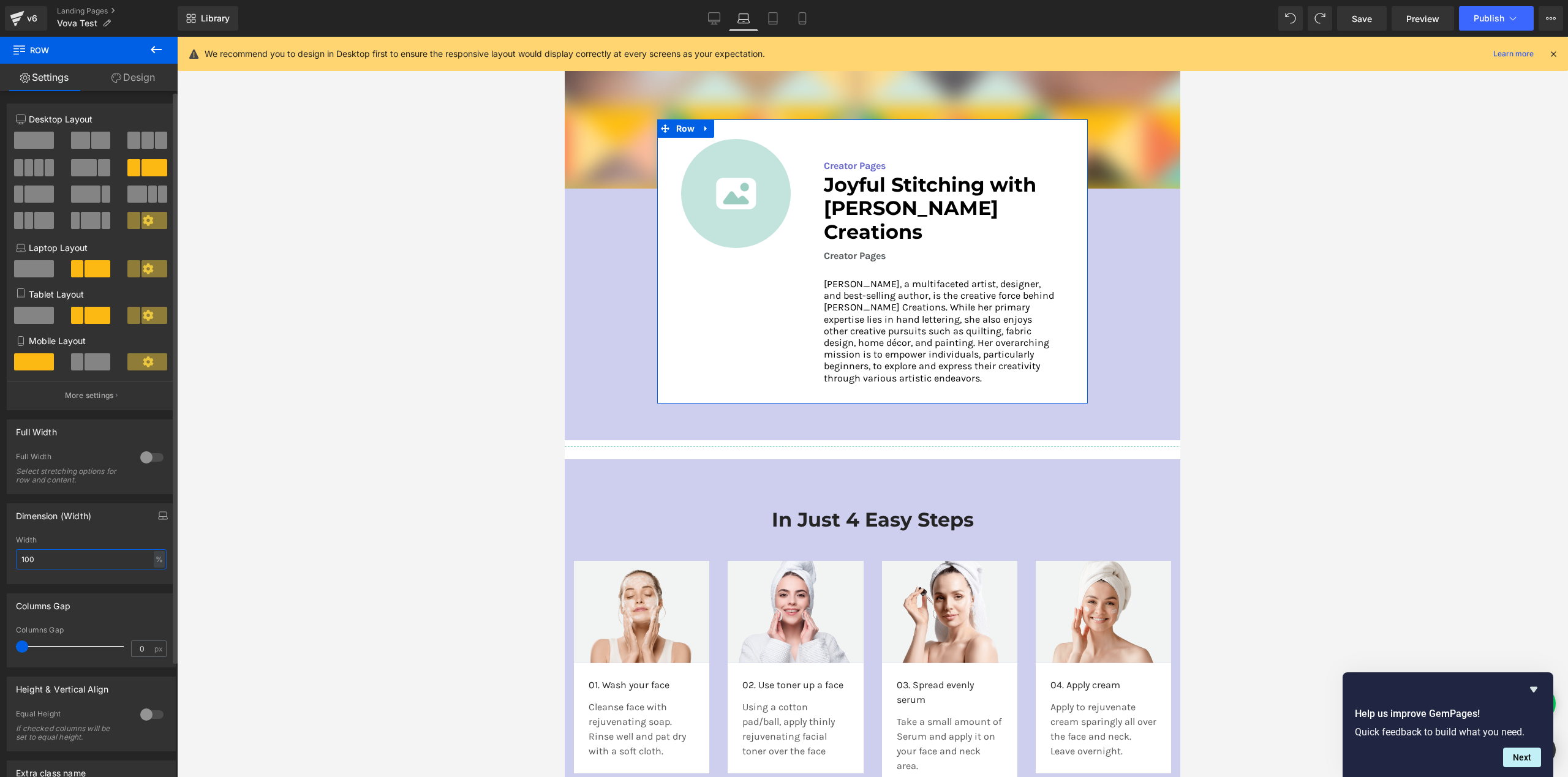
click at [53, 559] on input "100" at bounding box center [91, 559] width 151 height 20
click at [161, 520] on icon "button" at bounding box center [163, 515] width 10 height 10
click at [118, 591] on input "100" at bounding box center [91, 589] width 151 height 20
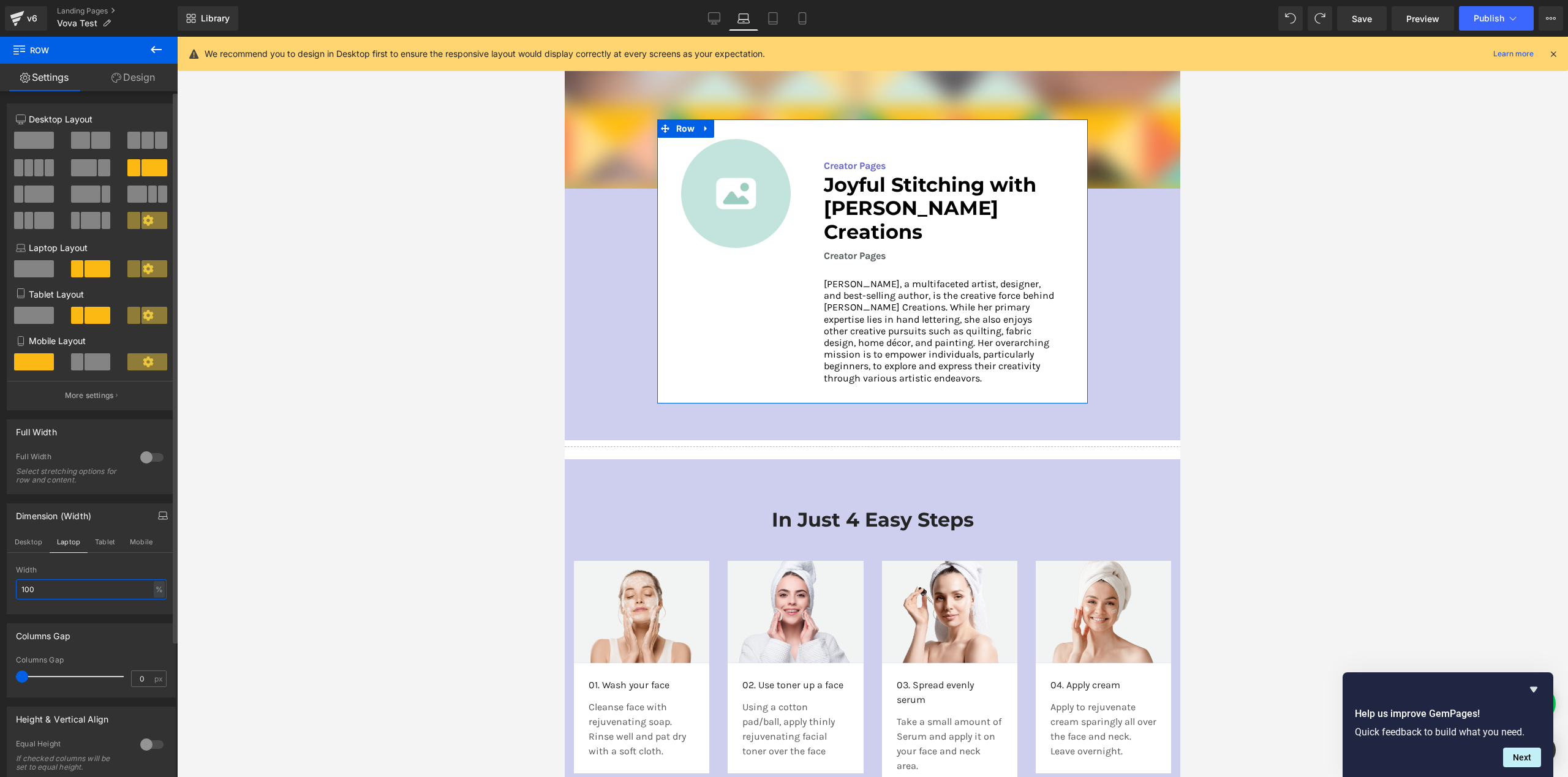
click at [118, 591] on input "100" at bounding box center [91, 589] width 151 height 20
click at [93, 594] on input "200" at bounding box center [91, 589] width 151 height 20
click at [19, 544] on button "Desktop" at bounding box center [28, 542] width 42 height 21
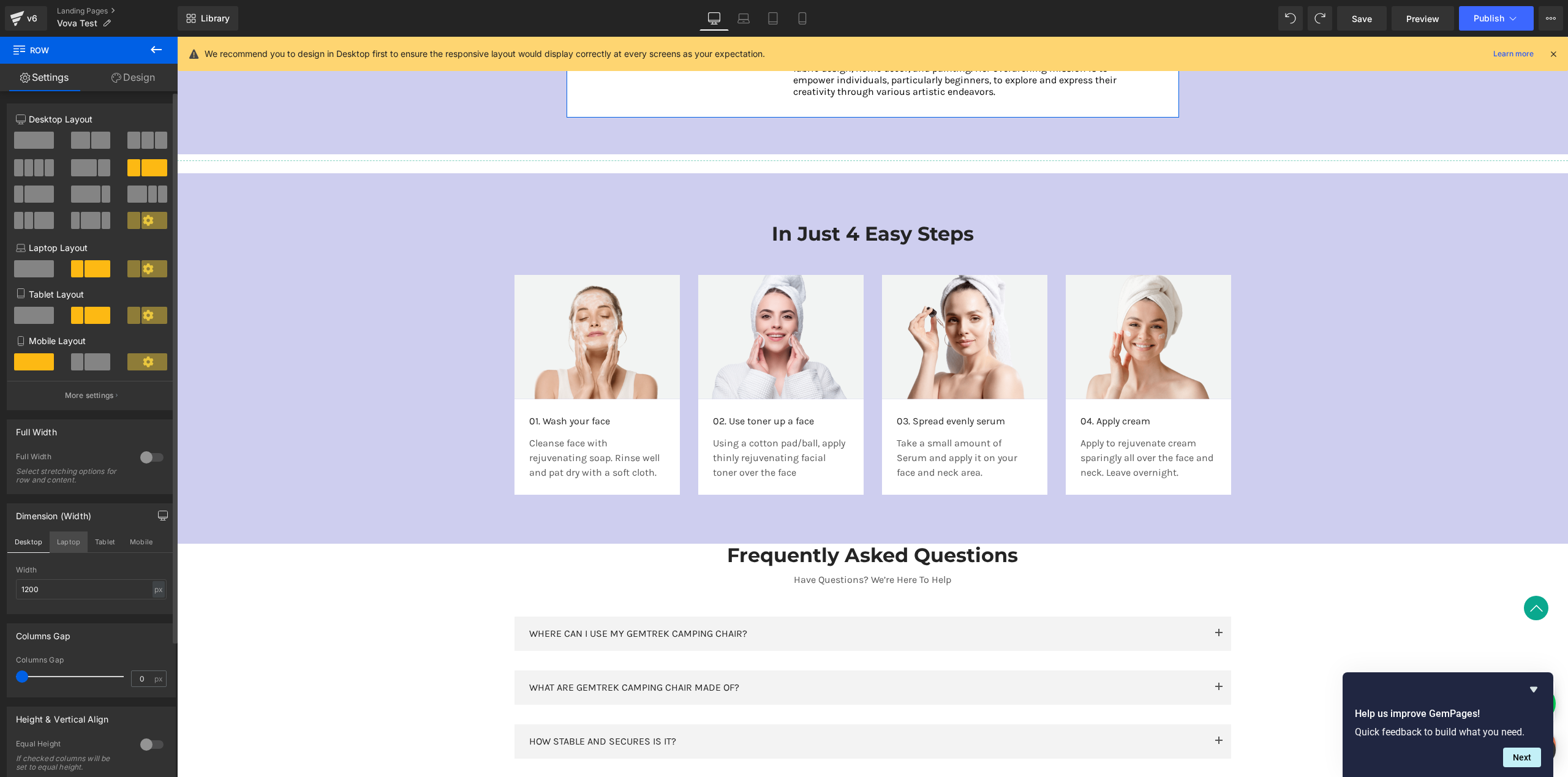
click at [64, 541] on button "Laptop" at bounding box center [68, 542] width 38 height 21
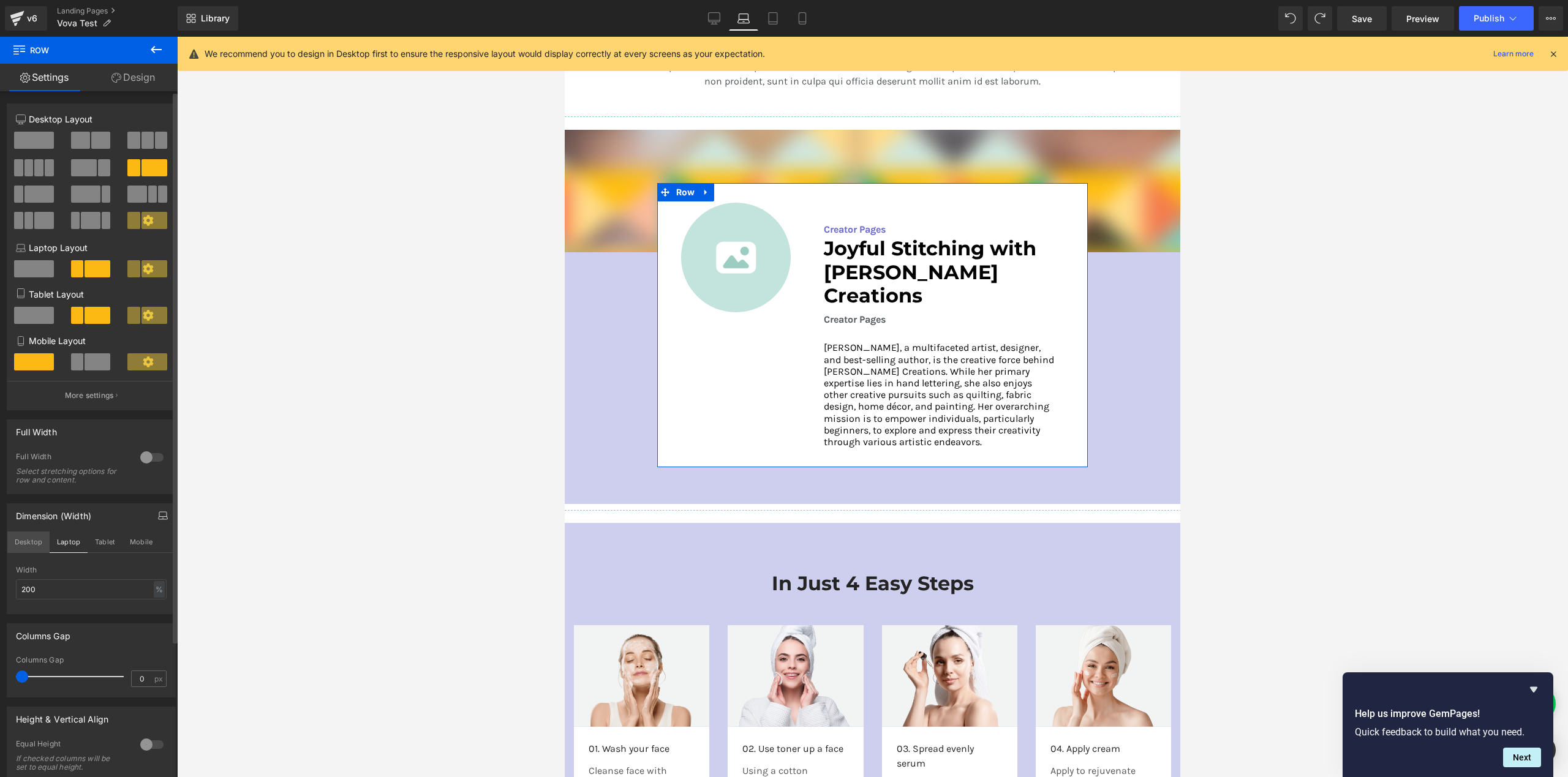
click at [31, 547] on button "Desktop" at bounding box center [28, 542] width 42 height 21
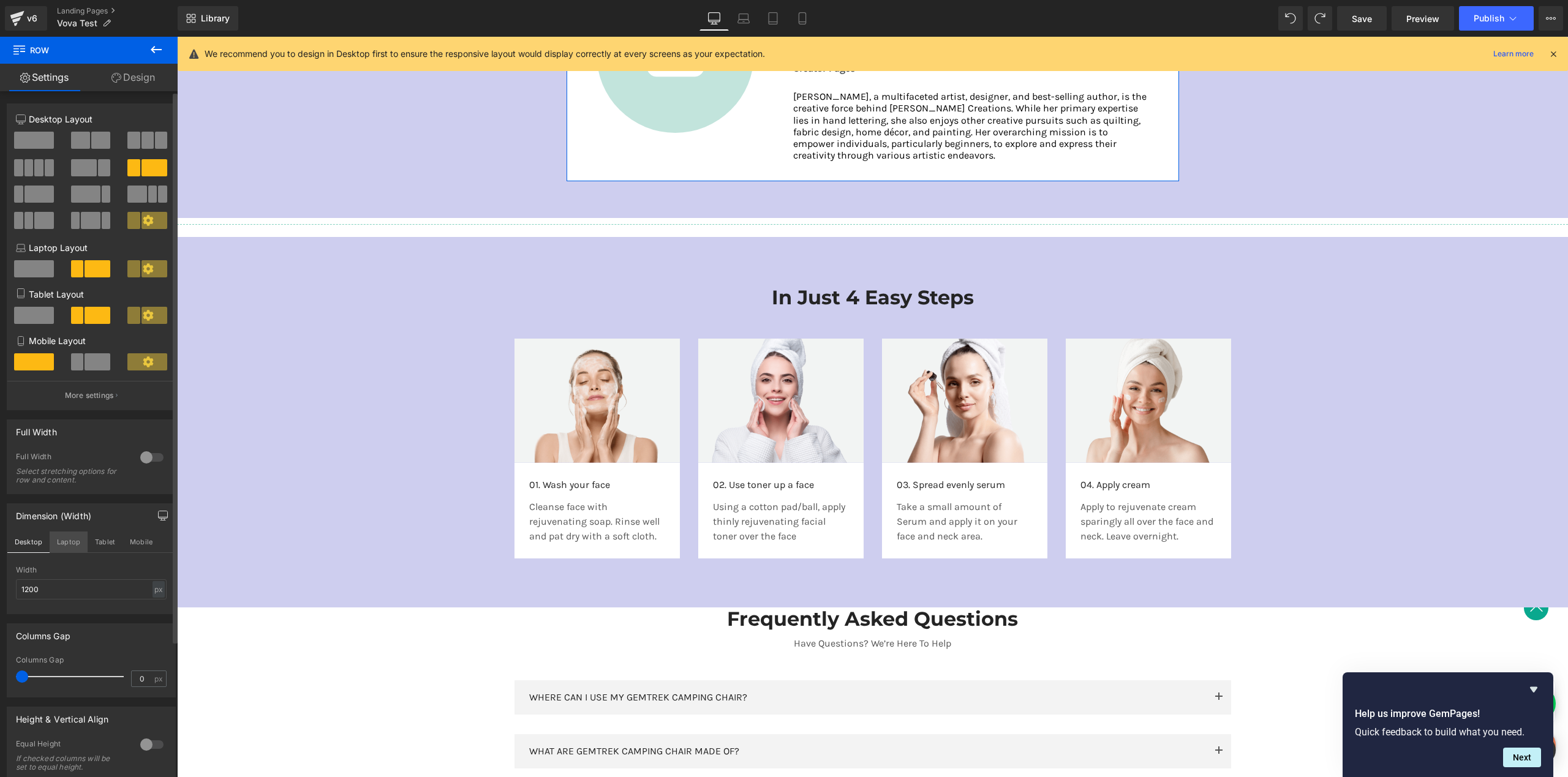
click at [62, 544] on button "Laptop" at bounding box center [68, 542] width 38 height 21
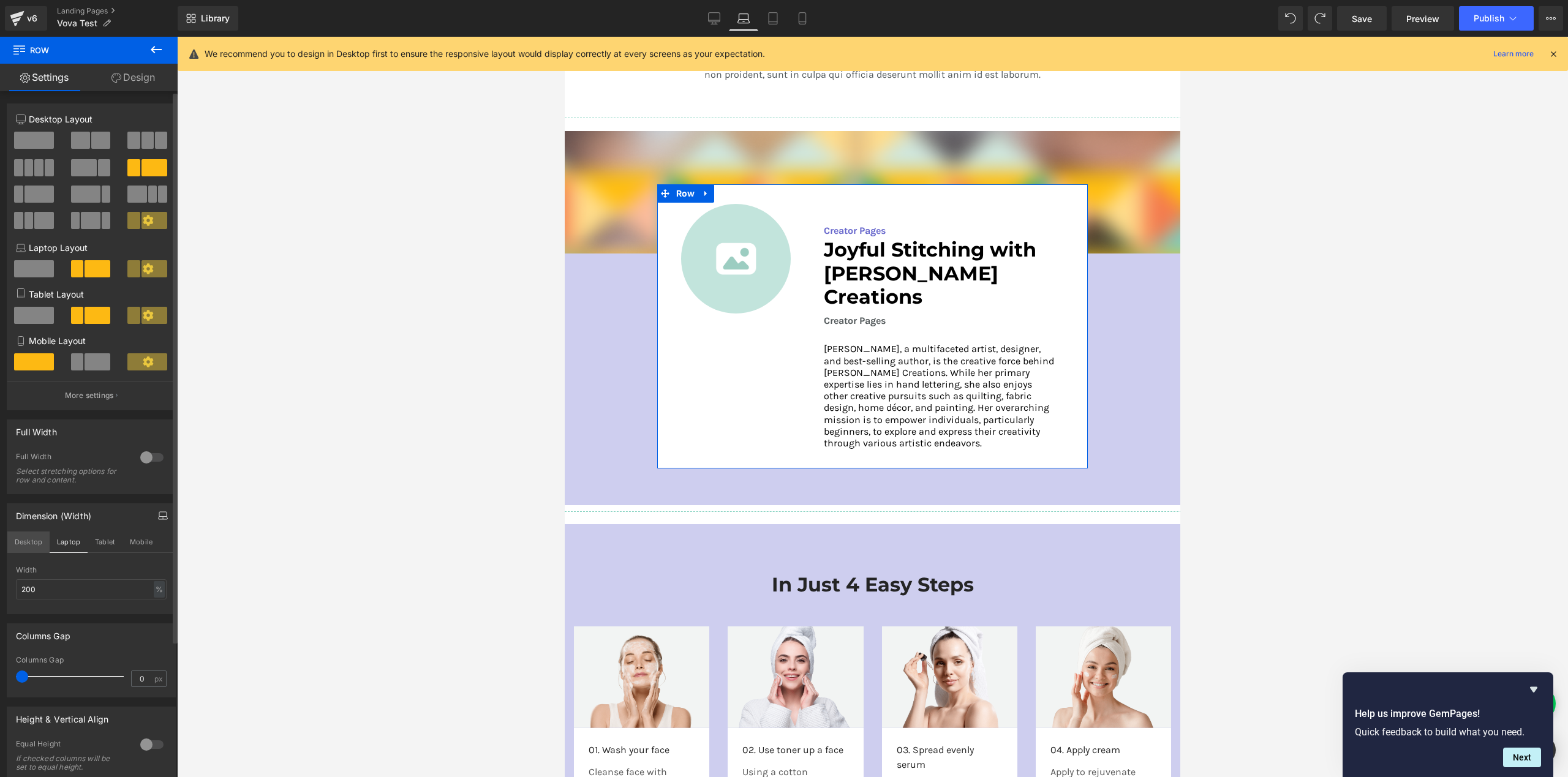
click at [32, 545] on button "Desktop" at bounding box center [28, 542] width 42 height 21
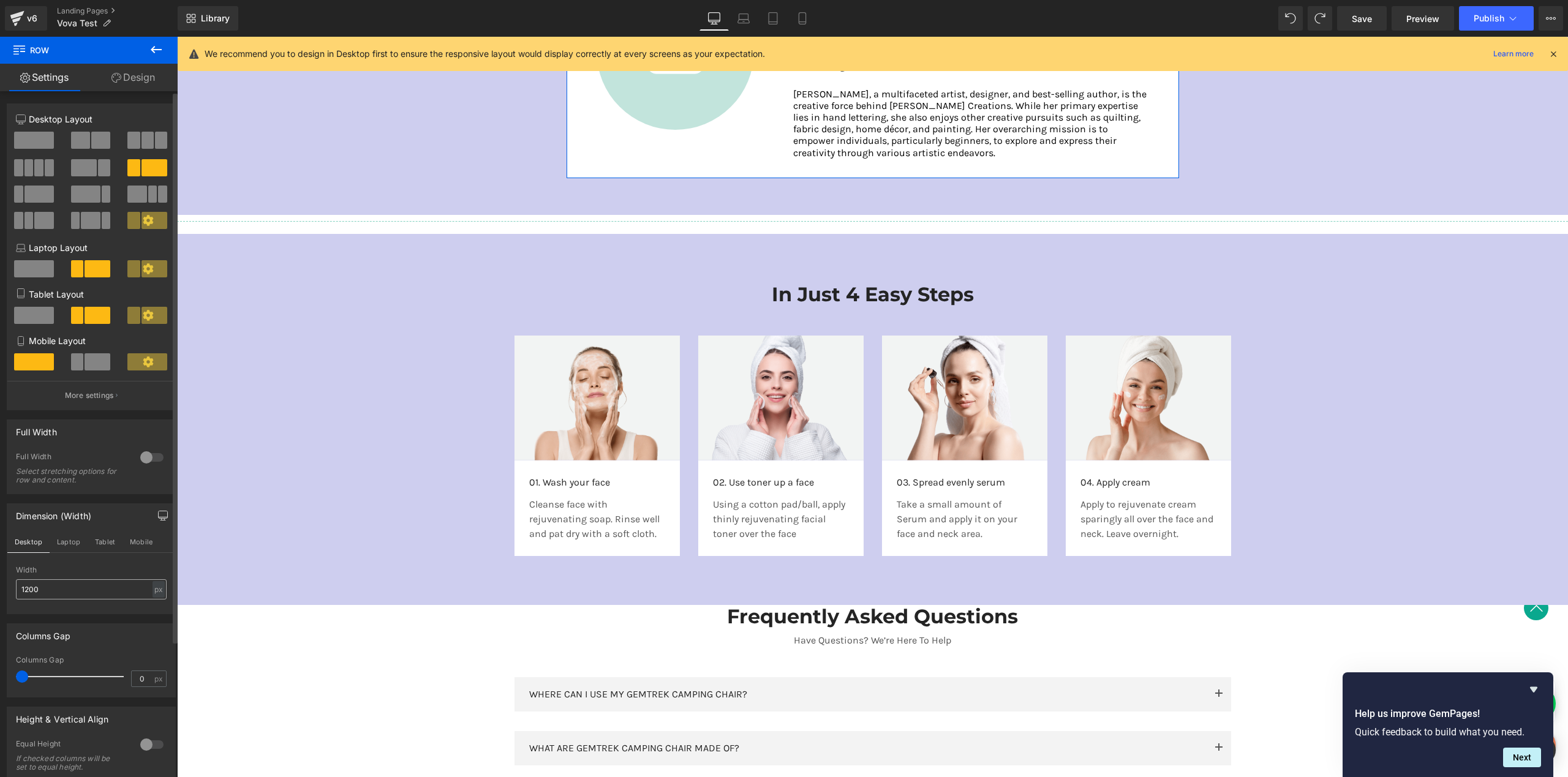
scroll to position [2137, 0]
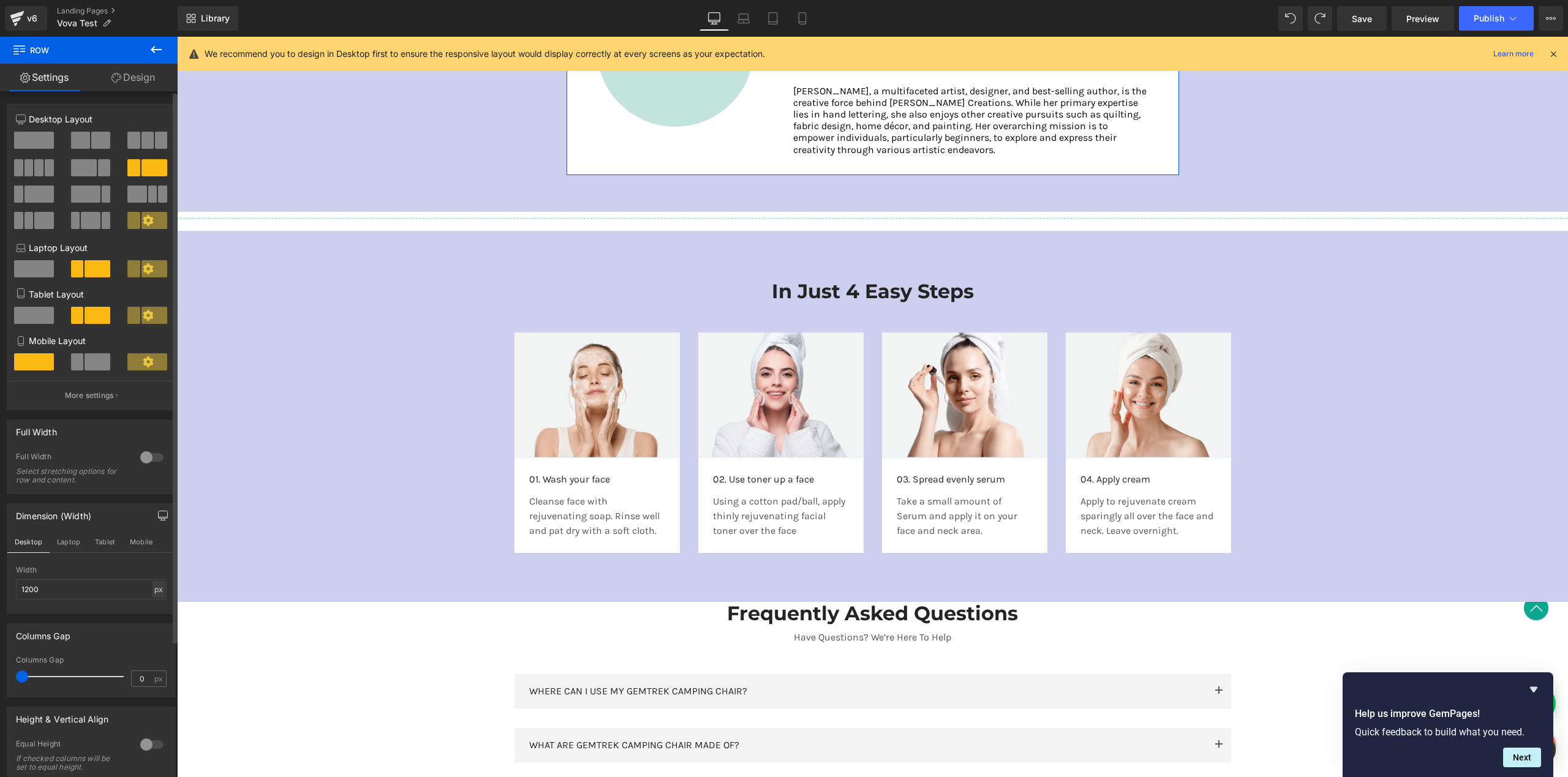
click at [153, 594] on div "px" at bounding box center [159, 589] width 12 height 16
click at [155, 612] on li "%" at bounding box center [159, 607] width 16 height 18
type input "100"
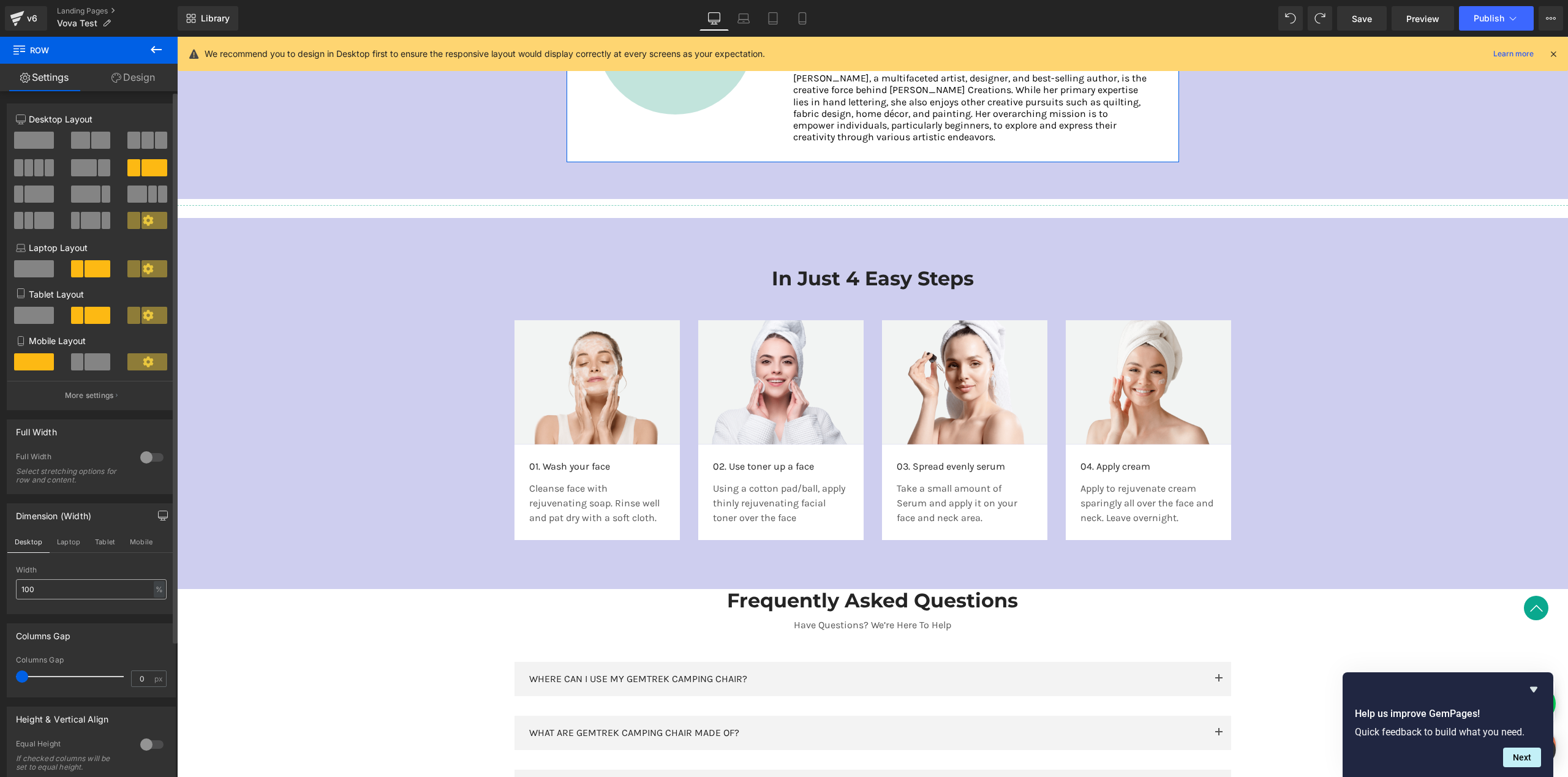
scroll to position [2125, 0]
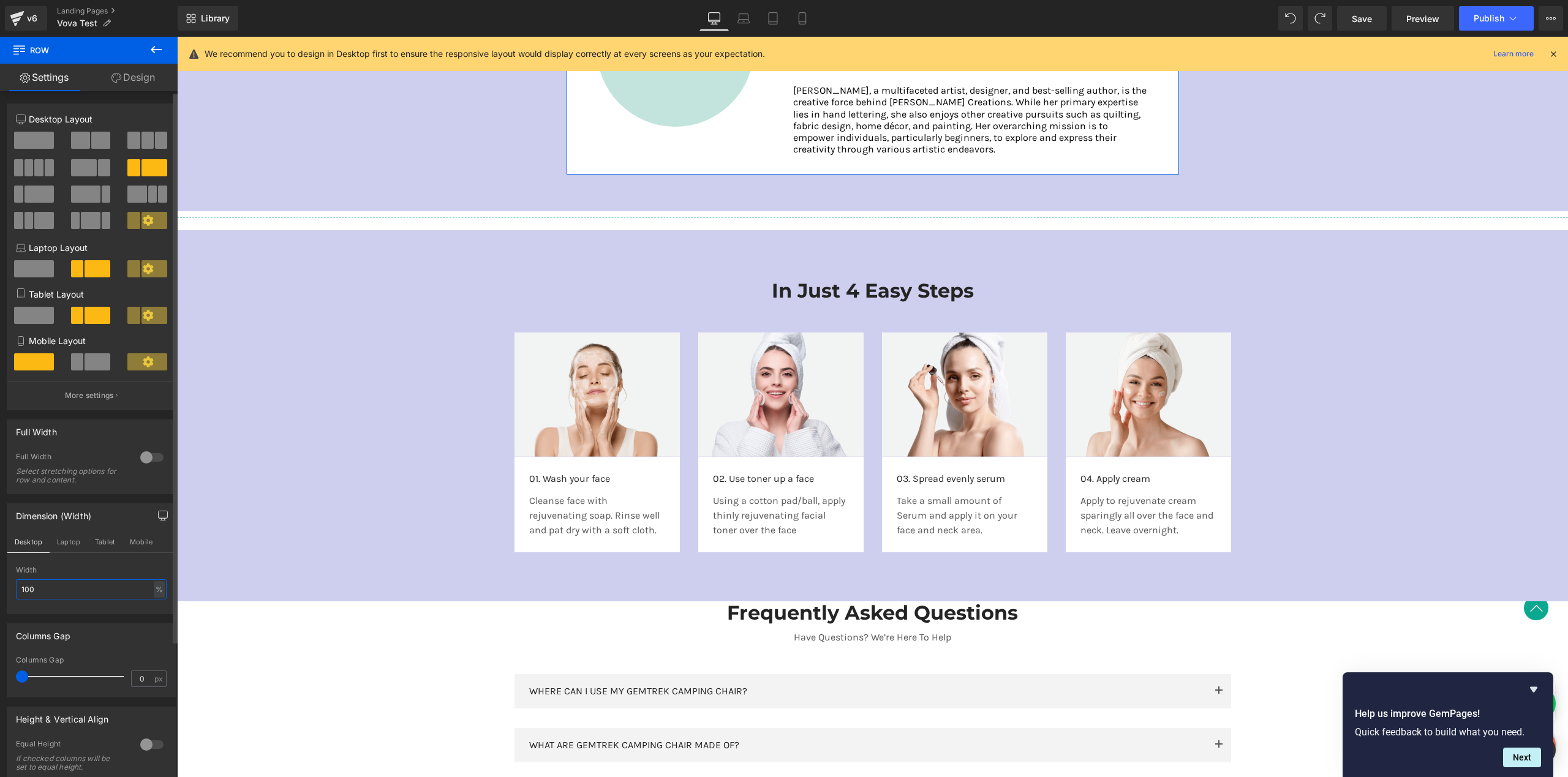
click at [76, 593] on input "100" at bounding box center [91, 589] width 151 height 20
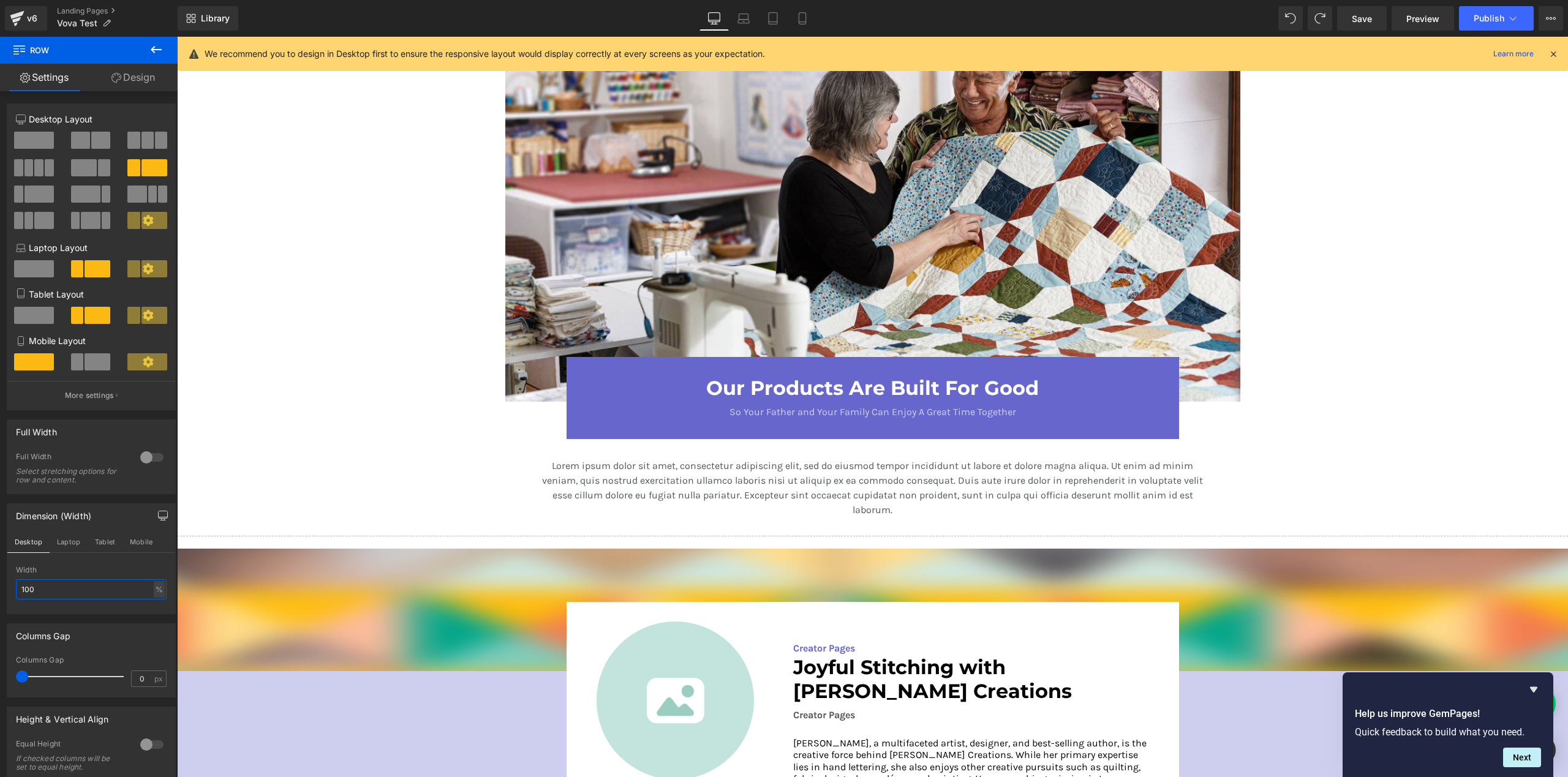
scroll to position [1679, 0]
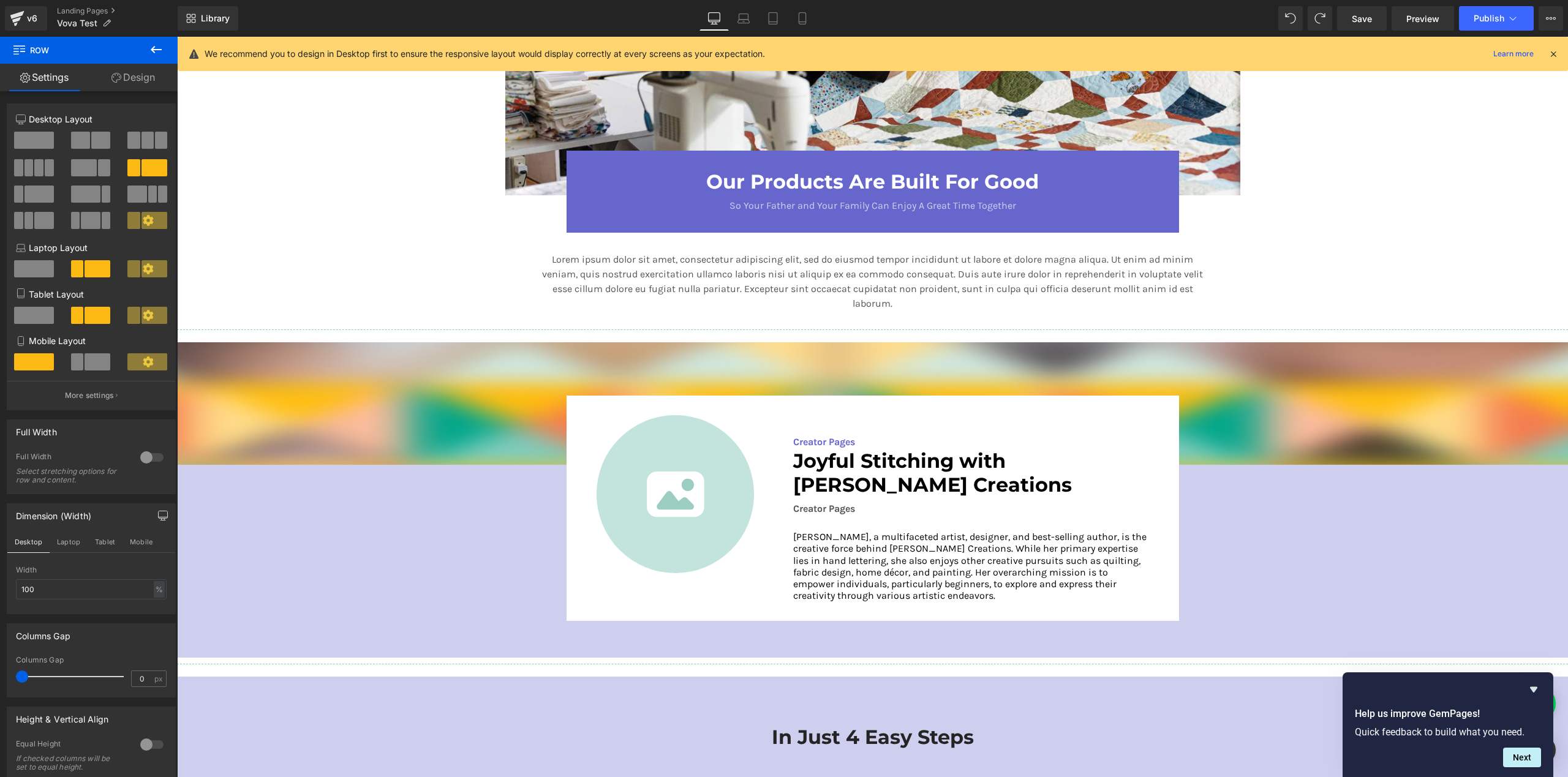
click at [581, 417] on div "Image" at bounding box center [675, 494] width 197 height 158
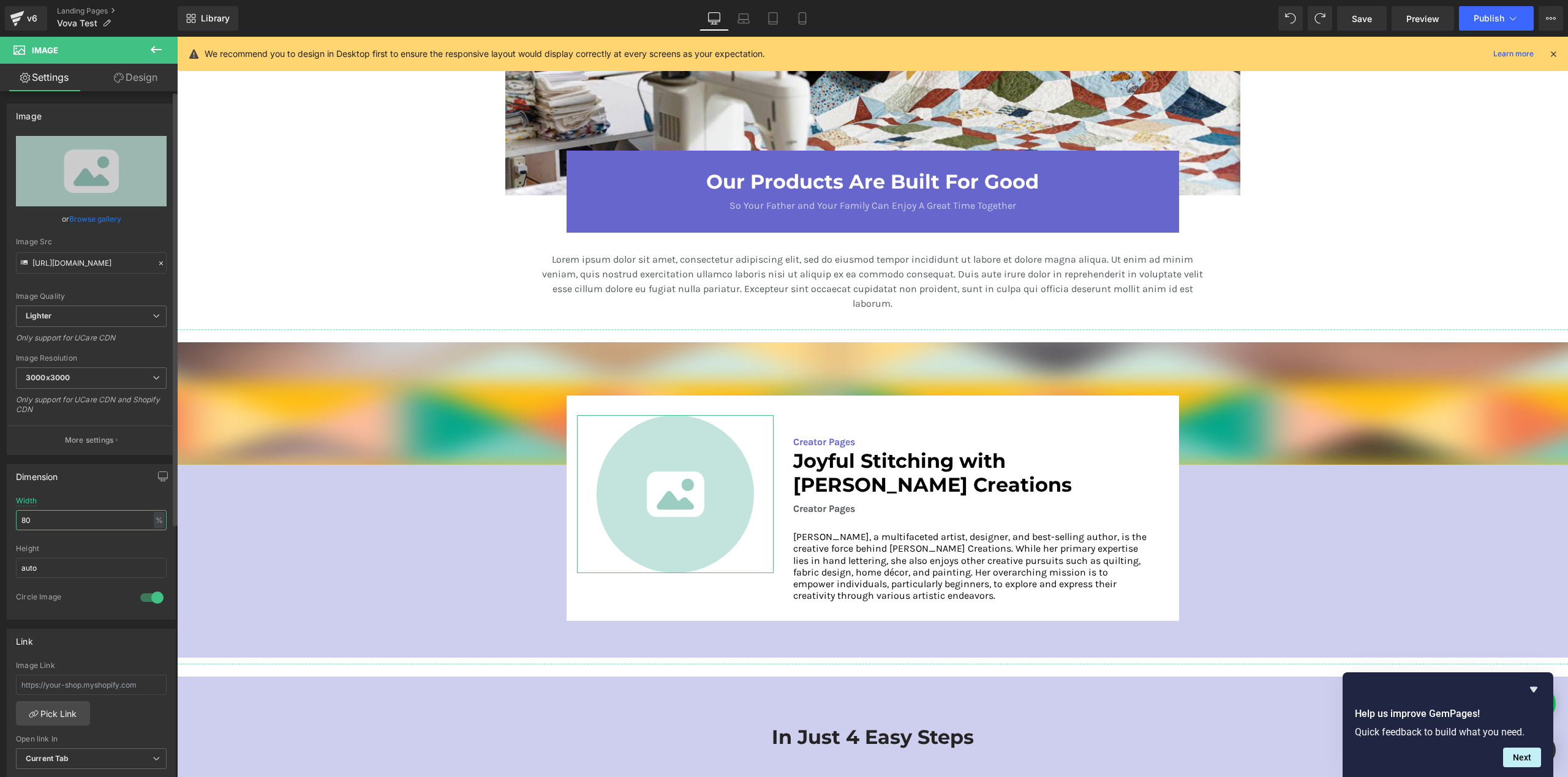
click at [57, 526] on input "80" at bounding box center [91, 520] width 151 height 20
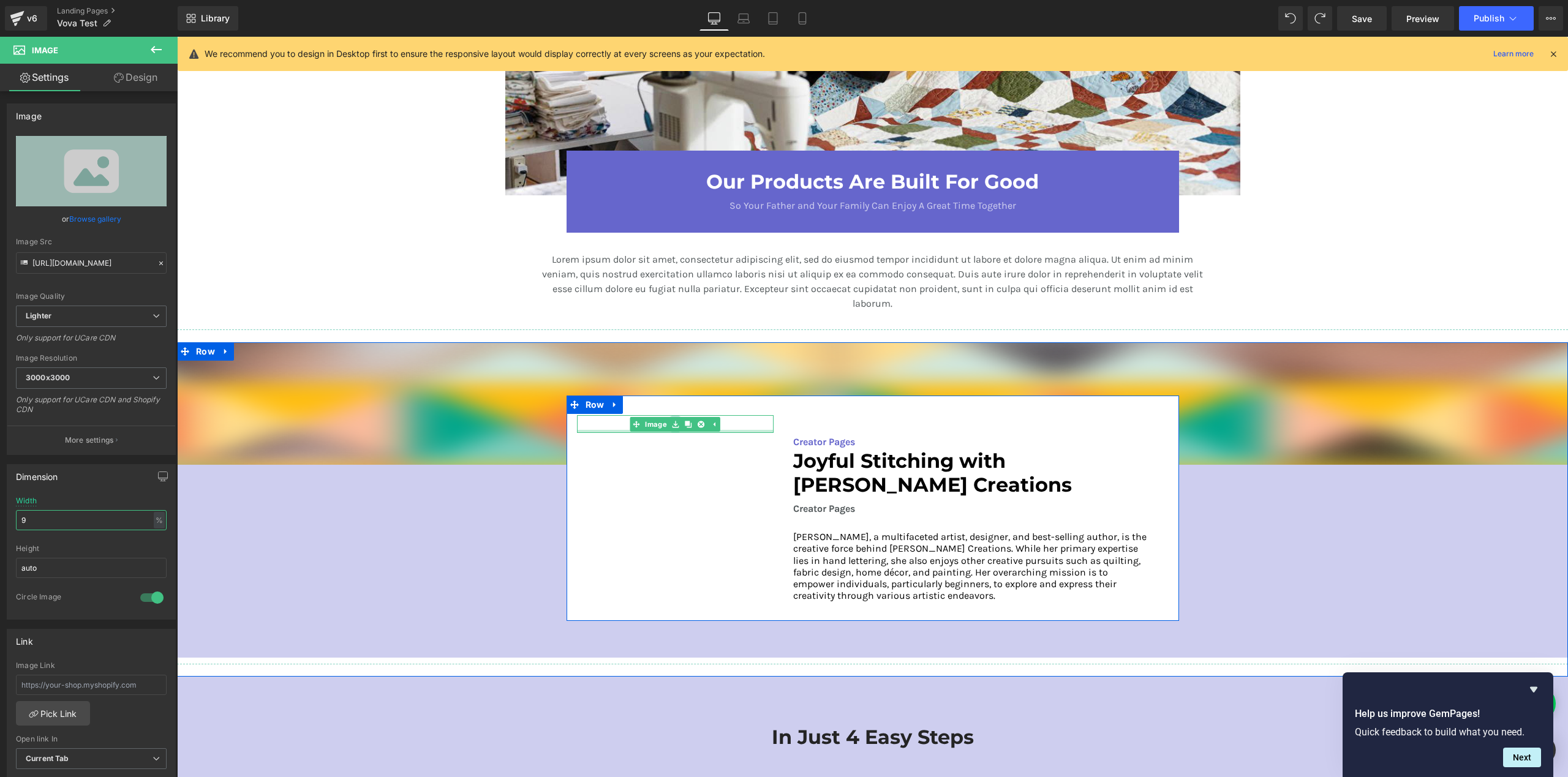
type input "80"
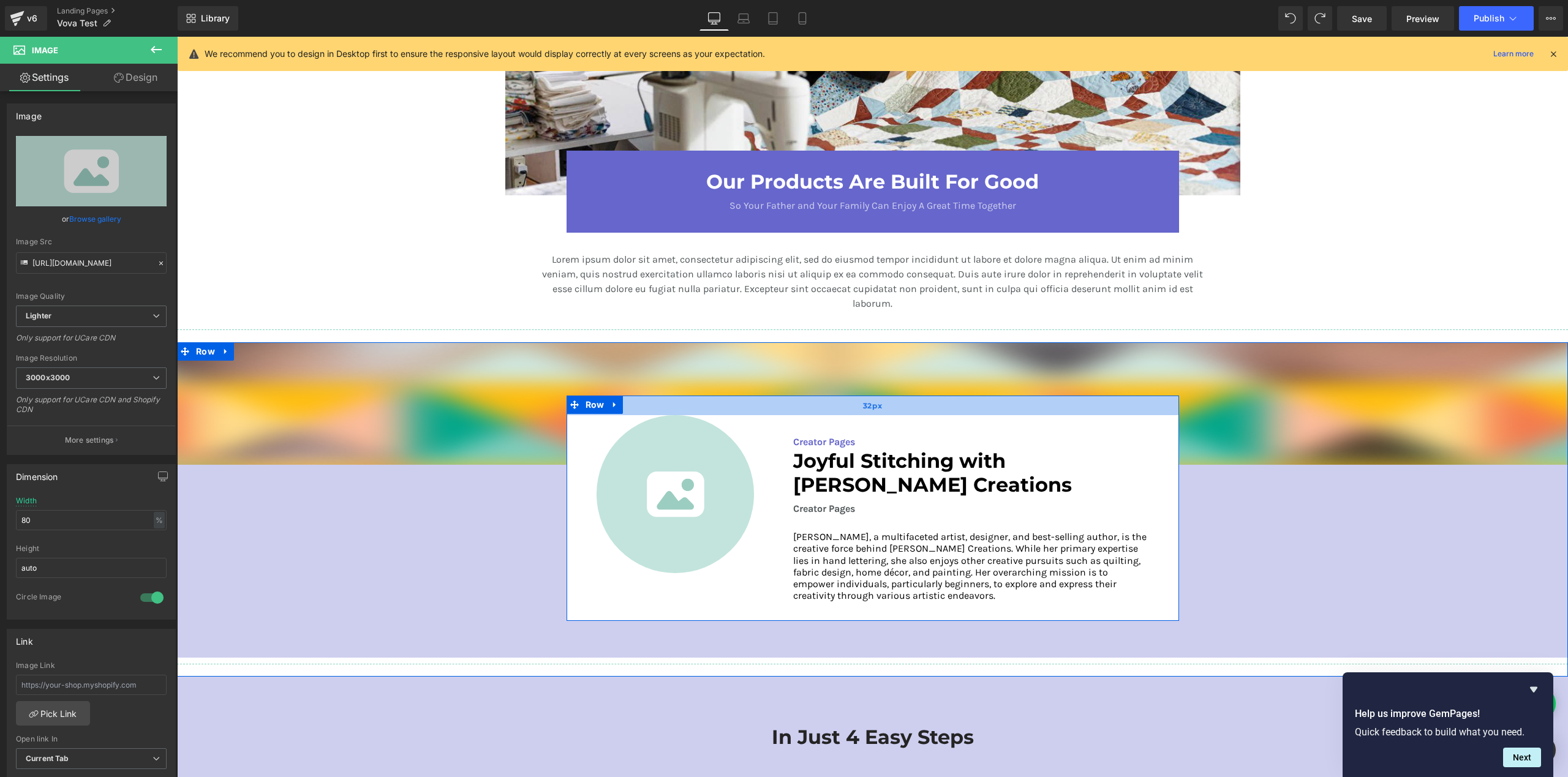
click at [666, 403] on div "32px" at bounding box center [873, 405] width 612 height 19
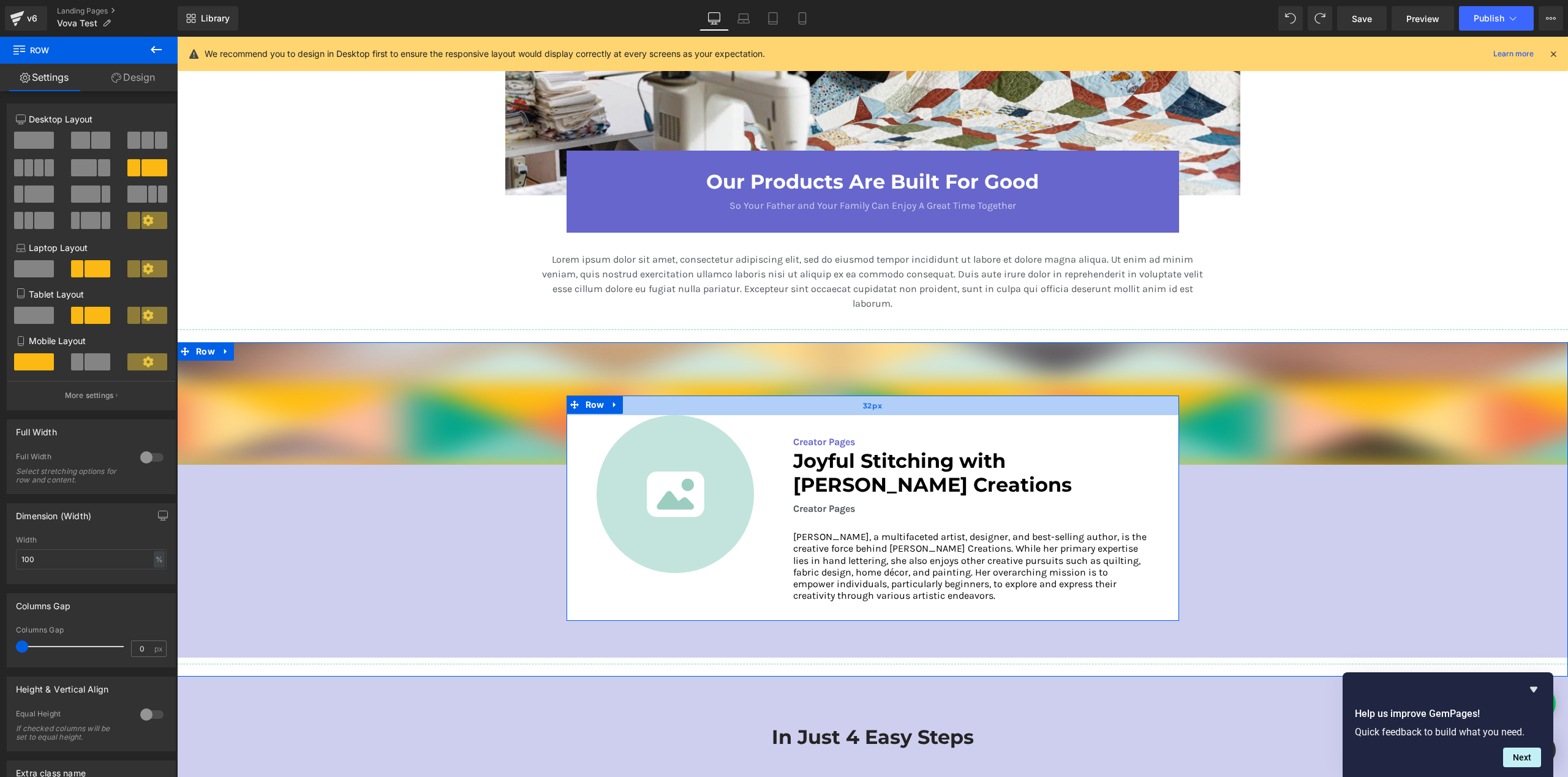
click at [927, 411] on div "32px" at bounding box center [873, 405] width 612 height 19
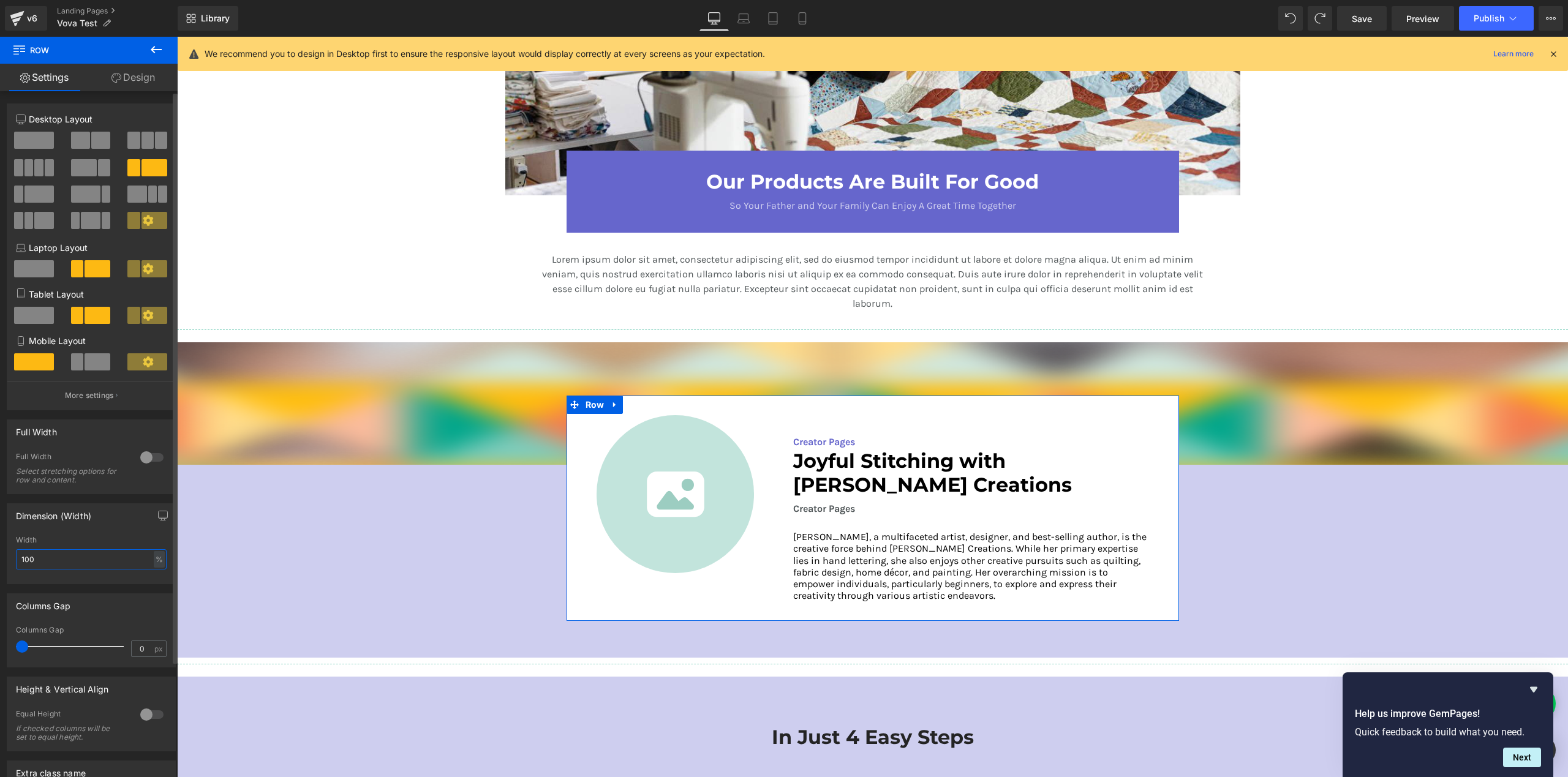
click at [72, 568] on input "100" at bounding box center [91, 559] width 151 height 20
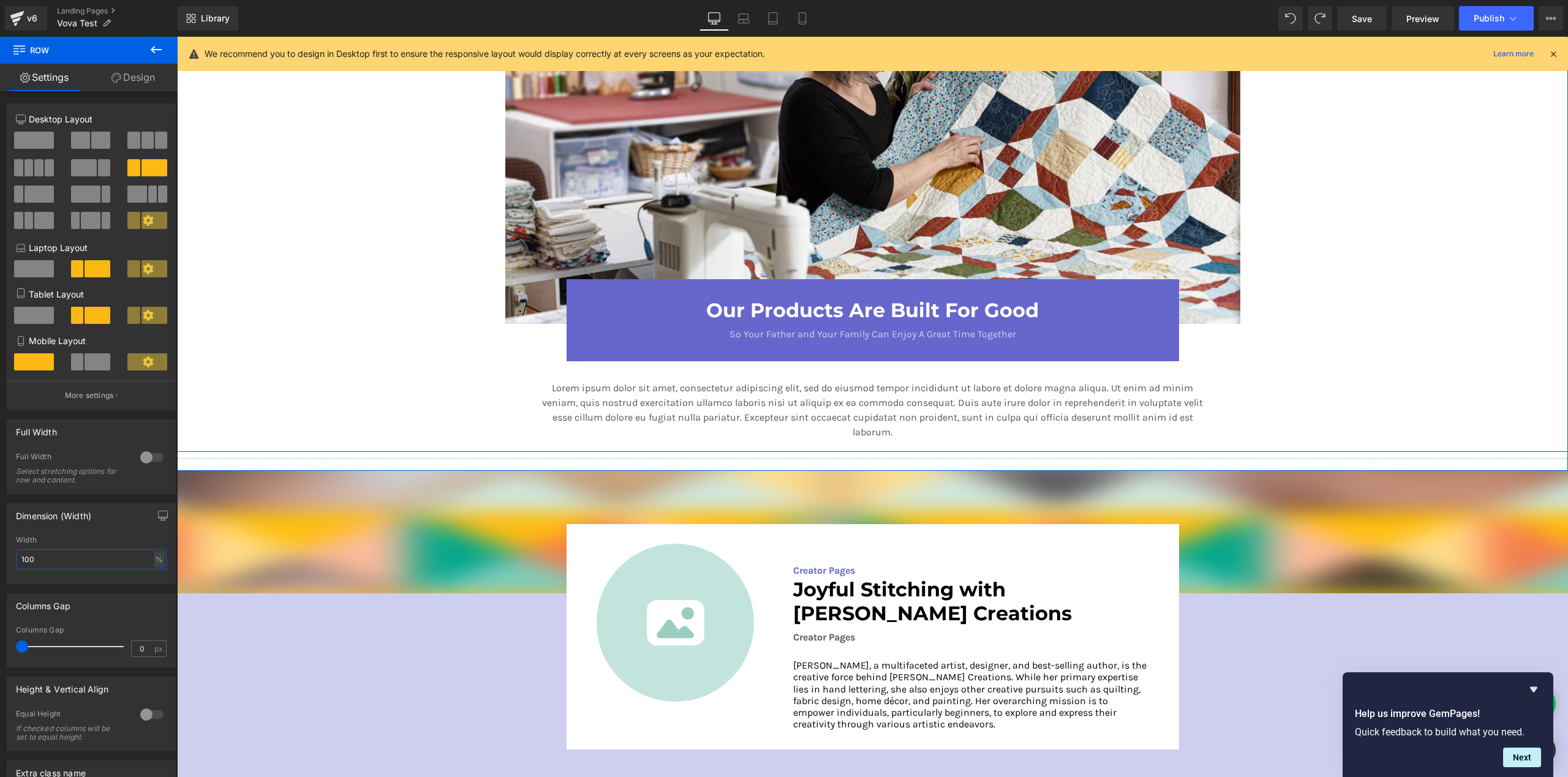
scroll to position [1558, 0]
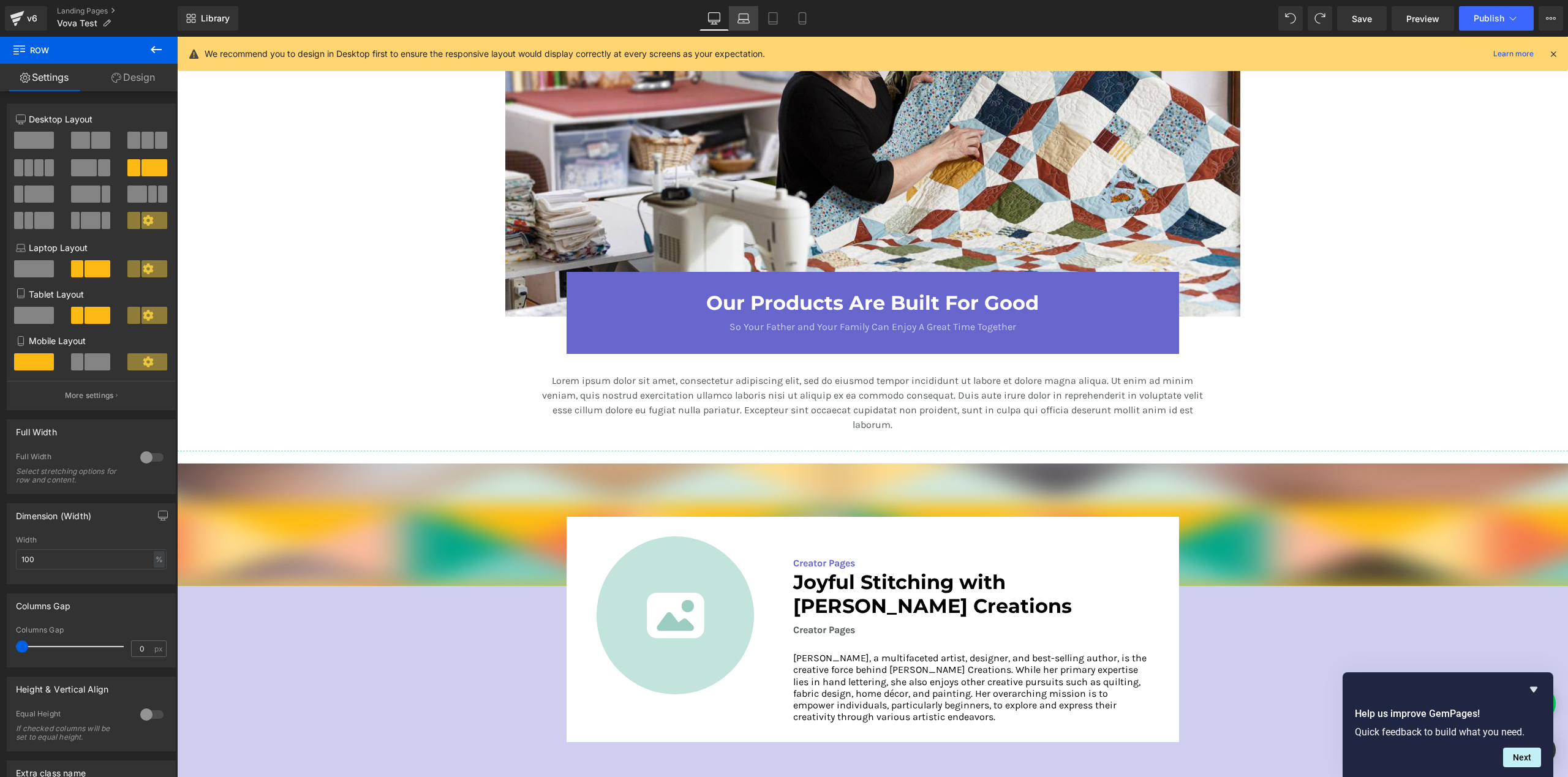
click at [737, 21] on icon at bounding box center [743, 18] width 12 height 12
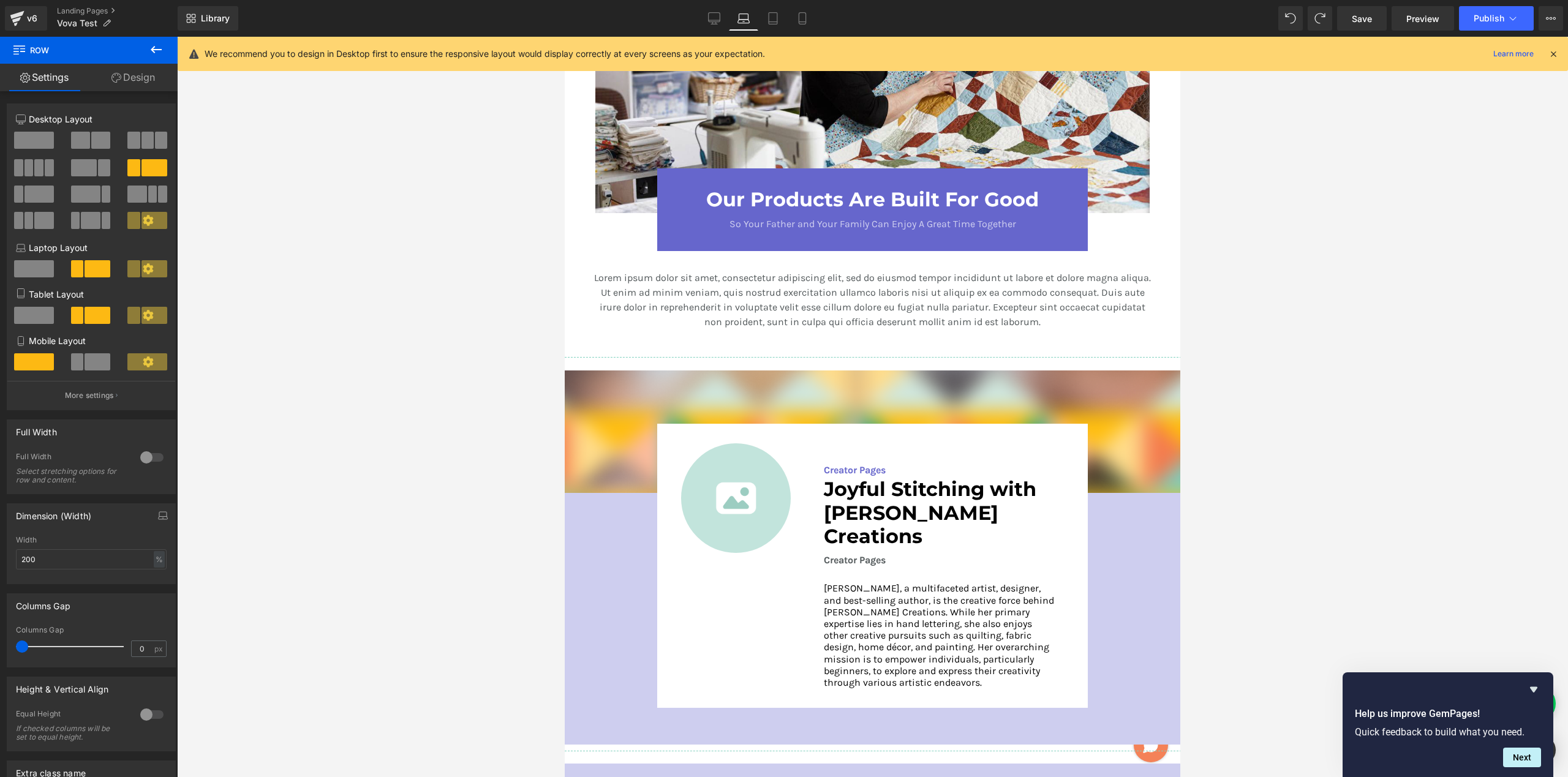
scroll to position [1404, 0]
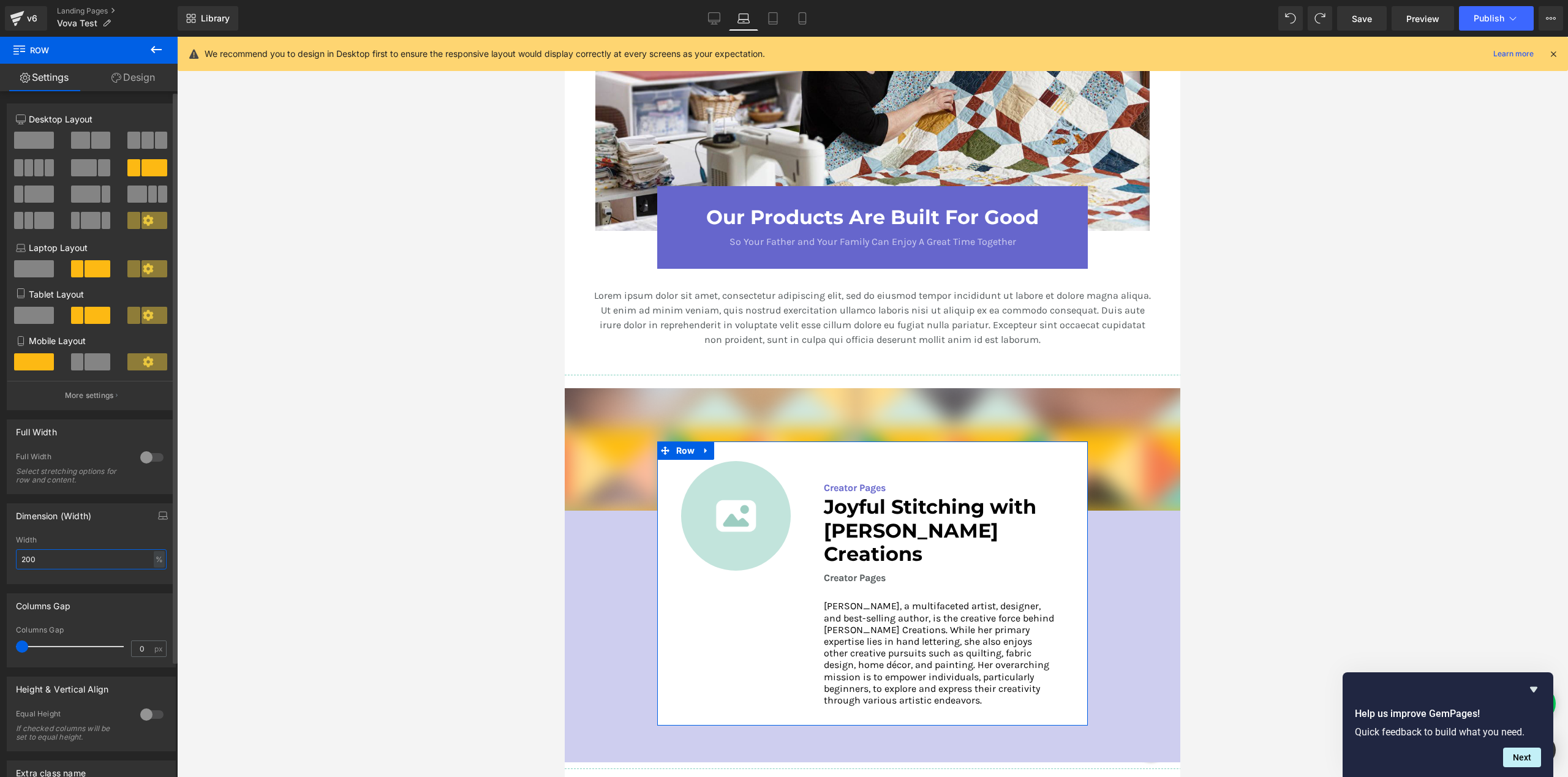
click at [50, 567] on input "200" at bounding box center [91, 559] width 151 height 20
click at [50, 565] on input "200" at bounding box center [91, 559] width 151 height 20
click at [49, 565] on input "200" at bounding box center [91, 559] width 151 height 20
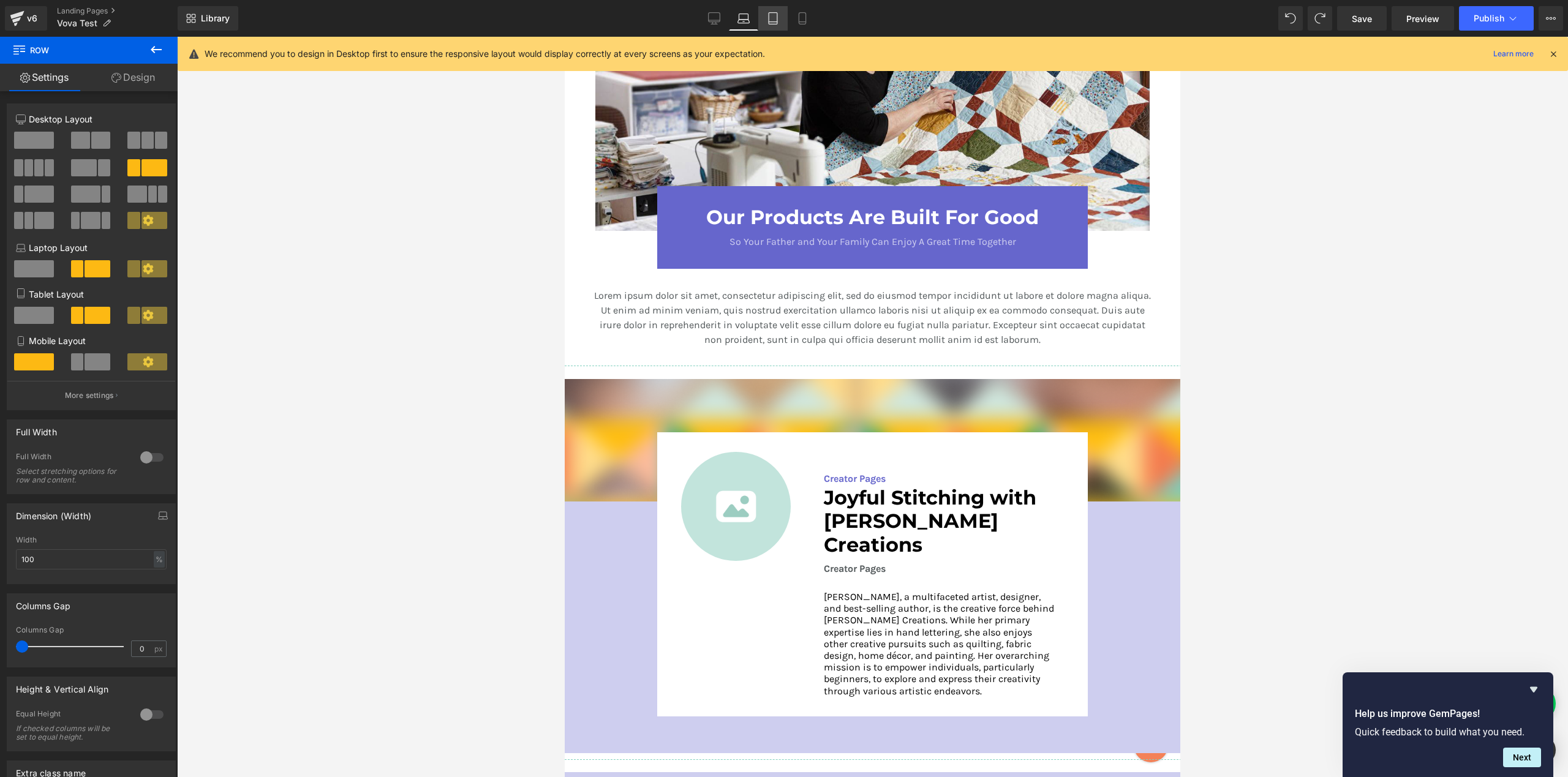
click at [774, 21] on icon at bounding box center [773, 18] width 12 height 12
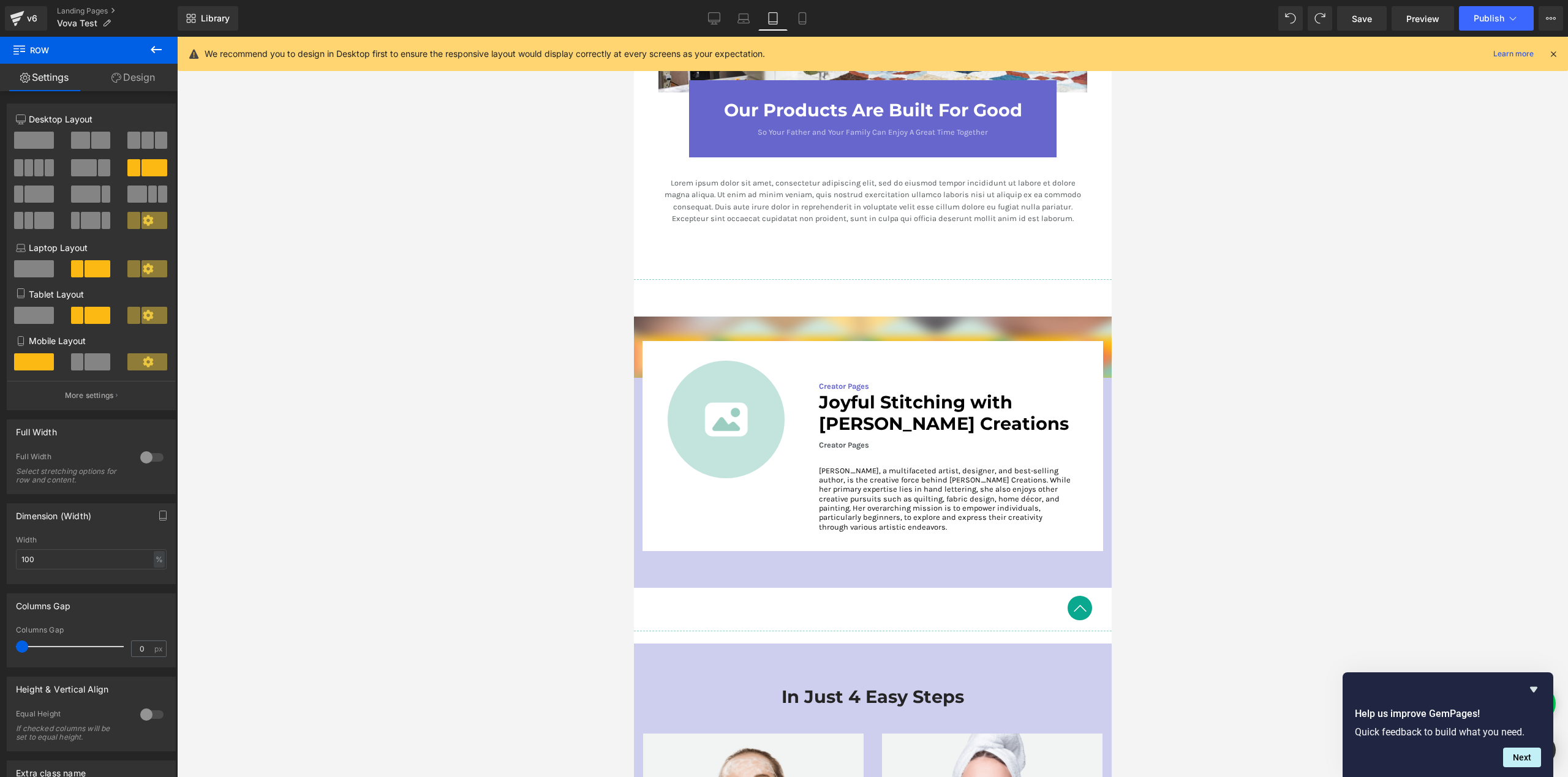
scroll to position [2000, 0]
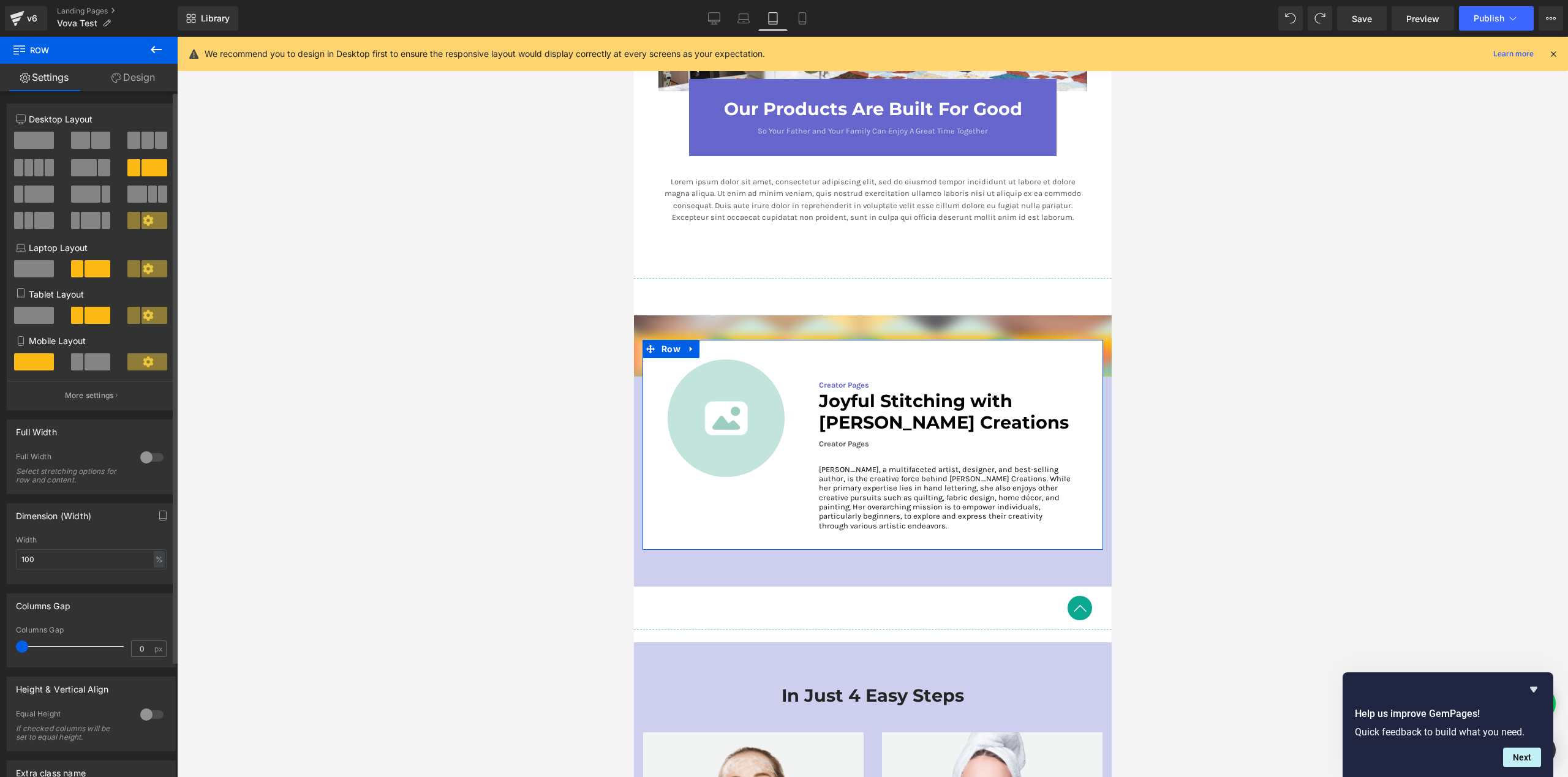
click at [59, 572] on div "Width 100 % % px" at bounding box center [91, 559] width 151 height 47
click at [56, 563] on input "100" at bounding box center [91, 559] width 151 height 20
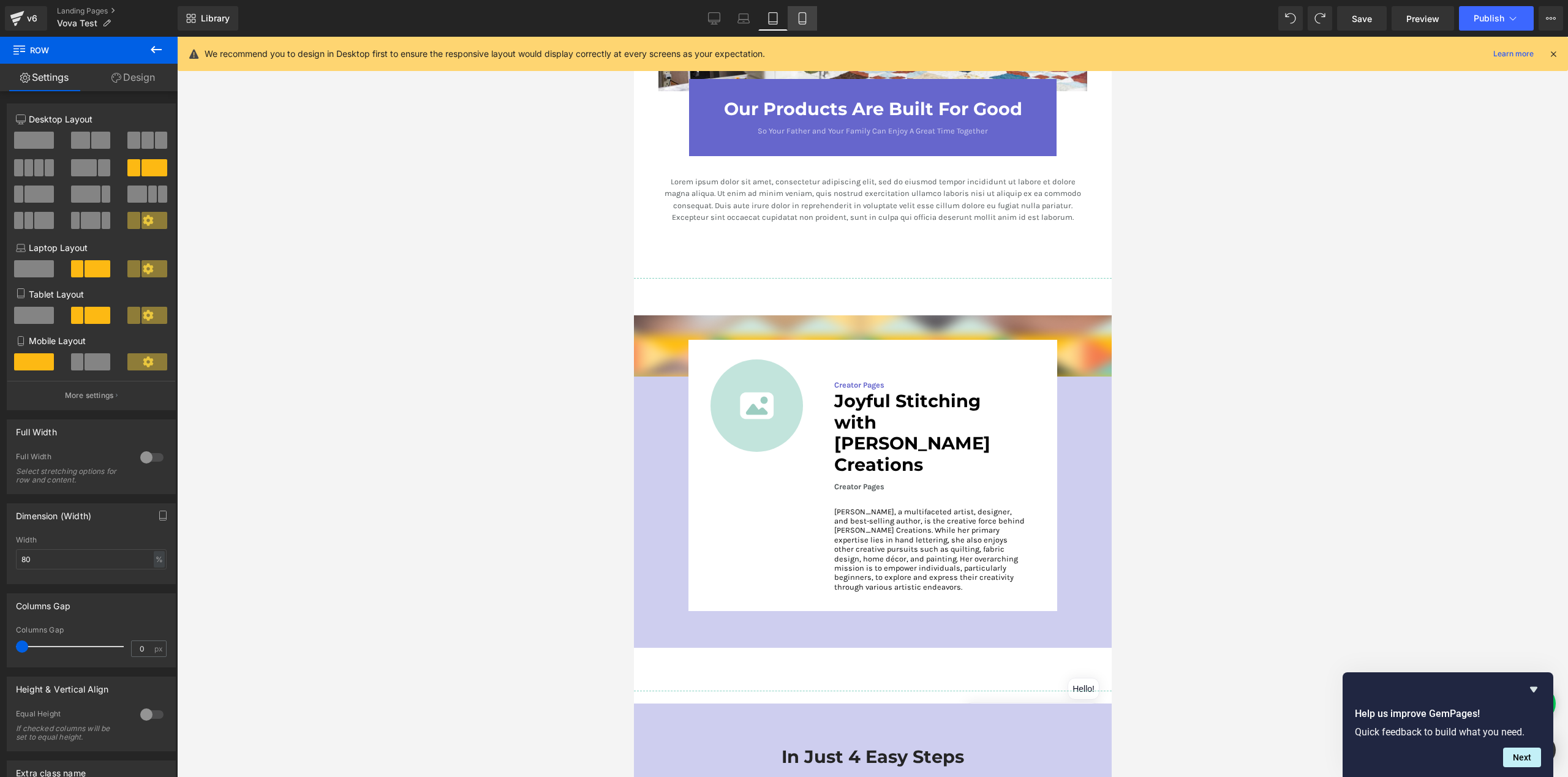
click at [800, 21] on icon at bounding box center [802, 18] width 12 height 12
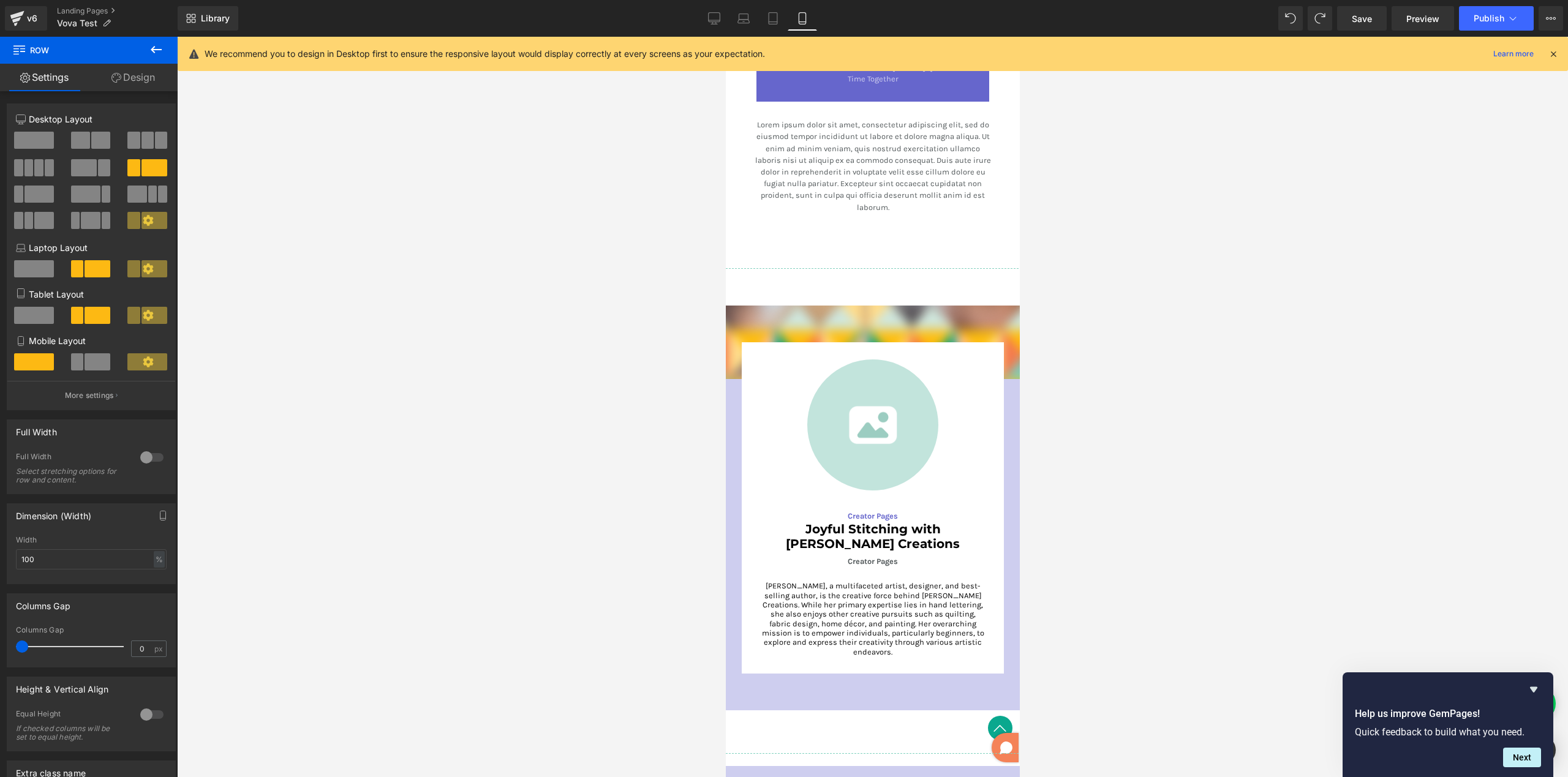
scroll to position [2699, 0]
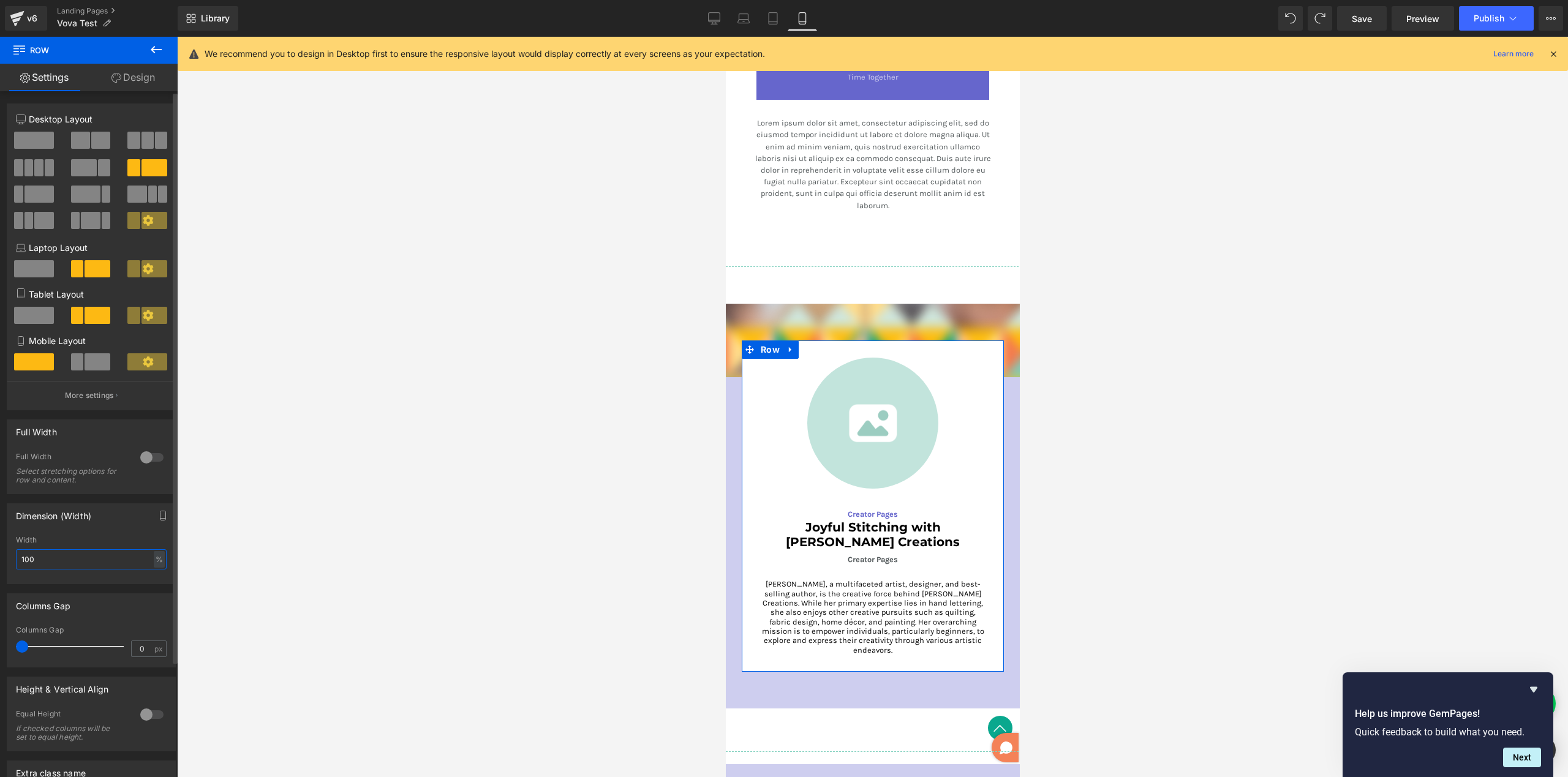
click at [71, 566] on input "100" at bounding box center [91, 559] width 151 height 20
click at [71, 565] on input "100" at bounding box center [91, 559] width 151 height 20
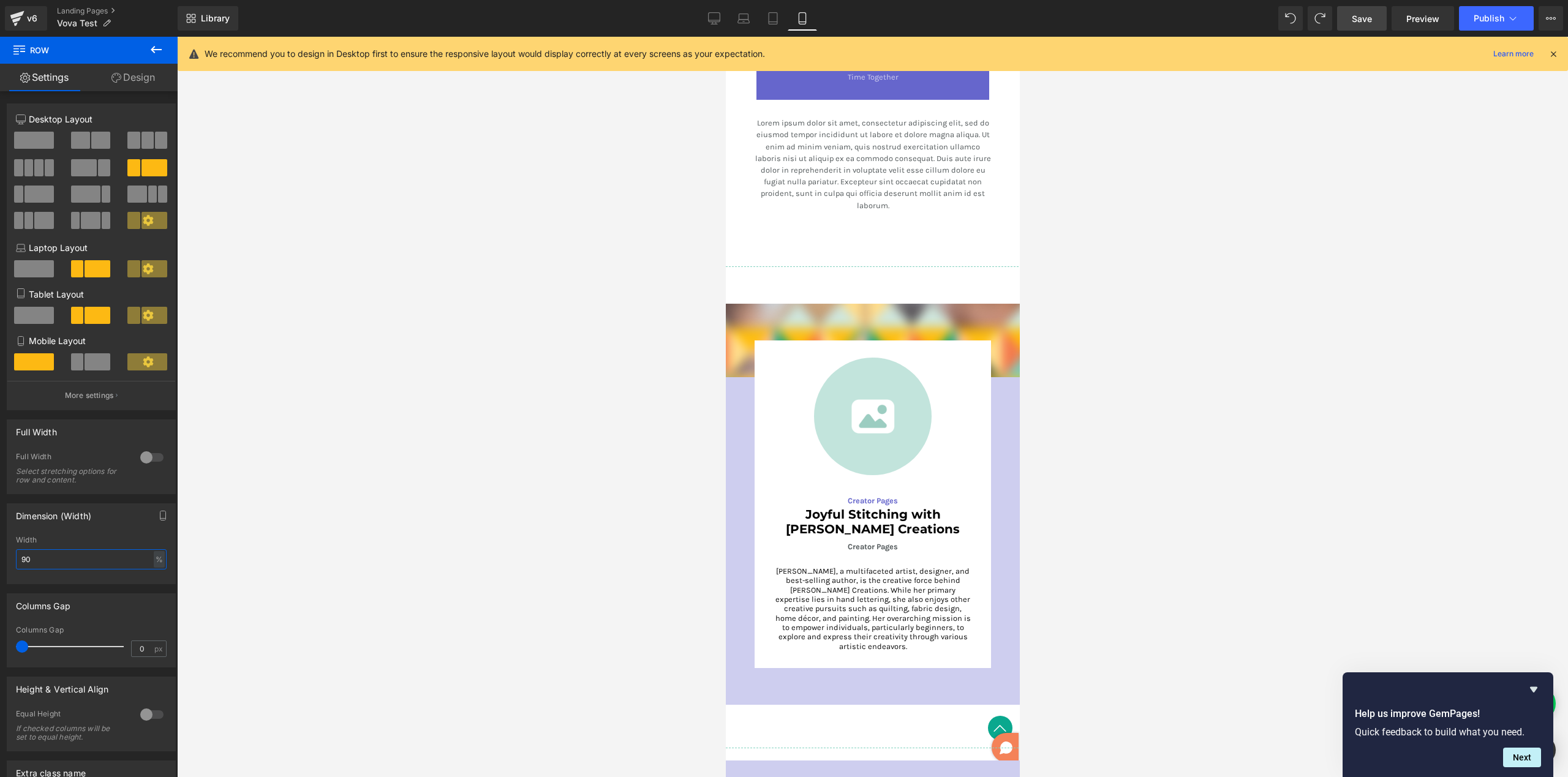
type input "90"
click at [1369, 23] on span "Save" at bounding box center [1361, 19] width 20 height 13
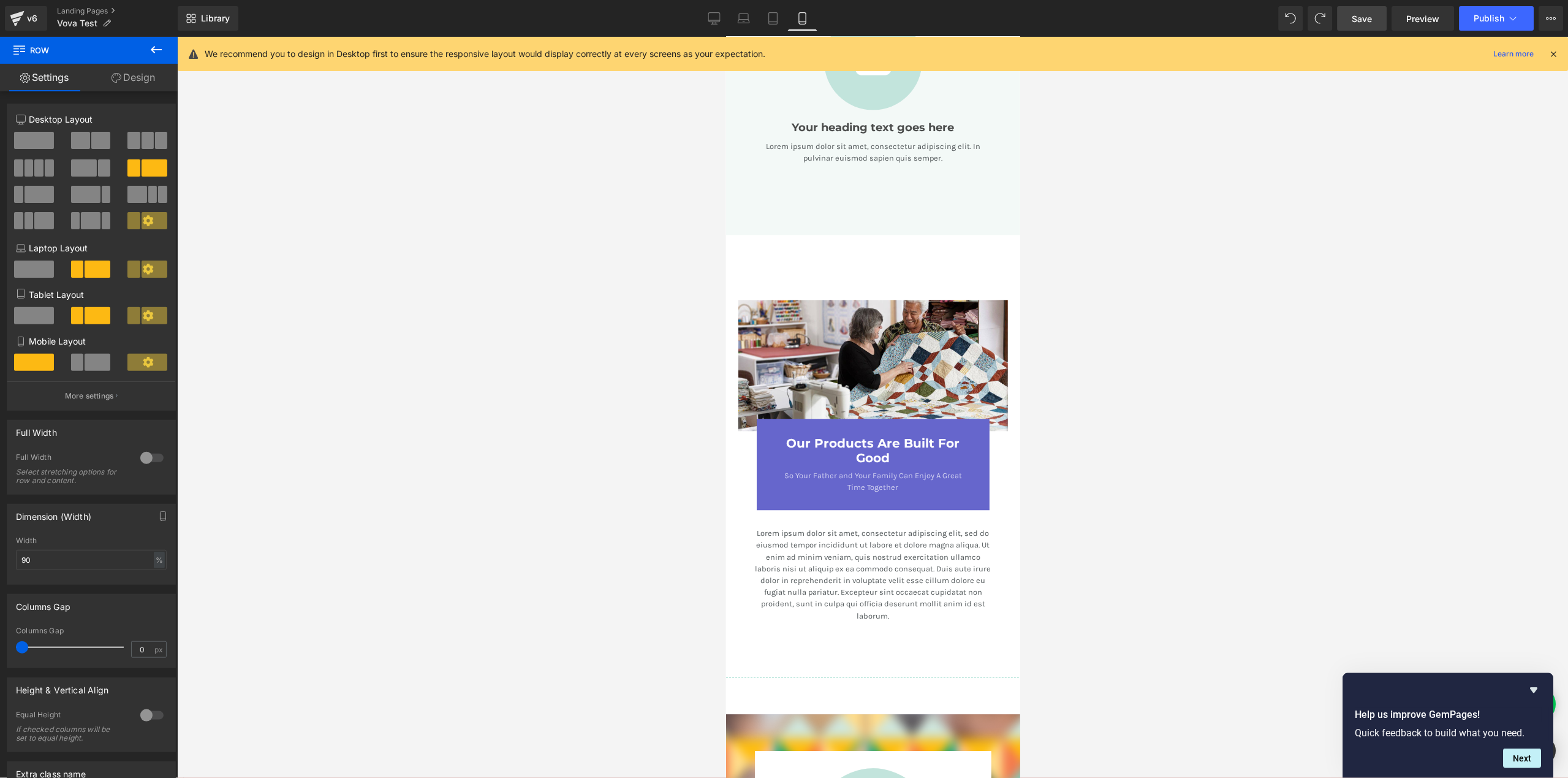
scroll to position [1482, 0]
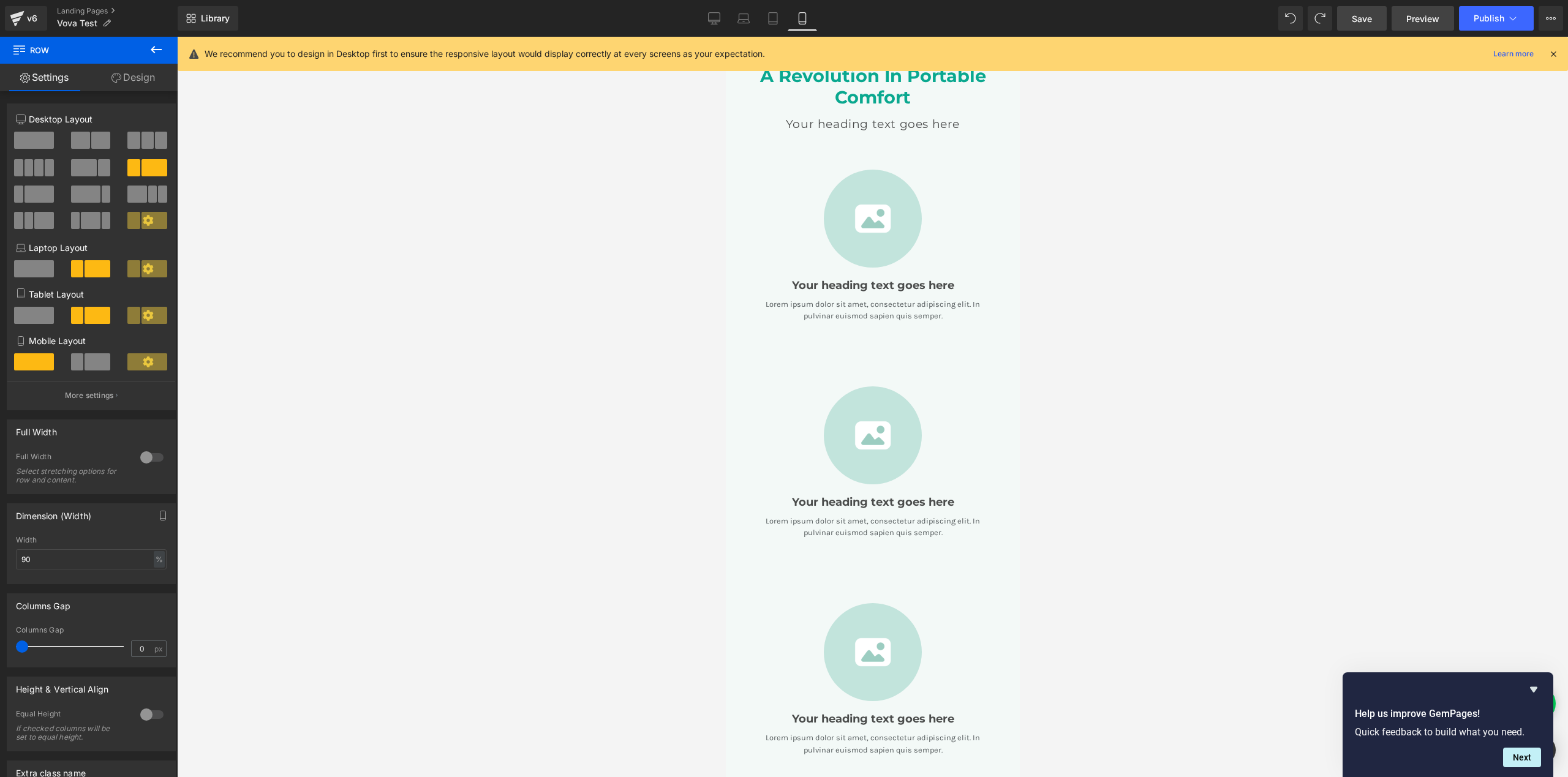
click at [1438, 27] on link "Preview" at bounding box center [1423, 18] width 62 height 25
